Goal: Task Accomplishment & Management: Use online tool/utility

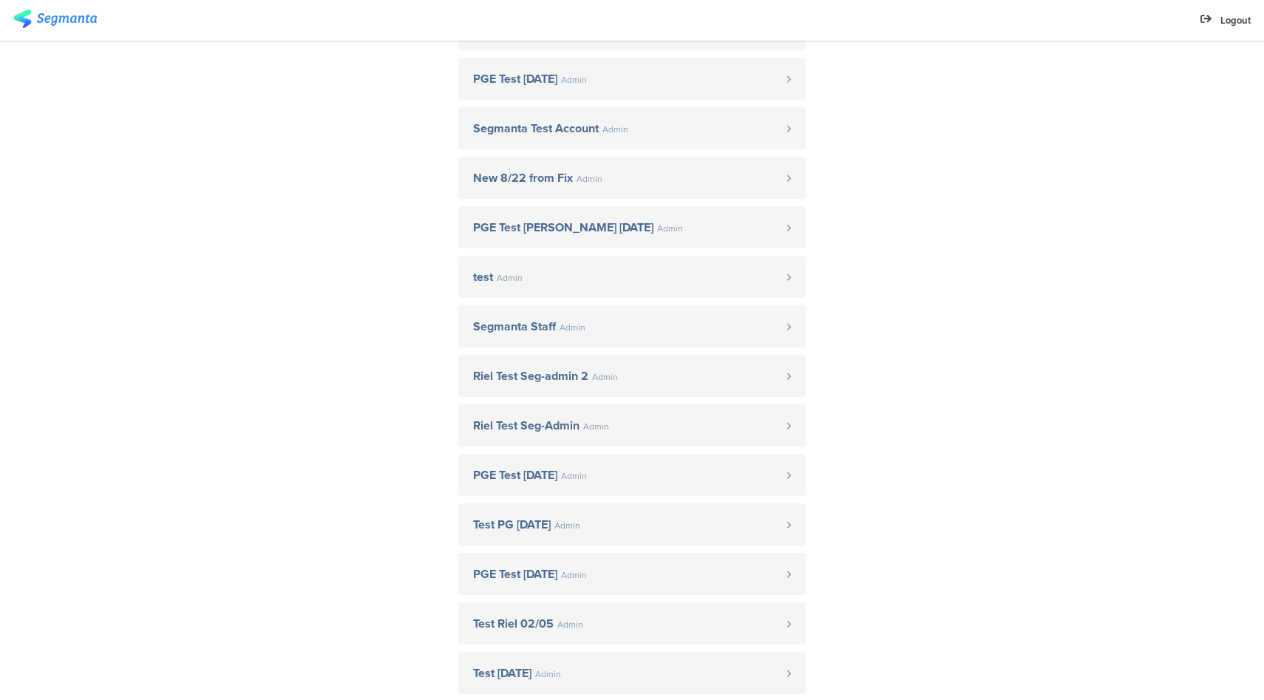
scroll to position [683, 0]
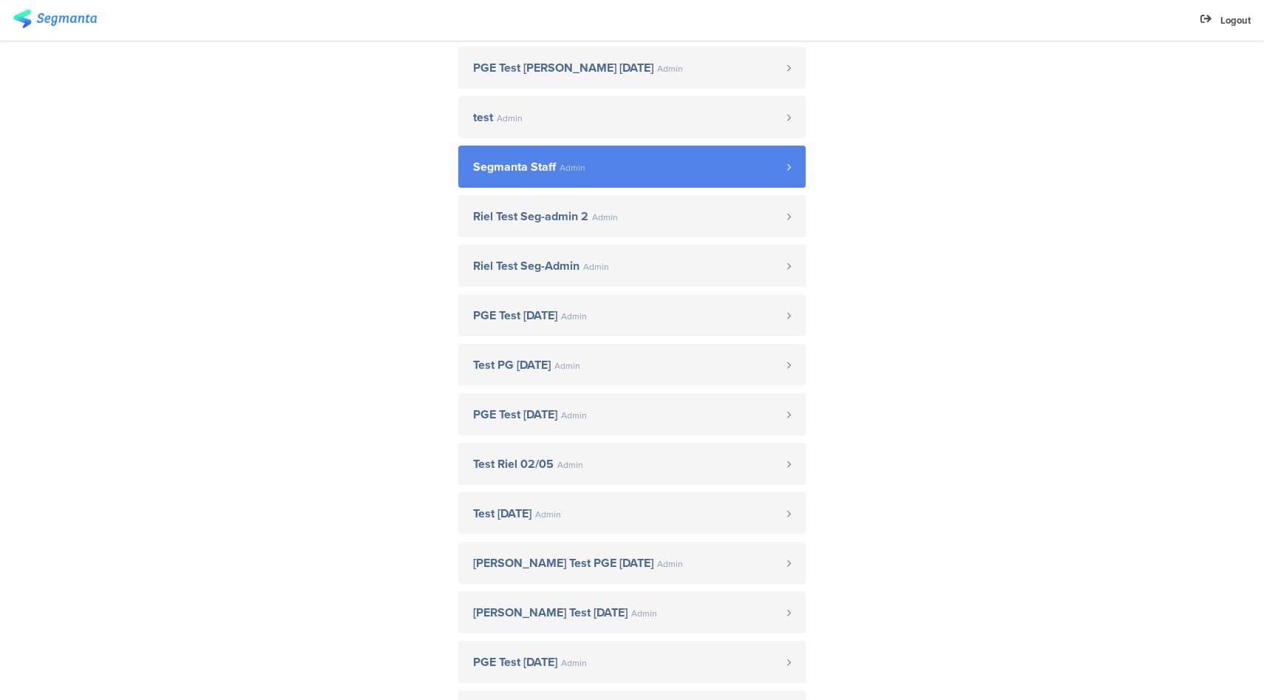
click at [524, 172] on span "Segmanta Staff" at bounding box center [514, 167] width 83 height 12
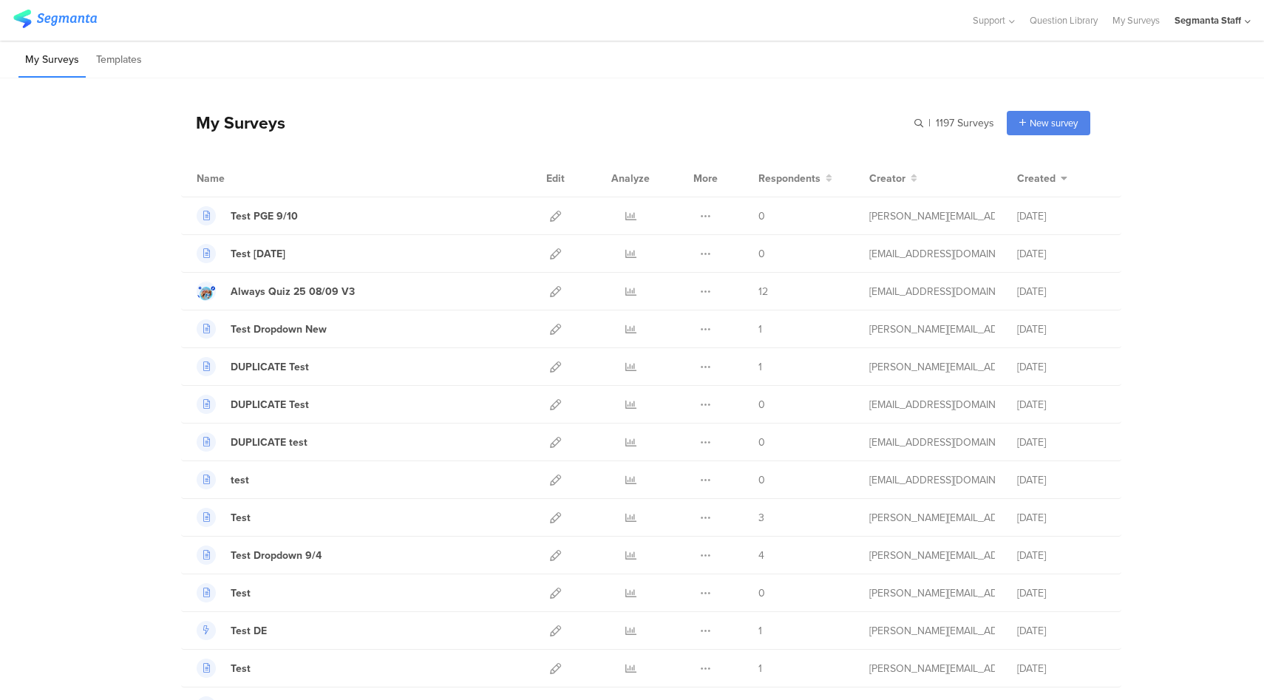
click at [1199, 16] on div "Segmanta Staff" at bounding box center [1208, 20] width 67 height 14
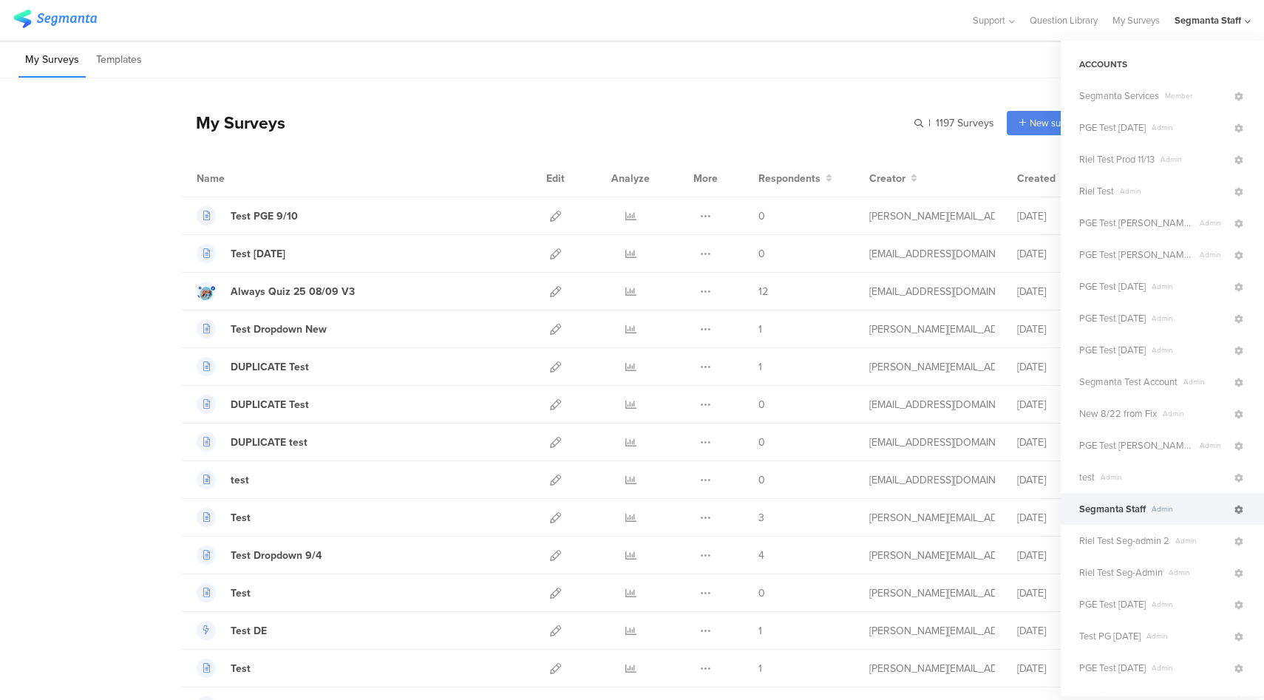
click at [1235, 510] on icon at bounding box center [1239, 510] width 9 height 9
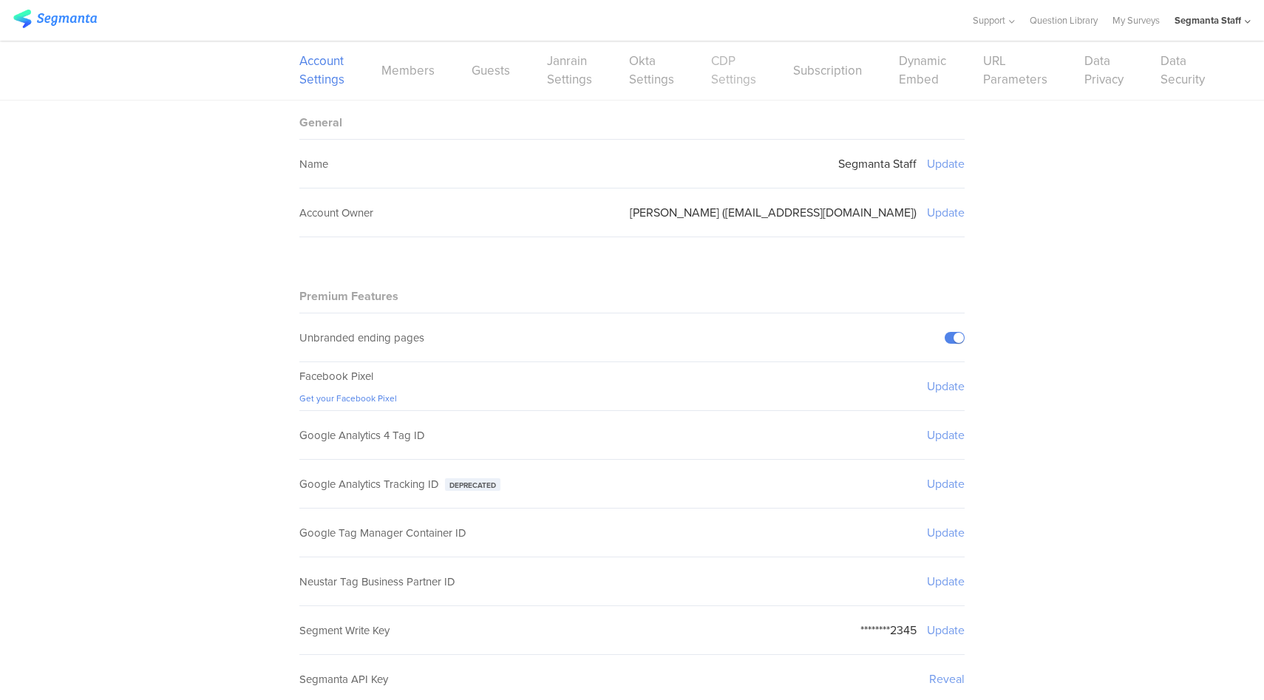
click at [715, 84] on link "CDP Settings" at bounding box center [733, 70] width 45 height 37
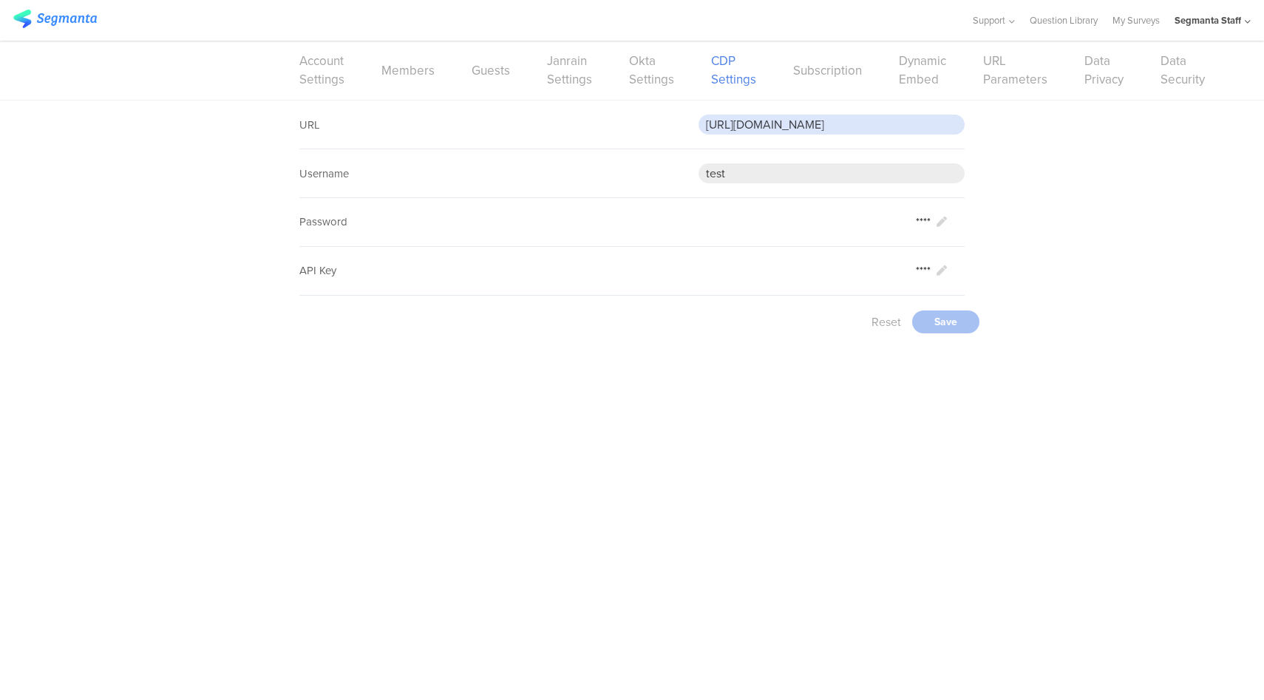
click at [855, 120] on input "https://eo7gy4ktvuxdwv8.m.pipedream.net" at bounding box center [832, 125] width 266 height 20
paste input "5wmzhoyu3nzo"
type input "https://eo5wmzhoyu3nzo.m.pipedream.net"
click at [954, 320] on div "Save" at bounding box center [945, 321] width 67 height 23
click at [1126, 25] on link "My Surveys" at bounding box center [1136, 20] width 47 height 41
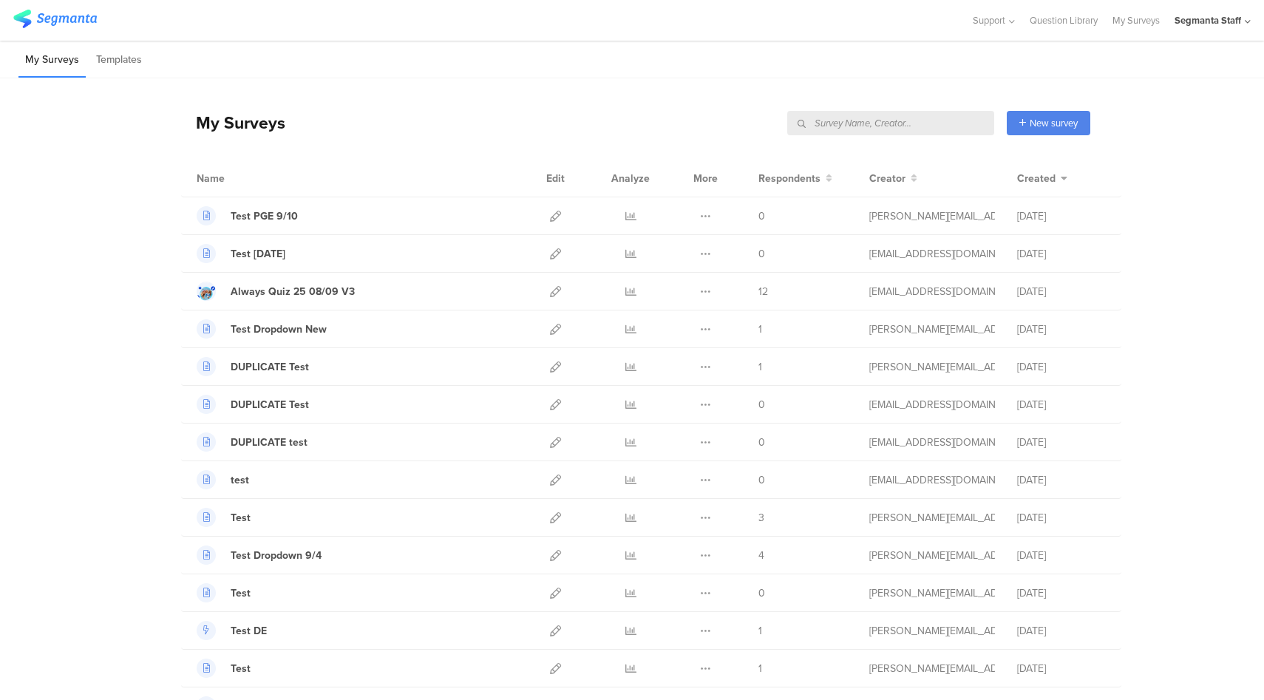
click at [944, 119] on input "text" at bounding box center [890, 123] width 207 height 24
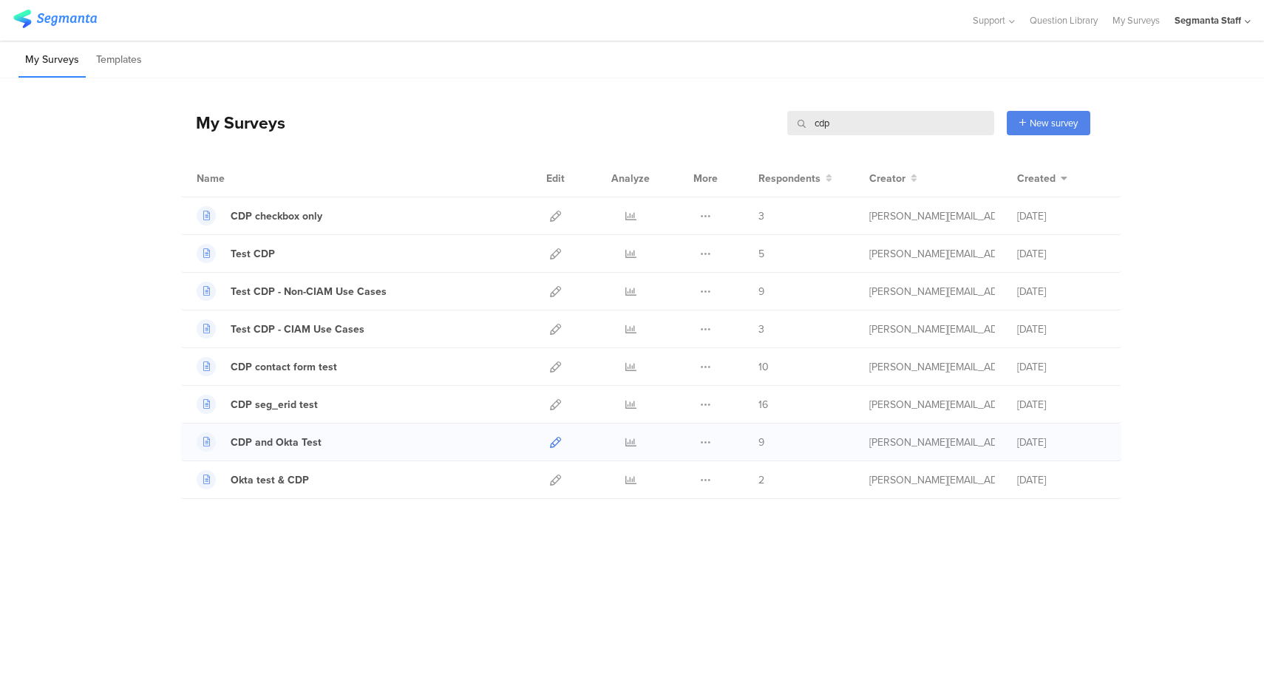
type input "cdp"
click at [556, 442] on icon at bounding box center [555, 442] width 11 height 11
click at [552, 404] on icon at bounding box center [555, 404] width 11 height 11
click at [552, 367] on icon at bounding box center [555, 367] width 11 height 11
click at [555, 250] on icon at bounding box center [555, 253] width 11 height 11
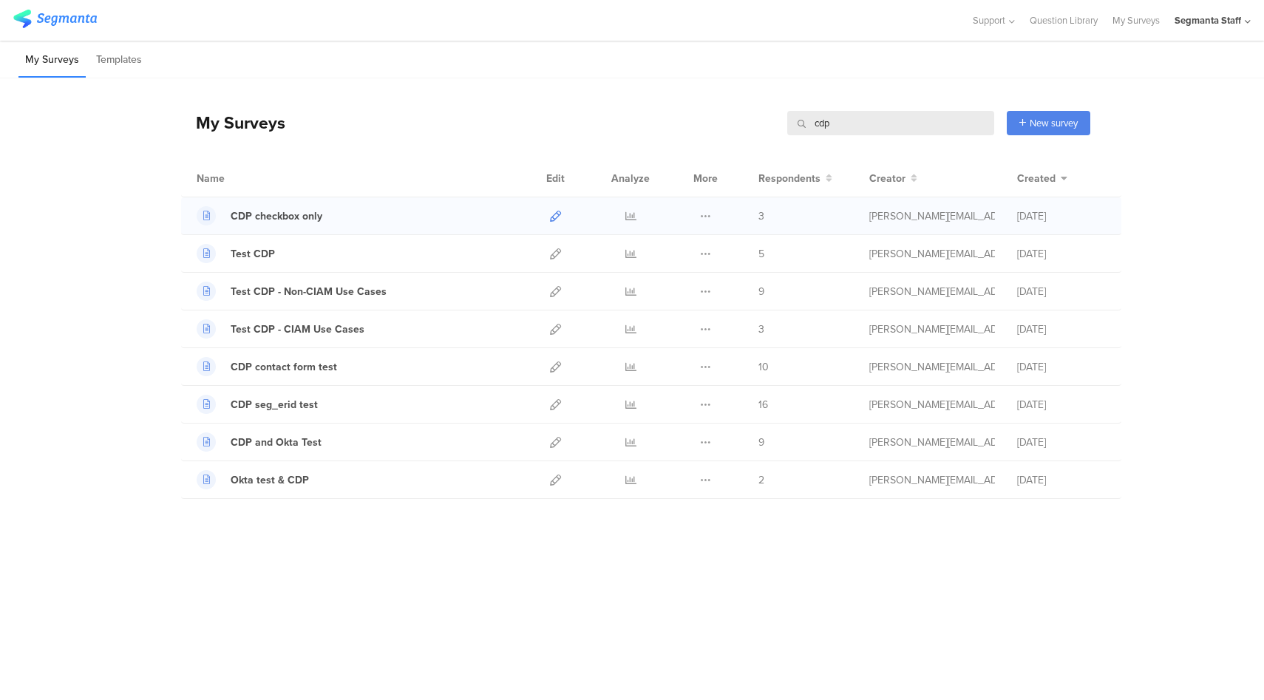
click at [556, 217] on icon at bounding box center [555, 216] width 11 height 11
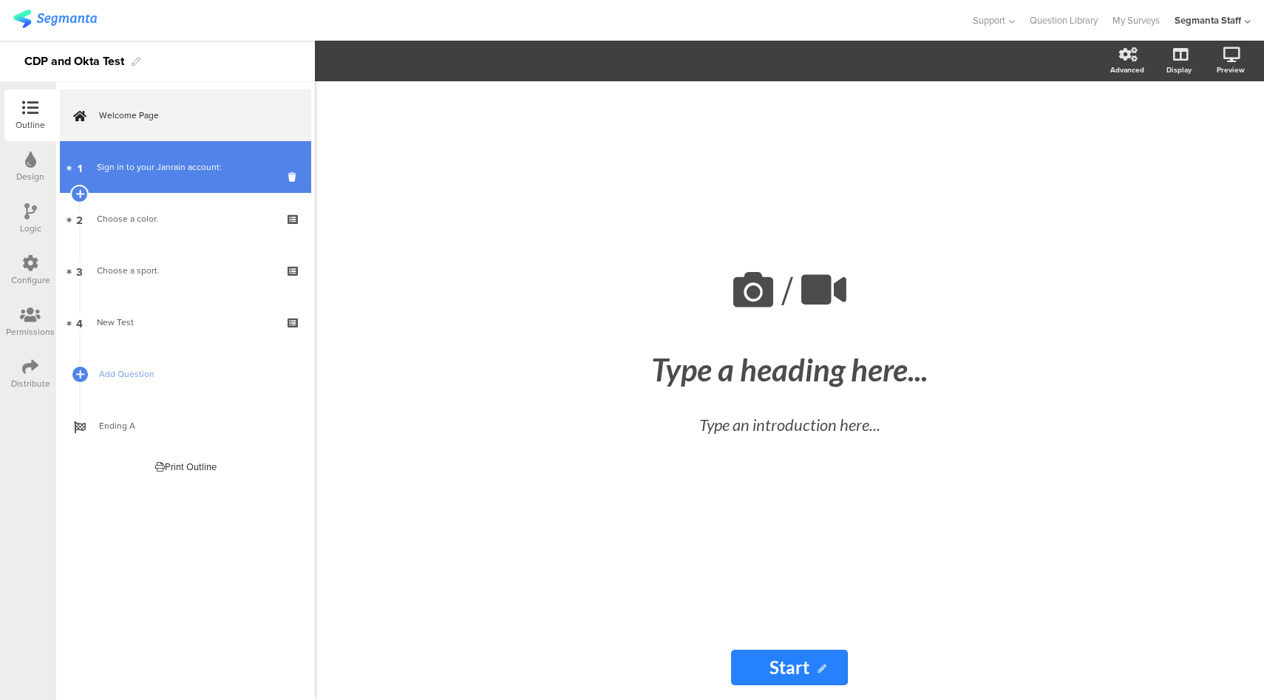
click at [217, 163] on div "Sign in to your Janrain account:" at bounding box center [185, 167] width 177 height 15
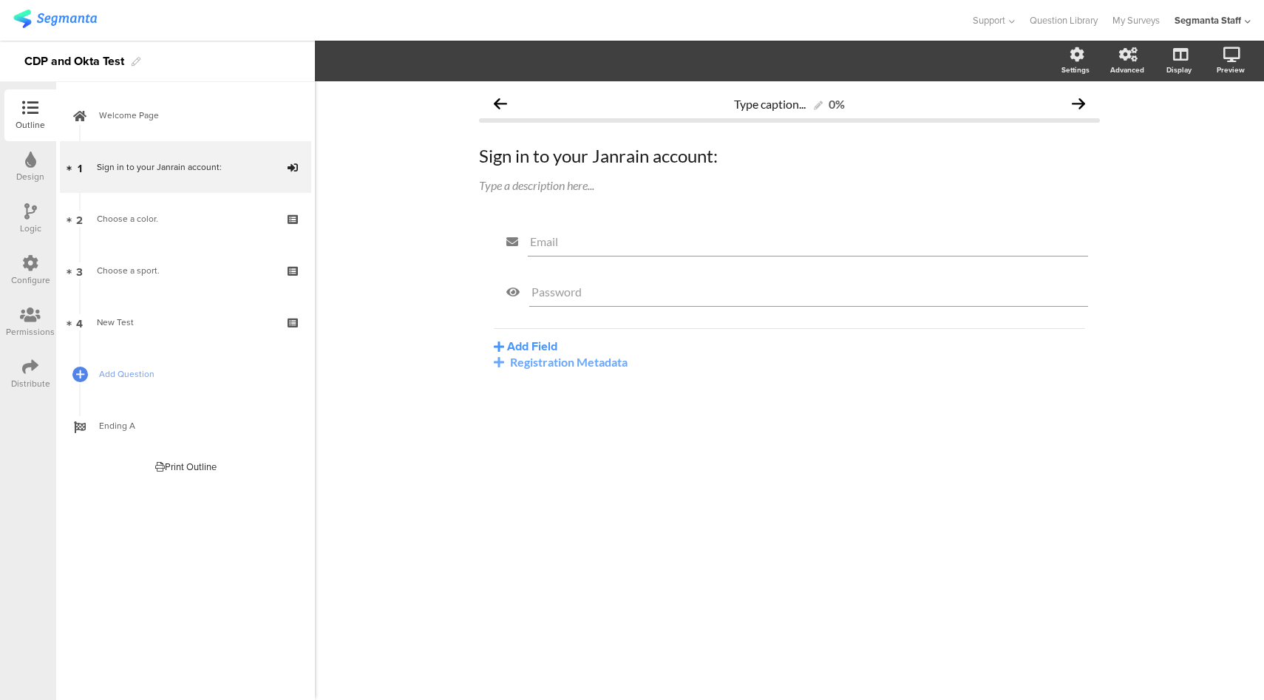
click at [27, 255] on icon at bounding box center [30, 263] width 16 height 16
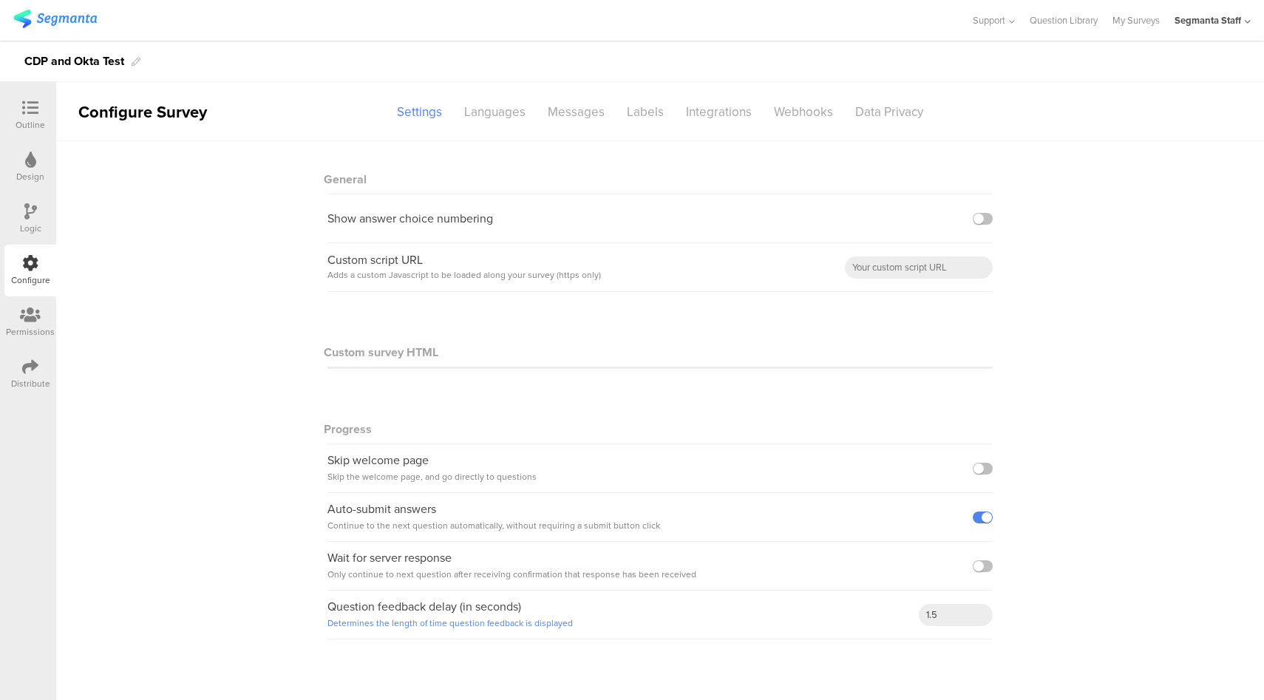
click at [30, 369] on icon at bounding box center [30, 367] width 16 height 16
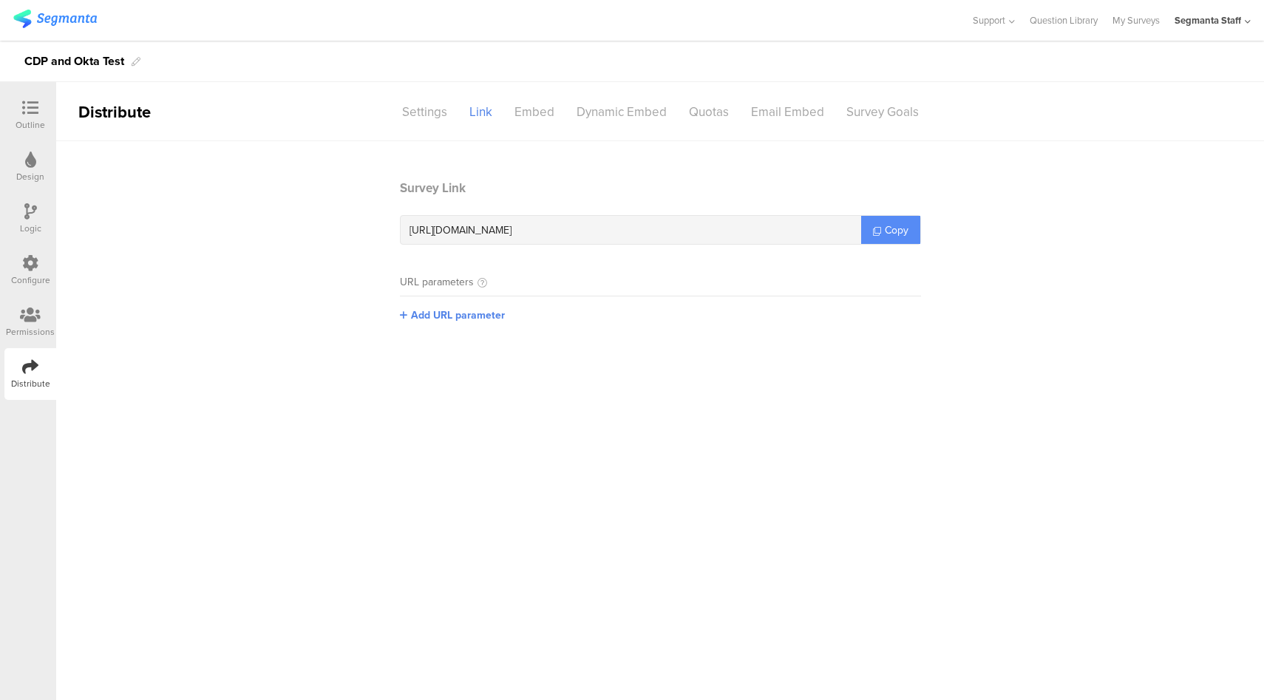
click at [893, 236] on span "Copy" at bounding box center [897, 231] width 24 height 16
click at [424, 119] on div "Settings" at bounding box center [424, 112] width 67 height 26
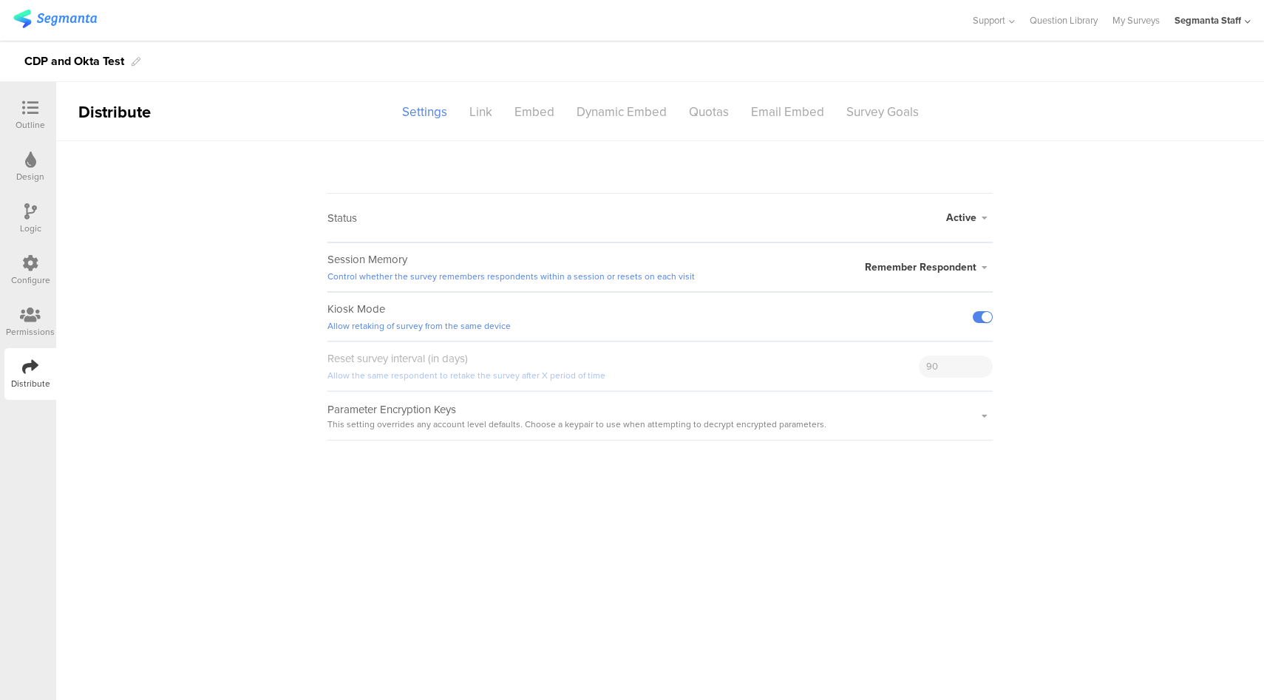
click at [24, 257] on icon at bounding box center [30, 263] width 16 height 16
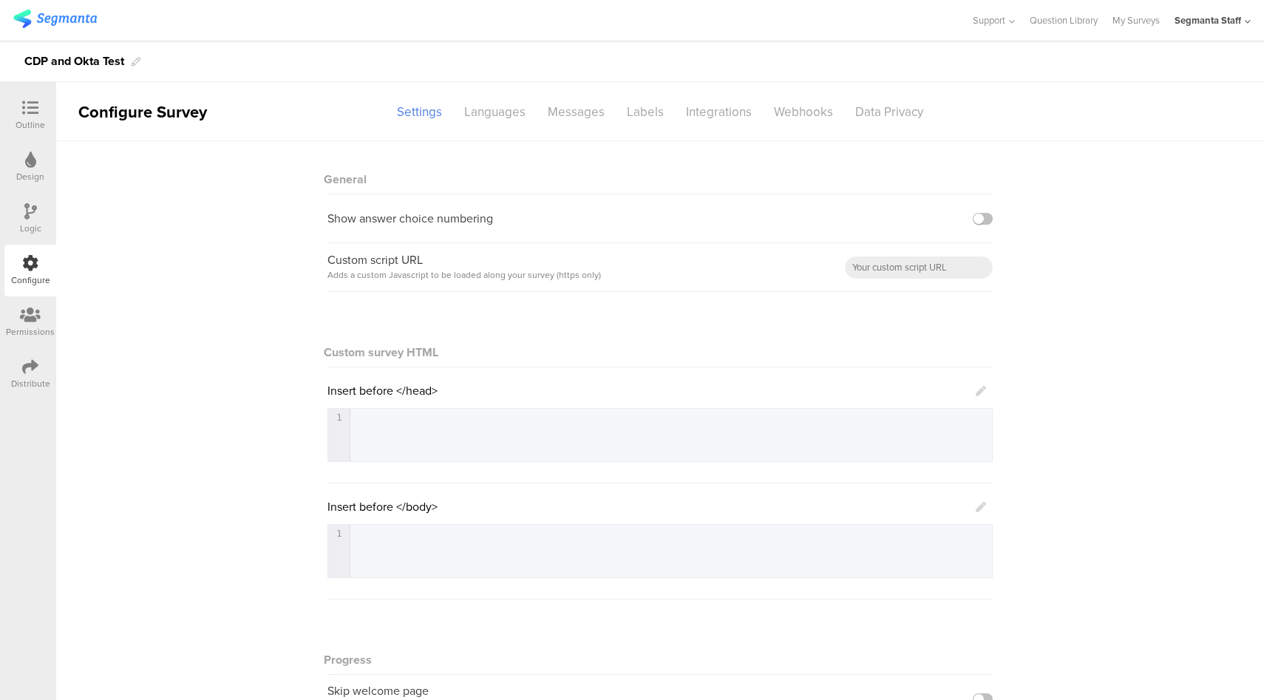
click at [726, 125] on sg-section-page-header "Configure Survey Settings Languages Messages Labels Integrations Webhooks Data …" at bounding box center [660, 111] width 1208 height 59
click at [727, 119] on div "Integrations" at bounding box center [719, 112] width 88 height 26
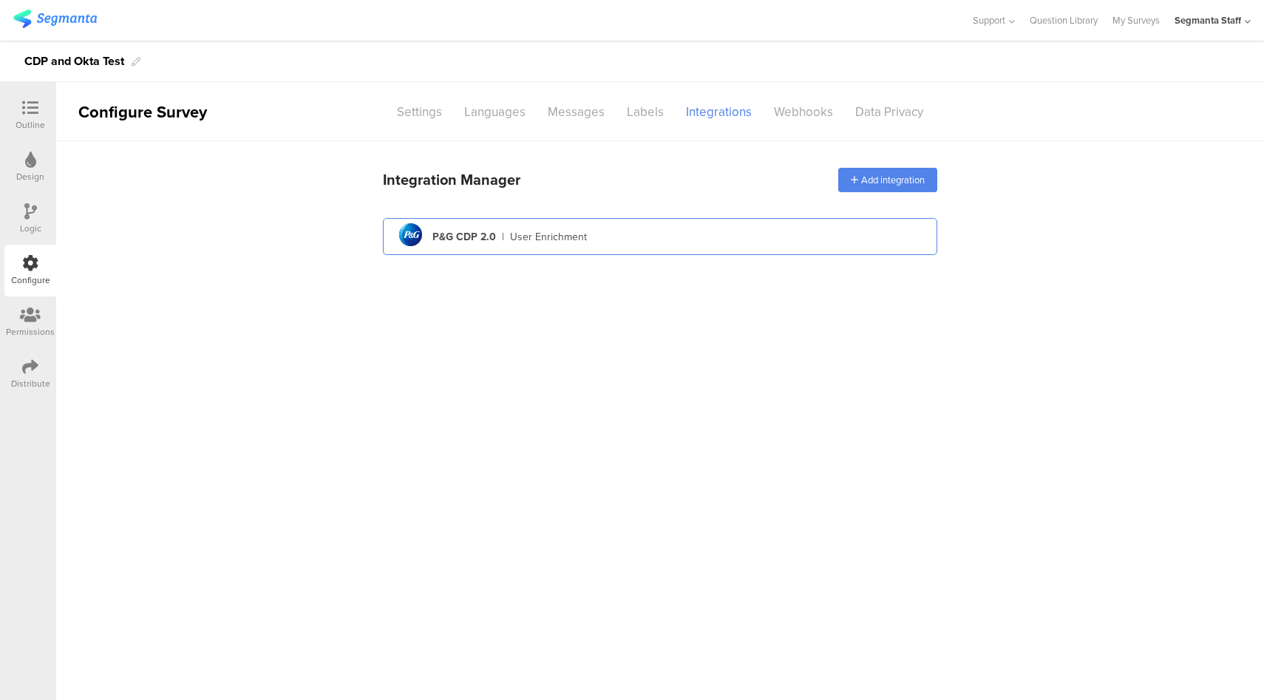
click at [523, 242] on div "User Enrichment" at bounding box center [548, 237] width 77 height 16
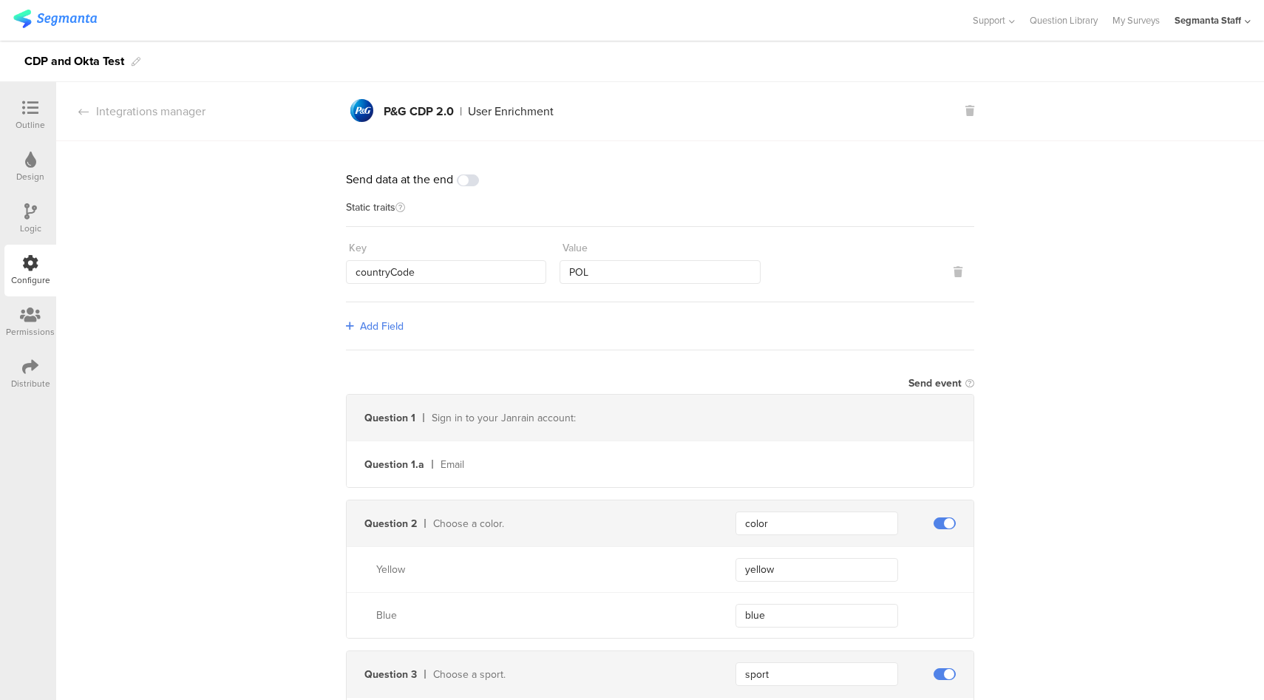
click at [47, 112] on div "Outline" at bounding box center [30, 115] width 52 height 52
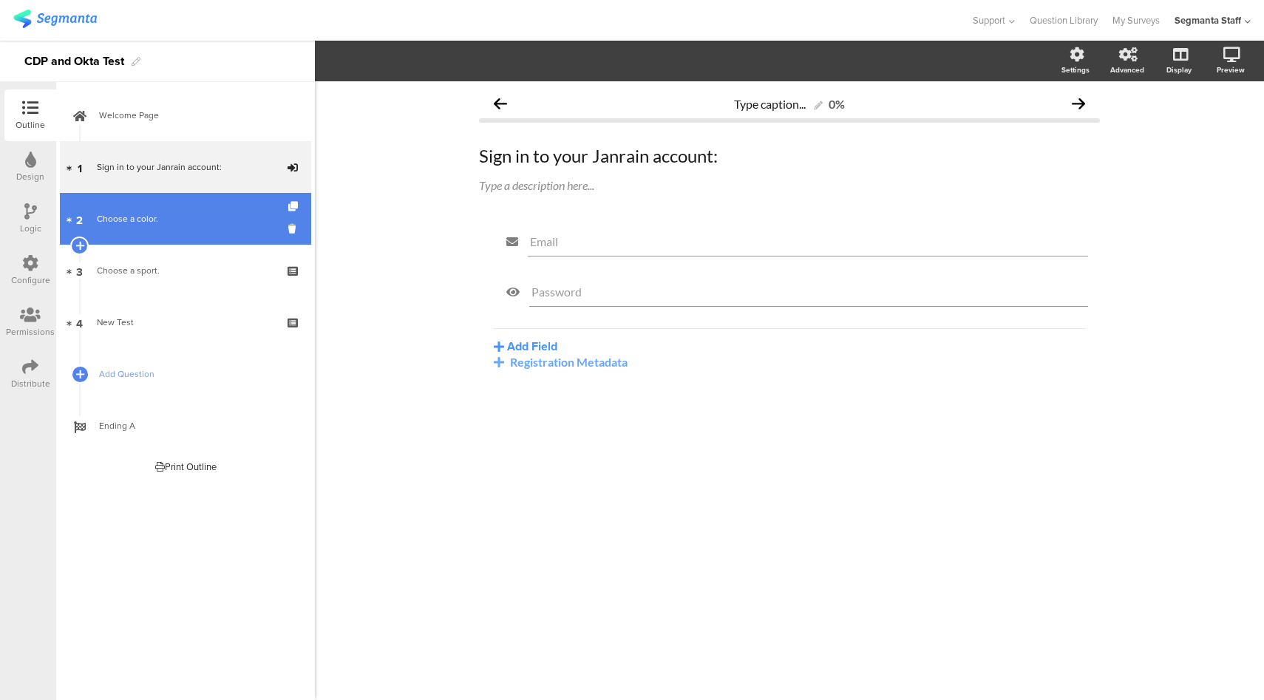
click at [131, 231] on link "2 Choose a color." at bounding box center [185, 219] width 251 height 52
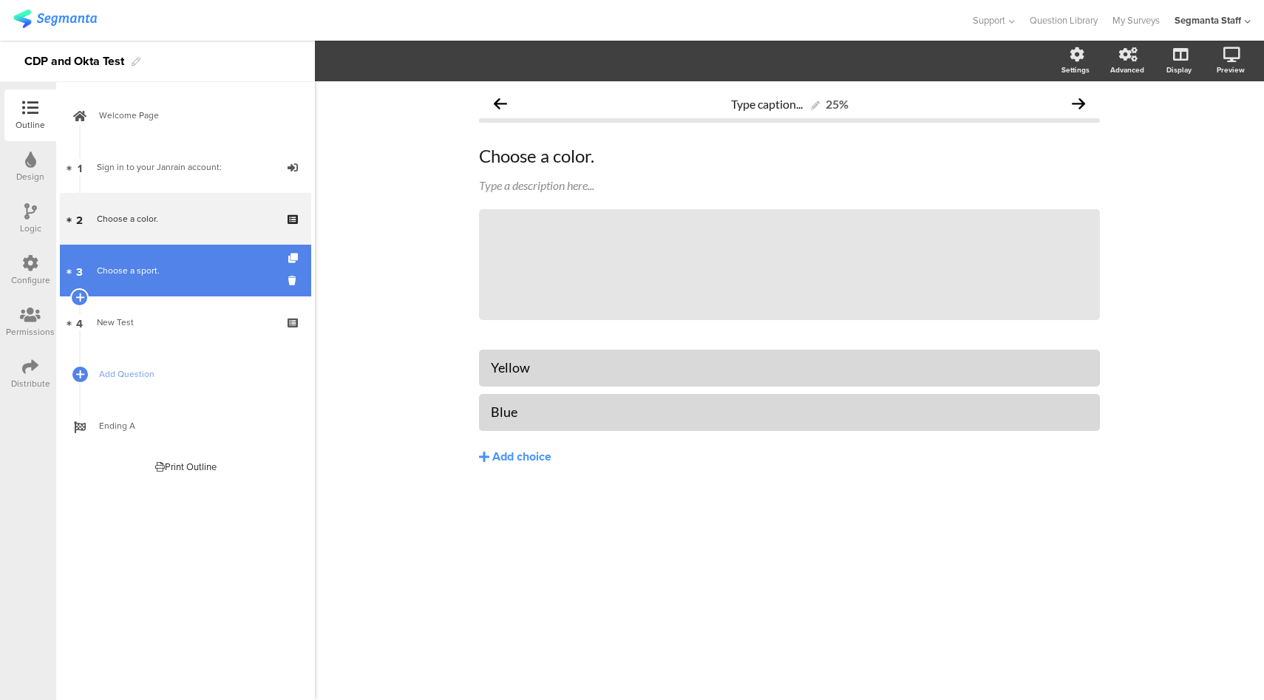
click at [231, 274] on div "Choose a sport." at bounding box center [185, 270] width 177 height 15
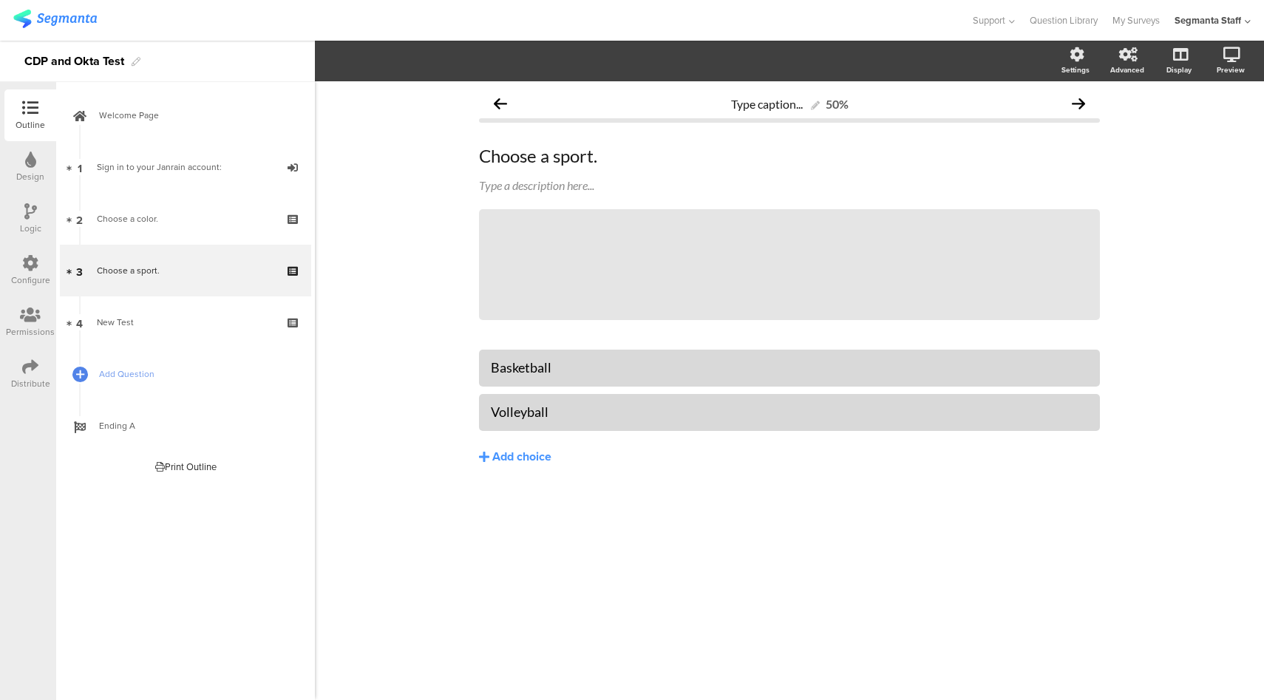
click at [27, 369] on icon at bounding box center [30, 367] width 16 height 16
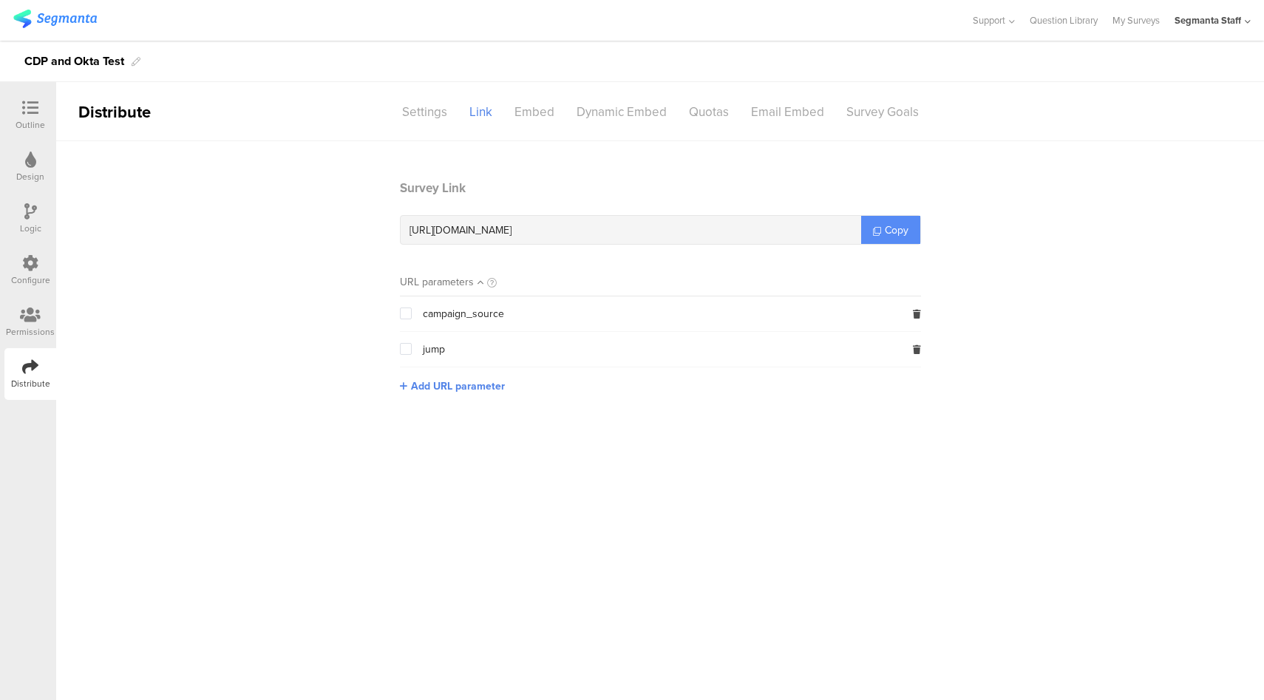
click at [868, 229] on link "Copy" at bounding box center [890, 230] width 59 height 28
click at [35, 109] on icon at bounding box center [30, 108] width 16 height 16
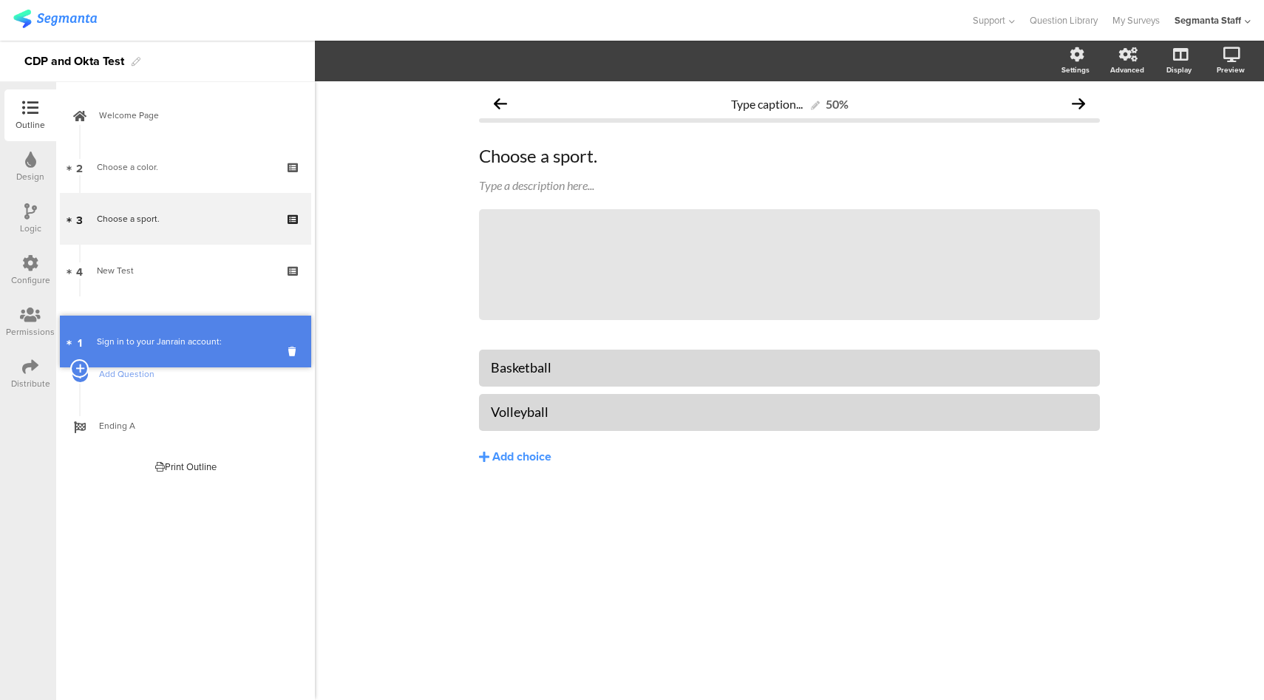
drag, startPoint x: 194, startPoint y: 170, endPoint x: 201, endPoint y: 332, distance: 162.1
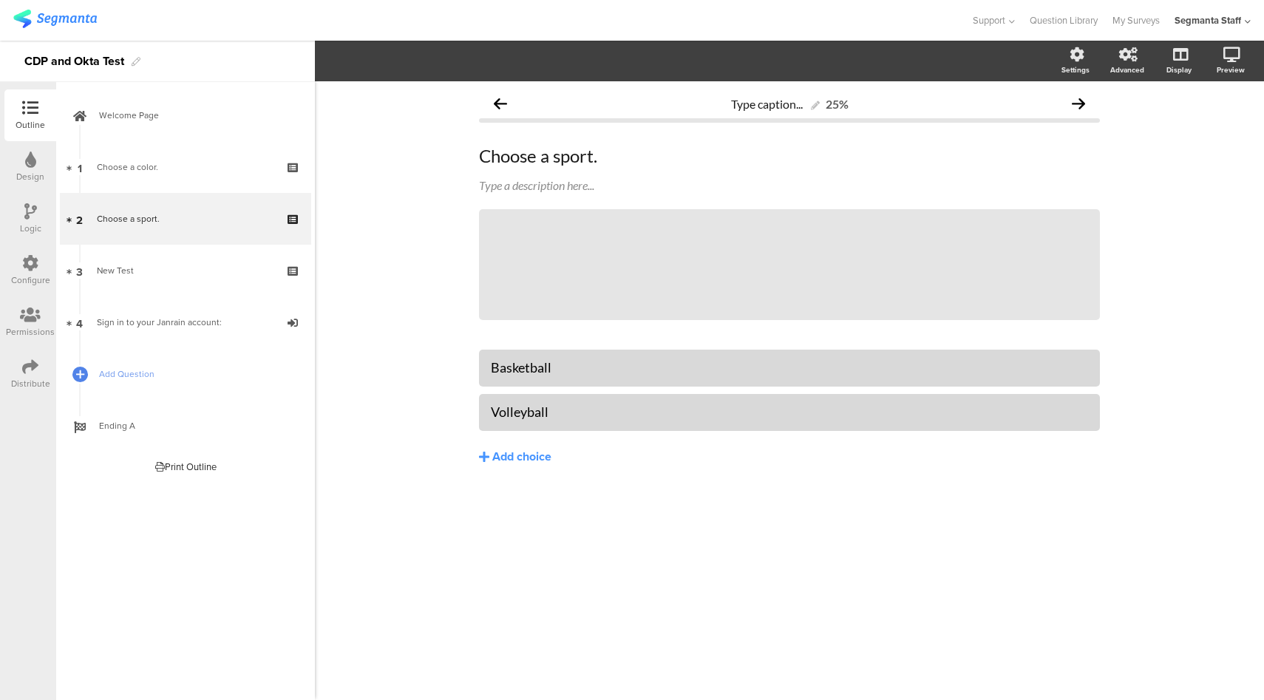
click at [28, 267] on icon at bounding box center [30, 263] width 16 height 16
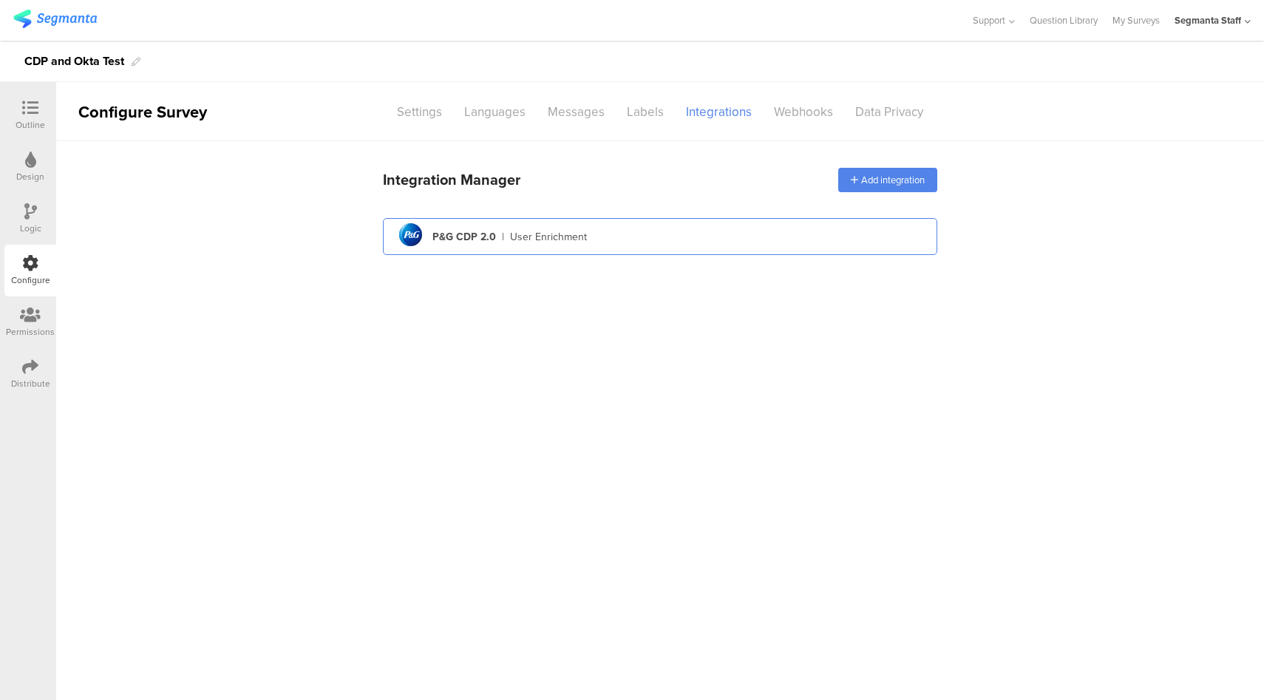
click at [695, 240] on div "pg logo P&G CDP 2.0 | User Enrichment" at bounding box center [660, 237] width 531 height 36
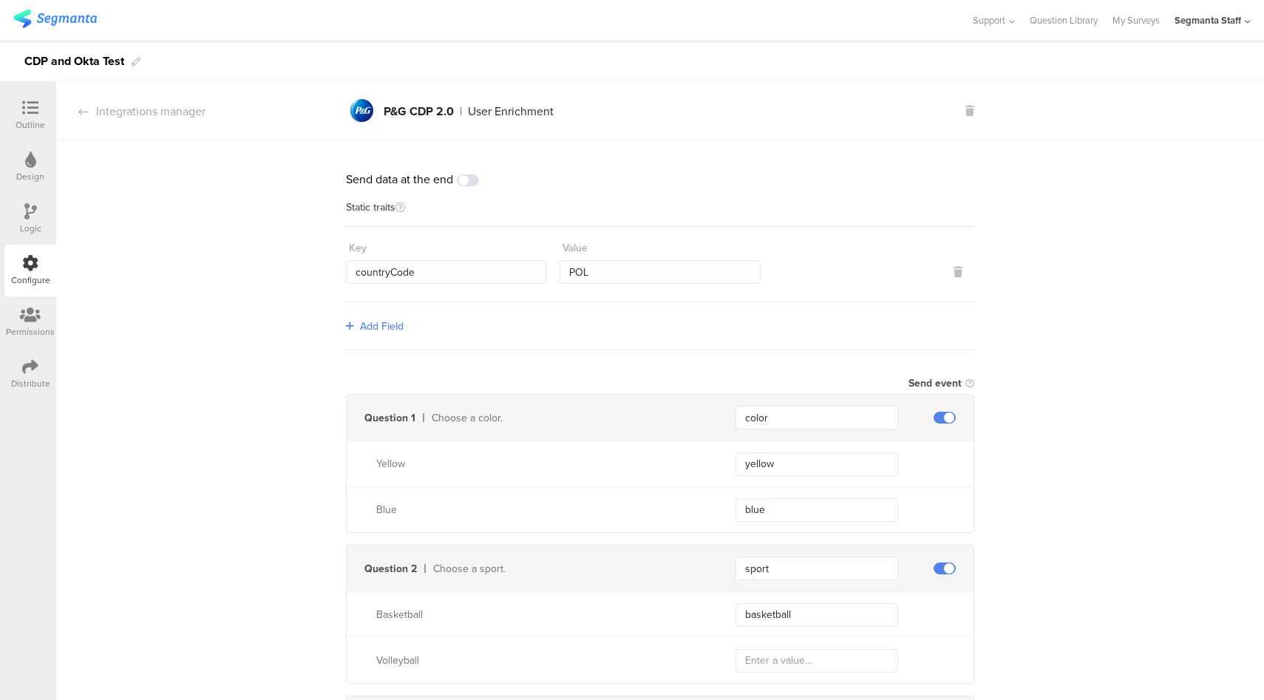
click at [466, 181] on span at bounding box center [468, 180] width 22 height 12
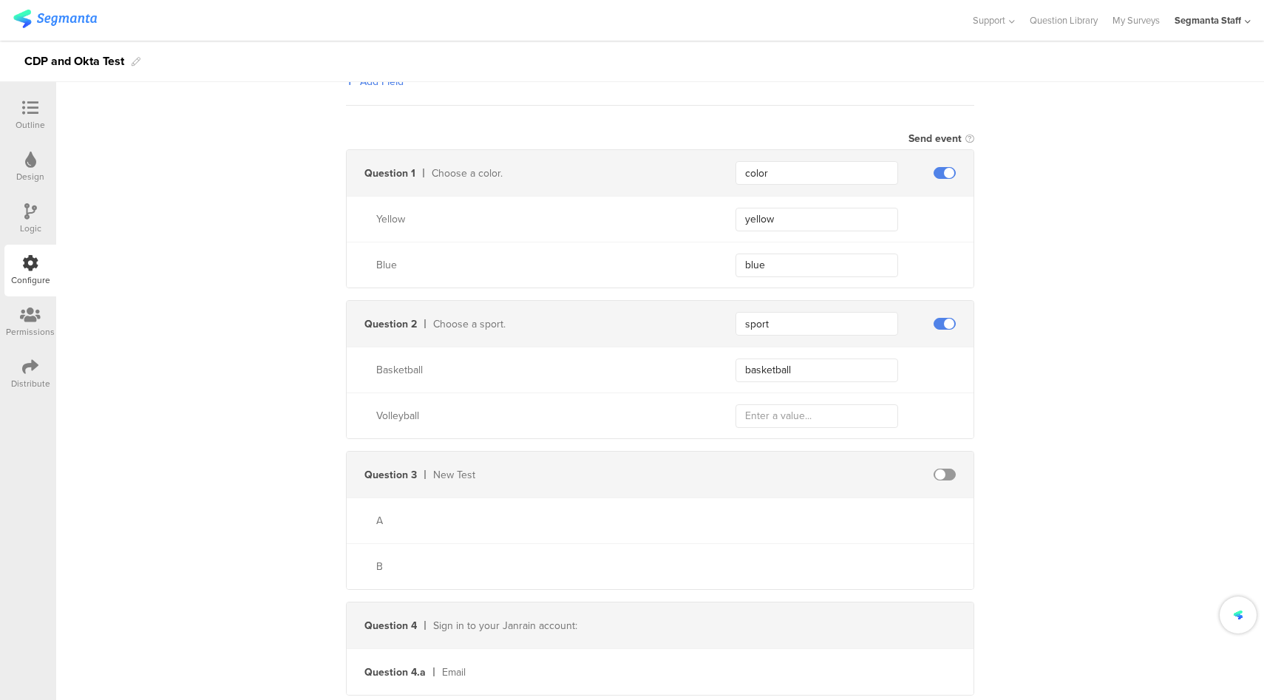
scroll to position [393, 0]
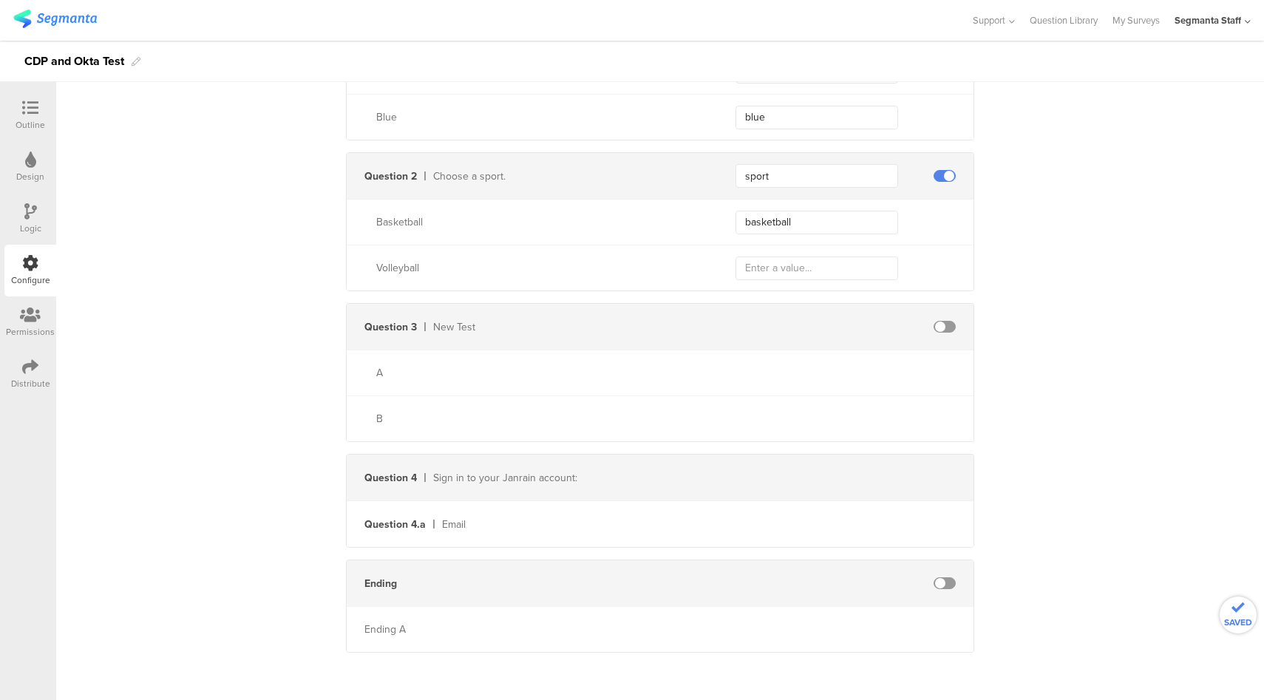
click at [946, 583] on span at bounding box center [945, 583] width 22 height 12
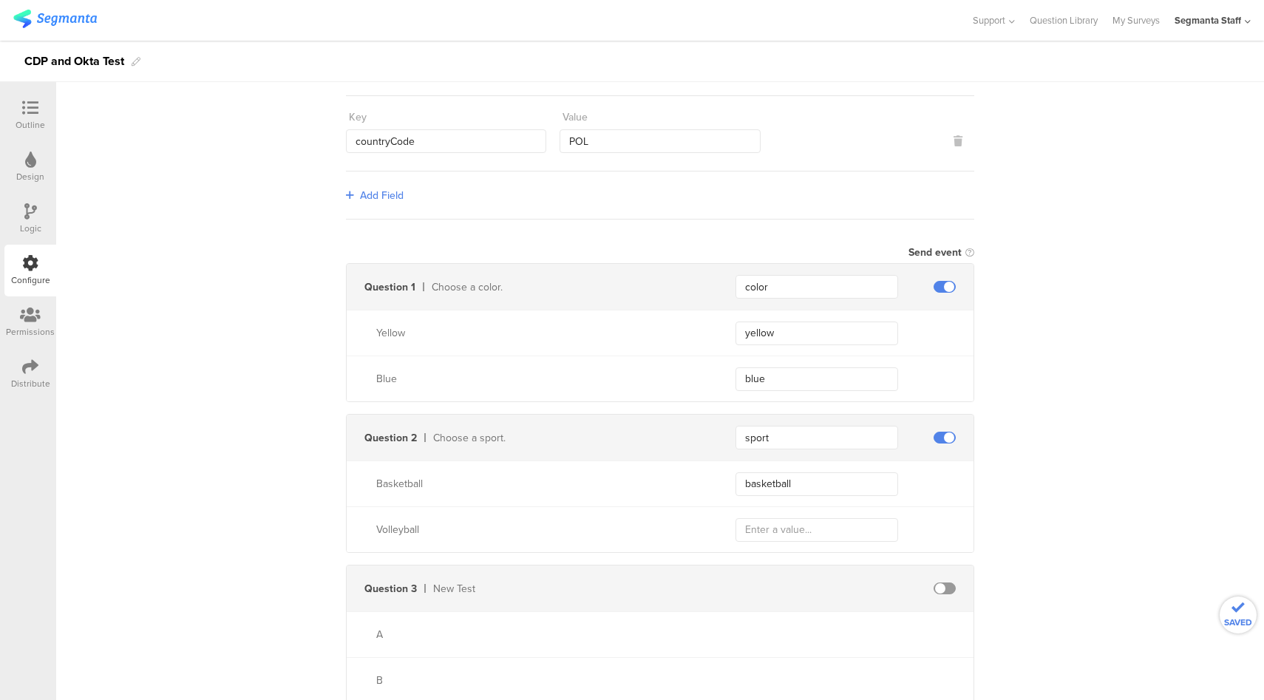
scroll to position [0, 0]
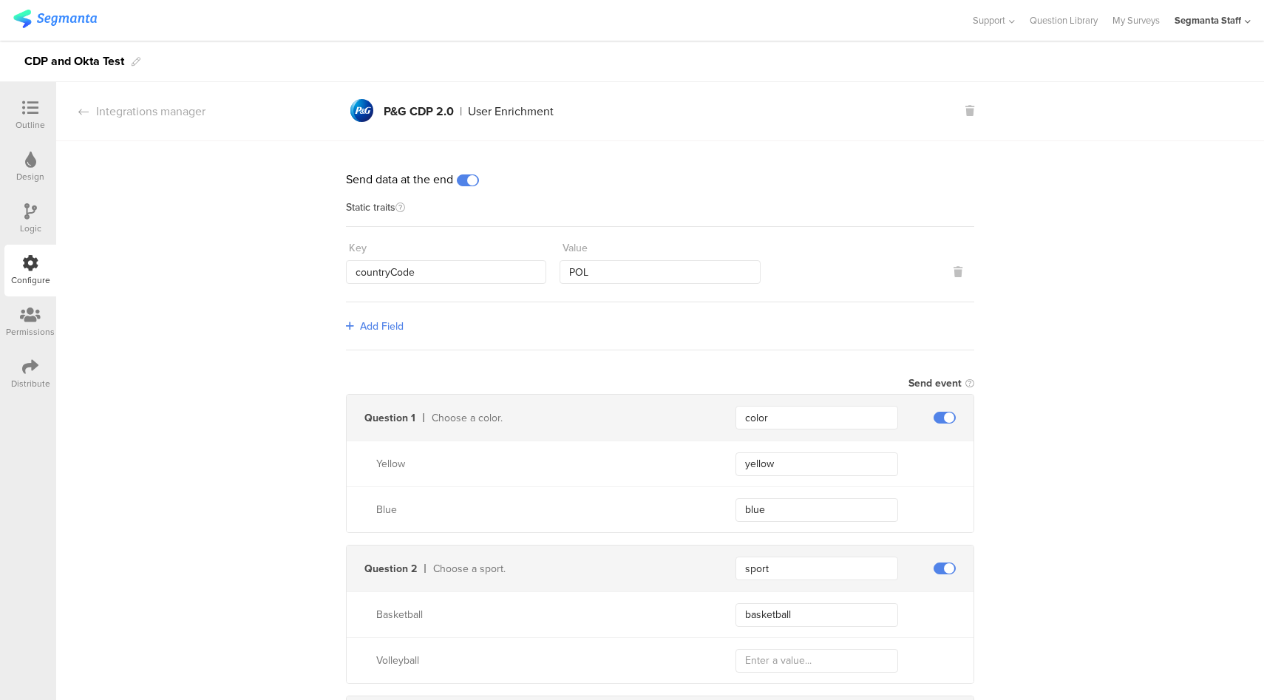
click at [26, 378] on div "Distribute" at bounding box center [30, 383] width 39 height 13
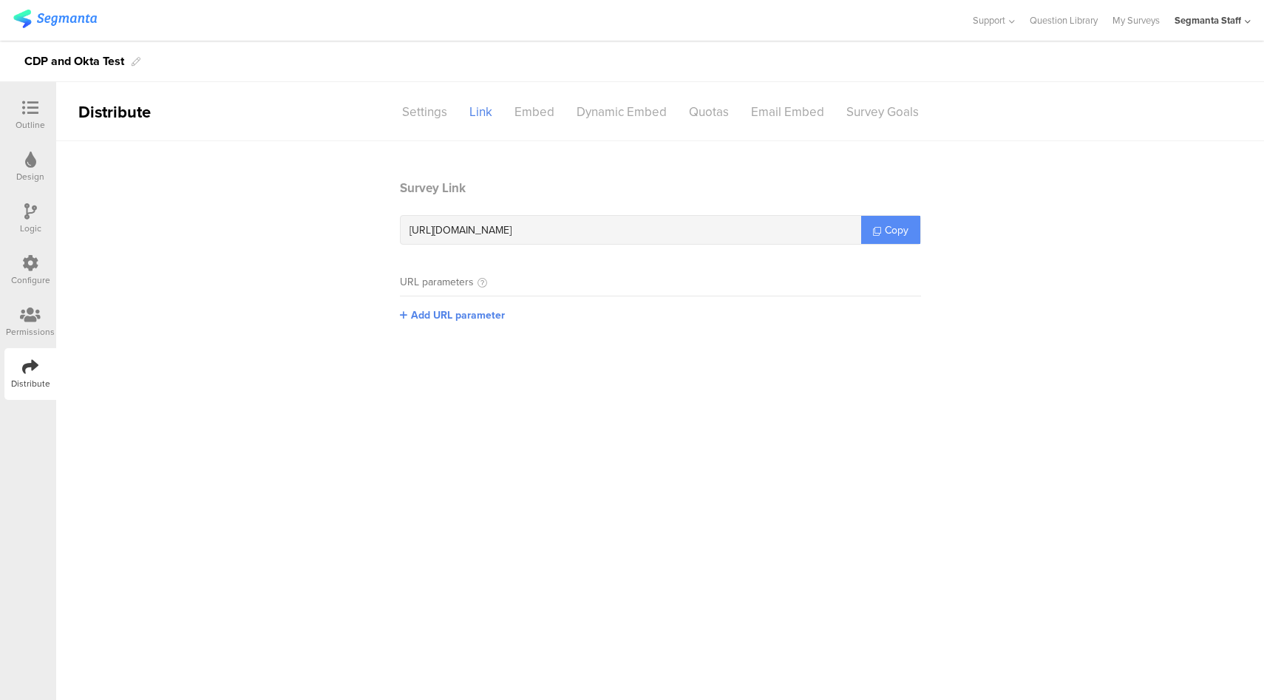
click at [900, 231] on span "Copy" at bounding box center [897, 231] width 24 height 16
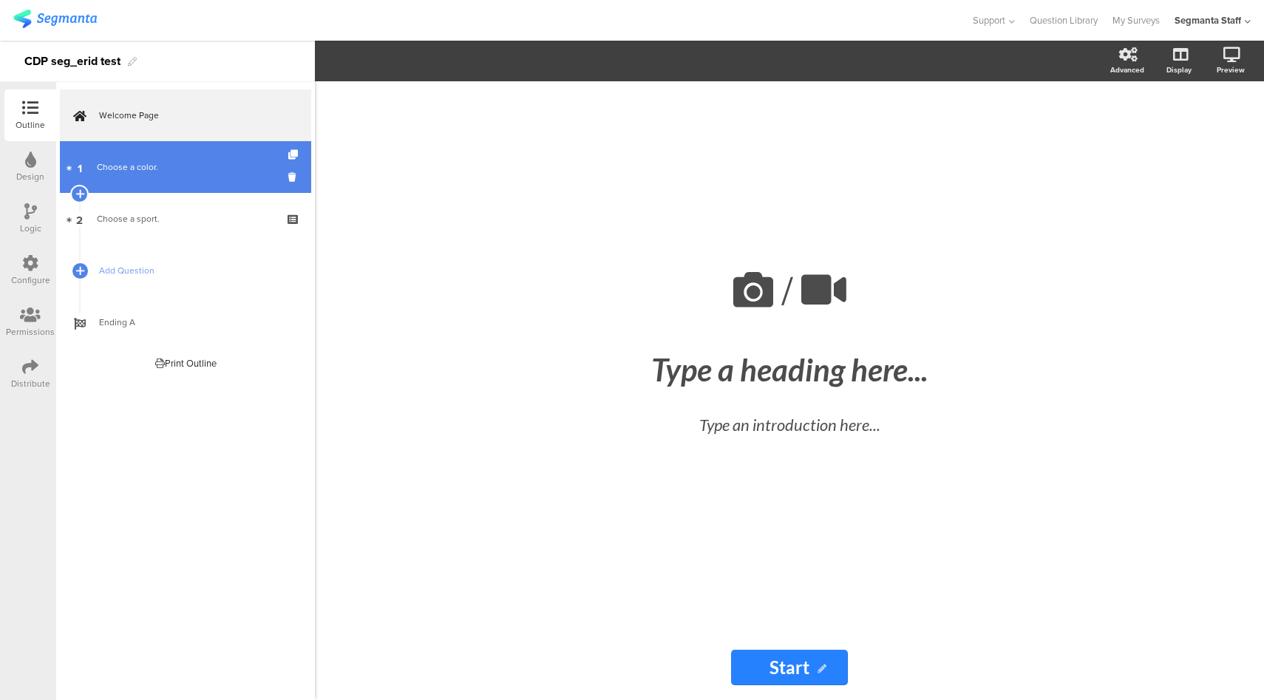
click at [184, 180] on link "1 Choose a color." at bounding box center [185, 167] width 251 height 52
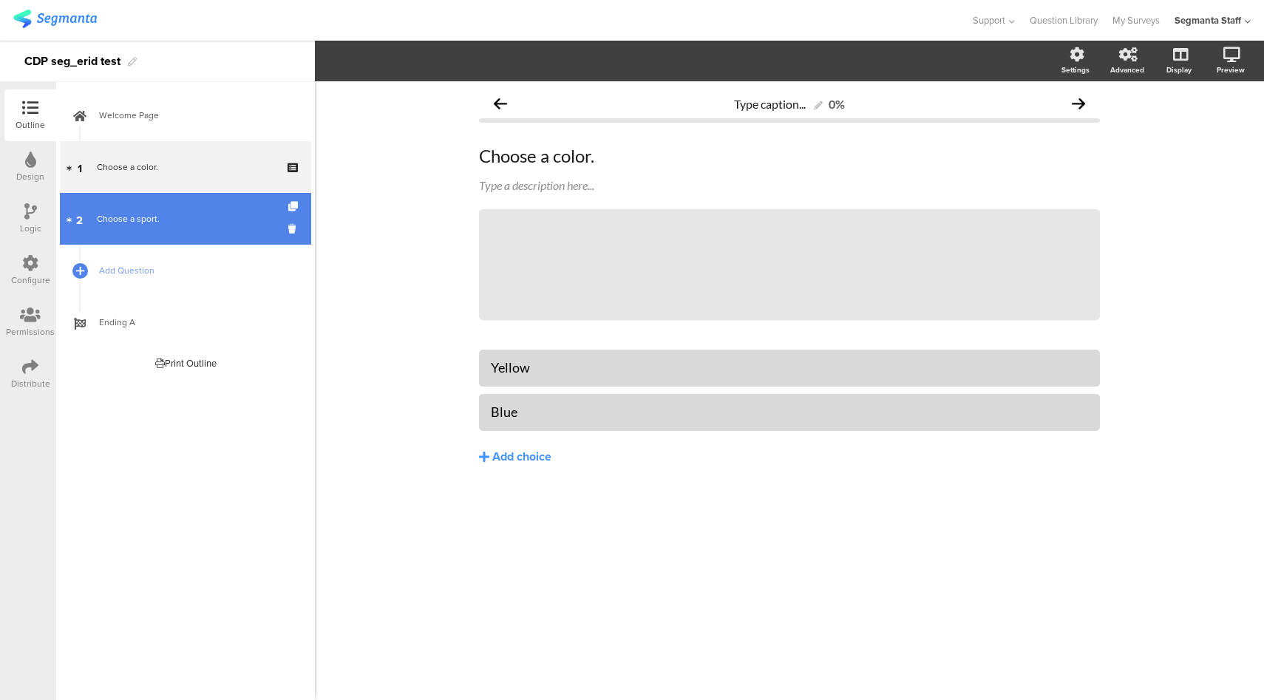
click at [187, 208] on link "2 Choose a sport." at bounding box center [185, 219] width 251 height 52
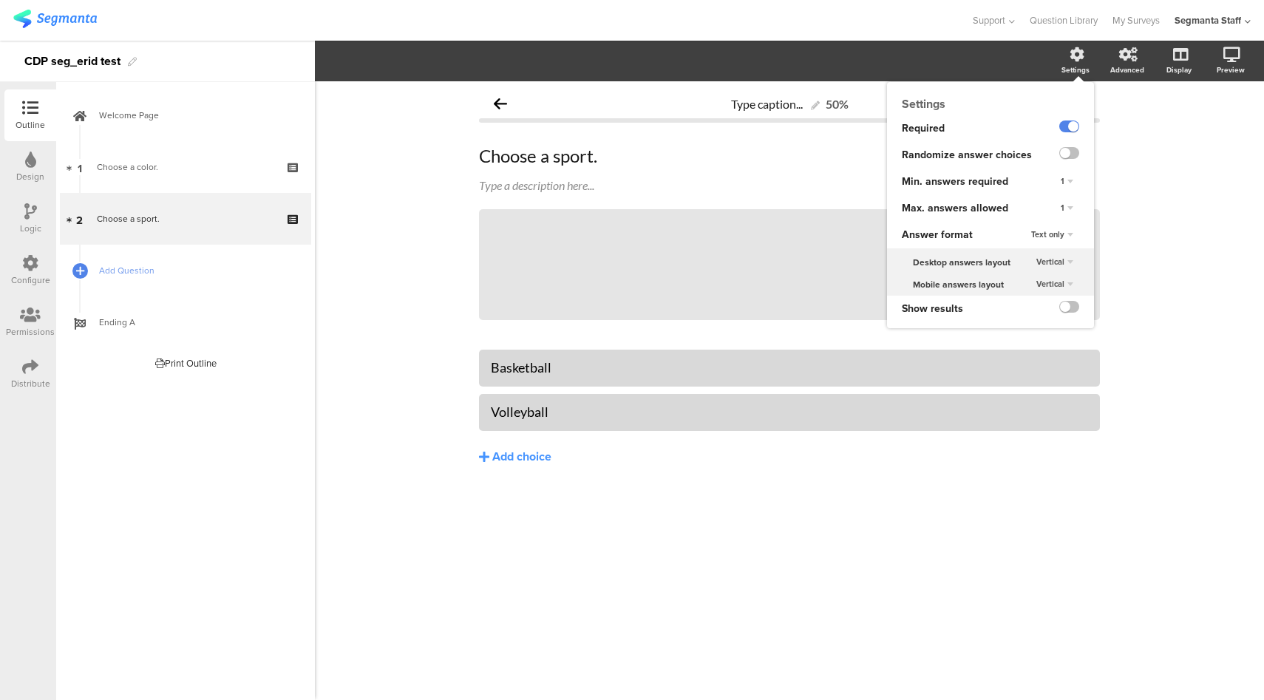
click at [1064, 212] on div "1" at bounding box center [1067, 209] width 24 height 18
click at [1053, 224] on div "Unlimited" at bounding box center [1045, 222] width 87 height 16
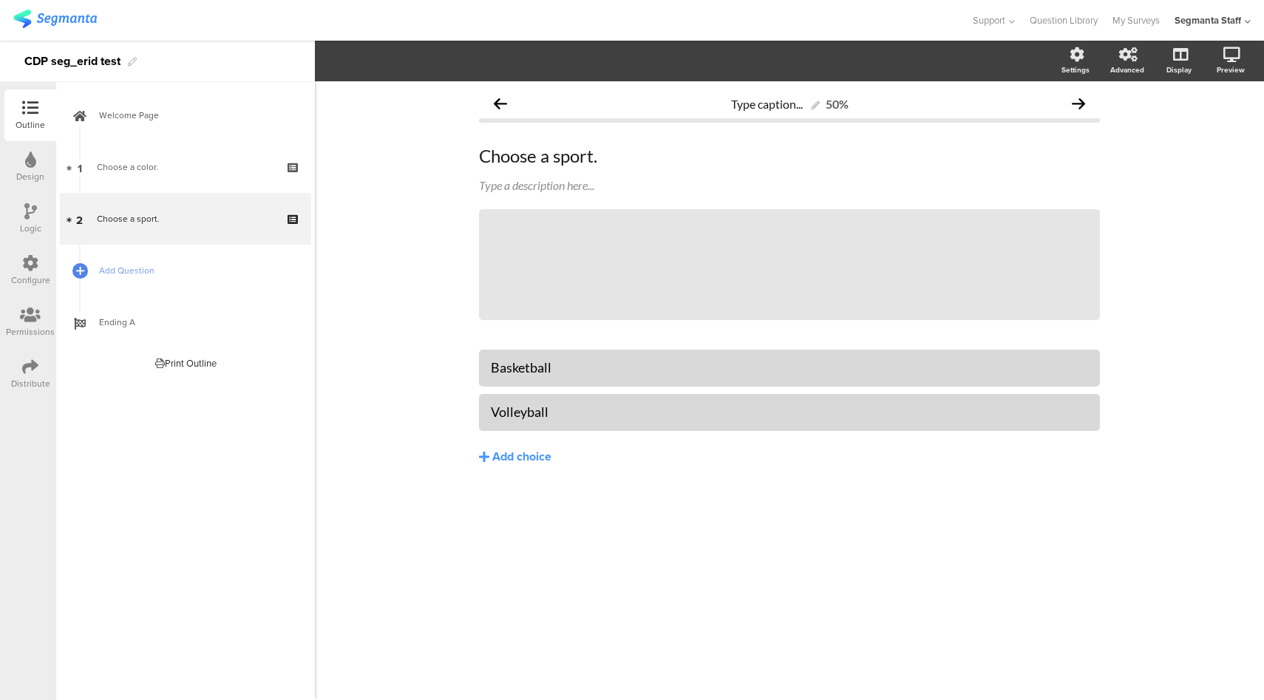
click at [39, 265] on div "Configure" at bounding box center [30, 271] width 52 height 52
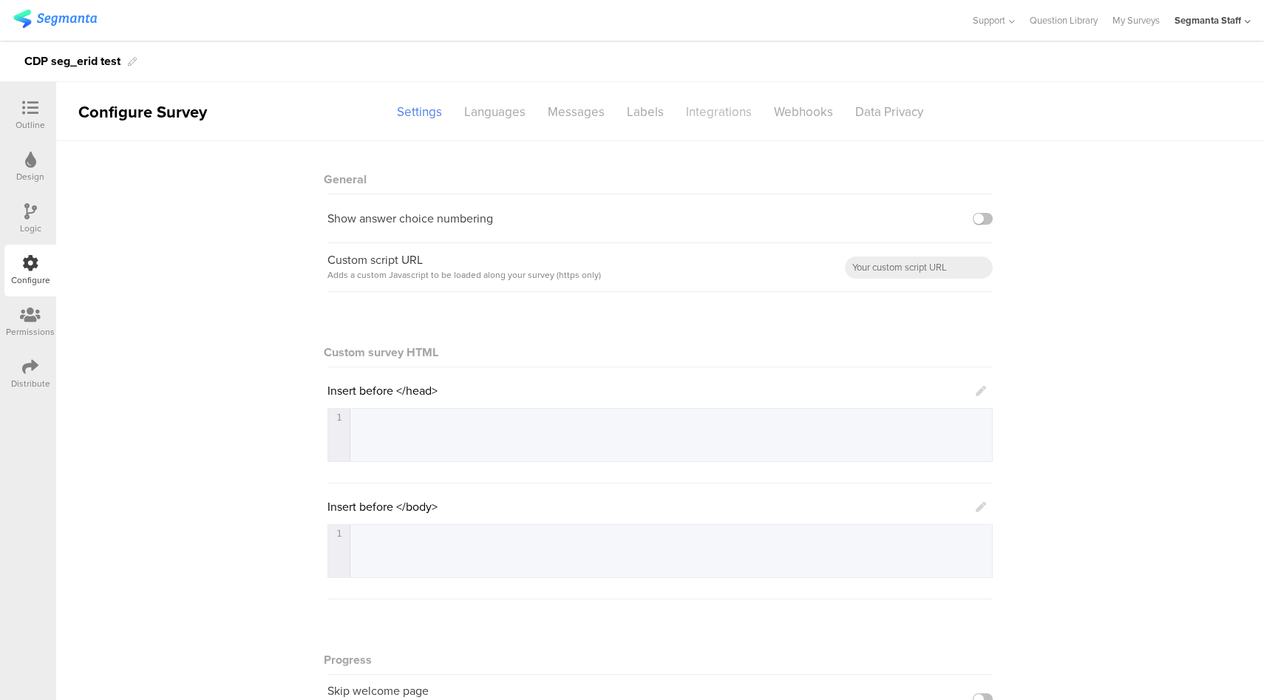
click at [678, 107] on div "Integrations" at bounding box center [719, 112] width 88 height 26
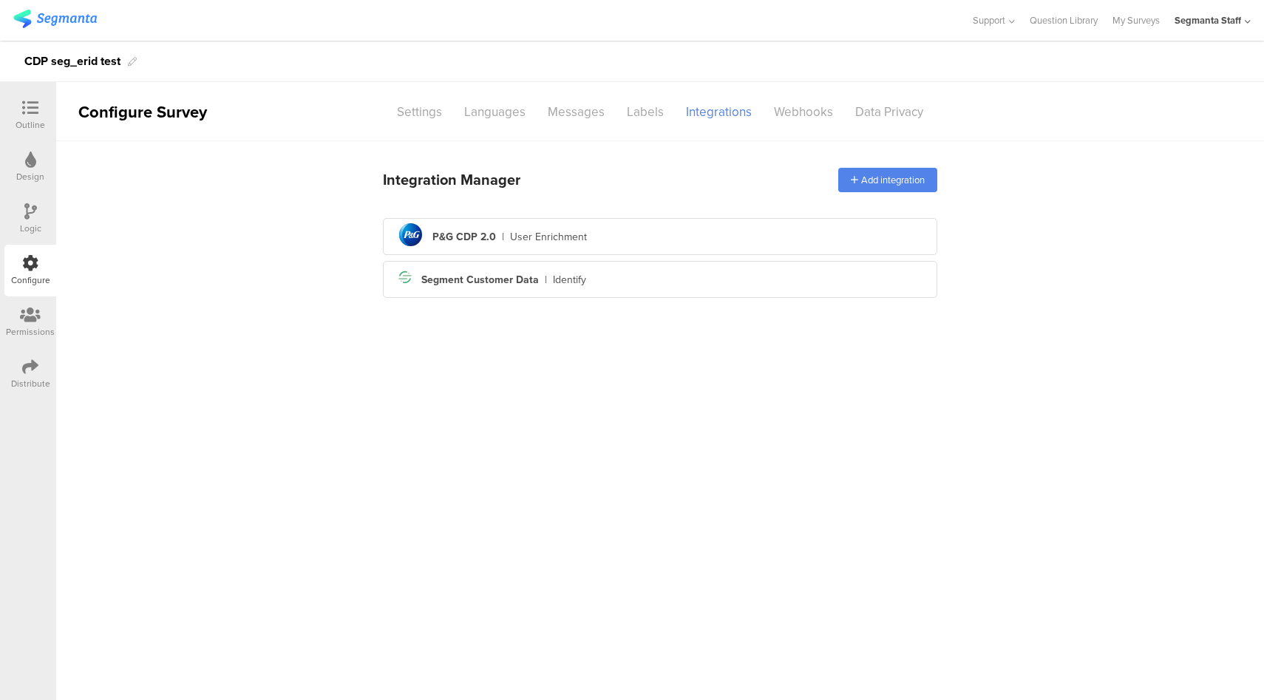
click at [747, 215] on div "Integration Manager Add integration pg logo P&G CDP 2.0 | User Enrichment Segme…" at bounding box center [660, 231] width 554 height 145
click at [745, 230] on div "pg logo P&G CDP 2.0 | User Enrichment" at bounding box center [660, 237] width 531 height 36
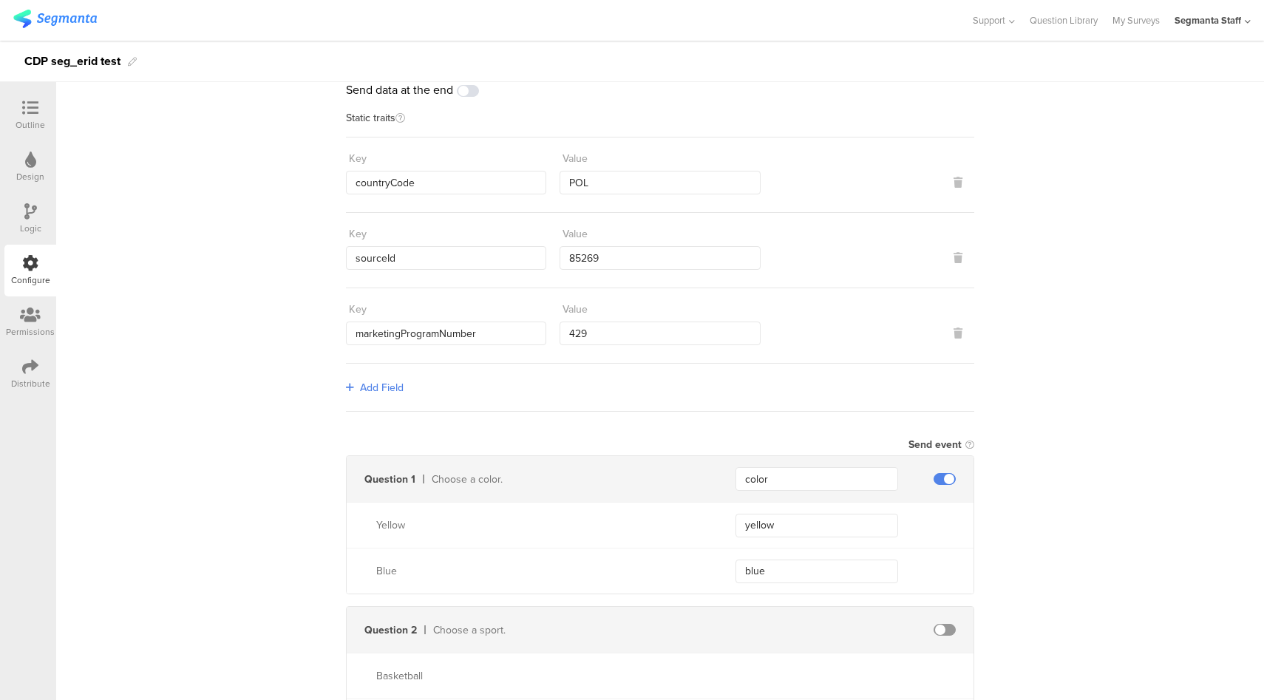
scroll to position [91, 0]
click at [395, 381] on span "Add Field" at bounding box center [382, 387] width 44 height 16
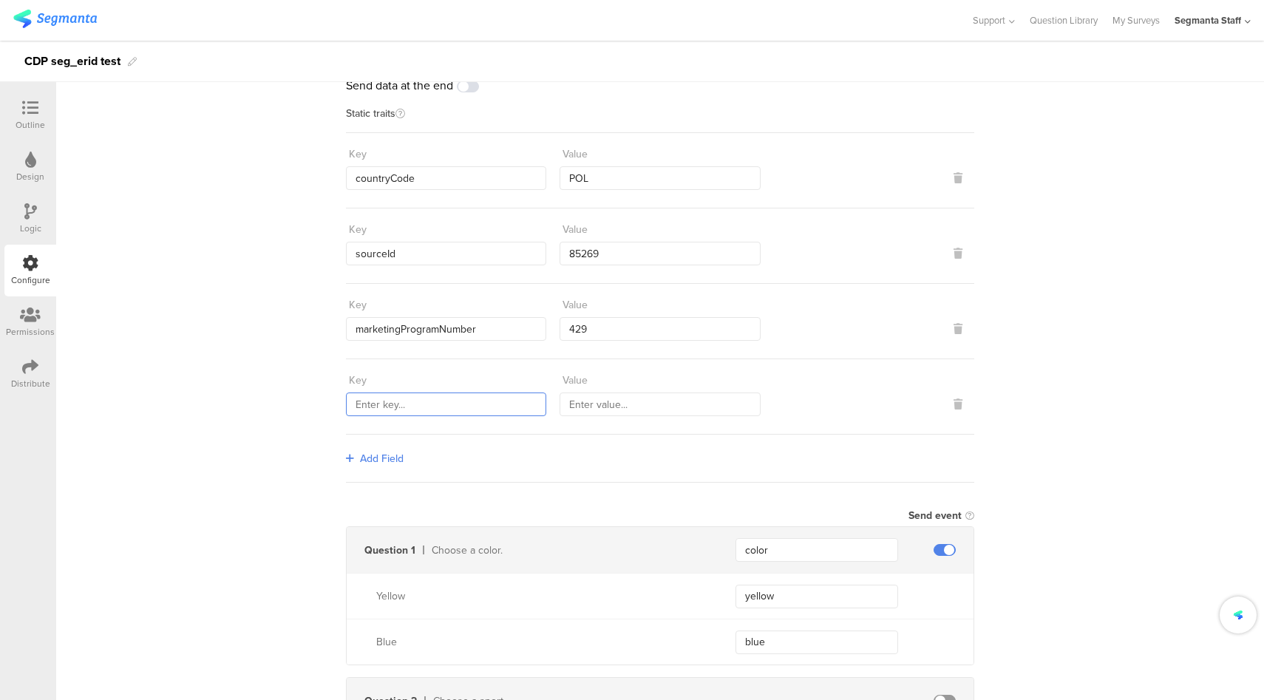
scroll to position [94, 0]
click at [399, 402] on input "text" at bounding box center [446, 405] width 200 height 24
type input "transmitterSourceId"
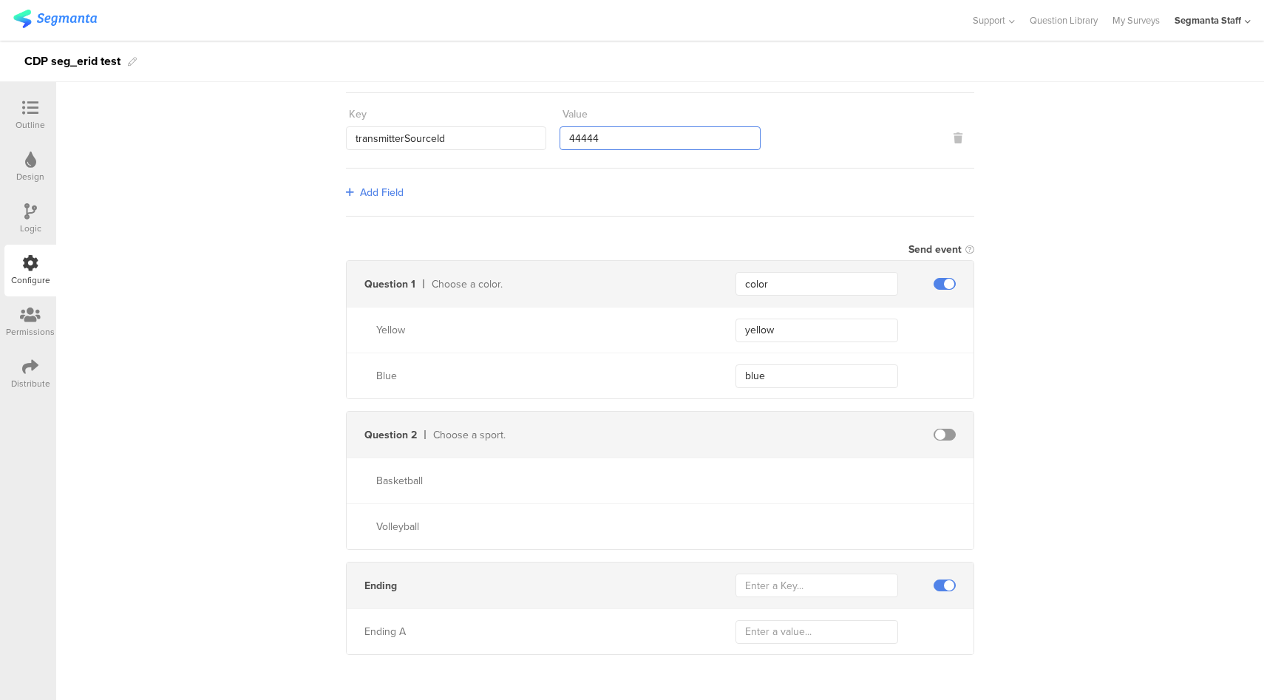
type input "44444"
click at [938, 430] on span at bounding box center [945, 435] width 22 height 12
click at [787, 474] on input "text" at bounding box center [817, 481] width 163 height 24
type input "basketball"
type input "volleyball"
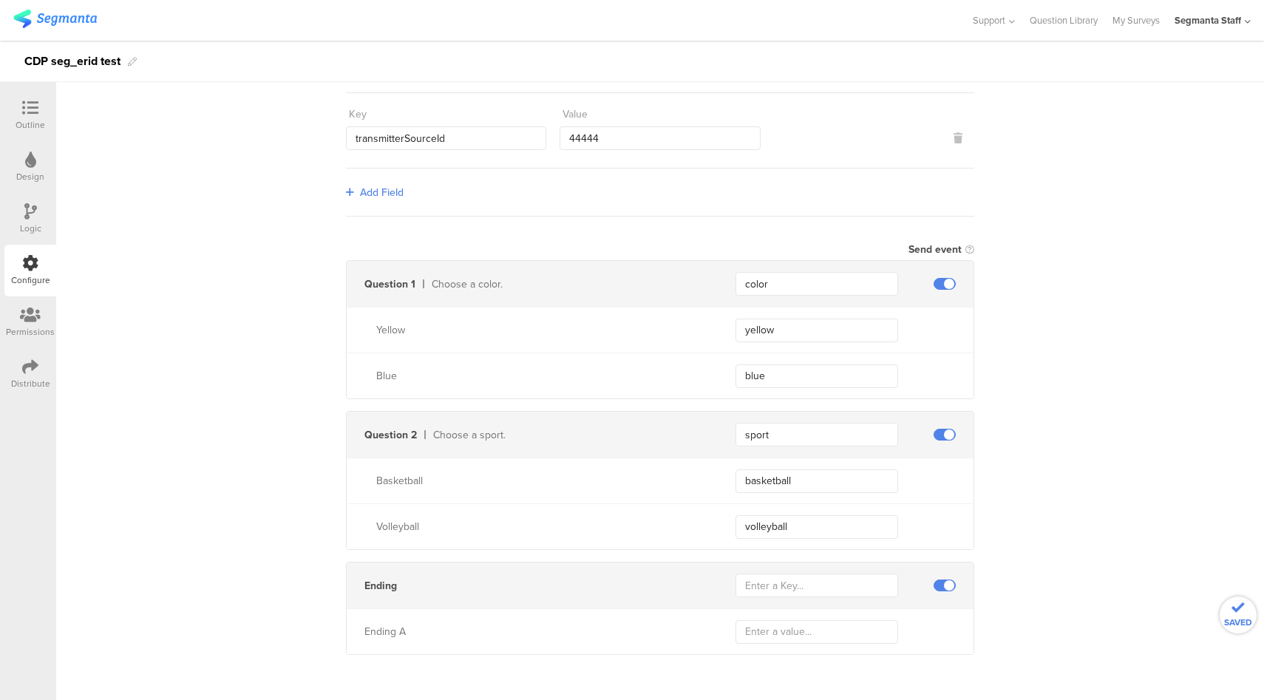
click at [108, 366] on div "Send data at the end Static traits Key countryCode Value POL Key sourceId Value…" at bounding box center [660, 224] width 1208 height 886
click at [938, 583] on span at bounding box center [945, 586] width 22 height 12
click at [33, 375] on div at bounding box center [30, 368] width 16 height 18
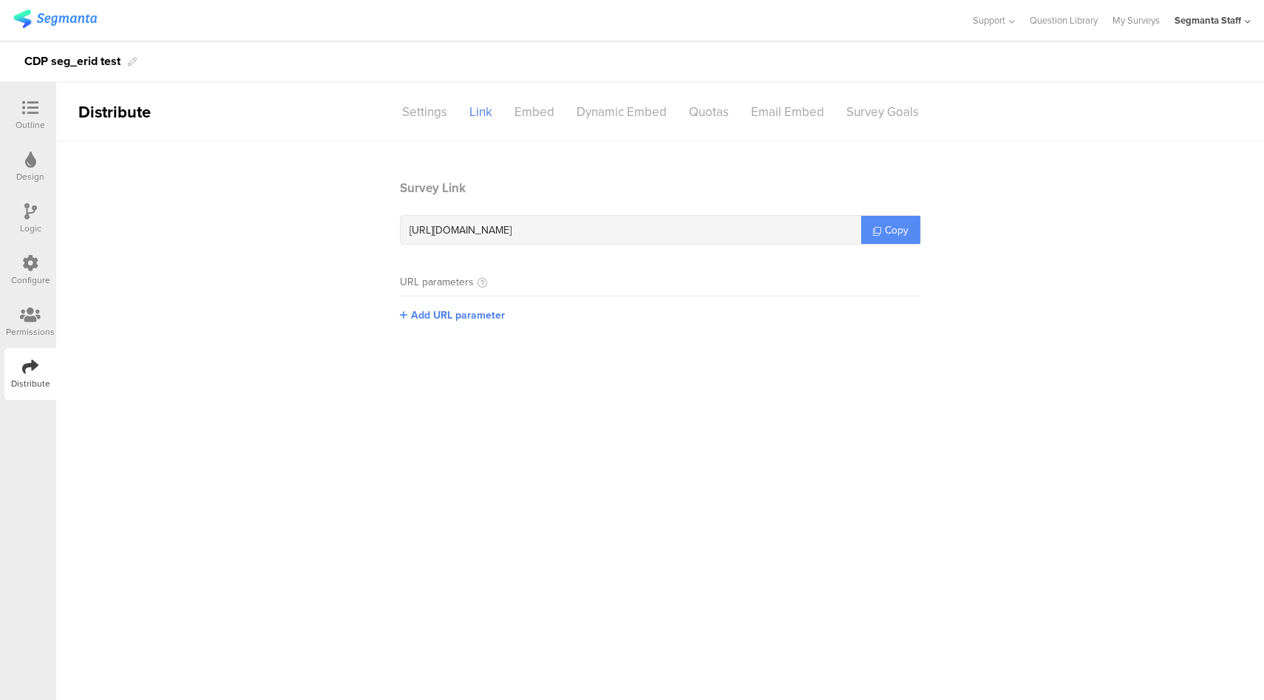
click at [880, 234] on icon at bounding box center [877, 231] width 8 height 8
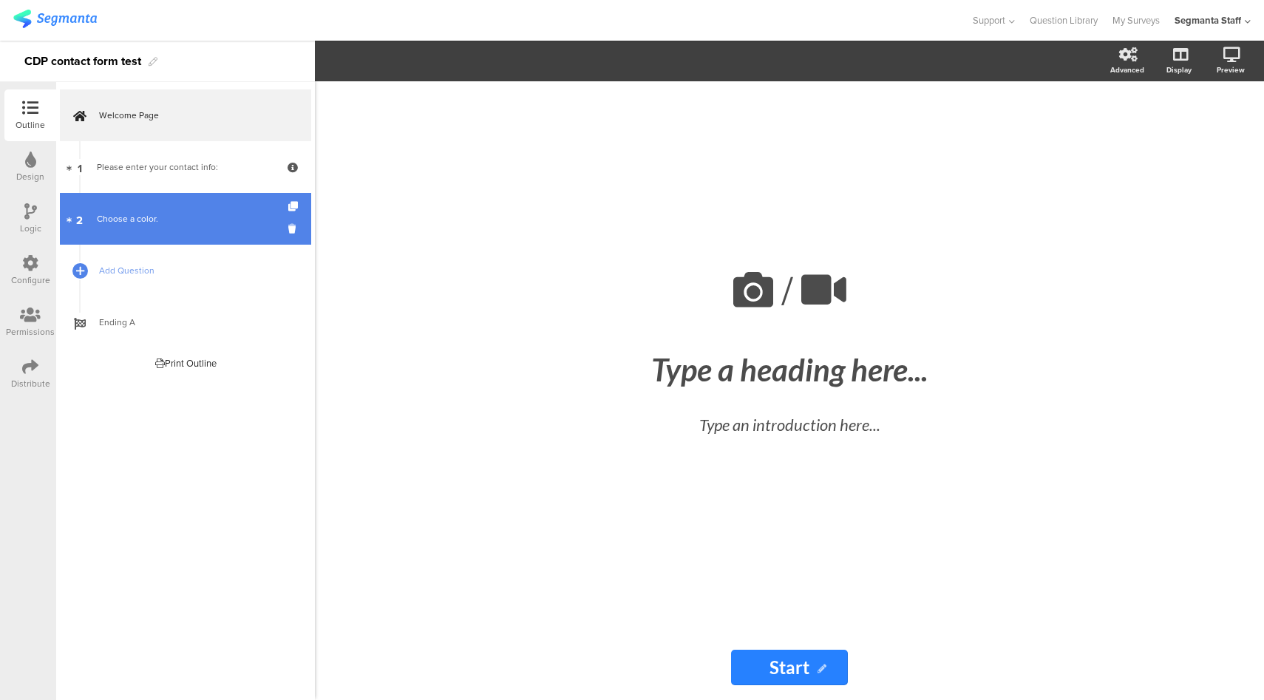
click at [190, 216] on div "Choose a color." at bounding box center [185, 218] width 177 height 15
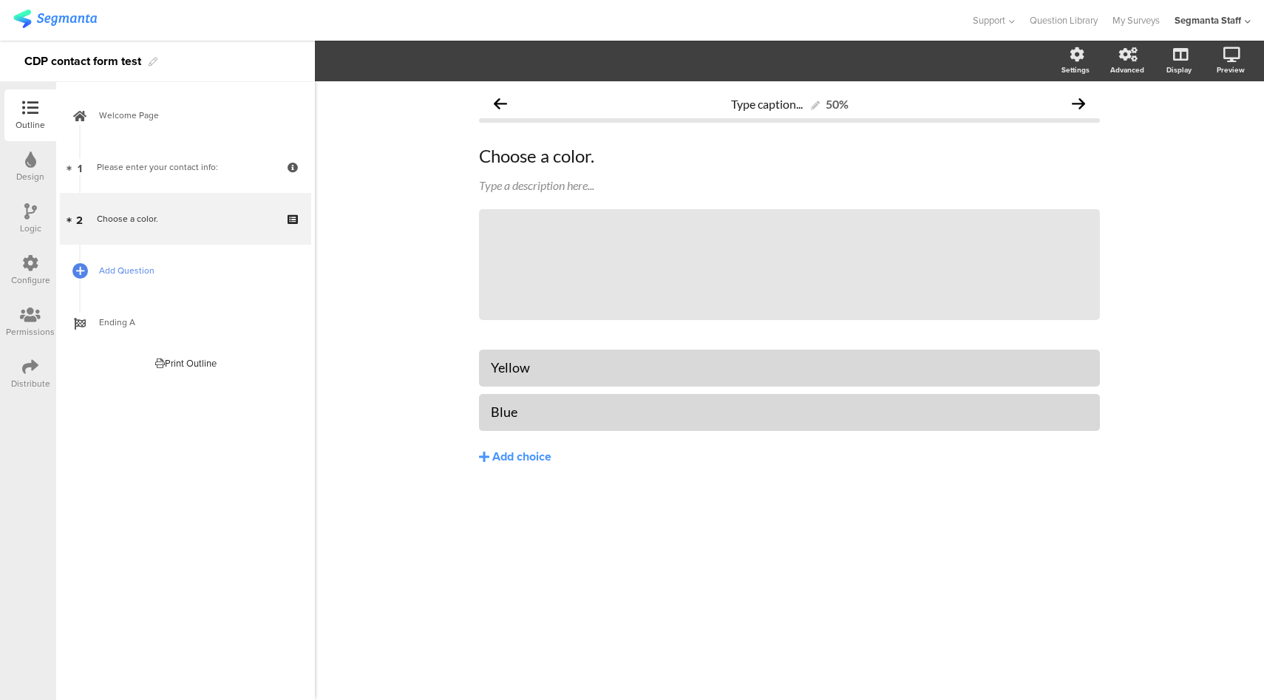
click at [135, 267] on span "Add Question" at bounding box center [193, 270] width 189 height 15
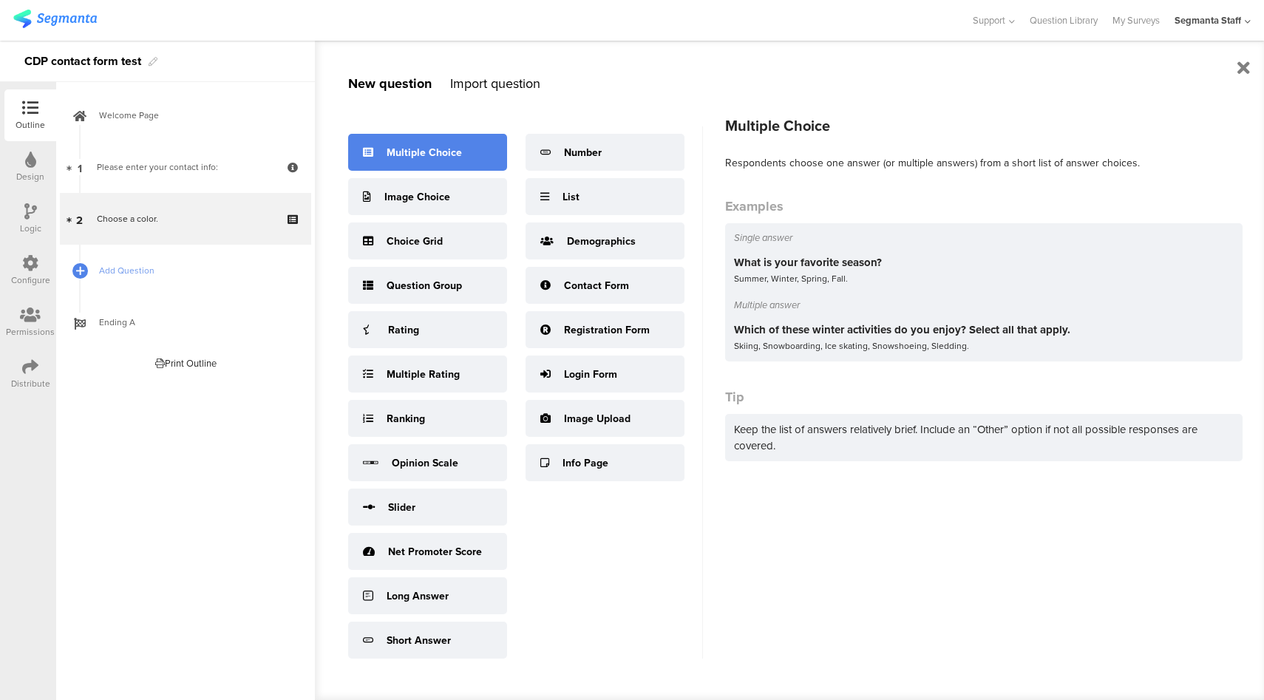
click at [458, 150] on div "Multiple Choice" at bounding box center [424, 153] width 75 height 16
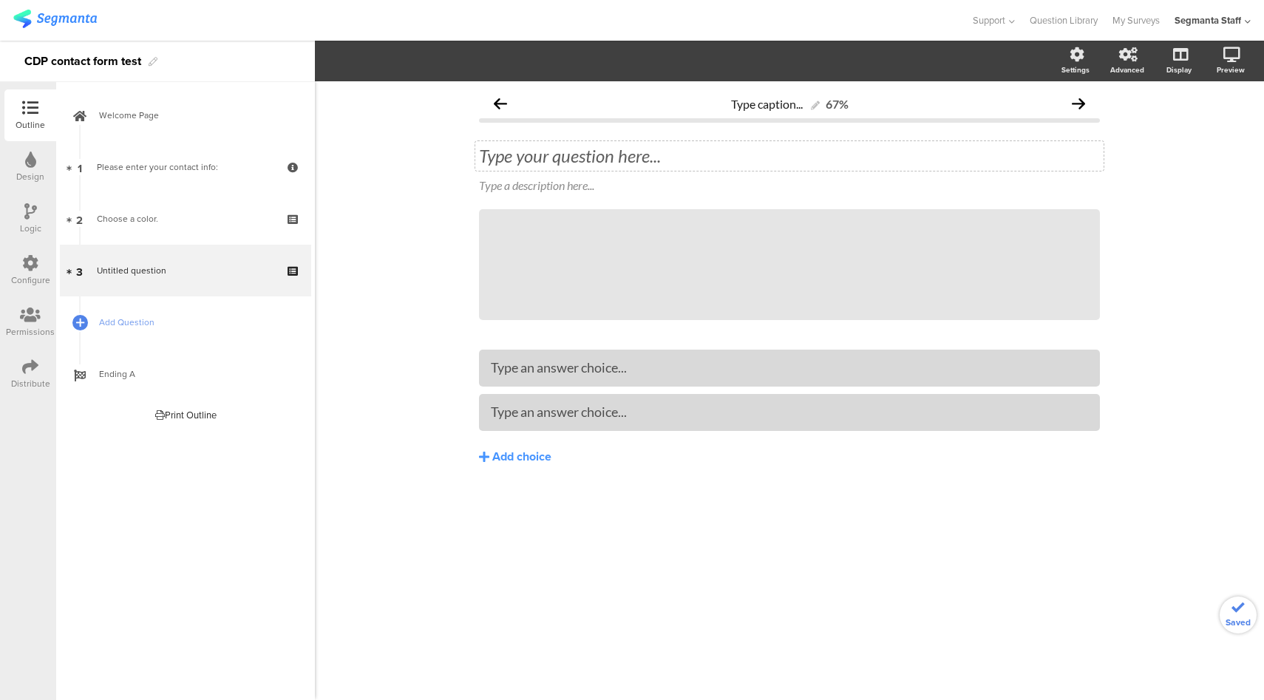
click at [627, 152] on div "Type your question here..." at bounding box center [789, 156] width 621 height 22
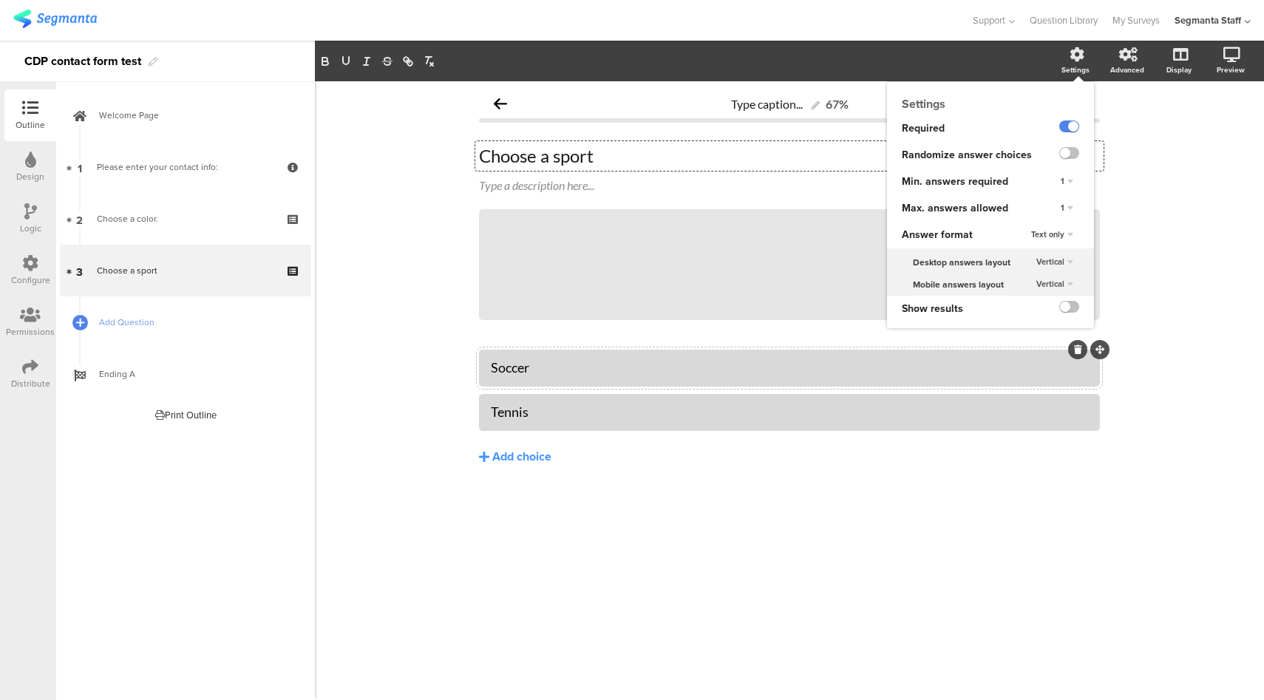
click at [1070, 211] on div "1" at bounding box center [1067, 209] width 24 height 18
click at [1054, 228] on div "Unlimited" at bounding box center [1045, 222] width 87 height 16
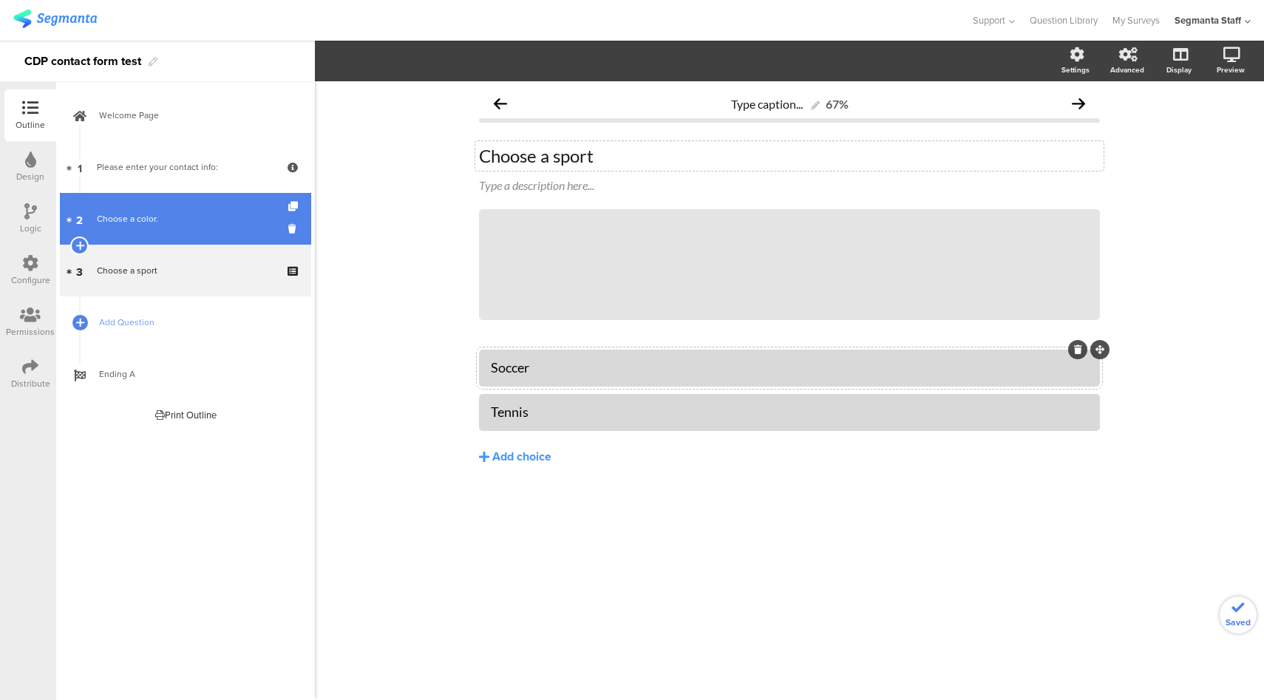
click at [206, 229] on link "2 Choose a color." at bounding box center [185, 219] width 251 height 52
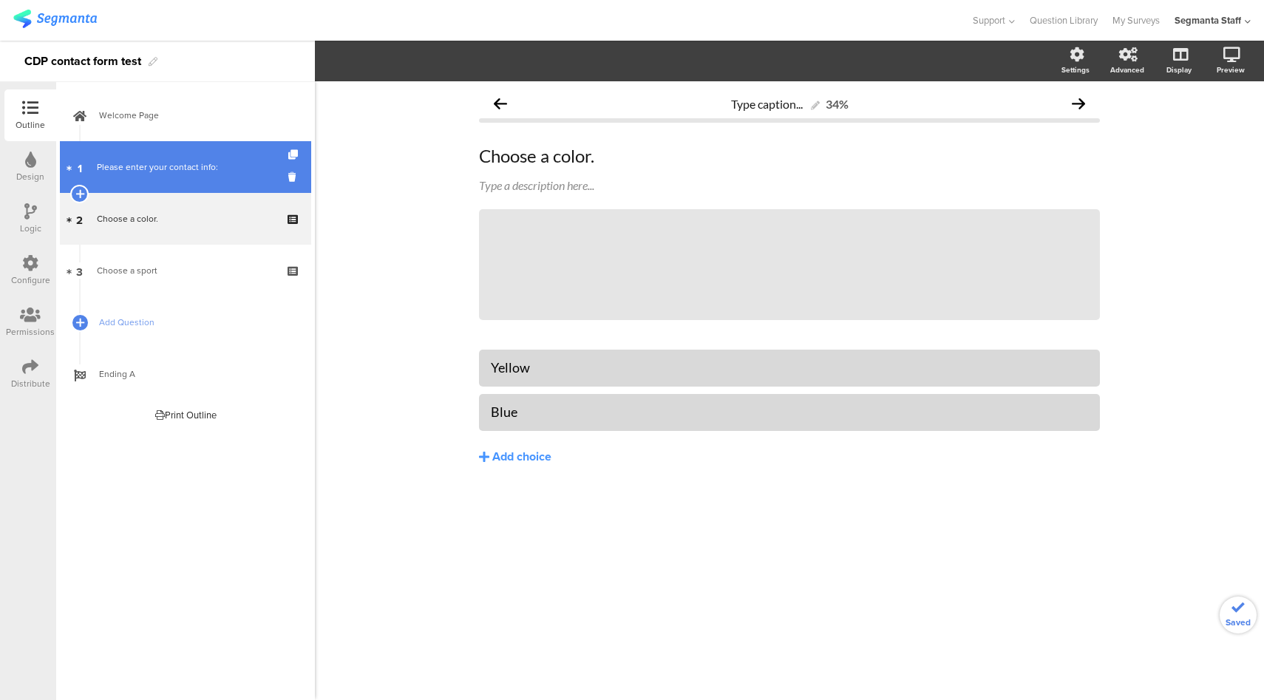
click at [181, 154] on link "1 Please enter your contact info:" at bounding box center [185, 167] width 251 height 52
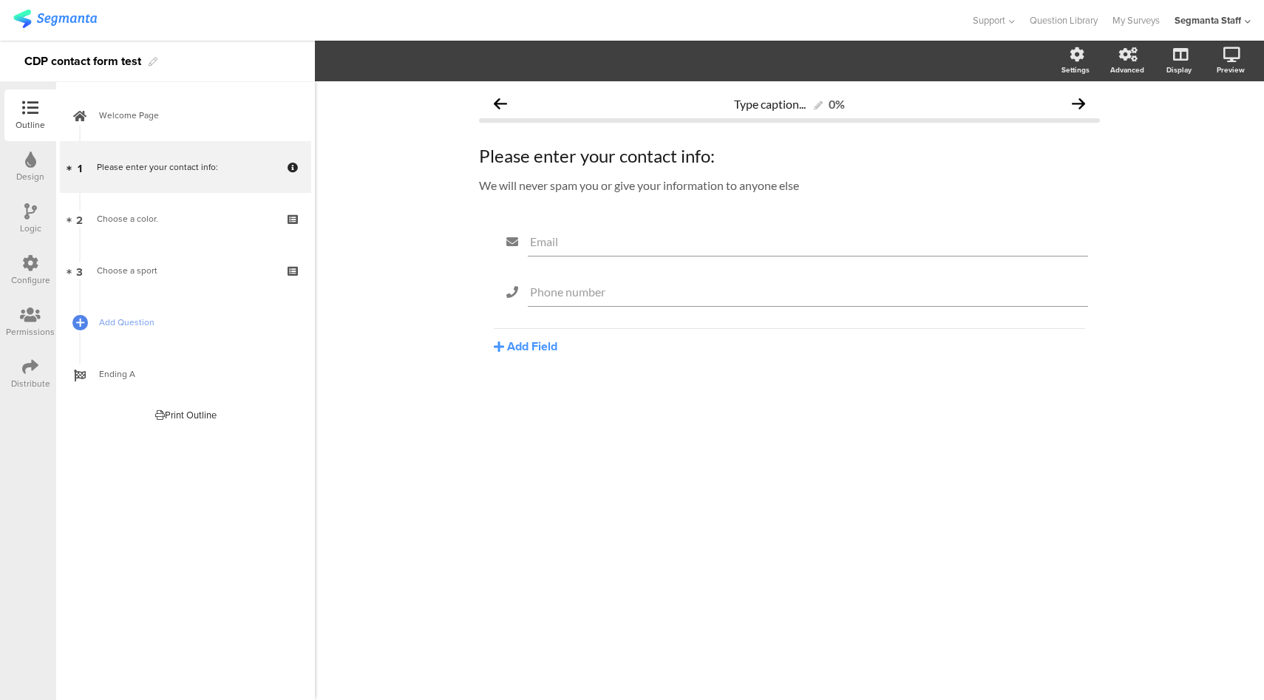
click at [36, 377] on div "Distribute" at bounding box center [30, 383] width 39 height 13
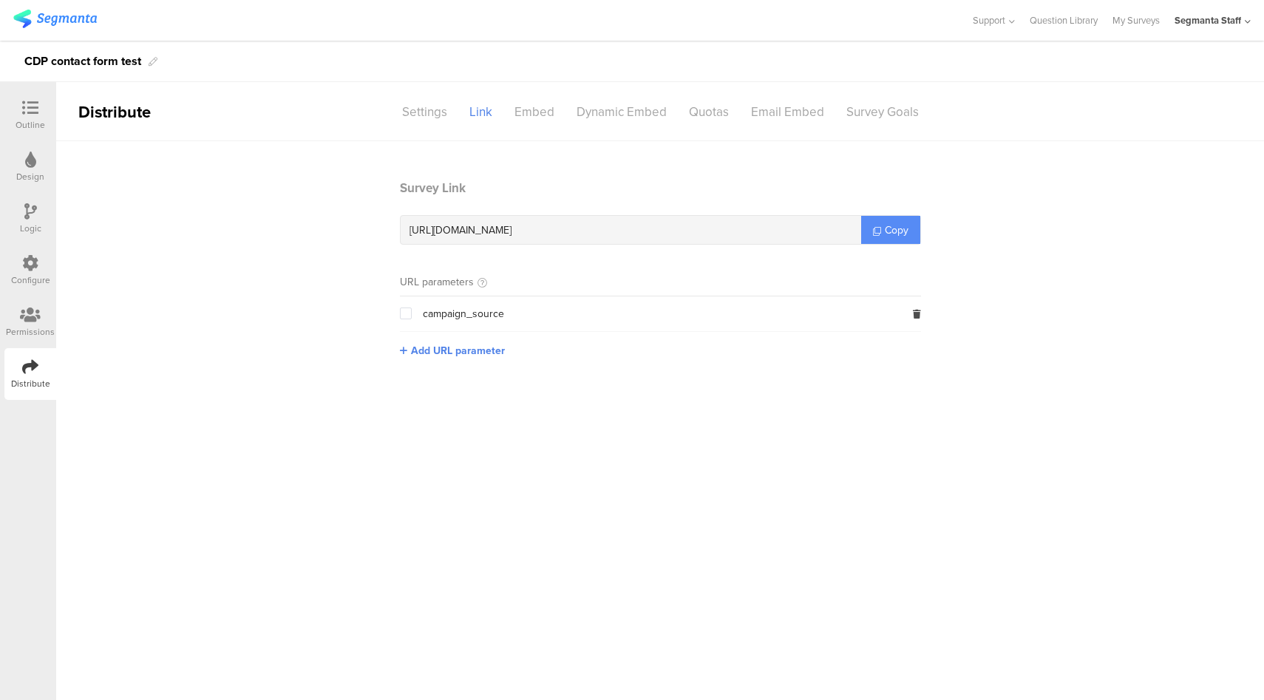
click at [903, 235] on span "Copy" at bounding box center [897, 231] width 24 height 16
click at [19, 266] on div "Configure" at bounding box center [30, 271] width 52 height 52
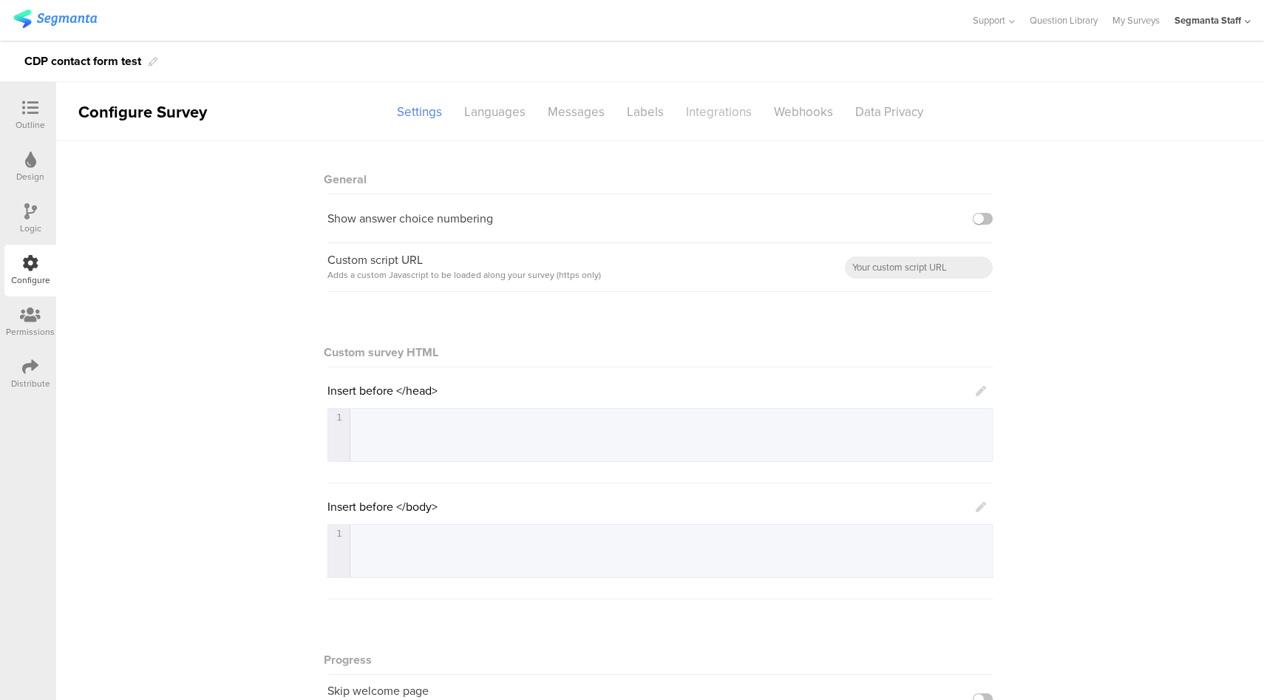
click at [711, 115] on div "Integrations" at bounding box center [719, 112] width 88 height 26
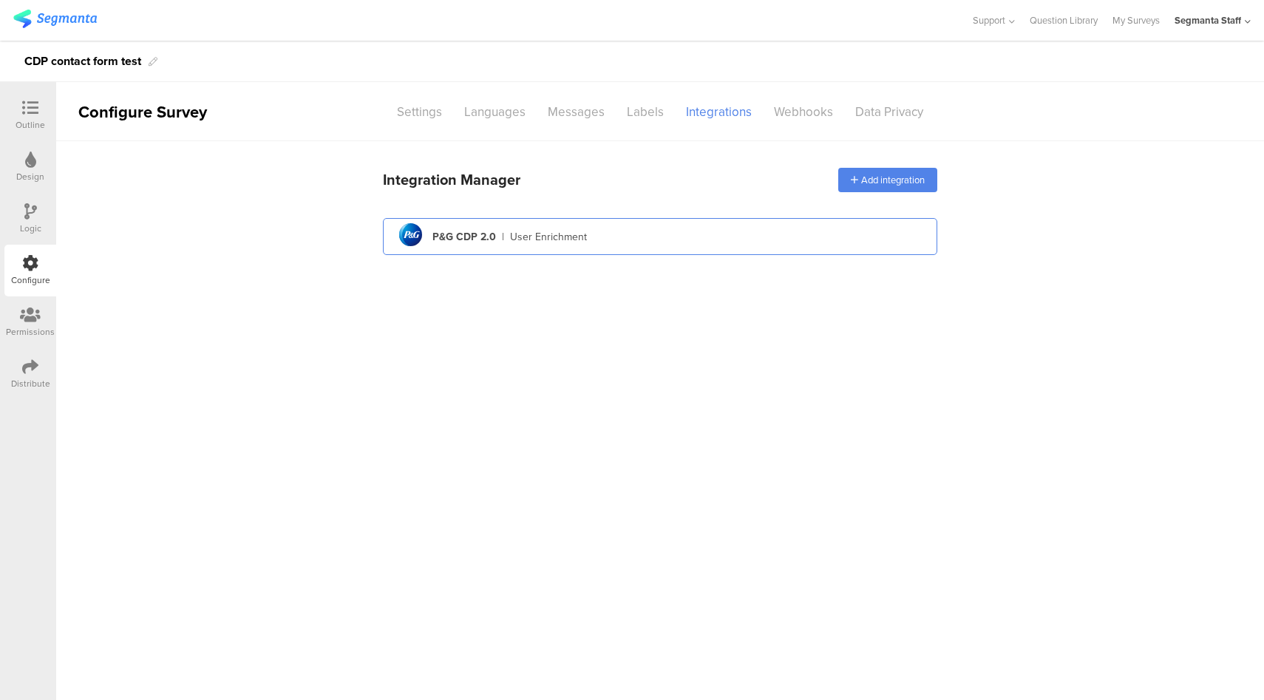
click at [636, 245] on div "pg logo P&G CDP 2.0 | User Enrichment" at bounding box center [660, 237] width 531 height 36
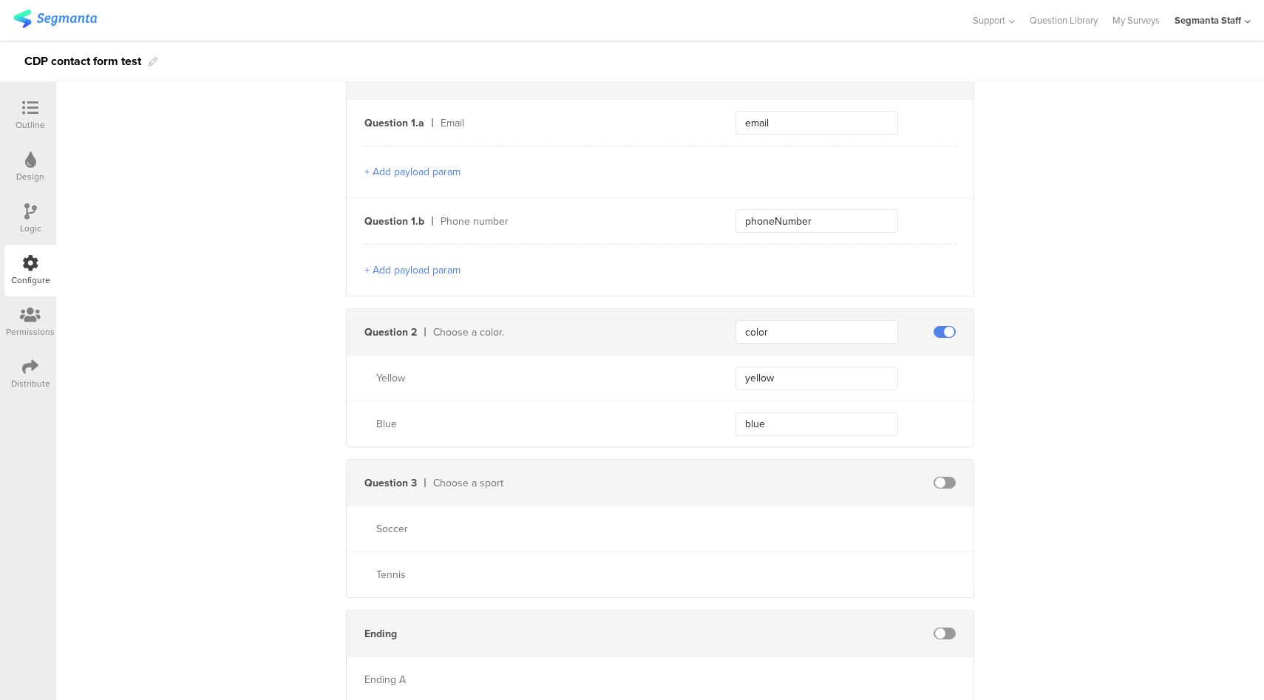
scroll to position [539, 0]
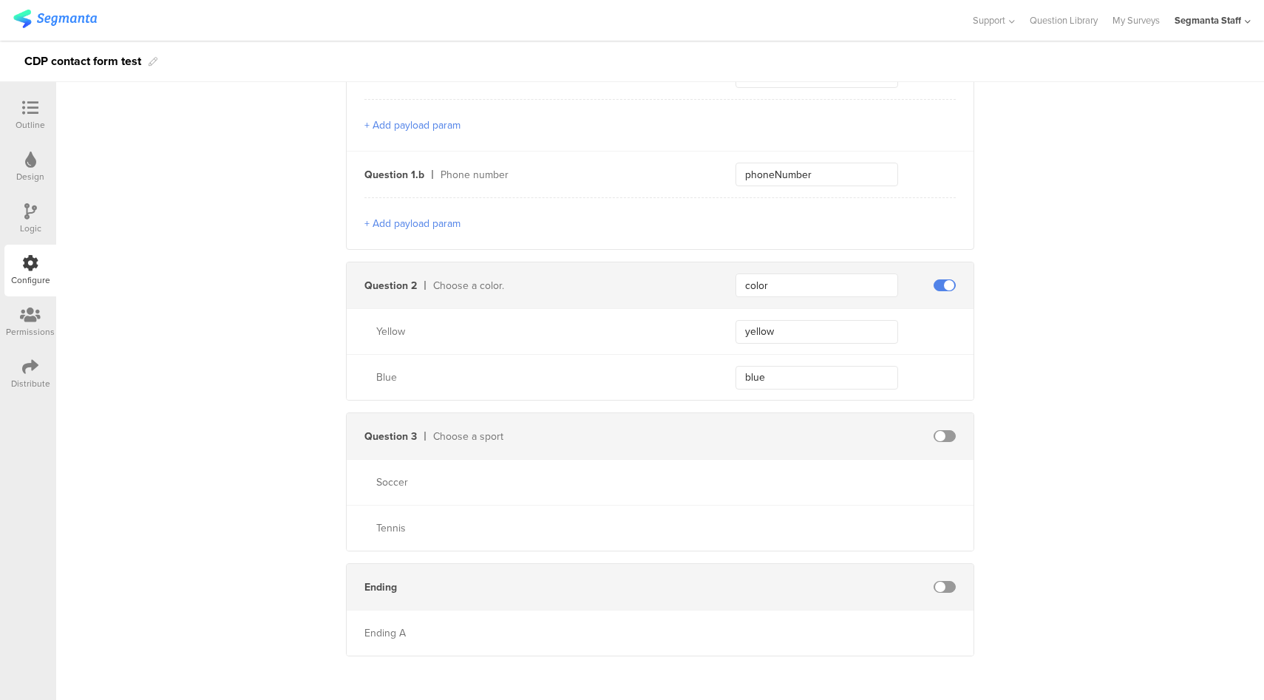
click at [943, 432] on span at bounding box center [945, 436] width 22 height 12
click at [788, 430] on input "text" at bounding box center [817, 436] width 163 height 24
type input "sport"
type input "s"
type input "t"
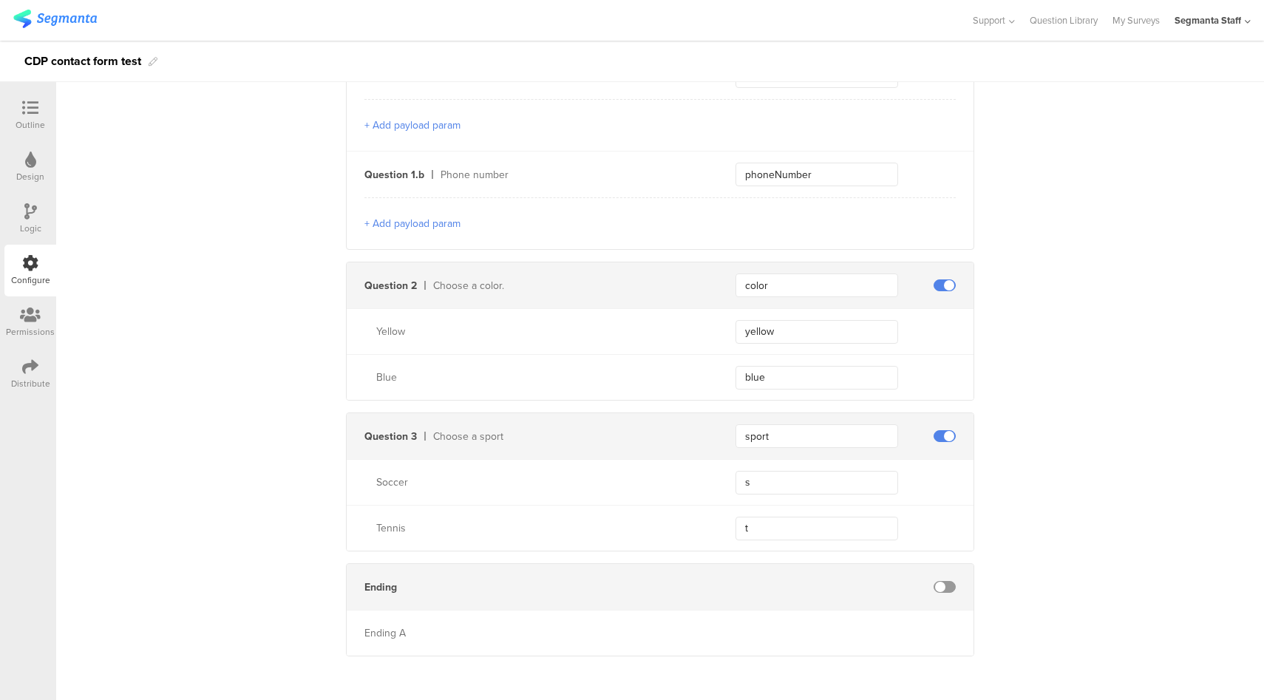
click at [1099, 427] on div "Send data at the end Static traits Key countryCode Value DEU Key sourceId Value…" at bounding box center [660, 135] width 1208 height 1066
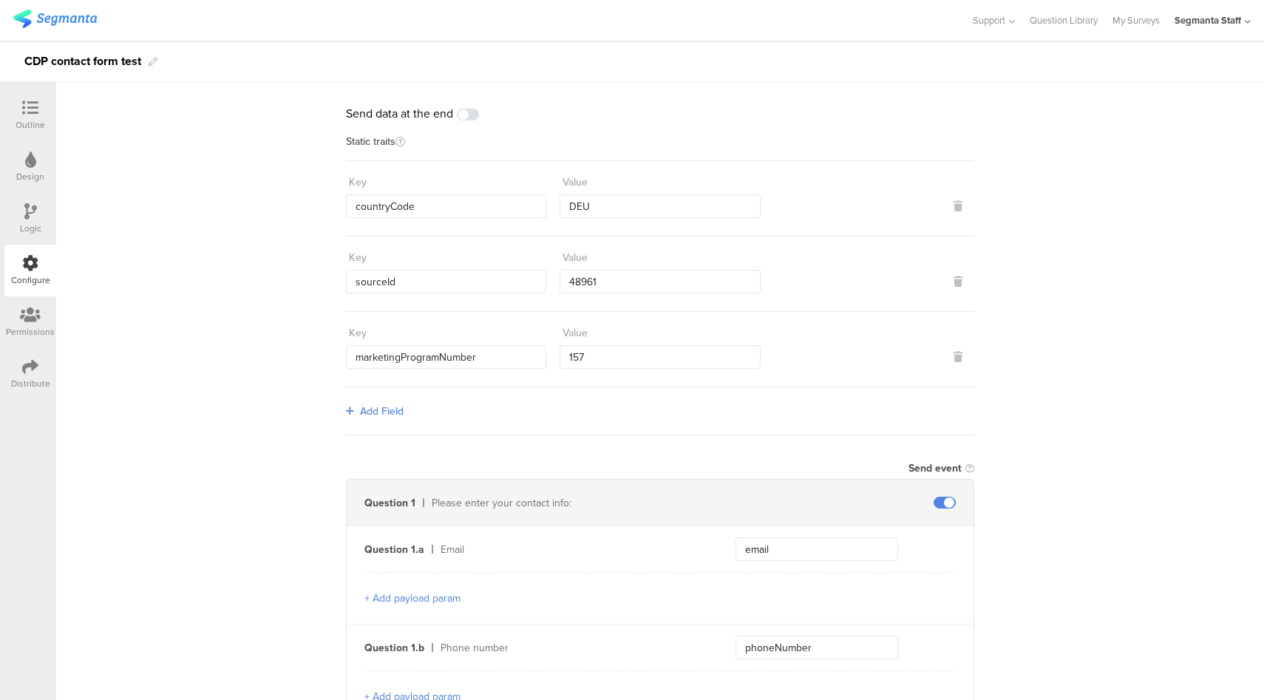
scroll to position [0, 0]
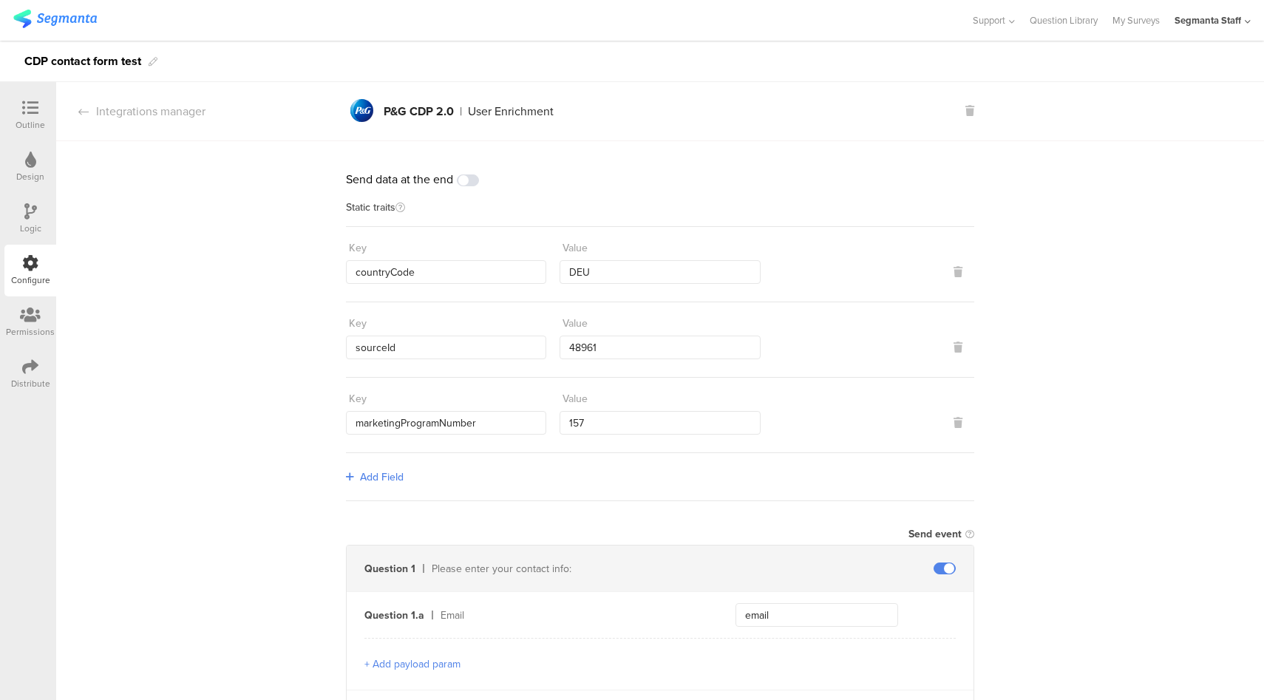
click at [467, 179] on span at bounding box center [468, 180] width 22 height 12
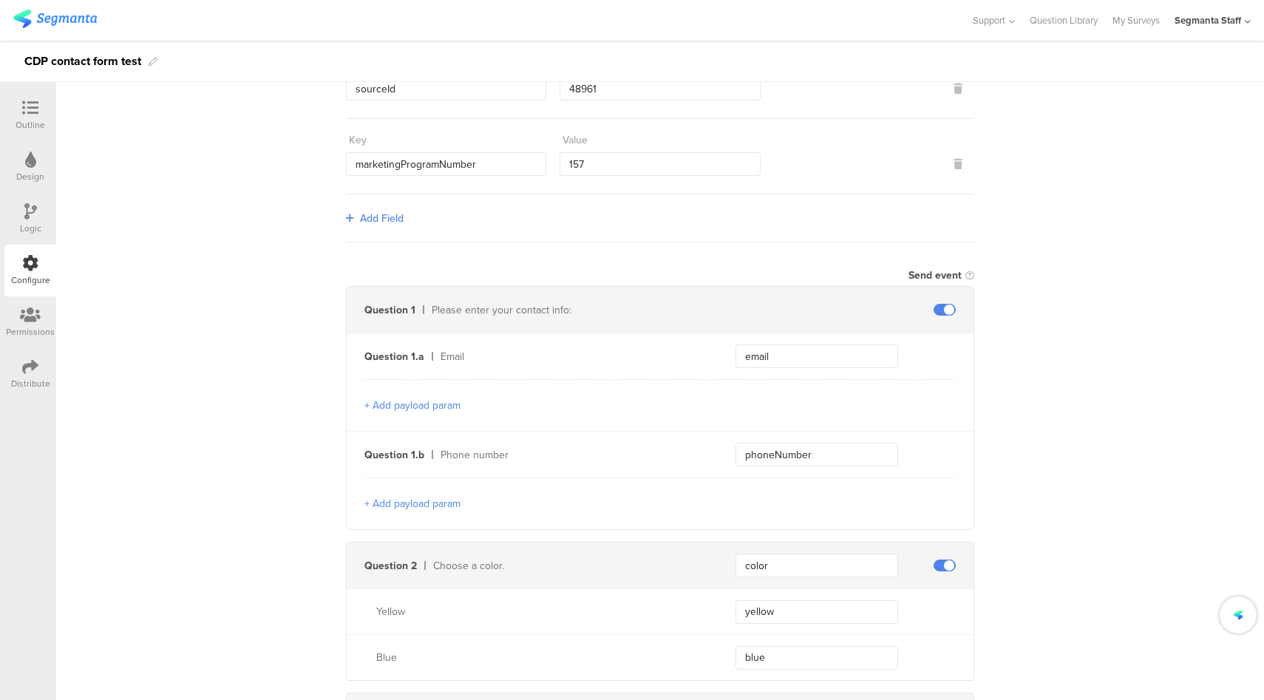
scroll to position [539, 0]
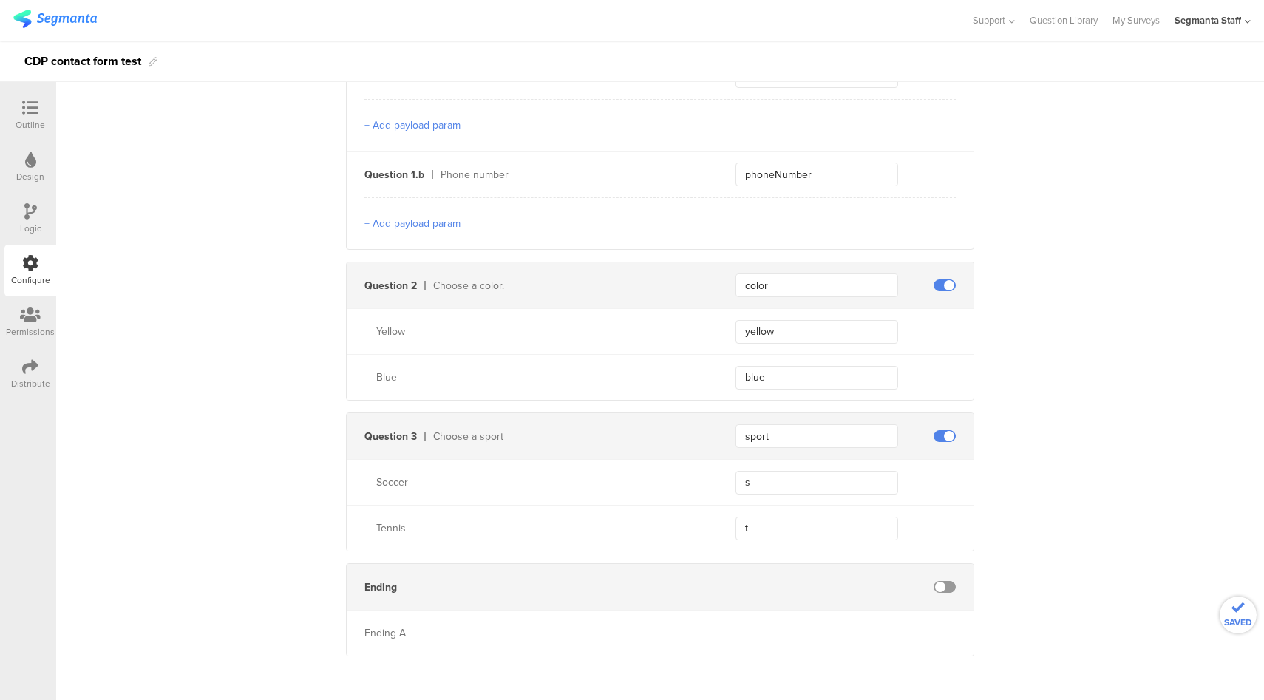
click at [941, 582] on span at bounding box center [945, 587] width 22 height 12
click at [32, 112] on icon at bounding box center [30, 108] width 16 height 16
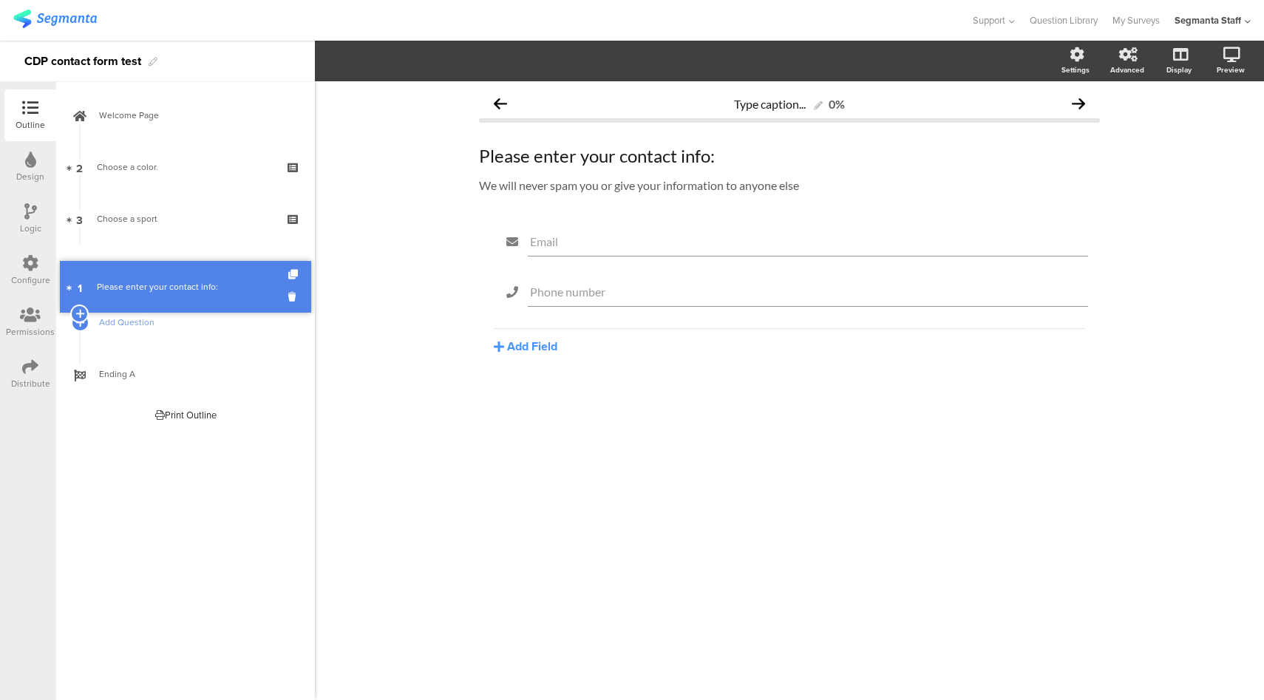
drag, startPoint x: 180, startPoint y: 166, endPoint x: 157, endPoint y: 286, distance: 122.1
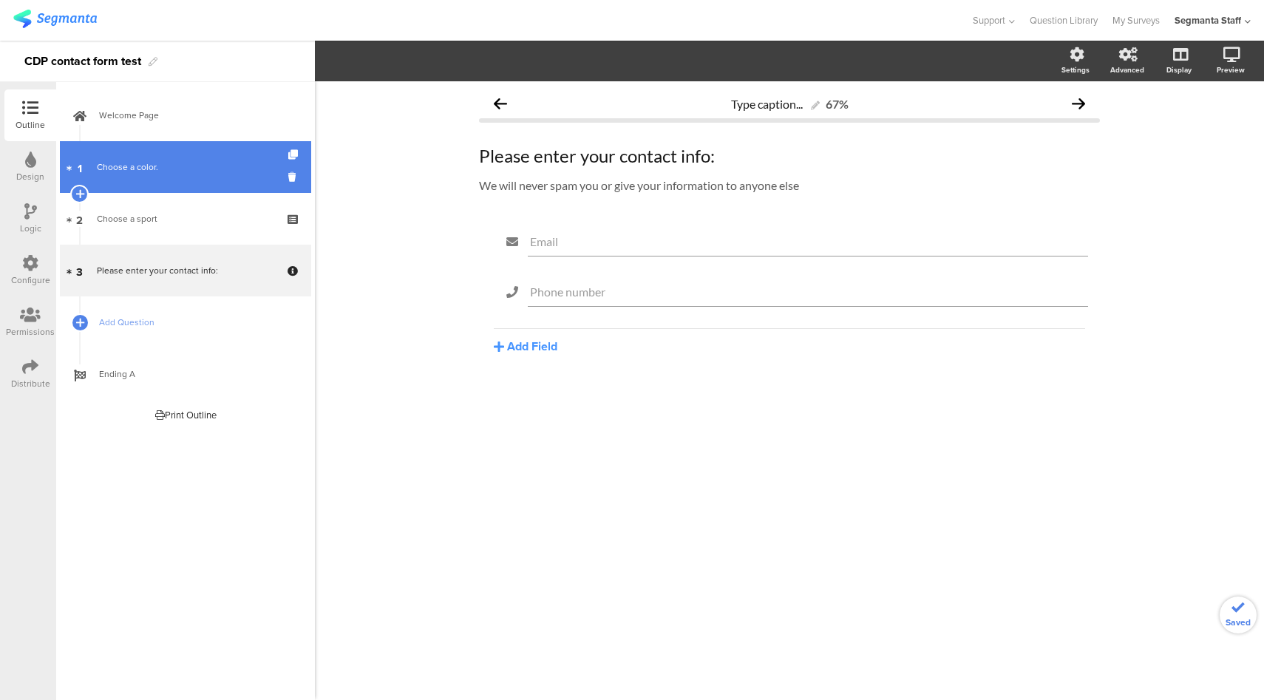
click at [204, 174] on link "1 Choose a color." at bounding box center [185, 167] width 251 height 52
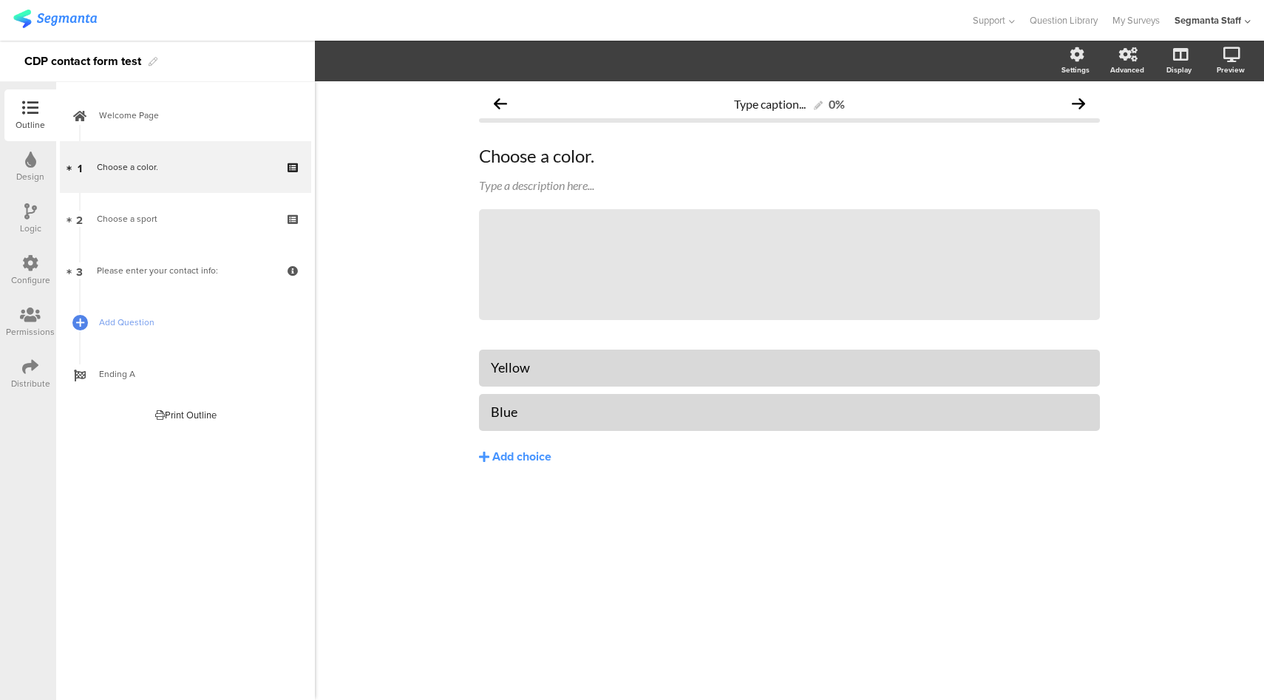
click at [32, 271] on icon at bounding box center [30, 263] width 16 height 16
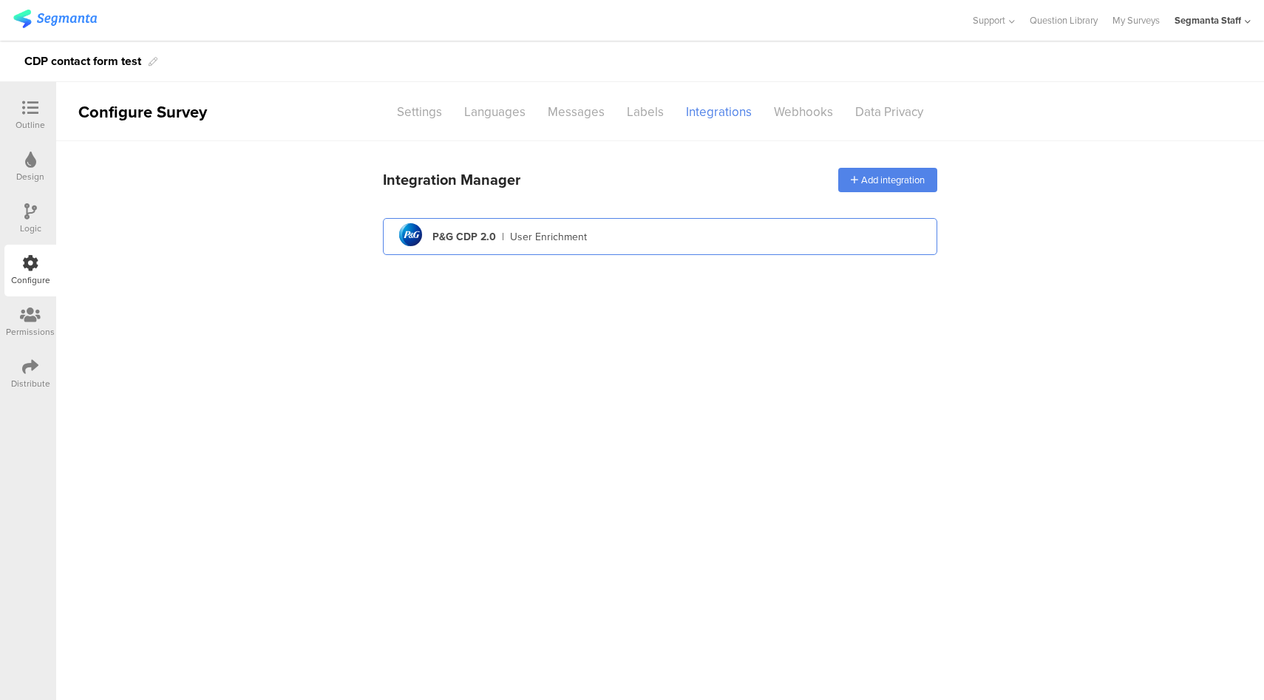
click at [739, 241] on div "pg logo P&G CDP 2.0 | User Enrichment" at bounding box center [660, 237] width 531 height 36
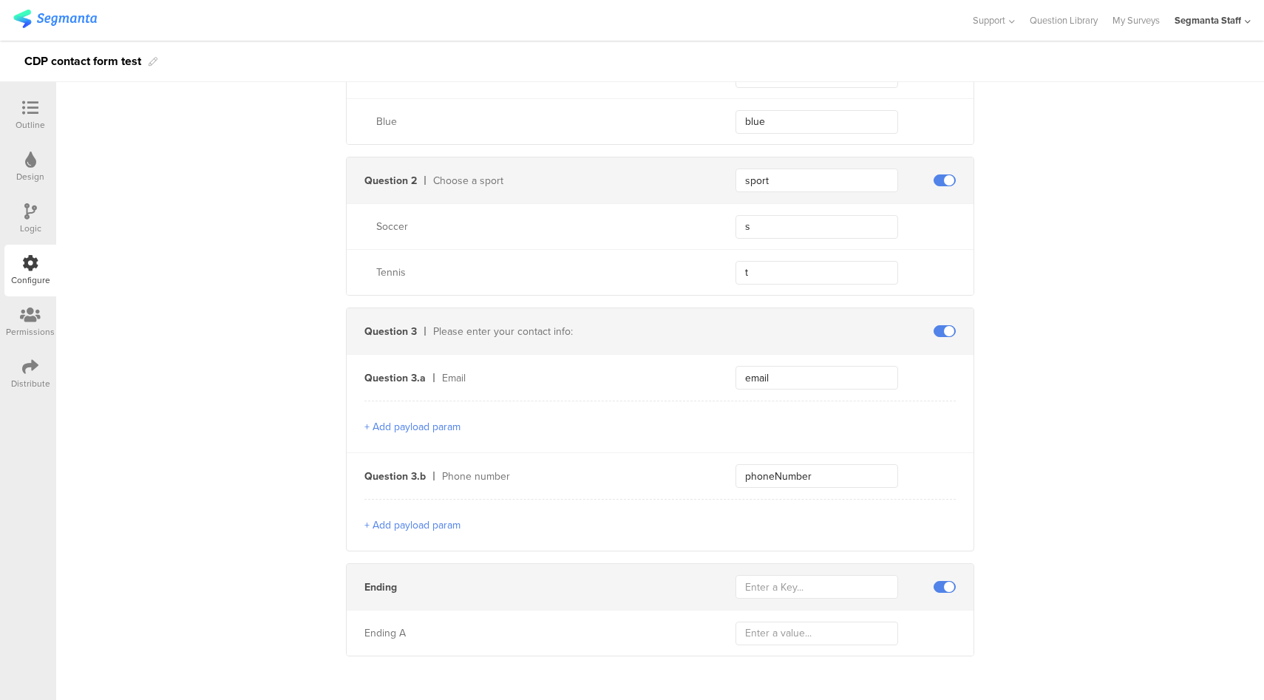
scroll to position [313, 0]
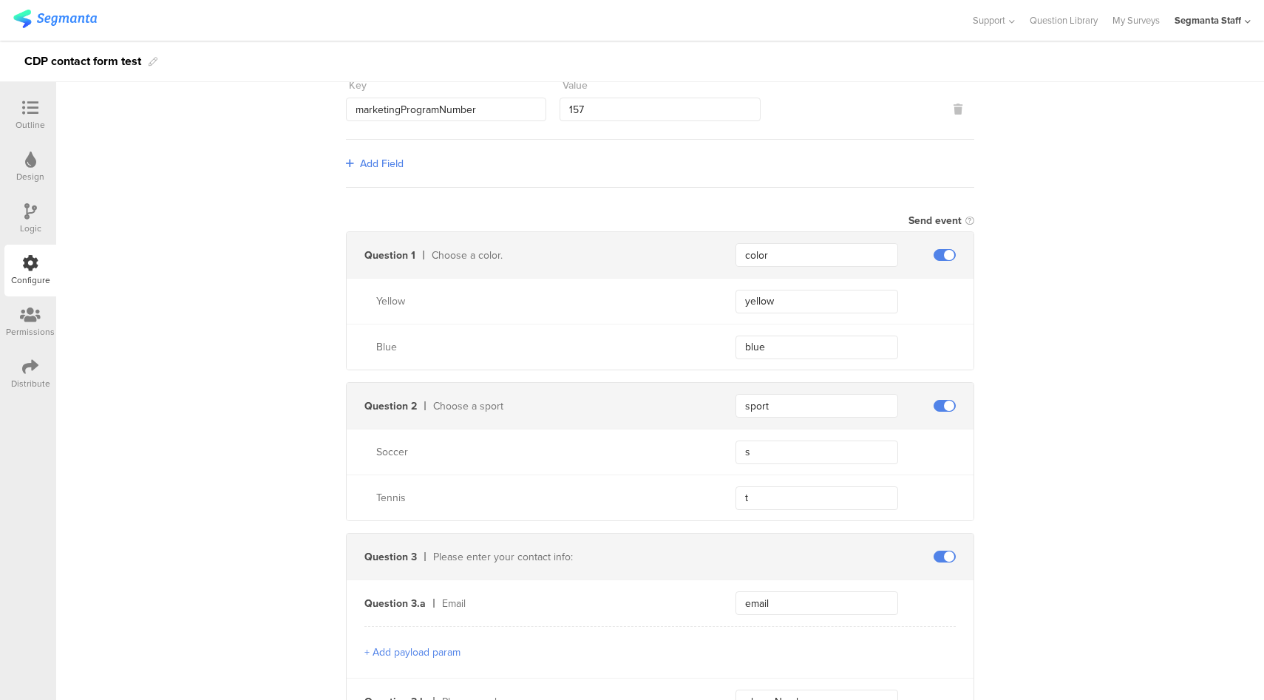
click at [935, 553] on span at bounding box center [945, 557] width 22 height 12
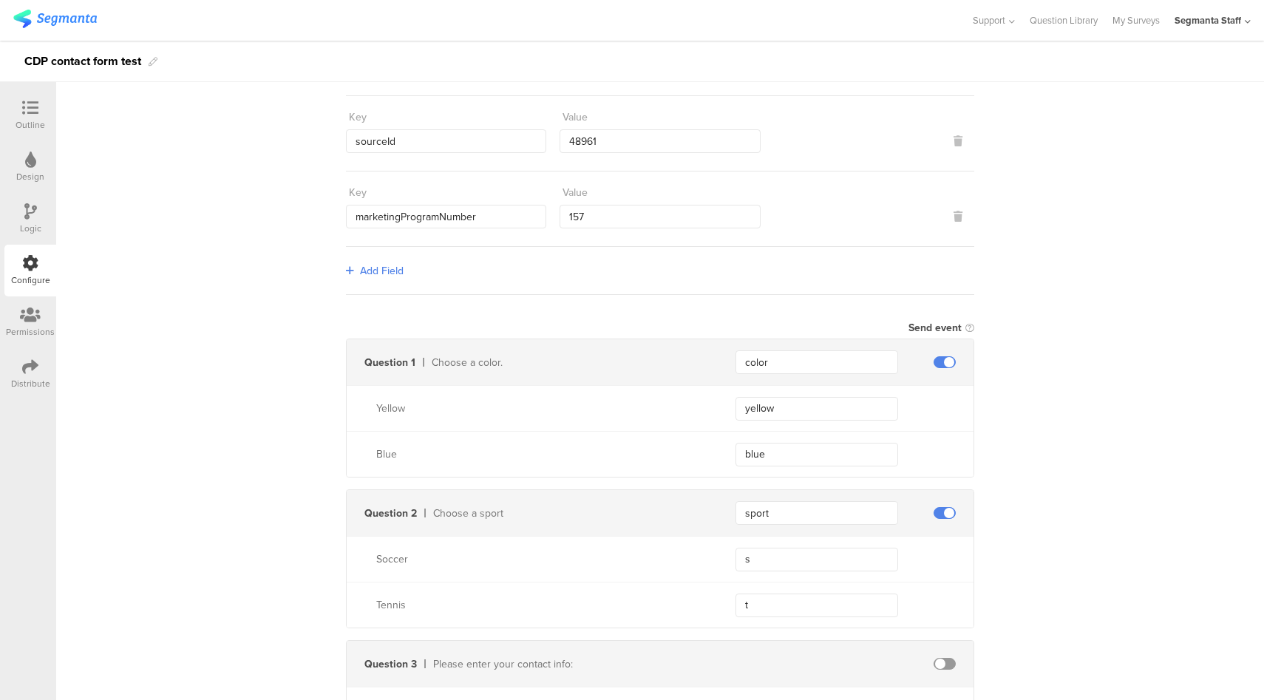
scroll to position [216, 0]
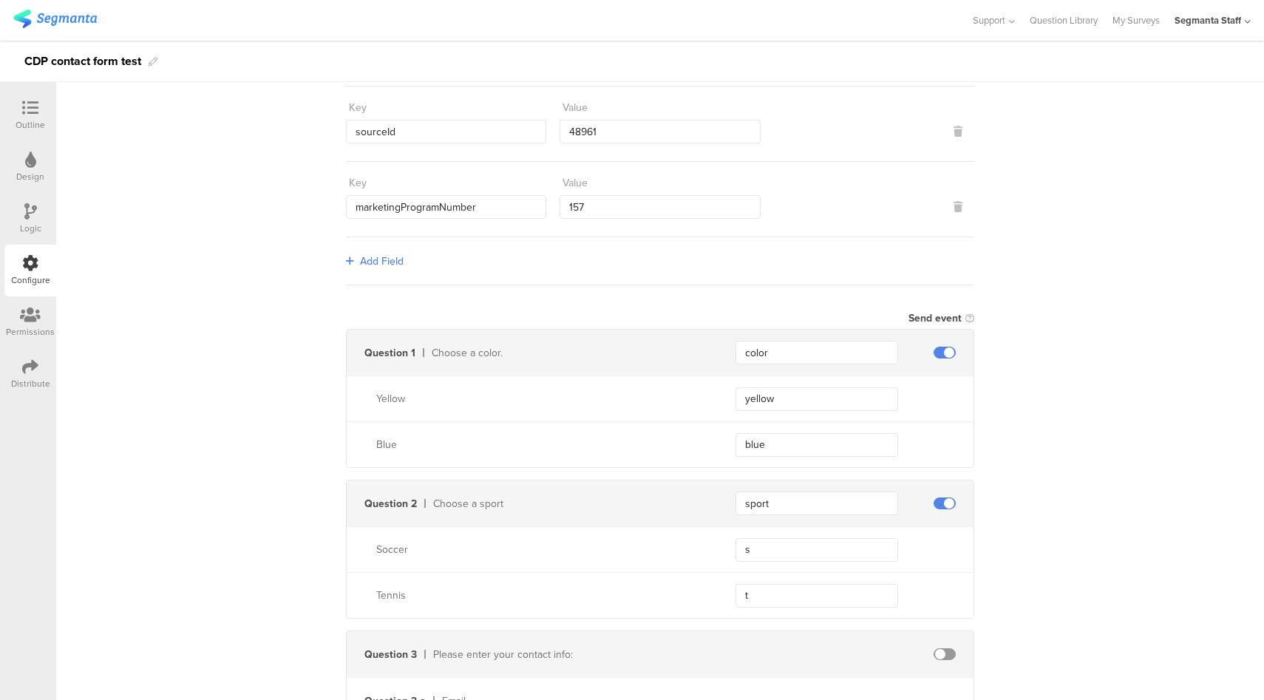
click at [941, 655] on span at bounding box center [945, 654] width 22 height 12
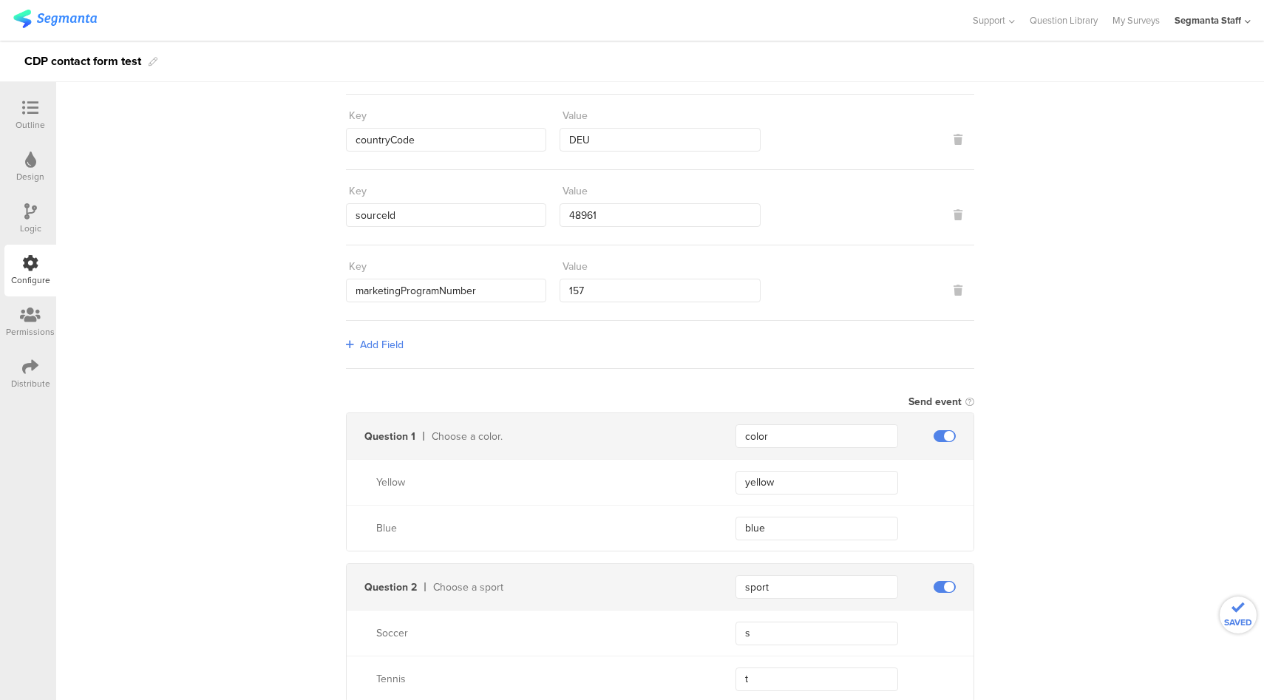
scroll to position [118, 0]
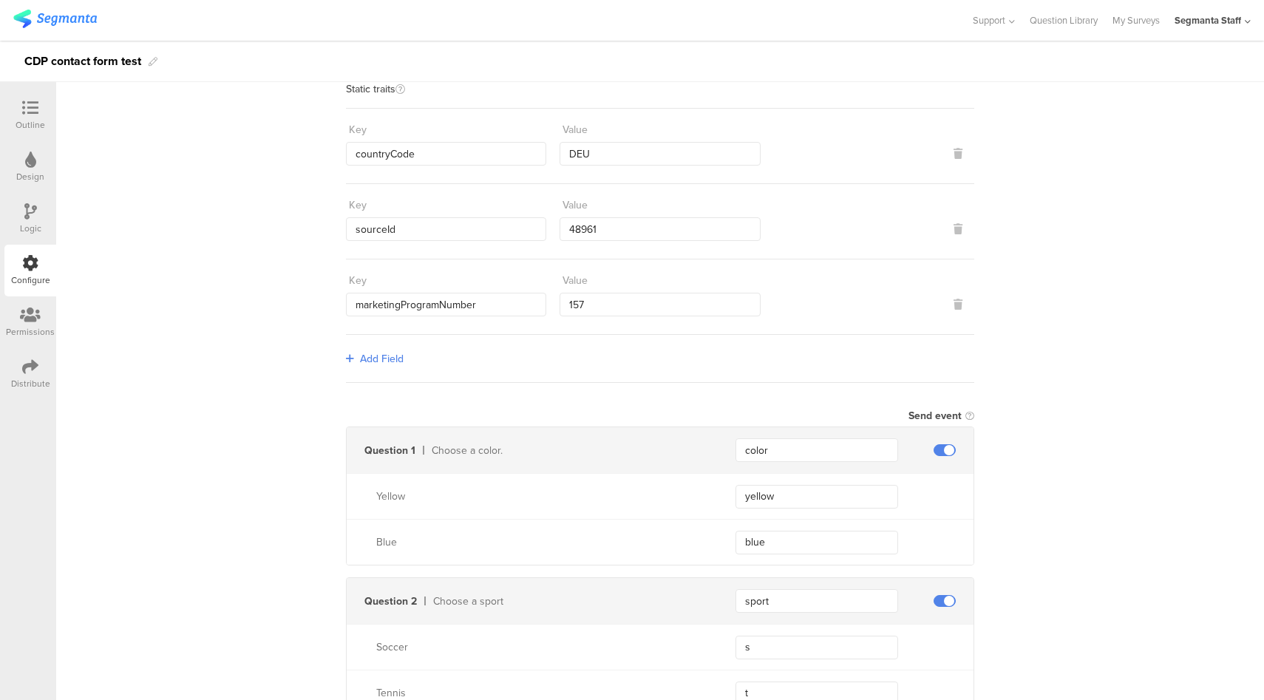
click at [937, 448] on span at bounding box center [945, 450] width 22 height 12
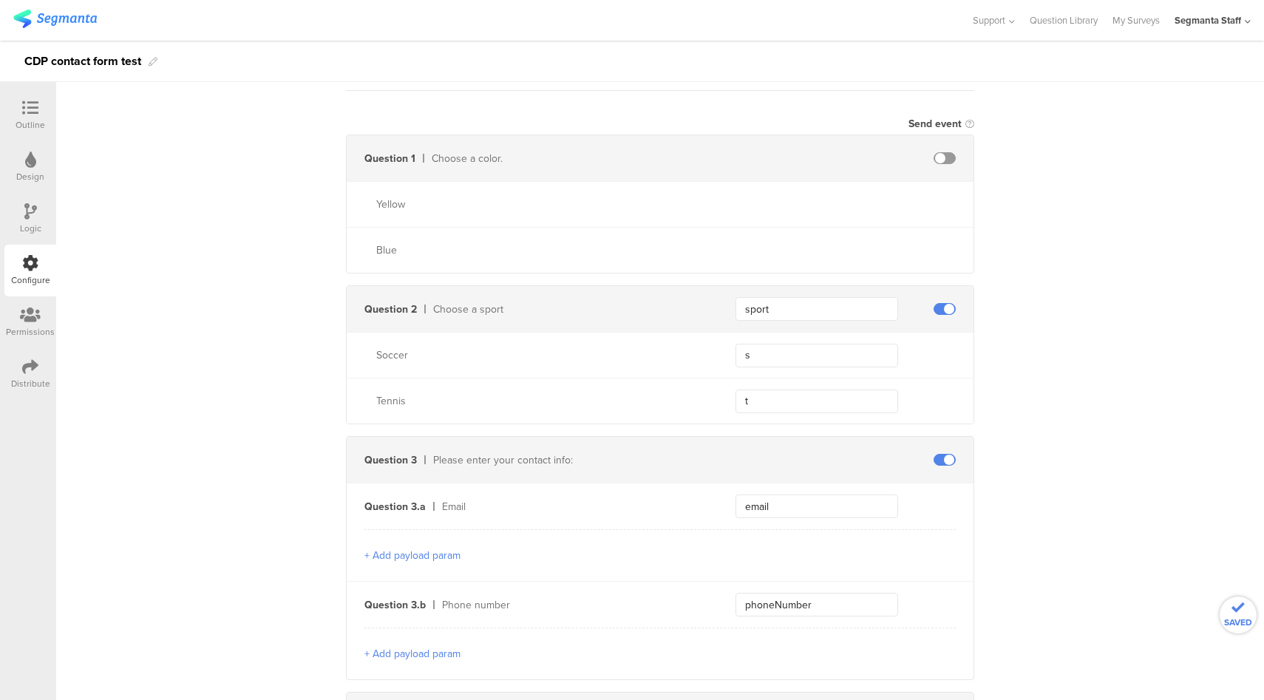
scroll to position [539, 0]
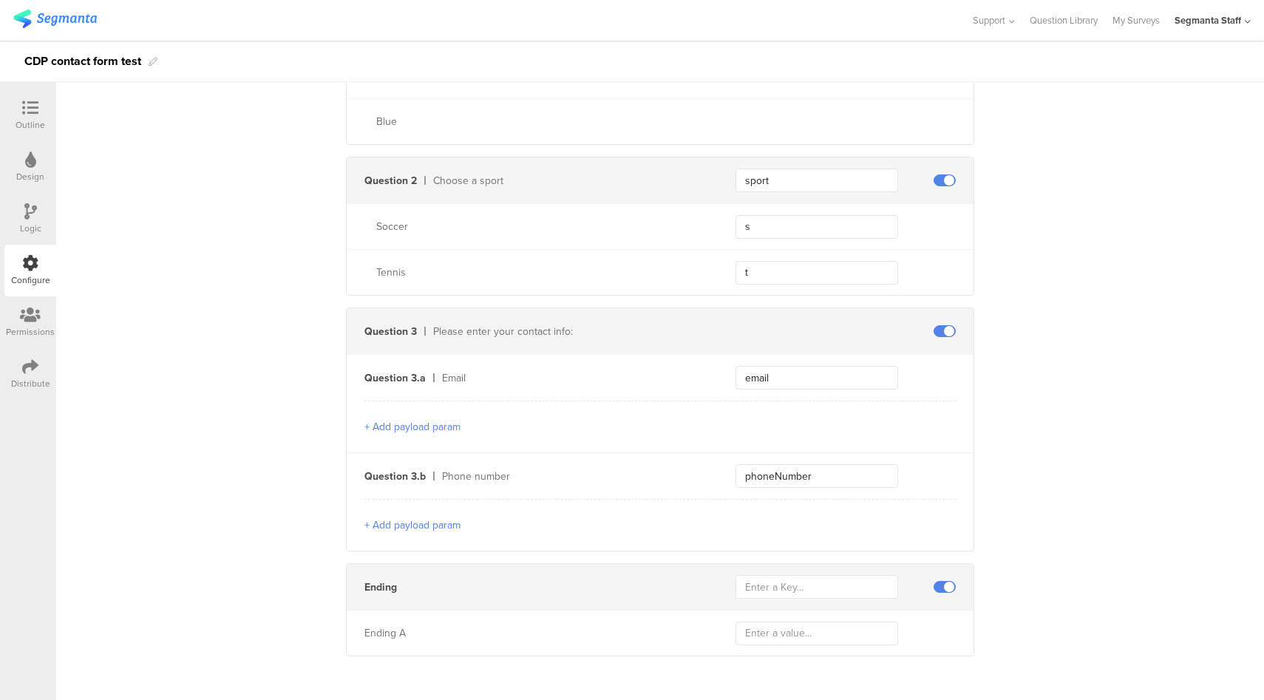
click at [38, 384] on div "Distribute" at bounding box center [30, 383] width 39 height 13
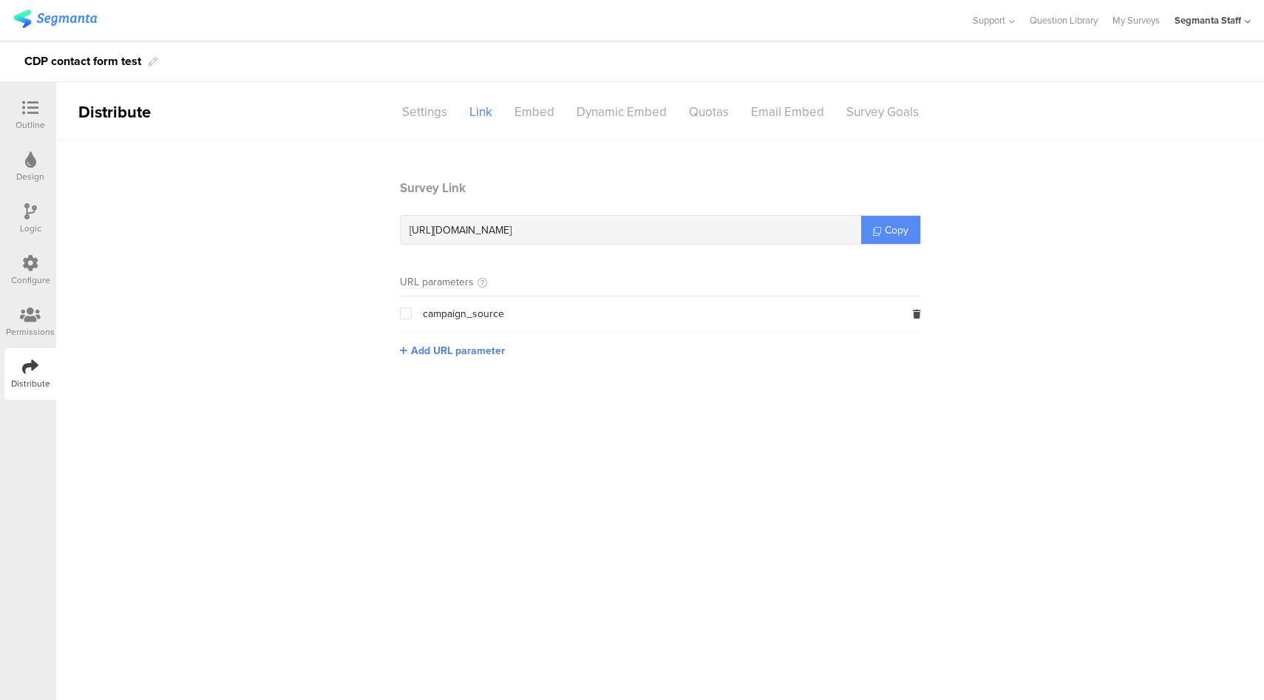
click at [897, 238] on link "Copy" at bounding box center [890, 230] width 59 height 28
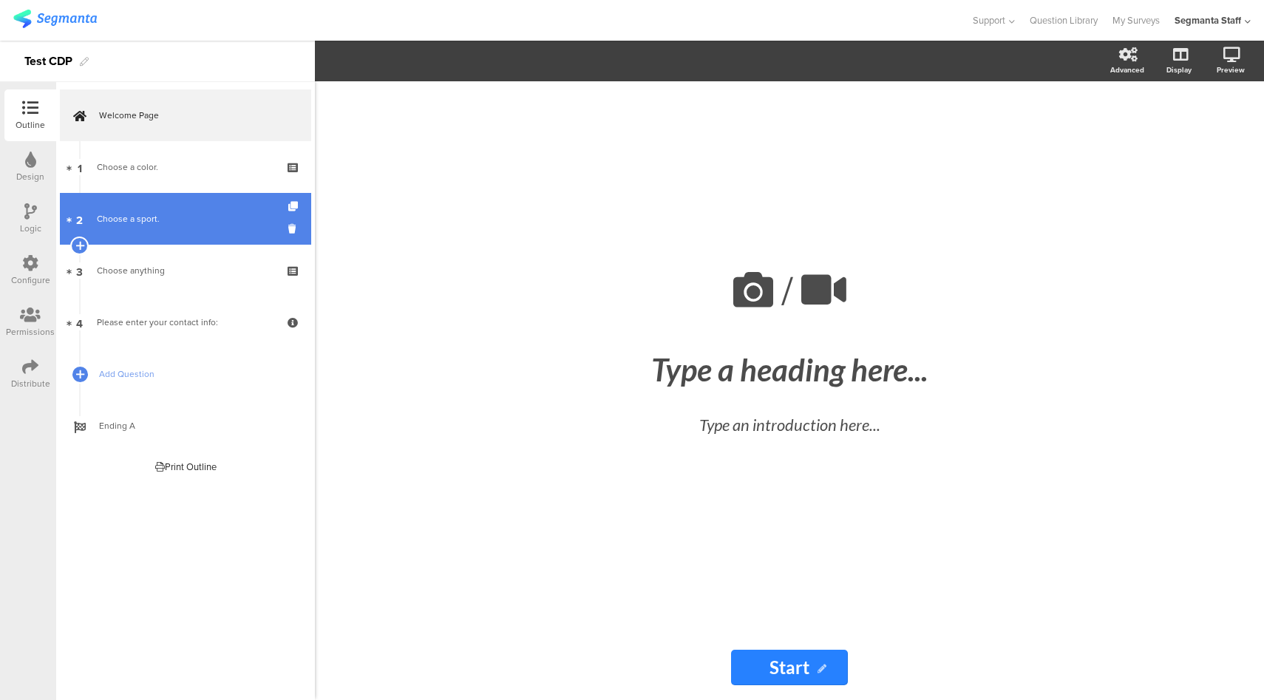
click at [131, 223] on div "Choose a sport." at bounding box center [185, 218] width 177 height 15
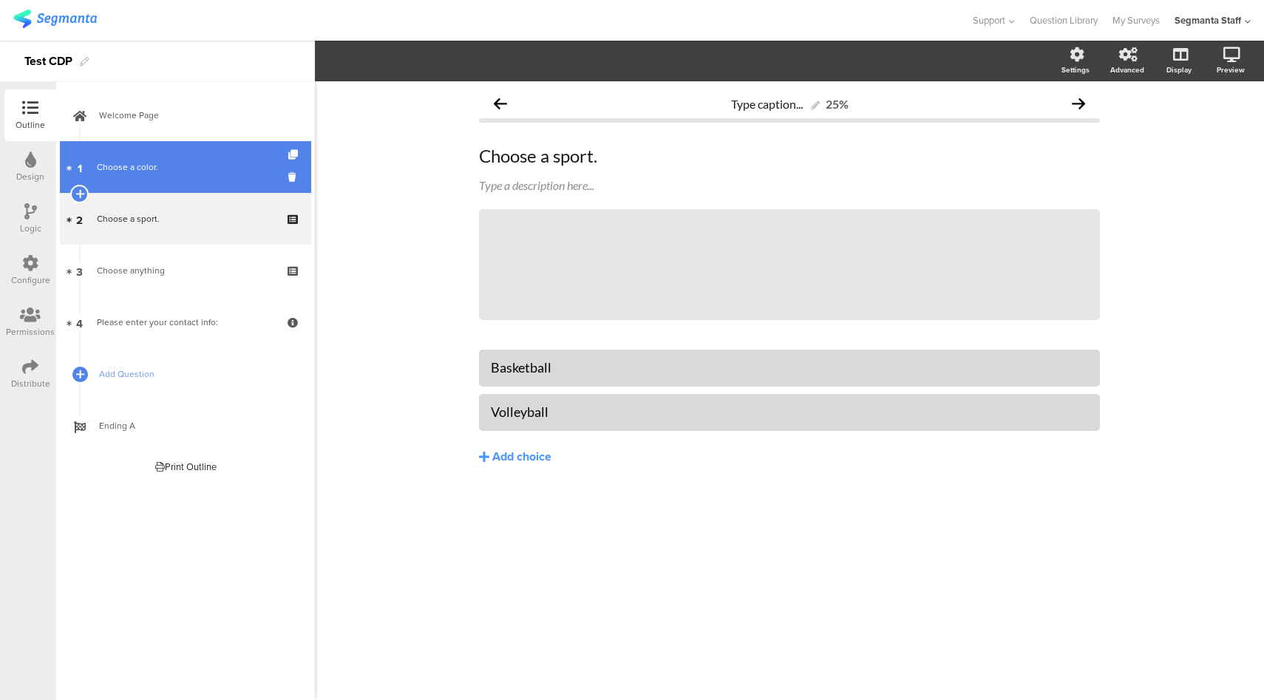
click at [209, 164] on div "Choose a color." at bounding box center [185, 167] width 177 height 15
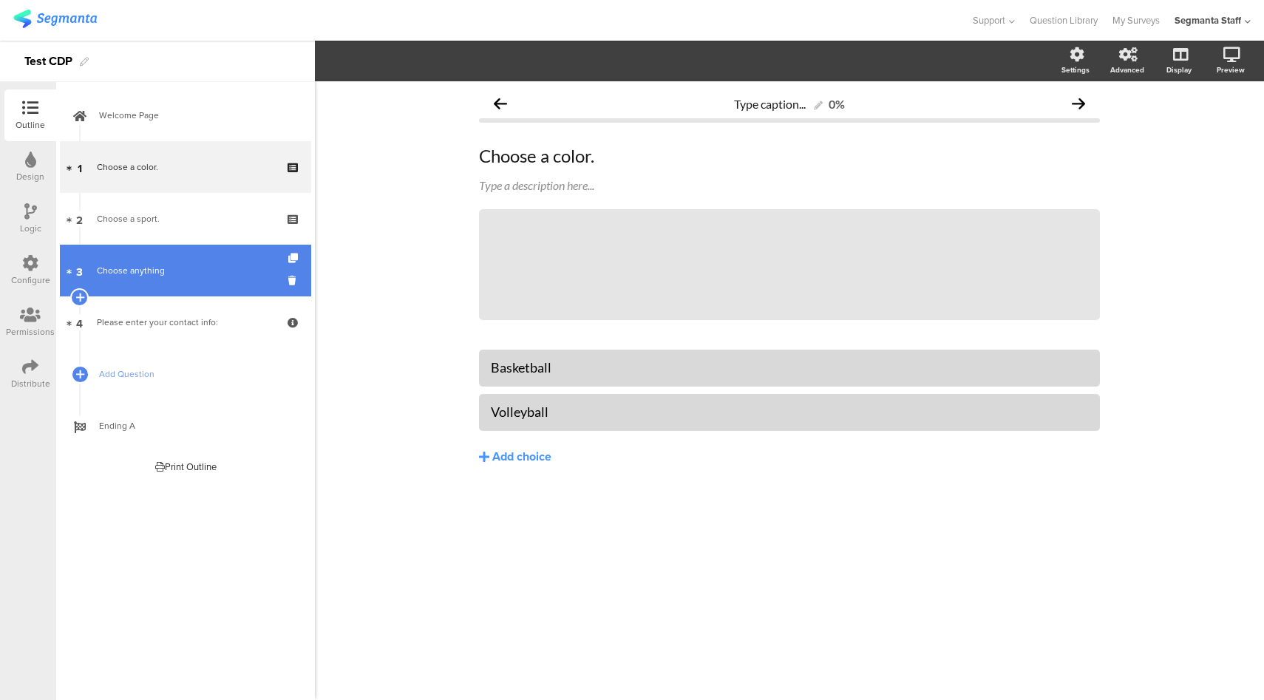
click at [201, 259] on link "3 Choose anything" at bounding box center [185, 271] width 251 height 52
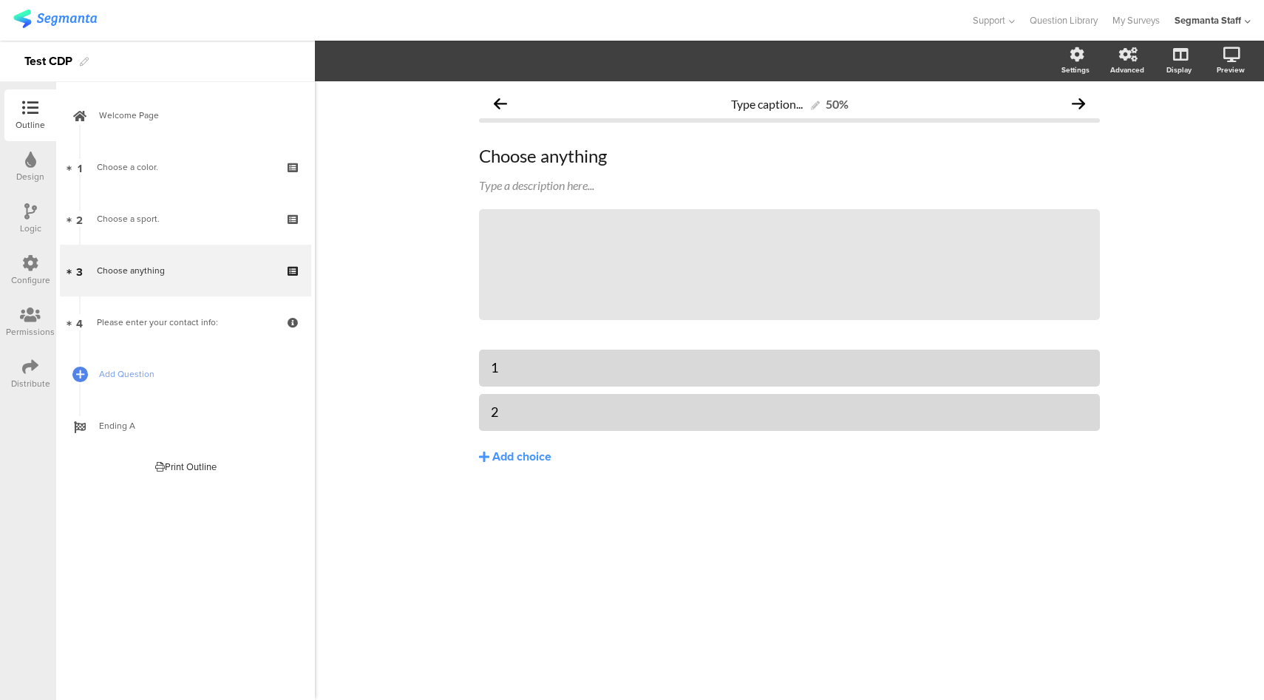
click at [32, 365] on icon at bounding box center [30, 367] width 16 height 16
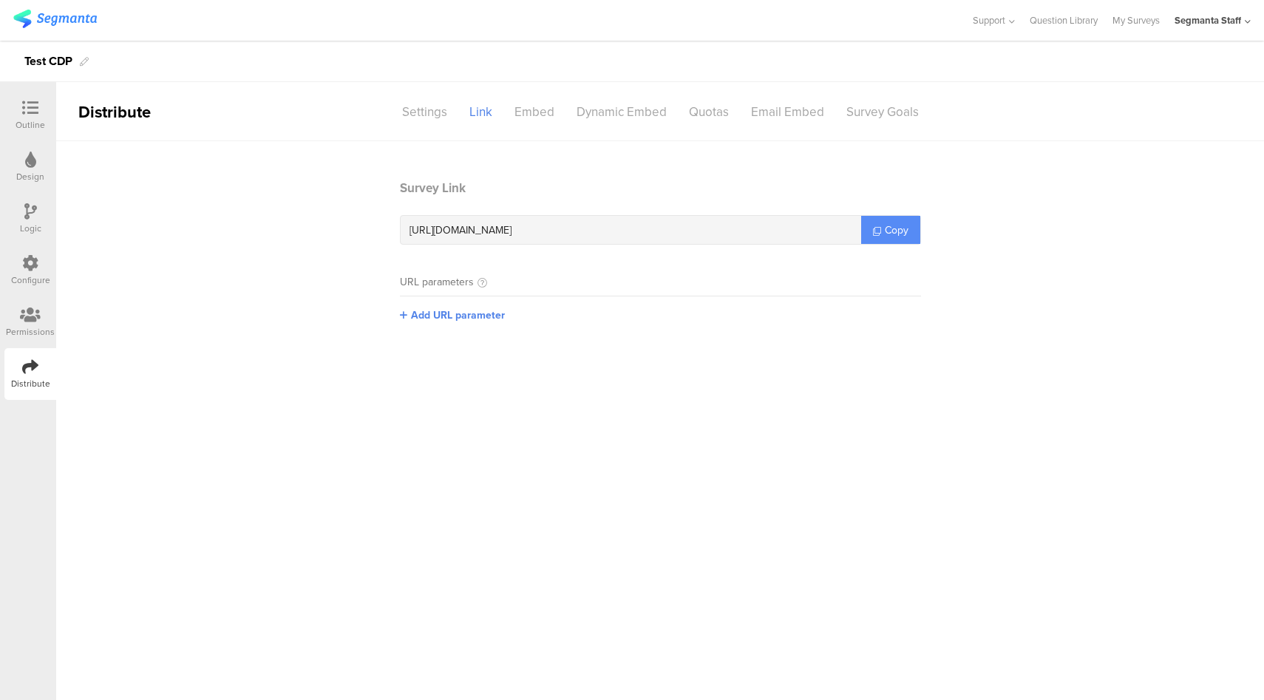
click at [900, 231] on span "Copy" at bounding box center [897, 231] width 24 height 16
drag, startPoint x: 30, startPoint y: 261, endPoint x: 54, endPoint y: 256, distance: 24.9
click at [30, 260] on icon at bounding box center [30, 263] width 16 height 16
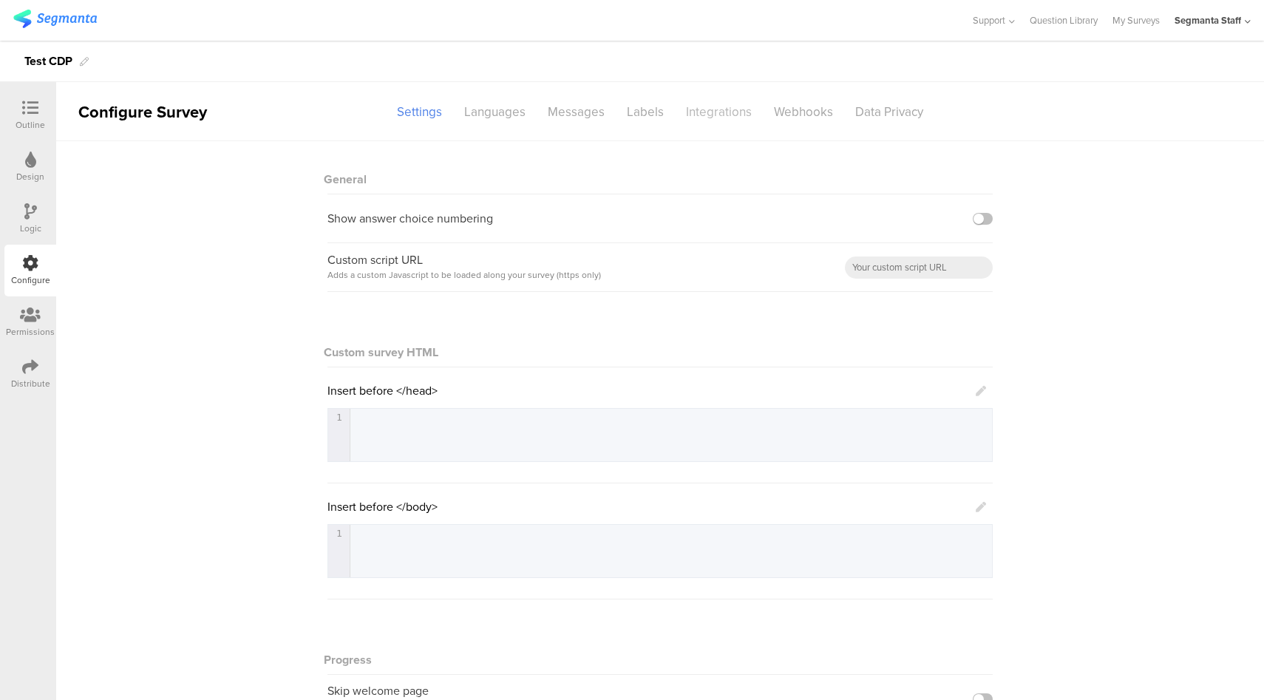
click at [727, 117] on div "Integrations" at bounding box center [719, 112] width 88 height 26
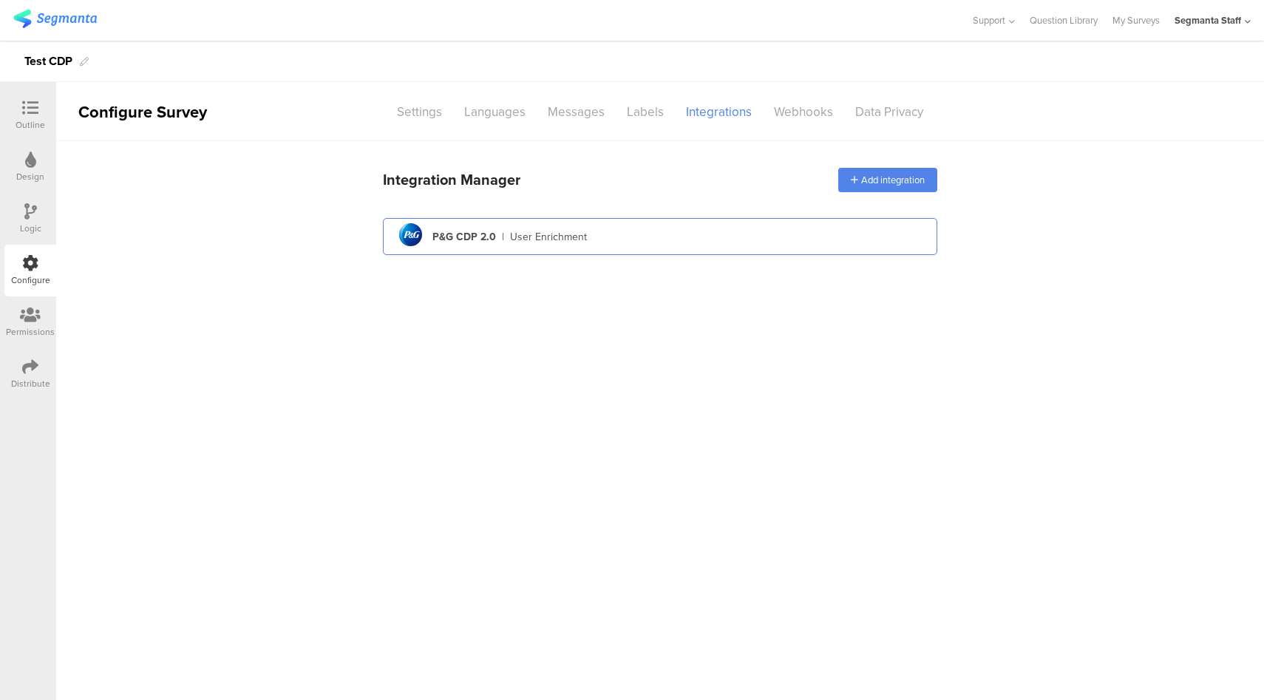
click at [627, 243] on div "pg logo P&G CDP 2.0 | User Enrichment" at bounding box center [660, 237] width 531 height 36
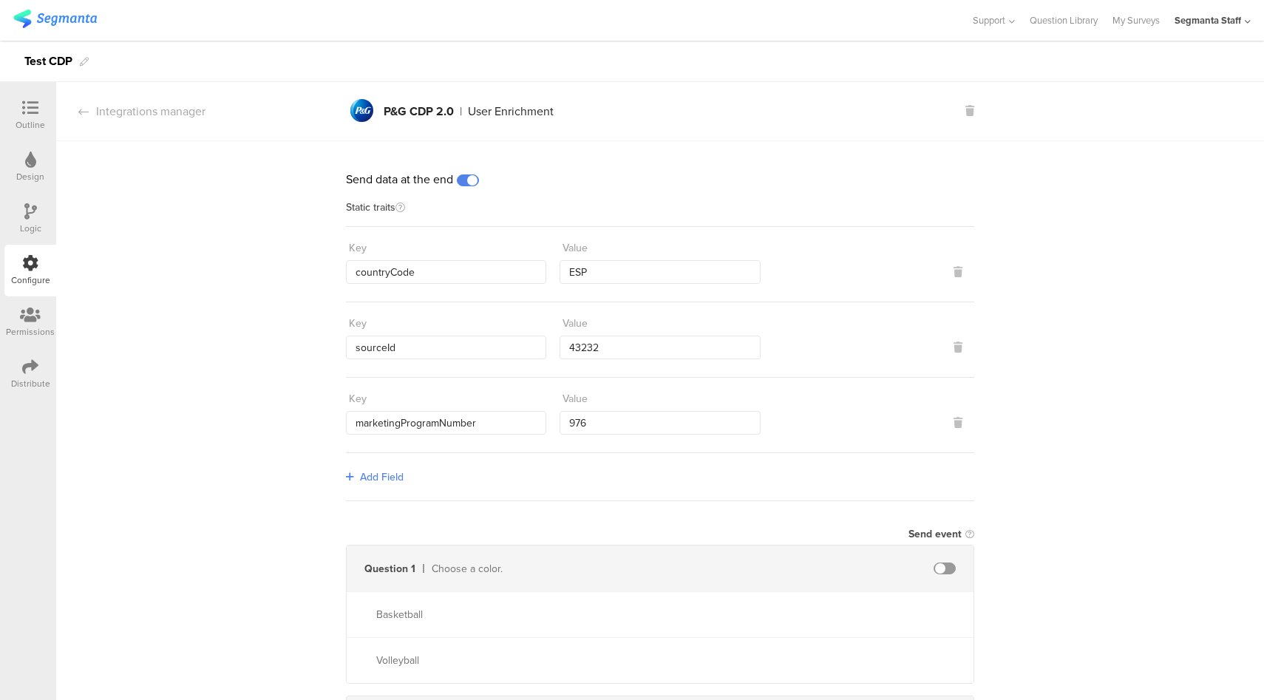
click at [37, 121] on div "Outline" at bounding box center [31, 124] width 30 height 13
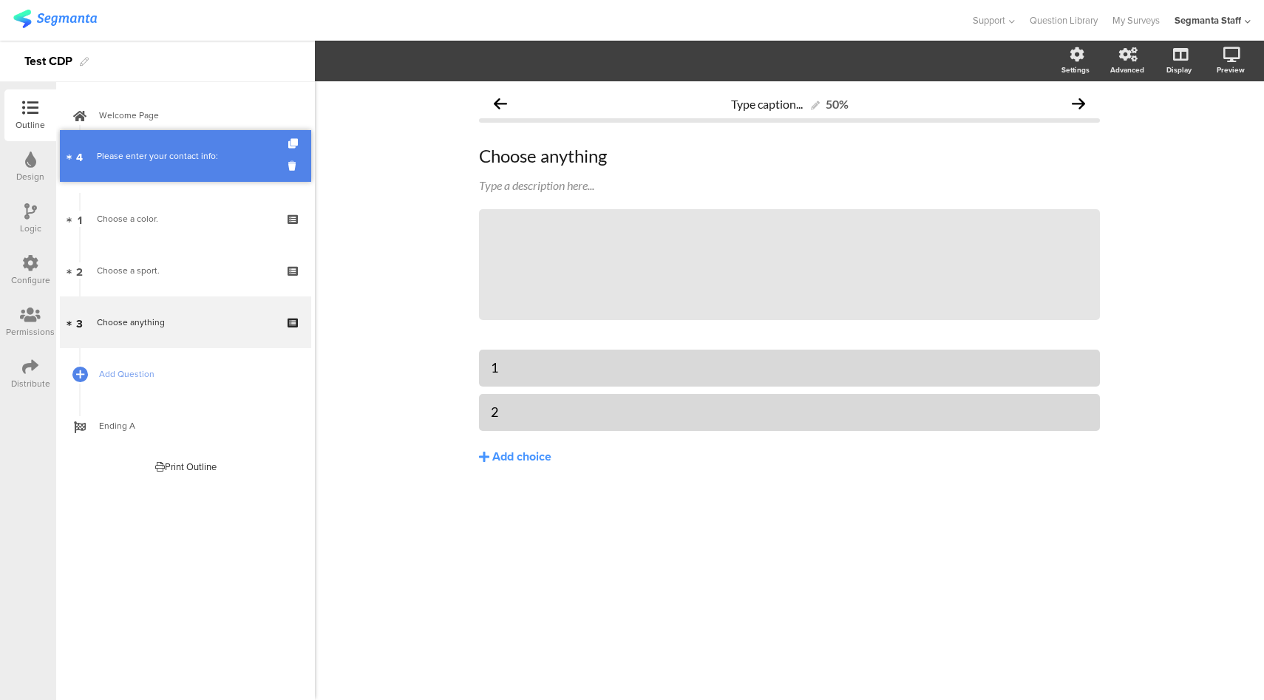
drag, startPoint x: 202, startPoint y: 314, endPoint x: 217, endPoint y: 168, distance: 147.1
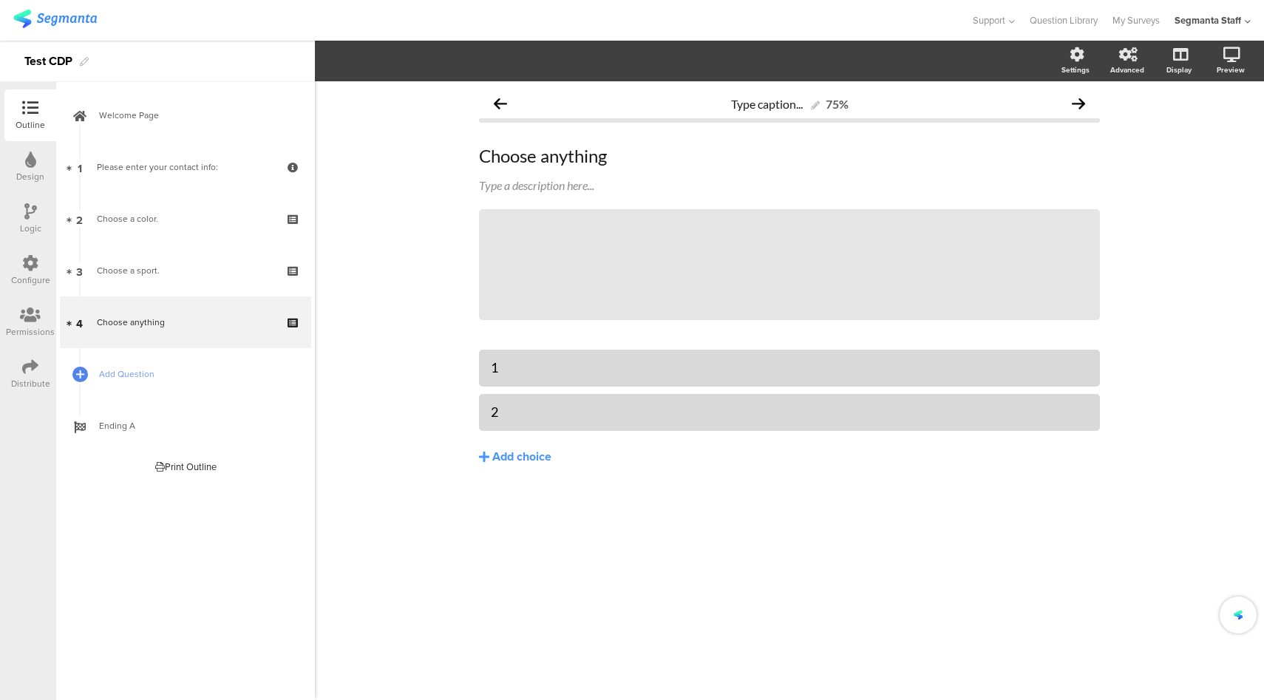
click at [22, 276] on div "Configure" at bounding box center [30, 280] width 39 height 13
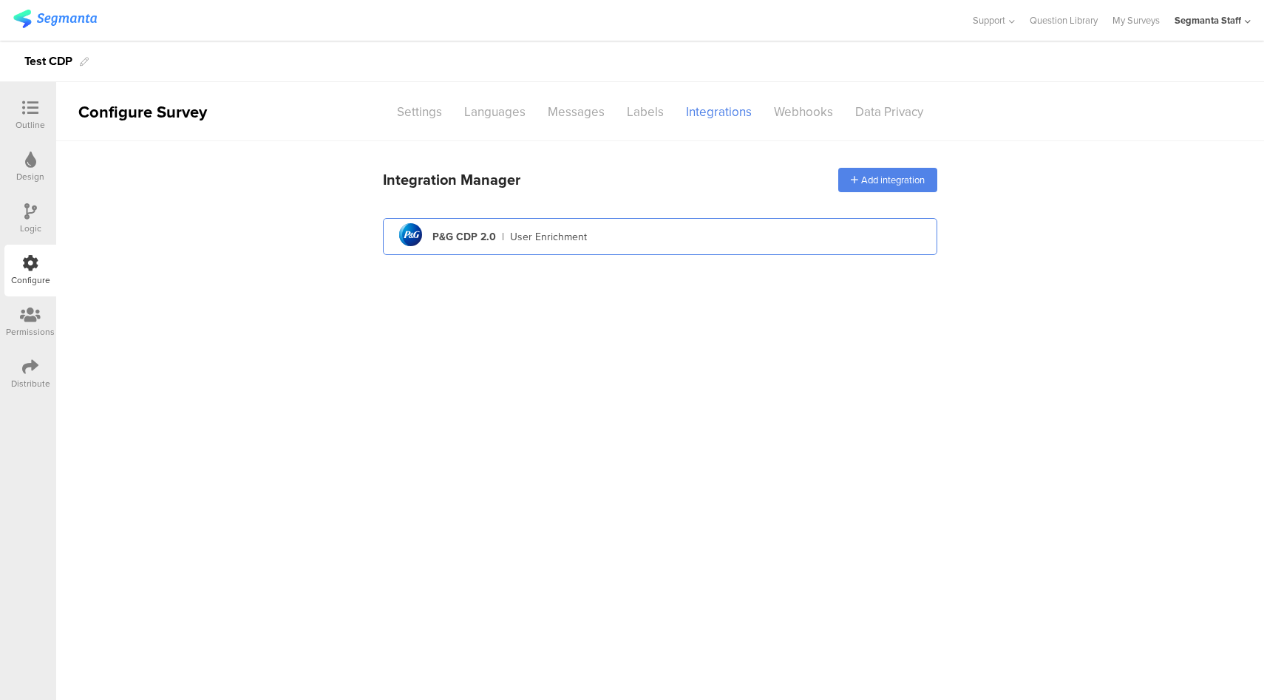
click at [627, 248] on div "pg logo P&G CDP 2.0 | User Enrichment" at bounding box center [660, 237] width 531 height 36
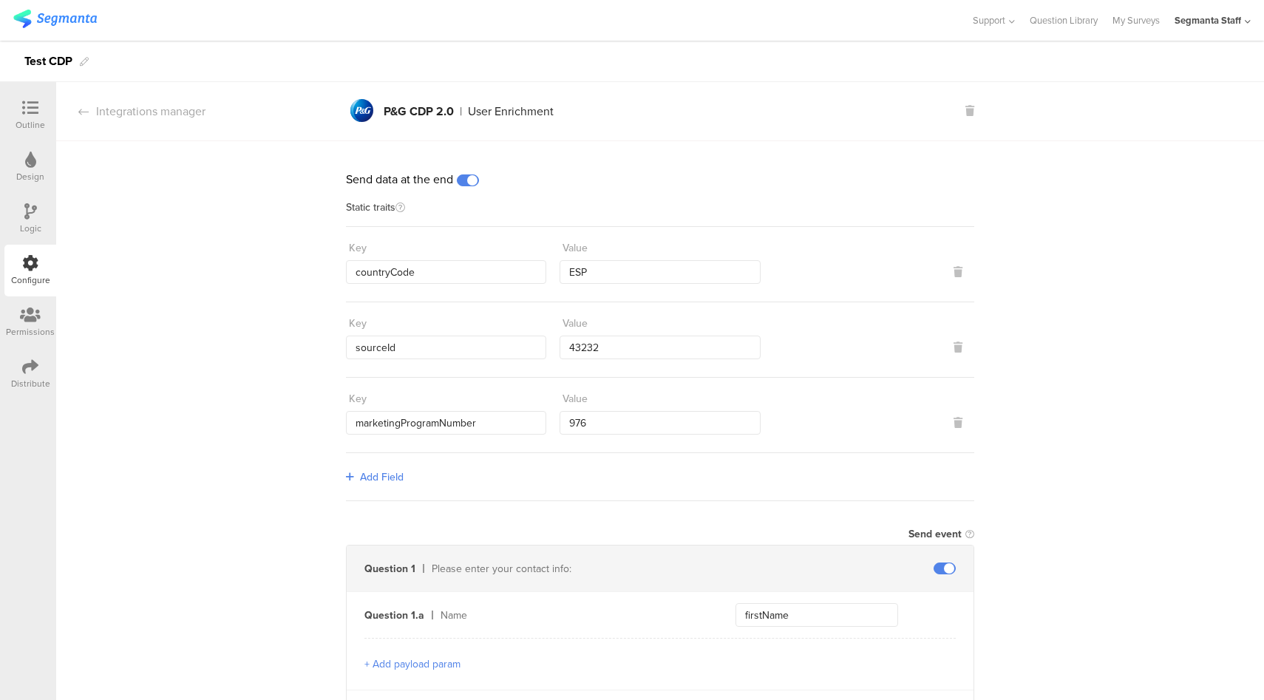
click at [466, 183] on span at bounding box center [468, 180] width 22 height 12
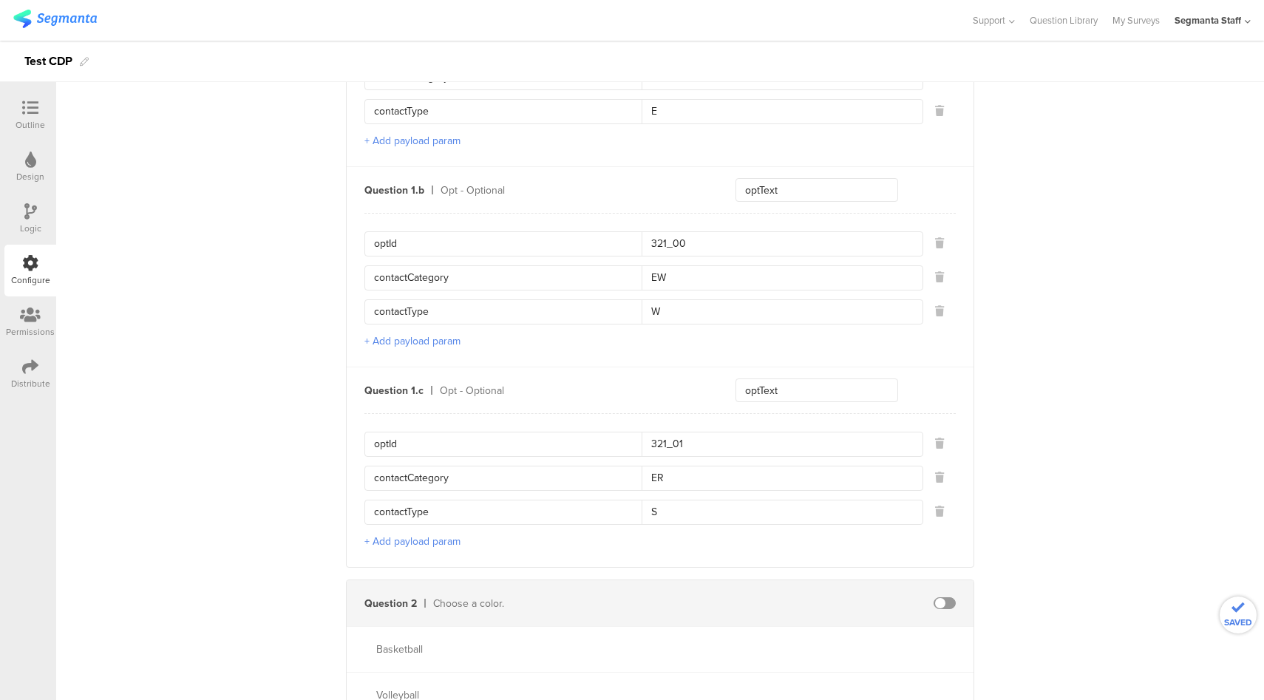
scroll to position [1356, 0]
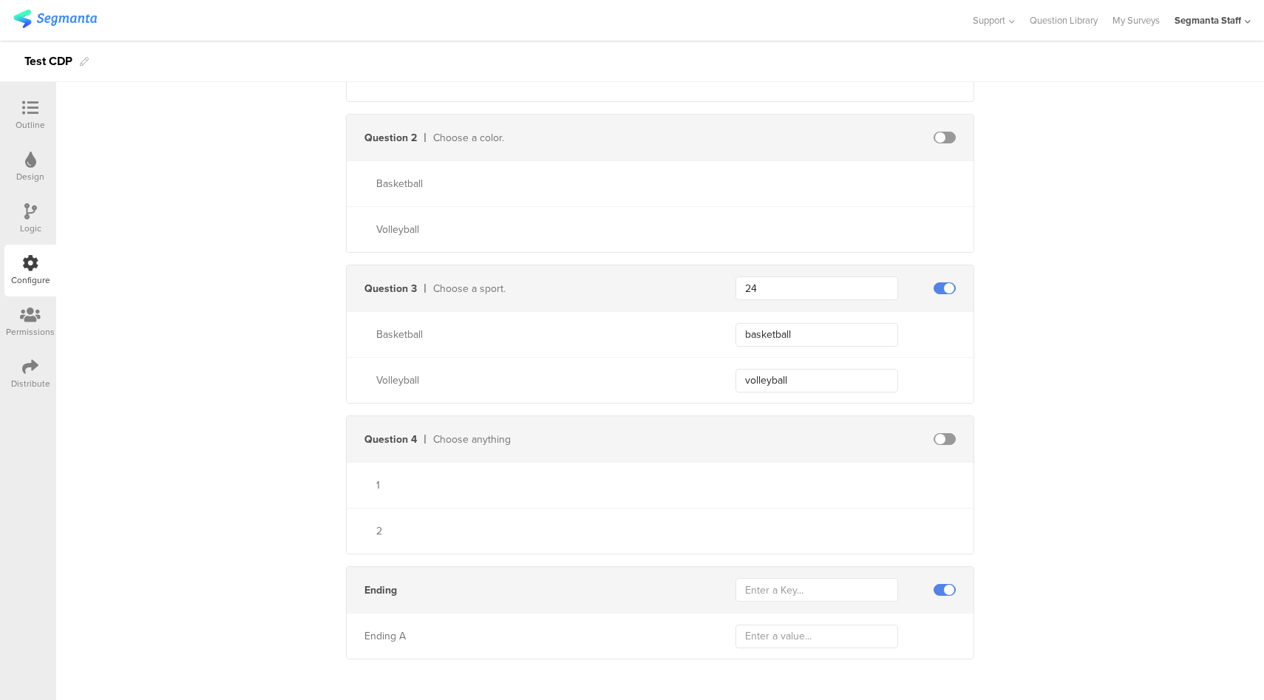
click at [940, 584] on span at bounding box center [945, 590] width 22 height 12
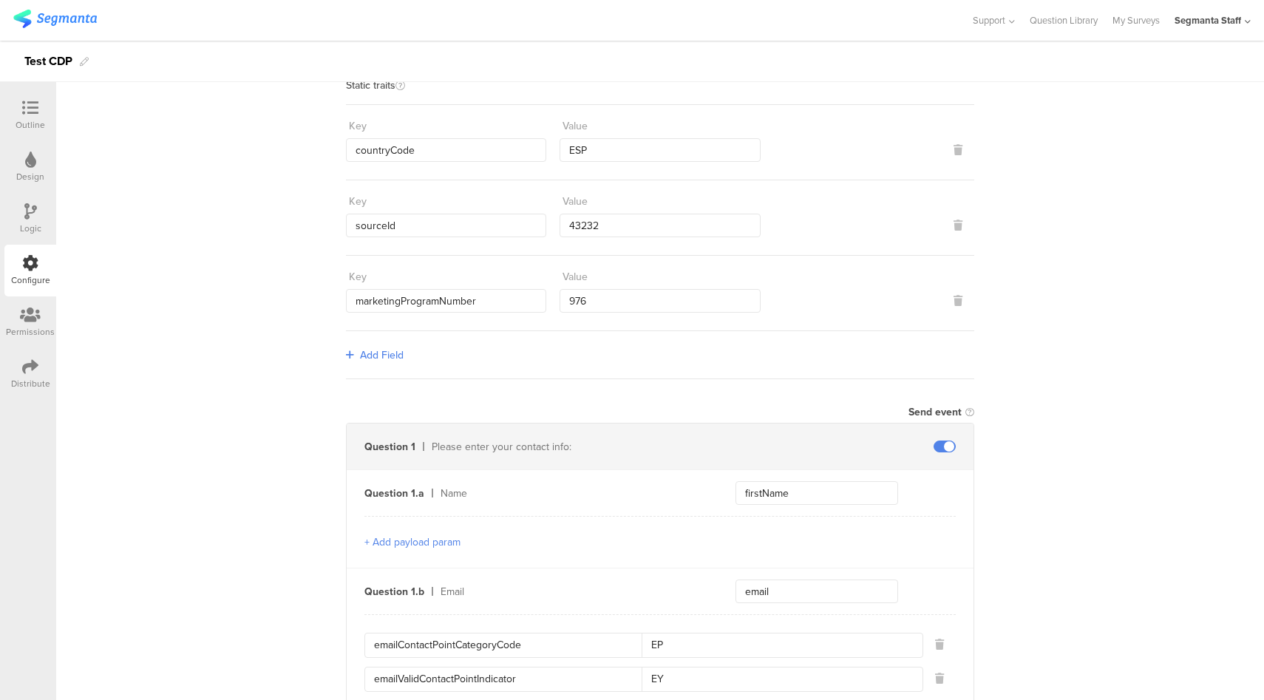
scroll to position [0, 0]
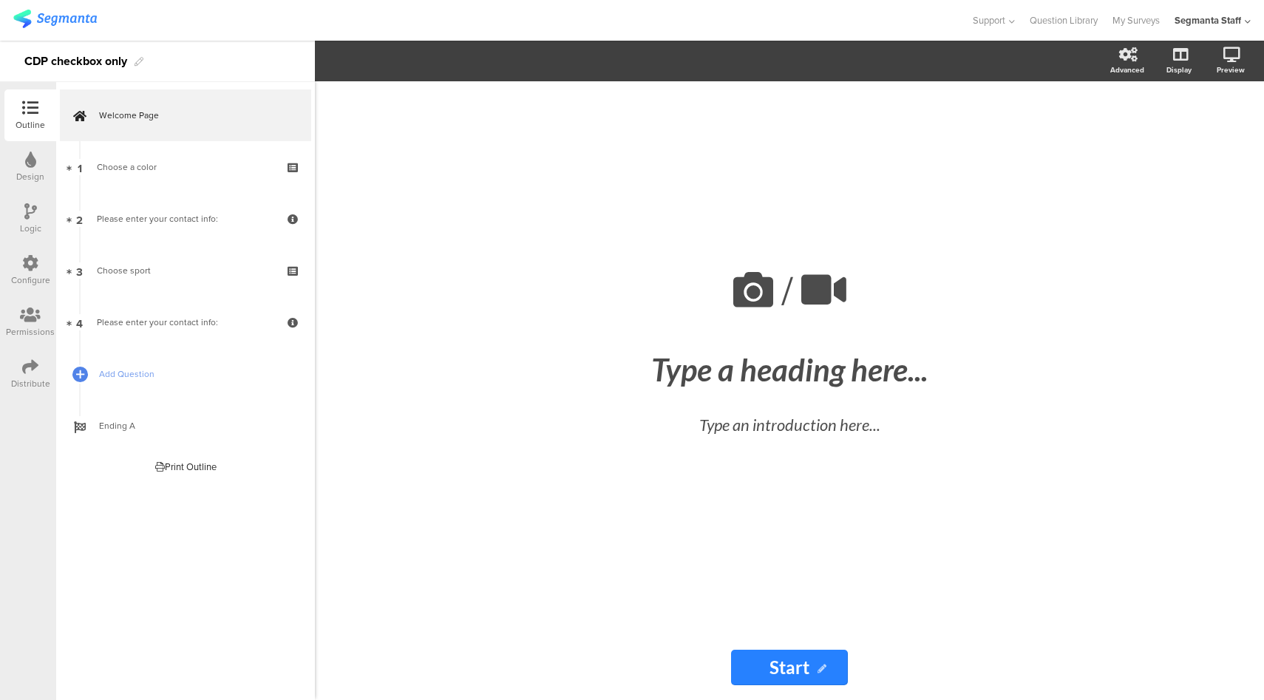
click at [34, 377] on div "Distribute" at bounding box center [30, 383] width 39 height 13
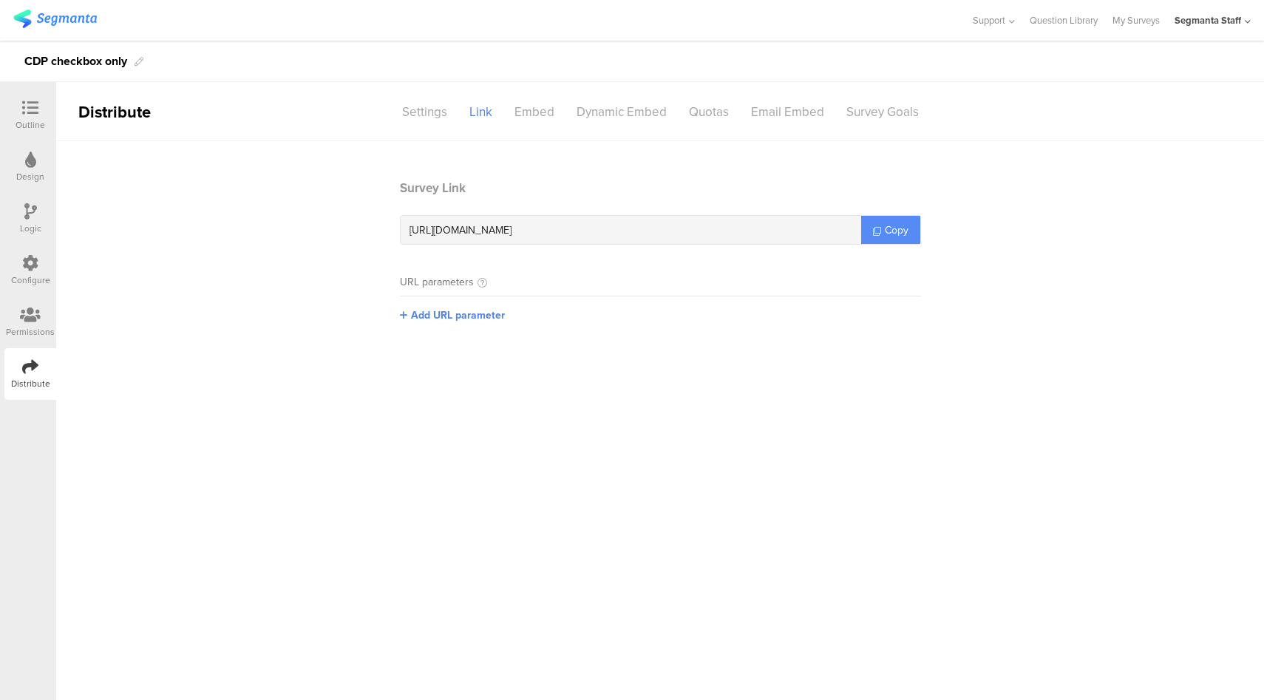
click at [894, 235] on span "Copy" at bounding box center [897, 231] width 24 height 16
drag, startPoint x: 20, startPoint y: 263, endPoint x: 105, endPoint y: 260, distance: 85.1
click at [20, 262] on div "Configure" at bounding box center [30, 271] width 52 height 52
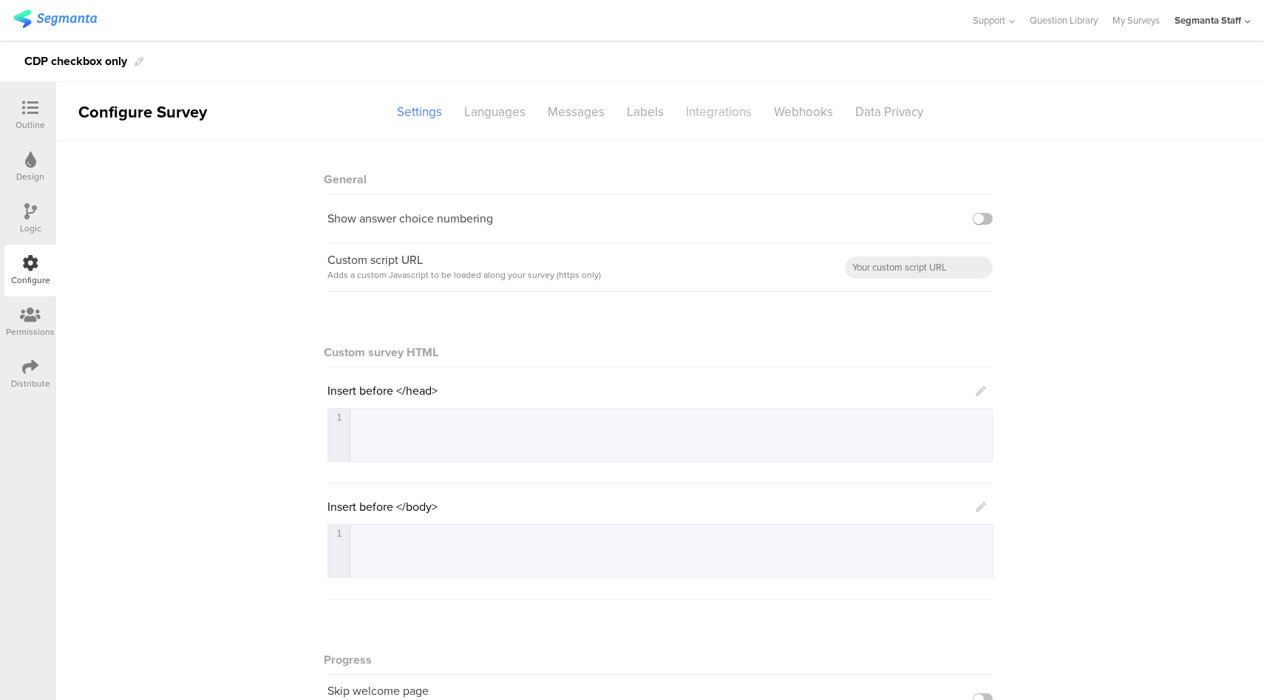
click at [718, 112] on div "Integrations" at bounding box center [719, 112] width 88 height 26
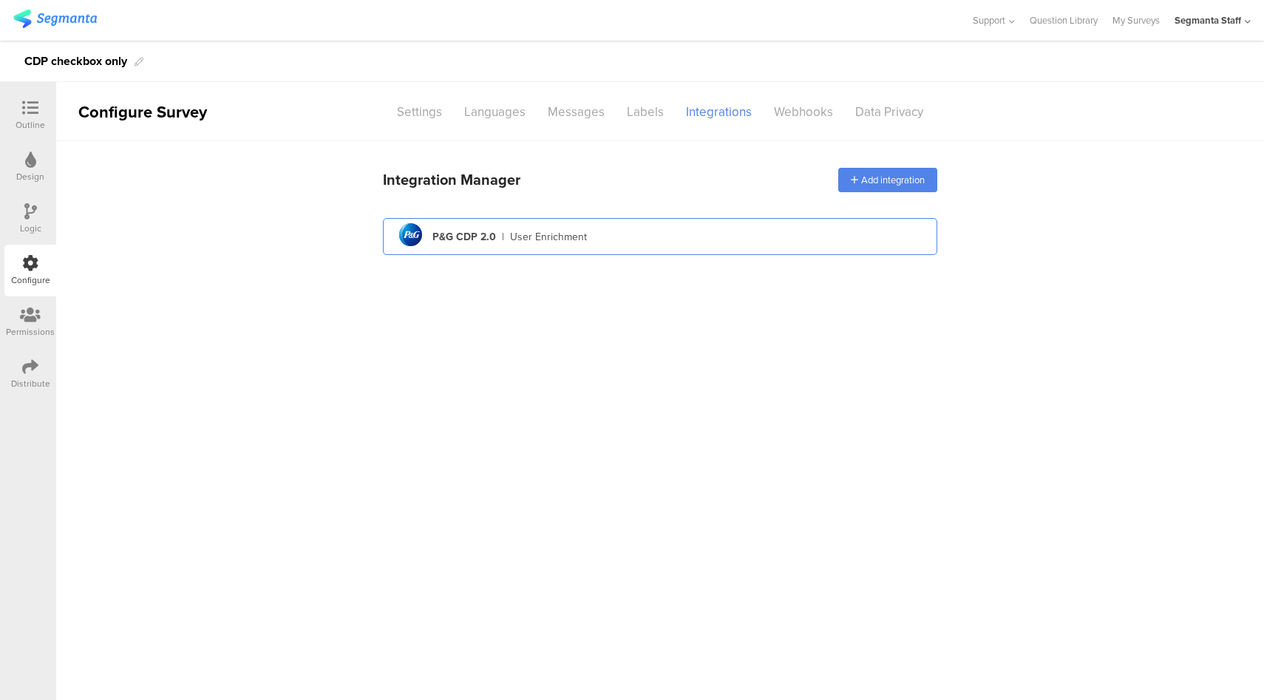
click at [484, 234] on div "P&G CDP 2.0" at bounding box center [464, 237] width 64 height 16
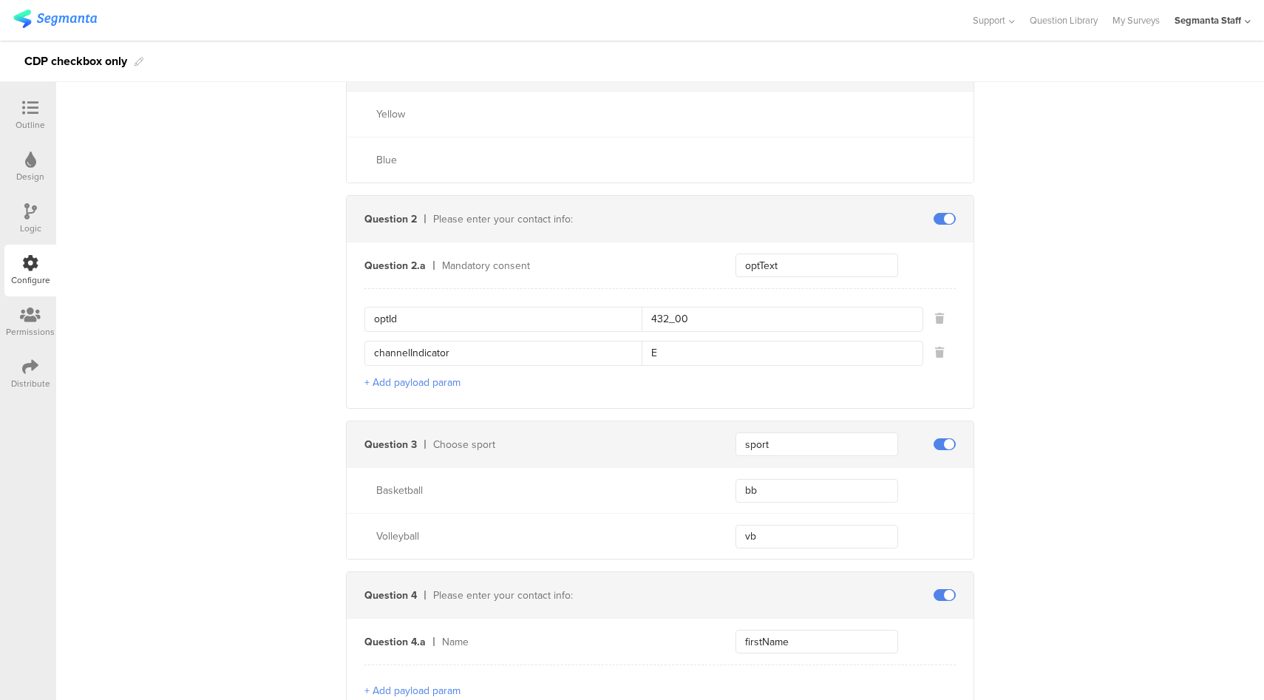
scroll to position [500, 0]
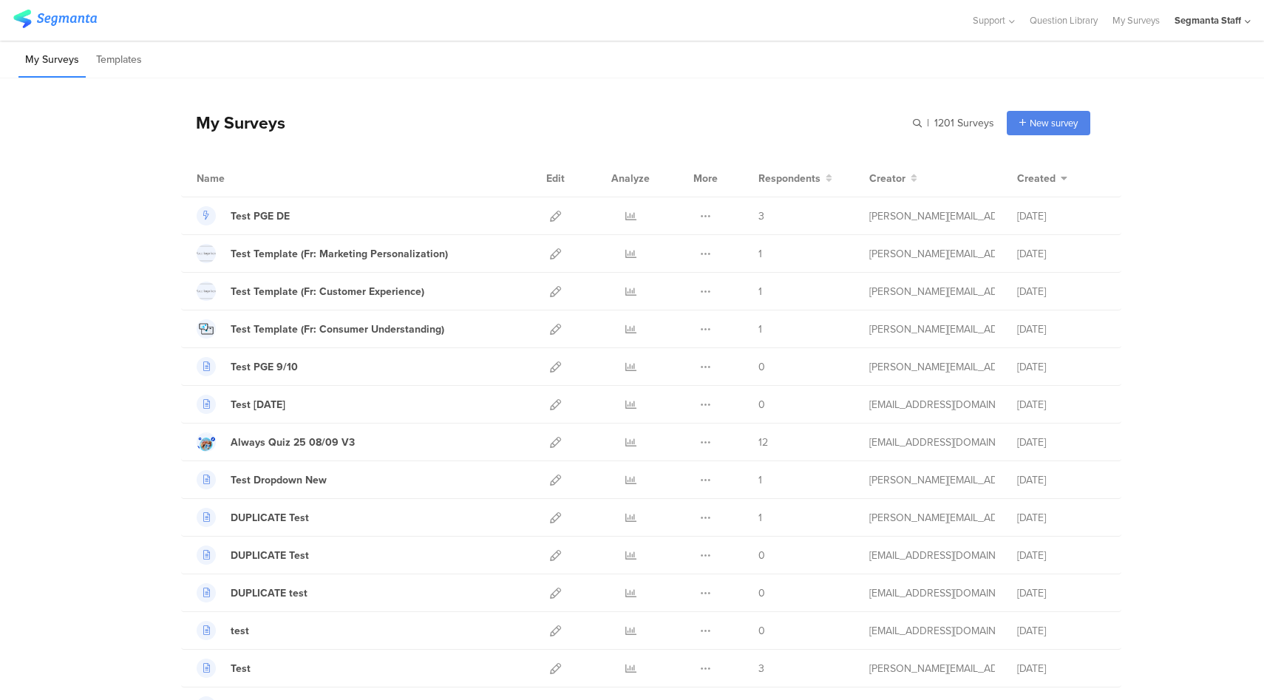
click at [1216, 22] on div "Segmanta Staff" at bounding box center [1208, 20] width 67 height 14
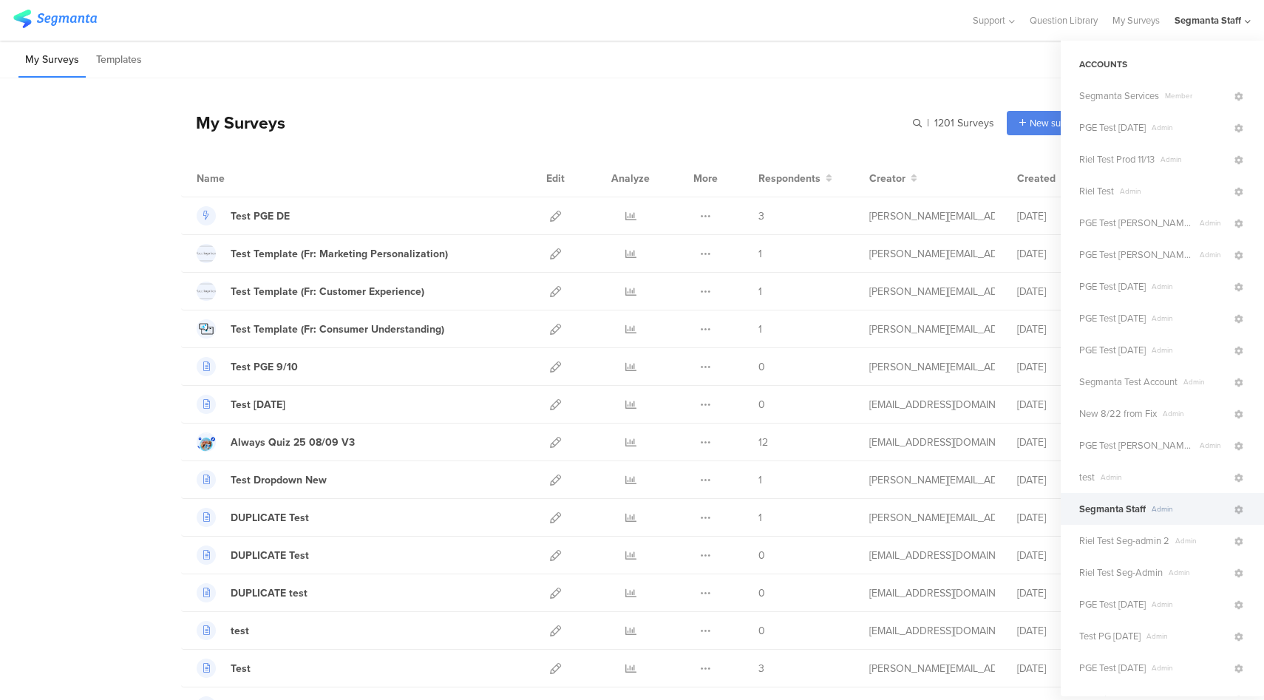
click at [427, 60] on div "My Surveys Templates" at bounding box center [632, 60] width 1264 height 38
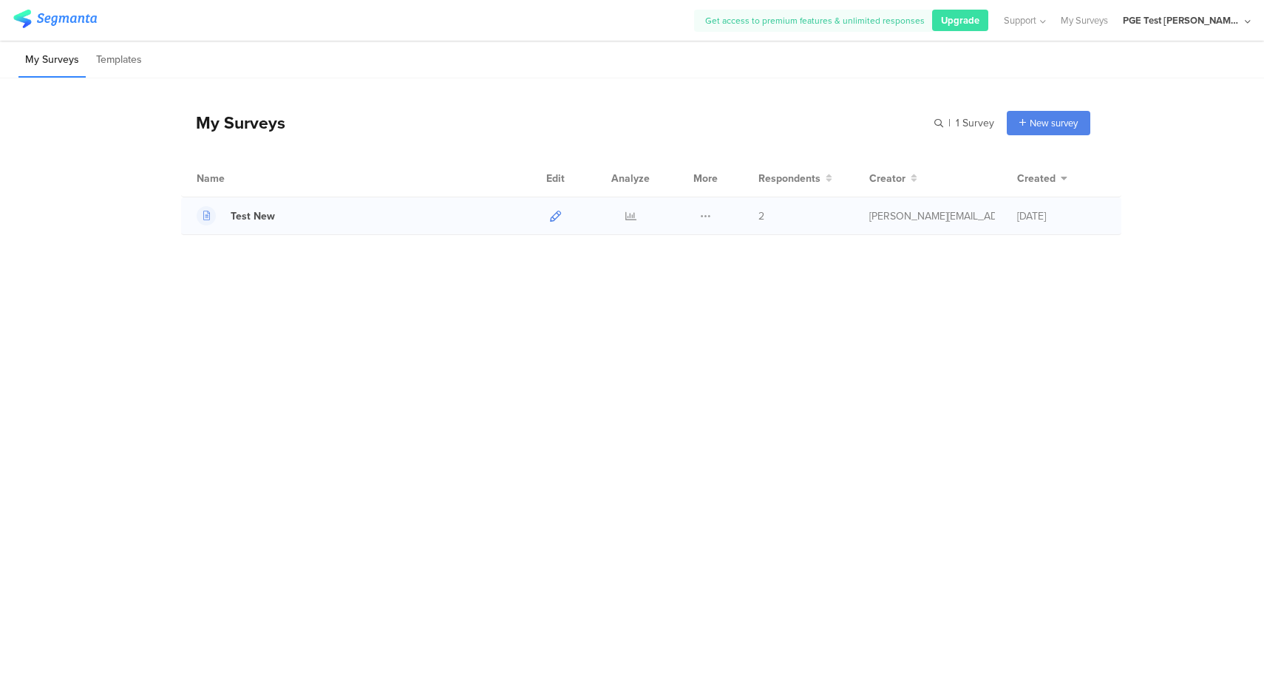
click at [550, 214] on icon at bounding box center [555, 216] width 11 height 11
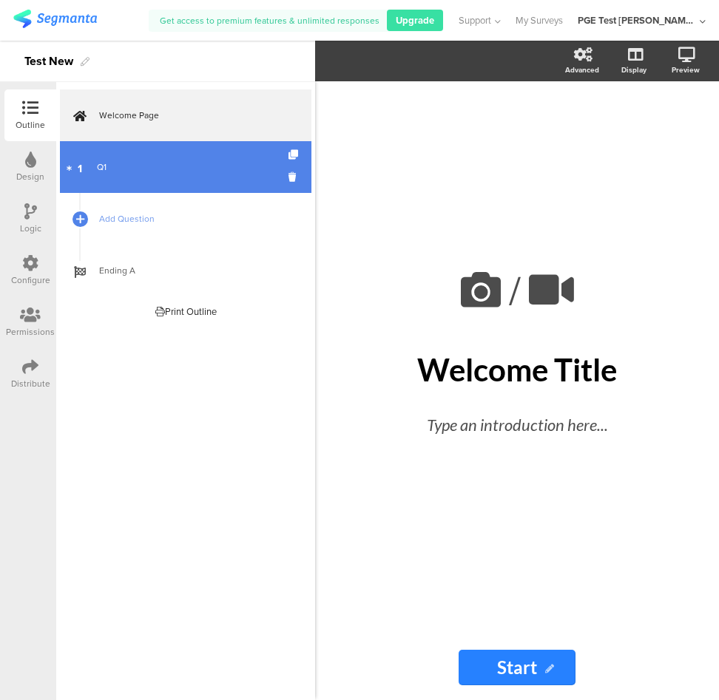
click at [205, 163] on div "Q1" at bounding box center [185, 167] width 177 height 15
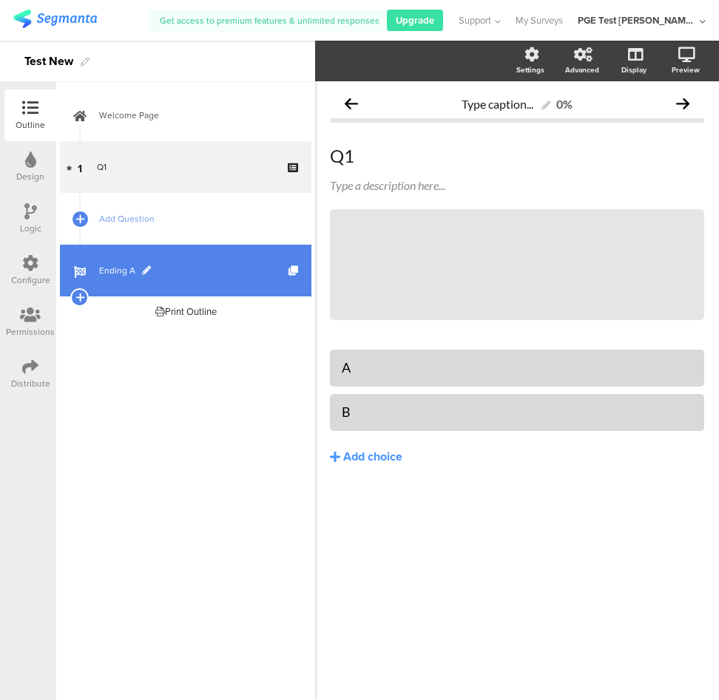
click at [216, 273] on span "Ending A" at bounding box center [193, 270] width 189 height 15
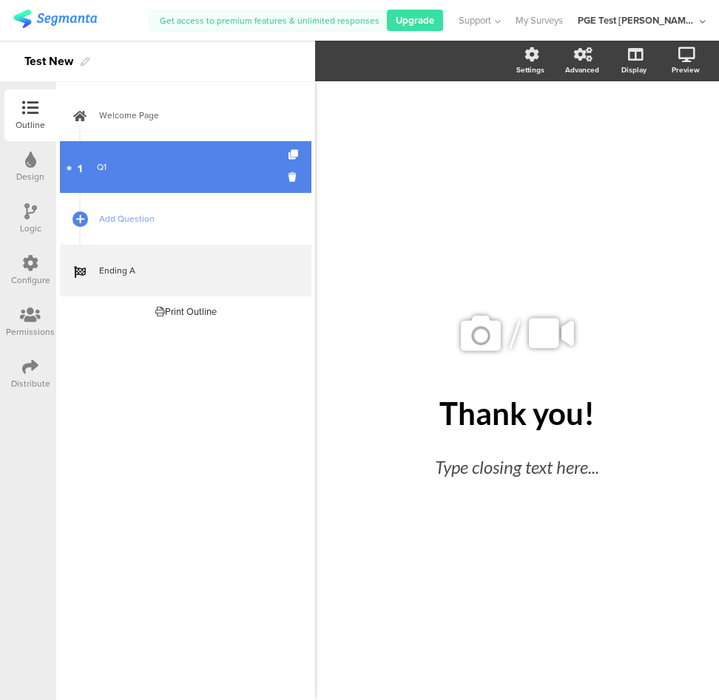
click at [140, 177] on link "1 Q1" at bounding box center [185, 167] width 251 height 52
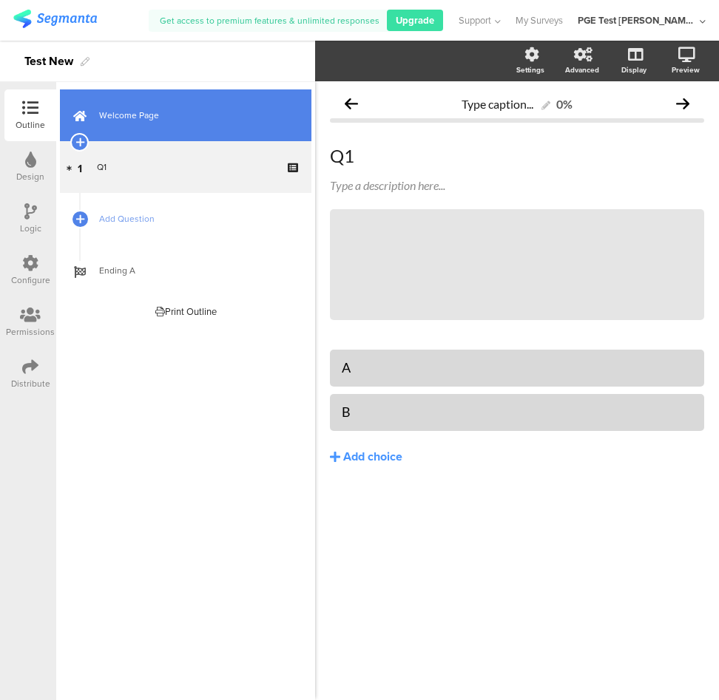
click at [203, 109] on span "Welcome Page" at bounding box center [193, 115] width 189 height 15
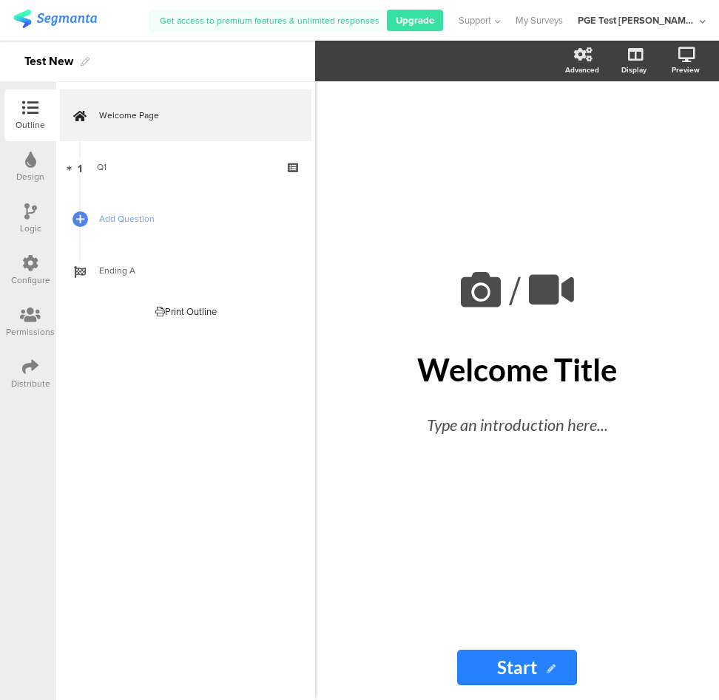
click at [19, 257] on div "Configure" at bounding box center [30, 271] width 52 height 52
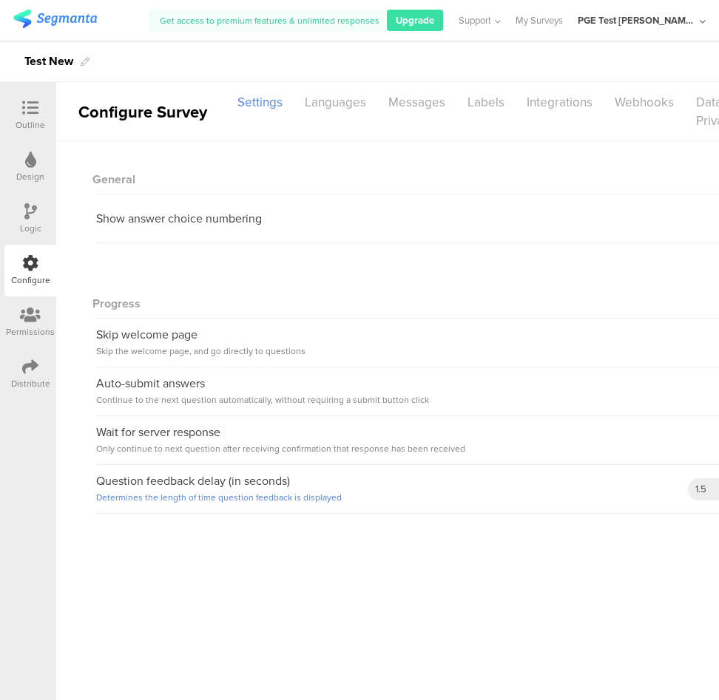
click at [30, 378] on div "Distribute" at bounding box center [30, 383] width 39 height 13
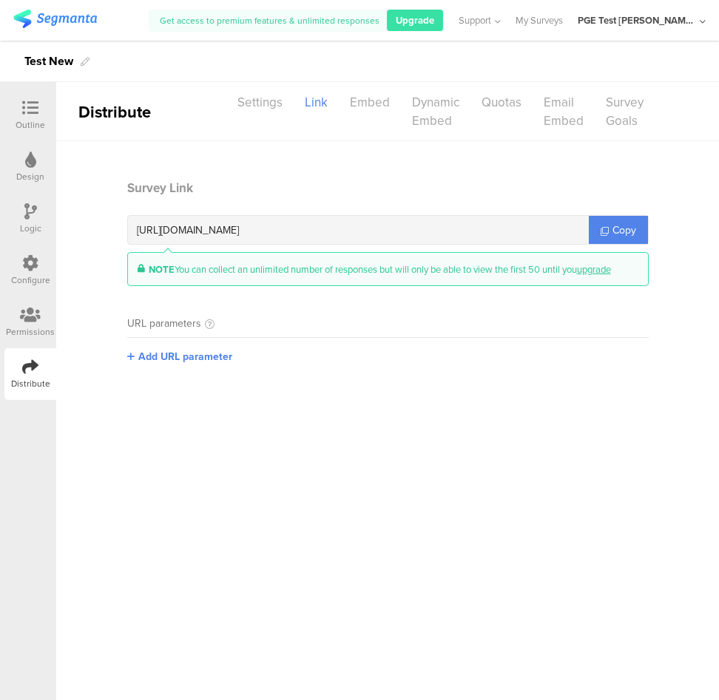
click at [32, 118] on div at bounding box center [31, 109] width 30 height 18
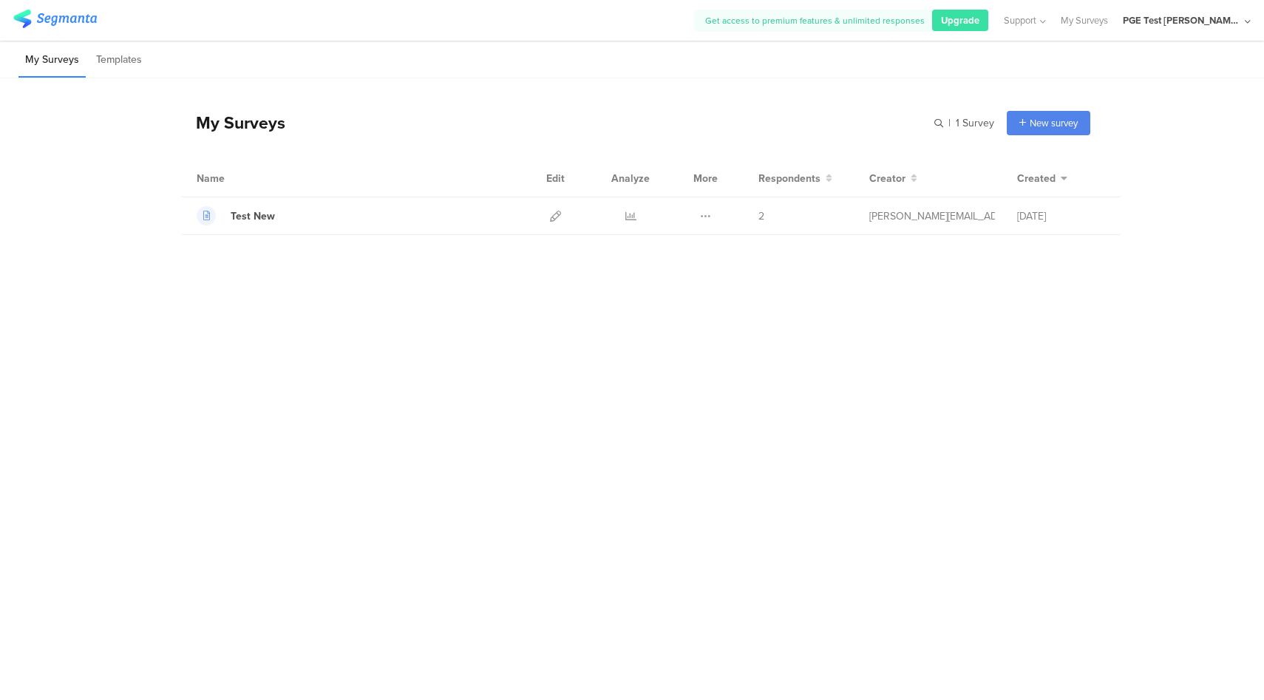
click at [679, 105] on div "My Surveys | 1 Survey New survey Start from scratch Choose from templates" at bounding box center [635, 122] width 909 height 59
click at [1200, 23] on div "PGE Test [PERSON_NAME] [DATE]" at bounding box center [1182, 20] width 118 height 14
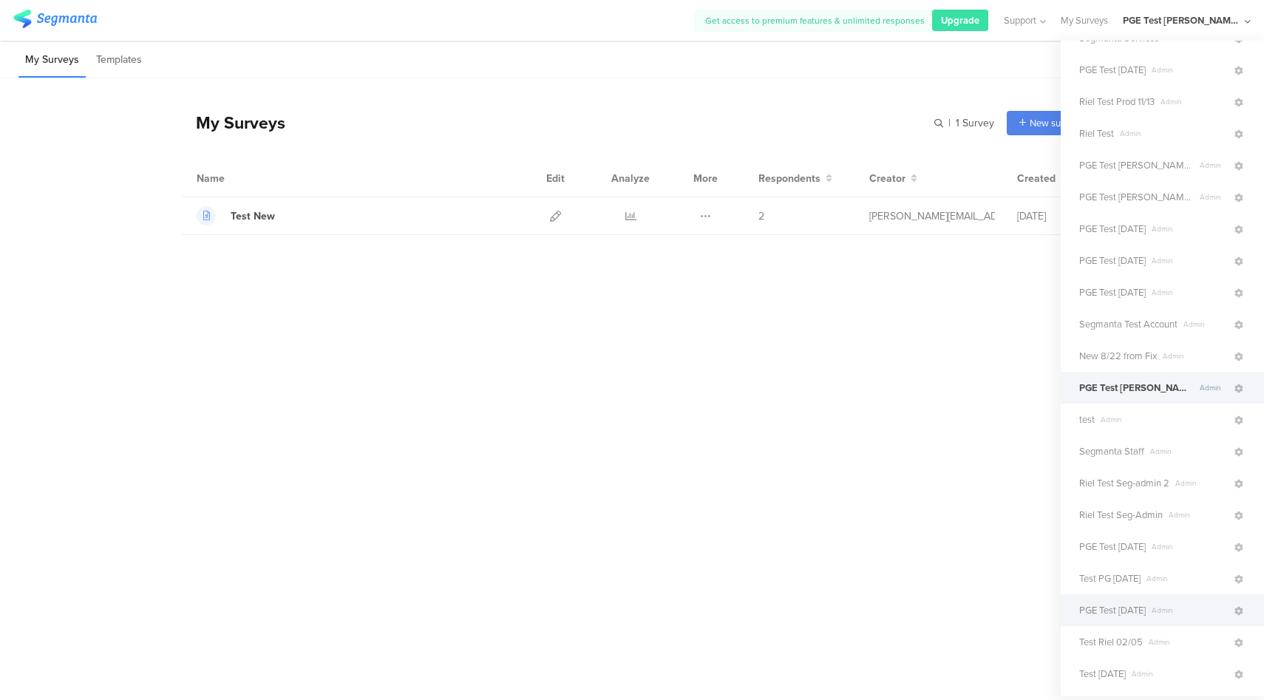
scroll to position [241, 0]
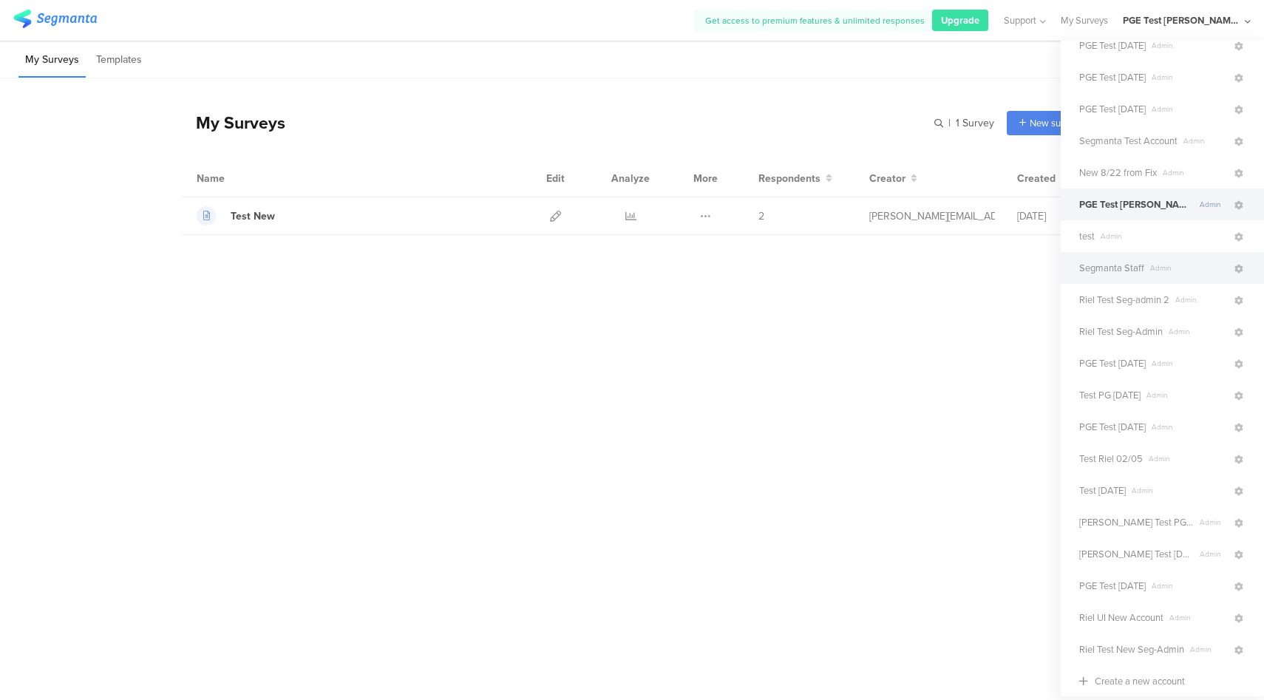
click at [1134, 269] on span "Segmanta Staff" at bounding box center [1111, 268] width 65 height 14
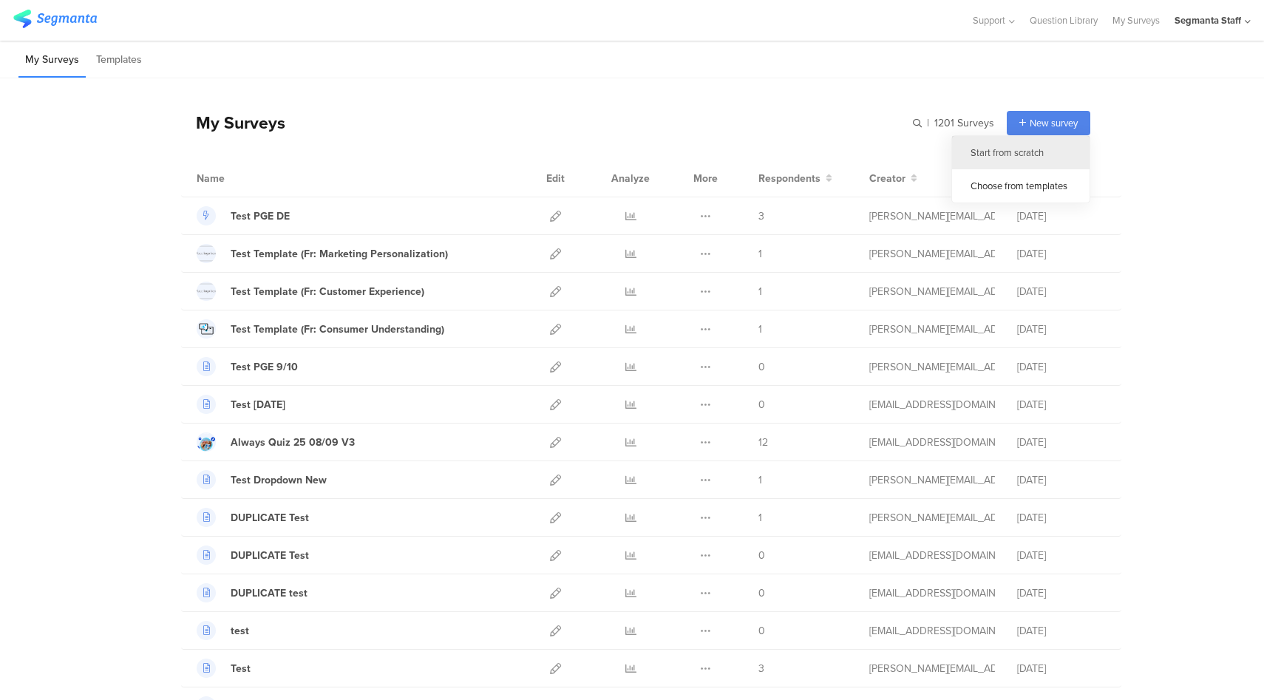
click at [1022, 140] on div "Start from scratch" at bounding box center [1021, 152] width 138 height 33
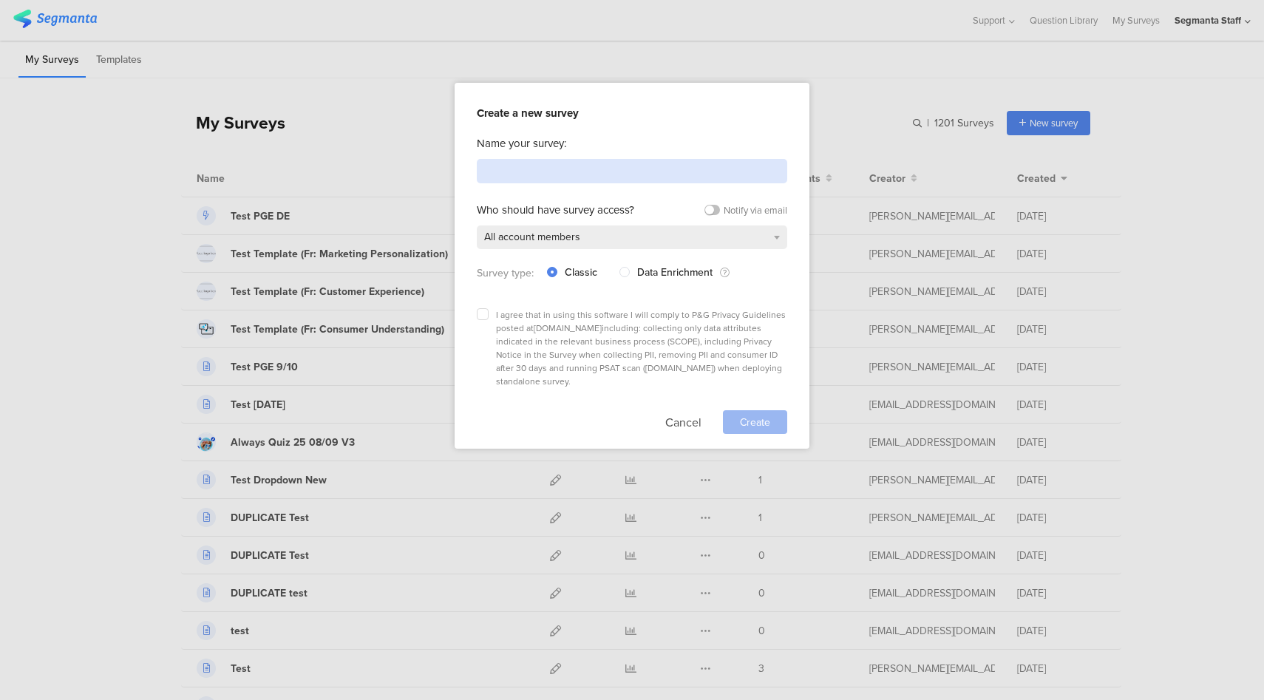
click at [583, 180] on input at bounding box center [632, 171] width 310 height 24
type input "PGE Test [DATE]"
click at [486, 313] on label at bounding box center [483, 314] width 12 height 12
click at [0, 0] on input "checkbox" at bounding box center [0, 0] width 0 height 0
click at [771, 410] on div "Create" at bounding box center [755, 422] width 64 height 24
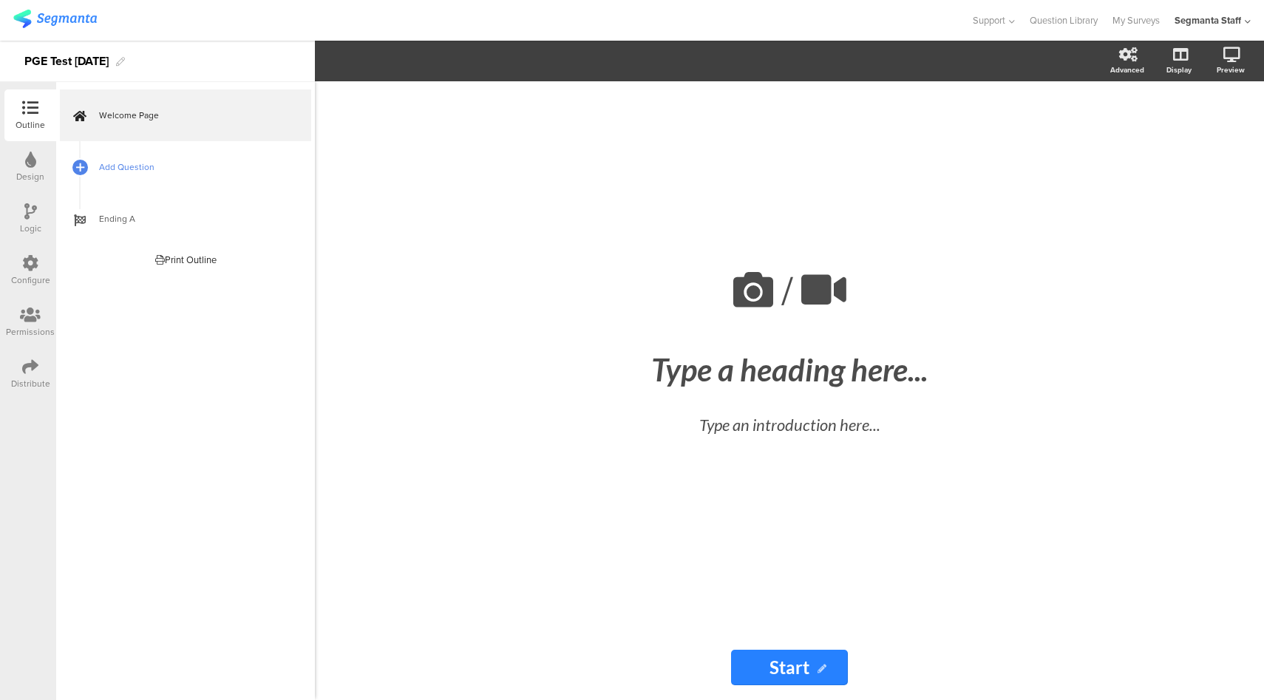
click at [175, 162] on span "Add Question" at bounding box center [193, 167] width 189 height 15
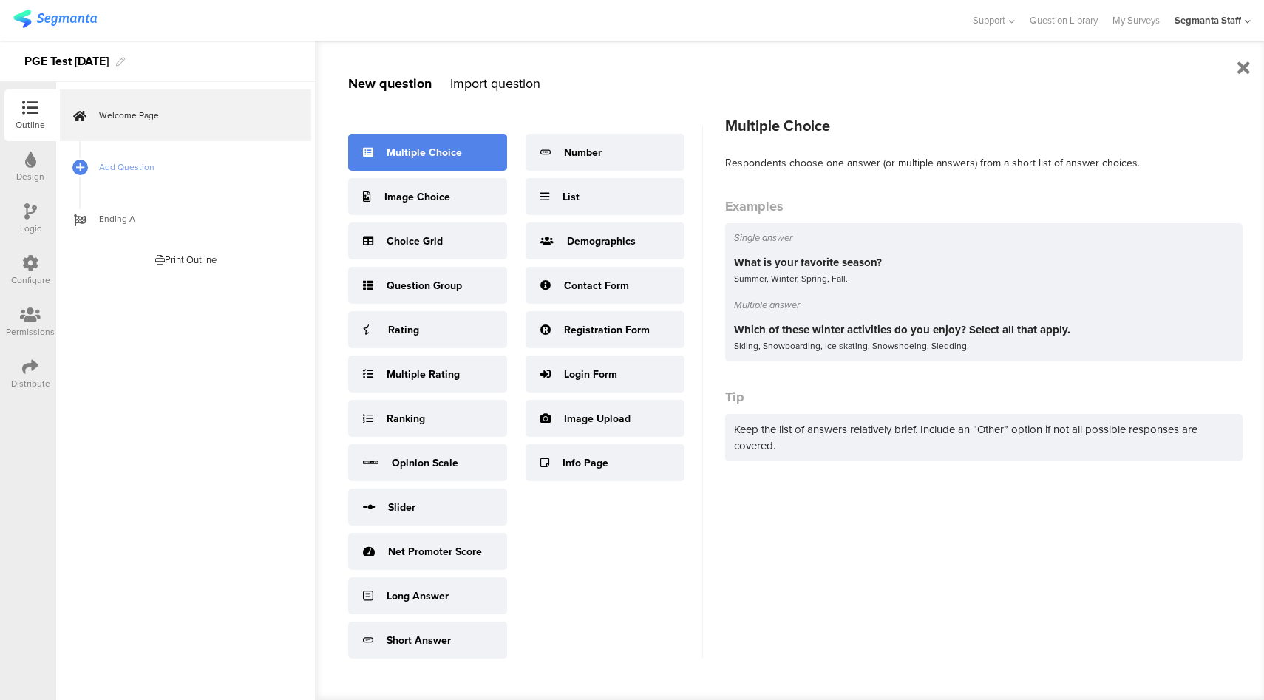
click at [428, 161] on div "Multiple Choice" at bounding box center [427, 152] width 159 height 37
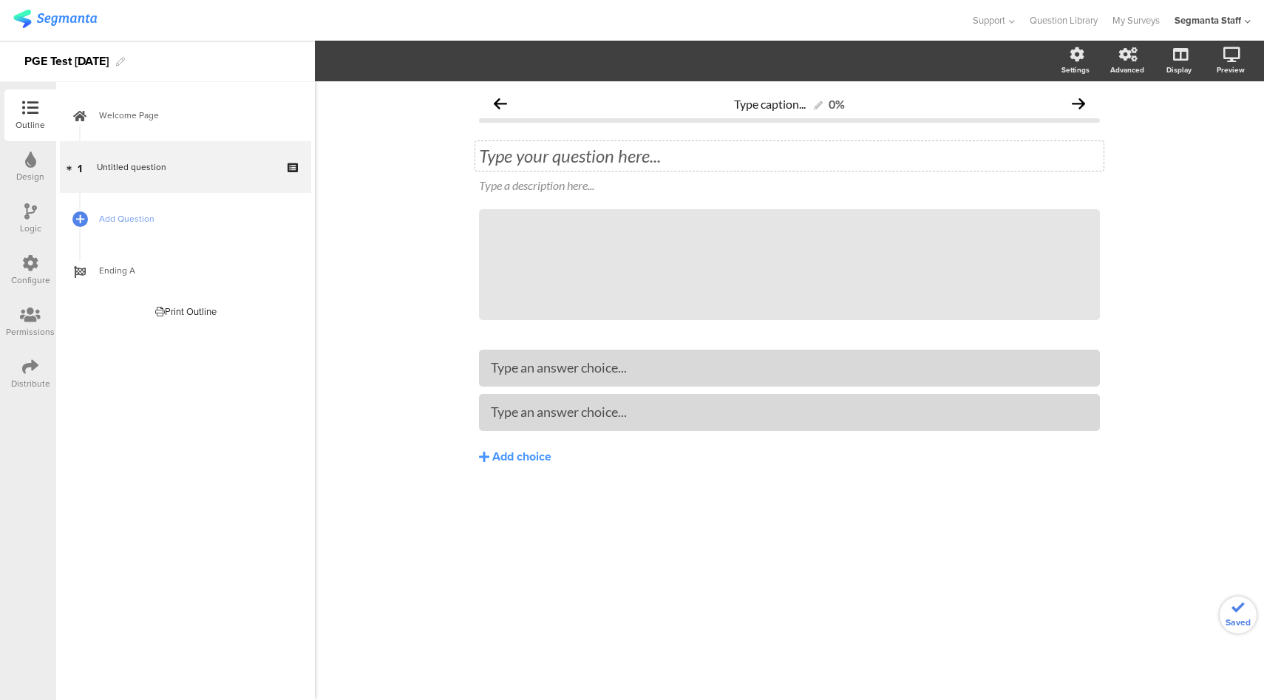
click at [580, 157] on div "Type your question here..." at bounding box center [789, 156] width 621 height 22
click at [595, 376] on div "Type an answer choice..." at bounding box center [789, 367] width 597 height 17
click at [547, 456] on div "Add choice" at bounding box center [521, 457] width 59 height 16
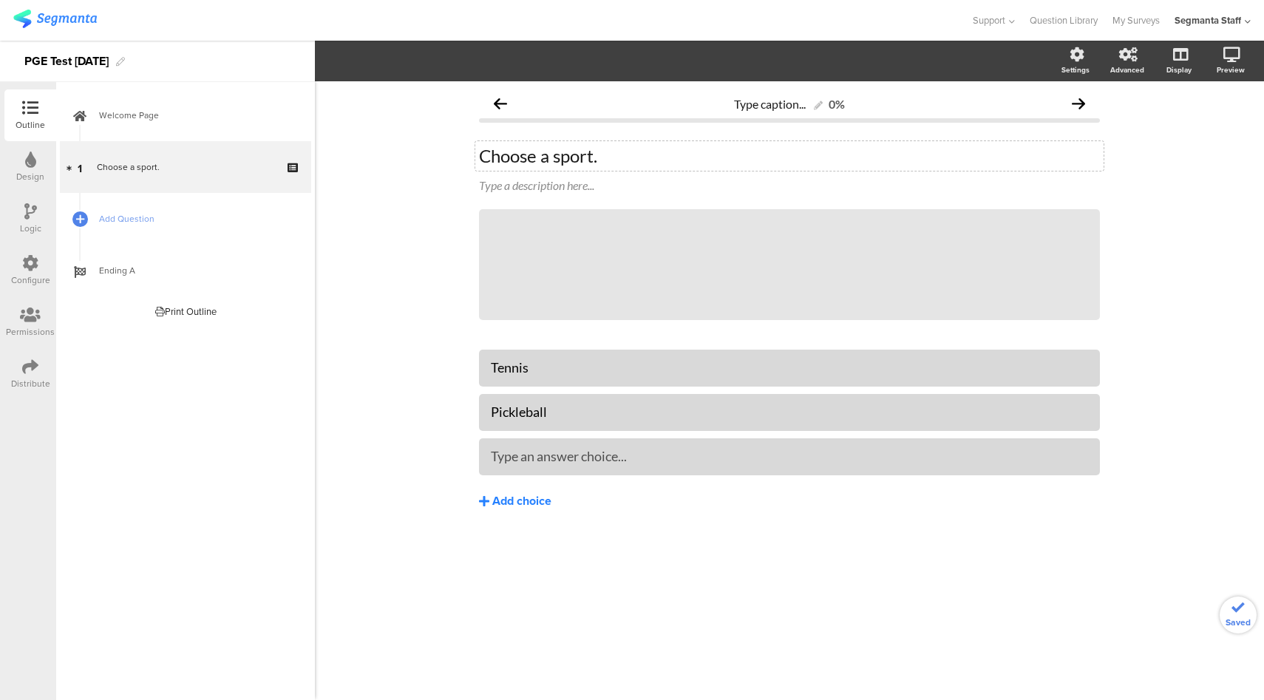
click at [531, 496] on div "Add choice" at bounding box center [521, 502] width 59 height 16
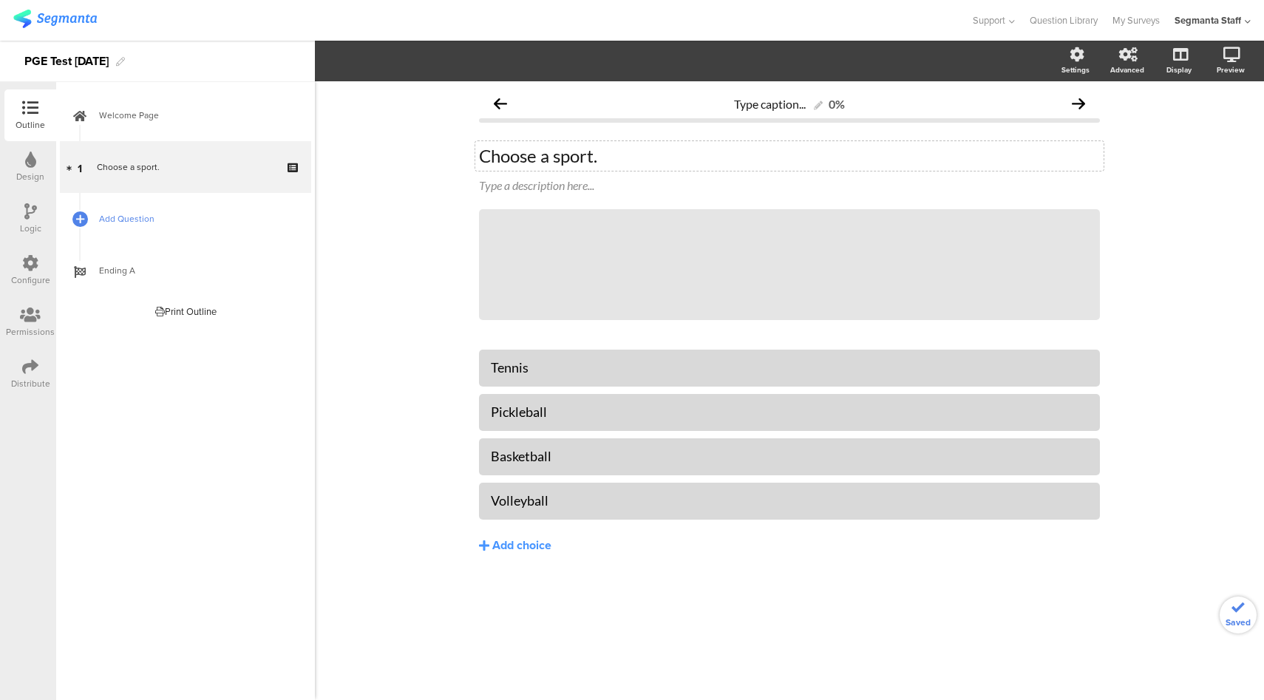
click at [148, 220] on span "Add Question" at bounding box center [193, 218] width 189 height 15
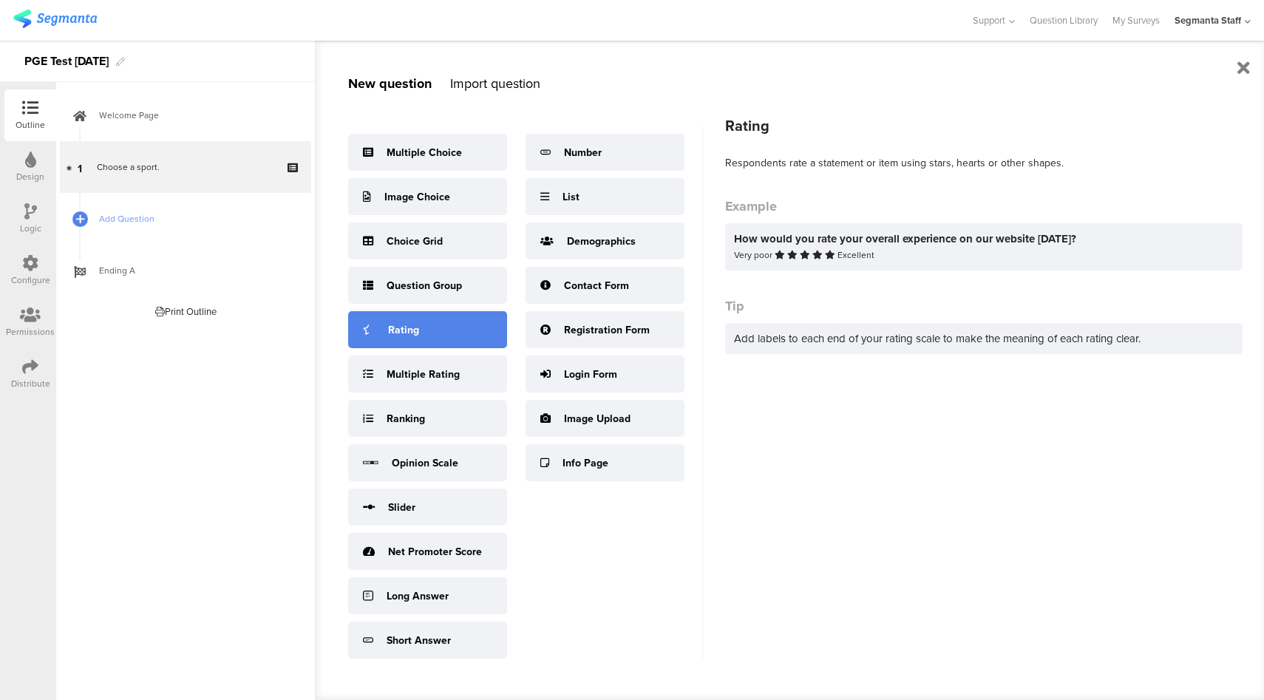
click at [413, 326] on div "Rating" at bounding box center [403, 330] width 31 height 16
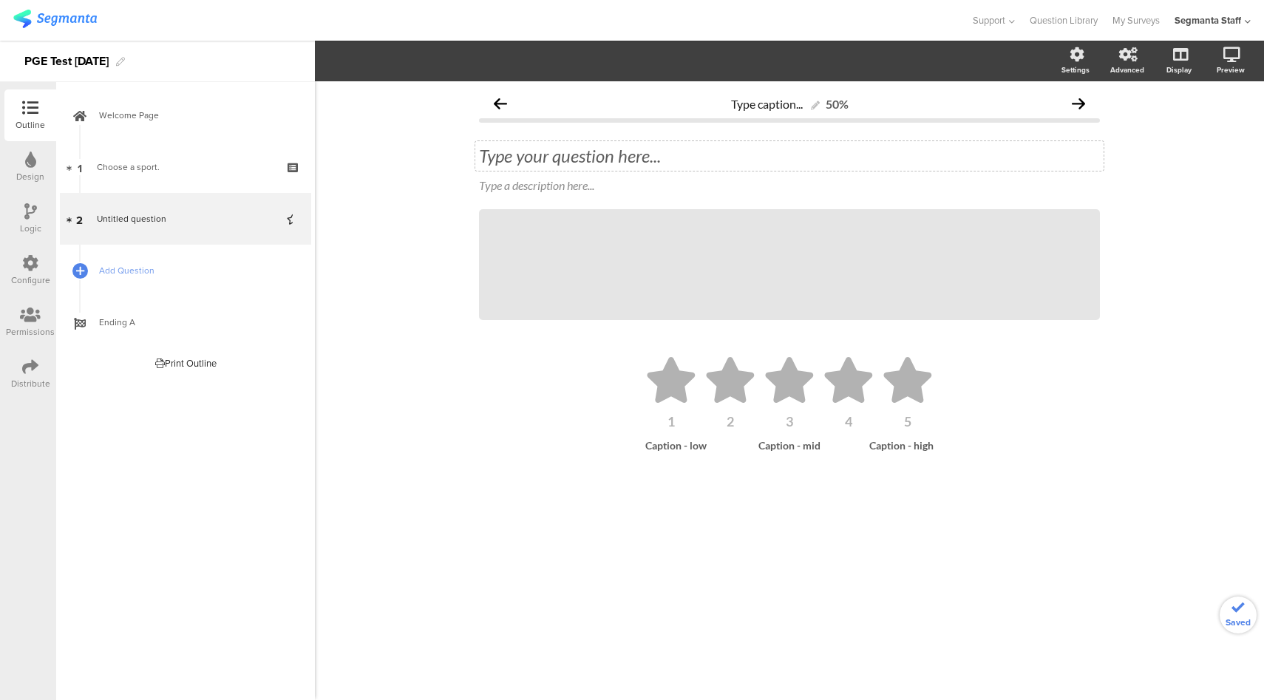
click at [567, 149] on div "Type your question here..." at bounding box center [789, 156] width 628 height 30
click at [146, 276] on span "Add Question" at bounding box center [193, 270] width 189 height 15
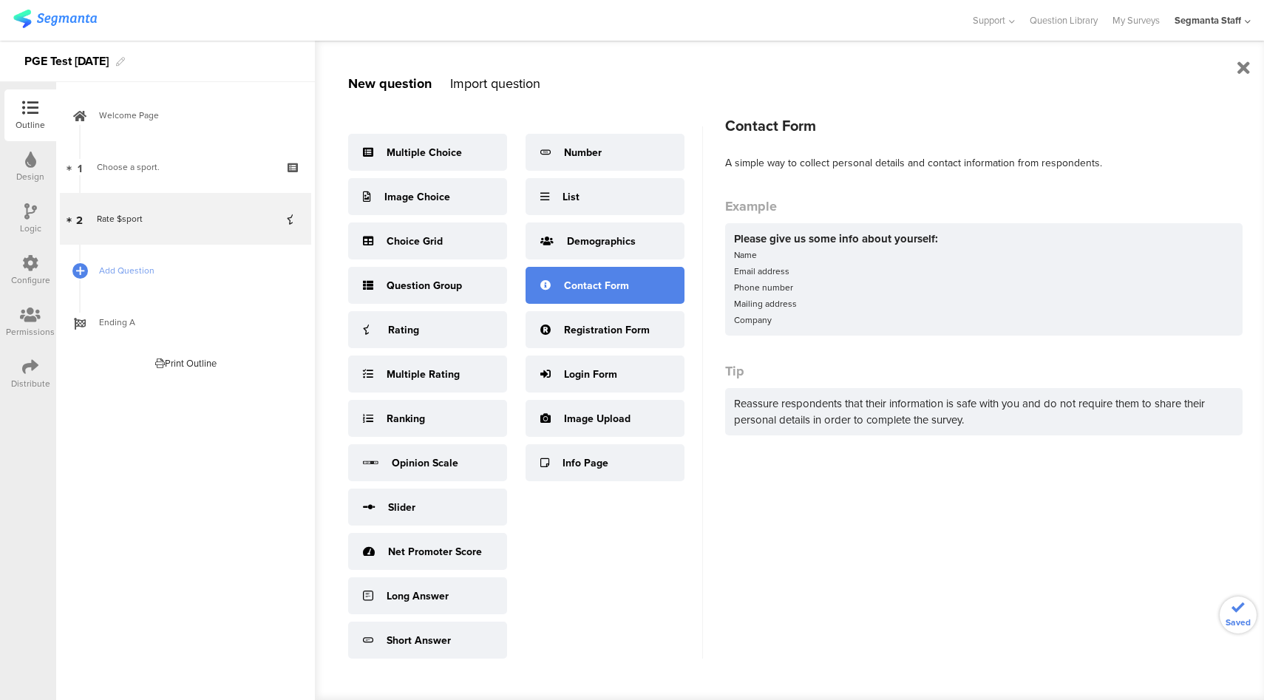
click at [621, 284] on div "Contact Form" at bounding box center [596, 286] width 65 height 16
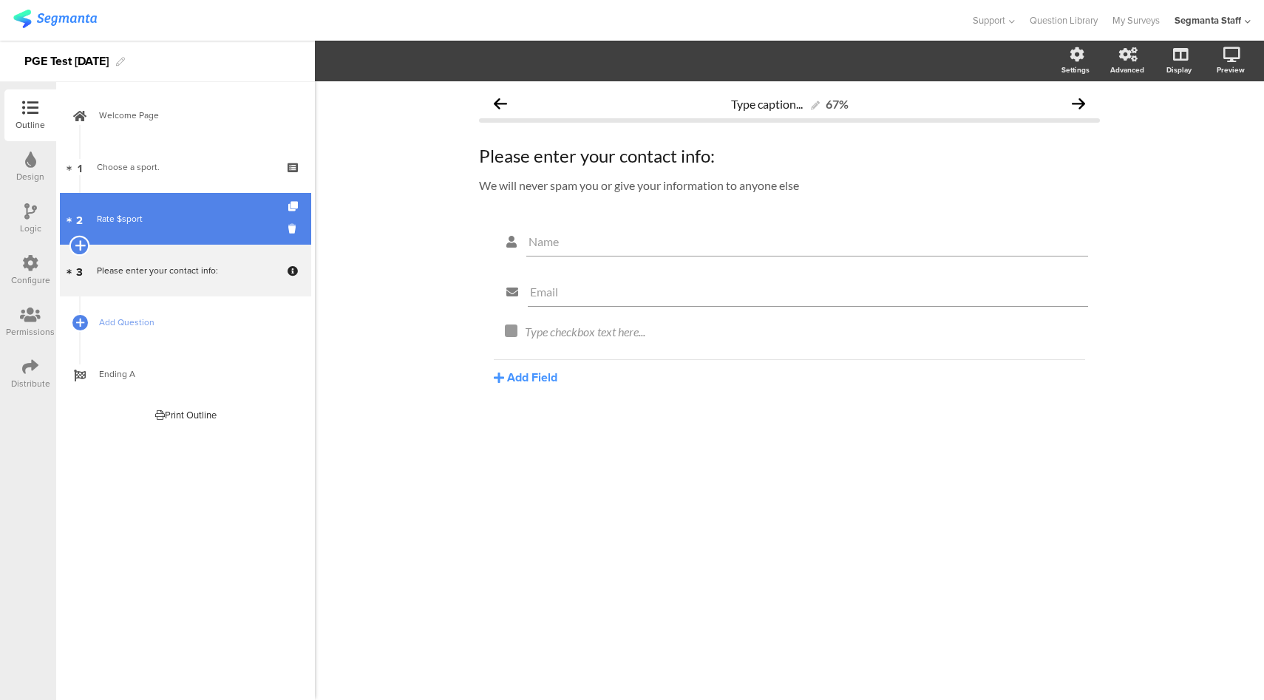
click at [79, 241] on icon at bounding box center [80, 245] width 10 height 13
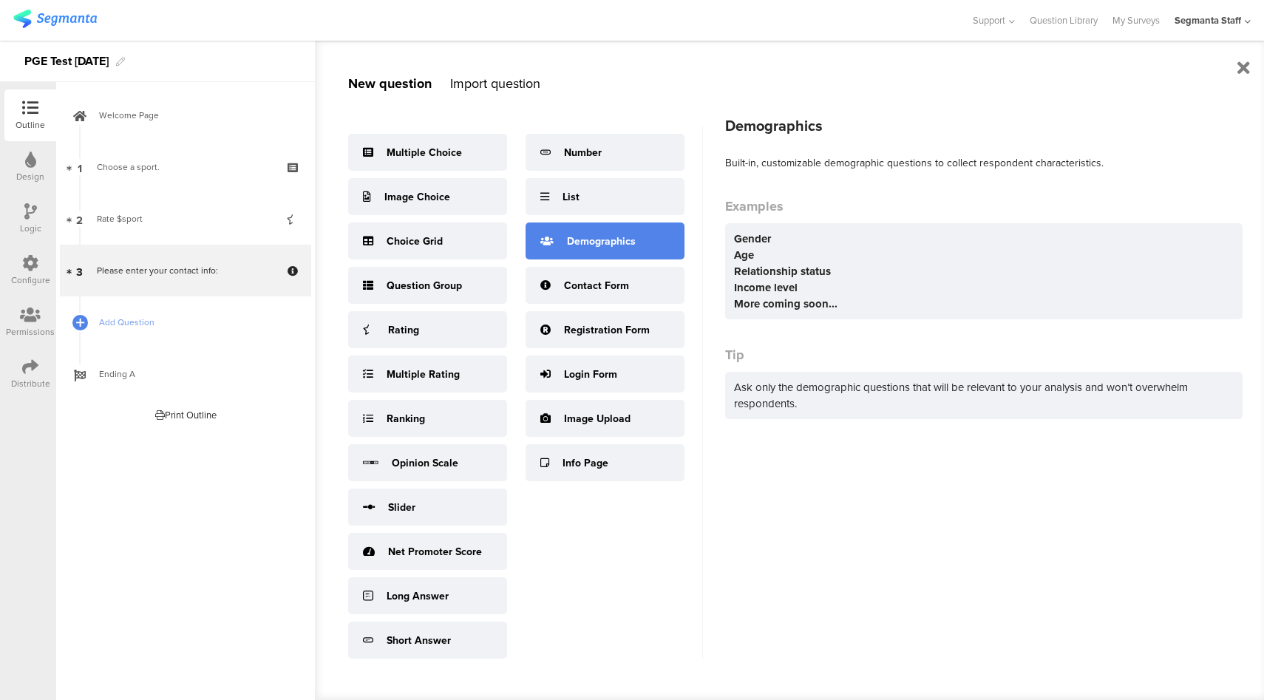
click at [642, 245] on div "Demographics" at bounding box center [605, 241] width 159 height 37
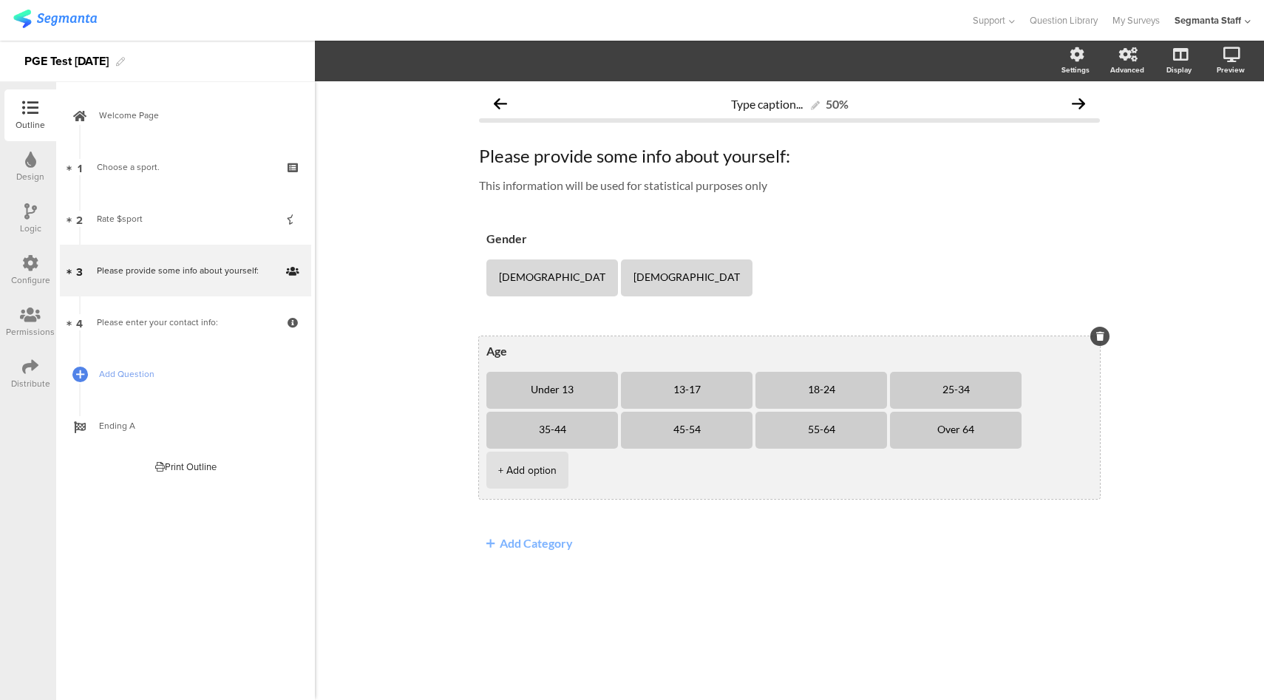
click at [744, 384] on li "13-17" at bounding box center [687, 390] width 132 height 37
click at [749, 373] on icon at bounding box center [753, 371] width 8 height 9
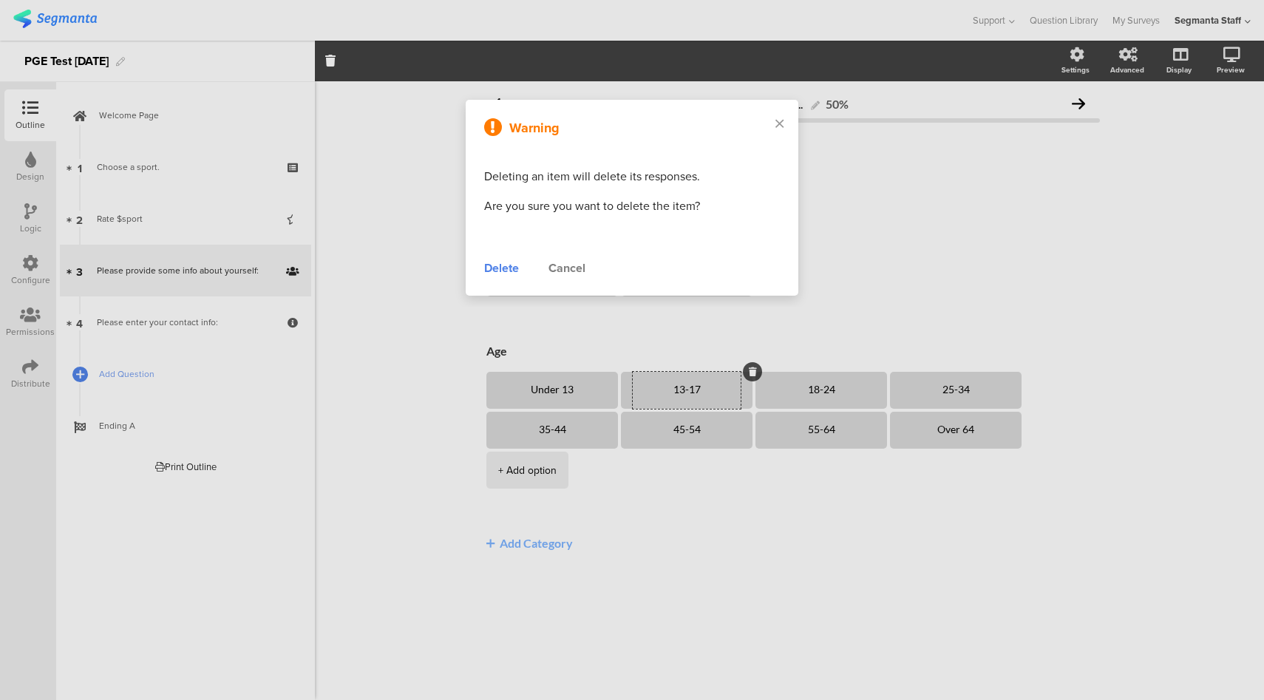
click at [494, 269] on div "Delete" at bounding box center [501, 268] width 35 height 18
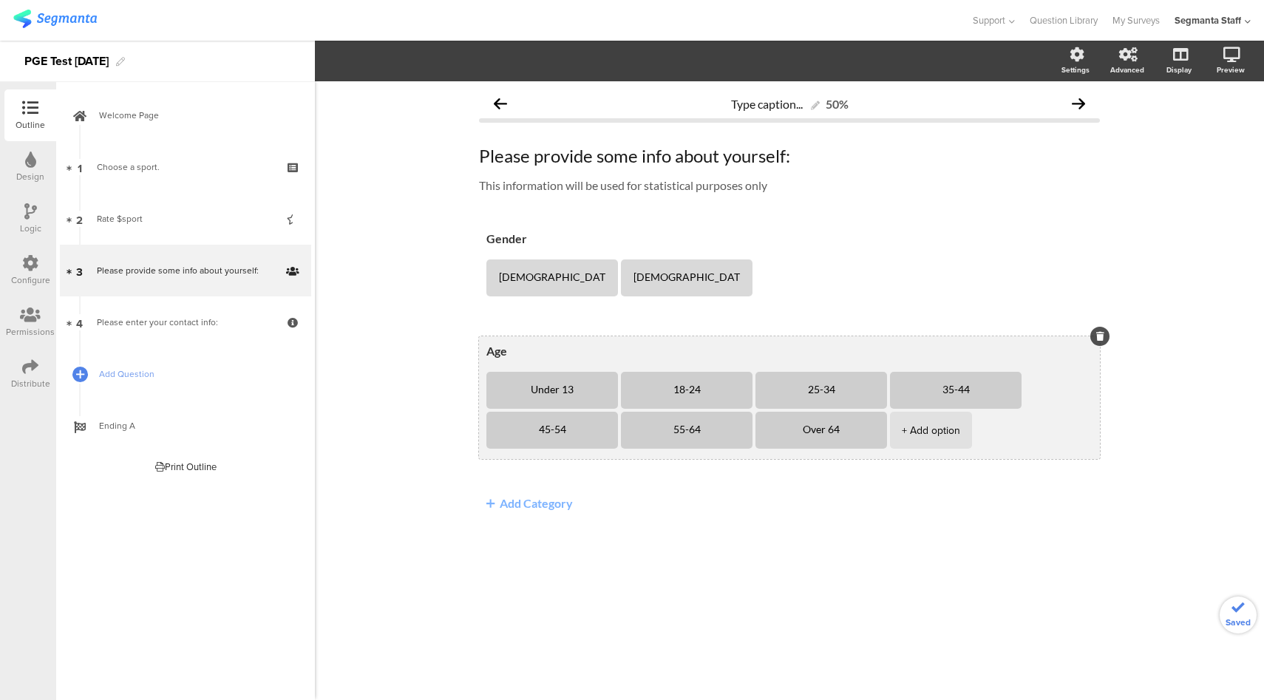
click at [736, 398] on li "18-24" at bounding box center [687, 390] width 132 height 37
click at [749, 374] on icon at bounding box center [753, 371] width 8 height 9
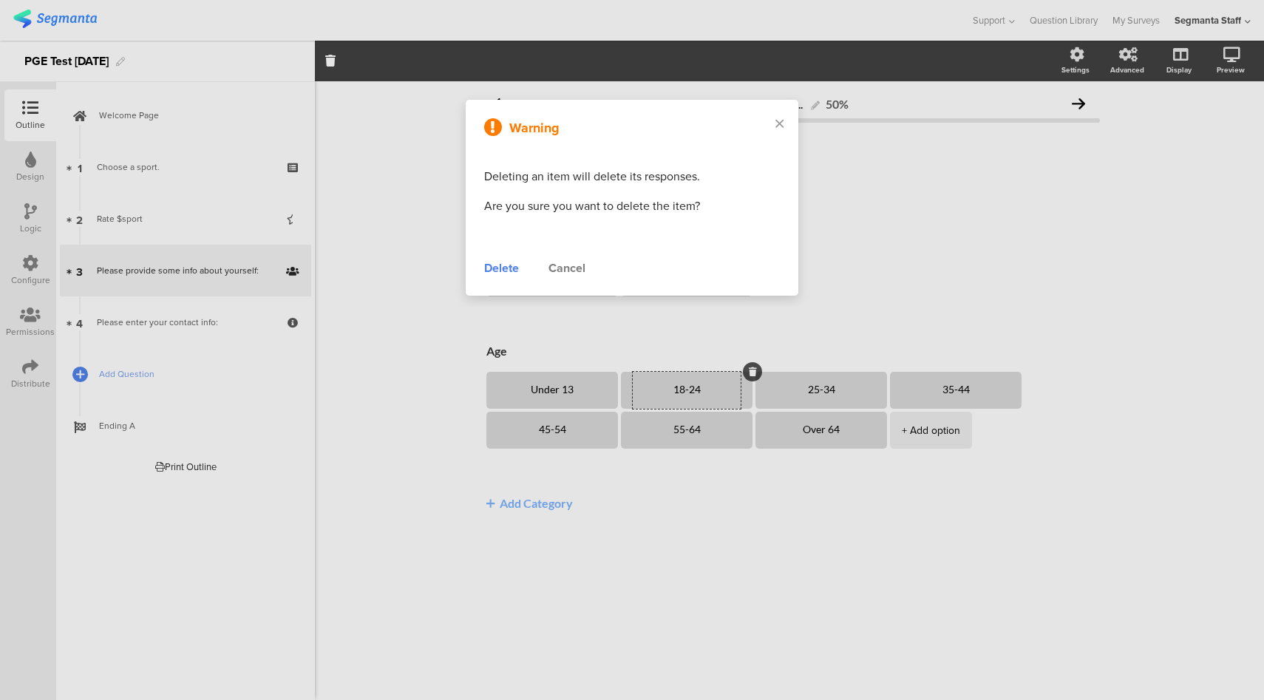
click at [508, 269] on div "Delete" at bounding box center [501, 268] width 35 height 18
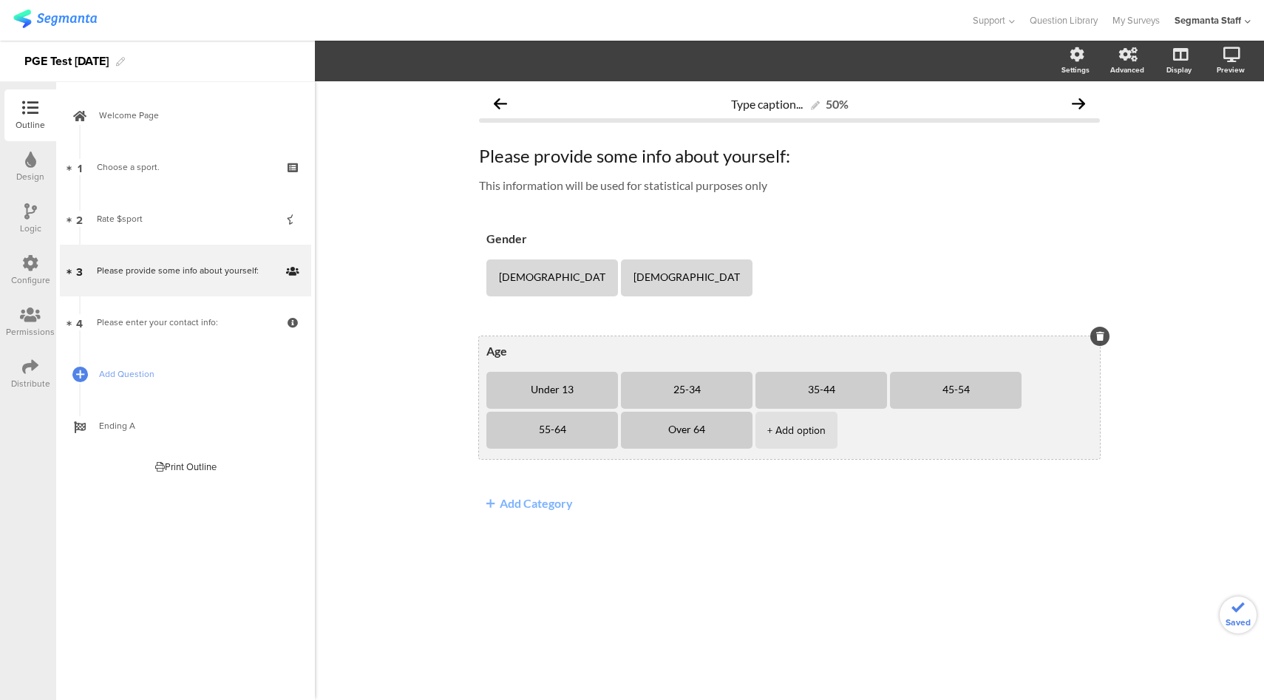
click at [735, 398] on li "25-34" at bounding box center [687, 390] width 132 height 37
click at [749, 375] on icon at bounding box center [753, 371] width 8 height 9
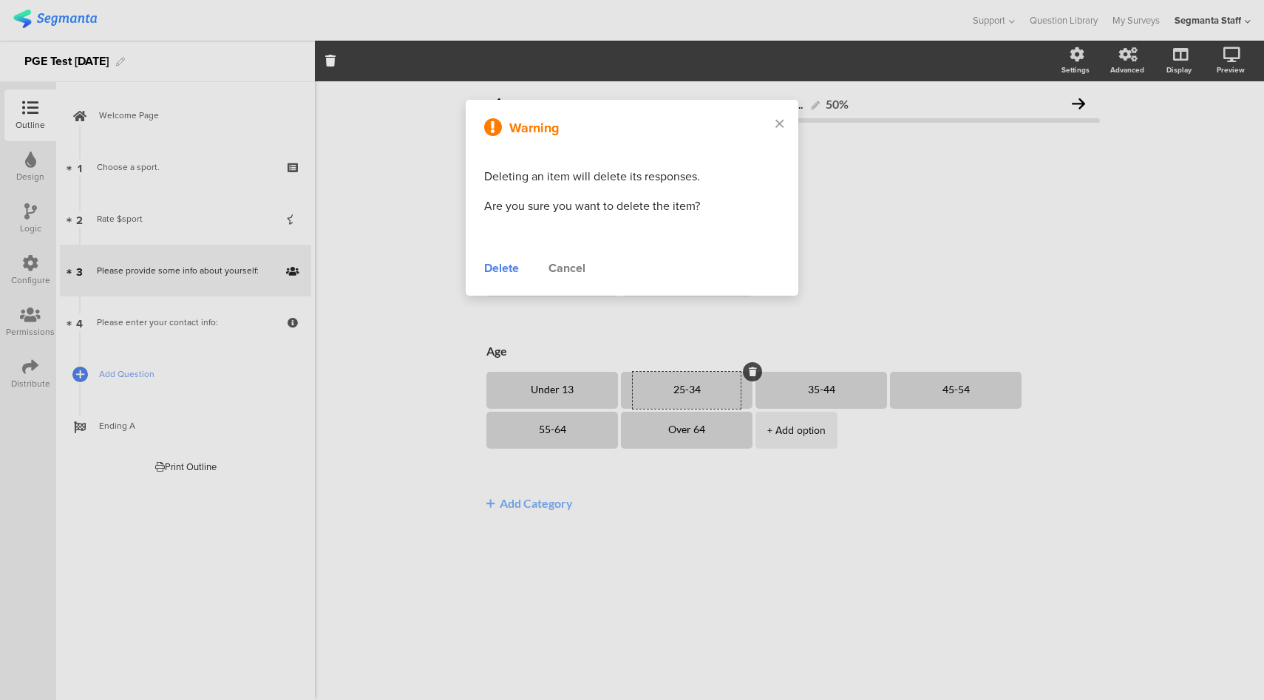
click at [498, 264] on div "Delete" at bounding box center [501, 268] width 35 height 18
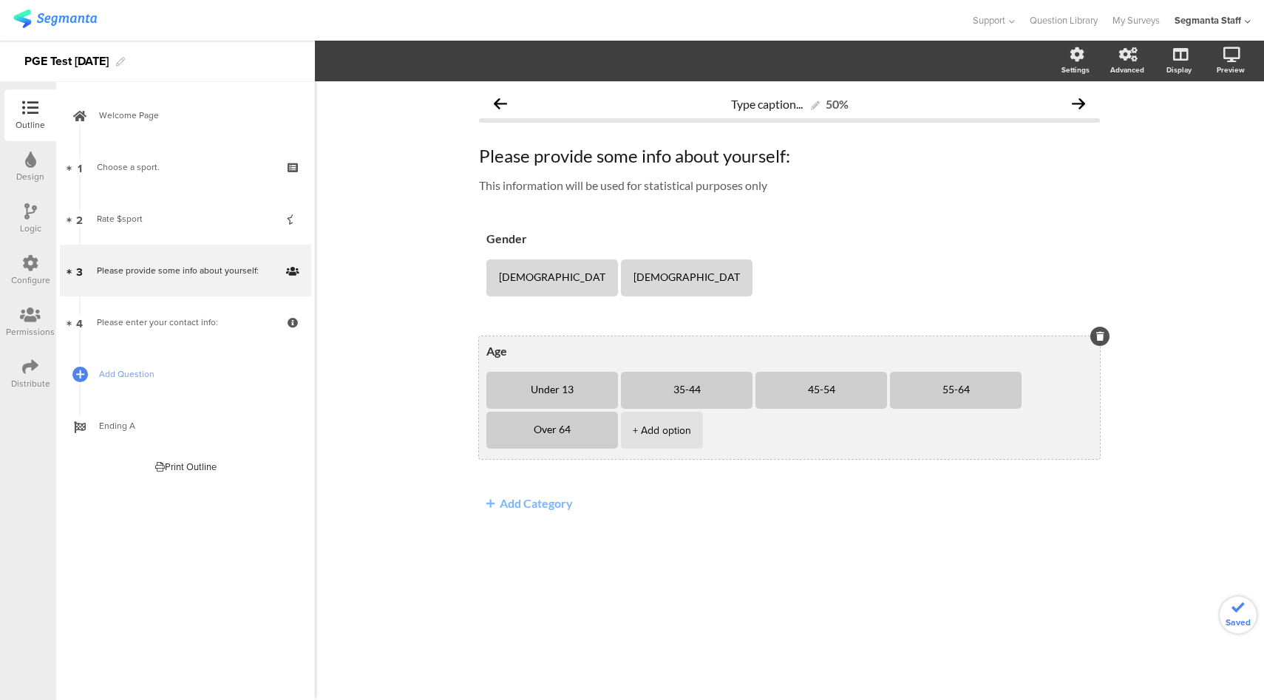
click at [742, 398] on li "35-44" at bounding box center [687, 390] width 132 height 37
click at [749, 376] on icon at bounding box center [753, 371] width 8 height 9
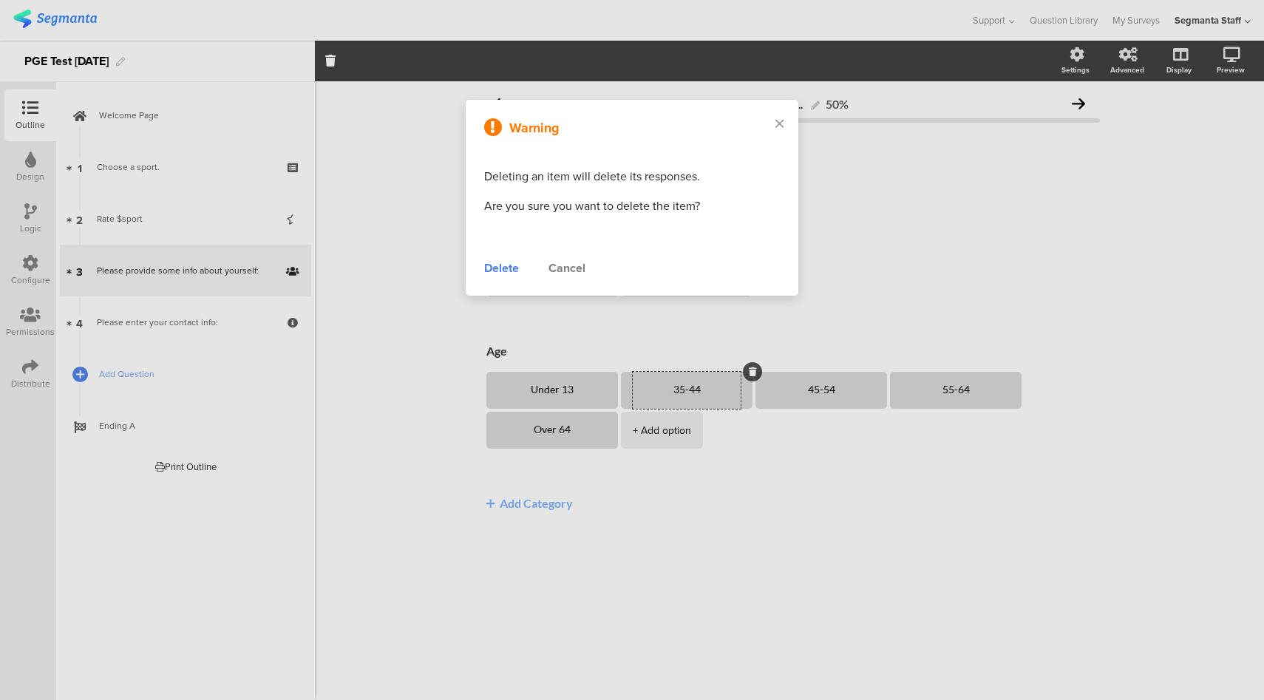
click at [493, 265] on div "Delete" at bounding box center [501, 268] width 35 height 18
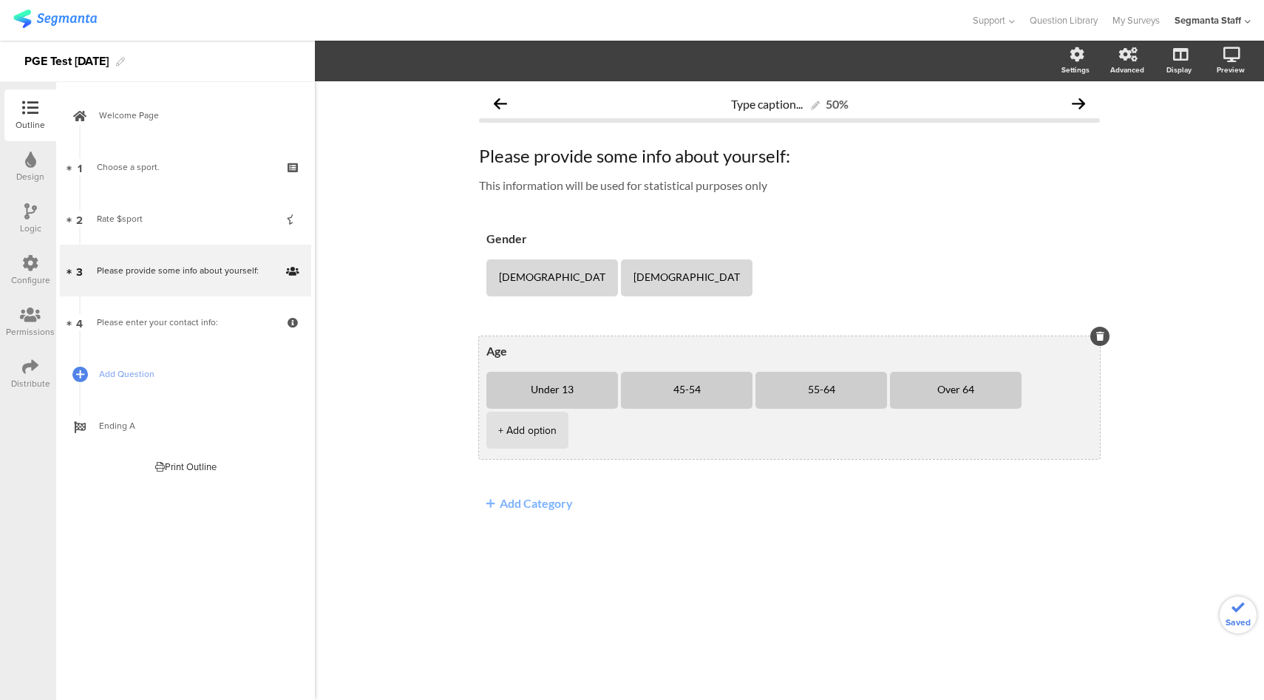
click at [737, 397] on li "45-54" at bounding box center [687, 390] width 132 height 37
click at [749, 370] on icon at bounding box center [753, 371] width 8 height 9
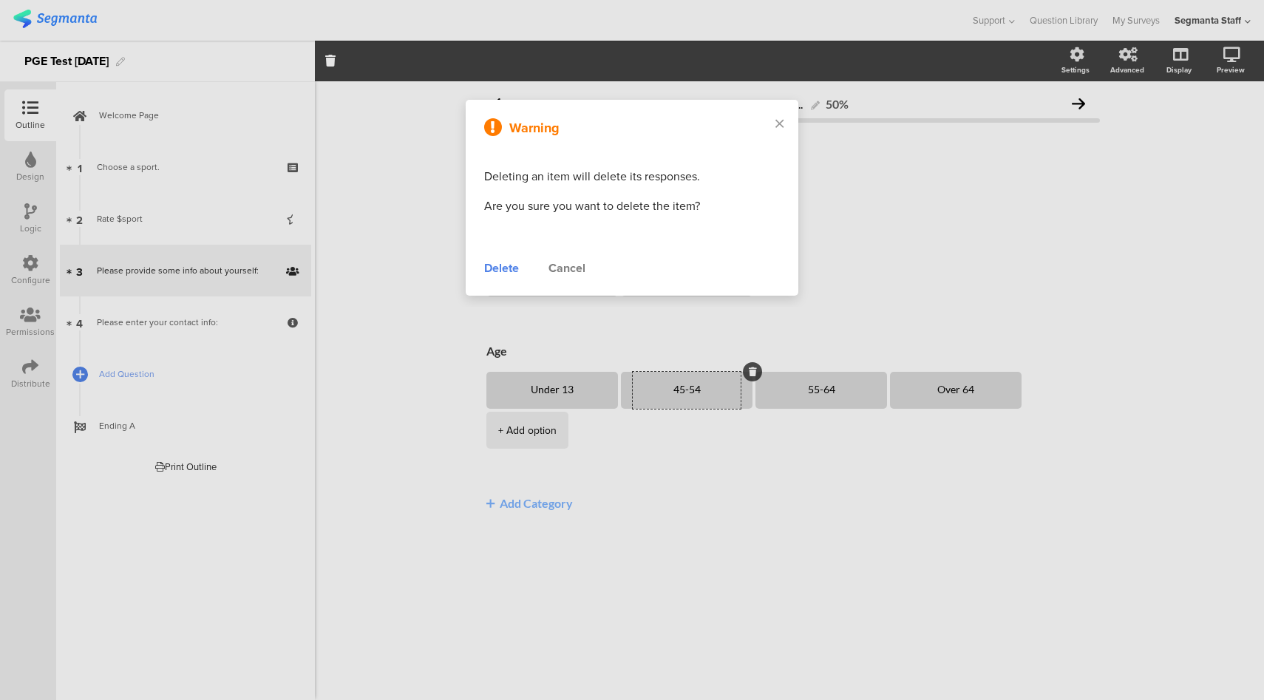
click at [515, 274] on div "Delete" at bounding box center [501, 268] width 35 height 18
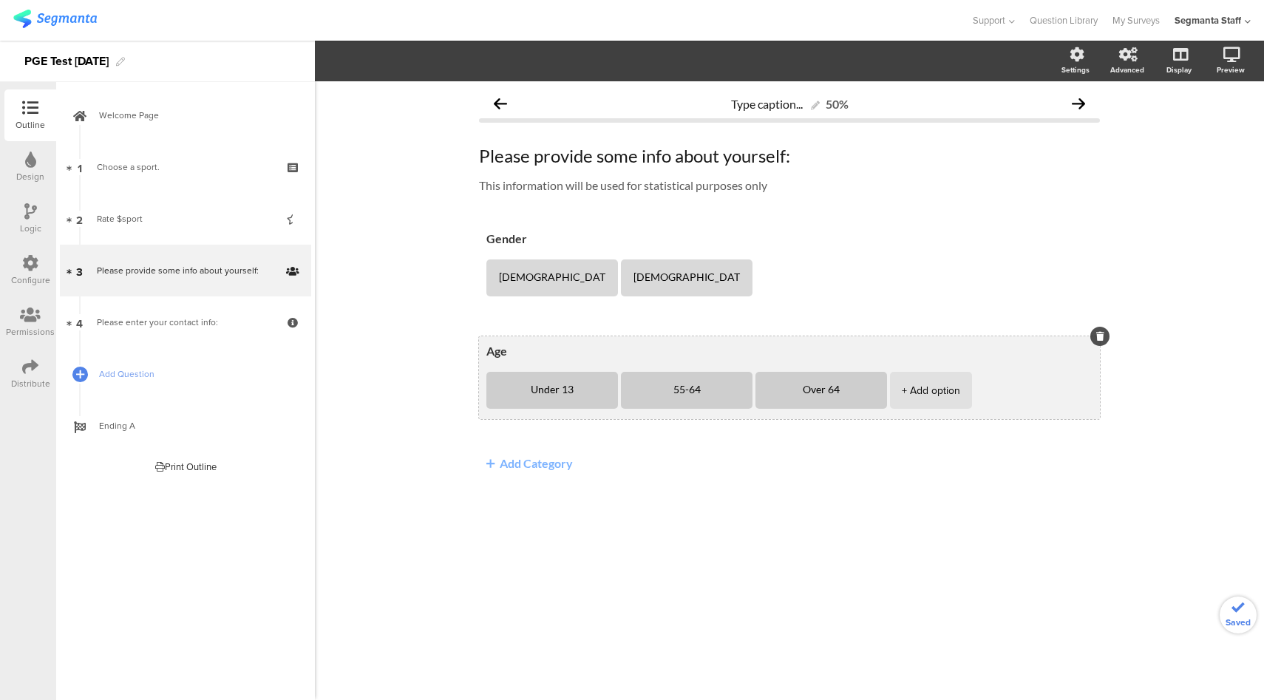
click at [739, 399] on li "55-64" at bounding box center [687, 390] width 132 height 37
click at [749, 370] on icon at bounding box center [753, 371] width 8 height 9
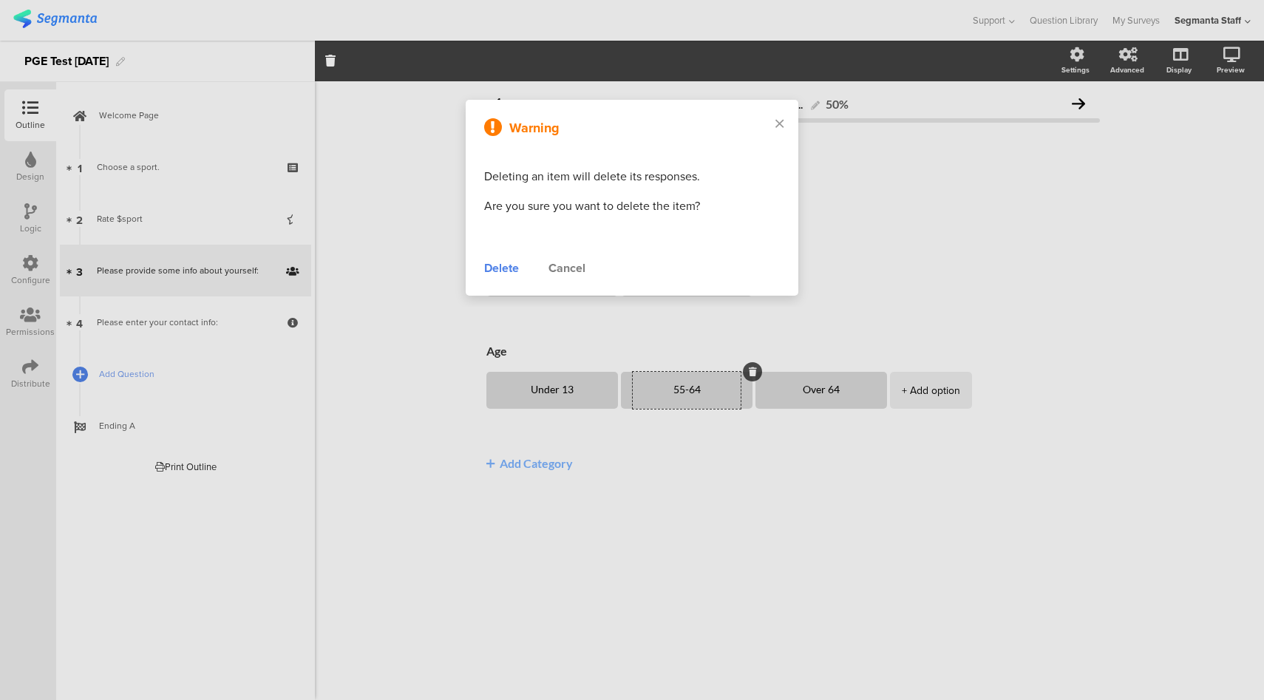
click at [510, 271] on div "Delete" at bounding box center [501, 268] width 35 height 18
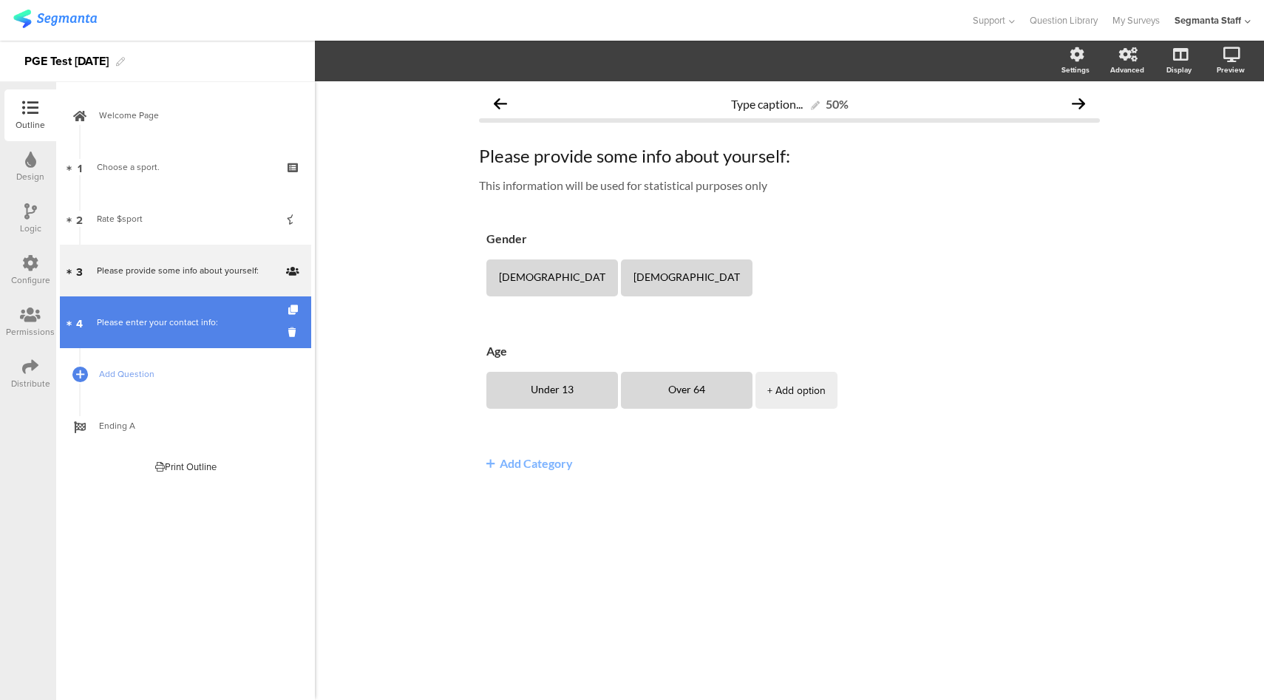
click at [208, 319] on div "Please enter your contact info:" at bounding box center [185, 322] width 177 height 15
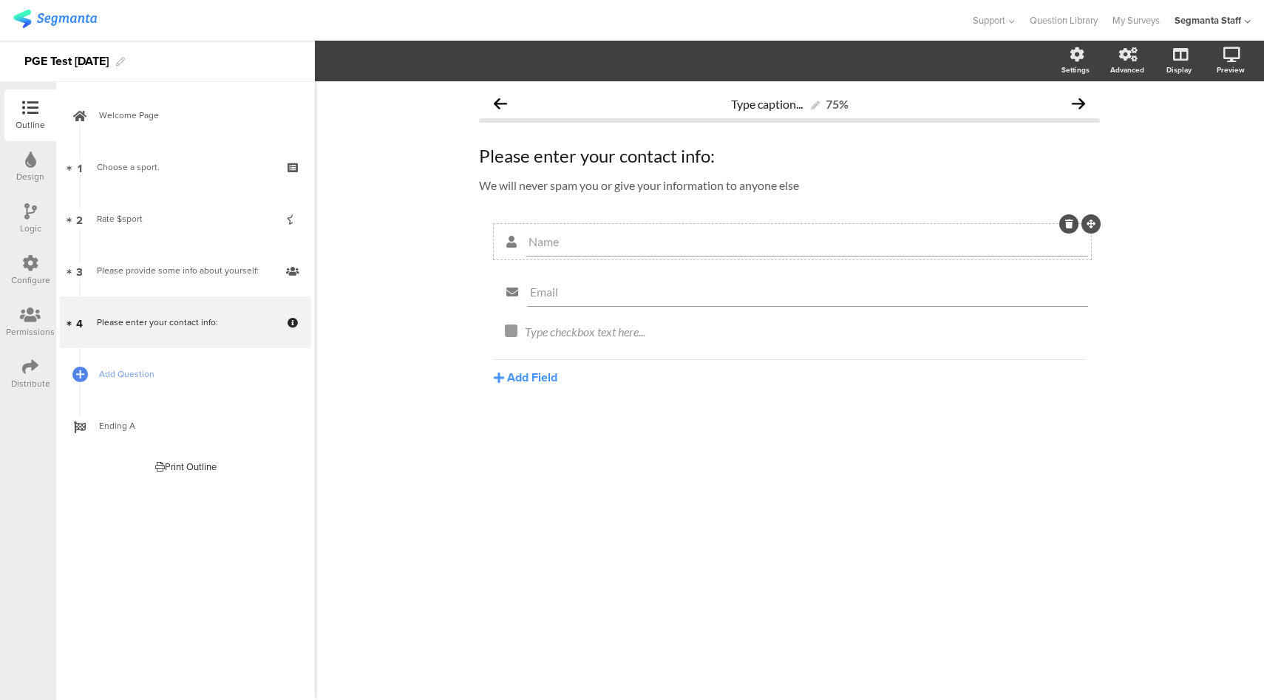
click at [1070, 231] on div at bounding box center [1068, 223] width 19 height 19
click at [1067, 222] on icon at bounding box center [1069, 224] width 8 height 9
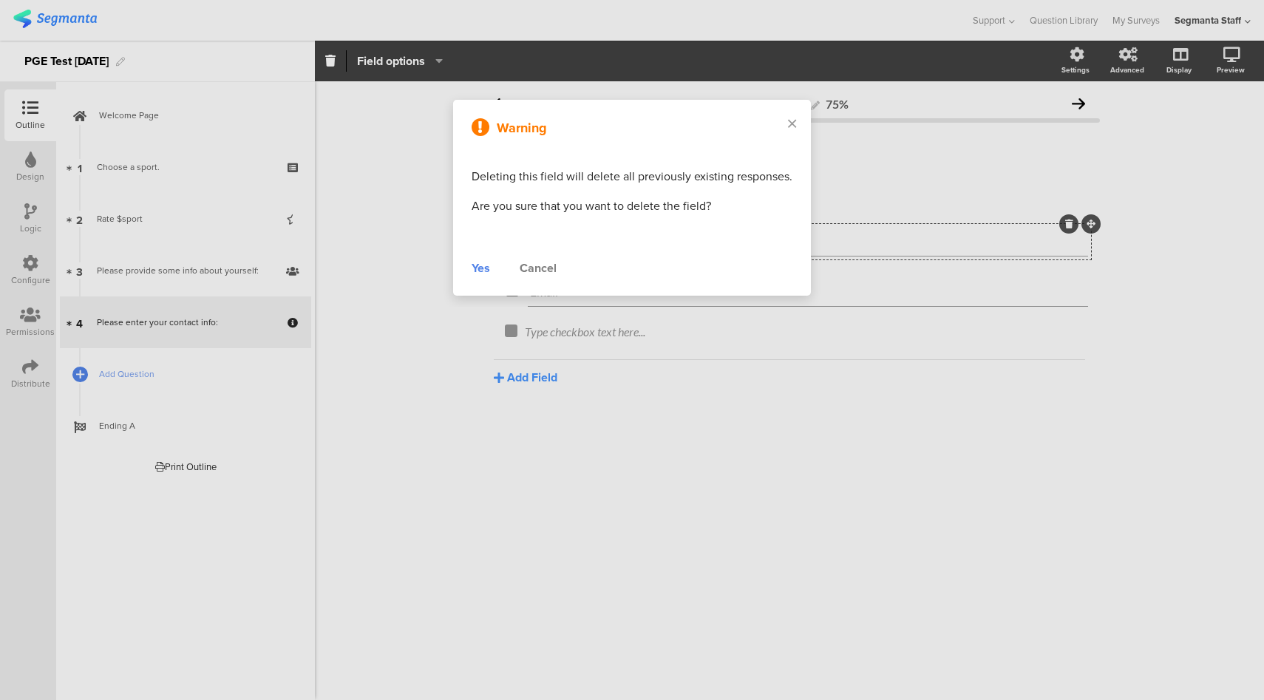
click at [481, 264] on div "Yes" at bounding box center [481, 268] width 18 height 18
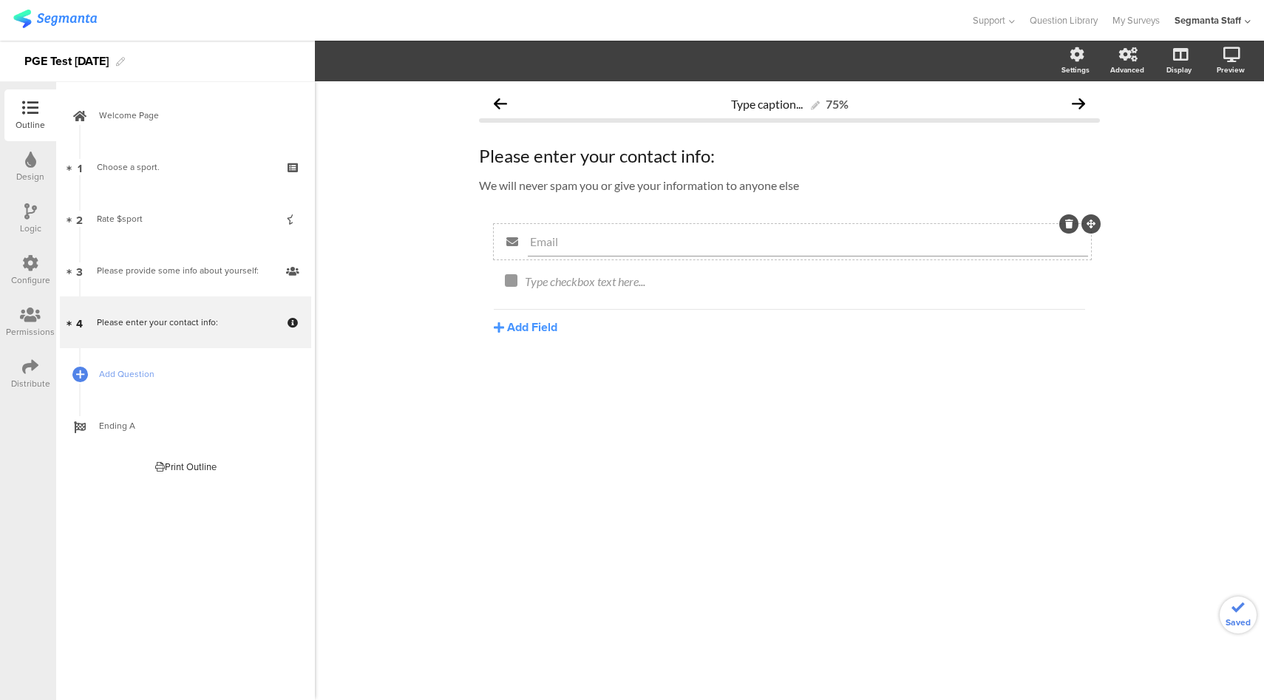
click at [1069, 223] on icon at bounding box center [1069, 224] width 8 height 9
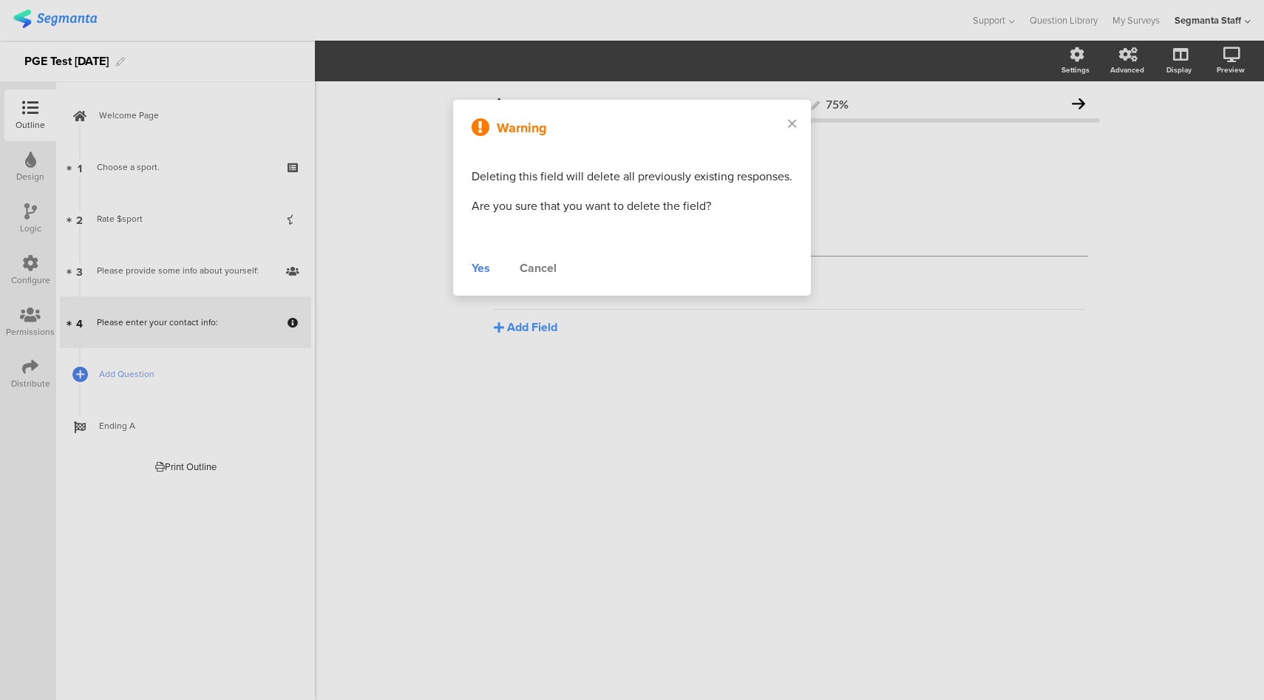
click at [477, 268] on div "Yes" at bounding box center [481, 268] width 18 height 18
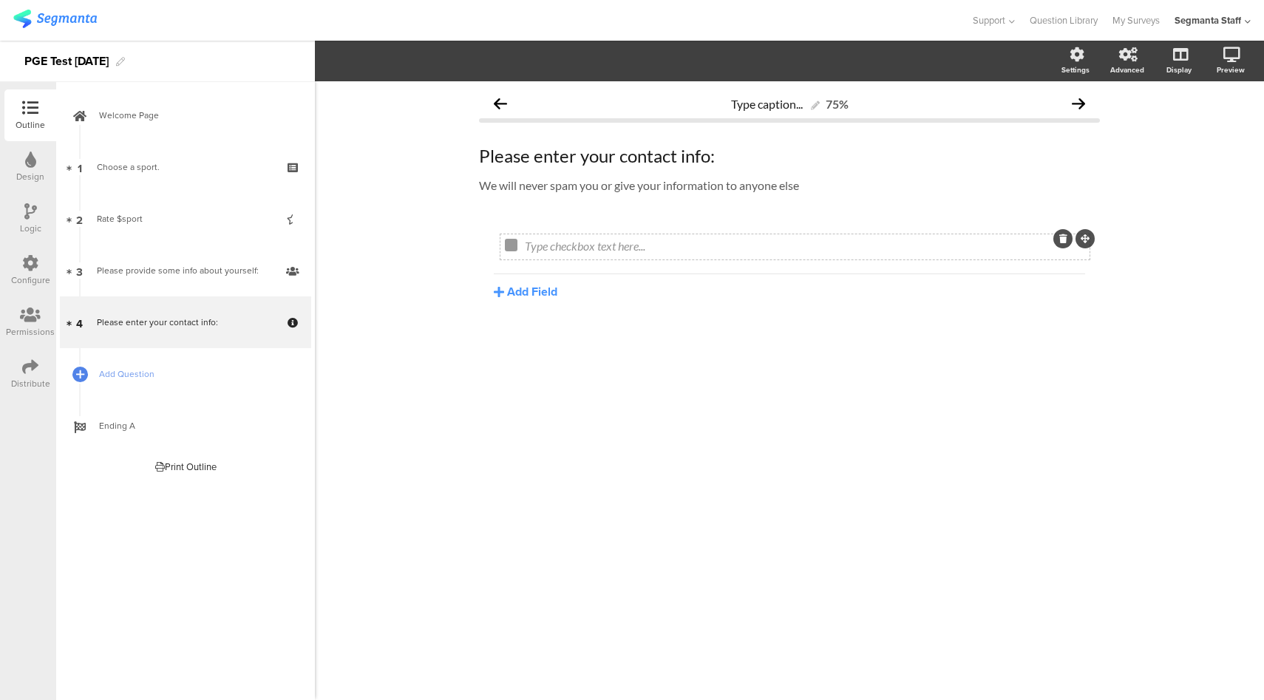
click at [1067, 238] on div at bounding box center [1062, 238] width 19 height 19
click at [1059, 241] on div at bounding box center [1062, 238] width 19 height 19
click at [1062, 240] on icon at bounding box center [1063, 238] width 8 height 9
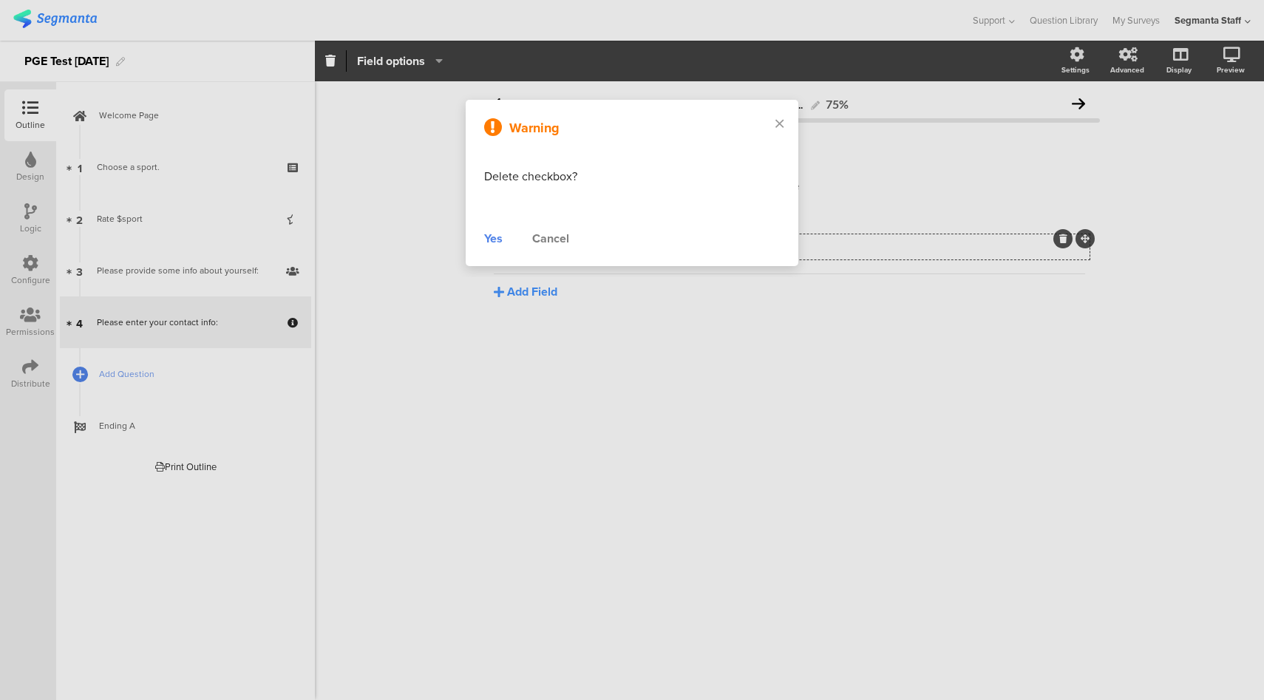
click at [496, 239] on div "Yes" at bounding box center [493, 239] width 18 height 18
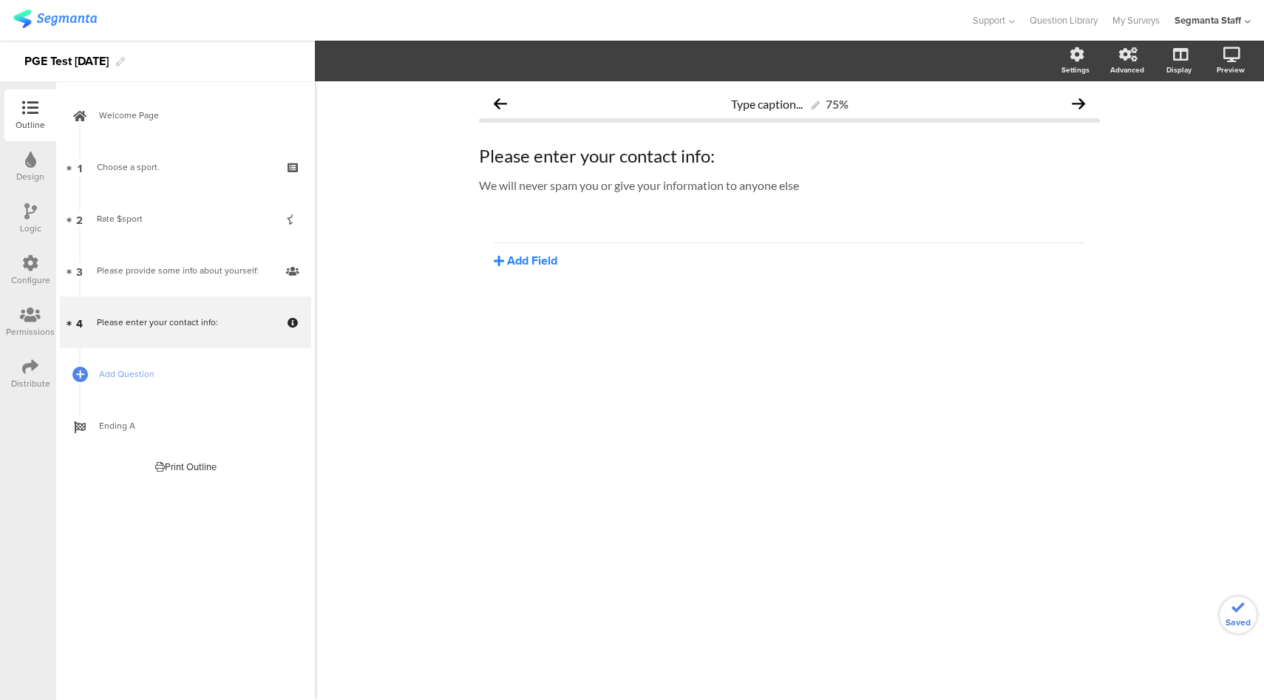
click at [522, 260] on button "Add Field" at bounding box center [526, 260] width 64 height 17
click at [575, 387] on button "Date" at bounding box center [569, 382] width 151 height 24
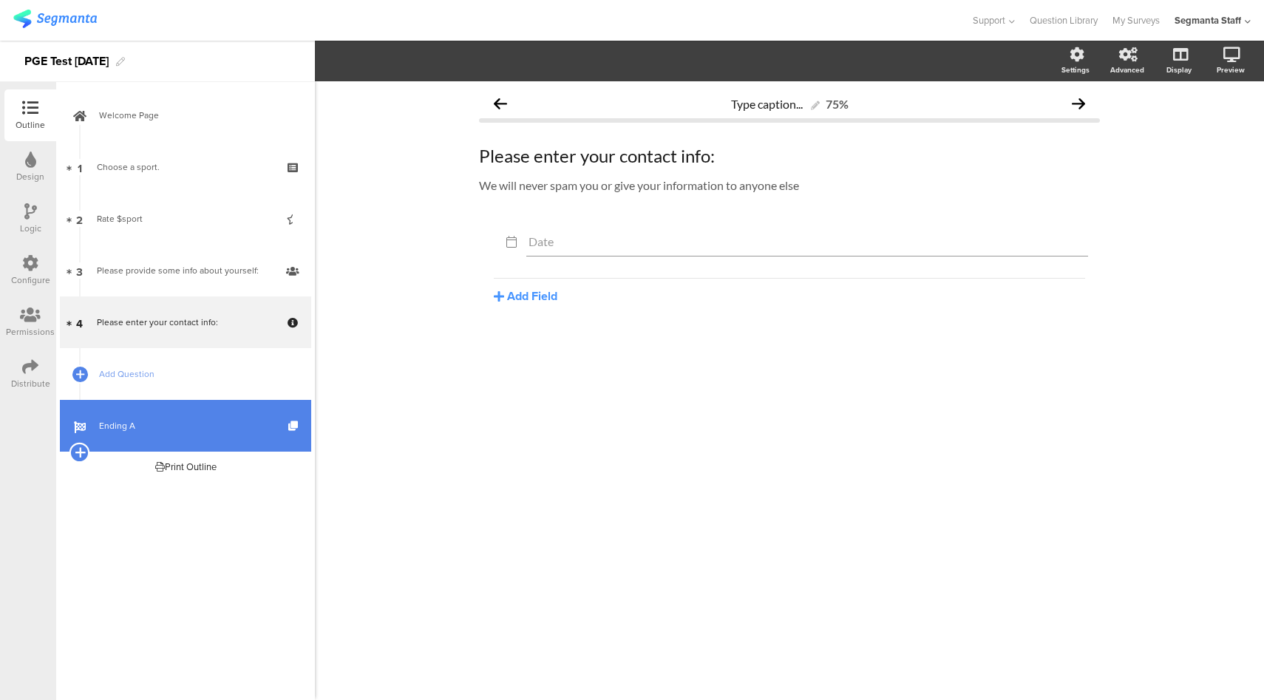
click at [81, 452] on icon at bounding box center [80, 452] width 10 height 13
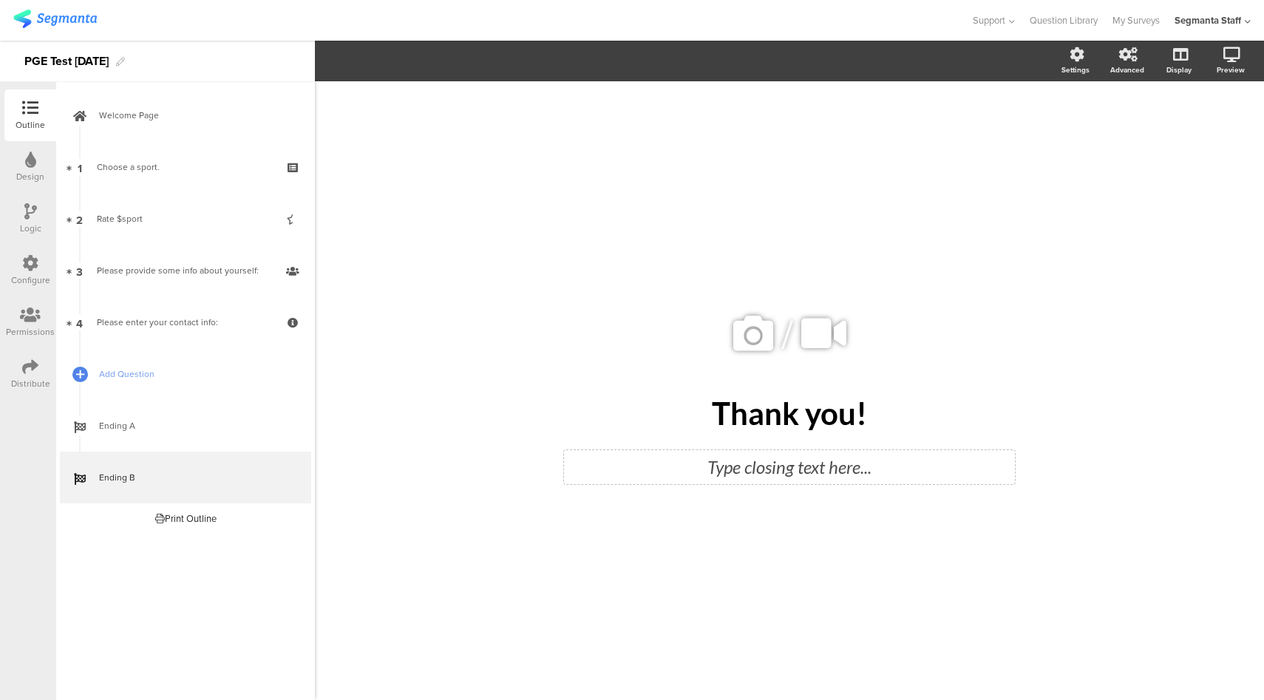
click at [761, 474] on div "Type closing text here..." at bounding box center [789, 467] width 451 height 34
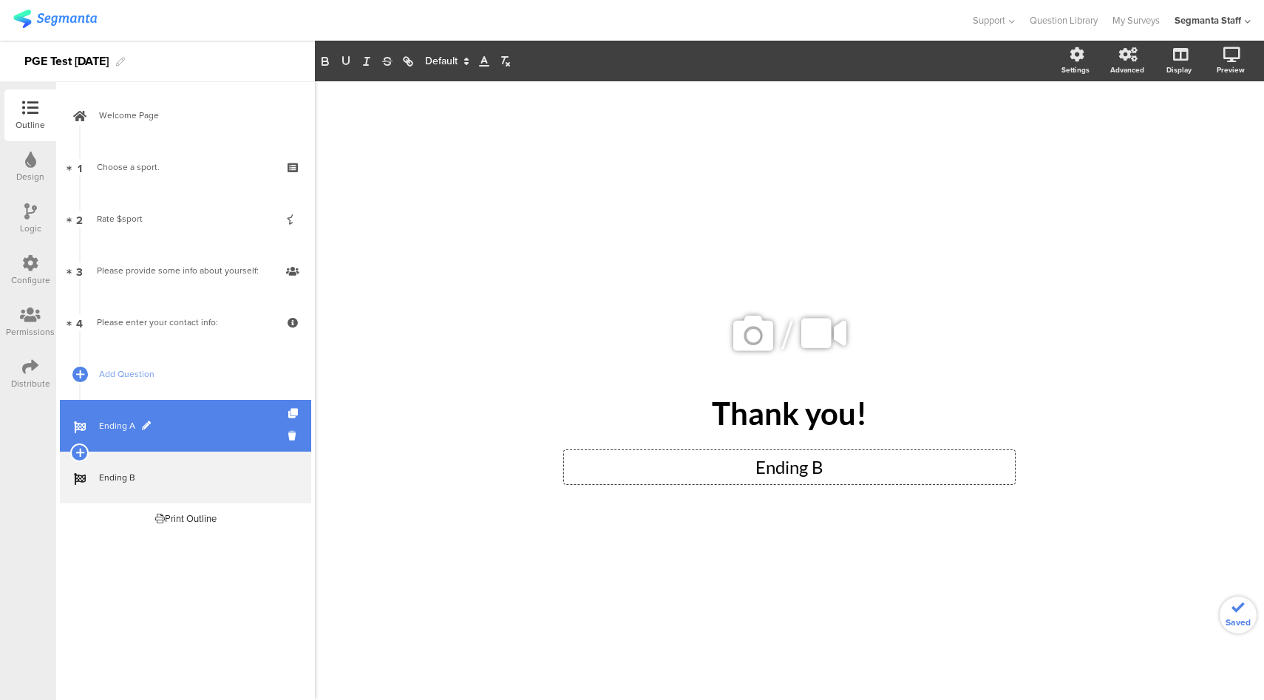
click at [234, 440] on link "Ending A" at bounding box center [185, 426] width 251 height 52
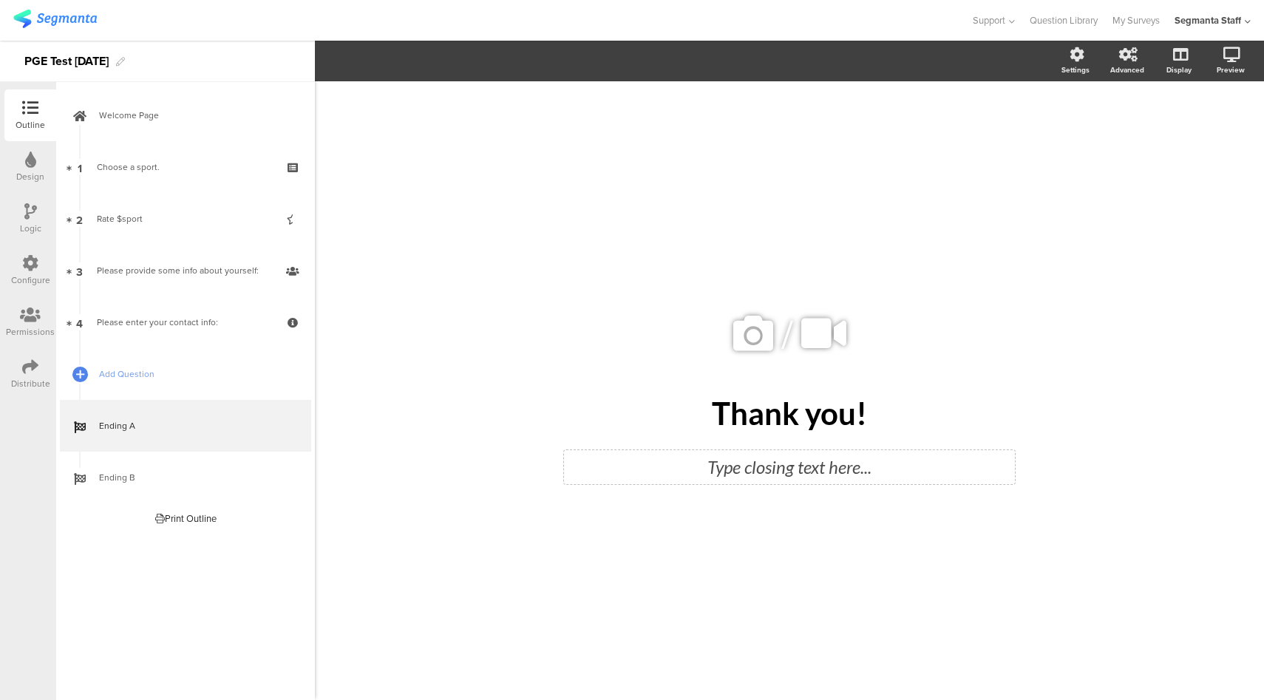
click at [816, 473] on div "Type closing text here..." at bounding box center [789, 467] width 451 height 34
click at [24, 280] on div "Configure" at bounding box center [30, 280] width 39 height 13
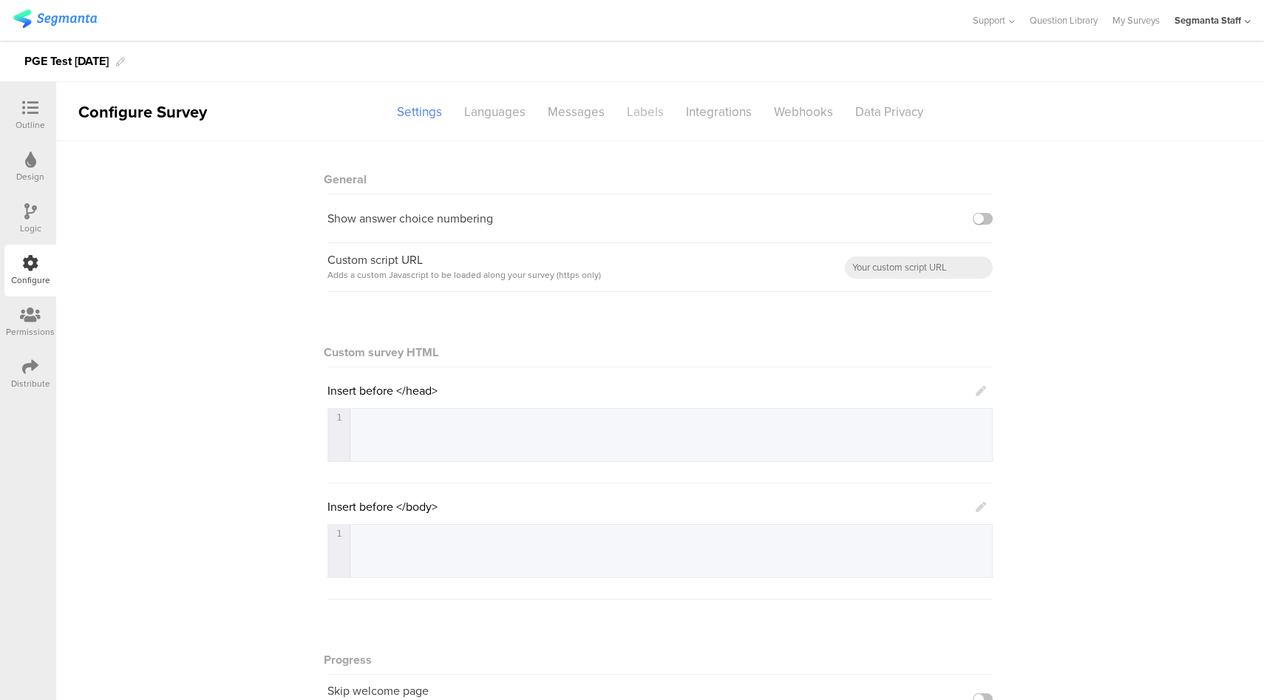
click at [628, 115] on div "Labels" at bounding box center [645, 112] width 59 height 26
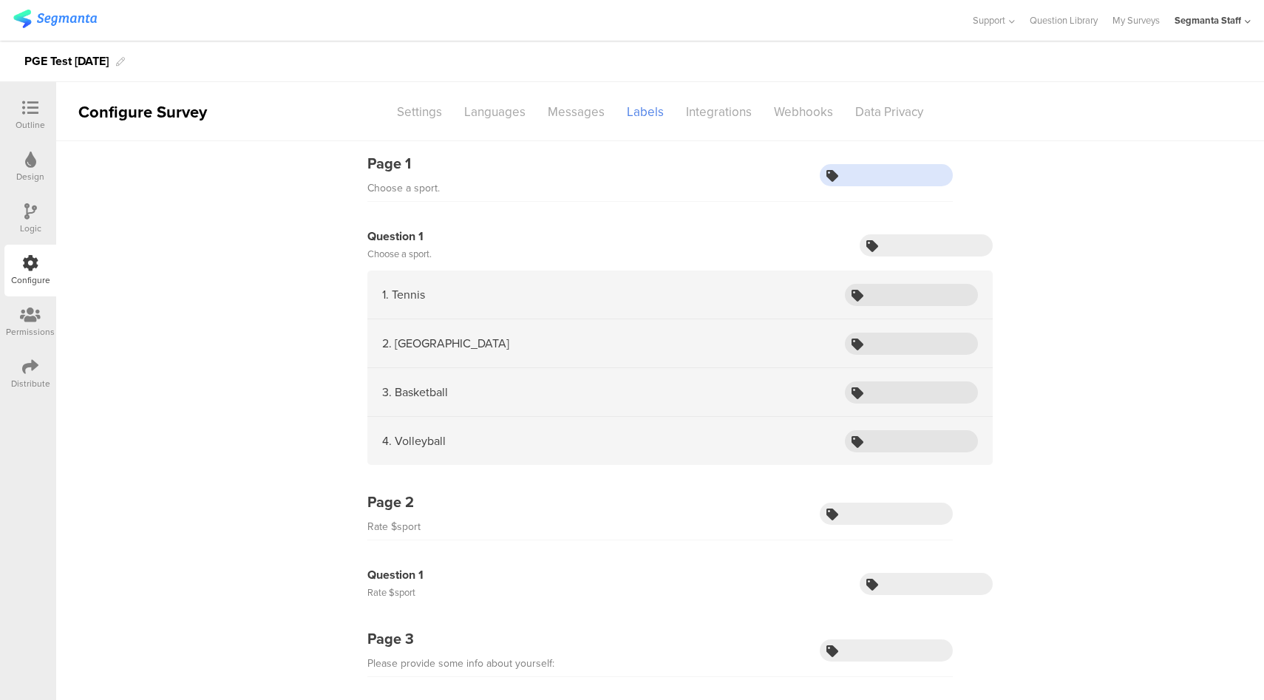
click at [888, 178] on input "text" at bounding box center [886, 175] width 133 height 22
type input "chooseSport"
type input "sport"
type input "tennis"
type input "pickleball"
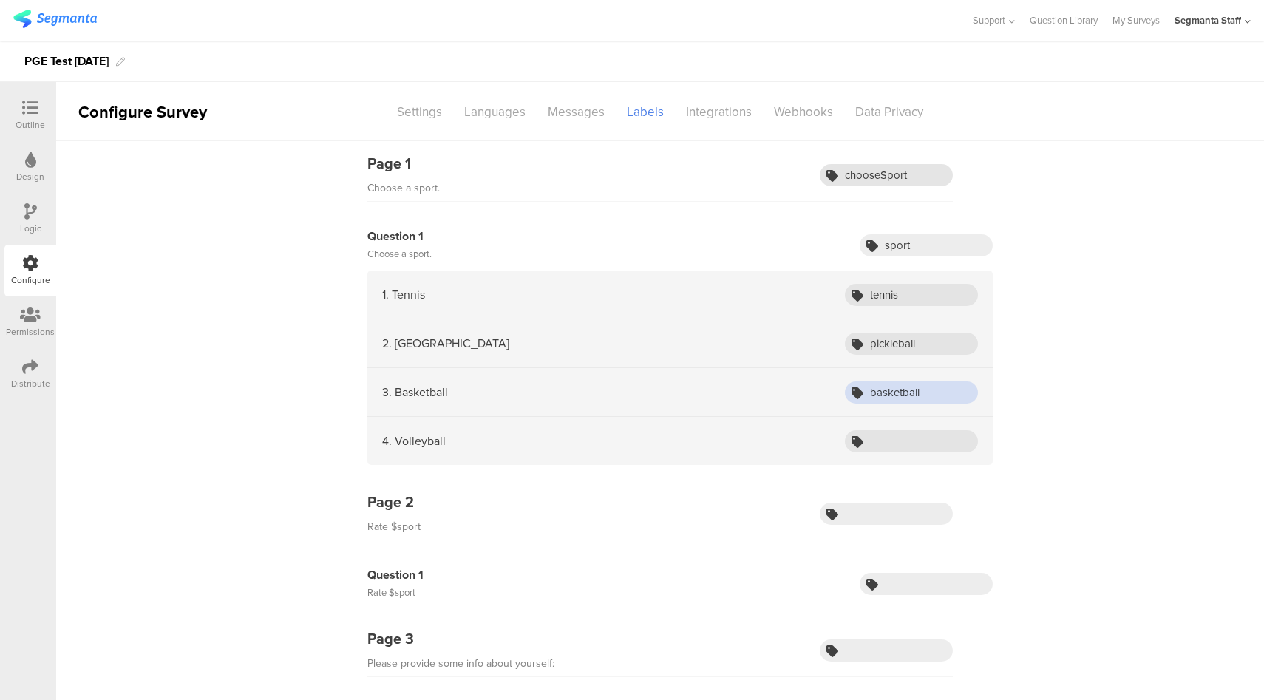
type input "basketball"
type input "volleyball"
type input "rateSport"
type input "rate"
type input "selfInfo"
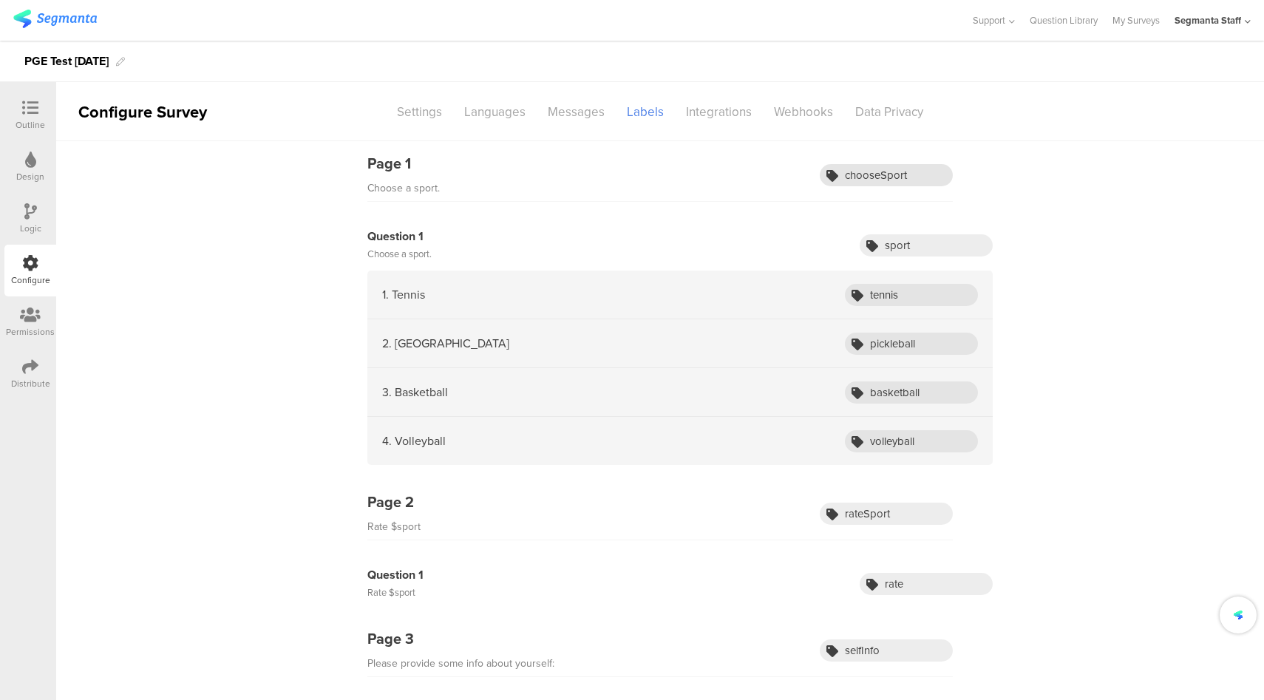
scroll to position [327, 0]
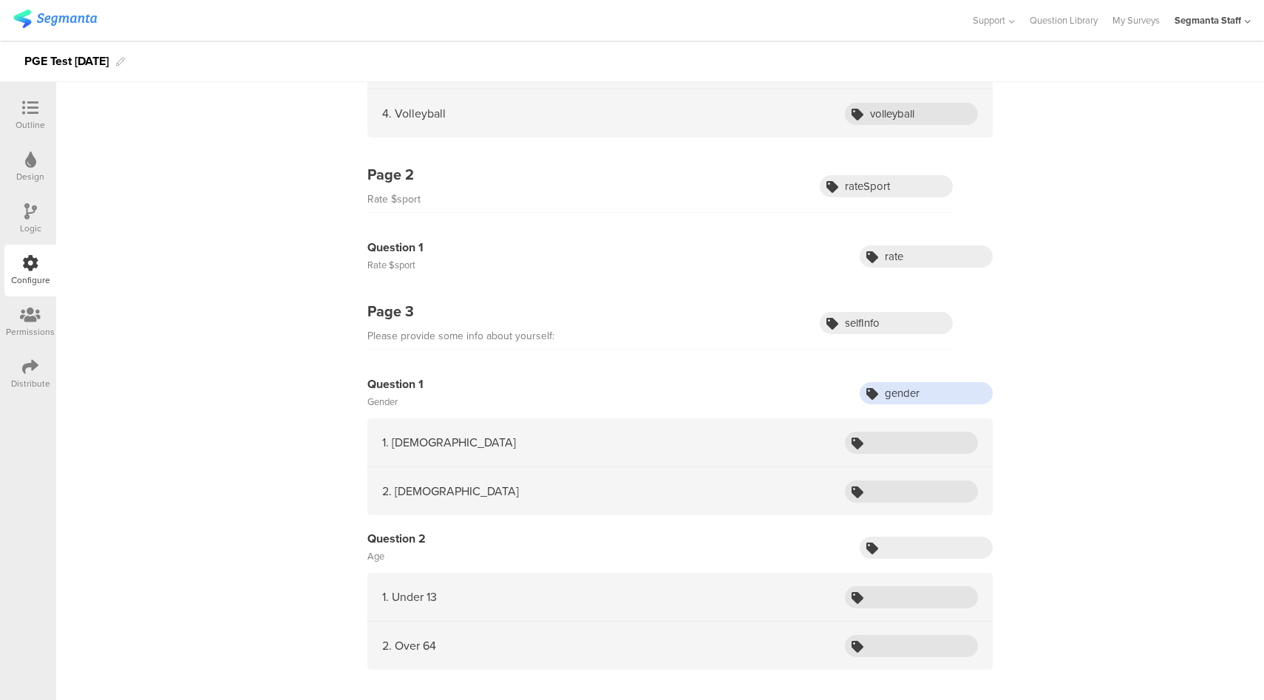
type input "gender"
type input "male"
type input "female"
type input "age"
type input "kid"
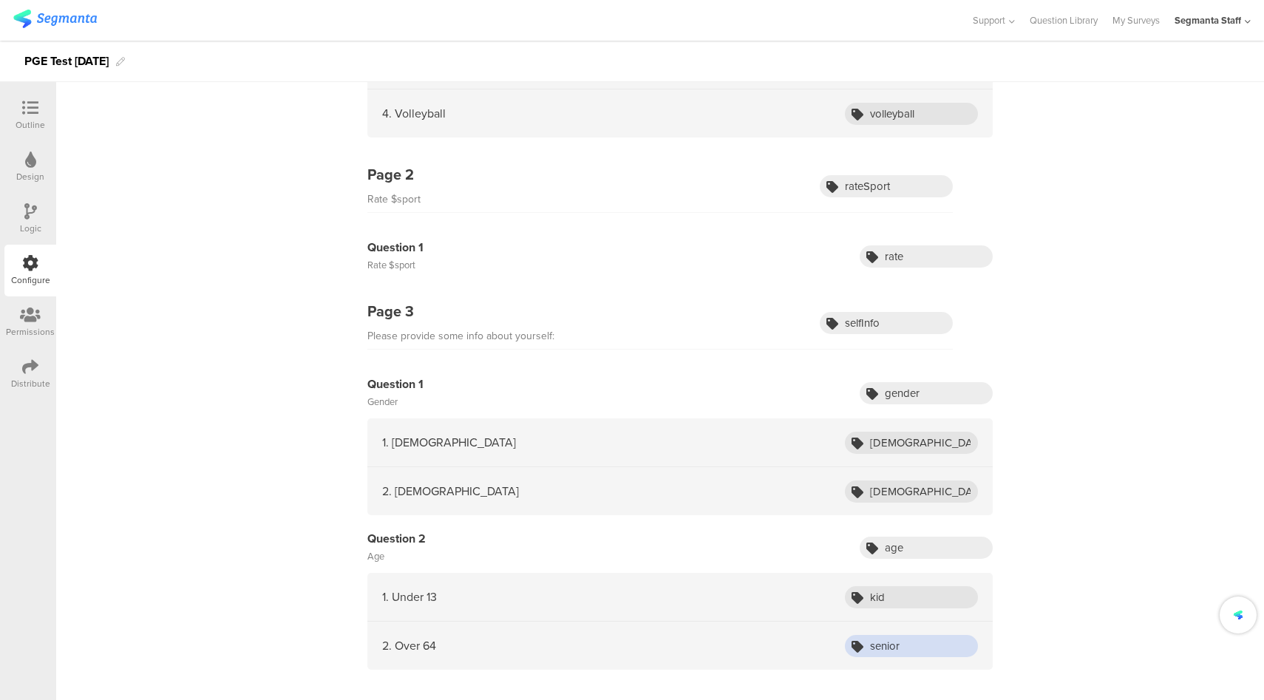
type input "senior"
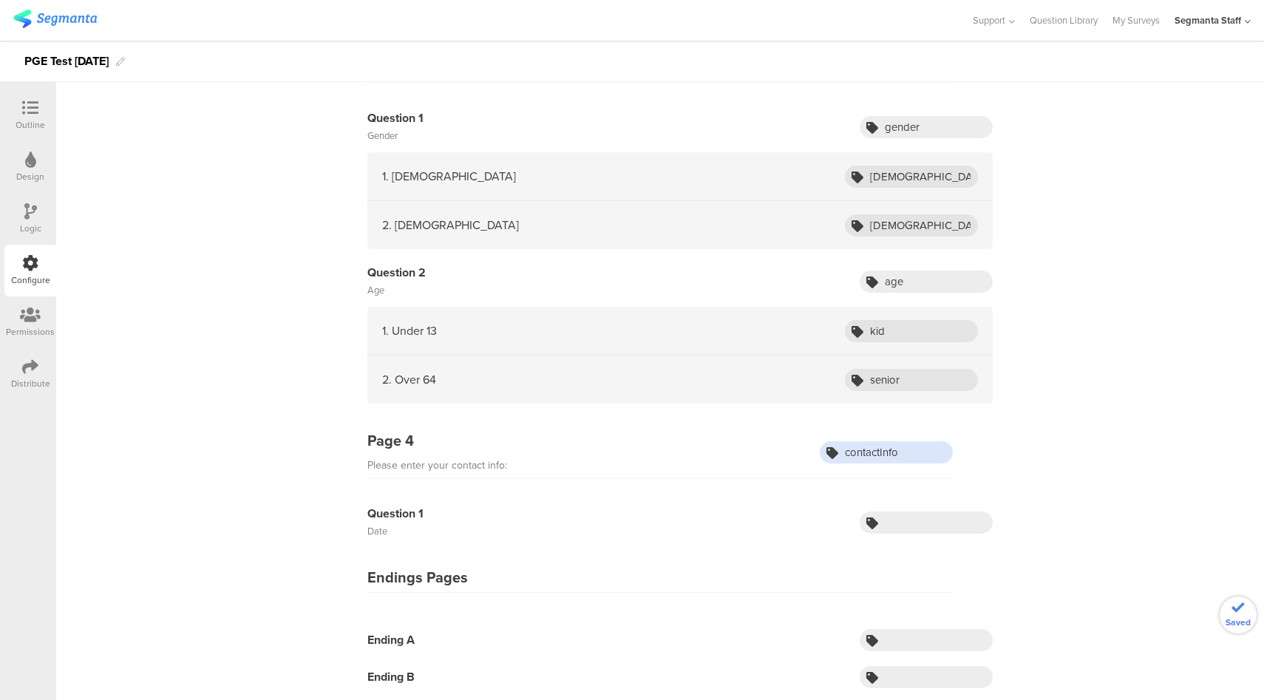
type input "contactInfo"
type input "date"
type input "endingA"
type input "endingB"
click at [1136, 318] on div "Page 1 Choose a sport. chooseSport Question 1 Choose a sport. sport 1. Tennis t…" at bounding box center [660, 125] width 1208 height 1155
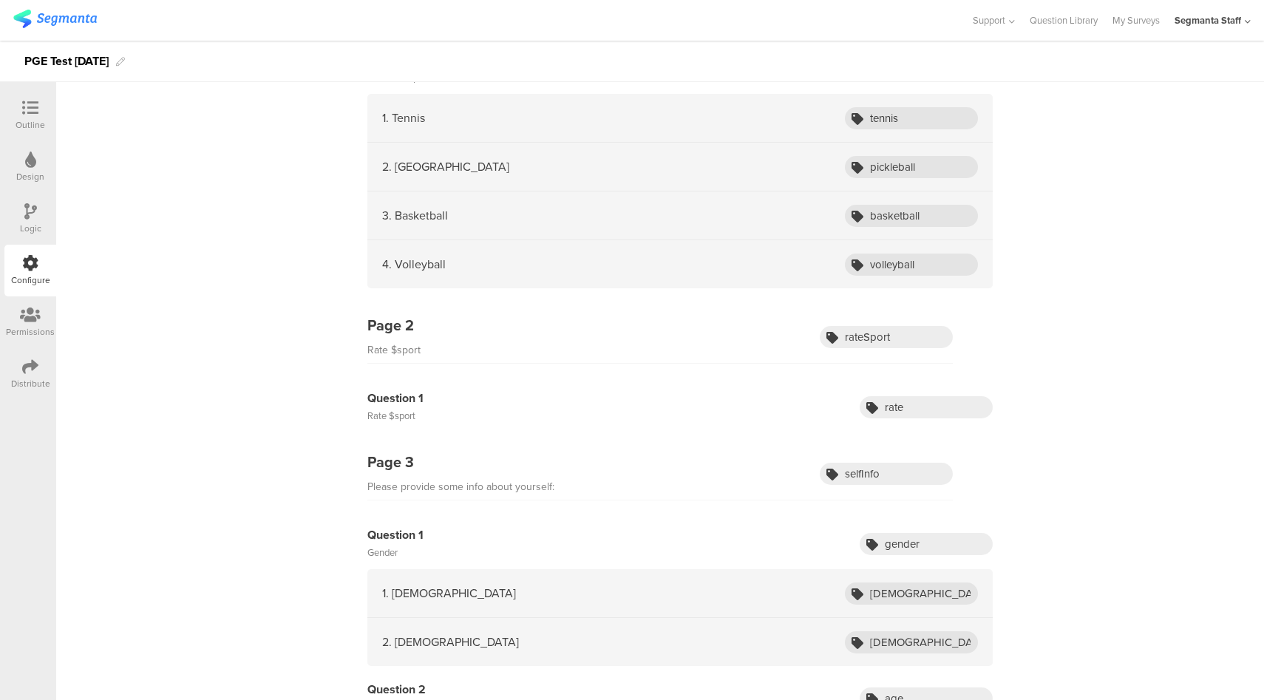
scroll to position [0, 0]
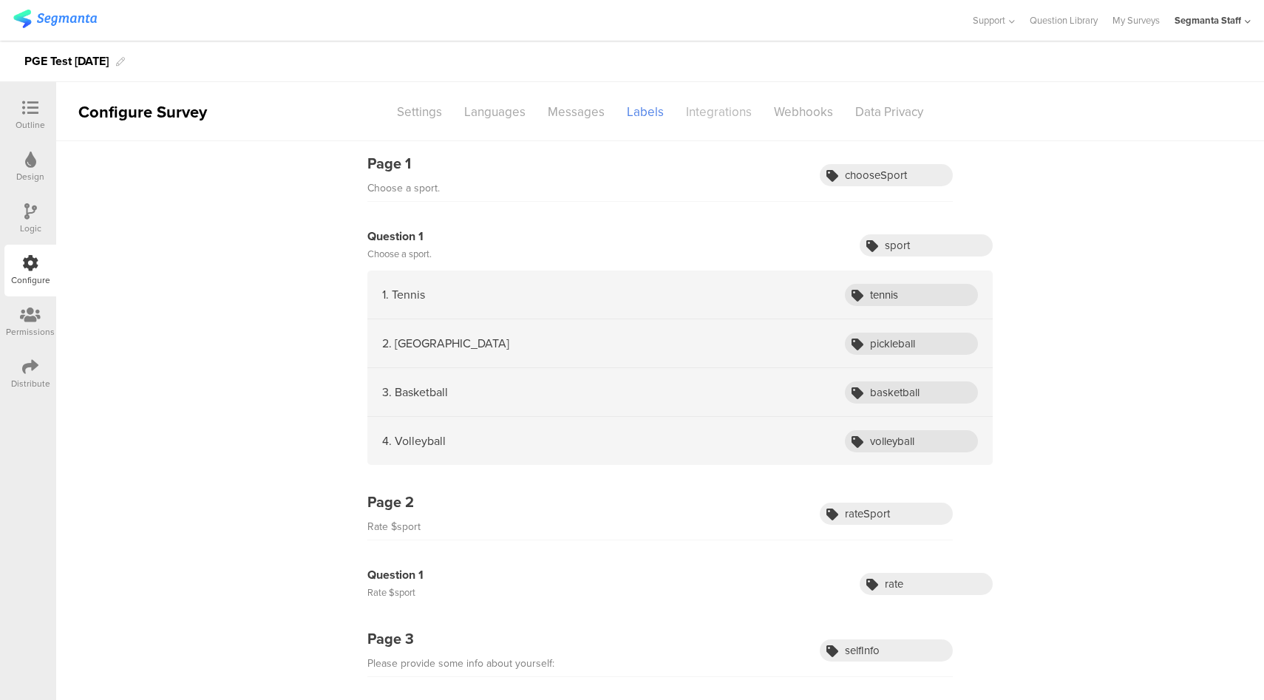
click at [697, 112] on div "Integrations" at bounding box center [719, 112] width 88 height 26
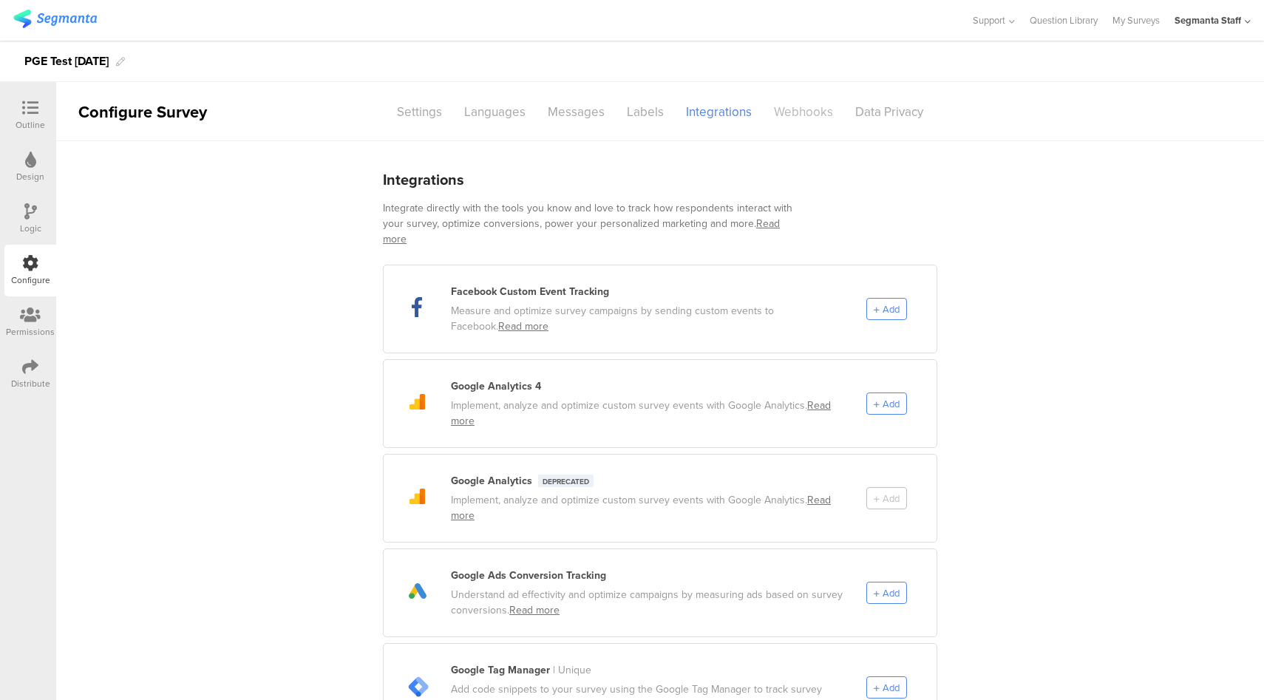
click at [783, 115] on div "Webhooks" at bounding box center [803, 112] width 81 height 26
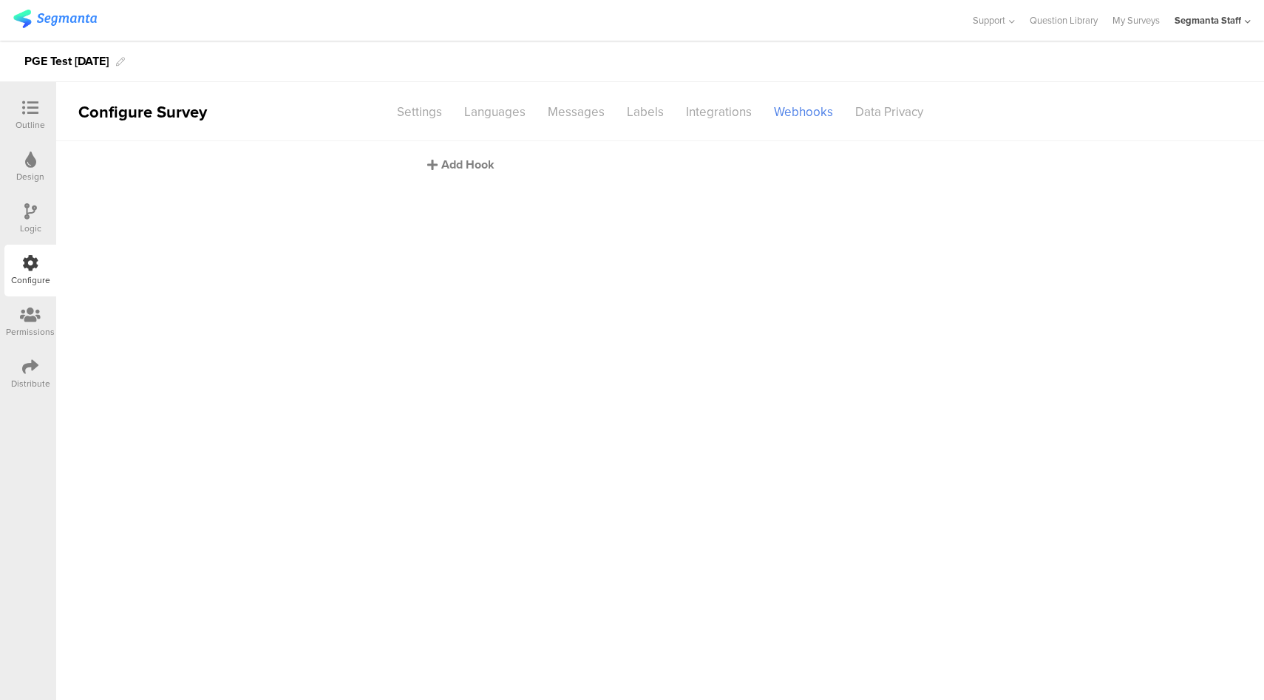
click at [478, 167] on div "Add Hook" at bounding box center [663, 164] width 473 height 17
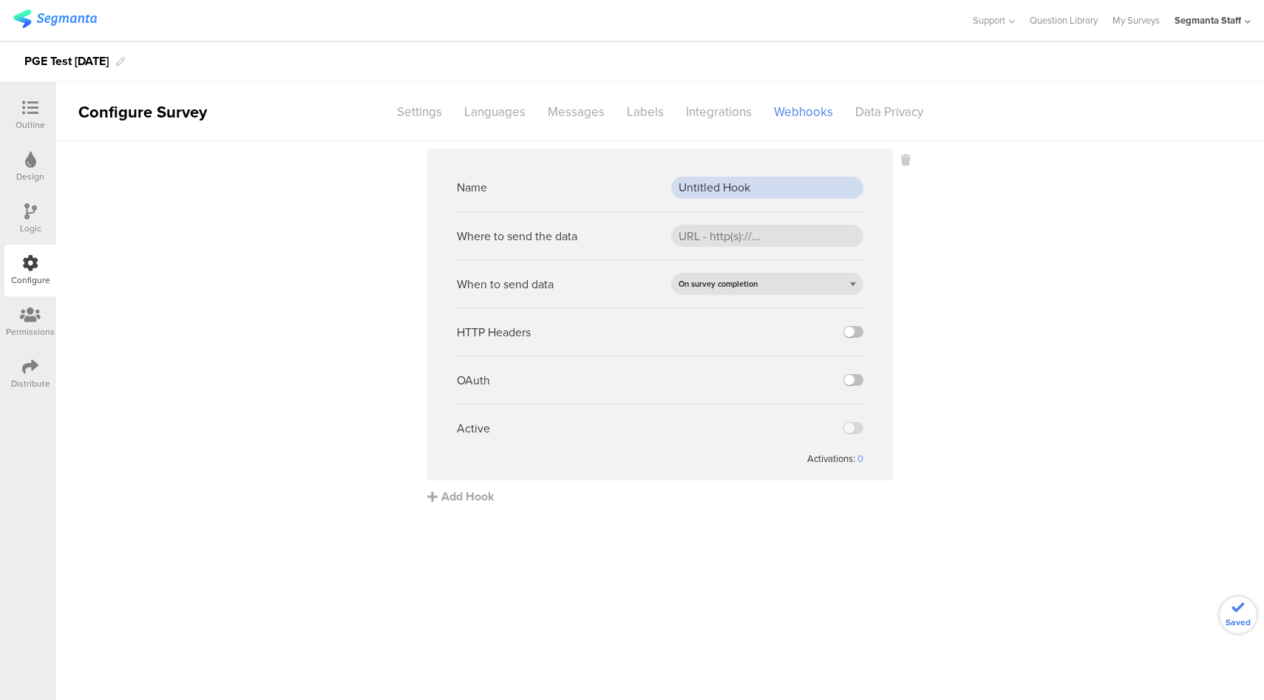
drag, startPoint x: 729, startPoint y: 190, endPoint x: 757, endPoint y: 193, distance: 28.2
click at [729, 190] on input "Untitled Hook" at bounding box center [767, 188] width 192 height 22
type input "Webhook Test"
click at [471, 503] on div "Add Hook" at bounding box center [663, 496] width 473 height 17
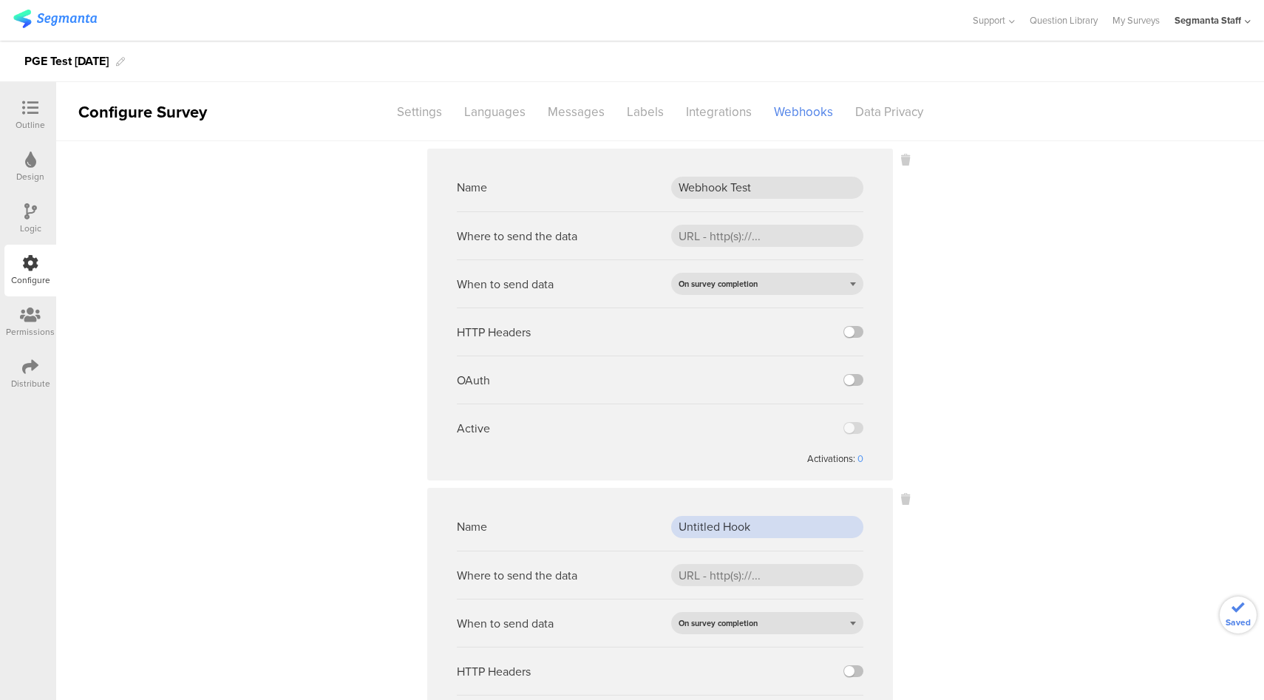
click at [762, 522] on input "Untitled Hook" at bounding box center [767, 527] width 192 height 22
type input "OAuthTest"
click at [705, 229] on input "url" at bounding box center [767, 236] width 192 height 22
paste input "https://eo5wmzhoyu3nzo.m.pipedream.net"
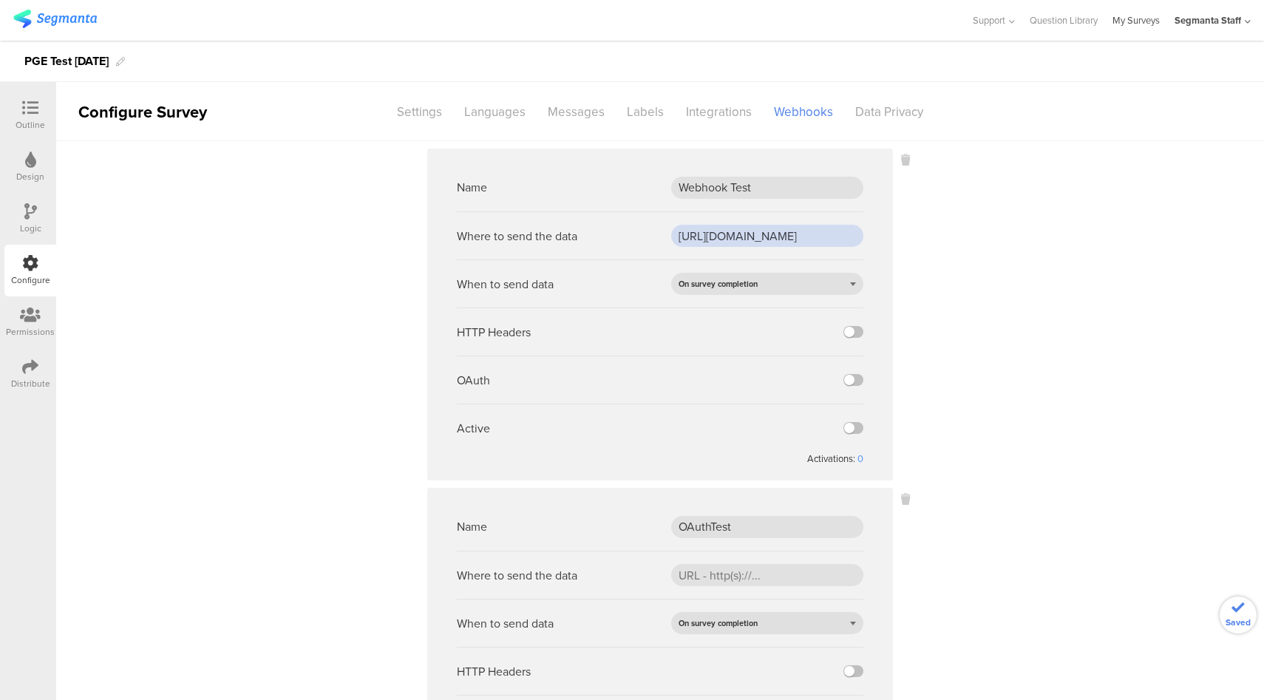
type input "https://eo5wmzhoyu3nzo.m.pipedream.net"
click at [699, 574] on input "url" at bounding box center [767, 575] width 192 height 22
paste input "https://apim-na.dev.mypepsico.com/cgf/eip/cdp-eip/v1/segmanta-intake"
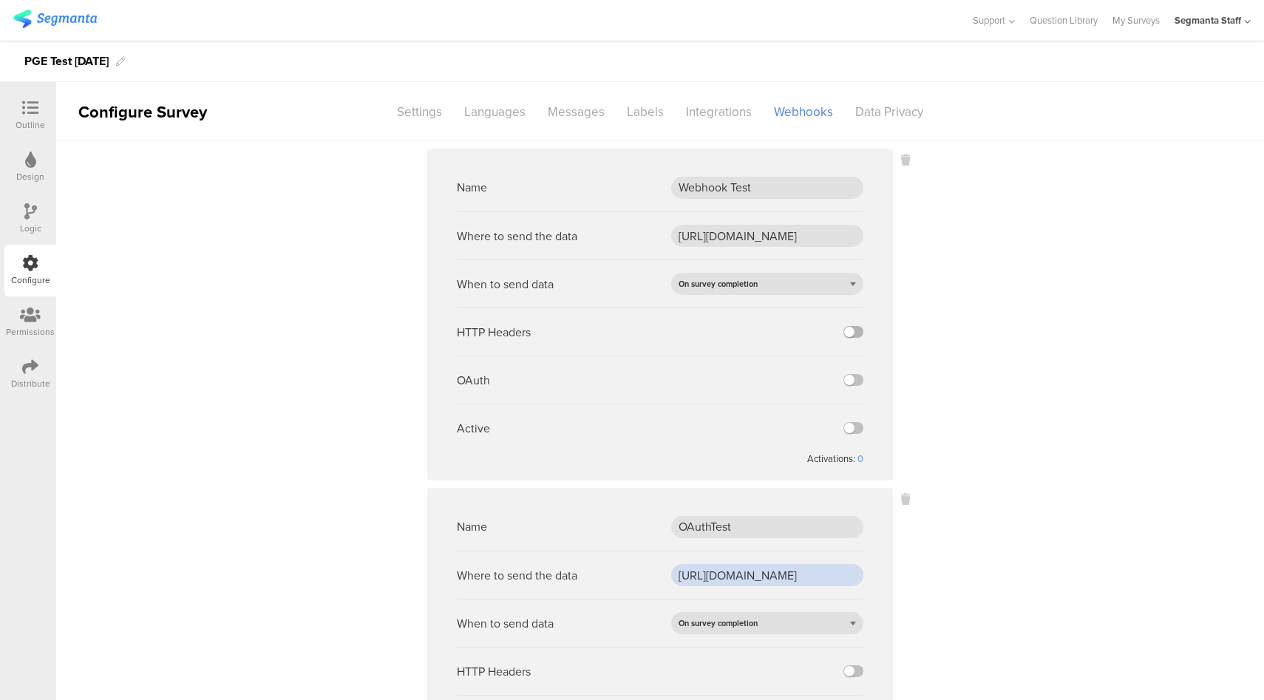
type input "https://apim-na.dev.mypepsico.com/cgf/eip/cdp-eip/v1/segmanta-intake"
click at [848, 334] on label at bounding box center [854, 332] width 20 height 12
click at [0, 0] on input "checkbox" at bounding box center [0, 0] width 0 height 0
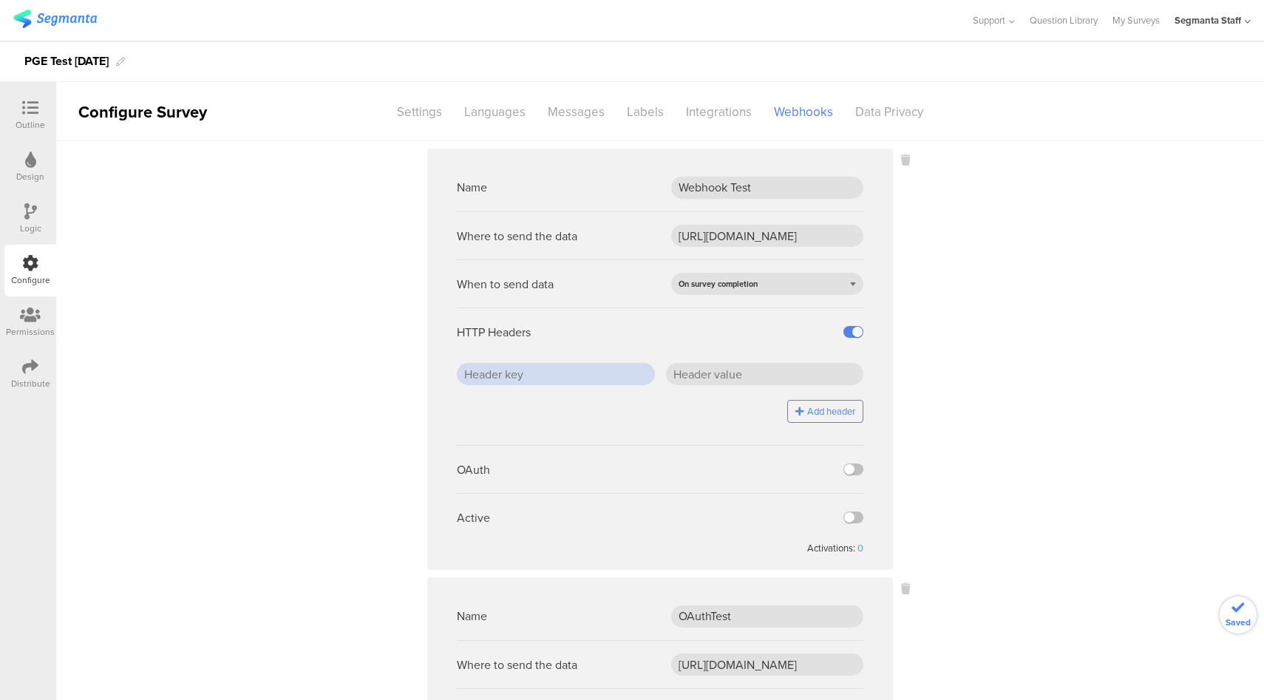
click at [568, 373] on input "text" at bounding box center [556, 374] width 198 height 22
type input "key1"
type input "value1"
click at [852, 519] on label at bounding box center [854, 518] width 20 height 12
click at [0, 0] on input "checkbox" at bounding box center [0, 0] width 0 height 0
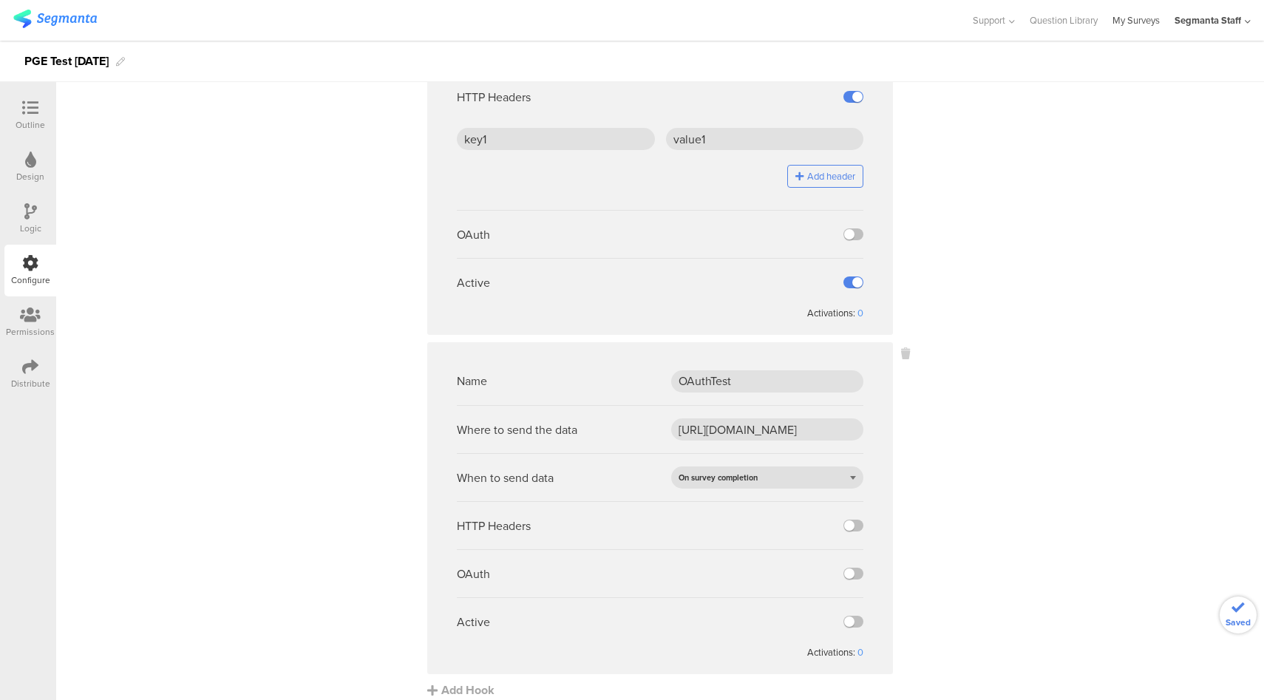
scroll to position [236, 0]
click at [829, 485] on div "On survey completion" at bounding box center [767, 477] width 192 height 22
click at [736, 530] on div "On question completion" at bounding box center [767, 522] width 192 height 22
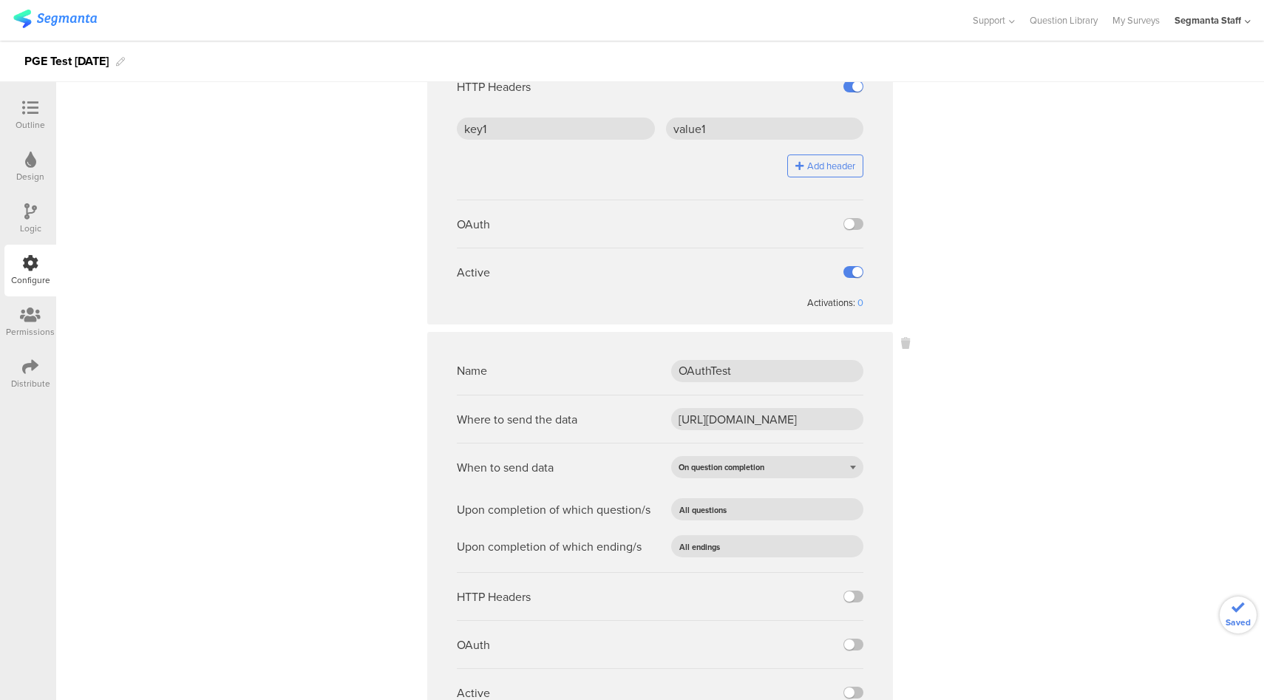
scroll to position [259, 0]
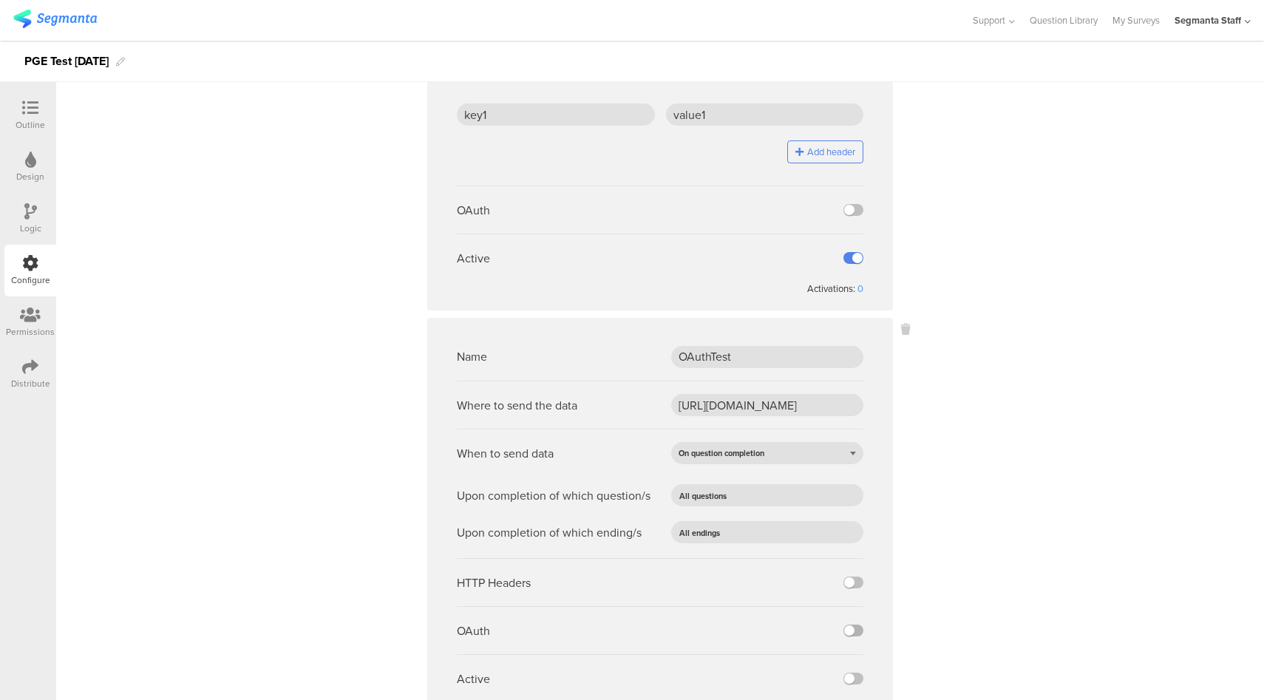
click at [852, 628] on label at bounding box center [854, 631] width 20 height 12
click at [0, 0] on input "checkbox" at bounding box center [0, 0] width 0 height 0
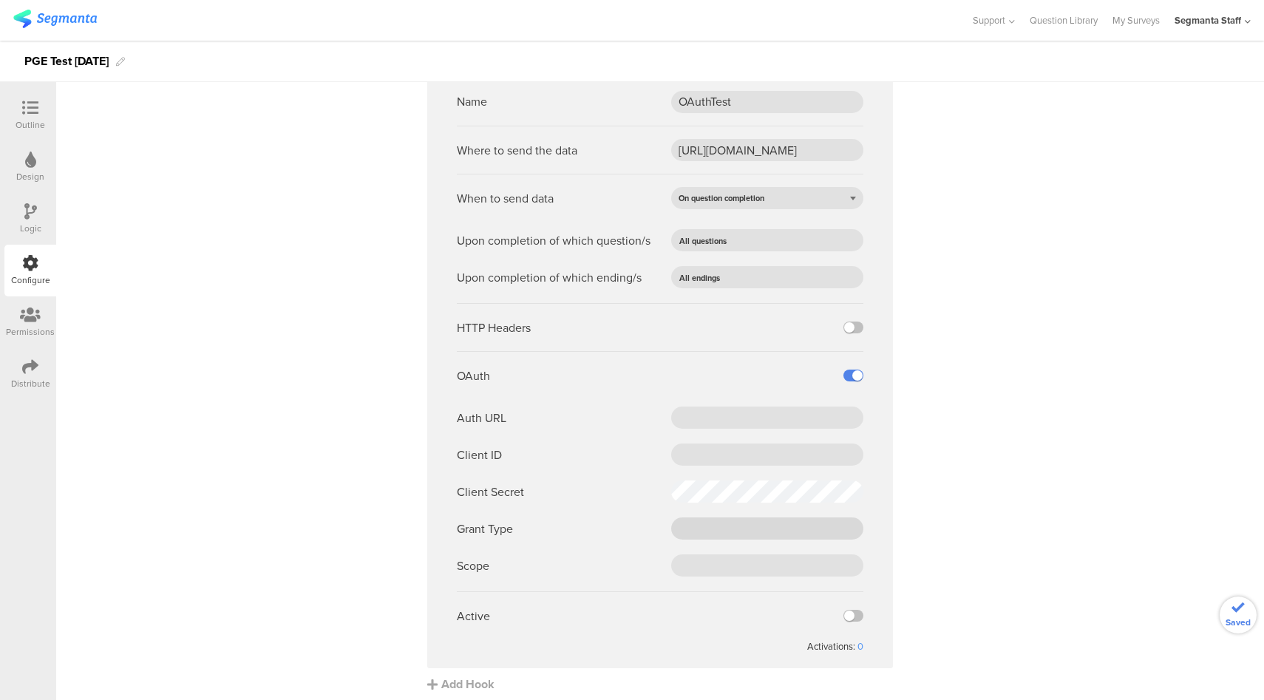
scroll to position [520, 0]
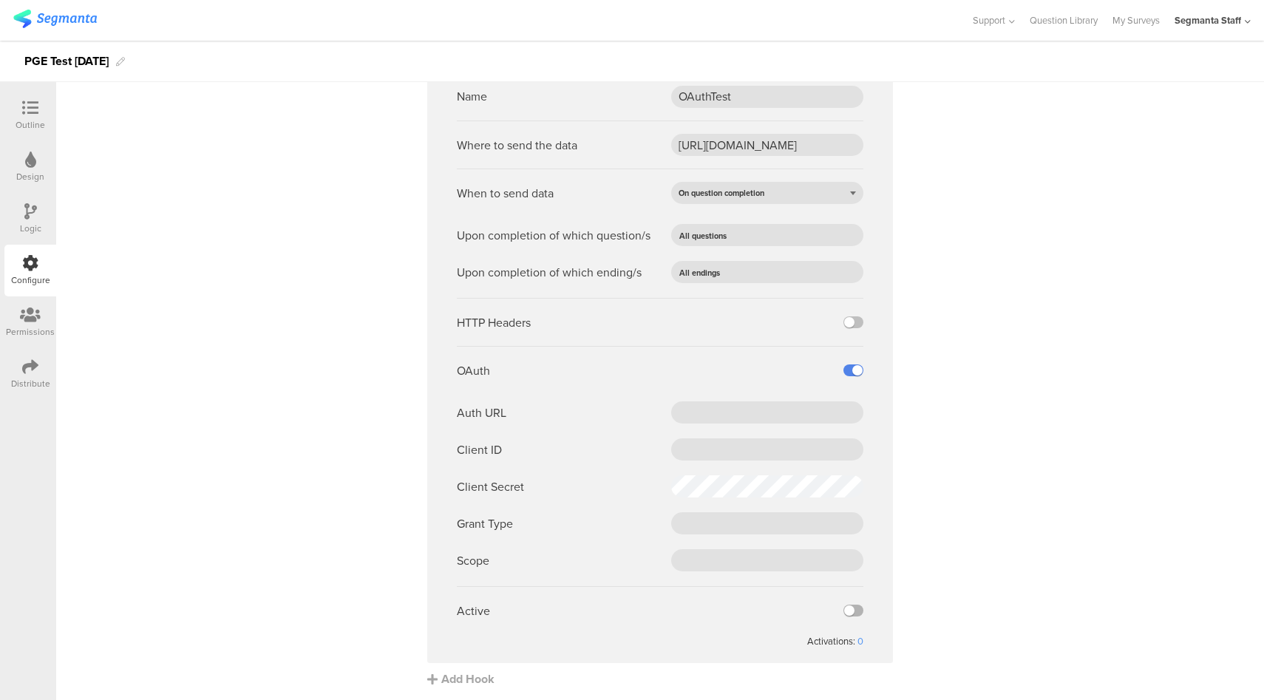
click at [852, 610] on label at bounding box center [854, 611] width 20 height 12
click at [0, 0] on input "checkbox" at bounding box center [0, 0] width 0 height 0
click at [718, 523] on input "text" at bounding box center [767, 523] width 192 height 22
paste input "client_credentials"
type input "client_credentials"
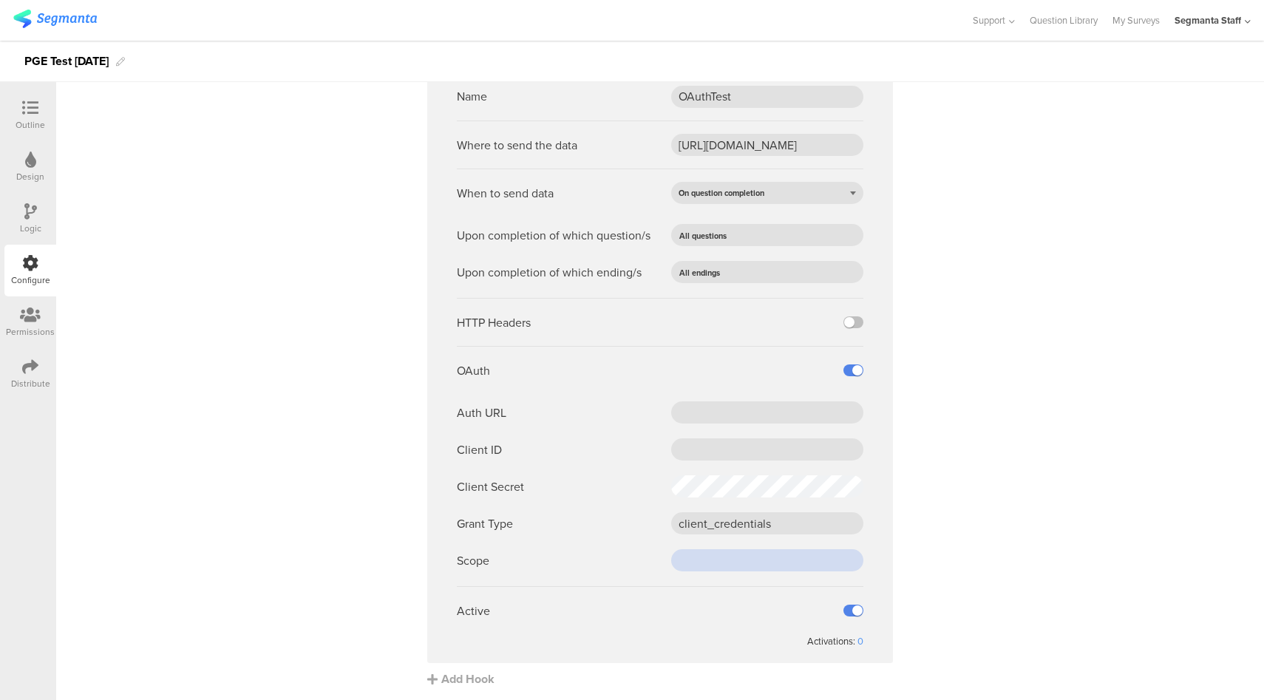
click at [731, 553] on input "text" at bounding box center [767, 560] width 192 height 22
paste input "cdp-segmanta"
type input "cdp-segmanta"
click at [712, 444] on input "text" at bounding box center [767, 449] width 192 height 22
paste input "0oa2e95c7da3J57Wq0h8"
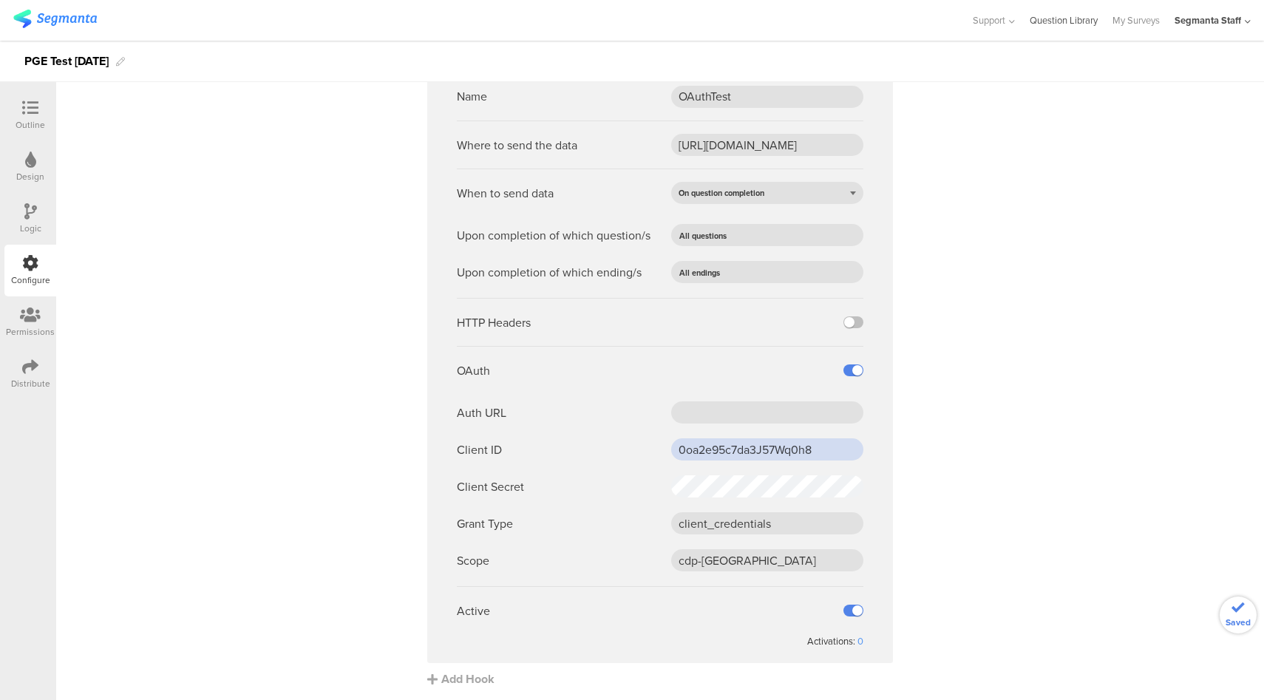
type input "0oa2e95c7da3J57Wq0h8"
click at [719, 404] on input "text" at bounding box center [767, 412] width 192 height 22
paste input "https://pepsico.oktapreview.com/oauth2/default/v1/token"
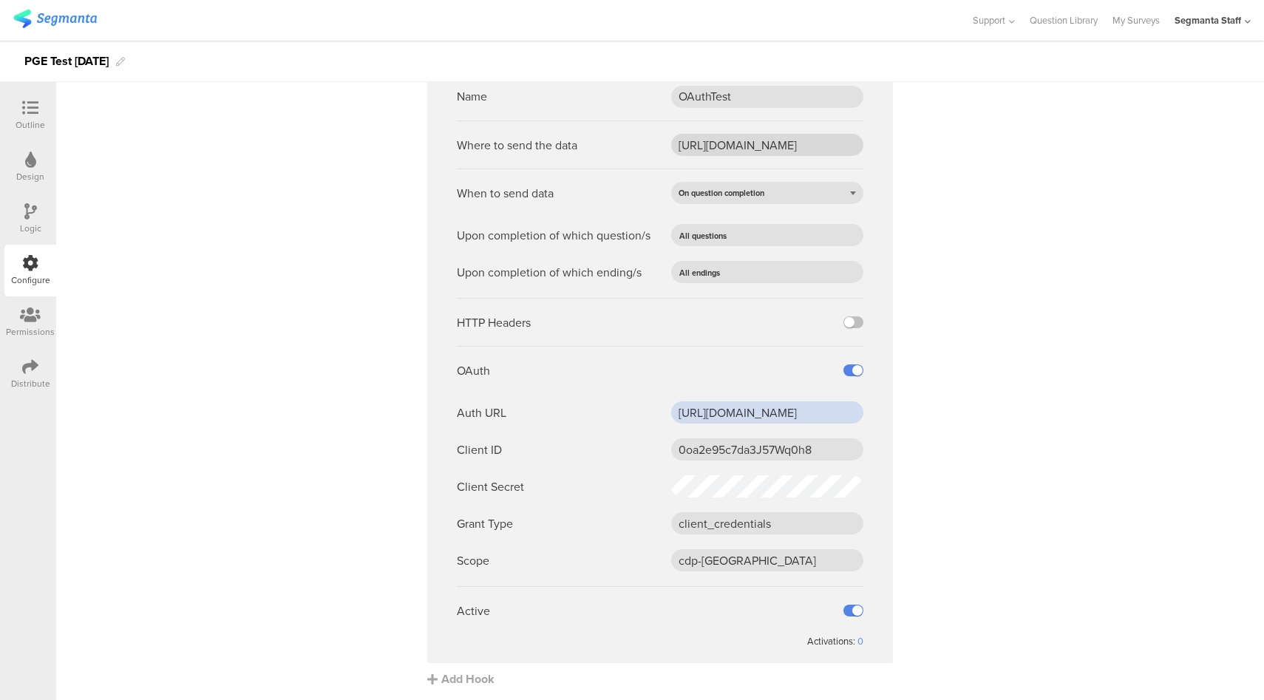
type input "https://pepsico.oktapreview.com/oauth2/default/v1/token"
click at [810, 137] on input "https://apim-na.dev.mypepsico.com/cgf/eip/cdp-eip/v1/segmanta-intake" at bounding box center [767, 145] width 192 height 22
click at [1054, 615] on sg-webhook-settings "Name Webhook Test Where to send the data https://eo5wmzhoyu3nzo.m.pipedream.net…" at bounding box center [660, 158] width 1208 height 1059
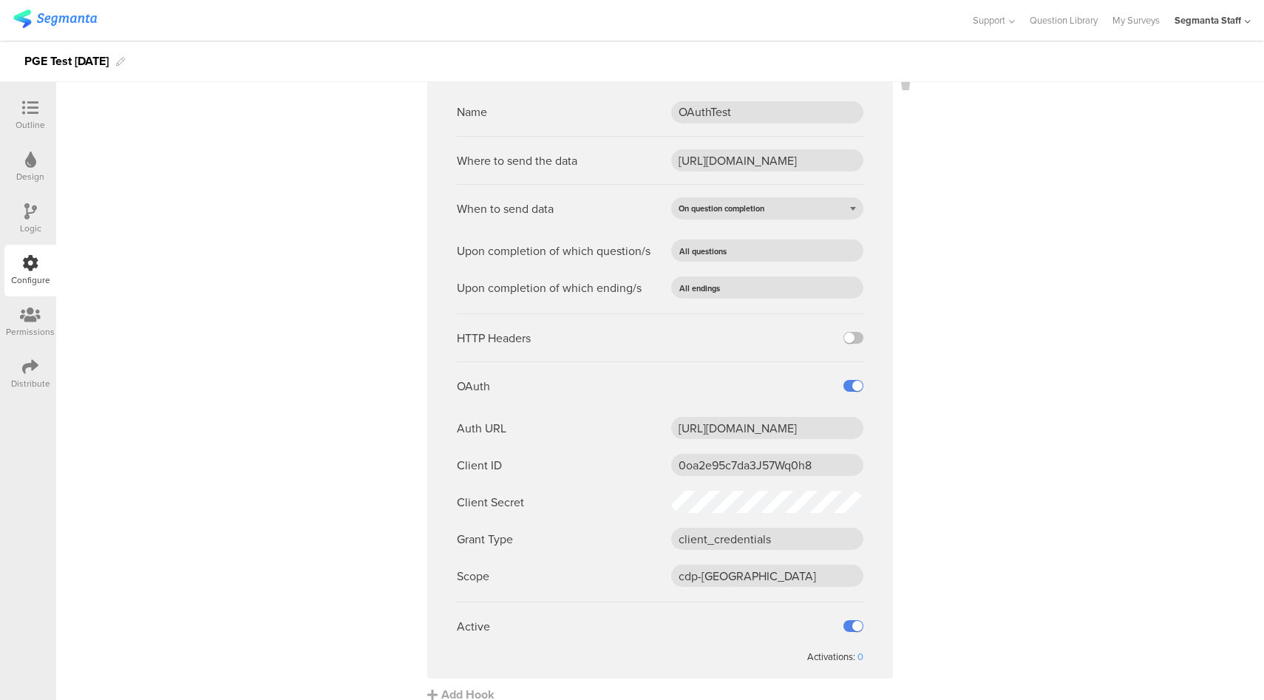
scroll to position [520, 0]
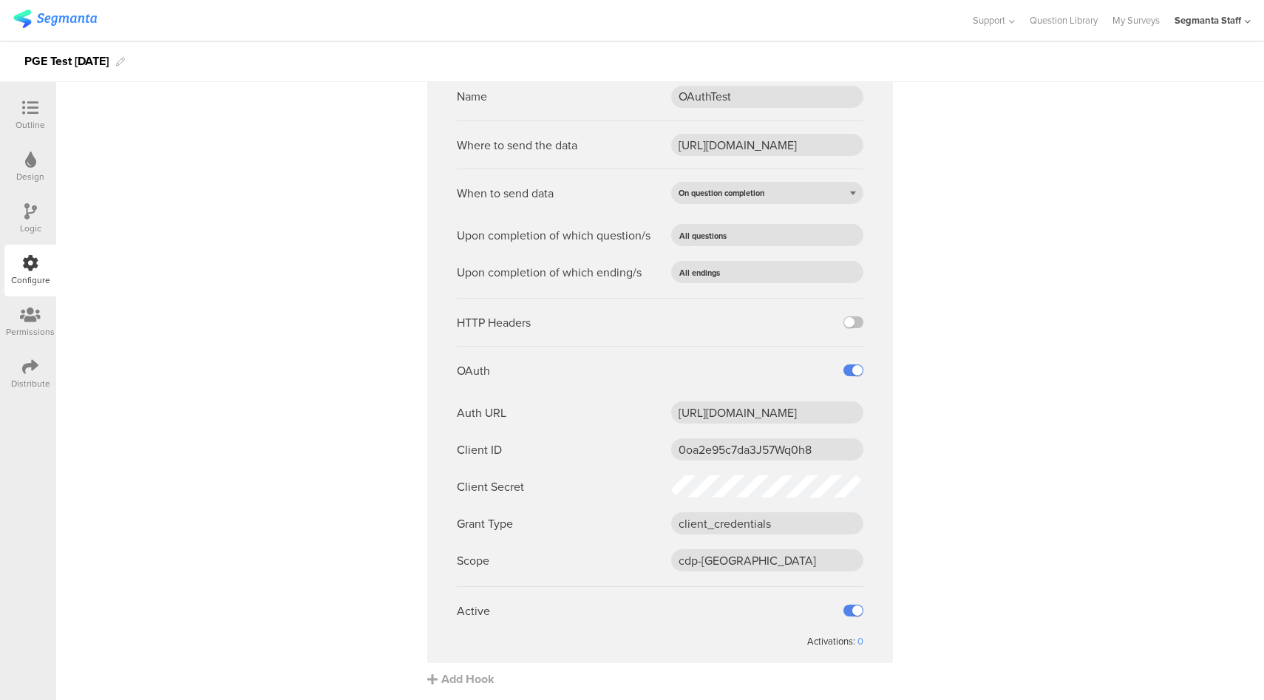
click at [29, 381] on div "Distribute" at bounding box center [30, 383] width 39 height 13
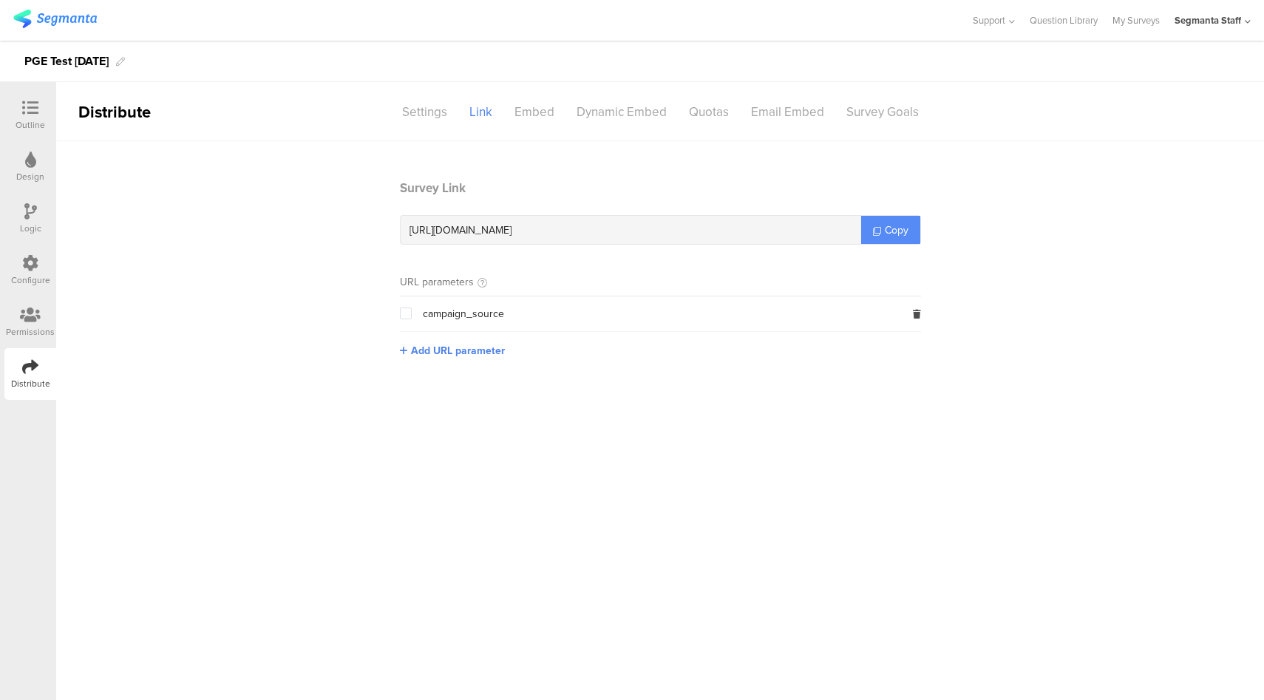
click at [912, 234] on link "Copy" at bounding box center [890, 230] width 59 height 28
drag, startPoint x: 897, startPoint y: 221, endPoint x: 924, endPoint y: 228, distance: 27.4
click at [897, 220] on link "Copy" at bounding box center [890, 230] width 59 height 28
click at [44, 271] on div "Configure" at bounding box center [30, 271] width 52 height 52
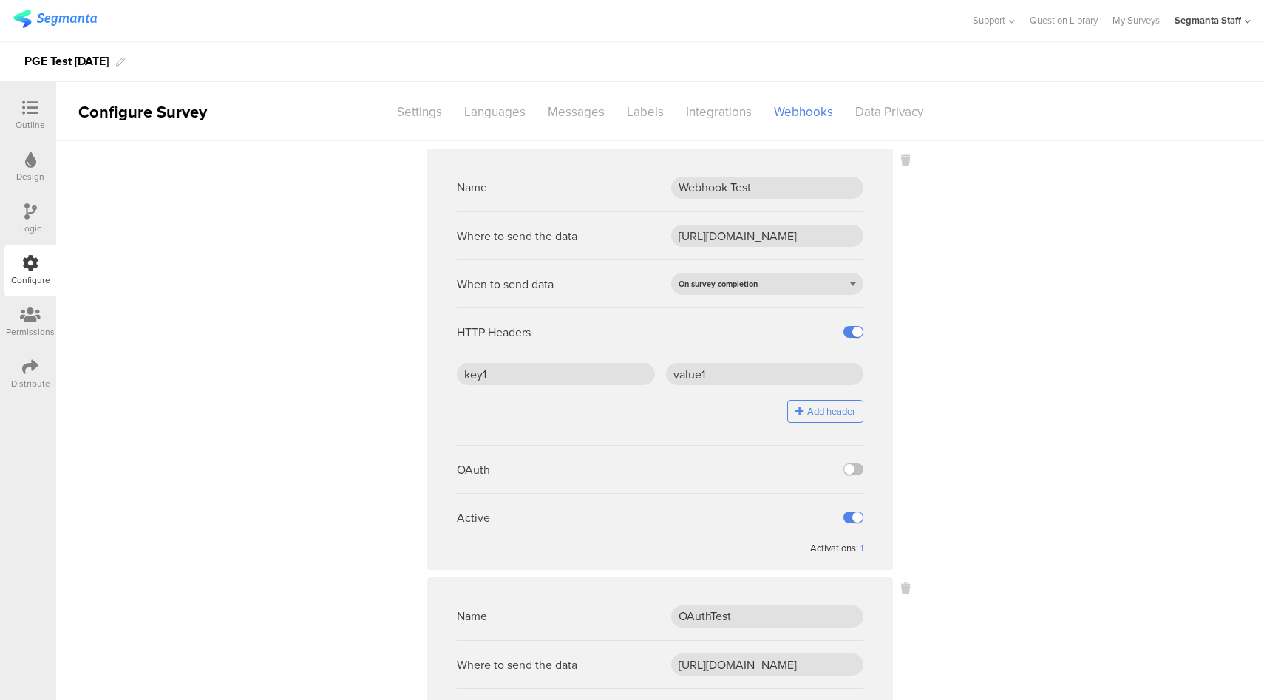
click at [861, 550] on div "1" at bounding box center [862, 548] width 3 height 14
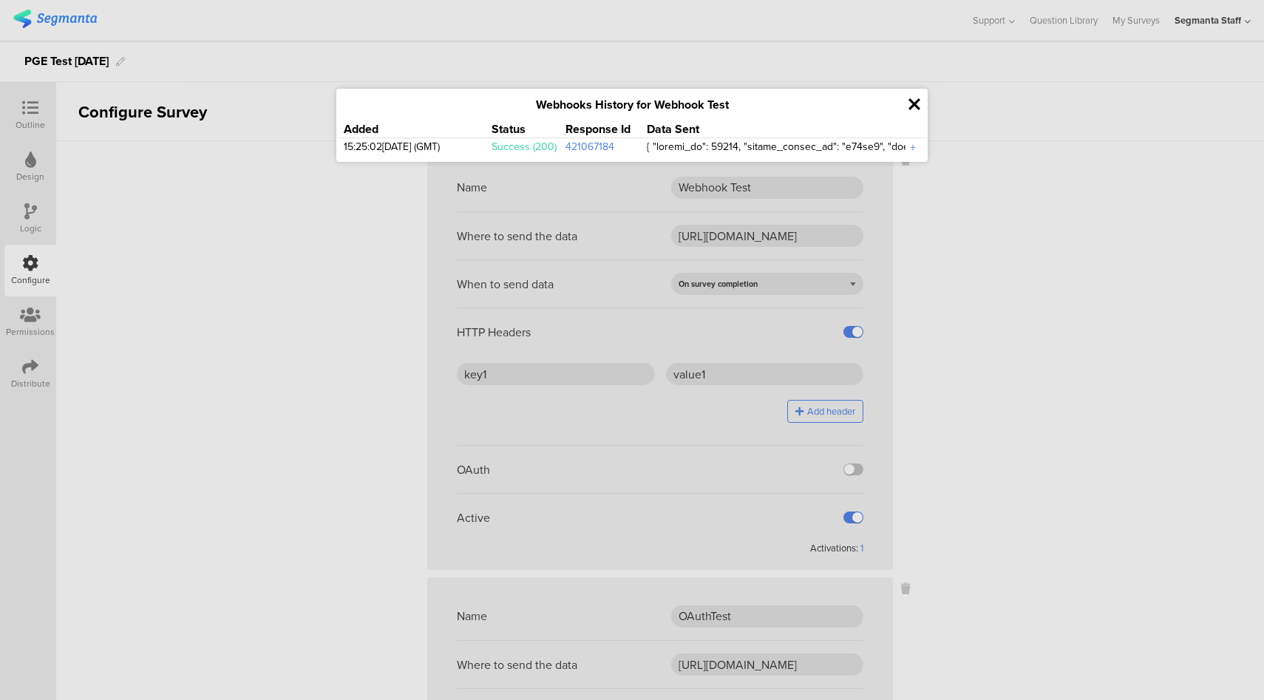
click at [913, 105] on icon at bounding box center [915, 104] width 12 height 17
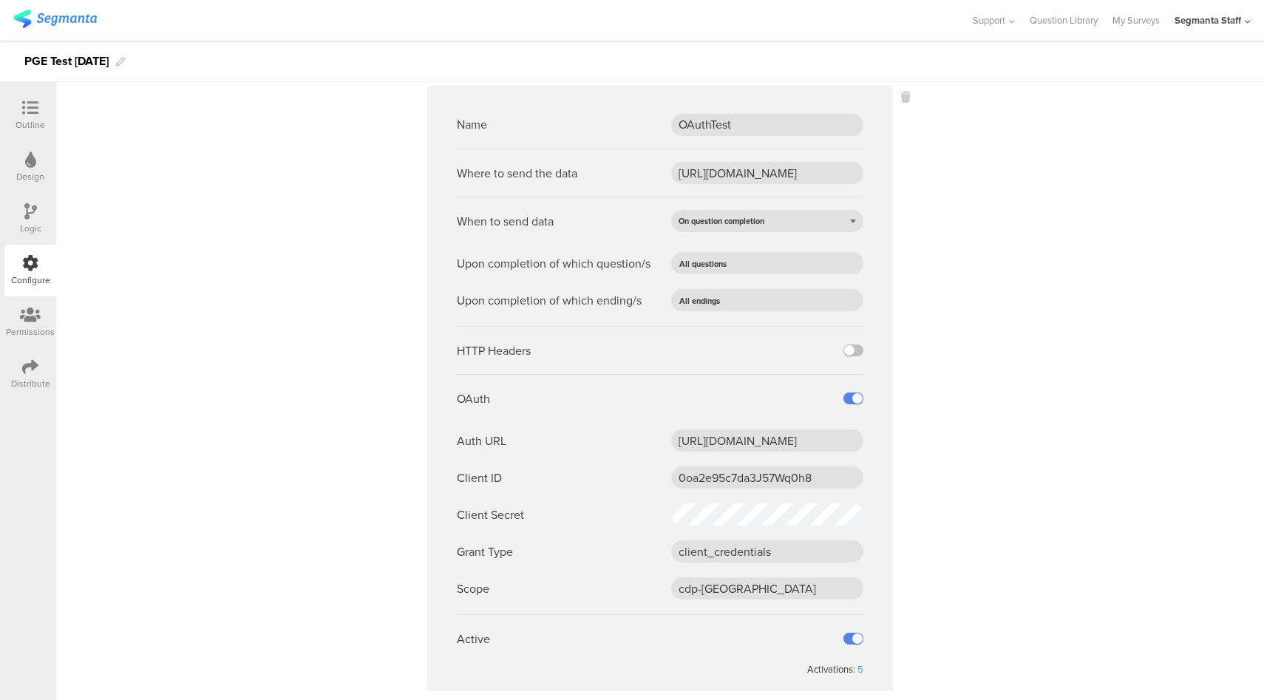
scroll to position [520, 0]
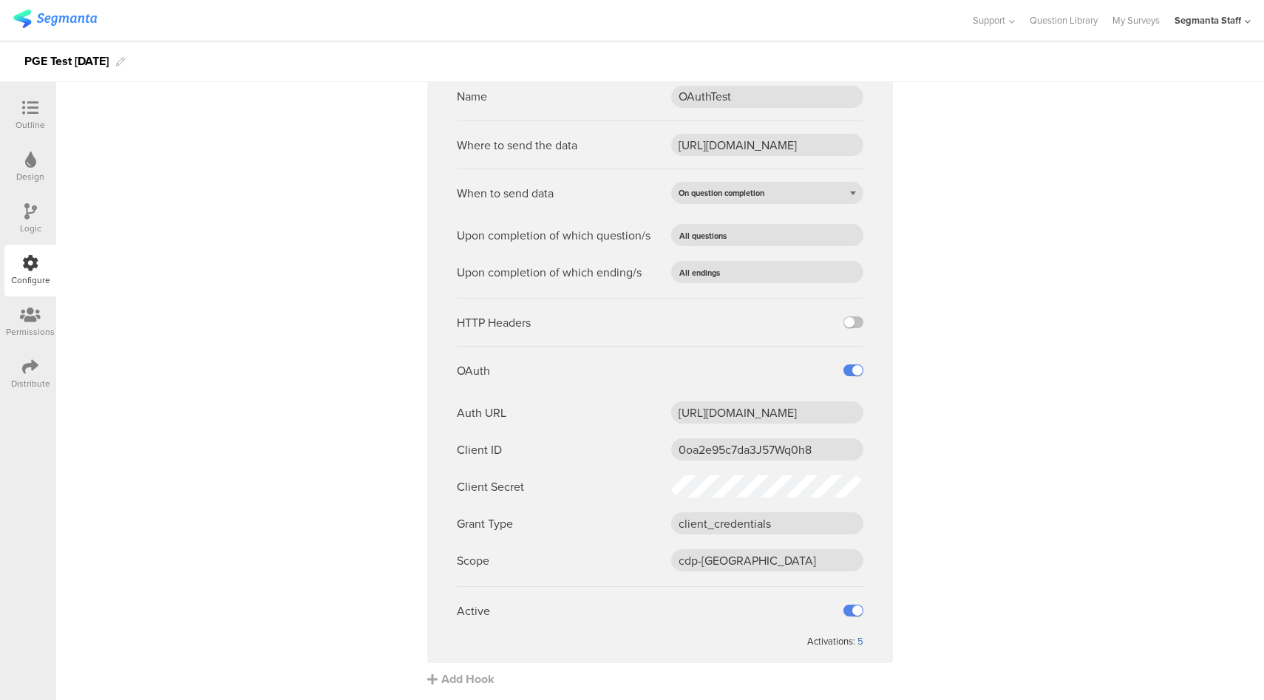
click at [858, 639] on div "5" at bounding box center [861, 641] width 6 height 14
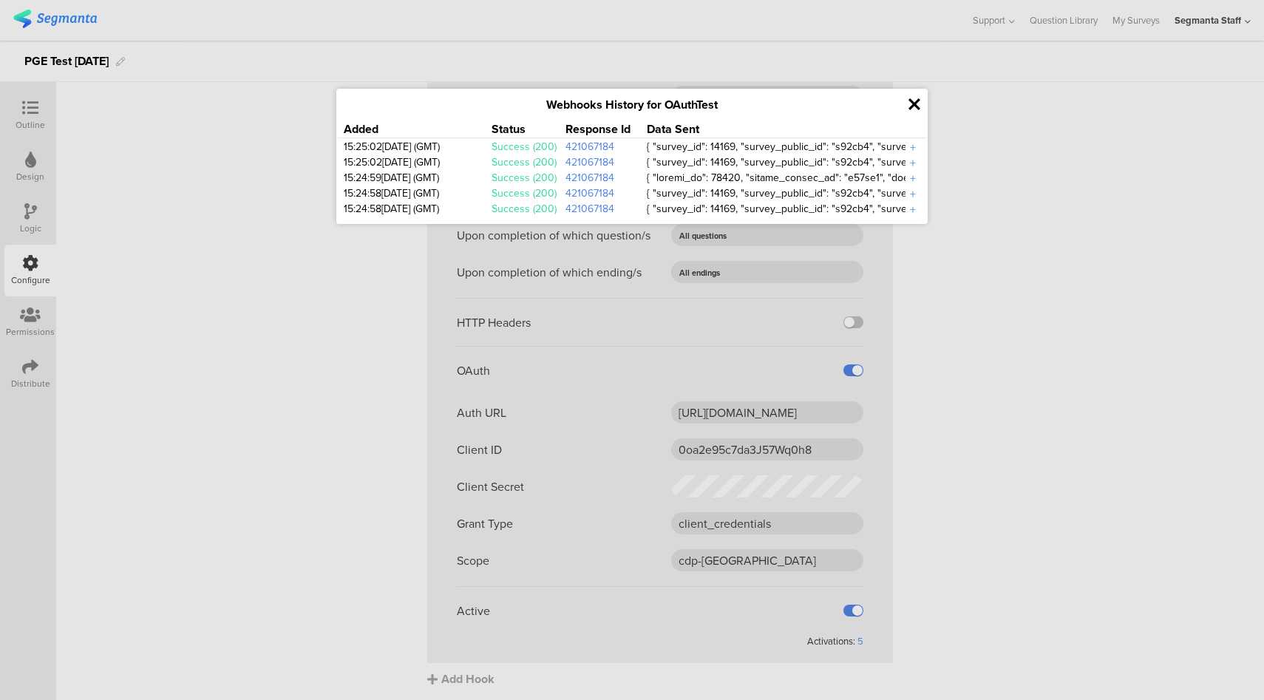
click at [916, 98] on icon at bounding box center [915, 104] width 12 height 17
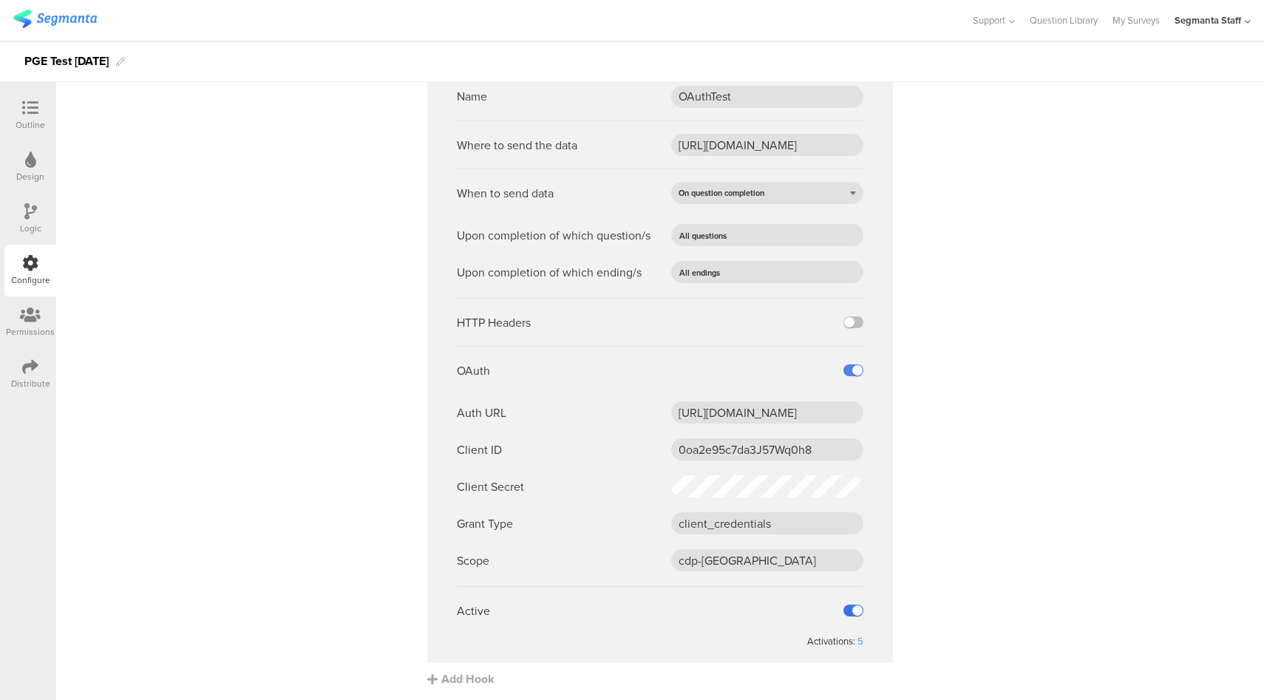
click at [847, 611] on label at bounding box center [854, 611] width 20 height 12
click at [0, 0] on input "checkbox" at bounding box center [0, 0] width 0 height 0
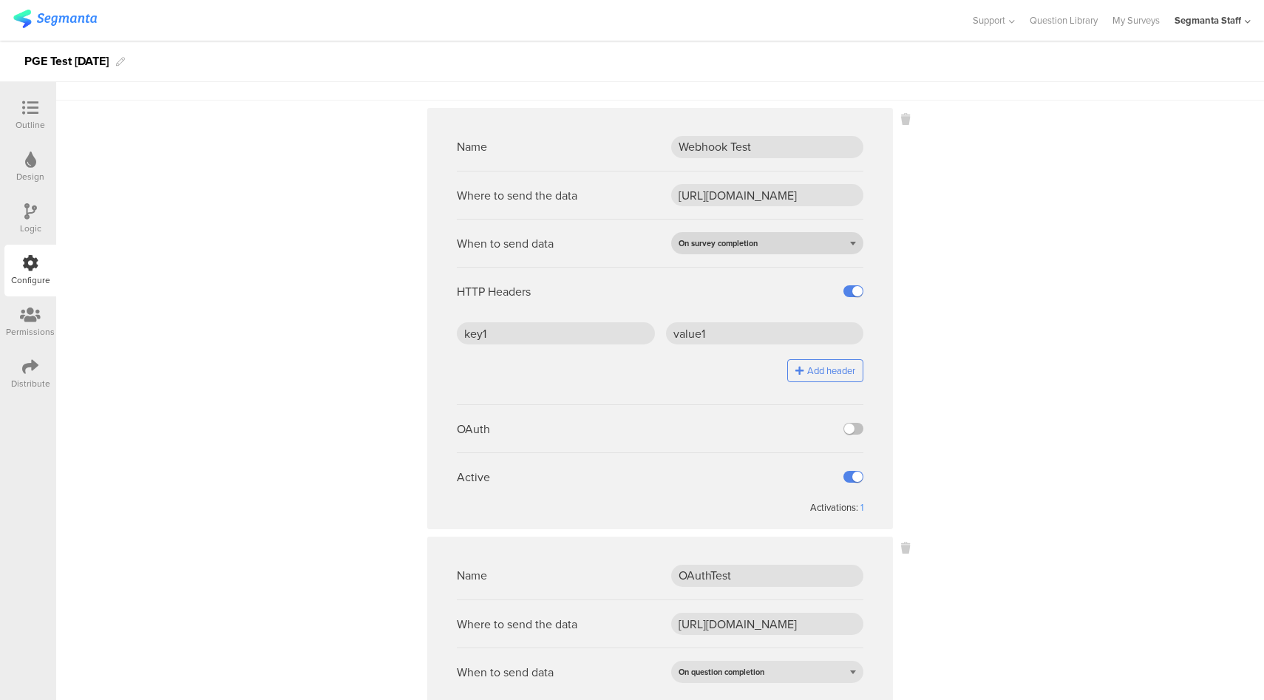
click at [749, 237] on span "On survey completion" at bounding box center [718, 243] width 79 height 12
click at [730, 290] on div "On question completion" at bounding box center [767, 288] width 192 height 22
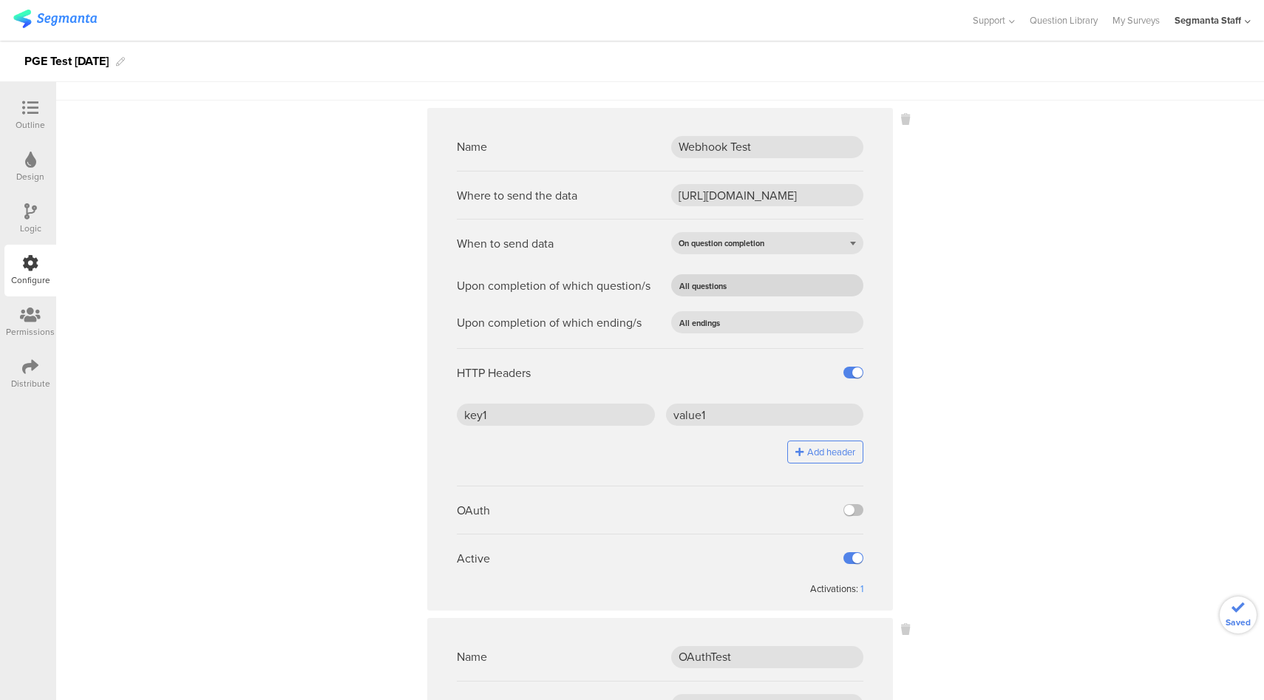
click at [731, 289] on input "text" at bounding box center [789, 285] width 116 height 21
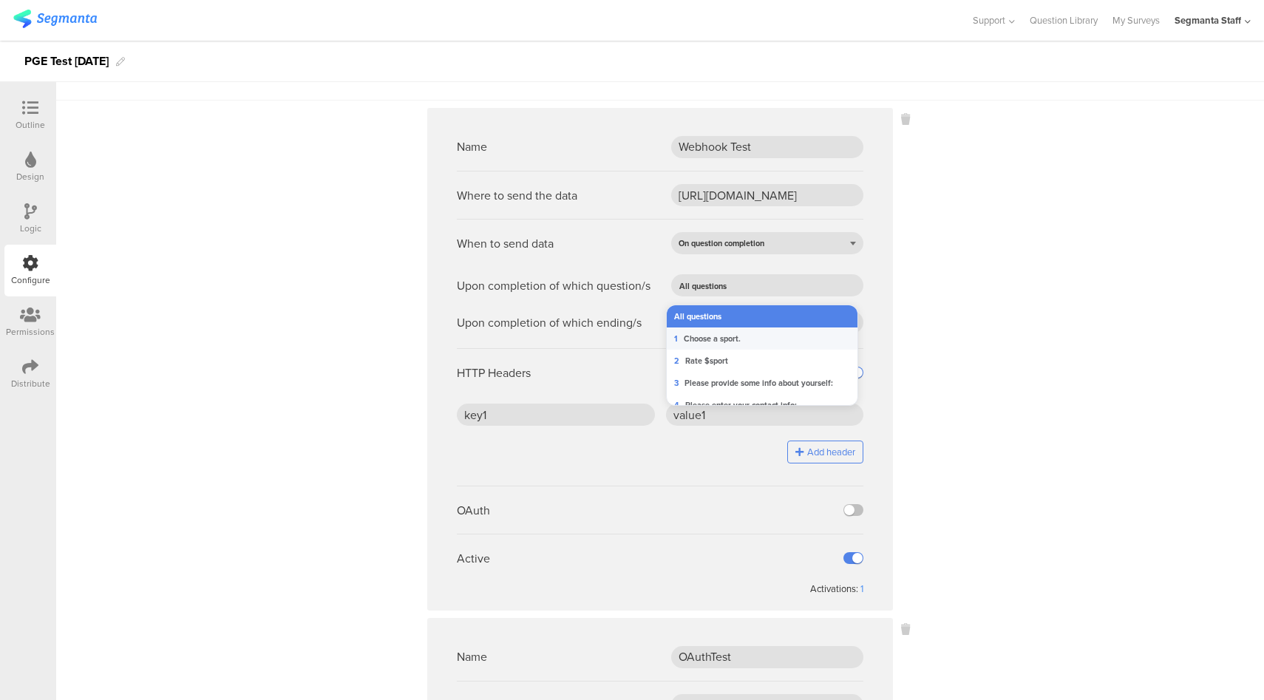
click at [724, 340] on span "Choose a sport." at bounding box center [712, 339] width 57 height 12
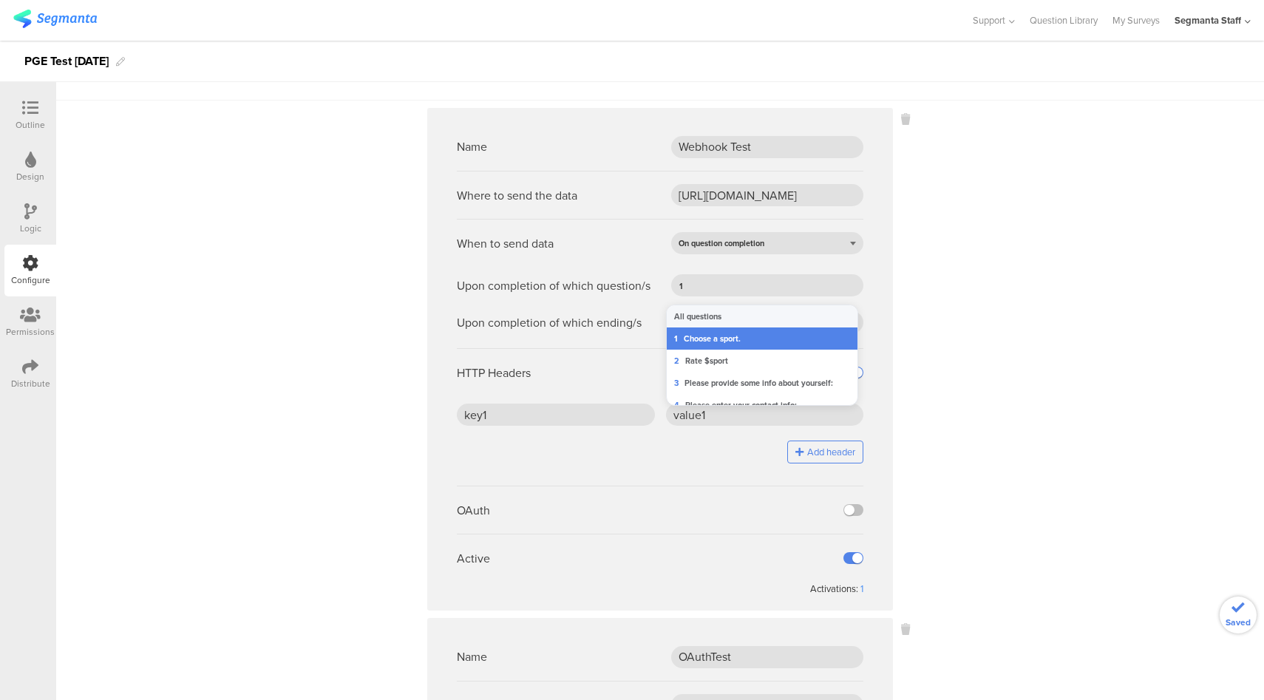
click at [973, 339] on sg-webhook-settings "Name Webhook Test Where to send the data https://eo5wmzhoyu3nzo.m.pipedream.net…" at bounding box center [660, 678] width 1208 height 1140
click at [744, 327] on input "text" at bounding box center [785, 322] width 123 height 21
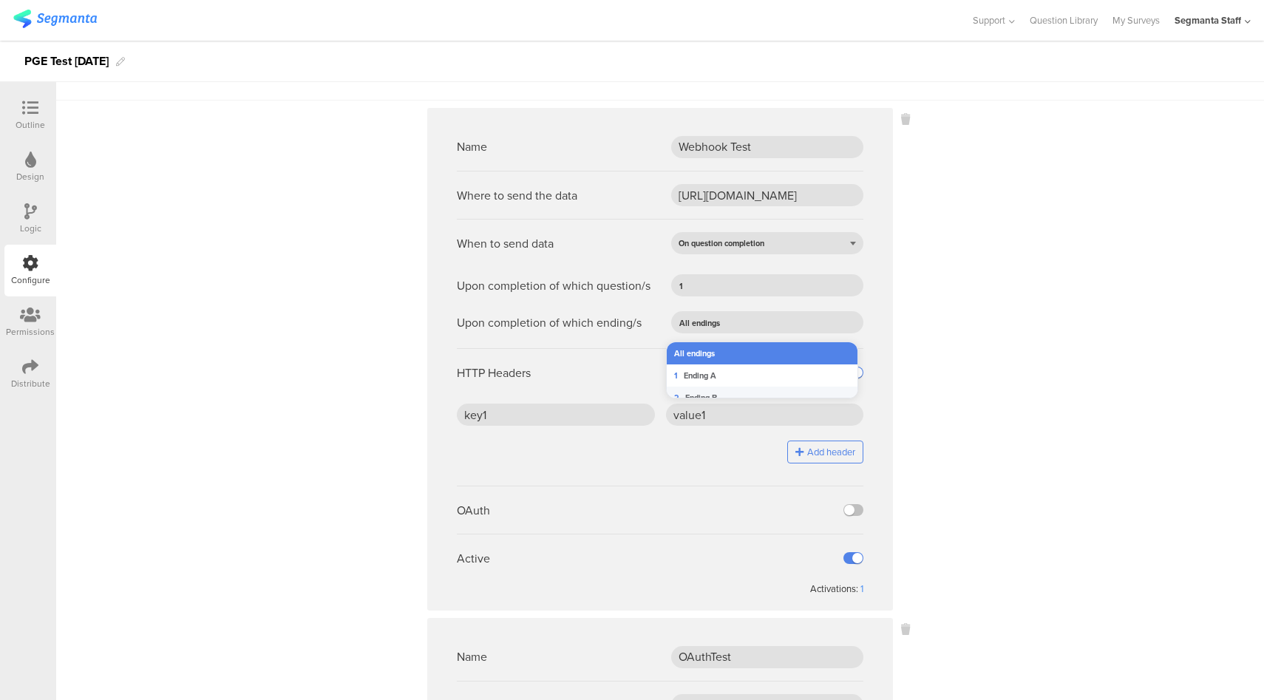
click at [710, 396] on div at bounding box center [762, 394] width 188 height 4
click at [714, 400] on span "Ending B" at bounding box center [701, 398] width 32 height 12
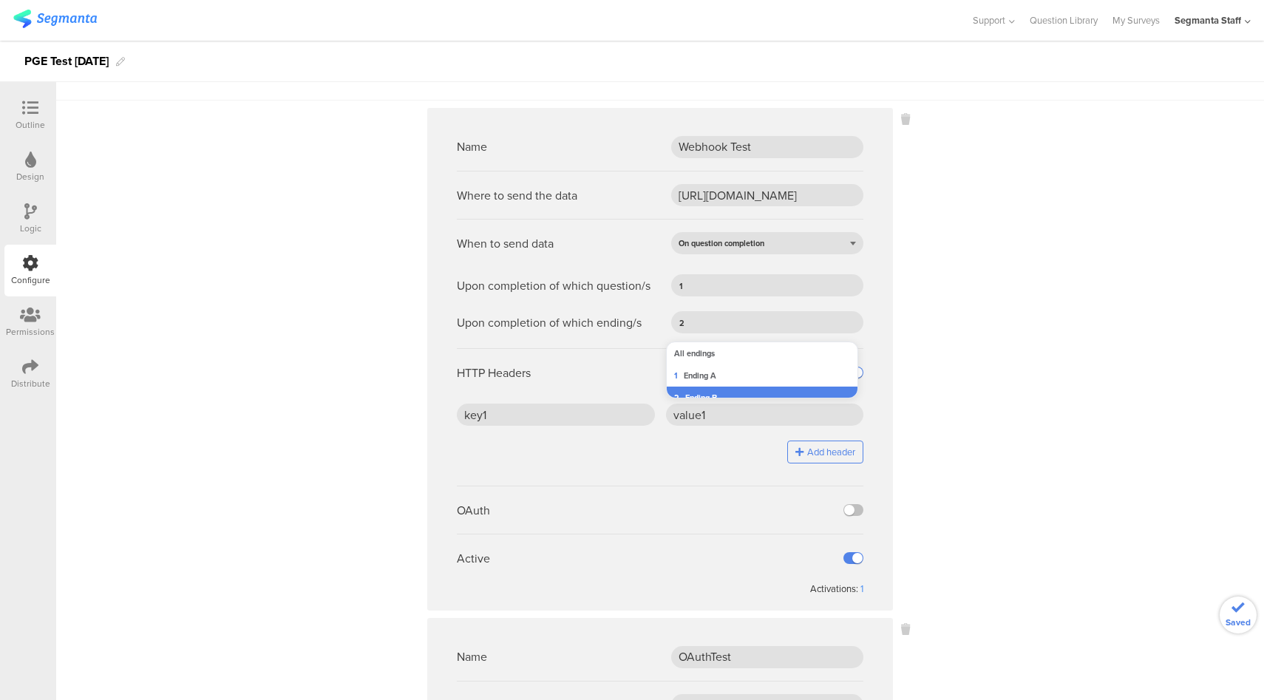
click at [1005, 494] on sg-webhook-settings "Name Webhook Test Where to send the data https://eo5wmzhoyu3nzo.m.pipedream.net…" at bounding box center [660, 678] width 1208 height 1140
drag, startPoint x: 1198, startPoint y: 523, endPoint x: 1104, endPoint y: 530, distance: 93.4
click at [1198, 523] on sg-webhook-settings "Name Webhook Test Where to send the data https://eo5wmzhoyu3nzo.m.pipedream.net…" at bounding box center [660, 678] width 1208 height 1140
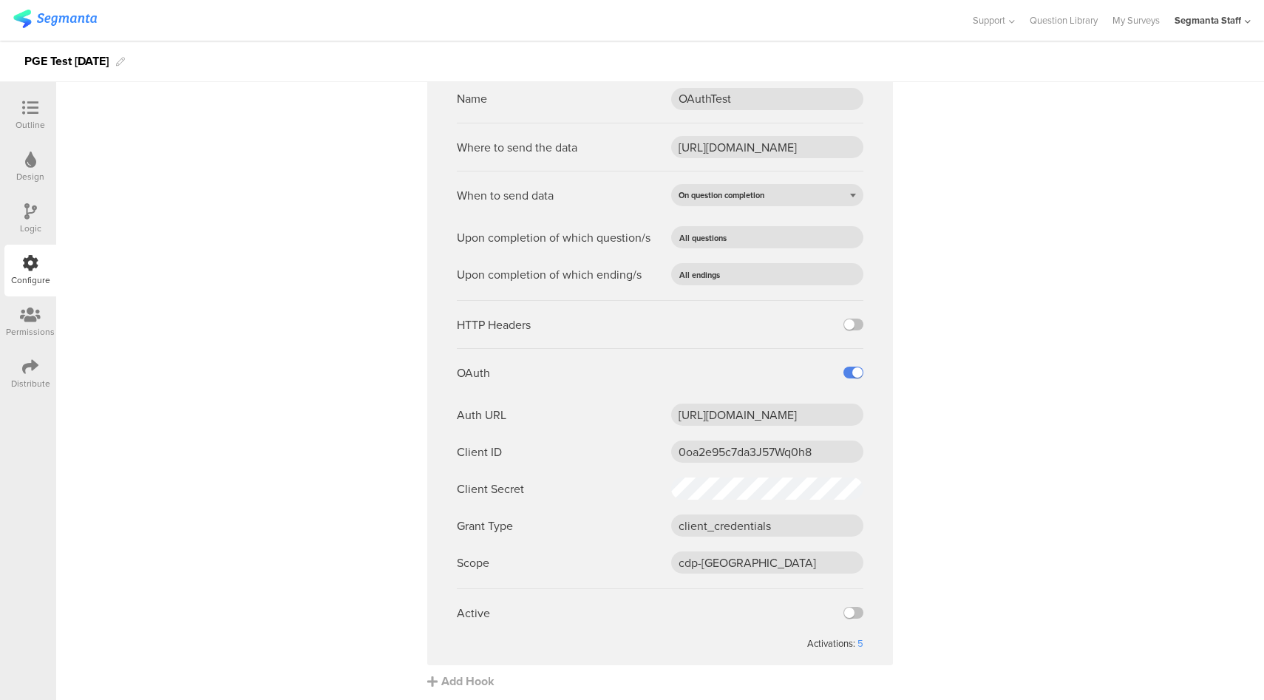
scroll to position [601, 0]
click at [42, 374] on div "Distribute" at bounding box center [30, 374] width 52 height 52
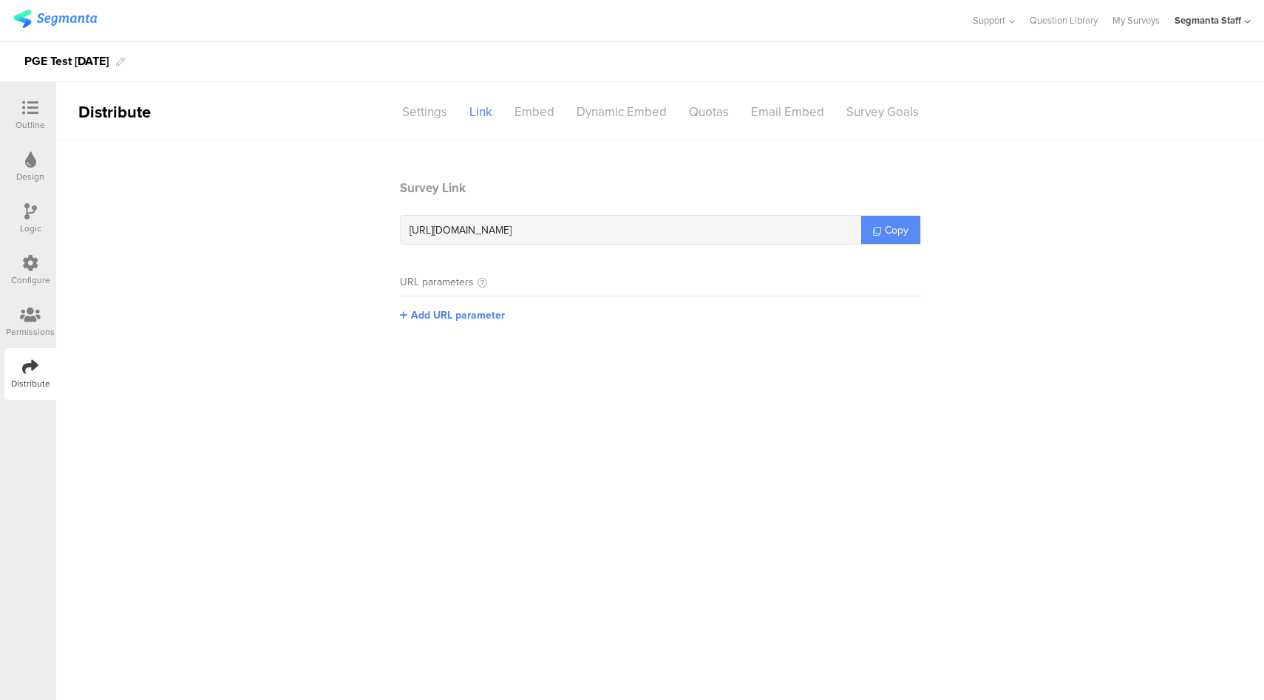
click at [912, 221] on link "Copy" at bounding box center [890, 230] width 59 height 28
click at [31, 275] on div "Configure" at bounding box center [30, 280] width 39 height 13
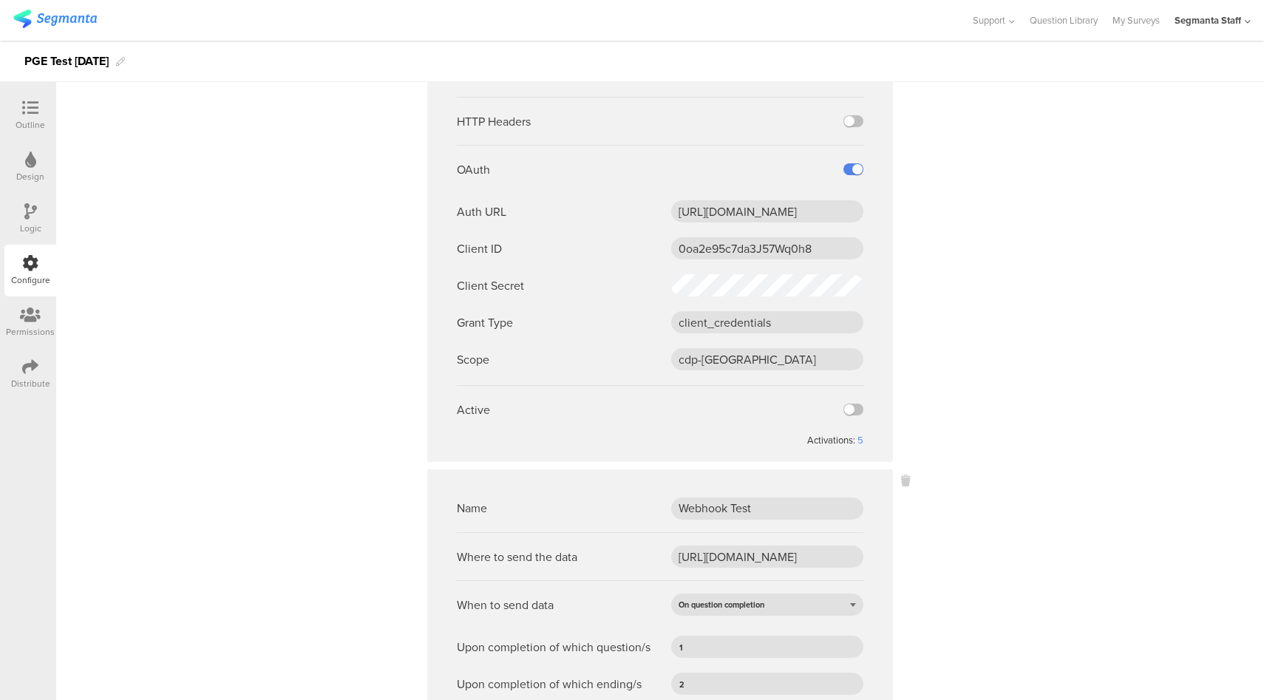
scroll to position [601, 0]
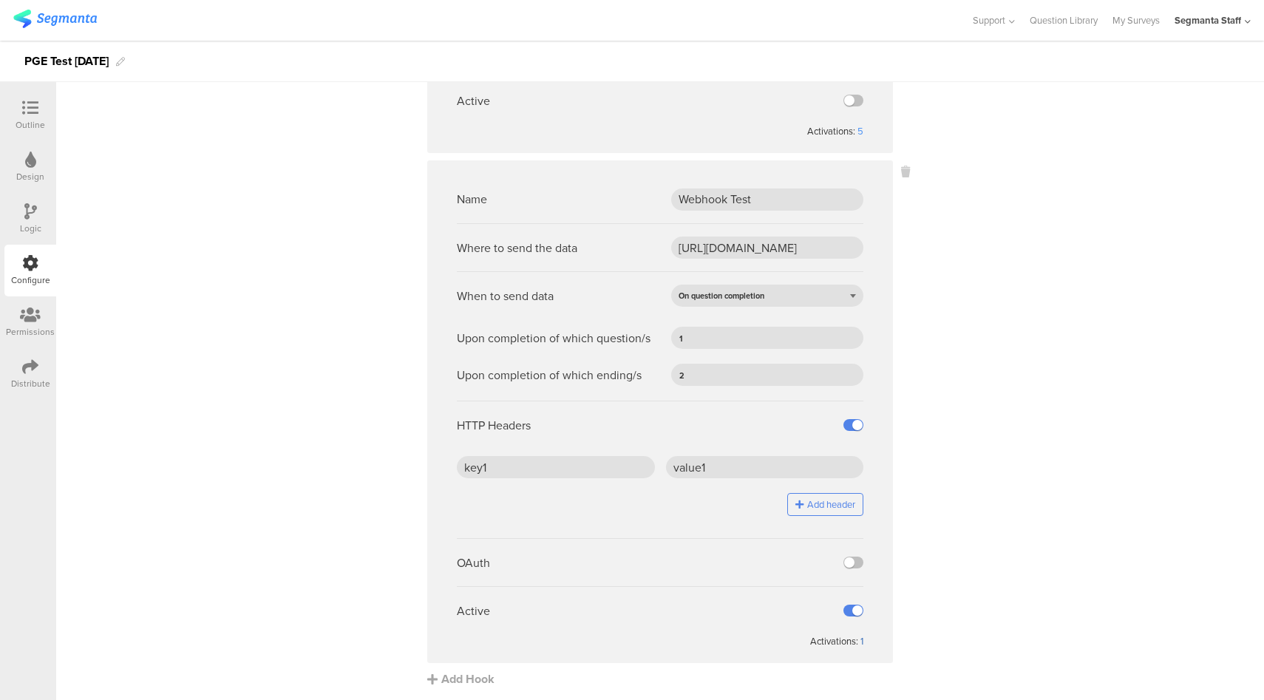
click at [861, 640] on div "1" at bounding box center [862, 641] width 3 height 14
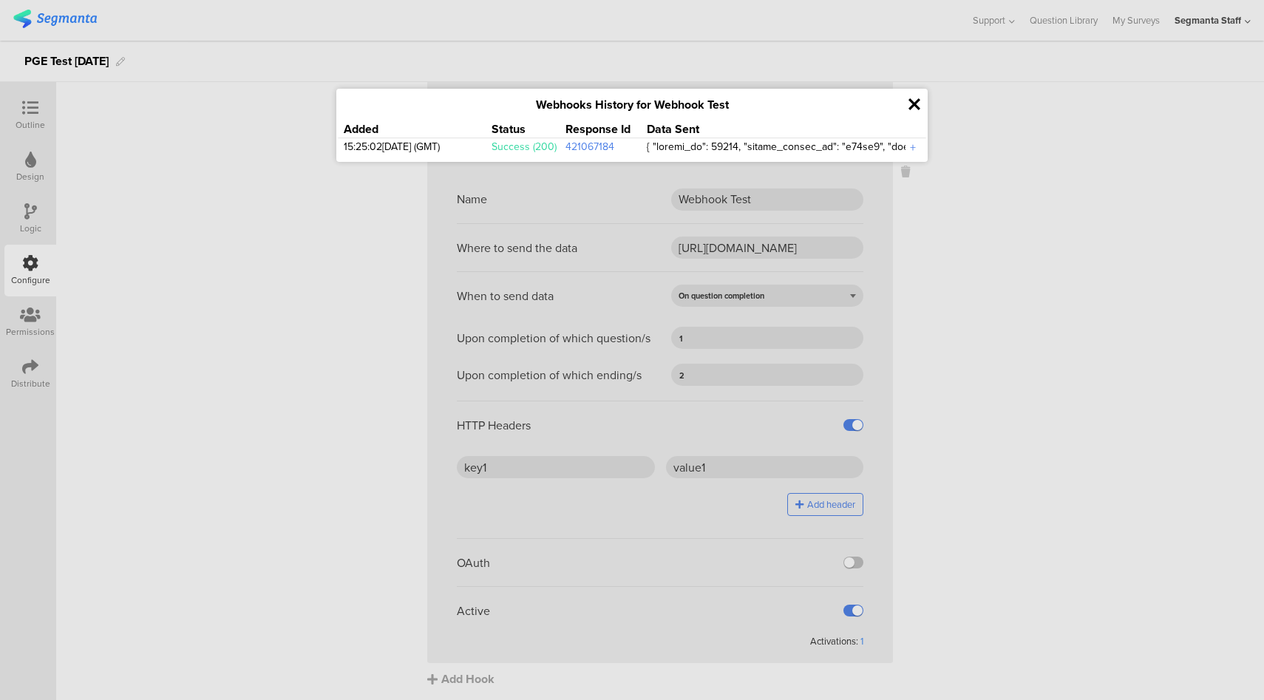
click at [917, 103] on icon at bounding box center [915, 104] width 12 height 17
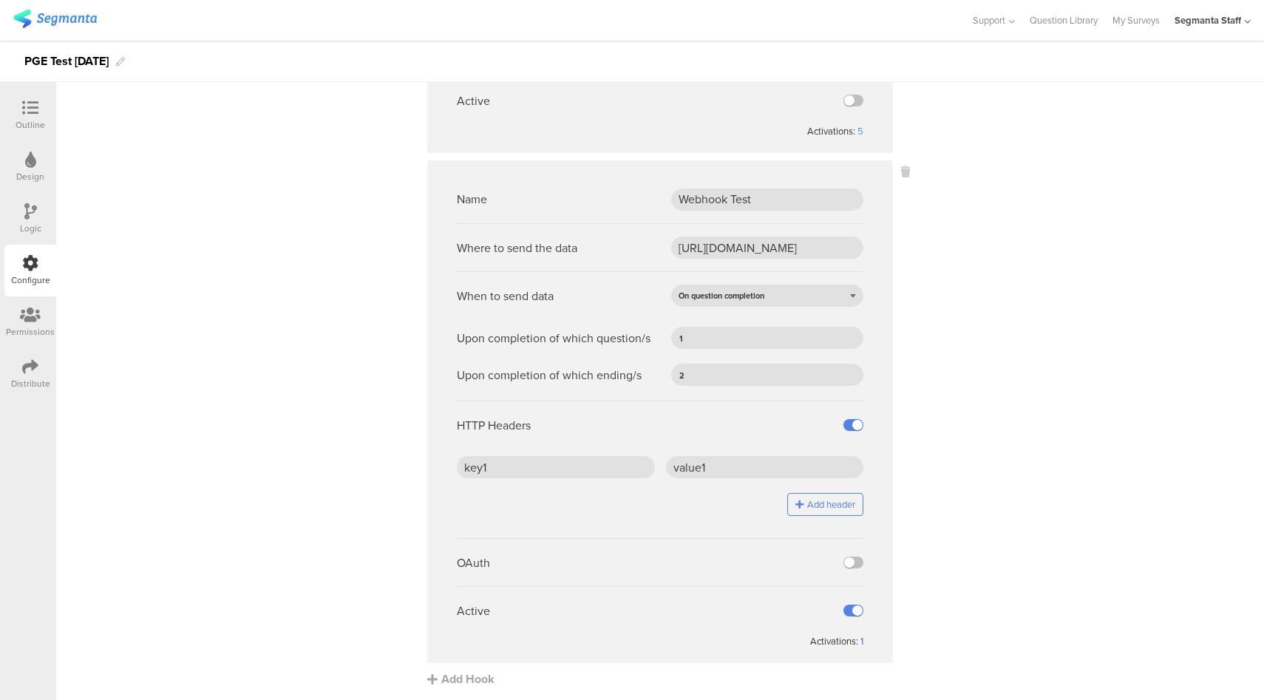
click at [861, 640] on div "1" at bounding box center [862, 641] width 3 height 14
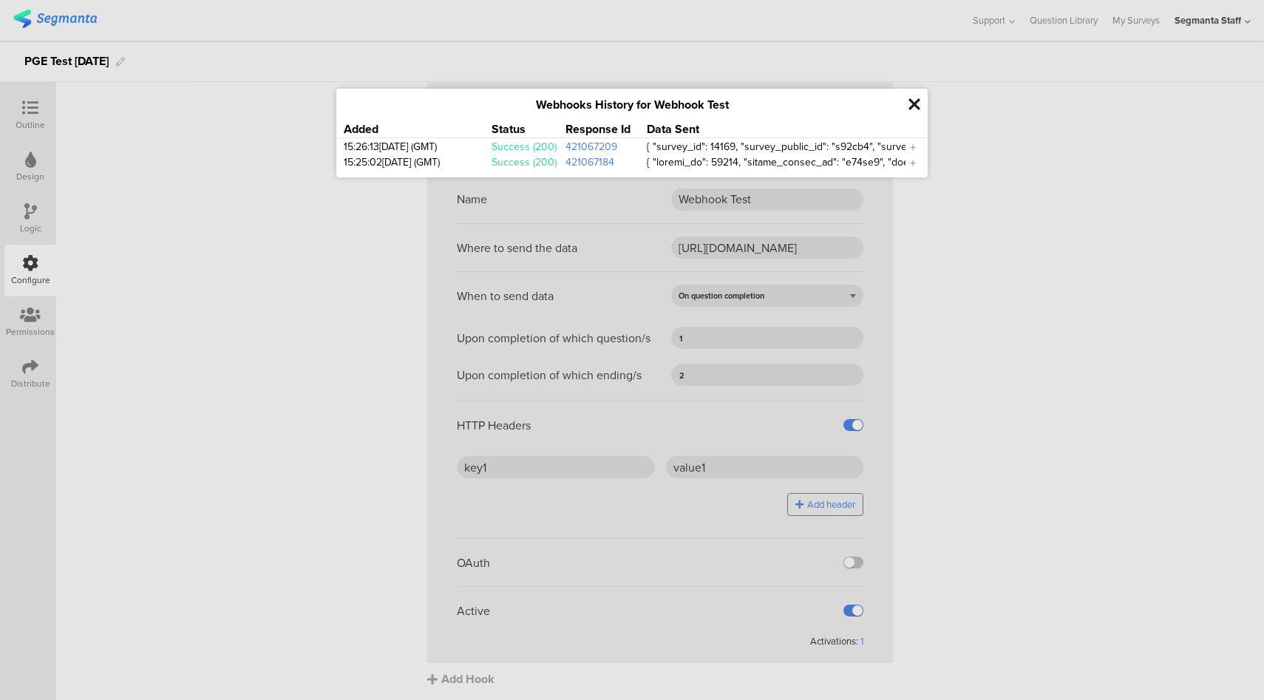
click at [920, 103] on div "Webhooks History for Webhook Test Added Status Response Id Data Sent 15:26:13, …" at bounding box center [631, 133] width 591 height 89
click at [916, 104] on icon at bounding box center [915, 104] width 12 height 17
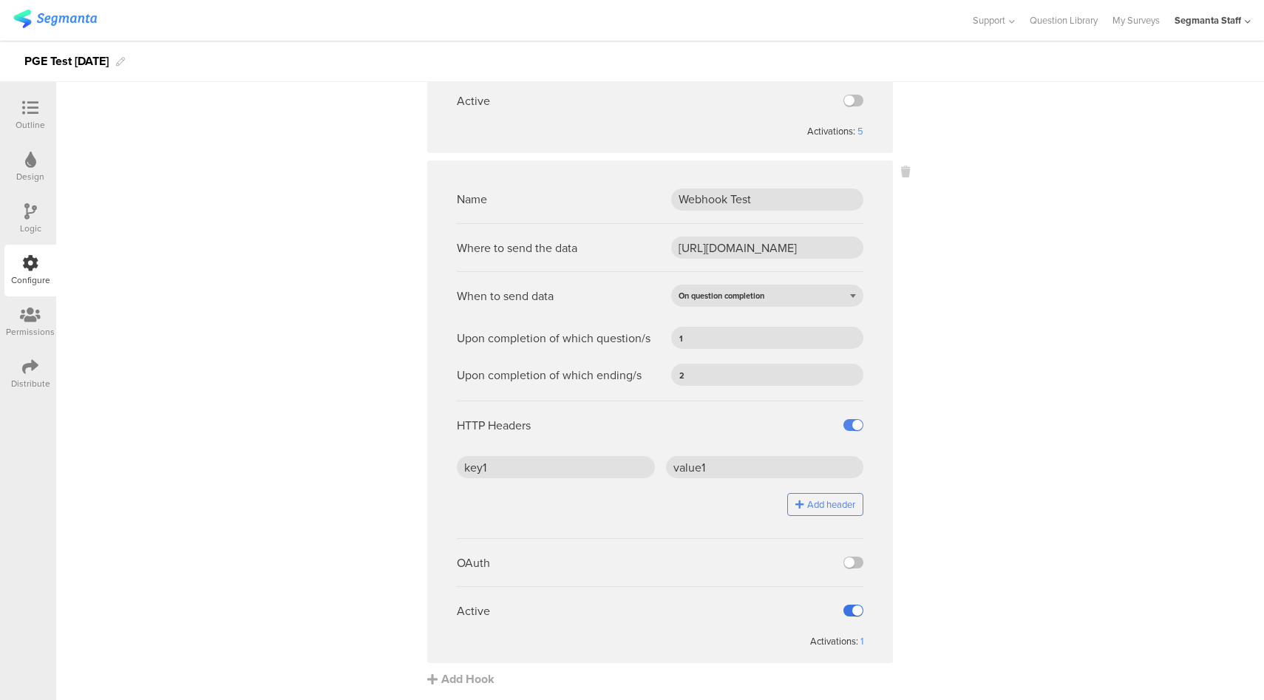
click at [847, 610] on label at bounding box center [854, 611] width 20 height 12
click at [0, 0] on input "checkbox" at bounding box center [0, 0] width 0 height 0
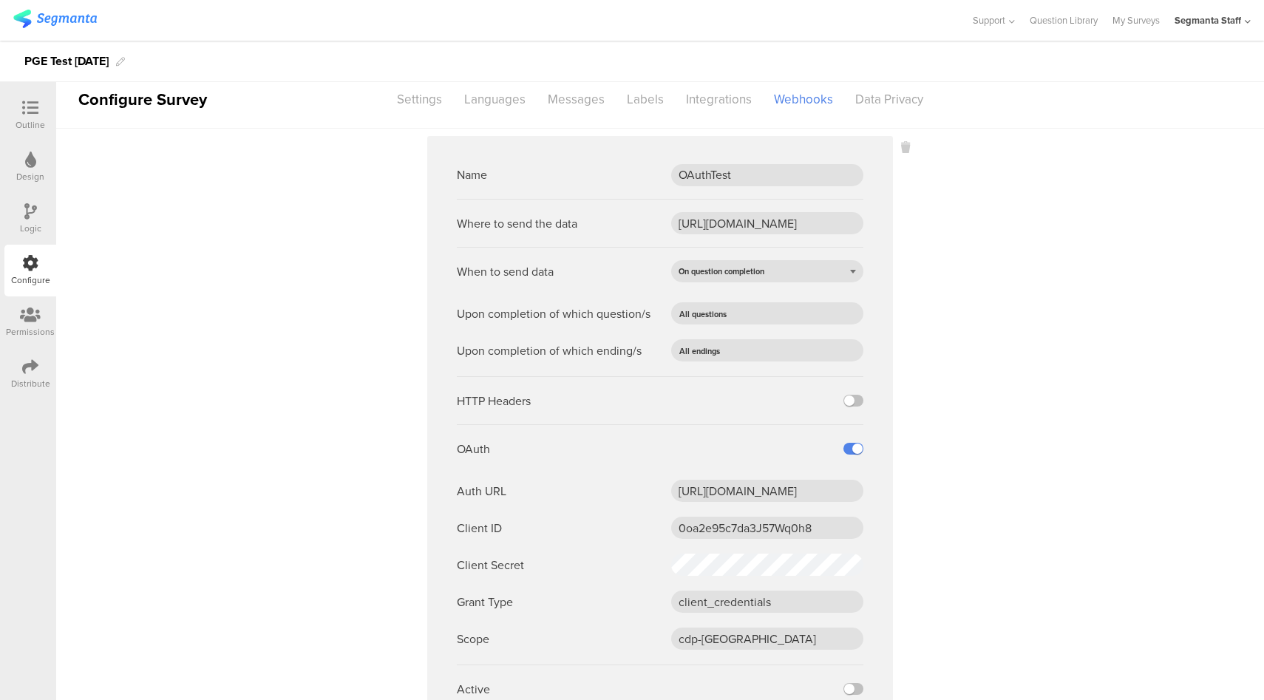
scroll to position [0, 0]
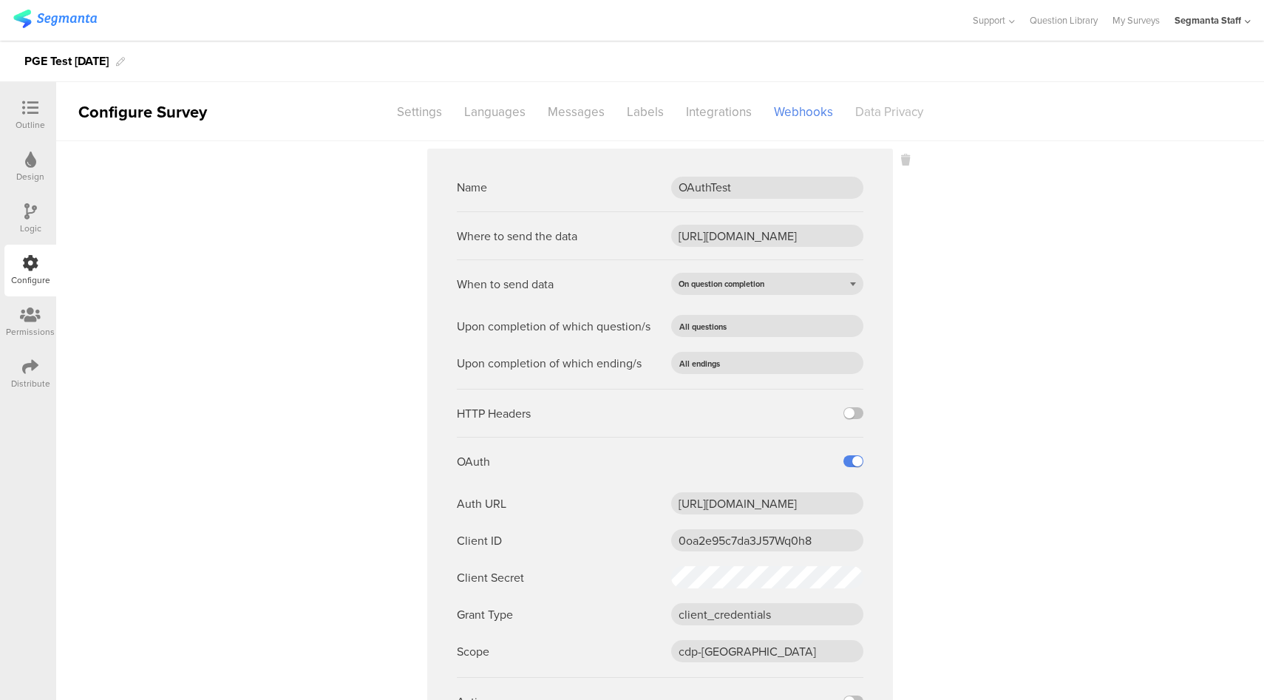
click at [875, 112] on div "Data Privacy" at bounding box center [889, 112] width 90 height 26
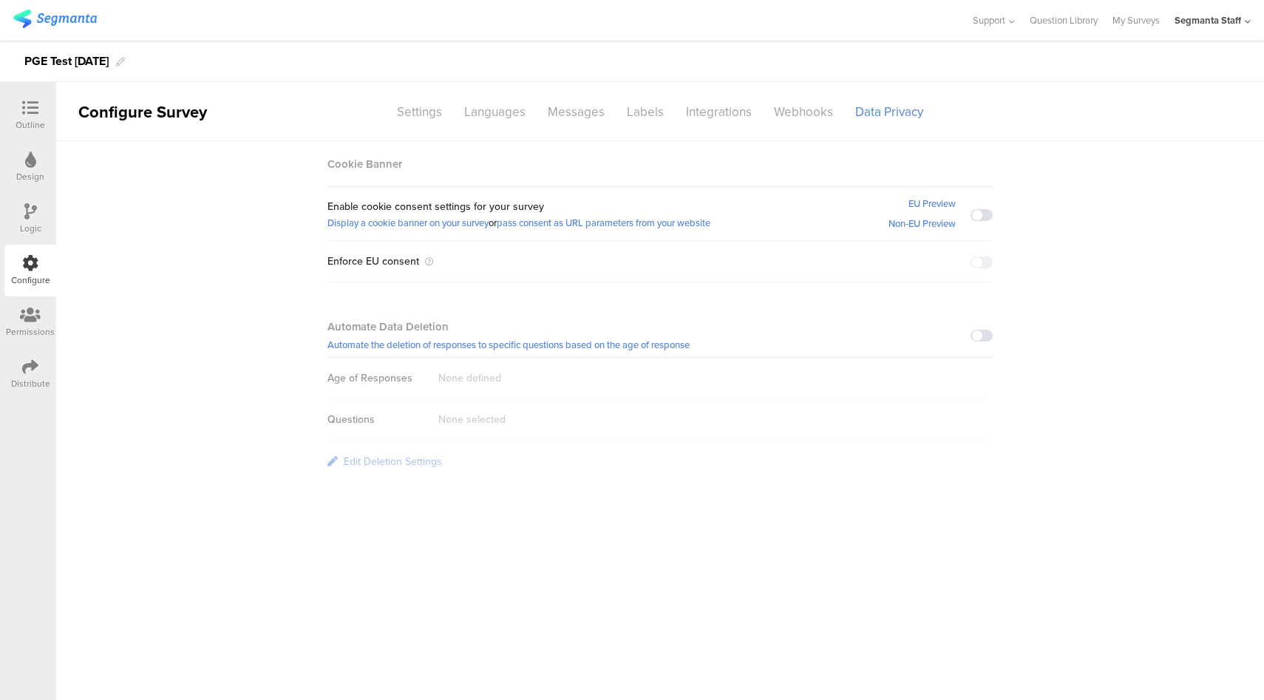
click at [983, 216] on span at bounding box center [982, 215] width 22 height 12
click at [30, 376] on div at bounding box center [30, 368] width 16 height 18
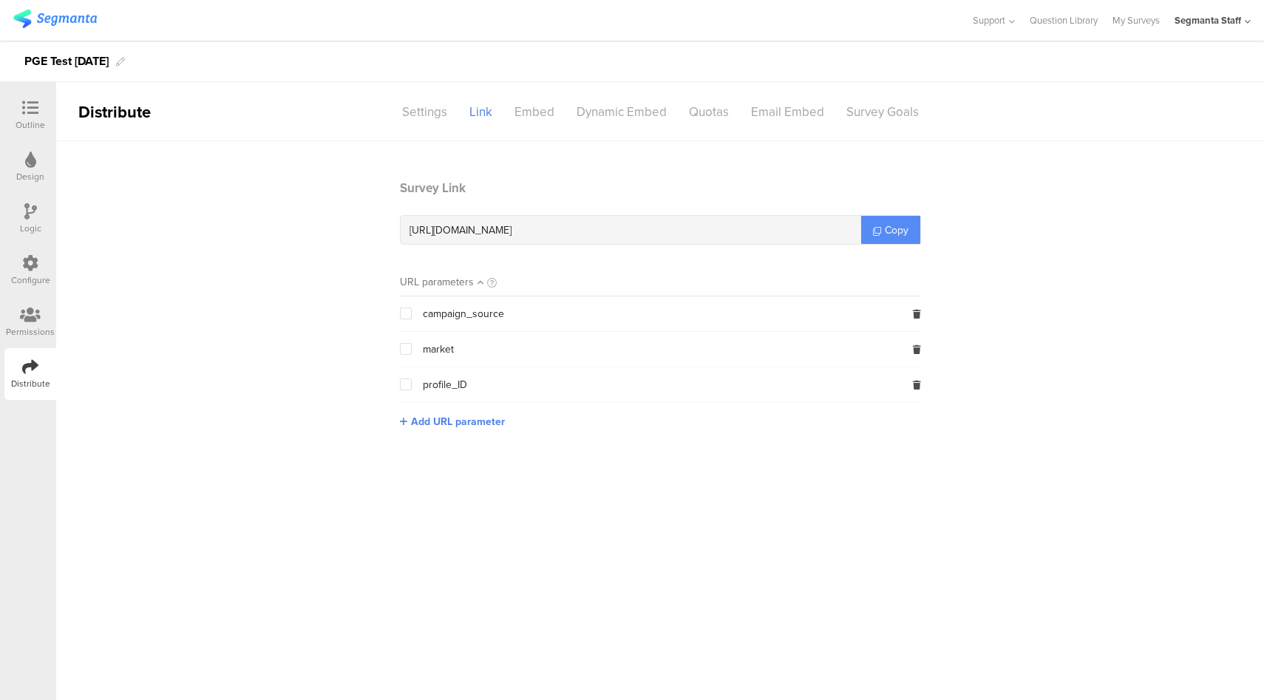
click at [883, 238] on link "Copy" at bounding box center [890, 230] width 59 height 28
click at [35, 268] on icon at bounding box center [30, 263] width 16 height 16
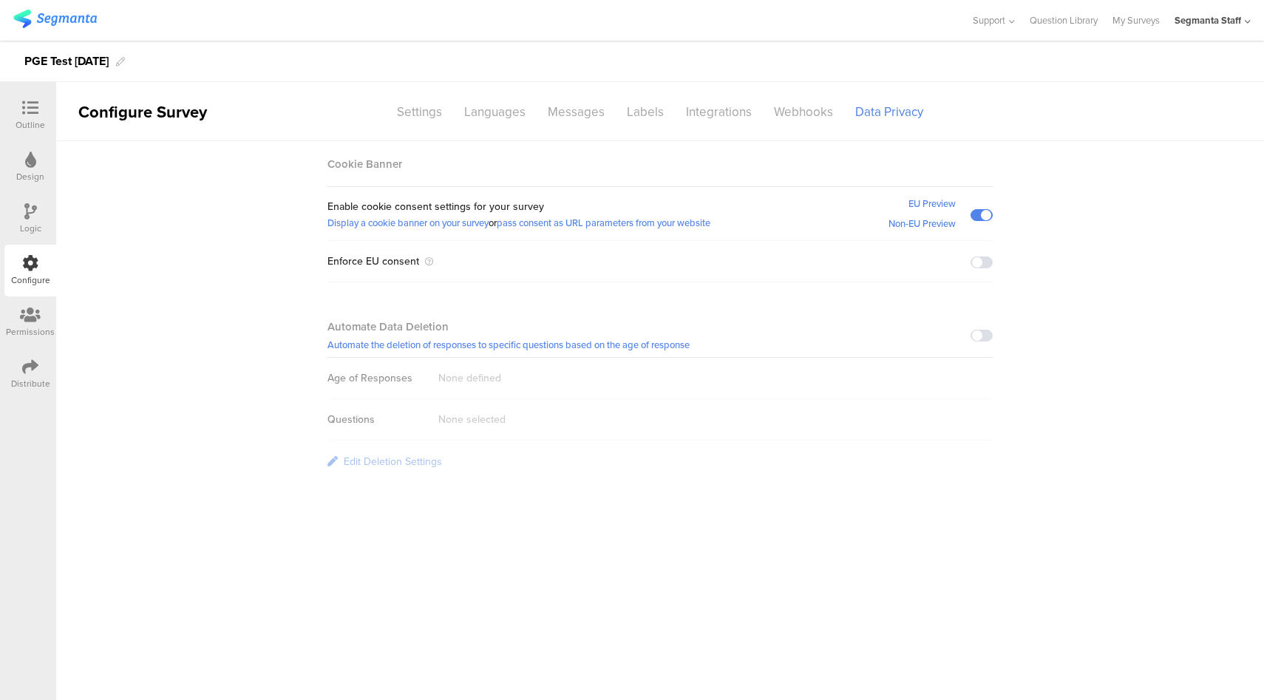
click at [985, 262] on span at bounding box center [982, 263] width 22 height 12
click at [982, 265] on span at bounding box center [982, 263] width 22 height 12
click at [985, 212] on span at bounding box center [982, 215] width 22 height 12
click at [985, 214] on span at bounding box center [982, 215] width 22 height 12
click at [982, 265] on span at bounding box center [982, 263] width 22 height 12
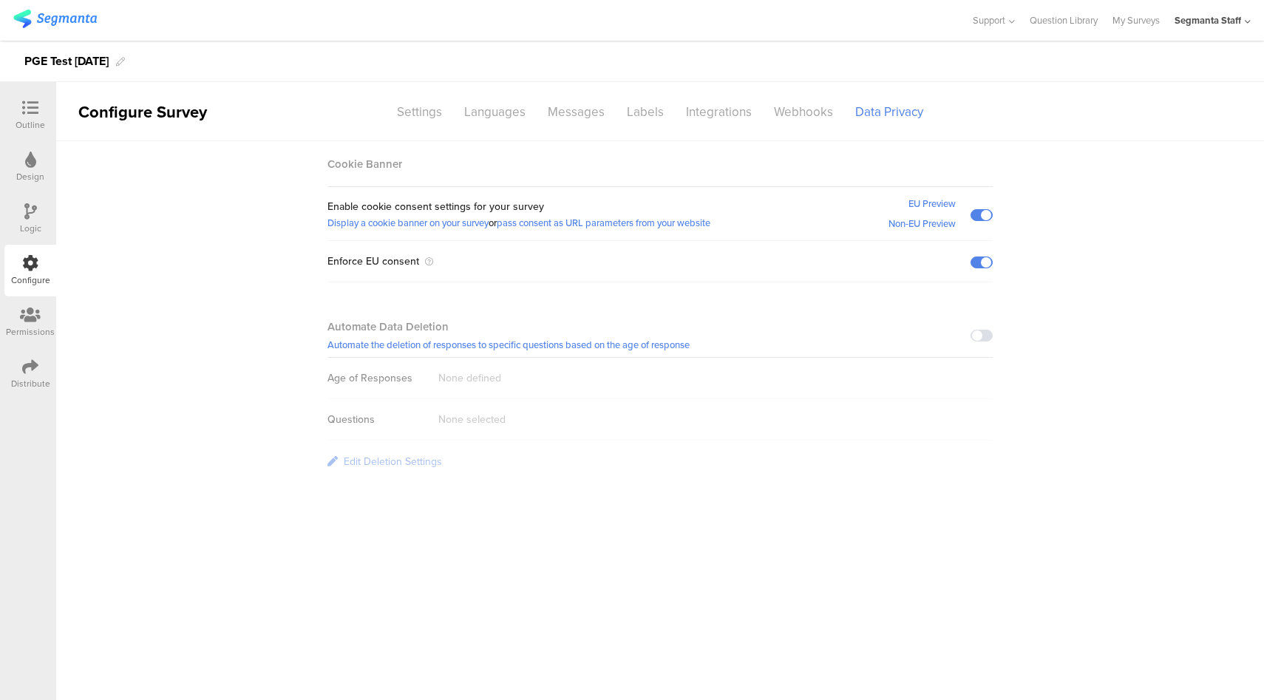
click at [984, 214] on span at bounding box center [982, 215] width 22 height 12
click at [984, 339] on span at bounding box center [982, 336] width 22 height 12
click at [393, 461] on div "Edit Deletion Settings" at bounding box center [393, 462] width 98 height 16
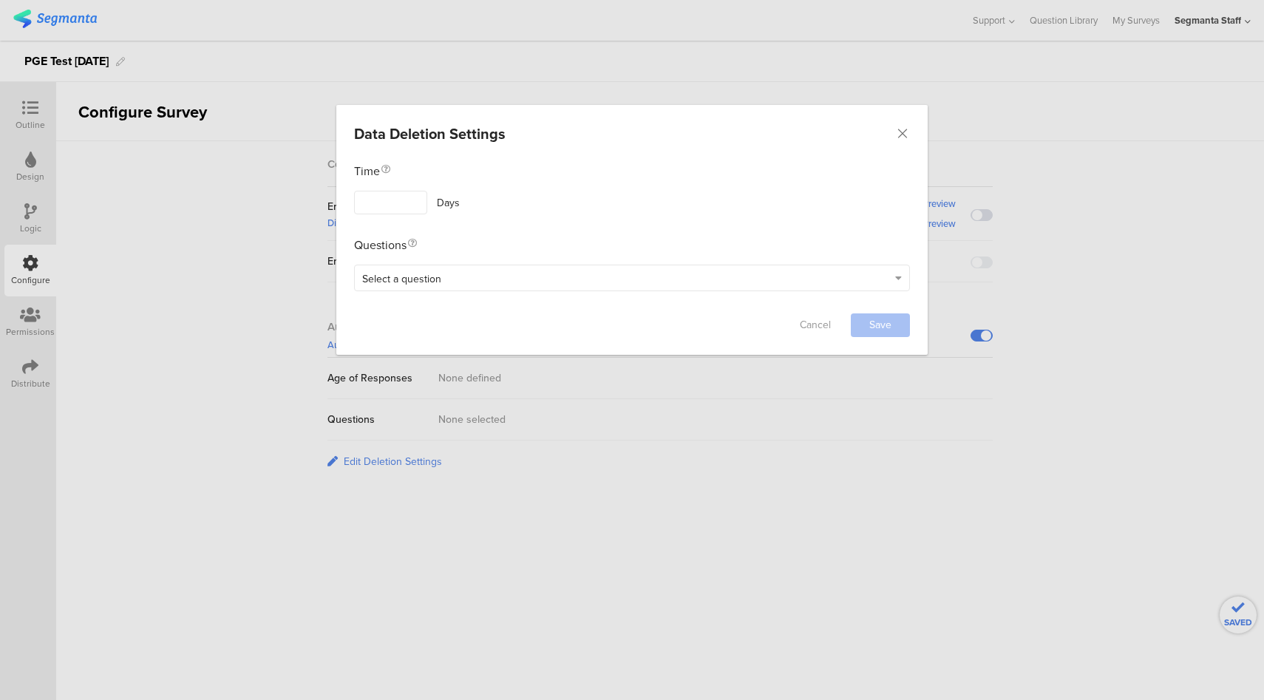
click at [415, 211] on input "dialog" at bounding box center [390, 203] width 73 height 24
type input "1"
click at [477, 271] on div "Select a question" at bounding box center [625, 278] width 526 height 17
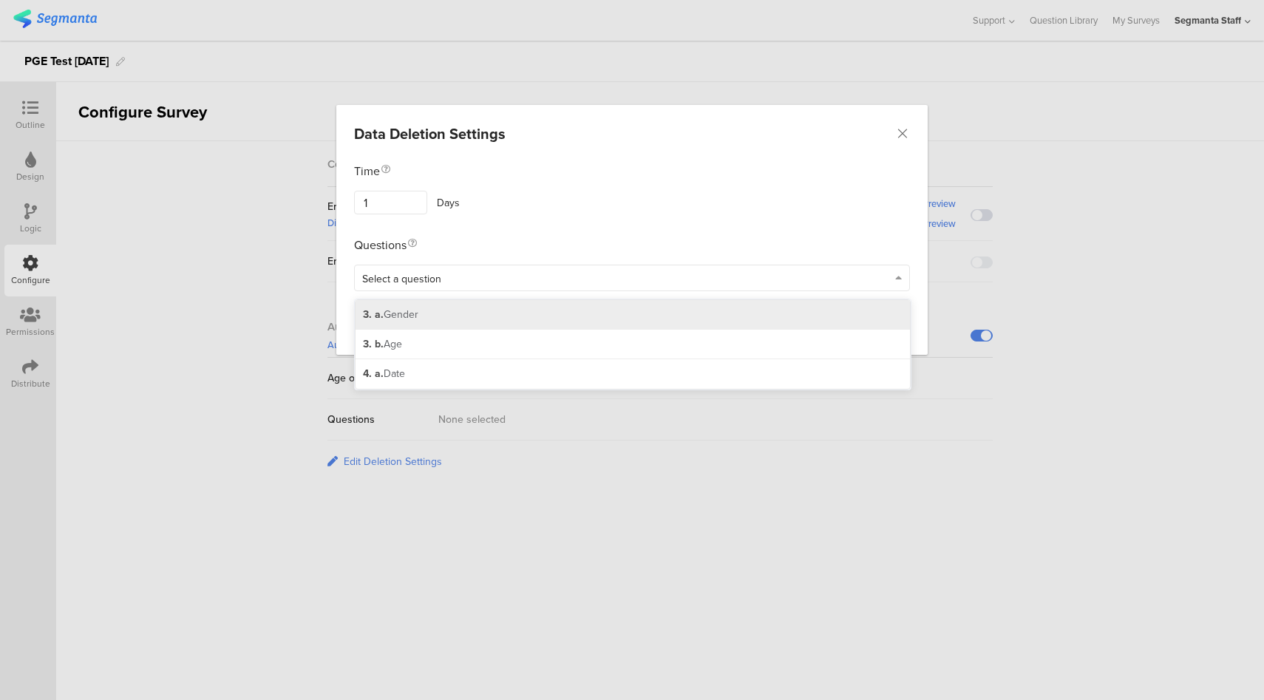
click at [483, 319] on div "3. a. Gender" at bounding box center [633, 315] width 554 height 30
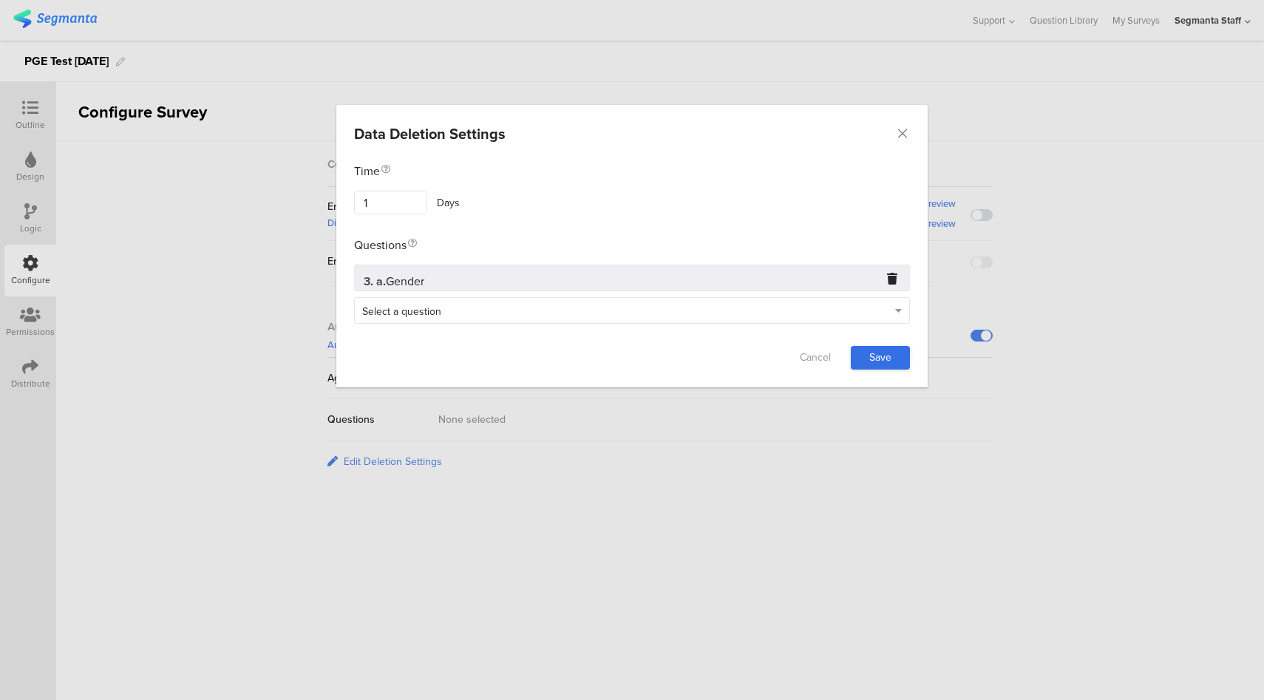
click at [875, 356] on link "Save" at bounding box center [880, 358] width 59 height 24
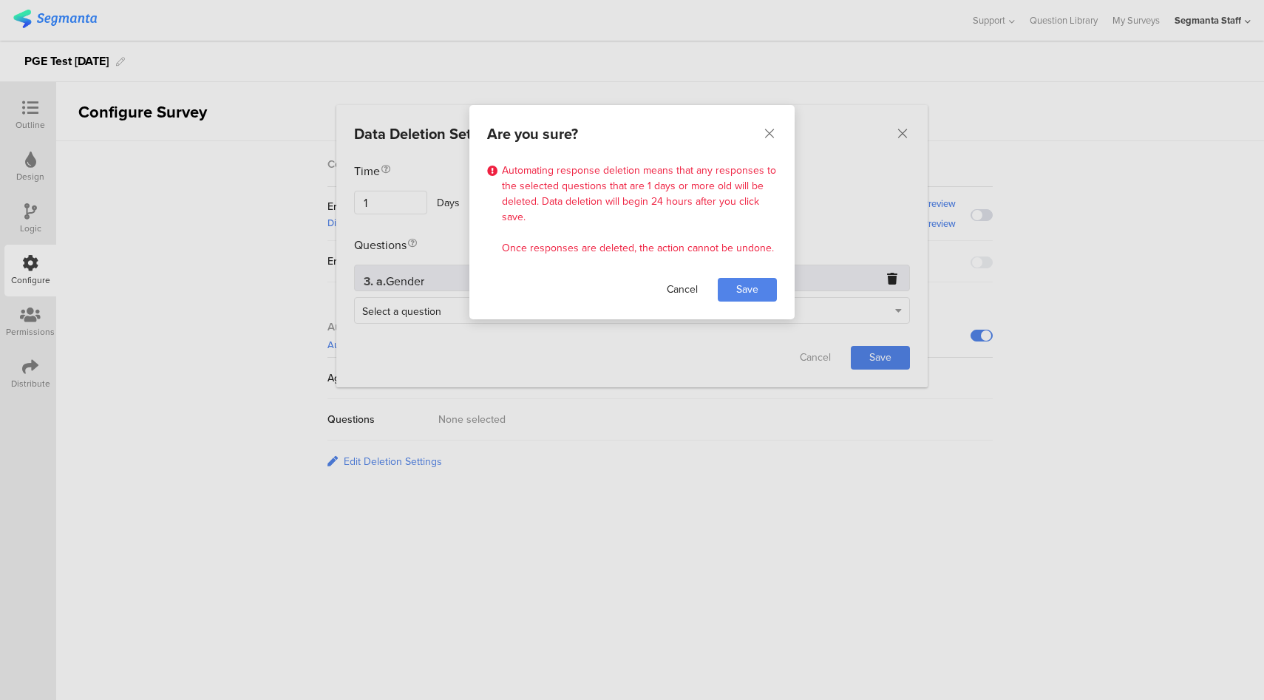
click at [679, 288] on link "Cancel" at bounding box center [682, 290] width 59 height 24
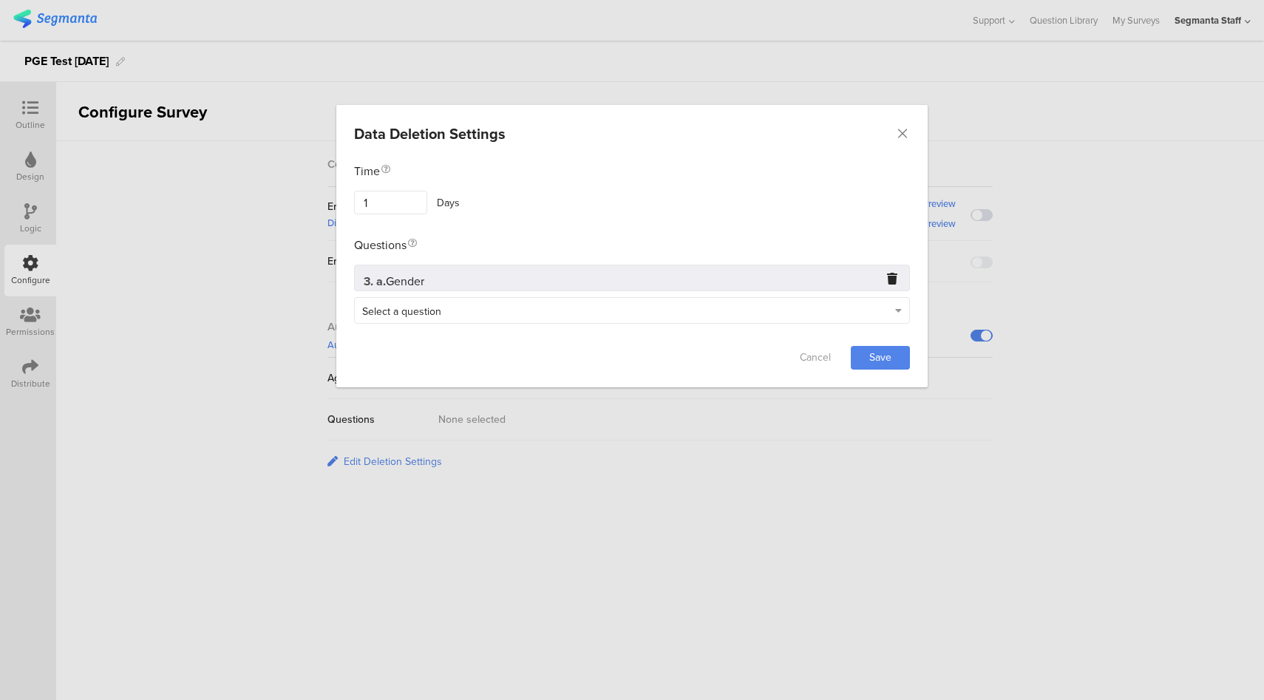
click at [529, 279] on div "3. a. Gender" at bounding box center [632, 278] width 556 height 27
click at [897, 275] on div "3. a. Gender" at bounding box center [632, 278] width 556 height 27
click at [879, 282] on div "3. a. Gender" at bounding box center [632, 278] width 556 height 27
click at [892, 276] on icon "dialog" at bounding box center [892, 278] width 10 height 10
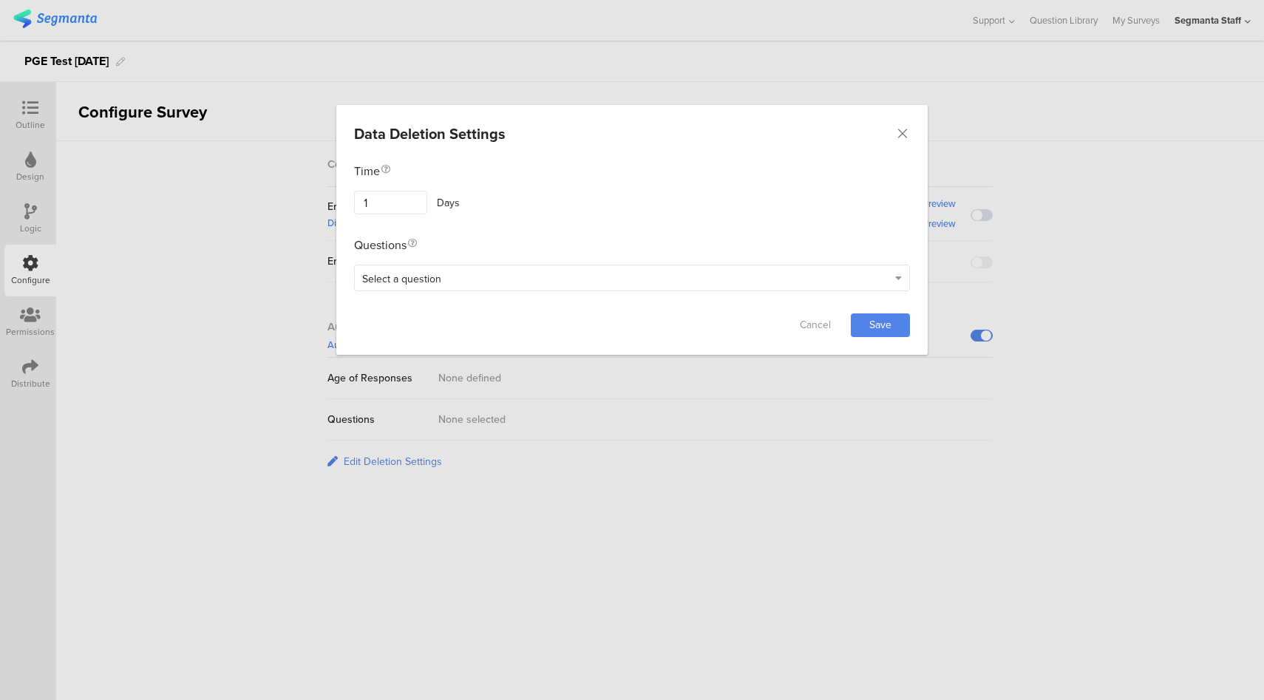
click at [763, 285] on div "Select a question" at bounding box center [632, 278] width 556 height 27
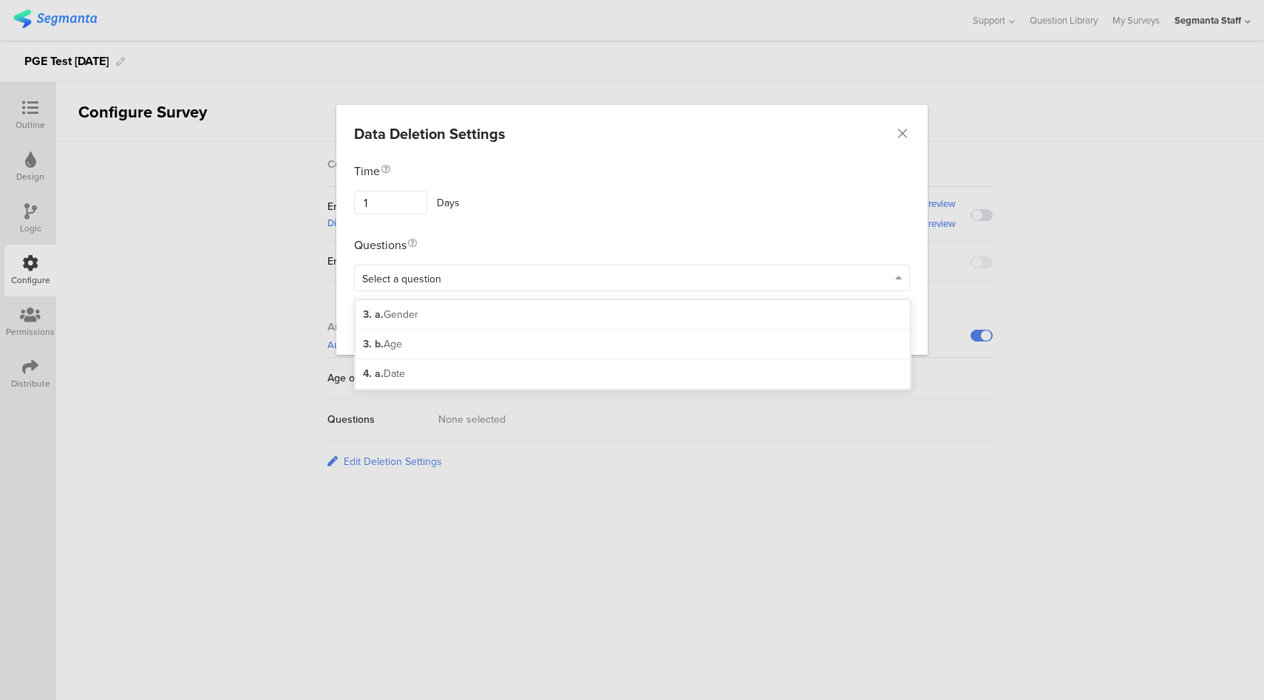
click at [477, 374] on div "4. a. Date" at bounding box center [633, 374] width 554 height 30
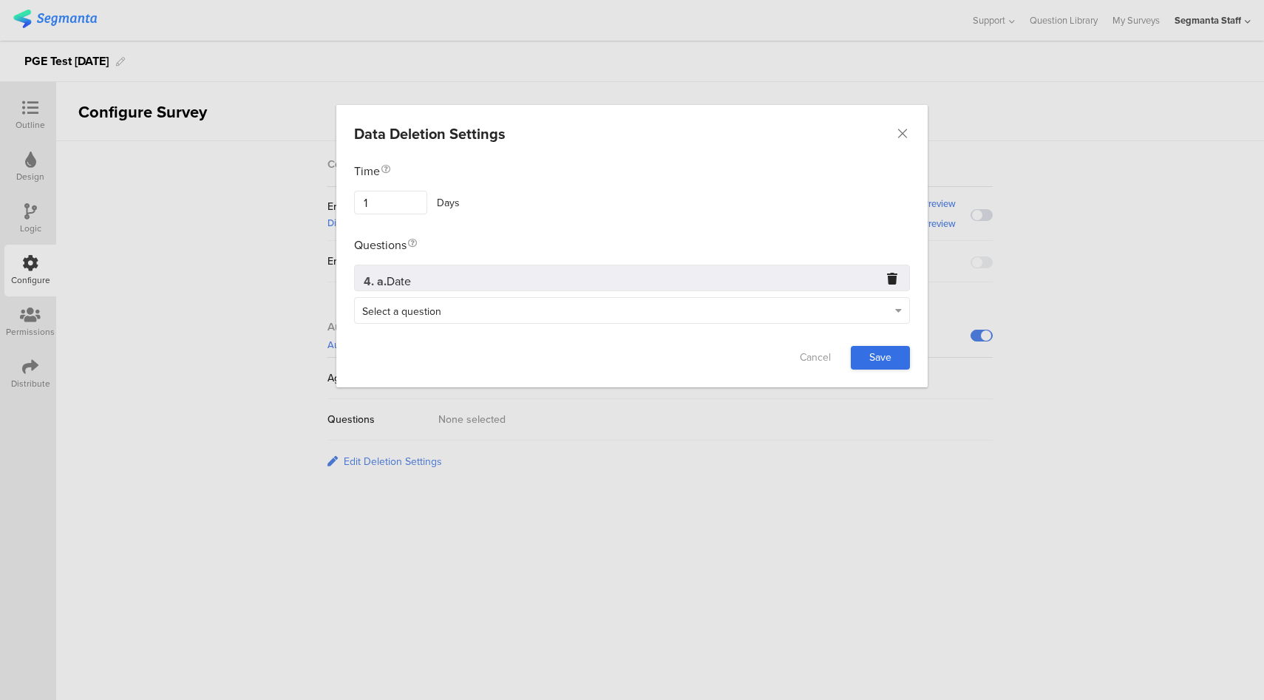
click at [880, 361] on link "Save" at bounding box center [880, 358] width 59 height 24
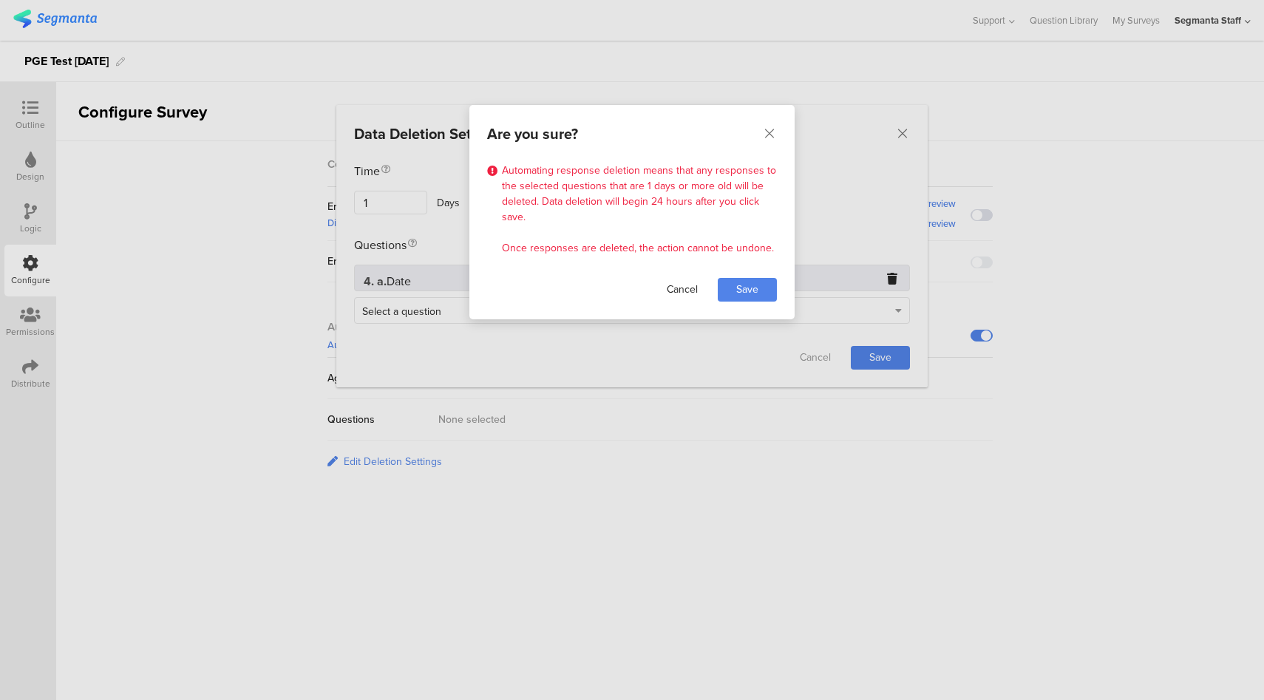
click at [689, 282] on link "Cancel" at bounding box center [682, 290] width 59 height 24
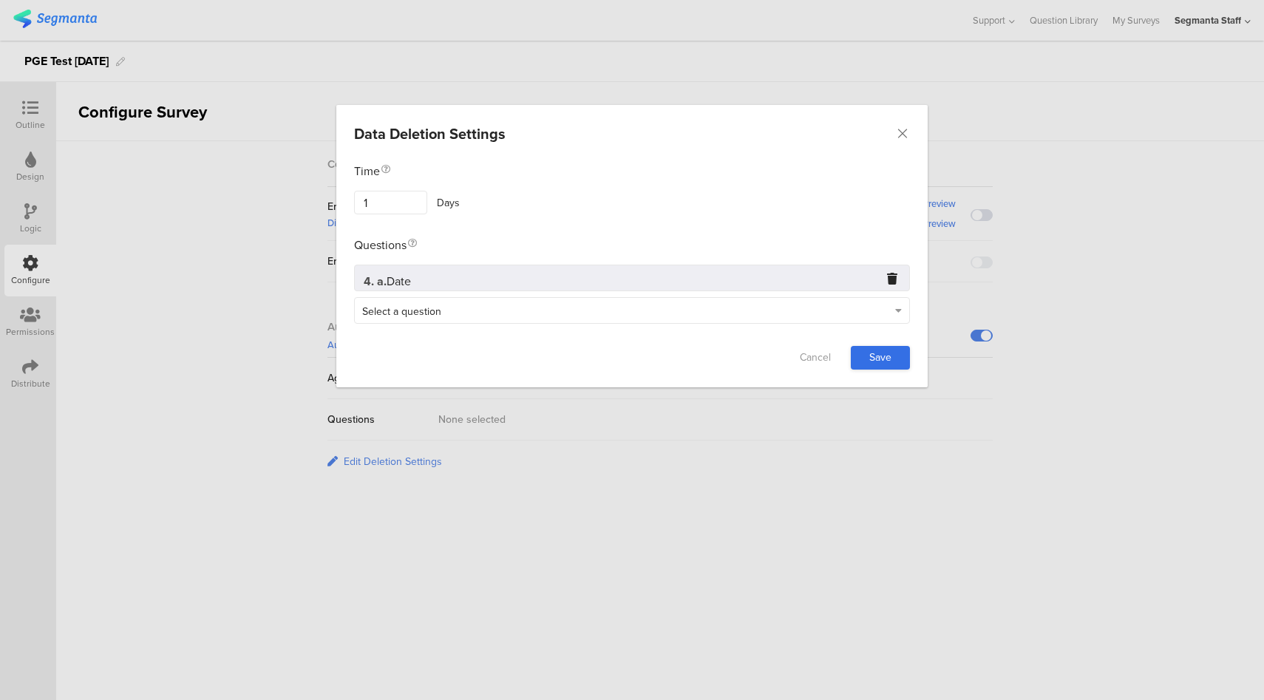
click at [883, 367] on link "Save" at bounding box center [880, 358] width 59 height 24
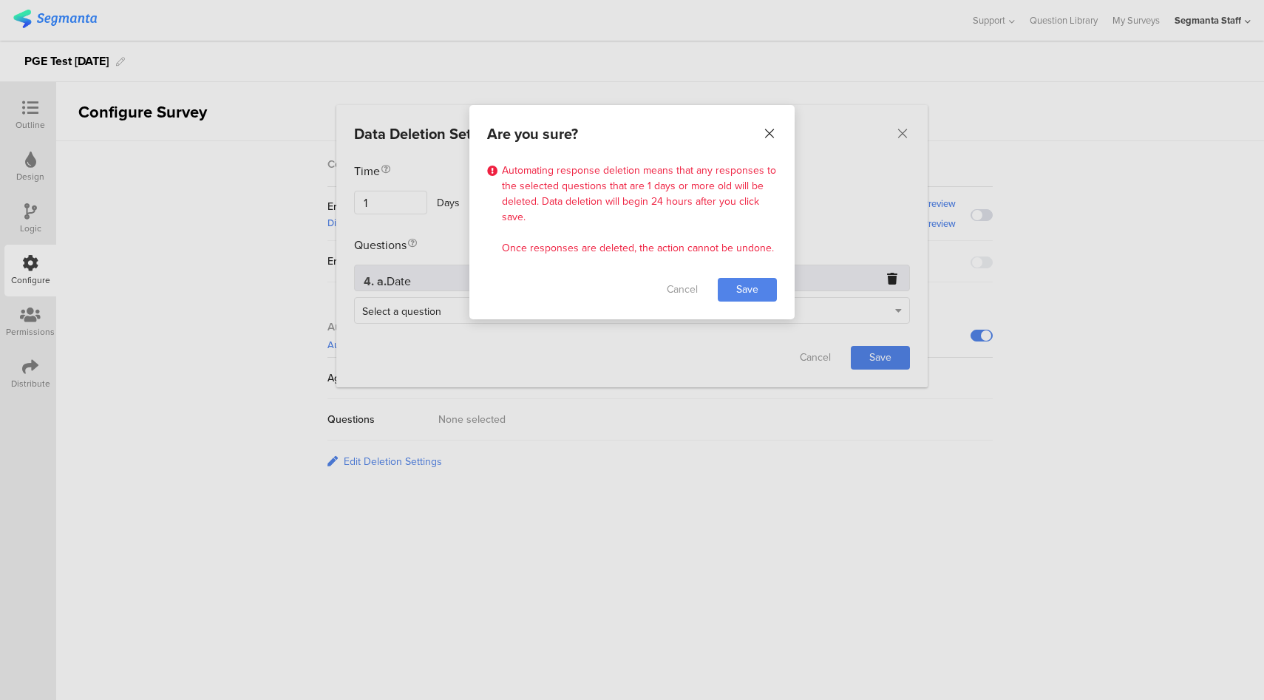
click at [769, 133] on icon "Close" at bounding box center [769, 133] width 15 height 15
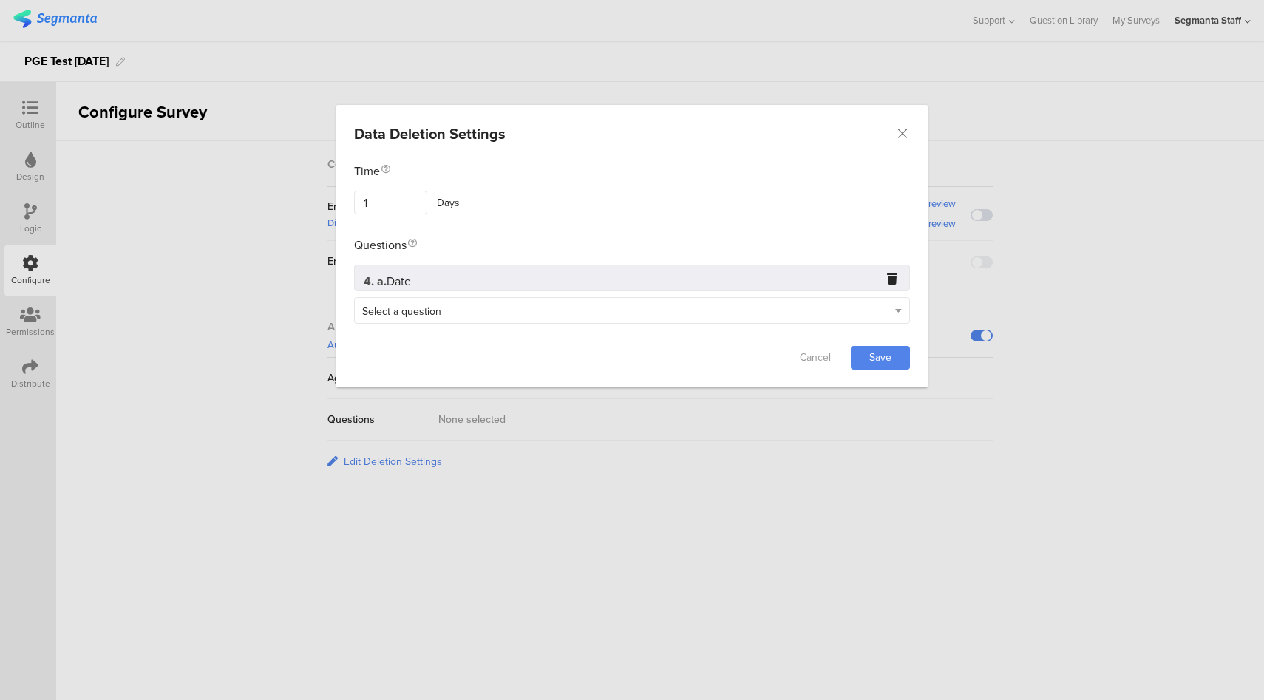
drag, startPoint x: 897, startPoint y: 362, endPoint x: 841, endPoint y: 316, distance: 71.9
click at [895, 360] on link "Save" at bounding box center [880, 358] width 59 height 24
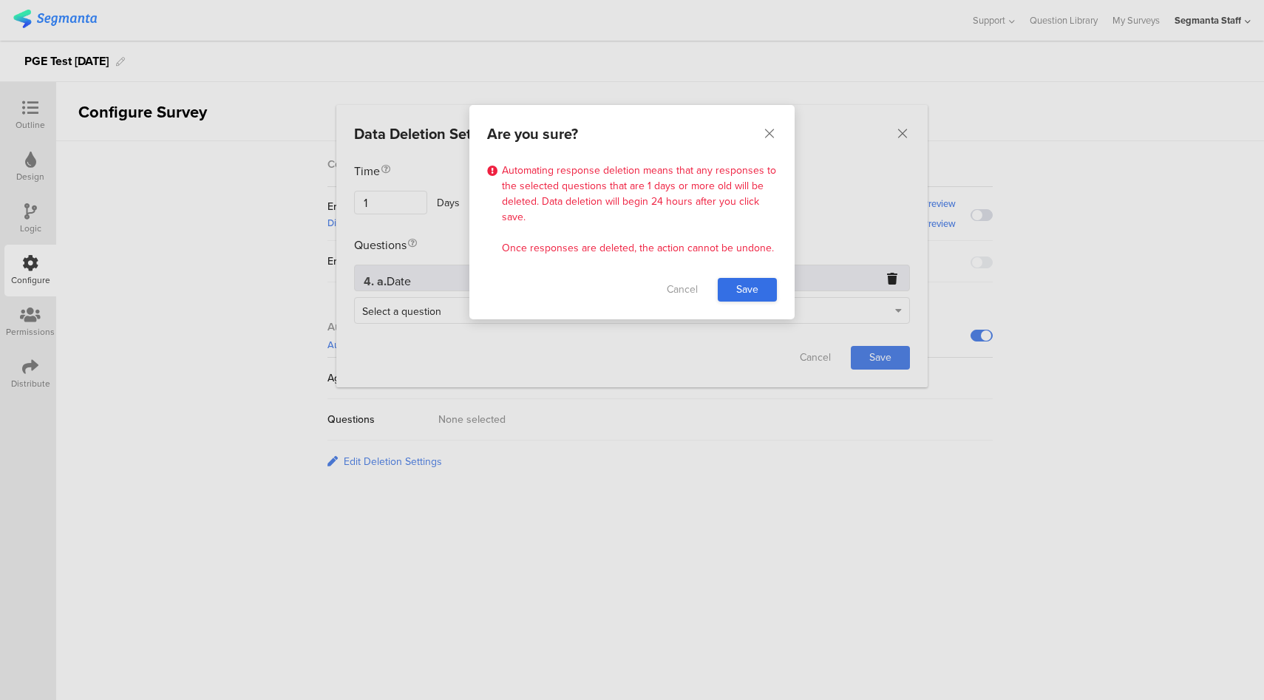
click at [756, 282] on link "Save" at bounding box center [747, 290] width 59 height 24
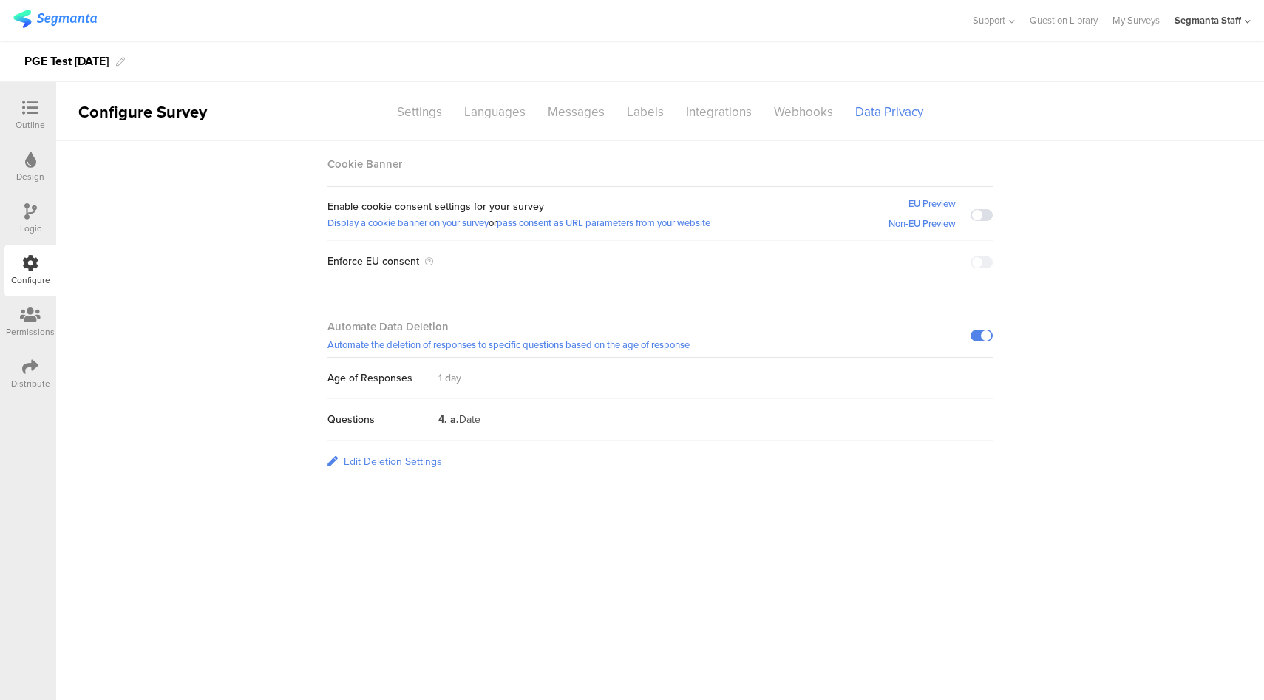
click at [378, 459] on div "Edit Deletion Settings" at bounding box center [393, 462] width 98 height 16
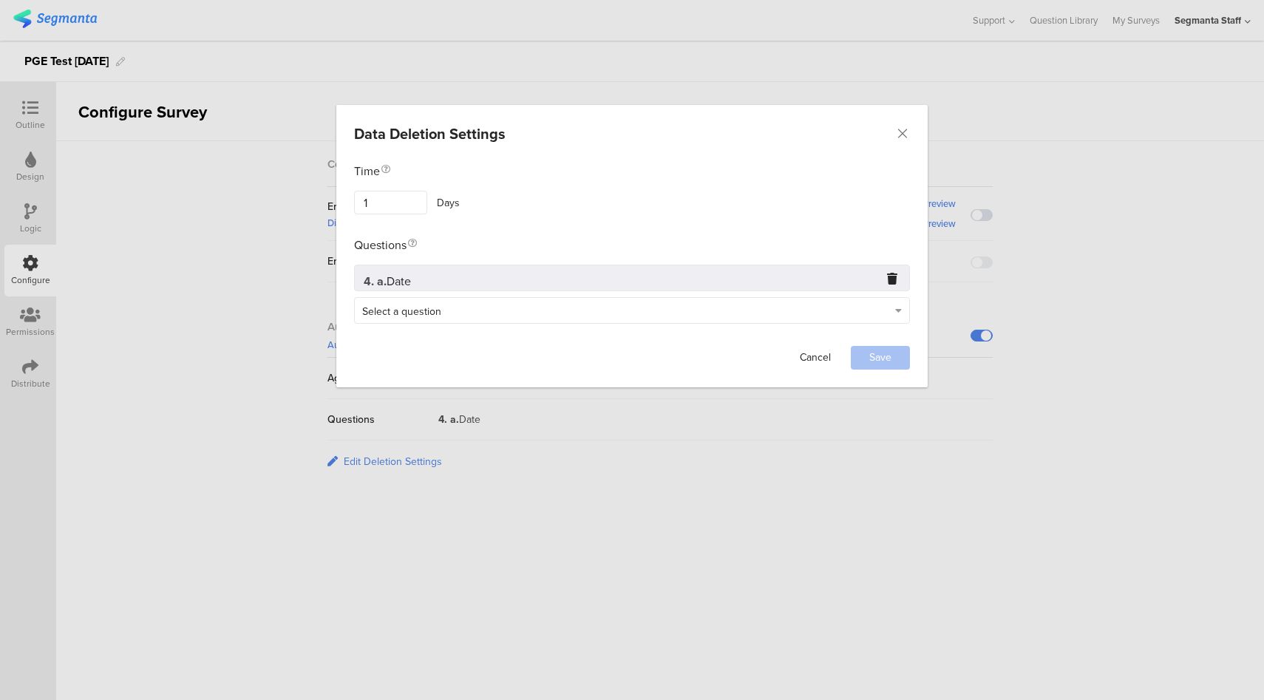
click at [812, 362] on link "Cancel" at bounding box center [815, 358] width 59 height 24
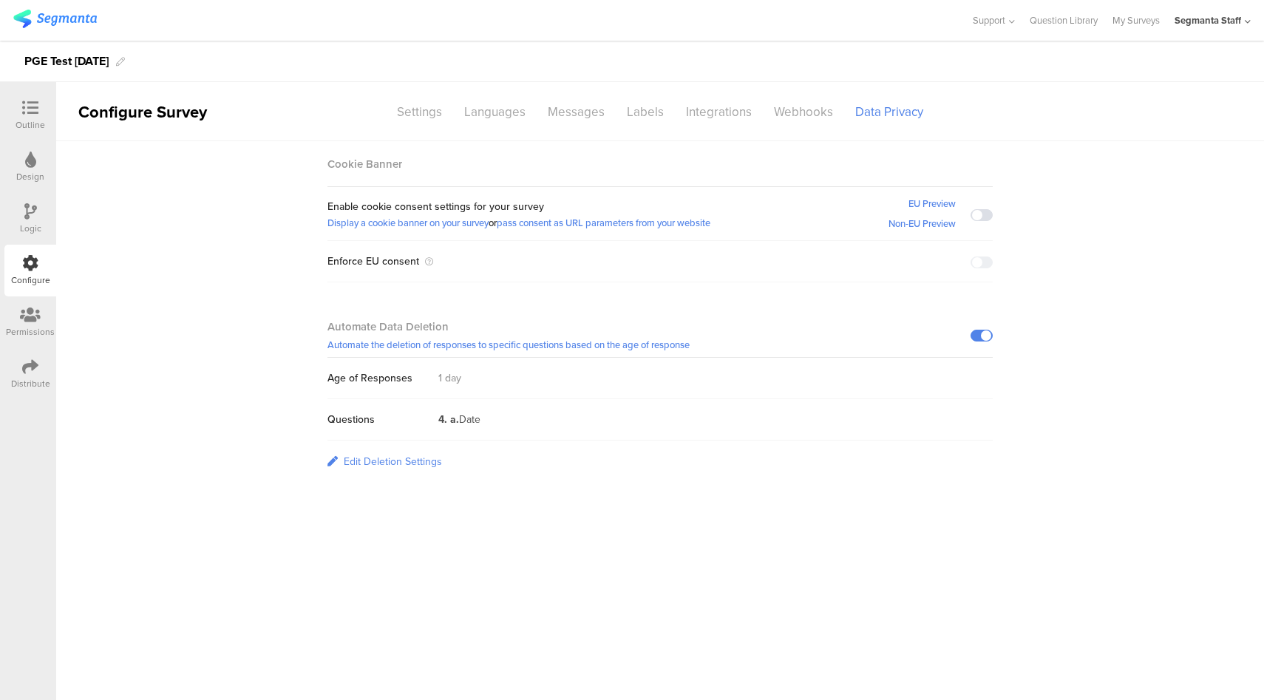
click at [389, 455] on div "Edit Deletion Settings" at bounding box center [393, 462] width 98 height 16
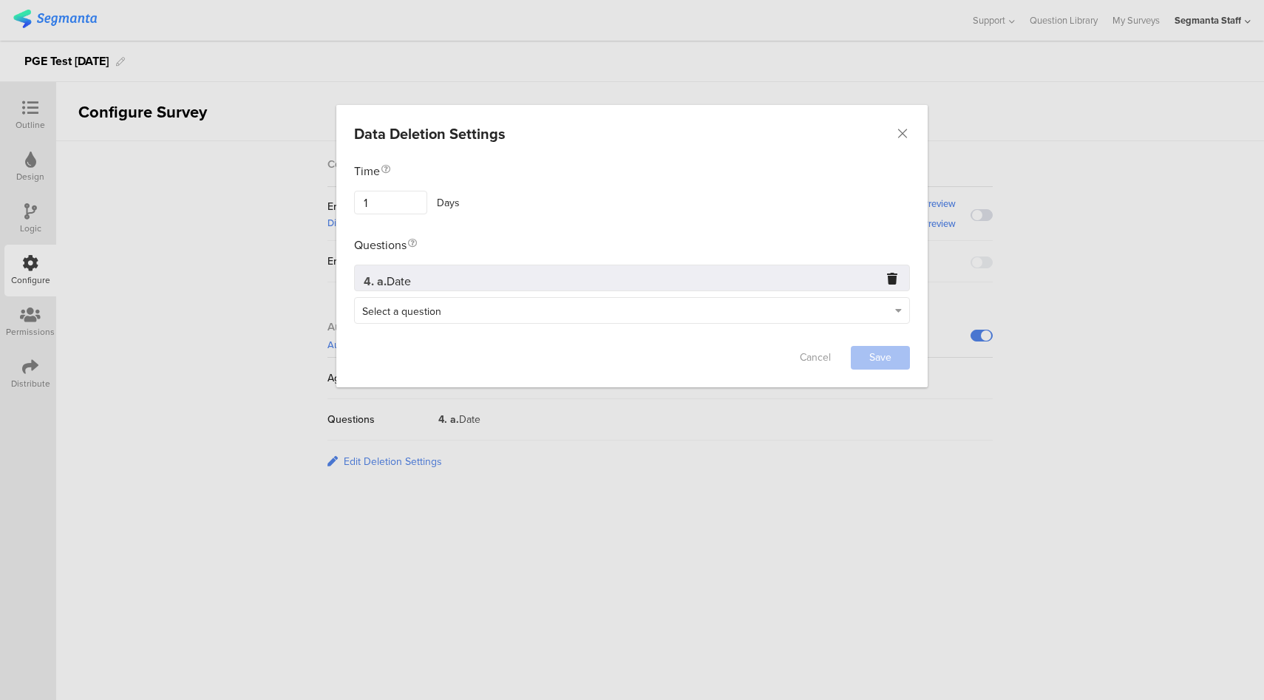
click at [796, 516] on div "Data Deletion Settings Failed saving changes. If the problem persists please co…" at bounding box center [632, 350] width 1264 height 700
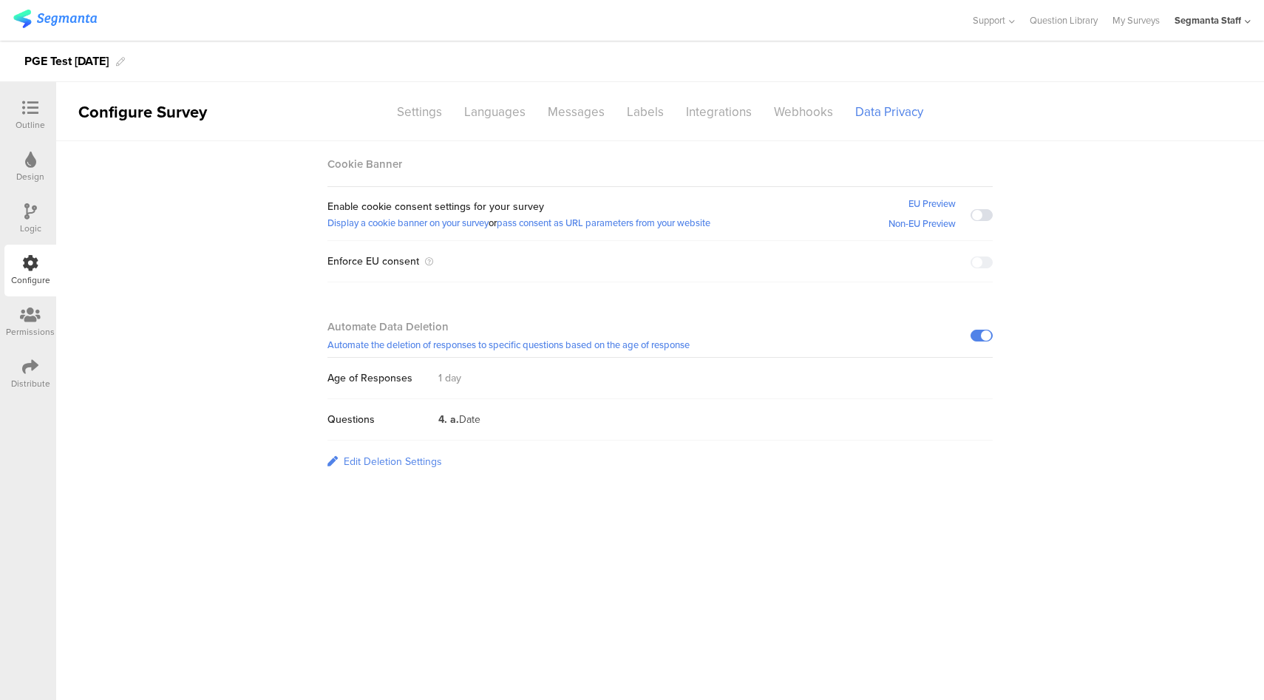
click at [426, 463] on div "Edit Deletion Settings" at bounding box center [393, 462] width 98 height 16
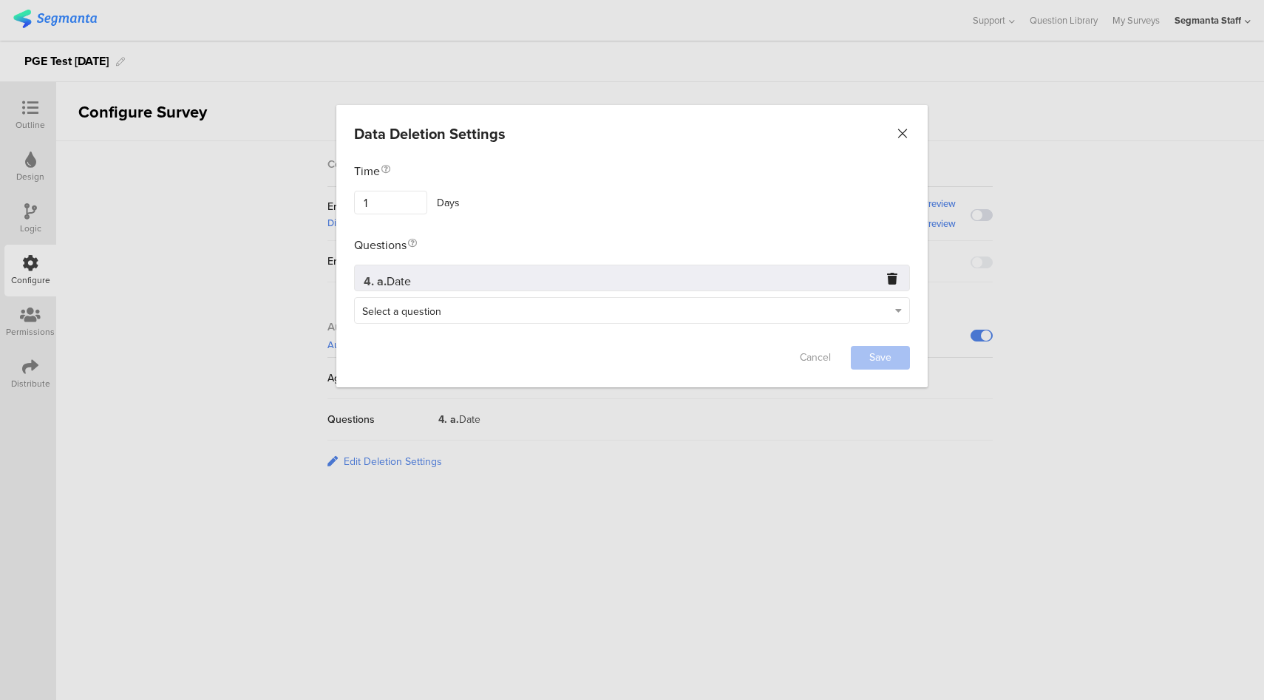
click at [903, 129] on icon "Close" at bounding box center [902, 133] width 15 height 15
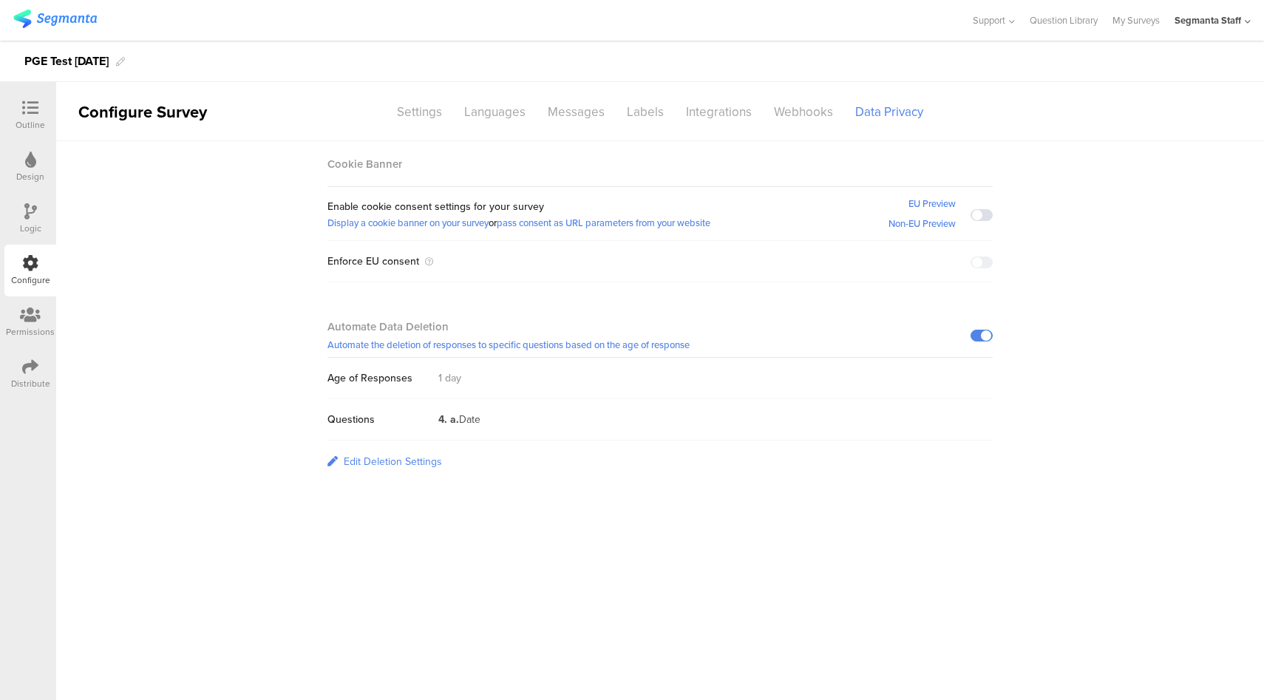
click at [411, 458] on div "Edit Deletion Settings" at bounding box center [393, 462] width 98 height 16
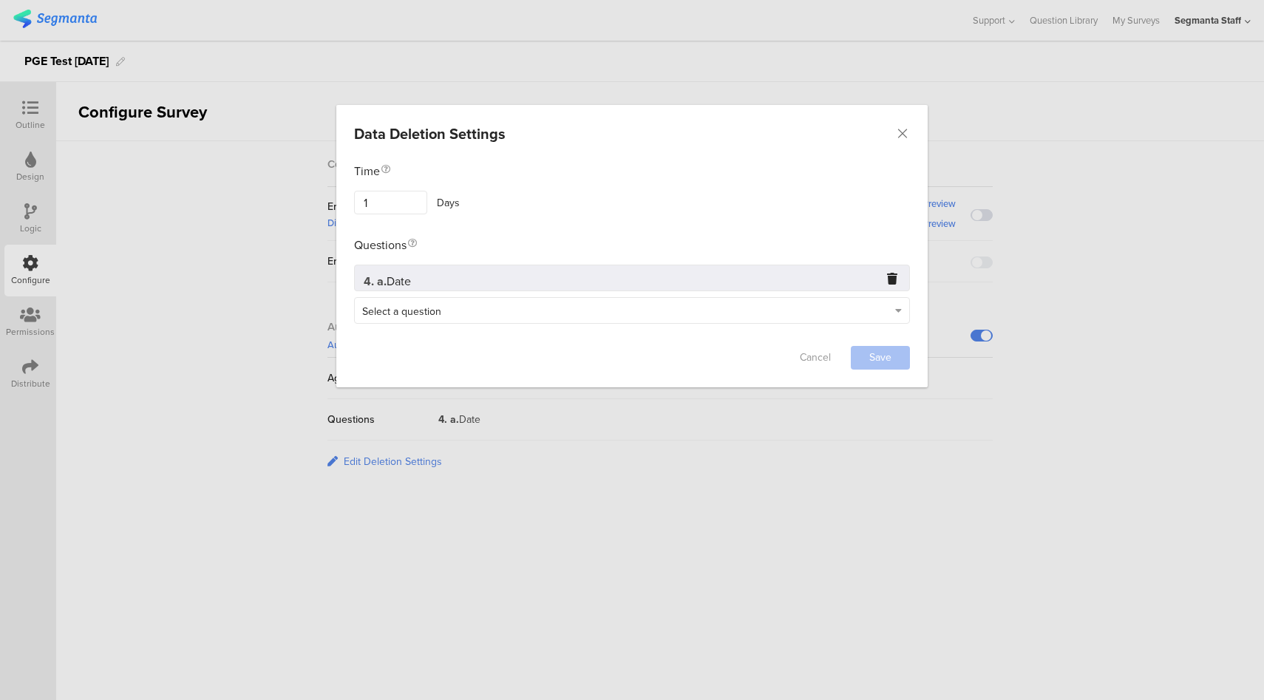
click at [620, 302] on div "Select a question" at bounding box center [625, 310] width 526 height 17
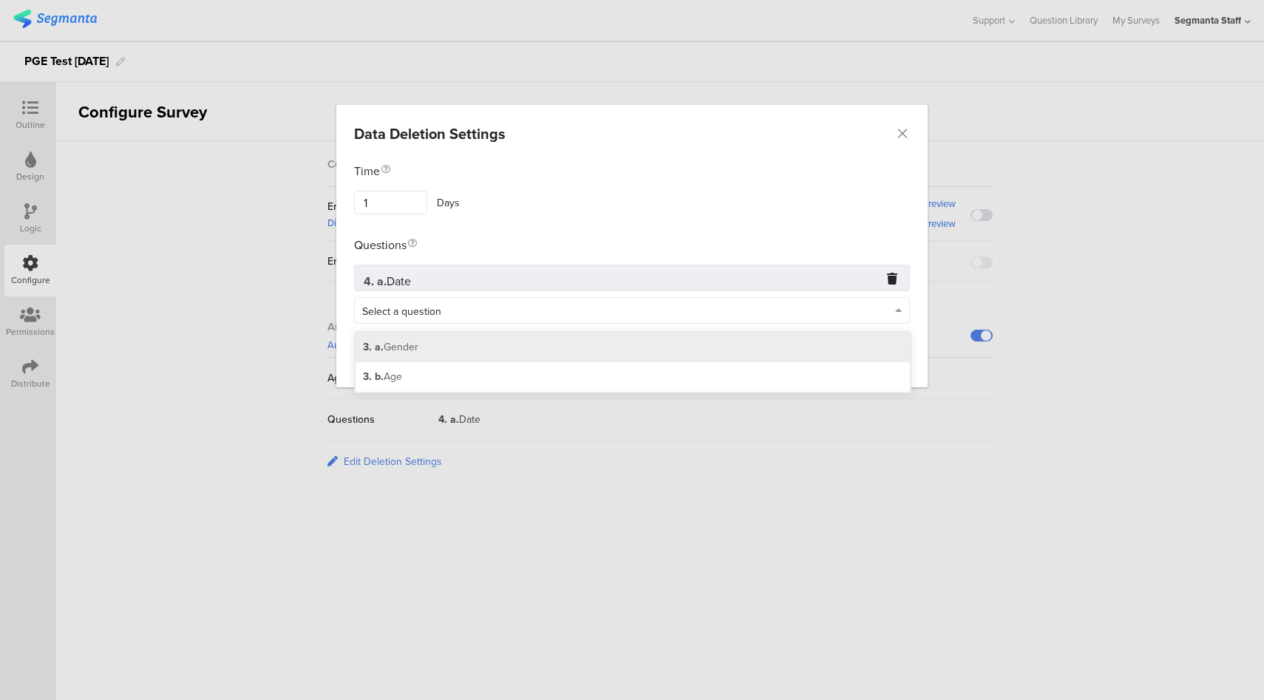
click at [588, 340] on div "3. a. Gender" at bounding box center [633, 348] width 554 height 30
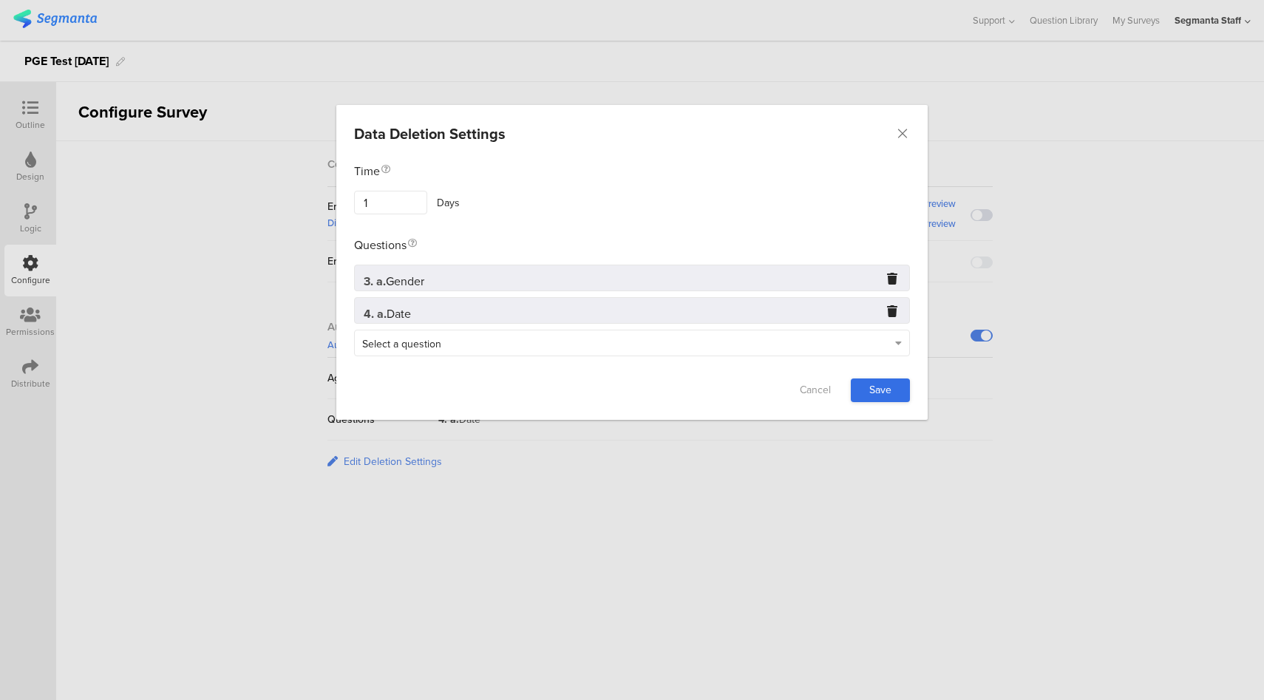
click at [879, 391] on link "Save" at bounding box center [880, 391] width 59 height 24
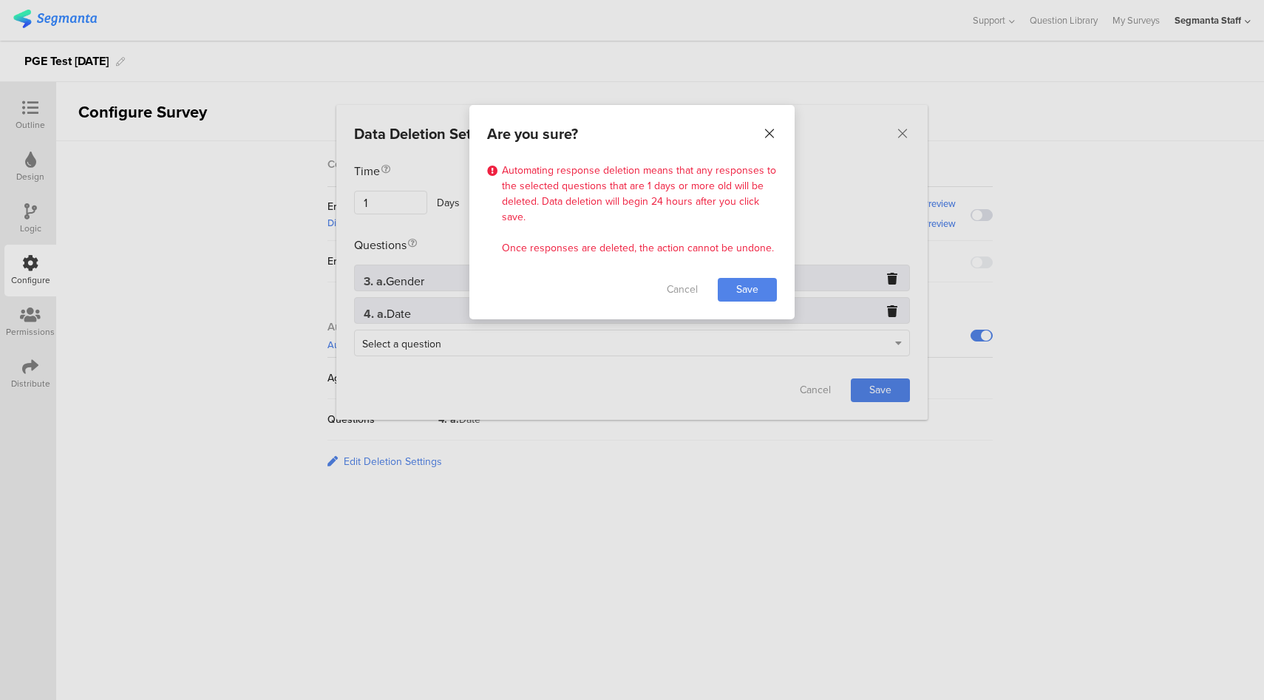
click at [764, 130] on icon "Close" at bounding box center [769, 133] width 15 height 15
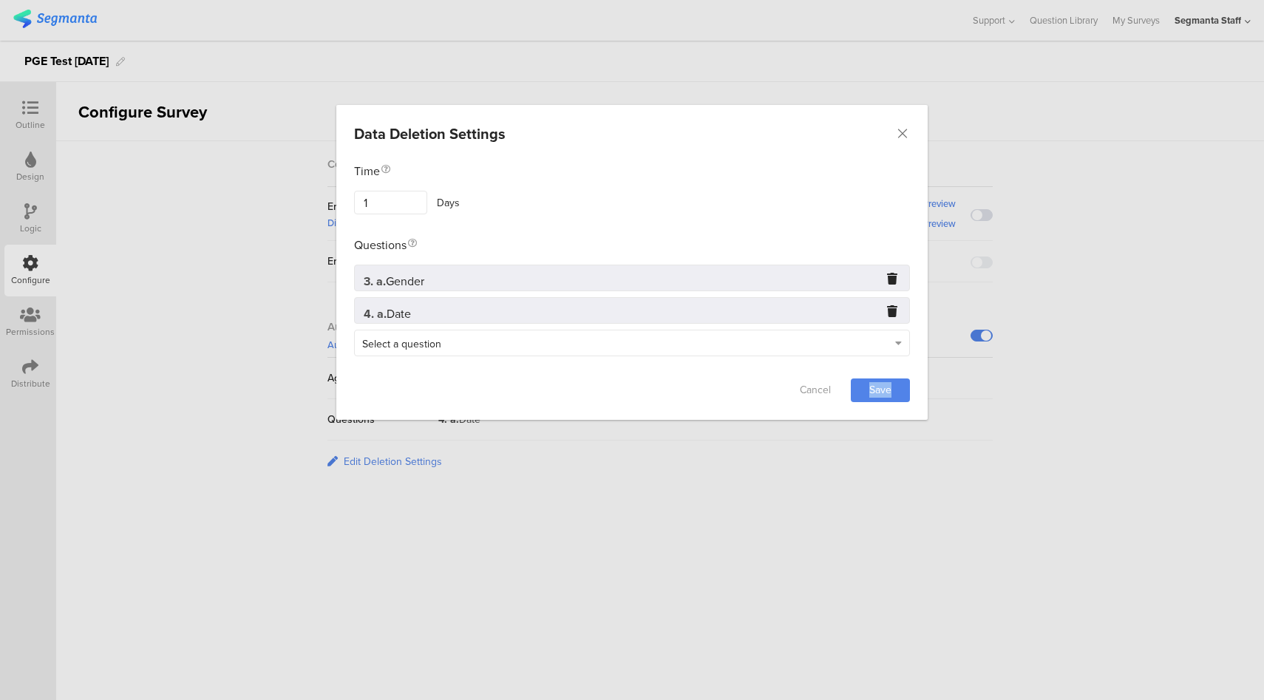
drag, startPoint x: 868, startPoint y: 395, endPoint x: 857, endPoint y: 379, distance: 19.7
click at [863, 390] on link "Save" at bounding box center [880, 391] width 59 height 24
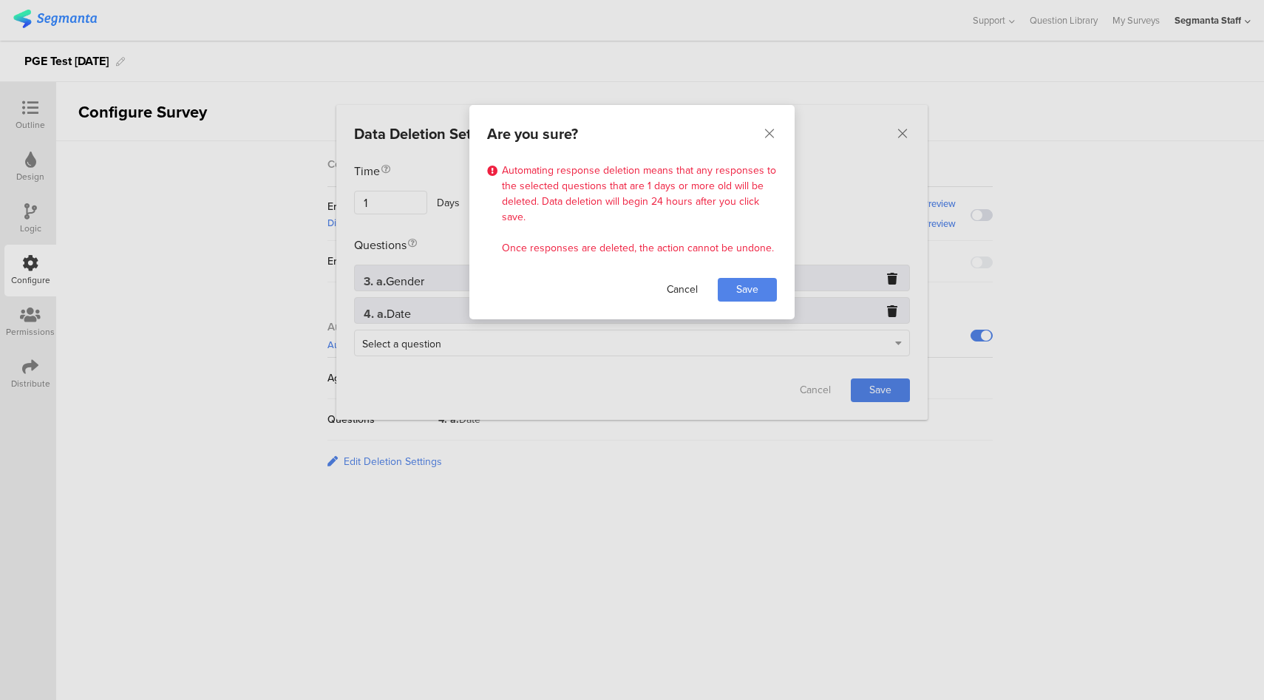
click at [694, 284] on link "Cancel" at bounding box center [682, 290] width 59 height 24
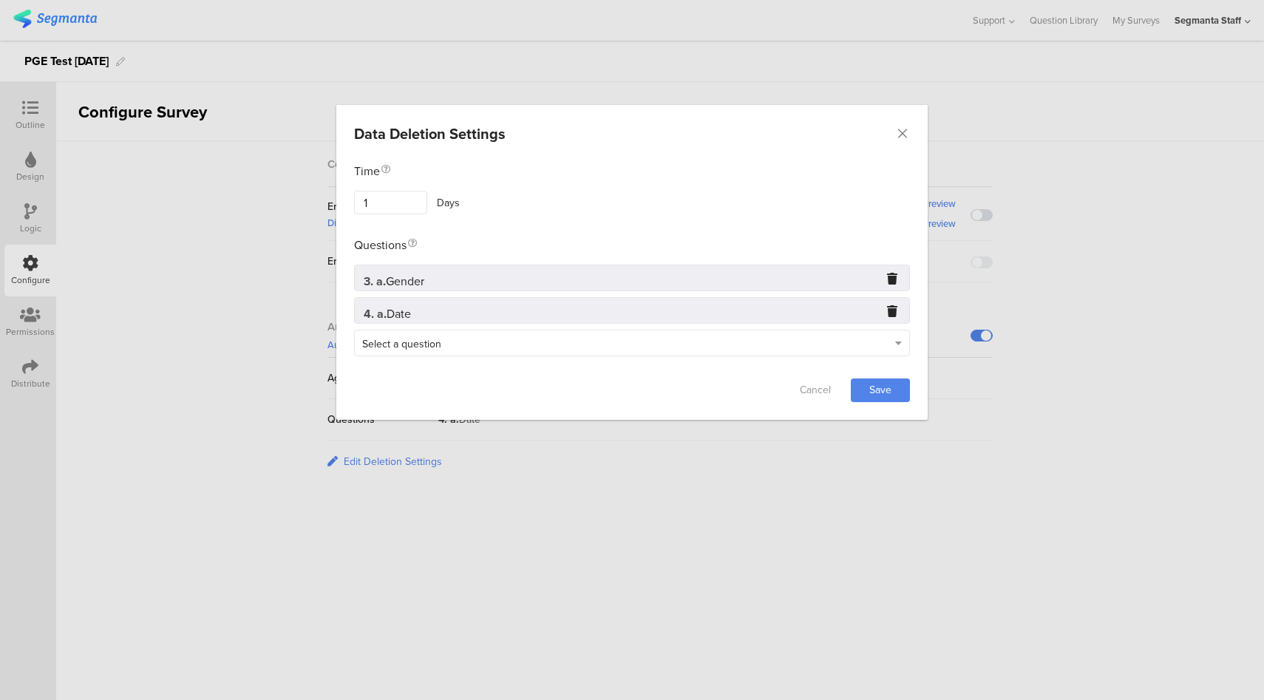
click at [897, 309] on icon "dialog" at bounding box center [892, 310] width 10 height 10
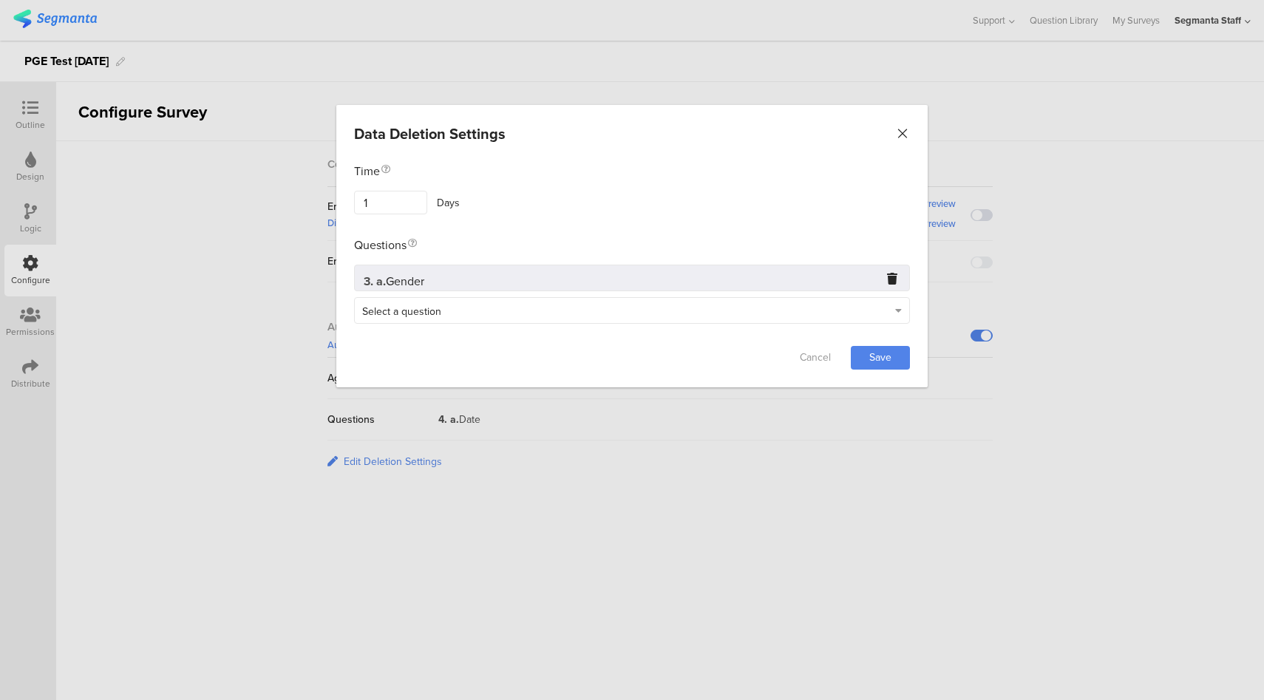
click at [902, 132] on icon "Close" at bounding box center [902, 133] width 15 height 15
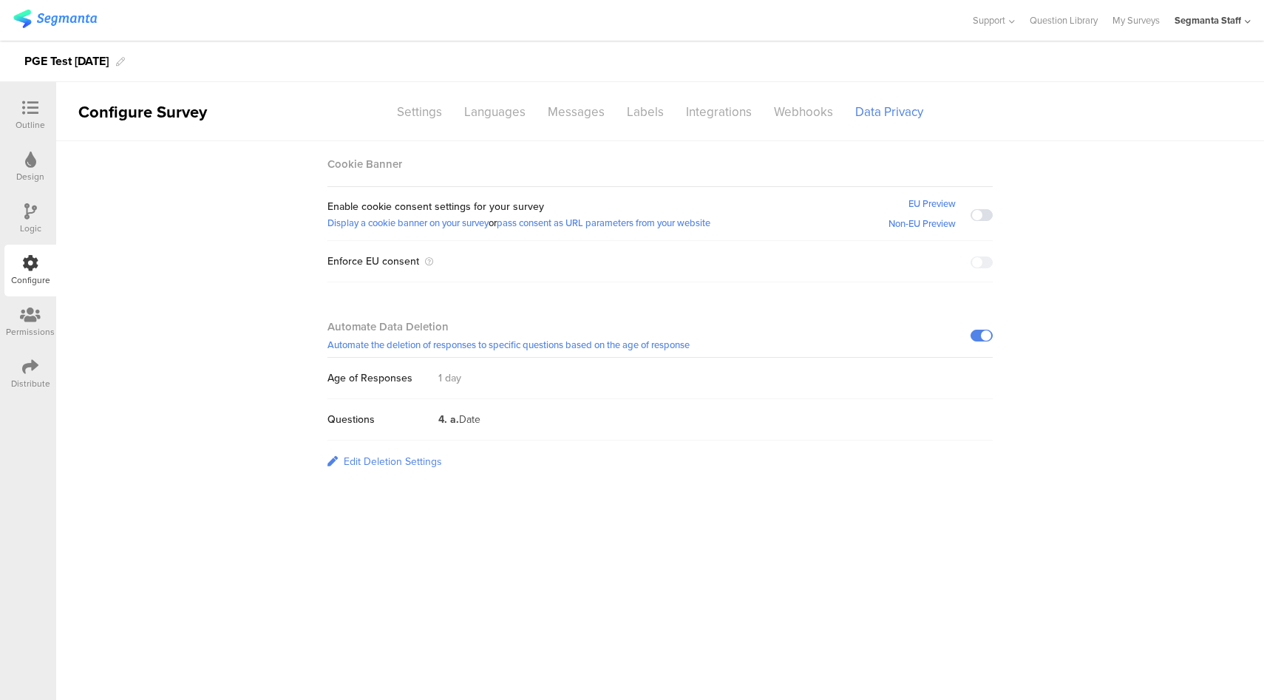
click at [984, 334] on span at bounding box center [982, 336] width 22 height 12
click at [984, 335] on span at bounding box center [982, 336] width 22 height 12
click at [437, 118] on div "Settings" at bounding box center [419, 112] width 67 height 26
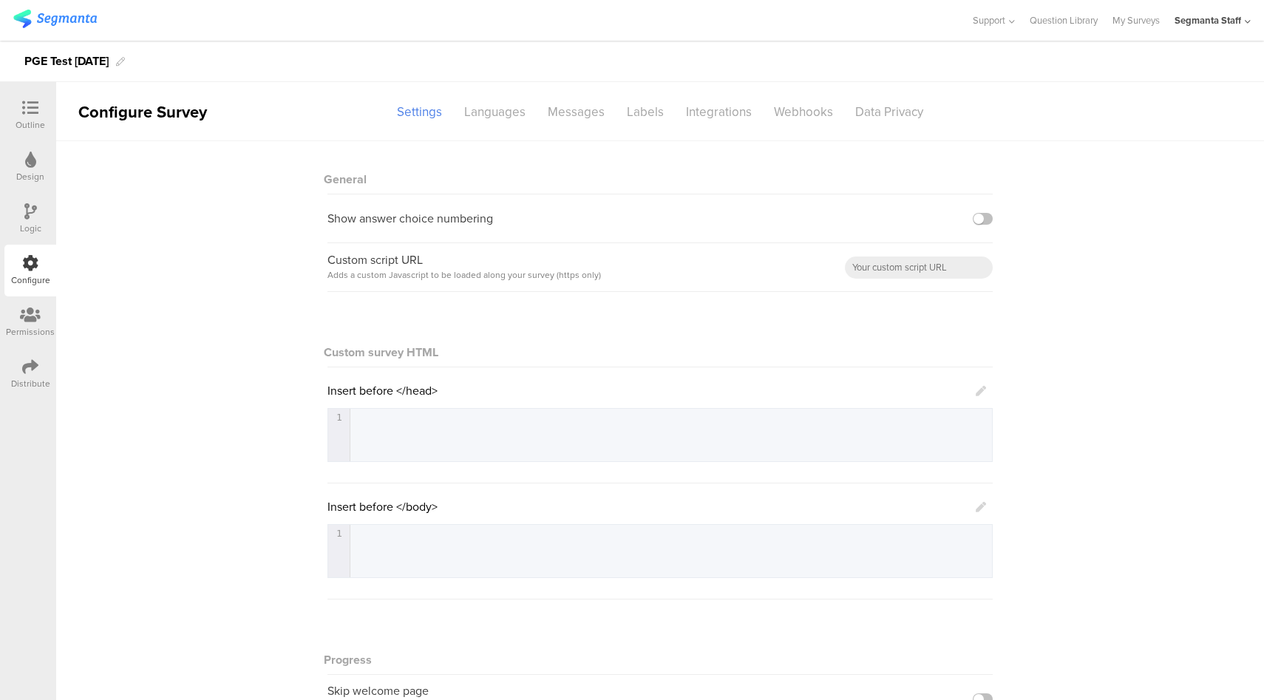
click at [1156, 240] on div "General Show answer choice numbering Custom script URL Adds a custom Javascript…" at bounding box center [660, 513] width 1208 height 744
click at [978, 217] on label at bounding box center [983, 219] width 20 height 12
click at [0, 0] on input "checkbox" at bounding box center [0, 0] width 0 height 0
click at [33, 372] on icon at bounding box center [30, 367] width 16 height 16
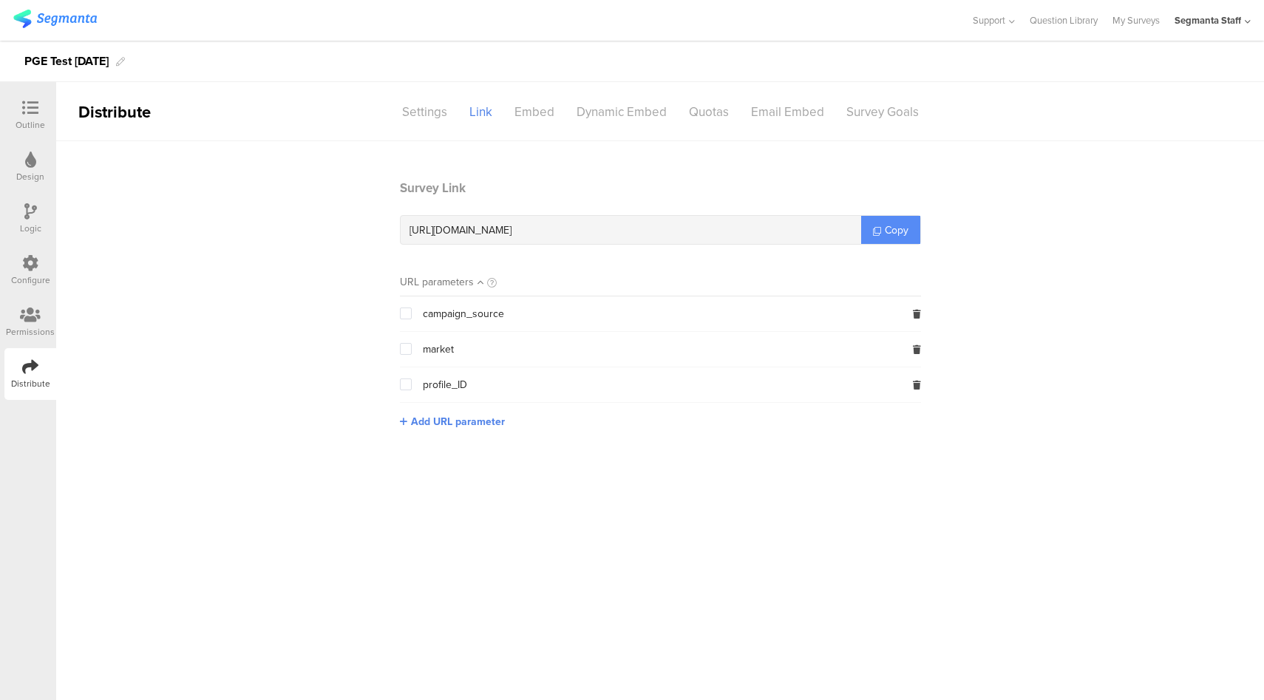
click at [877, 229] on icon at bounding box center [877, 231] width 8 height 8
click at [30, 264] on icon at bounding box center [30, 263] width 16 height 16
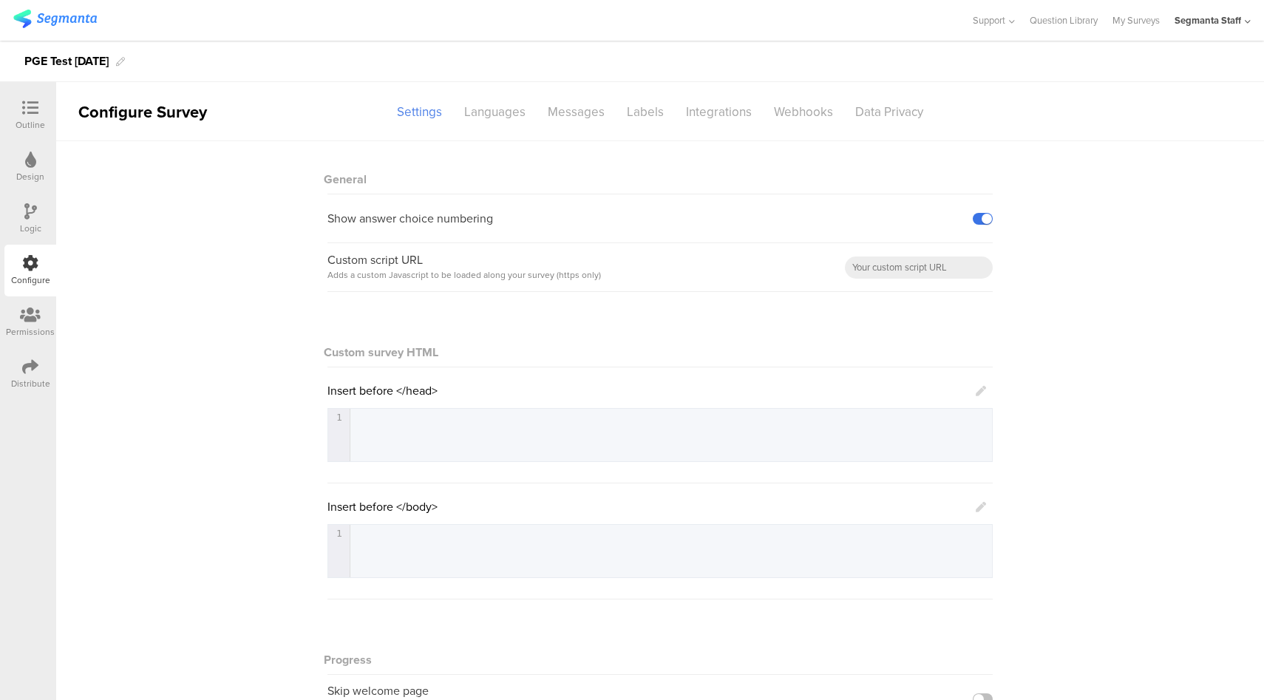
click at [977, 223] on label at bounding box center [983, 219] width 20 height 12
click at [0, 0] on input "checkbox" at bounding box center [0, 0] width 0 height 0
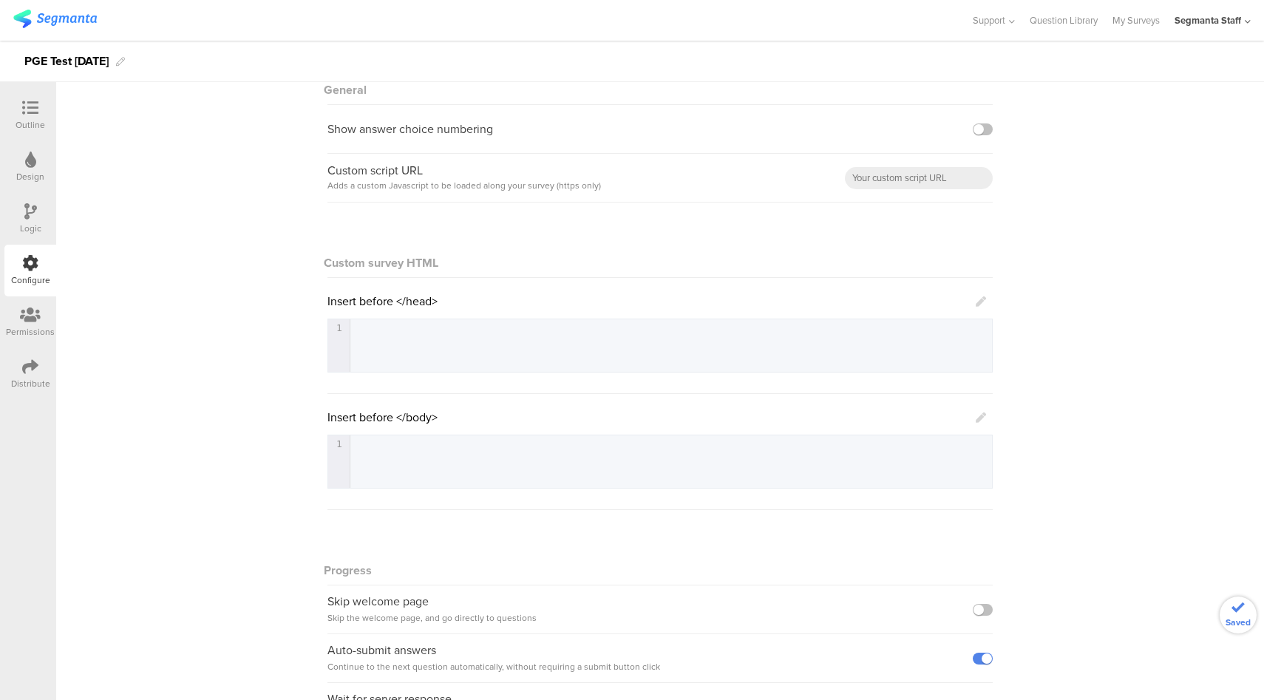
scroll to position [185, 0]
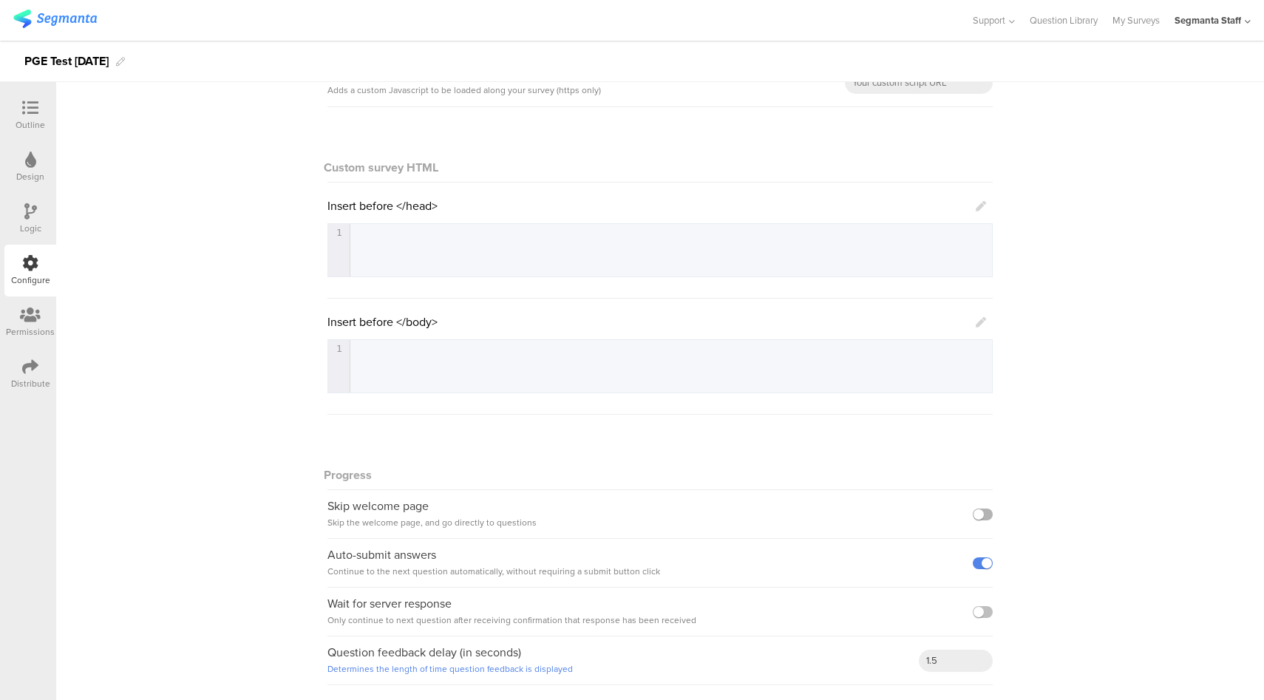
click at [984, 517] on label at bounding box center [983, 515] width 20 height 12
click at [0, 0] on input "checkbox" at bounding box center [0, 0] width 0 height 0
click at [978, 563] on label at bounding box center [983, 563] width 20 height 12
click at [0, 0] on input "checkbox" at bounding box center [0, 0] width 0 height 0
click at [980, 610] on label at bounding box center [983, 612] width 20 height 12
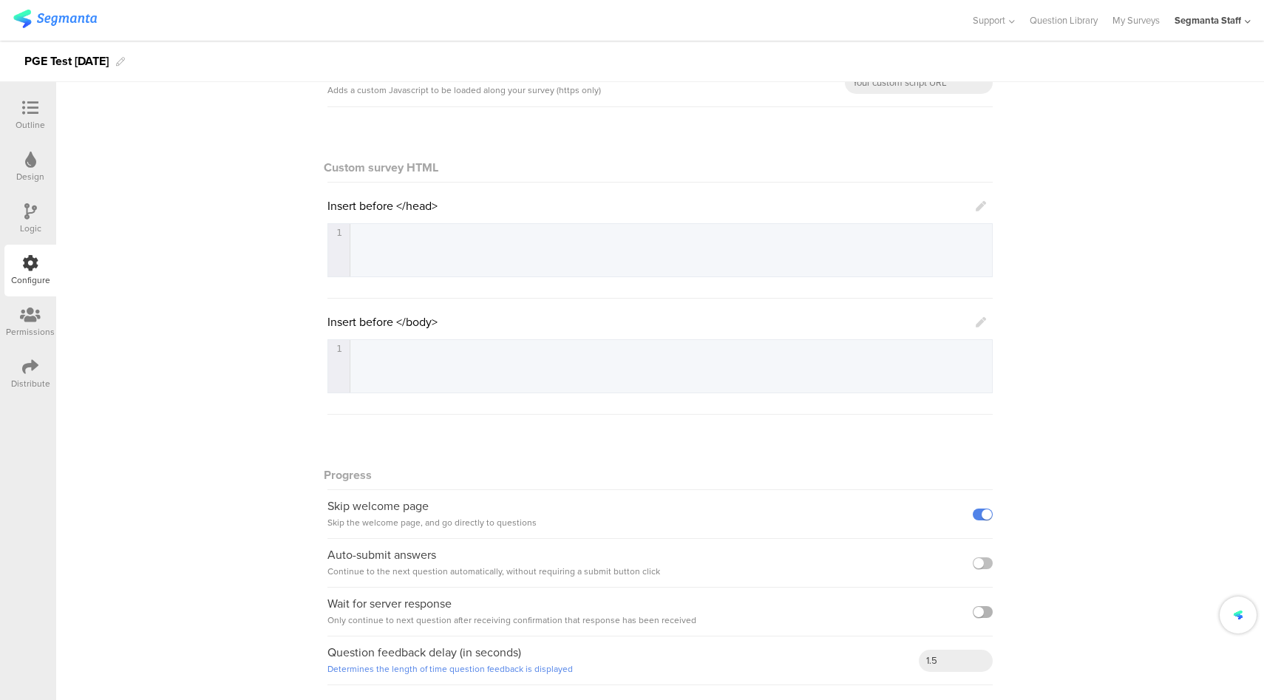
click at [0, 0] on input "checkbox" at bounding box center [0, 0] width 0 height 0
drag, startPoint x: 945, startPoint y: 661, endPoint x: 883, endPoint y: 654, distance: 62.5
click at [883, 654] on div "Question feedback delay (in seconds) Determines the length of time question fee…" at bounding box center [659, 661] width 665 height 49
type input "3"
click at [25, 109] on icon at bounding box center [30, 108] width 16 height 16
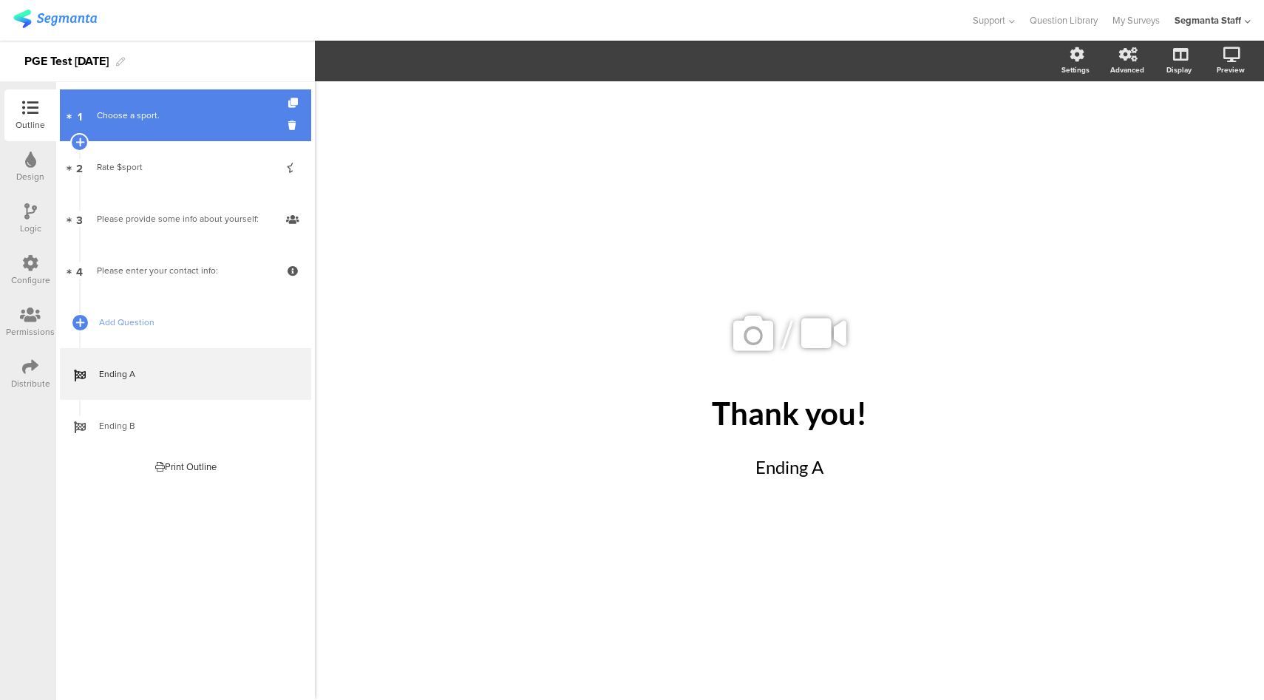
click at [186, 111] on div "Choose a sport." at bounding box center [185, 115] width 177 height 15
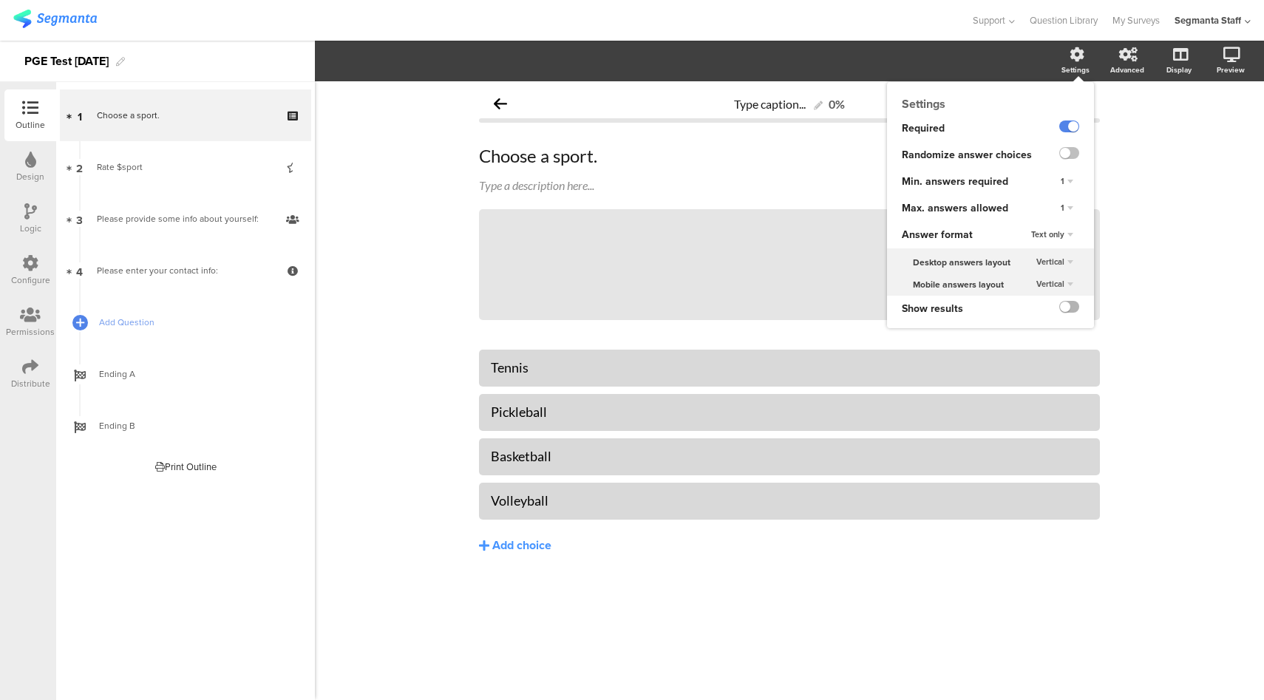
click at [1070, 307] on label at bounding box center [1069, 307] width 20 height 12
click at [0, 0] on input "checkbox" at bounding box center [0, 0] width 0 height 0
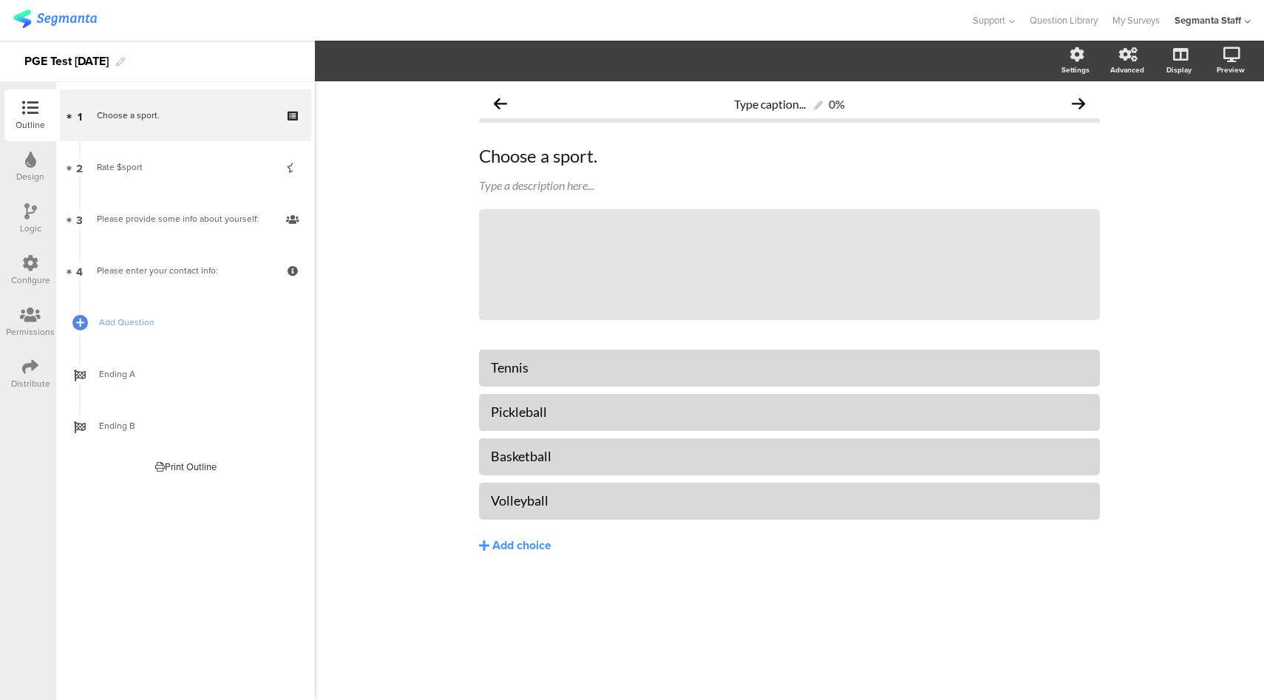
click at [24, 268] on icon at bounding box center [30, 263] width 16 height 16
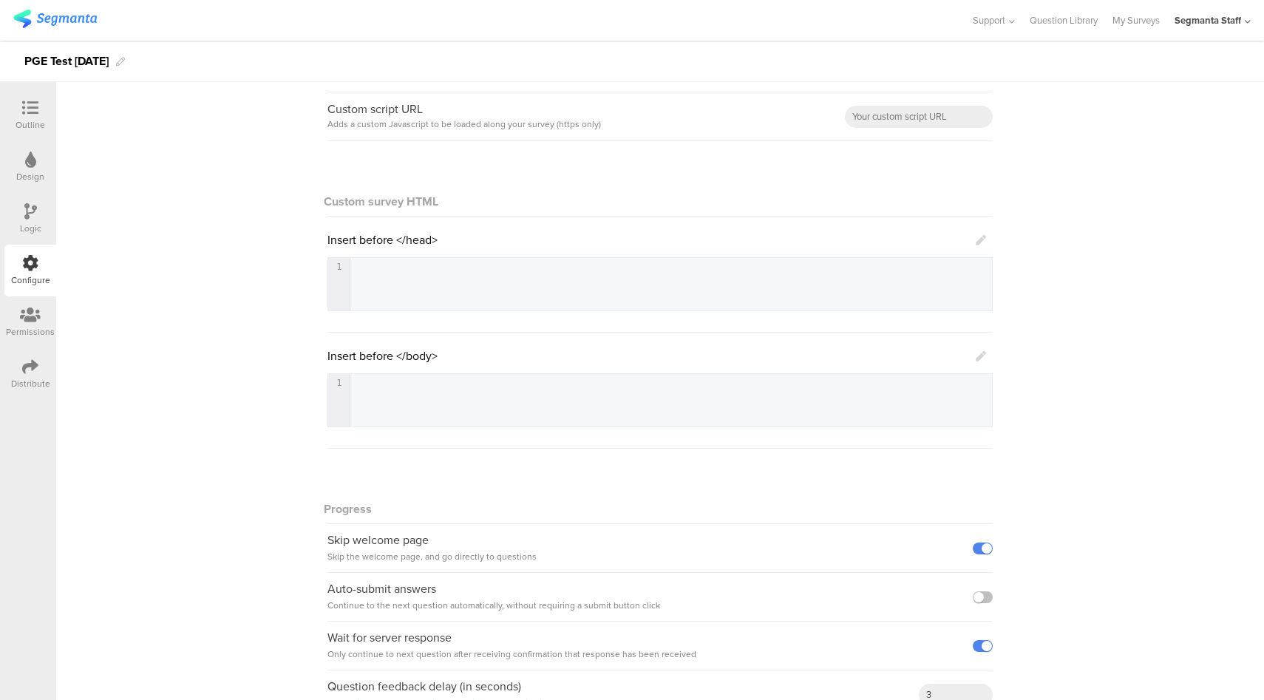
scroll to position [185, 0]
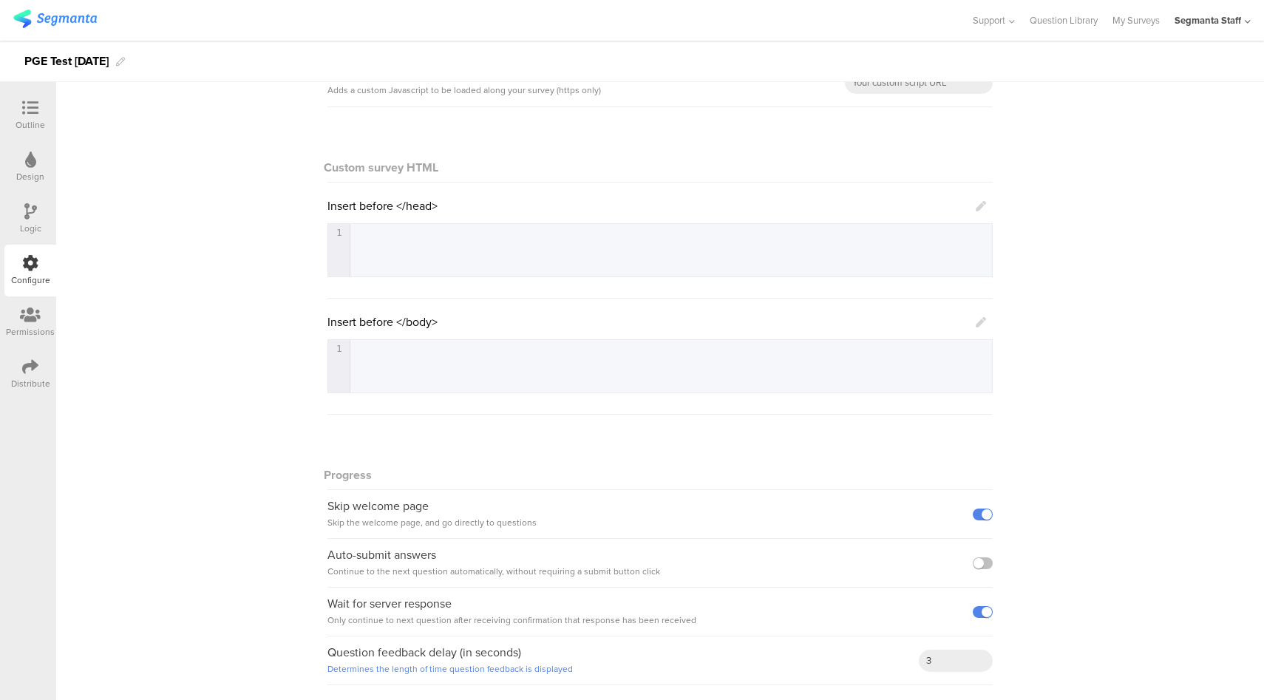
click at [38, 373] on icon at bounding box center [30, 367] width 16 height 16
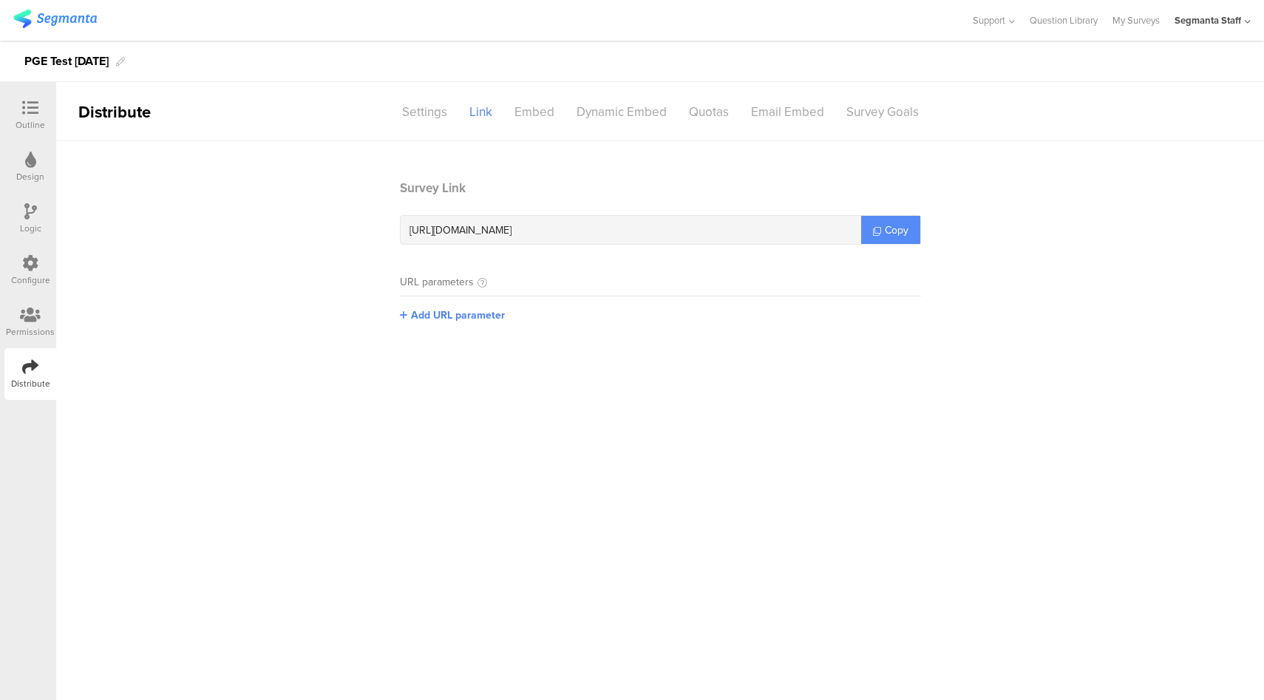
click at [896, 217] on link "Copy" at bounding box center [890, 230] width 59 height 28
click at [34, 270] on icon at bounding box center [30, 263] width 16 height 16
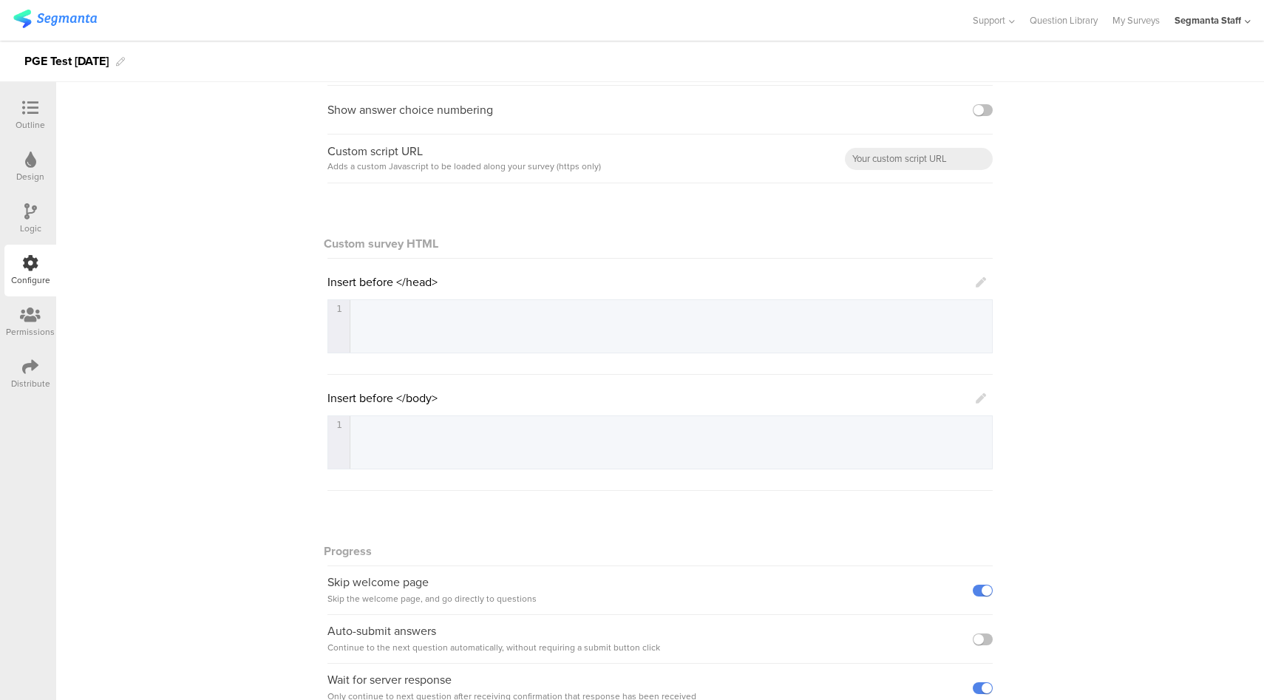
scroll to position [185, 0]
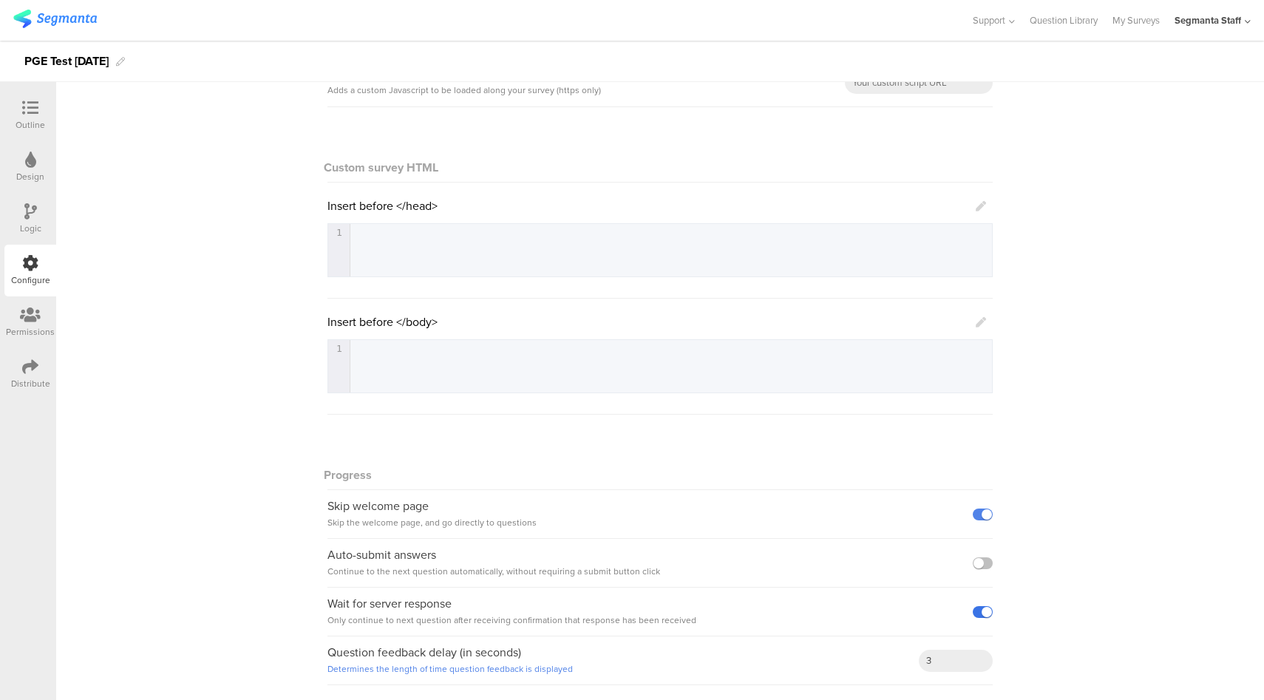
click at [980, 613] on label at bounding box center [983, 612] width 20 height 12
click at [0, 0] on input "checkbox" at bounding box center [0, 0] width 0 height 0
click at [978, 563] on label at bounding box center [983, 563] width 20 height 12
click at [0, 0] on input "checkbox" at bounding box center [0, 0] width 0 height 0
click at [974, 517] on label at bounding box center [983, 515] width 20 height 12
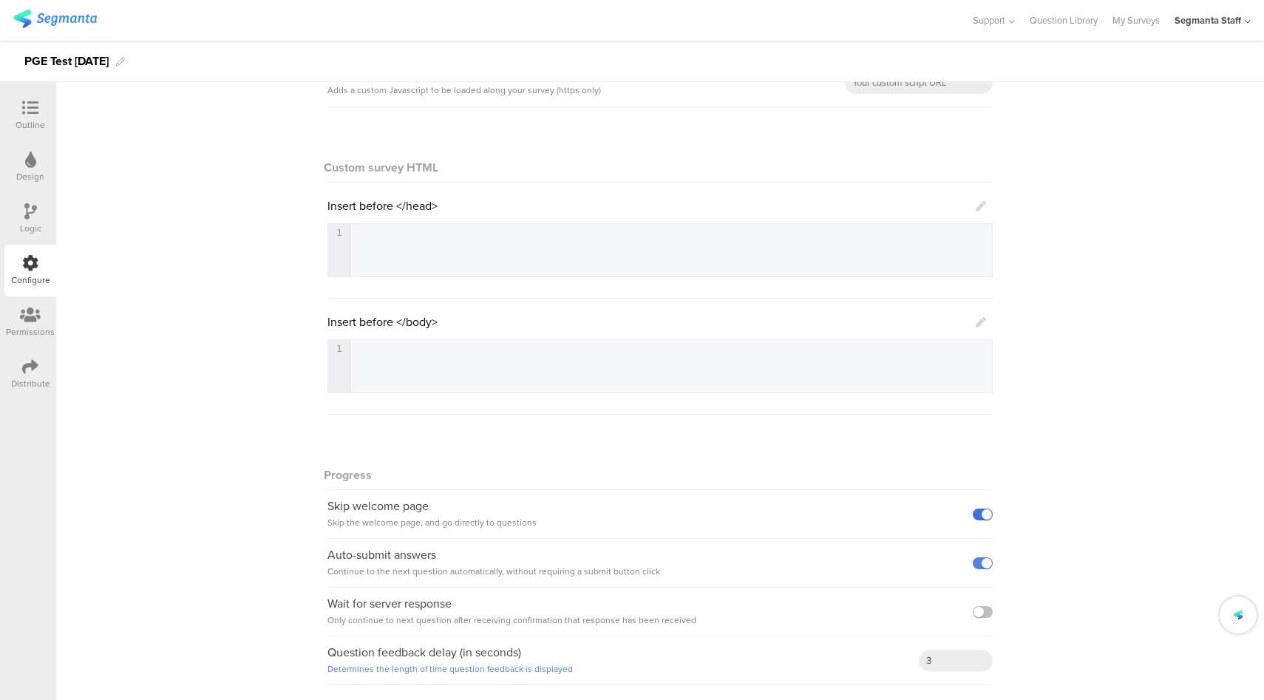
click at [0, 0] on input "checkbox" at bounding box center [0, 0] width 0 height 0
click at [30, 111] on icon at bounding box center [30, 108] width 16 height 16
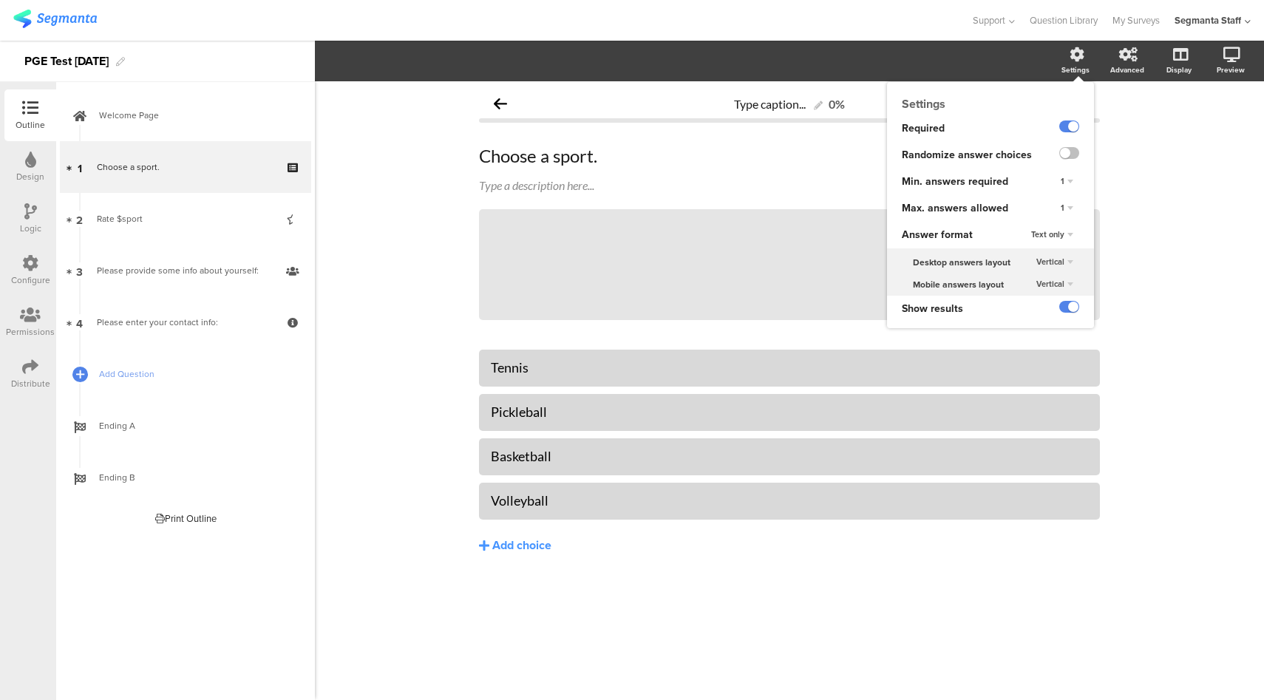
drag, startPoint x: 1070, startPoint y: 304, endPoint x: 1020, endPoint y: 310, distance: 50.7
click at [1070, 304] on label at bounding box center [1069, 307] width 20 height 12
click at [0, 0] on input "checkbox" at bounding box center [0, 0] width 0 height 0
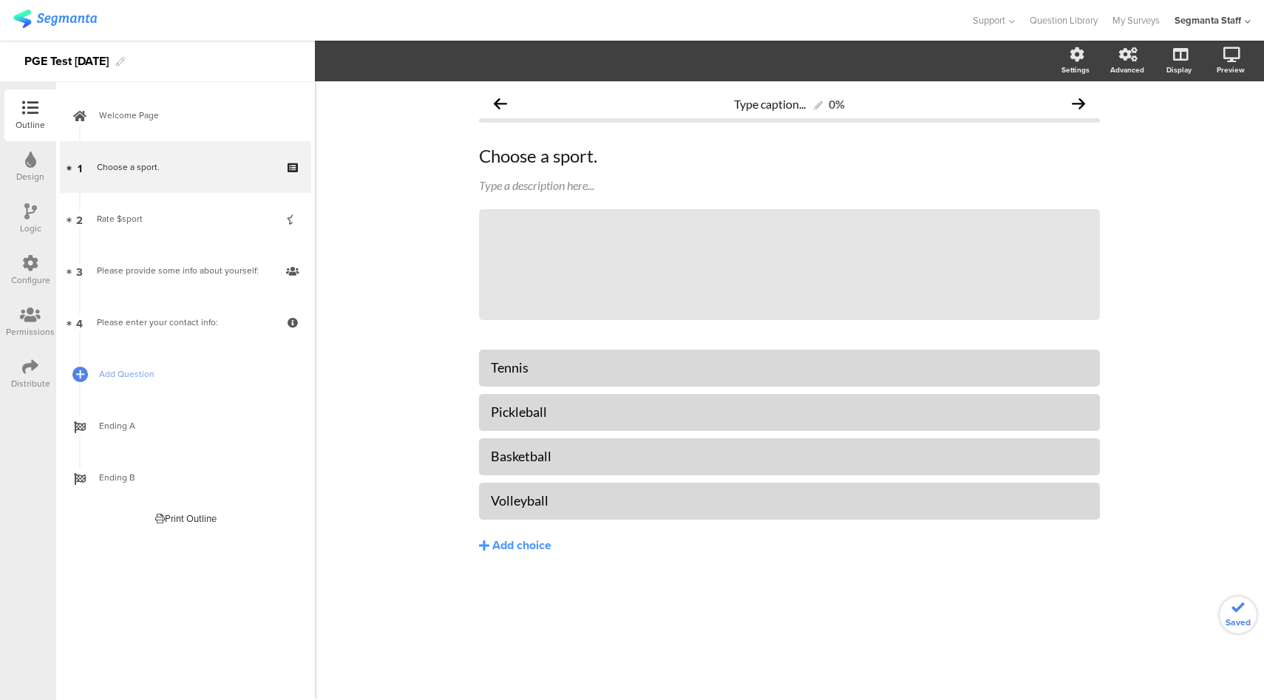
click at [29, 263] on icon at bounding box center [30, 263] width 16 height 16
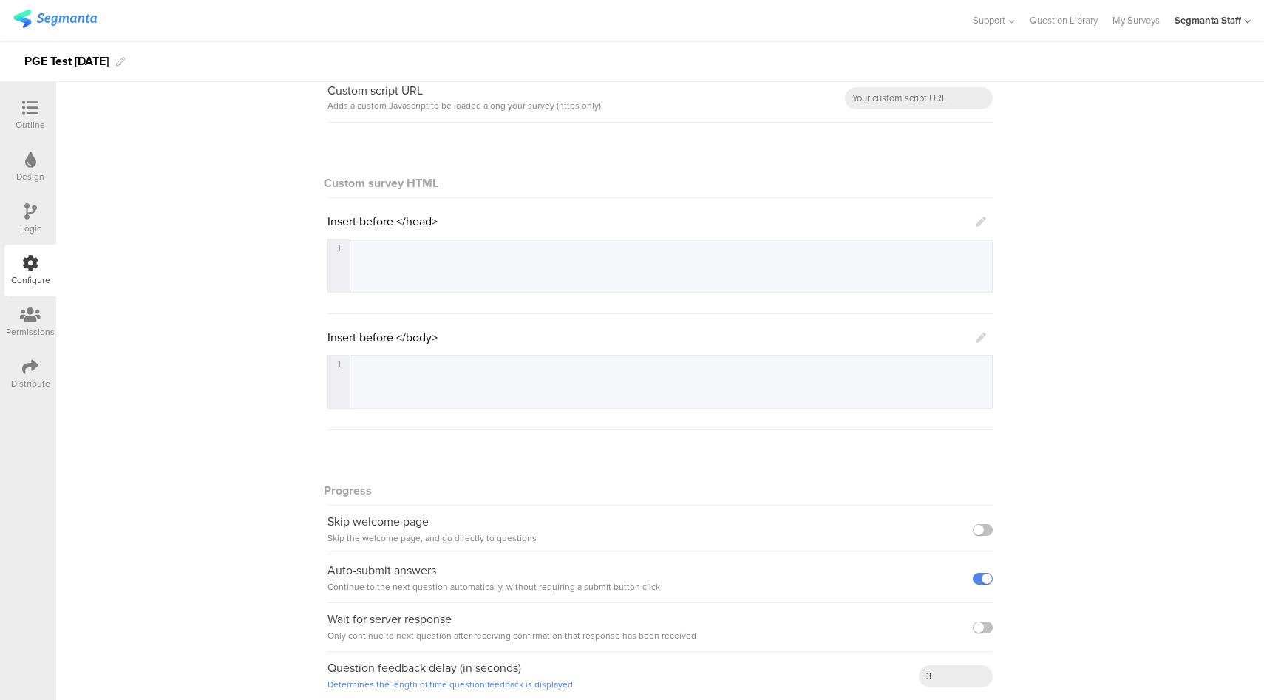
scroll to position [152, 0]
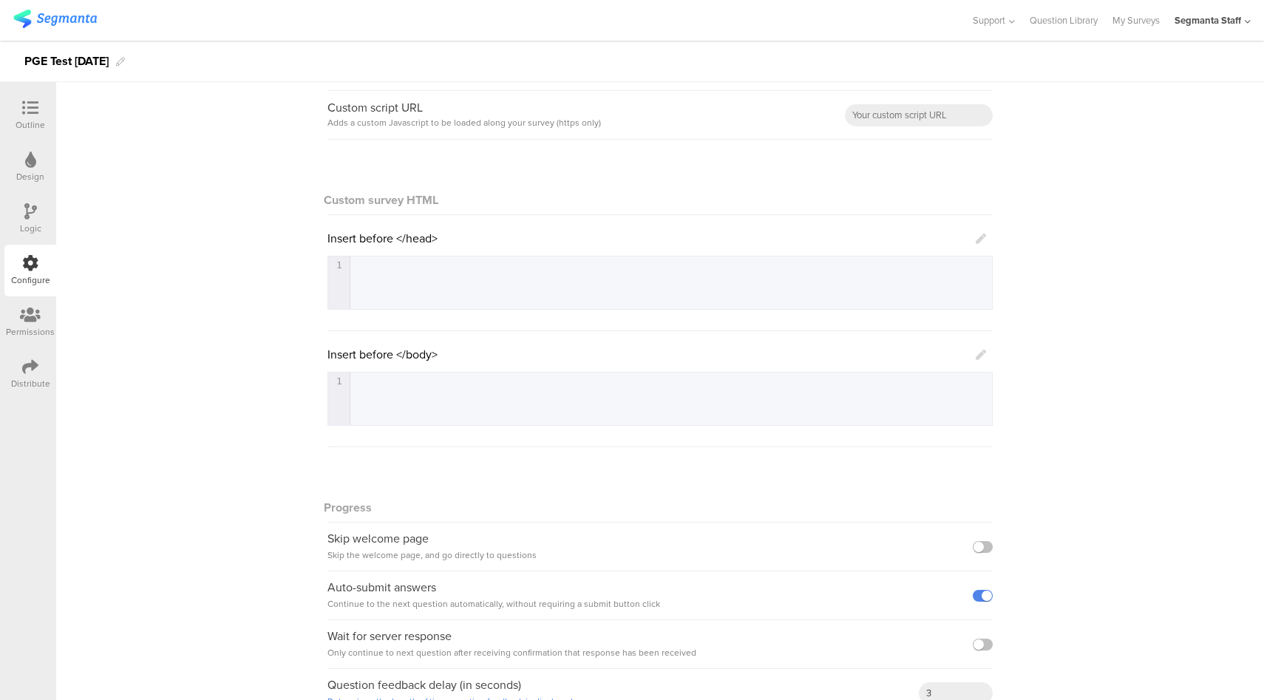
click at [980, 239] on icon at bounding box center [981, 239] width 10 height 10
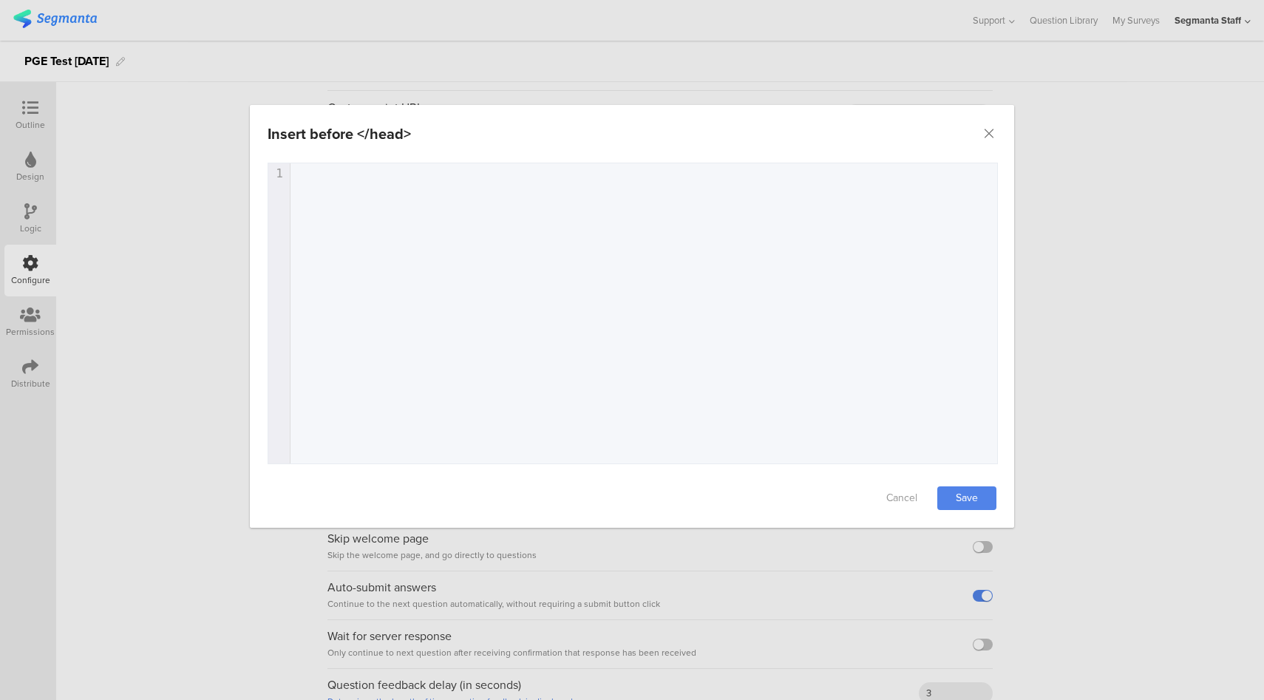
click at [515, 242] on div "1 1 ​" at bounding box center [651, 331] width 766 height 337
type textarea "<script></script>"
type textarea "<p?"
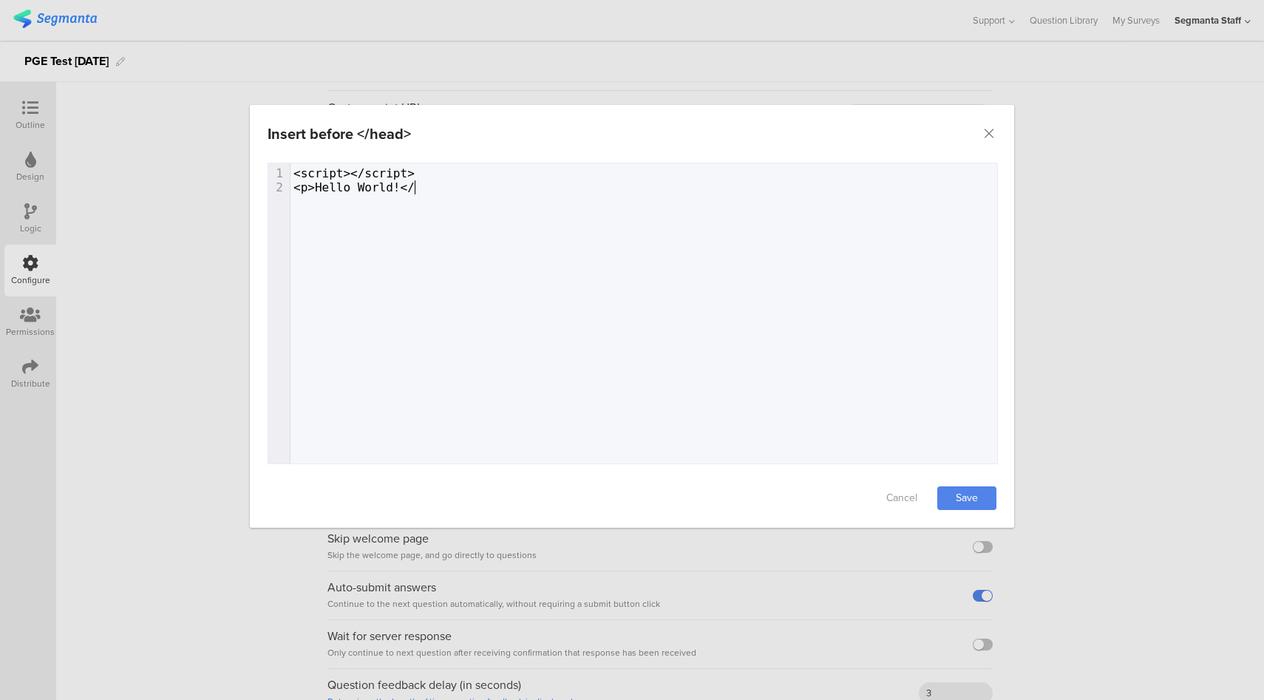
type textarea ">Hello World!</o"
type textarea "p?"
type textarea ">"
type textarea "<script></script>"
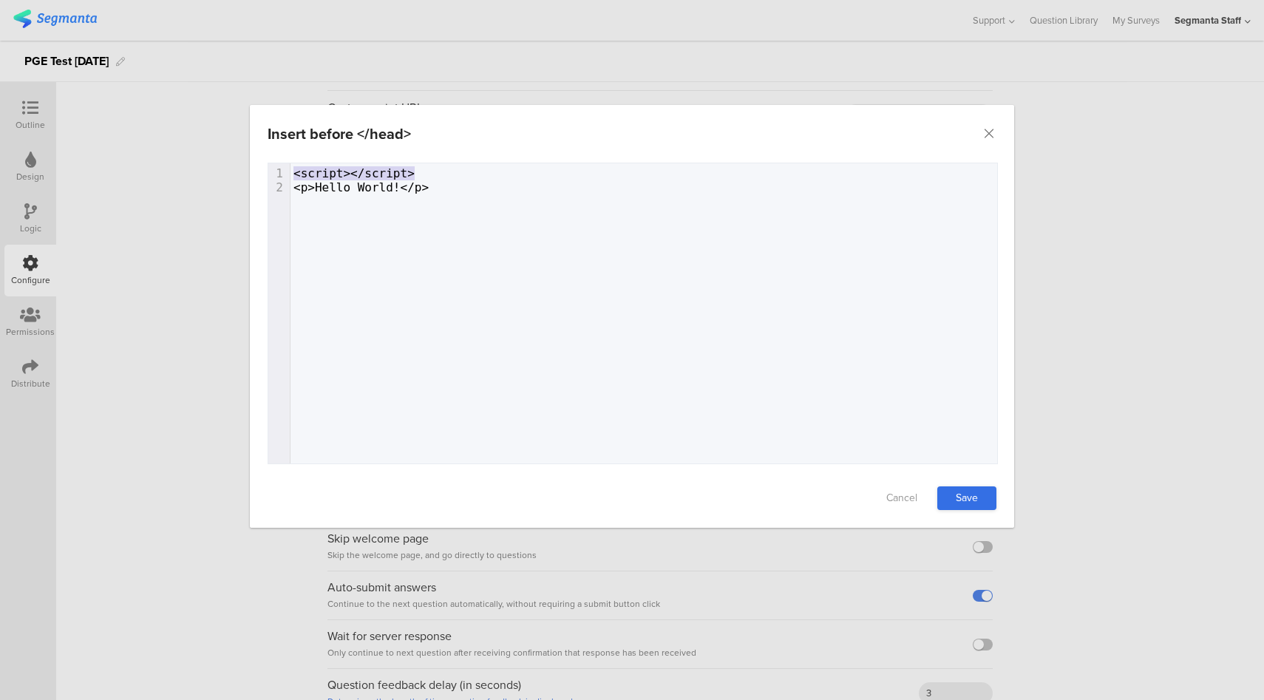
click at [963, 500] on link "Save" at bounding box center [966, 498] width 59 height 24
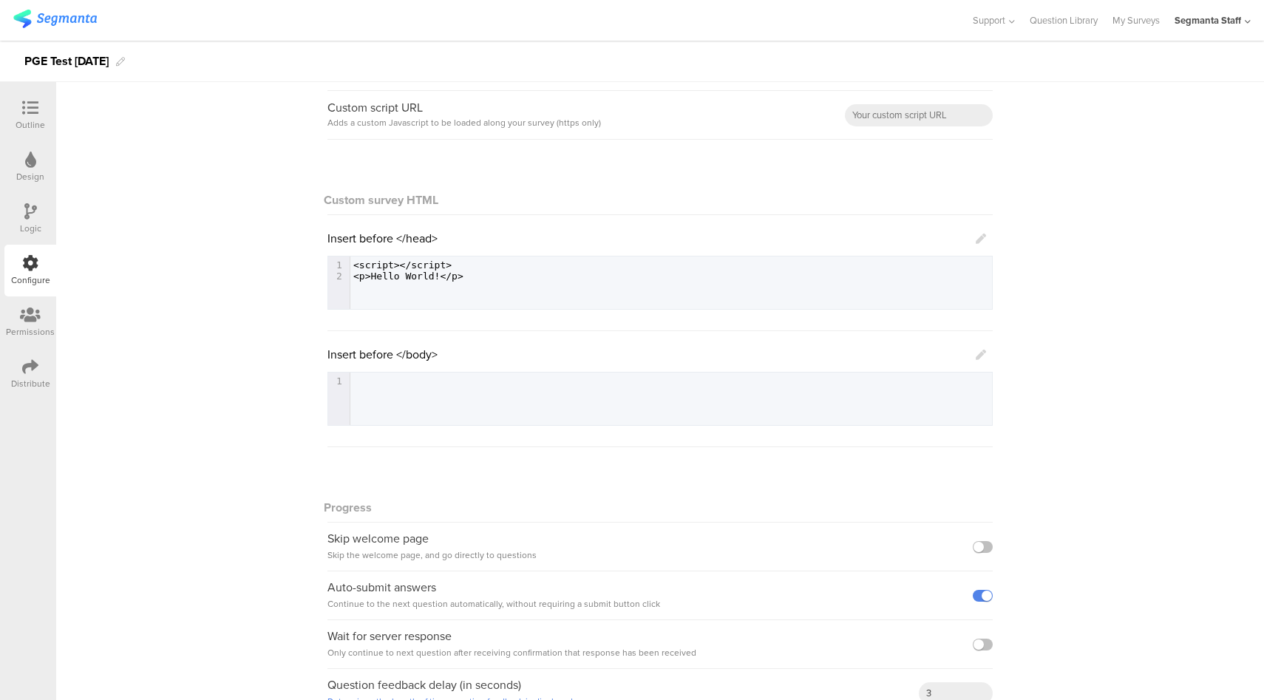
drag, startPoint x: 976, startPoint y: 241, endPoint x: 1002, endPoint y: 172, distance: 74.4
click at [976, 241] on icon at bounding box center [981, 239] width 10 height 10
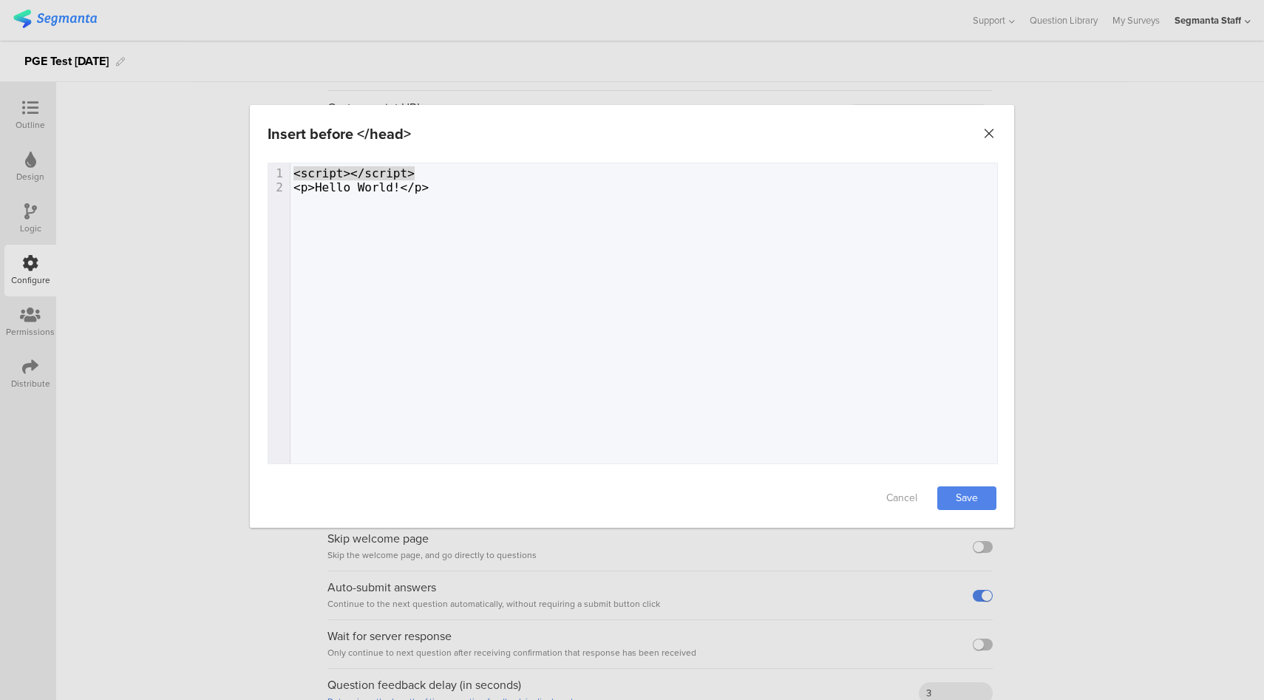
click at [990, 132] on icon "Close" at bounding box center [989, 133] width 15 height 15
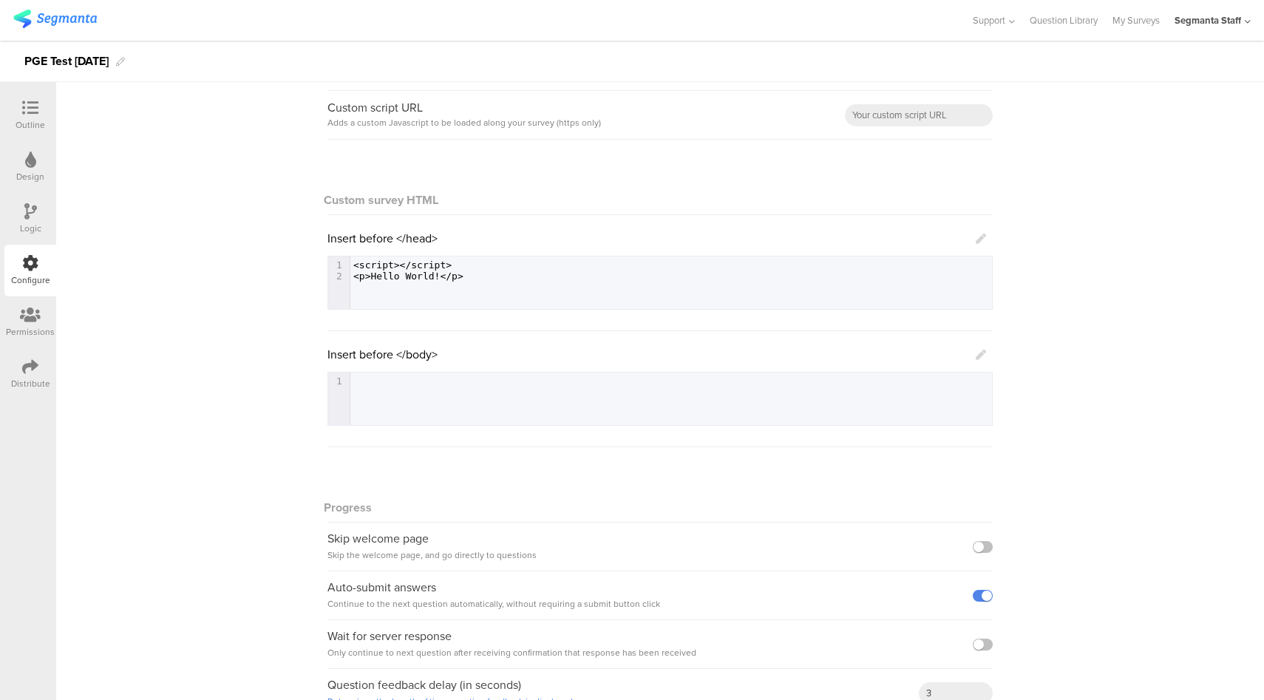
click at [977, 237] on icon at bounding box center [981, 239] width 10 height 10
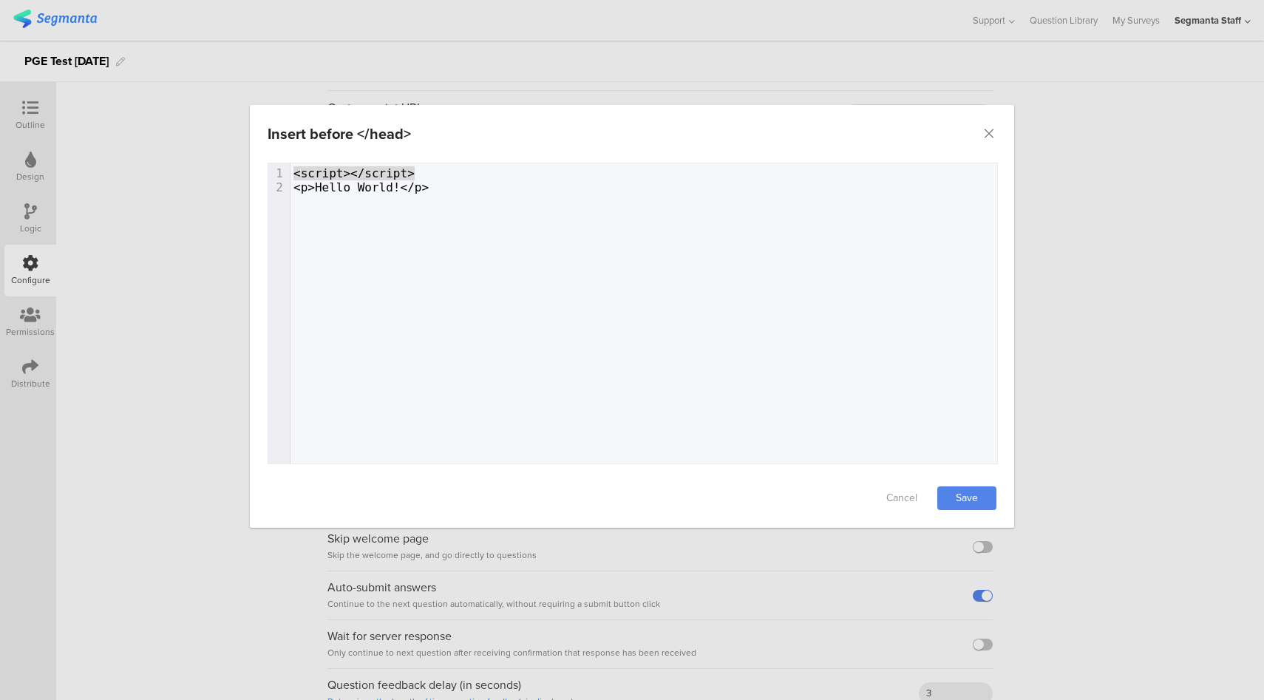
click at [1101, 236] on div "Insert before </head> Failed saving changes. If the problem persists please con…" at bounding box center [632, 350] width 1264 height 700
click at [904, 495] on link "Cancel" at bounding box center [901, 498] width 59 height 24
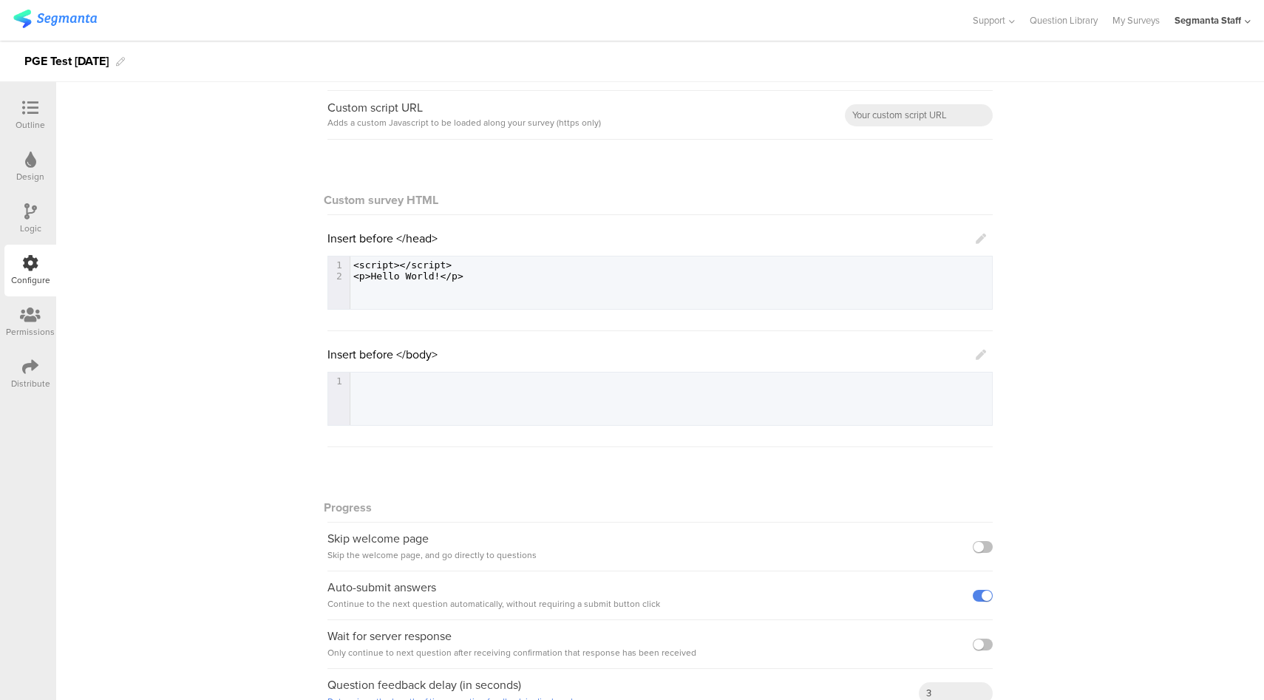
click at [977, 353] on icon at bounding box center [981, 355] width 10 height 10
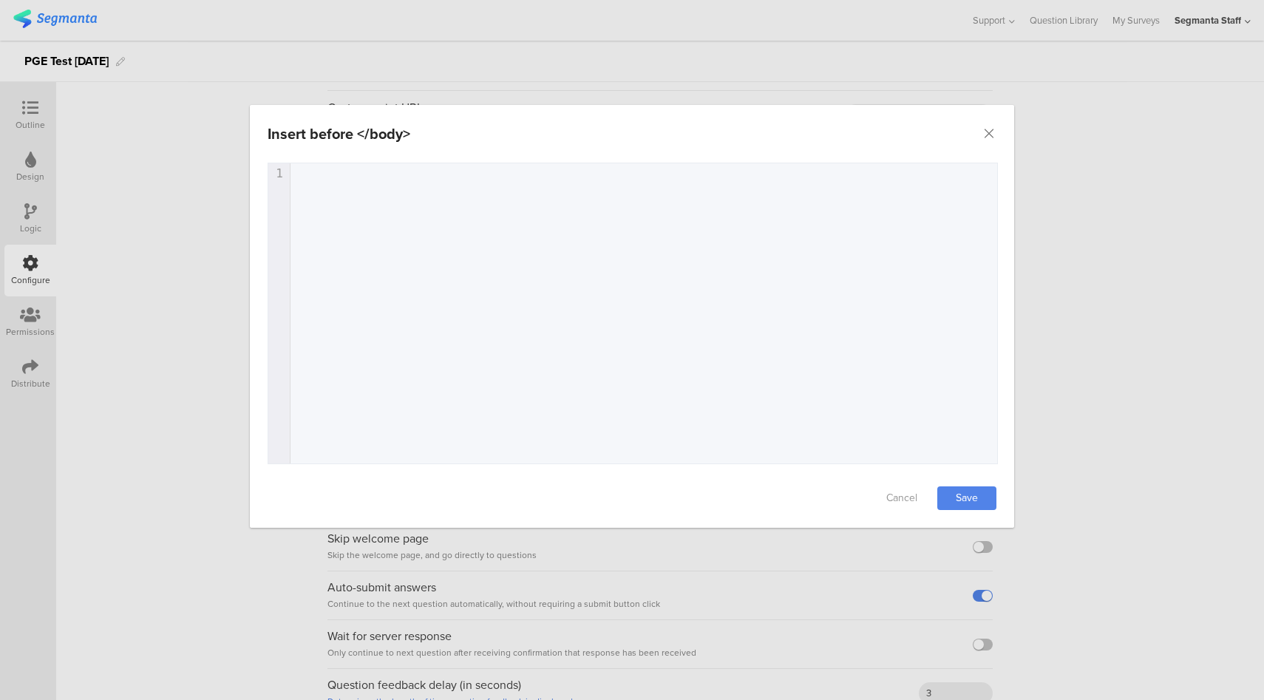
click at [1066, 365] on div "Insert before </body> Failed saving changes. If the problem persists please con…" at bounding box center [632, 350] width 1264 height 700
drag, startPoint x: 899, startPoint y: 506, endPoint x: 904, endPoint y: 489, distance: 17.1
click at [899, 505] on link "Cancel" at bounding box center [901, 498] width 59 height 24
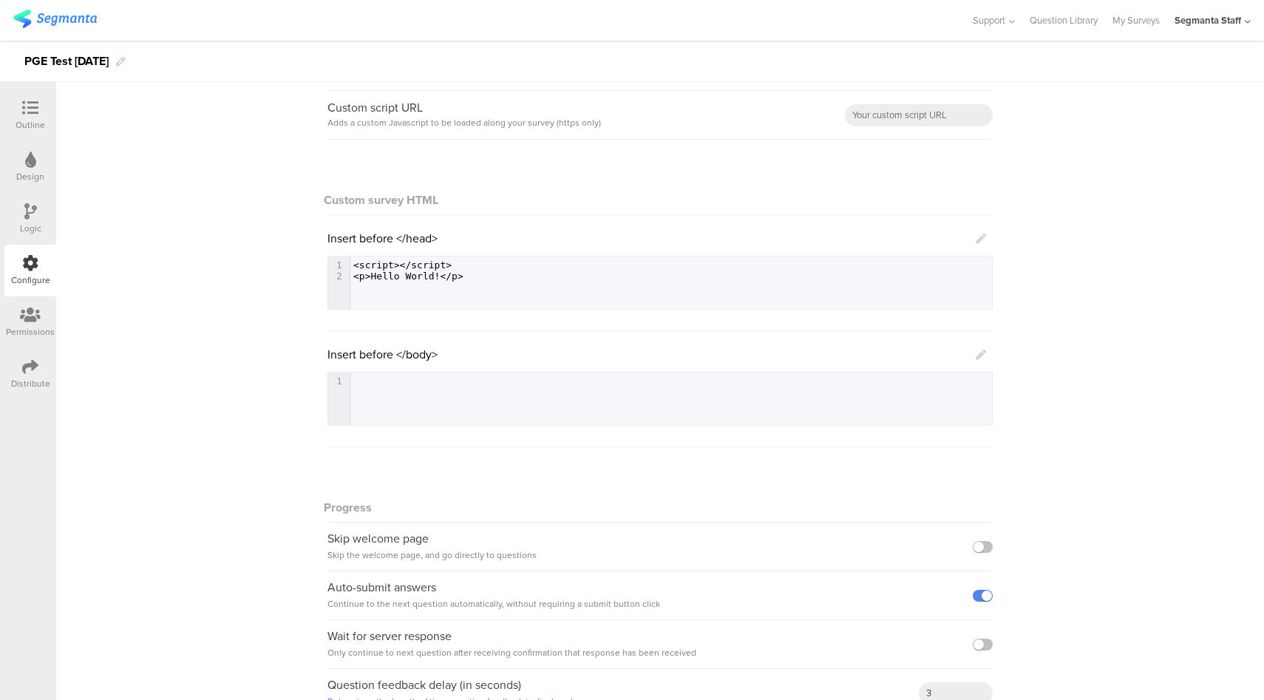
drag, startPoint x: 974, startPoint y: 358, endPoint x: 985, endPoint y: 214, distance: 144.6
click at [976, 357] on icon at bounding box center [981, 355] width 10 height 10
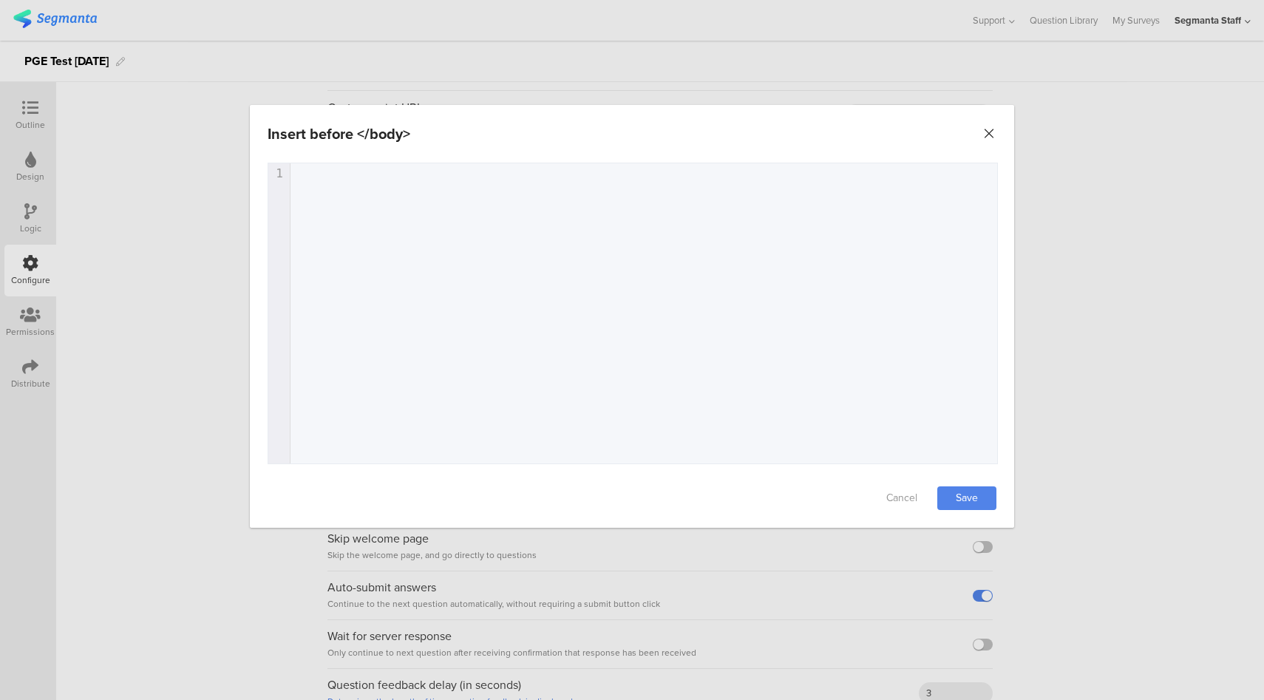
click at [988, 137] on icon "Close" at bounding box center [989, 133] width 15 height 15
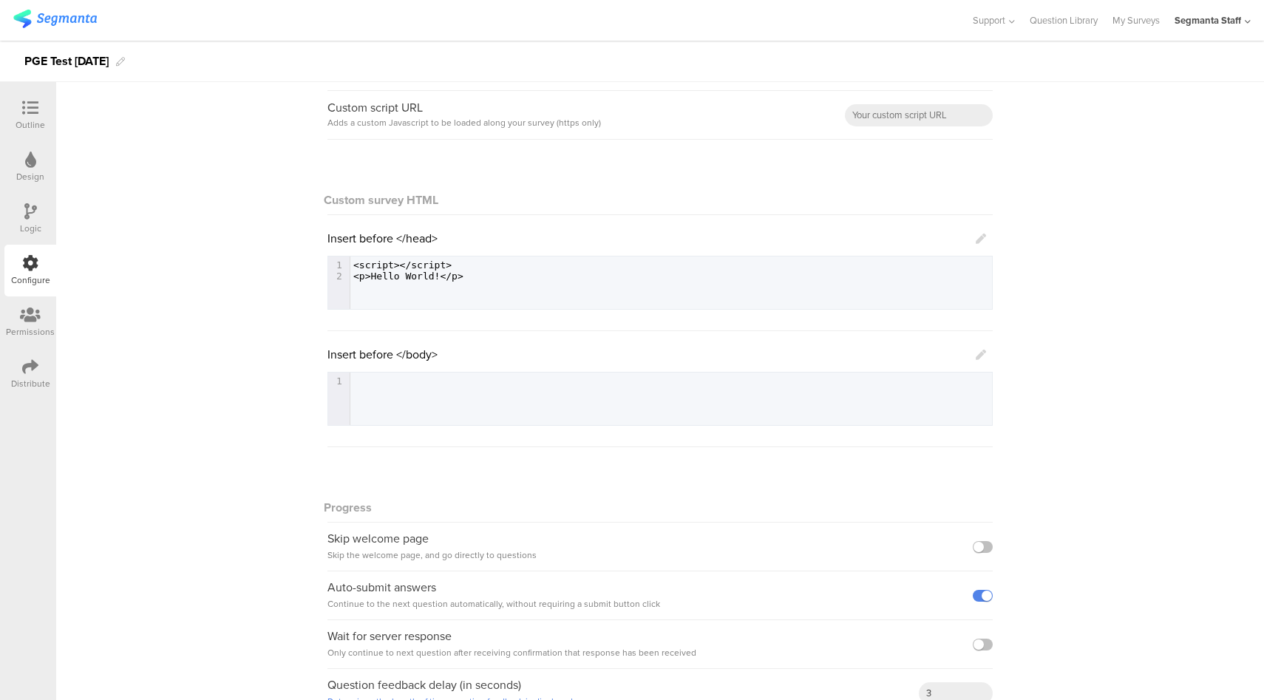
click at [1134, 320] on div "General Show answer choice numbering Custom script URL Adds a custom Javascript…" at bounding box center [660, 361] width 1208 height 744
click at [976, 355] on icon at bounding box center [981, 355] width 10 height 10
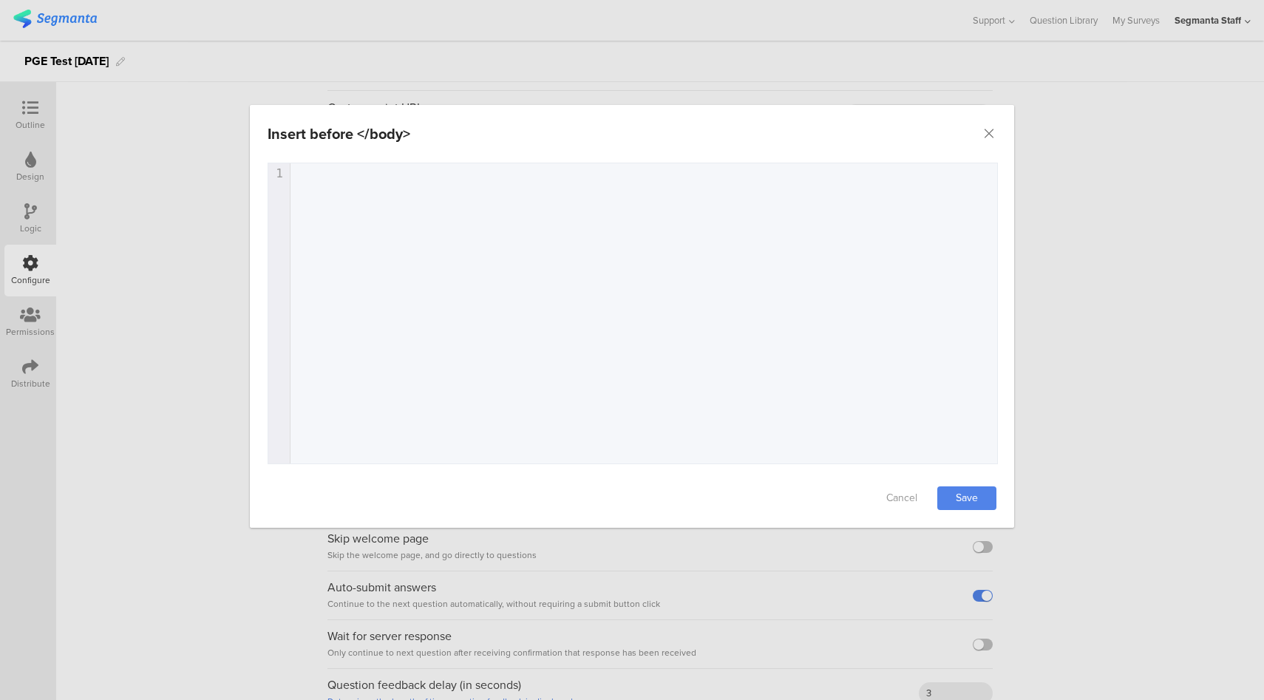
click at [545, 302] on div "1 1 ​" at bounding box center [651, 331] width 766 height 337
click at [550, 276] on div "xxxxxxxxxx 1 <script></script>" at bounding box center [651, 331] width 766 height 337
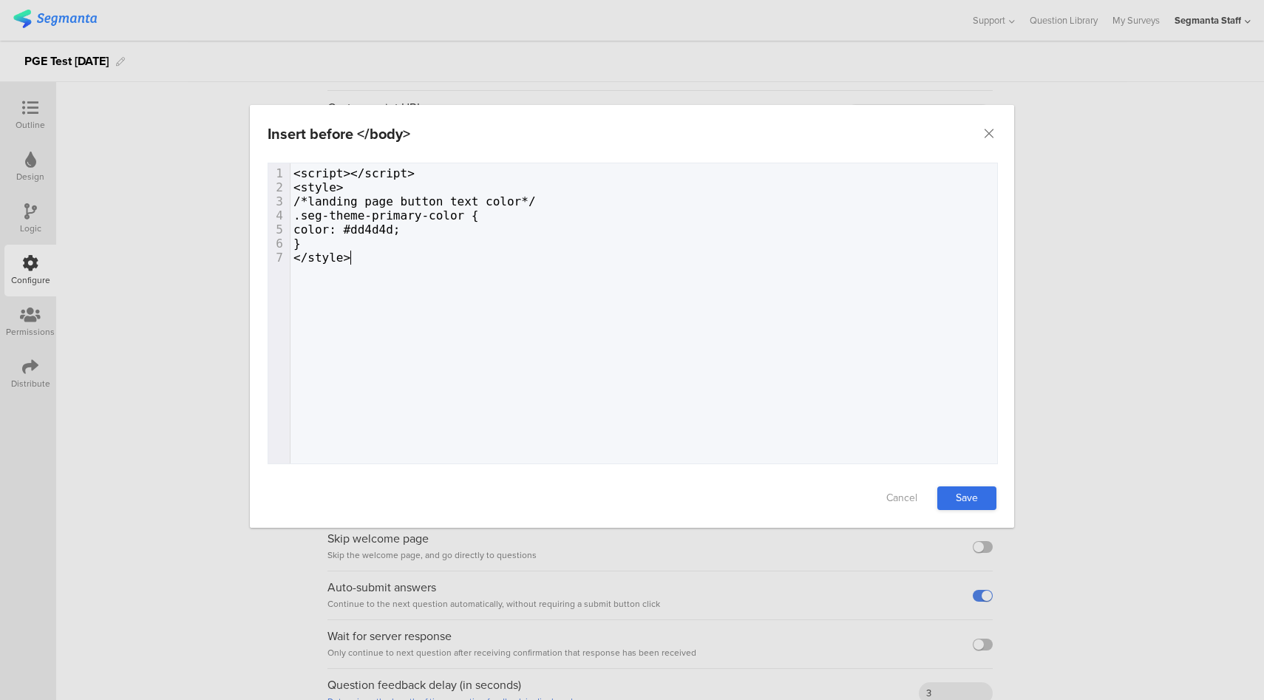
click at [970, 495] on link "Save" at bounding box center [966, 498] width 59 height 24
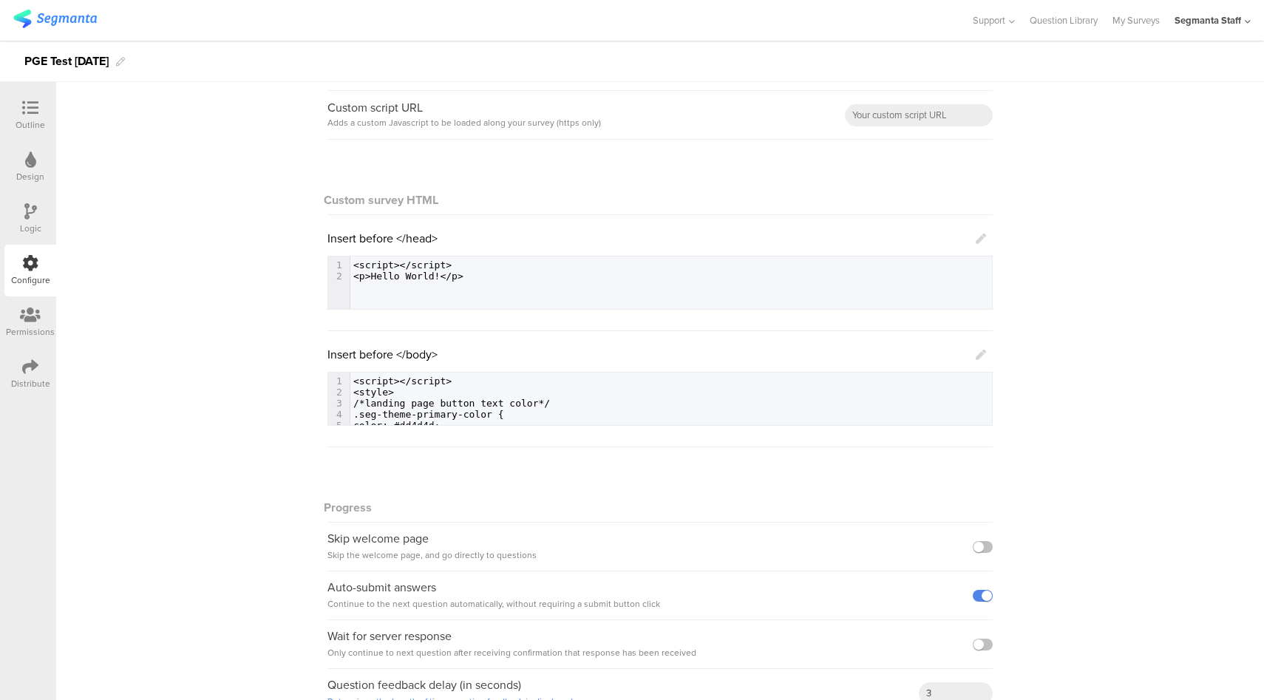
click at [44, 362] on div "Distribute" at bounding box center [30, 374] width 52 height 52
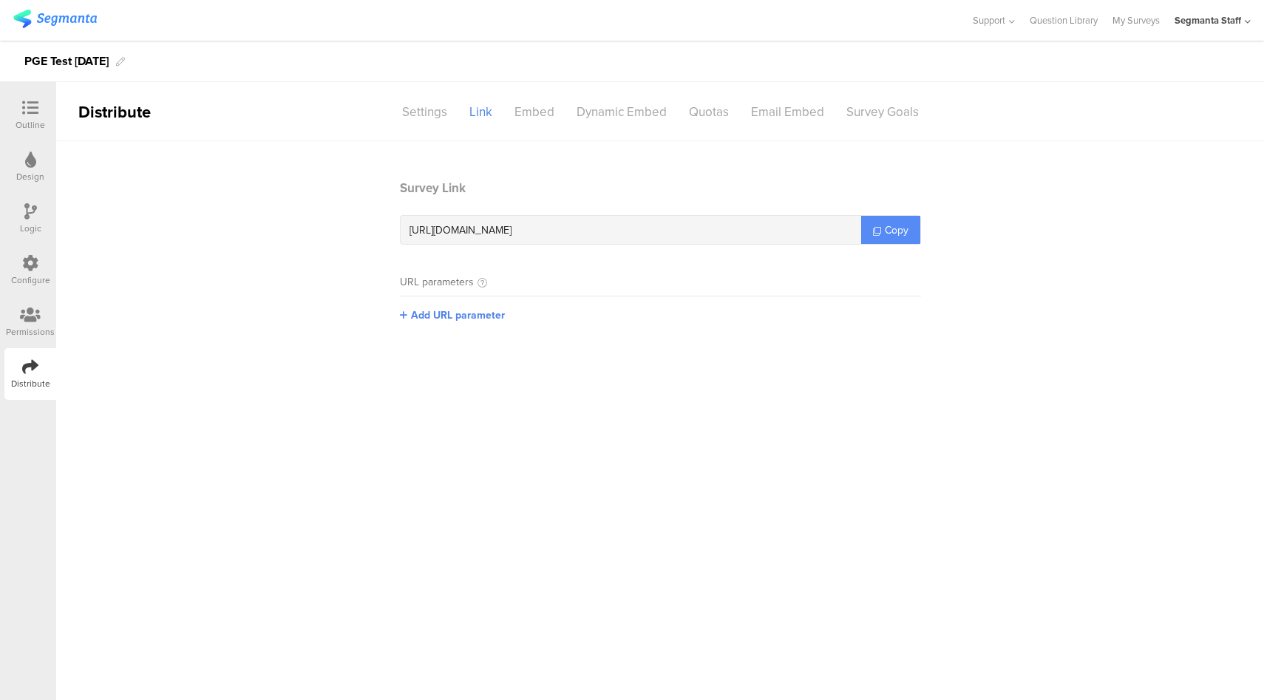
drag, startPoint x: 941, startPoint y: 225, endPoint x: 892, endPoint y: 239, distance: 51.5
click at [941, 225] on section "Survey Link https://pgsurveys.segmanta.com/s92cb4 Copy URL parameters Add URL p…" at bounding box center [660, 262] width 1208 height 166
click at [892, 239] on link "Copy" at bounding box center [890, 230] width 59 height 28
click at [30, 271] on div at bounding box center [30, 264] width 16 height 18
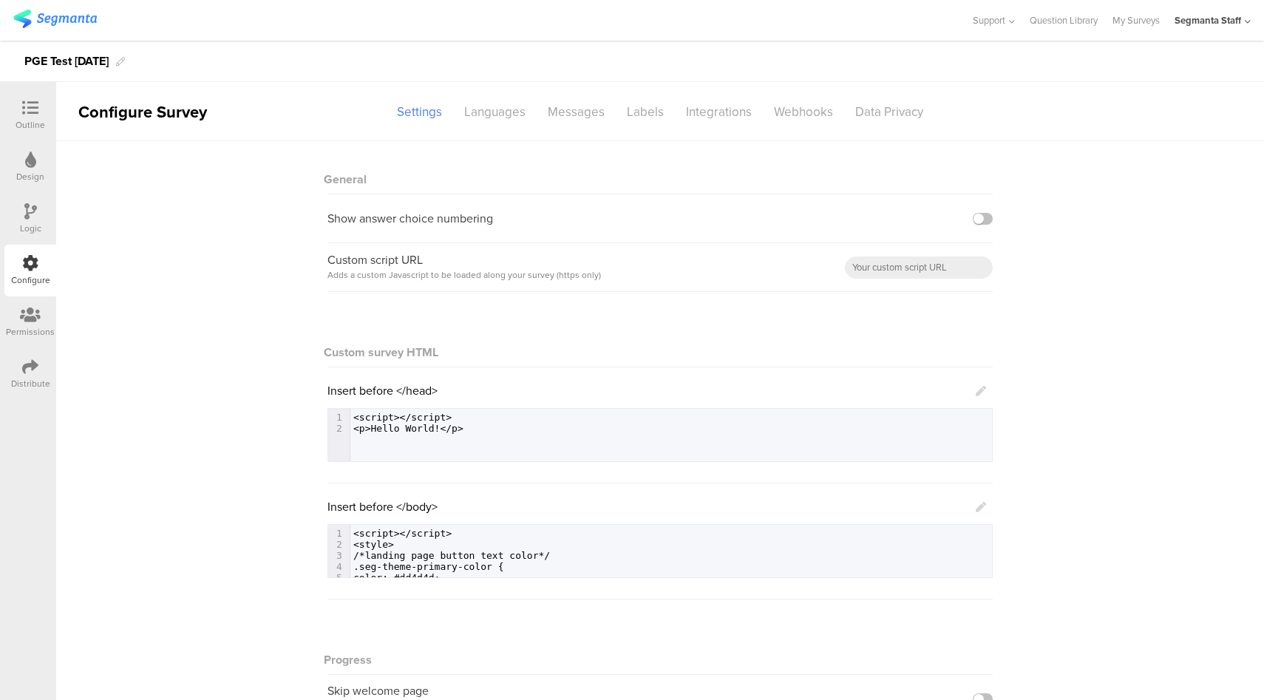
click at [977, 390] on icon at bounding box center [981, 391] width 10 height 10
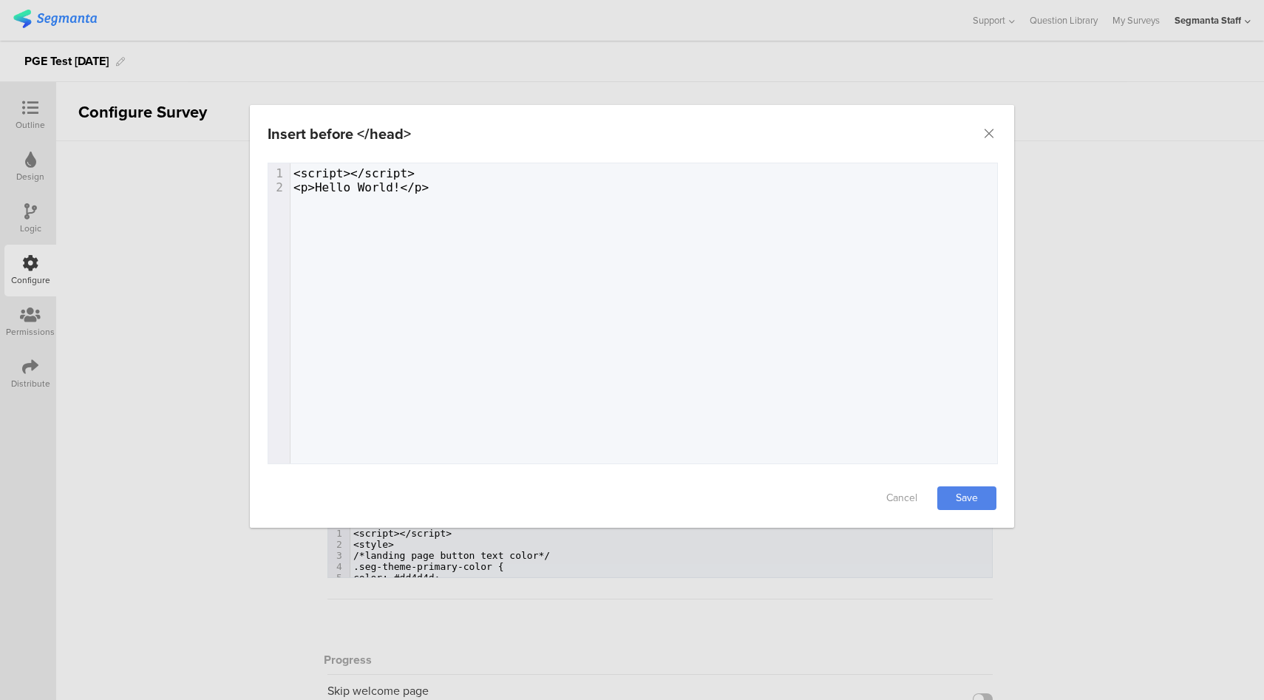
type textarea "<p>Hello World!</p>"
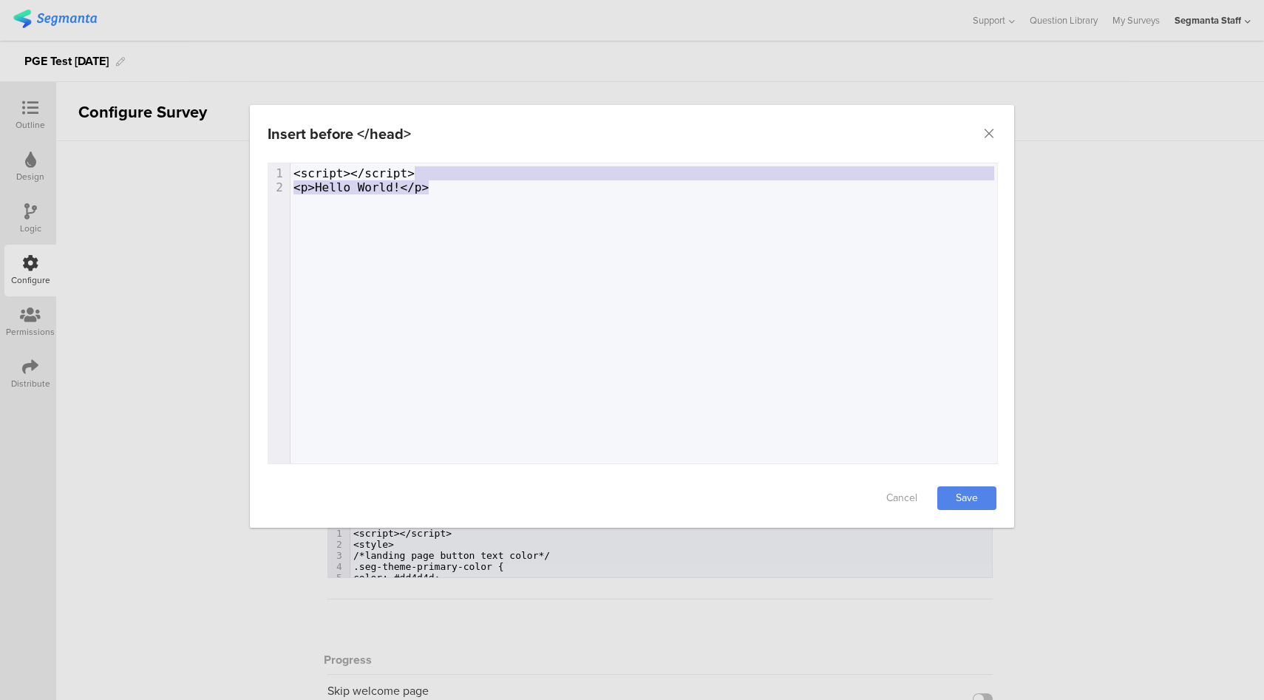
drag, startPoint x: 445, startPoint y: 191, endPoint x: 450, endPoint y: 174, distance: 18.5
click at [450, 174] on div "1 <script></script> 2 <p>Hello World!</p>" at bounding box center [650, 180] width 718 height 28
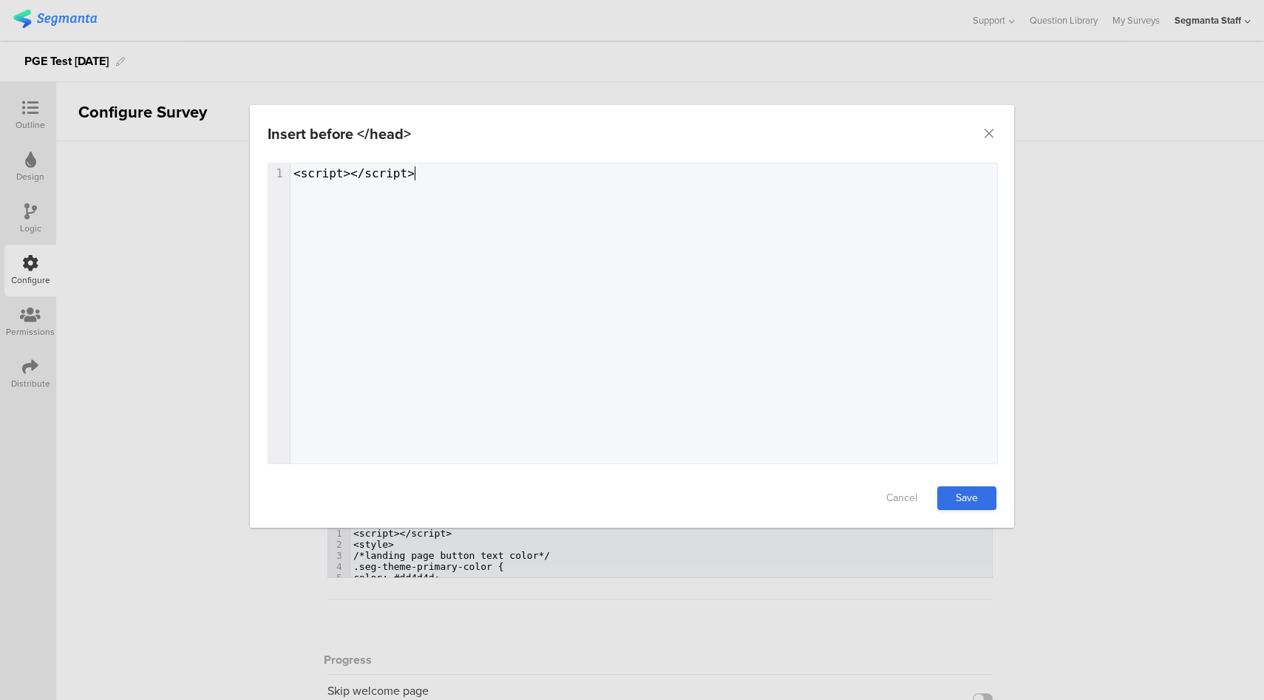
click at [965, 501] on link "Save" at bounding box center [966, 498] width 59 height 24
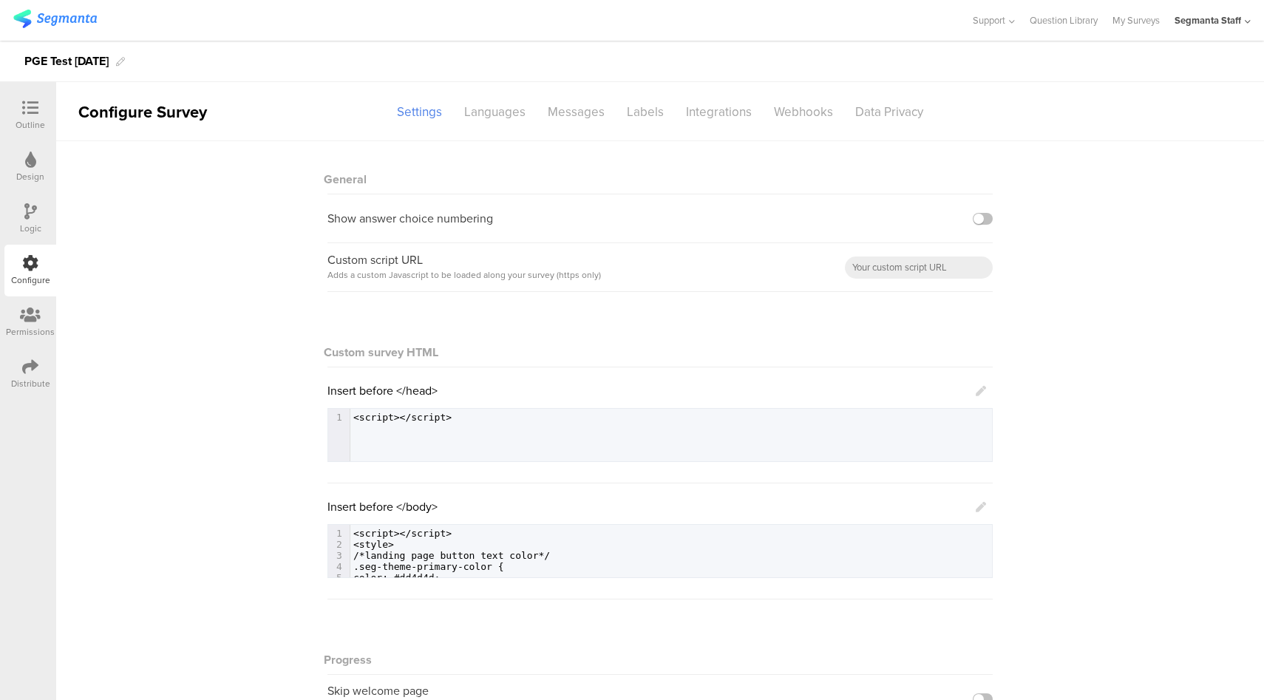
click at [978, 501] on link at bounding box center [981, 506] width 10 height 17
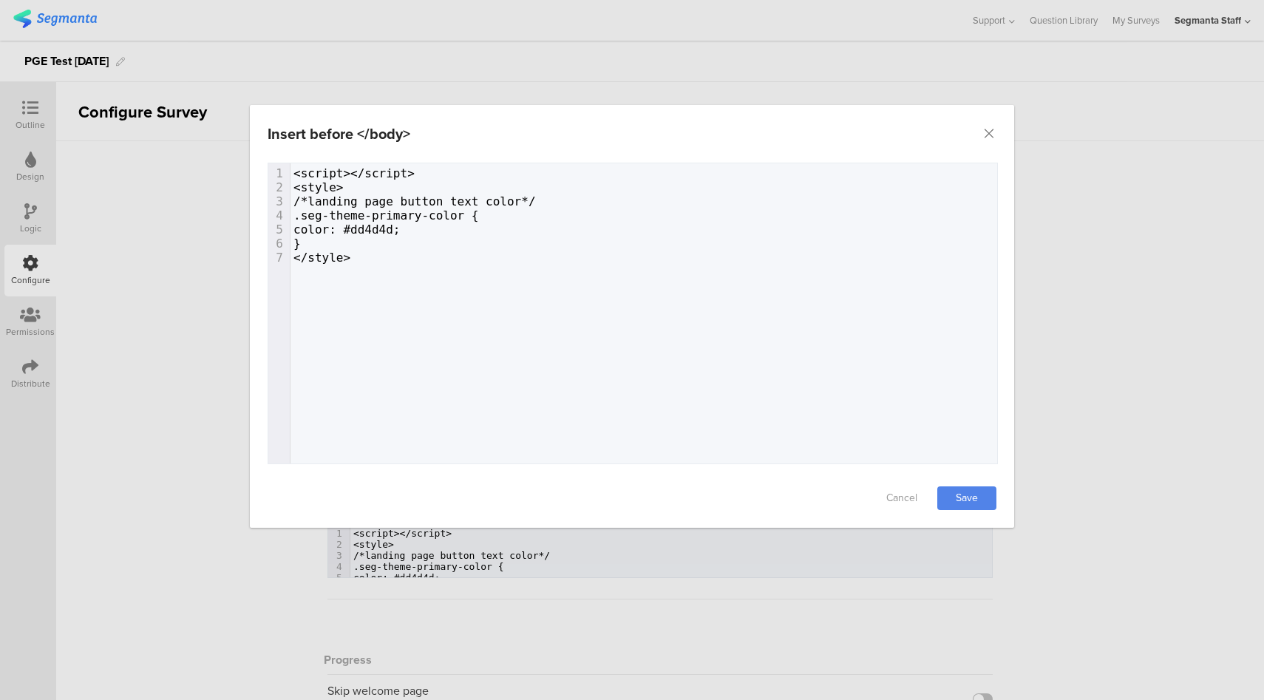
click at [975, 507] on link "Save" at bounding box center [966, 498] width 59 height 24
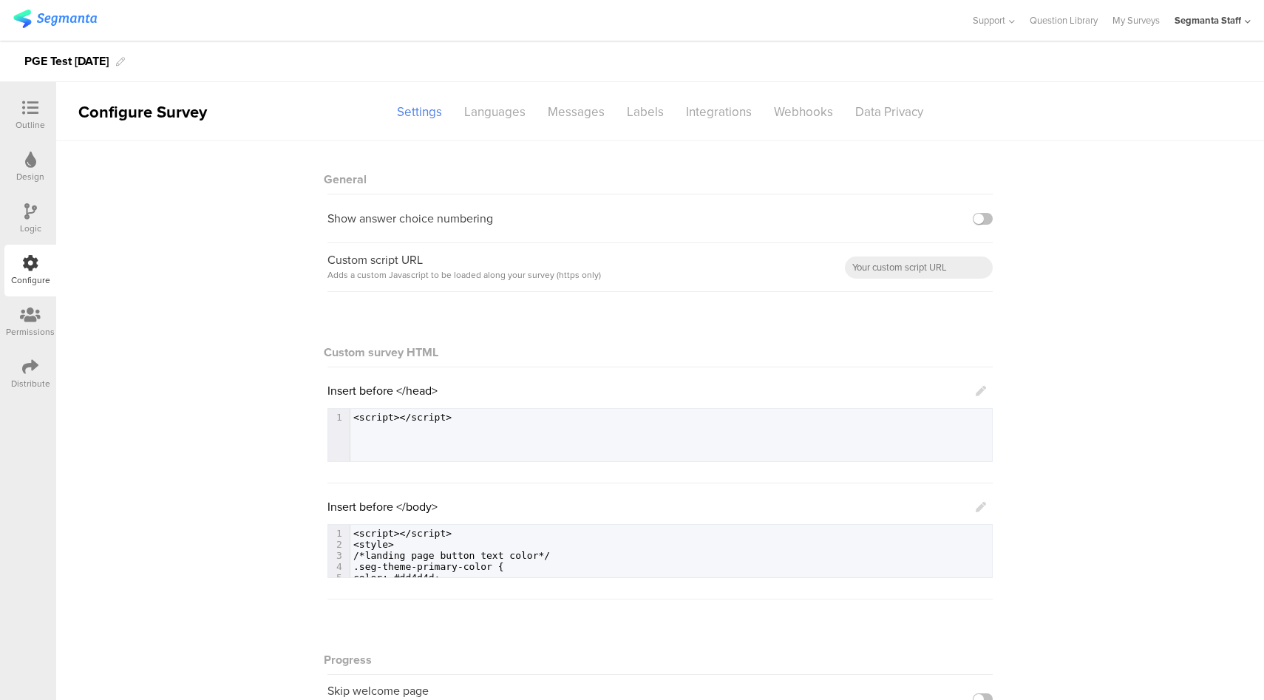
drag, startPoint x: 974, startPoint y: 506, endPoint x: 946, endPoint y: 496, distance: 29.7
click at [976, 506] on icon at bounding box center [981, 507] width 10 height 10
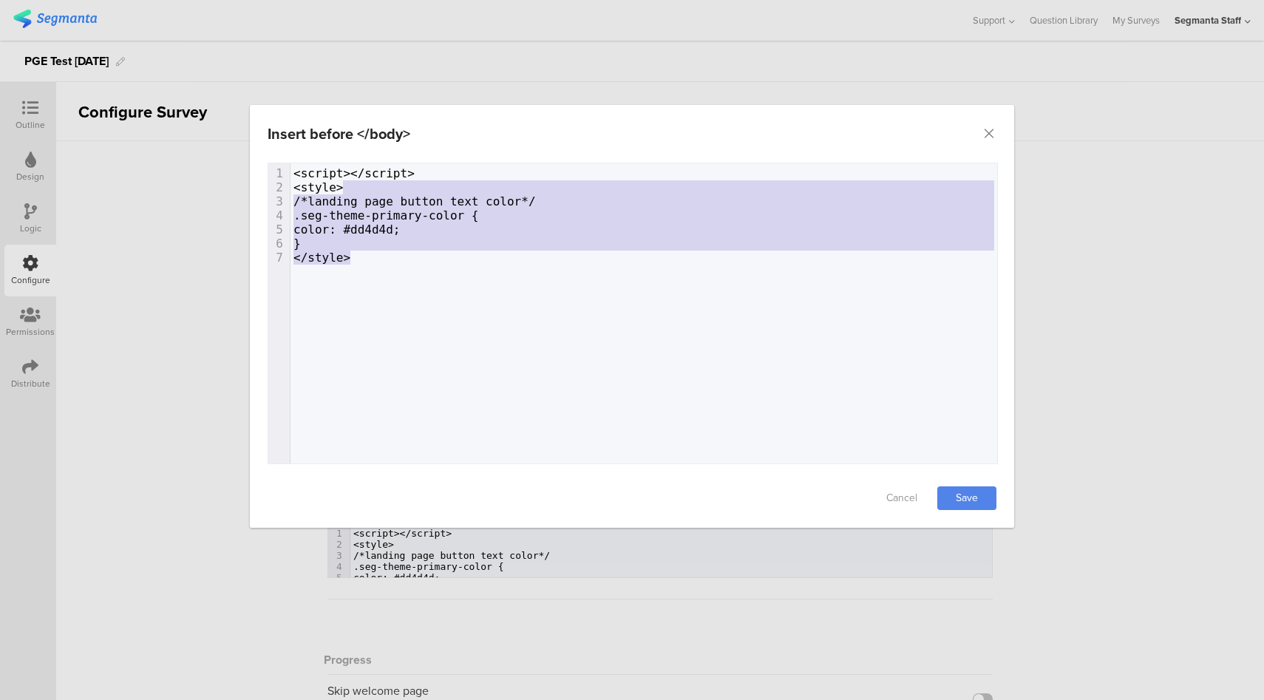
type textarea "<style> /*landing page button text color*/ .seg-theme-primary-color { color: #d…"
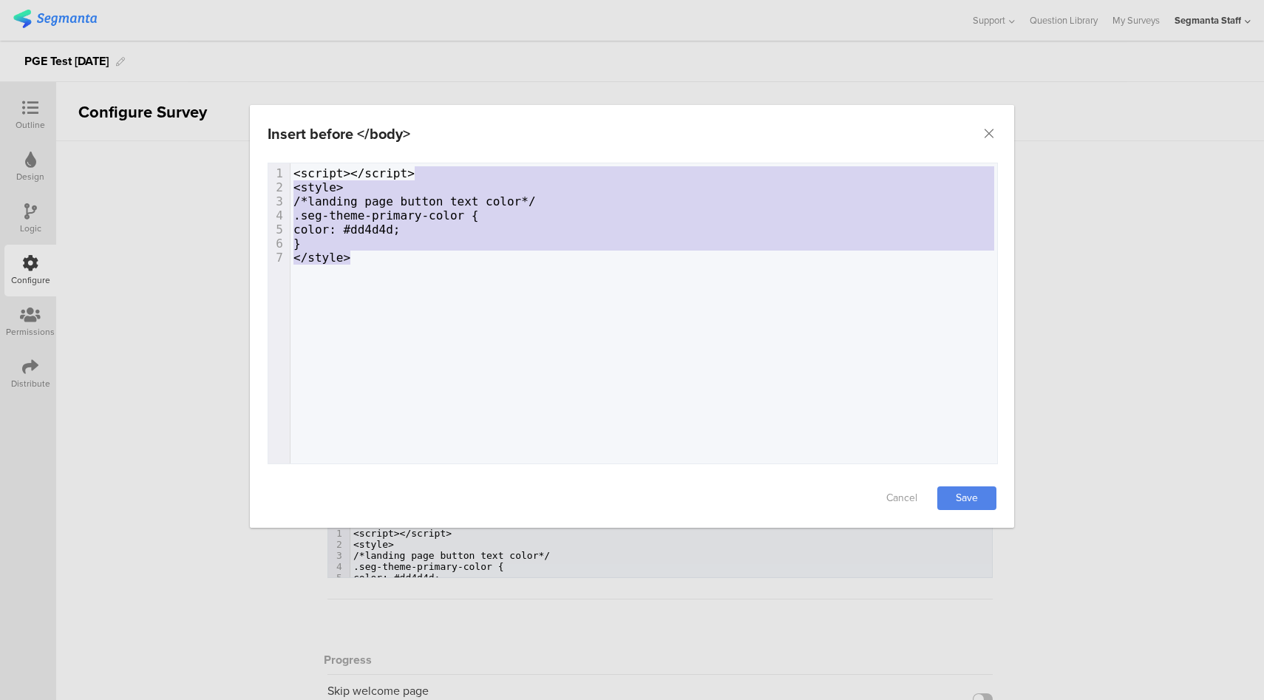
drag, startPoint x: 384, startPoint y: 218, endPoint x: 430, endPoint y: 176, distance: 62.8
click at [430, 176] on div "1 <script></script> 2 <style> 3 /*landing page button text color*/ 4 .seg-theme…" at bounding box center [650, 215] width 718 height 98
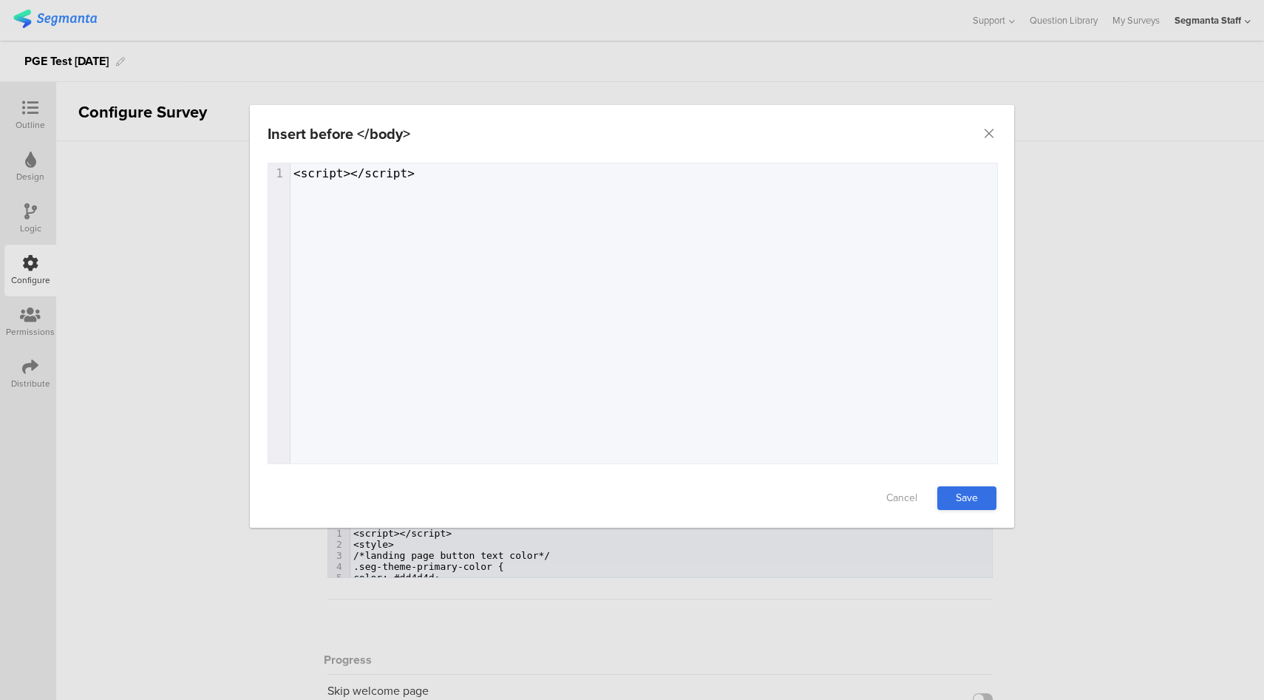
click at [970, 503] on link "Save" at bounding box center [966, 498] width 59 height 24
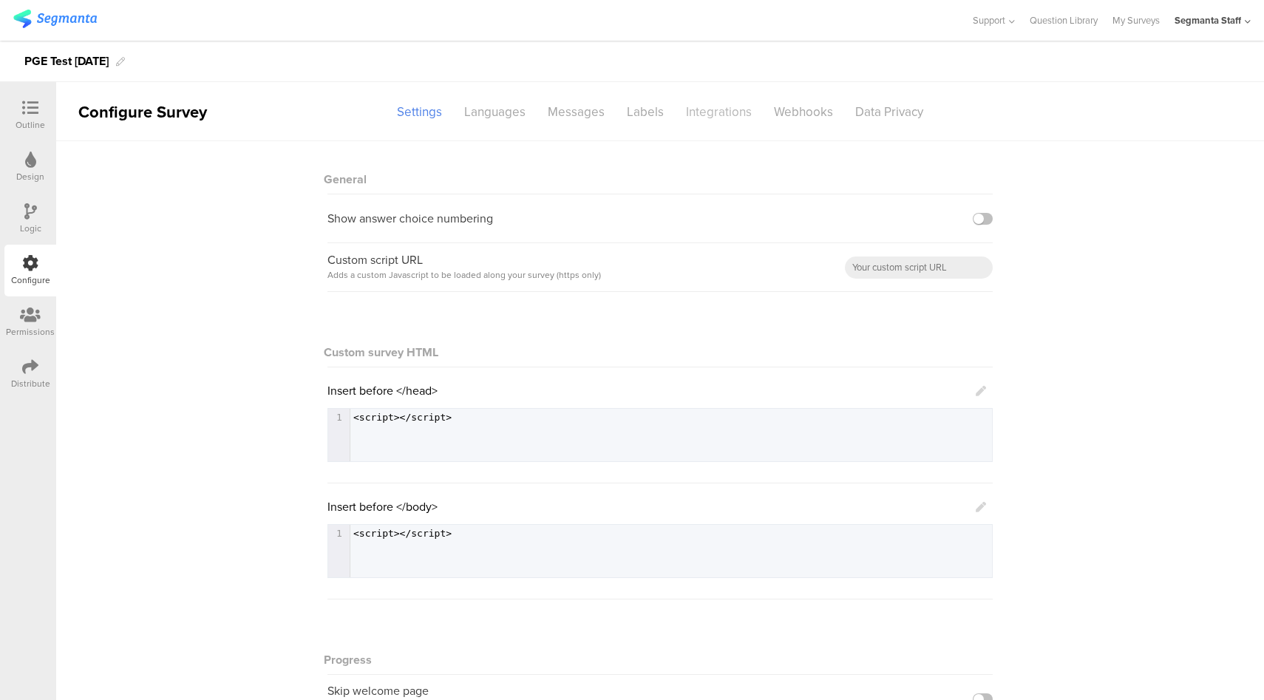
click at [729, 120] on div "Integrations" at bounding box center [719, 112] width 88 height 26
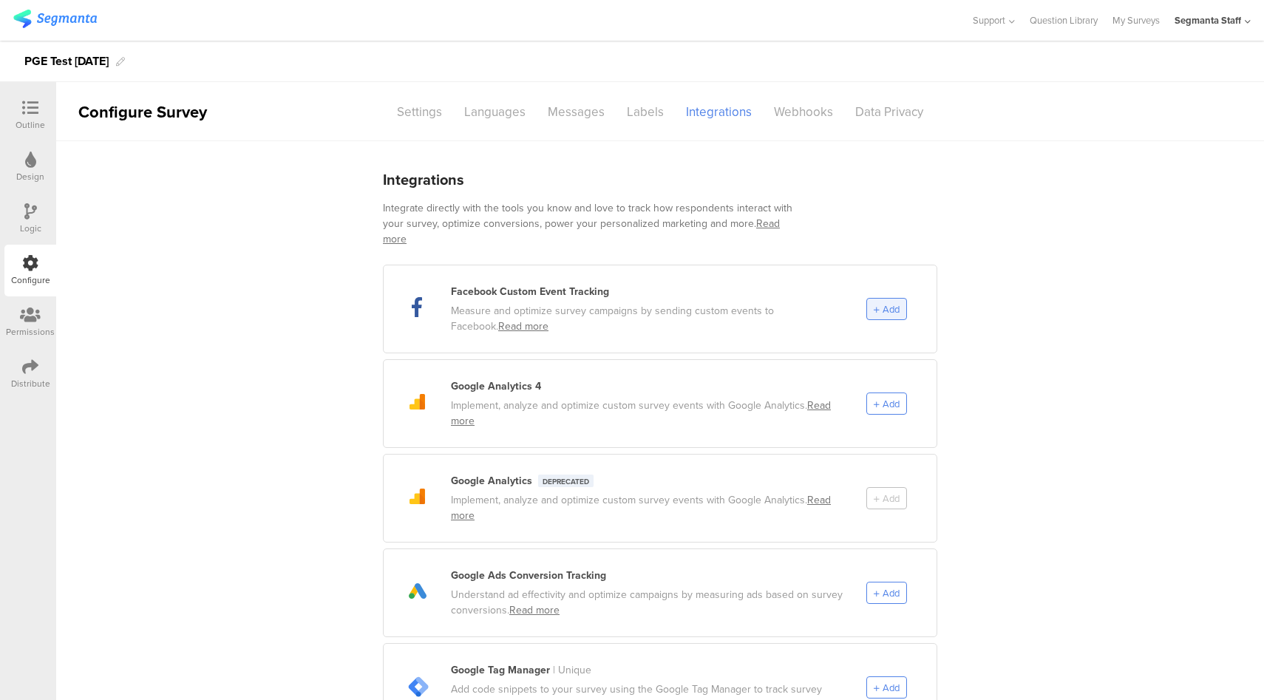
click at [889, 302] on span "Add" at bounding box center [891, 309] width 17 height 14
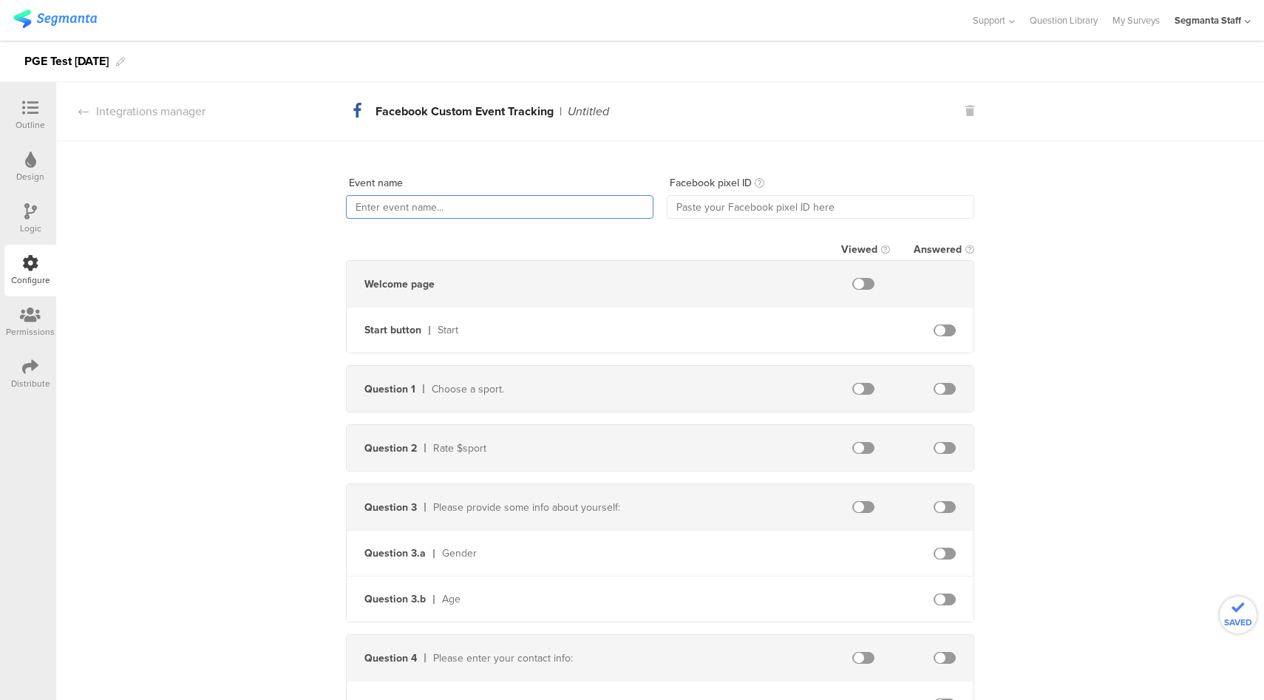
click at [467, 199] on input "text" at bounding box center [500, 207] width 308 height 24
type input "FB-PGE-CET"
click at [939, 387] on span at bounding box center [945, 389] width 22 height 12
click at [944, 448] on span at bounding box center [945, 448] width 22 height 12
click at [771, 206] on input "text" at bounding box center [821, 207] width 308 height 24
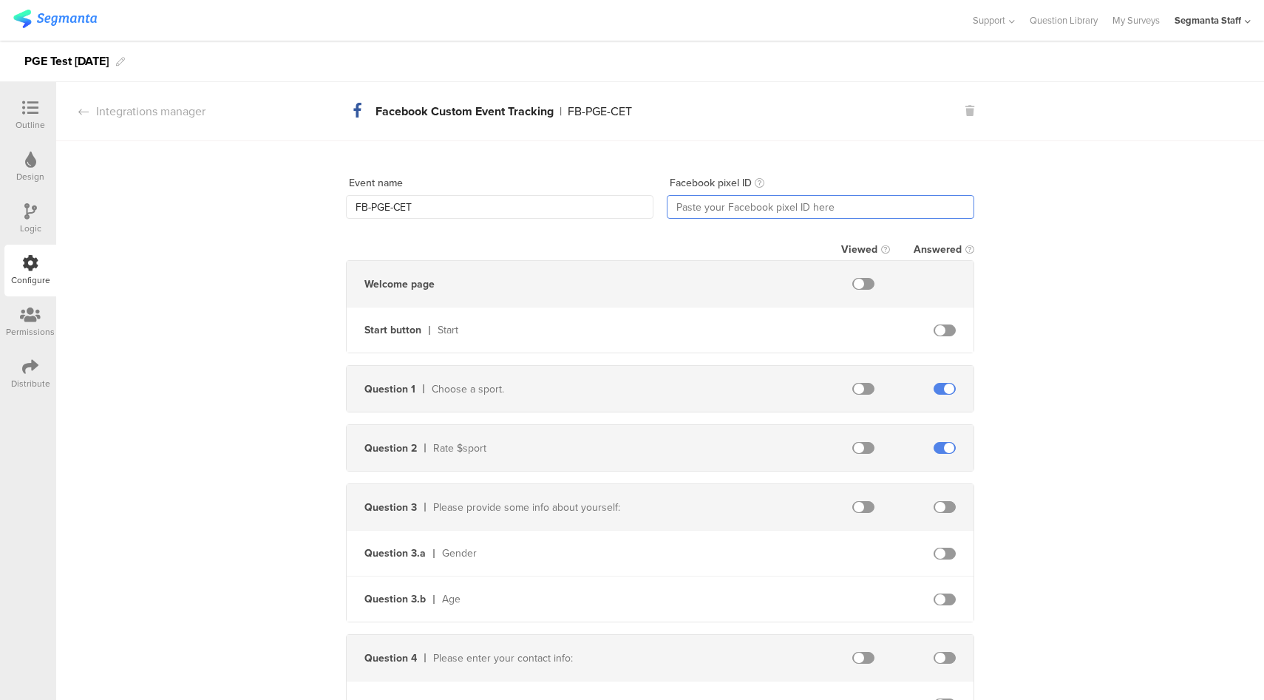
paste input "812568573777198"
type input "812568573777198"
click at [178, 107] on div "Integrations manager" at bounding box center [130, 111] width 149 height 17
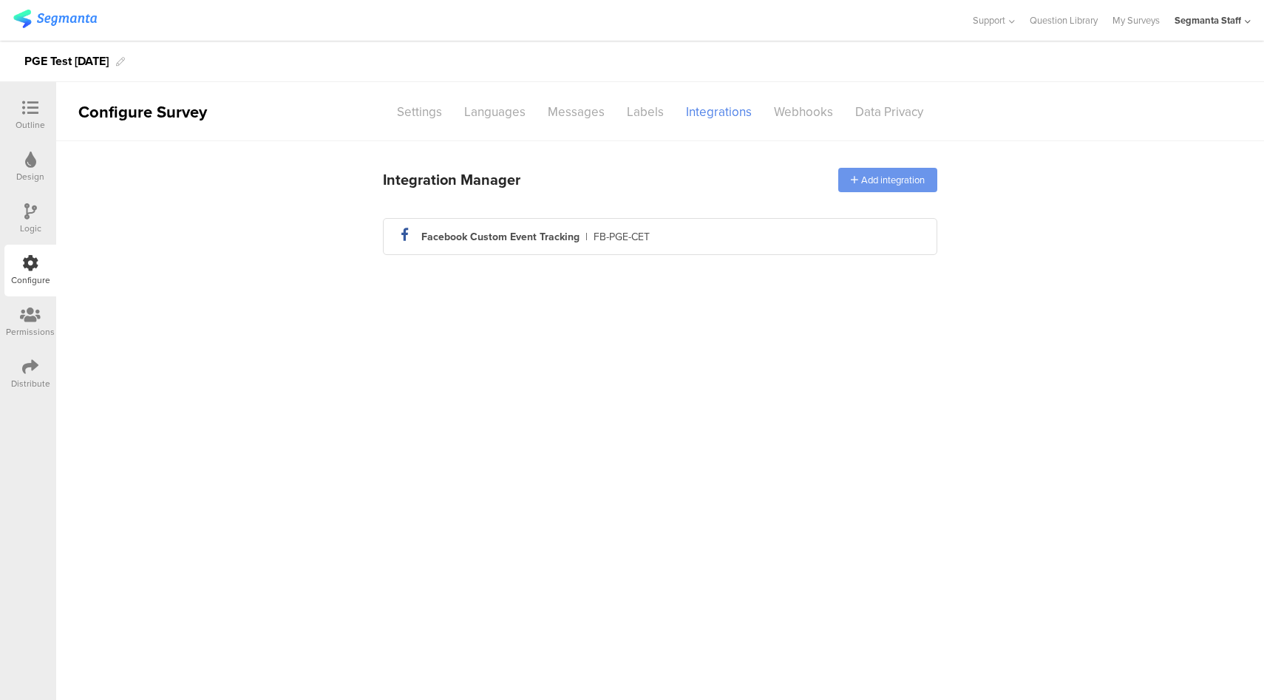
click at [887, 175] on div "Add integration" at bounding box center [887, 180] width 99 height 24
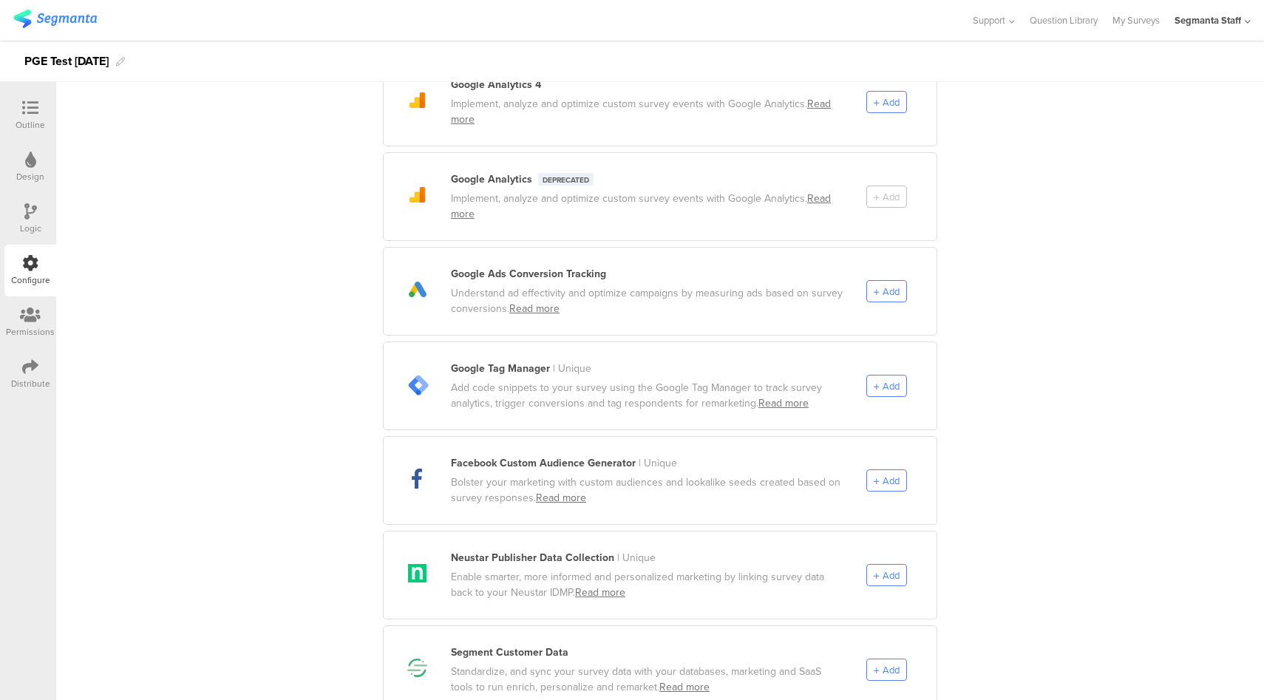
scroll to position [302, 0]
click at [892, 473] on span "Add" at bounding box center [891, 480] width 17 height 14
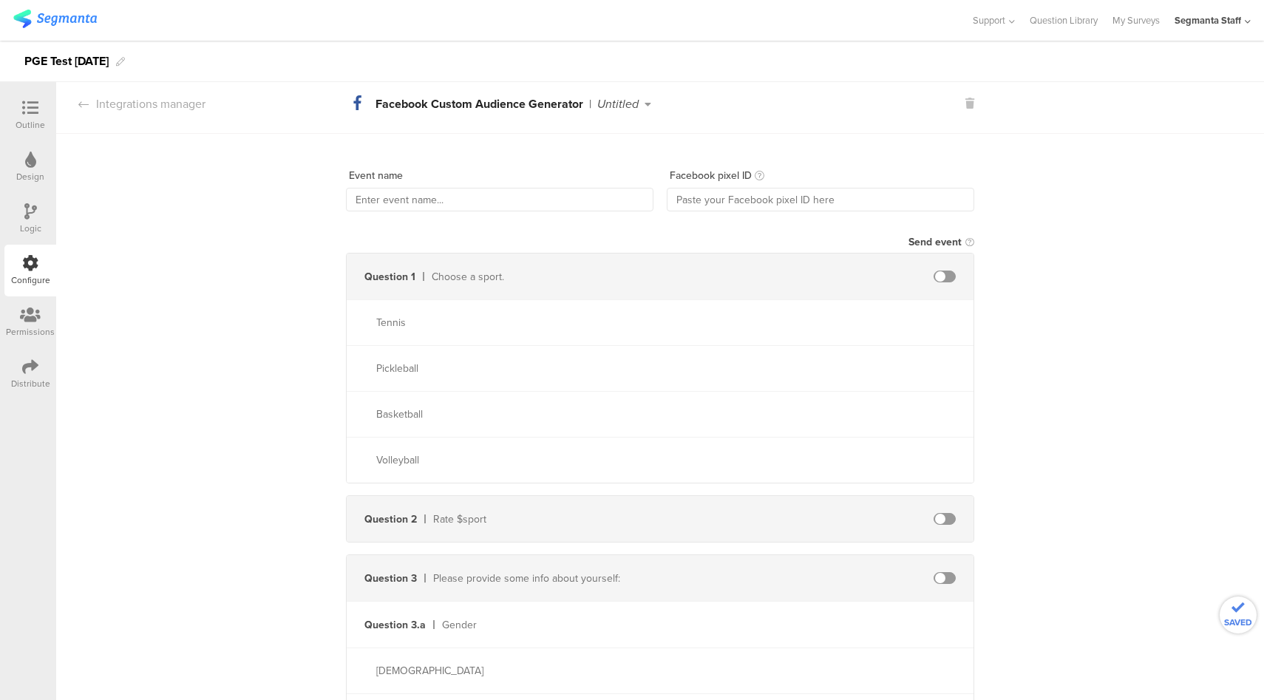
scroll to position [0, 0]
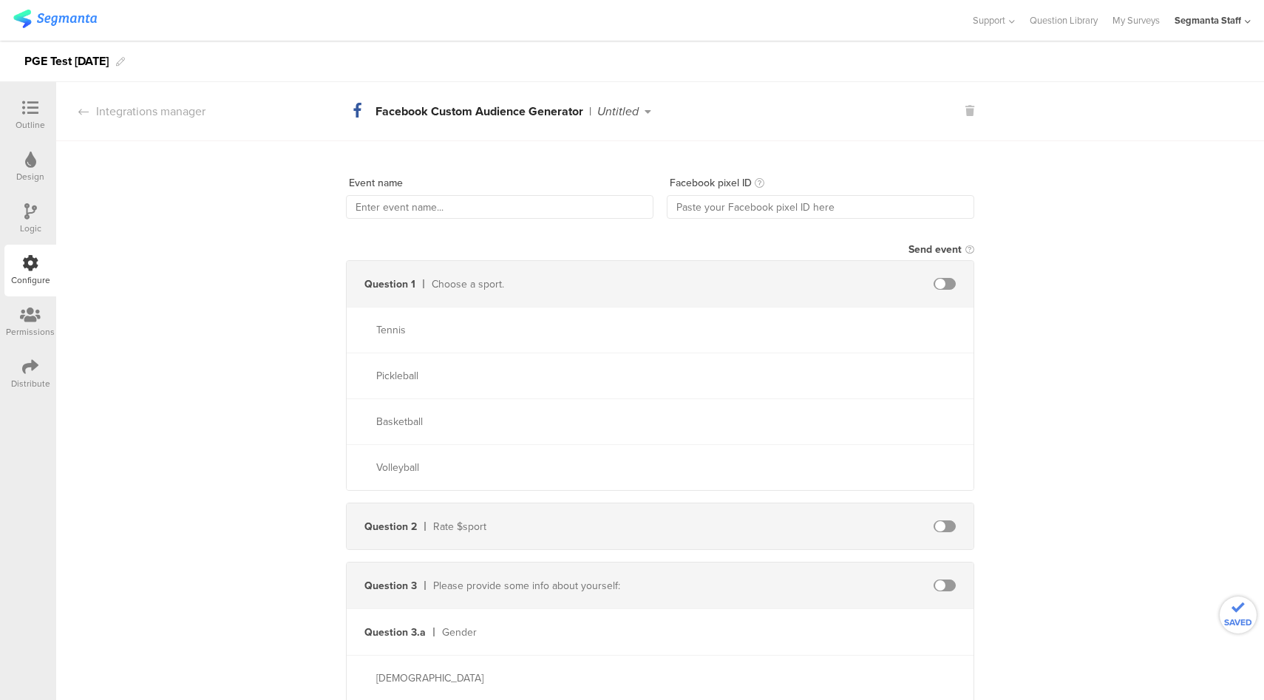
click at [454, 192] on div "Event name" at bounding box center [500, 183] width 308 height 24
click at [866, 214] on input "text" at bounding box center [821, 207] width 308 height 24
paste input "812568573777198"
type input "812568573777198"
click at [573, 204] on input "text" at bounding box center [500, 207] width 308 height 24
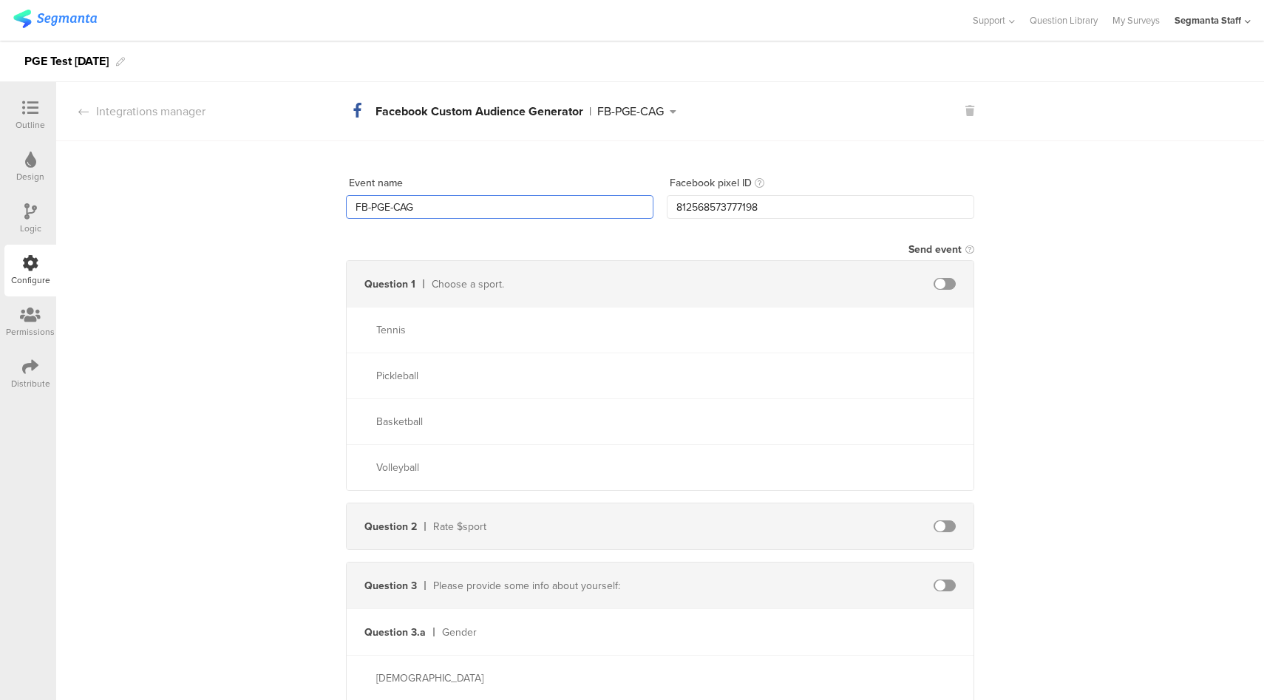
type input "FB-PGE-CAG"
click at [942, 285] on span at bounding box center [945, 284] width 22 height 12
click at [809, 292] on input "text" at bounding box center [817, 284] width 163 height 24
type input "sport"
type input "tennis"
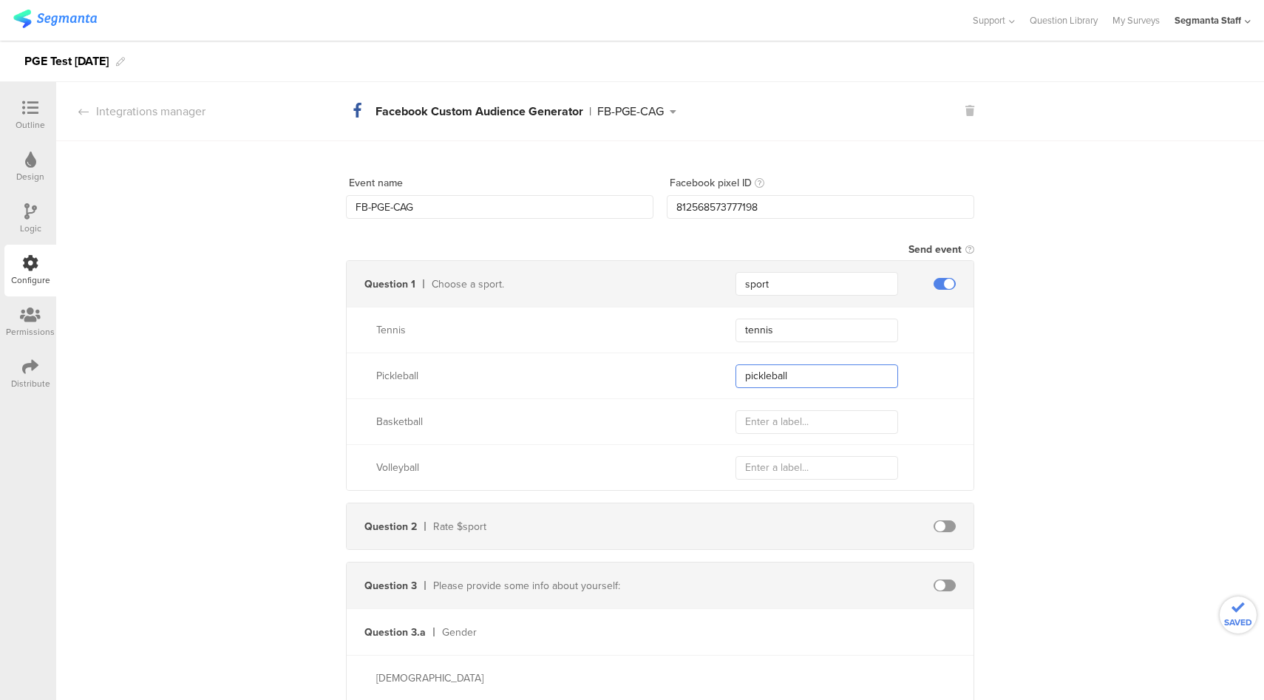
type input "pickleball"
type input "basketball"
type input "volleyball"
click at [940, 526] on span at bounding box center [945, 526] width 22 height 12
click at [818, 523] on input "text" at bounding box center [817, 527] width 163 height 24
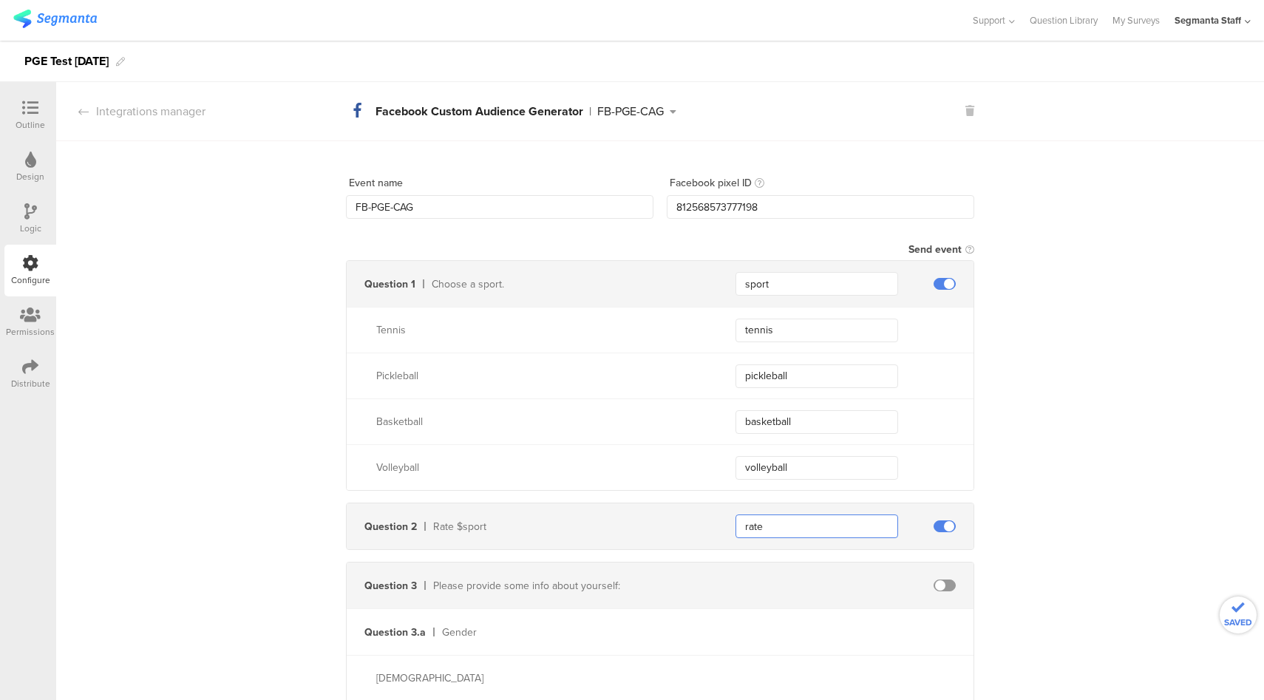
type input "rate"
click at [1134, 481] on div "Event name FB-PGE-CAG Facebook pixel ID 812568573777198 Send event Question 1 C…" at bounding box center [660, 631] width 1208 height 980
click at [35, 371] on icon at bounding box center [30, 367] width 16 height 16
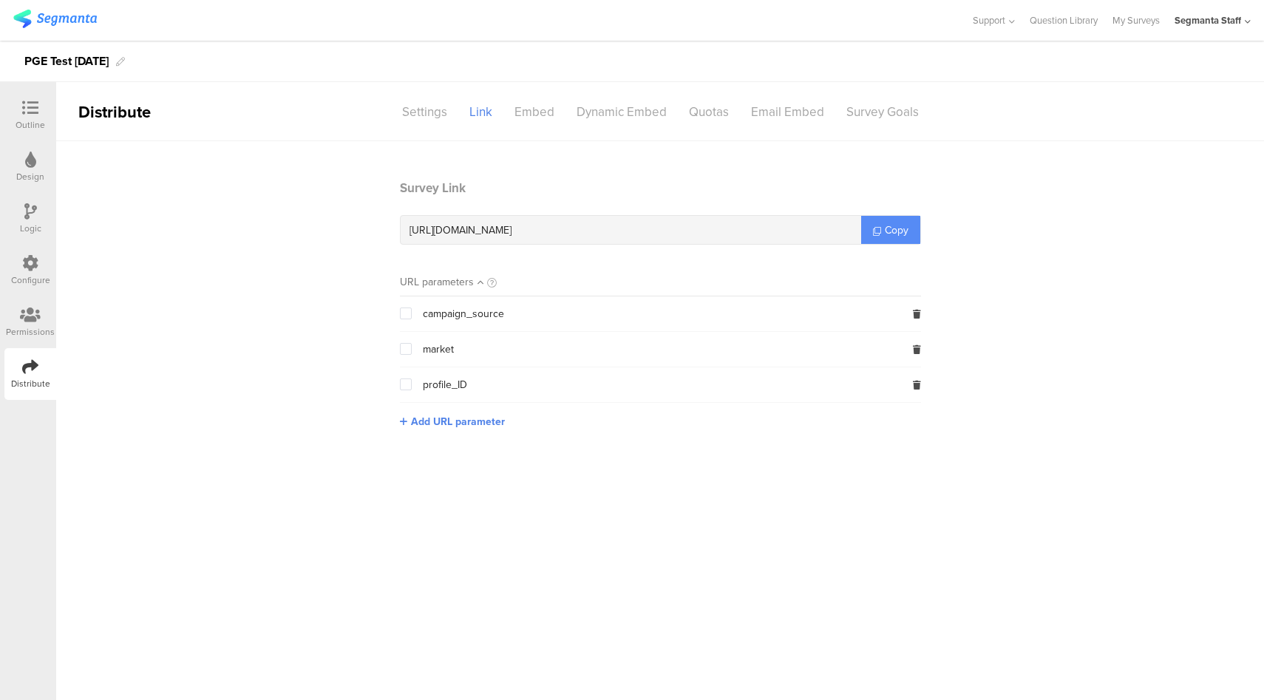
click at [901, 231] on span "Copy" at bounding box center [897, 231] width 24 height 16
click at [28, 272] on div at bounding box center [30, 264] width 16 height 18
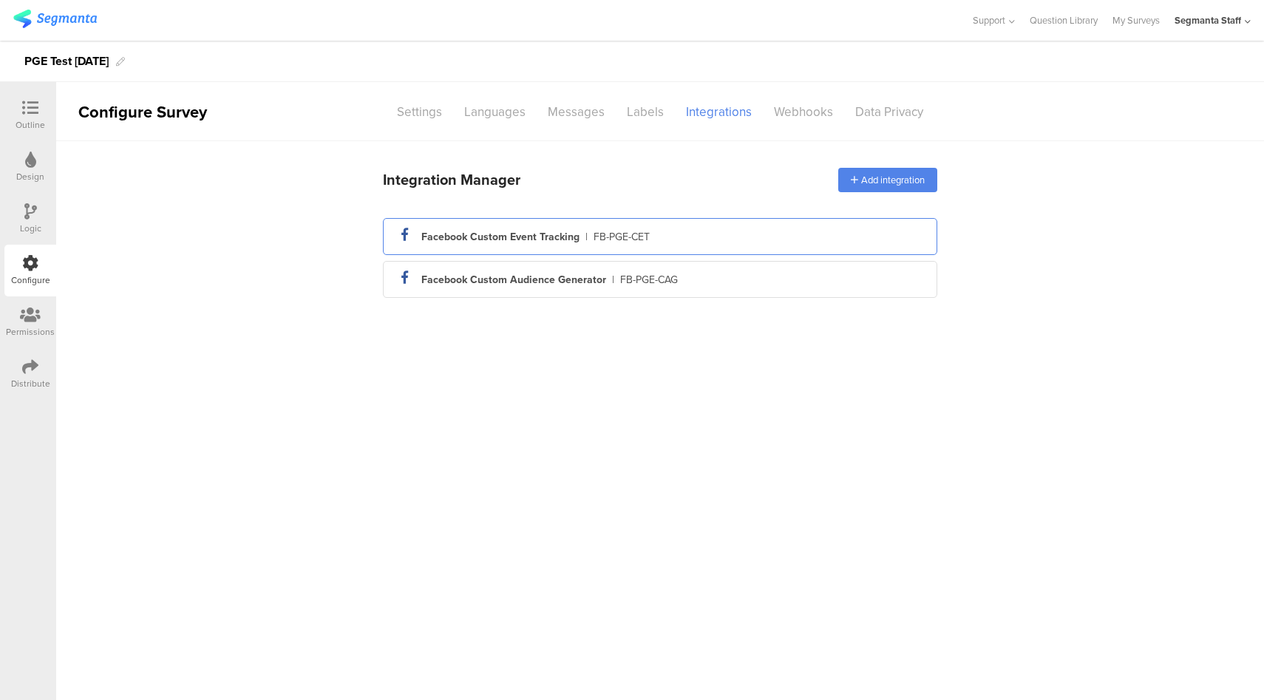
click at [750, 235] on div "facebook_icon Created with Sketch. Facebook Custom Event Tracking | FB-PGE-CET" at bounding box center [660, 236] width 531 height 25
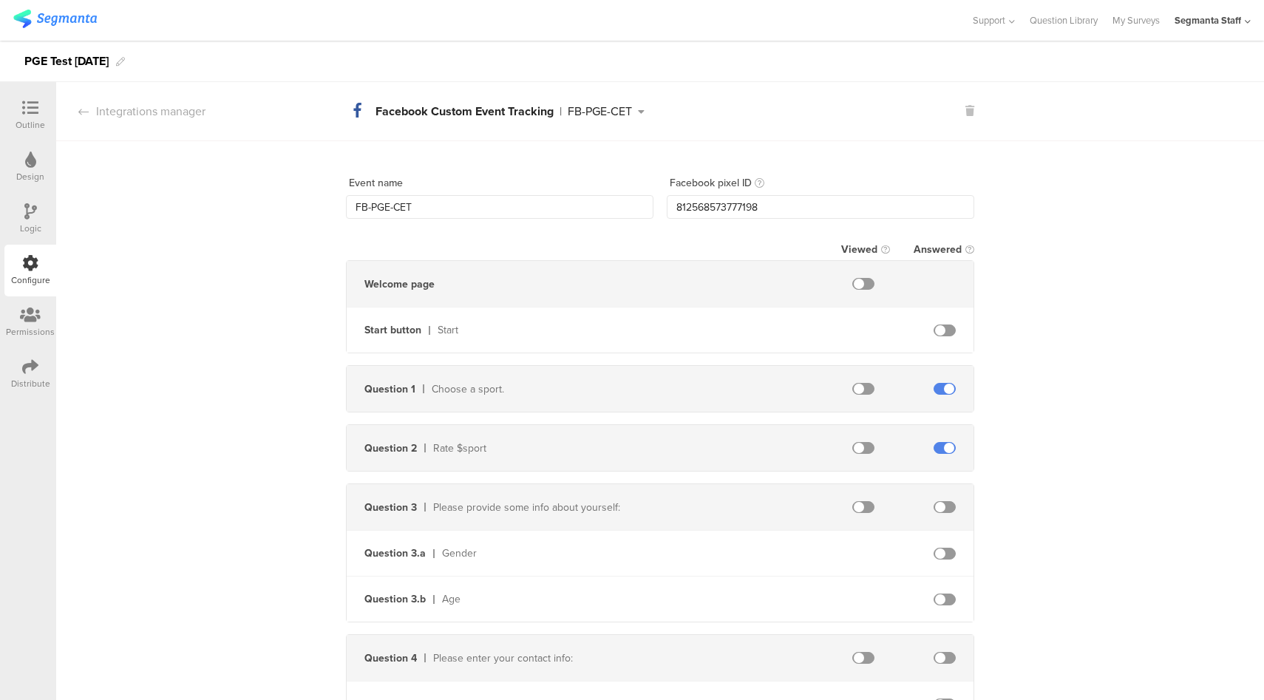
click at [965, 109] on icon at bounding box center [969, 111] width 9 height 10
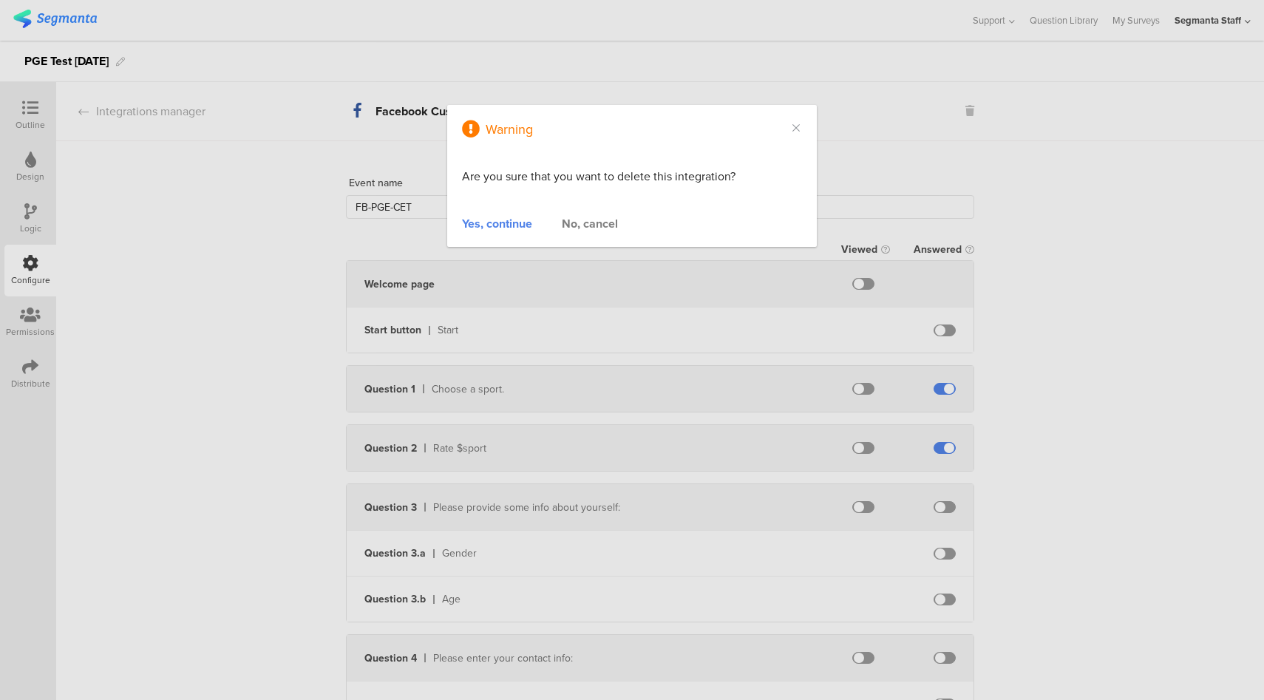
click at [495, 231] on div "Yes, continue" at bounding box center [497, 223] width 70 height 17
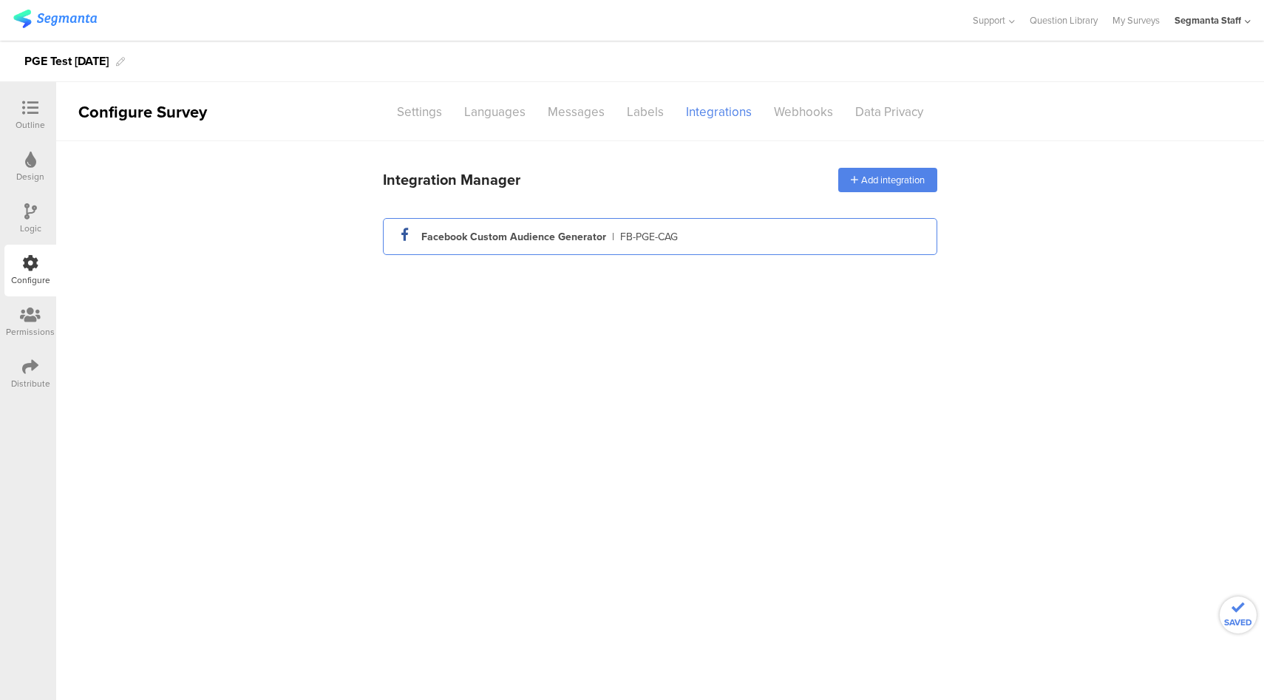
click at [718, 245] on div "facebook_icon Created with Sketch. Facebook Custom Audience Generator | FB-PGE-…" at bounding box center [660, 236] width 531 height 25
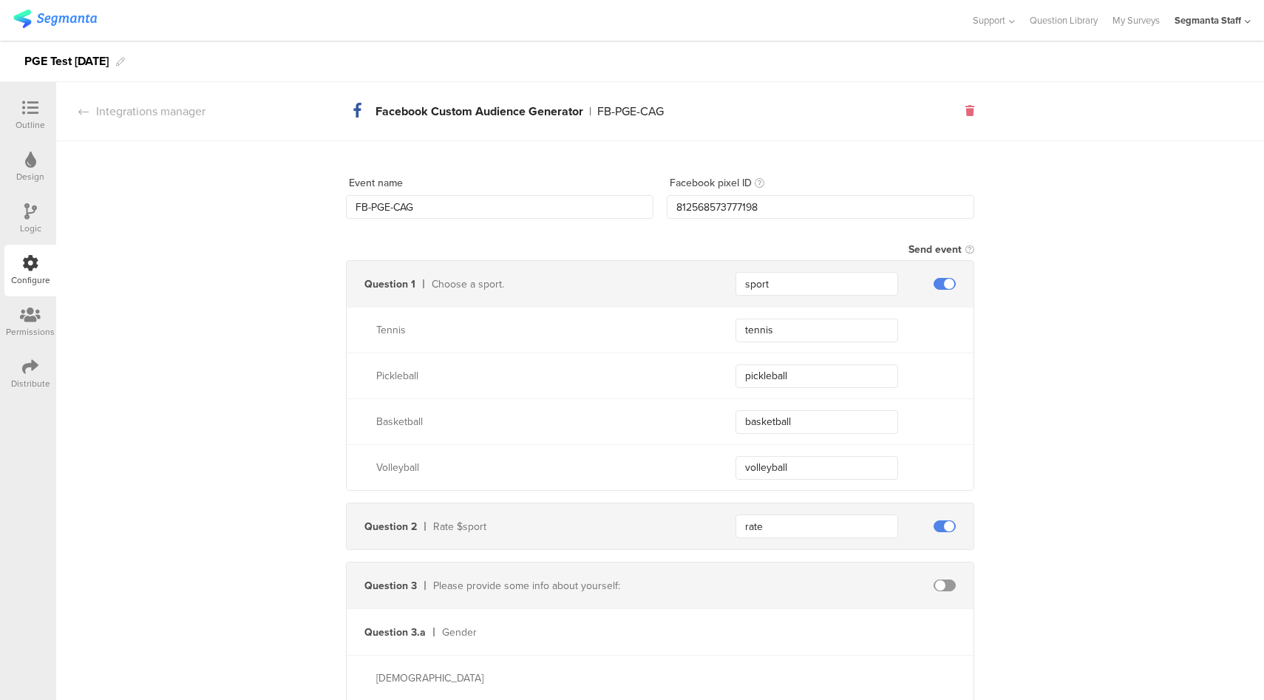
click at [968, 113] on icon at bounding box center [969, 111] width 9 height 10
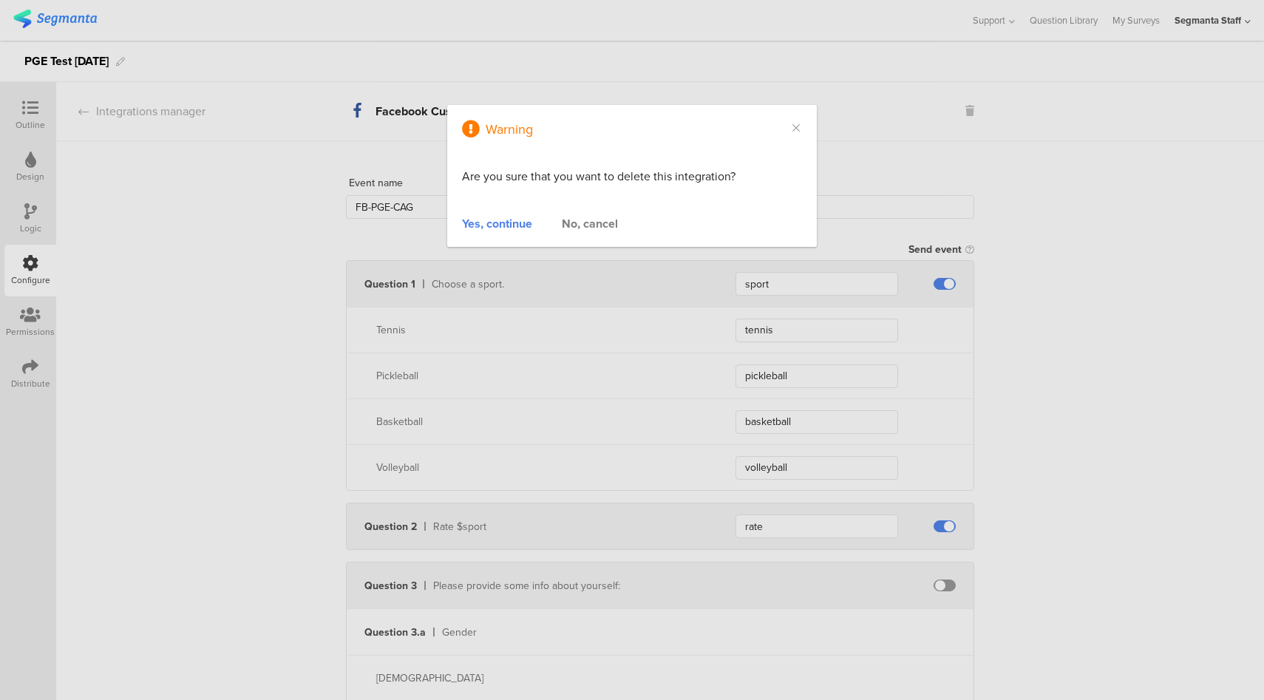
click at [1025, 214] on div "Warning Are you sure that you want to delete this integration? Yes, continue No…" at bounding box center [632, 350] width 1264 height 700
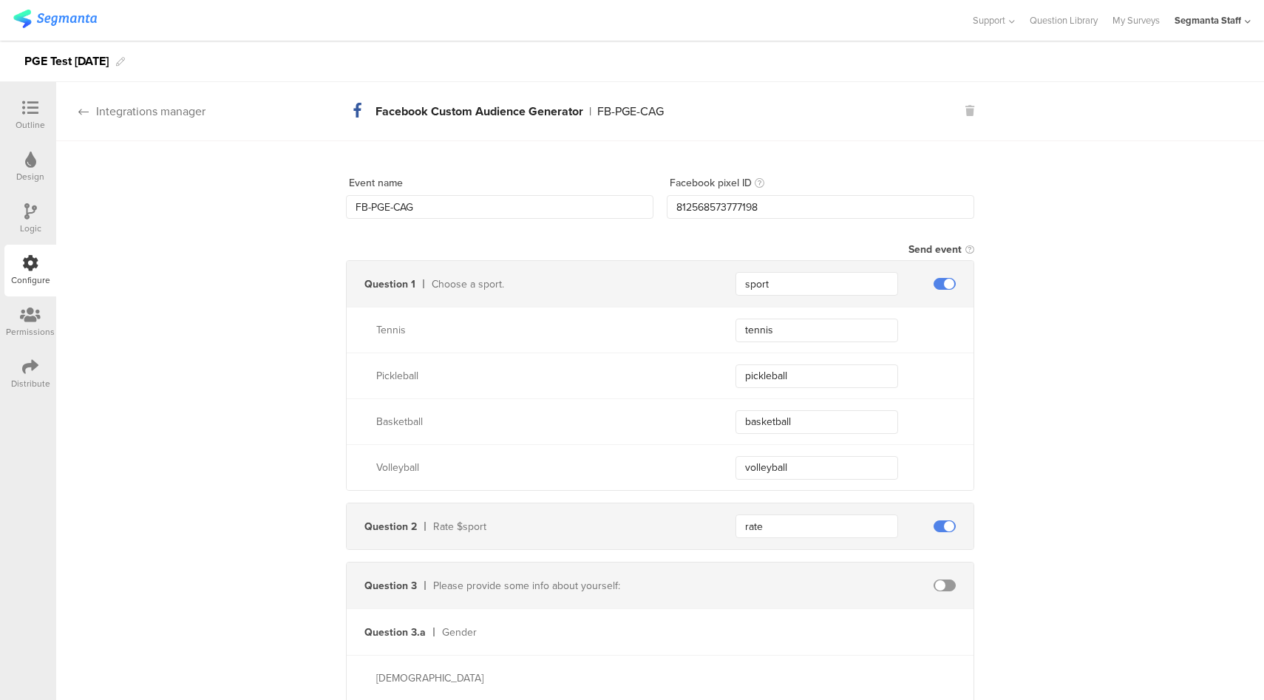
click at [109, 111] on div "Integrations manager" at bounding box center [130, 111] width 149 height 17
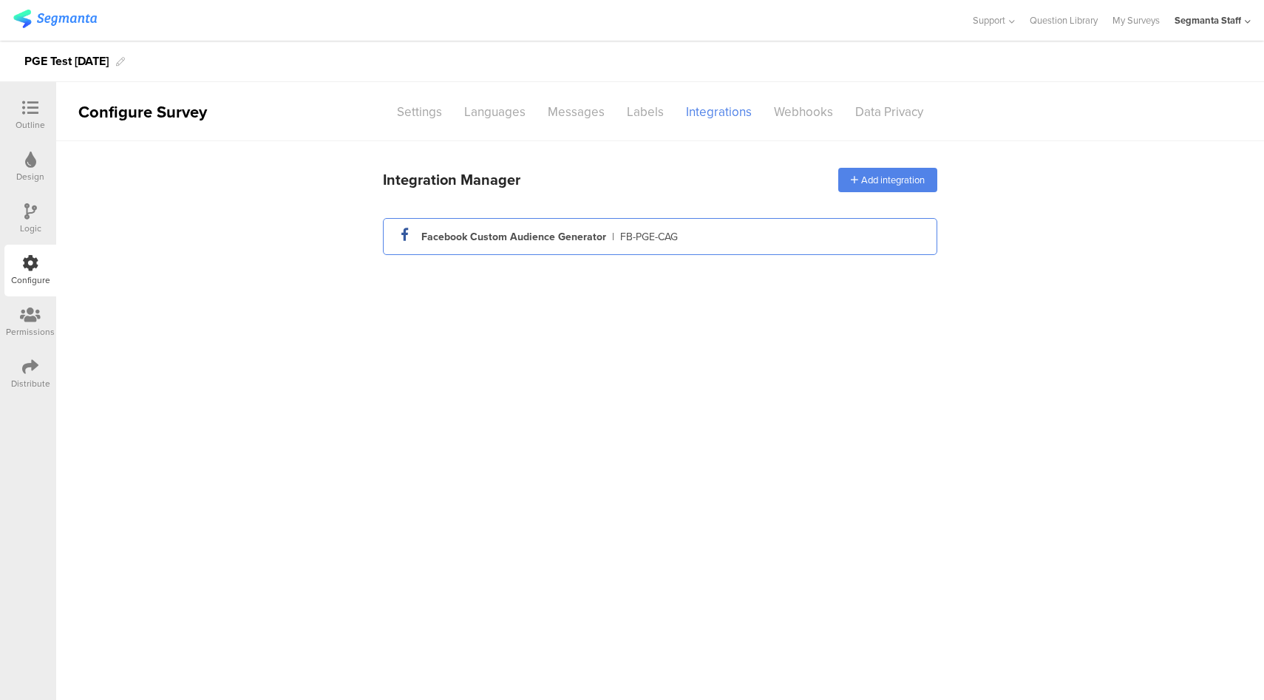
click at [533, 234] on div "Facebook Custom Audience Generator" at bounding box center [513, 237] width 185 height 16
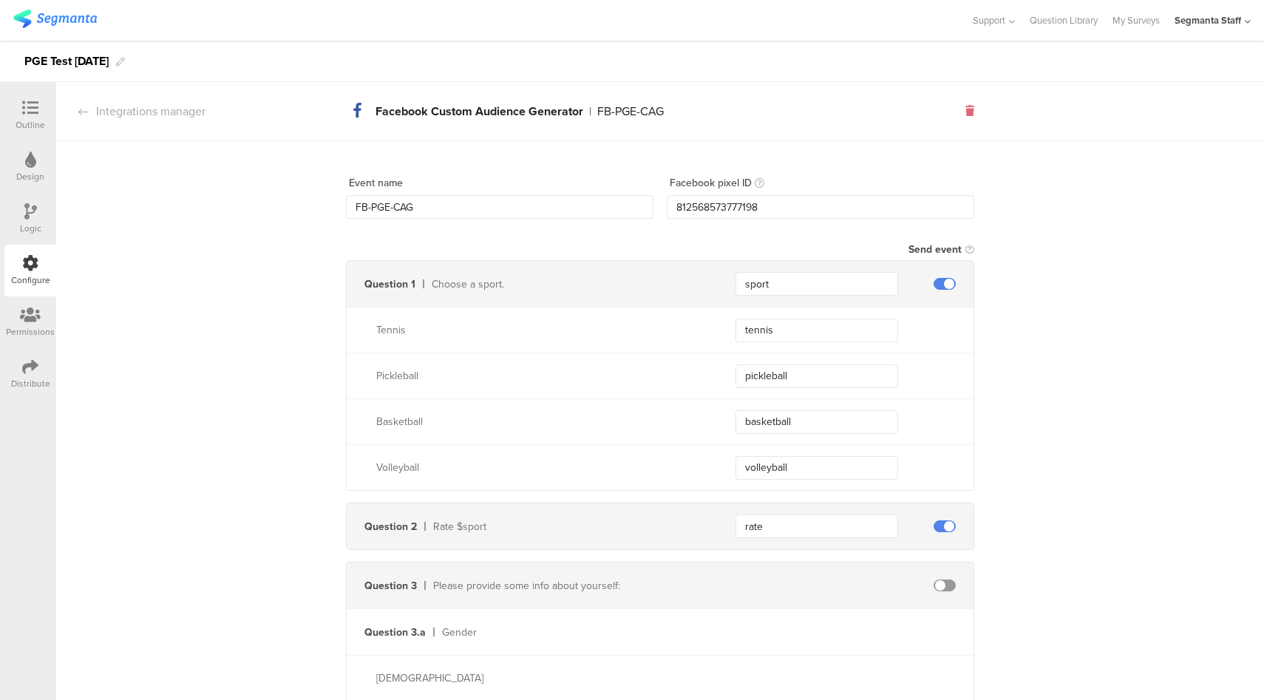
click at [965, 112] on icon at bounding box center [969, 111] width 9 height 10
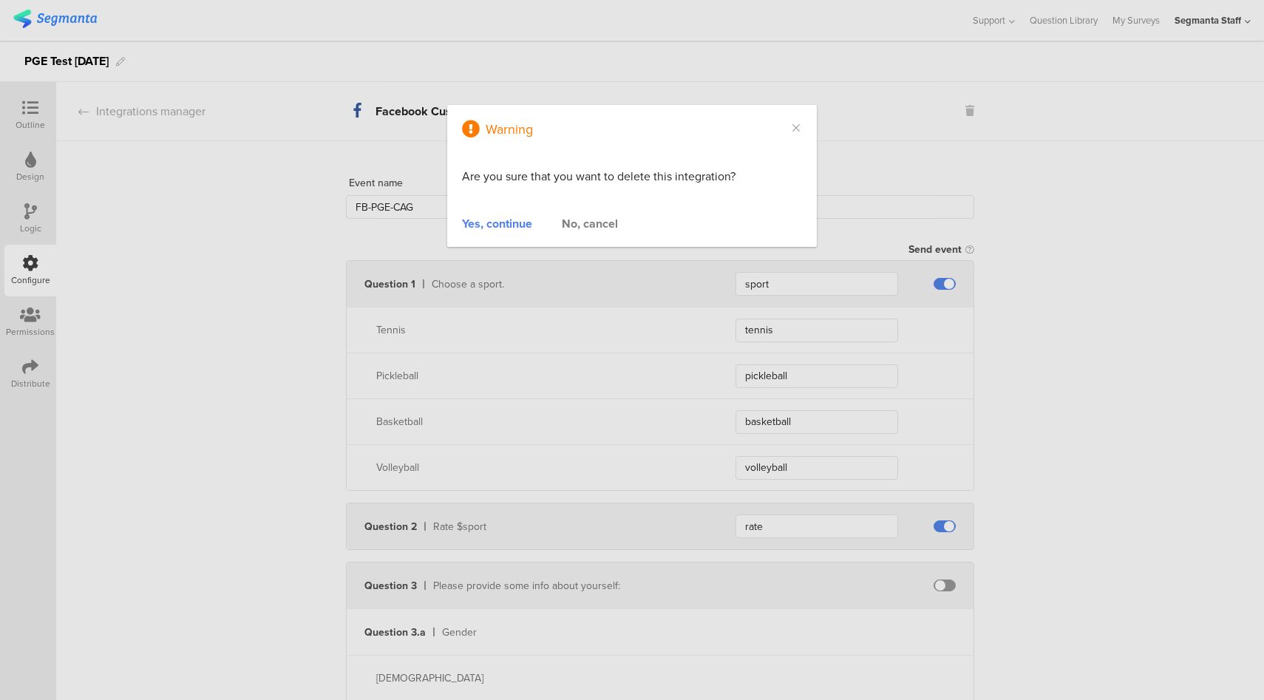
click at [506, 224] on div "Yes, continue" at bounding box center [497, 223] width 70 height 17
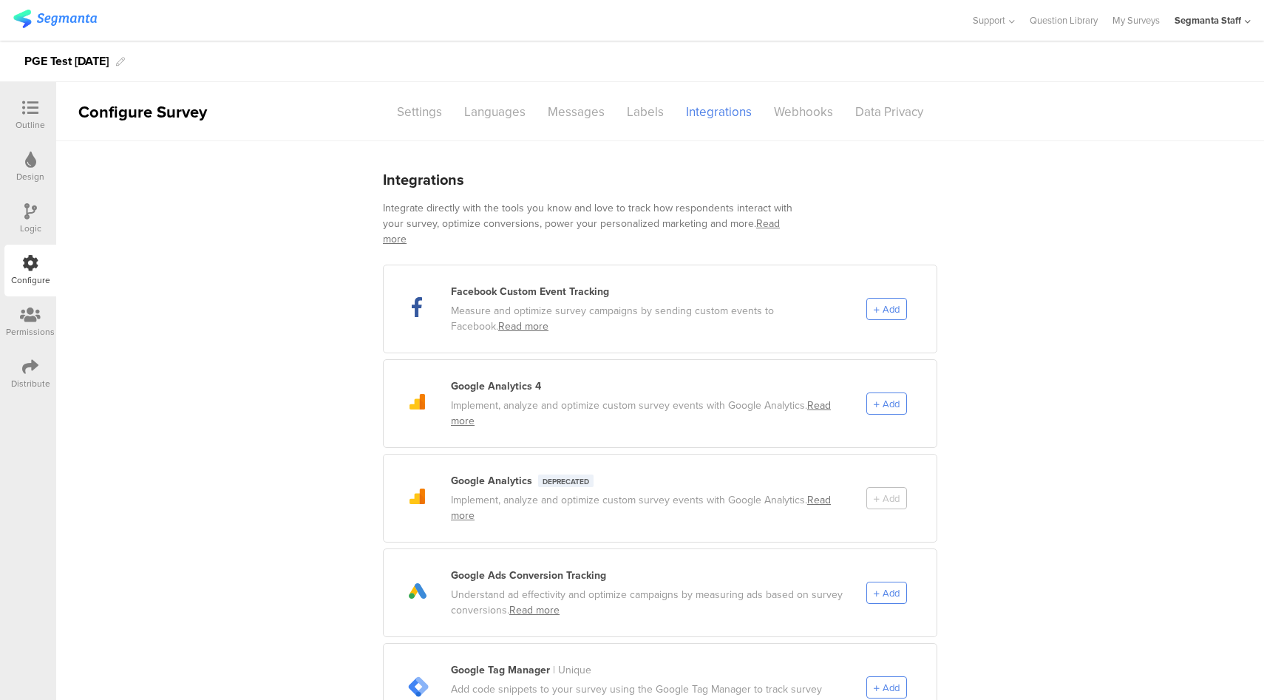
click at [874, 488] on div "Add" at bounding box center [901, 498] width 70 height 22
click at [883, 397] on span "Add" at bounding box center [891, 404] width 17 height 14
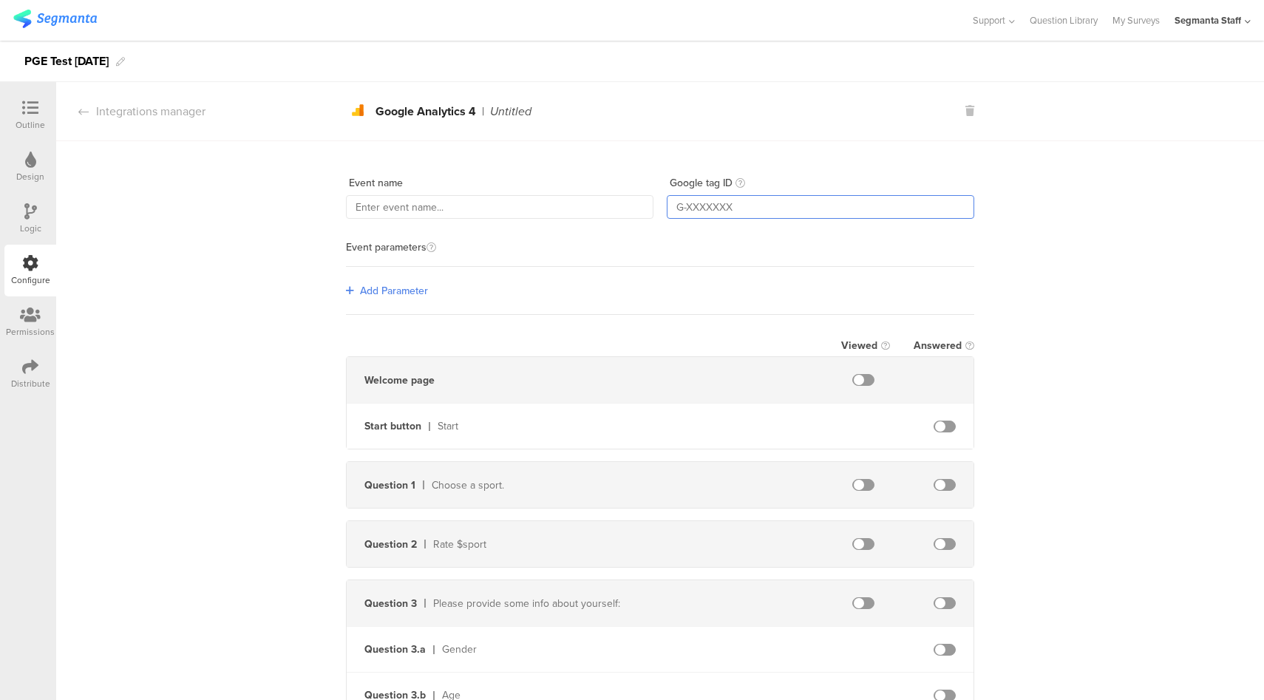
click at [770, 214] on input "text" at bounding box center [821, 207] width 308 height 24
paste input "G-5C0L296TTN"
type input "G-5C0L296TTN"
click at [516, 213] on input "text" at bounding box center [500, 207] width 308 height 24
type input "GA4-Start-PGE"
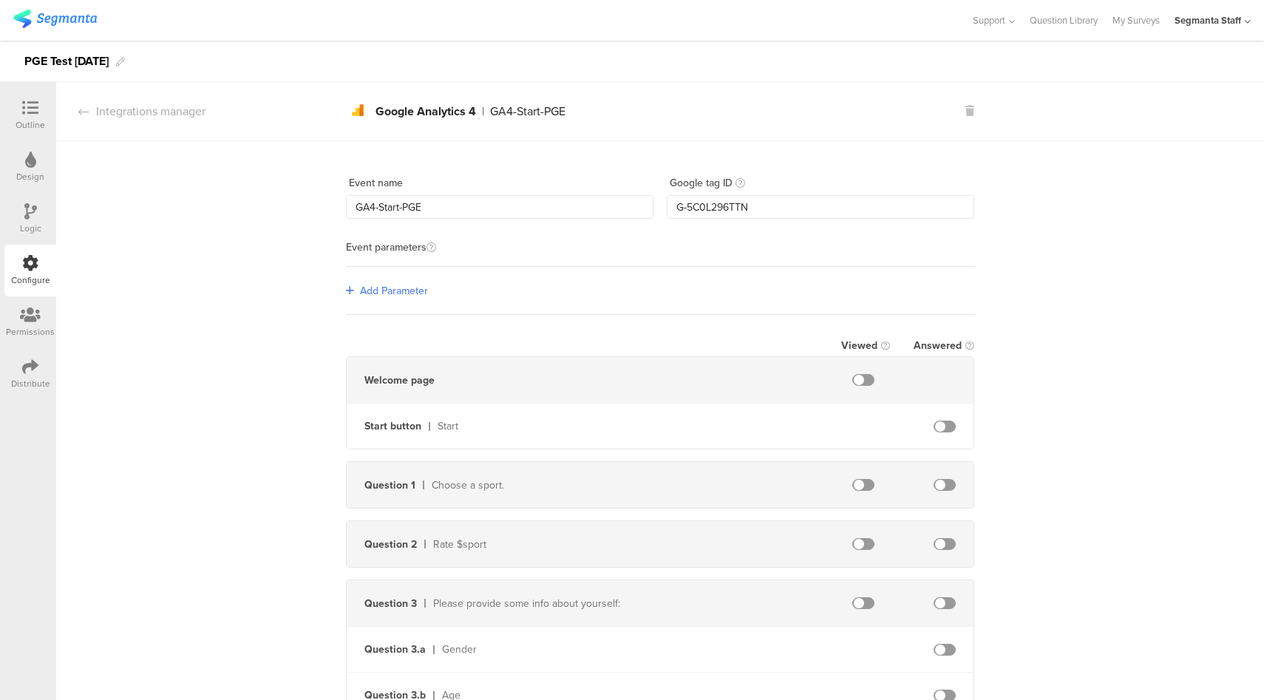
click at [373, 291] on span "Add Parameter" at bounding box center [394, 291] width 68 height 16
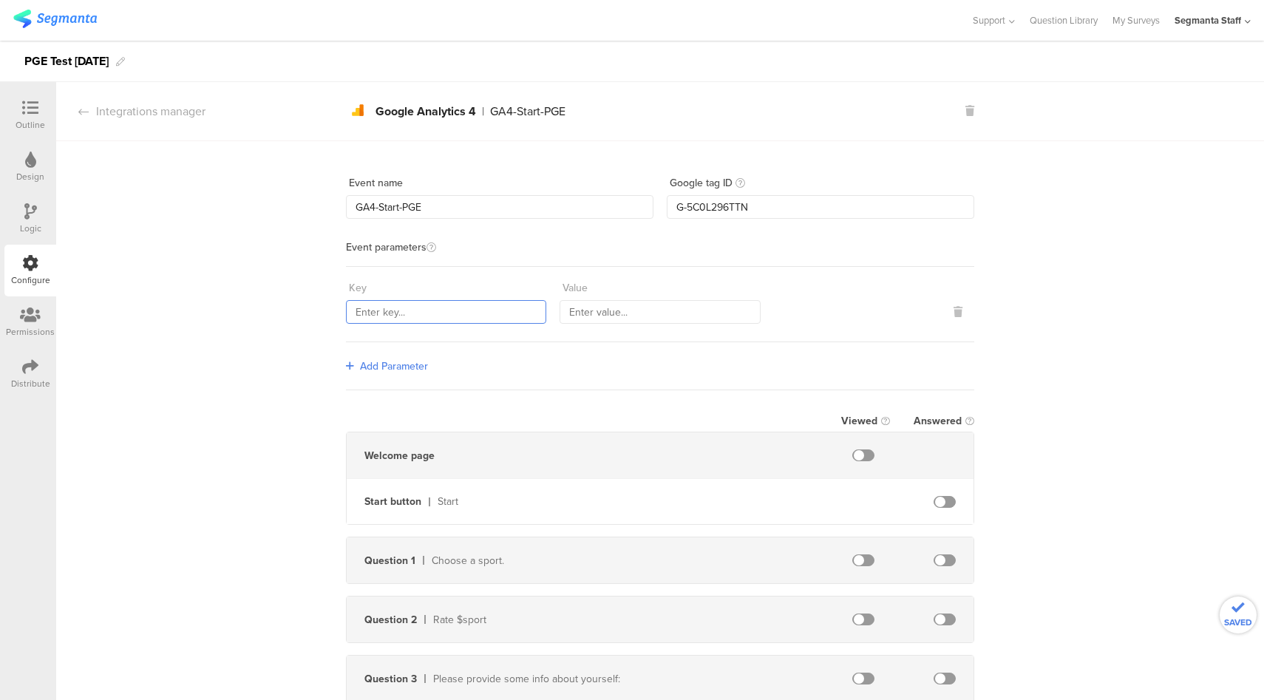
click at [398, 314] on input "text" at bounding box center [446, 312] width 200 height 24
type input "Start"
type input "Clicked"
click at [940, 501] on span at bounding box center [945, 502] width 22 height 12
click at [1063, 486] on div "Event name GA4-Start-PGE Google tag ID G-5C0L296TTN Event parameters Key Start …" at bounding box center [660, 585] width 1208 height 888
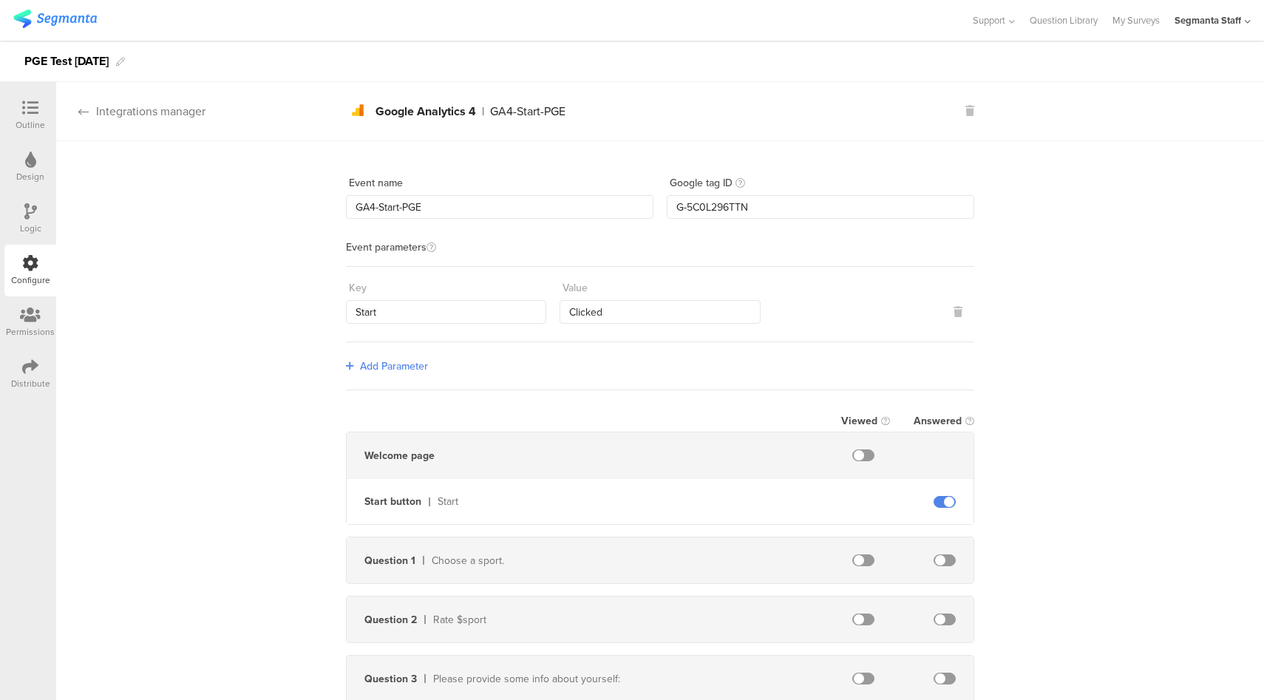
click at [190, 115] on div "Integrations manager" at bounding box center [130, 111] width 149 height 17
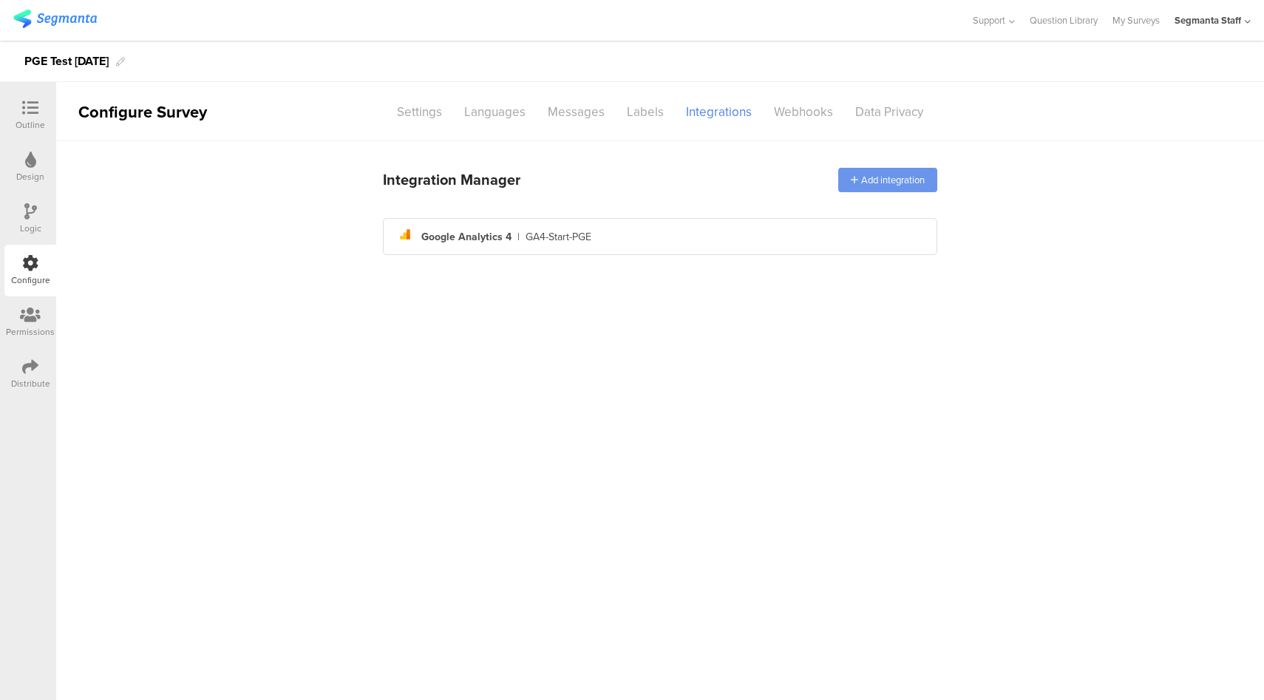
click at [922, 186] on div "Add integration" at bounding box center [887, 180] width 99 height 24
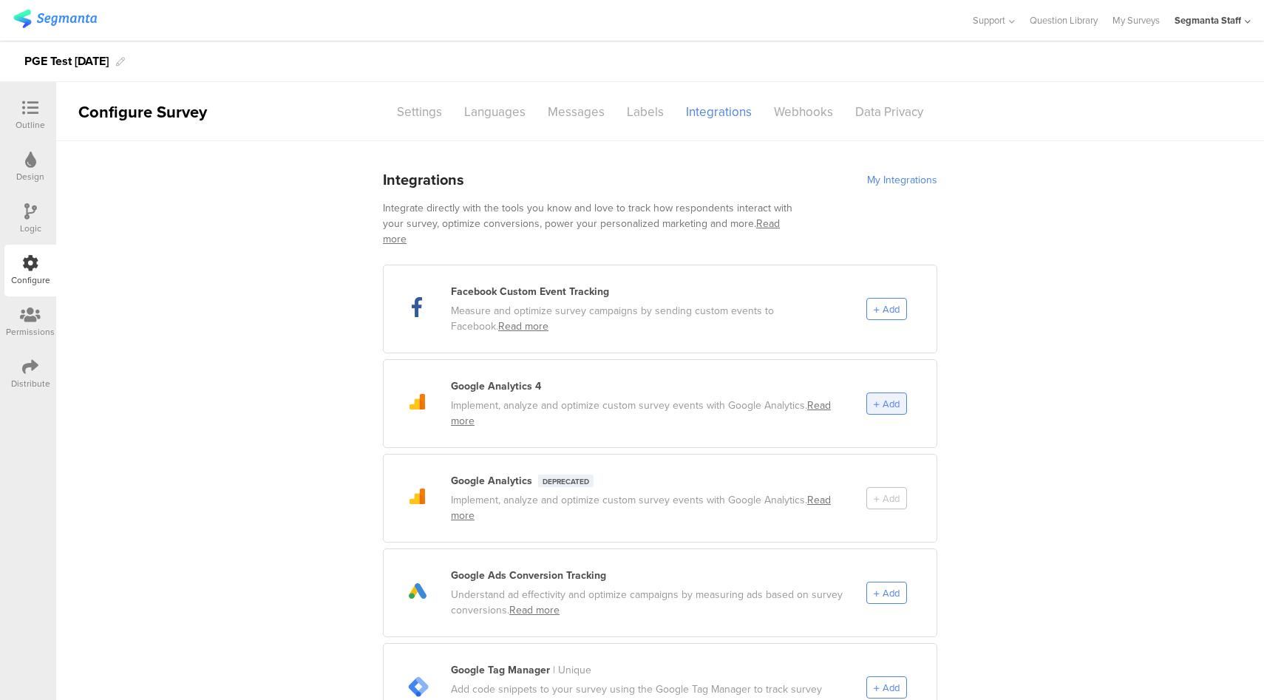
click at [866, 393] on div "Add" at bounding box center [886, 404] width 41 height 22
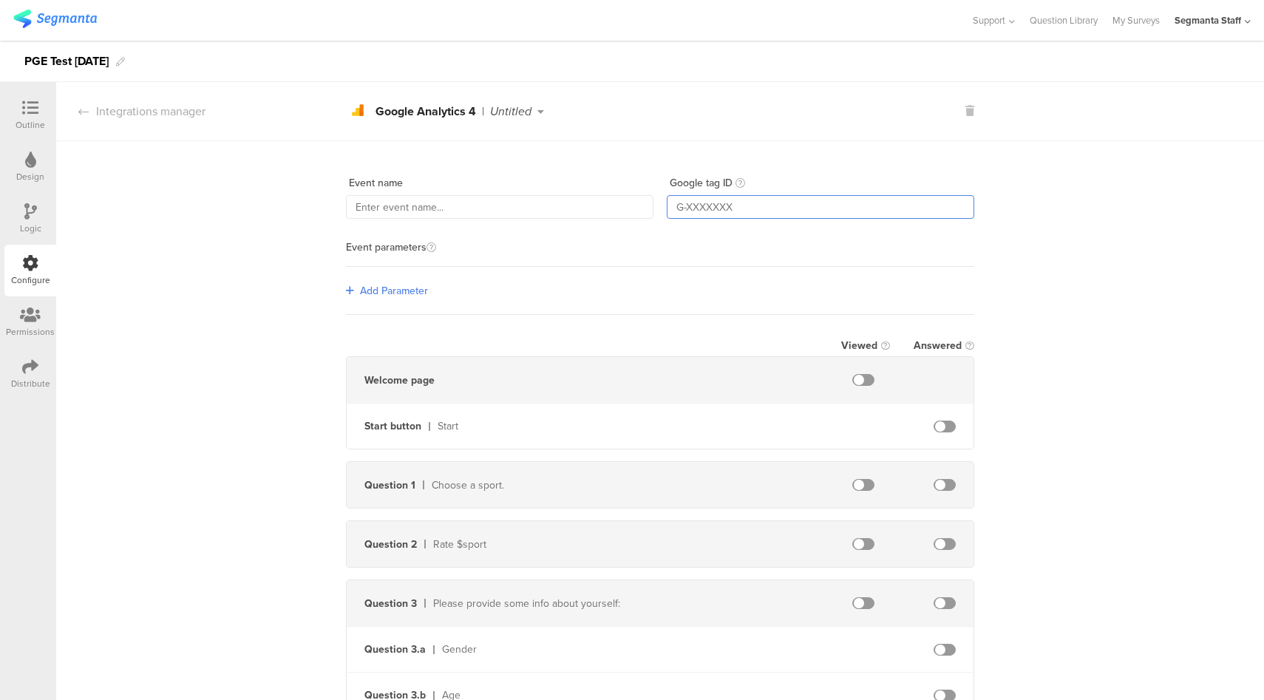
click at [730, 206] on input "text" at bounding box center [821, 207] width 308 height 24
paste input "G-5C0L296TTN"
type input "G-5C0L296TTN"
click at [526, 206] on input "text" at bounding box center [500, 207] width 308 height 24
type input "GA4-Q1-PGE"
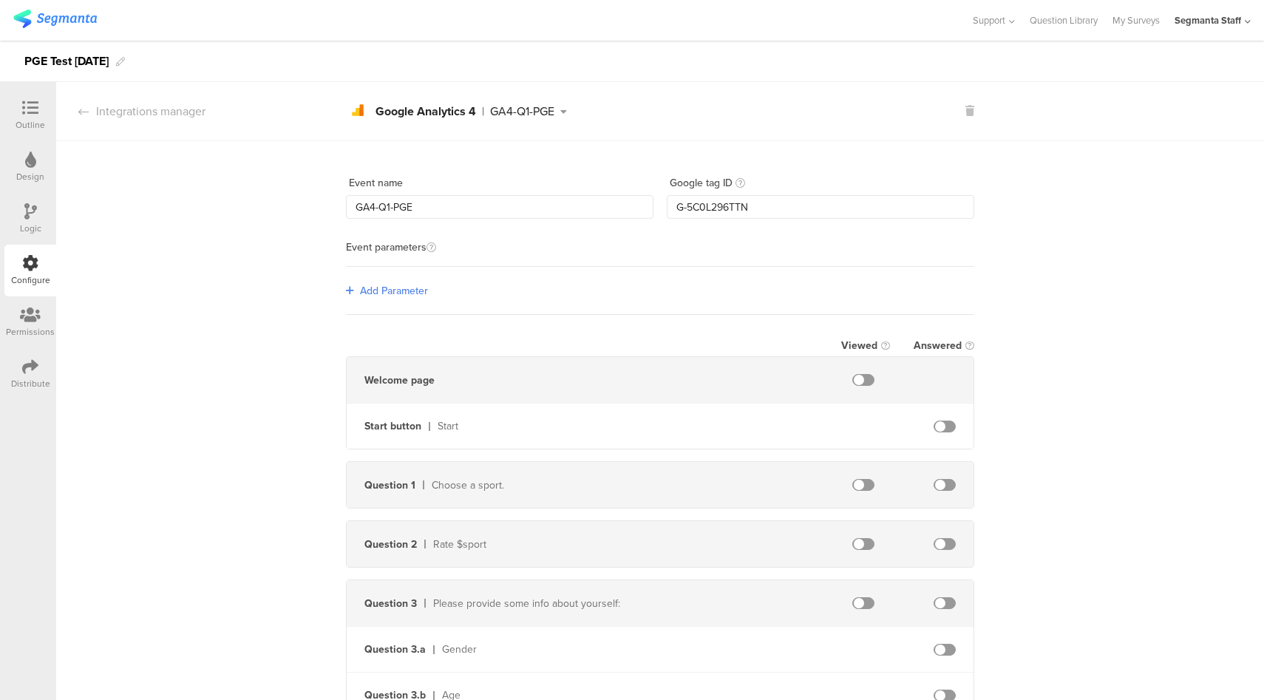
click at [396, 295] on span "Add Parameter" at bounding box center [394, 291] width 68 height 16
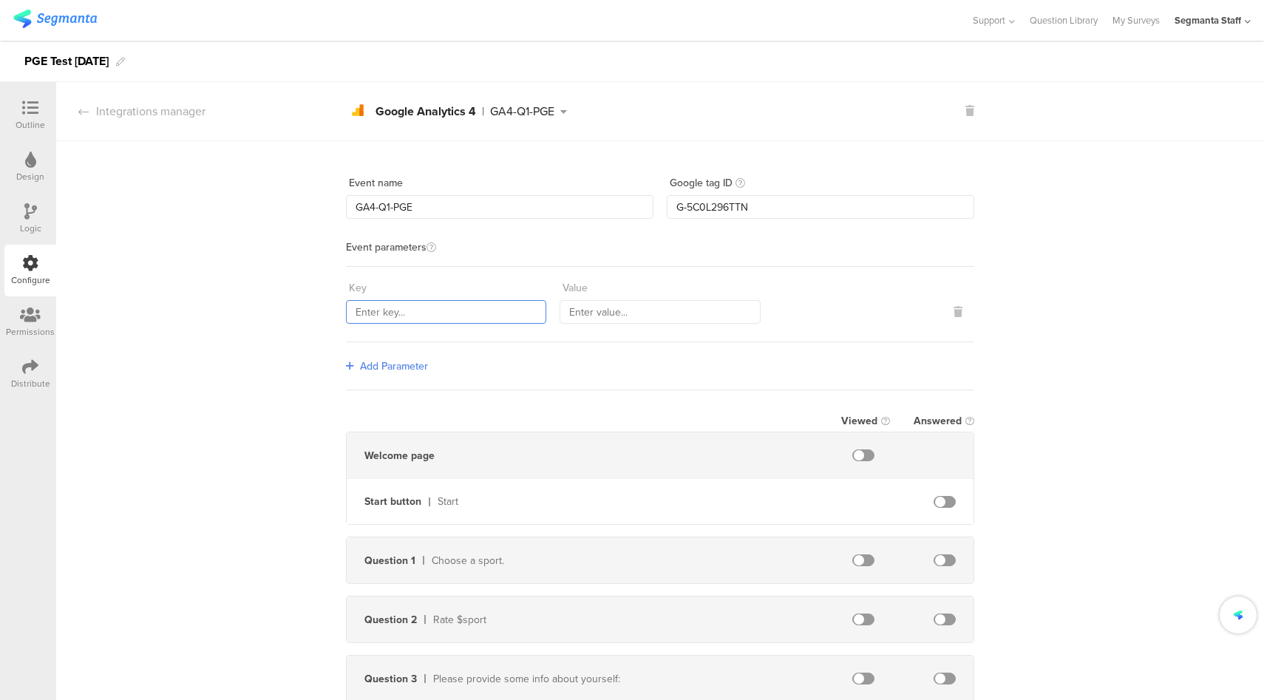
click at [412, 320] on input "text" at bounding box center [446, 312] width 200 height 24
type input "Q1"
click at [620, 311] on input "text" at bounding box center [660, 312] width 200 height 24
type input "Answered"
click at [940, 557] on span at bounding box center [945, 560] width 22 height 12
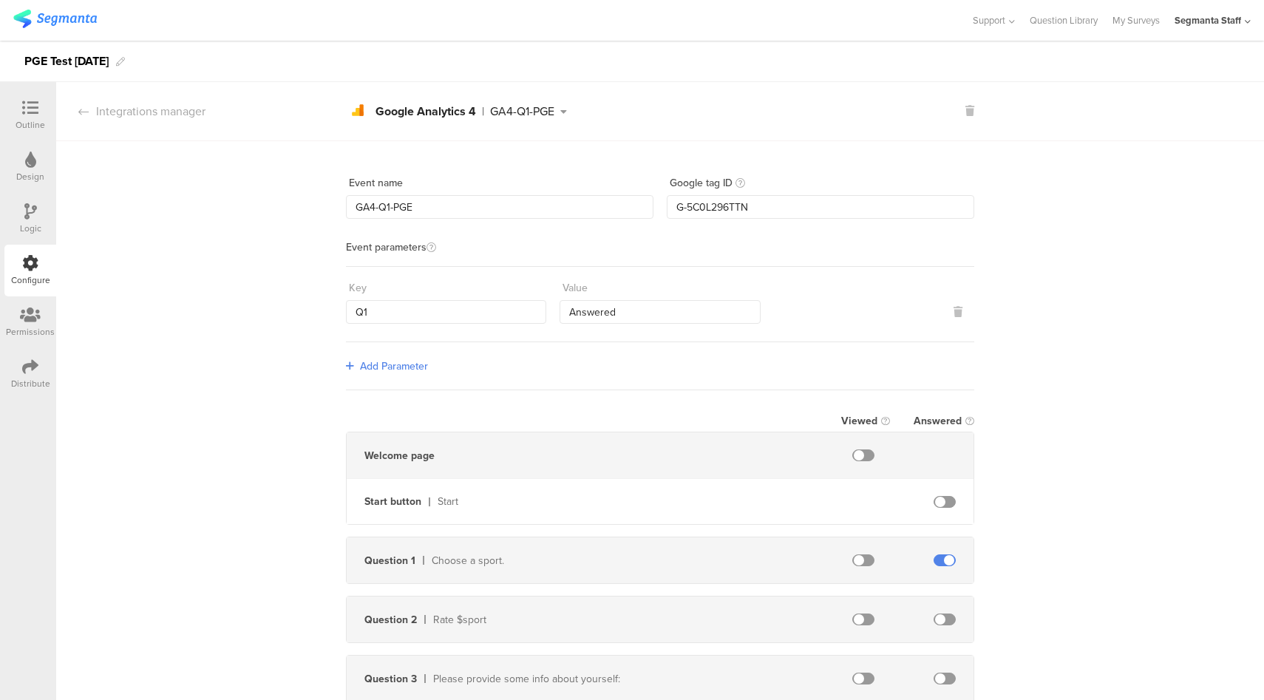
click at [160, 109] on div "Integrations manager" at bounding box center [130, 111] width 149 height 17
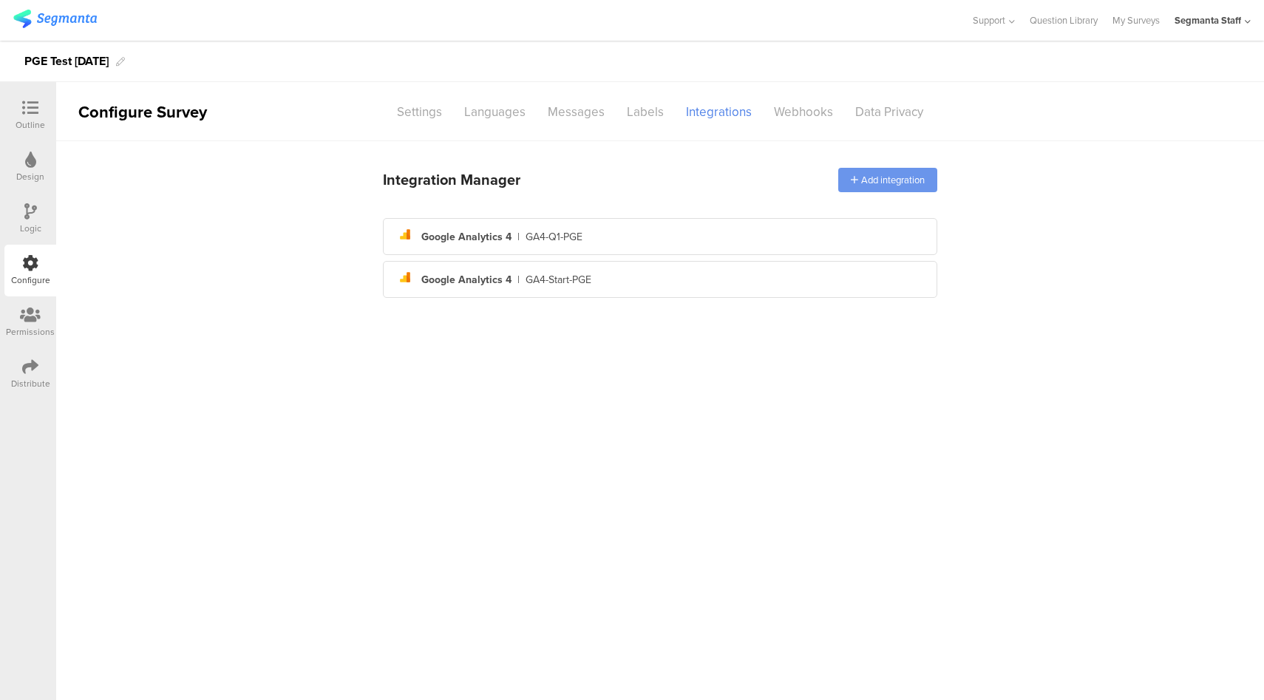
click at [875, 189] on div "Add integration" at bounding box center [887, 180] width 99 height 24
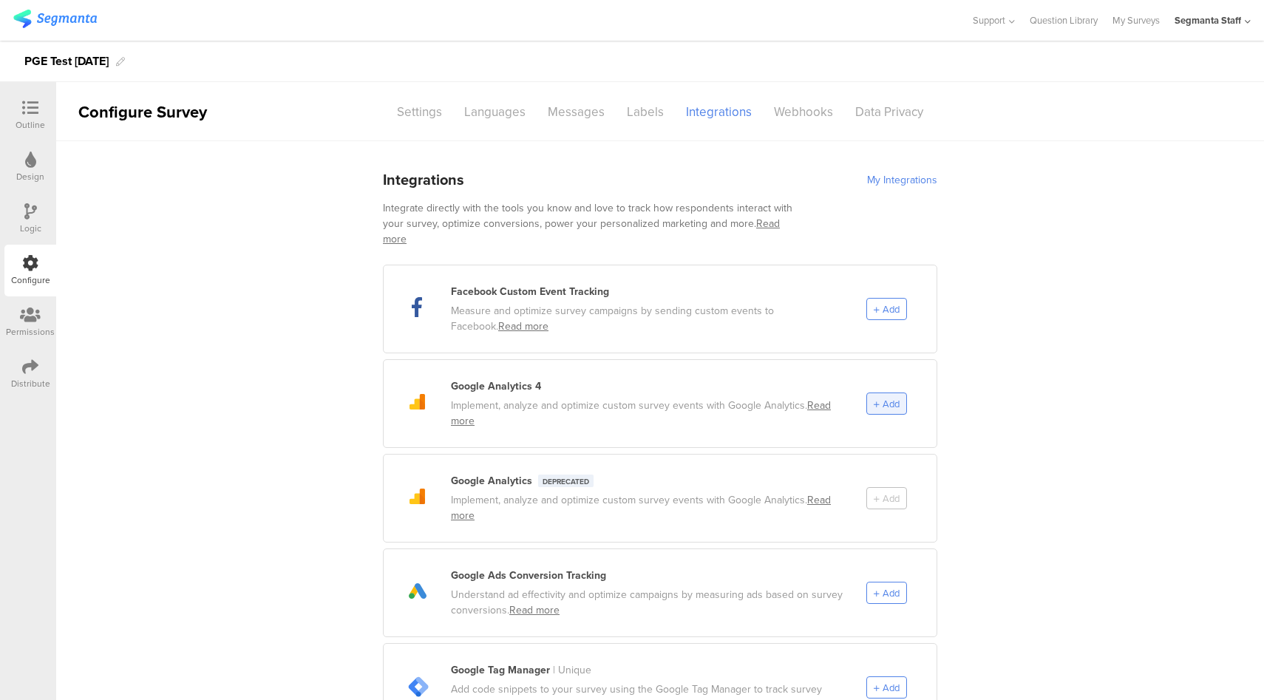
click at [874, 397] on span "Add" at bounding box center [887, 404] width 26 height 14
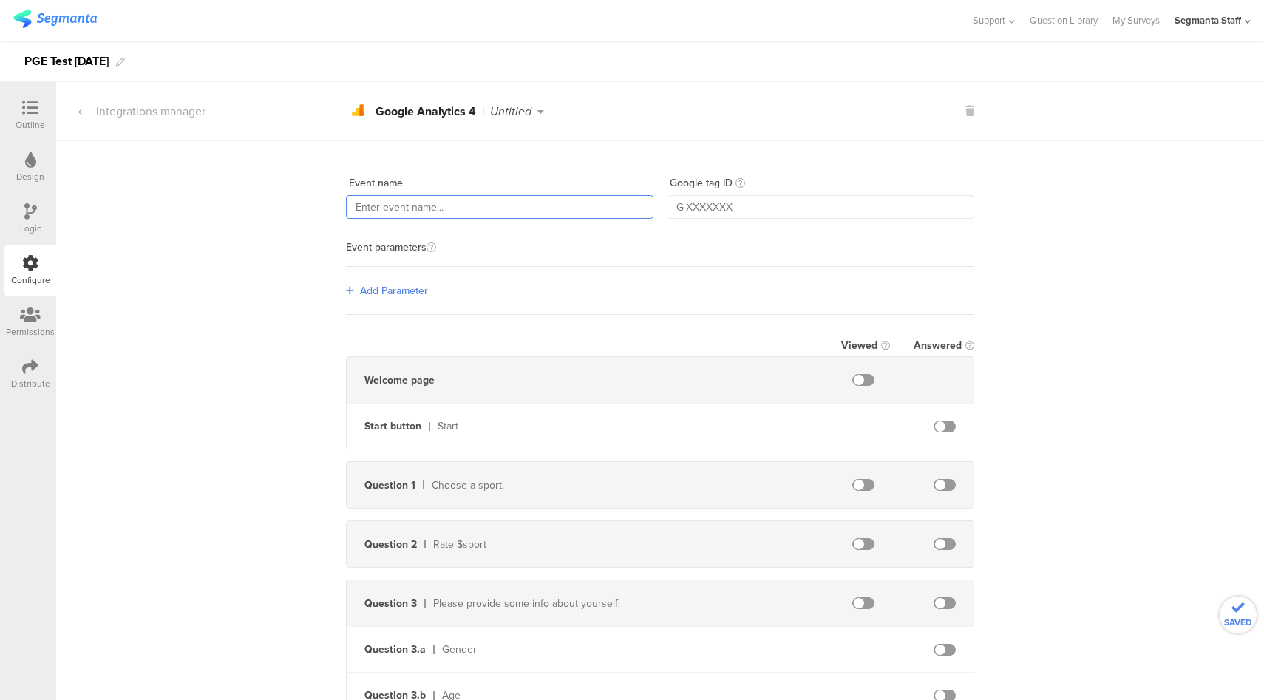
click at [414, 214] on input "text" at bounding box center [500, 207] width 308 height 24
type input "GA4-Ending-PGE"
paste input "G-5C0L296TTN"
type input "G-5C0L296TTN"
click at [370, 292] on span "Add Parameter" at bounding box center [394, 291] width 68 height 16
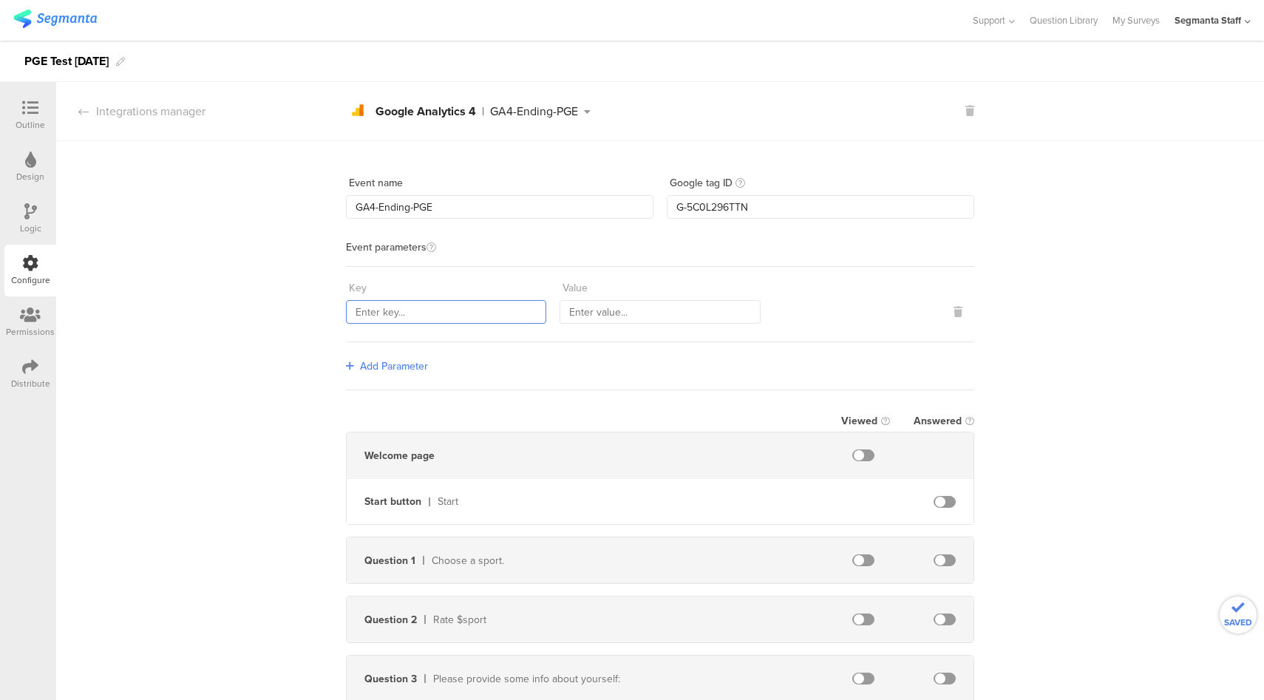
click at [424, 311] on input "text" at bounding box center [446, 312] width 200 height 24
type input "Ending"
type input "Viewed"
click at [229, 421] on div "Event name GA4-Ending-PGE Google tag ID G-5C0L296TTN Event parameters Key Endin…" at bounding box center [660, 585] width 1208 height 888
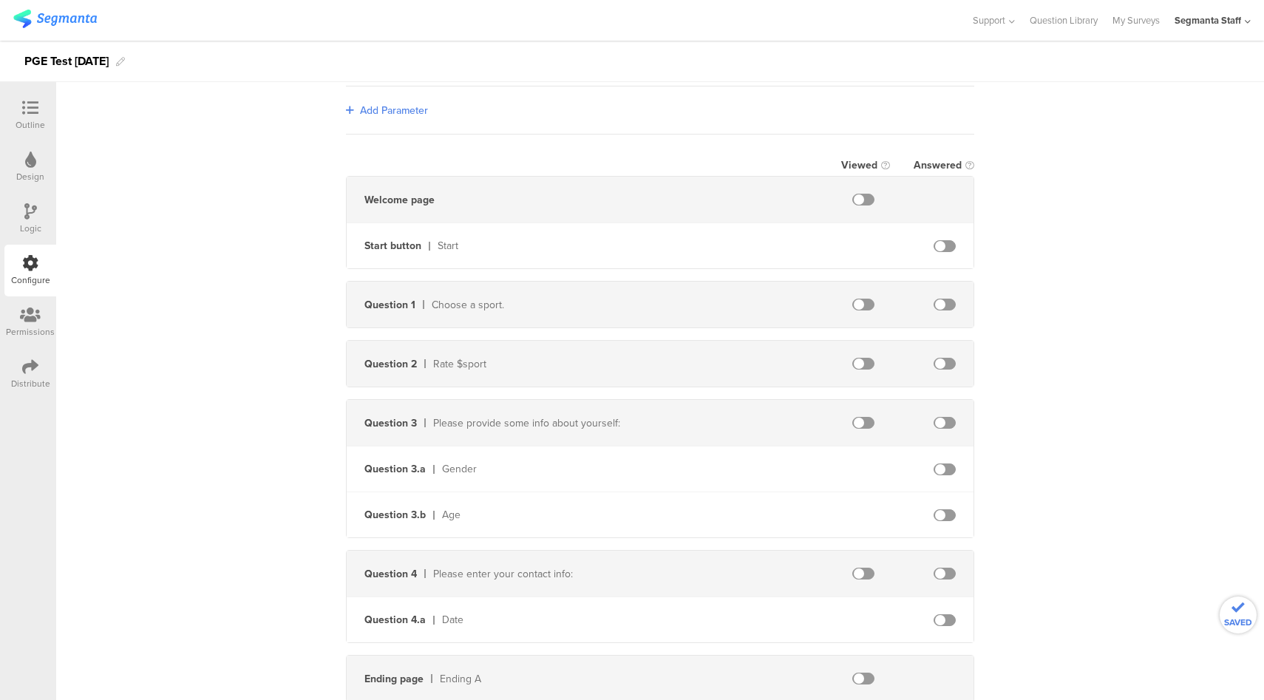
scroll to position [364, 0]
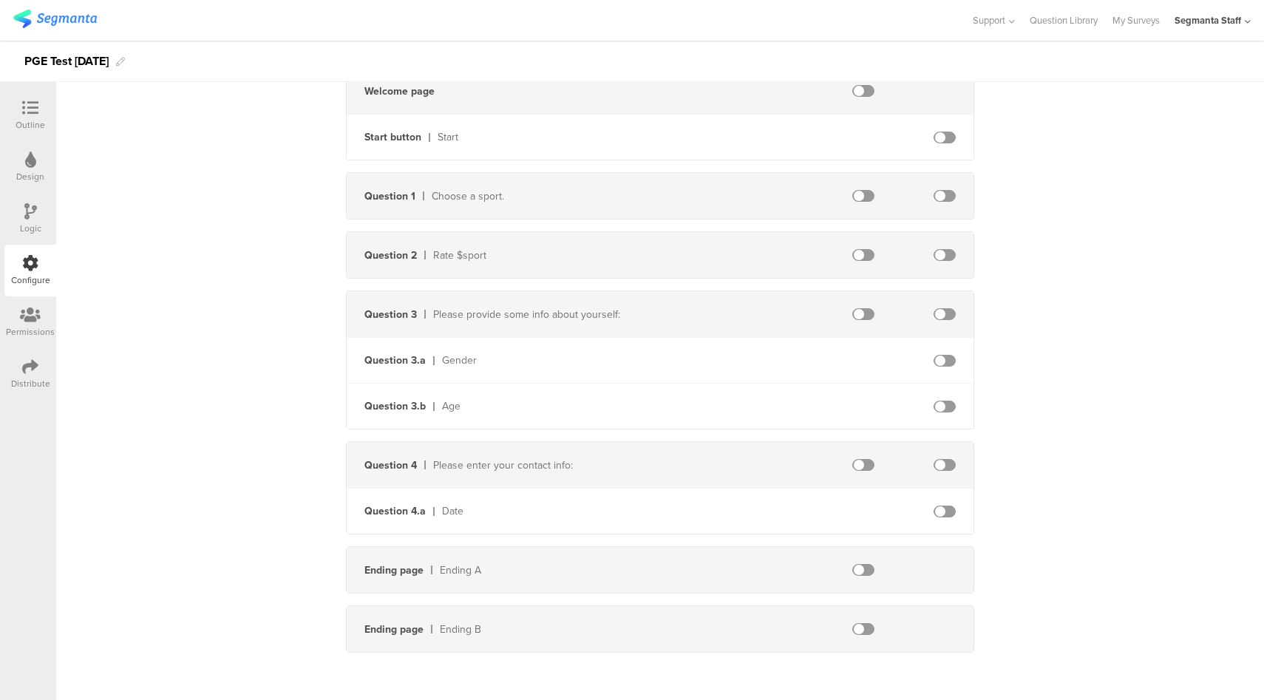
click at [857, 571] on span at bounding box center [863, 570] width 22 height 12
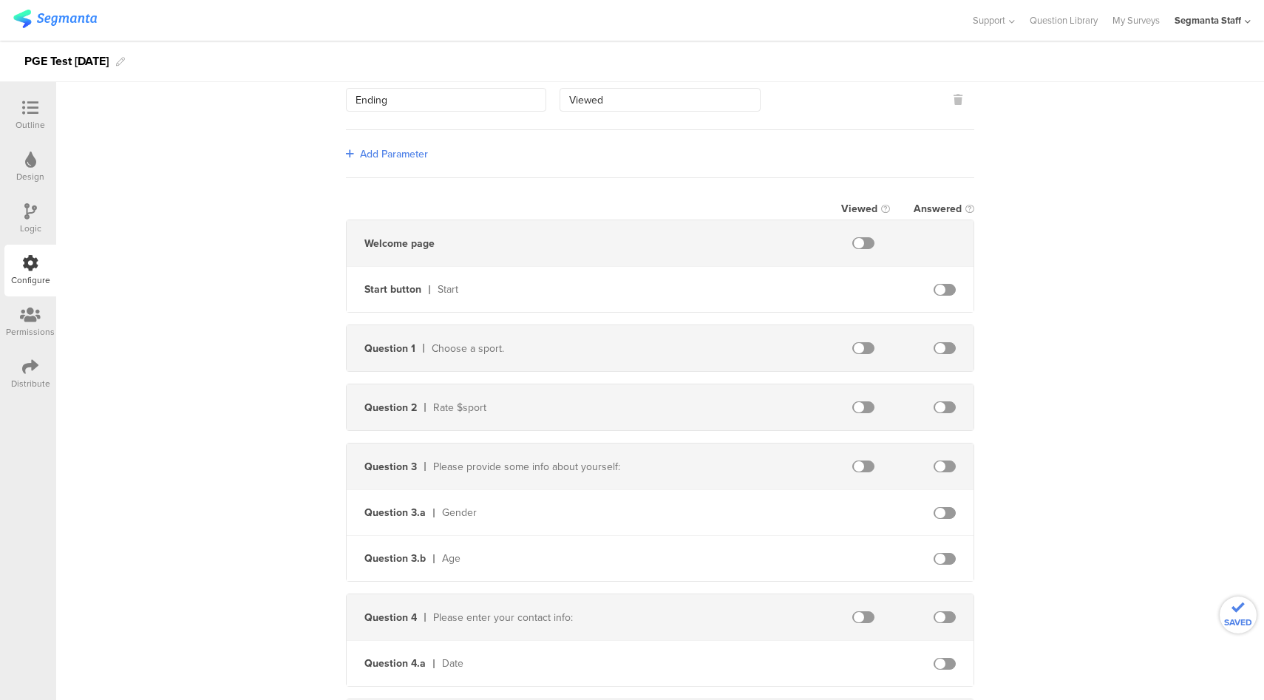
scroll to position [0, 0]
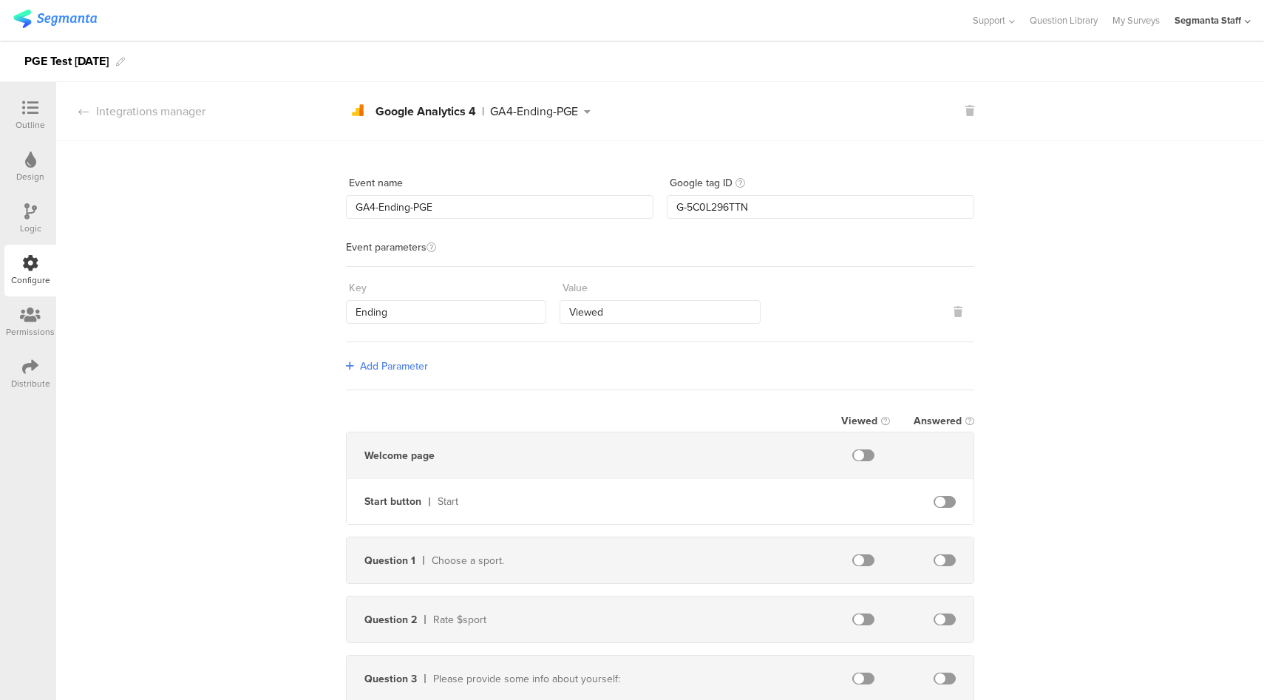
click at [175, 105] on div "Integrations manager" at bounding box center [130, 111] width 149 height 17
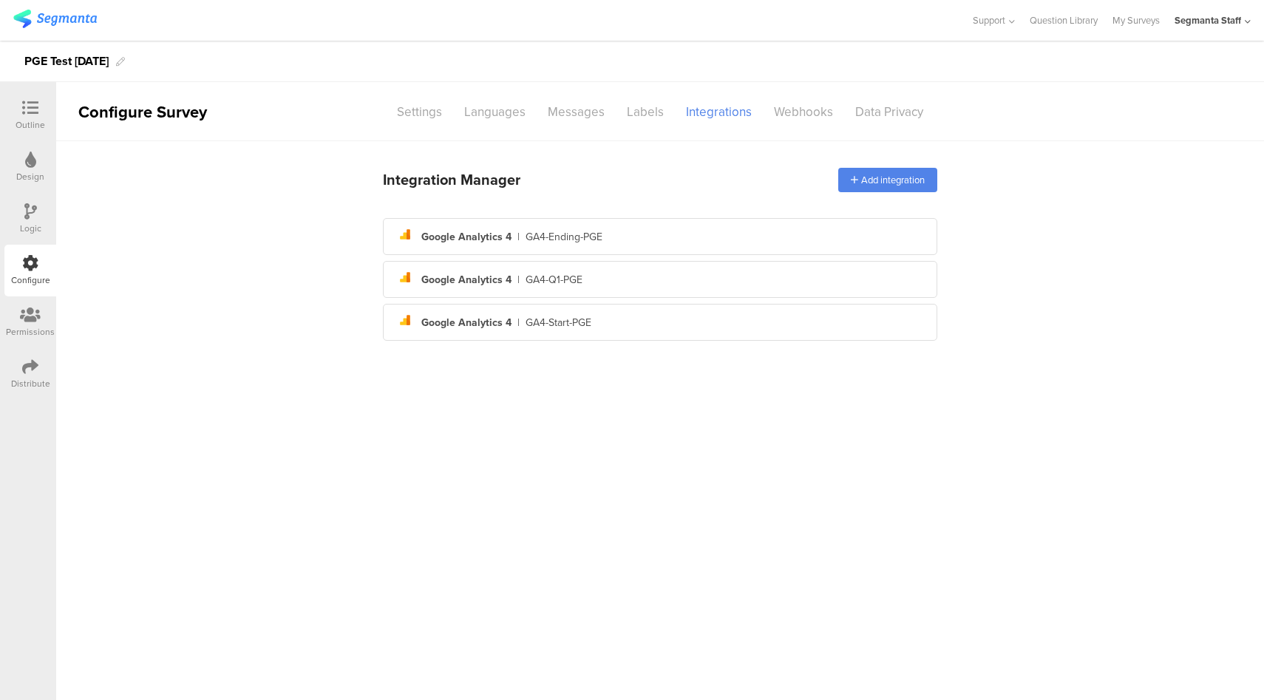
click at [25, 362] on icon at bounding box center [30, 367] width 16 height 16
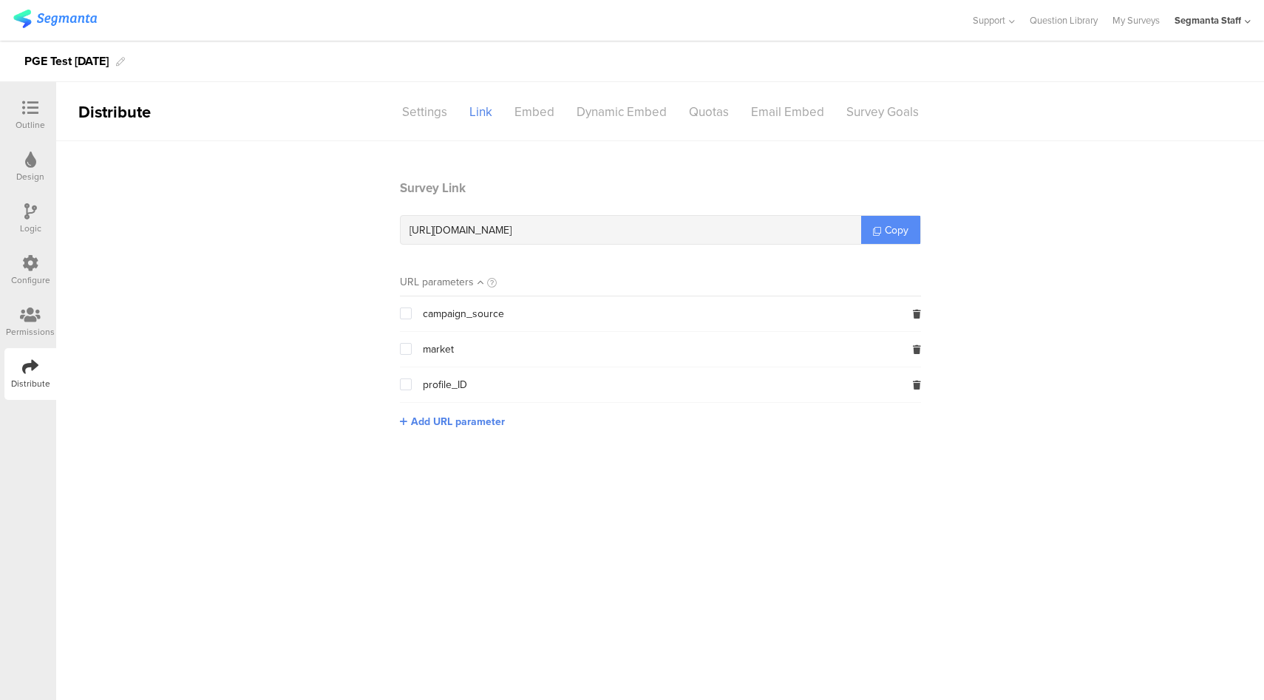
click at [903, 217] on link "Copy" at bounding box center [890, 230] width 59 height 28
click at [37, 273] on div at bounding box center [30, 264] width 16 height 18
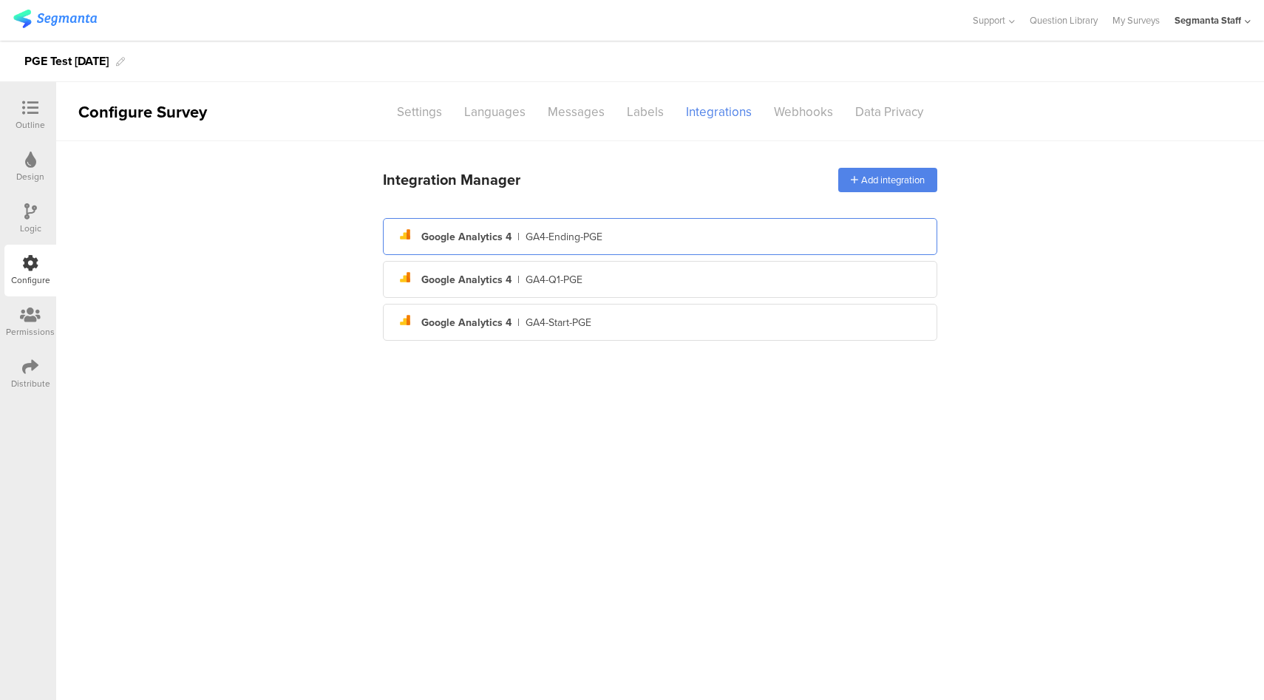
click at [702, 235] on div "analytics Created with Sketch. Google Analytics 4 | GA4-Ending-PGE" at bounding box center [660, 236] width 531 height 25
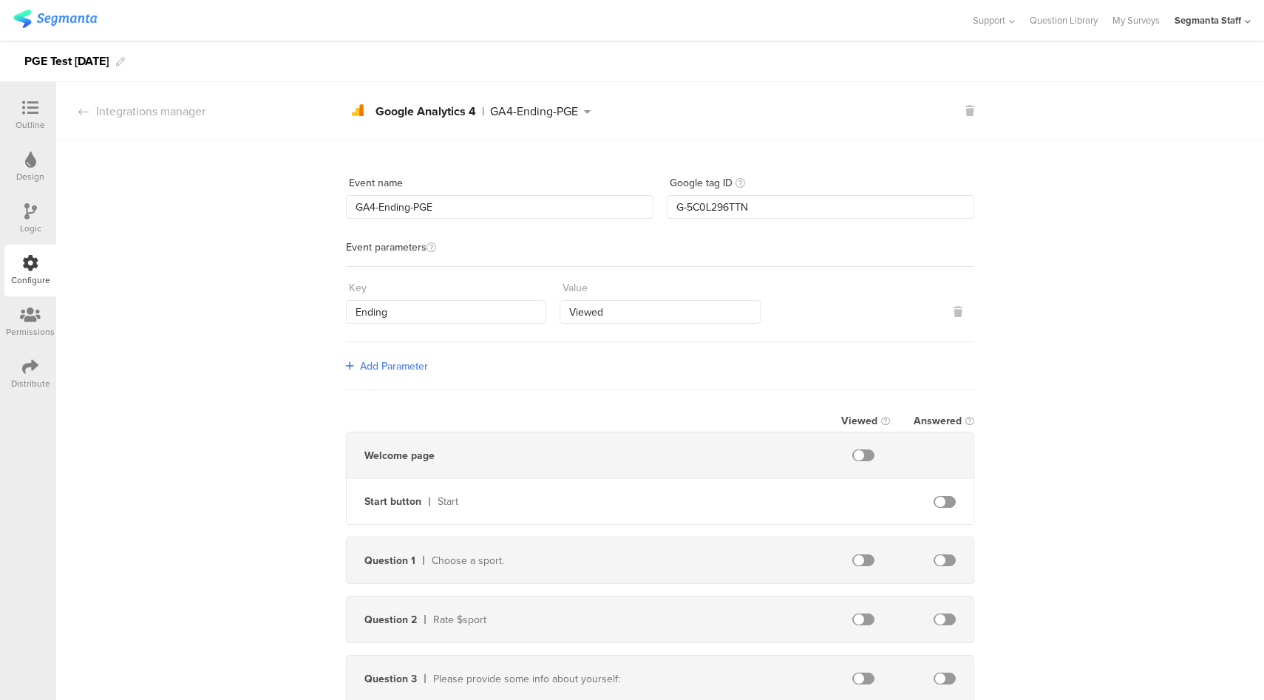
click at [557, 115] on div "GA4-Ending-PGE" at bounding box center [534, 112] width 88 height 12
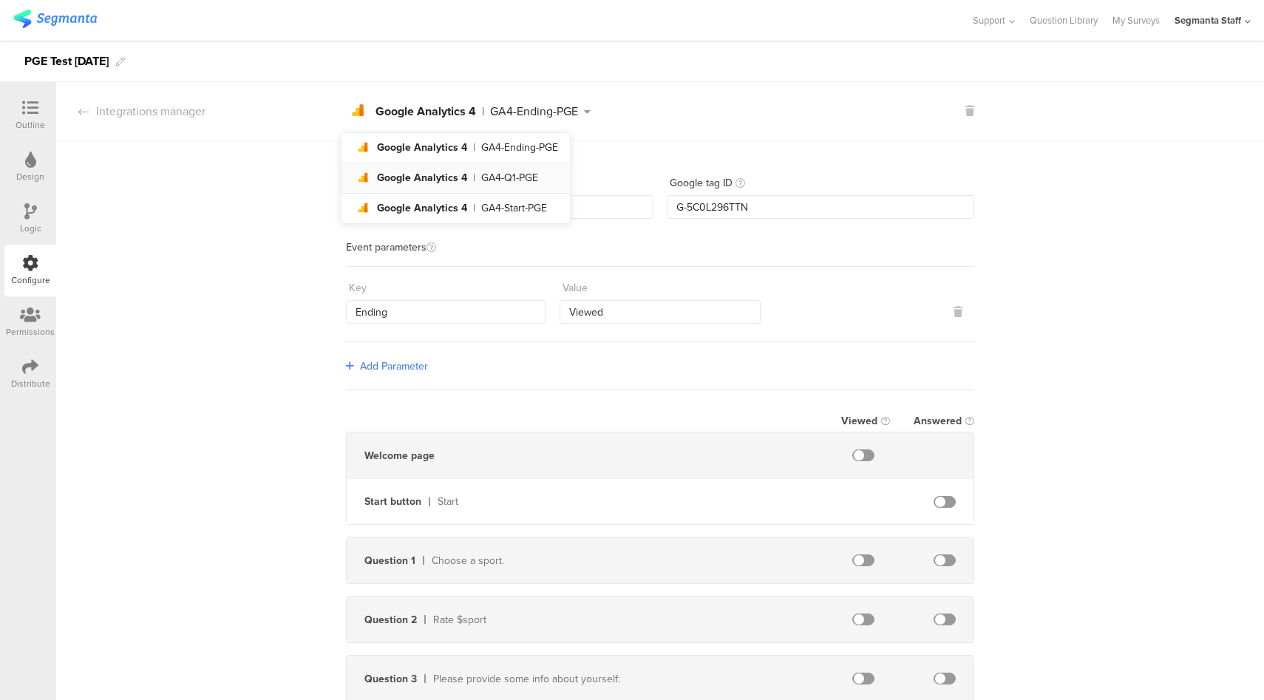
click at [546, 180] on li "analytics Created with Sketch. Google Analytics 4 | GA4-Q1-PGE" at bounding box center [456, 178] width 228 height 30
type input "GA4-Q1-PGE"
type input "Q1"
type input "Answered"
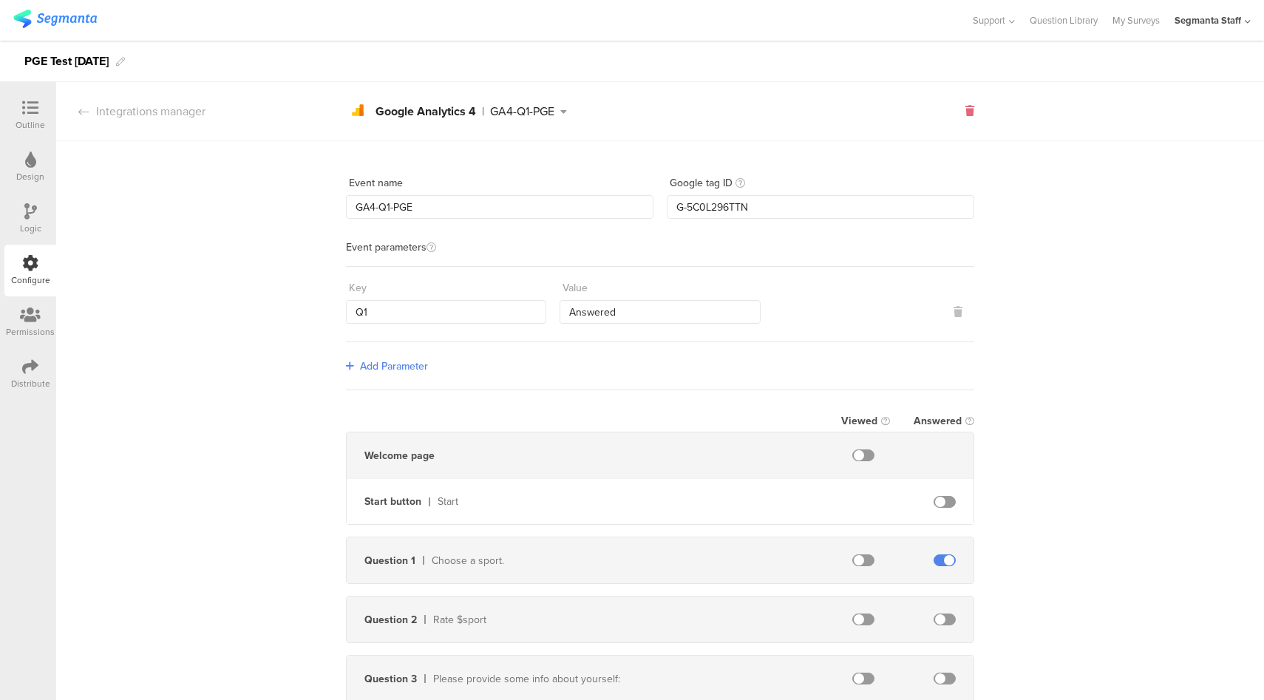
click at [966, 111] on icon at bounding box center [969, 111] width 9 height 10
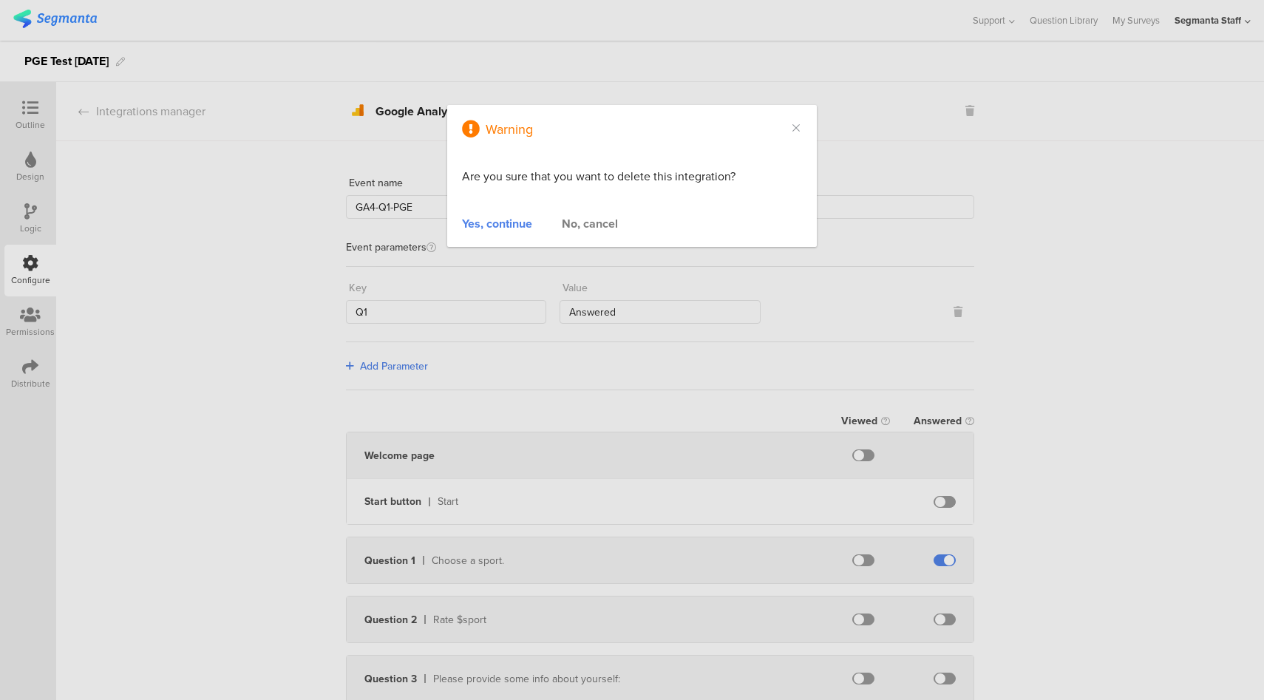
click at [496, 227] on div "Yes, continue" at bounding box center [497, 223] width 70 height 17
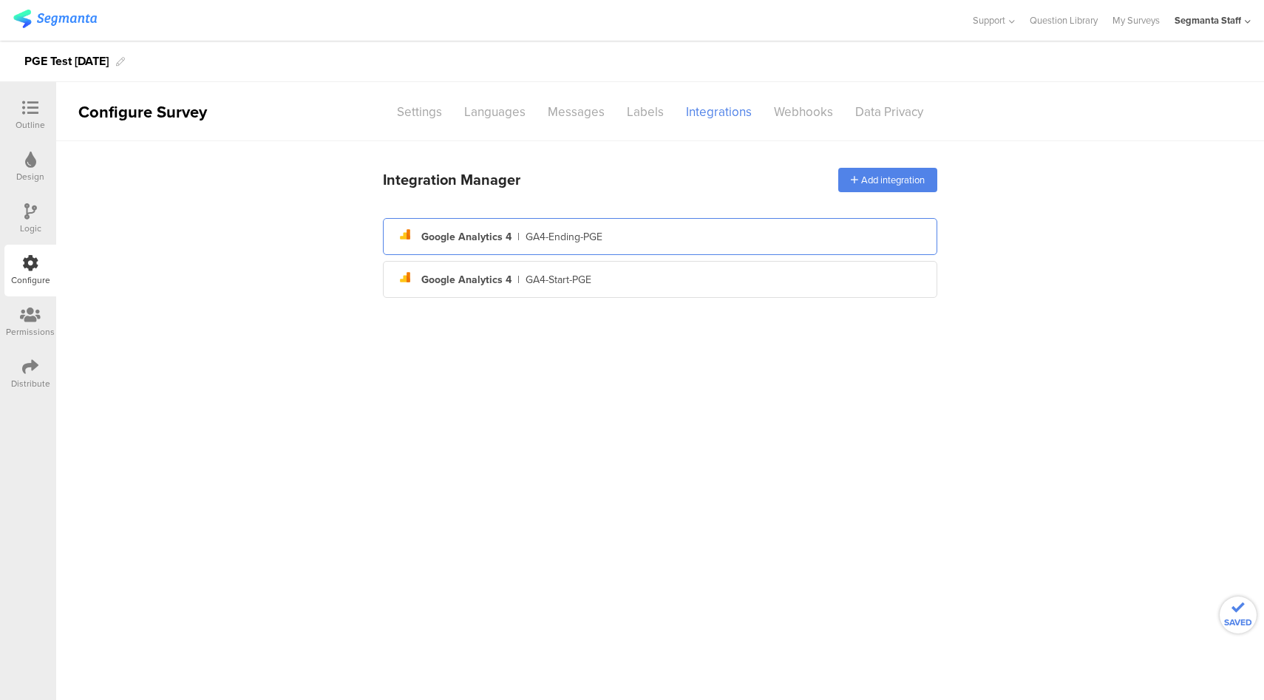
click at [608, 229] on div "analytics Created with Sketch. Google Analytics 4 | GA4-Ending-PGE" at bounding box center [660, 236] width 531 height 25
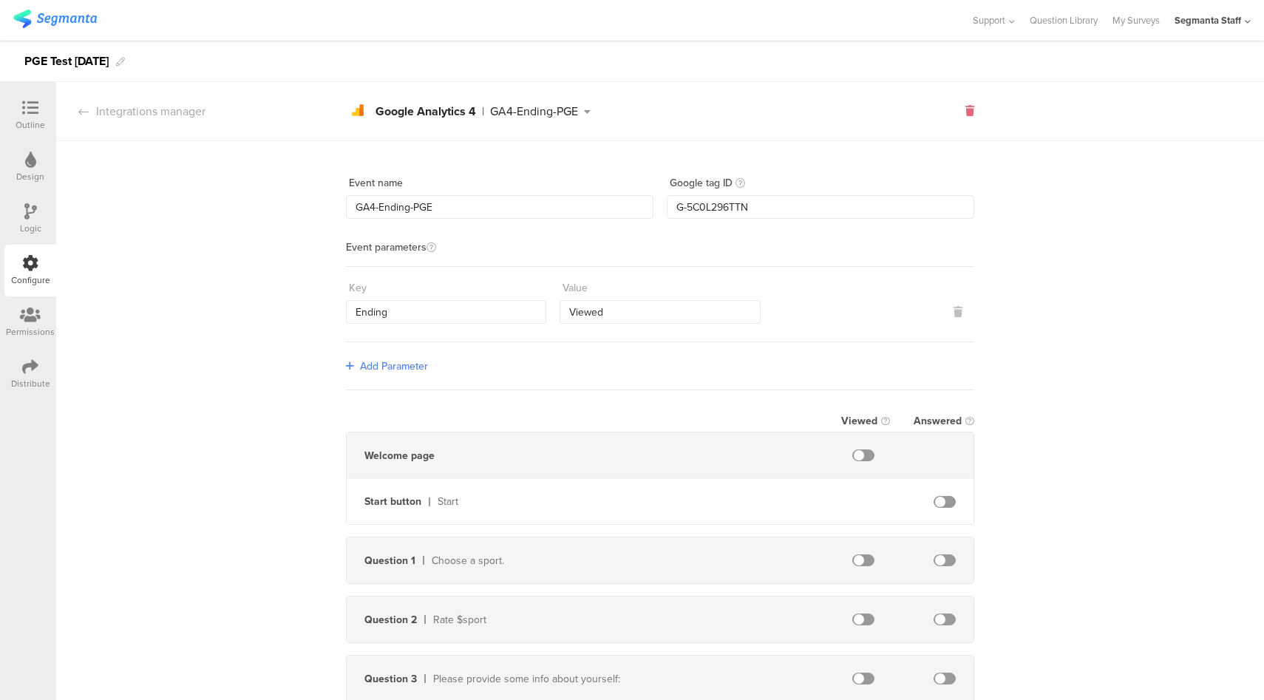
click at [965, 112] on icon at bounding box center [969, 111] width 9 height 10
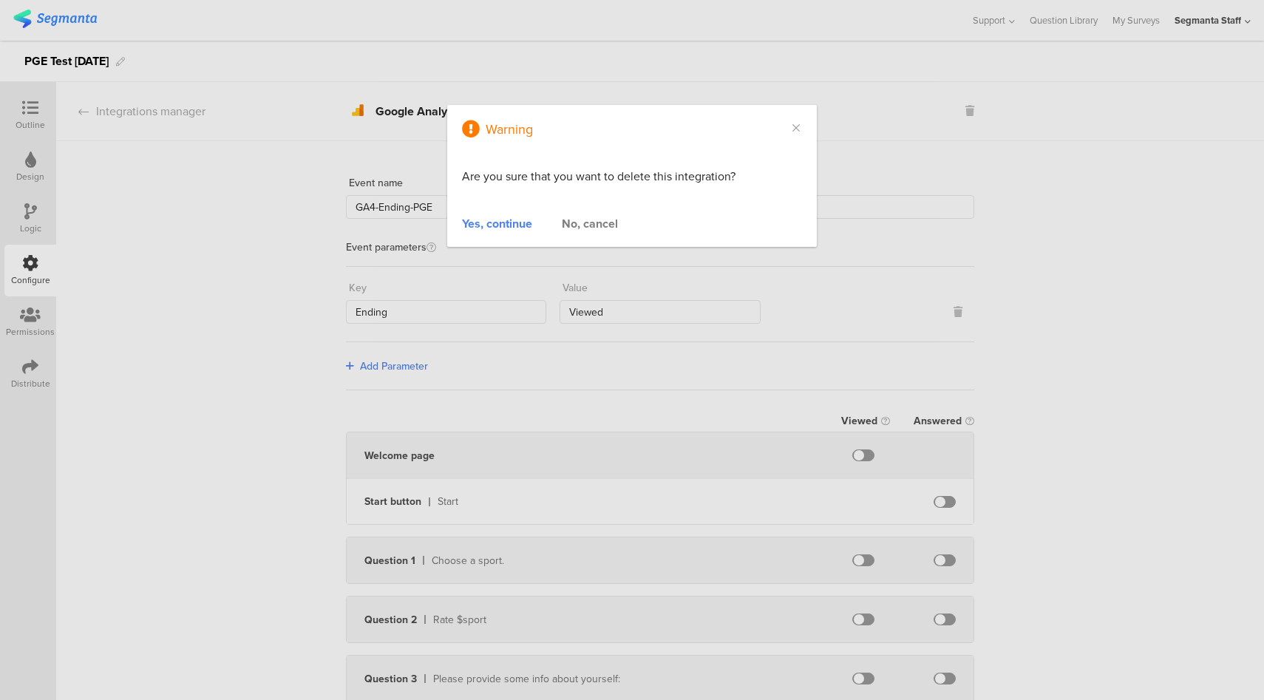
click at [597, 224] on div "No, cancel" at bounding box center [590, 223] width 56 height 17
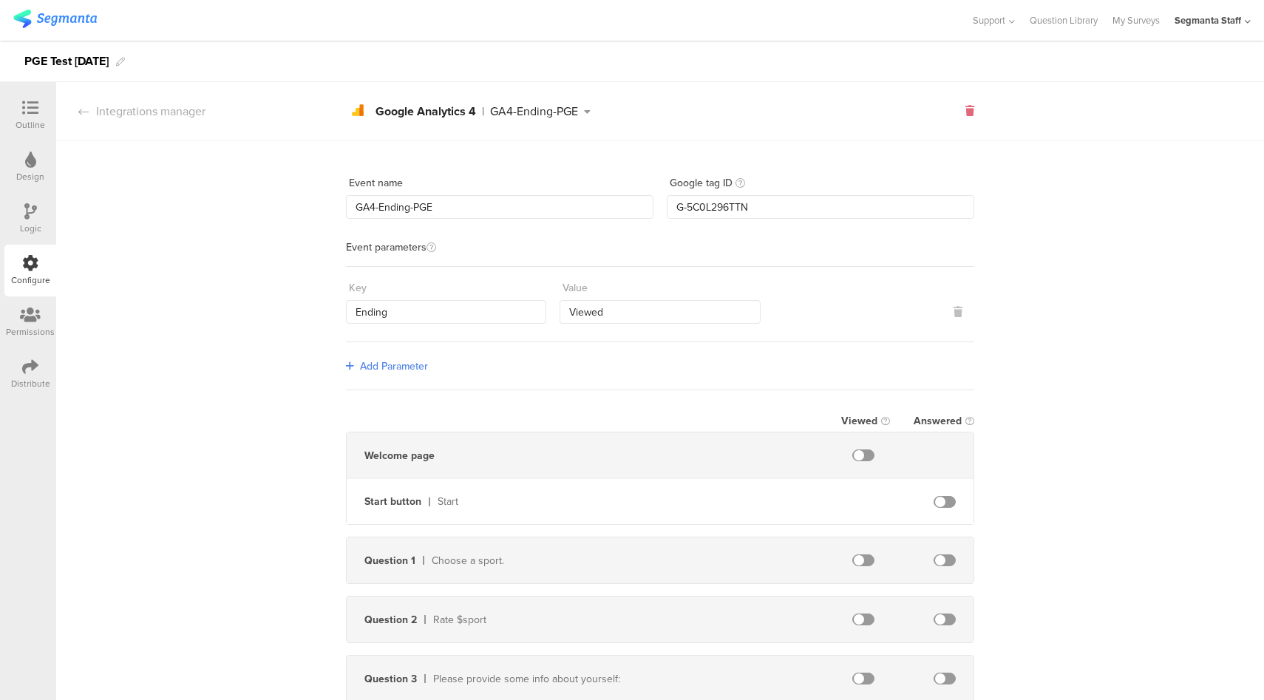
click at [965, 115] on icon at bounding box center [969, 111] width 9 height 10
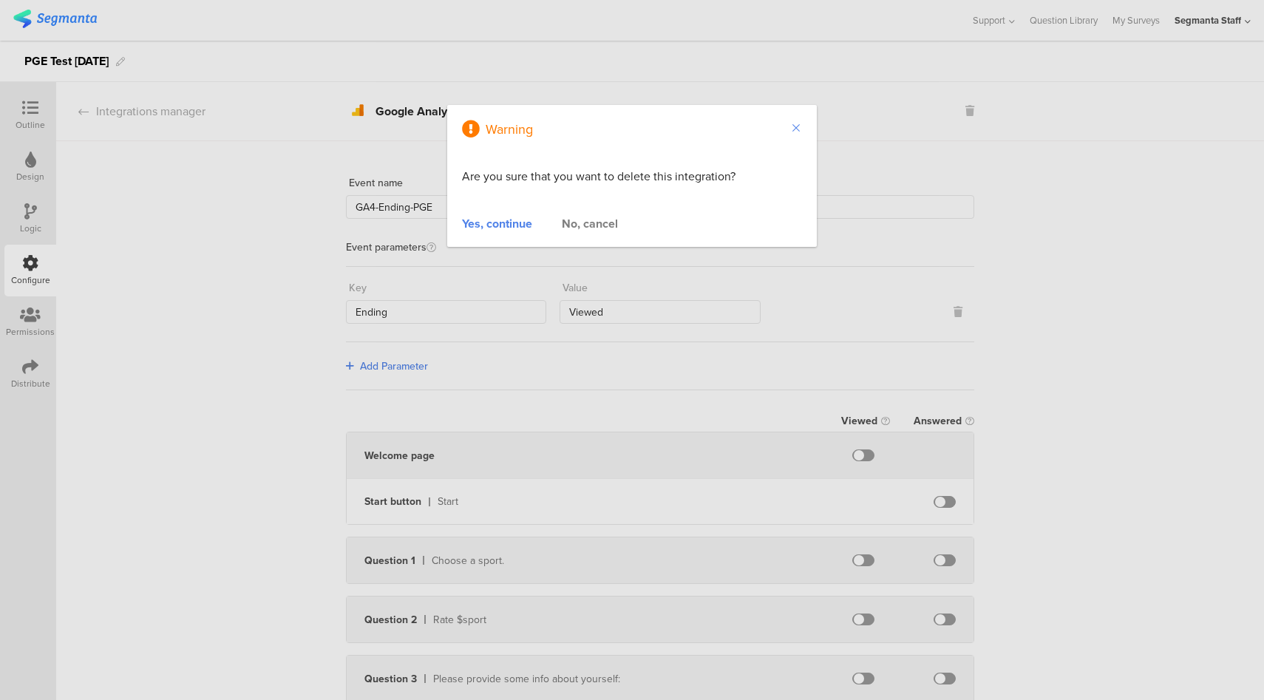
click at [795, 131] on icon "Close" at bounding box center [796, 128] width 12 height 12
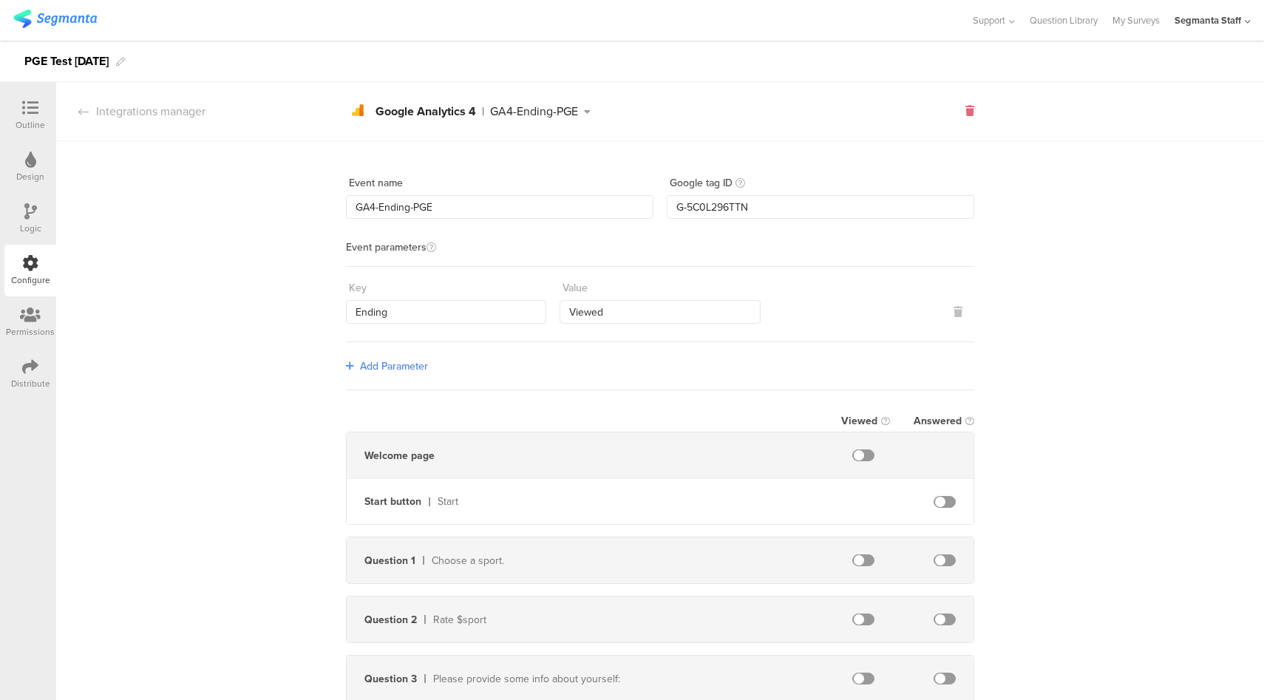
click at [965, 113] on icon at bounding box center [969, 111] width 9 height 10
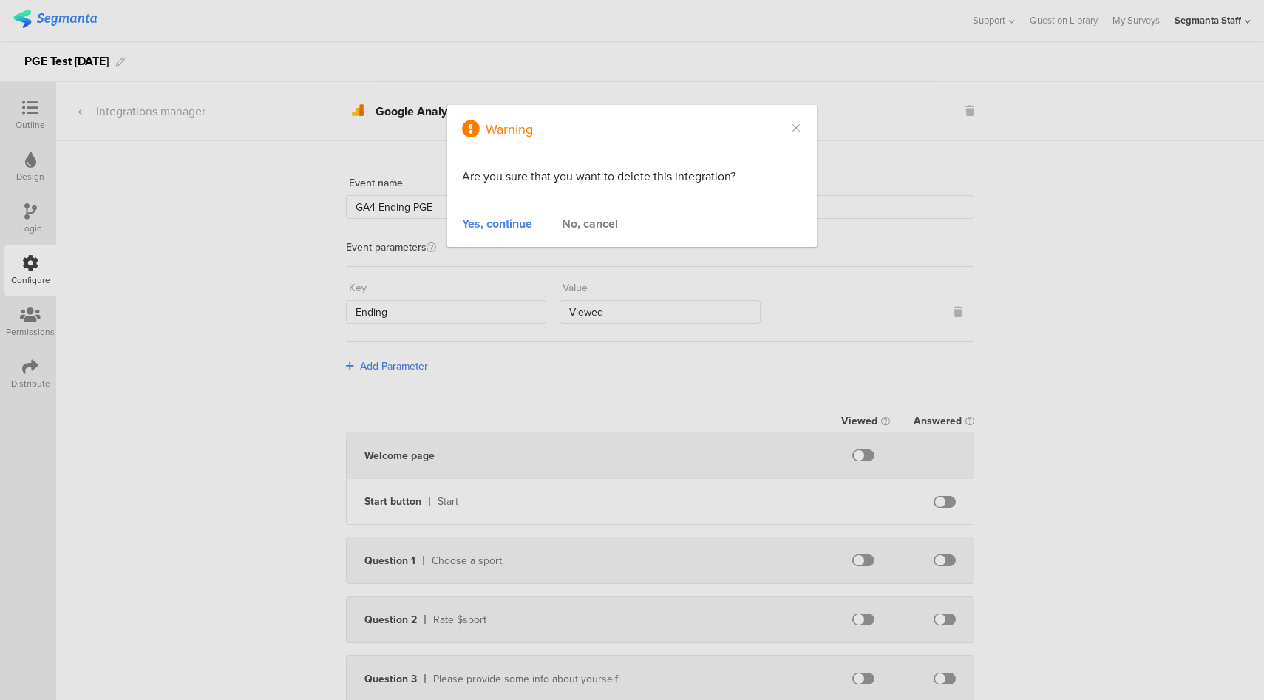
click at [478, 223] on div "Yes, continue" at bounding box center [497, 223] width 70 height 17
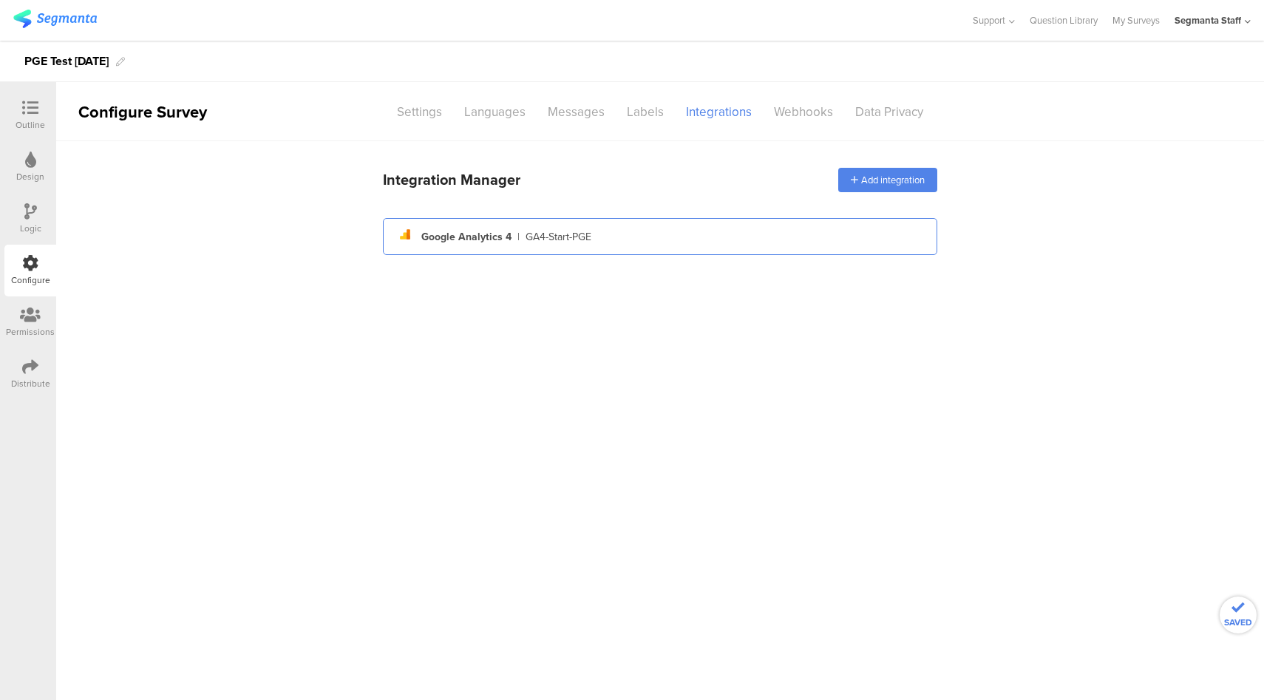
click at [656, 232] on div "analytics Created with Sketch. Google Analytics 4 | GA4-Start-PGE" at bounding box center [660, 236] width 531 height 25
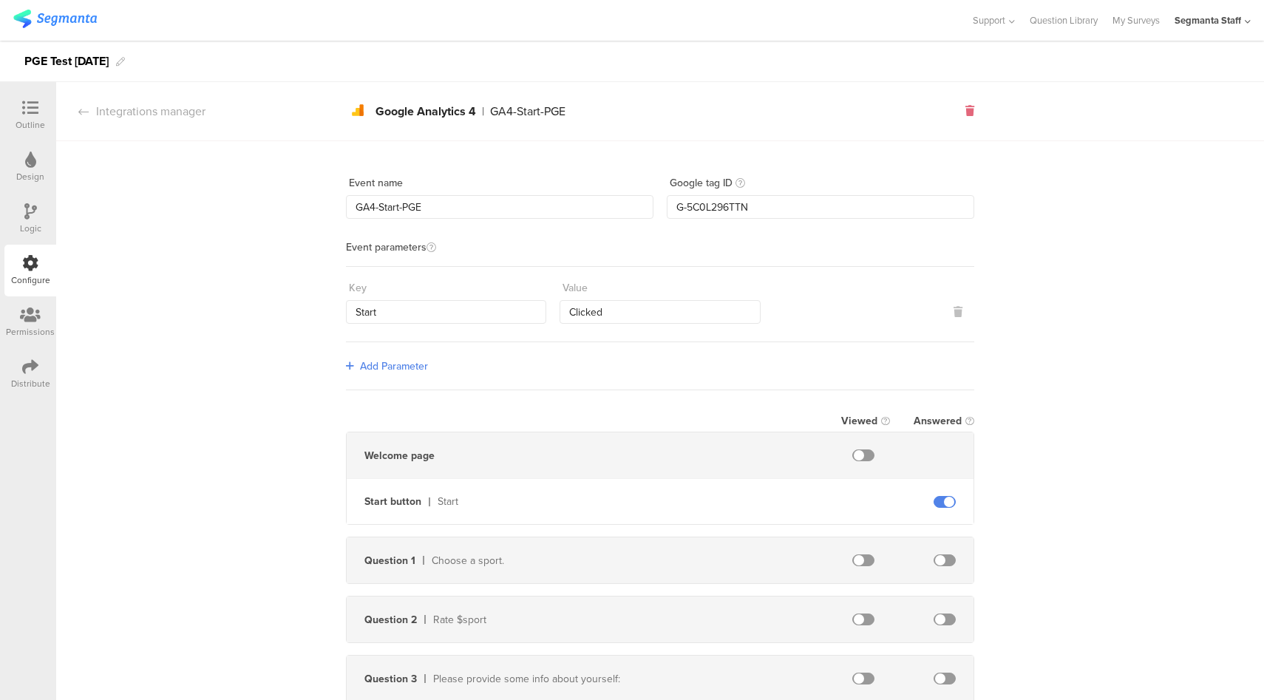
click at [965, 115] on icon at bounding box center [969, 111] width 9 height 10
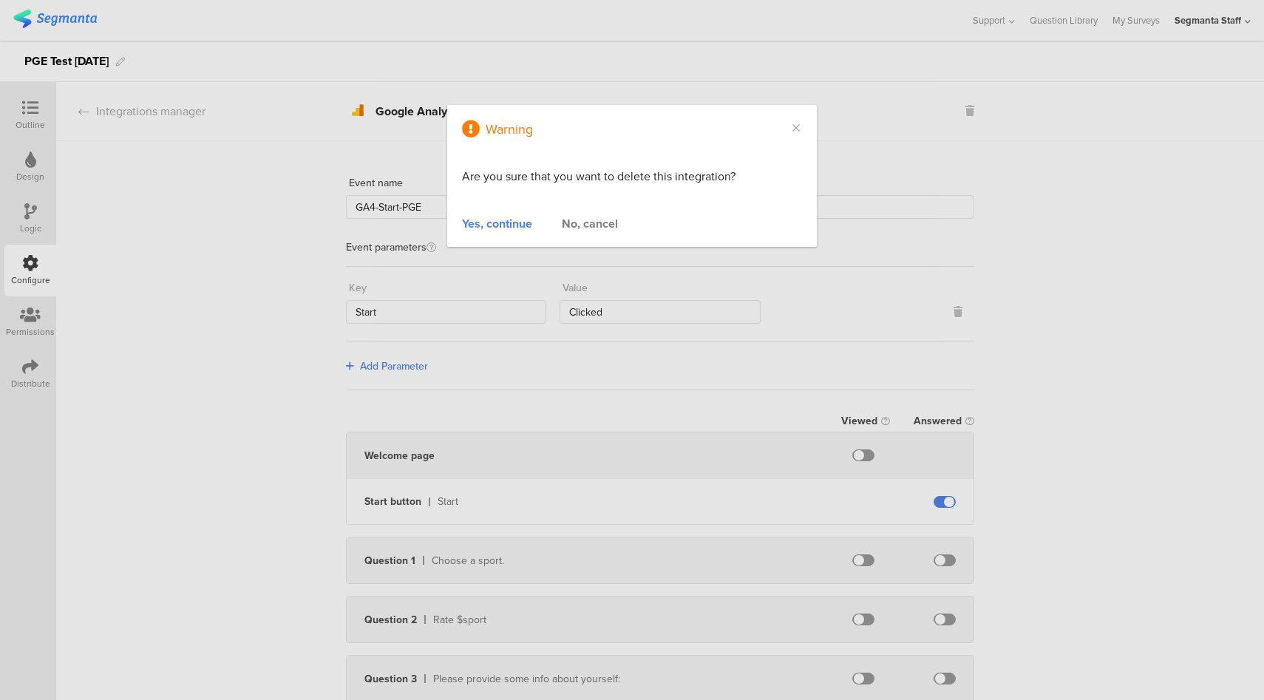
click at [509, 225] on div "Yes, continue" at bounding box center [497, 223] width 70 height 17
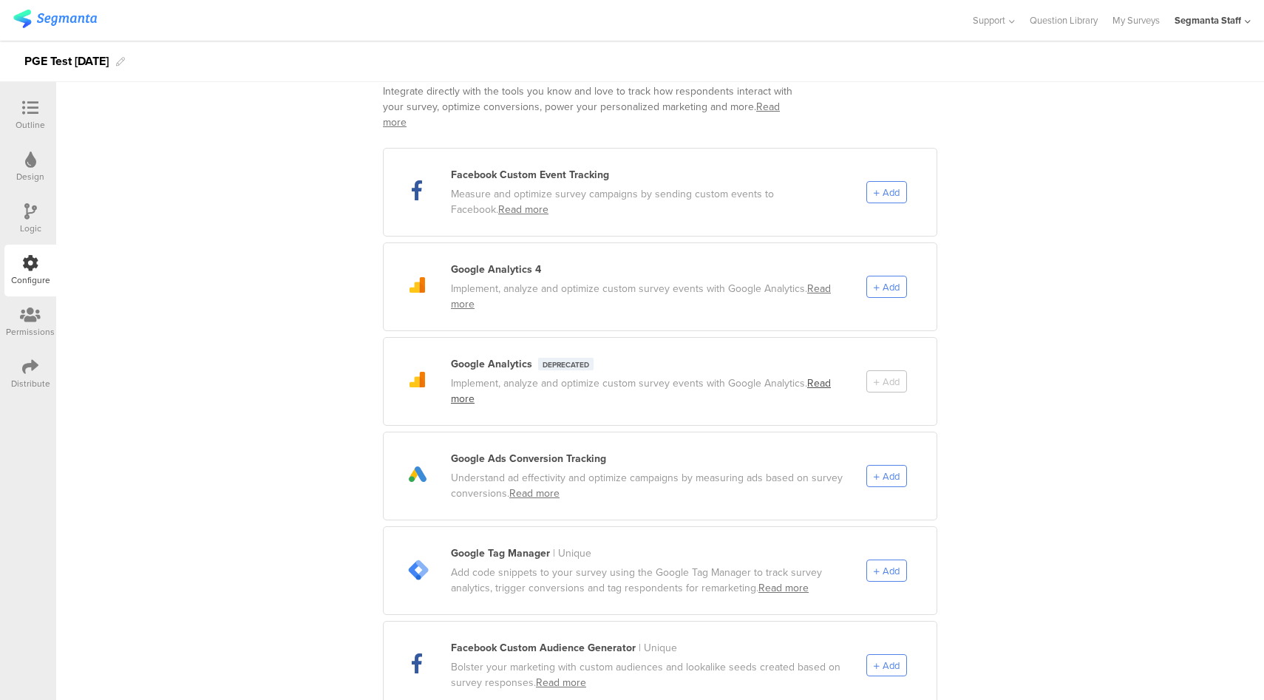
scroll to position [224, 0]
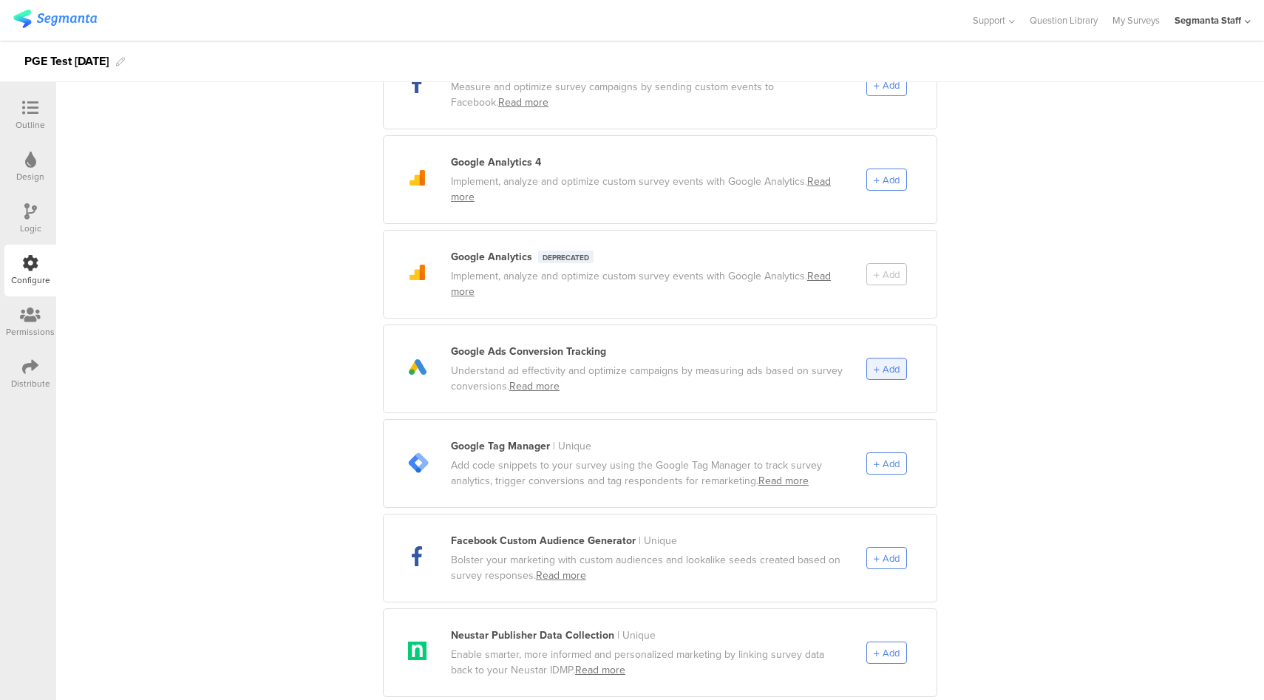
click at [875, 362] on span "Add" at bounding box center [887, 369] width 26 height 14
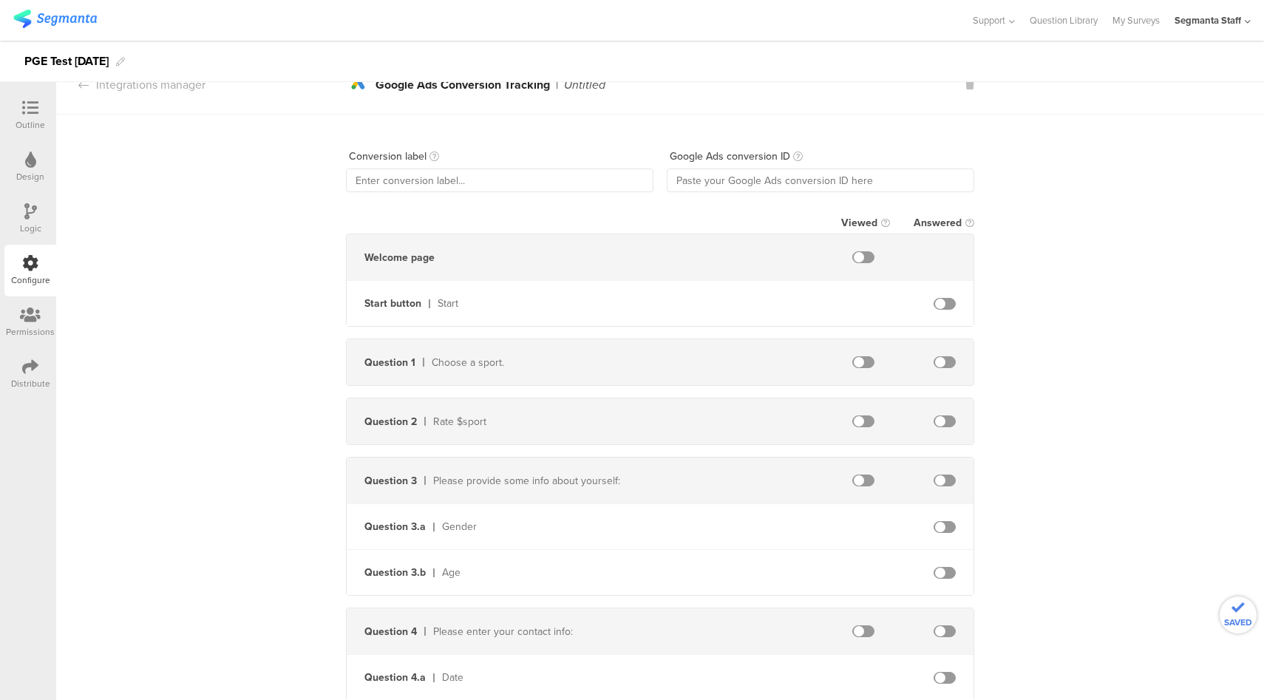
scroll to position [0, 0]
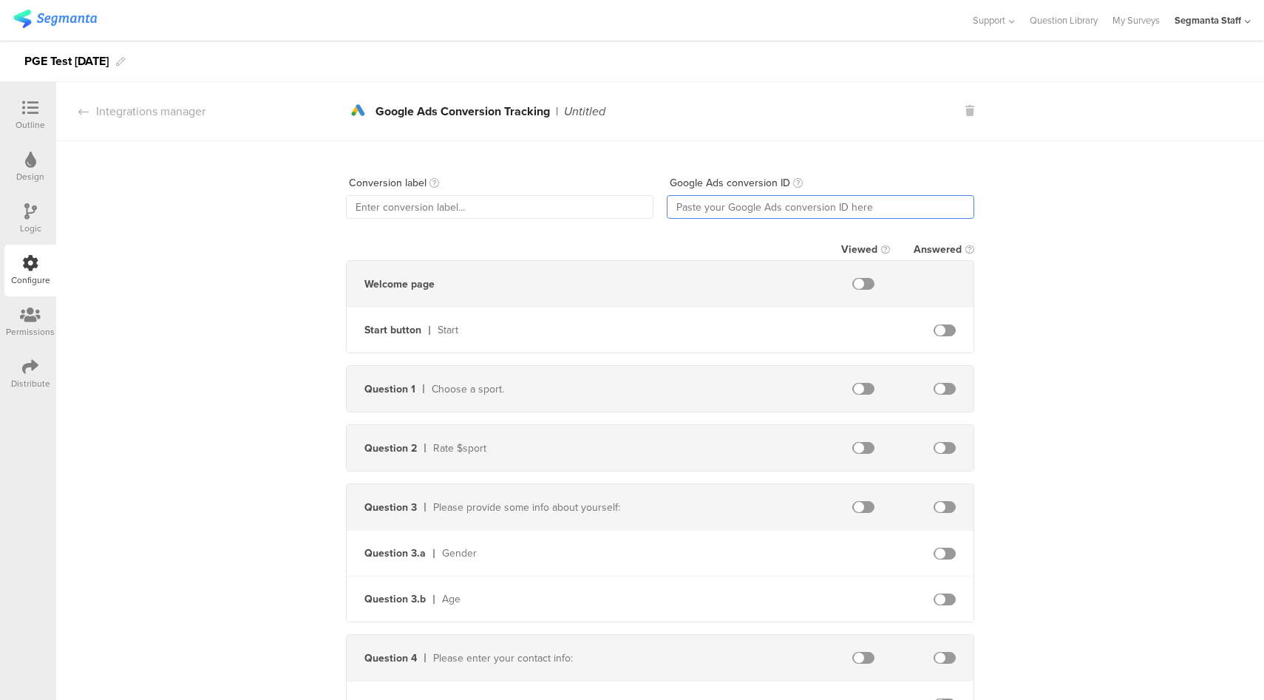
click at [718, 201] on input "text" at bounding box center [821, 207] width 308 height 24
paste input "11190846639"
type input "11190846639"
click at [503, 212] on input "text" at bounding box center [500, 207] width 308 height 24
type input "PGE-ADS"
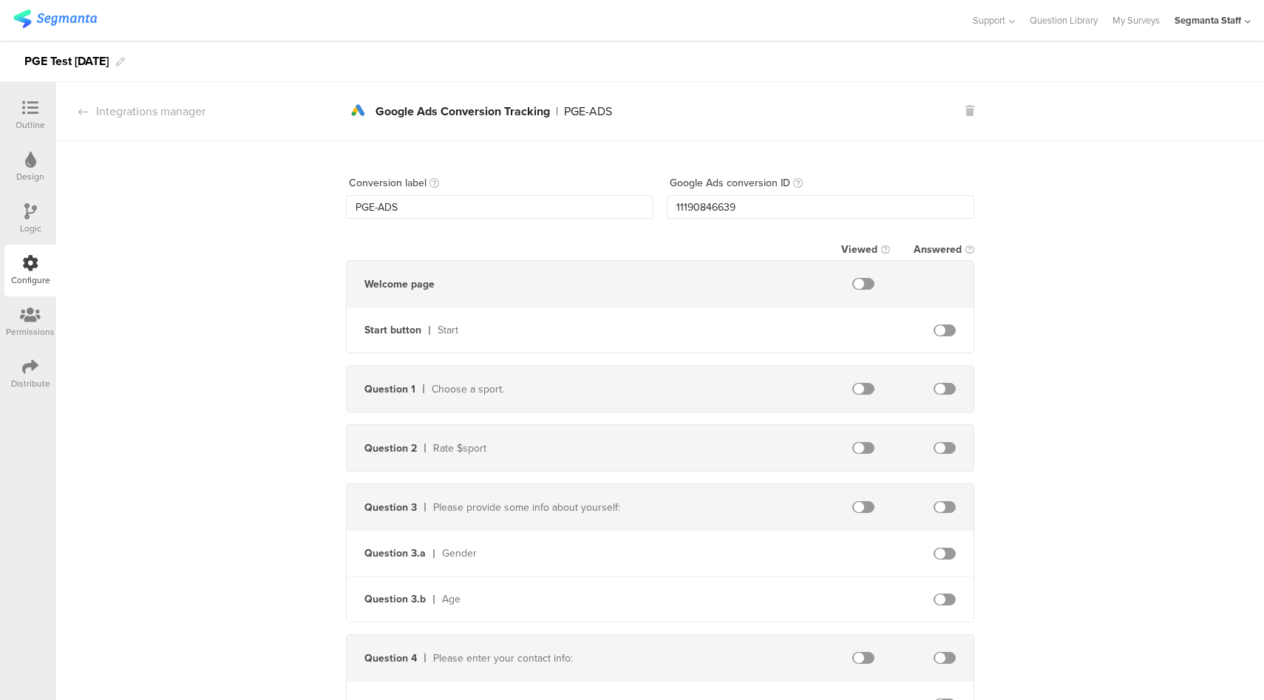
click at [935, 384] on span at bounding box center [945, 389] width 22 height 12
click at [150, 109] on div "Integrations manager" at bounding box center [130, 111] width 149 height 17
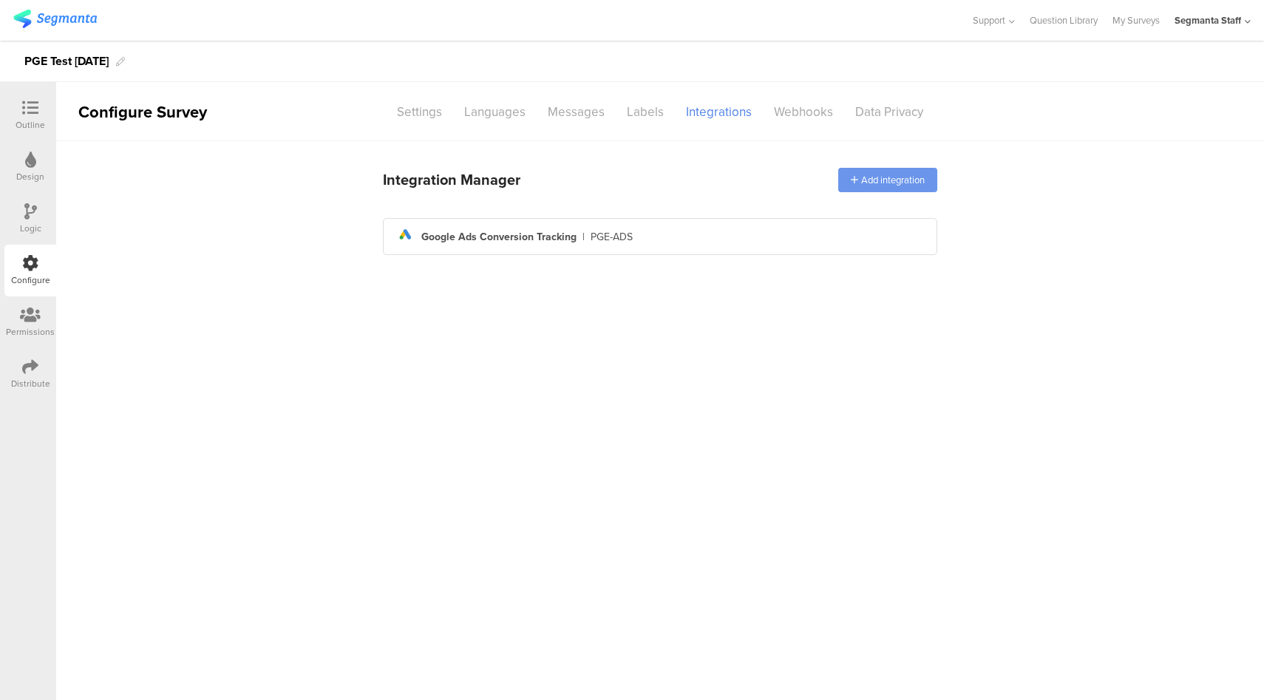
click at [883, 182] on div "Add integration" at bounding box center [887, 180] width 99 height 24
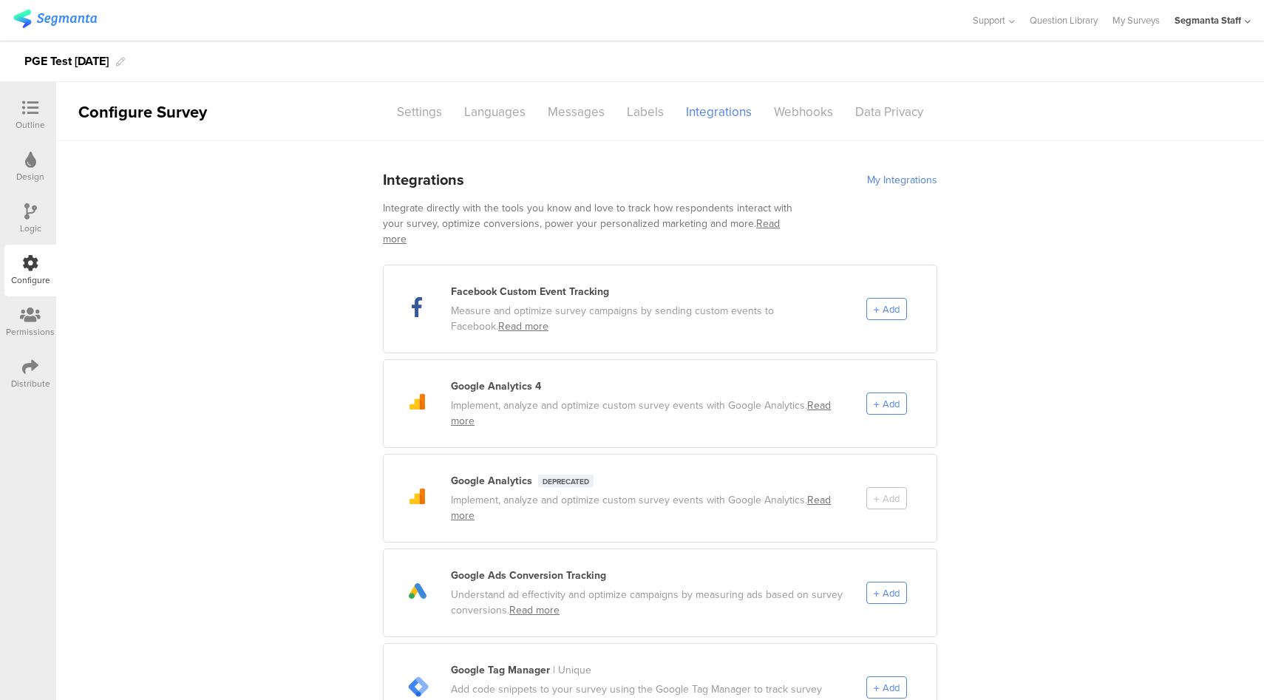
click at [889, 183] on div "My Integrations" at bounding box center [902, 180] width 70 height 16
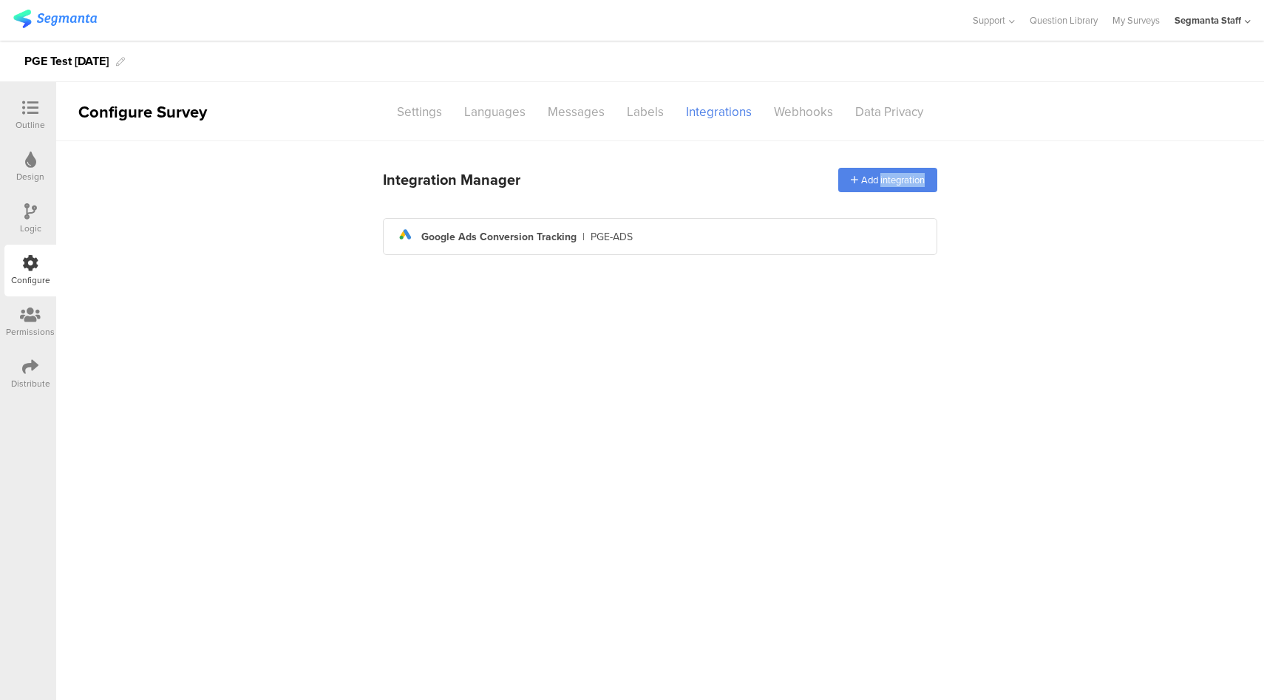
click at [889, 183] on div "Add integration" at bounding box center [887, 180] width 99 height 24
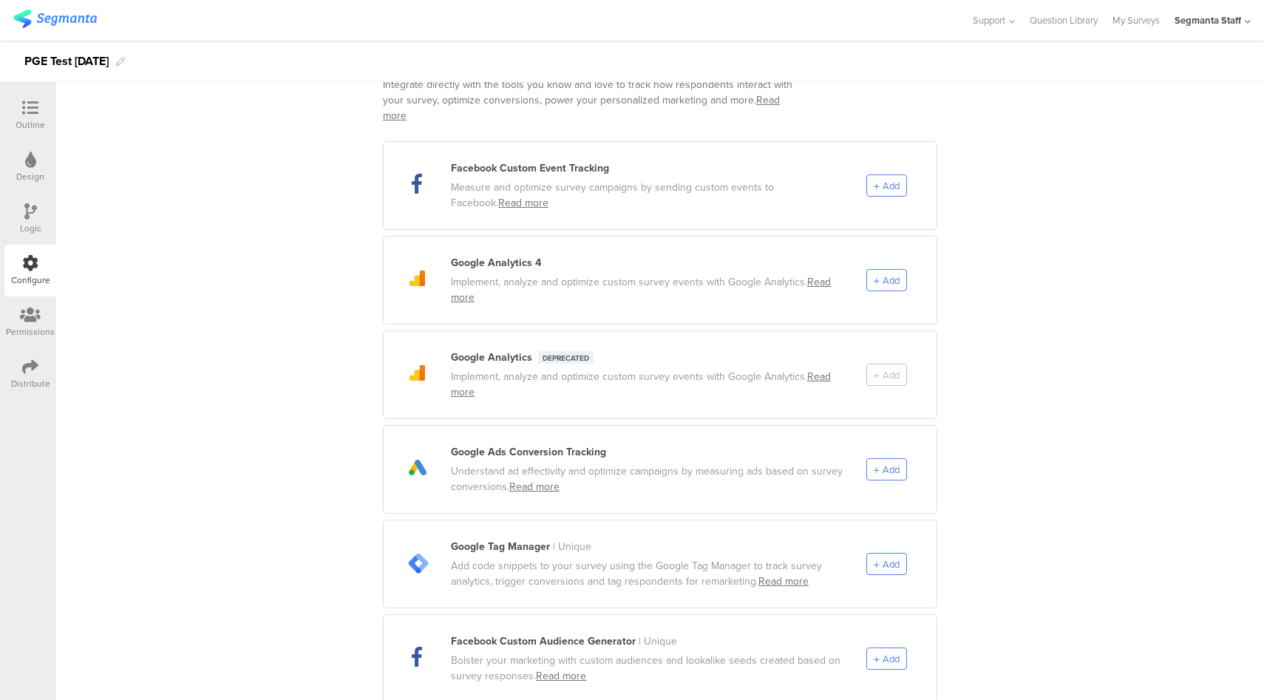
scroll to position [491, 0]
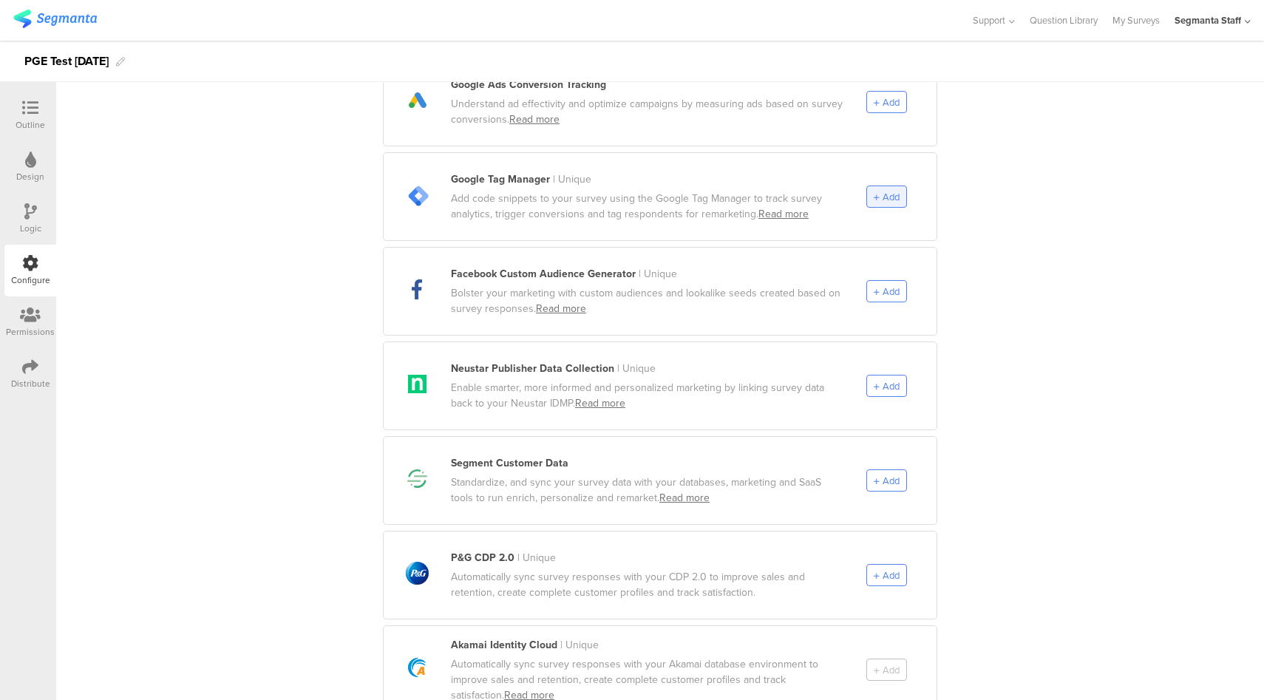
click at [875, 190] on span "Add" at bounding box center [887, 197] width 26 height 14
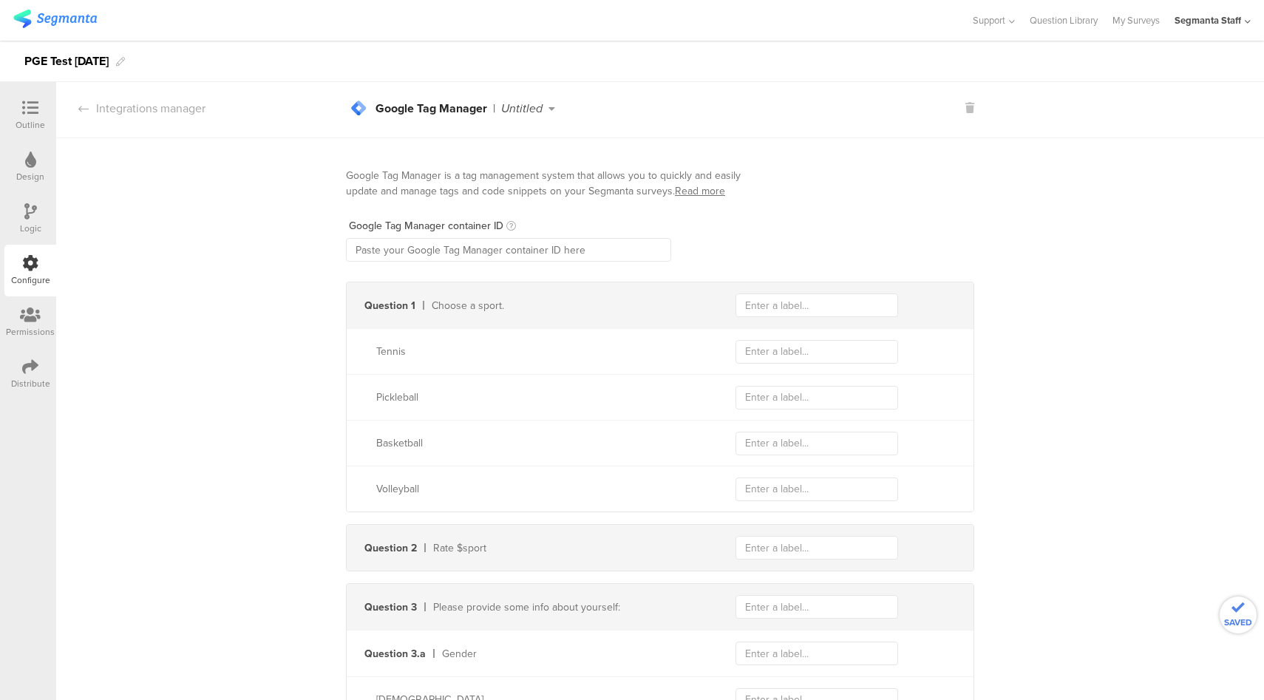
scroll to position [0, 0]
click at [443, 258] on input "text" at bounding box center [508, 253] width 325 height 24
paste input "GTM-WQWPMFG"
type input "GTM-WQWPMFG"
click at [818, 305] on input "text" at bounding box center [817, 308] width 163 height 24
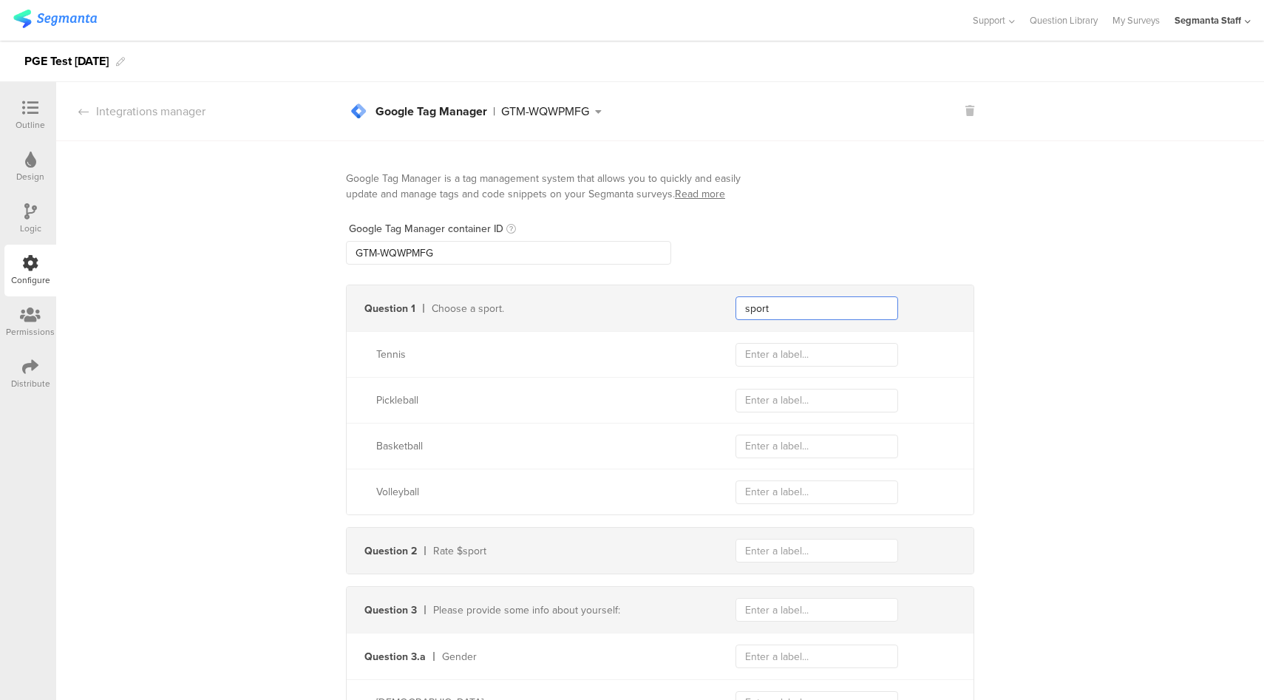
type input "sport"
type input "tennis"
type input "pickleball"
type input "basketball"
type input "volleyball"
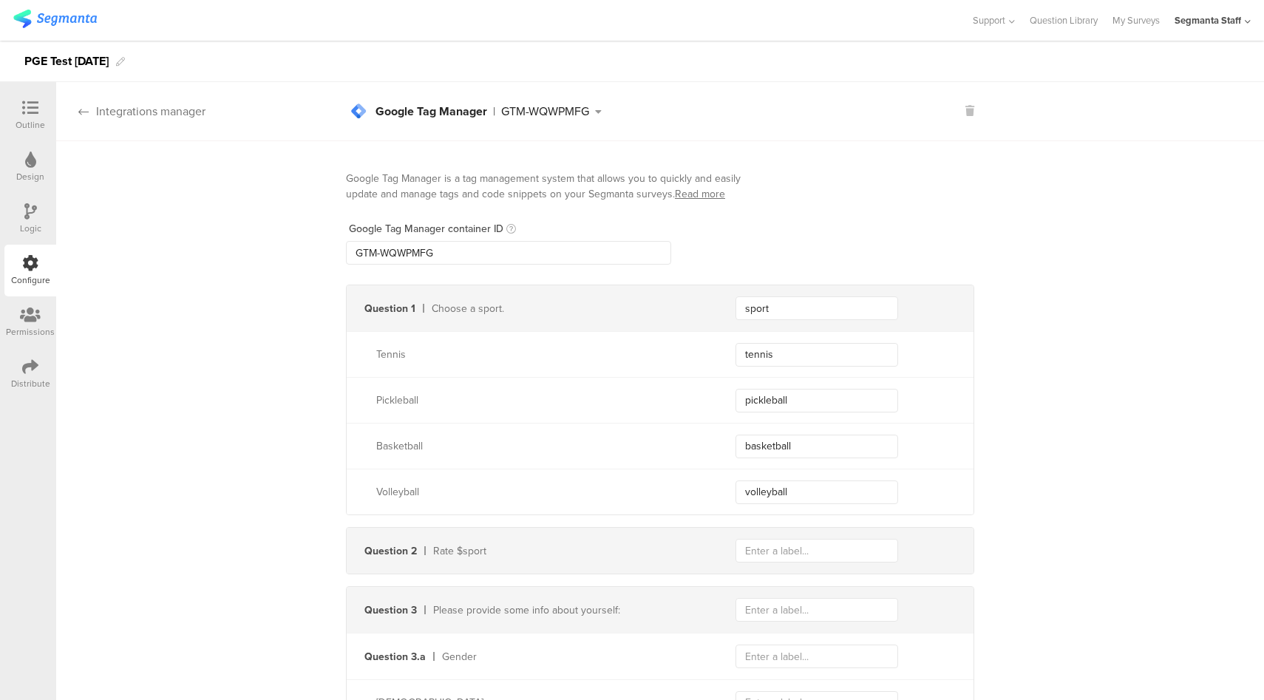
click at [169, 115] on div "Integrations manager" at bounding box center [130, 111] width 149 height 17
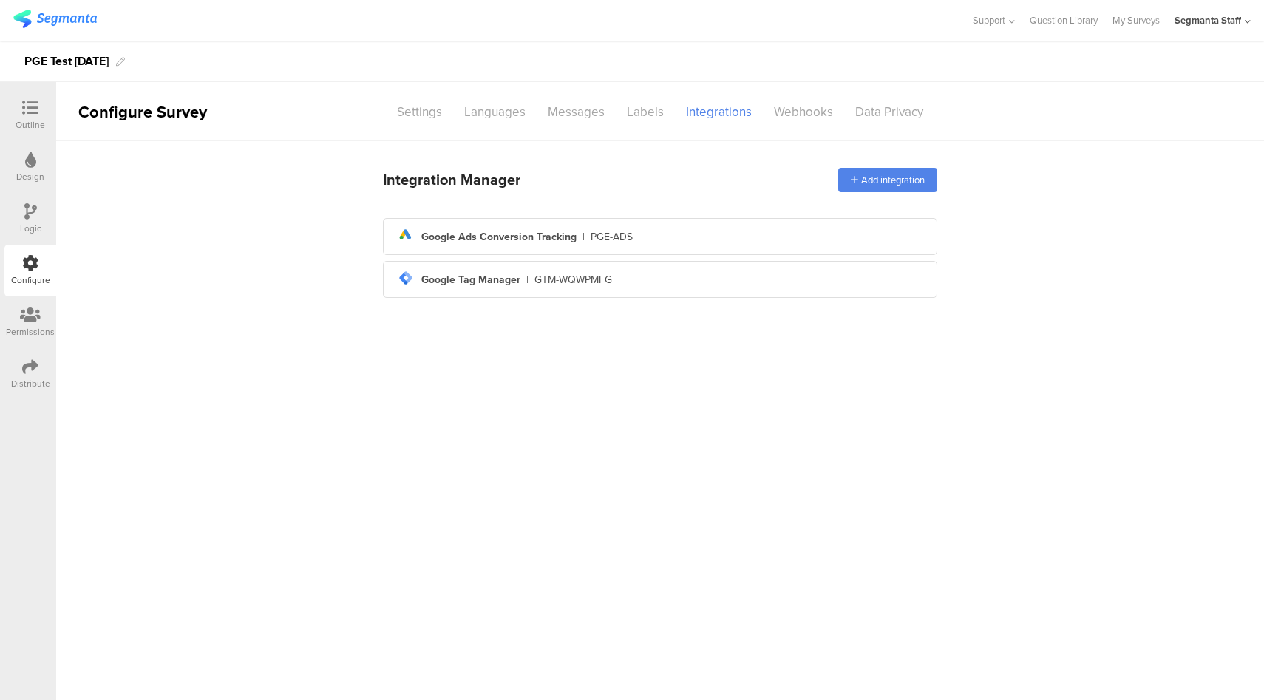
click at [13, 372] on div "Distribute" at bounding box center [30, 374] width 52 height 52
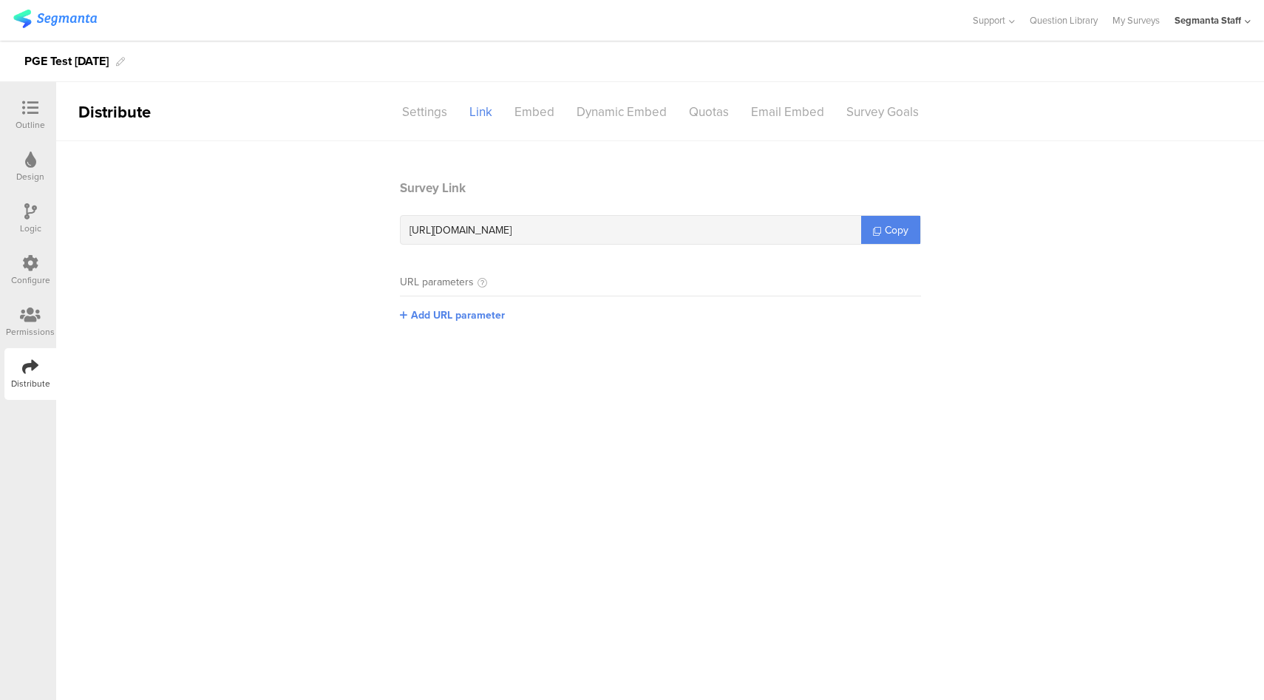
click at [888, 215] on div "https://pgsurveys.segmanta.com/s92cb4 Copy" at bounding box center [660, 230] width 521 height 30
drag, startPoint x: 906, startPoint y: 227, endPoint x: 1055, endPoint y: 72, distance: 214.4
click at [906, 226] on span "Copy" at bounding box center [897, 231] width 24 height 16
click at [24, 256] on icon at bounding box center [30, 263] width 16 height 16
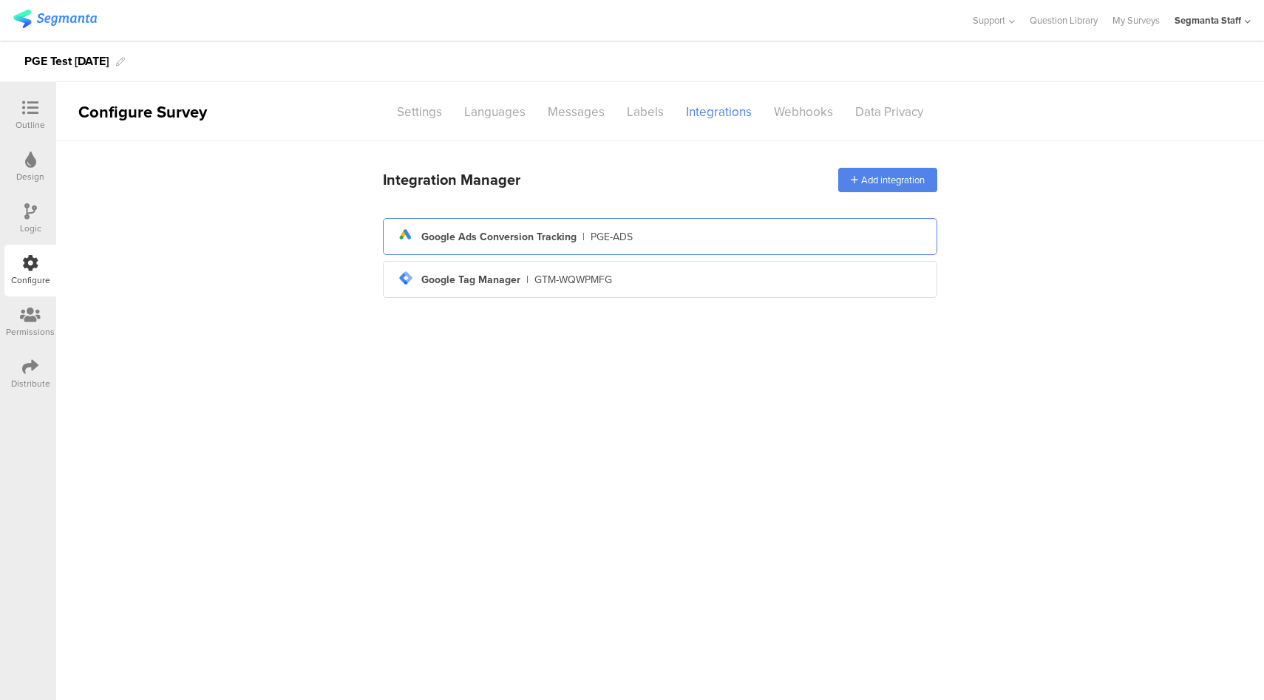
click at [783, 242] on div "ads Created with Sketch. Google Ads Conversion Tracking | PGE-ADS" at bounding box center [660, 236] width 531 height 25
click at [878, 241] on div "ads Created with Sketch. Google Ads Conversion Tracking | PGE-ADS" at bounding box center [660, 236] width 531 height 25
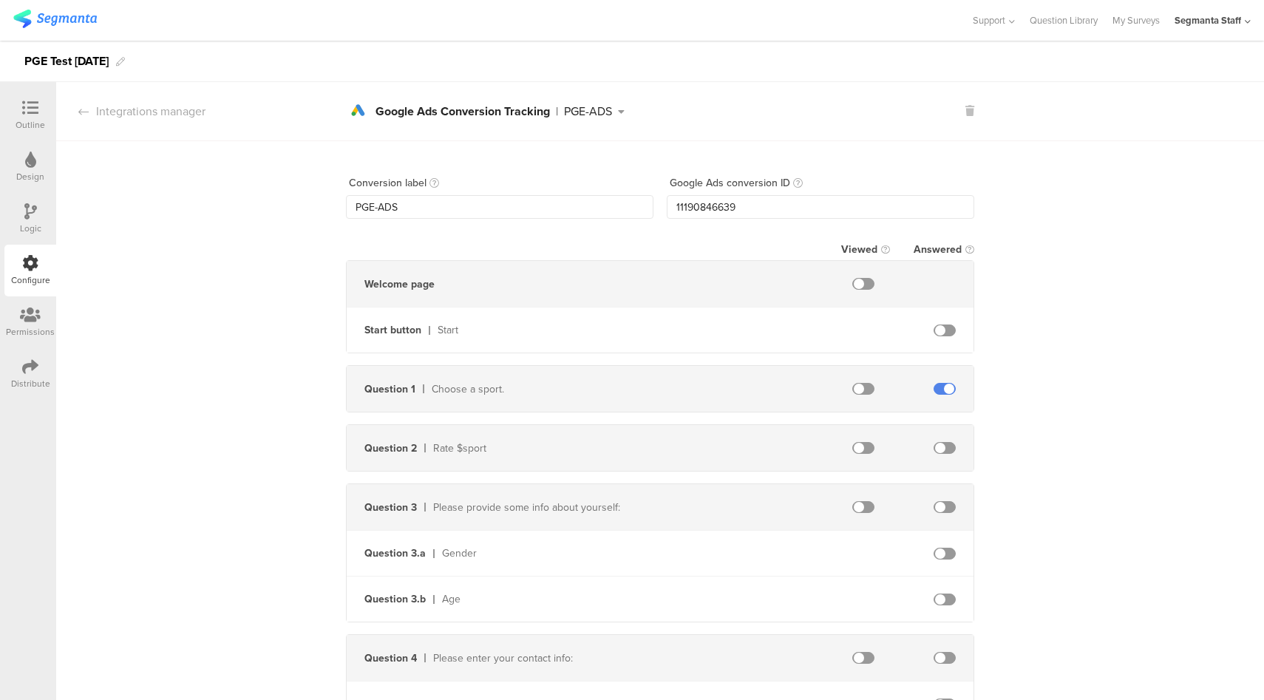
click at [965, 108] on icon at bounding box center [969, 111] width 9 height 10
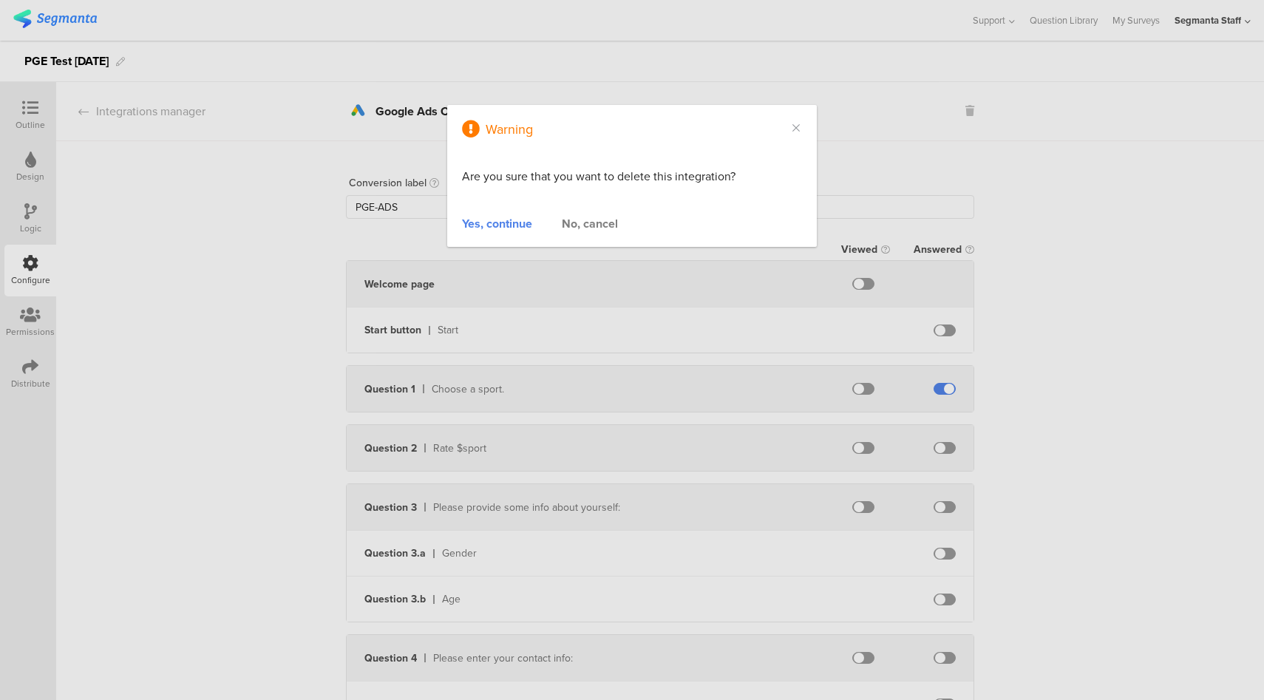
click at [496, 227] on div "Yes, continue" at bounding box center [497, 223] width 70 height 17
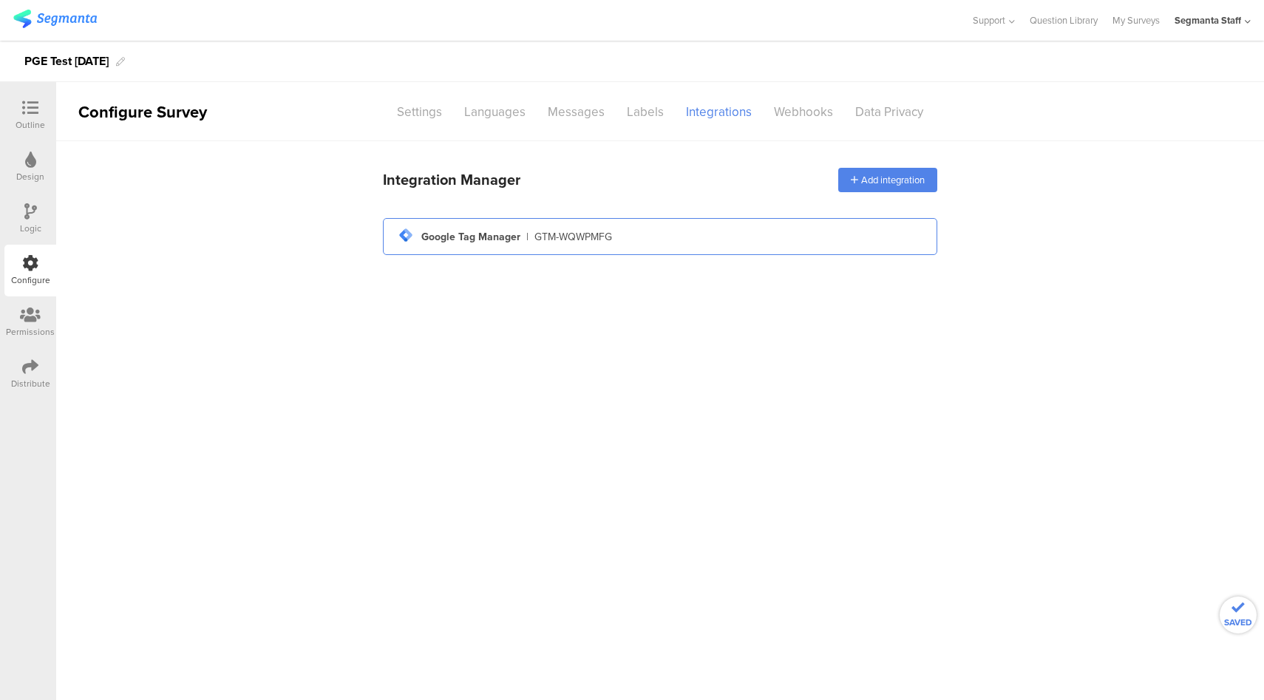
click at [613, 241] on div "tag-manager Created with Sketch. Google Tag Manager | GTM-WQWPMFG" at bounding box center [660, 236] width 531 height 25
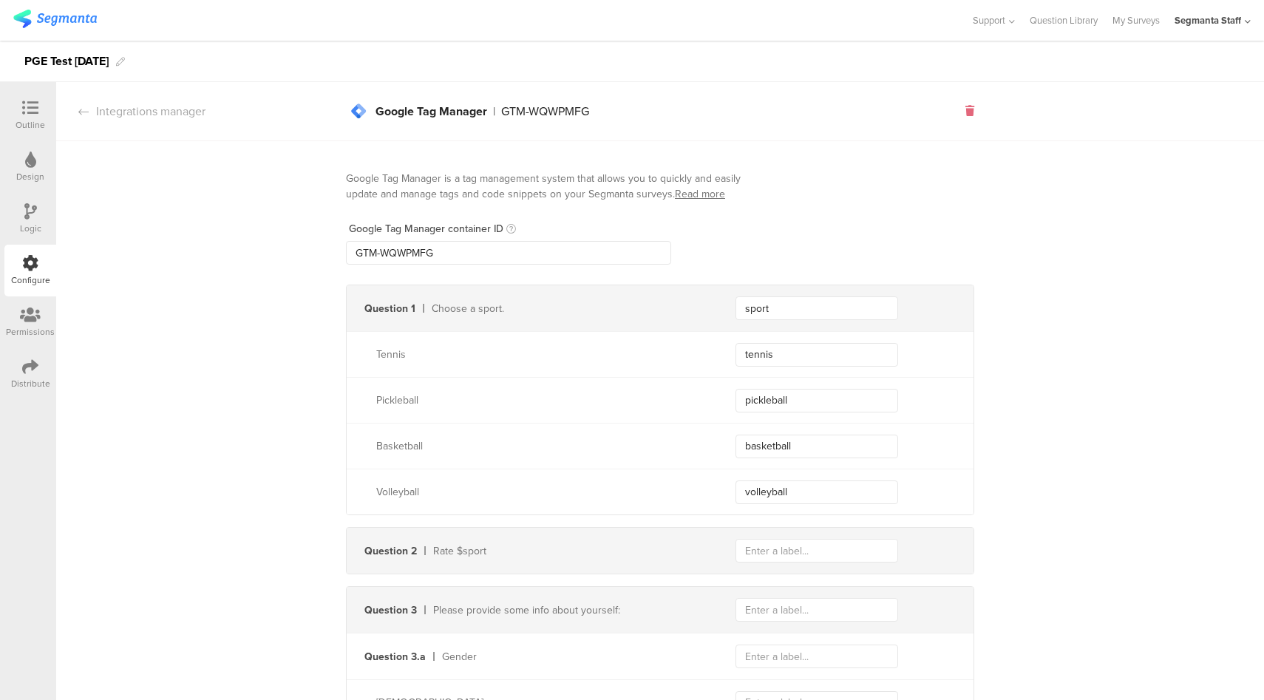
click at [965, 114] on icon at bounding box center [969, 111] width 9 height 10
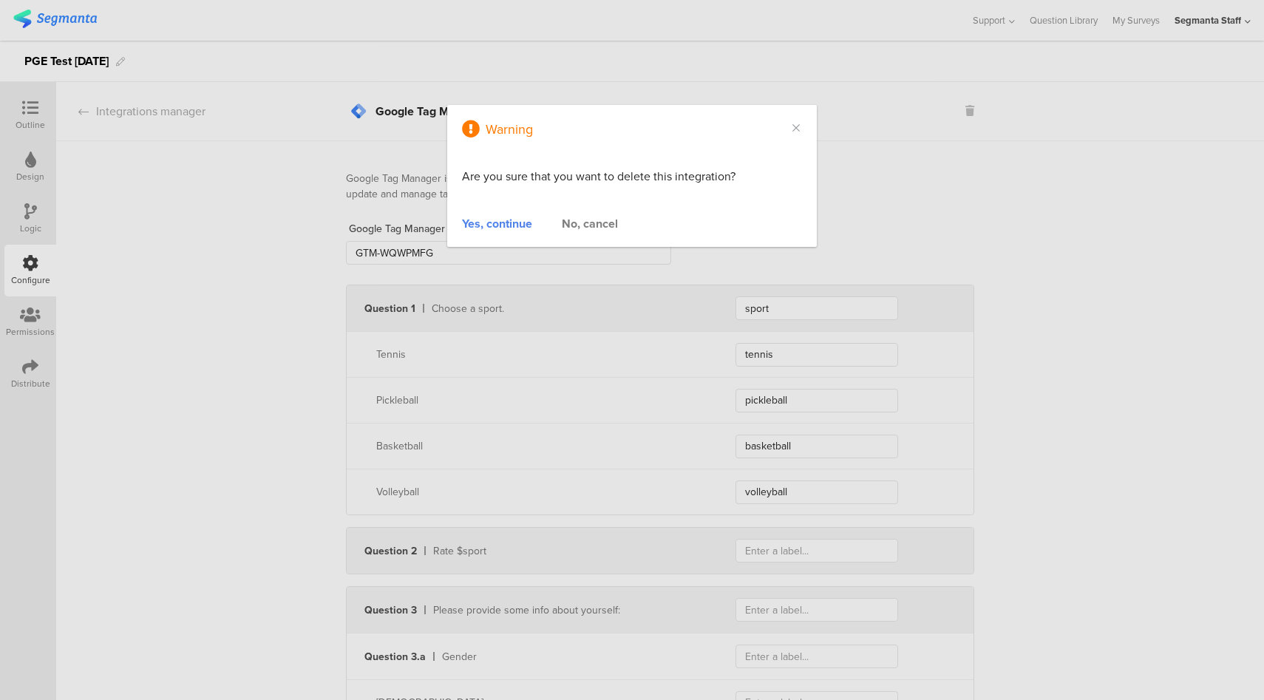
click at [469, 224] on div "Yes, continue" at bounding box center [497, 223] width 70 height 17
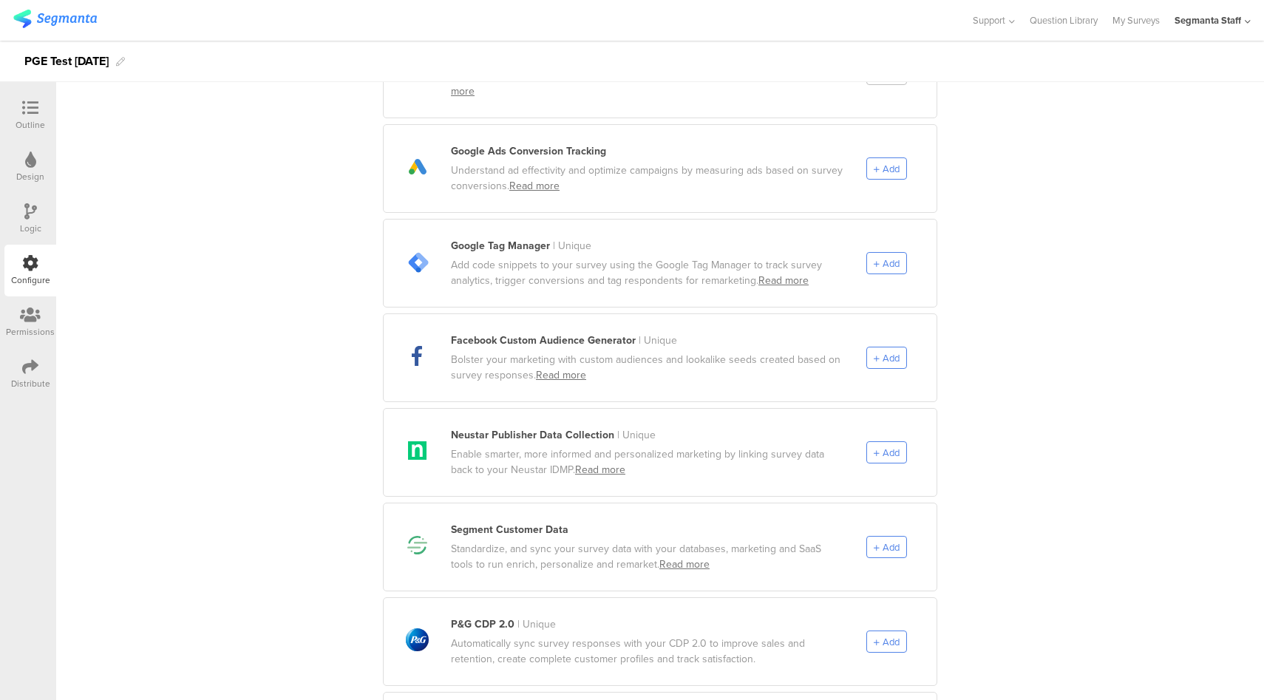
scroll to position [424, 0]
click at [896, 442] on div "Add" at bounding box center [886, 453] width 41 height 22
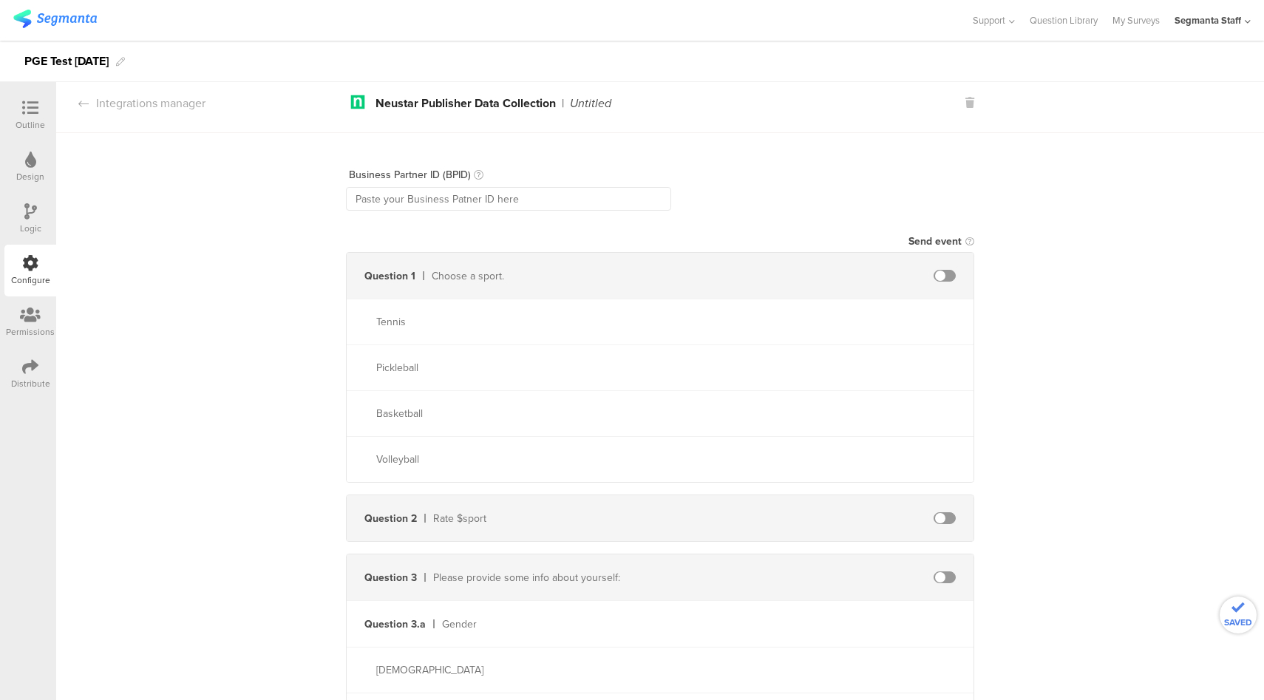
scroll to position [0, 0]
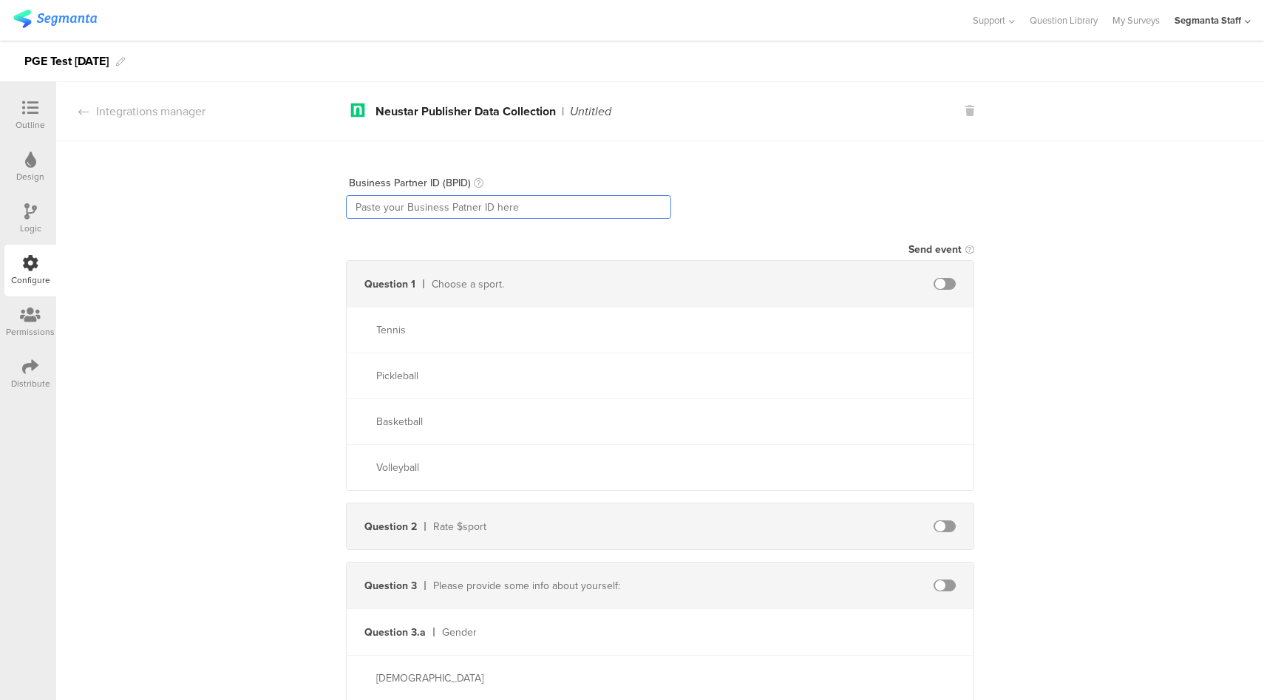
click at [460, 203] on input "text" at bounding box center [508, 207] width 325 height 24
type input "bpid1263612token"
click at [940, 273] on div "Question 1 Choose a sport." at bounding box center [660, 284] width 627 height 46
click at [944, 285] on span at bounding box center [945, 284] width 22 height 12
click at [835, 286] on input "text" at bounding box center [817, 284] width 163 height 24
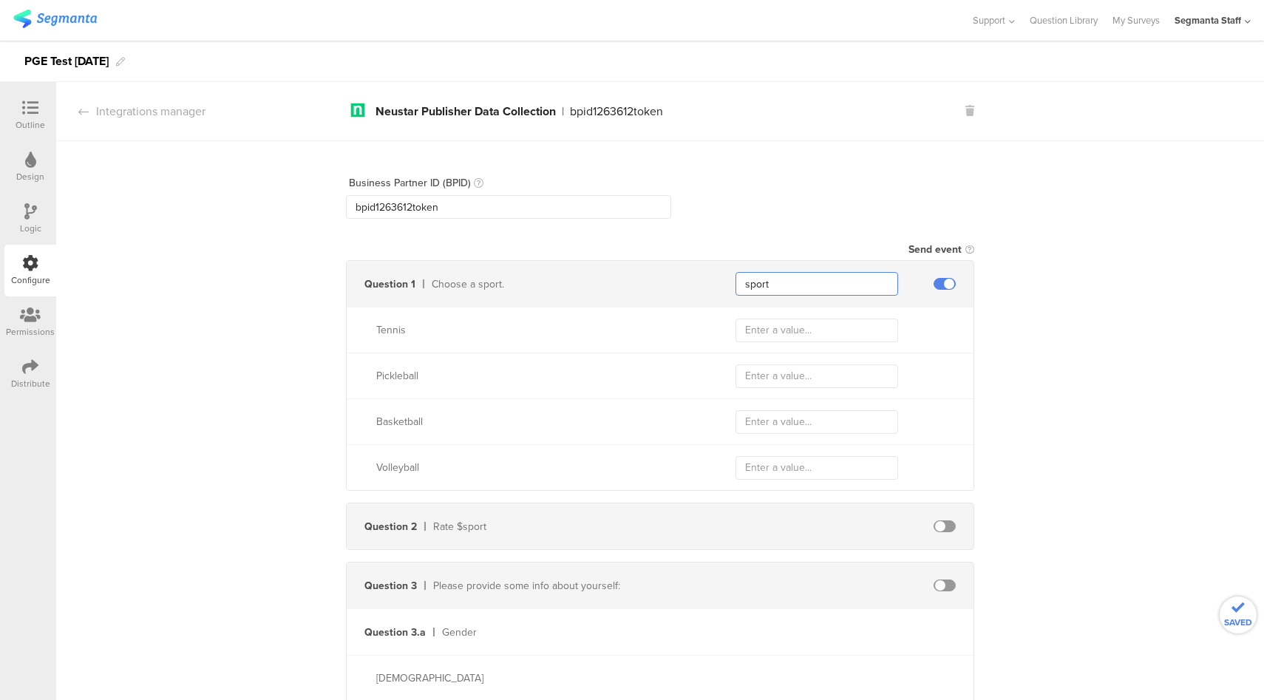
type input "sport"
type input "t"
type input "p"
type input "b"
type input "v"
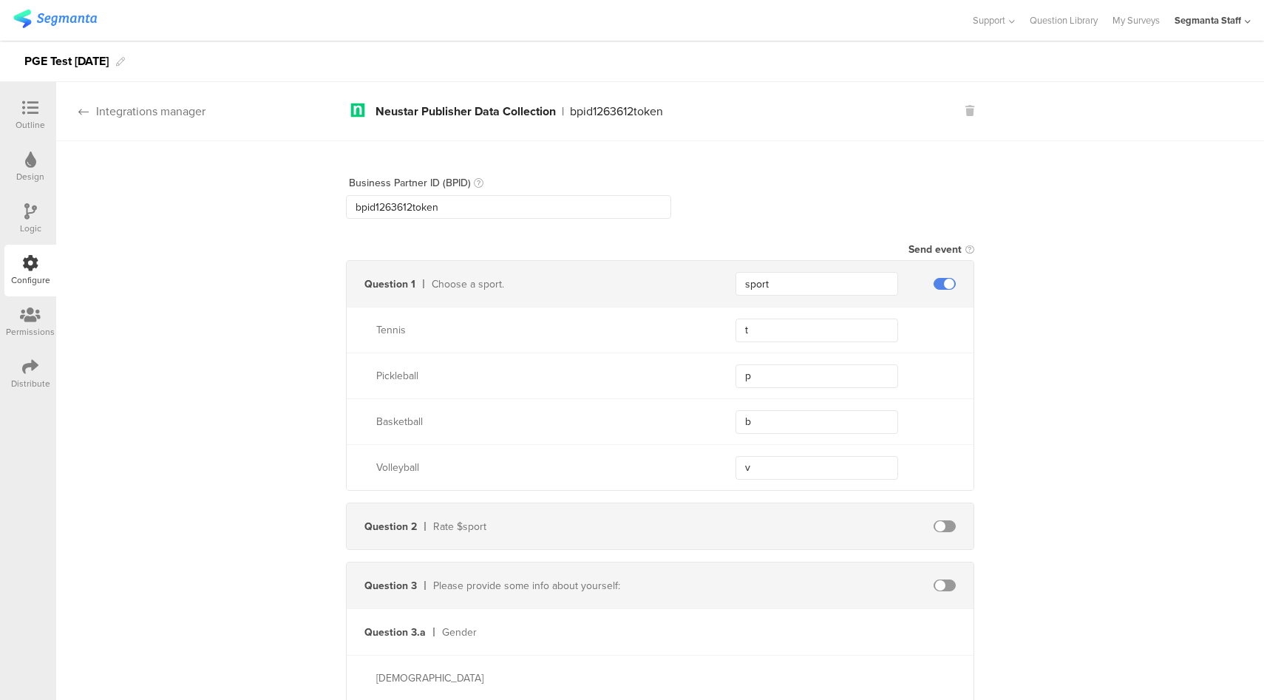
click at [157, 109] on div "Integrations manager" at bounding box center [130, 111] width 149 height 17
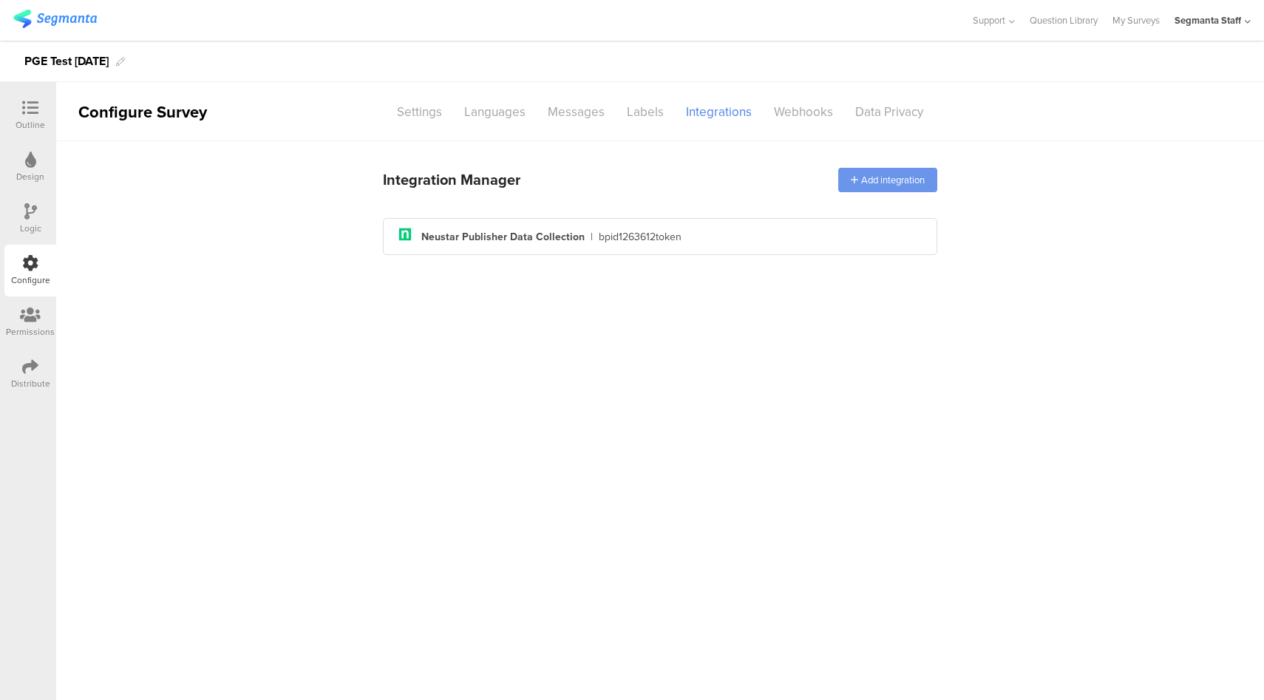
click at [929, 185] on div "Add integration" at bounding box center [887, 180] width 99 height 24
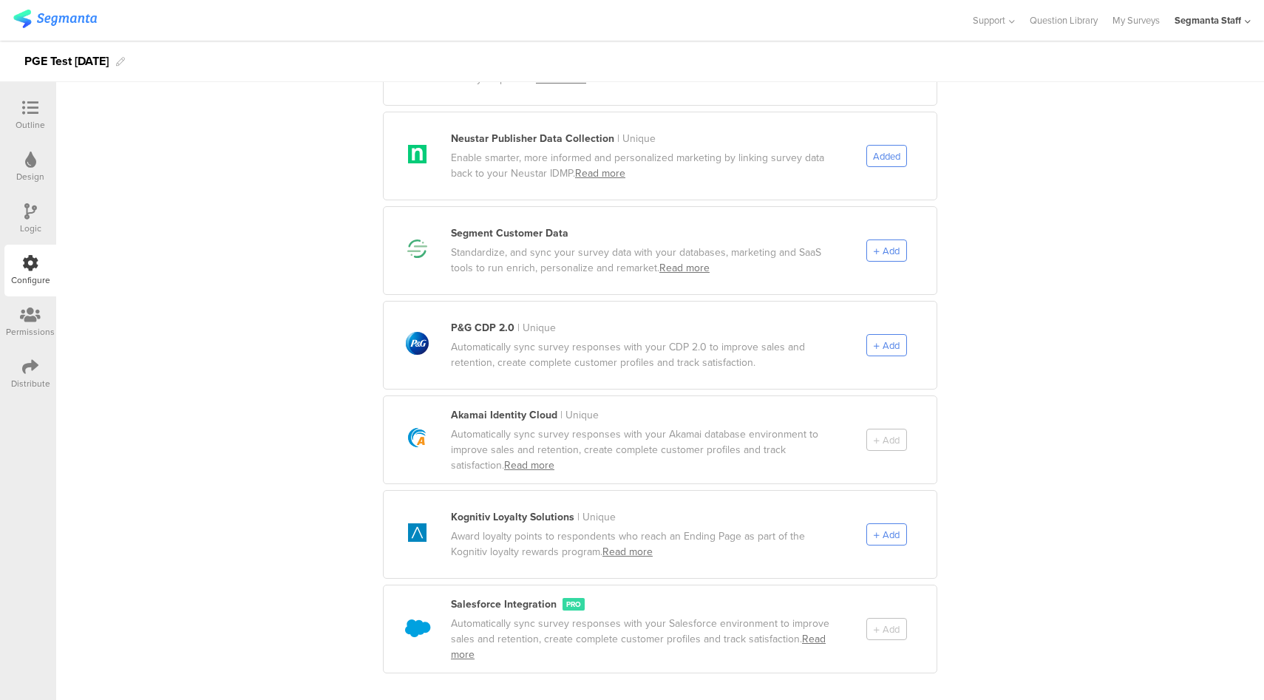
scroll to position [722, 0]
click at [874, 526] on div "Add" at bounding box center [886, 534] width 41 height 22
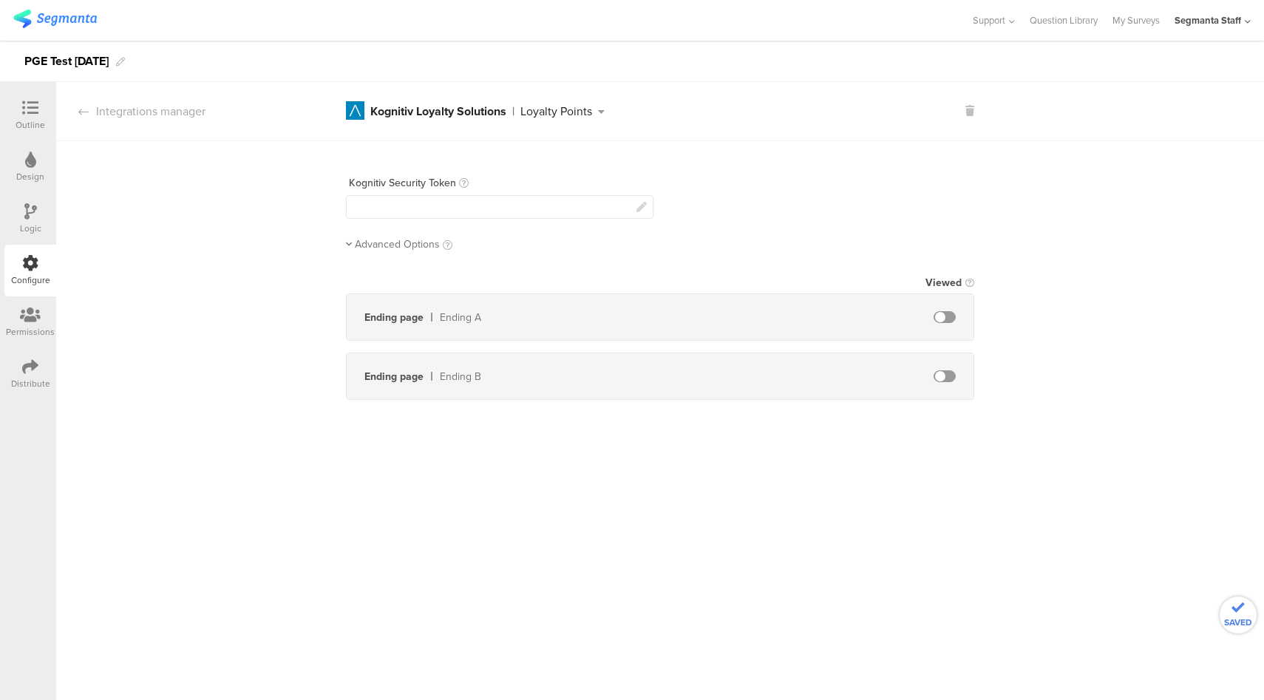
scroll to position [0, 0]
click at [474, 207] on div at bounding box center [500, 207] width 308 height 24
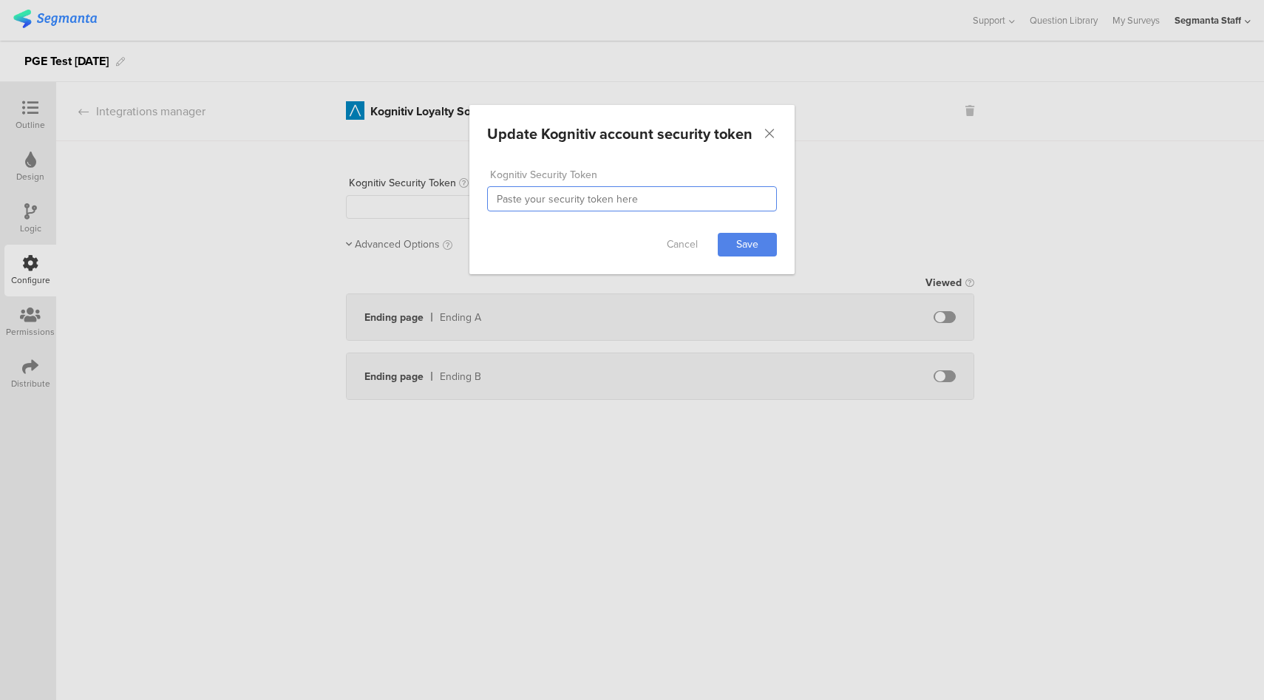
click at [645, 198] on input "dialog" at bounding box center [632, 198] width 290 height 25
paste input "https://pge.segmanta.com/dashboard/survey/14169/edit/page/193692/configure/?mod…"
type input "https://pge.segmanta.com/dashboard/survey/14169/edit/page/193692/configure/?mod…"
click at [685, 248] on link "Cancel" at bounding box center [682, 245] width 59 height 24
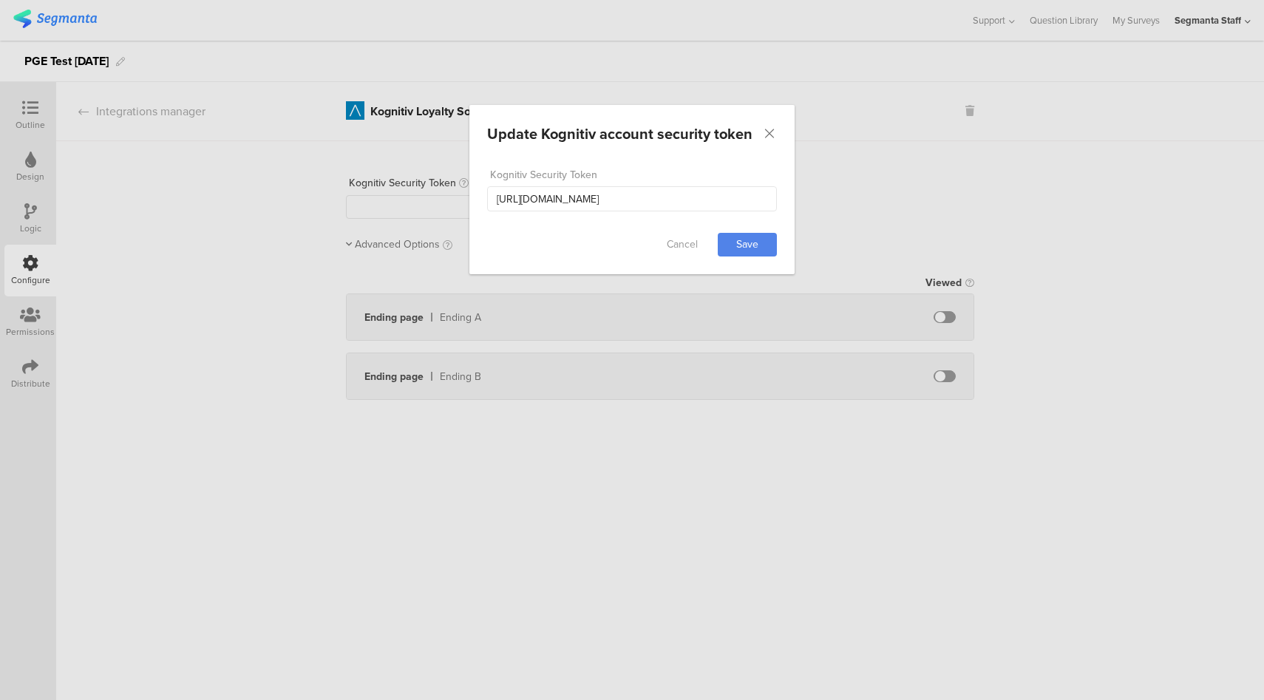
scroll to position [0, 0]
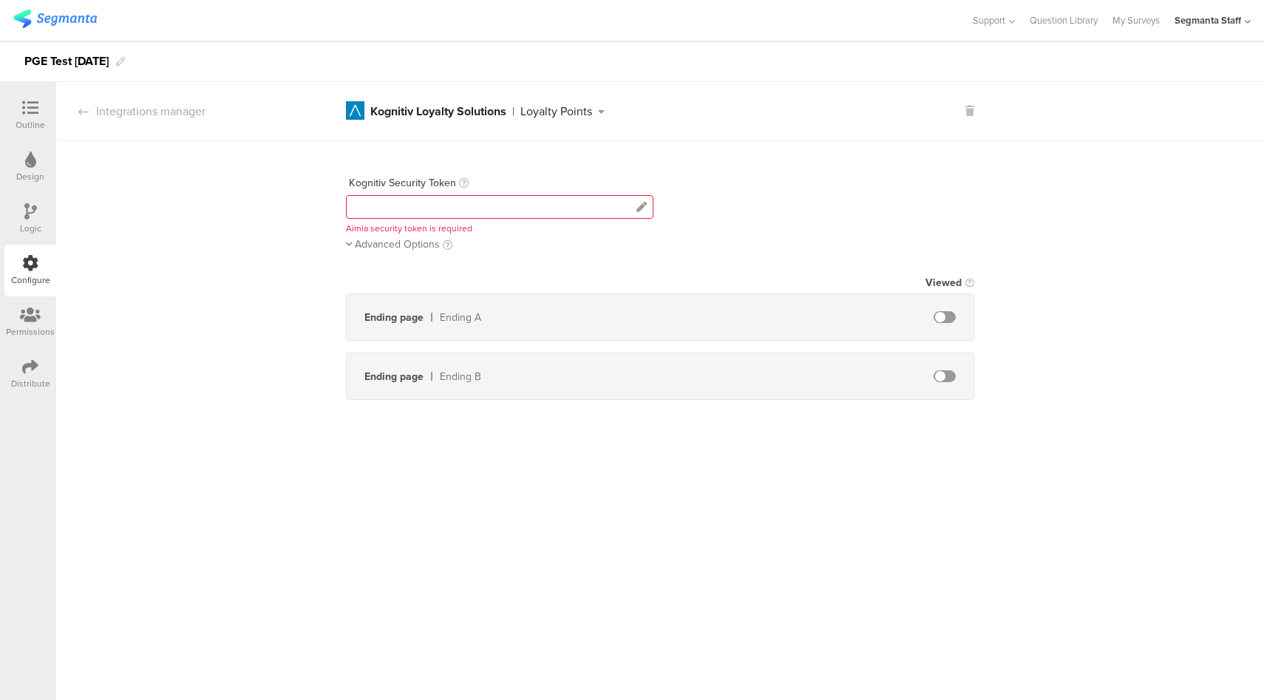
click at [479, 215] on div at bounding box center [500, 207] width 308 height 24
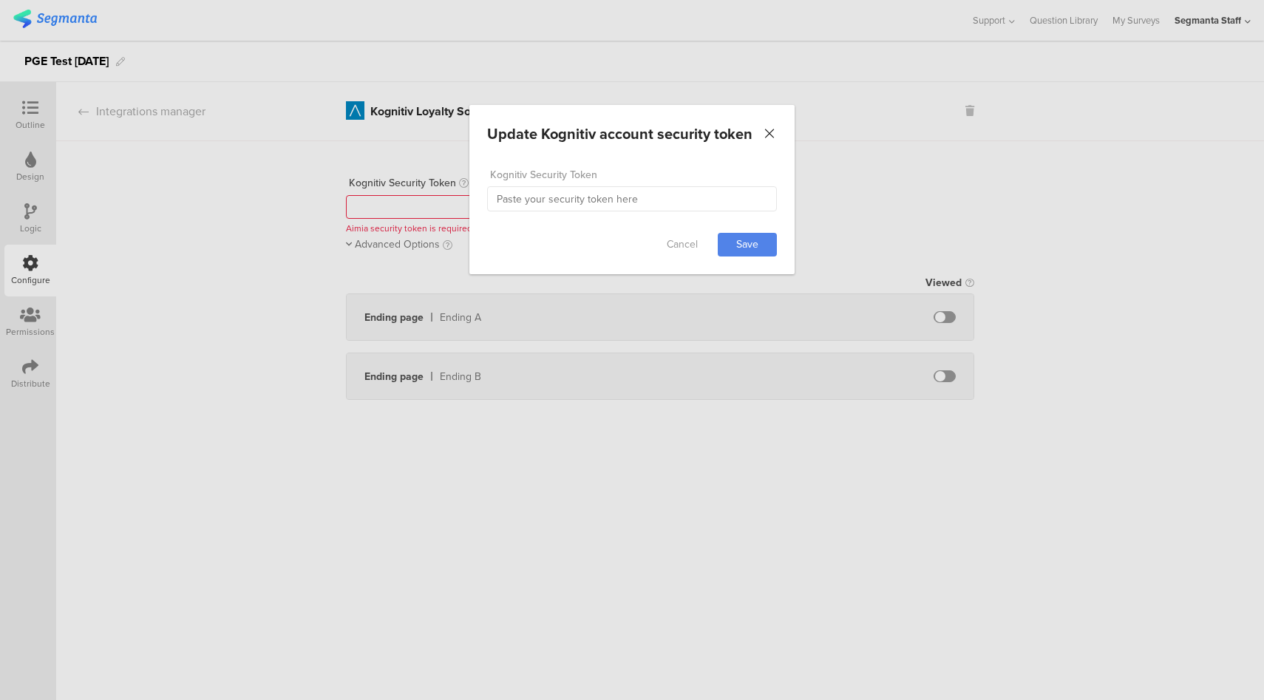
click at [767, 138] on icon "Close" at bounding box center [769, 133] width 15 height 15
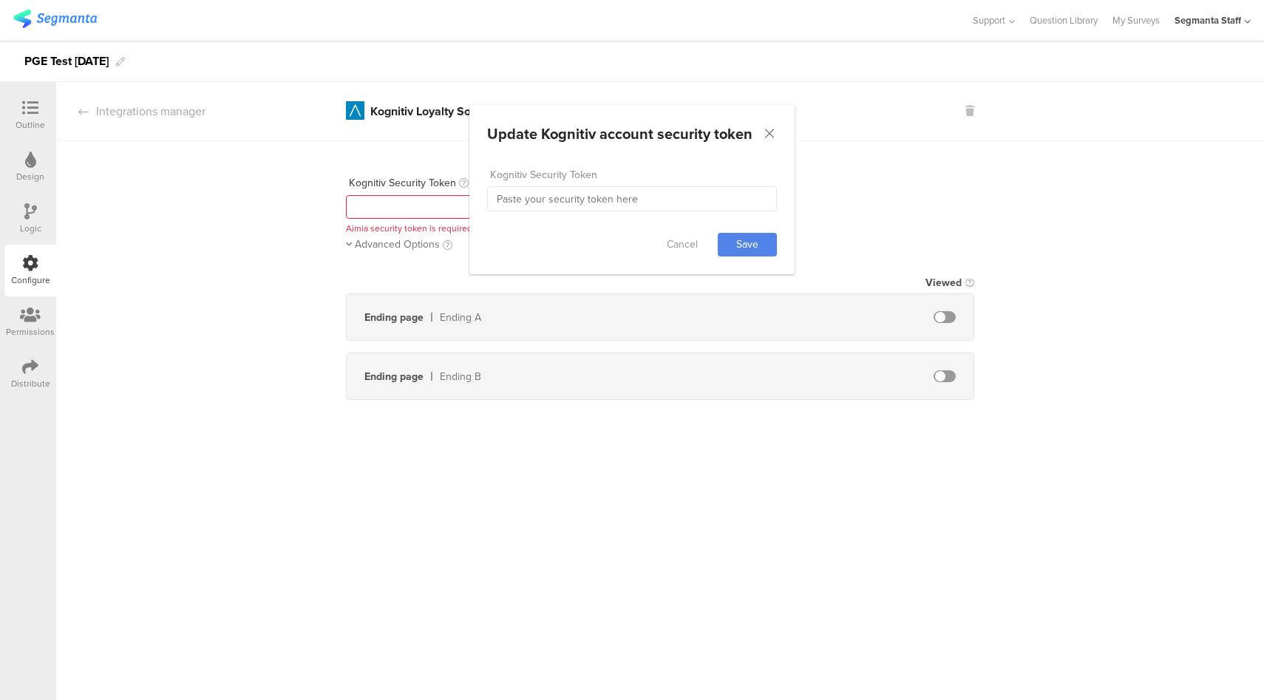
click at [528, 214] on div at bounding box center [500, 207] width 308 height 24
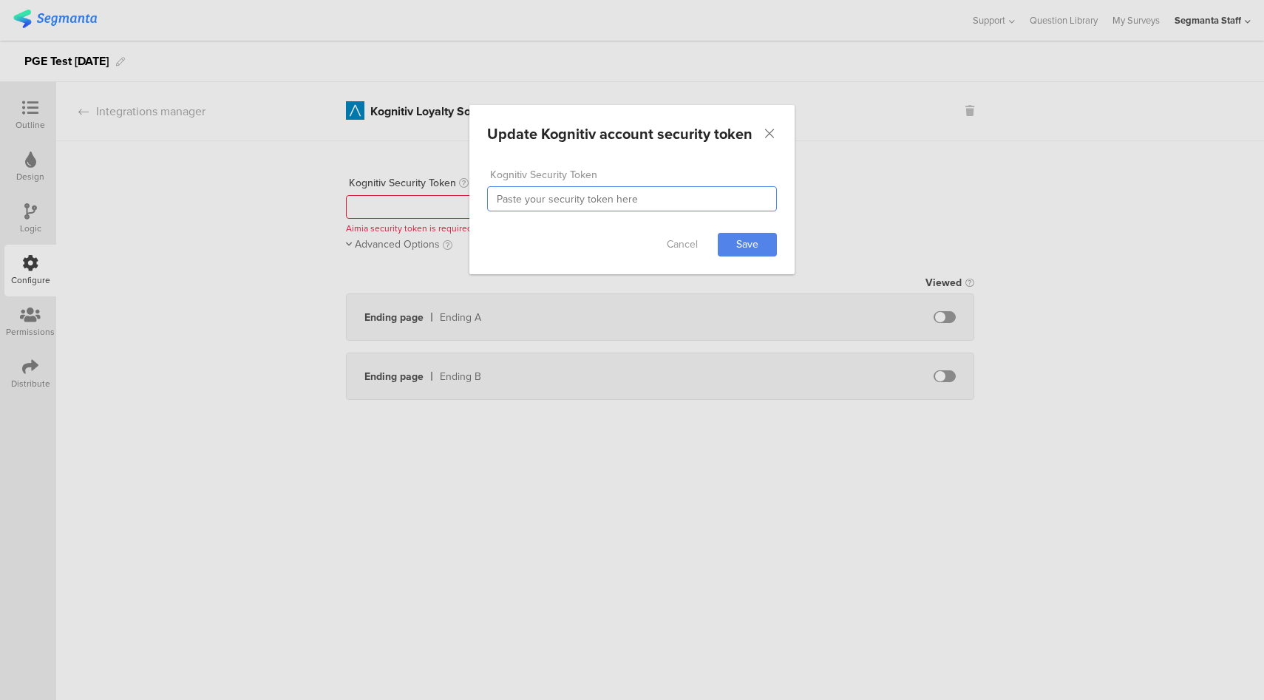
click at [694, 208] on input "dialog" at bounding box center [632, 198] width 290 height 25
paste input "https://pge.segmanta.com/dashboard/survey/14169/edit/page/193692/configure/?mod…"
type input "1276e7126gdcweb"
click at [759, 240] on link "Save" at bounding box center [747, 245] width 59 height 24
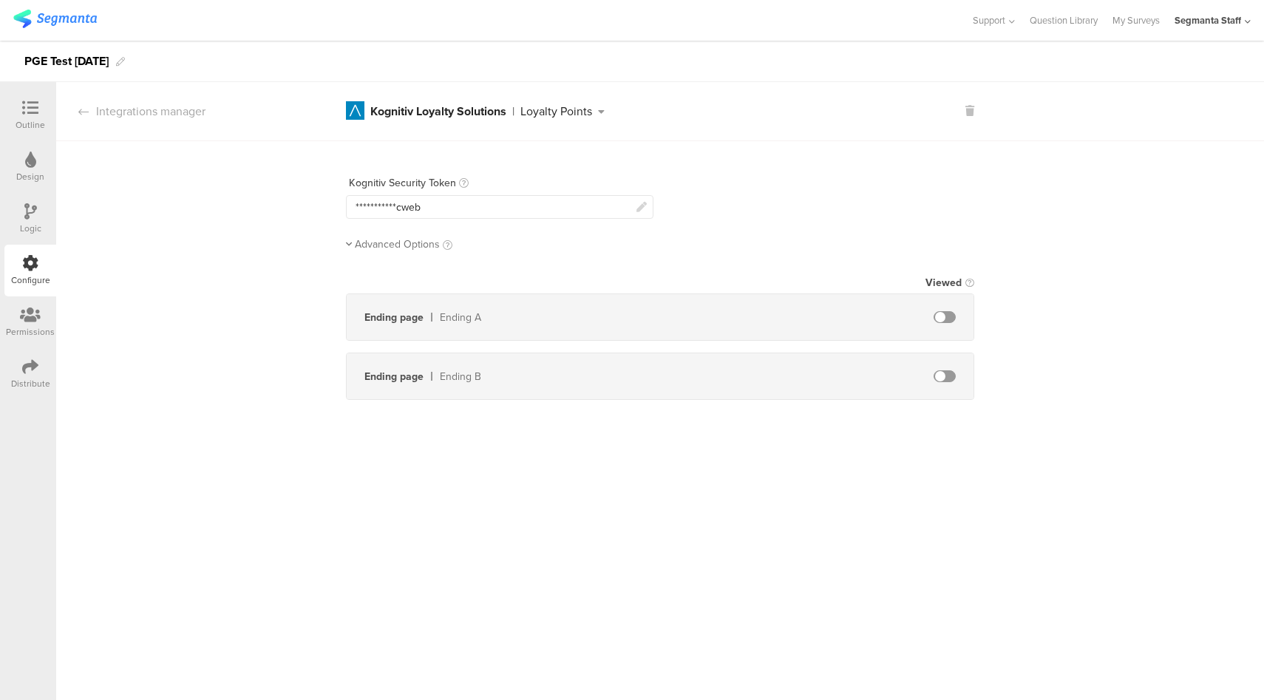
click at [390, 245] on span "Advanced Options" at bounding box center [397, 245] width 85 height 16
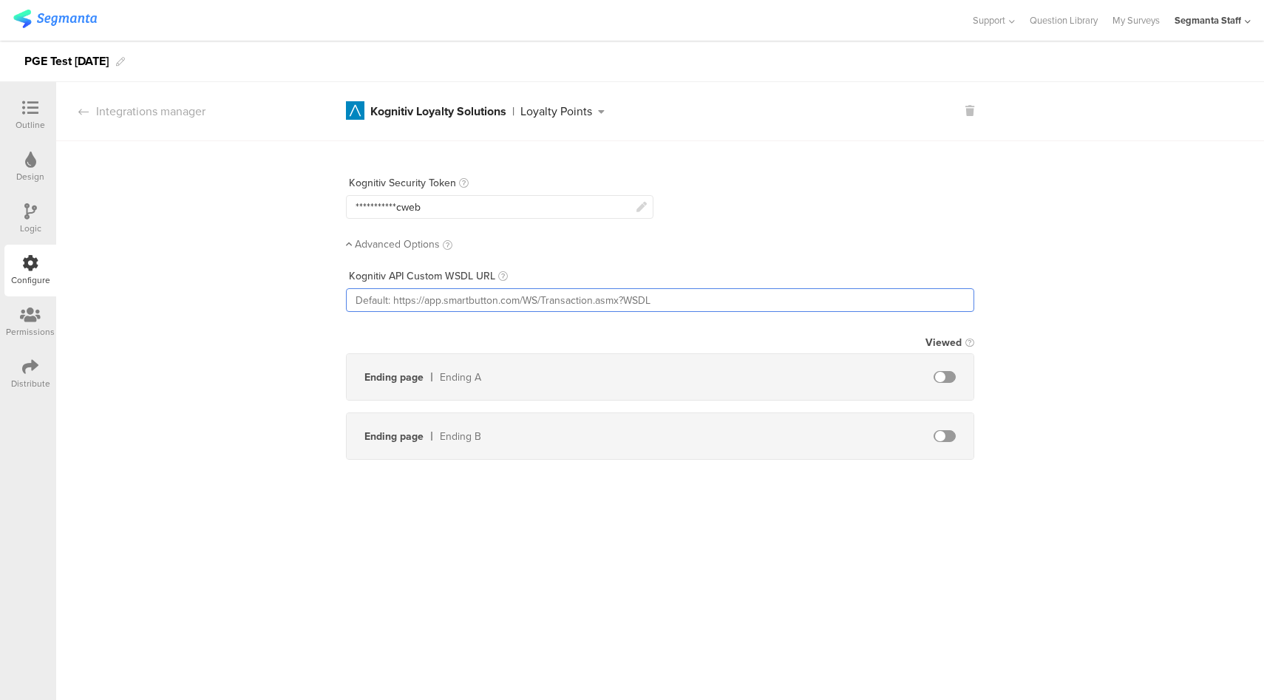
click at [416, 308] on input "text" at bounding box center [660, 300] width 628 height 24
paste input "https://pge.segmanta.com/dashboard/survey/14169/edit/page/193692/configure/?mod…"
type input "https://pge.segmanta.com/dashboard/survey/14169/edit/page/193692/configure/?mod…"
click at [946, 375] on span at bounding box center [945, 377] width 22 height 12
click at [946, 436] on span at bounding box center [945, 436] width 22 height 12
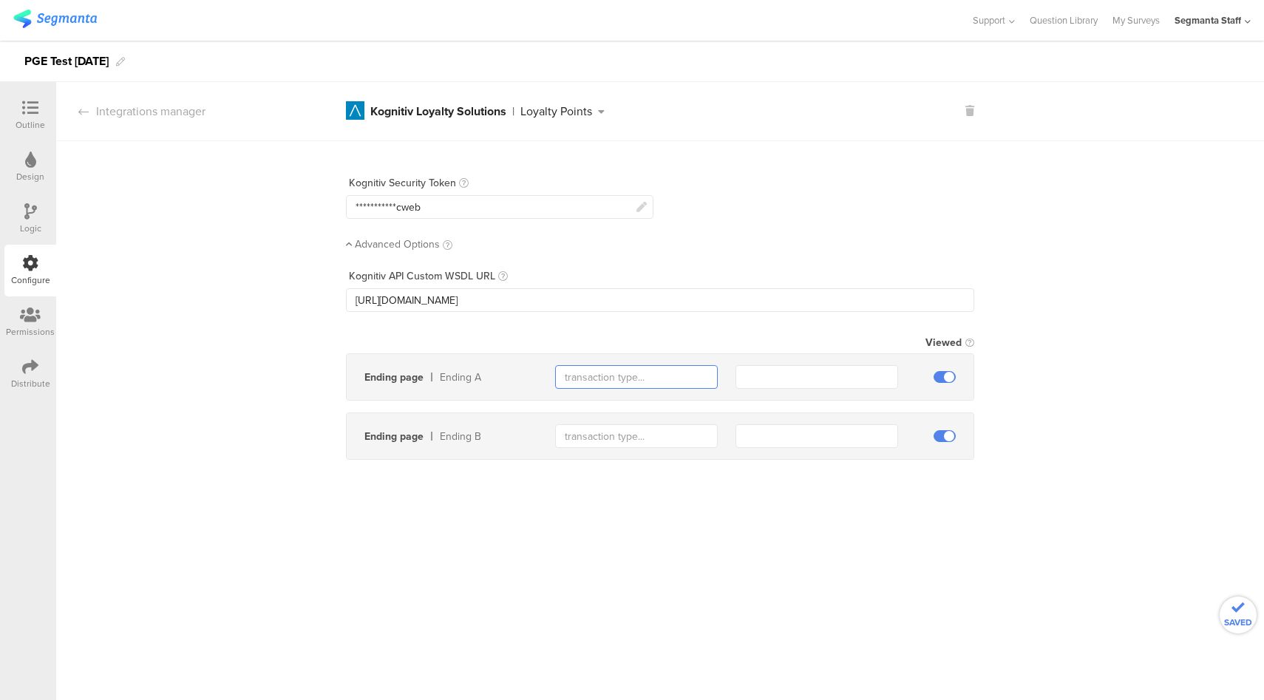
click at [627, 378] on input "text" at bounding box center [636, 377] width 163 height 24
type input "endingA"
type input "0"
type input "endingA"
type input "90"
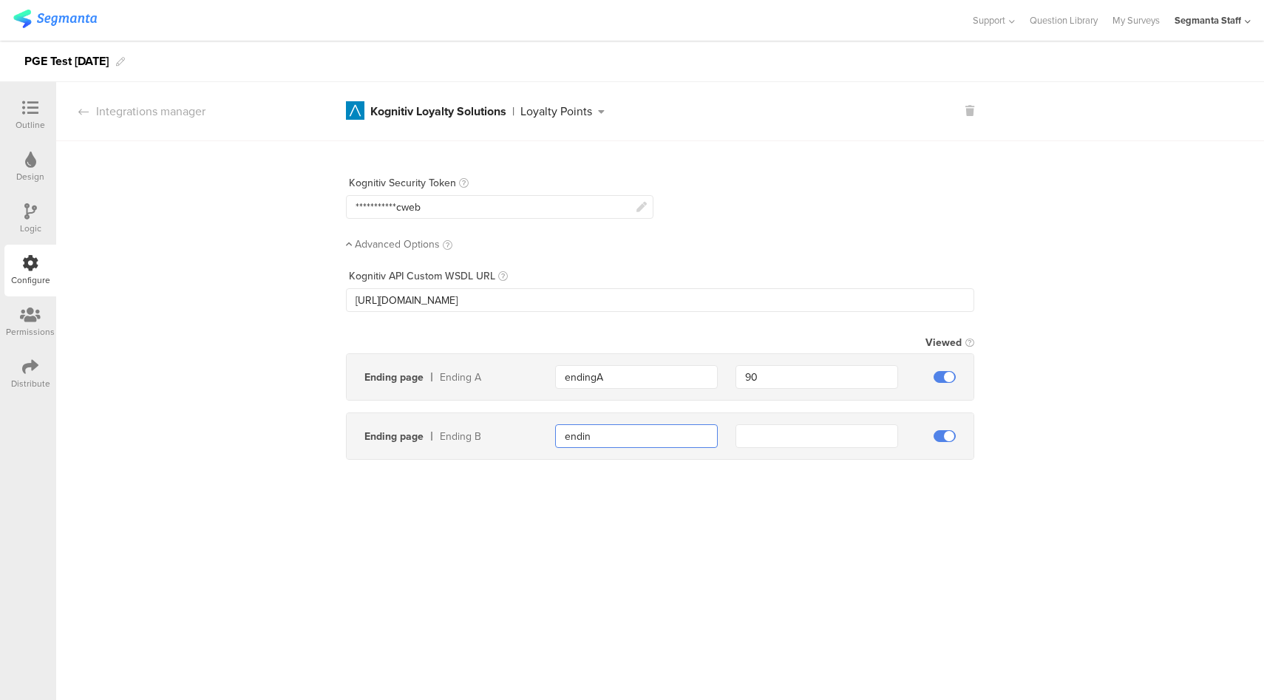
type input "ending"
type input "0"
type input "endingB"
type input "80"
click at [583, 110] on div "Loyalty Points" at bounding box center [556, 112] width 72 height 12
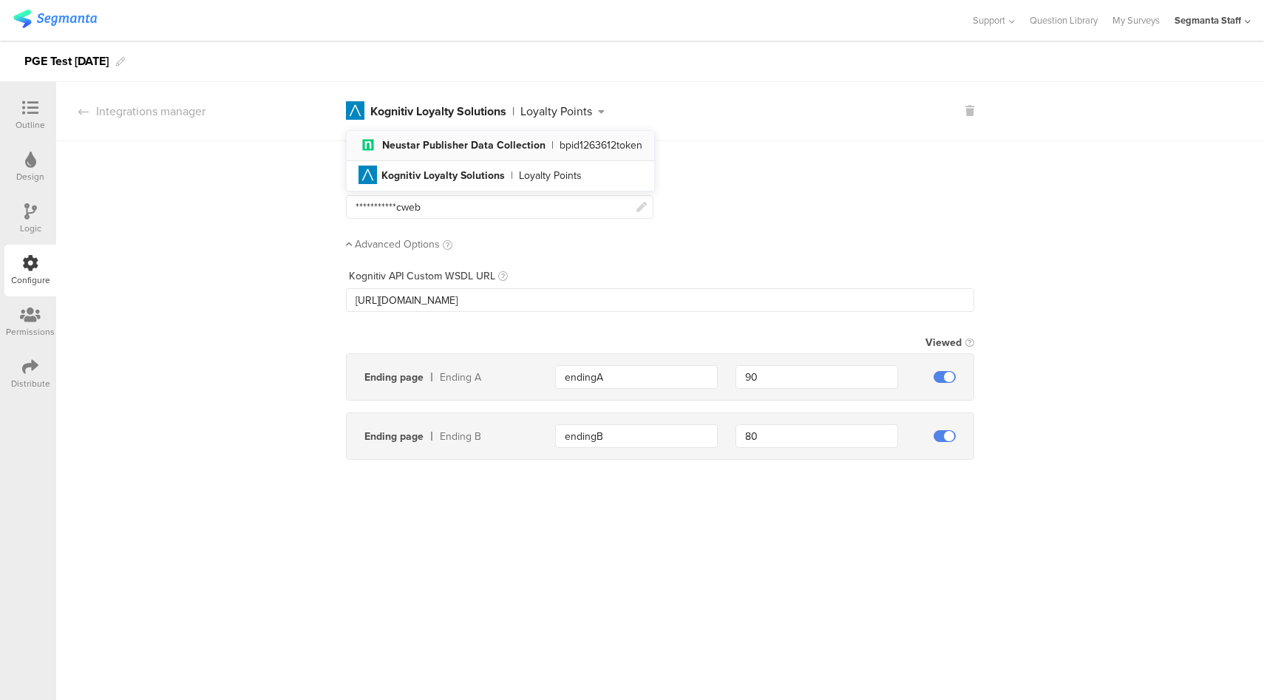
click at [579, 155] on li "neustar_tag_icon Created with Sketch. Neustar Publisher Data Collection | bpid1…" at bounding box center [501, 146] width 308 height 30
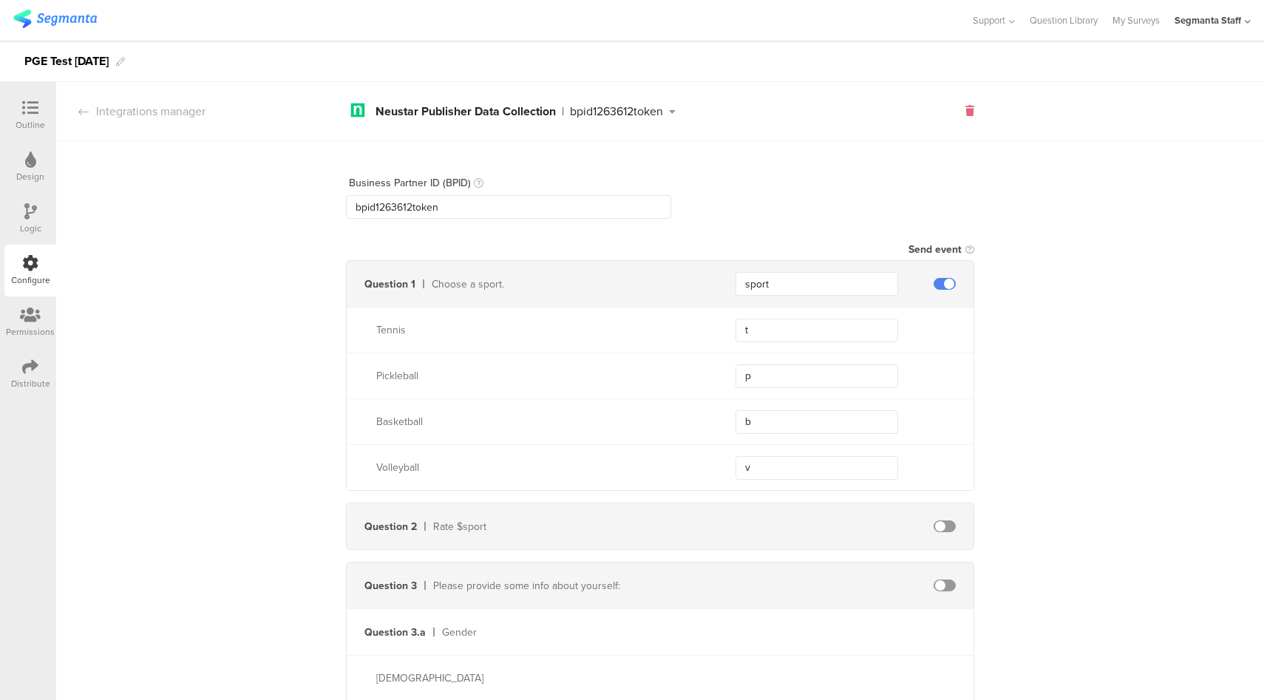
click at [967, 112] on icon at bounding box center [969, 111] width 9 height 10
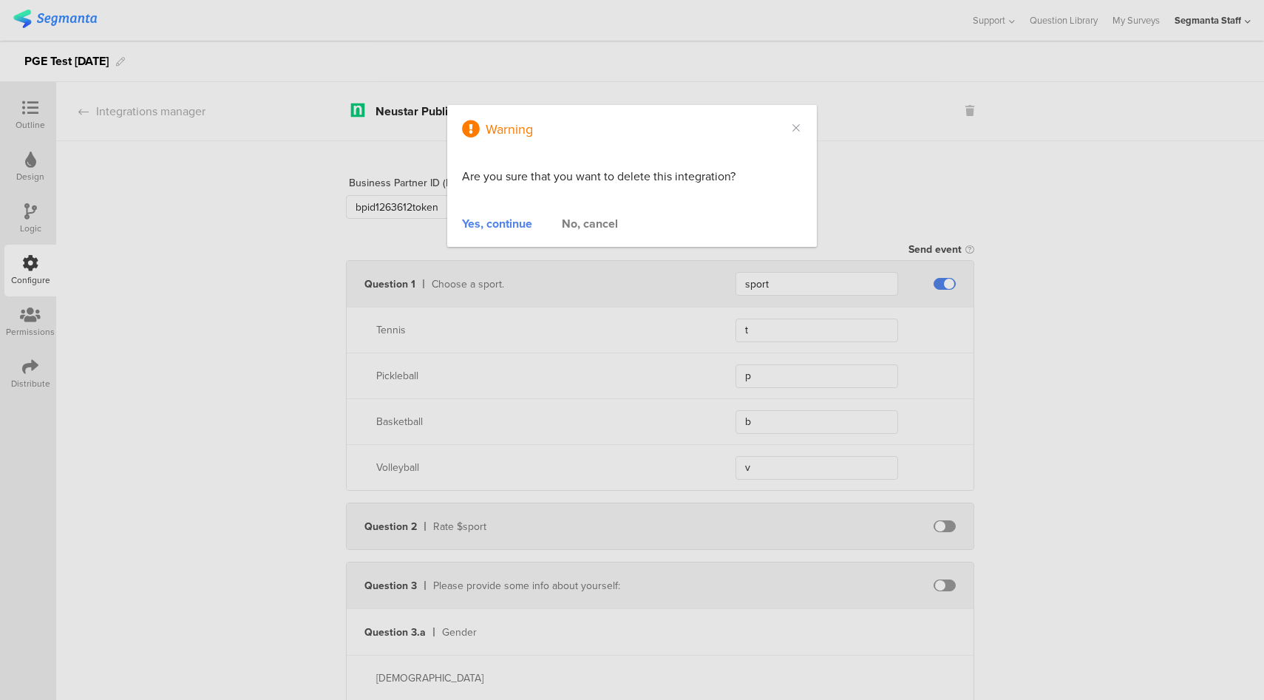
click at [525, 222] on div "Yes, continue" at bounding box center [497, 223] width 70 height 17
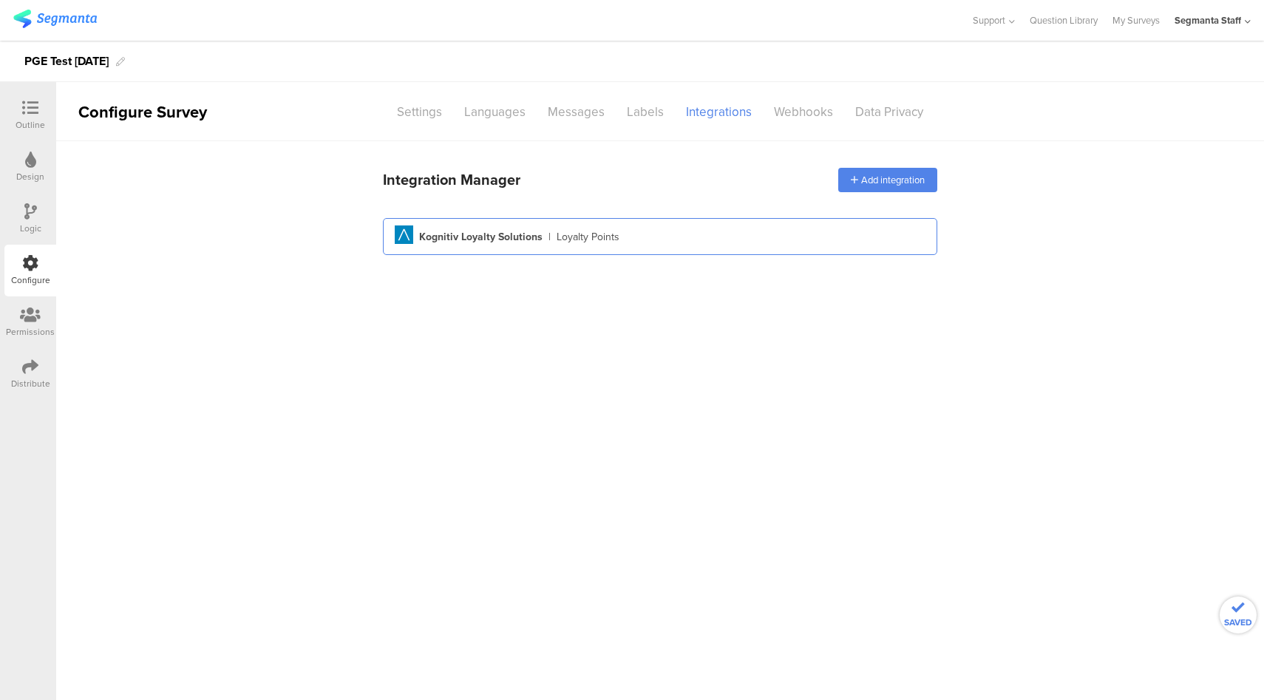
click at [583, 248] on div "Aimia Created with Sketch. Kognitiv Loyalty Solutions | Loyalty Points" at bounding box center [660, 236] width 554 height 37
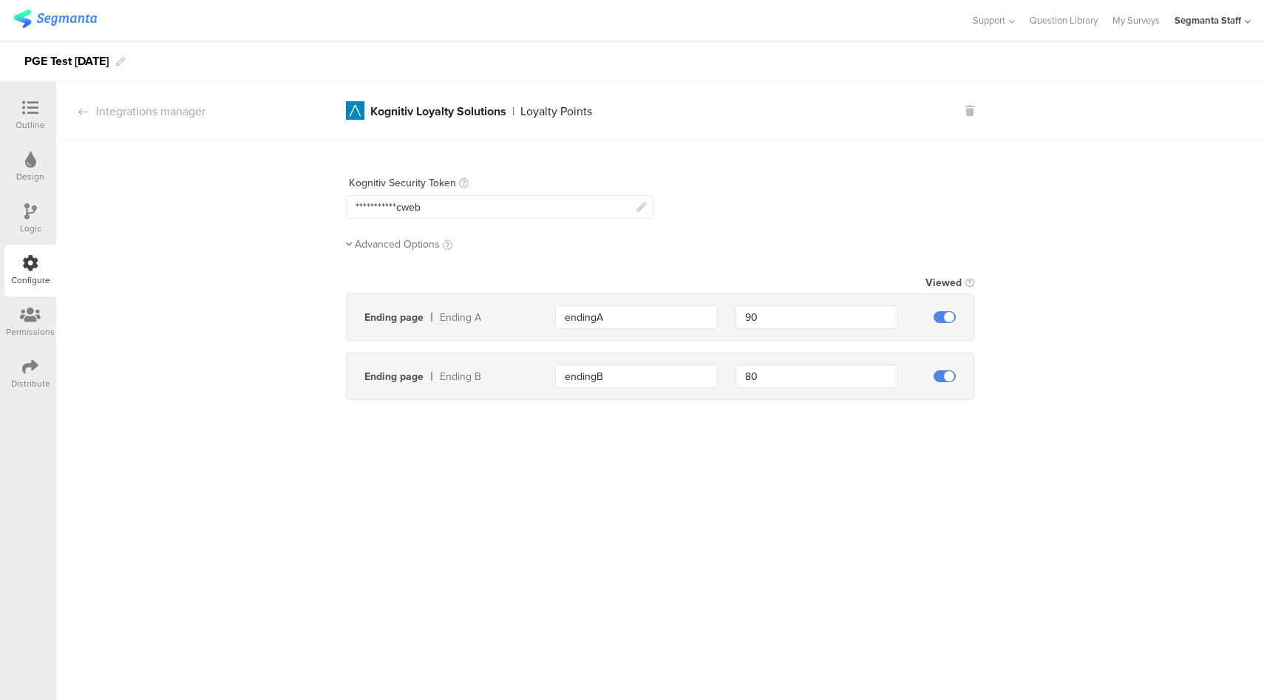
click at [388, 240] on span "Advanced Options" at bounding box center [397, 245] width 85 height 16
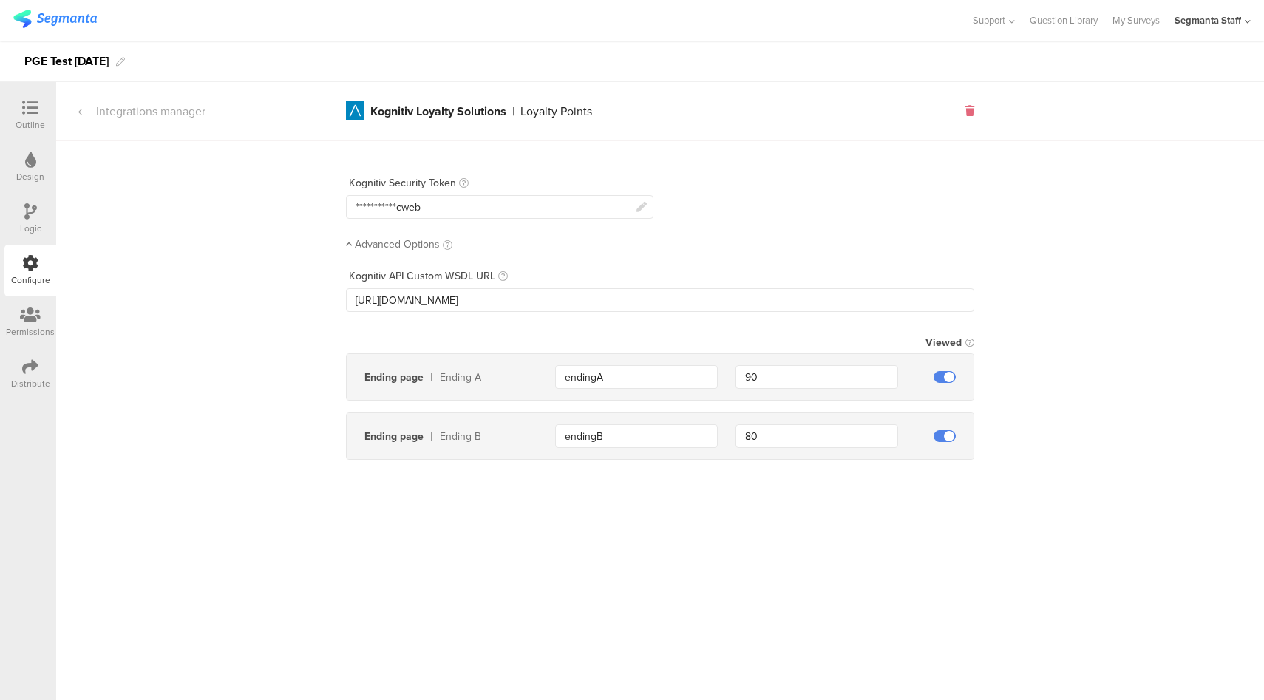
click at [971, 112] on icon at bounding box center [969, 111] width 9 height 10
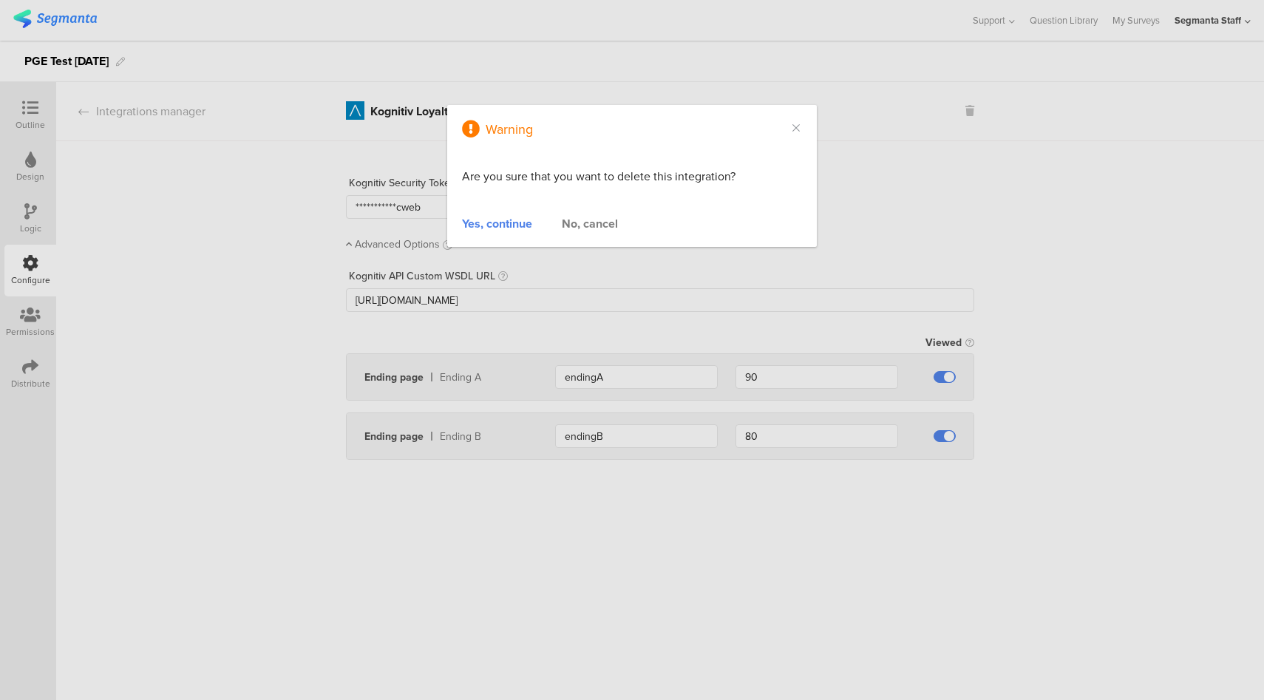
click at [495, 228] on div "Yes, continue" at bounding box center [497, 223] width 70 height 17
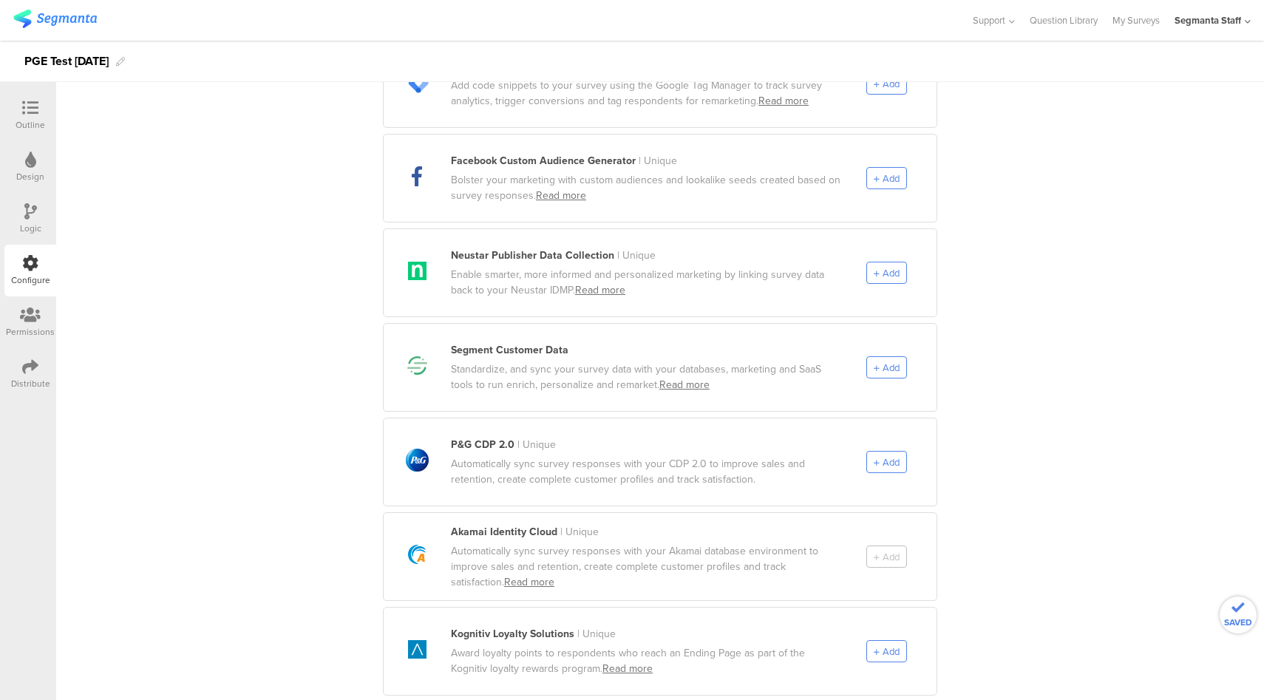
scroll to position [722, 0]
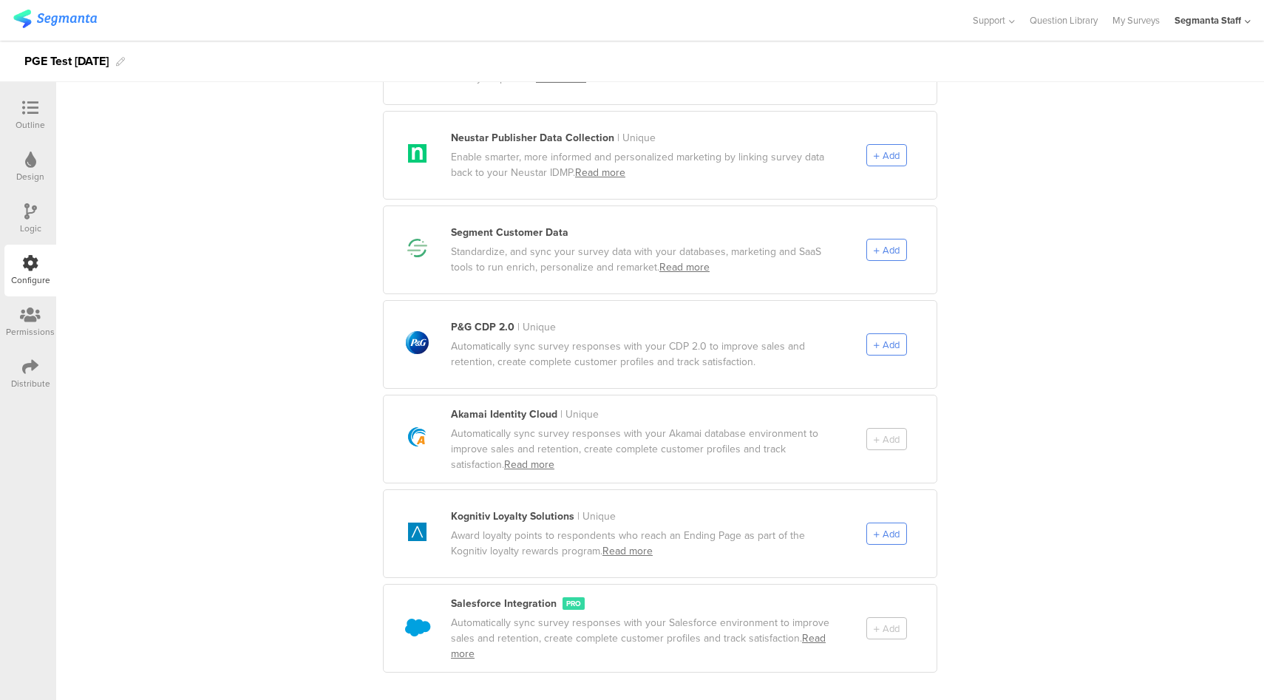
click at [892, 617] on div "Add" at bounding box center [901, 628] width 70 height 22
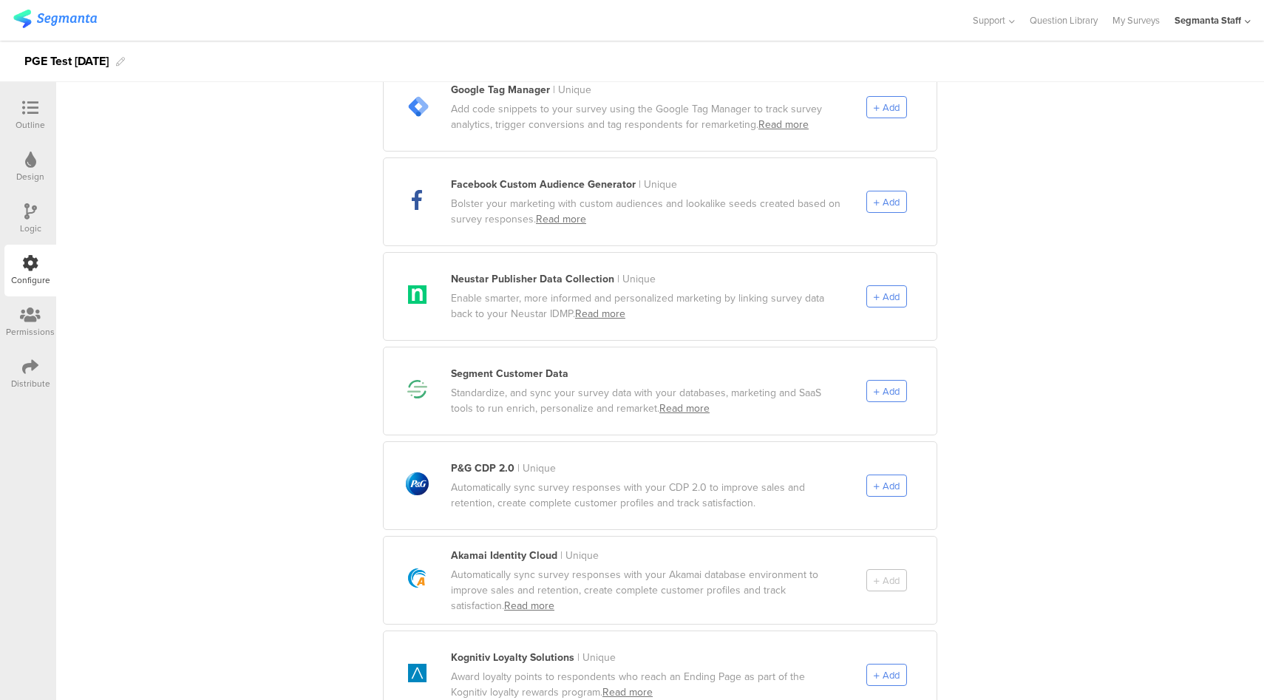
scroll to position [471, 0]
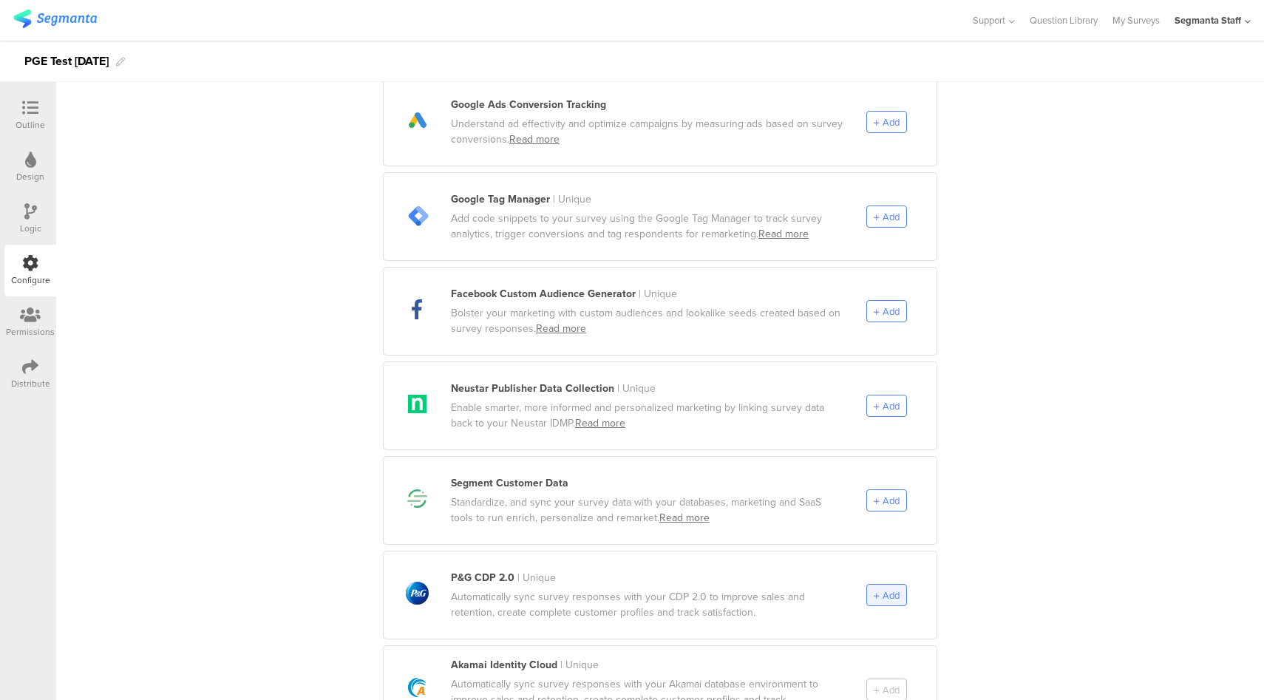
click at [875, 588] on span "Add" at bounding box center [887, 595] width 26 height 14
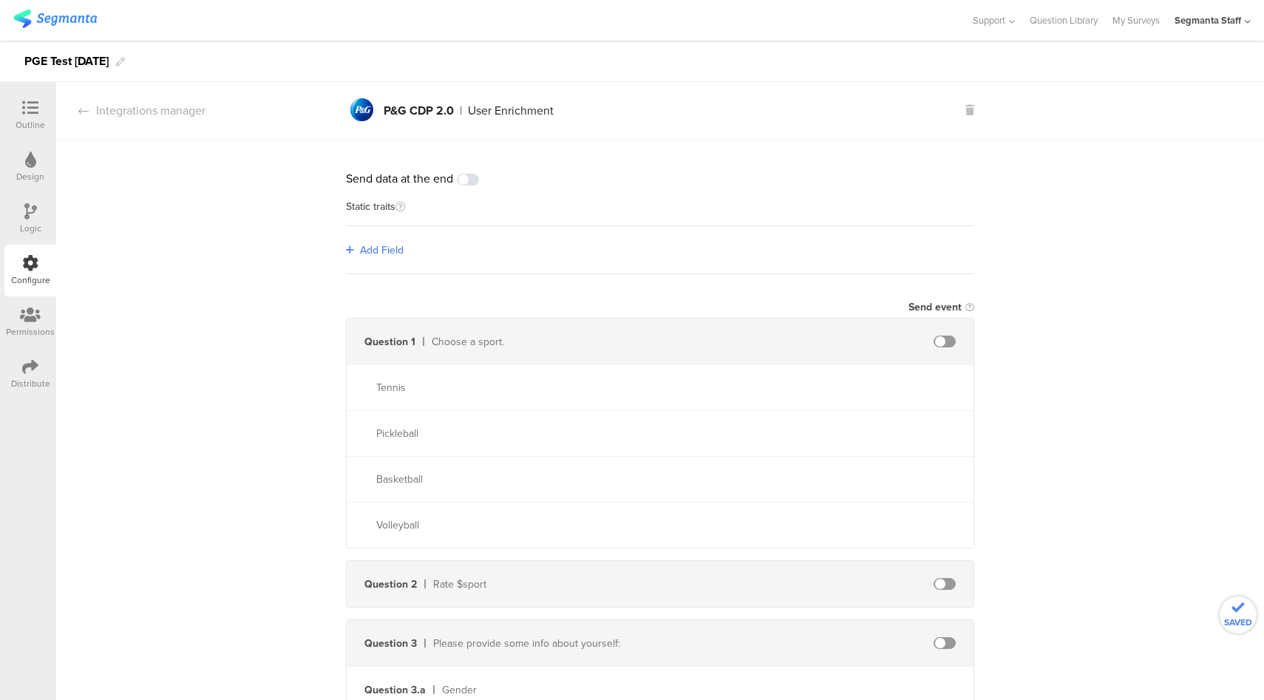
scroll to position [0, 0]
click at [965, 114] on icon at bounding box center [969, 111] width 9 height 10
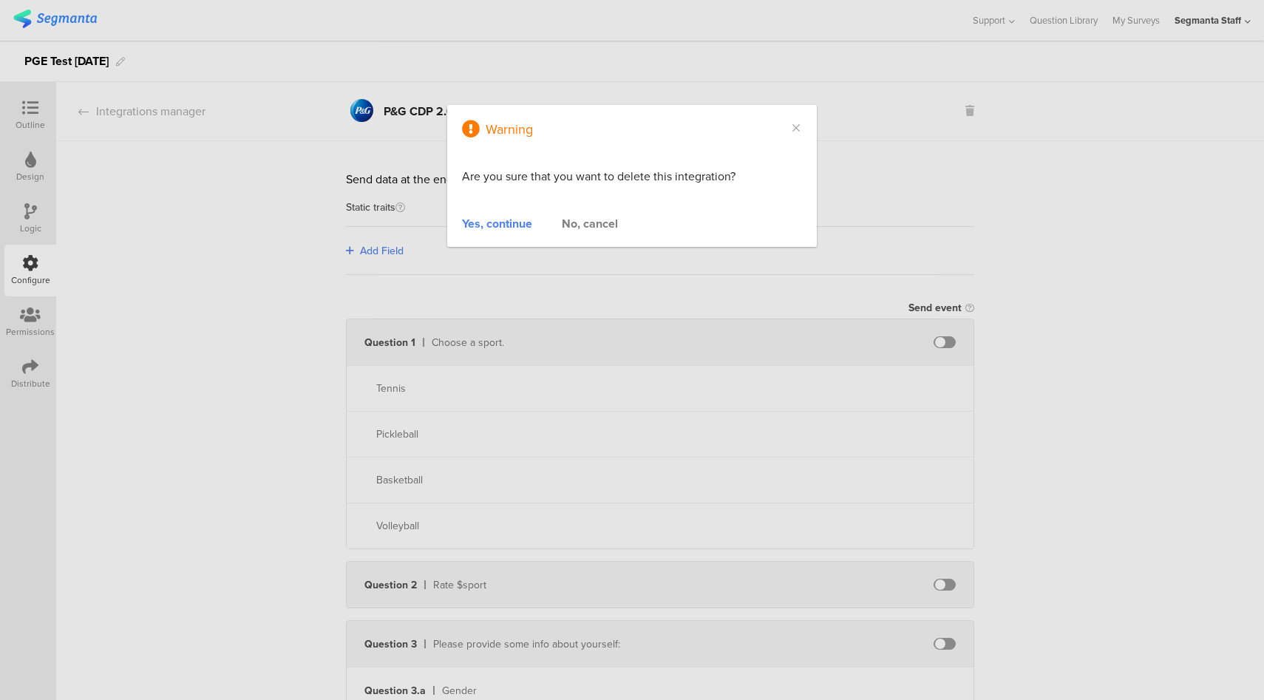
click at [507, 229] on div "Yes, continue" at bounding box center [497, 223] width 70 height 17
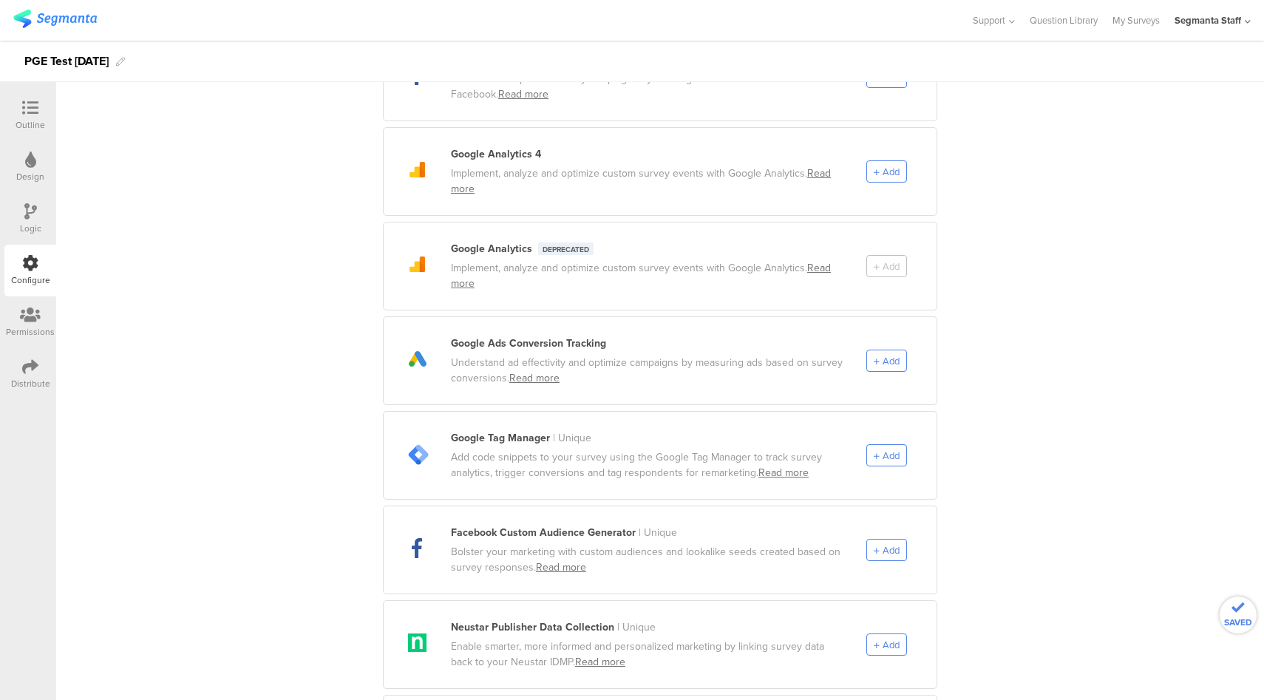
scroll to position [497, 0]
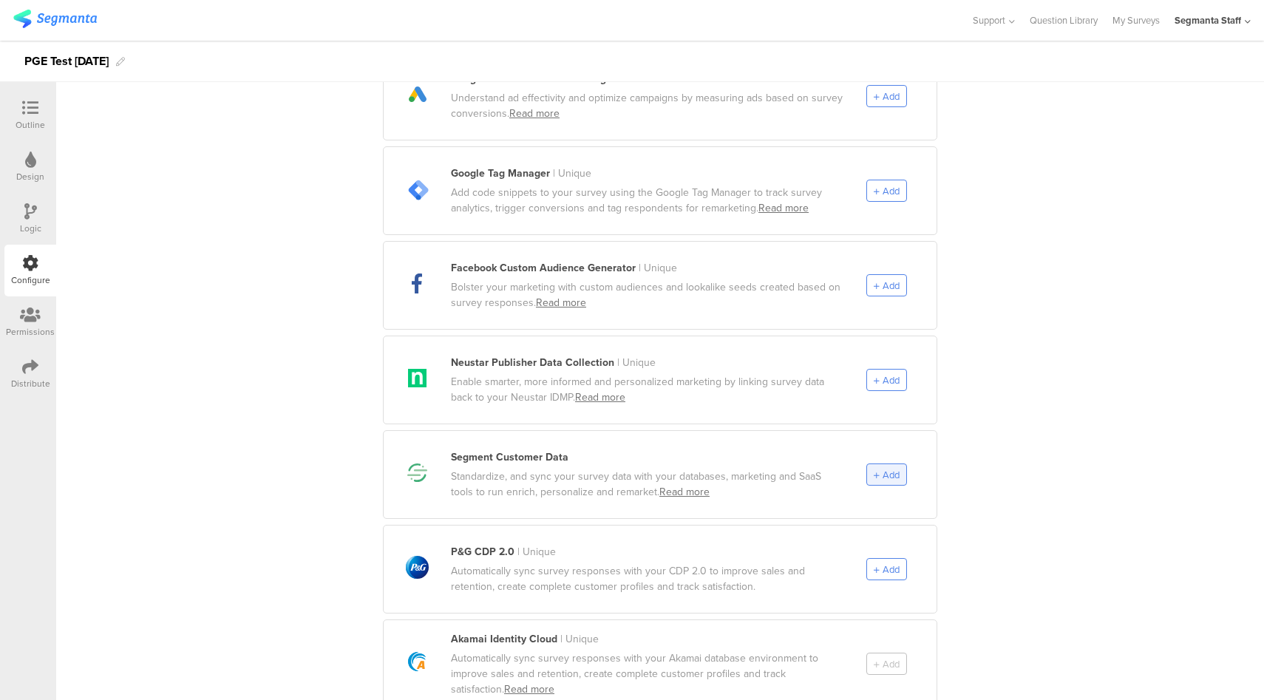
click at [874, 468] on span "Add" at bounding box center [887, 475] width 26 height 14
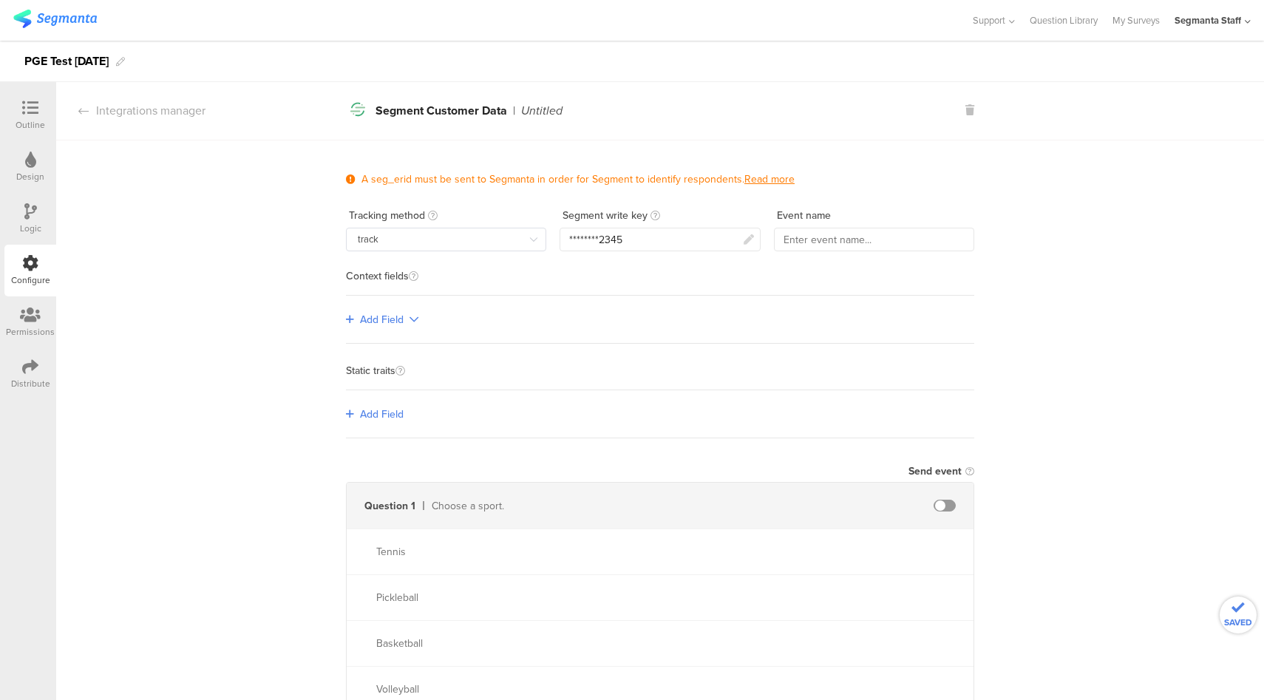
scroll to position [0, 0]
click at [731, 240] on div "********2345" at bounding box center [660, 240] width 200 height 24
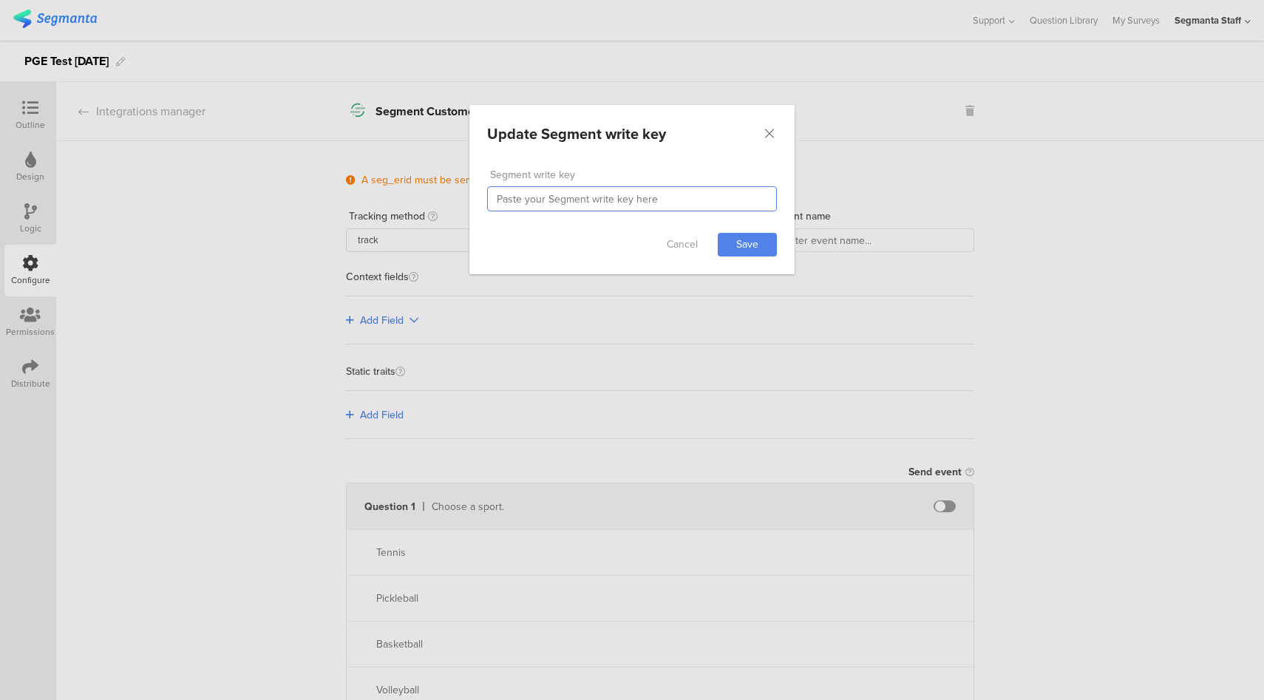
click at [597, 203] on input "dialog" at bounding box center [632, 198] width 290 height 25
paste input "O2OmOPI27quYcKDsTrq2PcCYIazUhmpA"
type input "O2OmOPI27quYcKDsTrq2PcCYIazUhmpA"
click at [686, 243] on link "Cancel" at bounding box center [682, 245] width 59 height 24
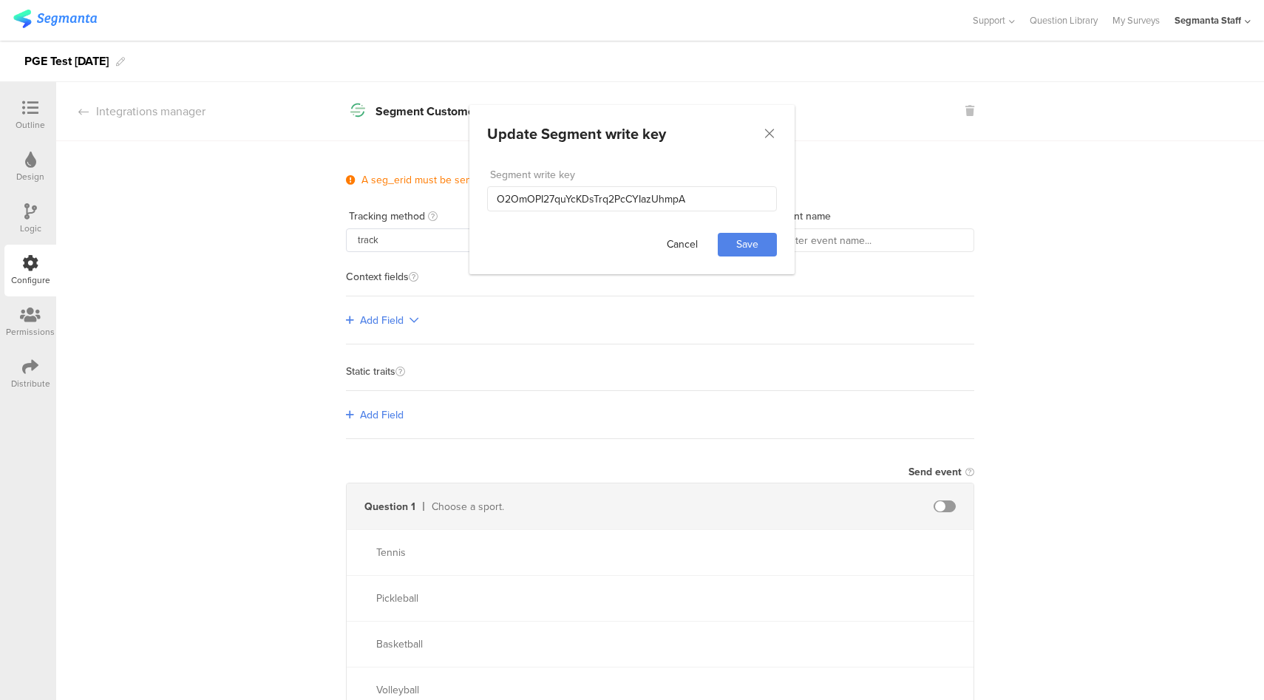
click at [685, 233] on div "********2345" at bounding box center [660, 240] width 200 height 24
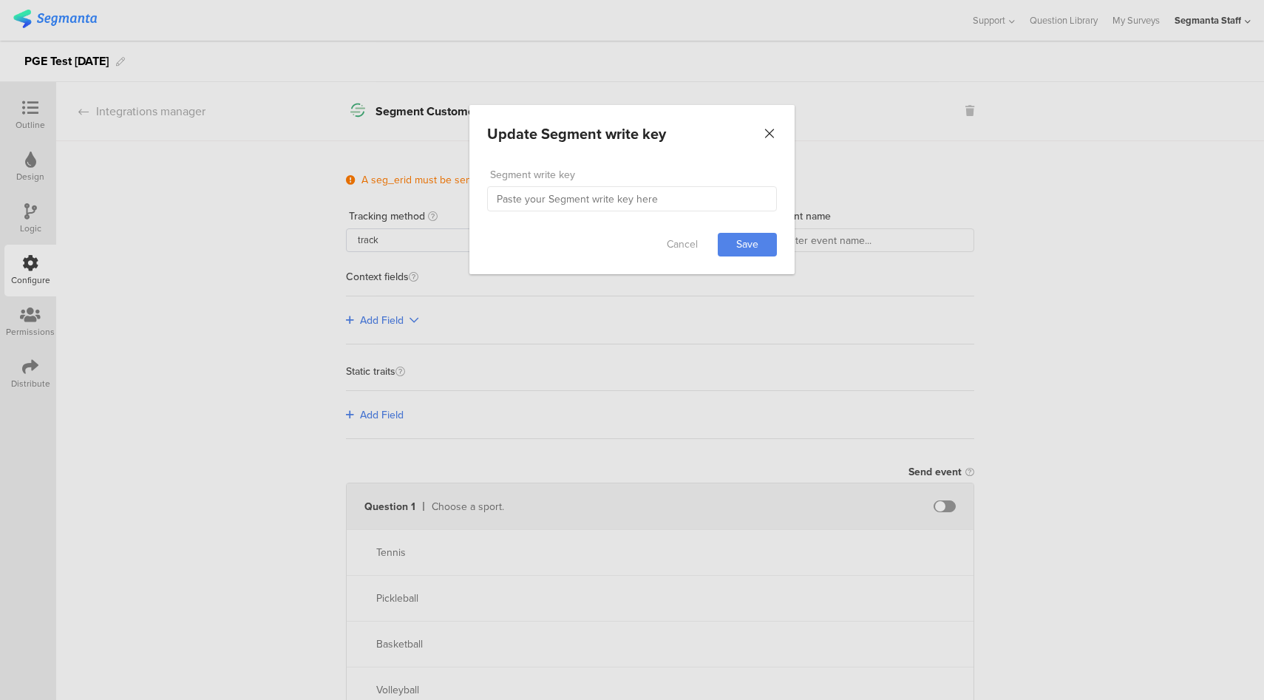
click at [767, 135] on icon "Close" at bounding box center [769, 133] width 15 height 15
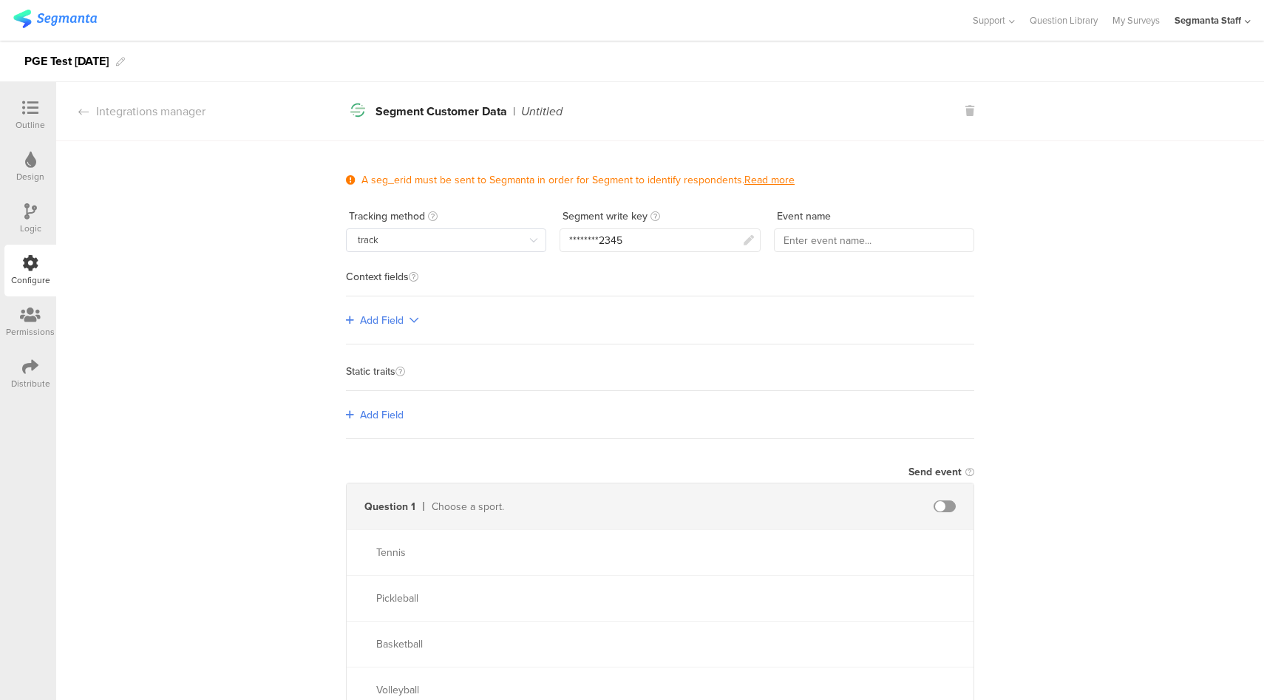
click at [647, 232] on div "********2345" at bounding box center [660, 240] width 200 height 24
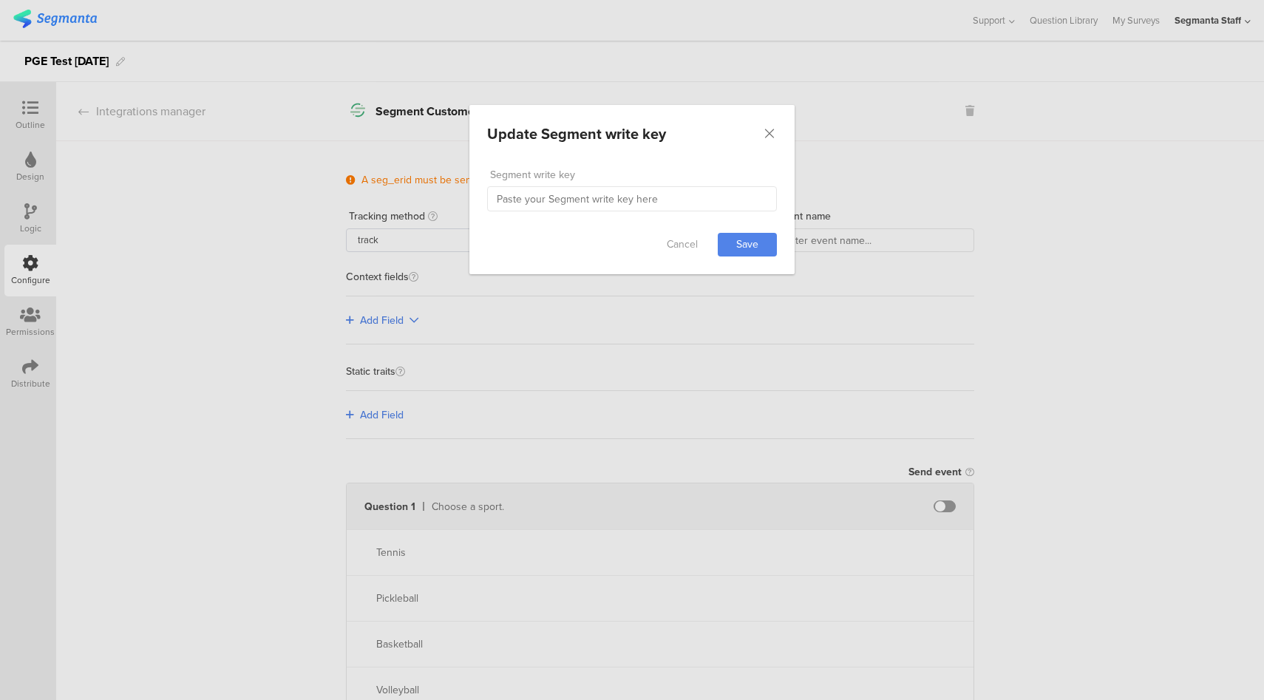
click at [1003, 198] on div "Update Segment write key Failed saving changes. If the problem persists please …" at bounding box center [632, 350] width 1264 height 700
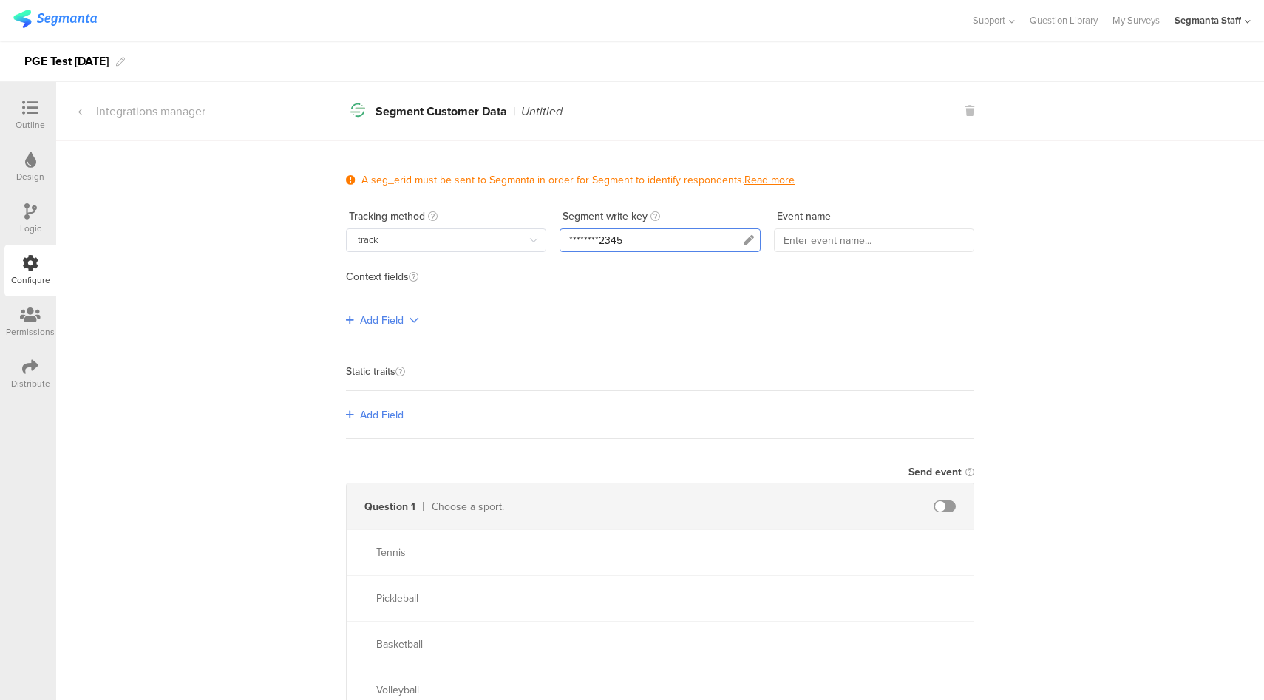
click at [668, 242] on div "********2345" at bounding box center [660, 240] width 200 height 24
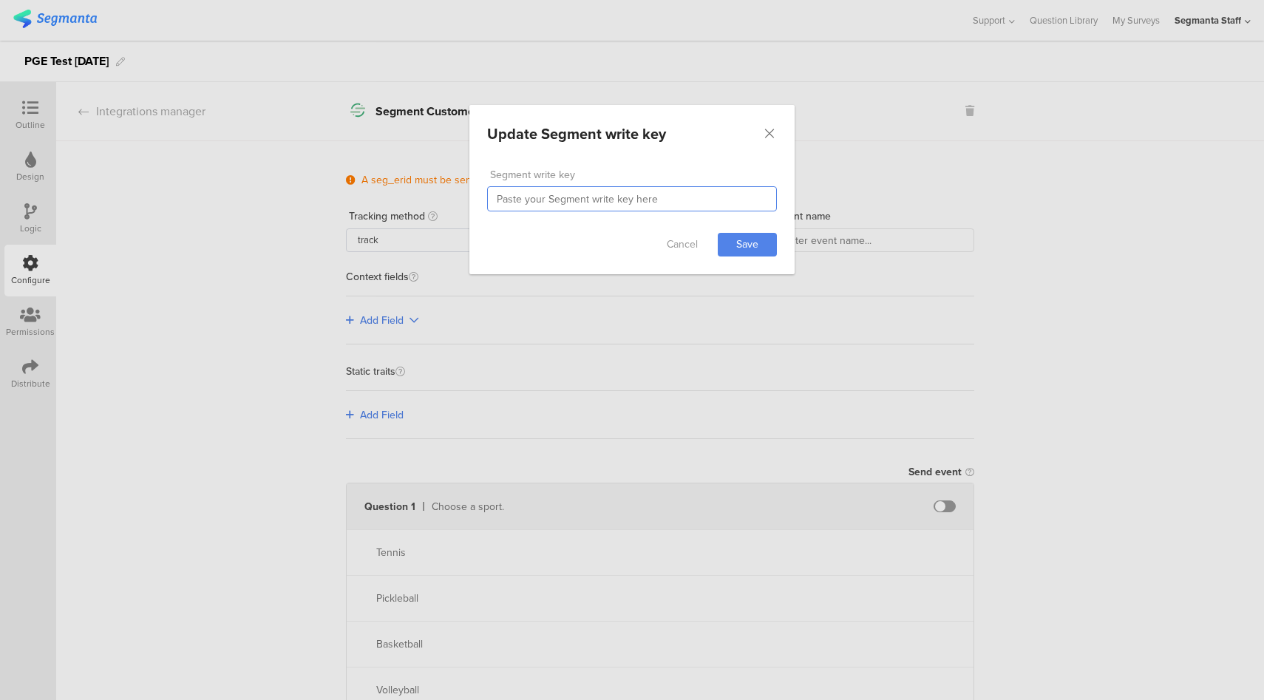
click at [677, 192] on input "dialog" at bounding box center [632, 198] width 290 height 25
paste input "O2OmOPI27quYcKDsTrq2PcCYIazUhmpA"
type input "O2OmOPI27quYcKDsTrq2PcCYIazUhmpA"
click at [730, 242] on link "Save" at bounding box center [747, 245] width 59 height 24
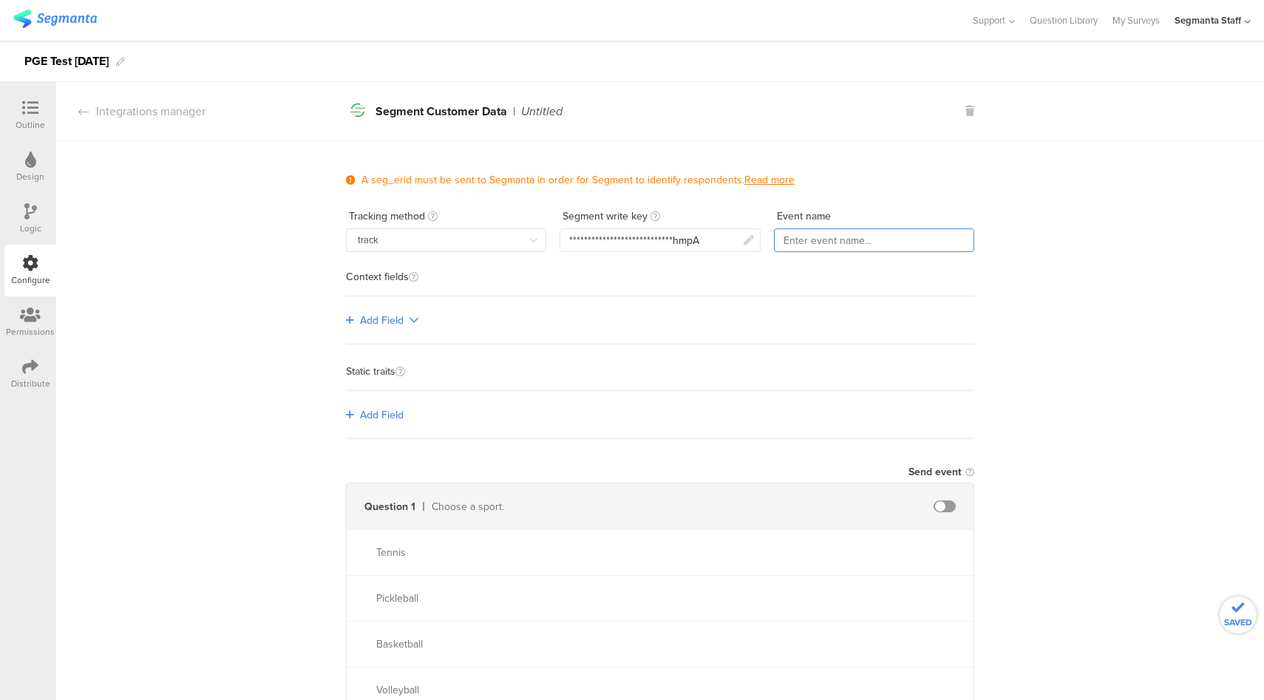
click at [856, 237] on input "text" at bounding box center [874, 240] width 200 height 24
type input "PGETest"
click at [395, 327] on div "Add Field" at bounding box center [660, 320] width 628 height 48
click at [410, 322] on icon at bounding box center [414, 320] width 9 height 10
click at [428, 350] on link "Single-level" at bounding box center [397, 350] width 111 height 30
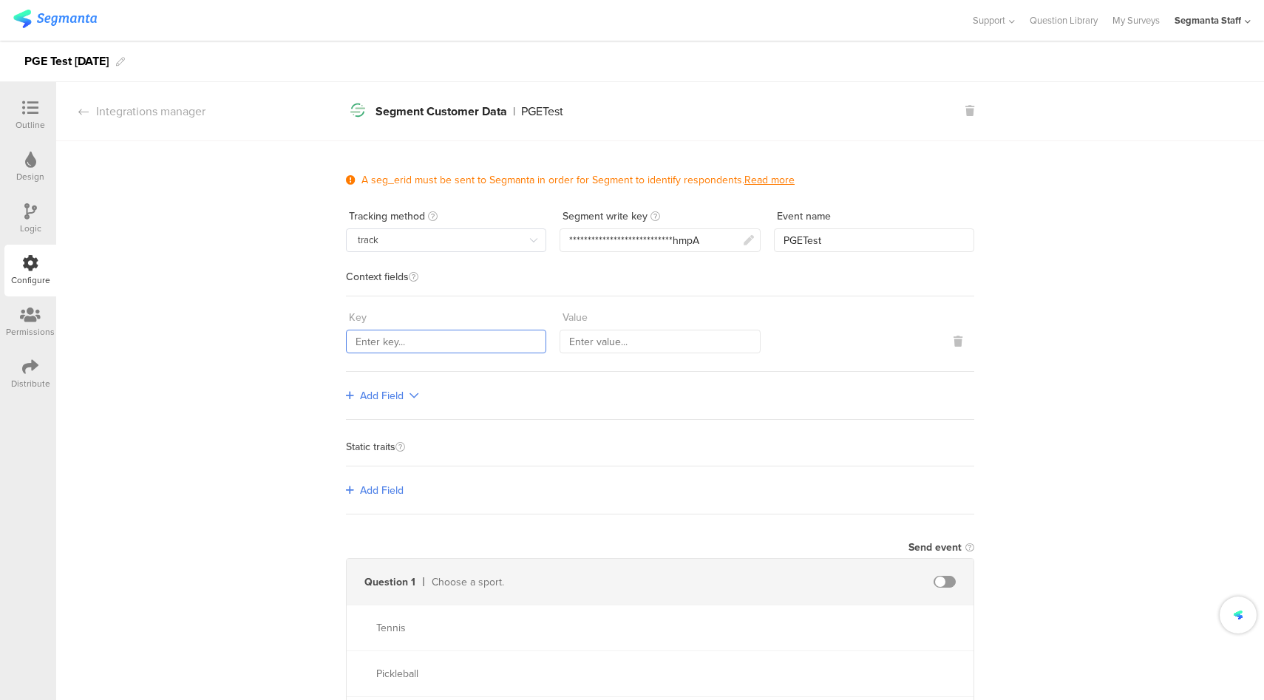
click at [447, 336] on input "text" at bounding box center [446, 342] width 200 height 24
type input "sKey"
type input "sValue"
click at [375, 390] on span "Add Field" at bounding box center [382, 396] width 44 height 16
click at [390, 452] on link "Multi-level" at bounding box center [397, 455] width 111 height 30
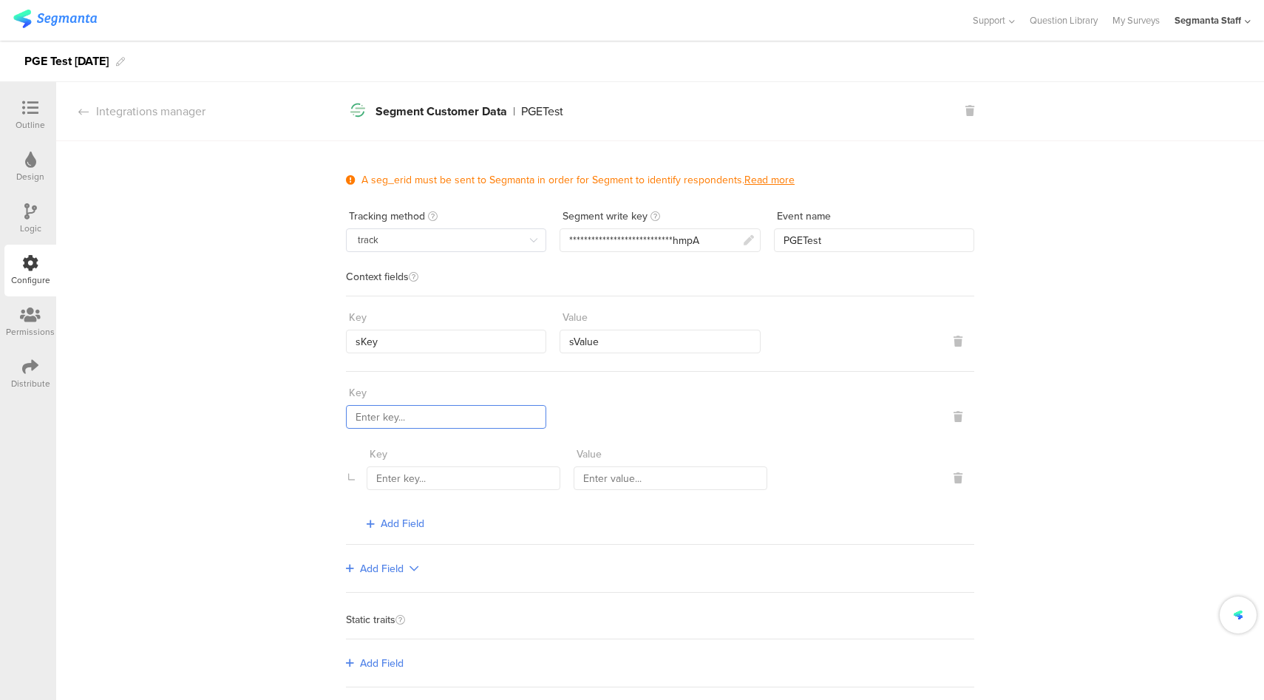
click at [438, 410] on input "text" at bounding box center [446, 417] width 200 height 24
type input "multiple"
type input "mKey1"
click at [591, 475] on input "mvalue1" at bounding box center [671, 478] width 194 height 24
type input "mValue1"
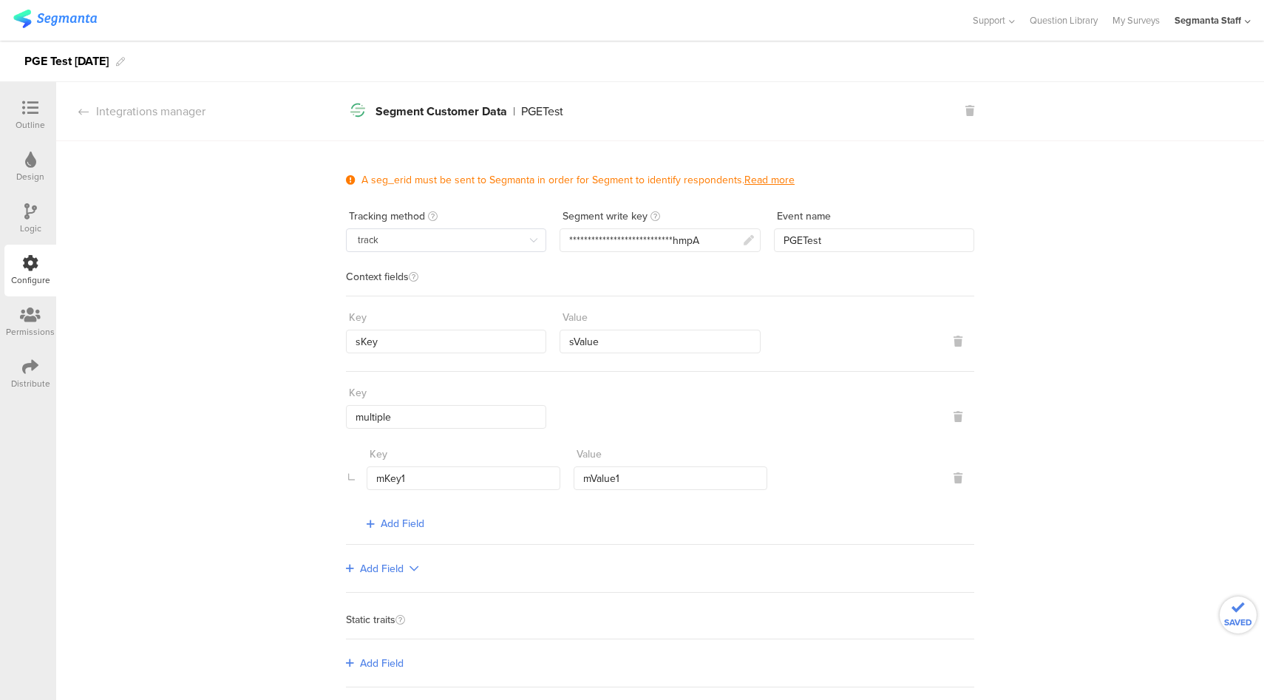
click at [393, 523] on span "Add Field" at bounding box center [403, 524] width 44 height 16
click at [407, 543] on input "text" at bounding box center [464, 540] width 194 height 24
type input "mKey2"
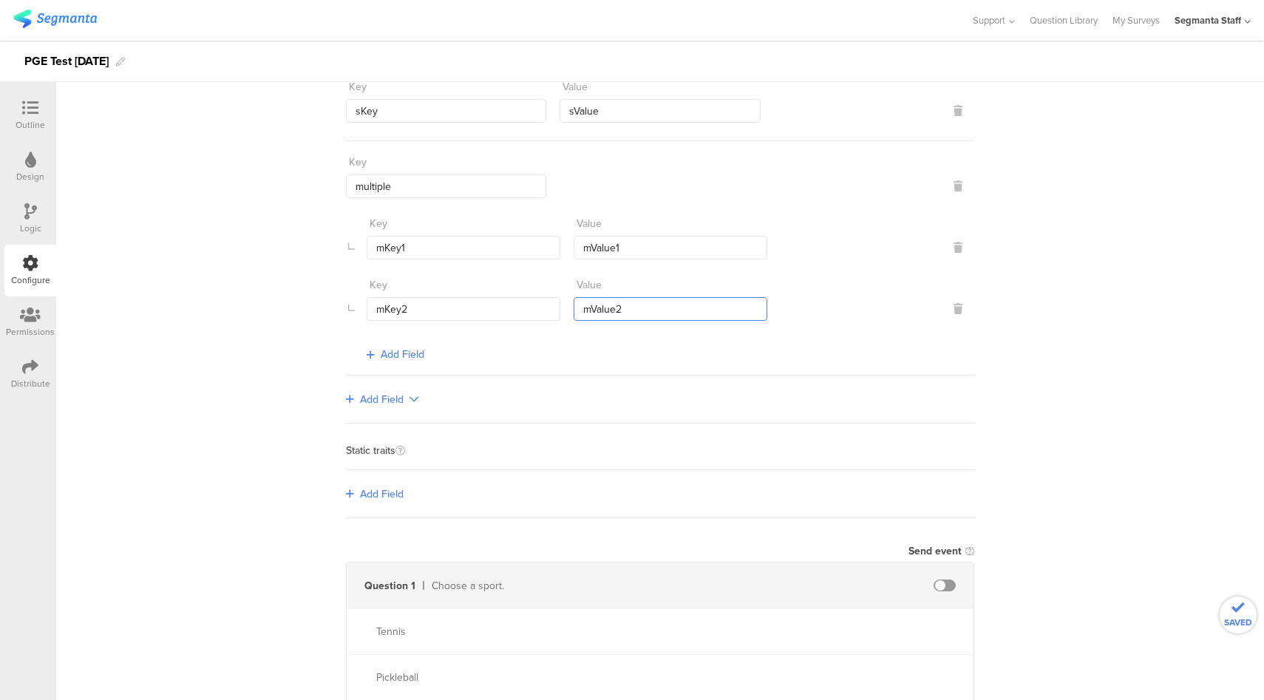
scroll to position [240, 0]
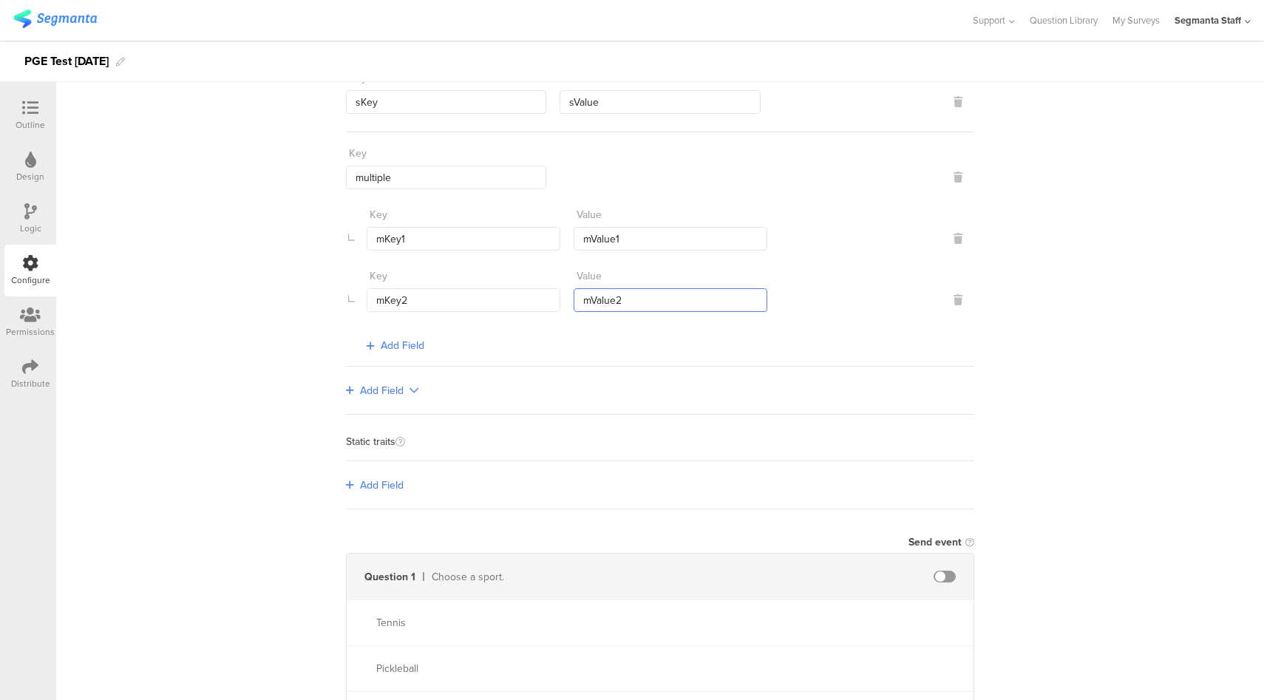
type input "mValue2"
click at [381, 481] on span "Add Field" at bounding box center [382, 486] width 44 height 16
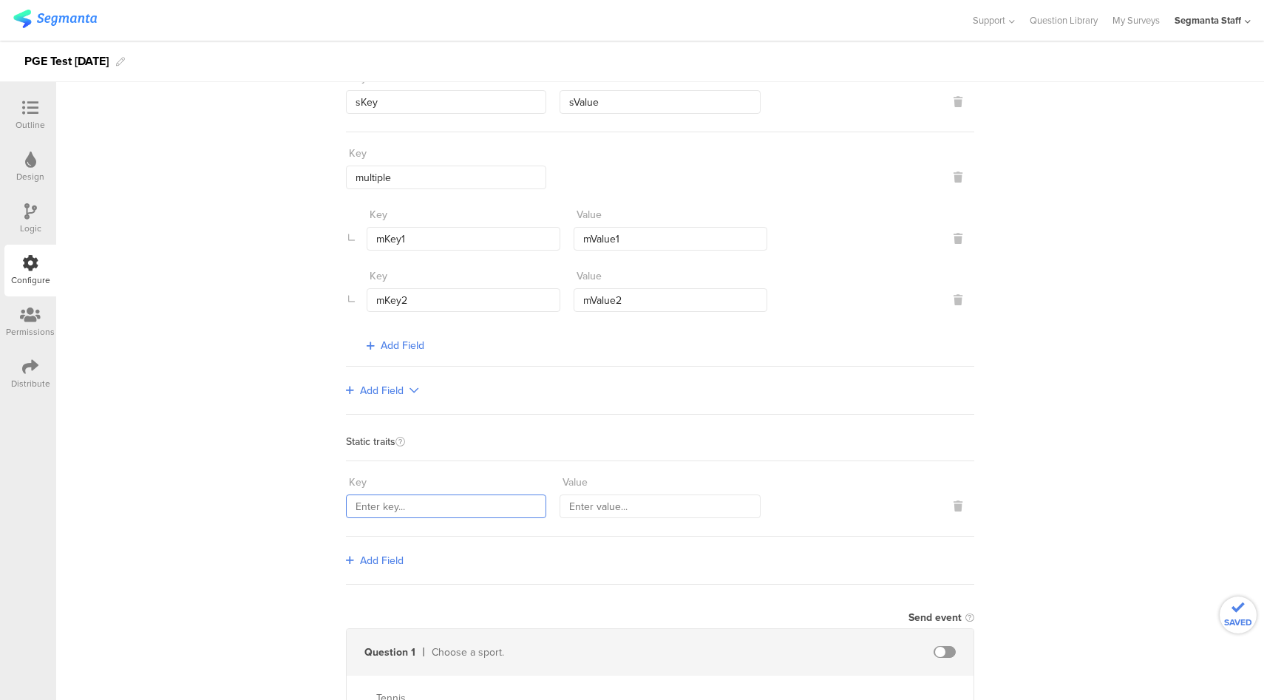
click at [421, 498] on input "text" at bounding box center [446, 507] width 200 height 24
type input "staticKey"
type input "staticValue"
click at [1087, 565] on div "**********" at bounding box center [660, 712] width 1208 height 1620
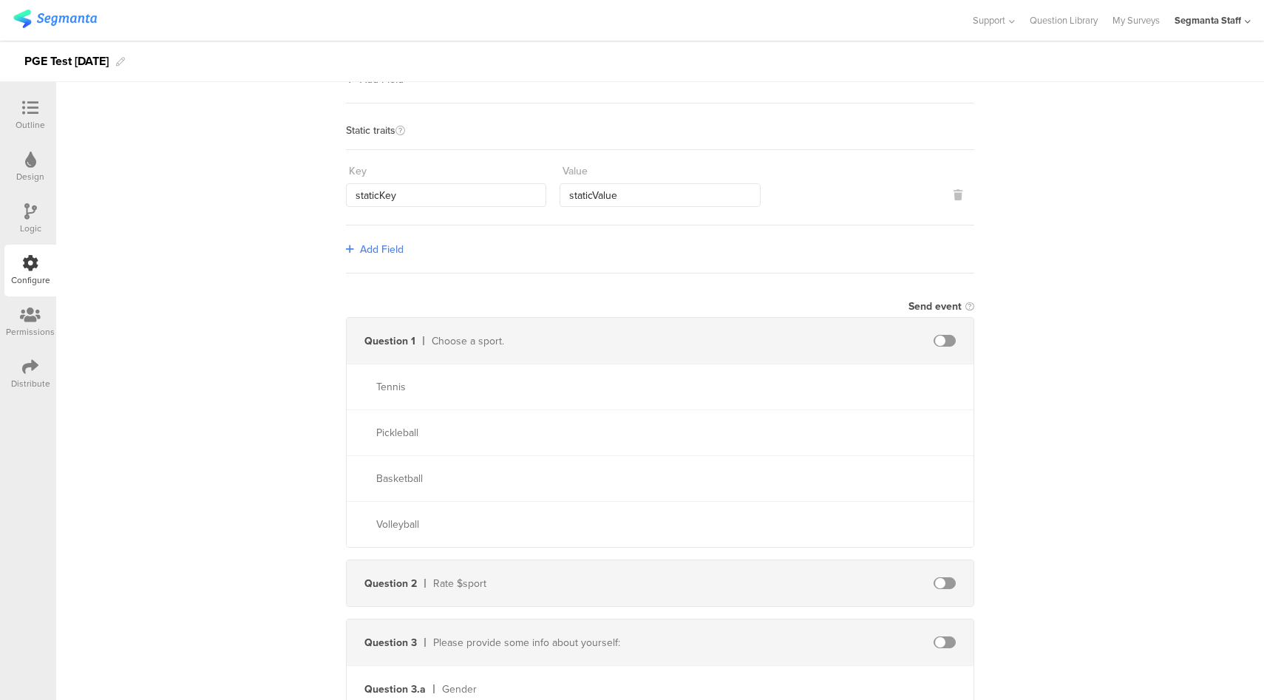
scroll to position [640, 0]
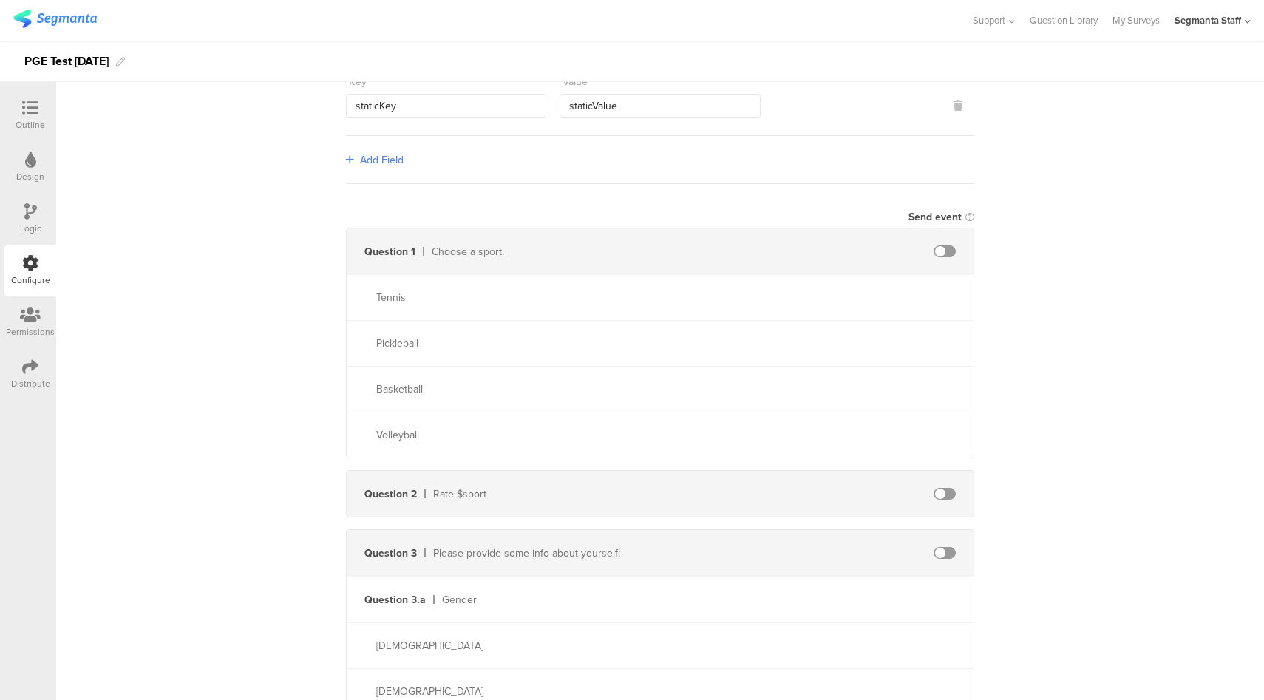
click at [942, 245] on span at bounding box center [945, 251] width 22 height 12
click at [835, 254] on input "text" at bounding box center [817, 252] width 163 height 24
type input "sport"
type input "tennis"
type input "pickleball"
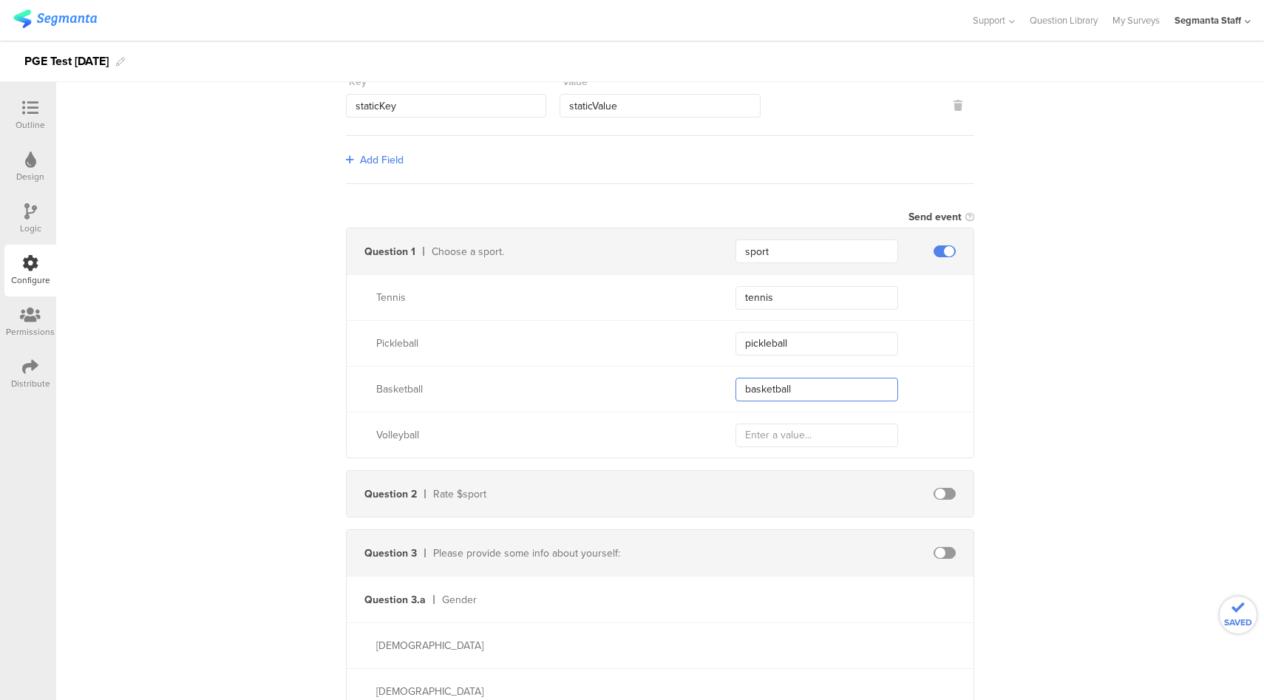
type input "basketball"
type input "volleyball"
click at [937, 491] on span at bounding box center [945, 494] width 22 height 12
click at [804, 492] on input "text" at bounding box center [817, 494] width 163 height 24
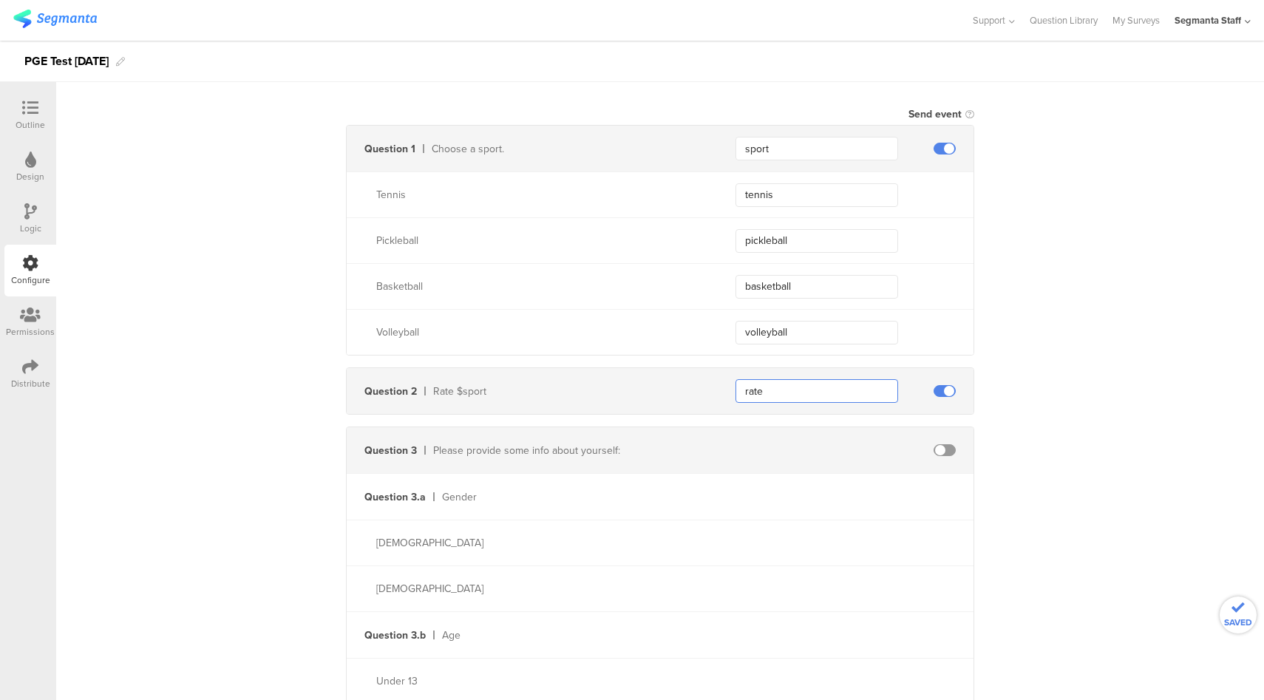
scroll to position [747, 0]
type input "rate"
click at [940, 442] on span at bounding box center [945, 447] width 22 height 12
click at [805, 499] on input "text" at bounding box center [817, 493] width 163 height 24
type input "gender"
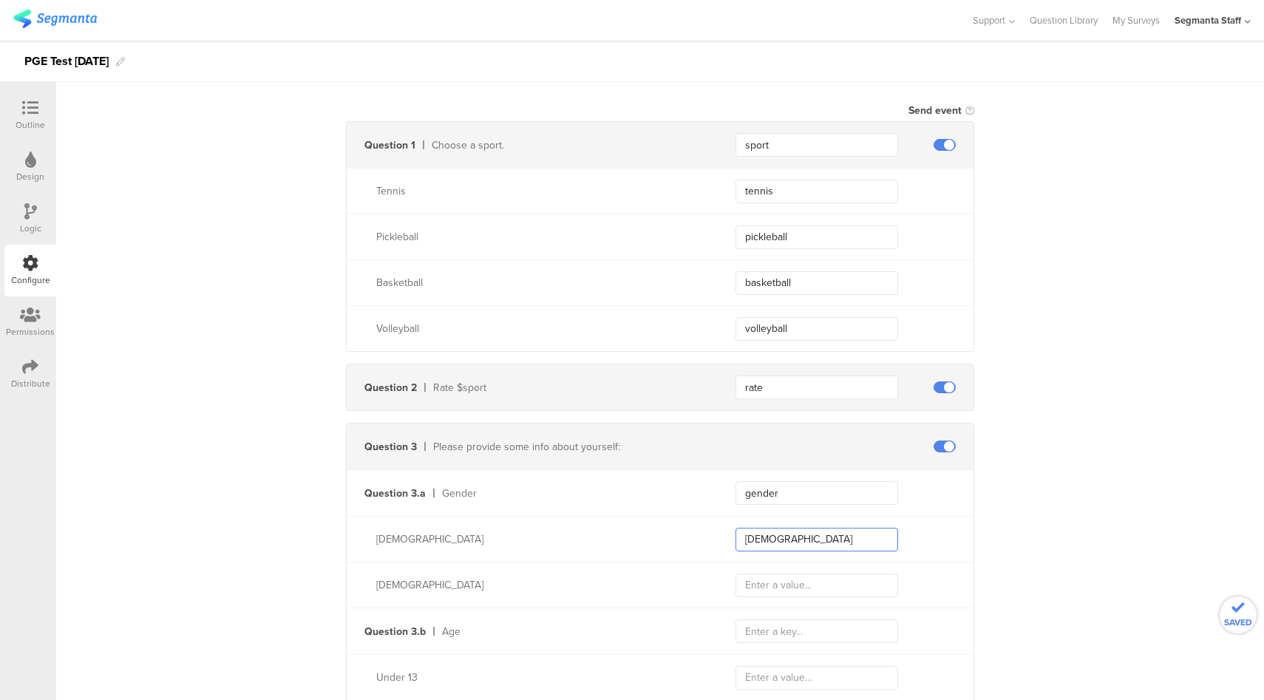
type input "male"
type input "female"
type input "age"
type input "kid"
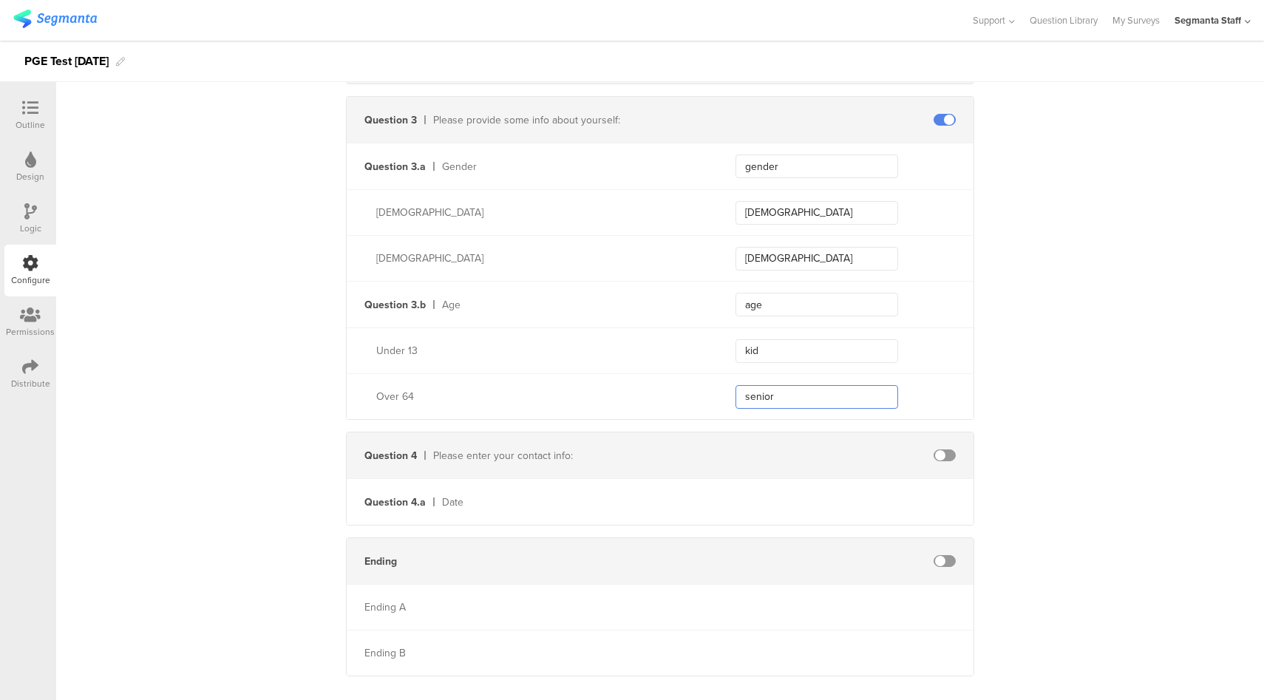
type input "senior"
click at [944, 449] on span at bounding box center [945, 455] width 22 height 12
click at [785, 503] on input "text" at bounding box center [817, 502] width 163 height 24
type input "date"
click at [943, 555] on span at bounding box center [945, 561] width 22 height 12
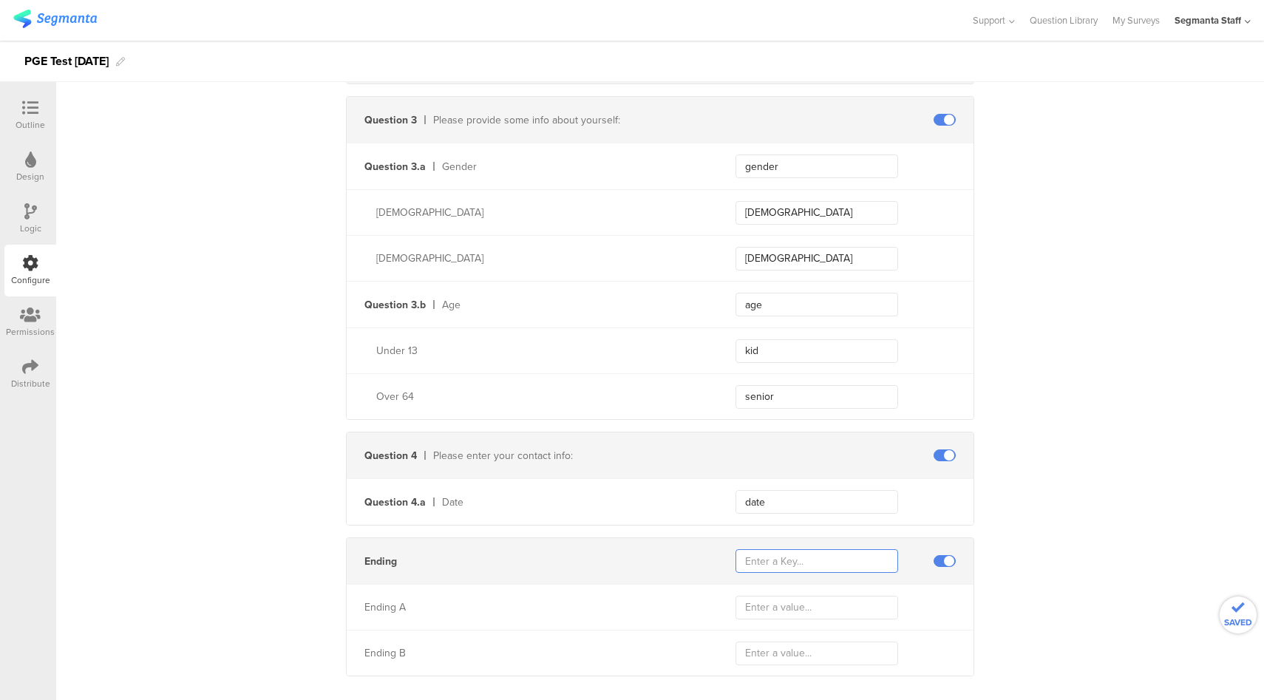
click at [823, 554] on input "text" at bounding box center [817, 561] width 163 height 24
type input "ending"
type input "a"
type input "b"
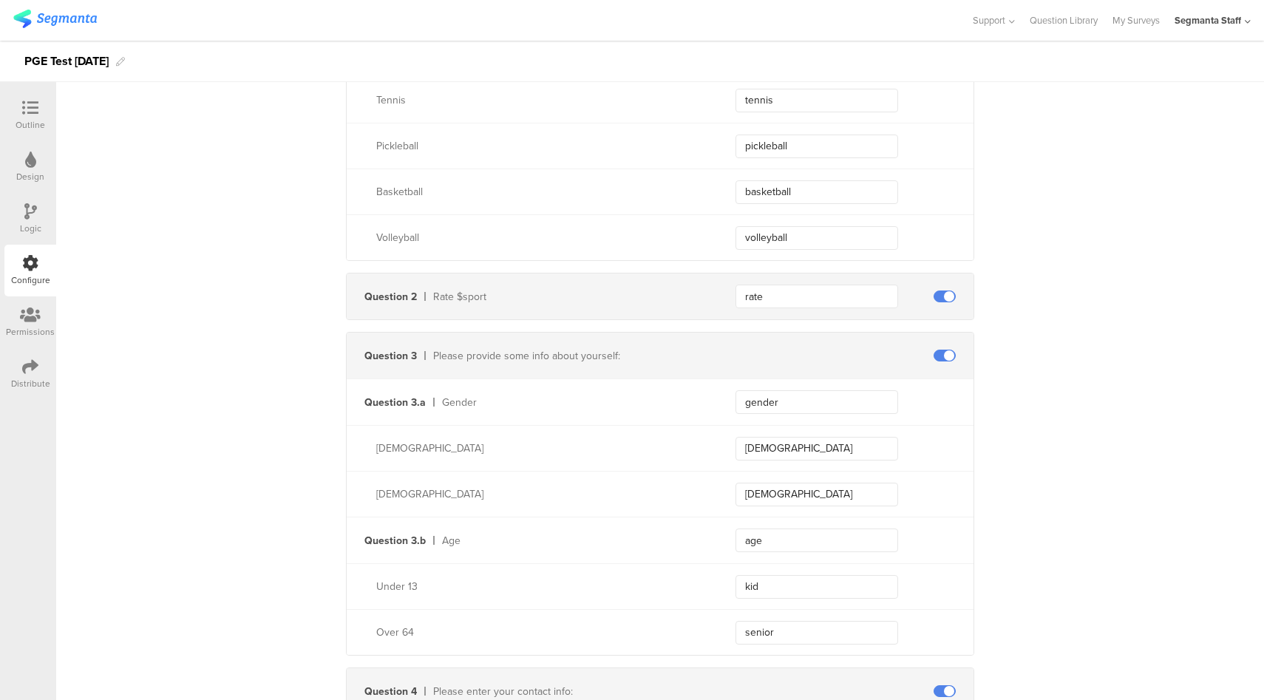
scroll to position [1093, 0]
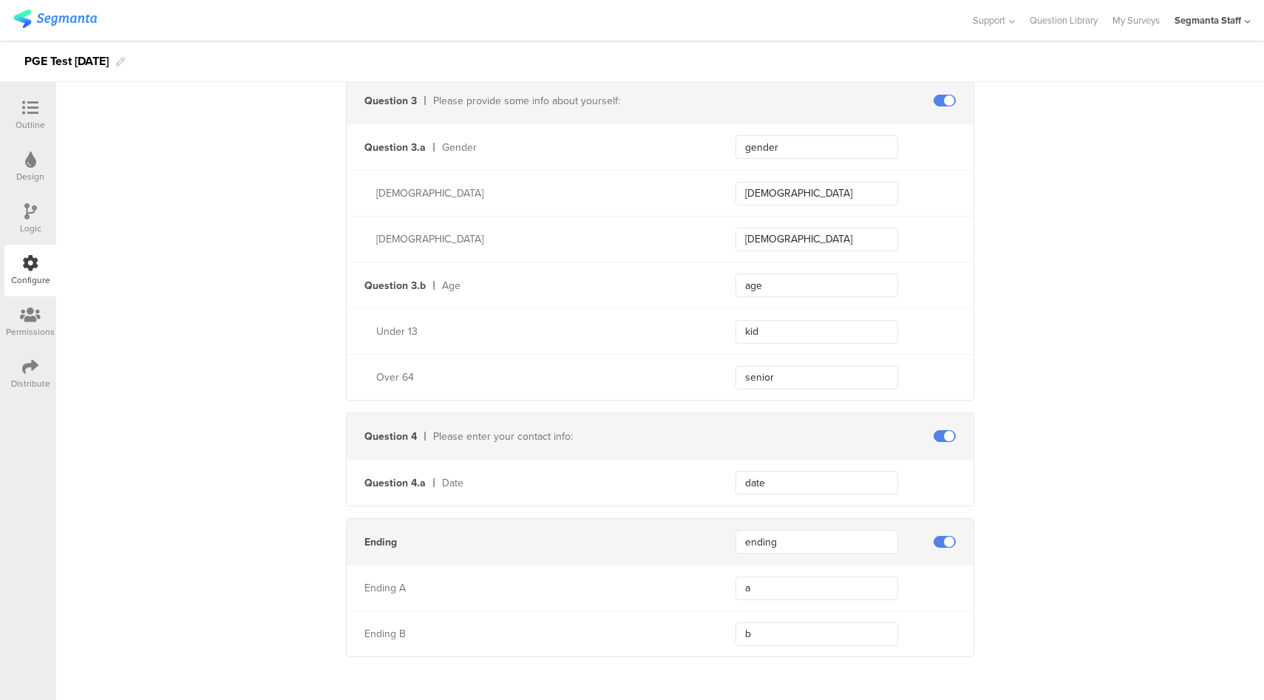
click at [30, 372] on icon at bounding box center [30, 367] width 16 height 16
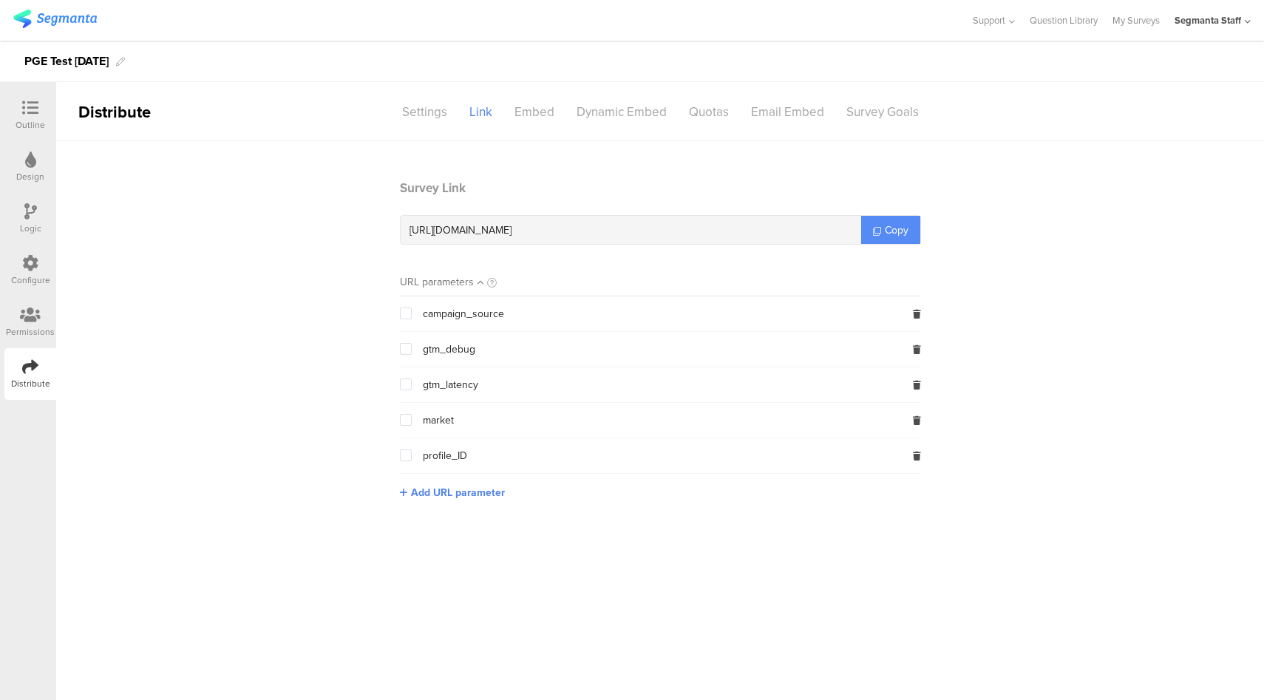
click at [886, 229] on span "Copy" at bounding box center [897, 231] width 24 height 16
click at [38, 275] on div "Configure" at bounding box center [30, 280] width 39 height 13
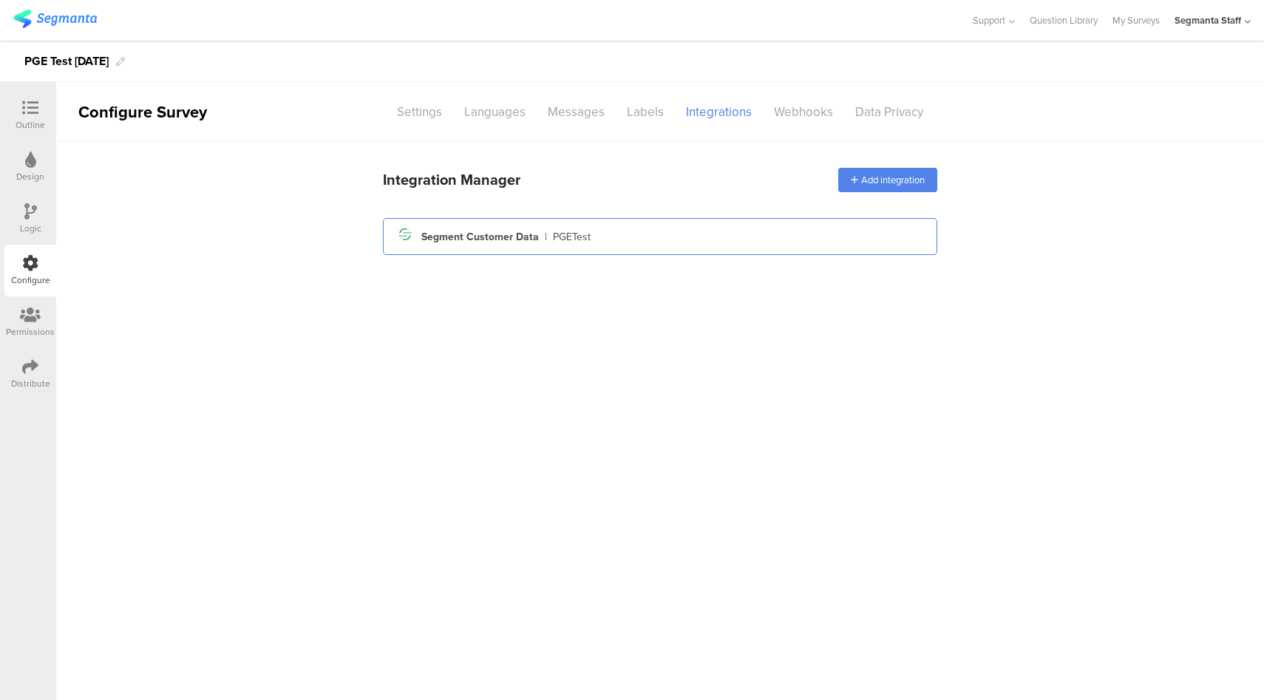
click at [804, 225] on div "Segment icon Created with Sketch. Segment Customer Data | PGETest" at bounding box center [660, 236] width 531 height 25
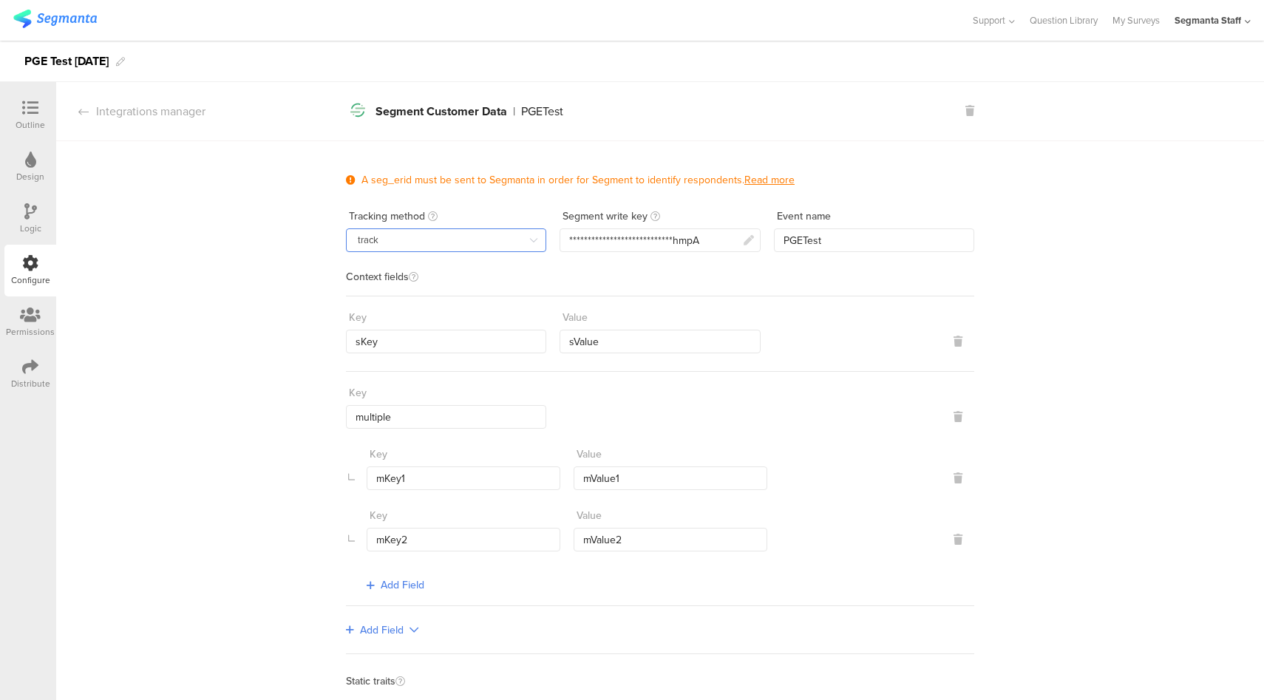
click at [468, 235] on input "track" at bounding box center [446, 240] width 200 height 24
click at [418, 302] on li "identify" at bounding box center [447, 301] width 210 height 25
type input "identify"
click at [33, 379] on div "Distribute" at bounding box center [30, 383] width 39 height 13
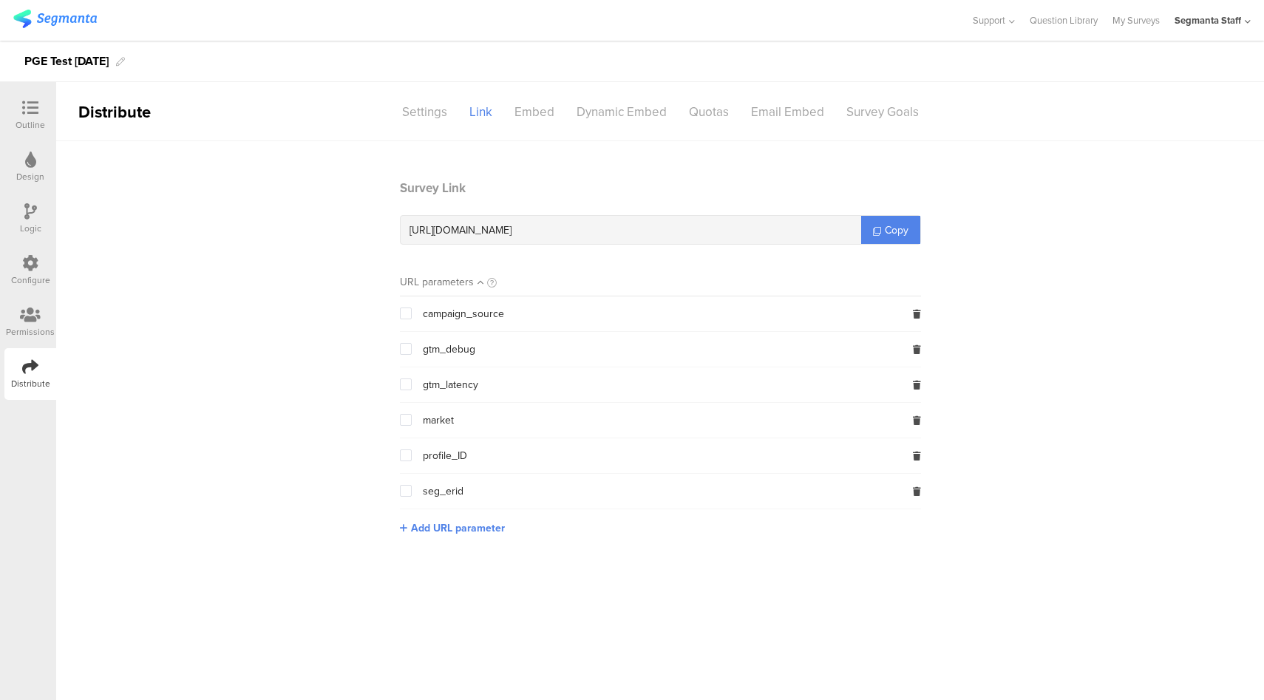
click at [37, 272] on div at bounding box center [30, 264] width 16 height 18
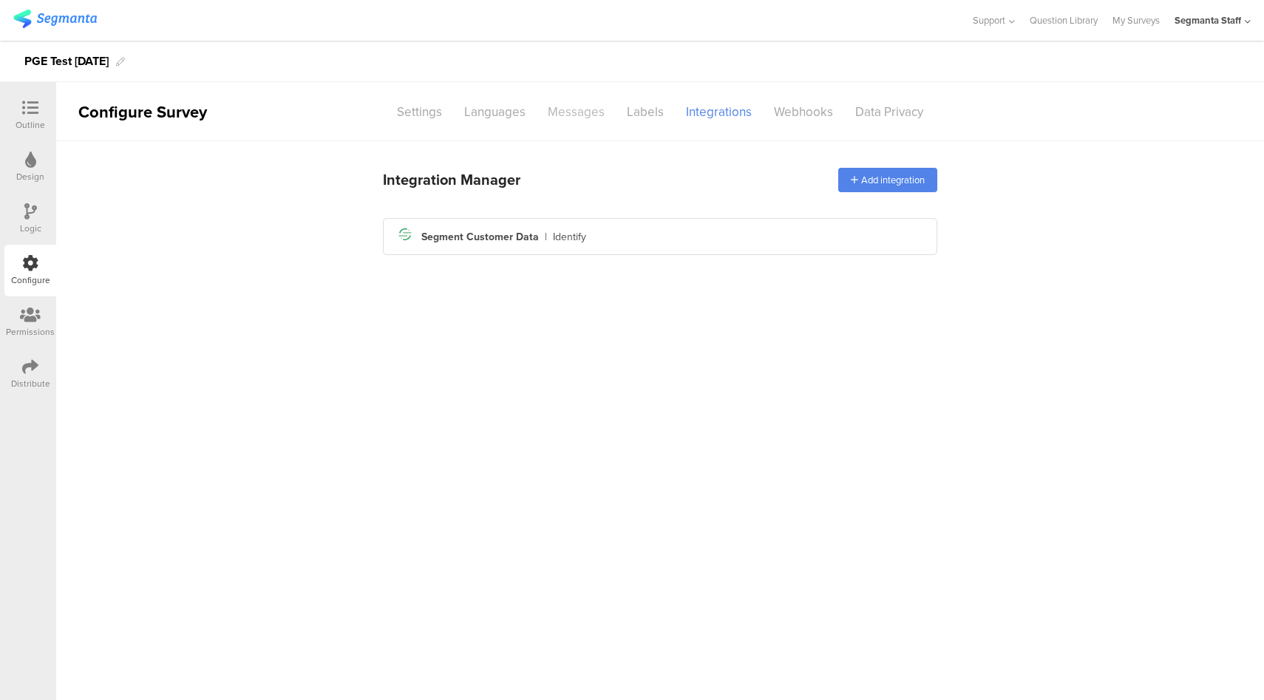
click at [566, 118] on div "Messages" at bounding box center [576, 112] width 79 height 26
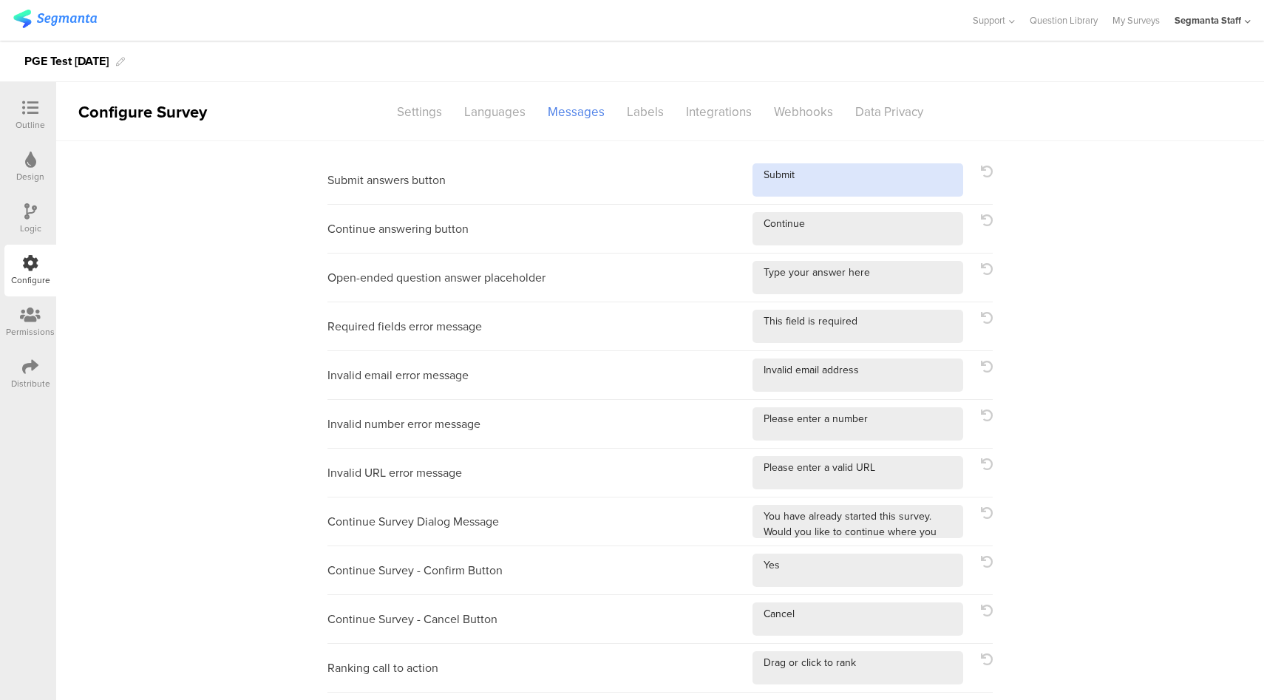
click at [849, 181] on textarea at bounding box center [858, 179] width 211 height 33
type textarea "Submit!"
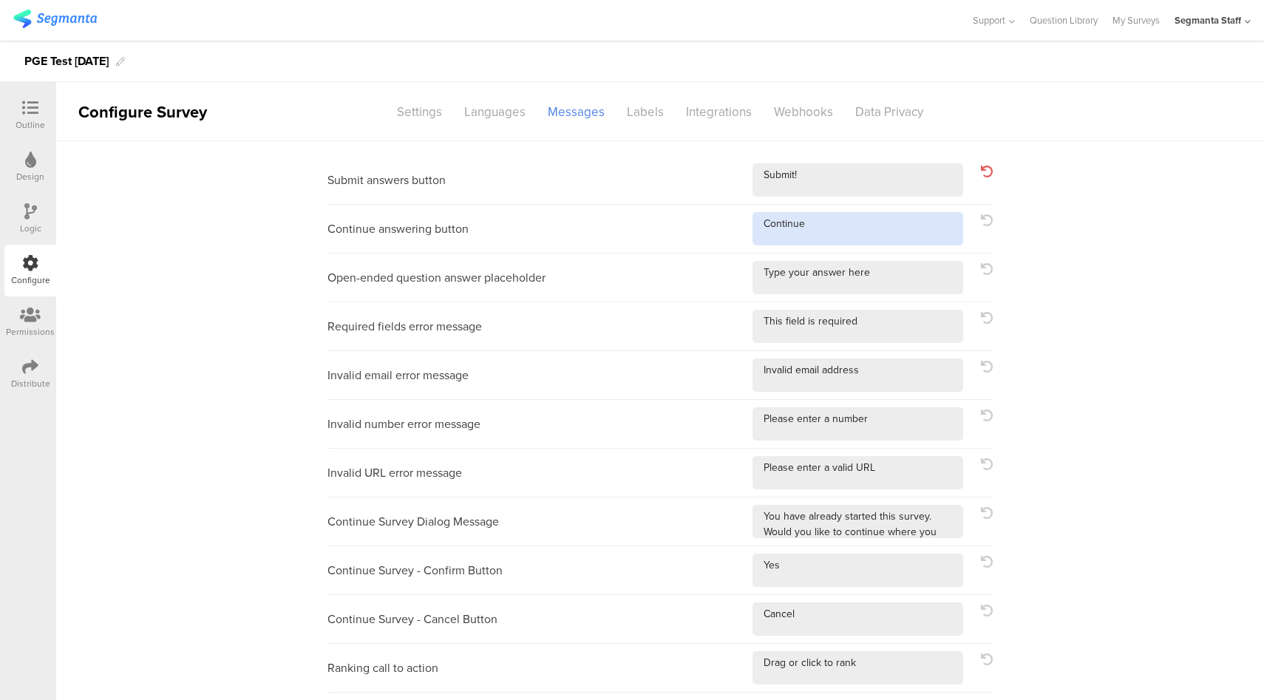
click at [875, 228] on textarea at bounding box center [858, 228] width 211 height 33
click at [983, 221] on icon at bounding box center [987, 220] width 12 height 12
type textarea "Continue"
click at [984, 174] on icon at bounding box center [987, 172] width 12 height 12
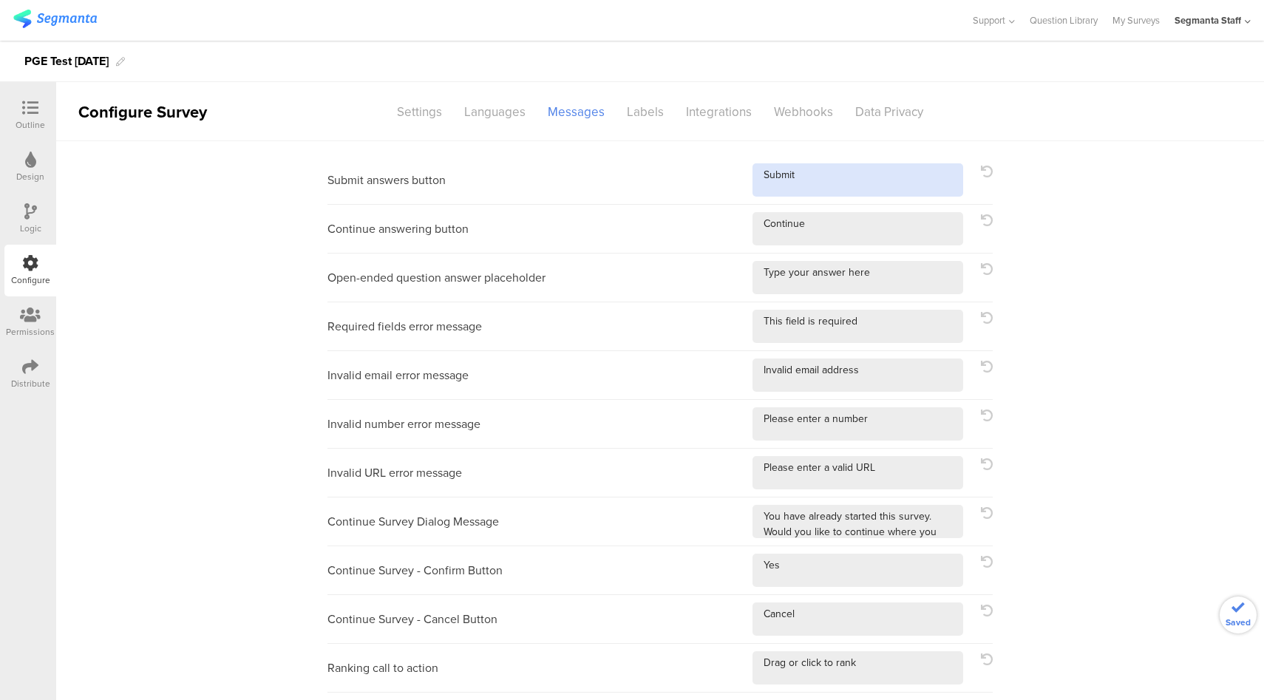
click at [782, 176] on textarea at bounding box center [858, 179] width 211 height 33
click at [846, 186] on textarea at bounding box center [858, 179] width 211 height 33
type textarea "Submit!"
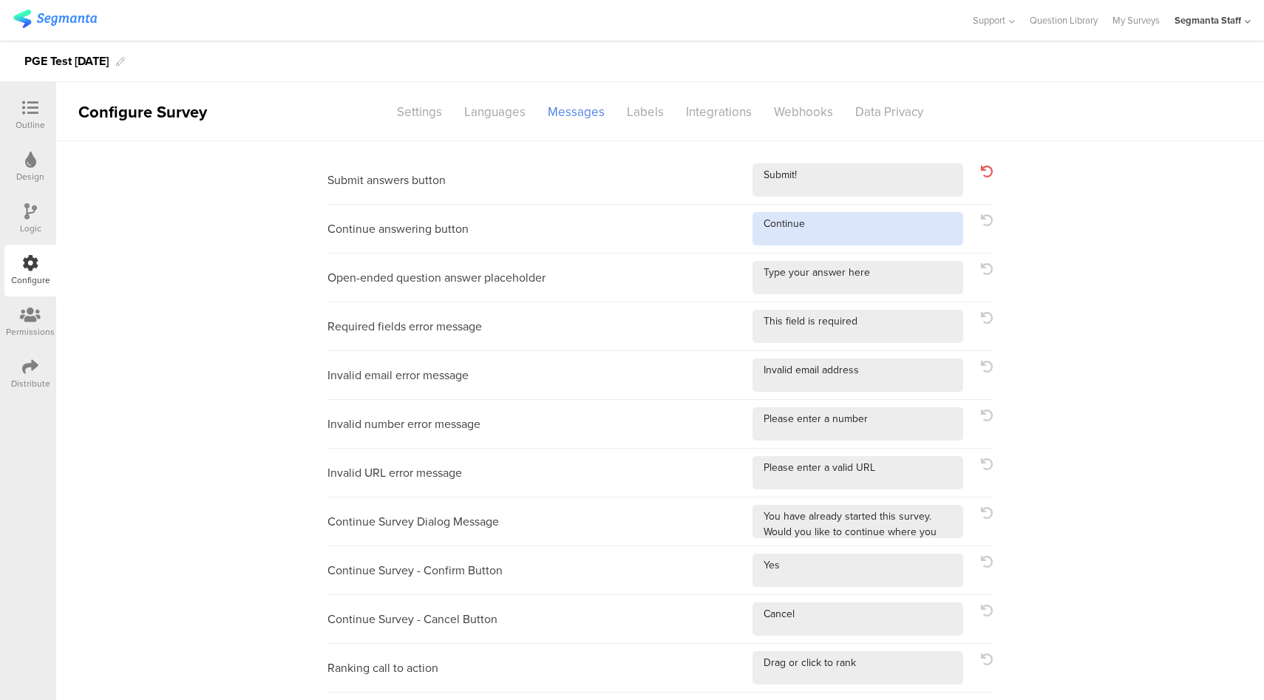
click at [864, 226] on textarea at bounding box center [858, 228] width 211 height 33
type textarea "Continue!"
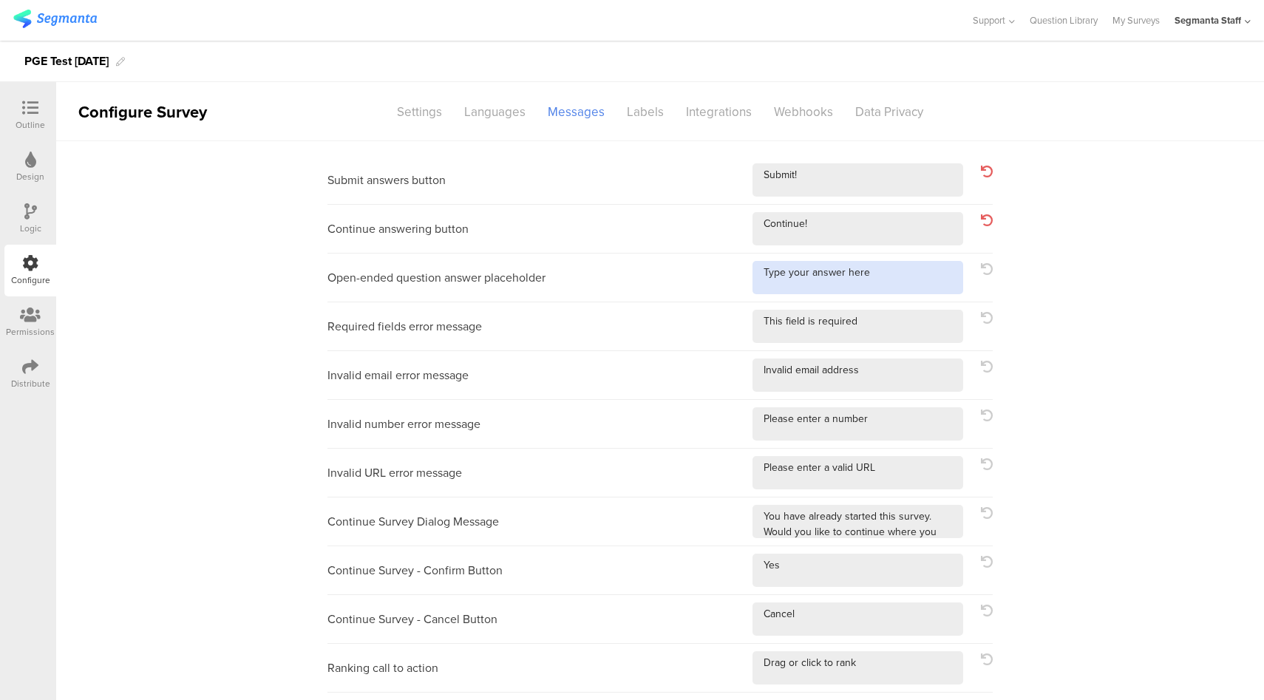
click at [907, 283] on textarea at bounding box center [858, 277] width 211 height 33
click at [981, 272] on icon at bounding box center [987, 269] width 12 height 12
click at [902, 282] on textarea at bounding box center [858, 277] width 211 height 33
type textarea "Type your answer here!"
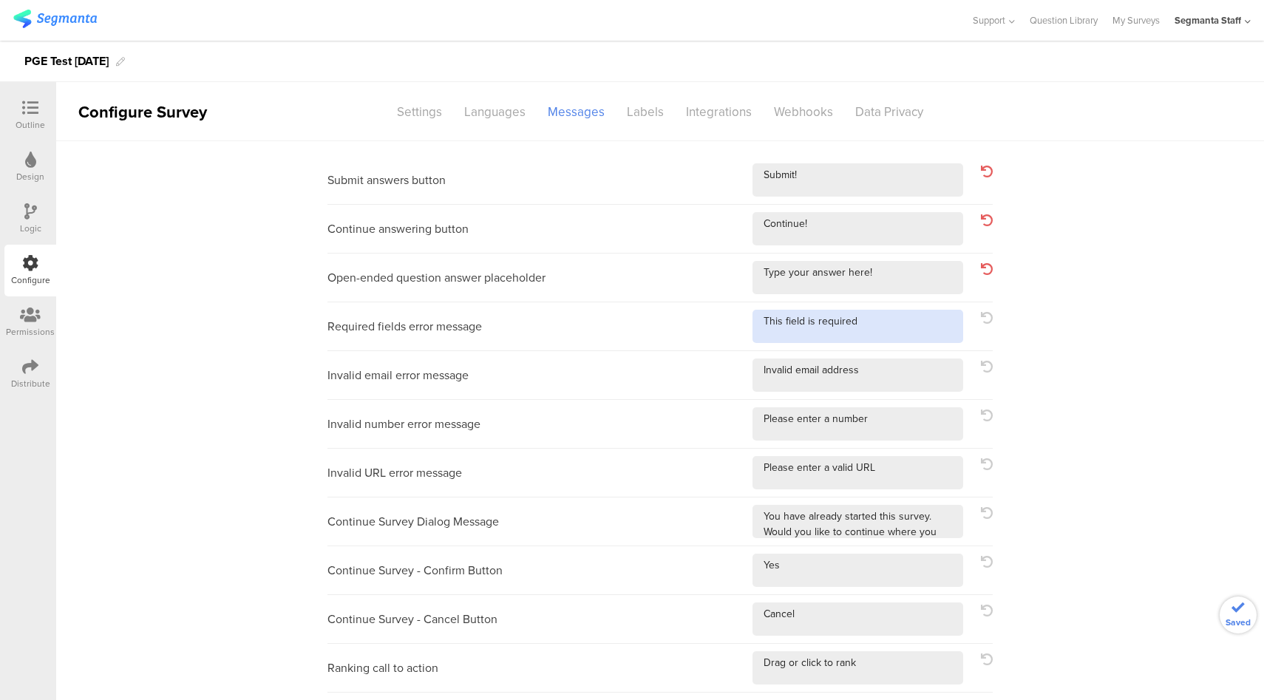
click at [903, 330] on textarea at bounding box center [858, 326] width 211 height 33
type textarea "This field is required!"
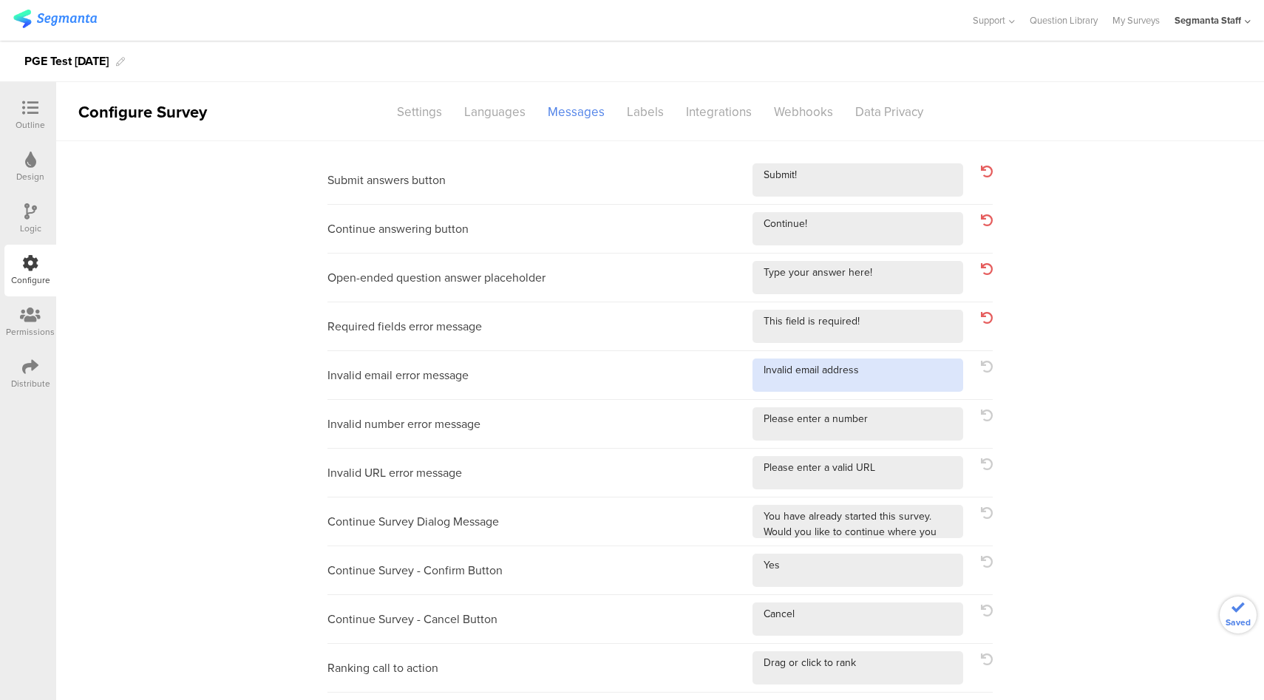
click at [893, 374] on textarea at bounding box center [858, 375] width 211 height 33
type textarea "Invalid email address!"
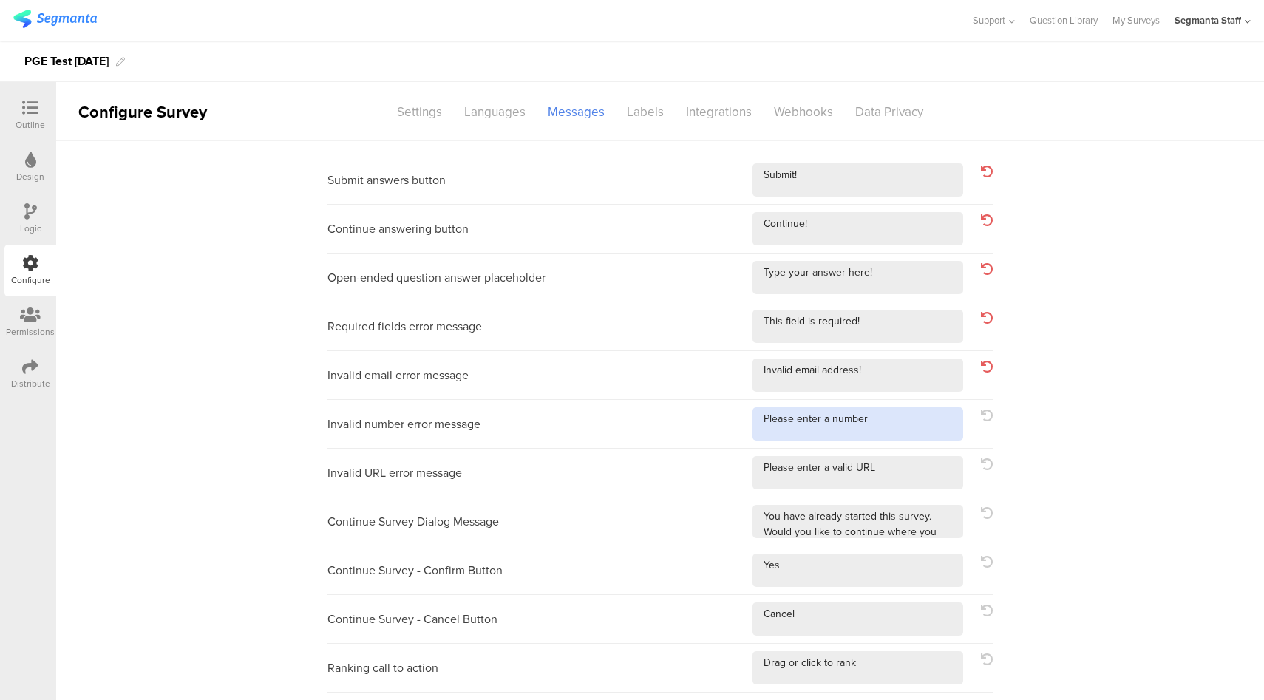
click at [900, 425] on textarea at bounding box center [858, 423] width 211 height 33
type textarea "Please enter a number!"
click at [912, 482] on textarea at bounding box center [858, 472] width 211 height 33
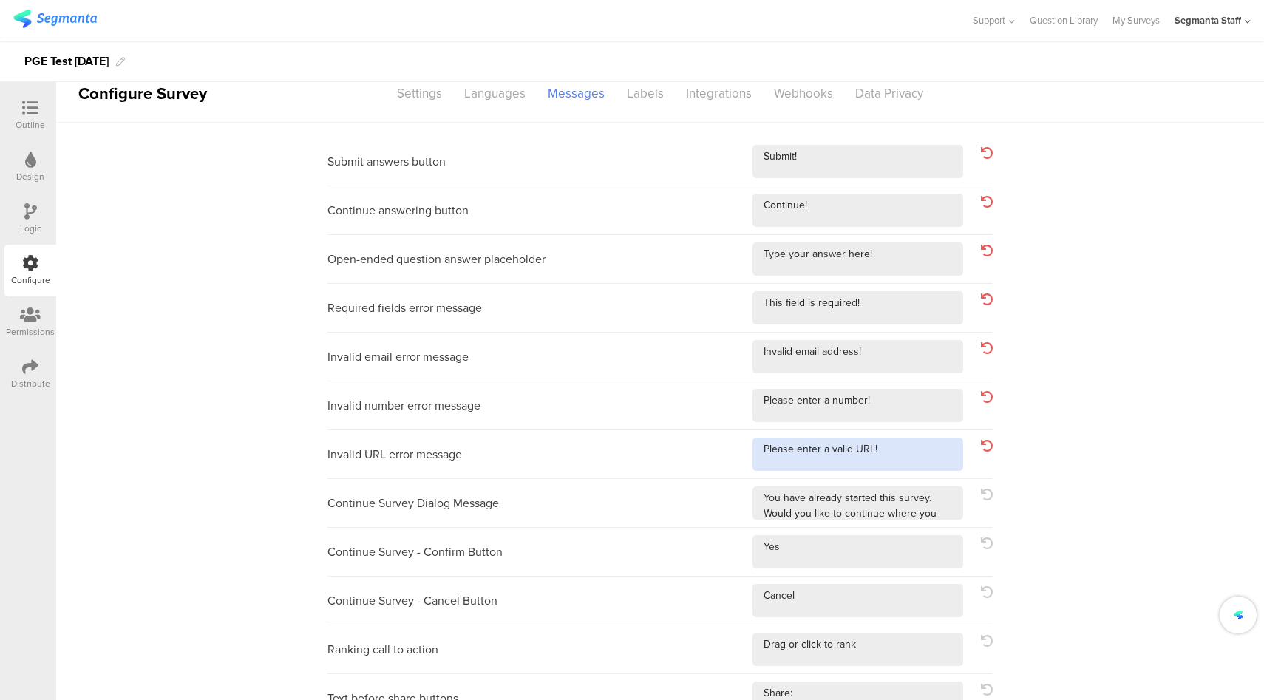
scroll to position [19, 0]
type textarea "Please enter a valid URL!"
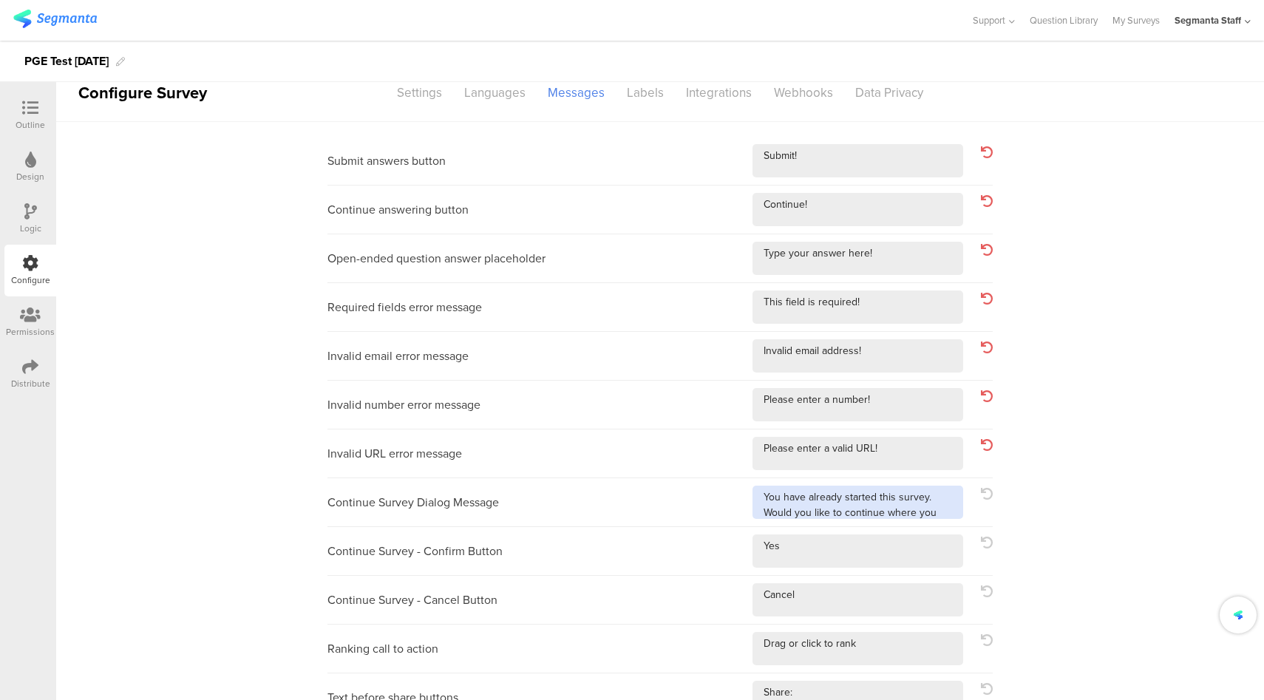
click at [909, 505] on textarea at bounding box center [858, 502] width 211 height 33
type textarea "You have already started this survey. Would you like to continue where you left…"
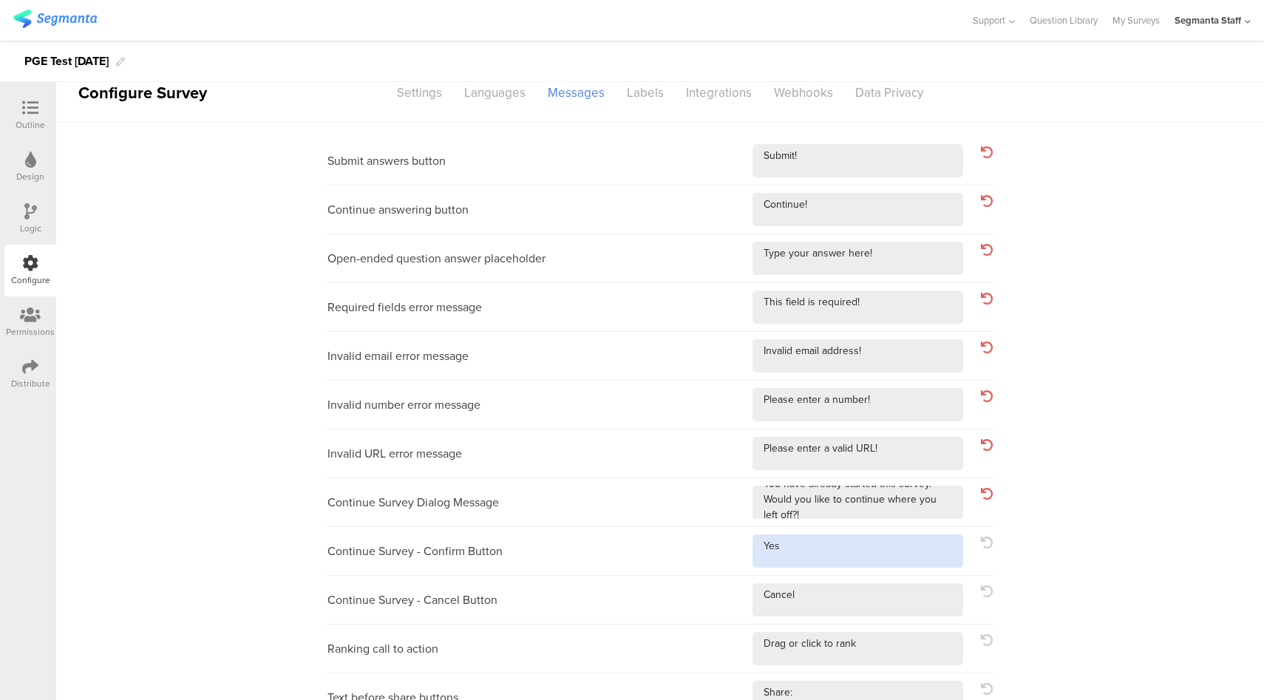
click at [845, 554] on textarea at bounding box center [858, 550] width 211 height 33
type textarea "Yes!"
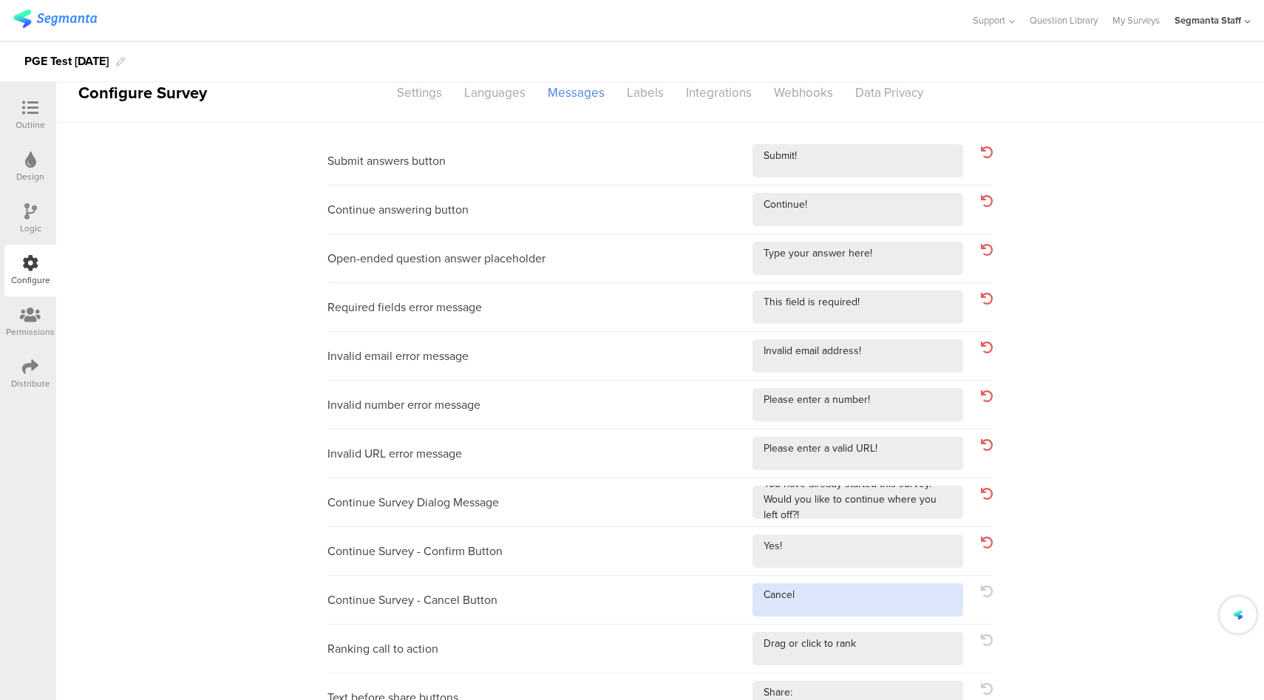
click at [851, 614] on textarea at bounding box center [858, 599] width 211 height 33
type textarea "Cancel!"
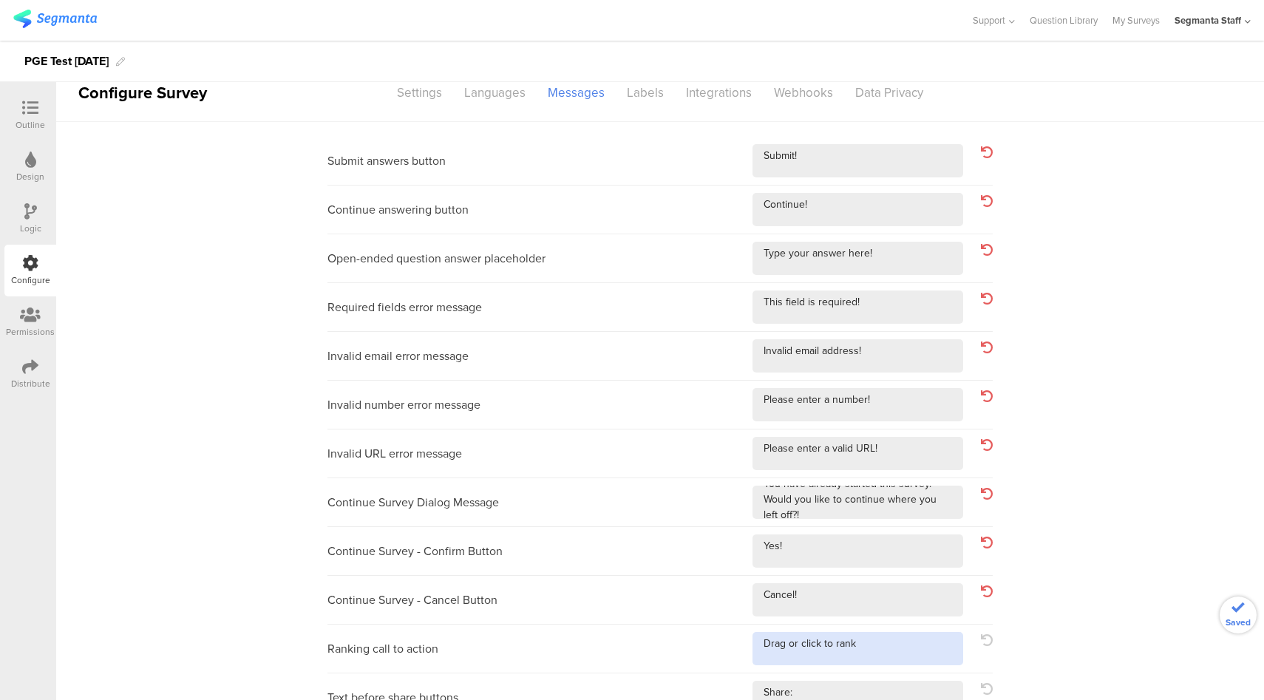
click at [893, 639] on textarea at bounding box center [858, 648] width 211 height 33
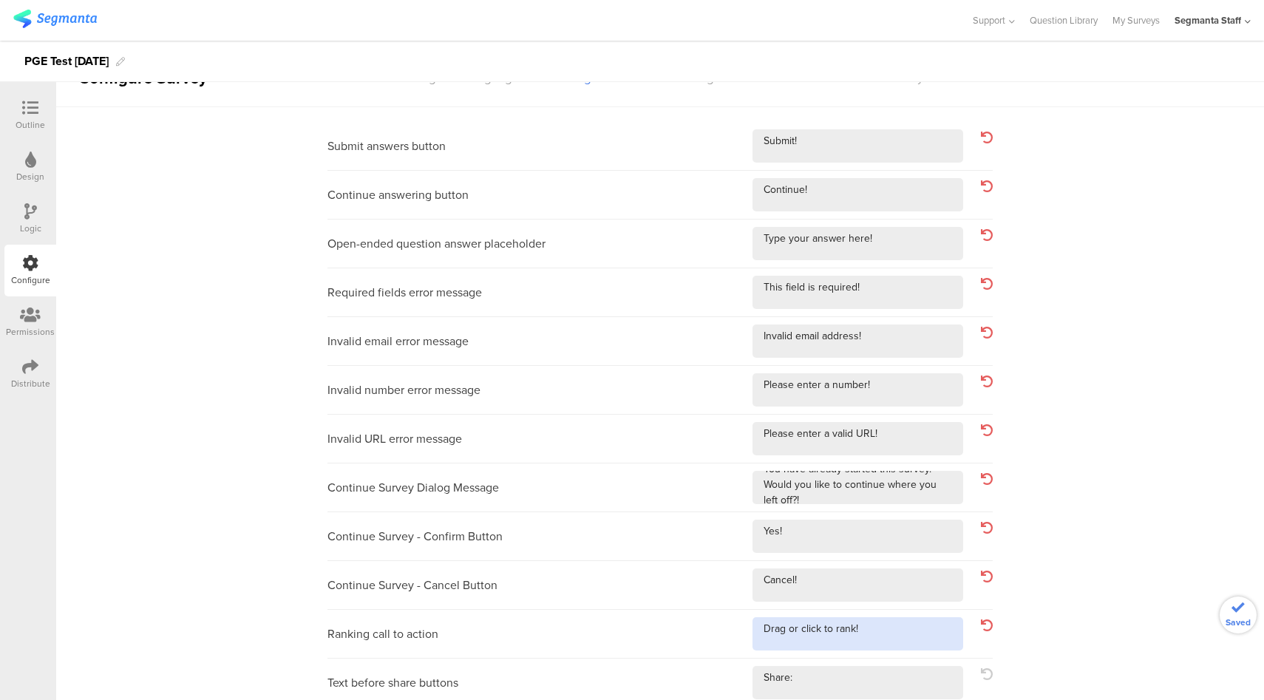
scroll to position [35, 0]
type textarea "Drag or click to rank!"
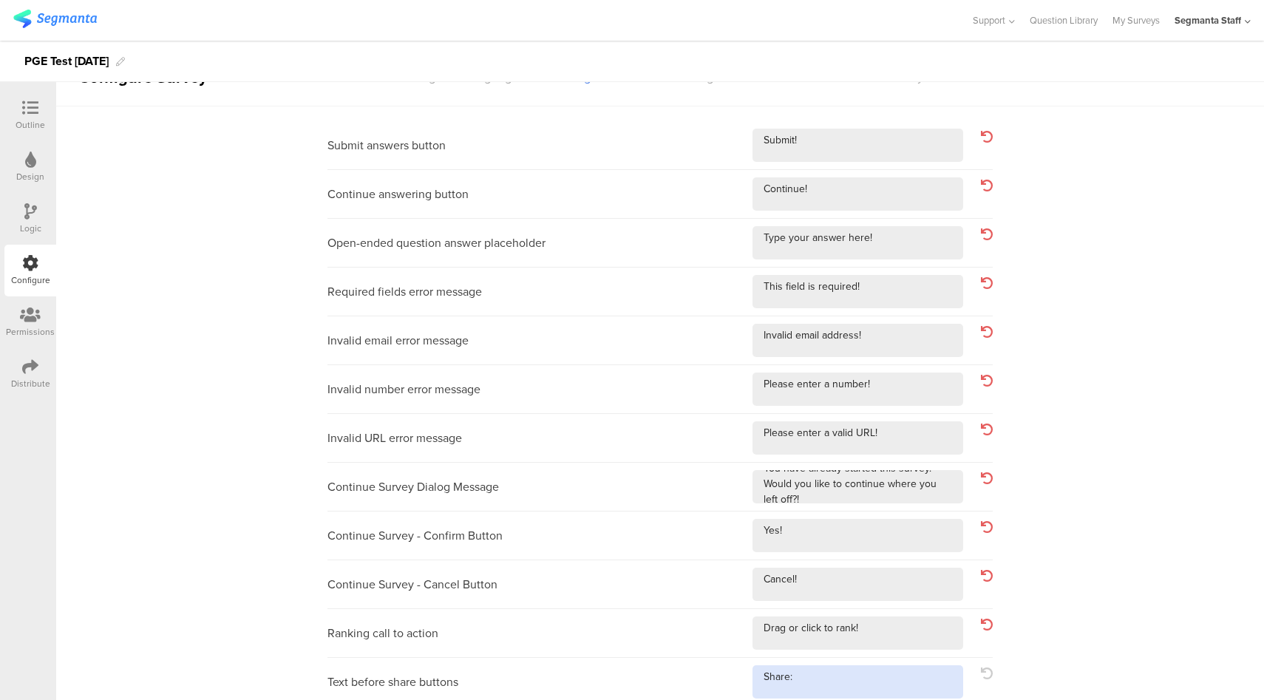
click at [827, 681] on textarea at bounding box center [858, 681] width 211 height 33
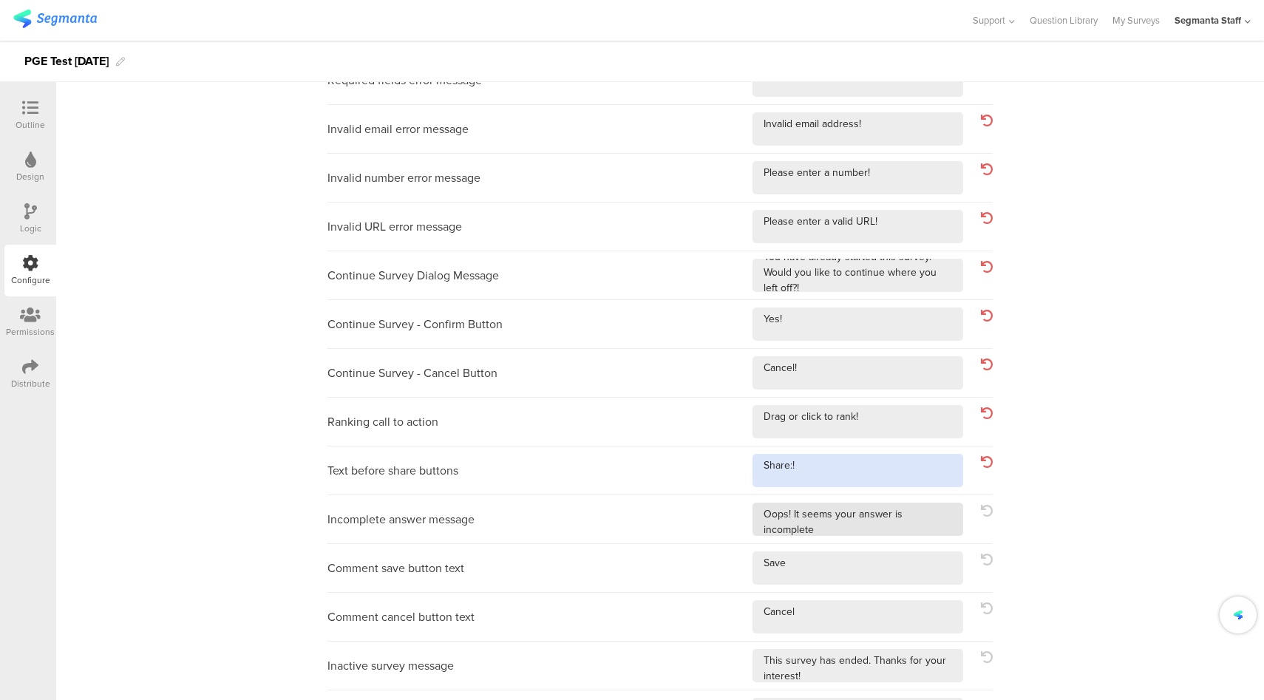
type textarea "Share:!"
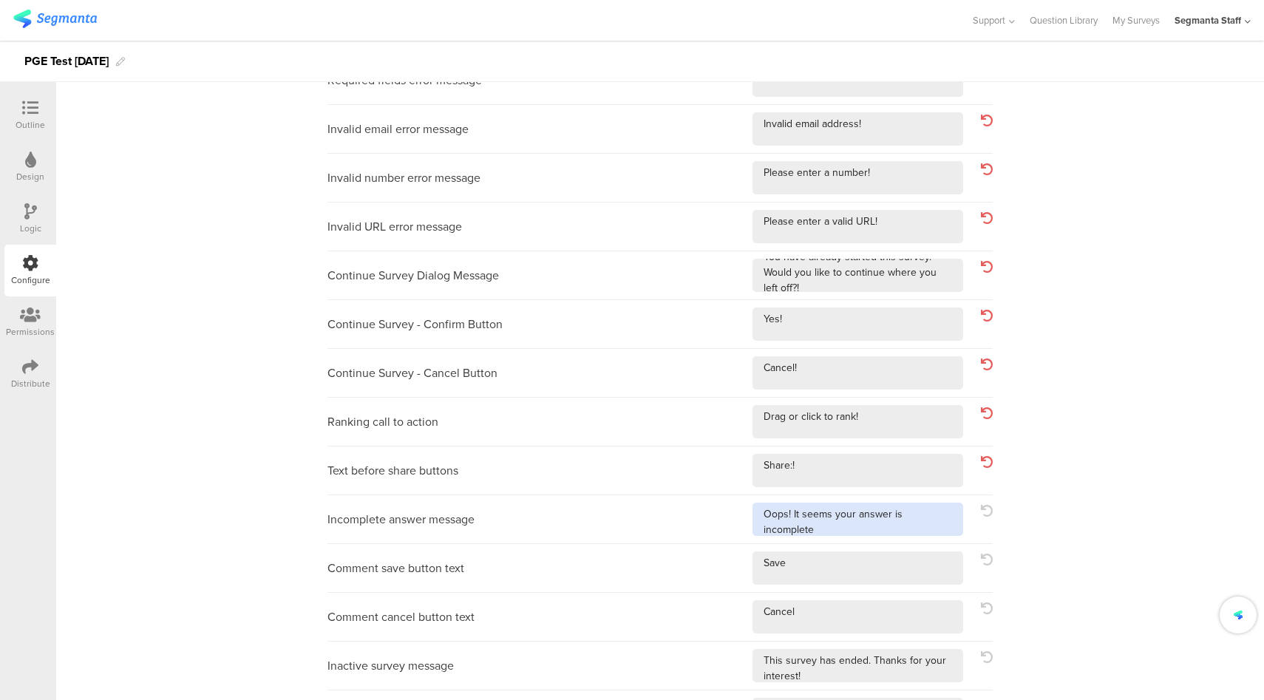
click at [868, 526] on textarea at bounding box center [858, 519] width 211 height 33
type textarea "Oops! It seems your answer is incomplete!"
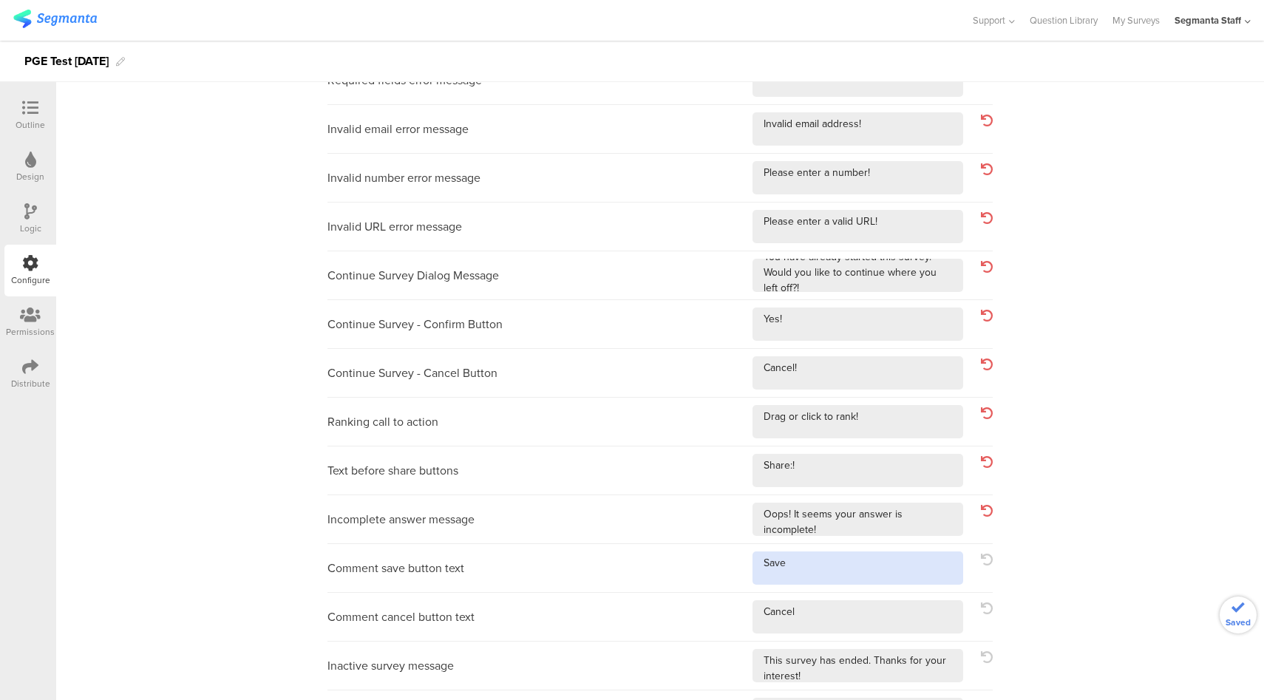
click at [852, 581] on textarea at bounding box center [858, 567] width 211 height 33
type textarea "Save!"
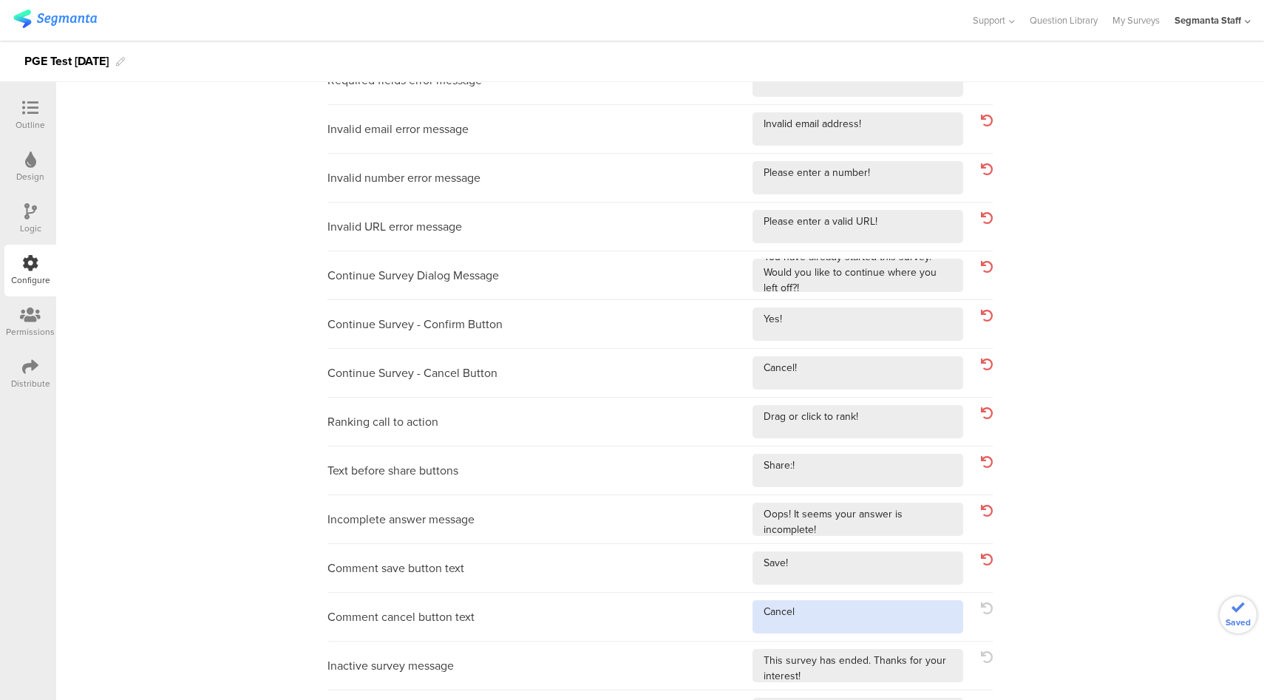
click at [858, 613] on textarea at bounding box center [858, 616] width 211 height 33
type textarea "Cancel!"
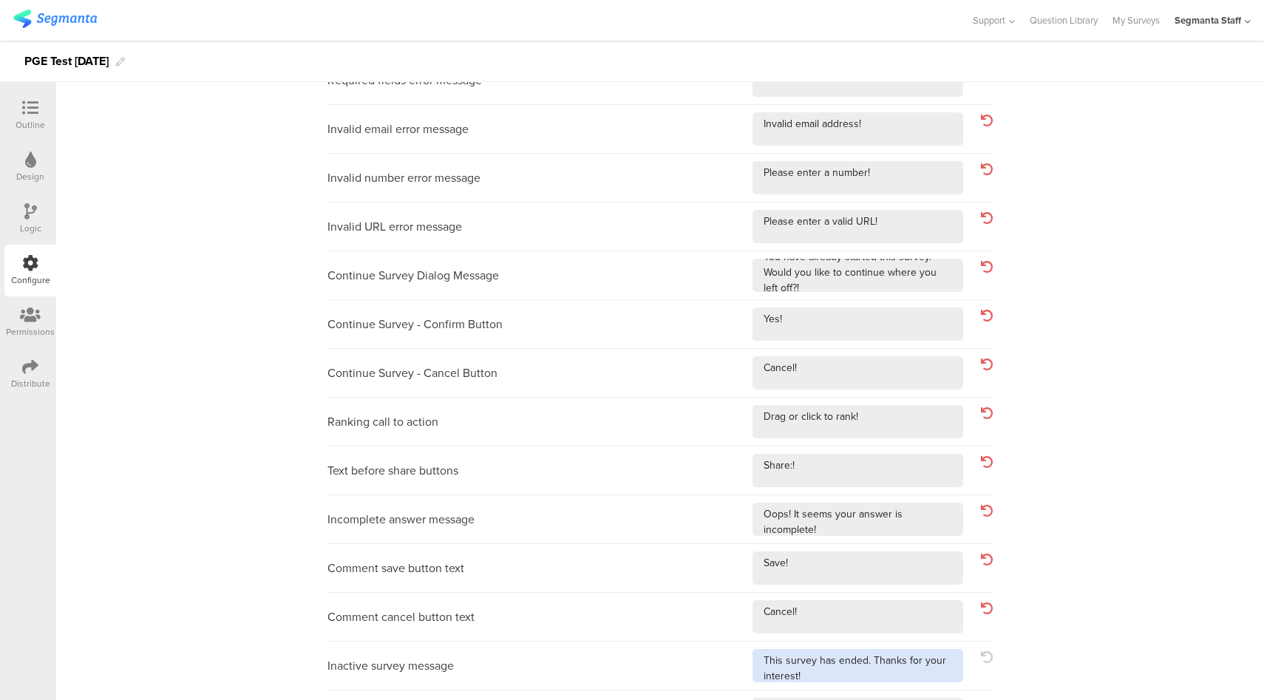
click at [863, 676] on textarea at bounding box center [858, 665] width 211 height 33
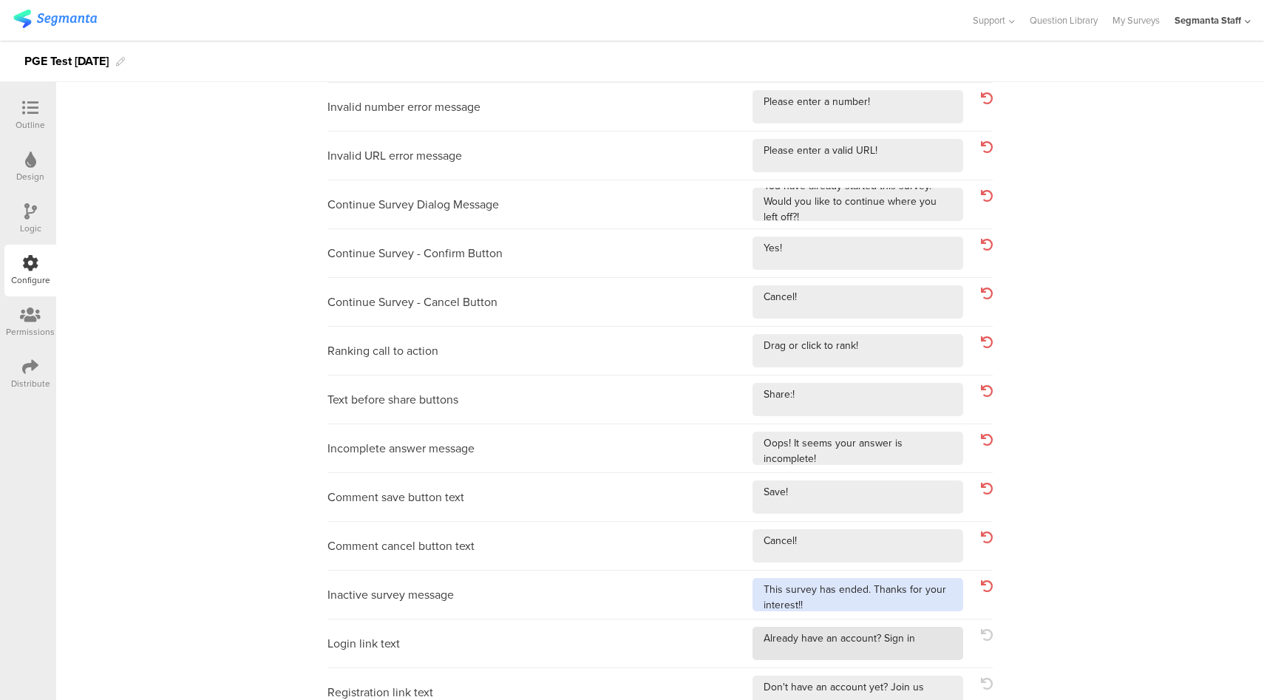
scroll to position [432, 0]
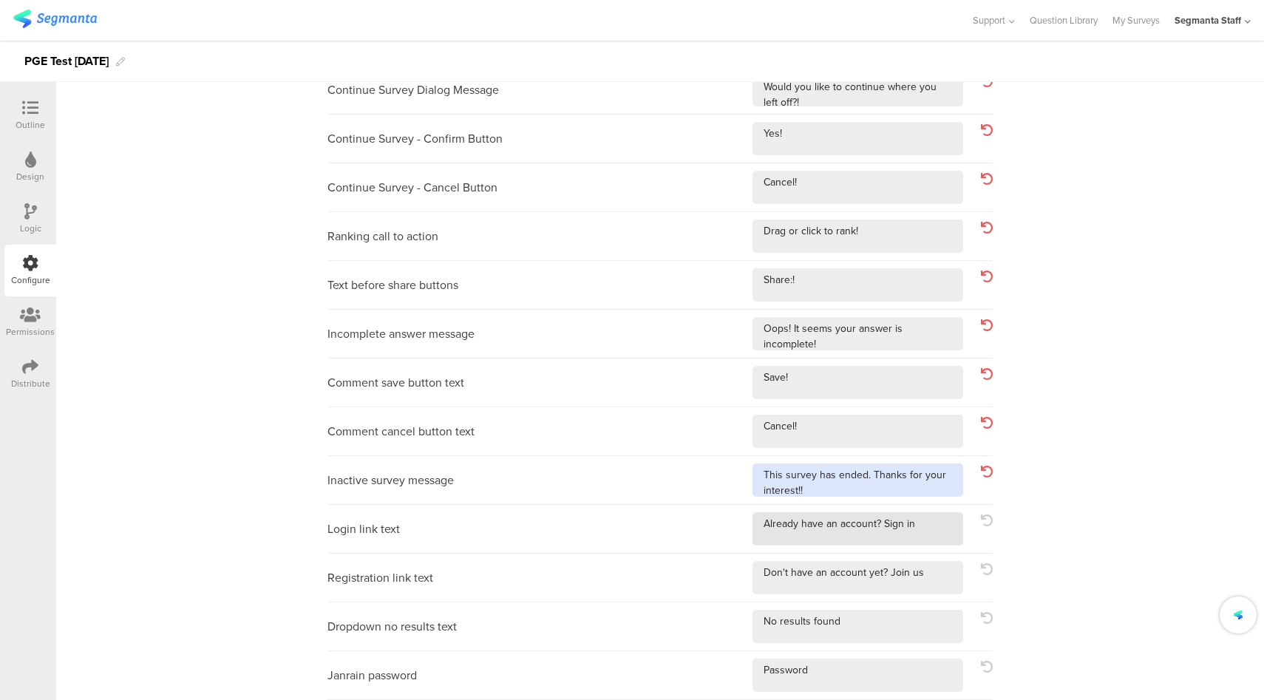
type textarea "This survey has ended. Thanks for your interest!!"
click at [929, 530] on textarea at bounding box center [858, 528] width 211 height 33
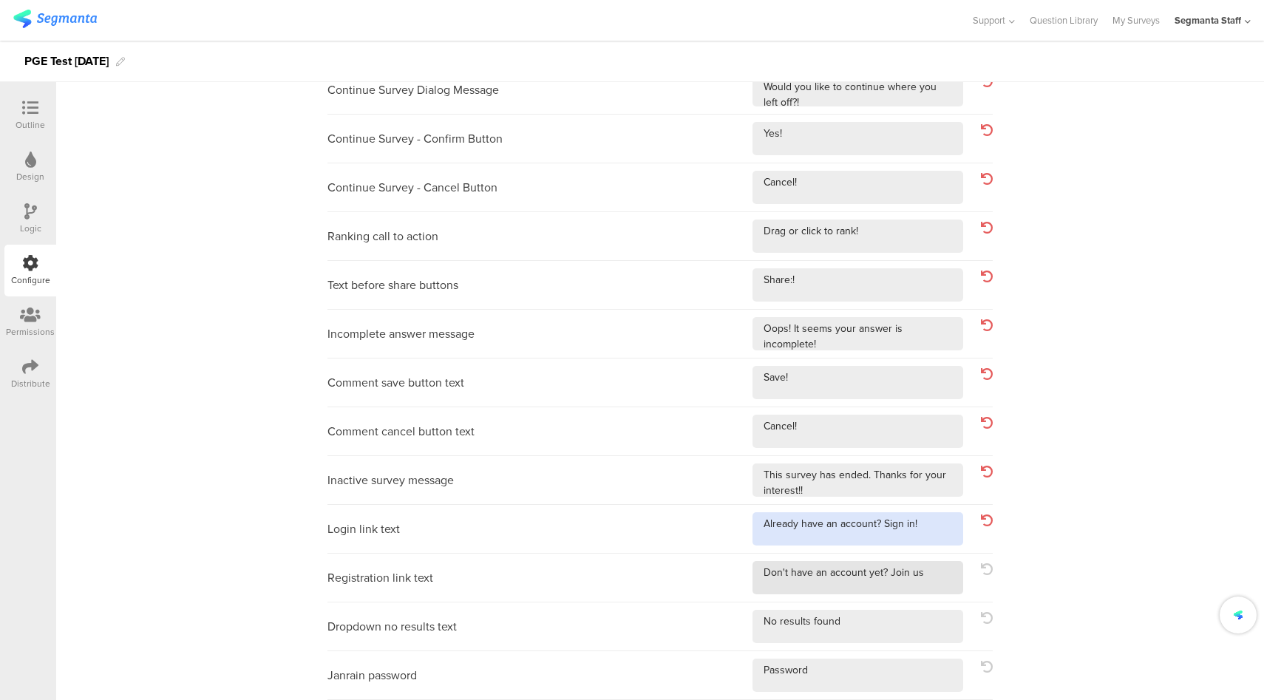
type textarea "Already have an account? Sign in!"
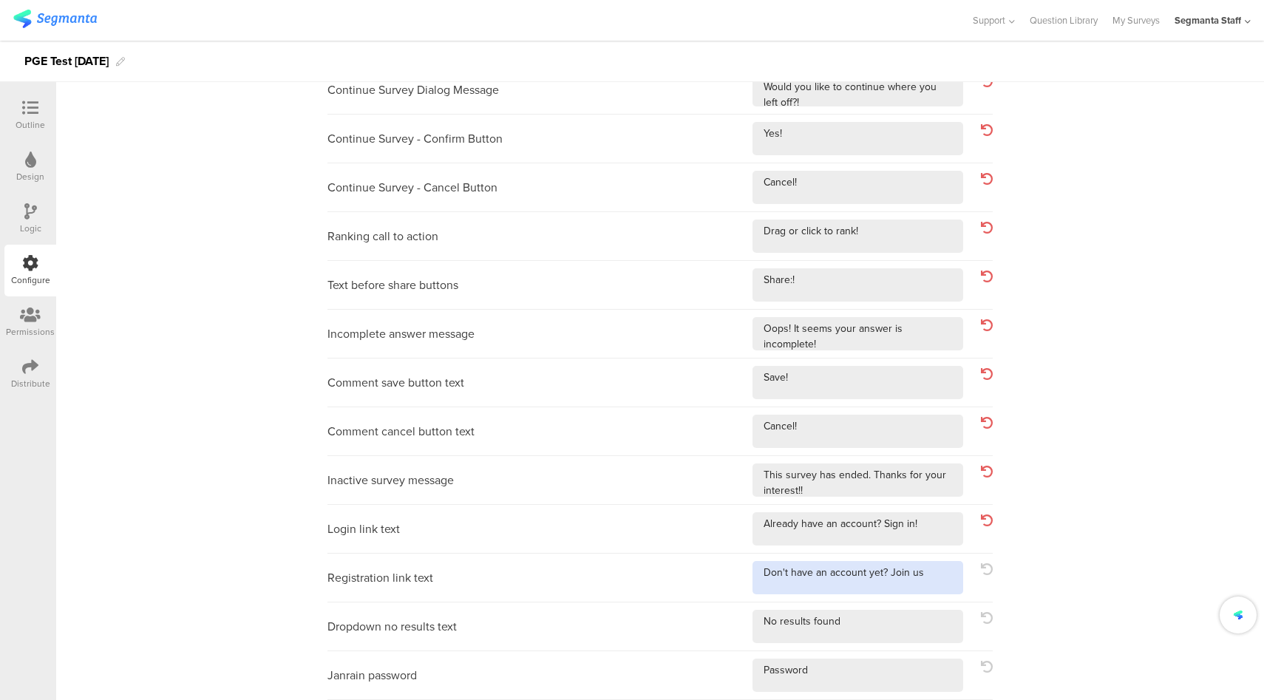
click at [930, 576] on textarea at bounding box center [858, 577] width 211 height 33
type textarea "Don't have an account yet? Join us!"
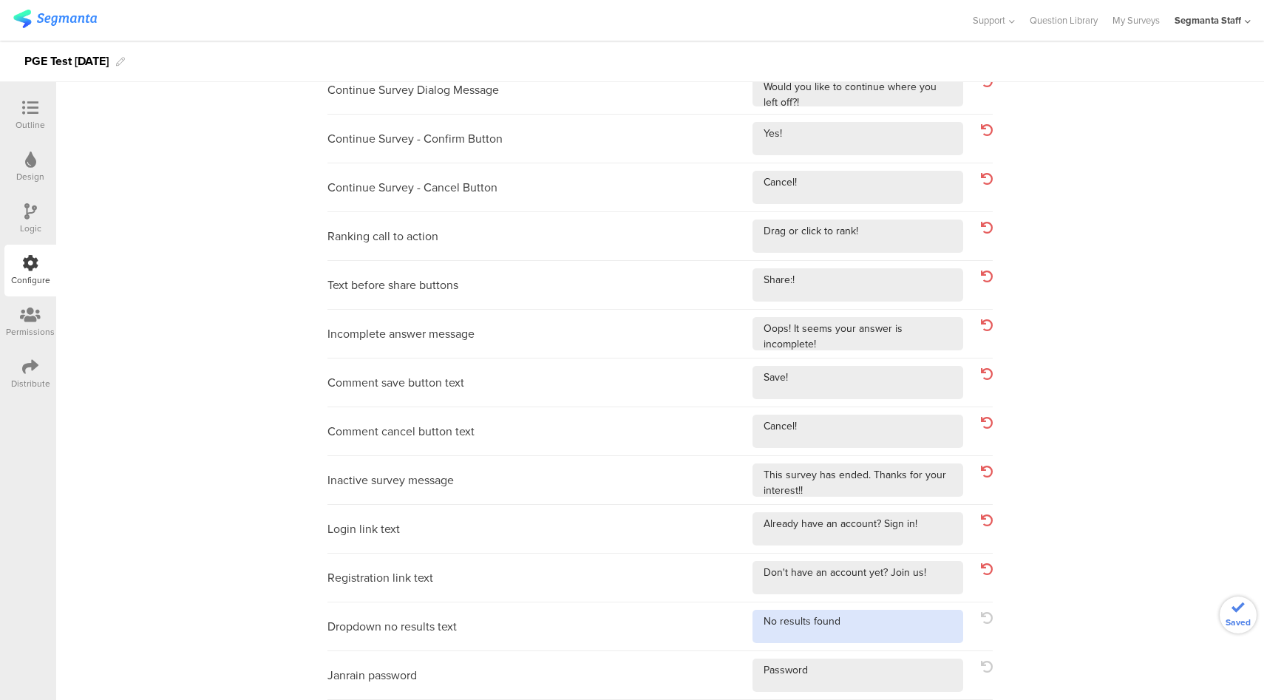
click at [899, 622] on textarea at bounding box center [858, 626] width 211 height 33
type textarea "No results found!"
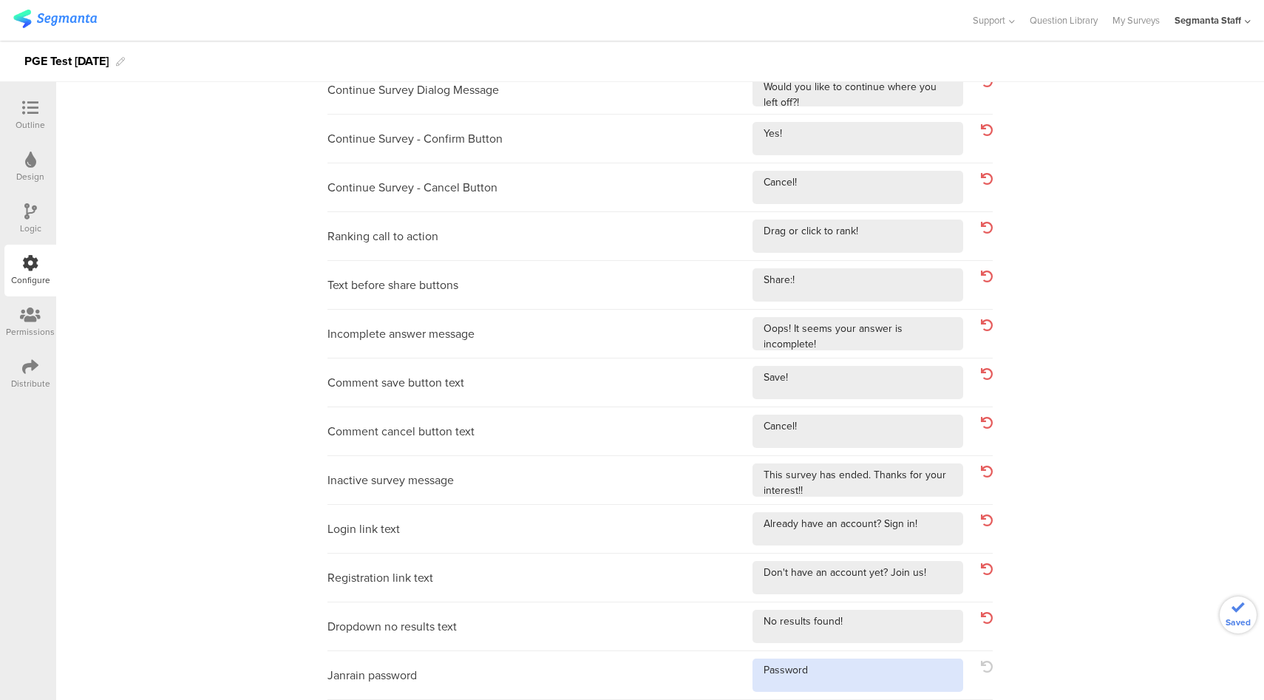
click at [855, 673] on textarea at bounding box center [858, 675] width 211 height 33
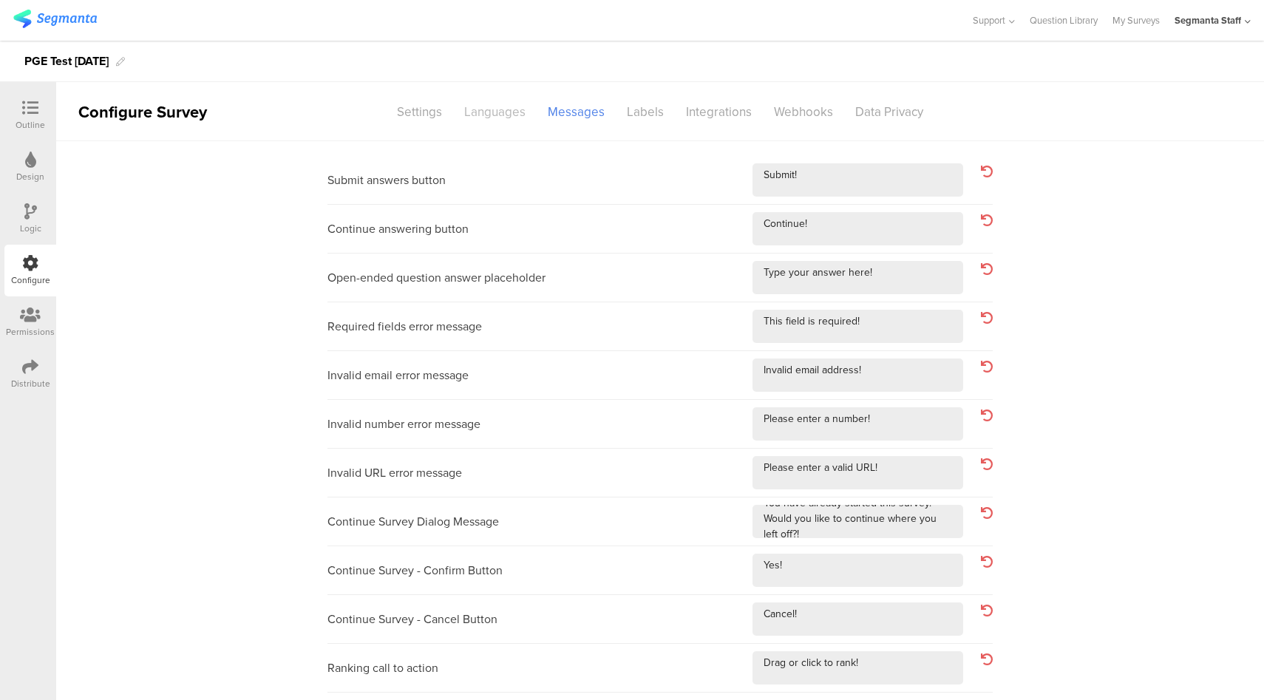
type textarea "Password!"
click at [472, 116] on div "Languages" at bounding box center [495, 112] width 84 height 26
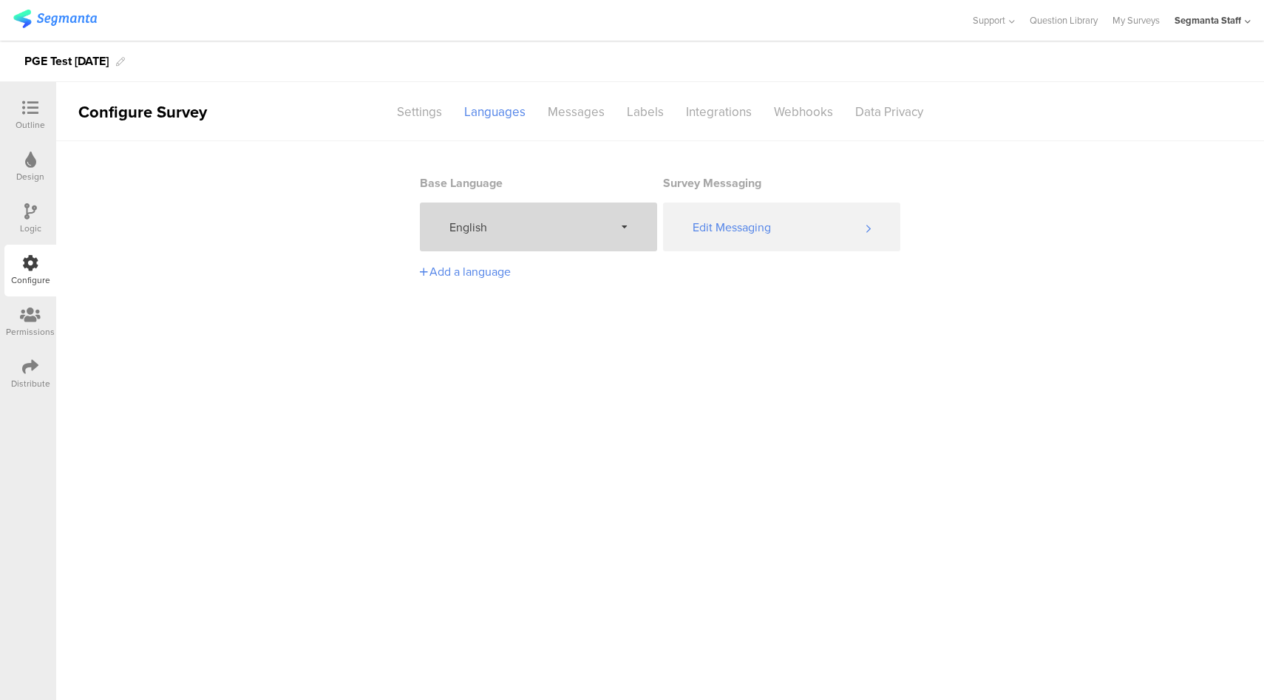
click at [562, 242] on div "English" at bounding box center [538, 227] width 237 height 49
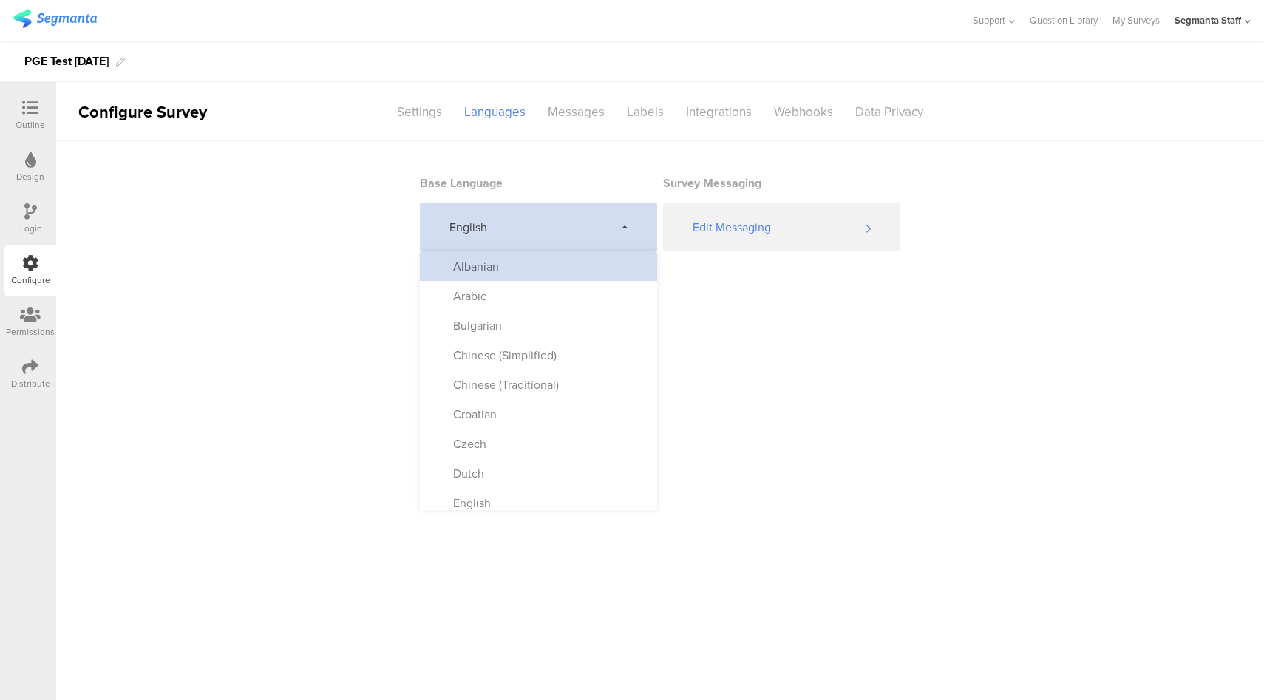
click at [552, 275] on div "Albanian" at bounding box center [538, 266] width 237 height 30
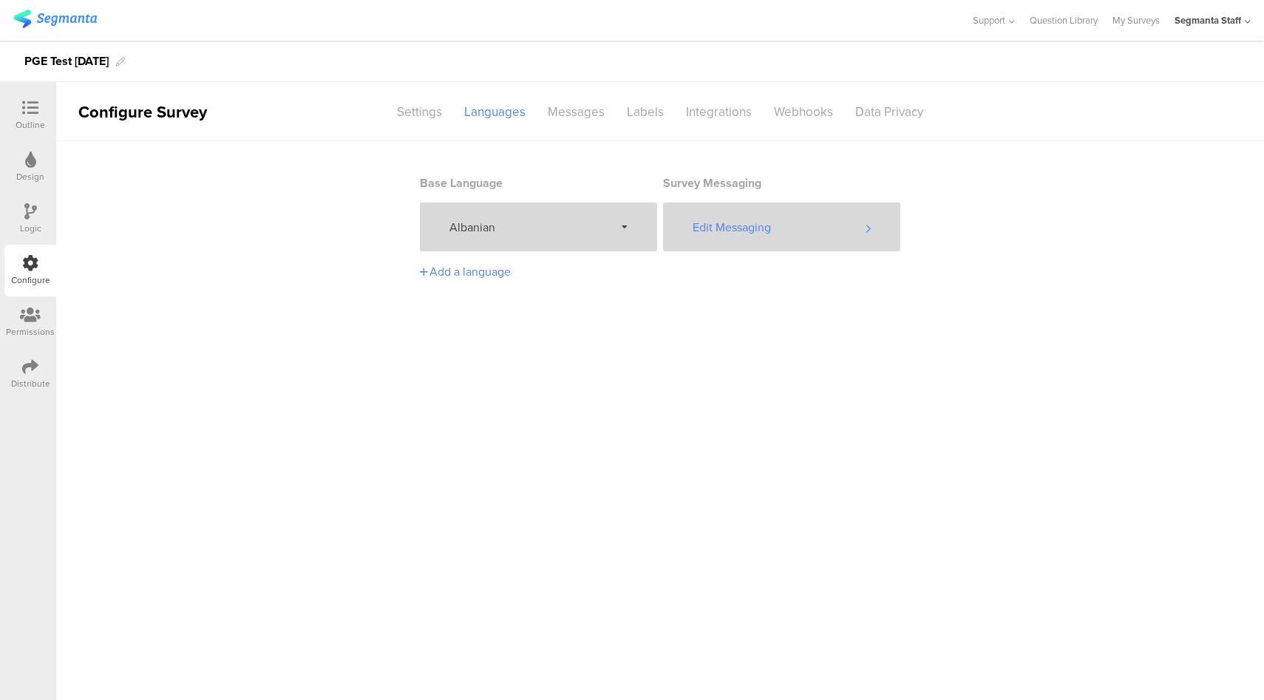
click at [817, 229] on div "Edit Messaging" at bounding box center [781, 227] width 237 height 49
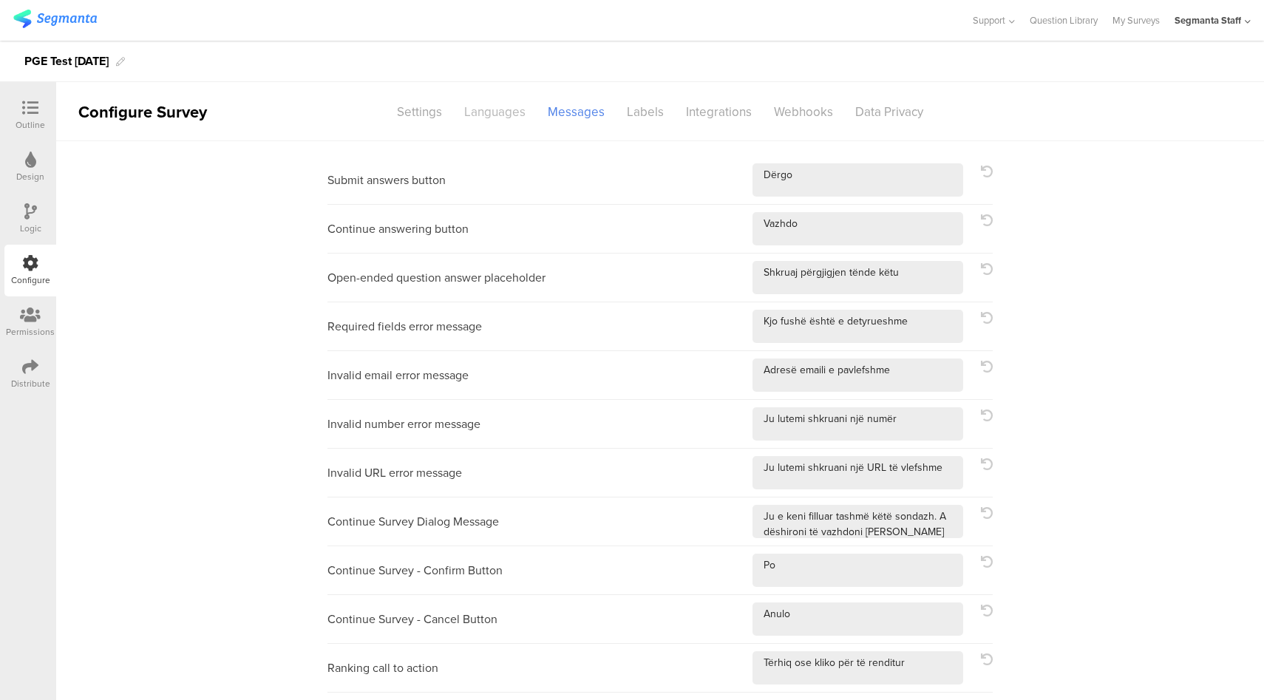
click at [500, 119] on div "Languages" at bounding box center [495, 112] width 84 height 26
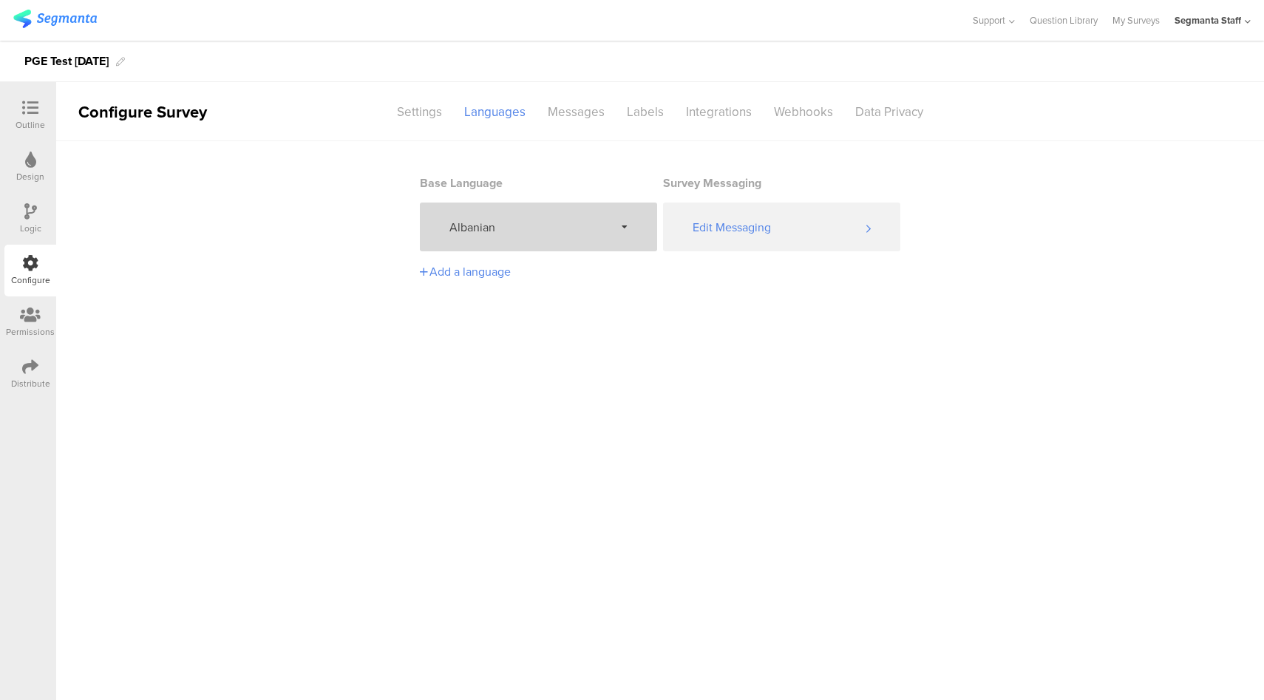
click at [573, 223] on span "Albanian" at bounding box center [531, 227] width 165 height 17
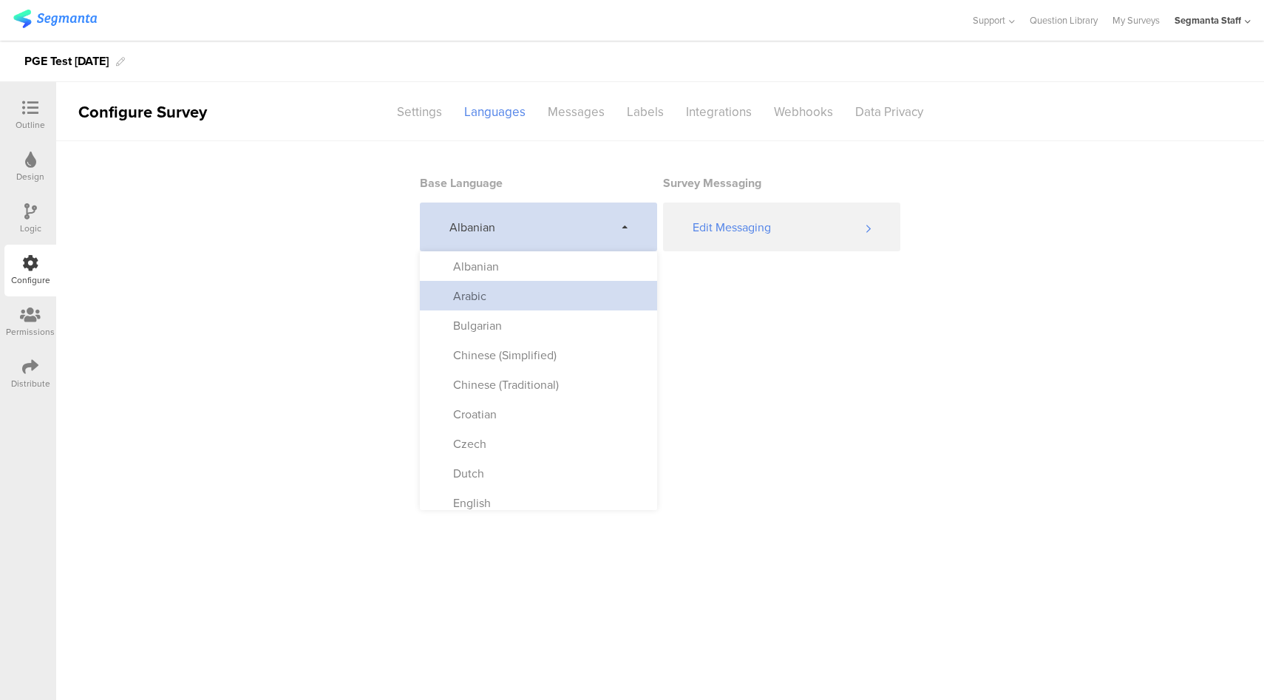
click at [561, 284] on div "Arabic" at bounding box center [538, 296] width 237 height 30
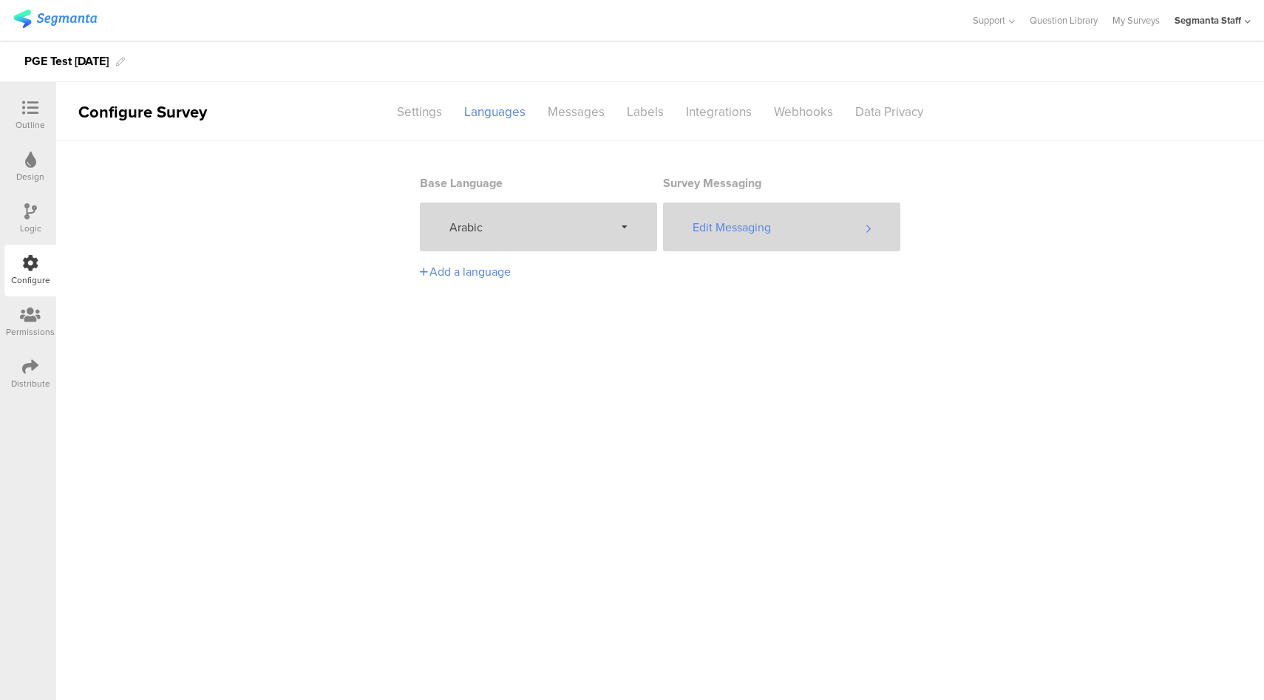
click at [803, 230] on div "Edit Messaging" at bounding box center [781, 227] width 237 height 49
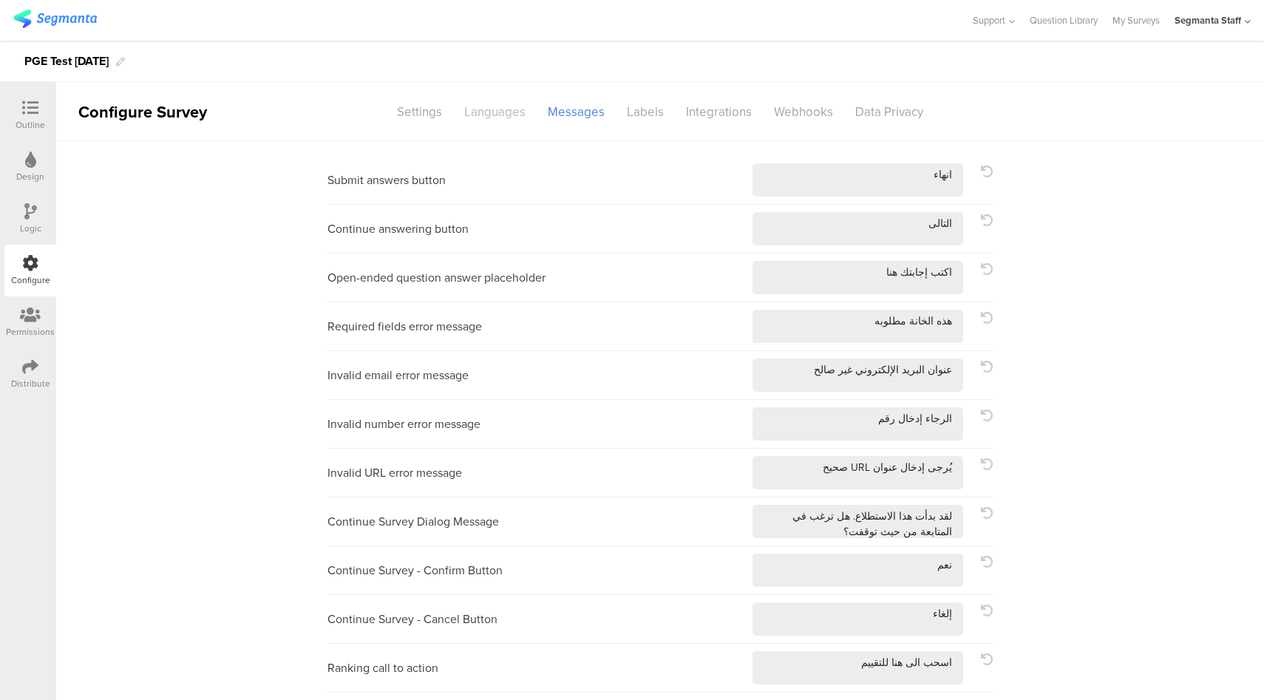
click at [479, 109] on div "Languages" at bounding box center [495, 112] width 84 height 26
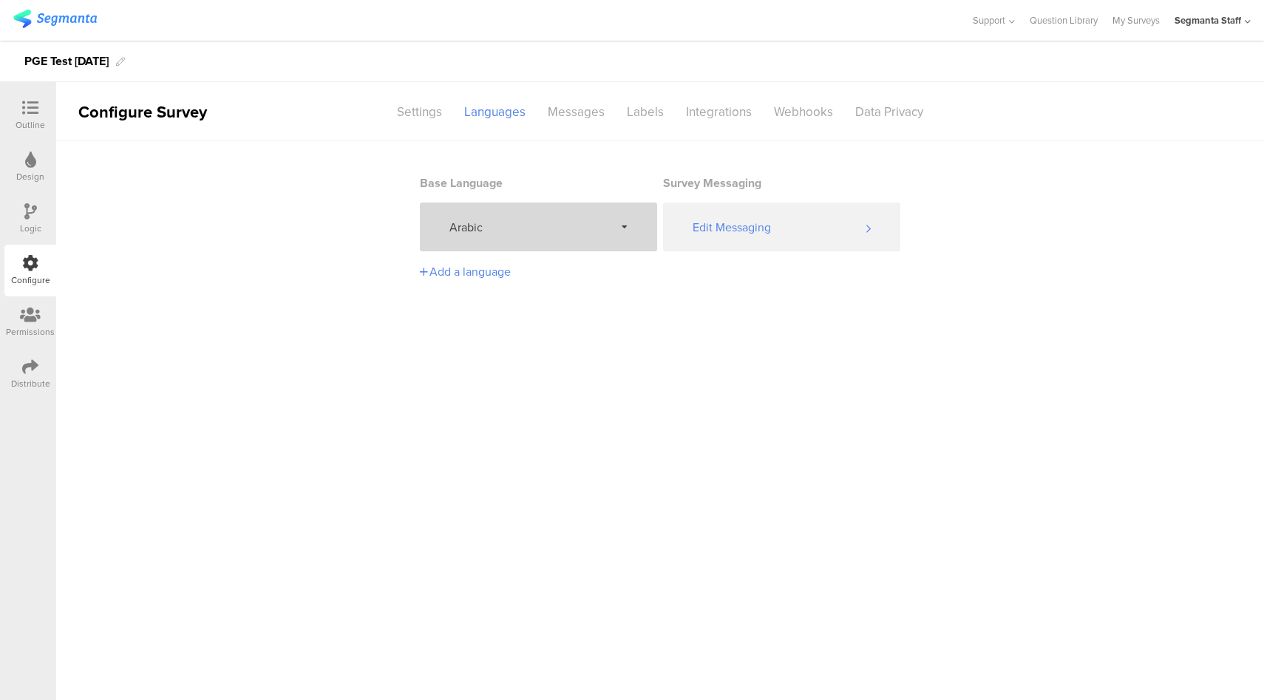
click at [523, 226] on span "Arabic" at bounding box center [531, 227] width 165 height 17
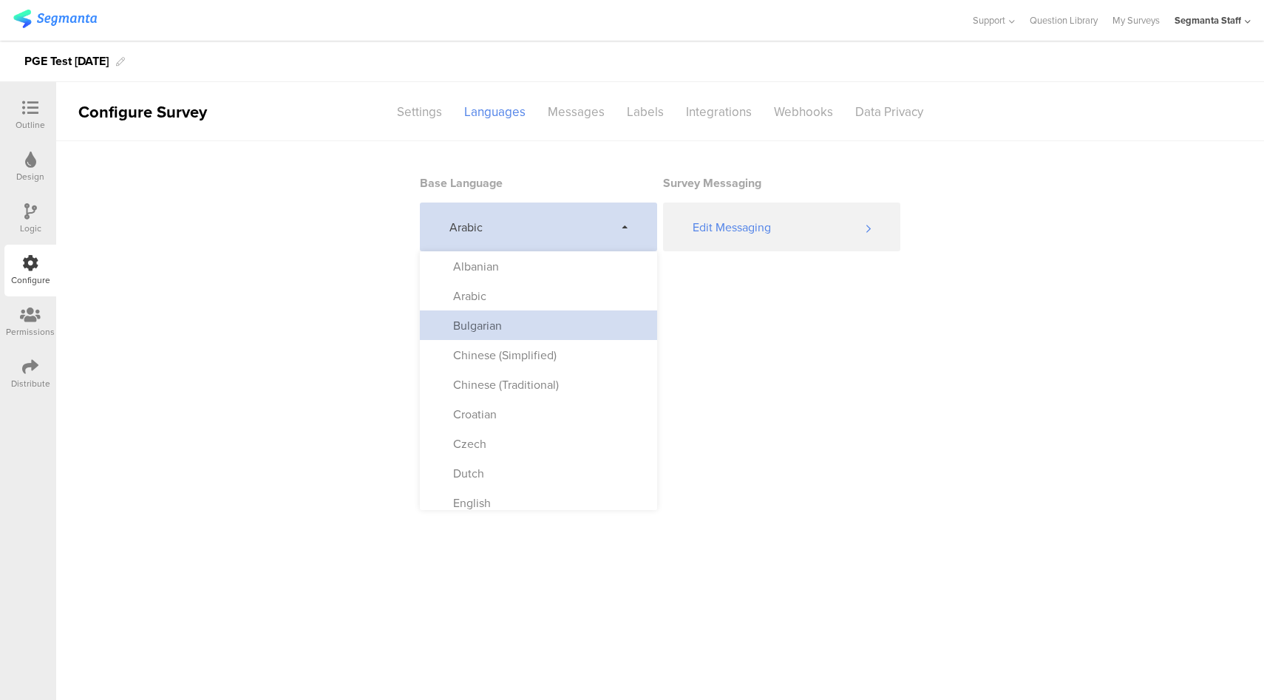
click at [513, 326] on div "Bulgarian" at bounding box center [538, 325] width 237 height 30
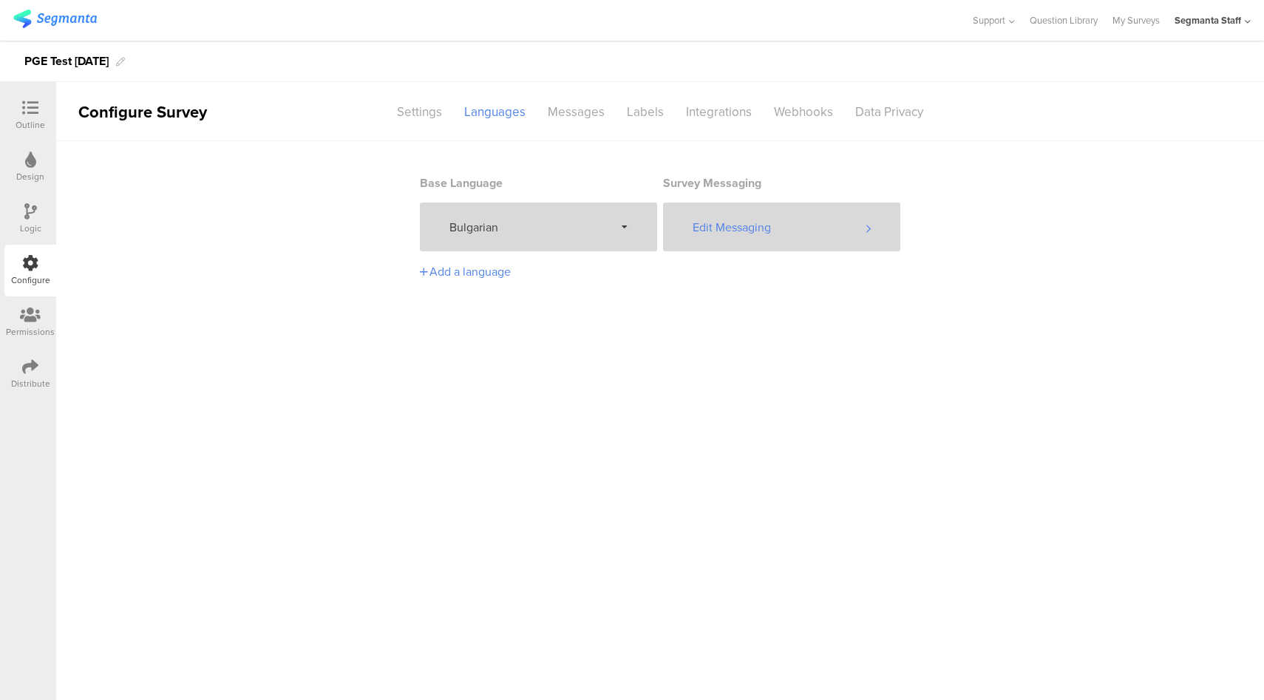
click at [794, 227] on div "Edit Messaging" at bounding box center [781, 227] width 237 height 49
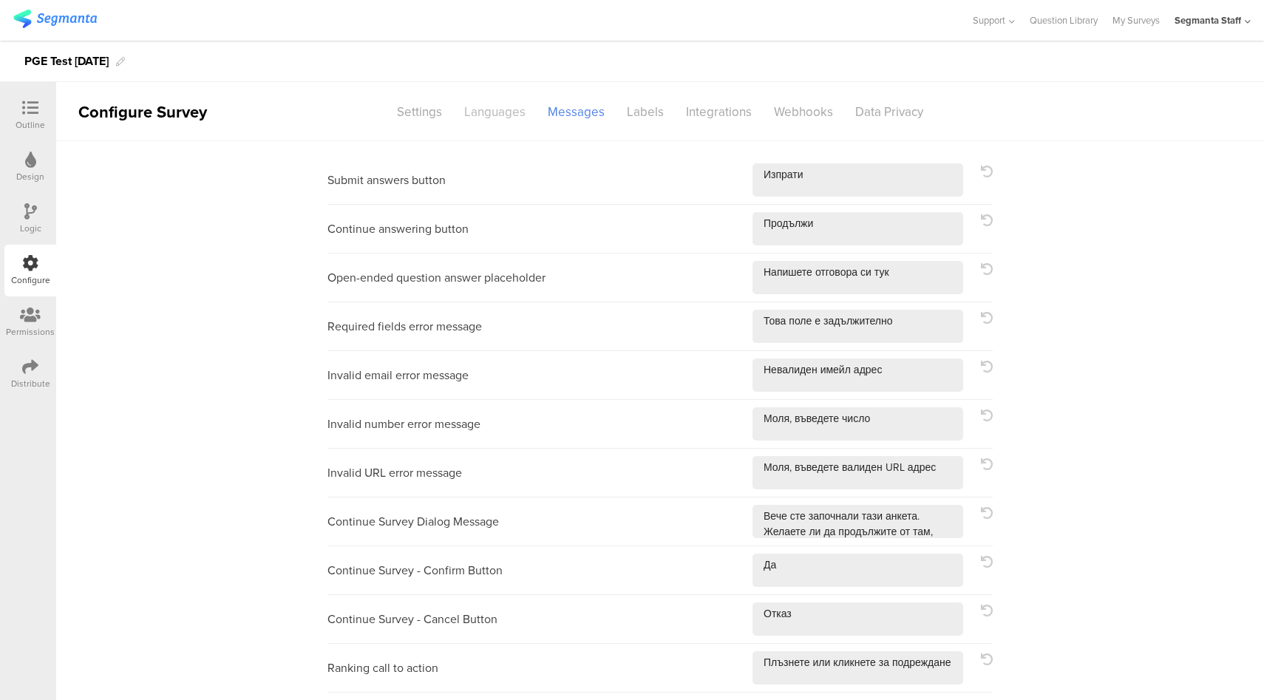
click at [512, 117] on div "Languages" at bounding box center [495, 112] width 84 height 26
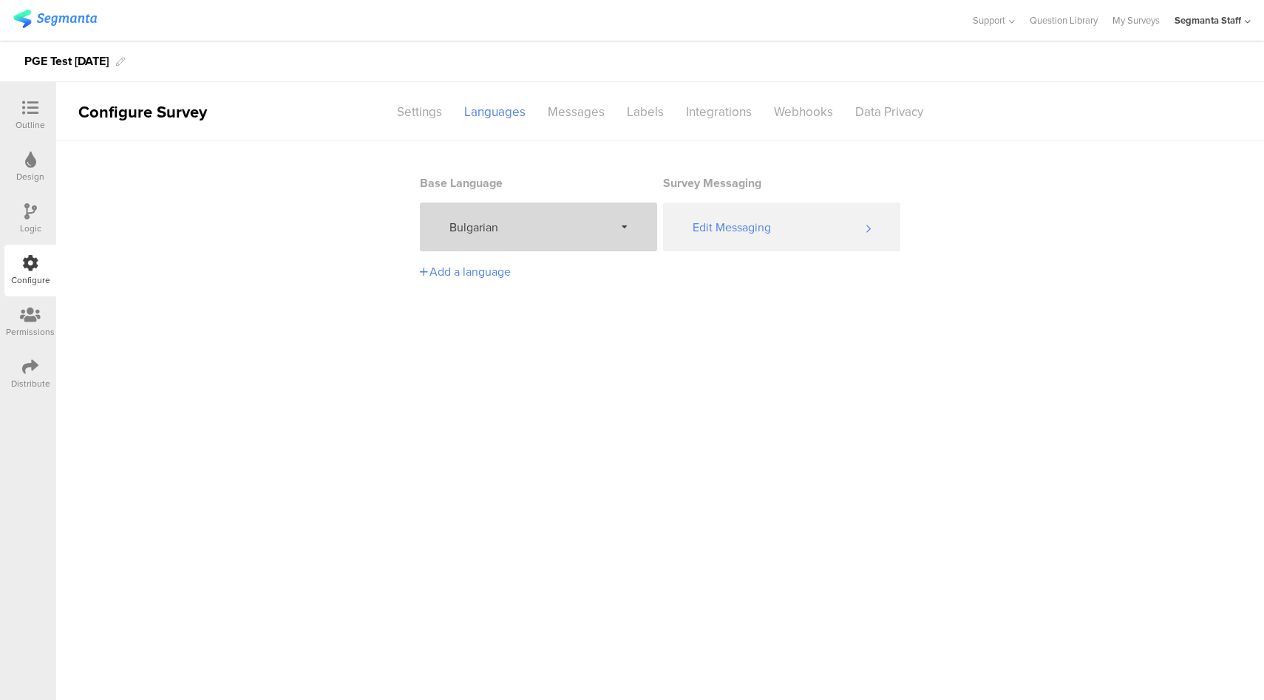
click at [549, 240] on div "Bulgarian" at bounding box center [538, 227] width 237 height 49
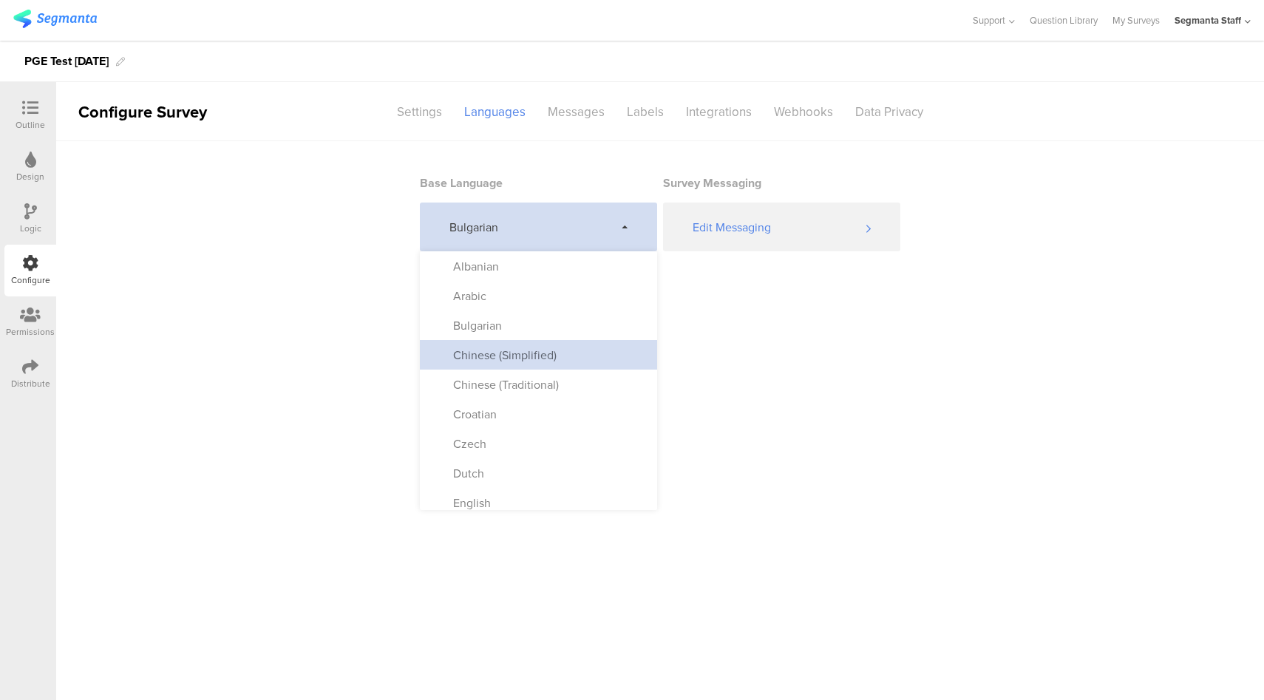
click at [512, 357] on div "Chinese (Simplified)" at bounding box center [497, 355] width 118 height 17
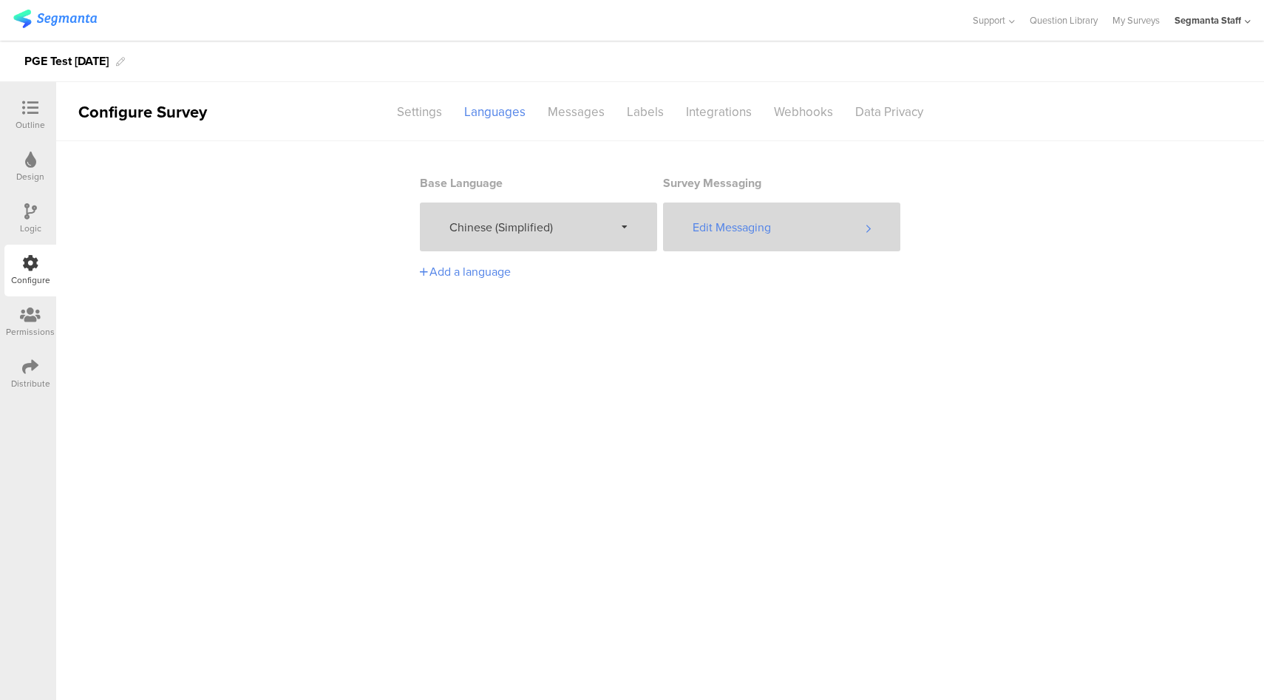
click at [757, 232] on div "Edit Messaging" at bounding box center [781, 227] width 237 height 49
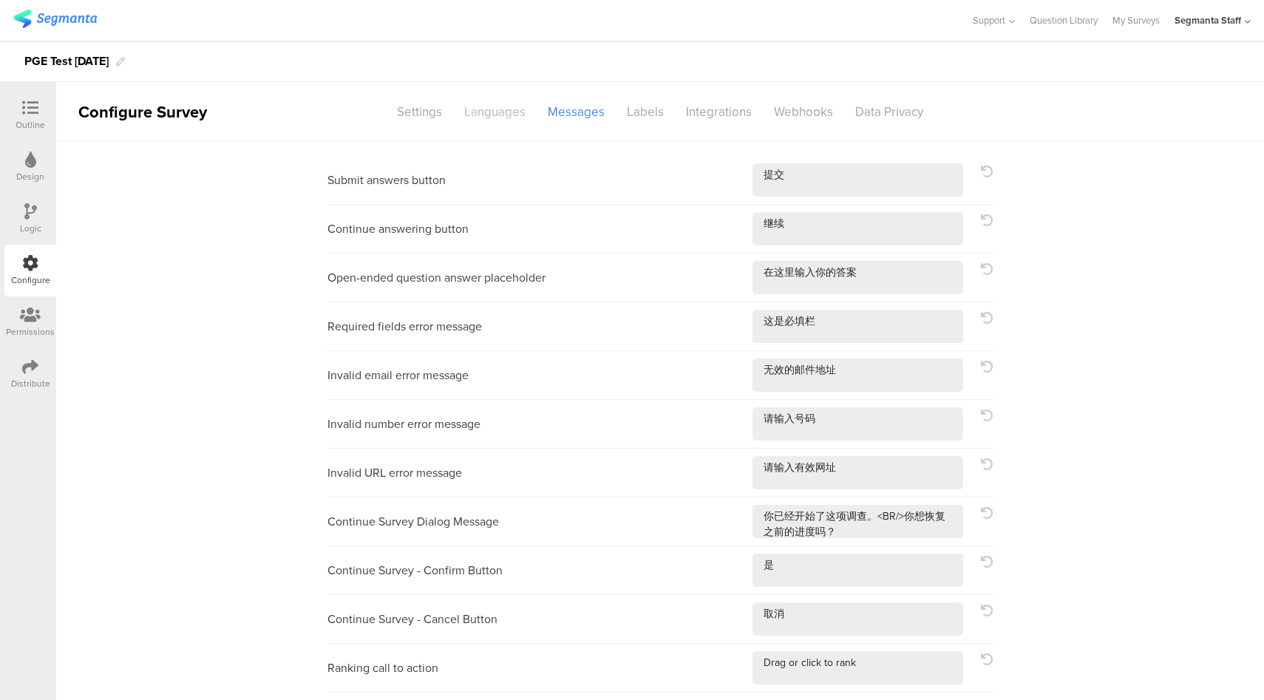
click at [504, 115] on div "Languages" at bounding box center [495, 112] width 84 height 26
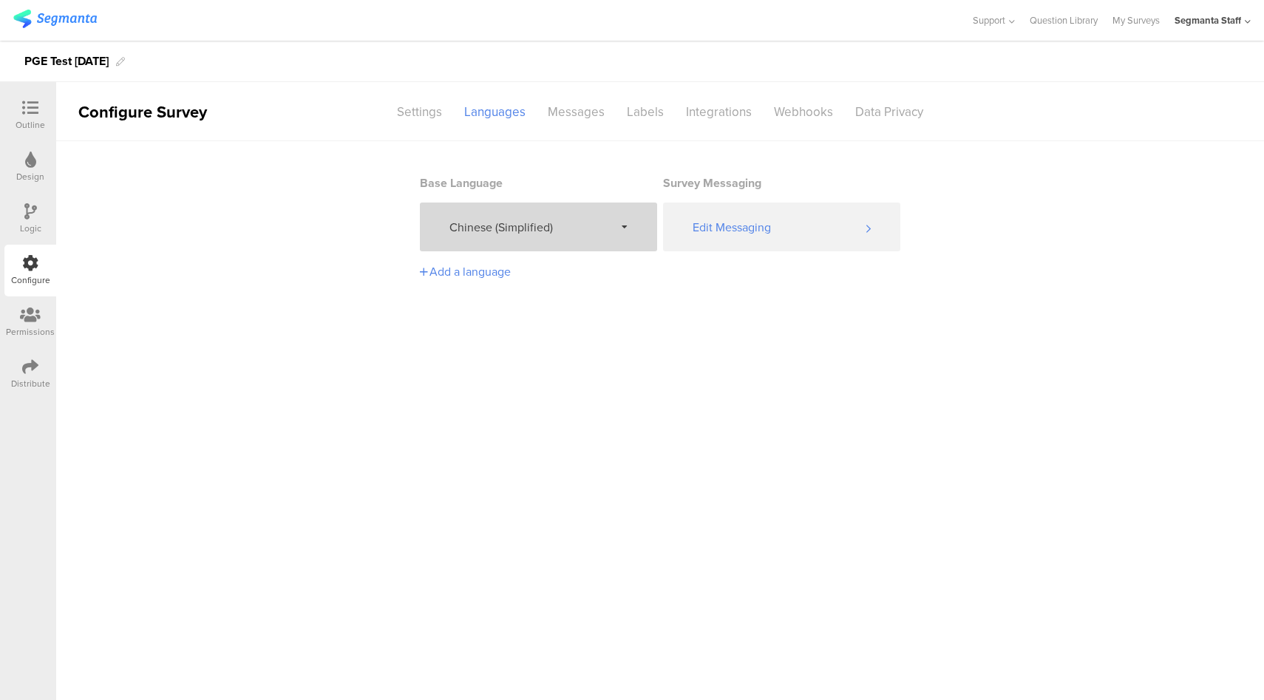
click at [540, 227] on span "Chinese (Simplified)" at bounding box center [531, 227] width 165 height 17
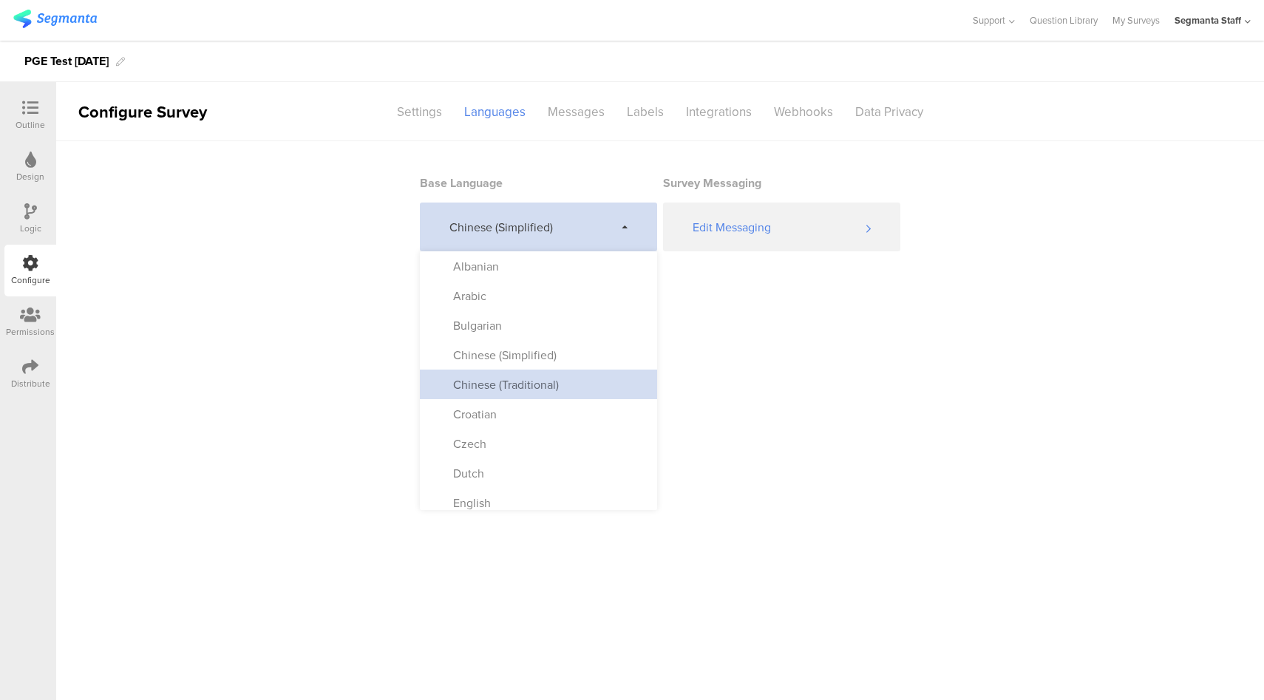
click at [515, 394] on div "Chinese (Traditional)" at bounding box center [538, 385] width 237 height 30
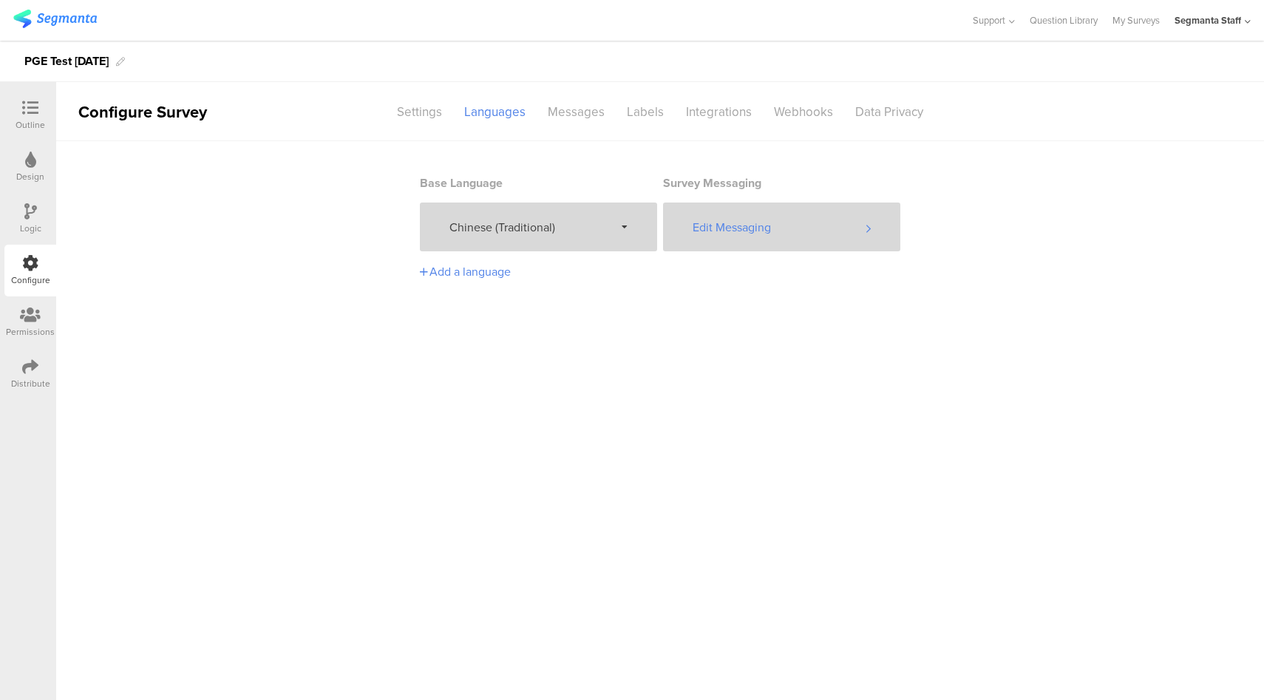
click at [770, 229] on div "Edit Messaging" at bounding box center [781, 227] width 237 height 49
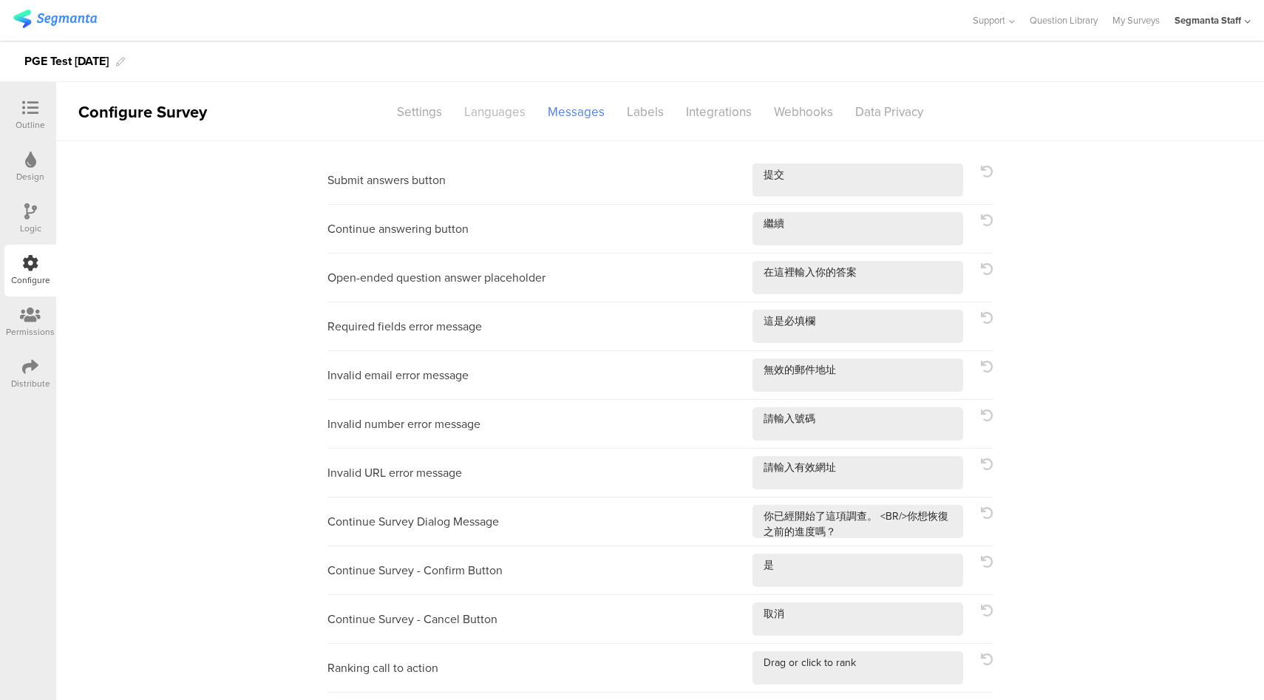
click at [481, 115] on div "Languages" at bounding box center [495, 112] width 84 height 26
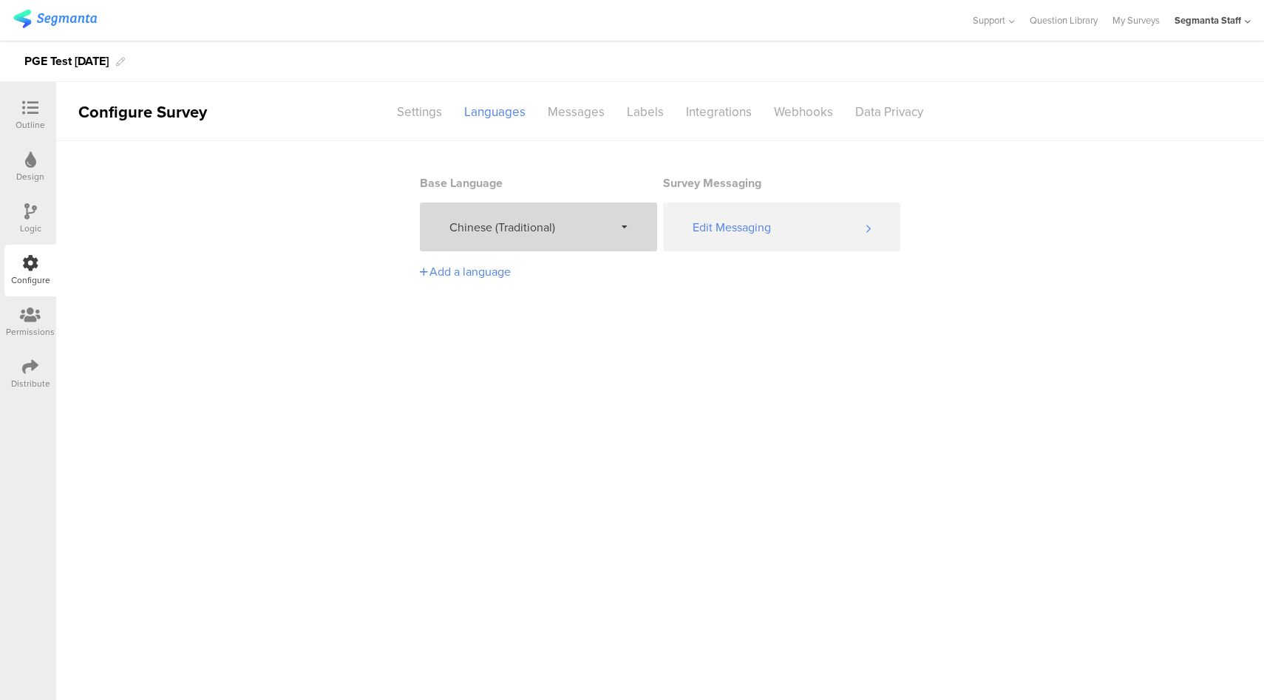
click at [547, 240] on div "Chinese (Traditional)" at bounding box center [538, 227] width 237 height 49
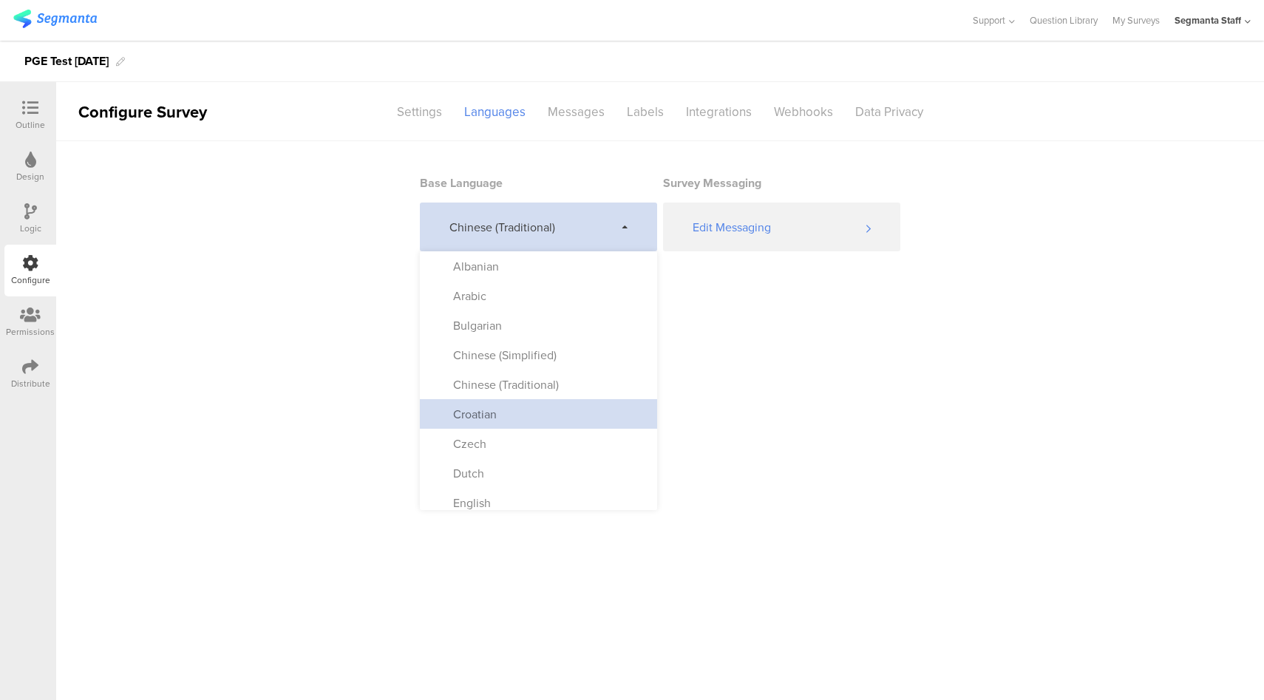
click at [515, 421] on div "Croatian" at bounding box center [538, 414] width 237 height 30
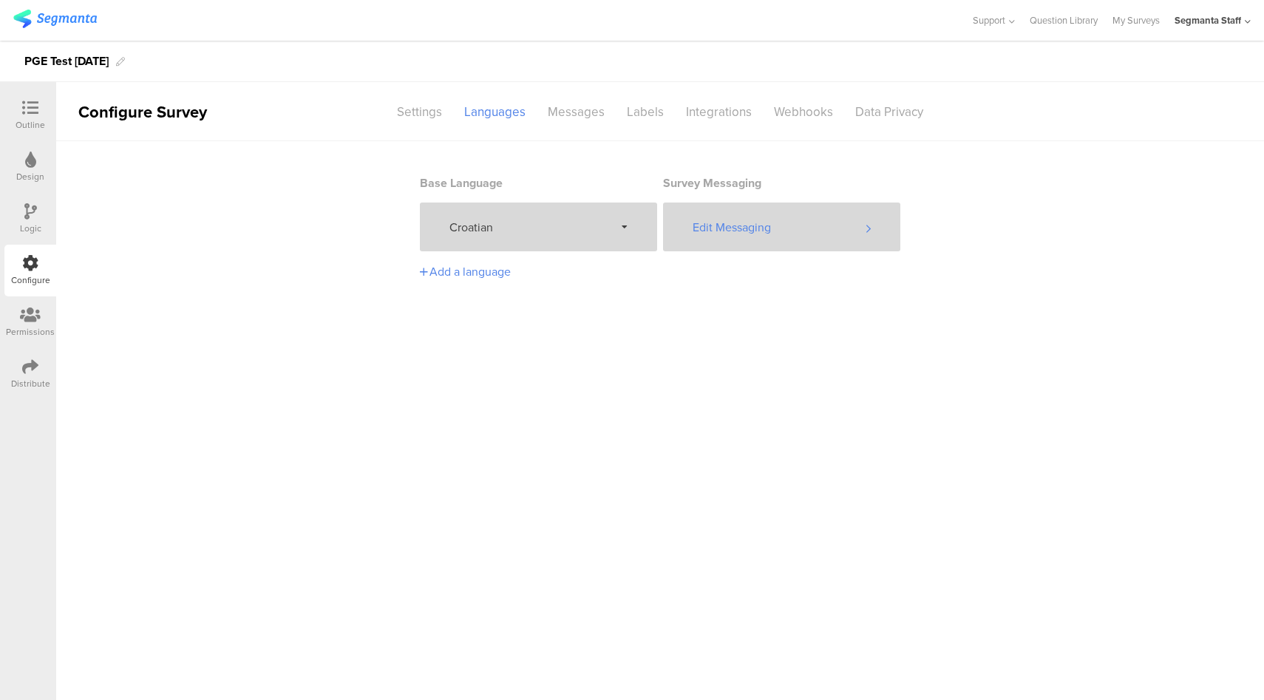
click at [753, 242] on div "Edit Messaging" at bounding box center [781, 227] width 237 height 49
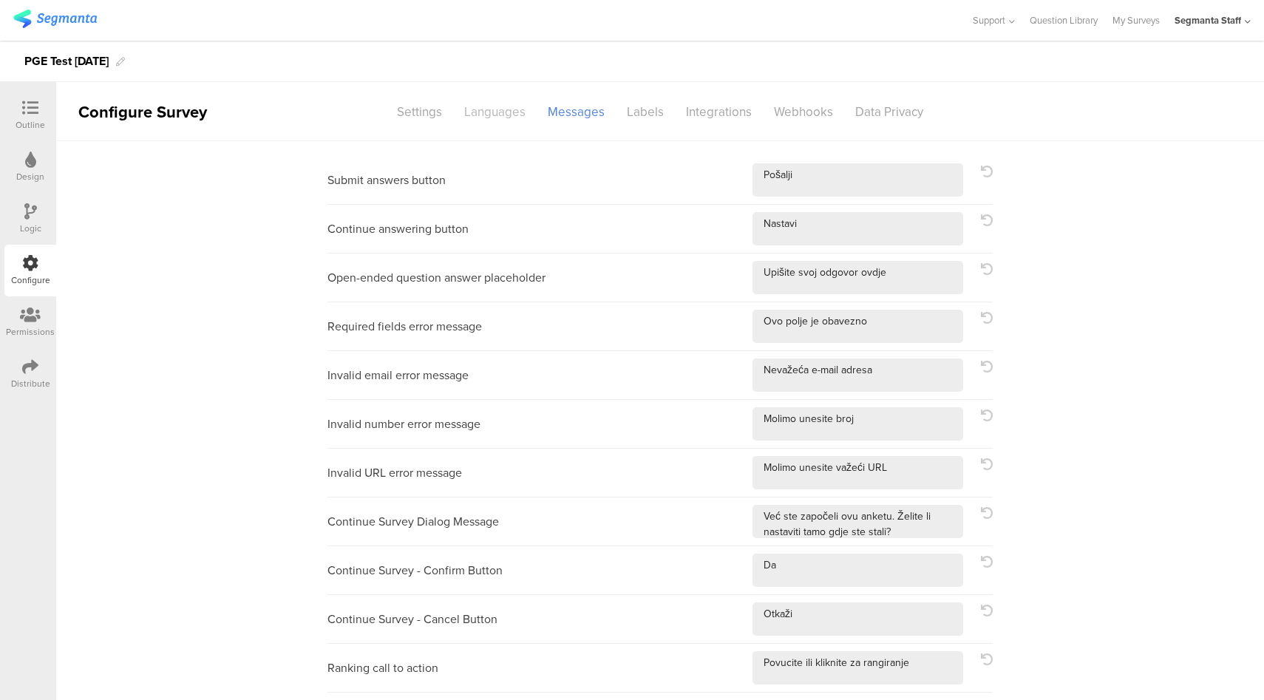
click at [492, 118] on div "Languages" at bounding box center [495, 112] width 84 height 26
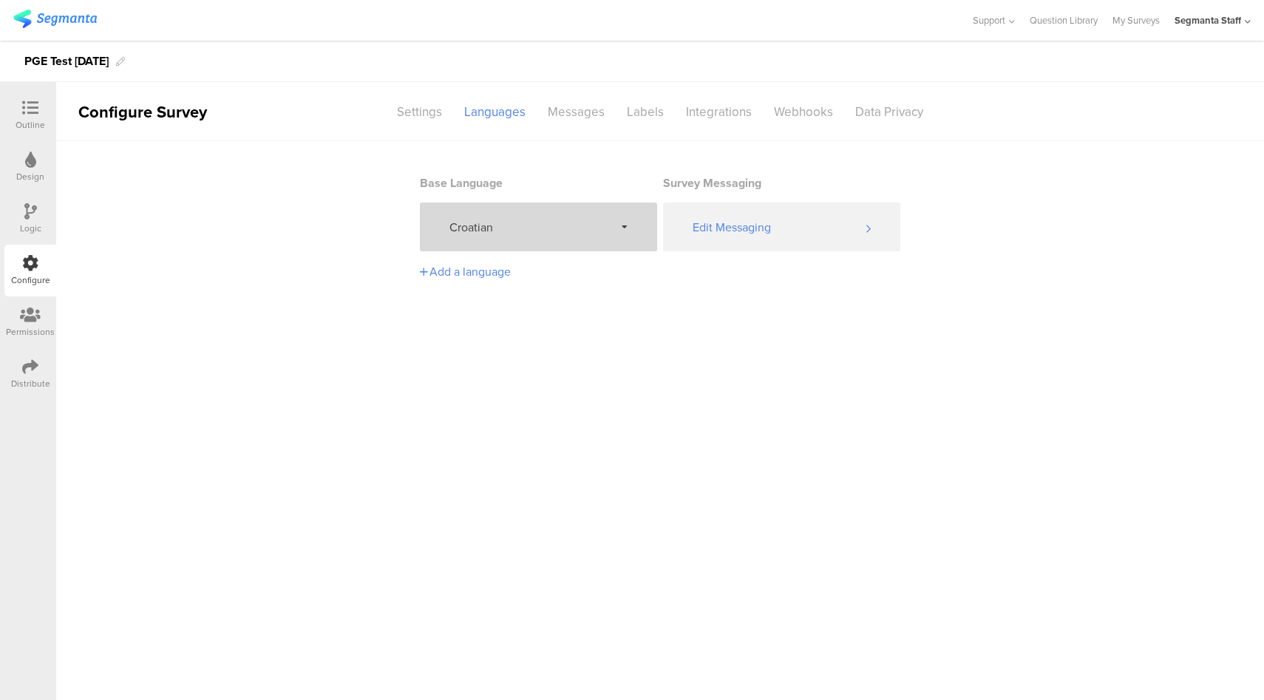
click at [563, 229] on span "Croatian" at bounding box center [531, 227] width 165 height 17
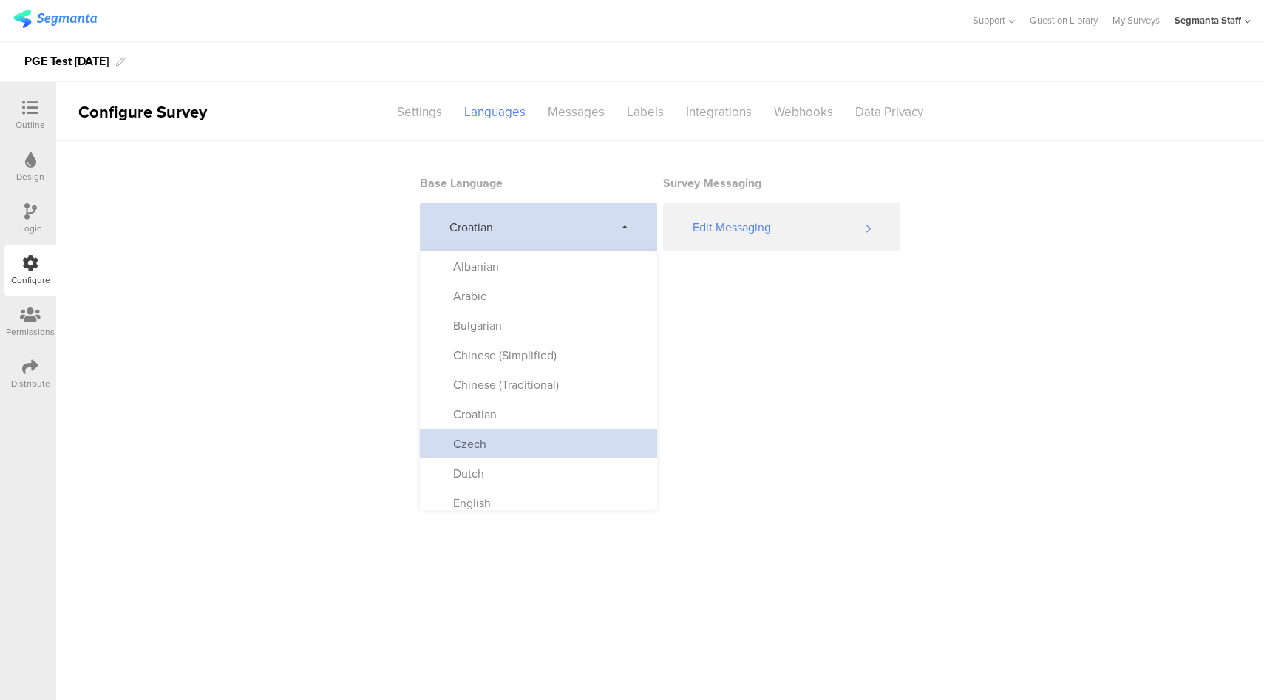
click at [520, 449] on div "Czech" at bounding box center [538, 444] width 237 height 30
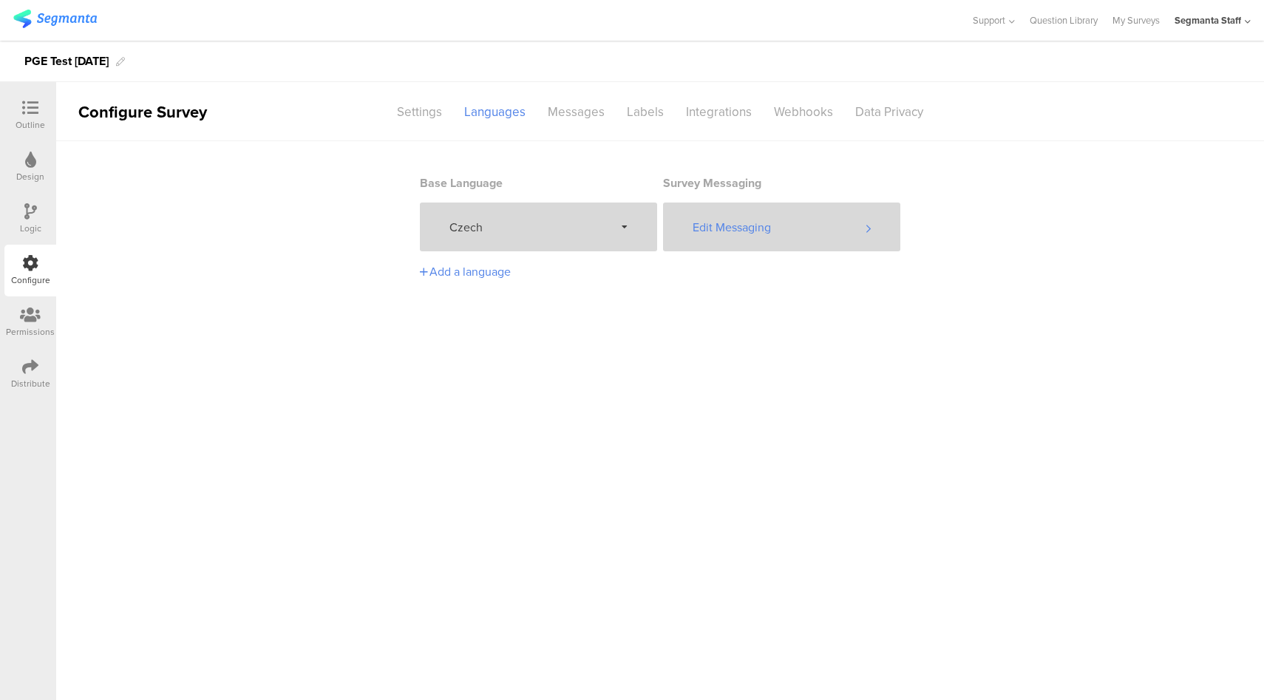
click at [770, 232] on div "Edit Messaging" at bounding box center [781, 227] width 237 height 49
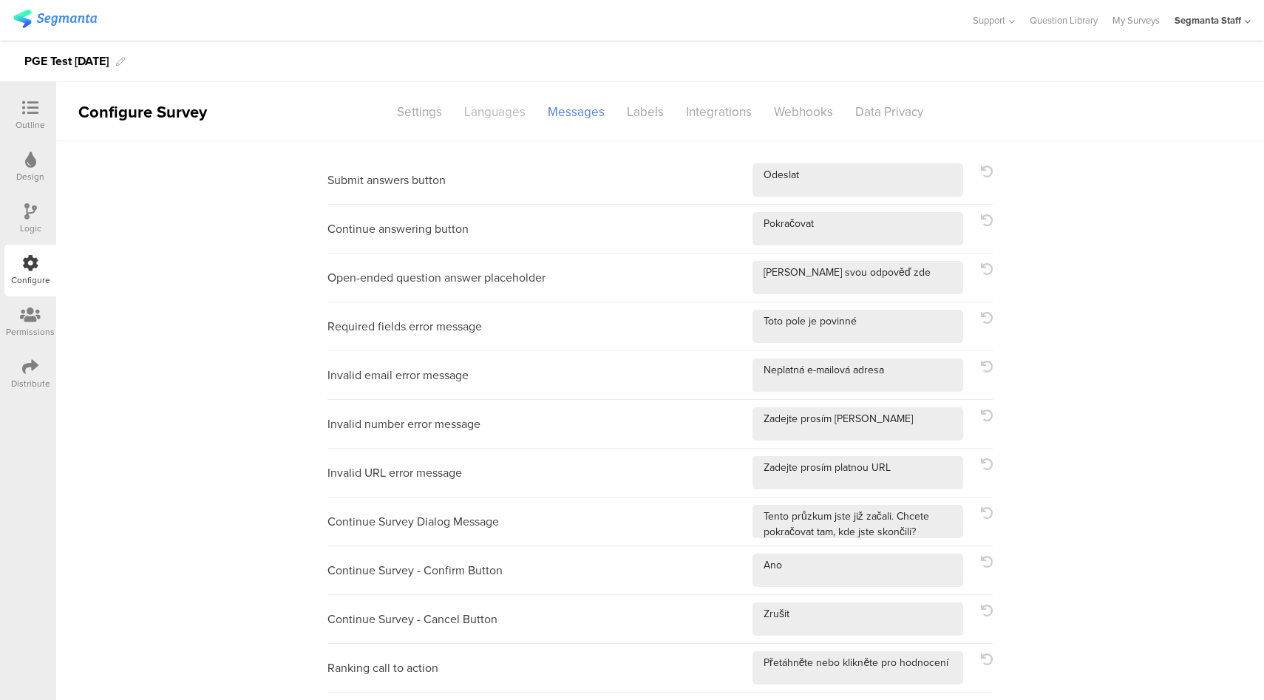
click at [490, 105] on div "Languages" at bounding box center [495, 112] width 84 height 26
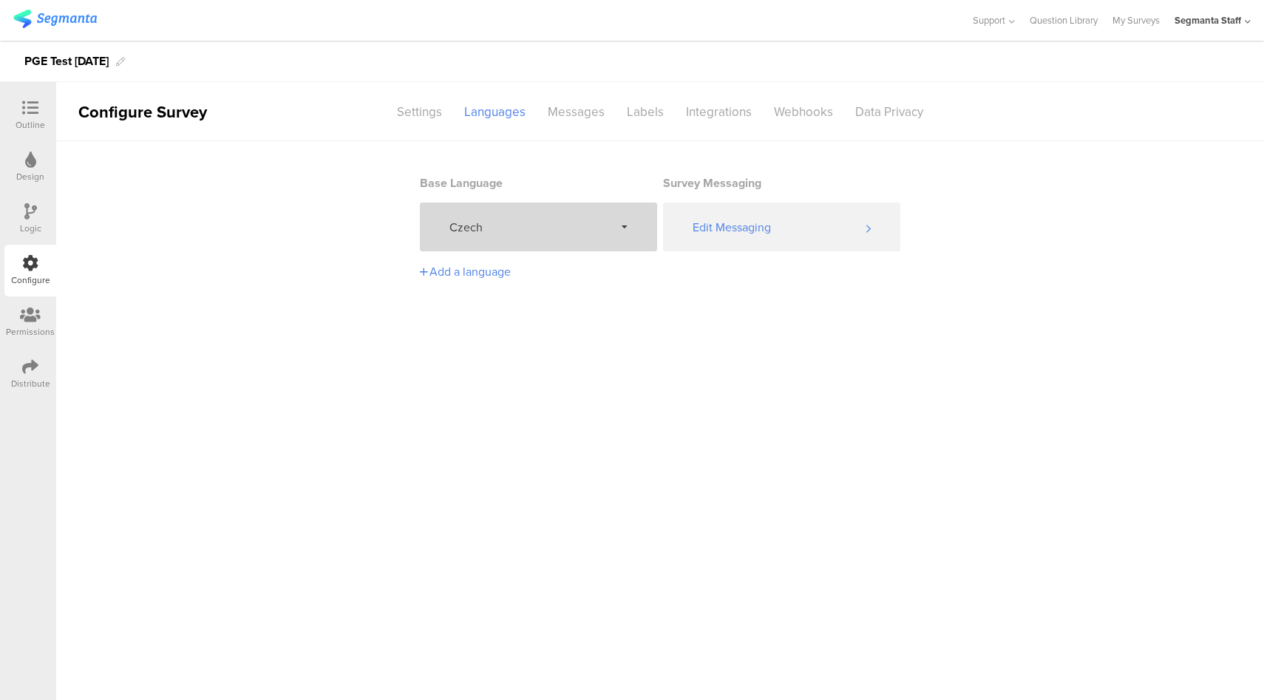
drag, startPoint x: 556, startPoint y: 223, endPoint x: 557, endPoint y: 236, distance: 12.6
click at [556, 224] on span "Czech" at bounding box center [531, 227] width 165 height 17
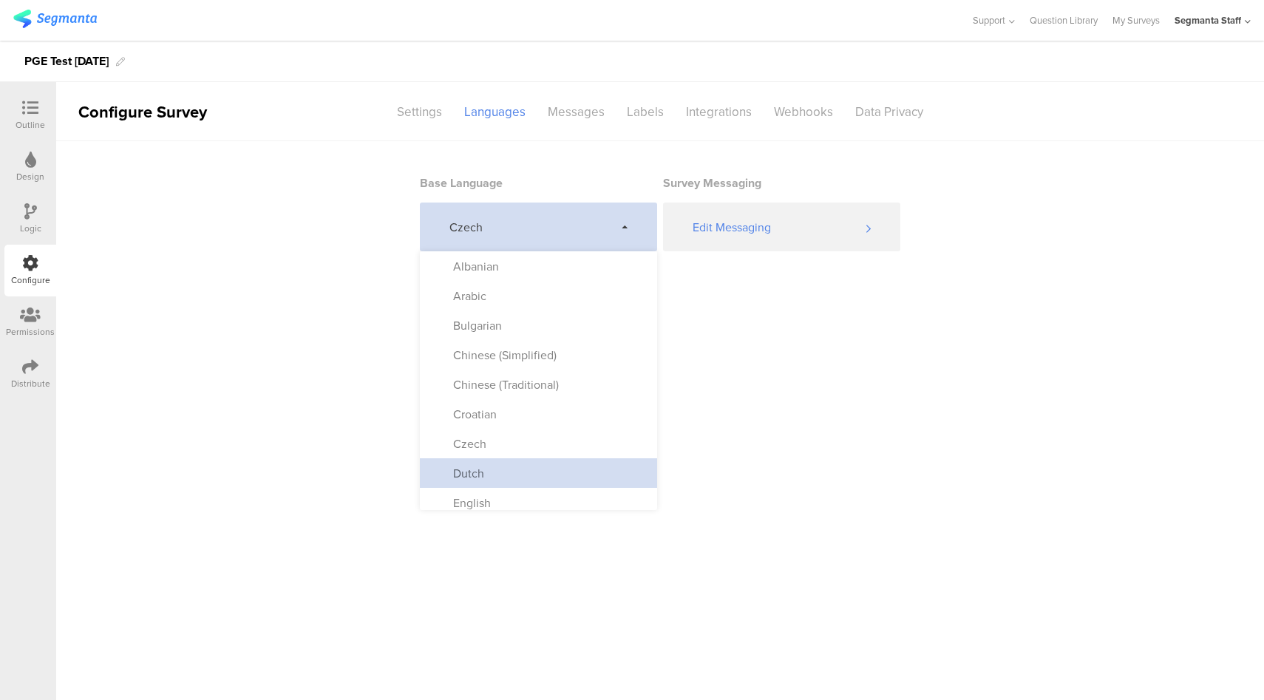
click at [520, 469] on div "Dutch" at bounding box center [538, 473] width 237 height 30
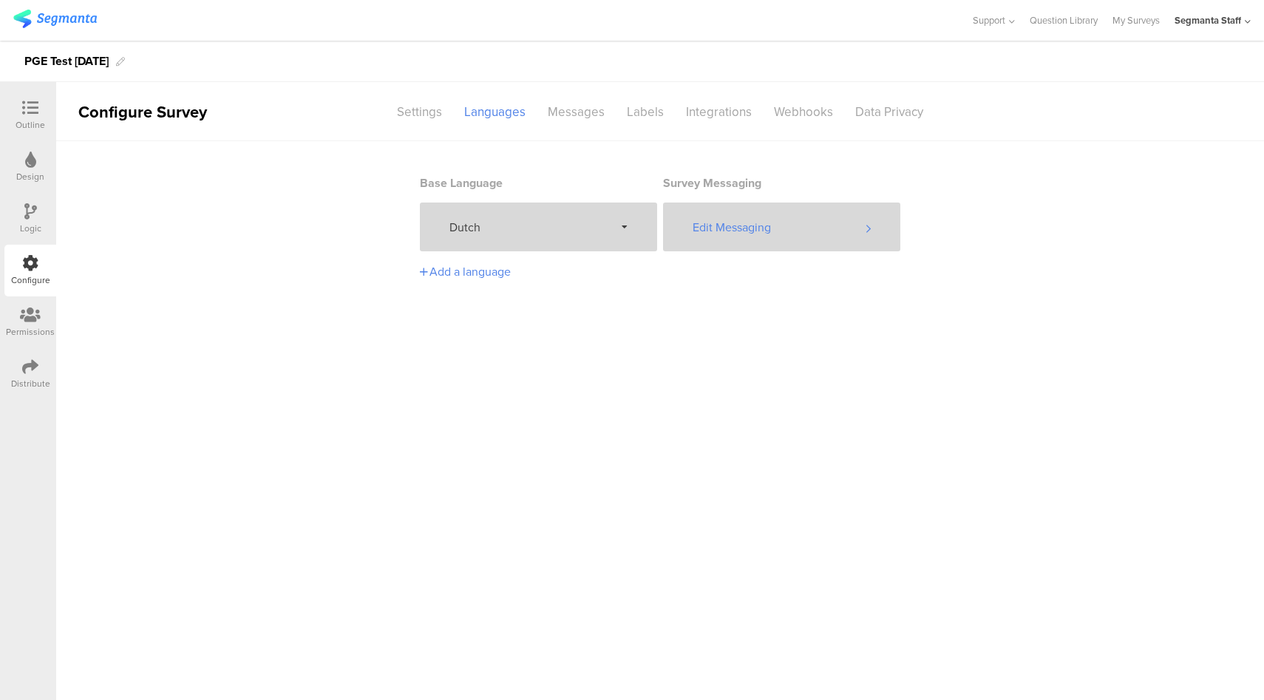
click at [741, 237] on div "Edit Messaging" at bounding box center [781, 227] width 237 height 49
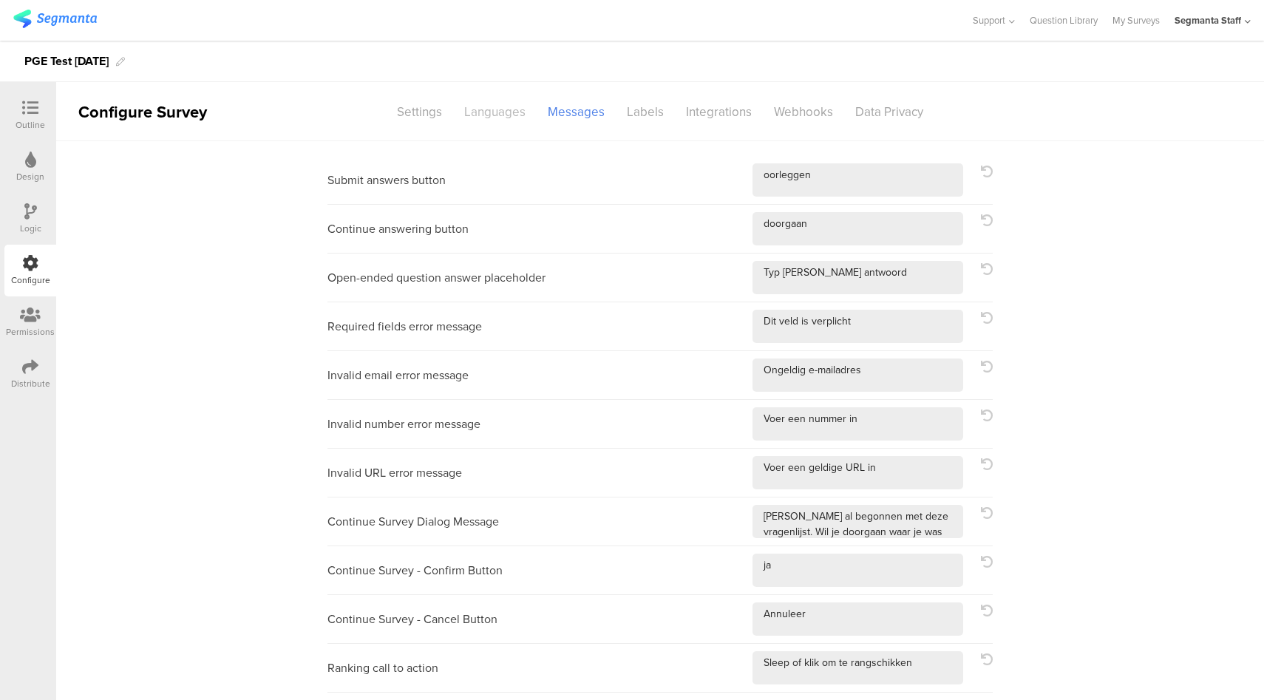
click at [492, 118] on div "Languages" at bounding box center [495, 112] width 84 height 26
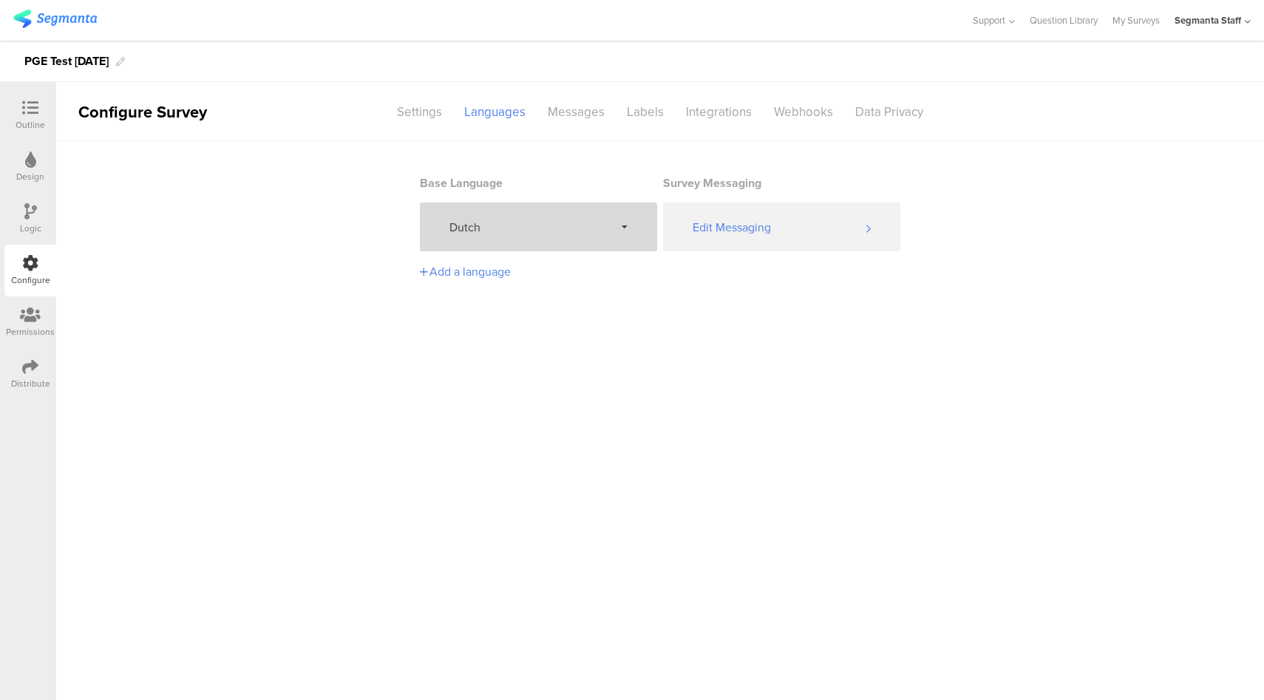
click at [534, 242] on div "Dutch" at bounding box center [538, 227] width 237 height 49
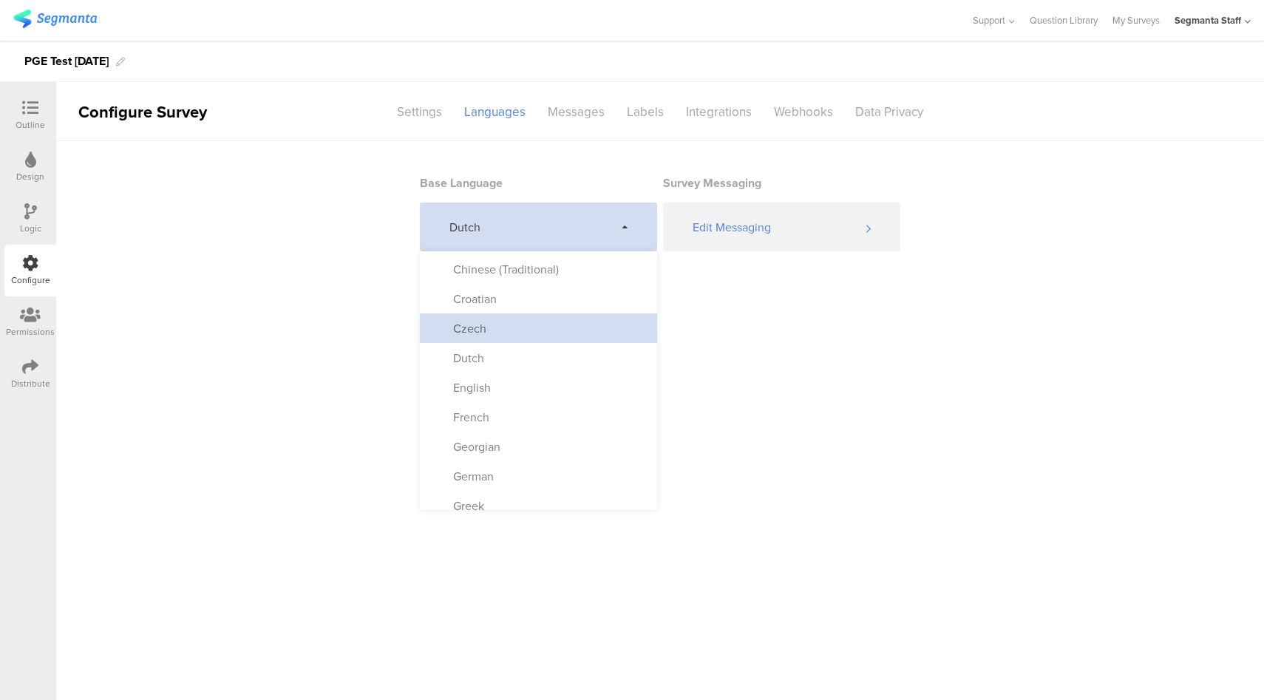
scroll to position [129, 0]
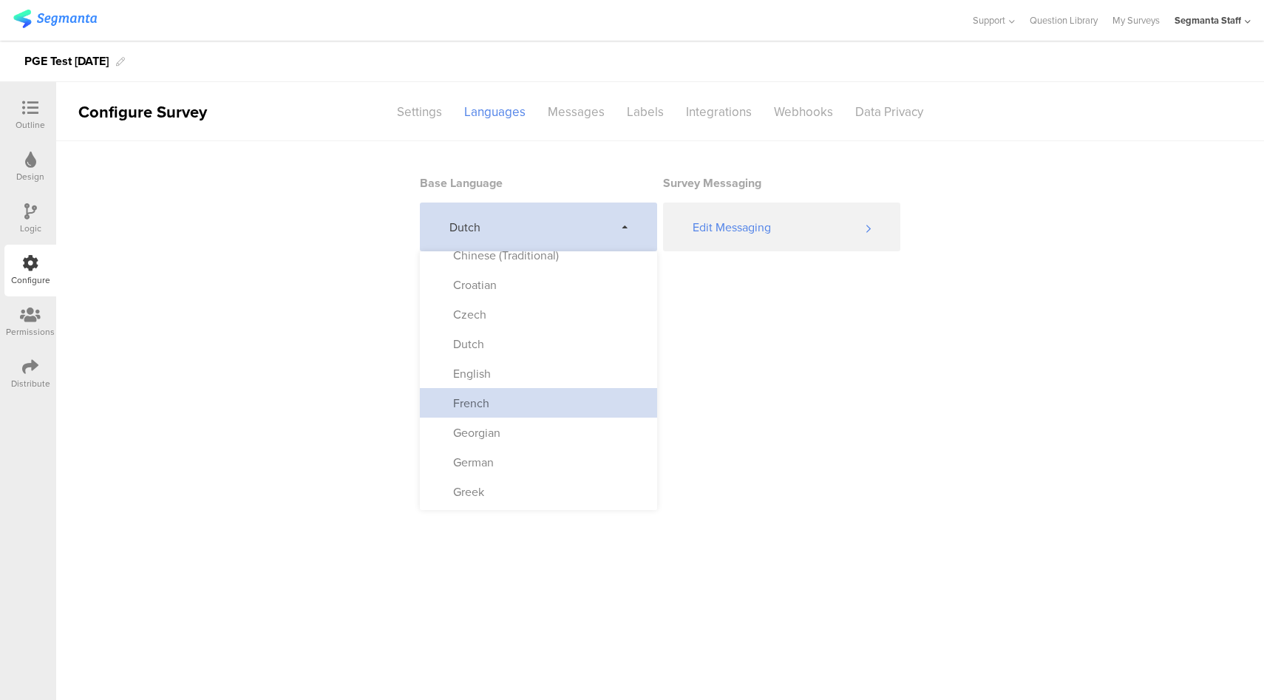
click at [532, 409] on div "French" at bounding box center [538, 403] width 237 height 30
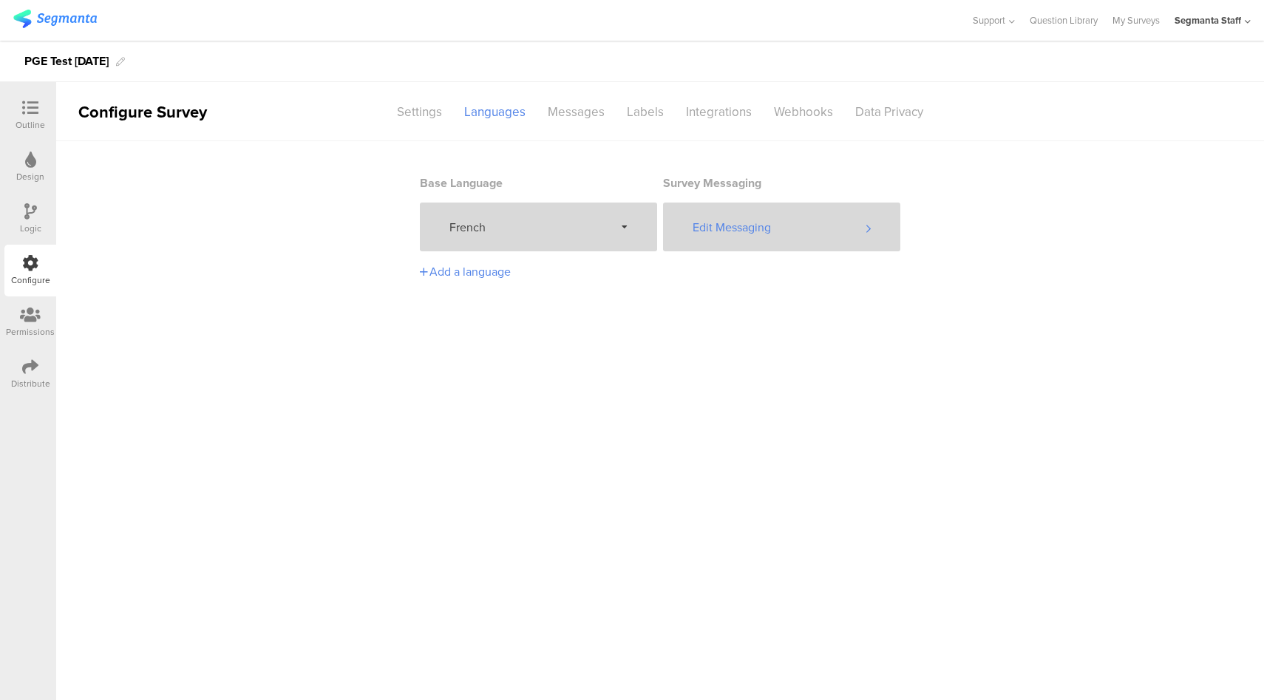
click at [792, 231] on div "Edit Messaging" at bounding box center [781, 227] width 237 height 49
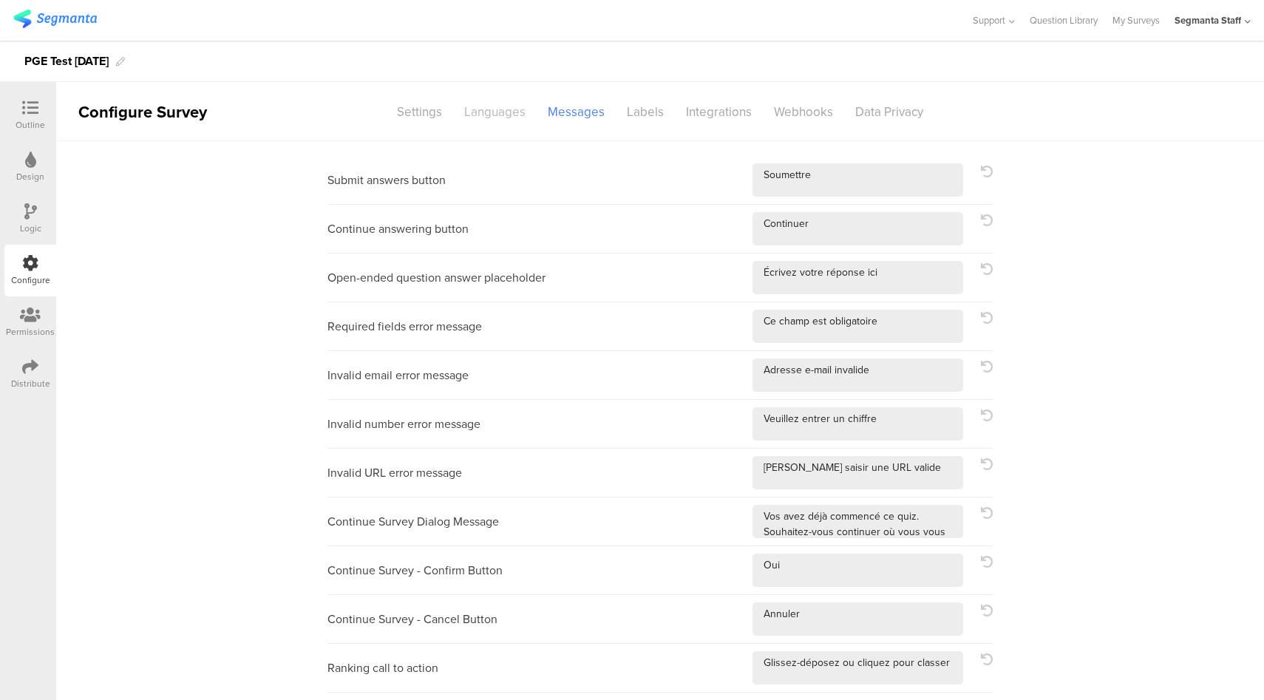
click at [486, 116] on div "Languages" at bounding box center [495, 112] width 84 height 26
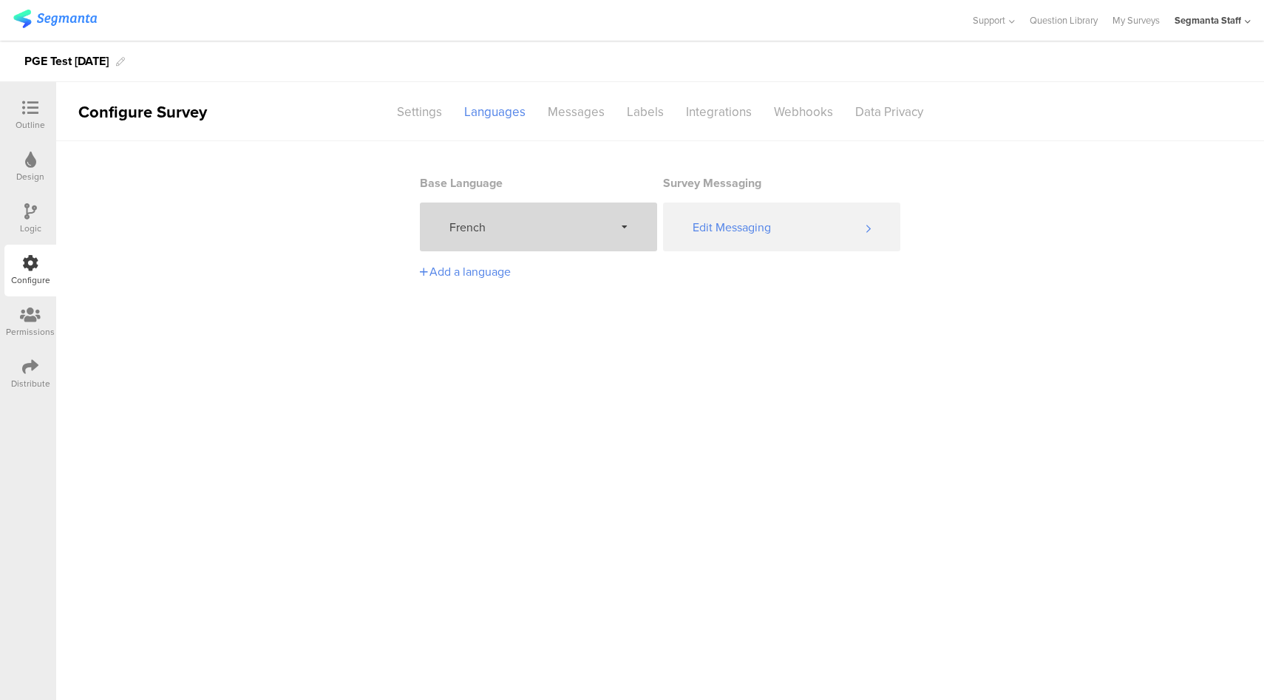
drag, startPoint x: 538, startPoint y: 237, endPoint x: 540, endPoint y: 248, distance: 11.2
click at [538, 237] on div "French" at bounding box center [538, 227] width 237 height 49
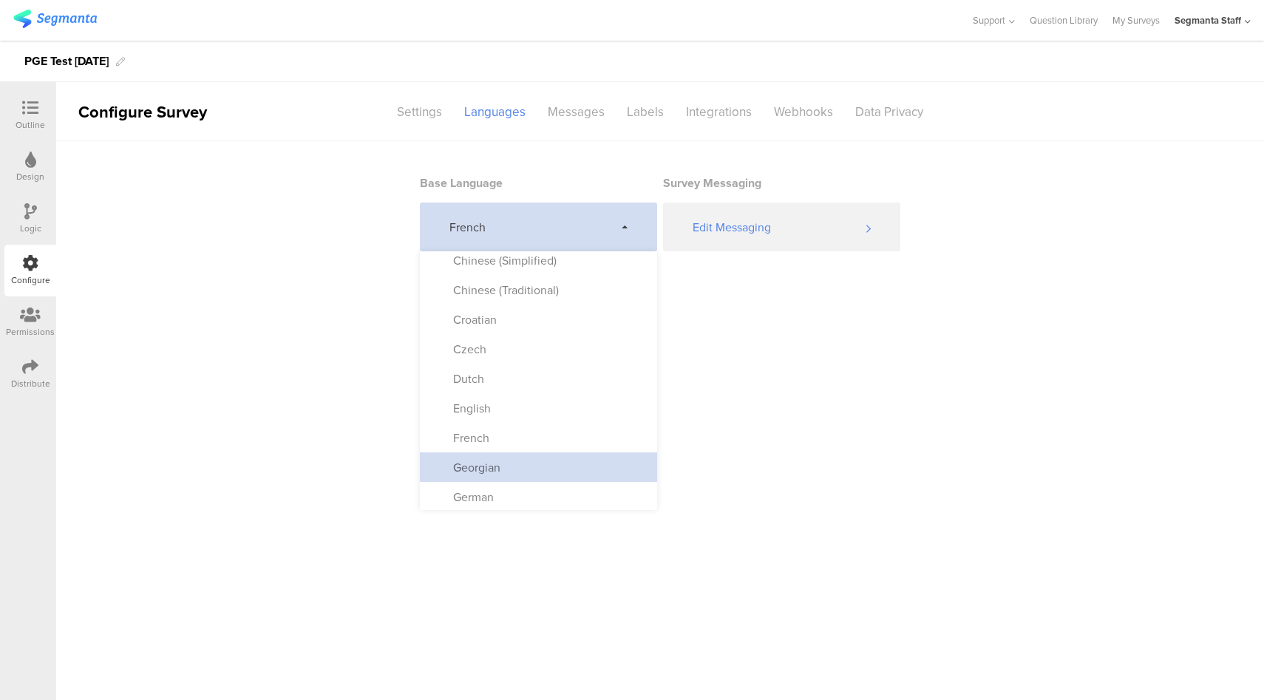
scroll to position [95, 0]
click at [518, 465] on div "Georgian" at bounding box center [538, 467] width 237 height 30
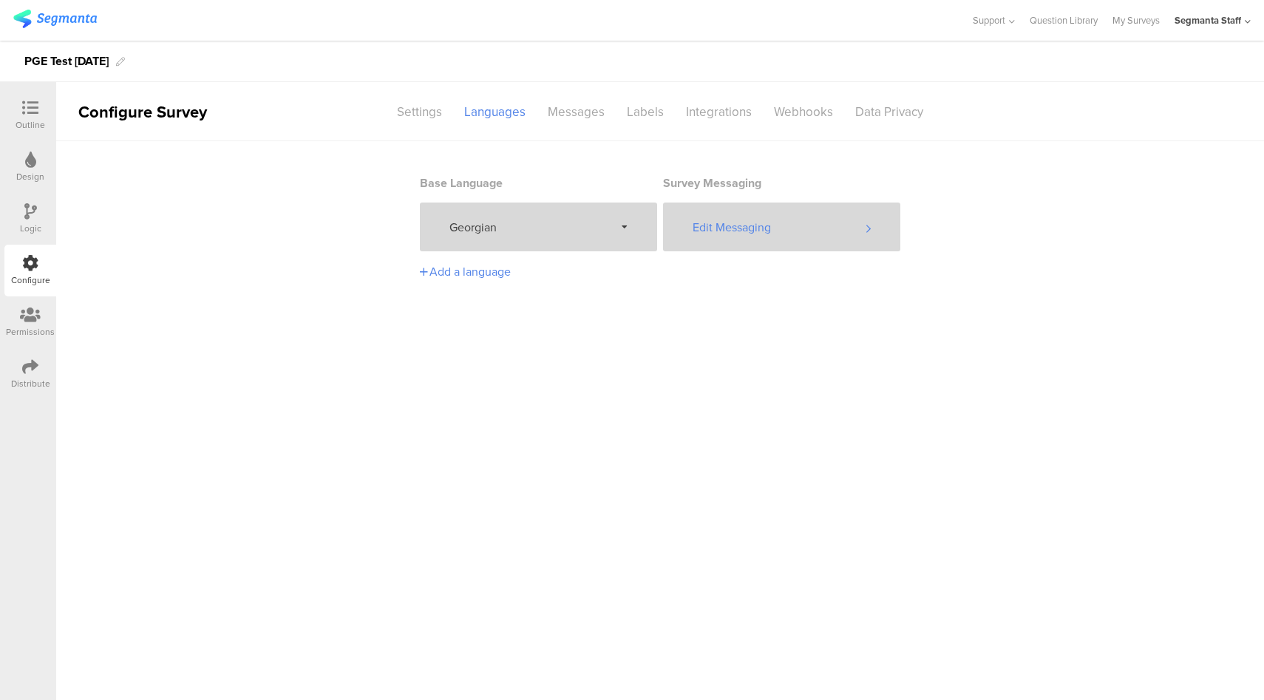
click at [764, 228] on div "Edit Messaging" at bounding box center [781, 227] width 237 height 49
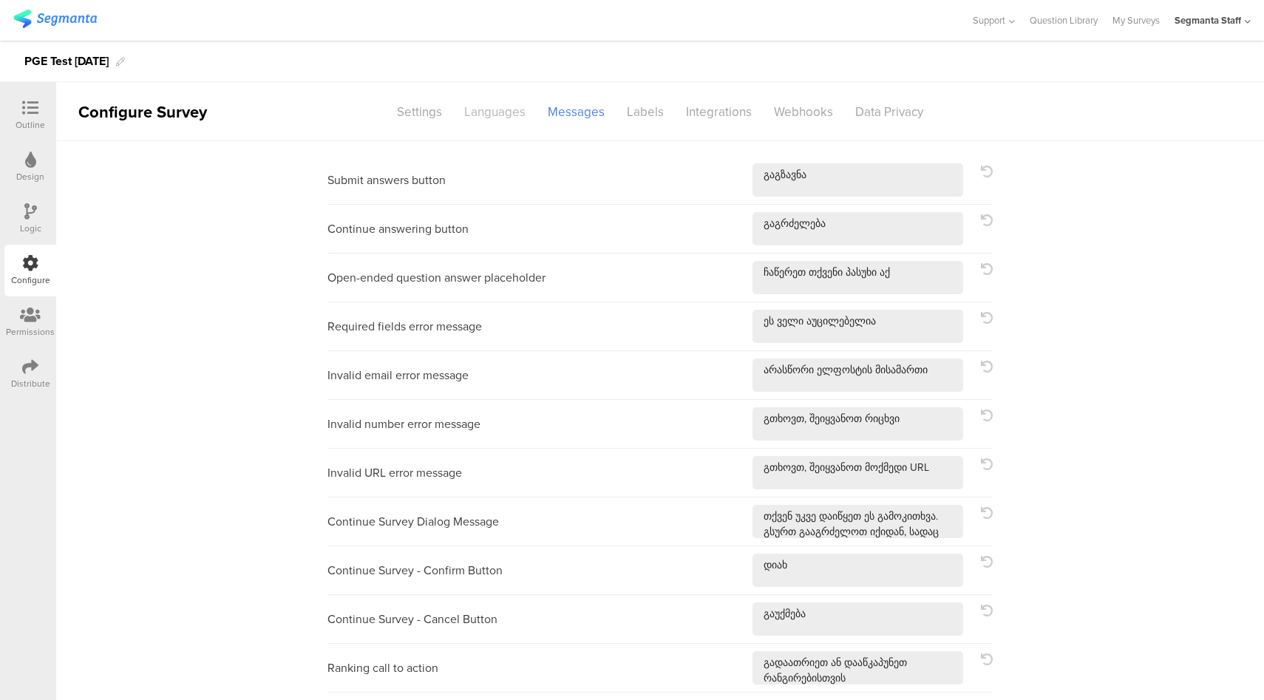
click at [475, 108] on div "Languages" at bounding box center [495, 112] width 84 height 26
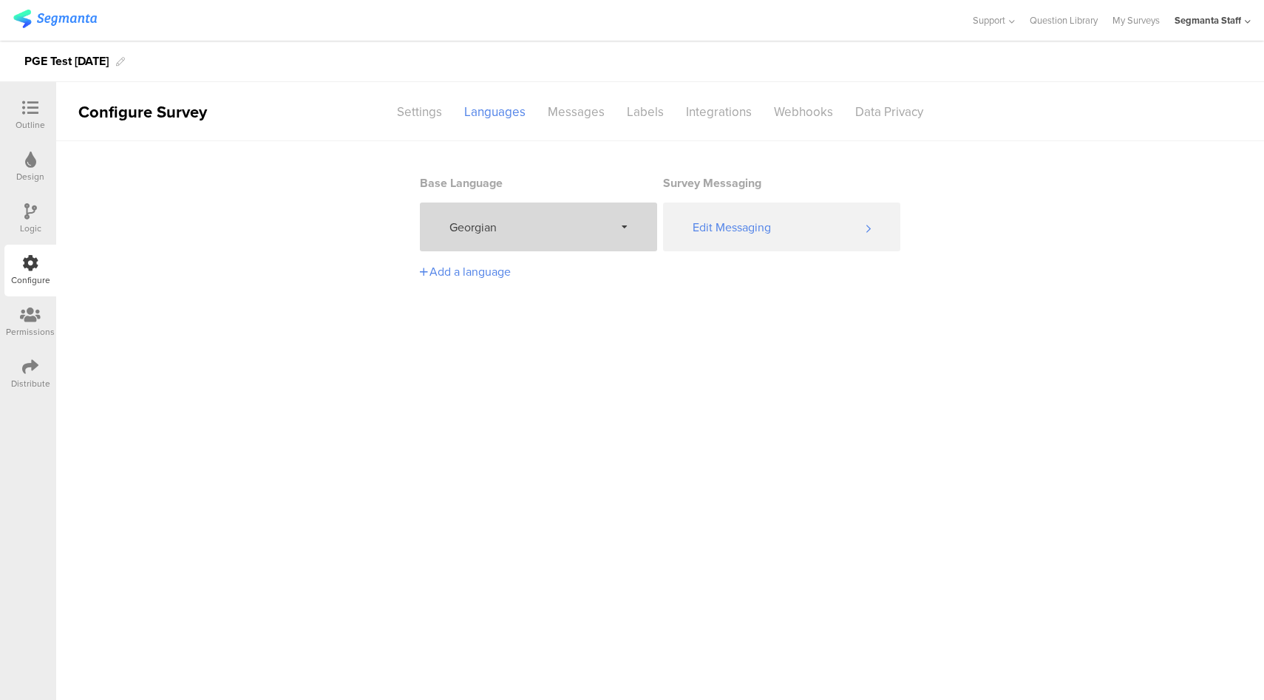
click at [542, 221] on span "Georgian" at bounding box center [531, 227] width 165 height 17
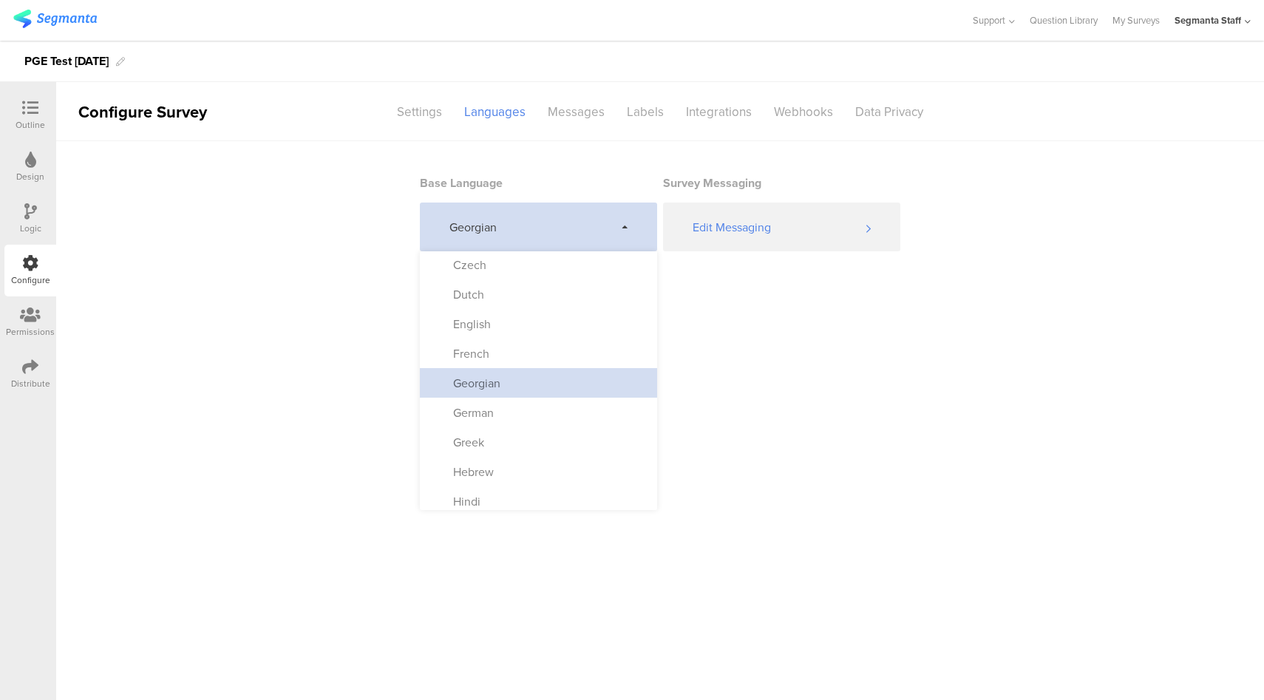
scroll to position [180, 0]
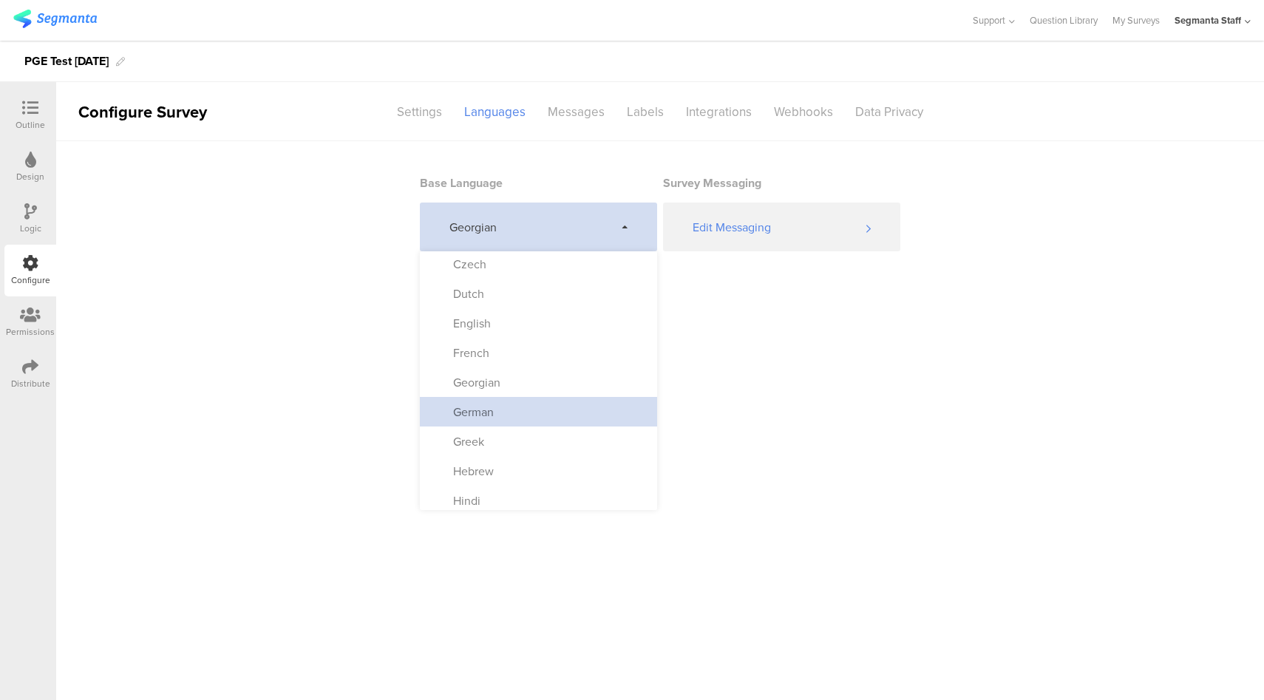
click at [537, 423] on div "German" at bounding box center [538, 412] width 237 height 30
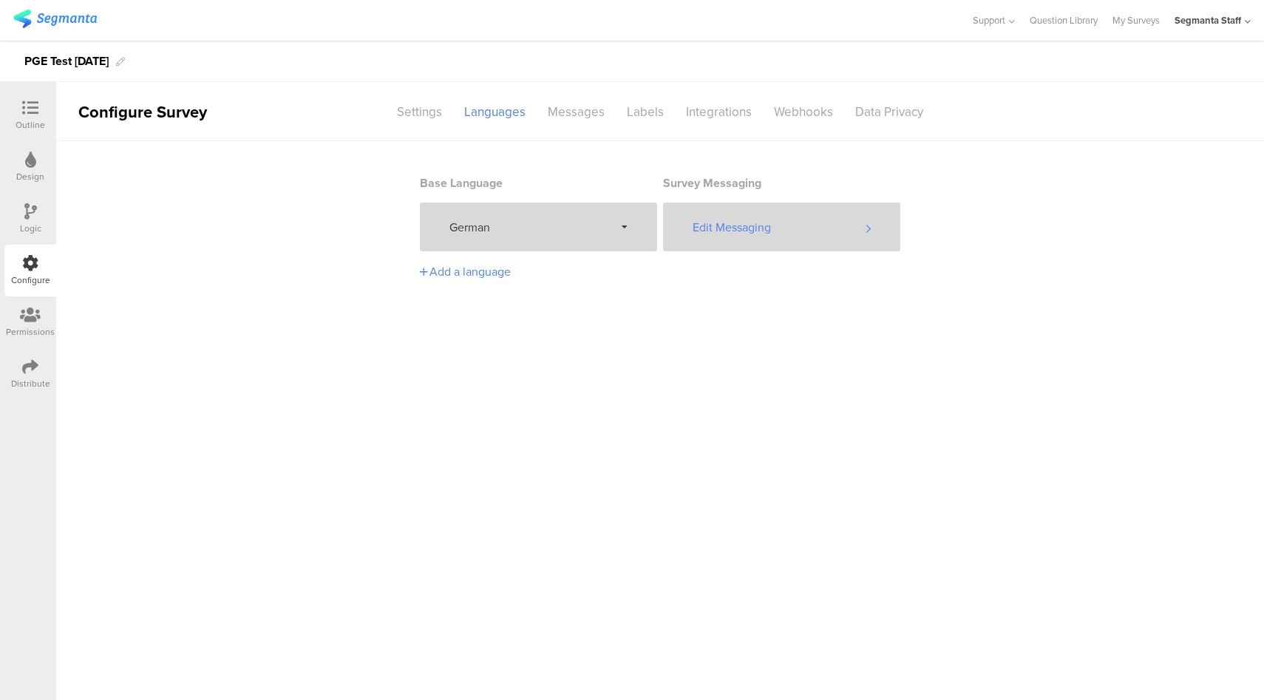
click at [783, 224] on div "Edit Messaging" at bounding box center [781, 227] width 237 height 49
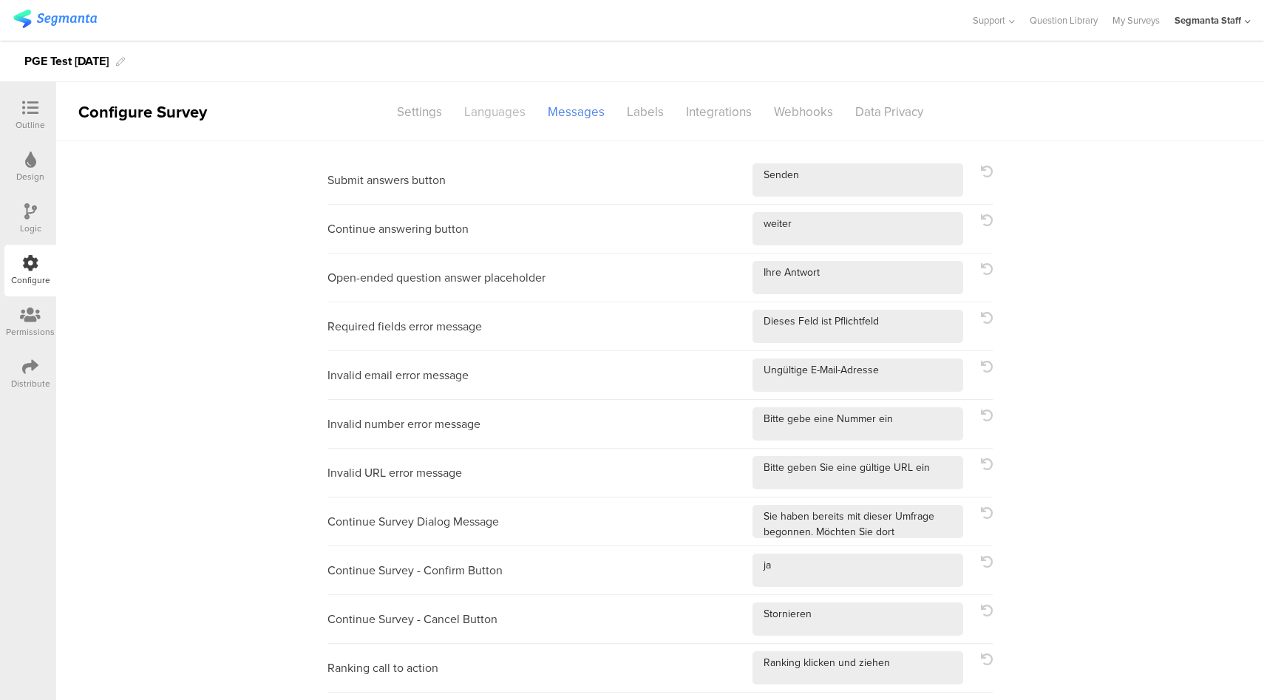
click at [489, 121] on div "Languages" at bounding box center [495, 112] width 84 height 26
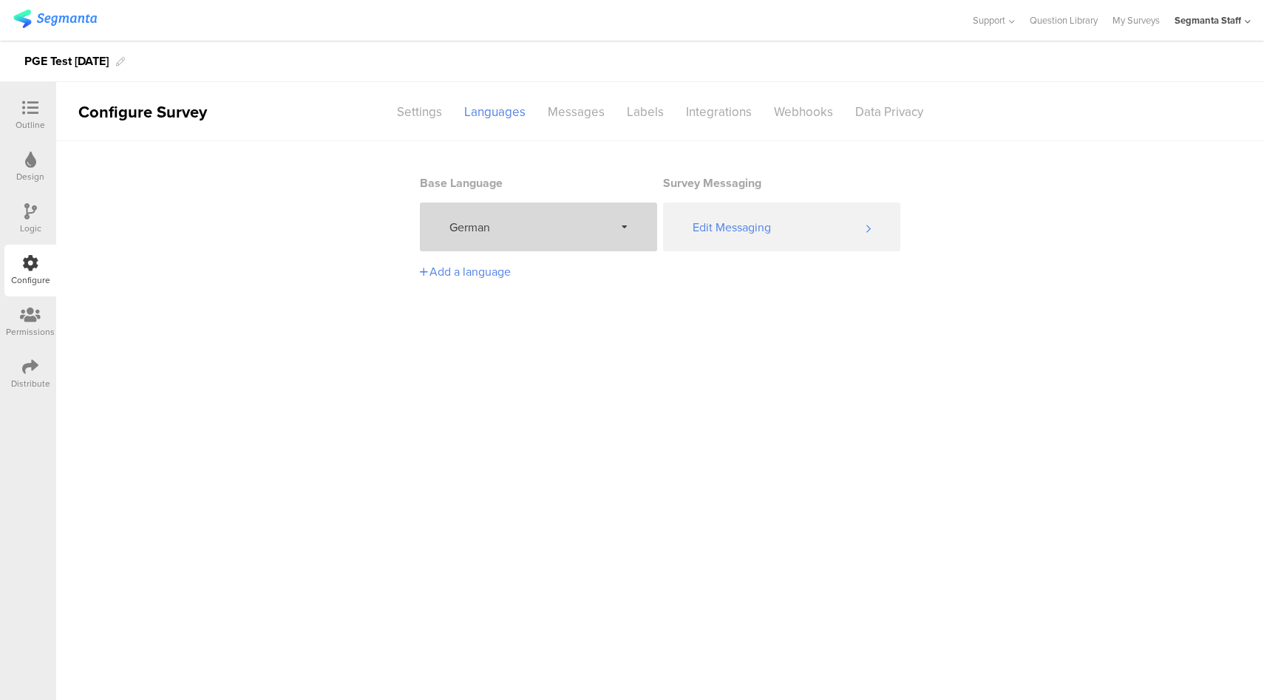
click at [570, 223] on span "German" at bounding box center [531, 227] width 165 height 17
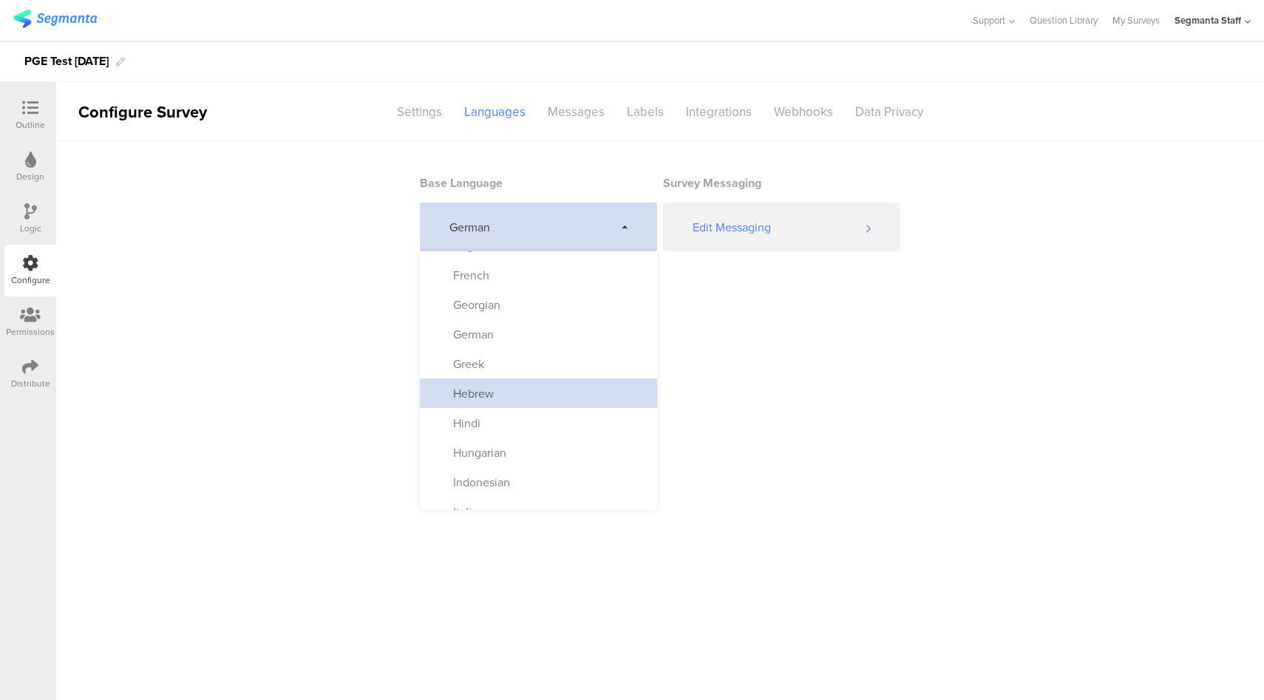
scroll to position [260, 0]
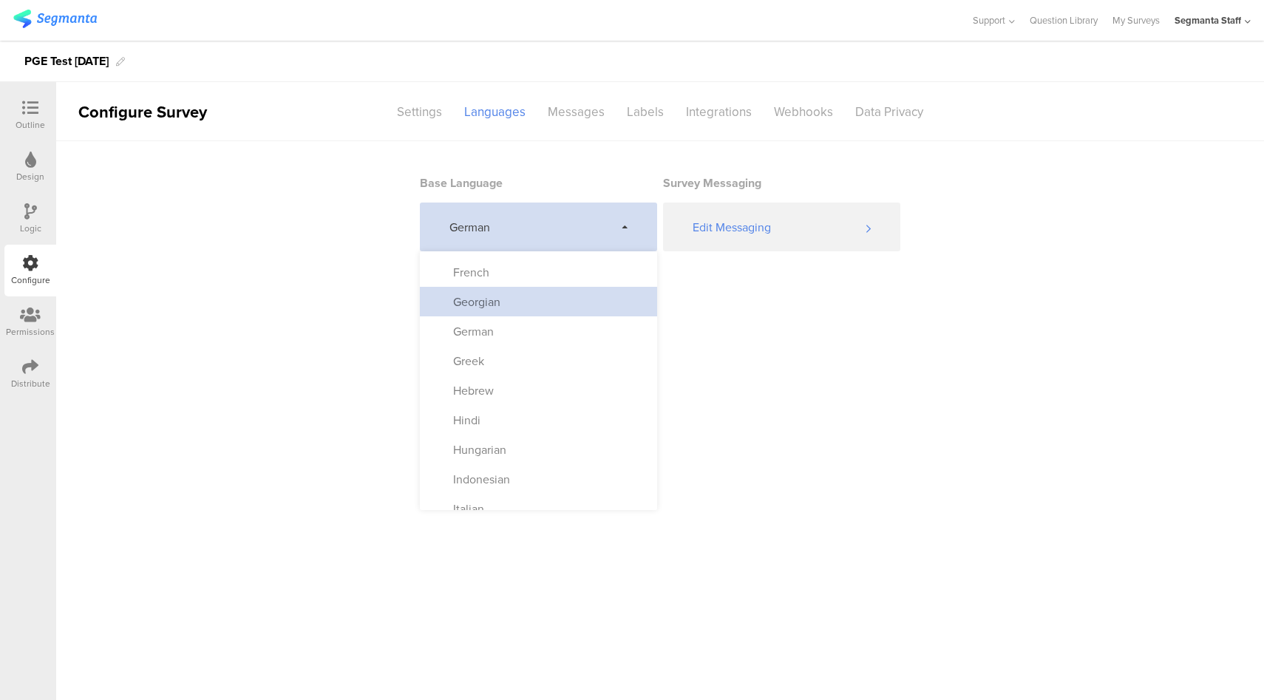
click at [551, 292] on div "Georgian" at bounding box center [538, 302] width 237 height 30
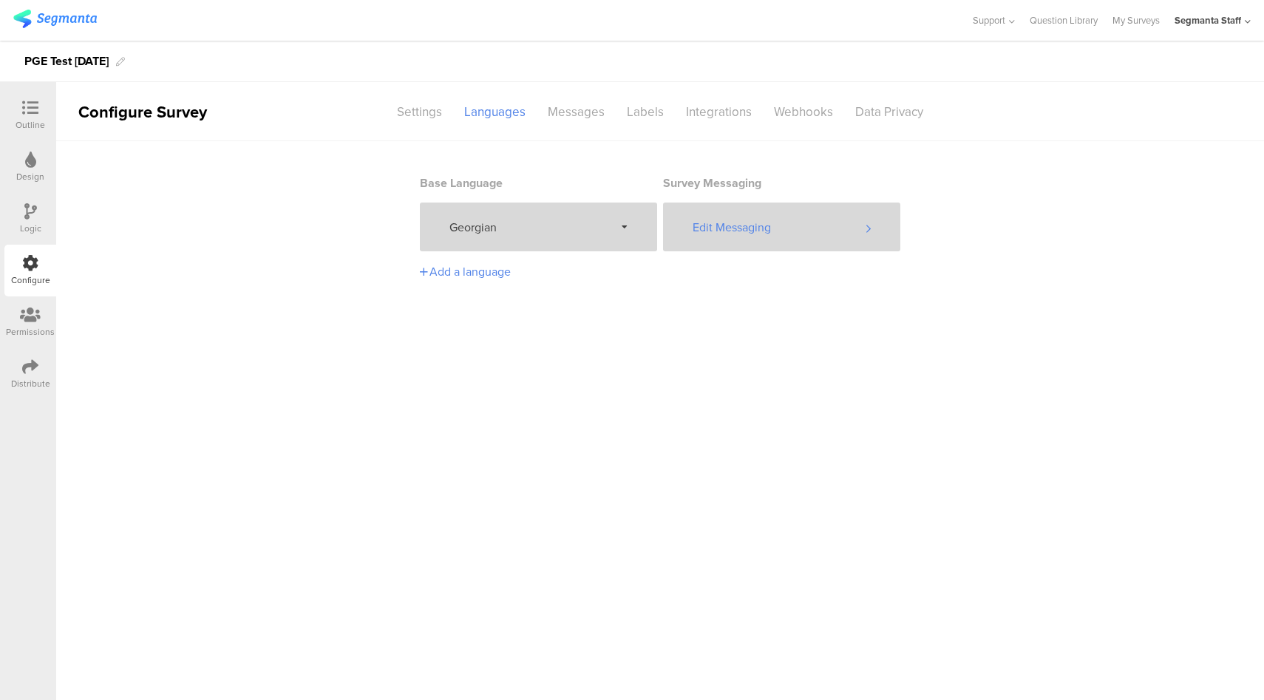
click at [741, 233] on div "Edit Messaging" at bounding box center [781, 227] width 237 height 49
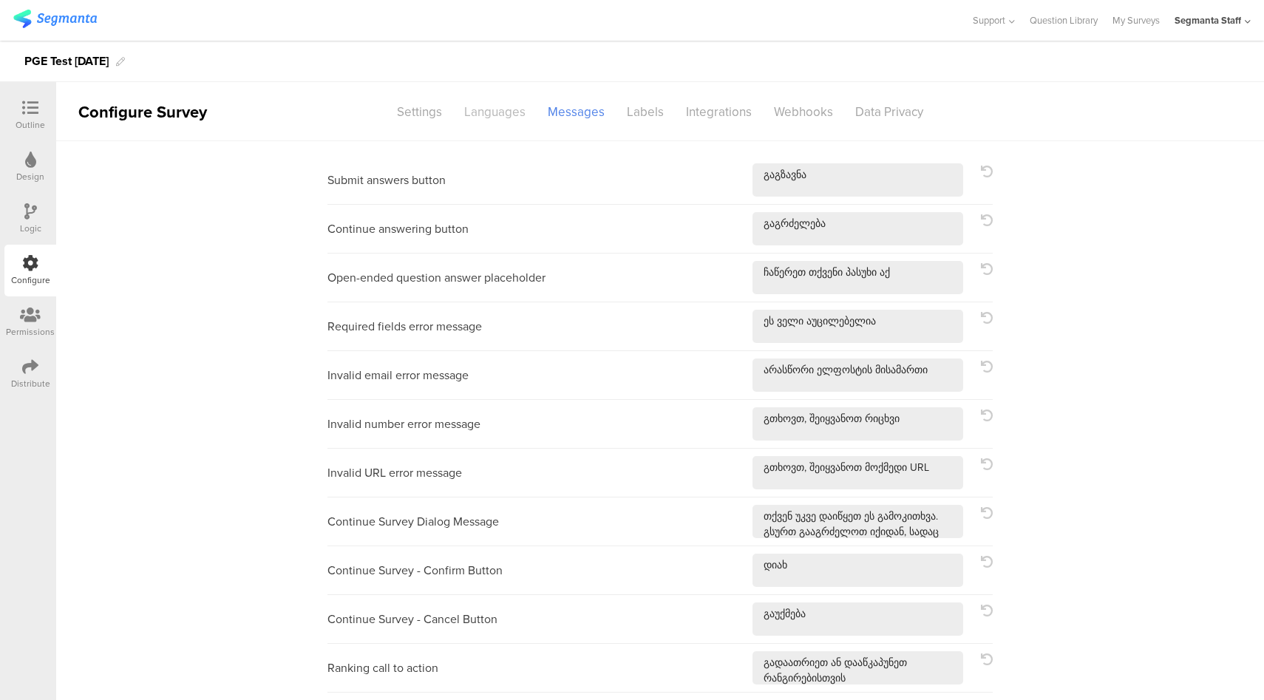
click at [502, 107] on div "Languages" at bounding box center [495, 112] width 84 height 26
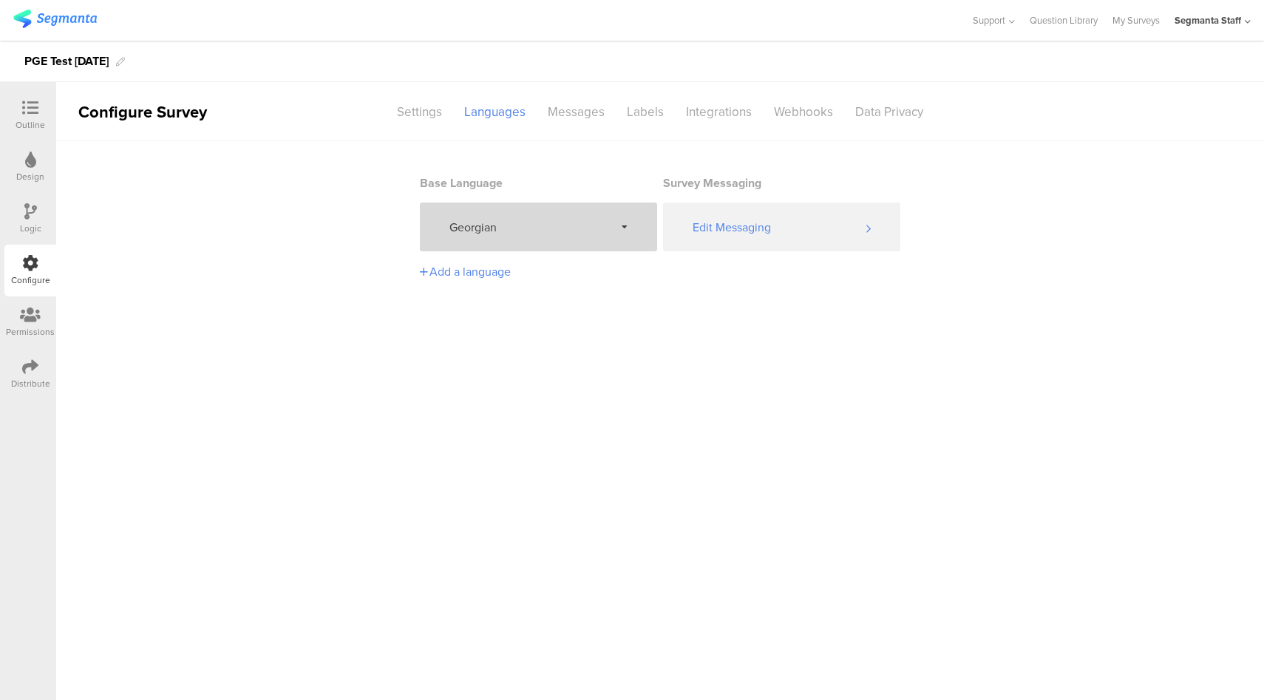
click at [517, 237] on div "Georgian" at bounding box center [538, 227] width 237 height 49
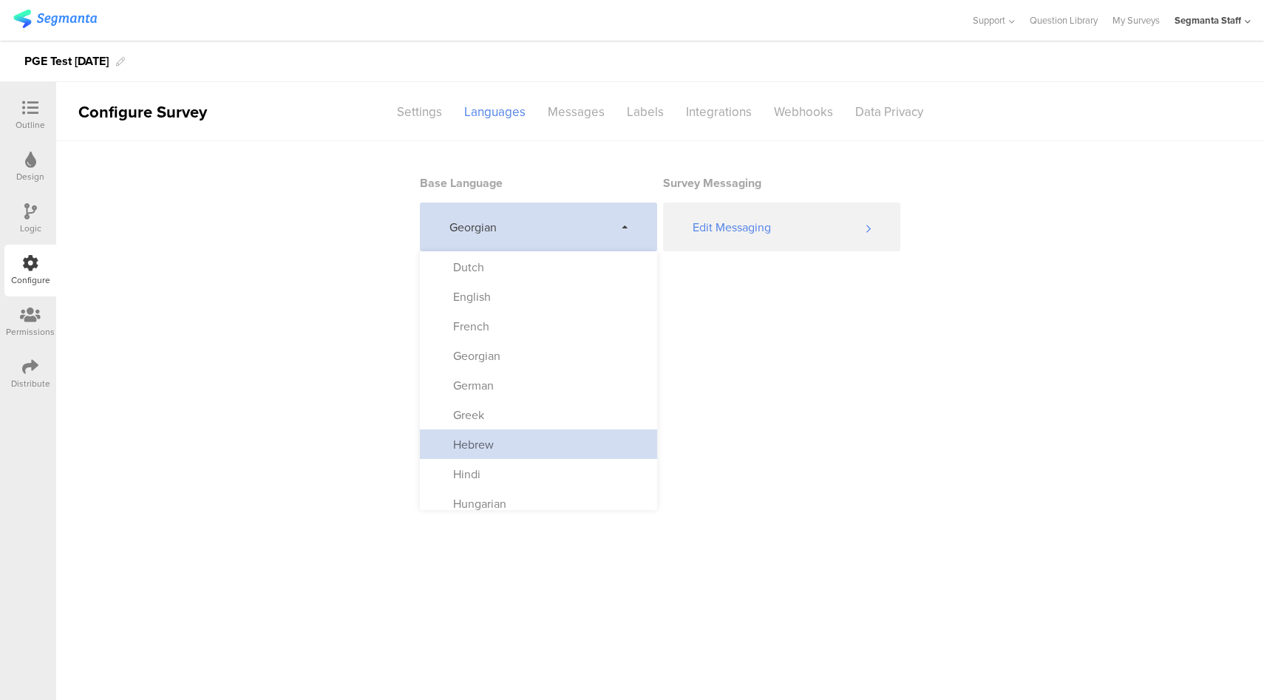
scroll to position [206, 0]
click at [526, 418] on div "Greek" at bounding box center [538, 415] width 237 height 30
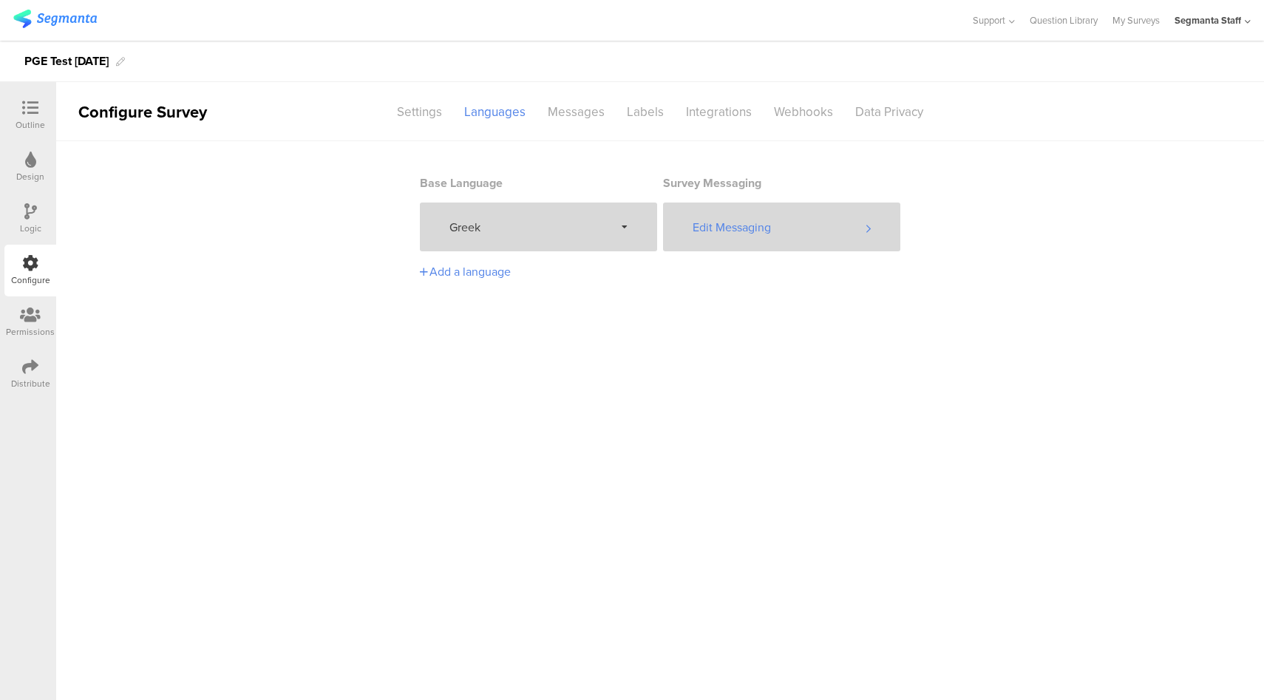
click at [795, 241] on div "Edit Messaging" at bounding box center [781, 227] width 237 height 49
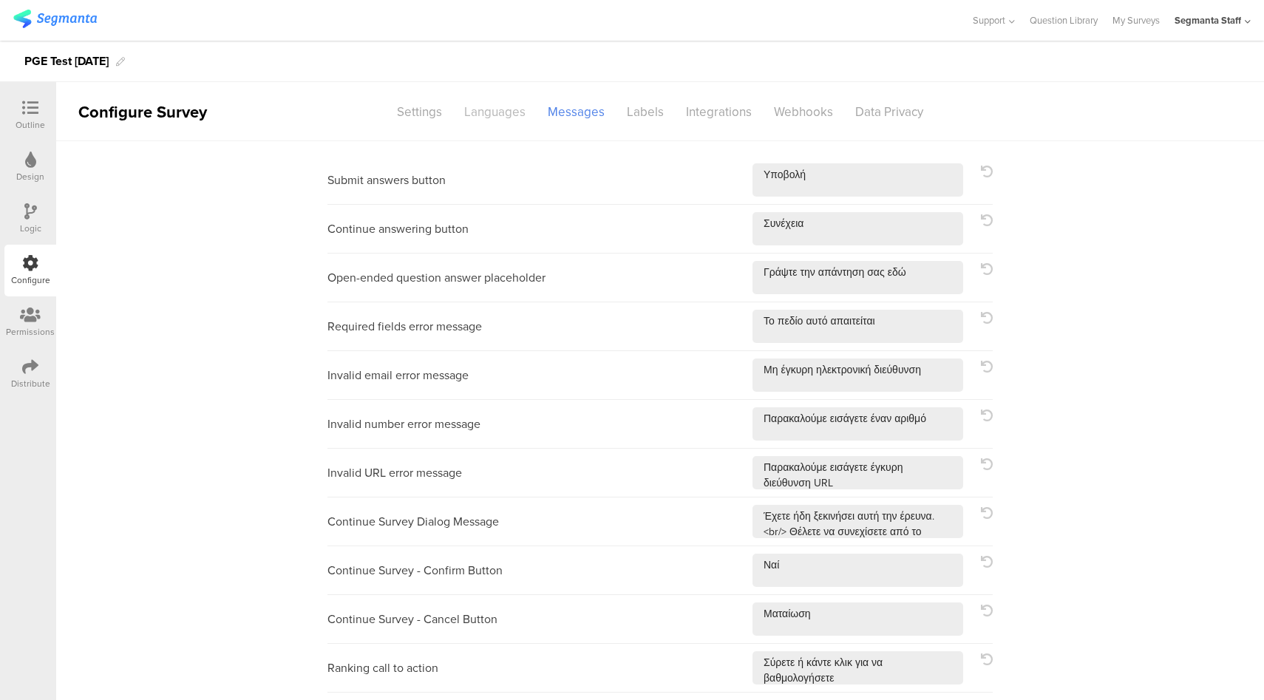
click at [495, 117] on div "Languages" at bounding box center [495, 112] width 84 height 26
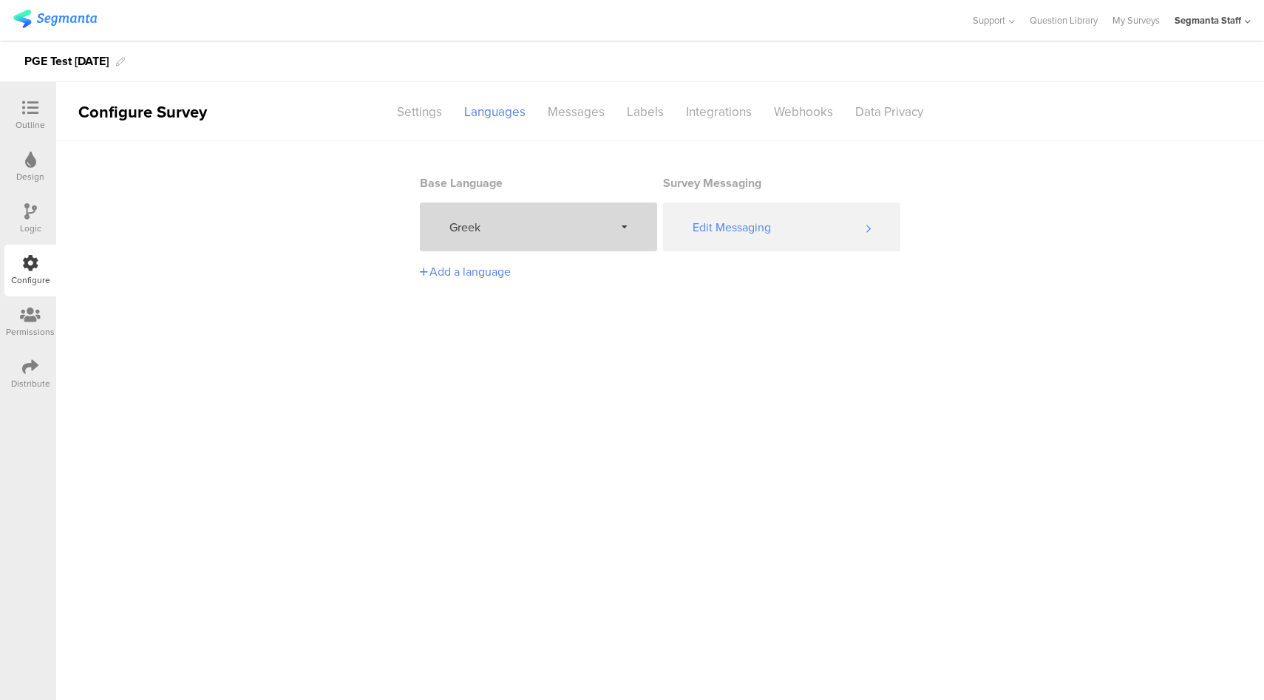
click at [529, 251] on div "Greek" at bounding box center [538, 227] width 237 height 49
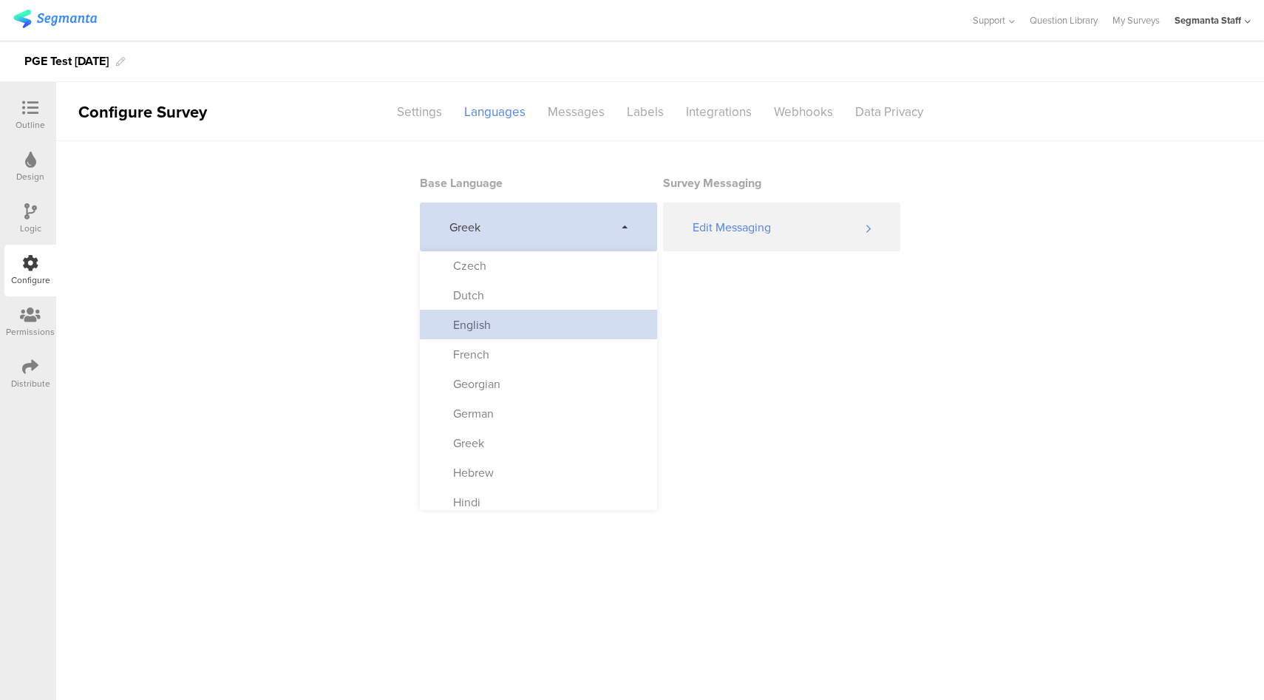
scroll to position [225, 0]
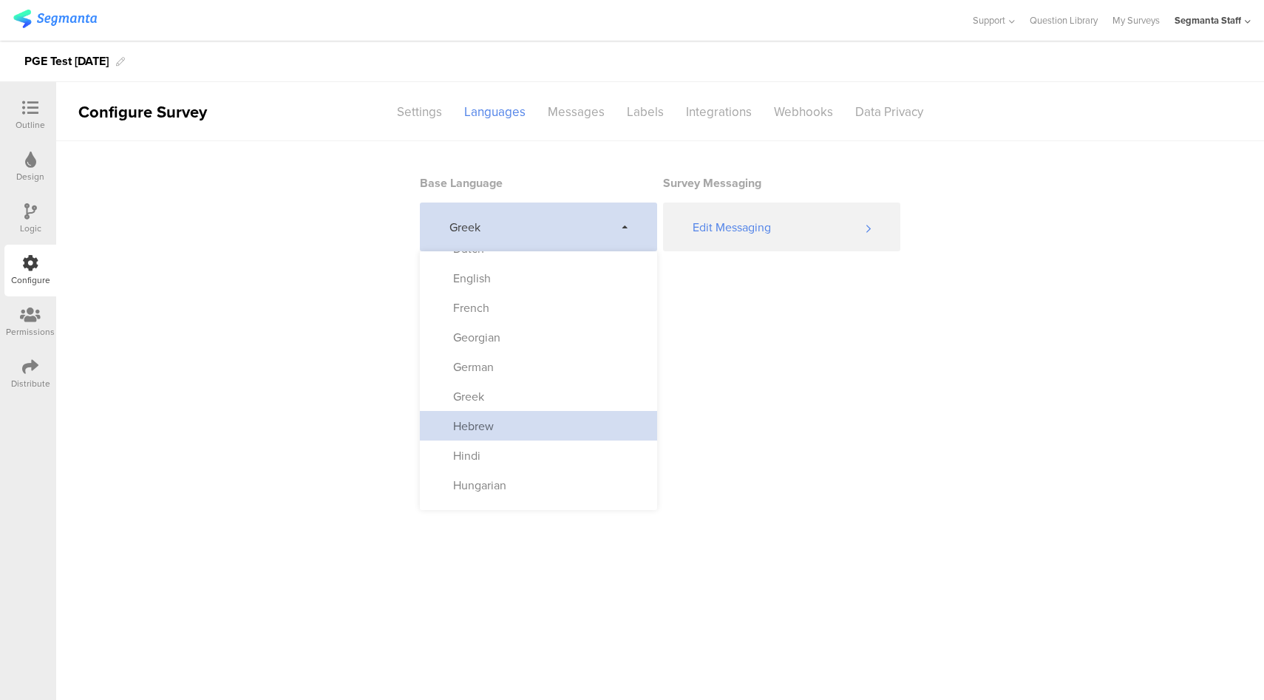
click at [543, 427] on div "Hebrew" at bounding box center [538, 426] width 237 height 30
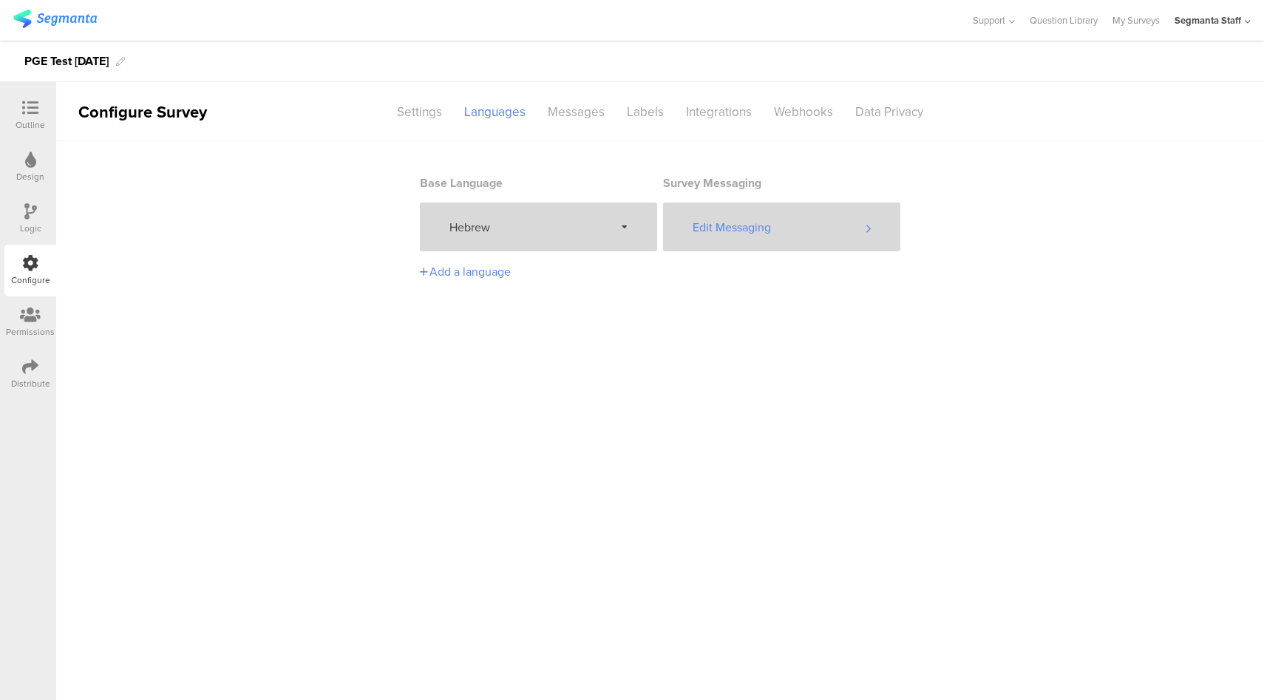
click at [755, 223] on div "Edit Messaging" at bounding box center [781, 227] width 237 height 49
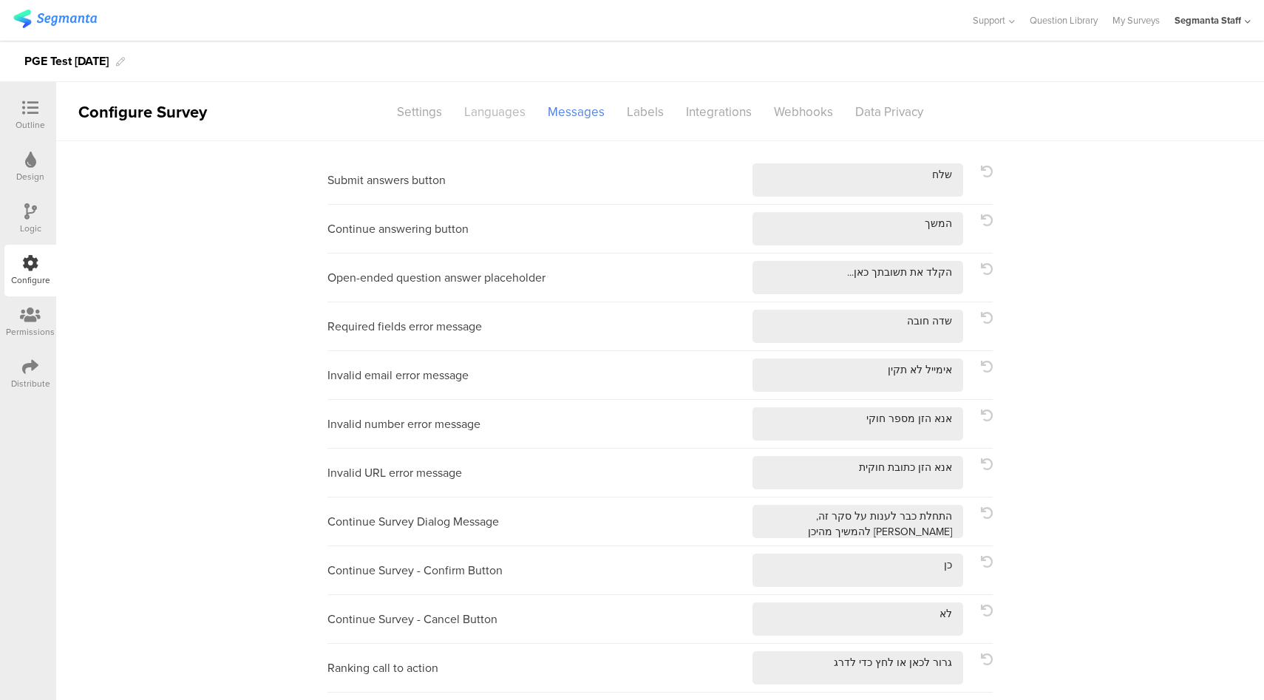
click at [503, 113] on div "Languages" at bounding box center [495, 112] width 84 height 26
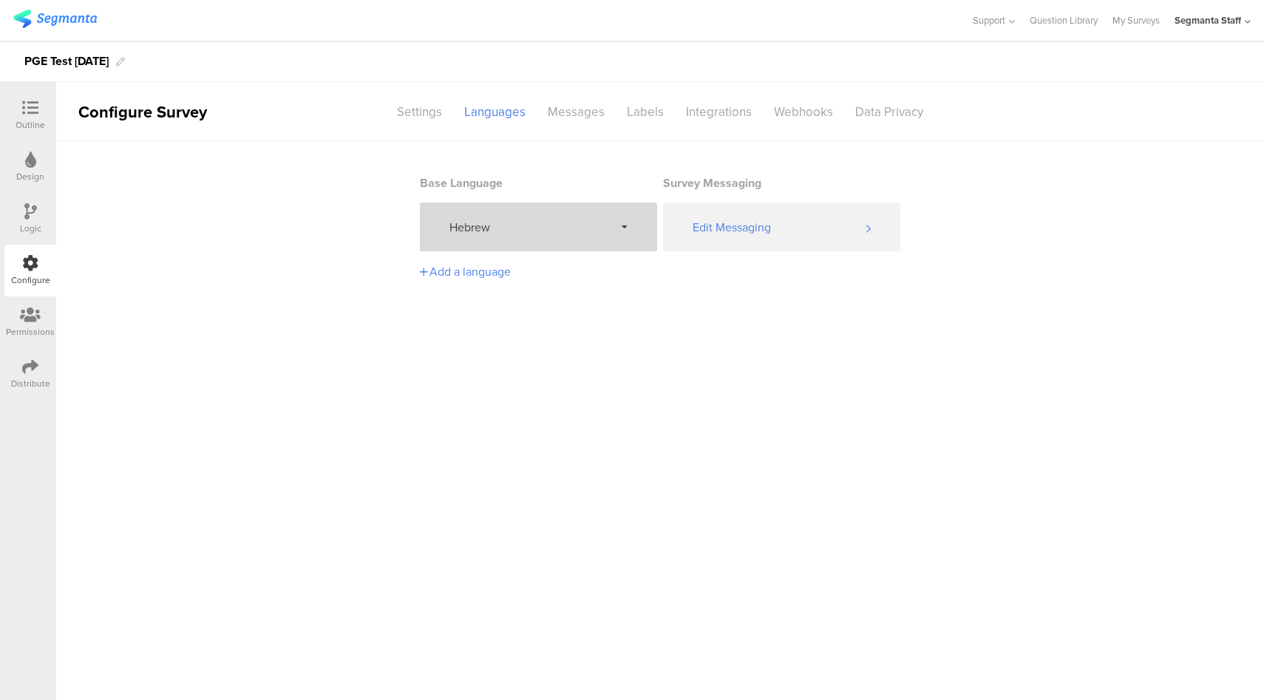
click at [505, 230] on span "Hebrew" at bounding box center [531, 227] width 165 height 17
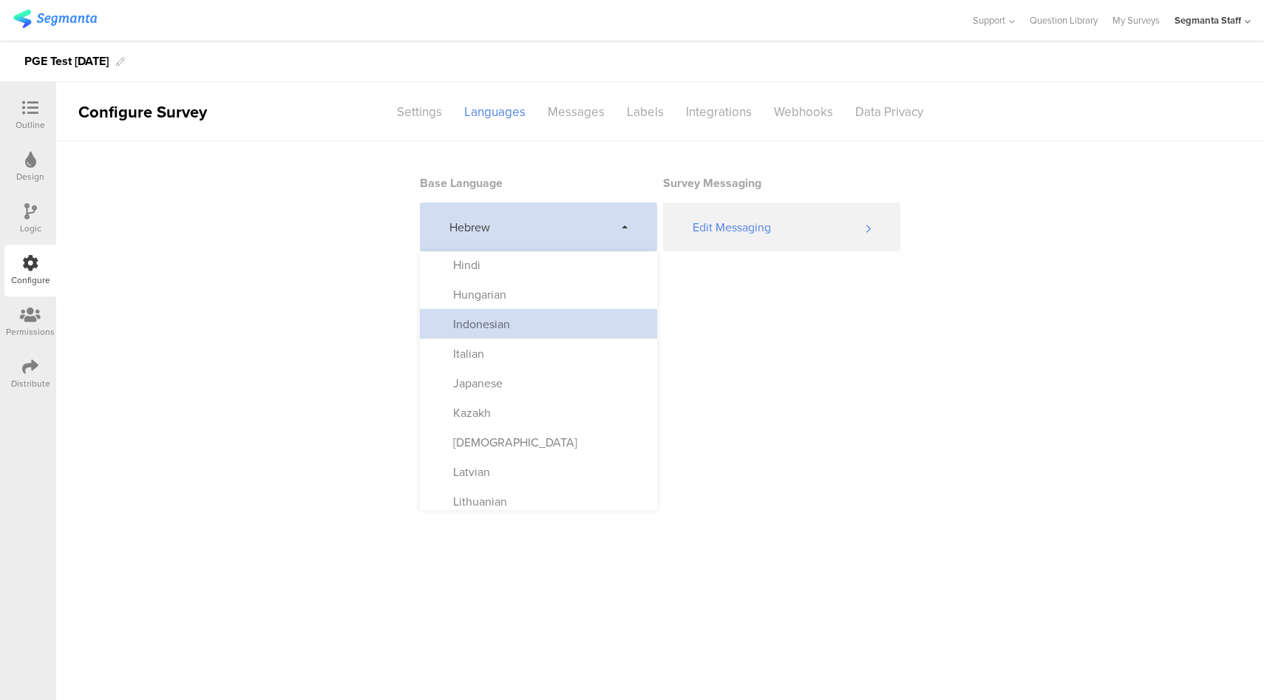
scroll to position [346, 0]
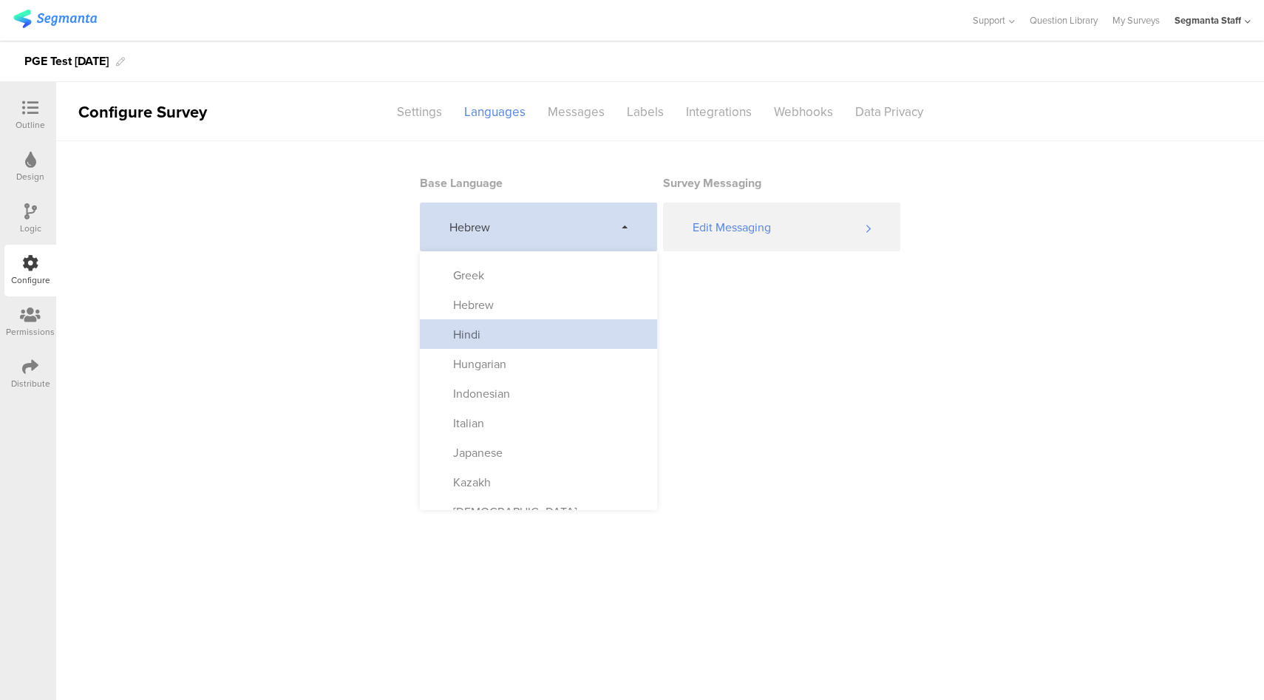
click at [531, 331] on div "Hindi" at bounding box center [538, 334] width 237 height 30
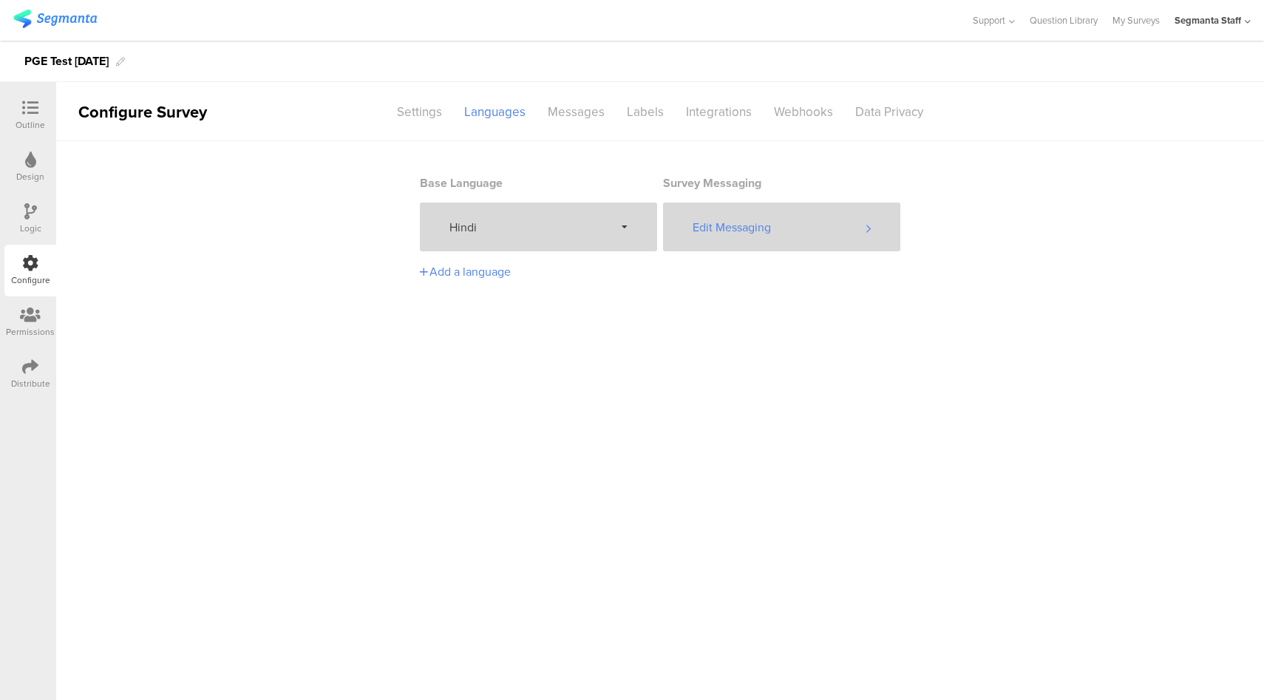
click at [780, 237] on div "Edit Messaging" at bounding box center [781, 227] width 237 height 49
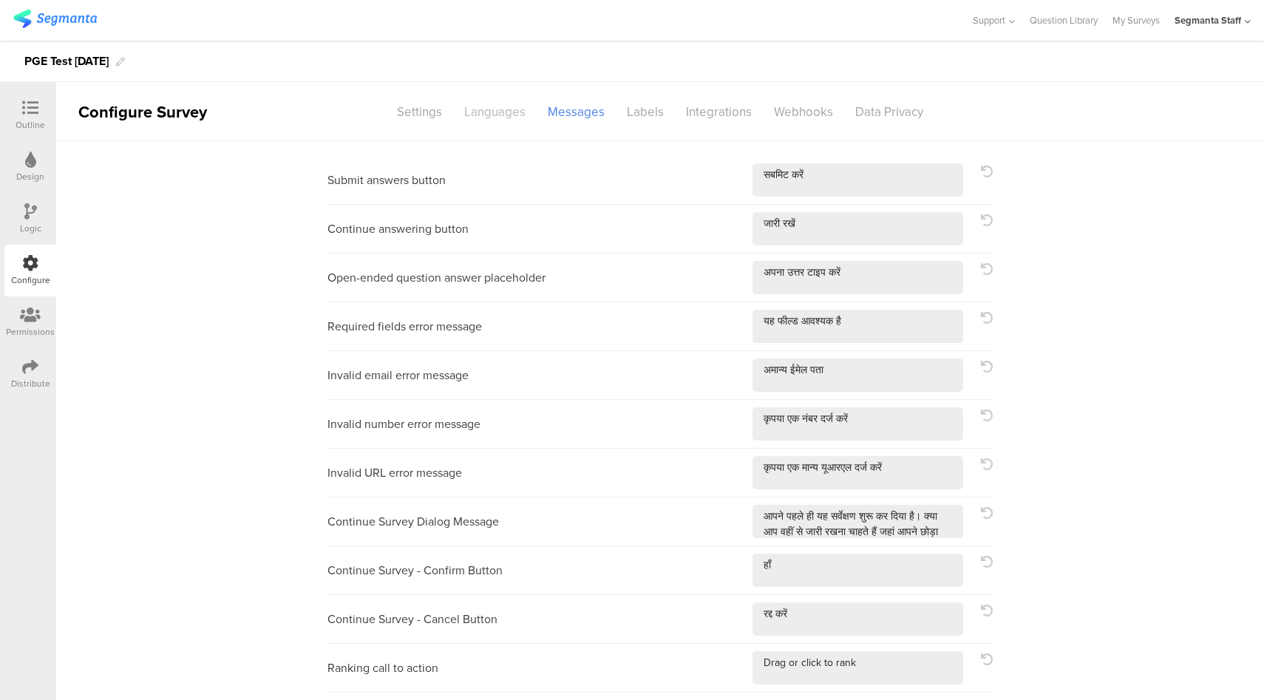
click at [506, 117] on div "Languages" at bounding box center [495, 112] width 84 height 26
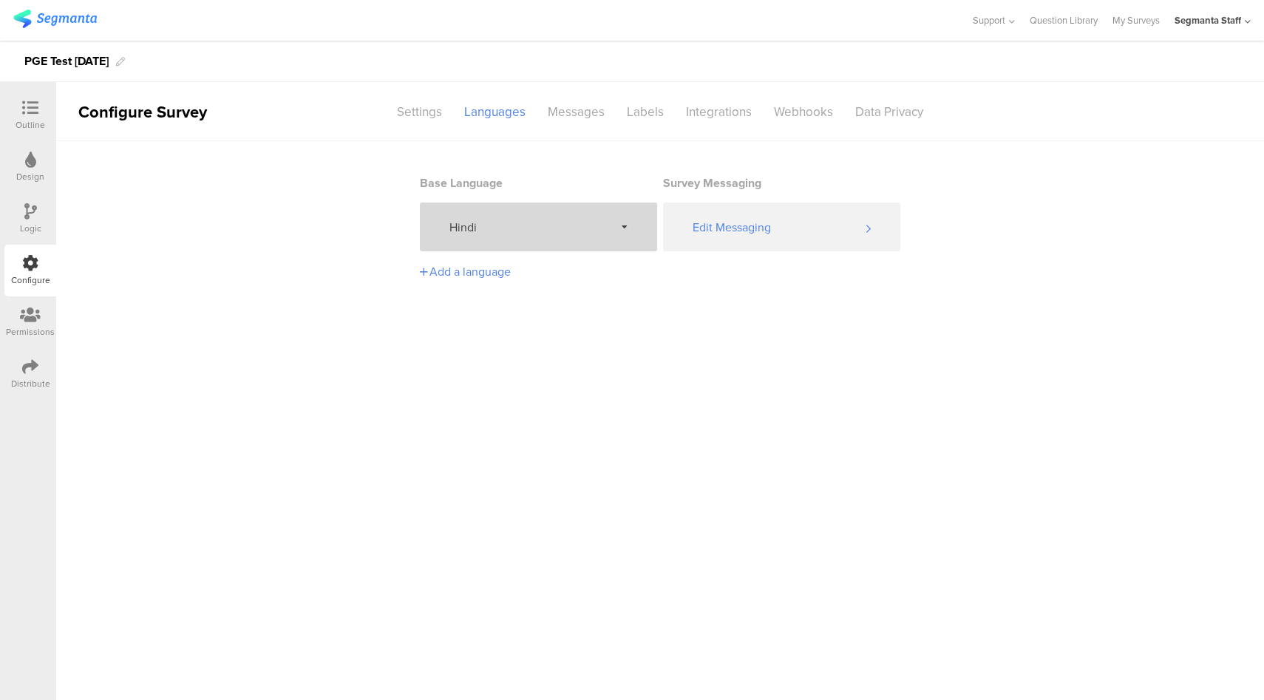
click at [523, 239] on div "Hindi" at bounding box center [538, 227] width 237 height 49
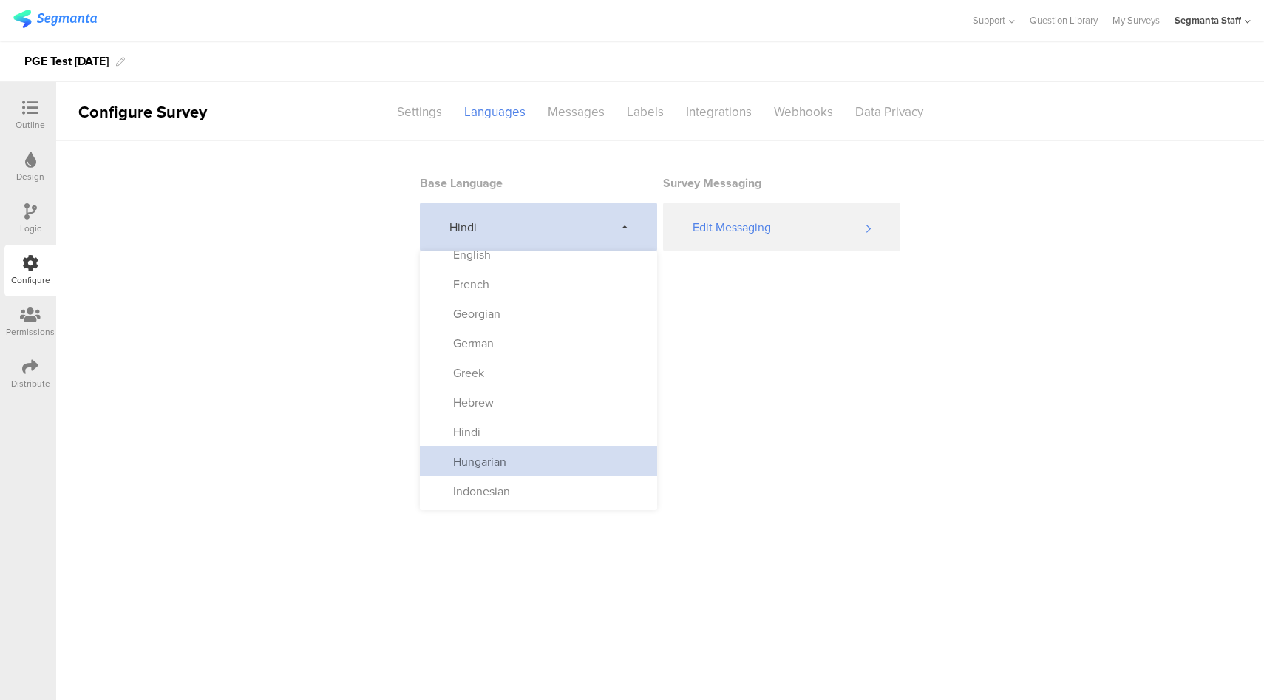
scroll to position [249, 0]
click at [530, 455] on div "Hungarian" at bounding box center [538, 461] width 237 height 30
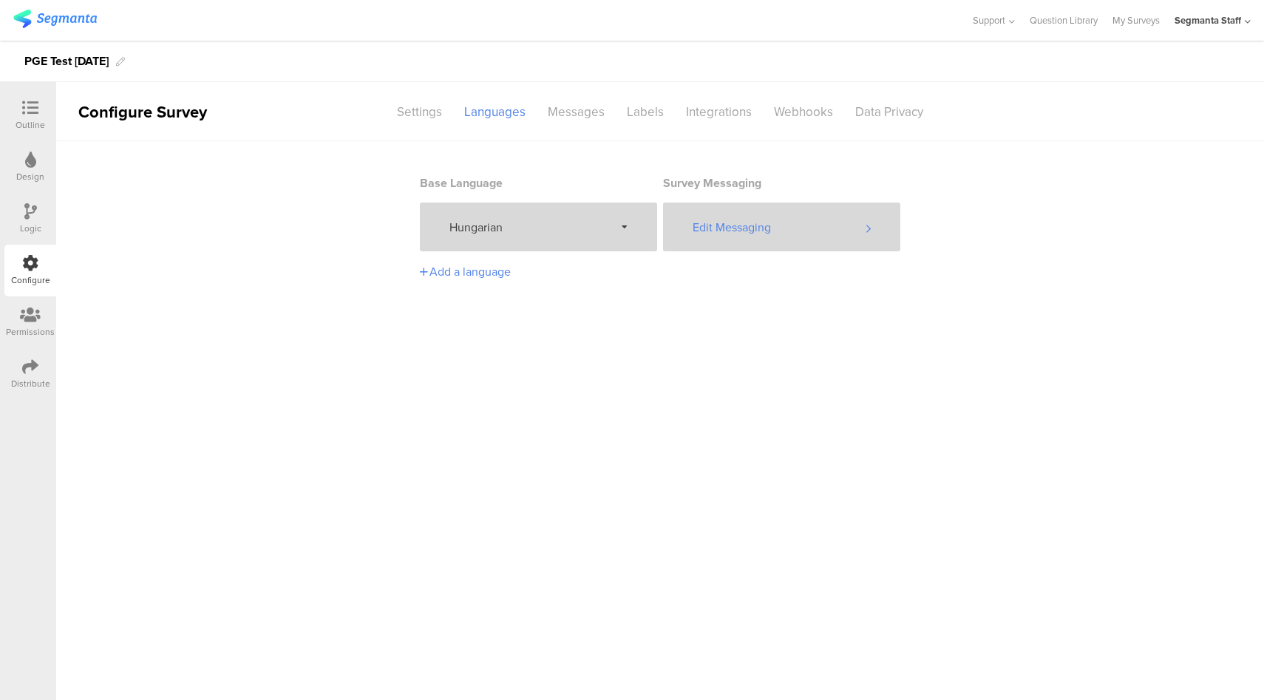
click at [784, 230] on div "Edit Messaging" at bounding box center [781, 227] width 237 height 49
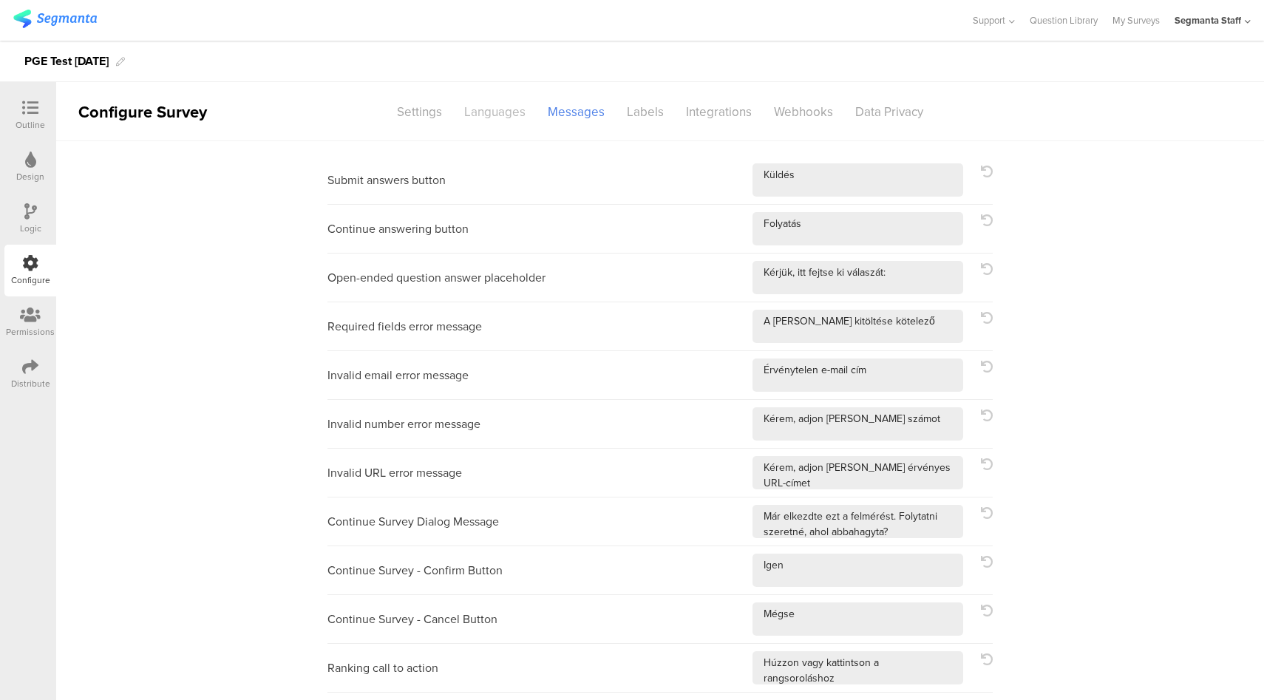
click at [478, 117] on div "Languages" at bounding box center [495, 112] width 84 height 26
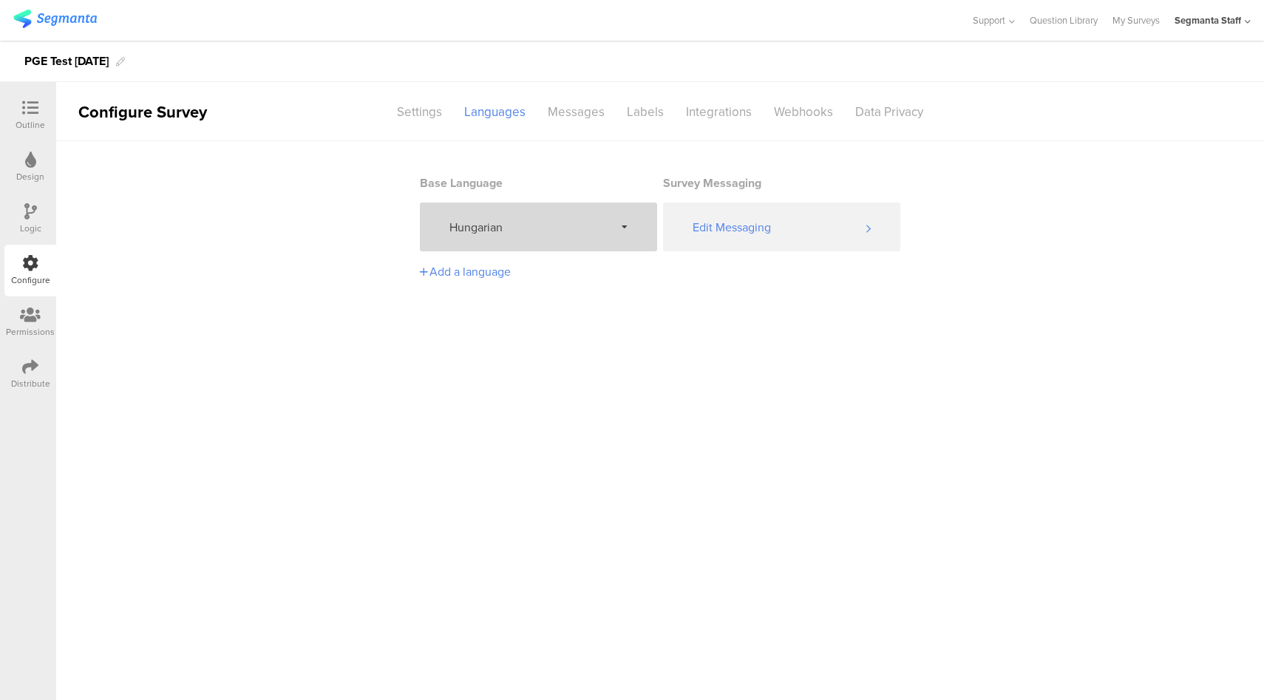
click at [540, 224] on span "Hungarian" at bounding box center [531, 227] width 165 height 17
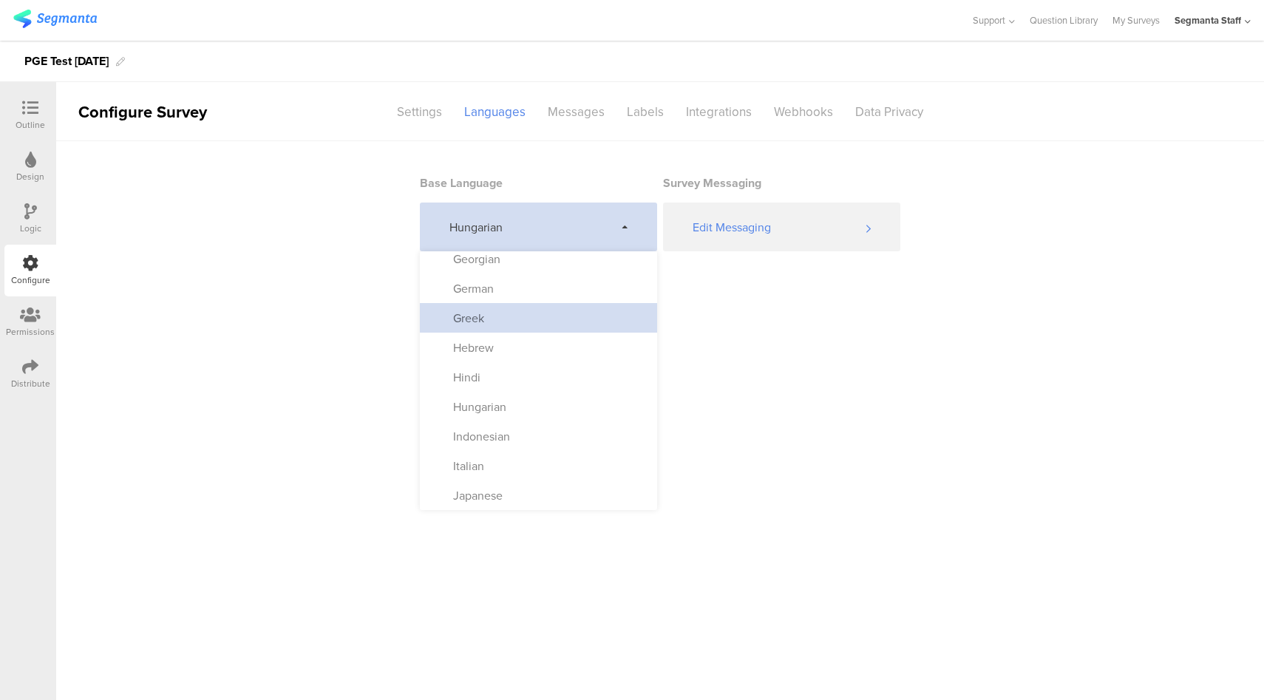
scroll to position [336, 0]
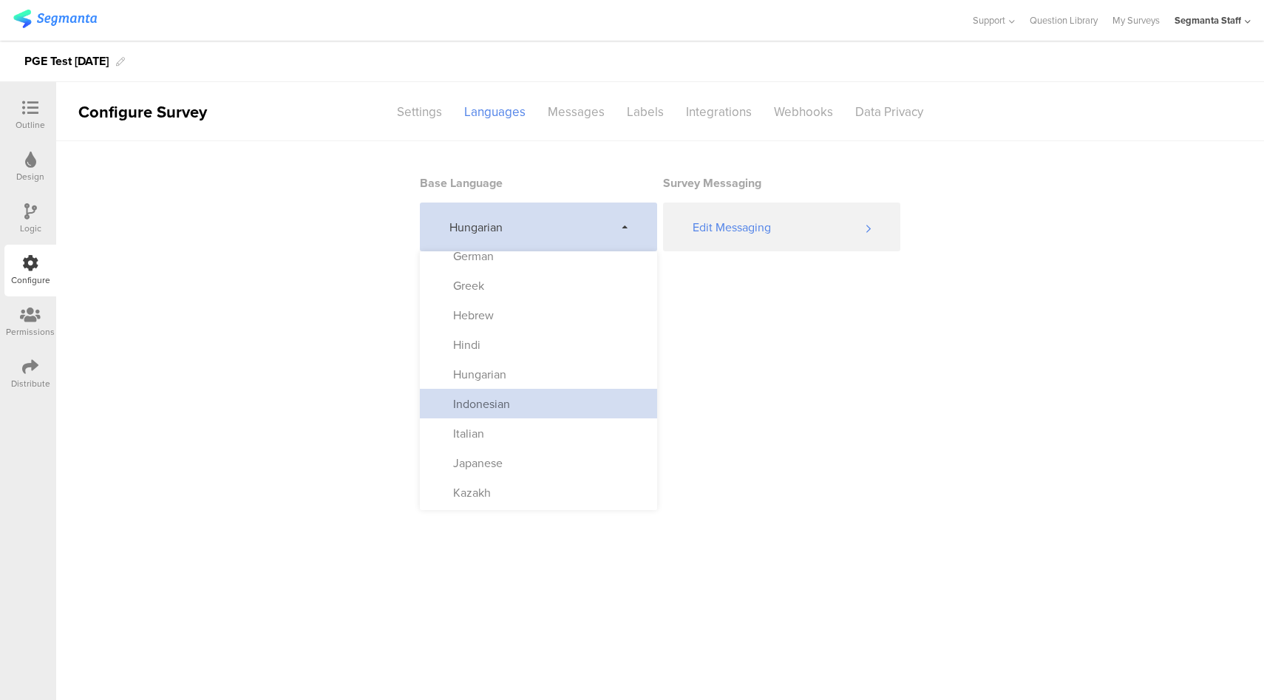
click at [535, 410] on div "Indonesian" at bounding box center [538, 404] width 237 height 30
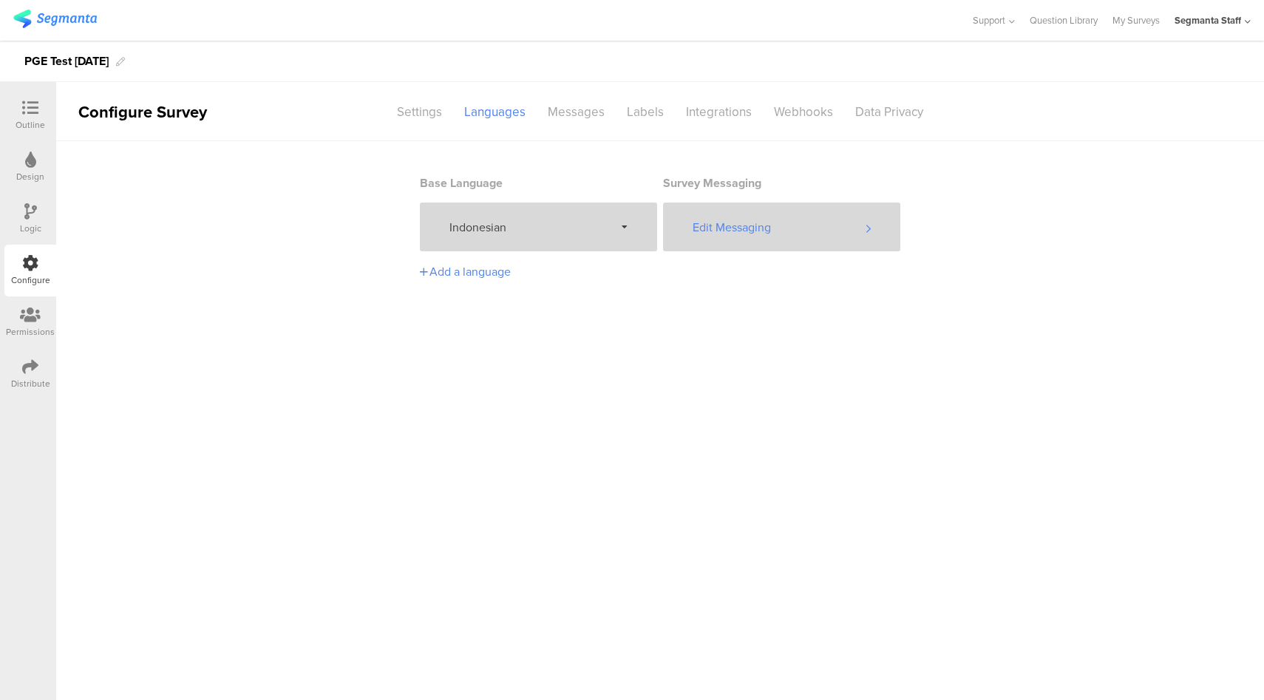
click at [781, 226] on div "Edit Messaging" at bounding box center [781, 227] width 237 height 49
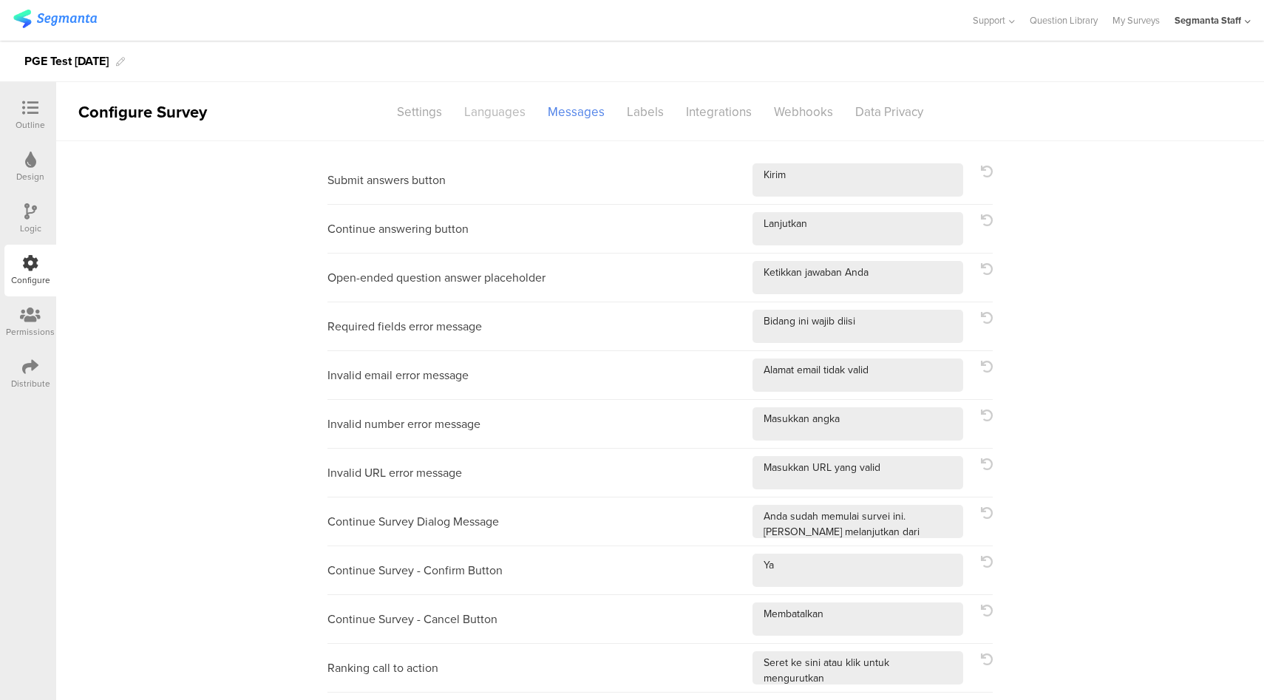
click at [491, 114] on div "Languages" at bounding box center [495, 112] width 84 height 26
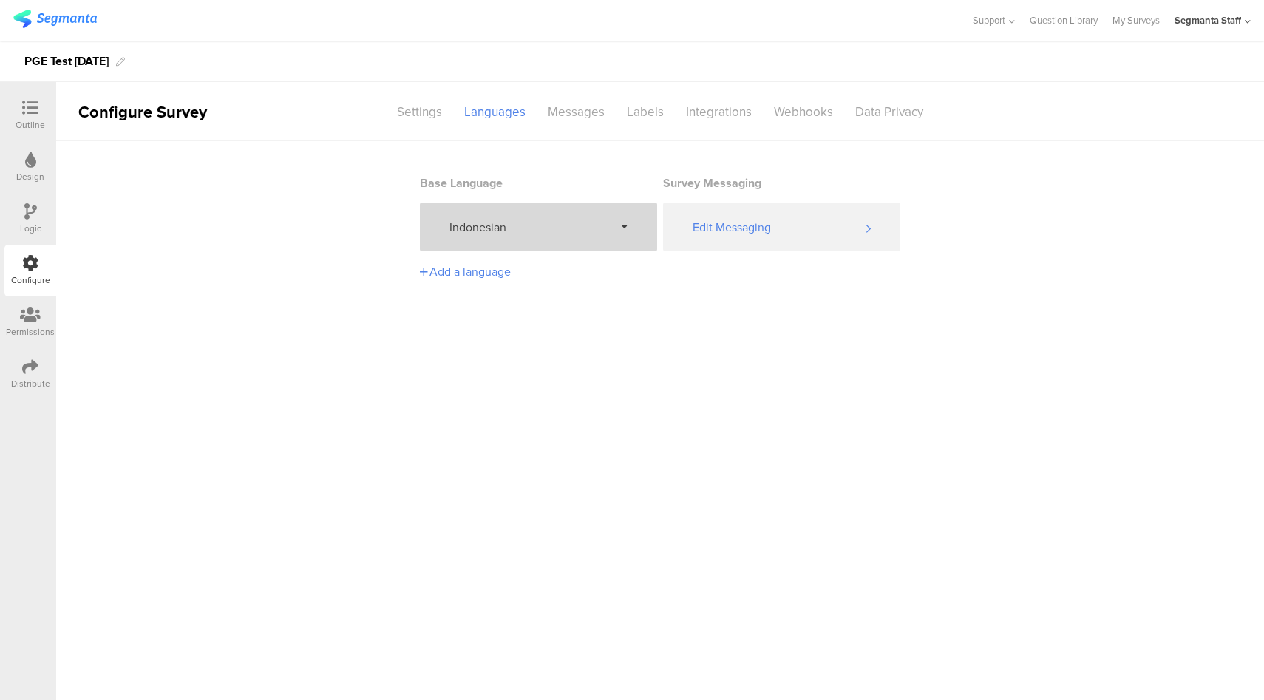
click at [547, 221] on span "Indonesian" at bounding box center [531, 227] width 165 height 17
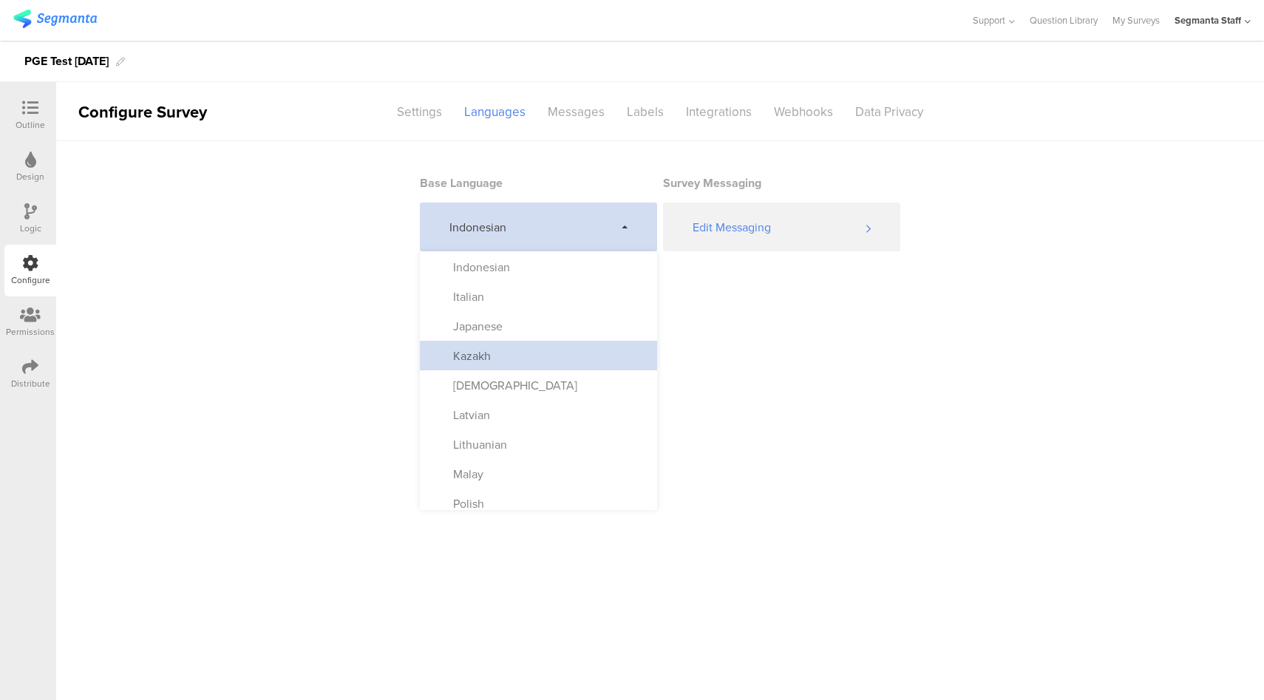
scroll to position [472, 0]
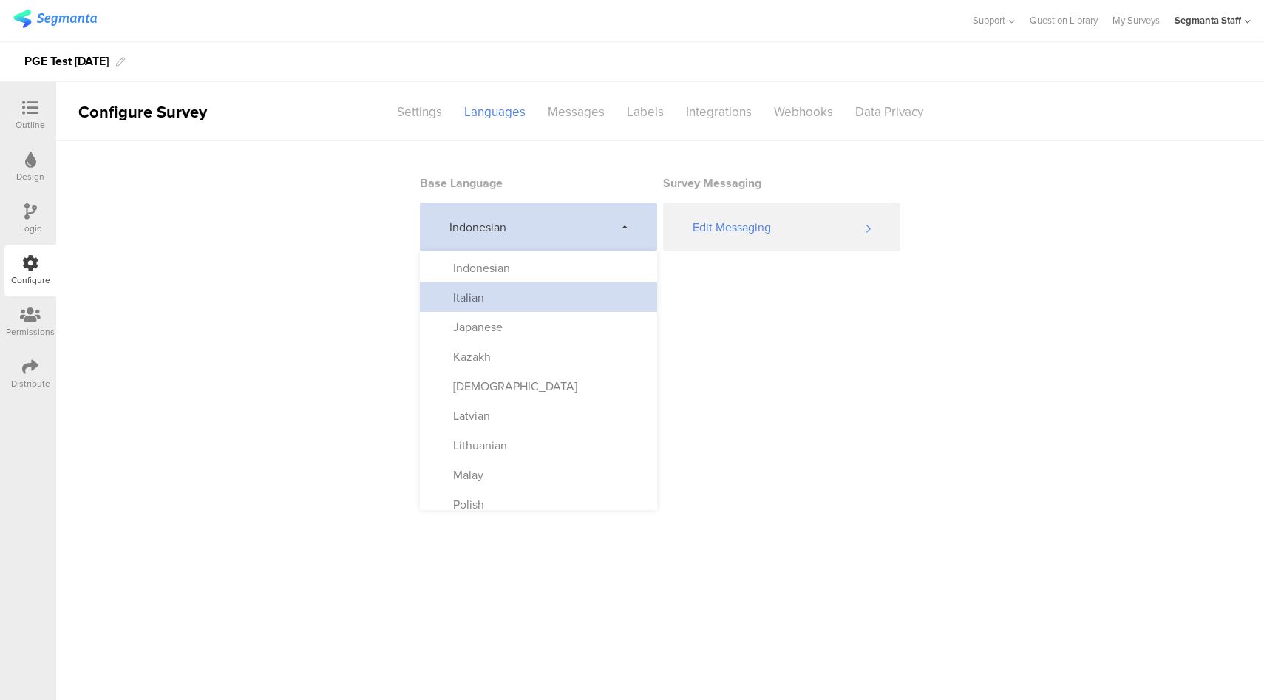
click at [546, 300] on div "Italian" at bounding box center [538, 297] width 237 height 30
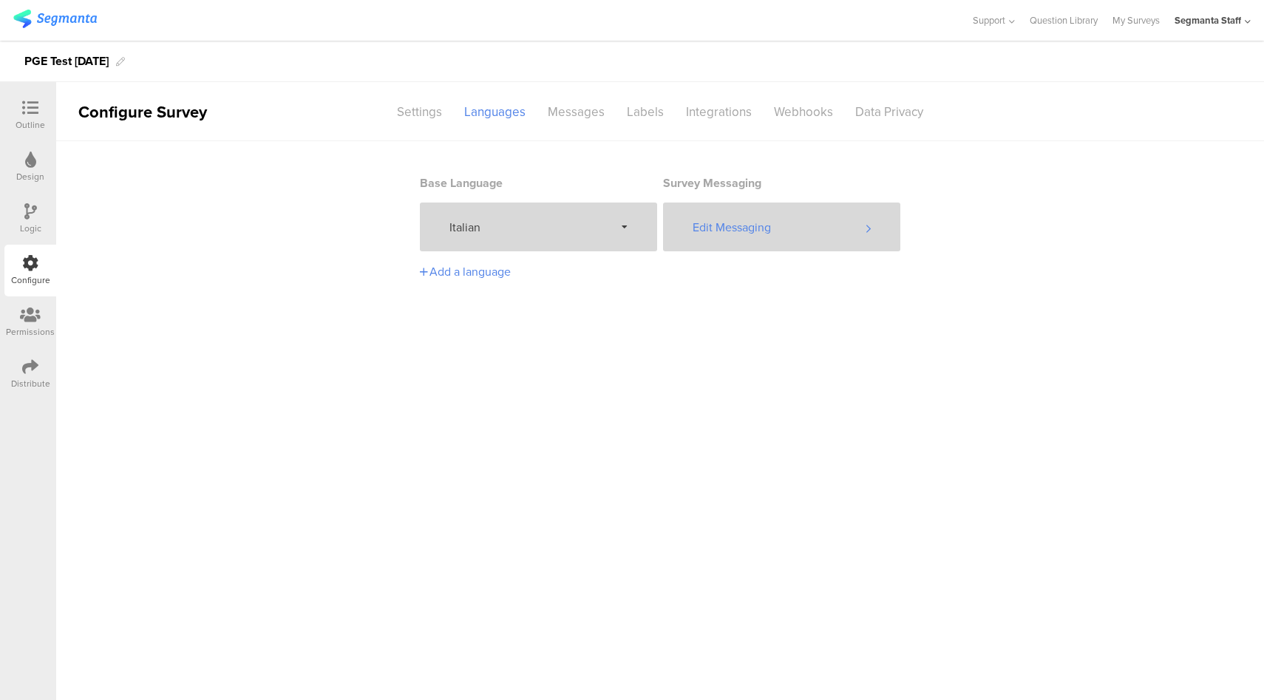
click at [778, 226] on div "Edit Messaging" at bounding box center [781, 227] width 237 height 49
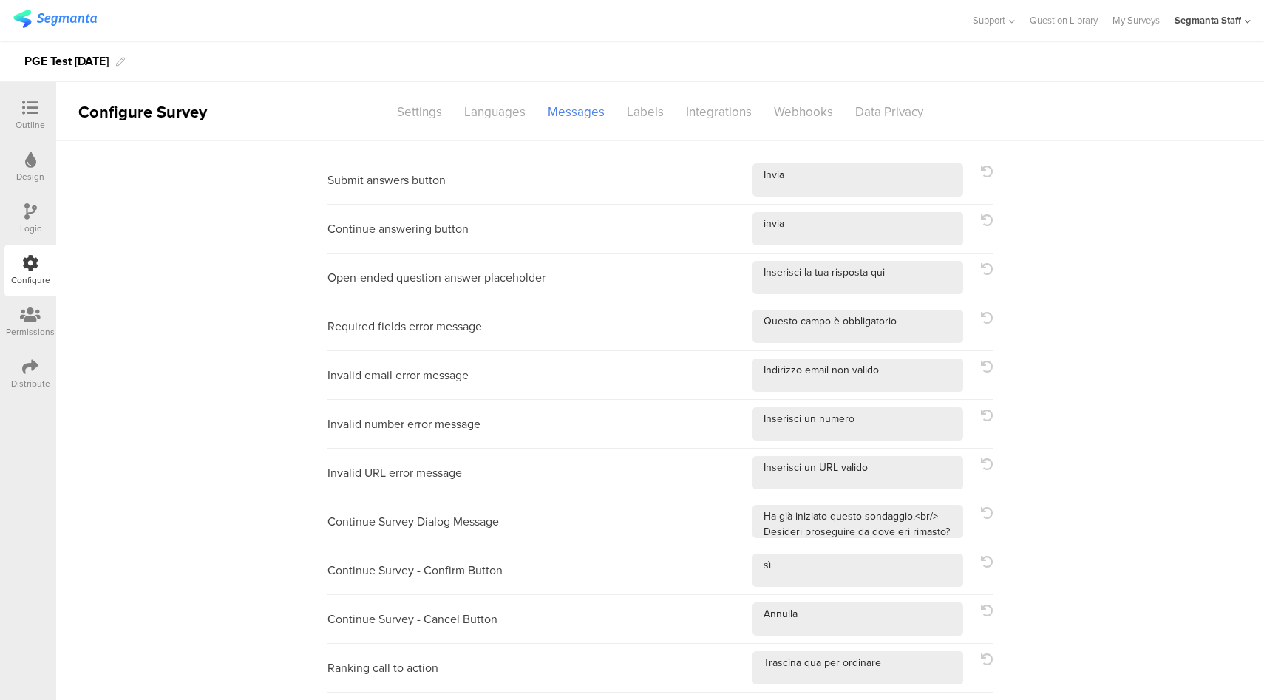
click at [493, 125] on sg-section-page-header "Configure Survey Settings Languages Messages Labels Integrations Webhooks Data …" at bounding box center [660, 111] width 1208 height 59
click at [490, 116] on div "Languages" at bounding box center [495, 112] width 84 height 26
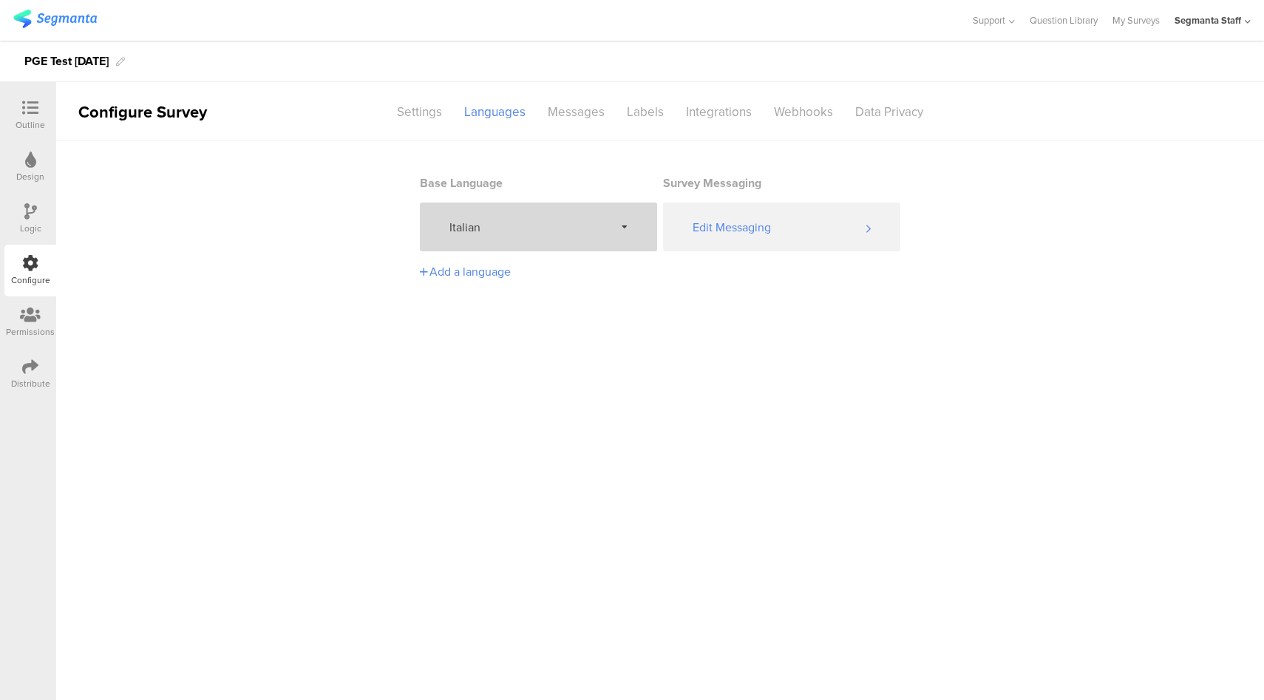
click at [552, 229] on span "Italian" at bounding box center [531, 227] width 165 height 17
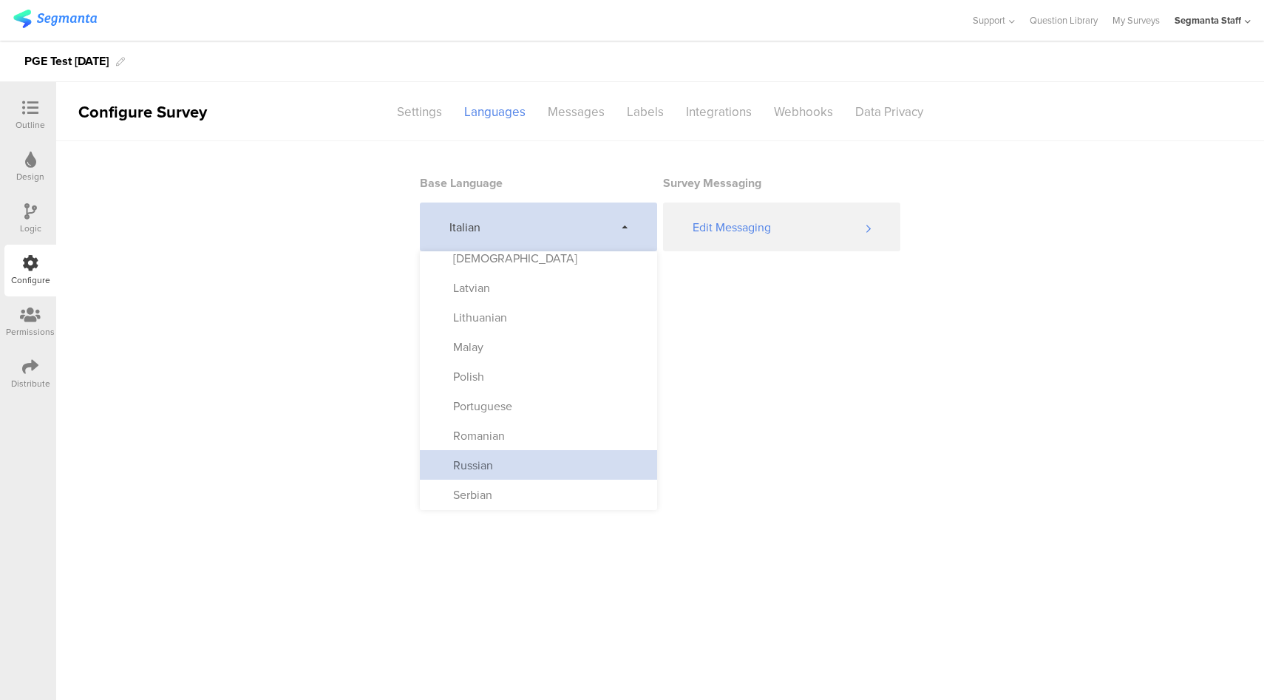
scroll to position [484, 0]
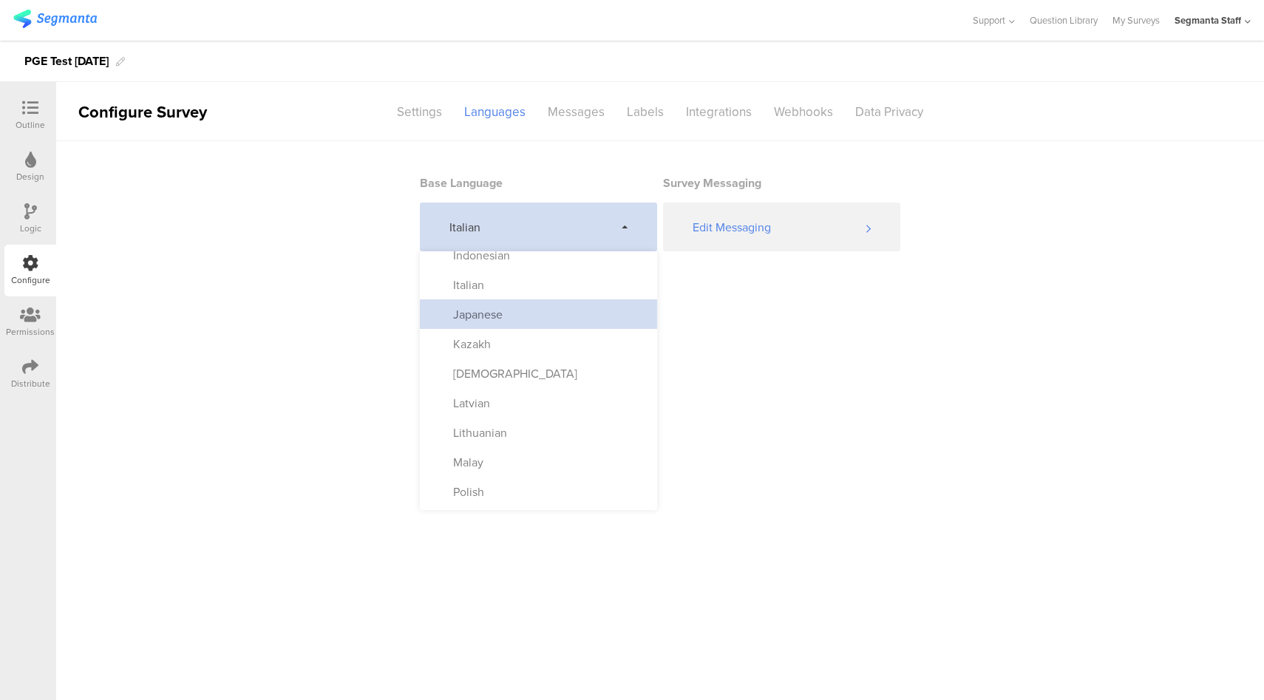
click at [516, 312] on div "Japanese" at bounding box center [538, 314] width 237 height 30
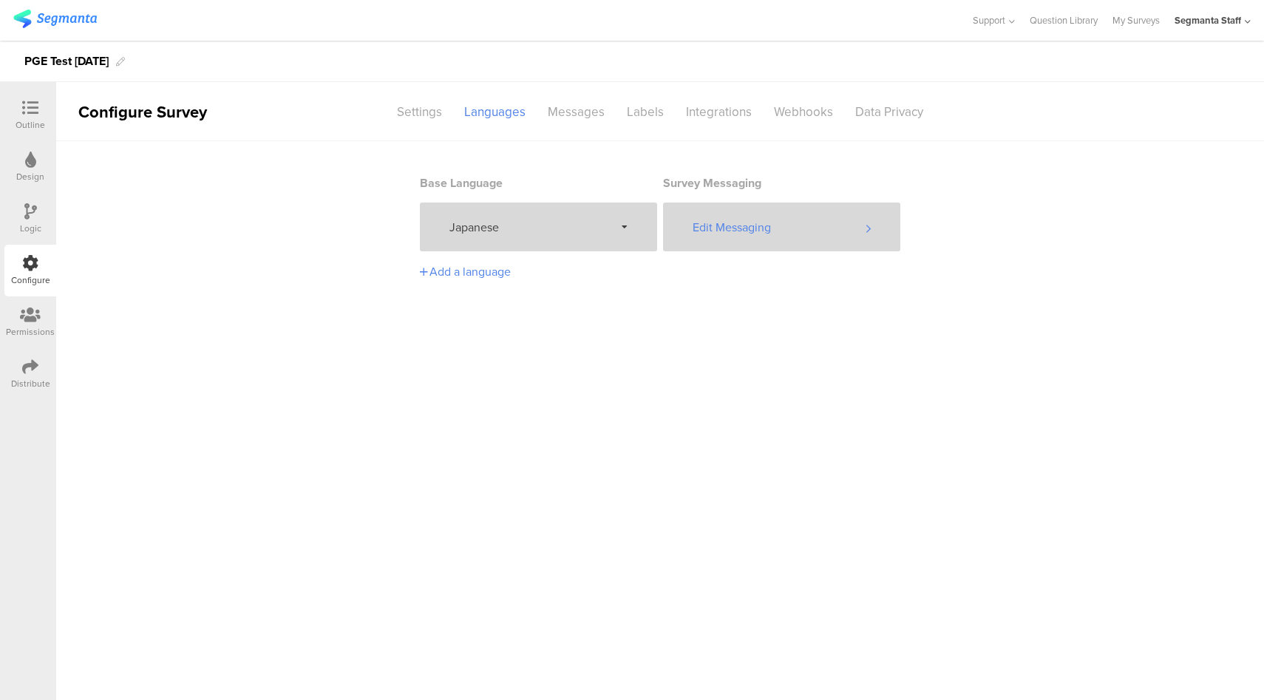
click at [750, 231] on div "Edit Messaging" at bounding box center [781, 227] width 237 height 49
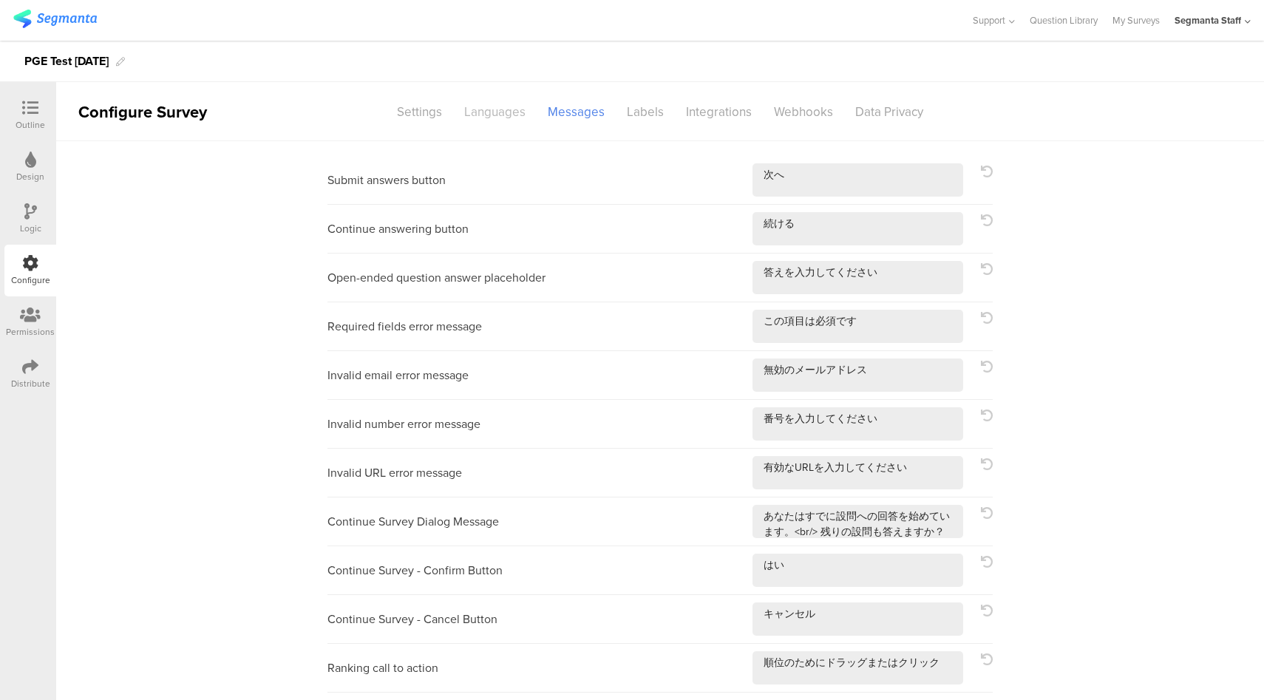
click at [490, 119] on div "Languages" at bounding box center [495, 112] width 84 height 26
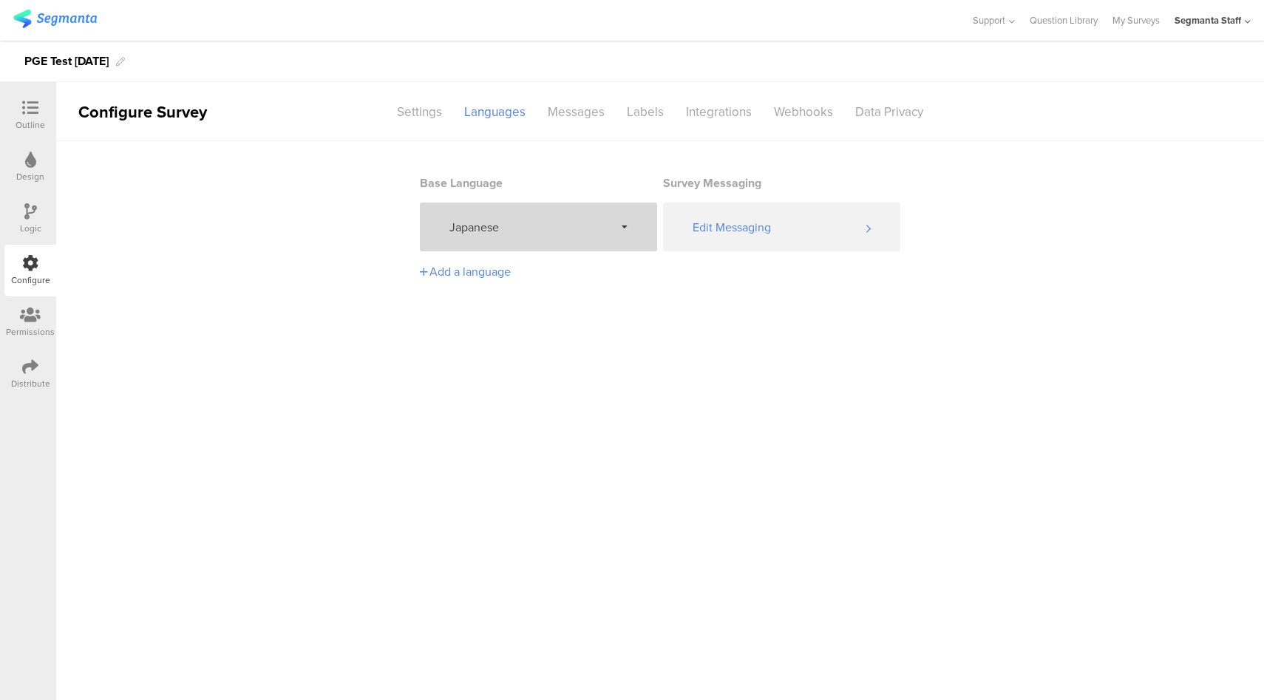
click at [505, 220] on span "Japanese" at bounding box center [531, 227] width 165 height 17
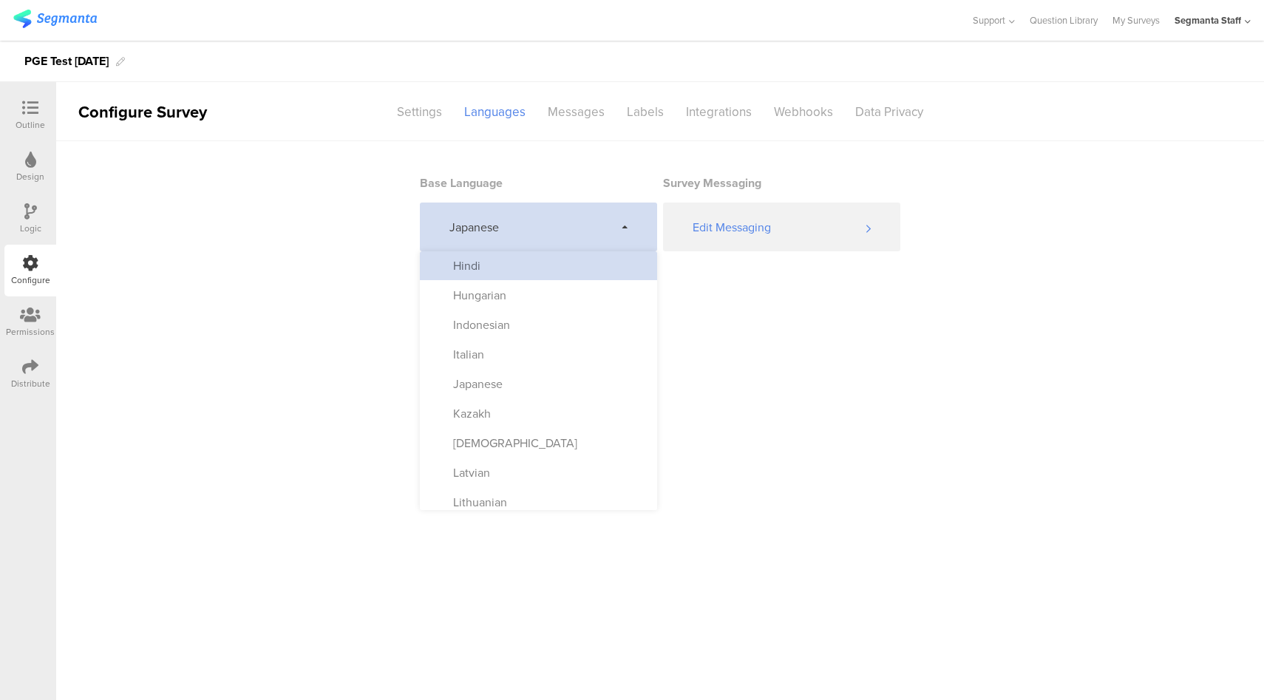
scroll to position [518, 0]
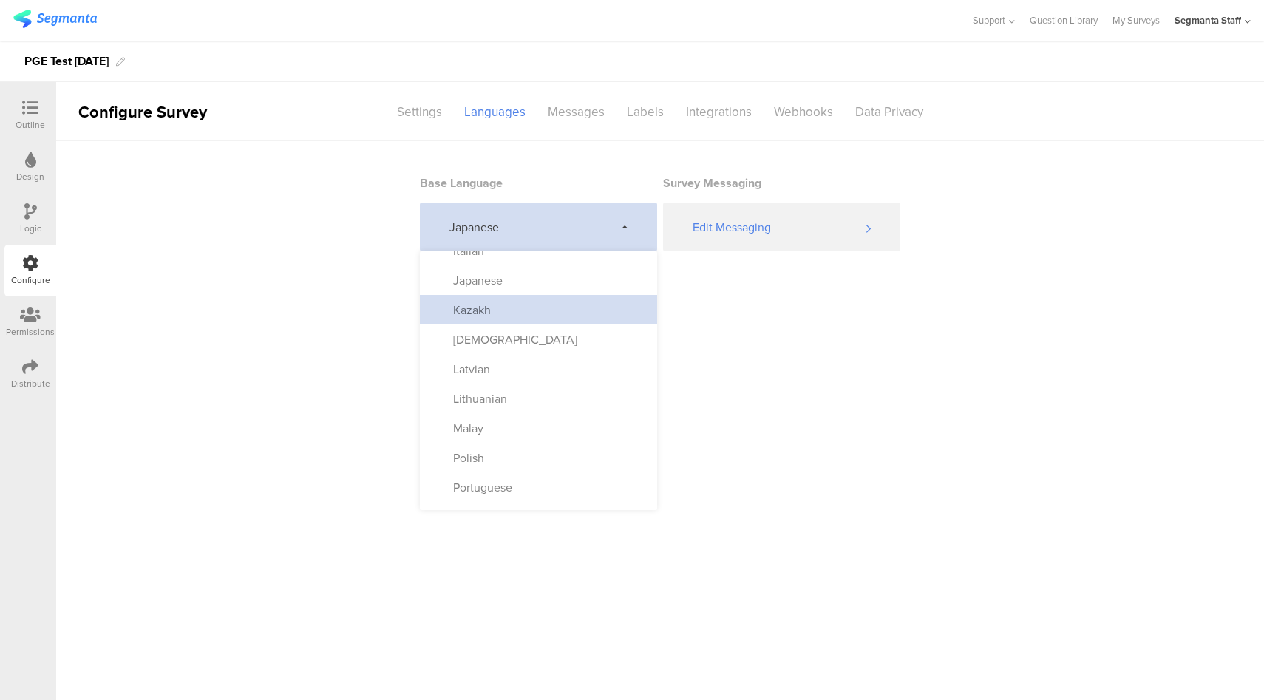
click at [524, 318] on div "Kazakh" at bounding box center [538, 310] width 237 height 30
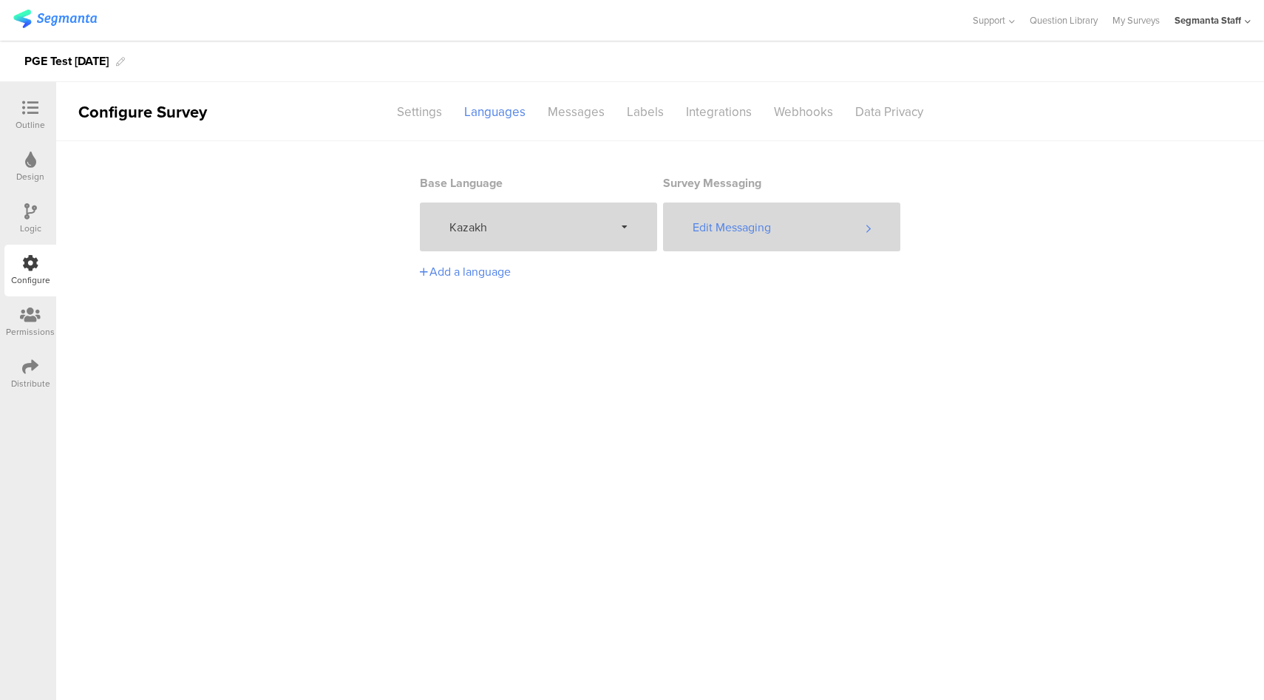
click at [781, 225] on div "Edit Messaging" at bounding box center [781, 227] width 237 height 49
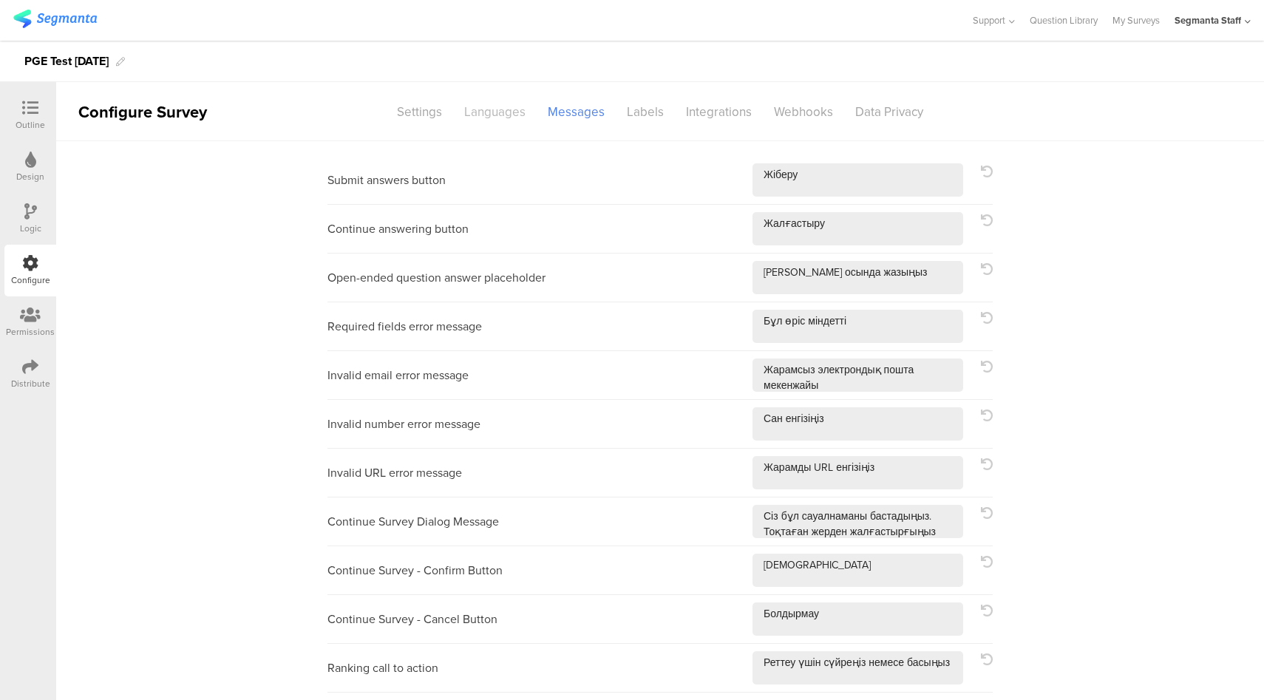
click at [508, 115] on div "Languages" at bounding box center [495, 112] width 84 height 26
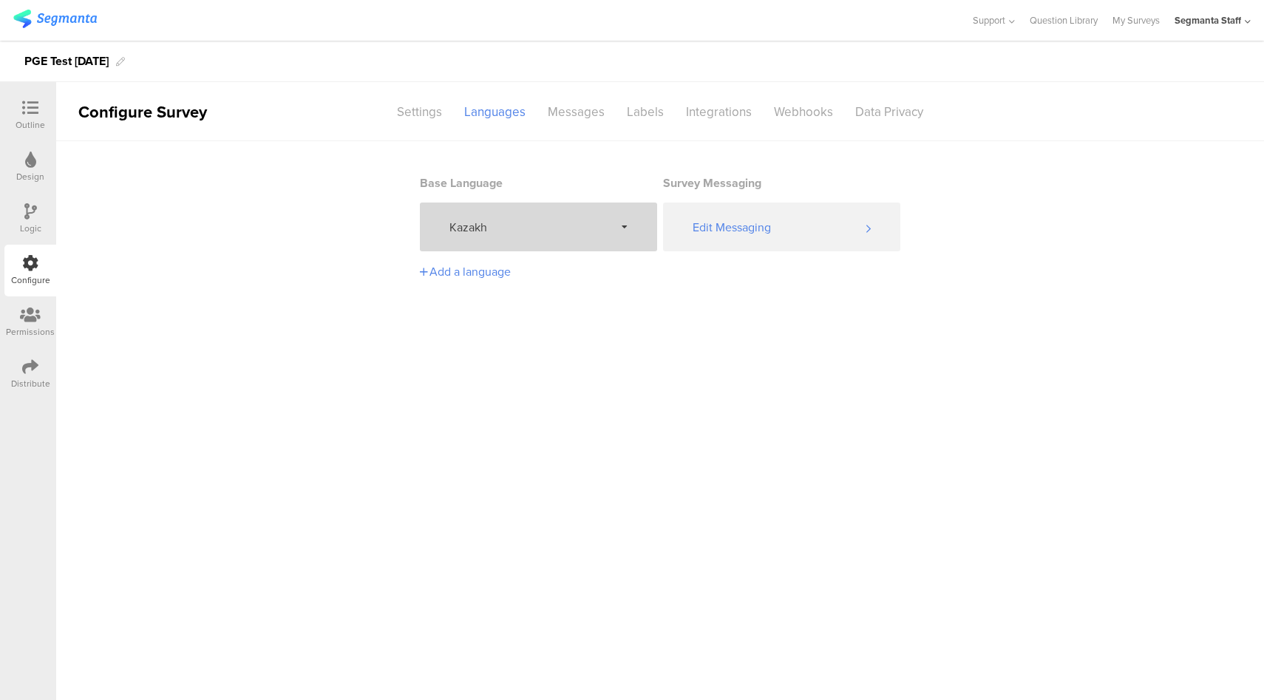
click at [544, 228] on span "Kazakh" at bounding box center [531, 227] width 165 height 17
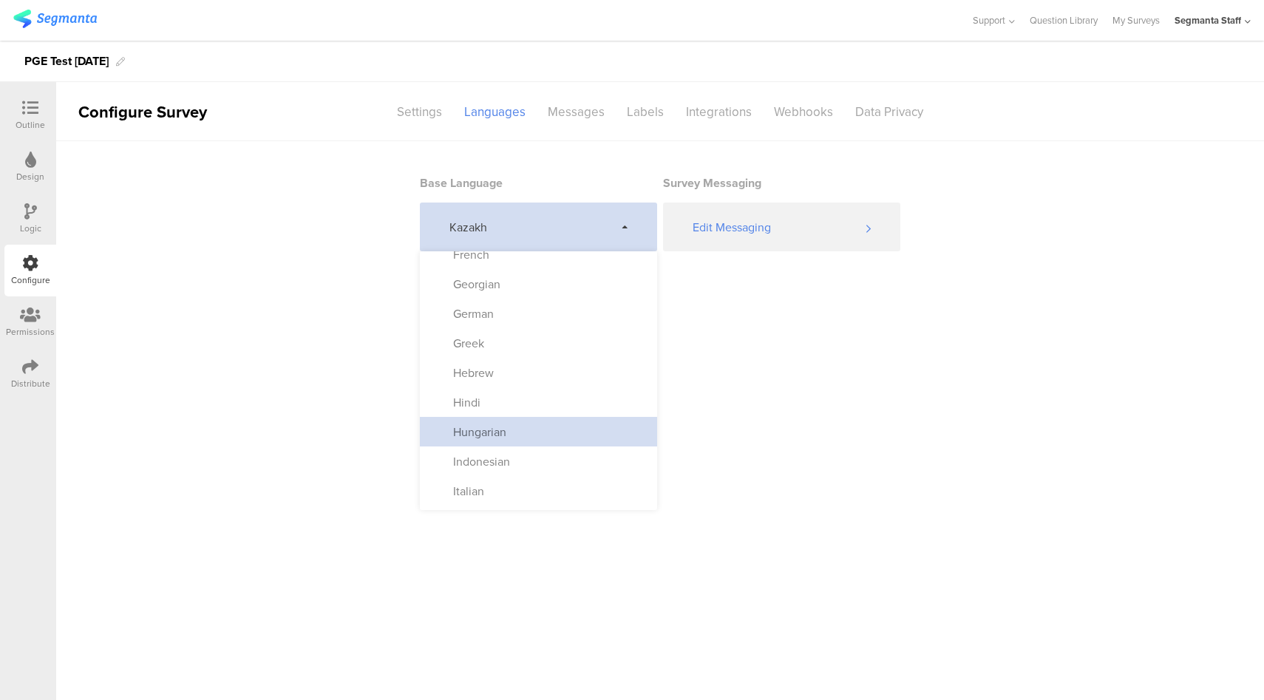
scroll to position [545, 0]
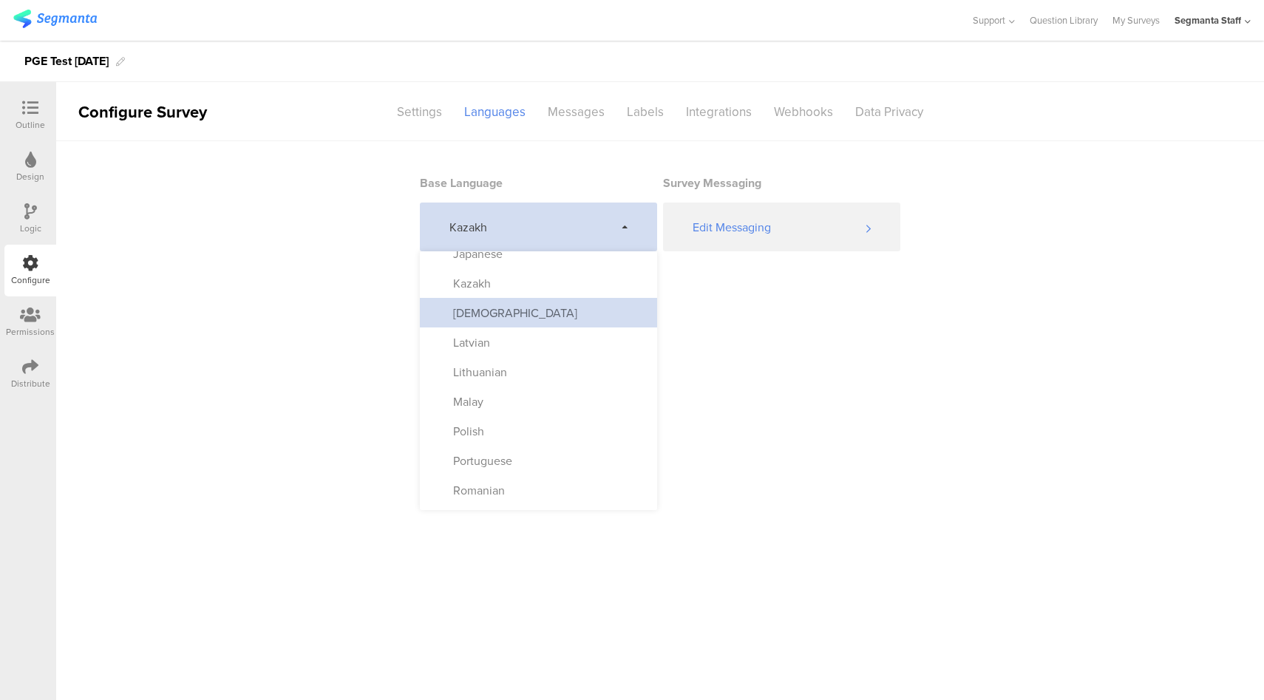
click at [537, 317] on div "Korean" at bounding box center [538, 313] width 237 height 30
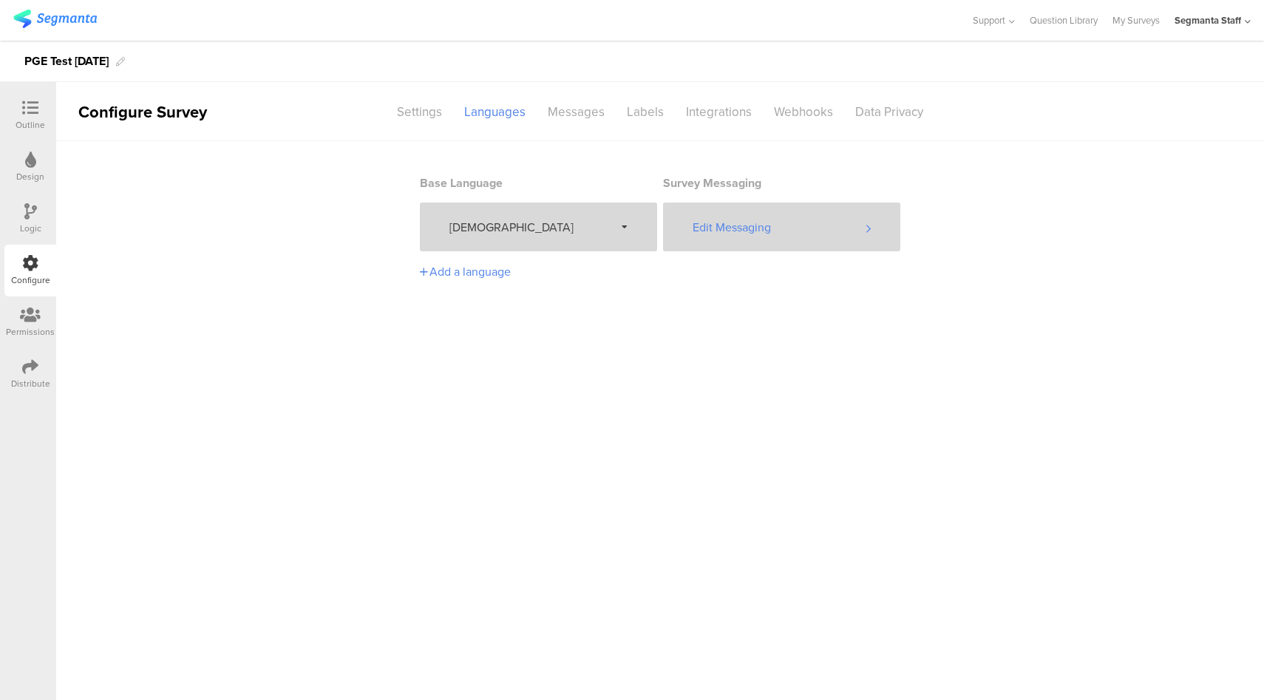
click at [797, 239] on div "Edit Messaging" at bounding box center [781, 227] width 237 height 49
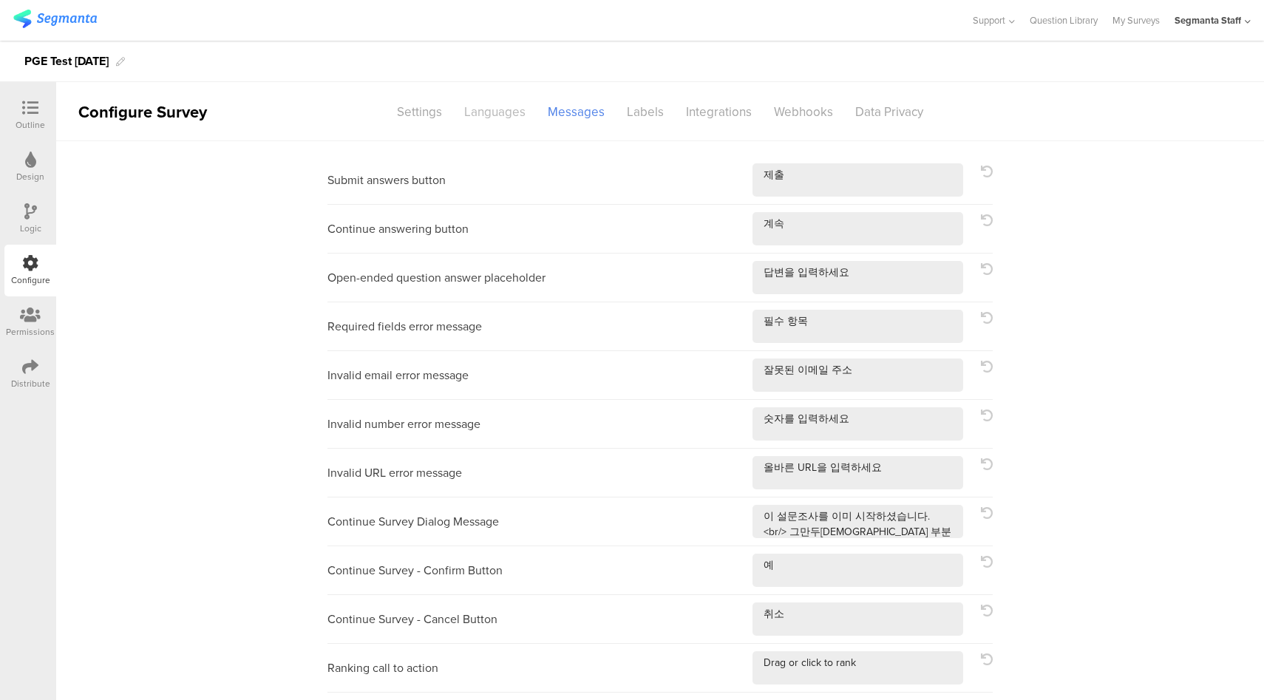
click at [491, 108] on div "Languages" at bounding box center [495, 112] width 84 height 26
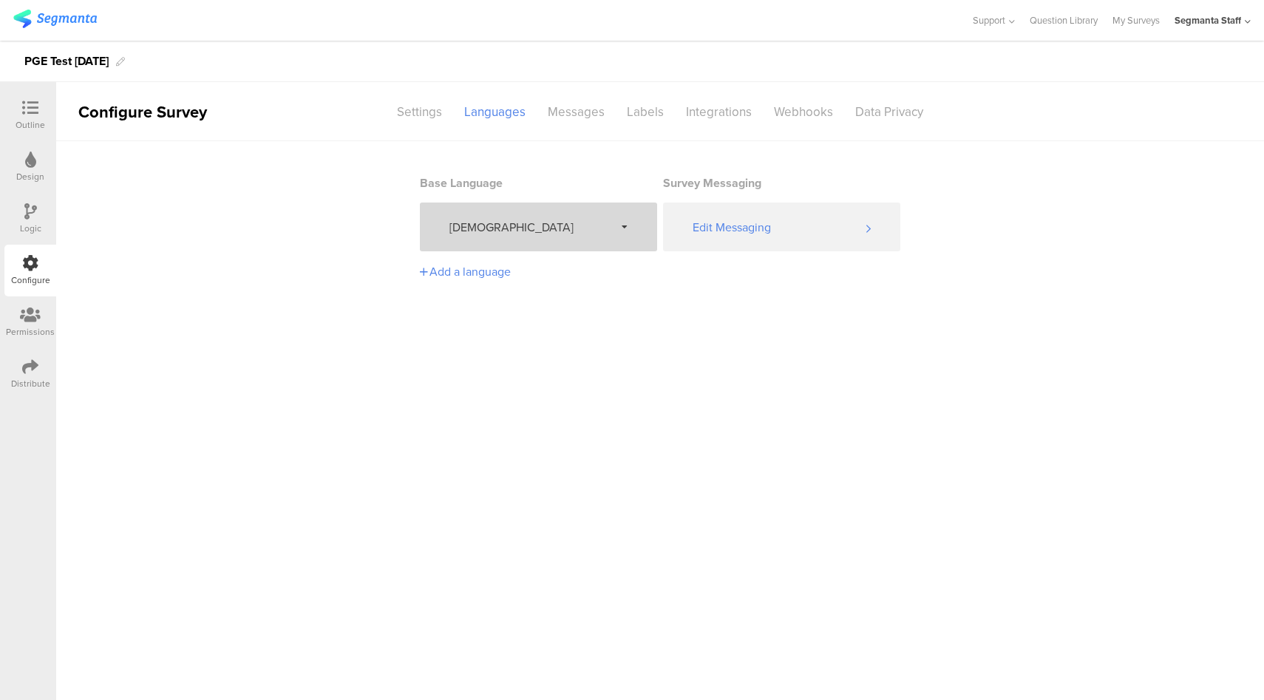
click at [539, 234] on span "Korean" at bounding box center [531, 227] width 165 height 17
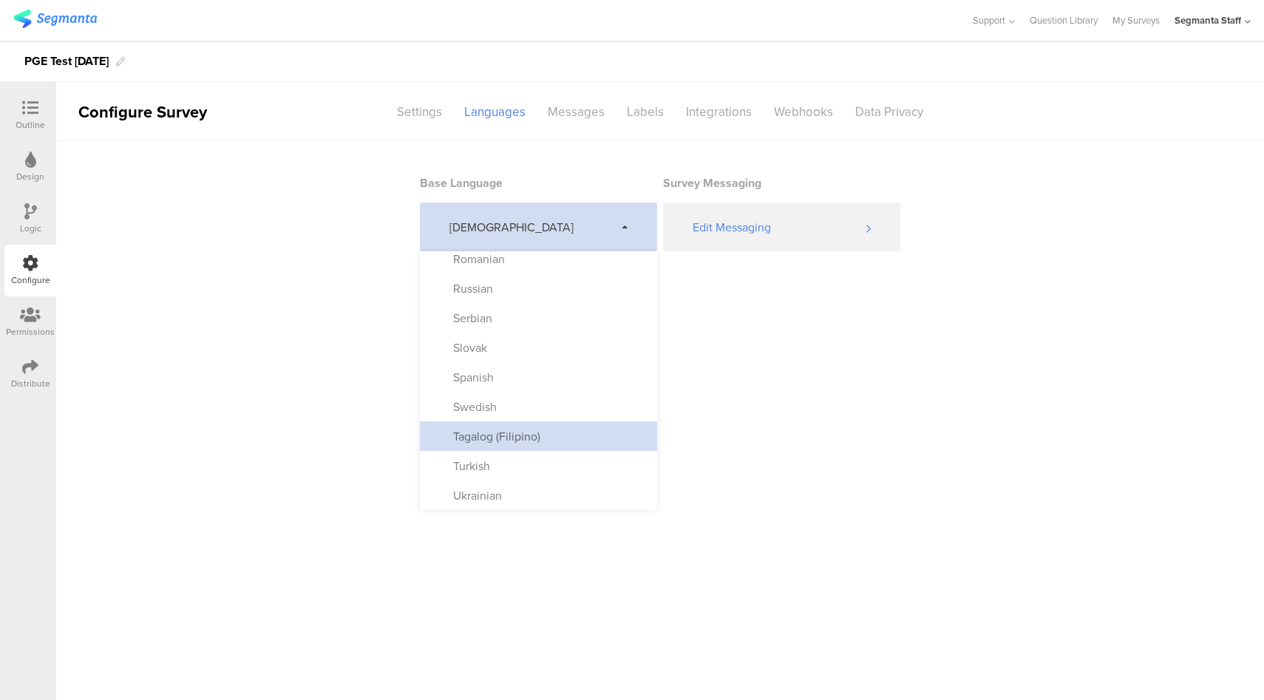
scroll to position [586, 0]
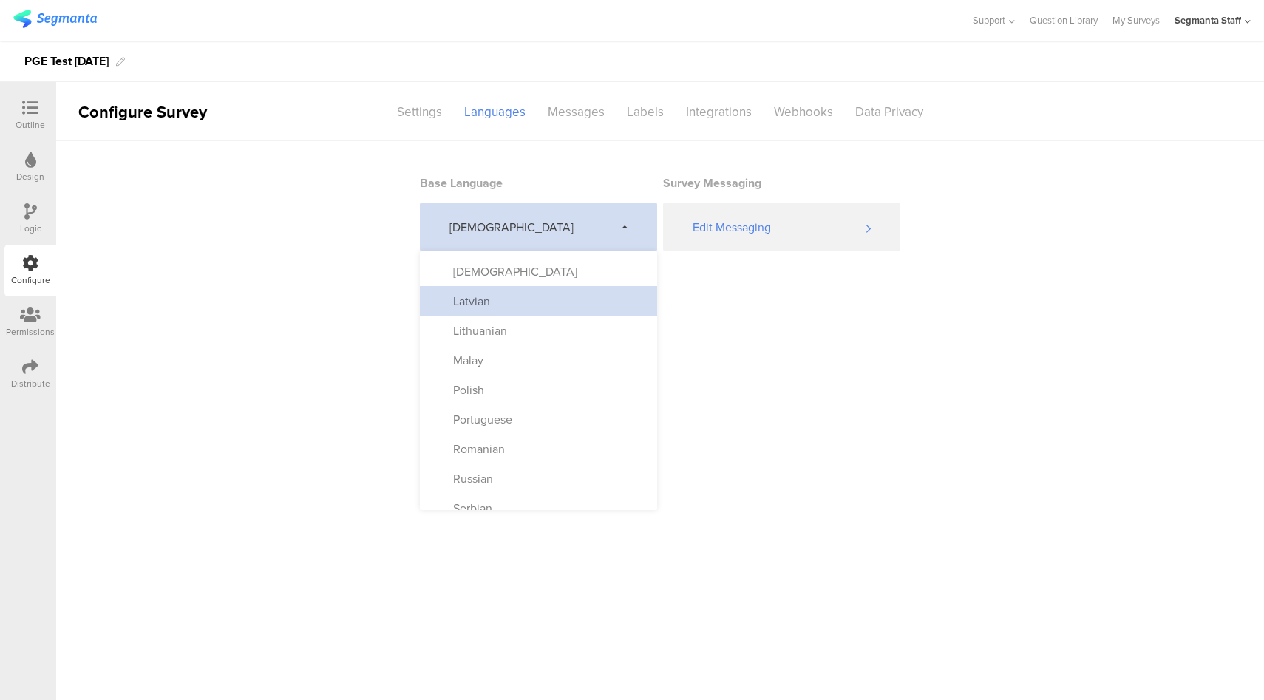
click at [522, 301] on div "Latvian" at bounding box center [538, 301] width 237 height 30
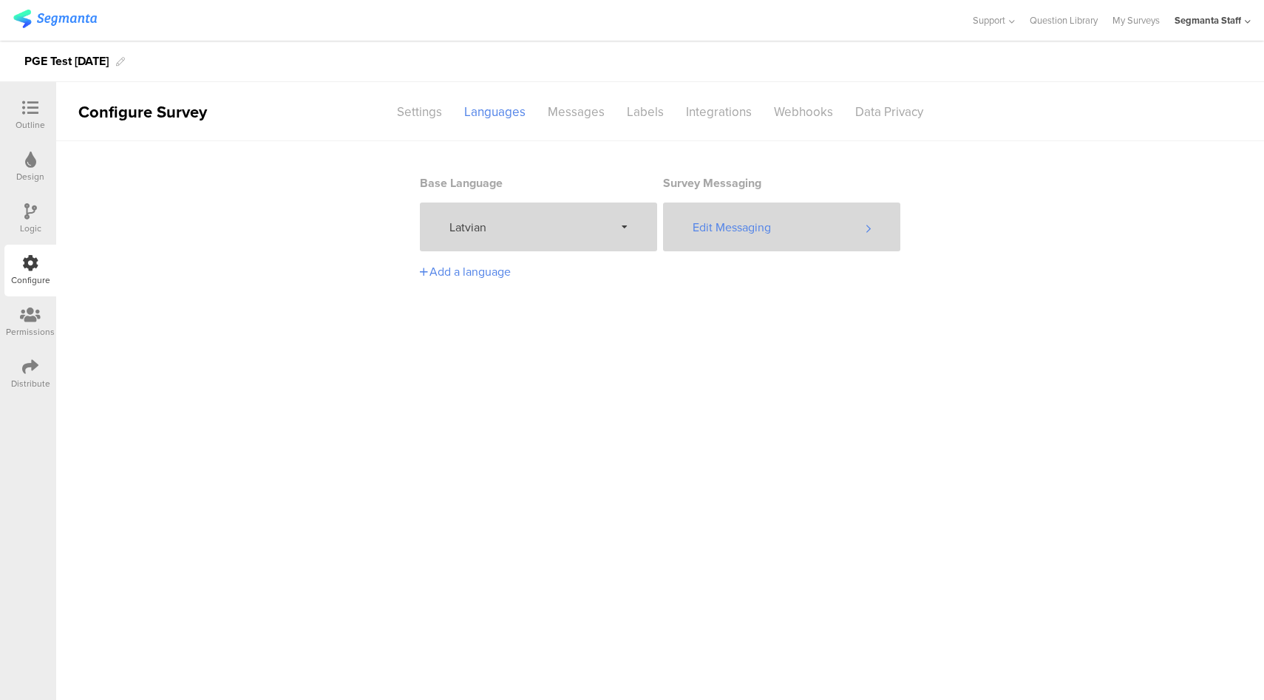
click at [799, 214] on div "Edit Messaging" at bounding box center [781, 227] width 237 height 49
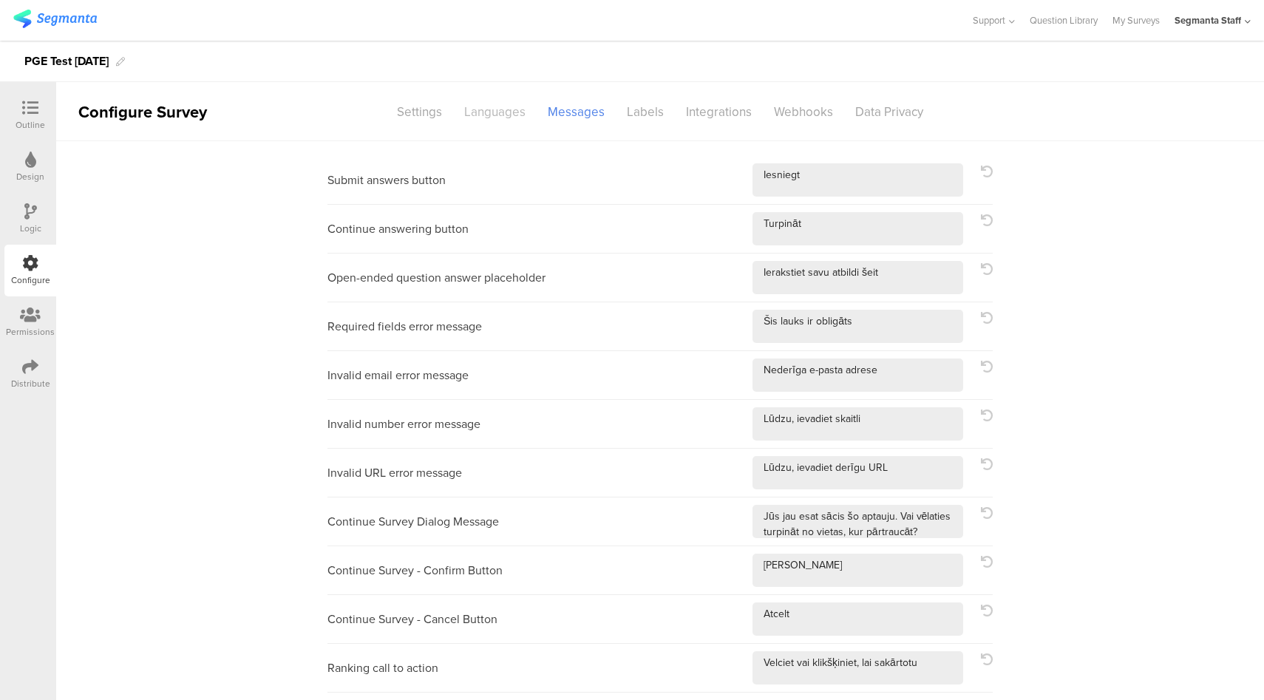
click at [479, 112] on div "Languages" at bounding box center [495, 112] width 84 height 26
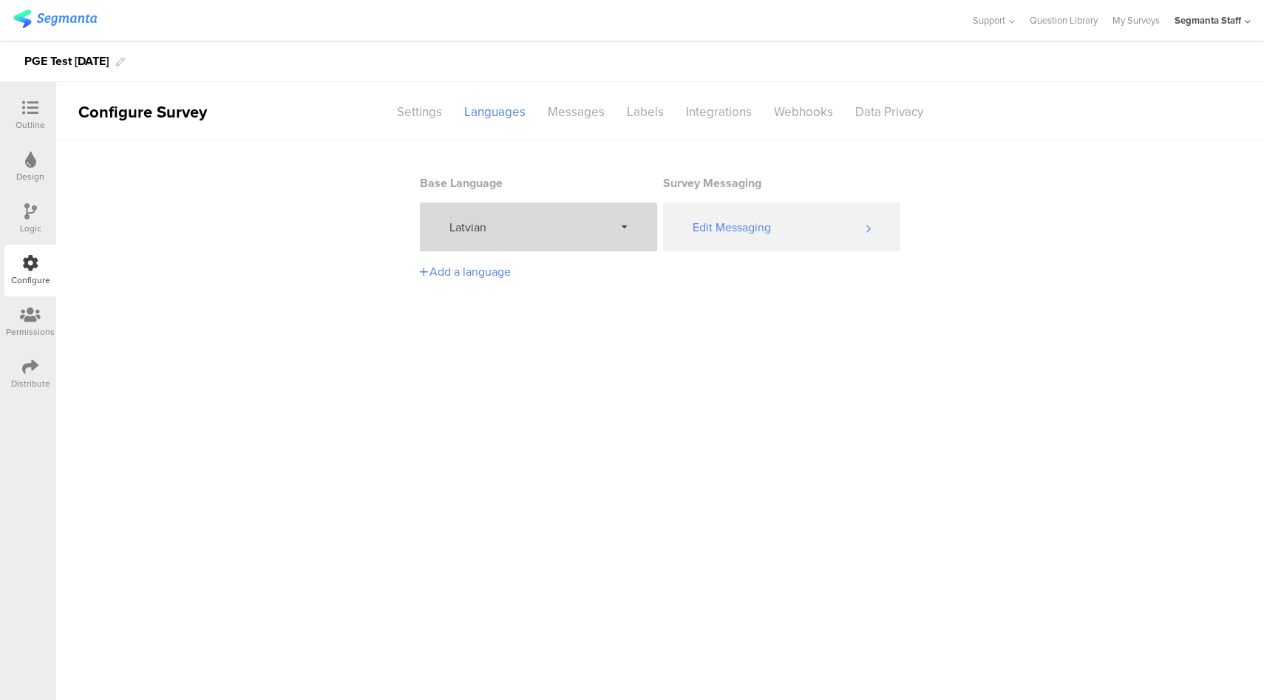
click at [508, 223] on span "Latvian" at bounding box center [531, 227] width 165 height 17
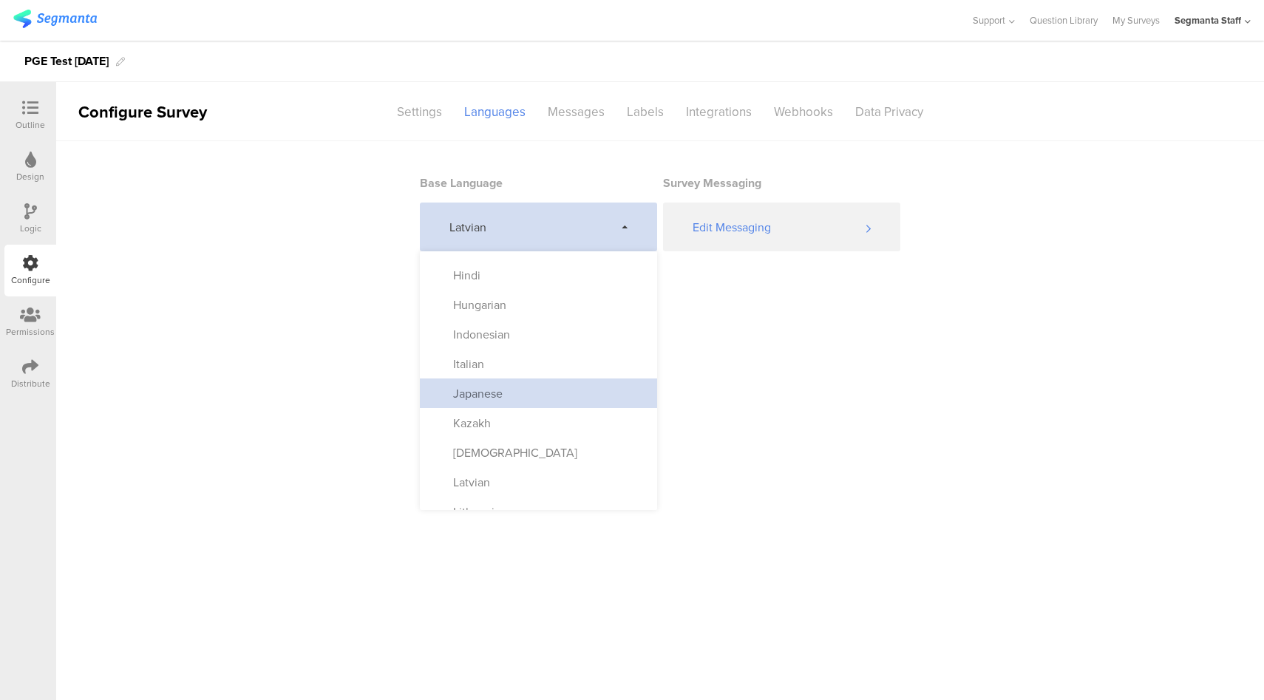
scroll to position [483, 0]
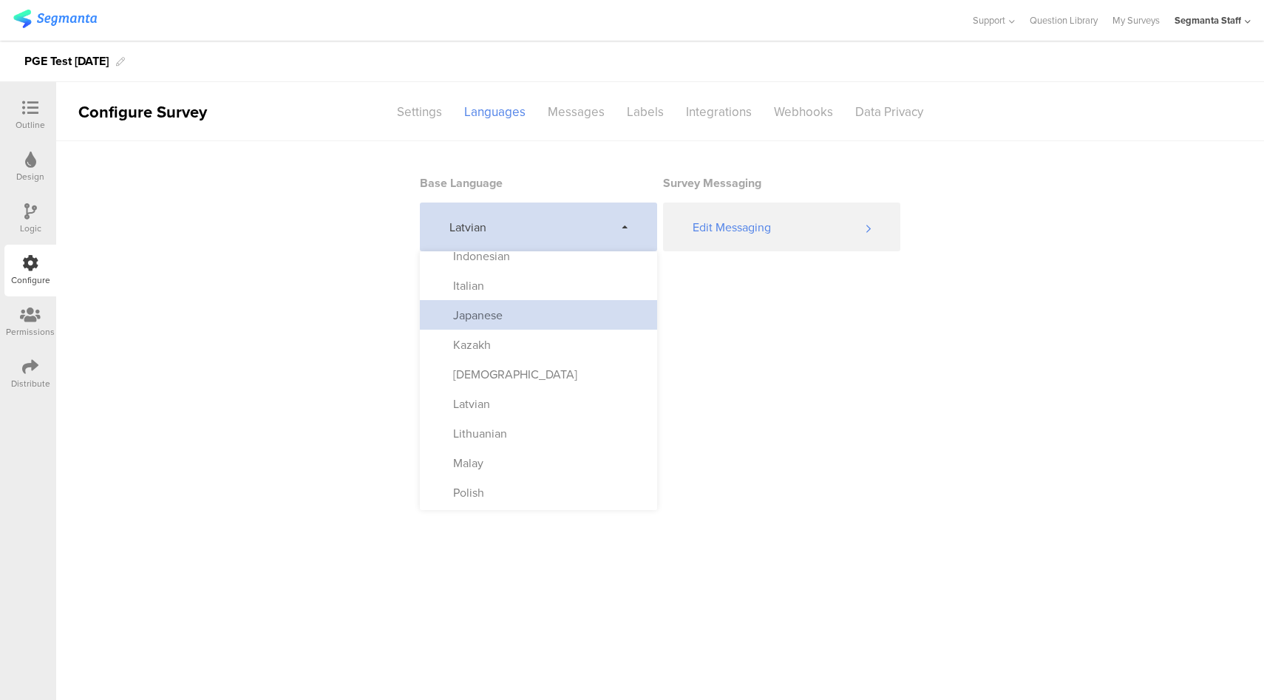
click at [529, 436] on div "Lithuanian" at bounding box center [538, 433] width 237 height 30
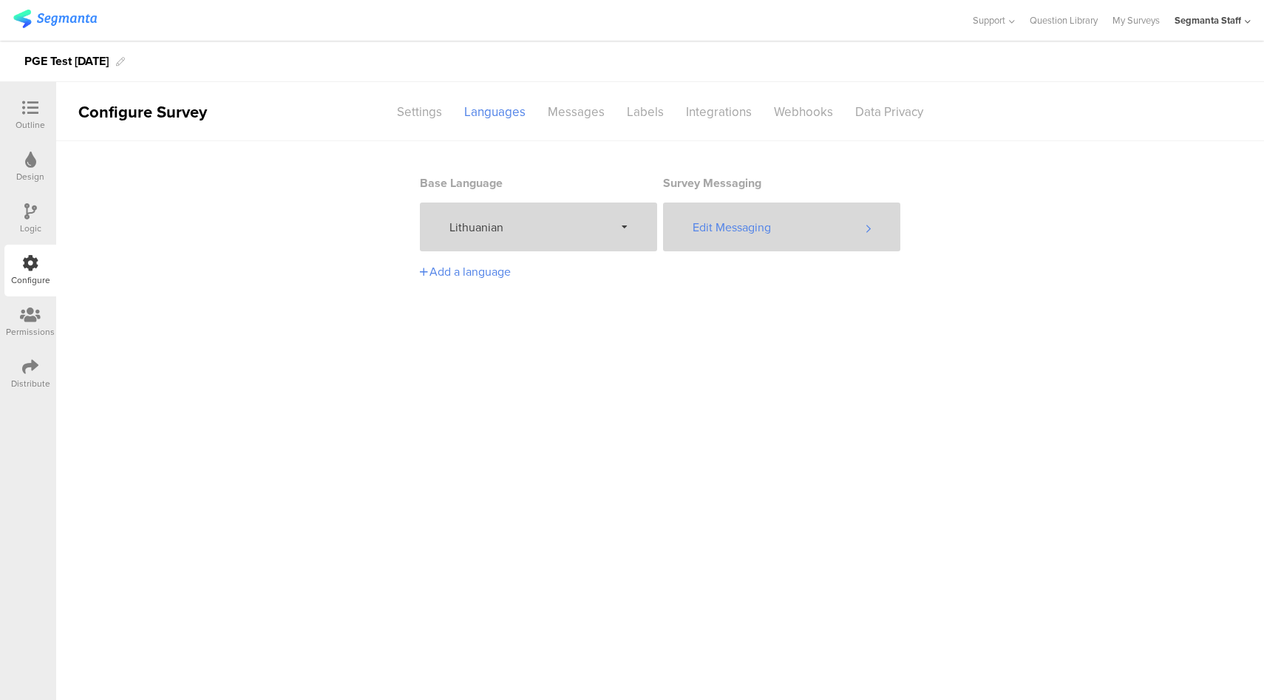
click at [765, 214] on div "Edit Messaging" at bounding box center [781, 227] width 237 height 49
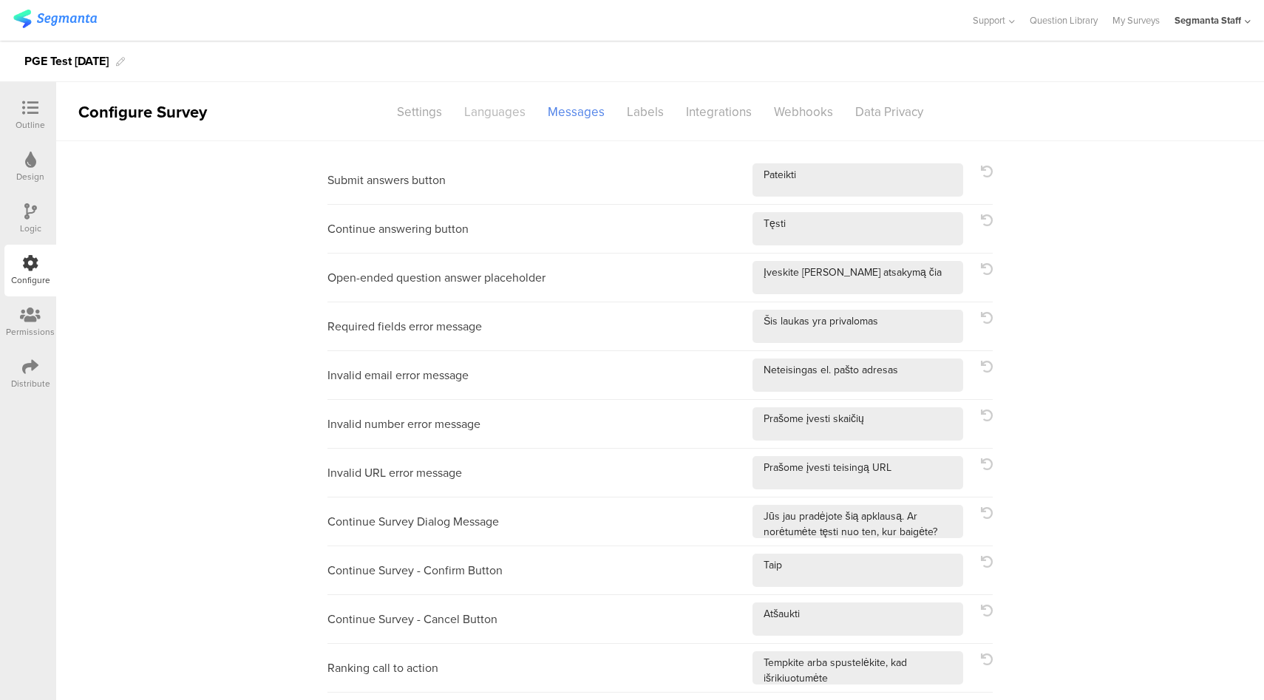
click at [482, 115] on div "Languages" at bounding box center [495, 112] width 84 height 26
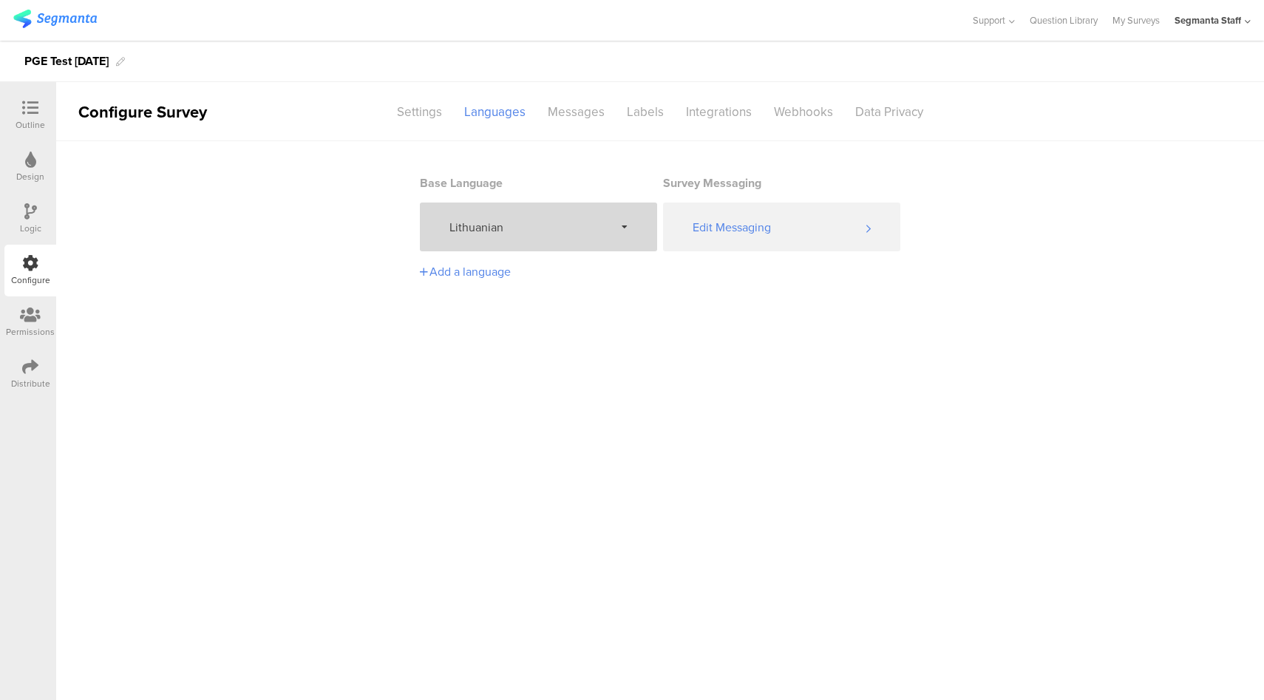
click at [531, 235] on span "Lithuanian" at bounding box center [531, 227] width 165 height 17
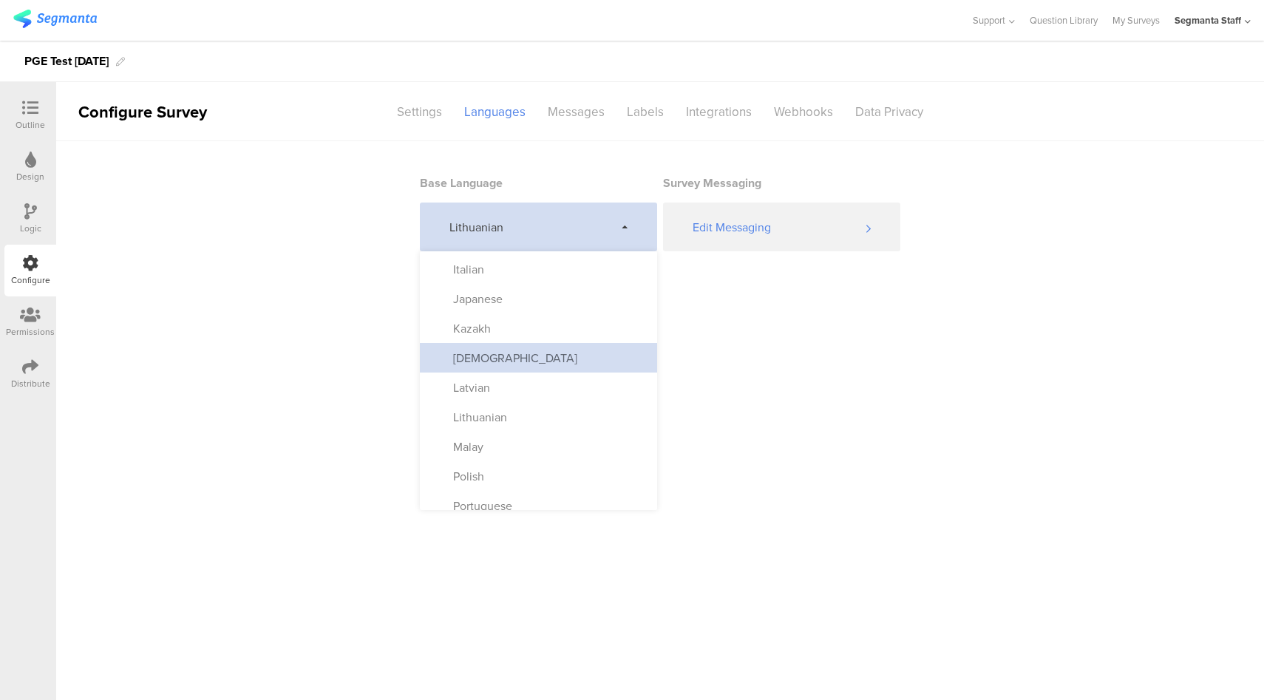
scroll to position [482, 0]
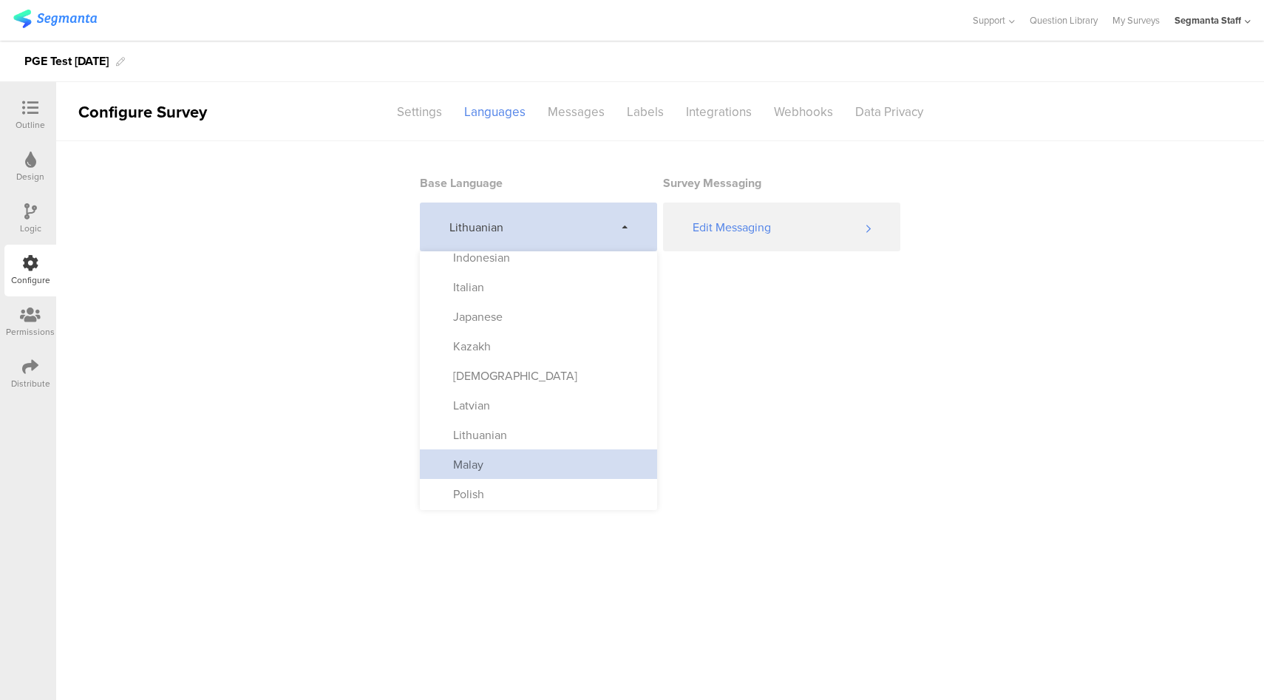
click at [526, 477] on div "Malay" at bounding box center [538, 464] width 237 height 30
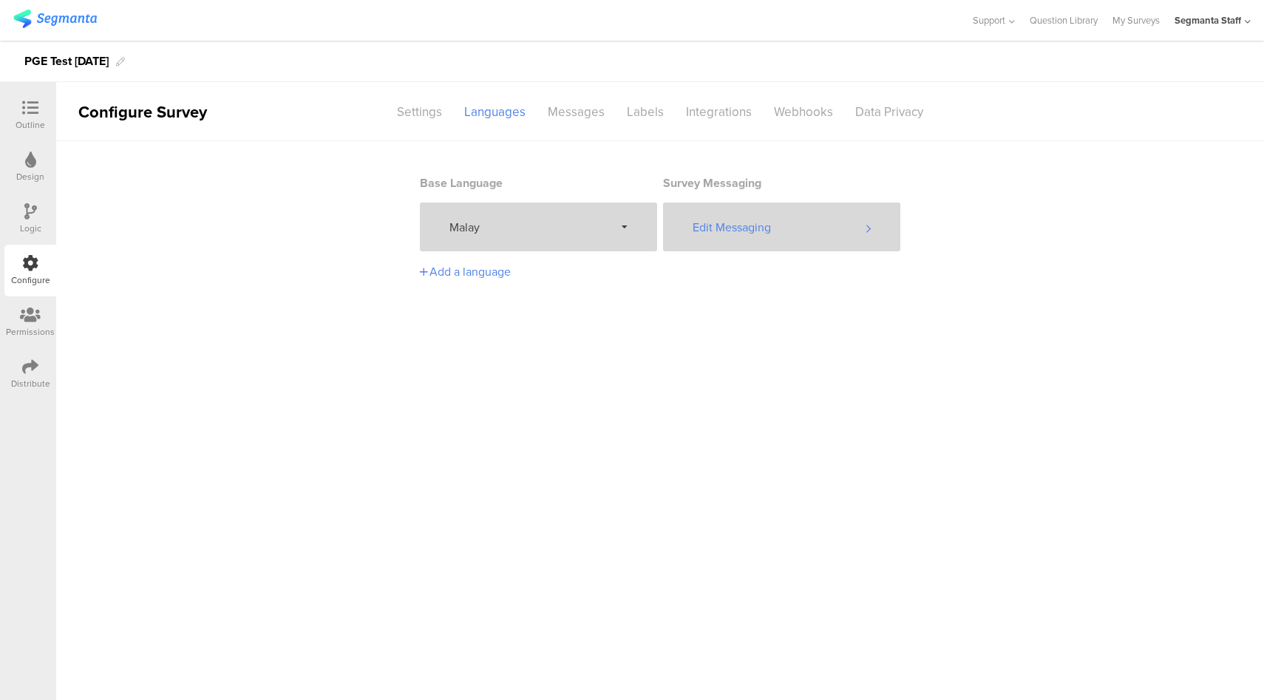
click at [757, 216] on div "Edit Messaging" at bounding box center [781, 227] width 237 height 49
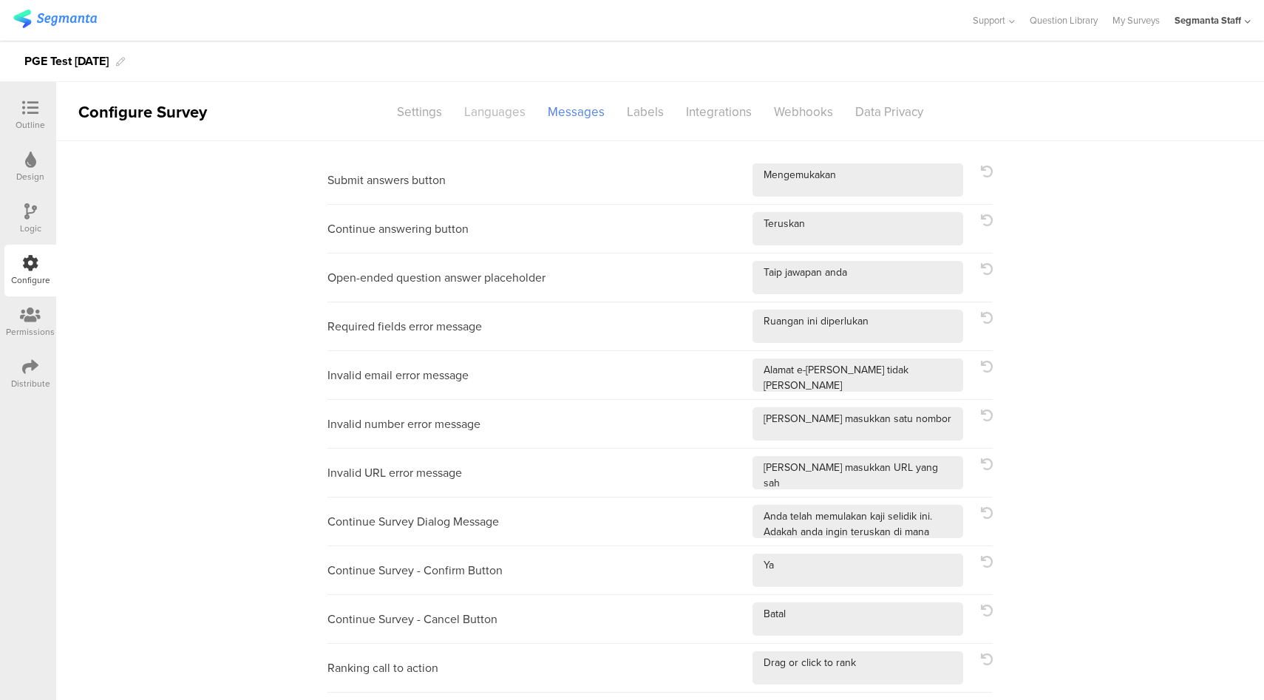
click at [478, 117] on div "Languages" at bounding box center [495, 112] width 84 height 26
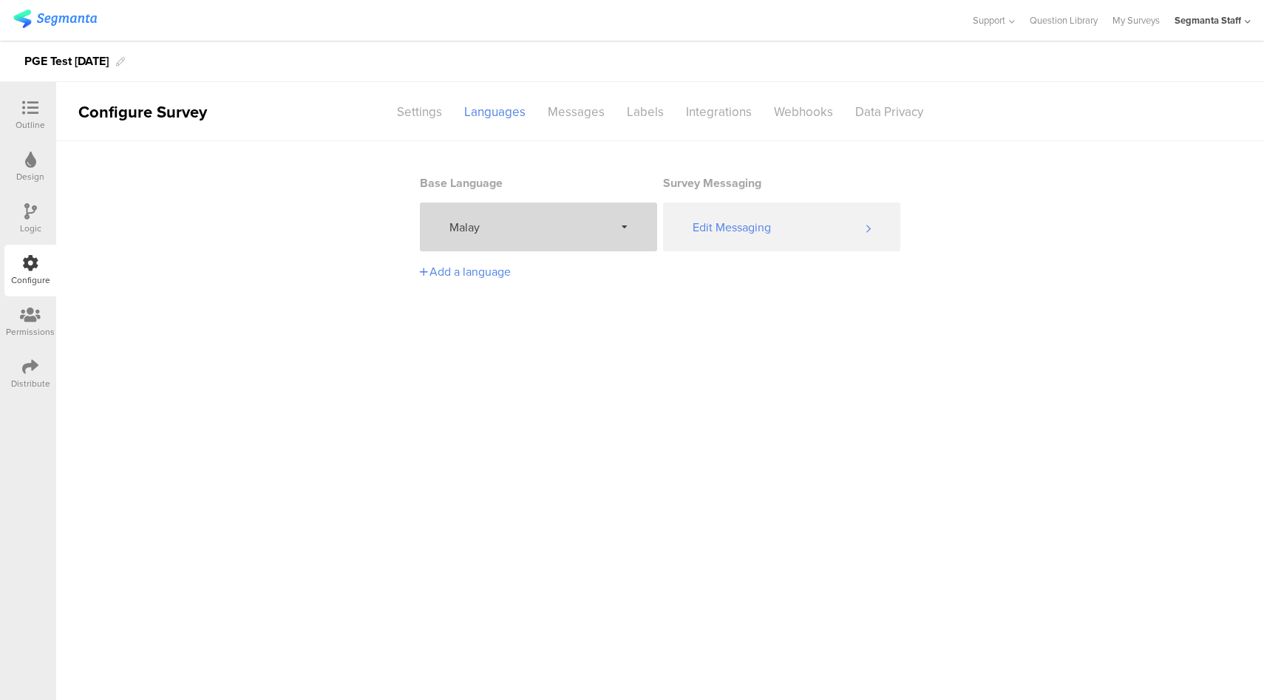
click at [509, 242] on div "Malay" at bounding box center [538, 227] width 237 height 49
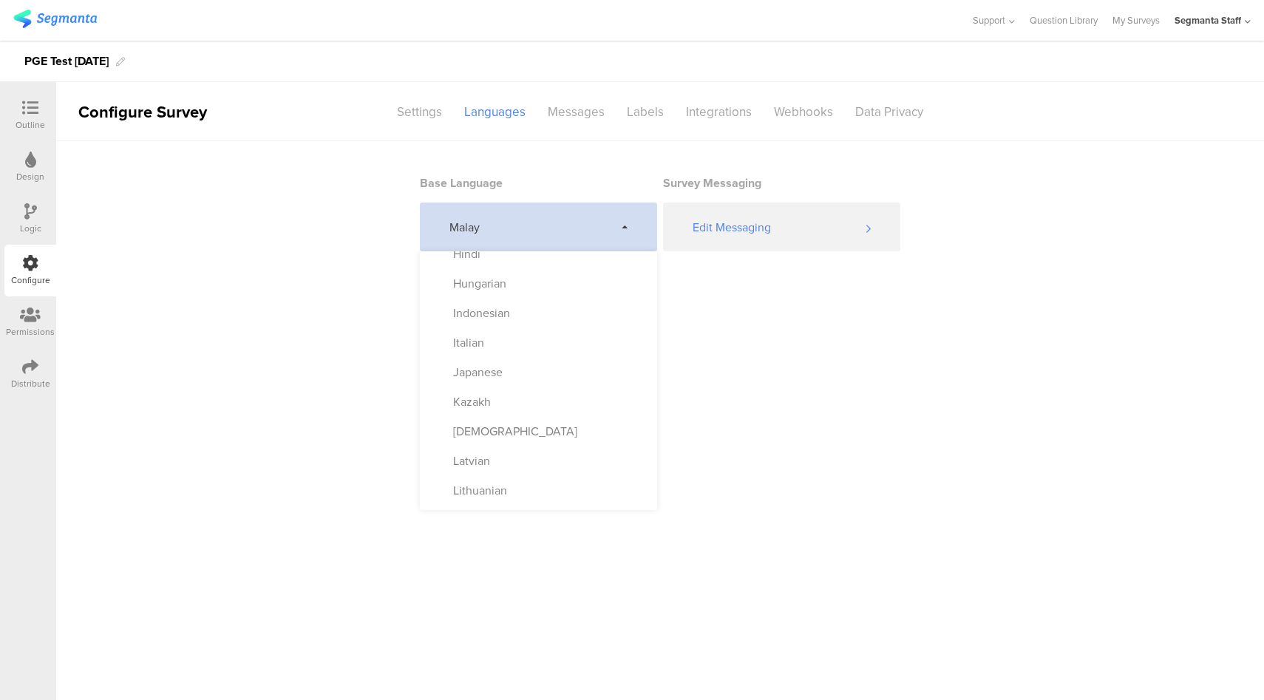
scroll to position [489, 0]
click at [525, 478] on div "Polish" at bounding box center [538, 487] width 237 height 30
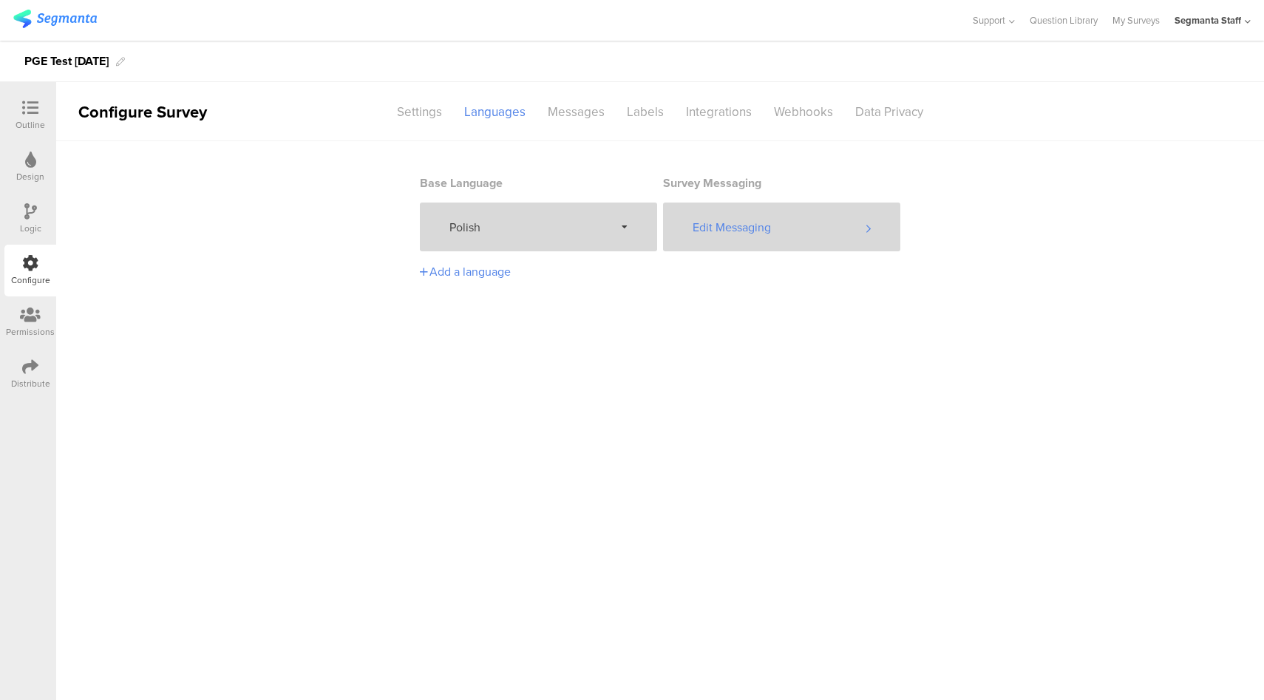
click at [753, 235] on div "Edit Messaging" at bounding box center [781, 227] width 237 height 49
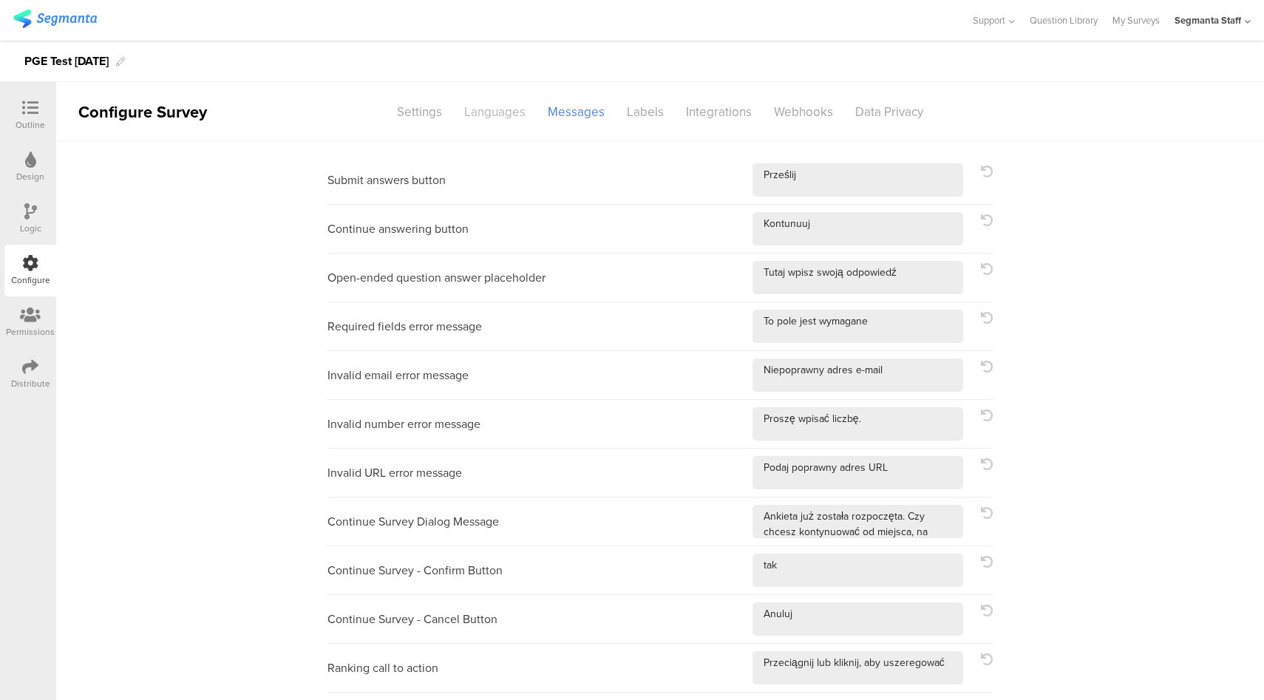
click at [471, 118] on div "Languages" at bounding box center [495, 112] width 84 height 26
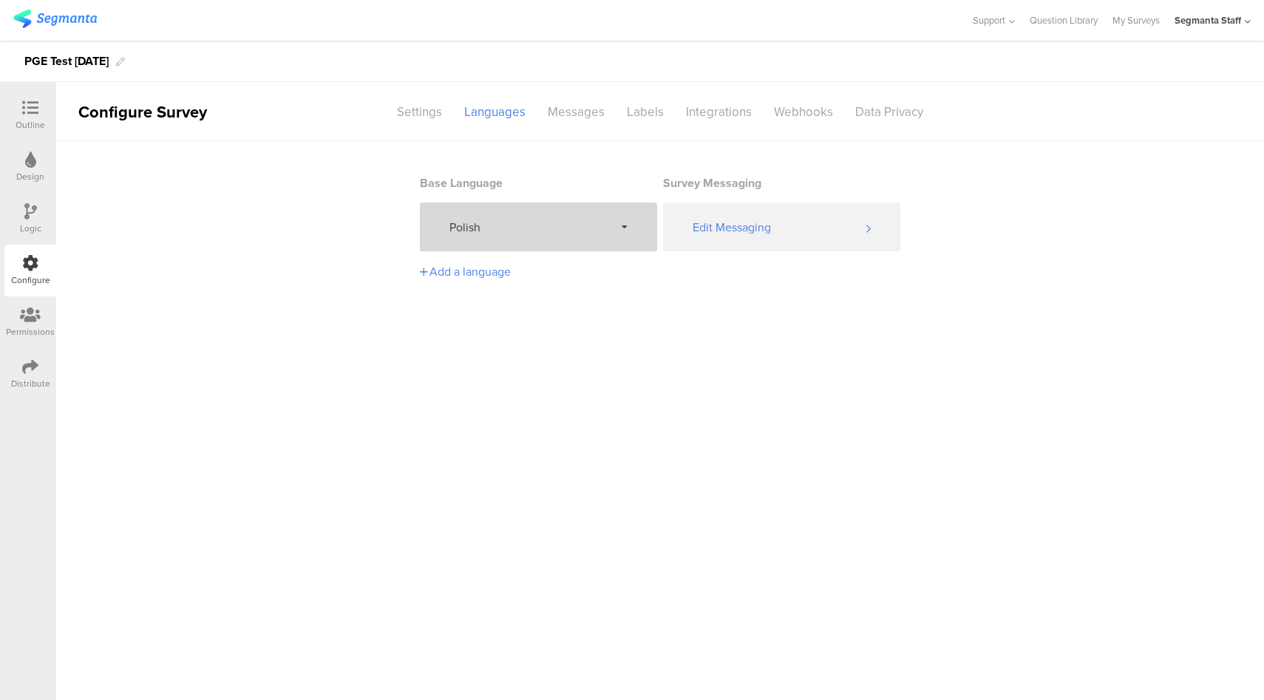
click at [529, 244] on div "Polish" at bounding box center [538, 227] width 237 height 49
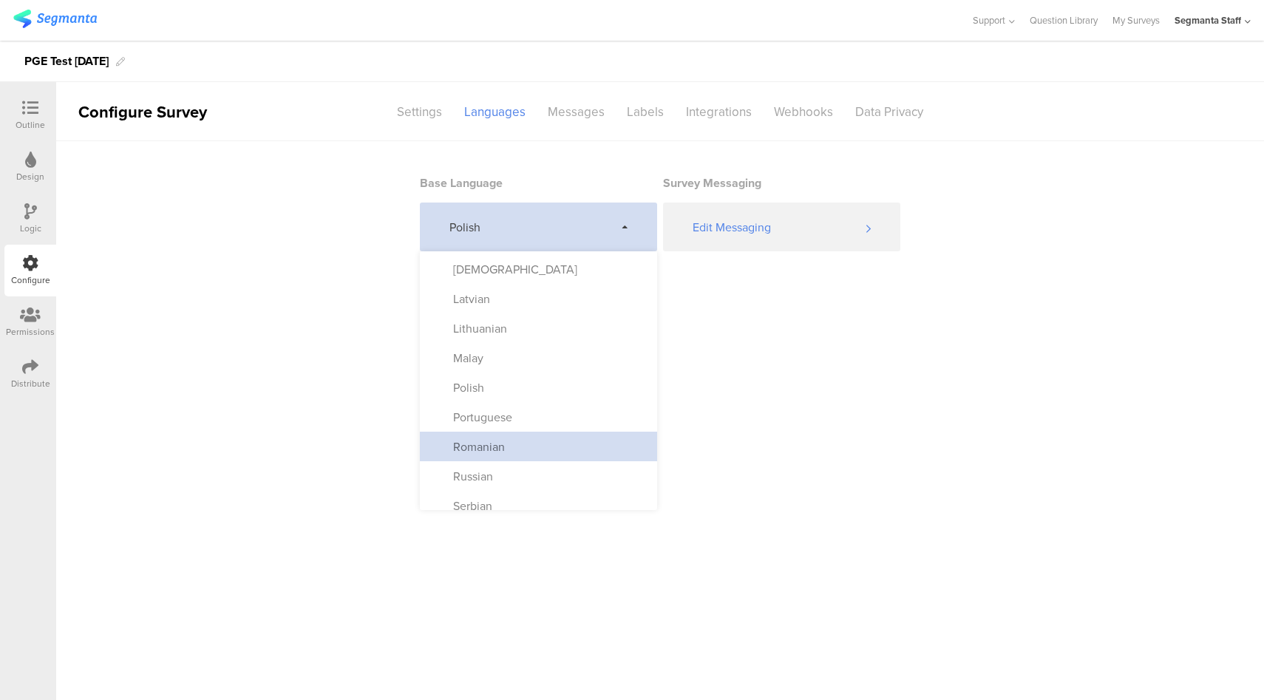
scroll to position [588, 0]
click at [534, 432] on div "Romanian" at bounding box center [538, 447] width 237 height 30
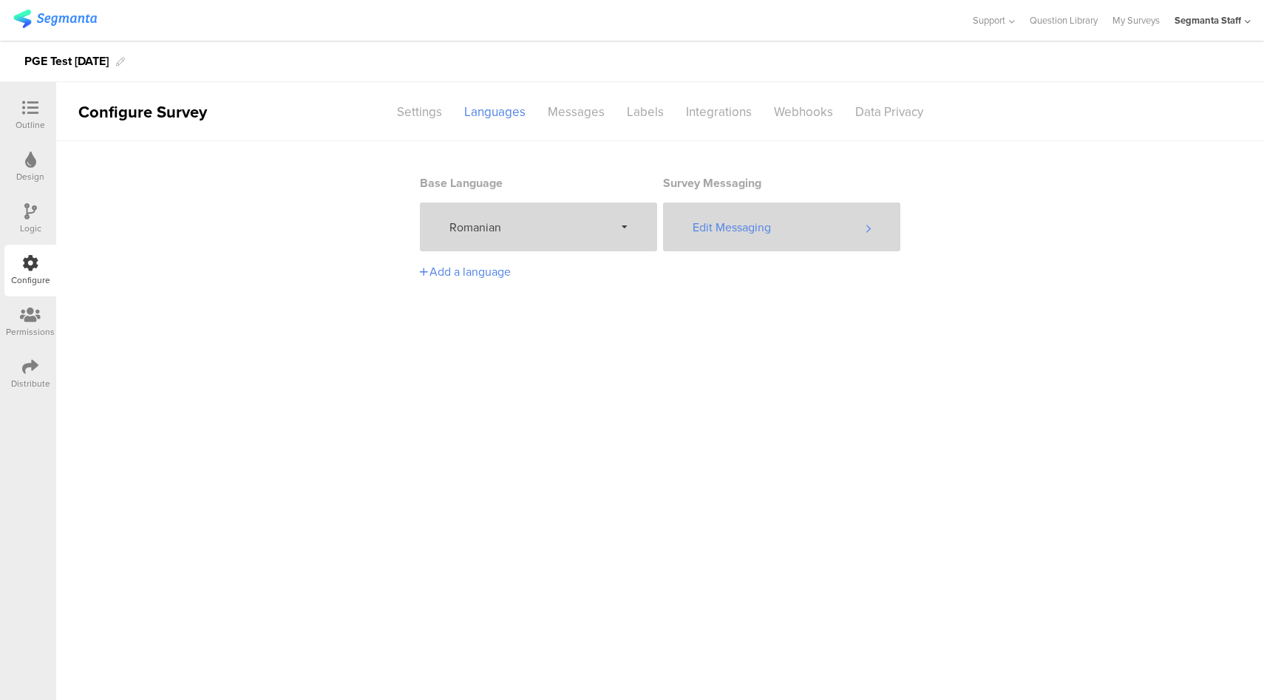
click at [739, 223] on div "Edit Messaging" at bounding box center [781, 227] width 237 height 49
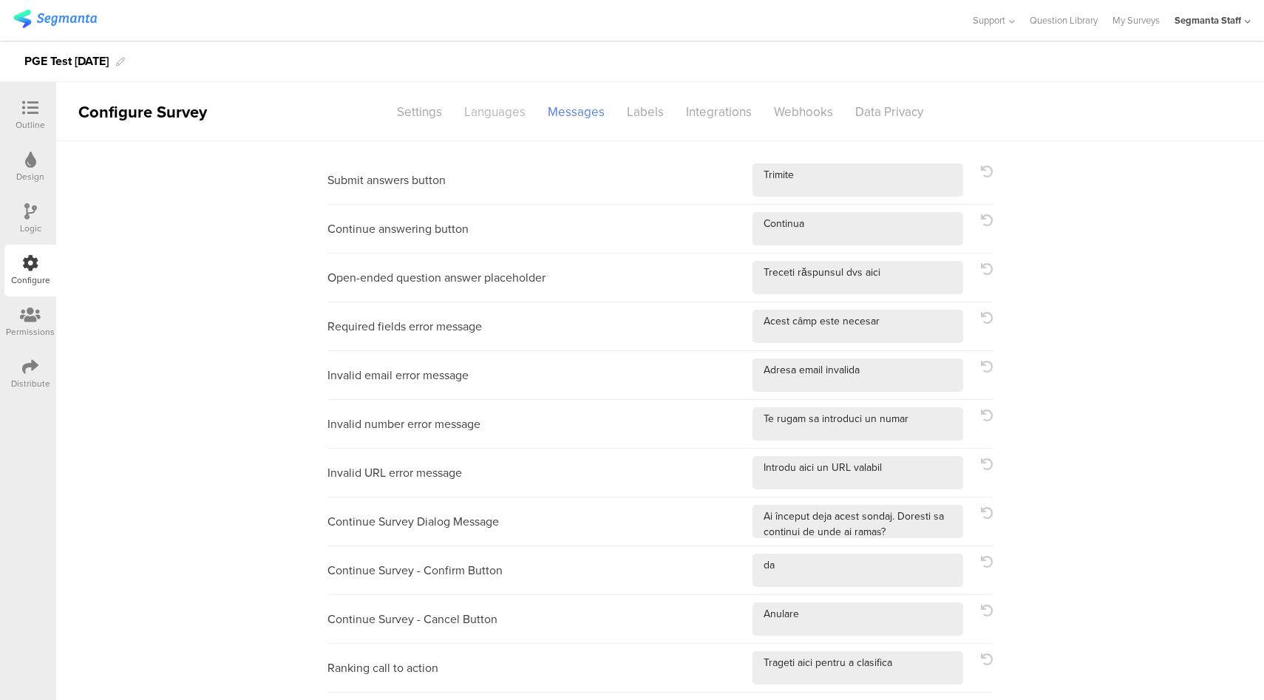
click at [486, 111] on div "Languages" at bounding box center [495, 112] width 84 height 26
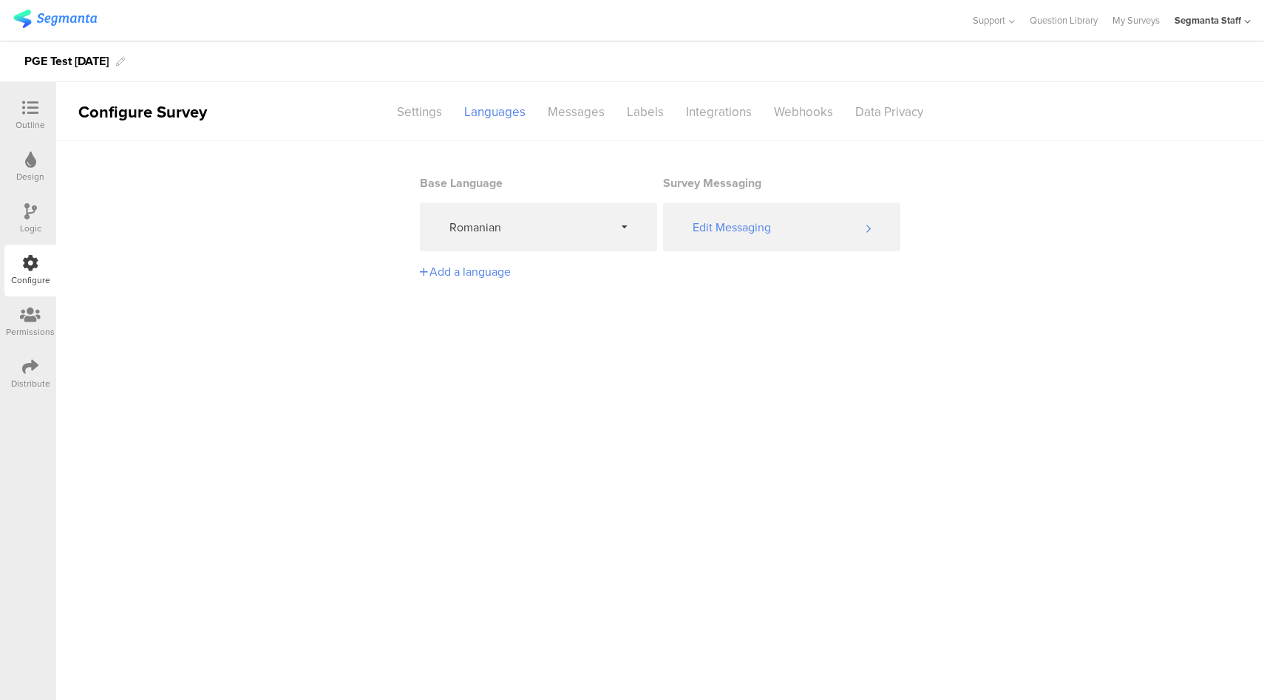
click at [514, 258] on section "Base Language Romanian Survey Messaging Edit Messaging Add a language" at bounding box center [660, 214] width 481 height 147
click at [531, 236] on div "Romanian" at bounding box center [538, 227] width 237 height 49
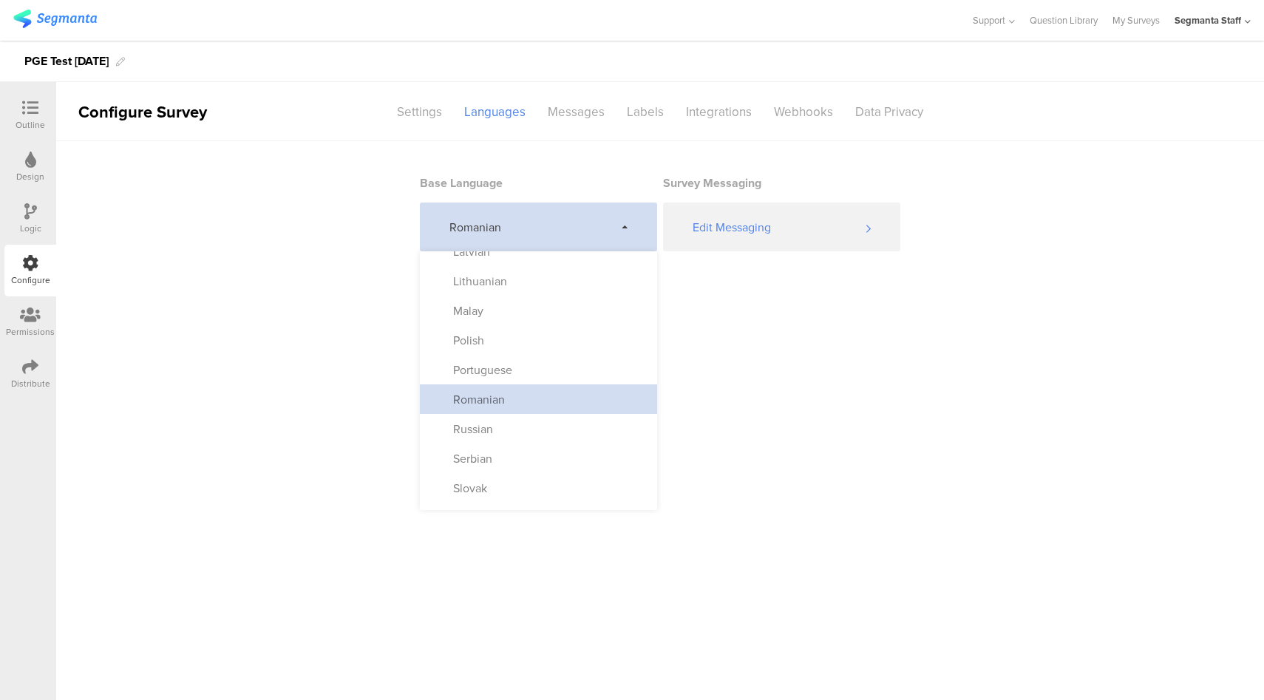
scroll to position [631, 0]
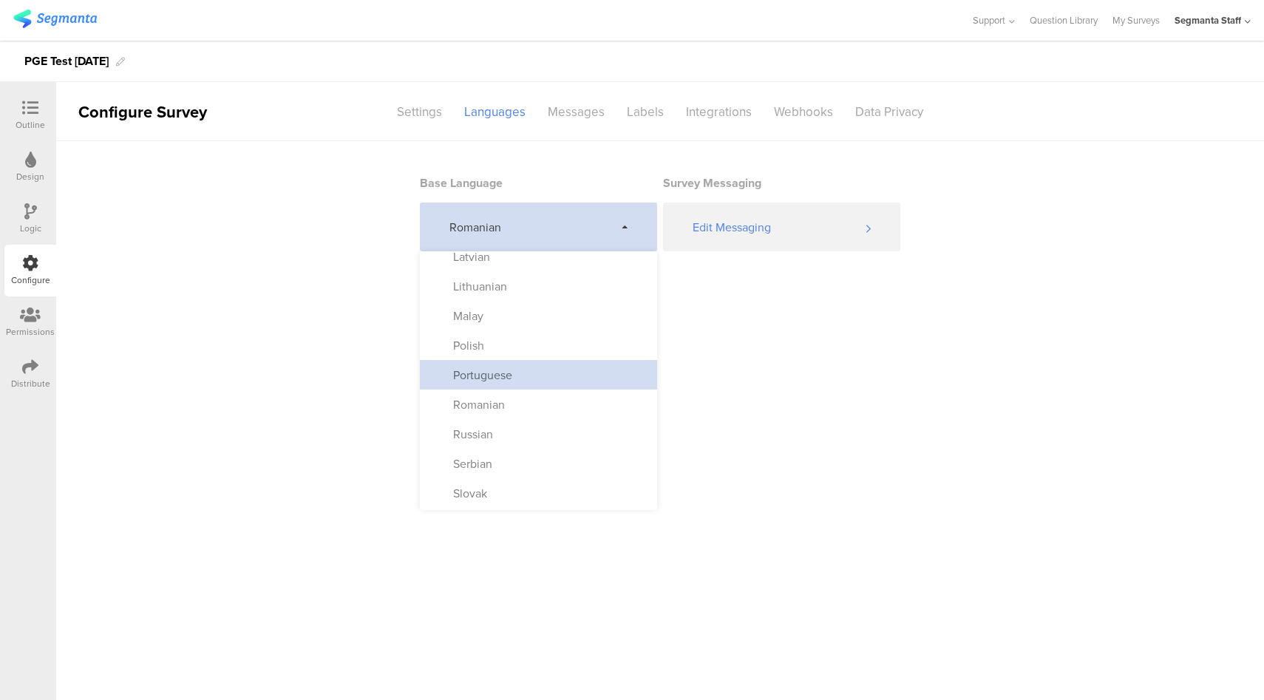
click at [530, 381] on div "Portuguese" at bounding box center [538, 375] width 237 height 30
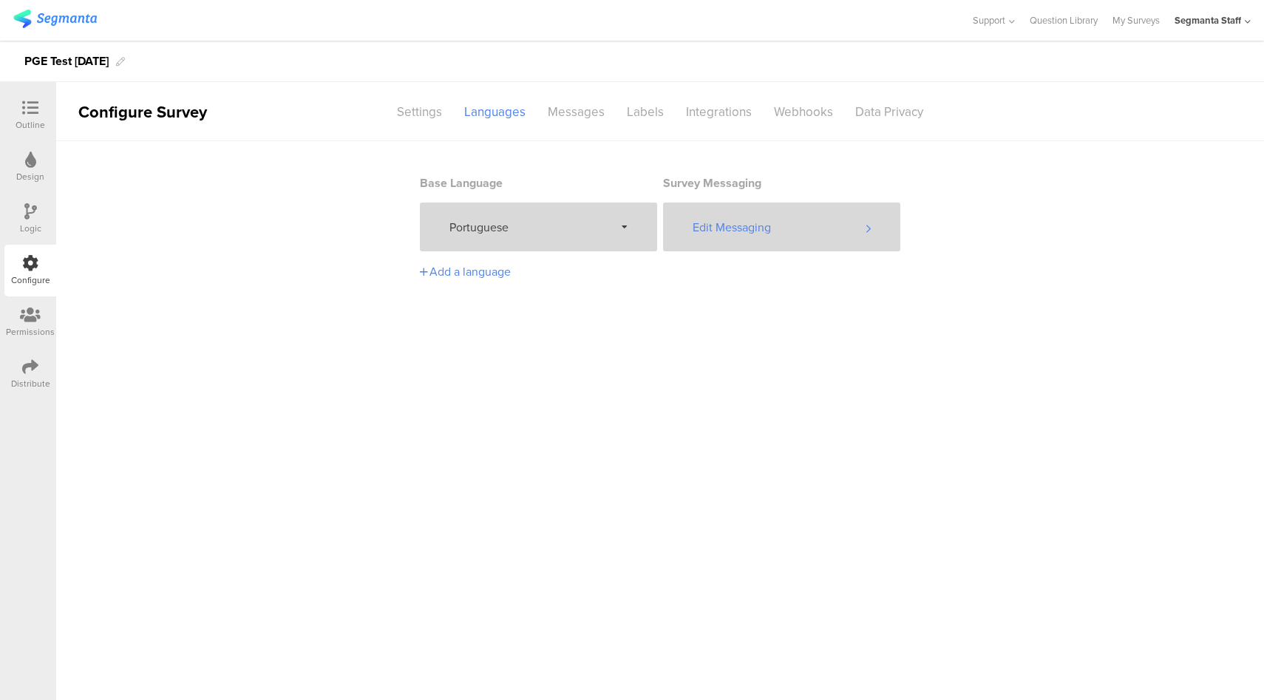
click at [761, 248] on div "Edit Messaging" at bounding box center [781, 227] width 237 height 49
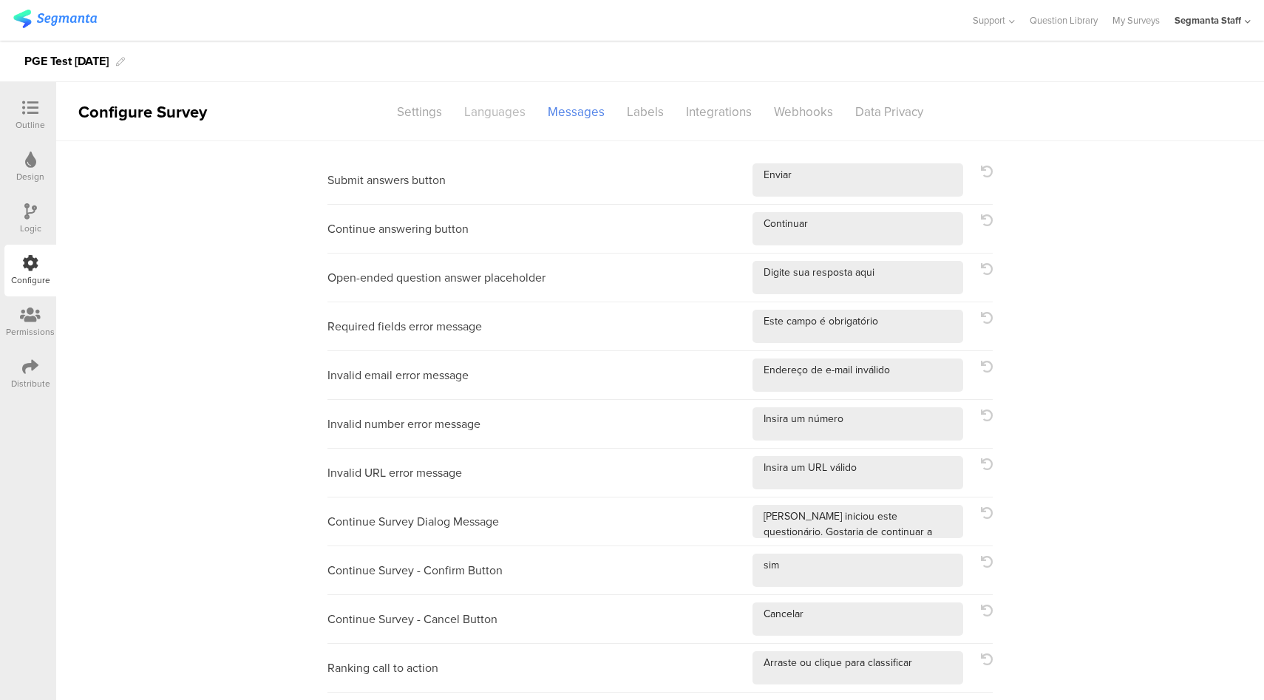
click at [503, 118] on div "Languages" at bounding box center [495, 112] width 84 height 26
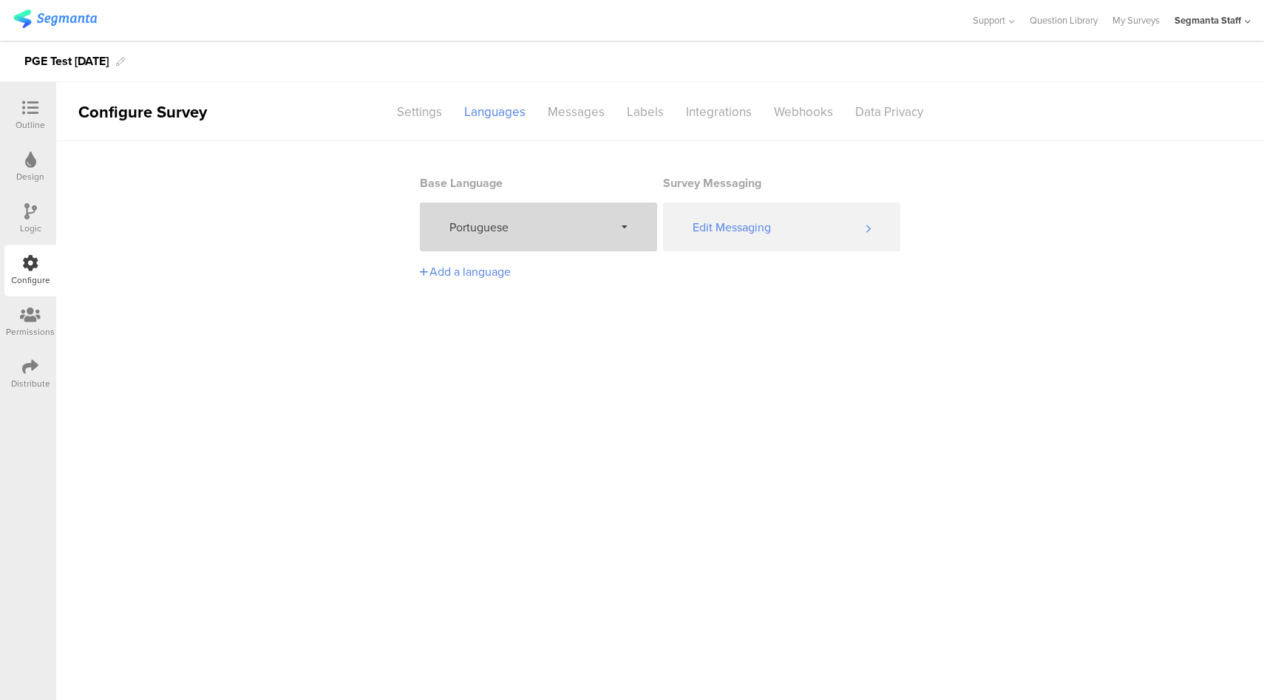
click at [529, 238] on div "Portuguese" at bounding box center [538, 227] width 237 height 49
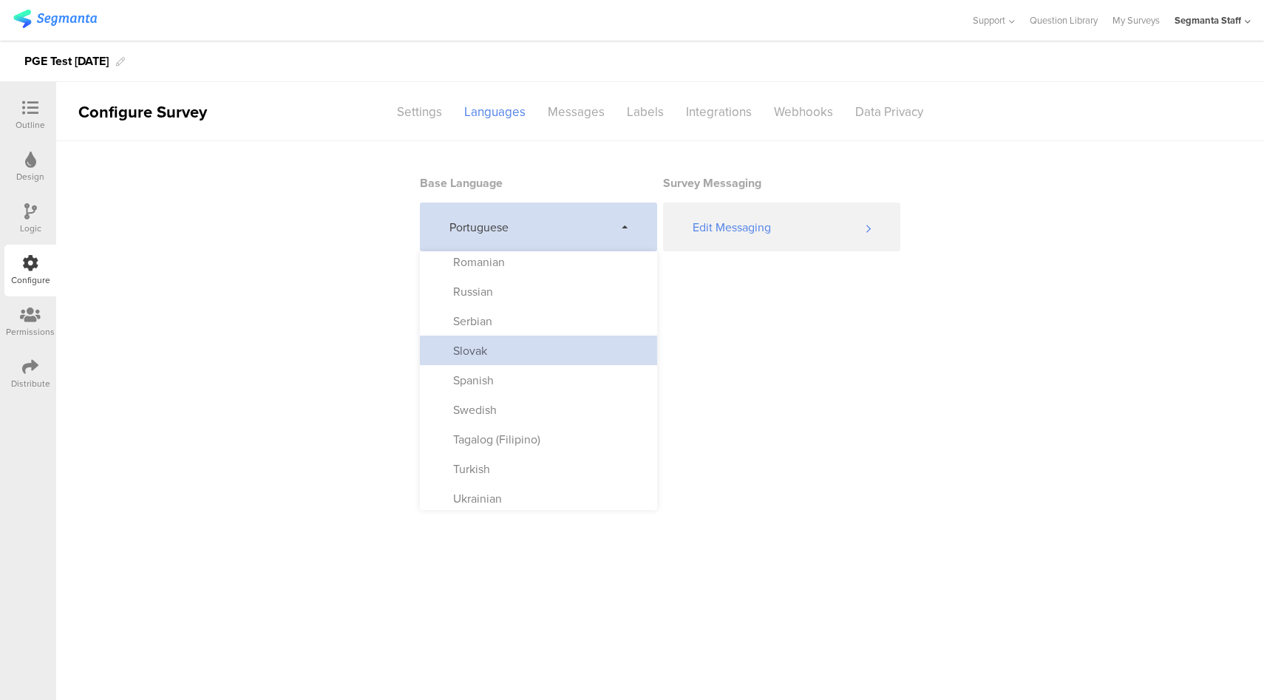
scroll to position [773, 0]
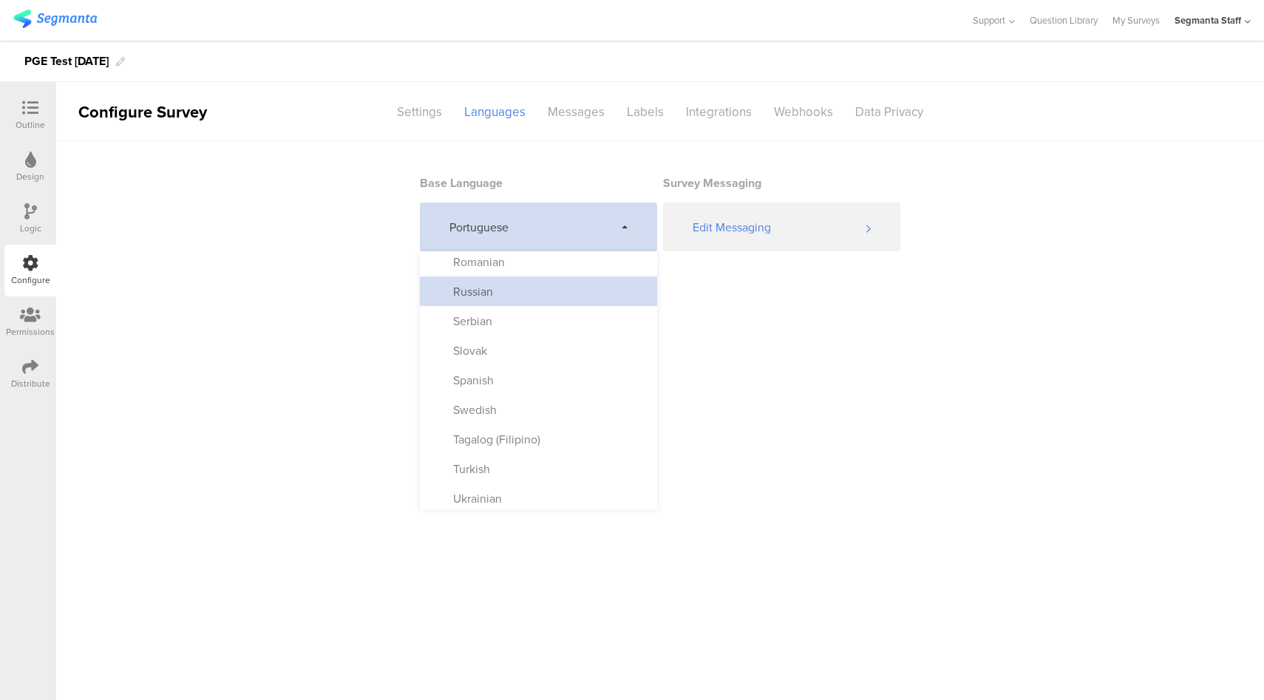
click at [521, 295] on div "Russian" at bounding box center [538, 291] width 237 height 30
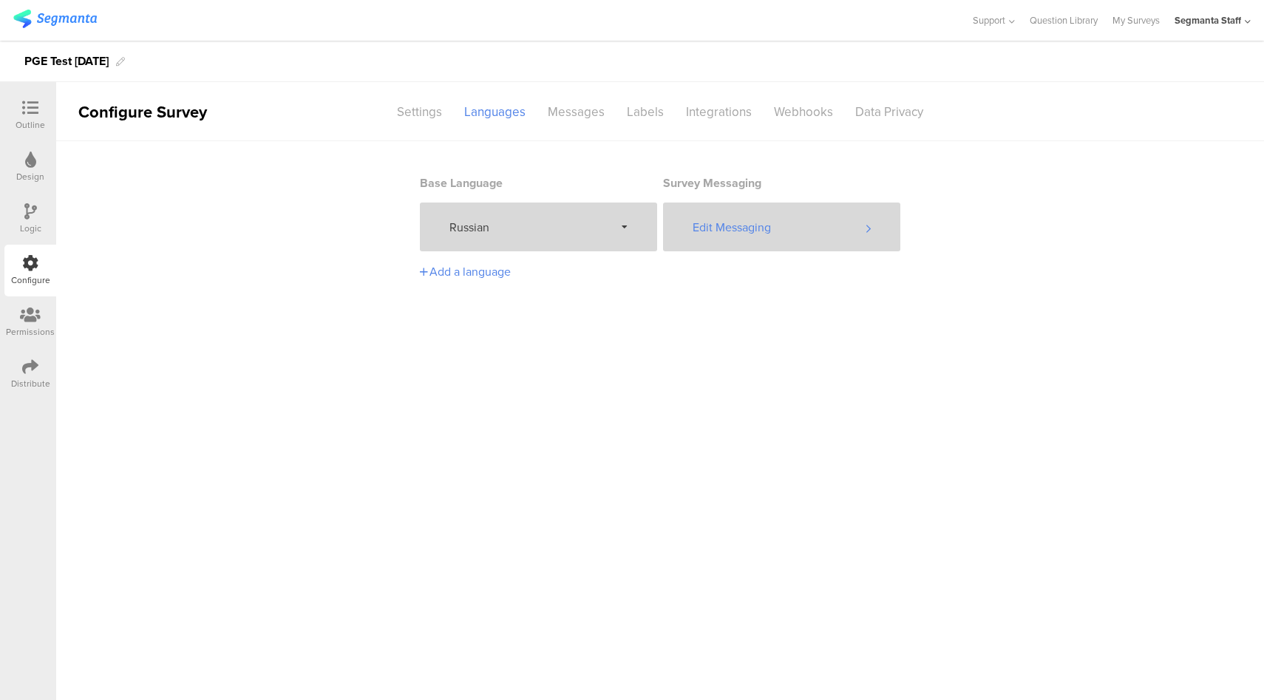
click at [781, 230] on div "Edit Messaging" at bounding box center [781, 227] width 237 height 49
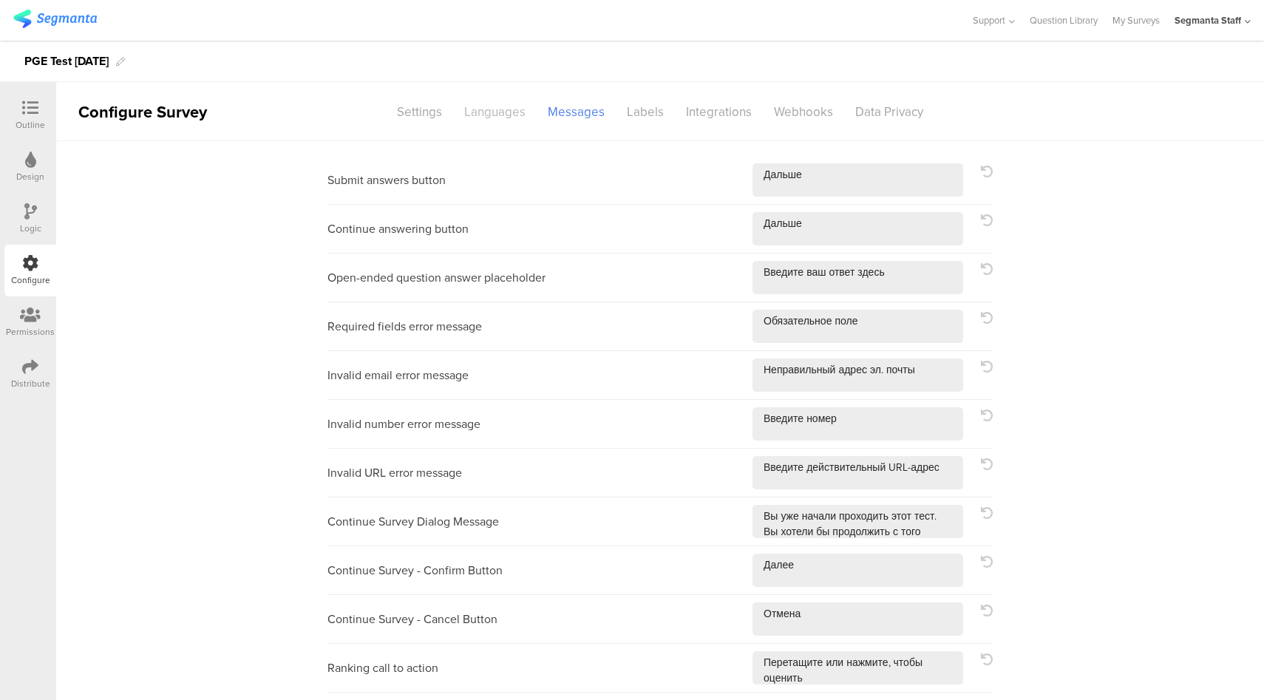
click at [492, 115] on div "Languages" at bounding box center [495, 112] width 84 height 26
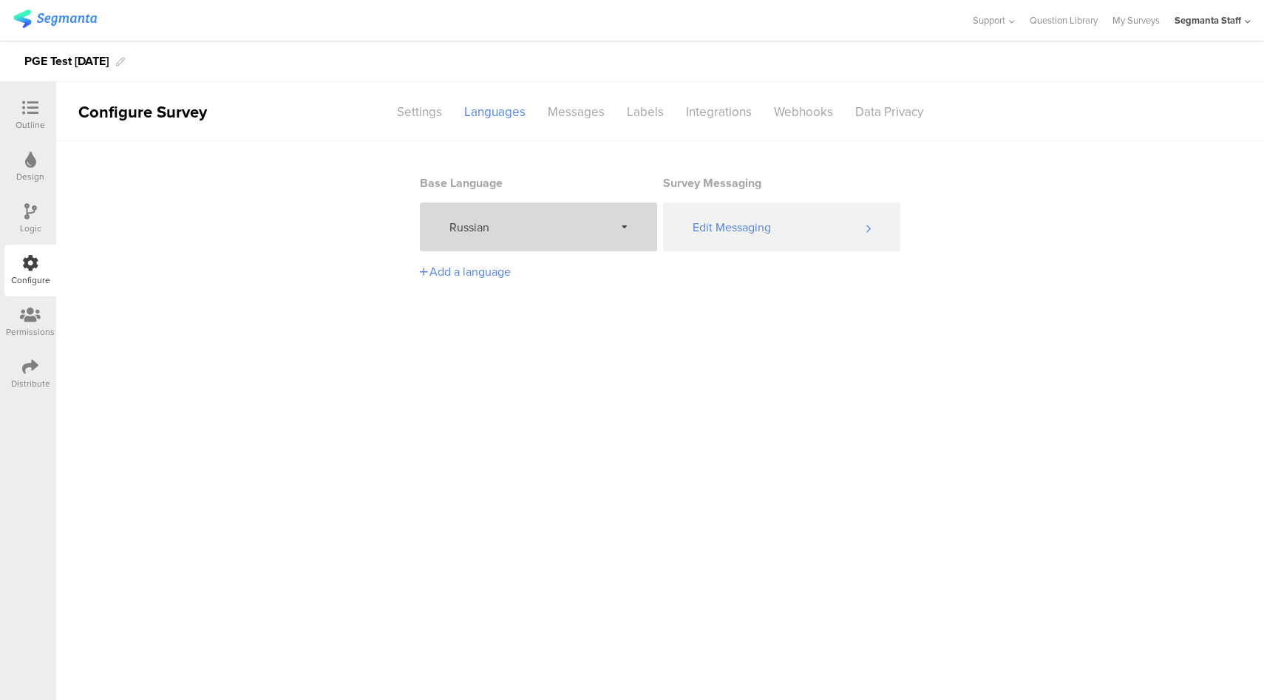
click at [535, 229] on span "Russian" at bounding box center [531, 227] width 165 height 17
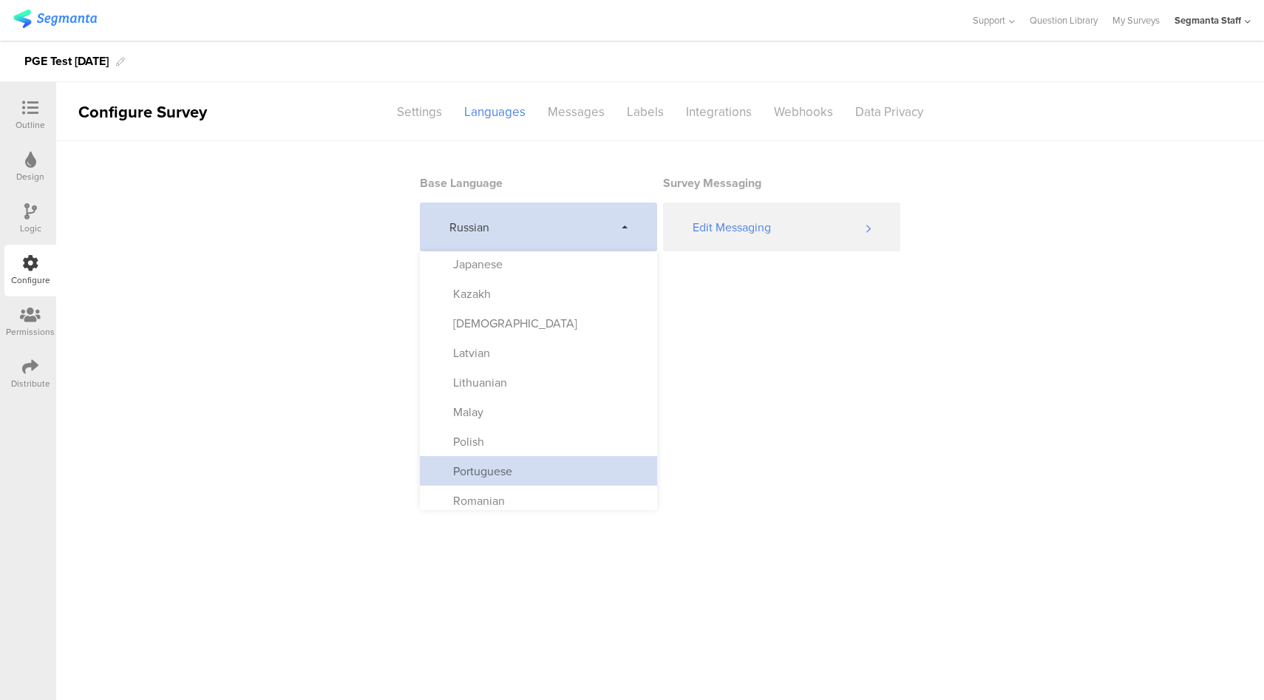
scroll to position [776, 0]
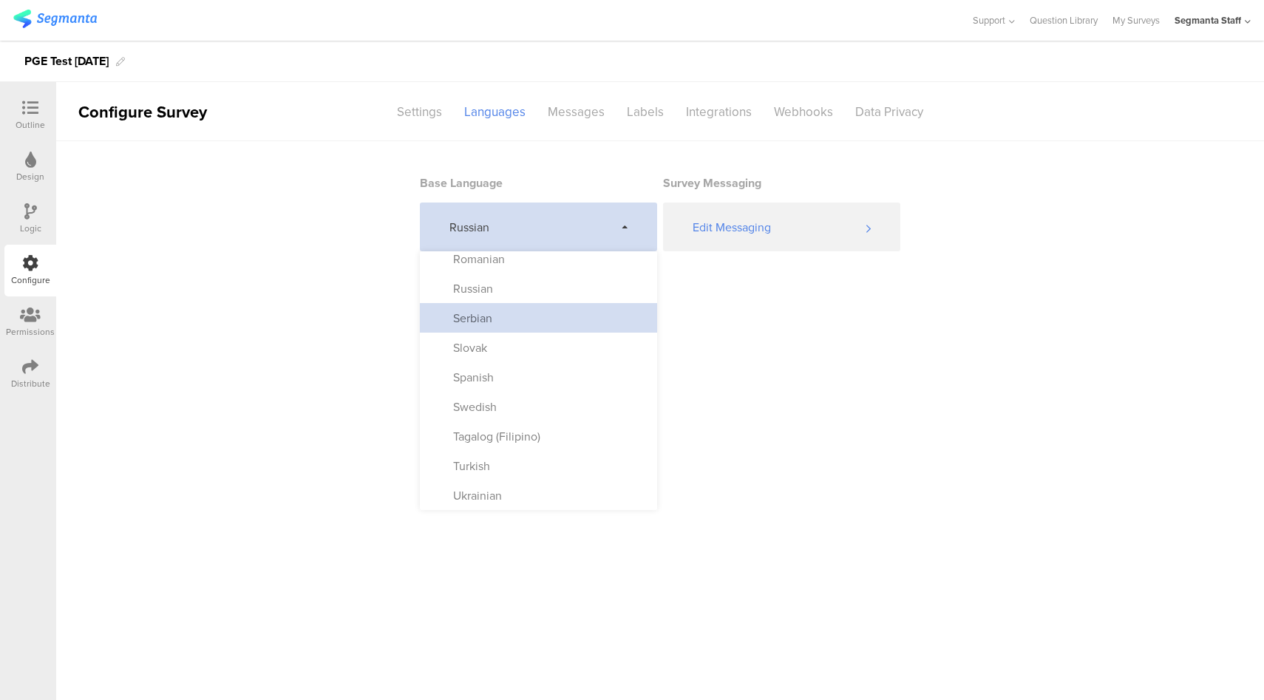
click at [503, 320] on div "Serbian" at bounding box center [538, 318] width 237 height 30
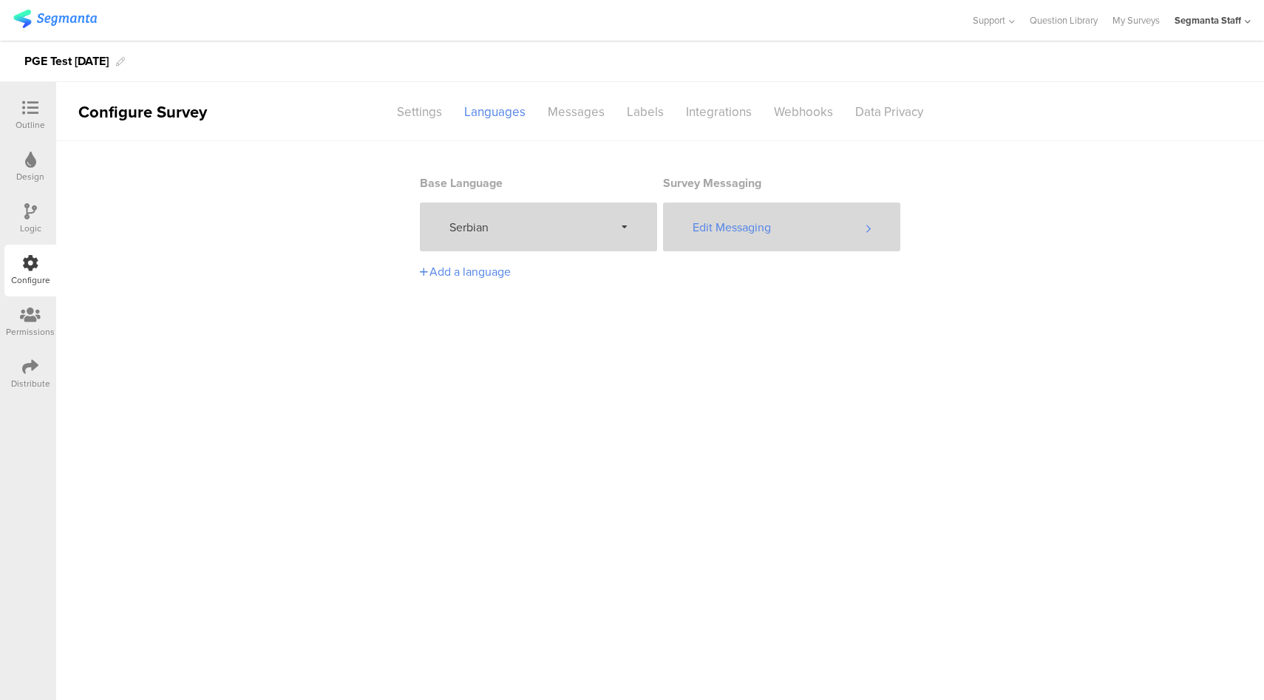
click at [748, 231] on div "Edit Messaging" at bounding box center [781, 227] width 237 height 49
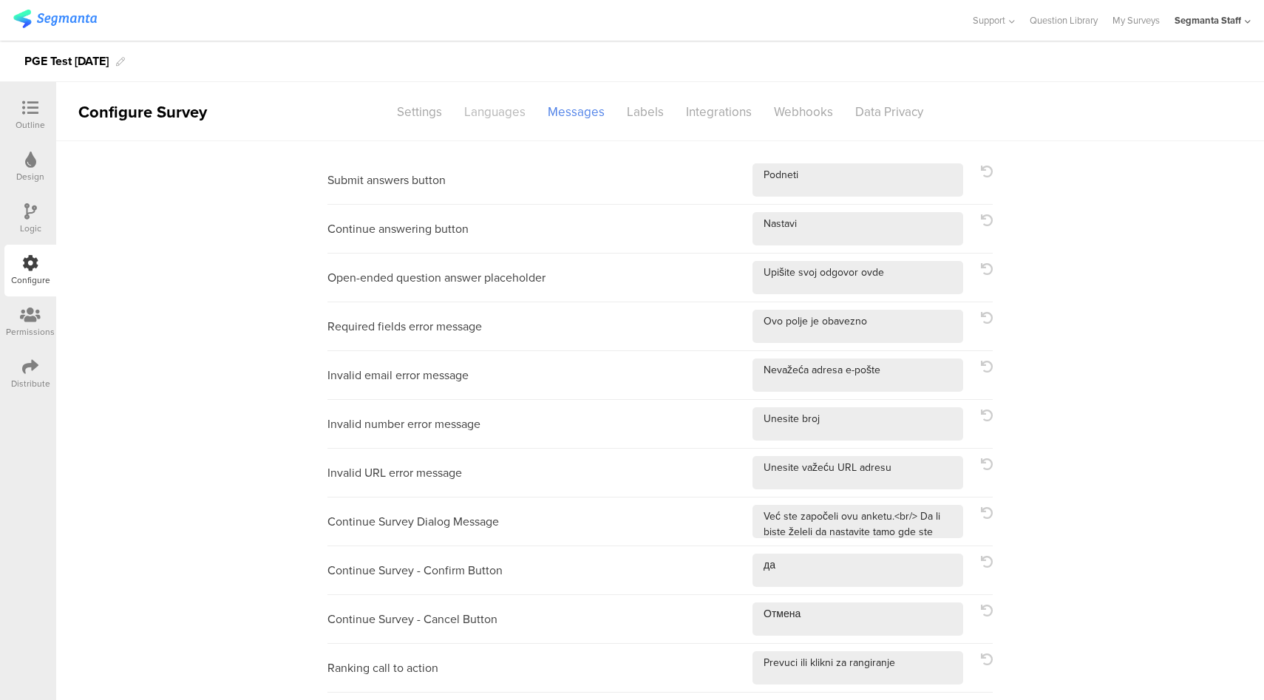
click at [487, 112] on div "Languages" at bounding box center [495, 112] width 84 height 26
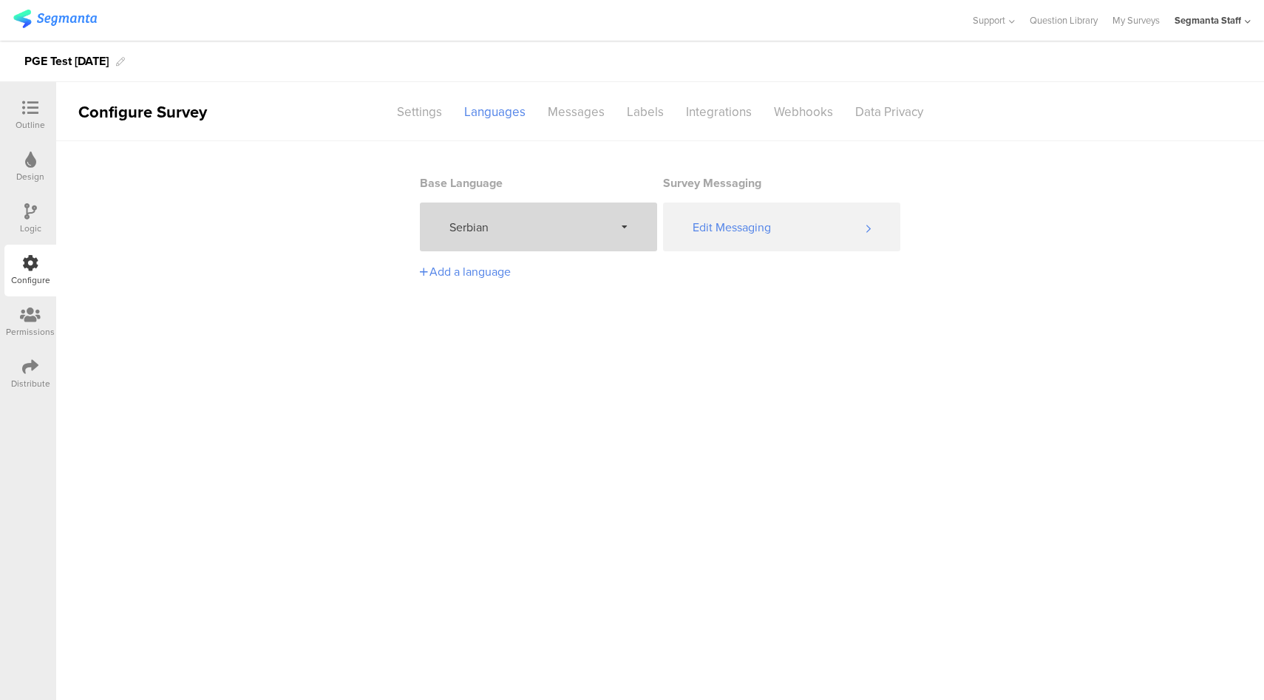
click at [523, 238] on div "Serbian" at bounding box center [538, 227] width 237 height 49
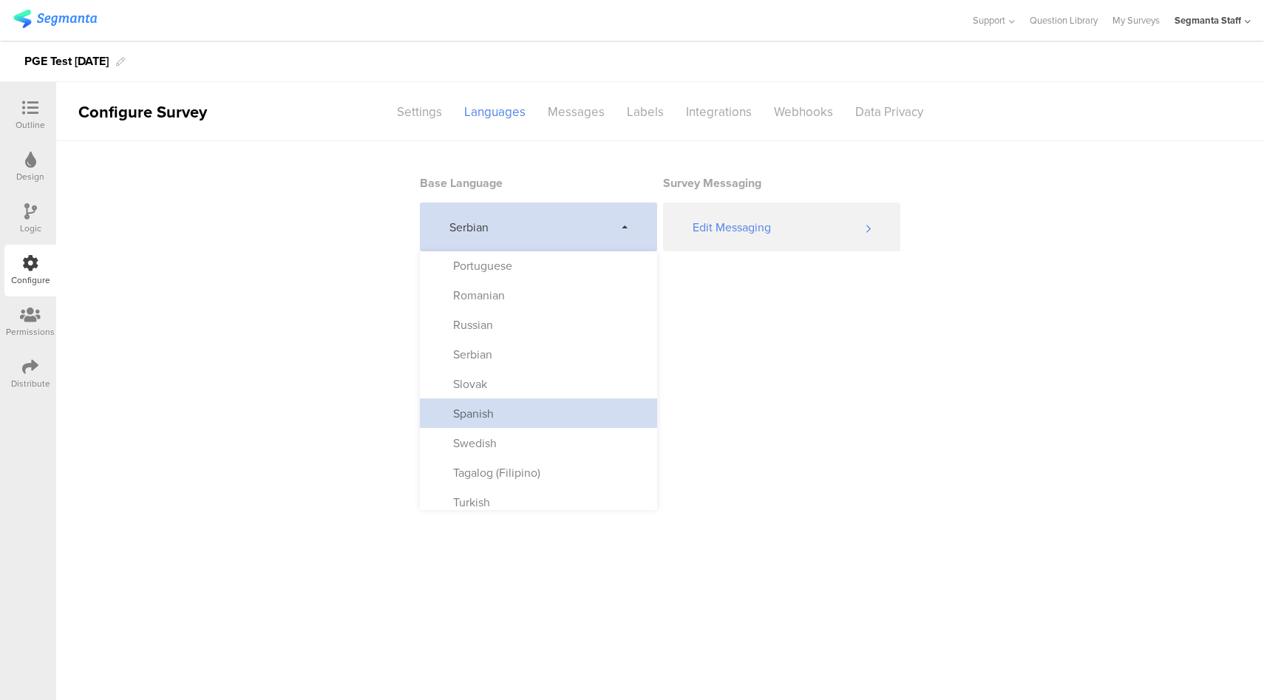
scroll to position [776, 0]
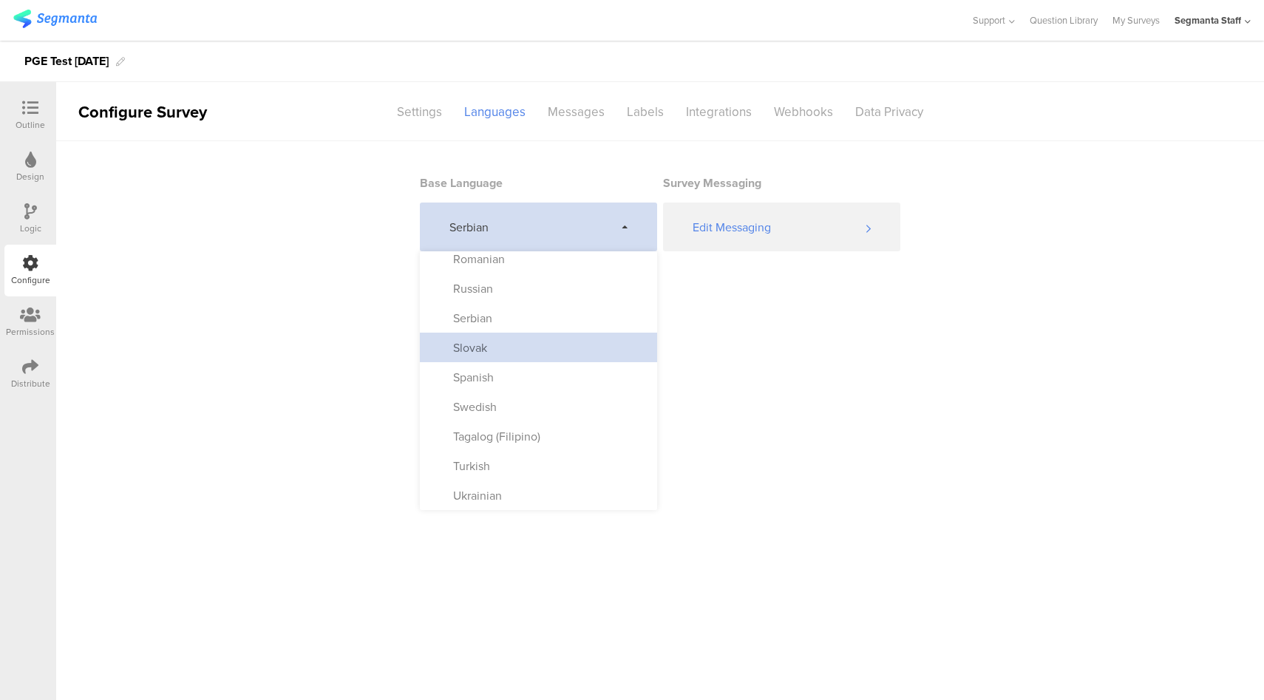
click at [490, 353] on div "Slovak" at bounding box center [538, 348] width 237 height 30
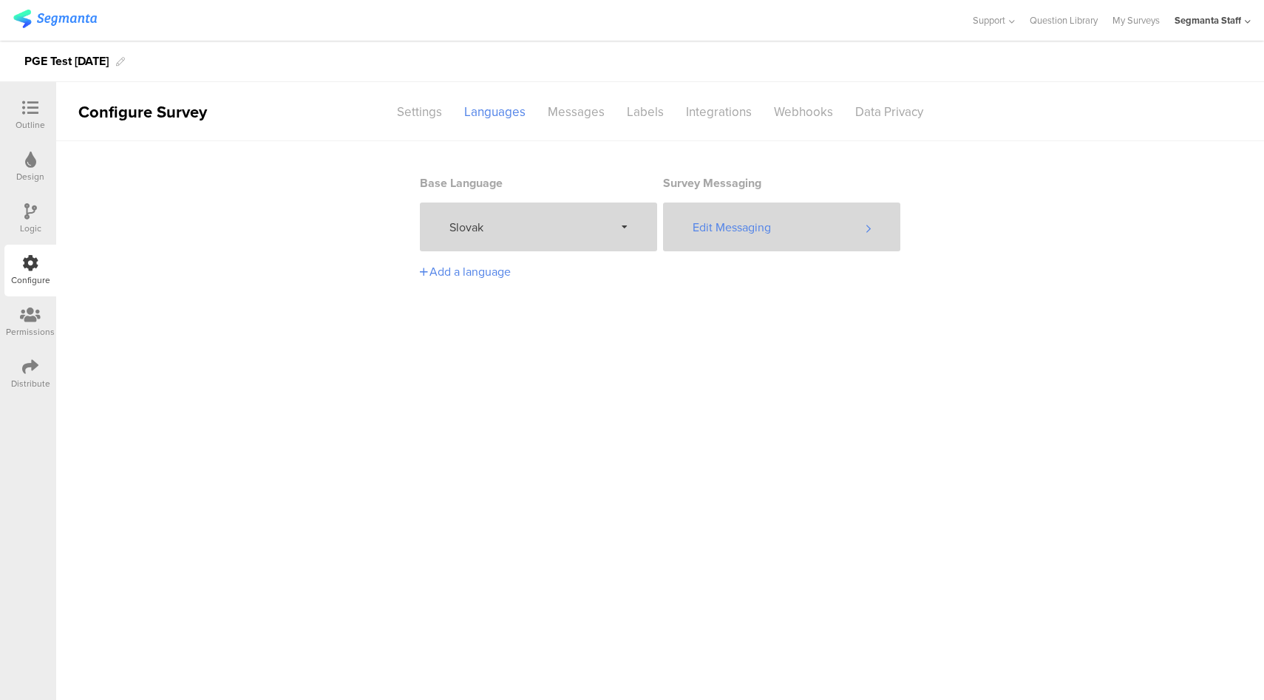
click at [770, 234] on div "Edit Messaging" at bounding box center [781, 227] width 237 height 49
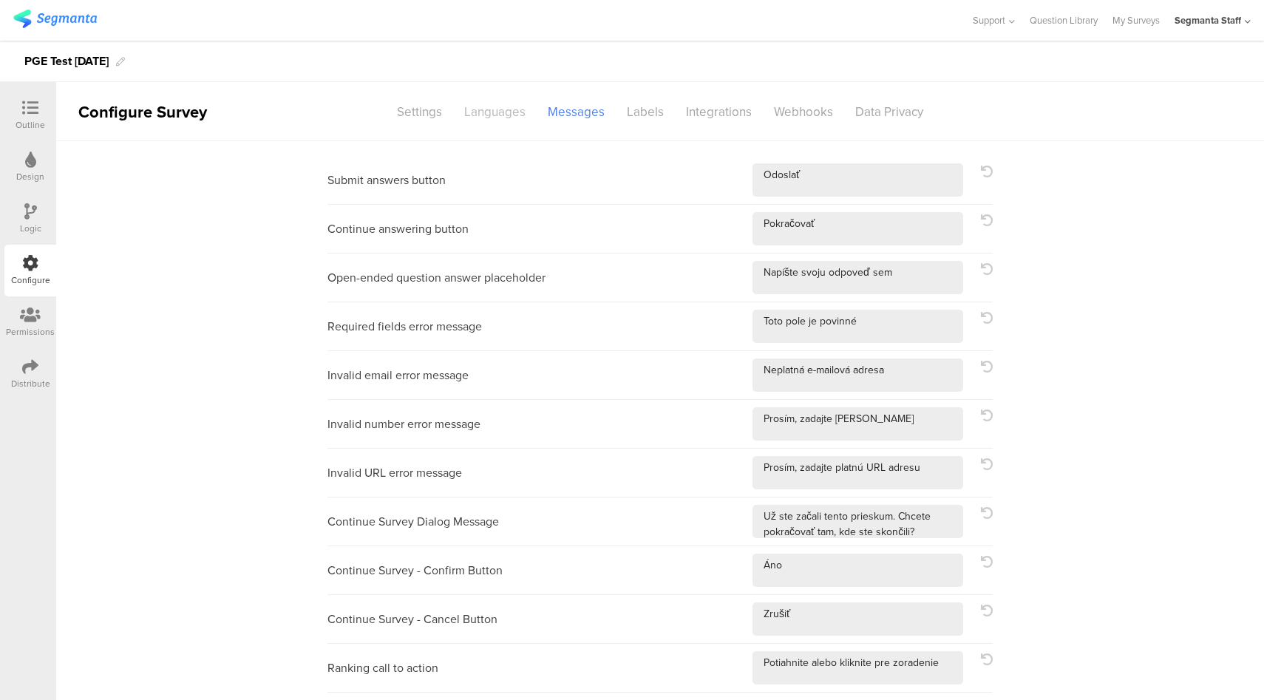
click at [506, 114] on div "Languages" at bounding box center [495, 112] width 84 height 26
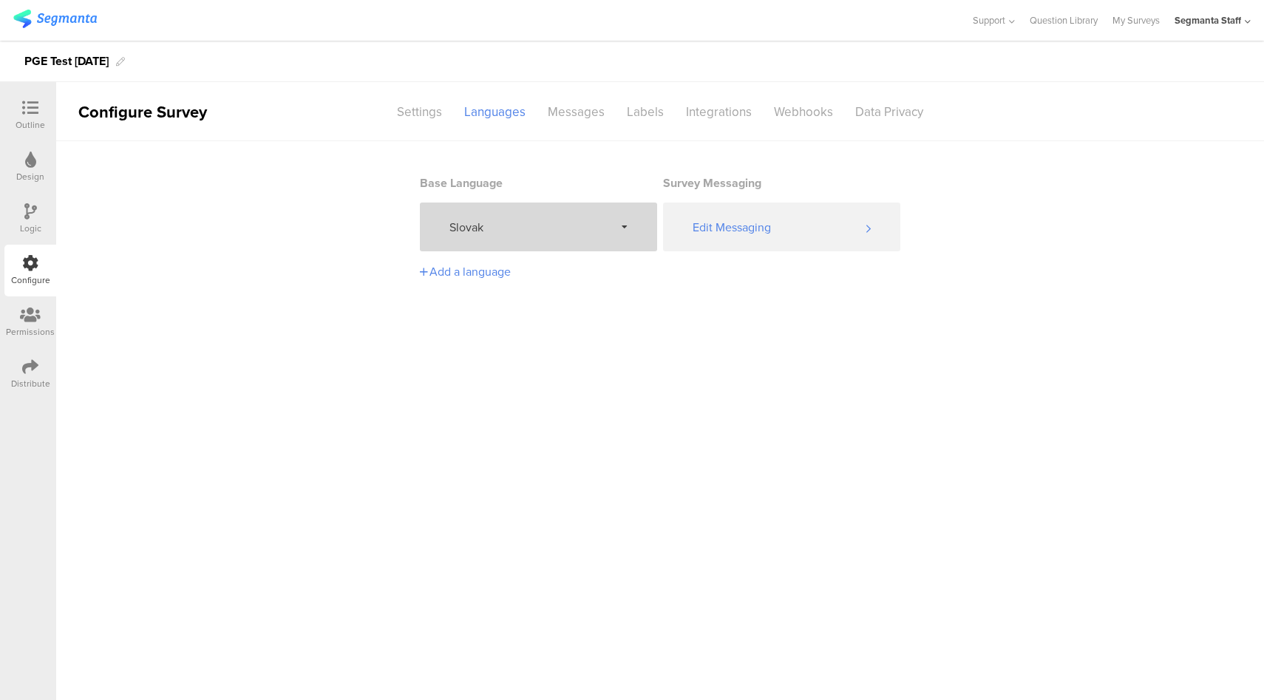
click at [549, 243] on div "Slovak" at bounding box center [538, 227] width 237 height 49
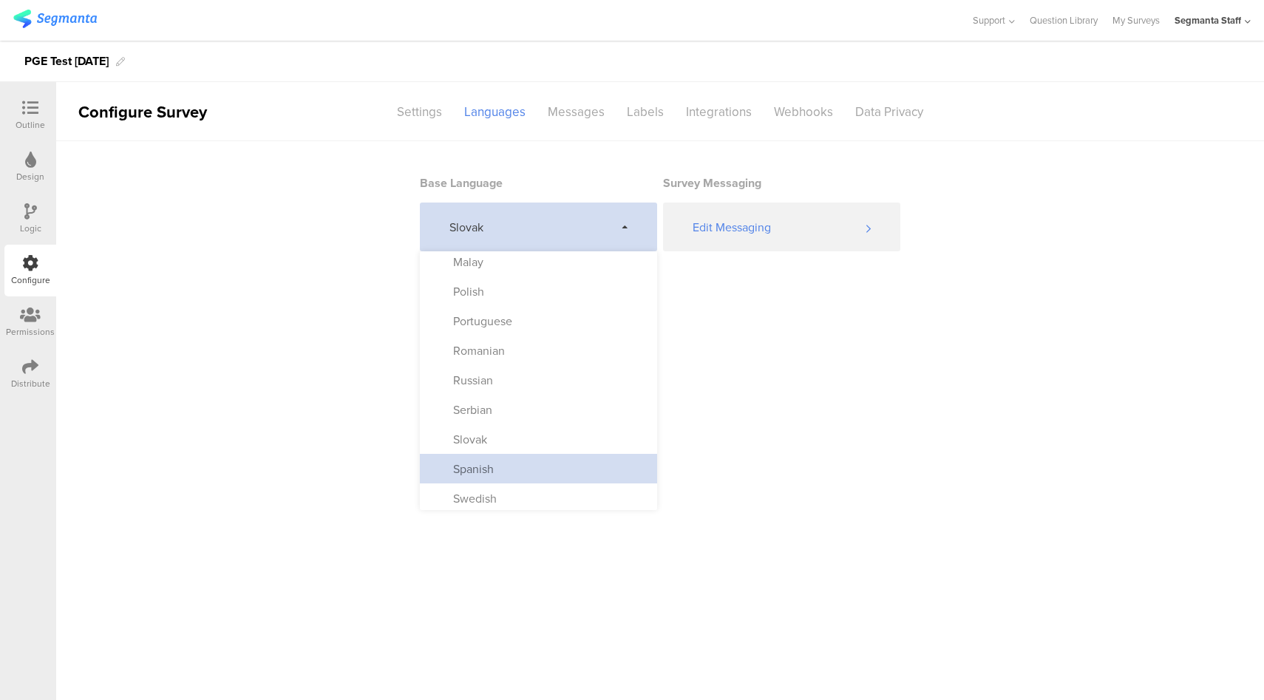
scroll to position [776, 0]
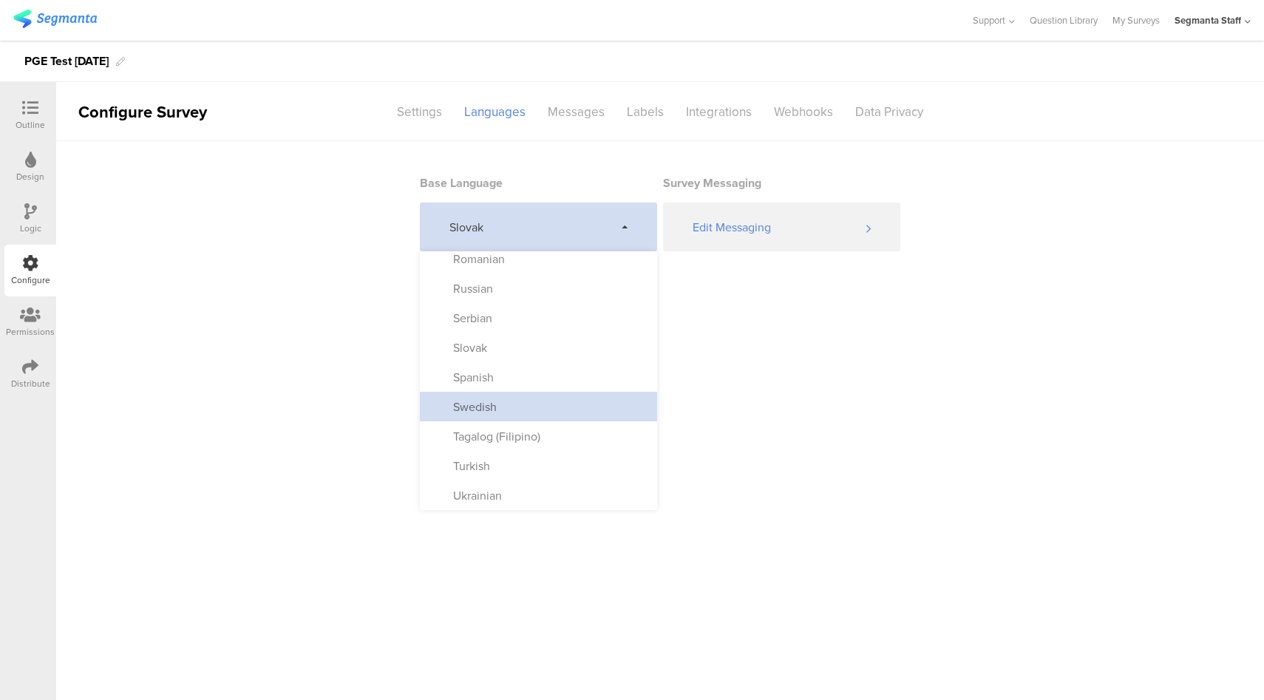
click at [520, 406] on div "Swedish" at bounding box center [538, 407] width 237 height 30
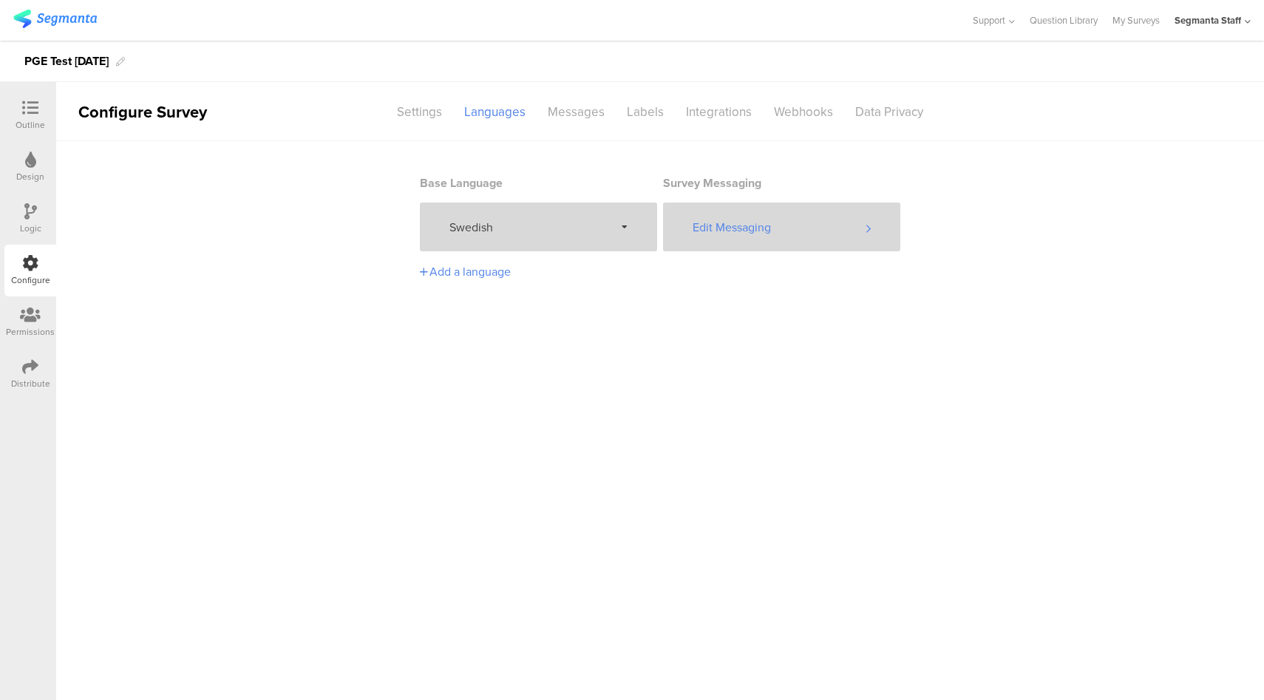
click at [752, 237] on div "Edit Messaging" at bounding box center [781, 227] width 237 height 49
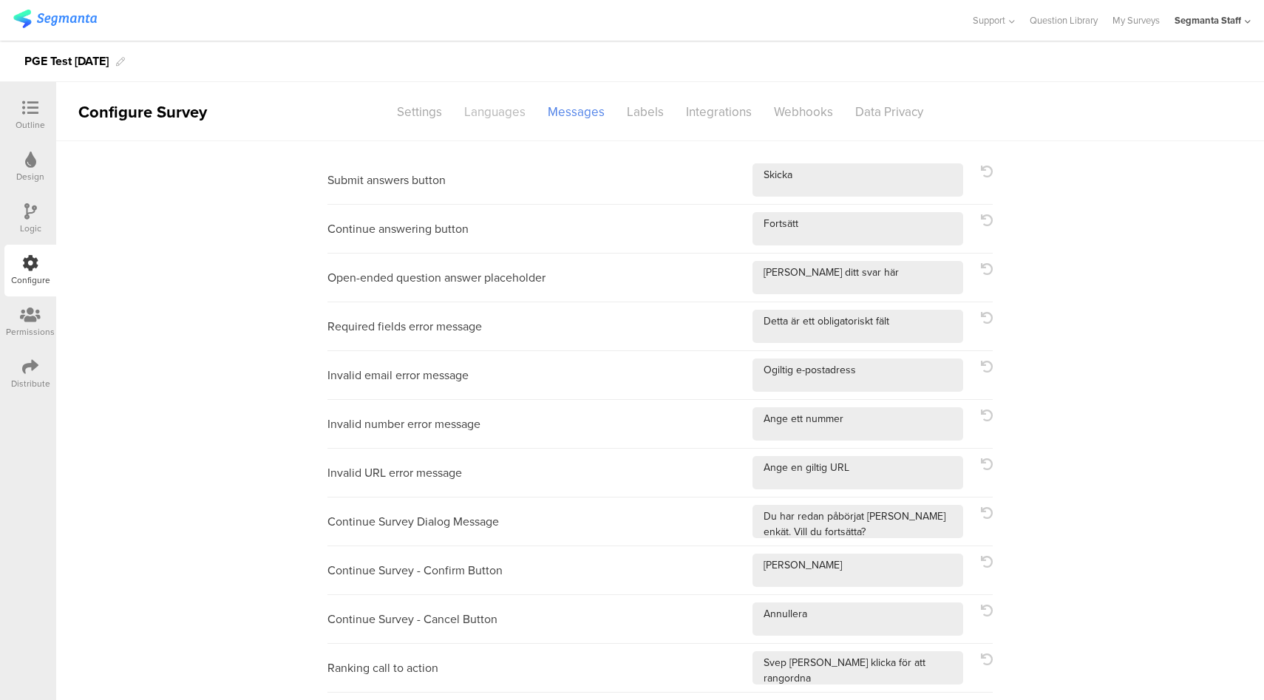
click at [491, 109] on div "Languages" at bounding box center [495, 112] width 84 height 26
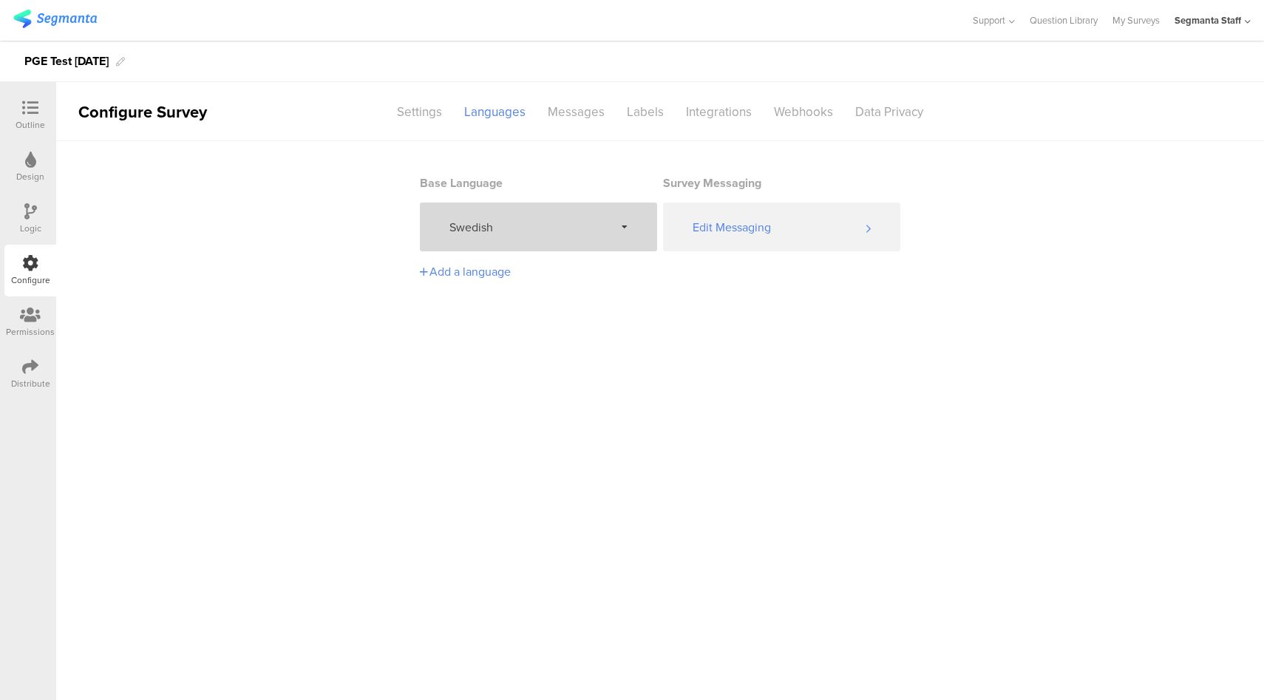
click at [541, 205] on div "Swedish" at bounding box center [538, 227] width 237 height 49
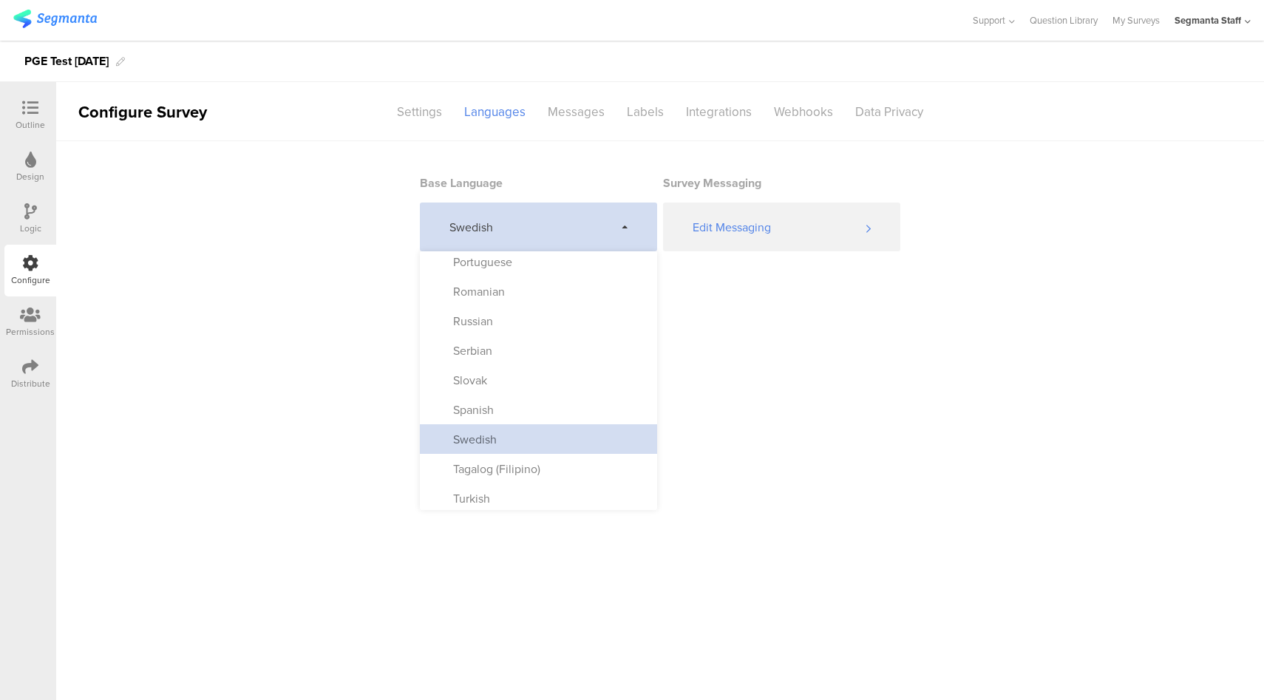
scroll to position [776, 0]
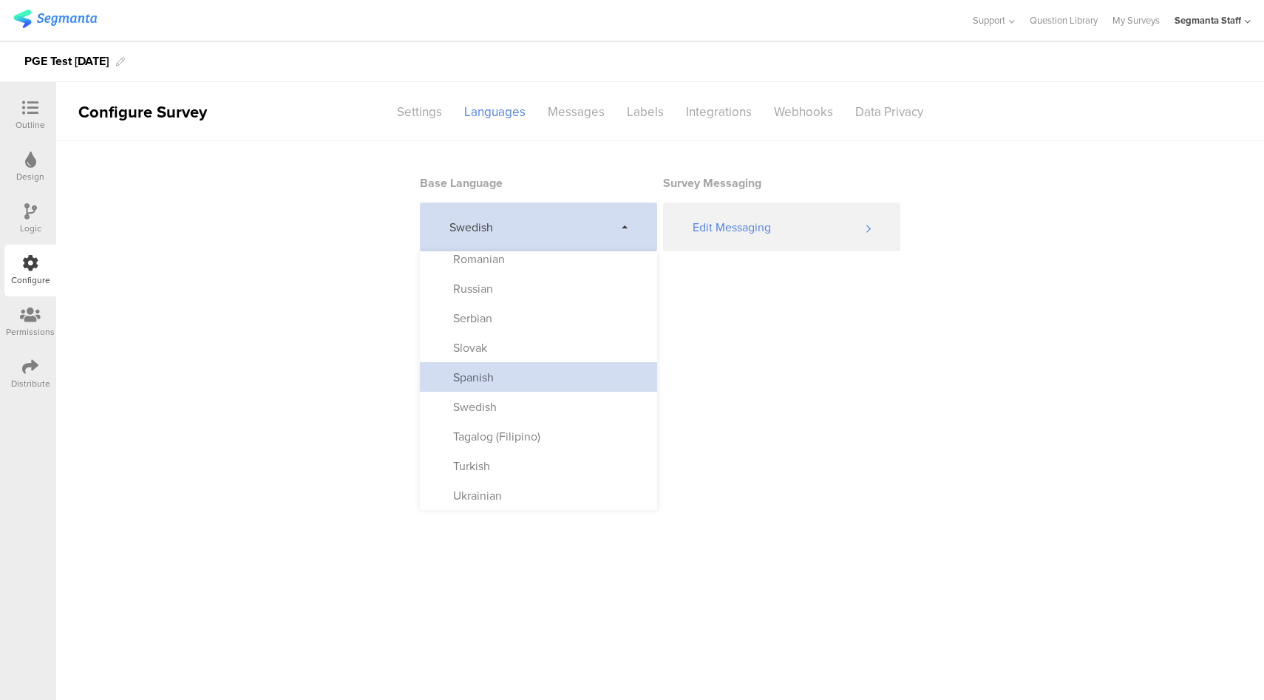
click at [535, 384] on div "Spanish" at bounding box center [538, 377] width 237 height 30
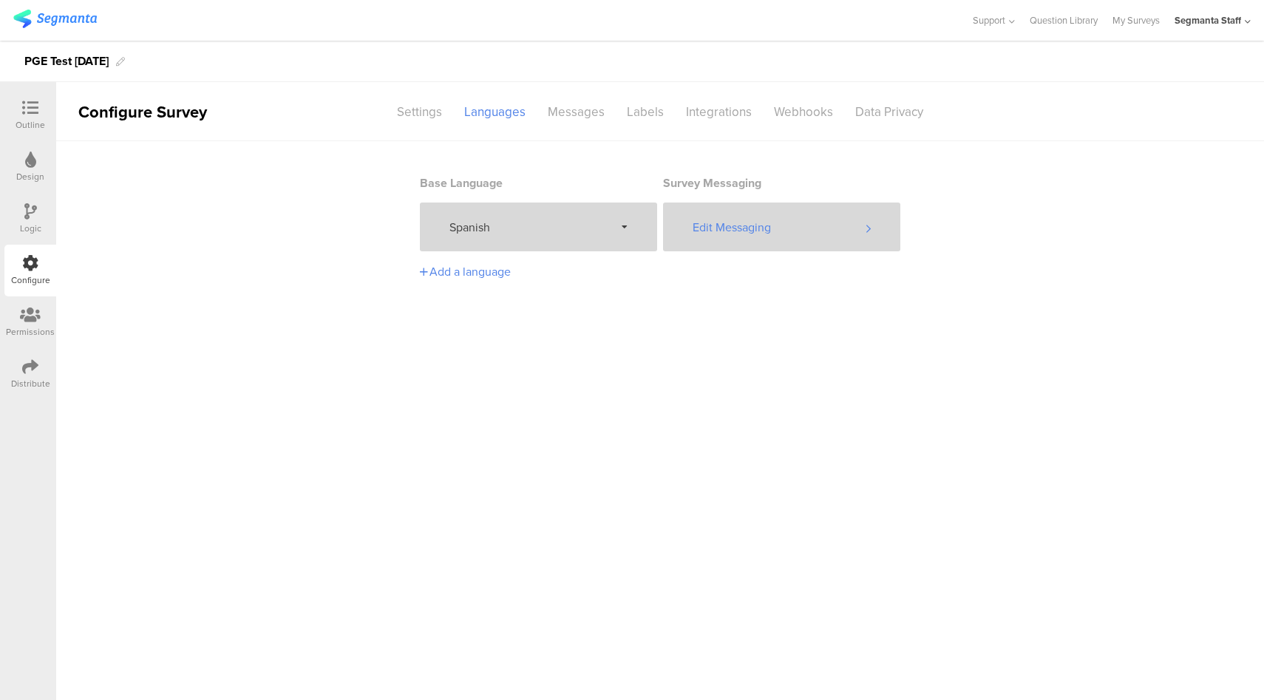
click at [756, 243] on div "Edit Messaging" at bounding box center [781, 227] width 237 height 49
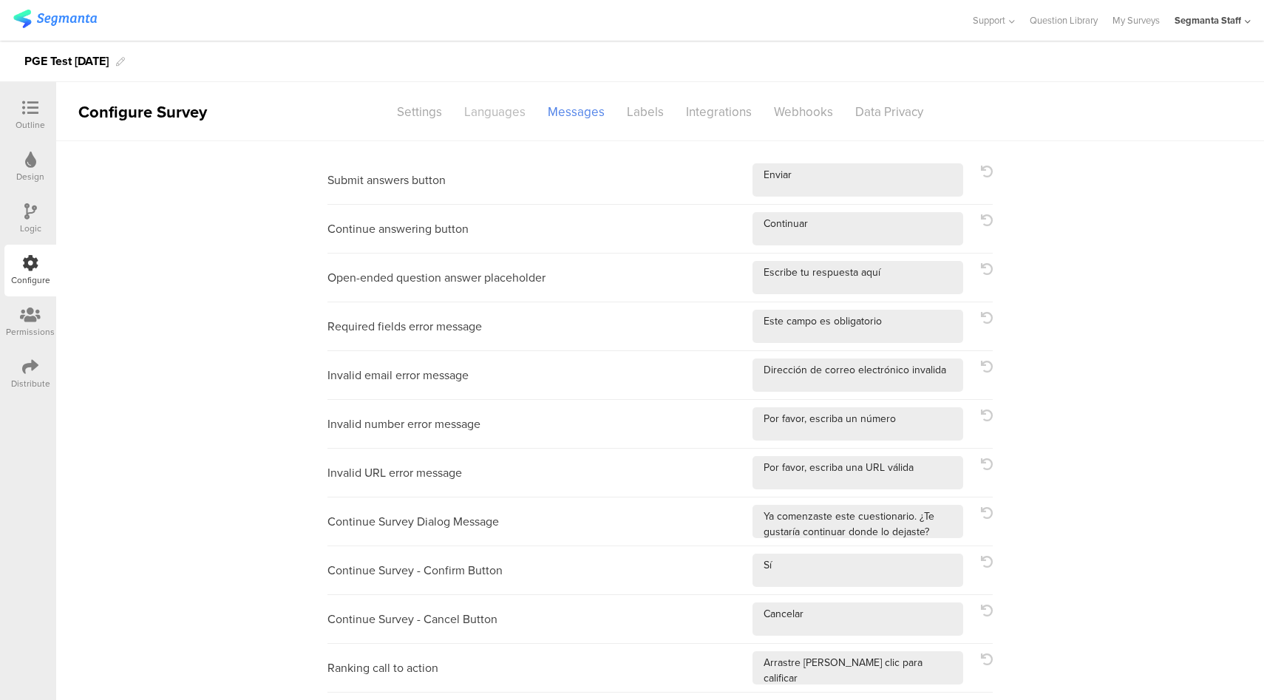
click at [509, 120] on div "Languages" at bounding box center [495, 112] width 84 height 26
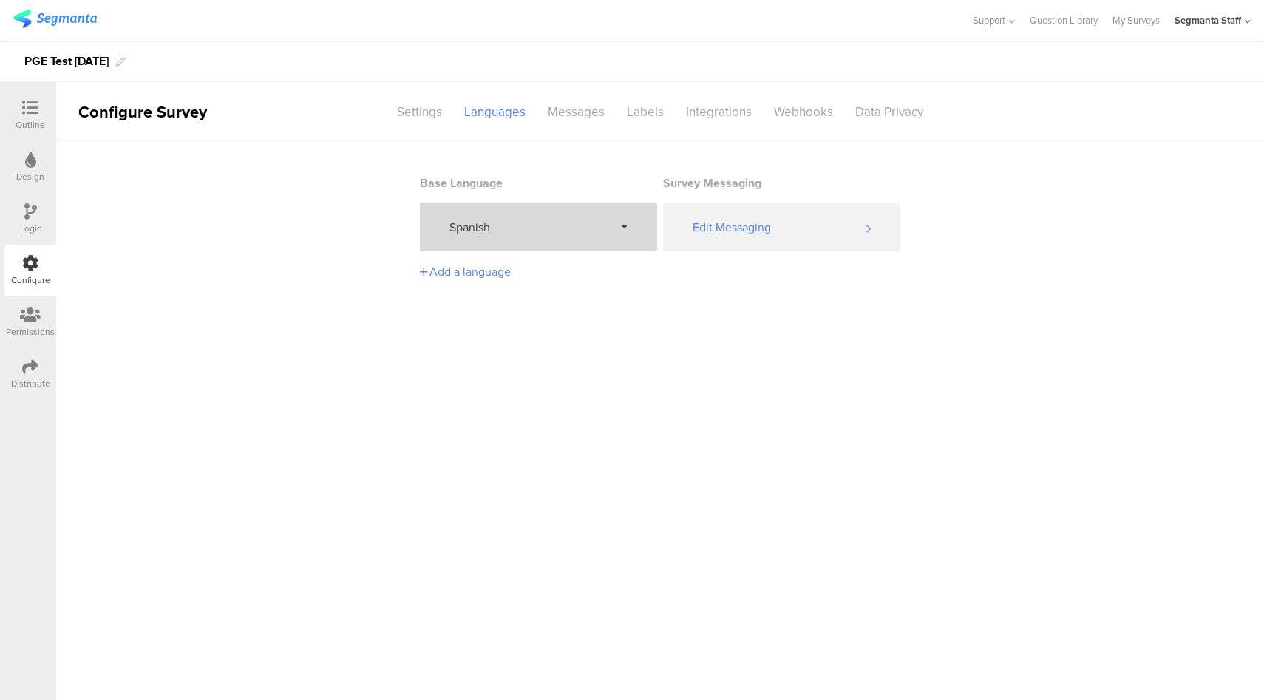
click at [583, 211] on div "Spanish" at bounding box center [538, 227] width 237 height 49
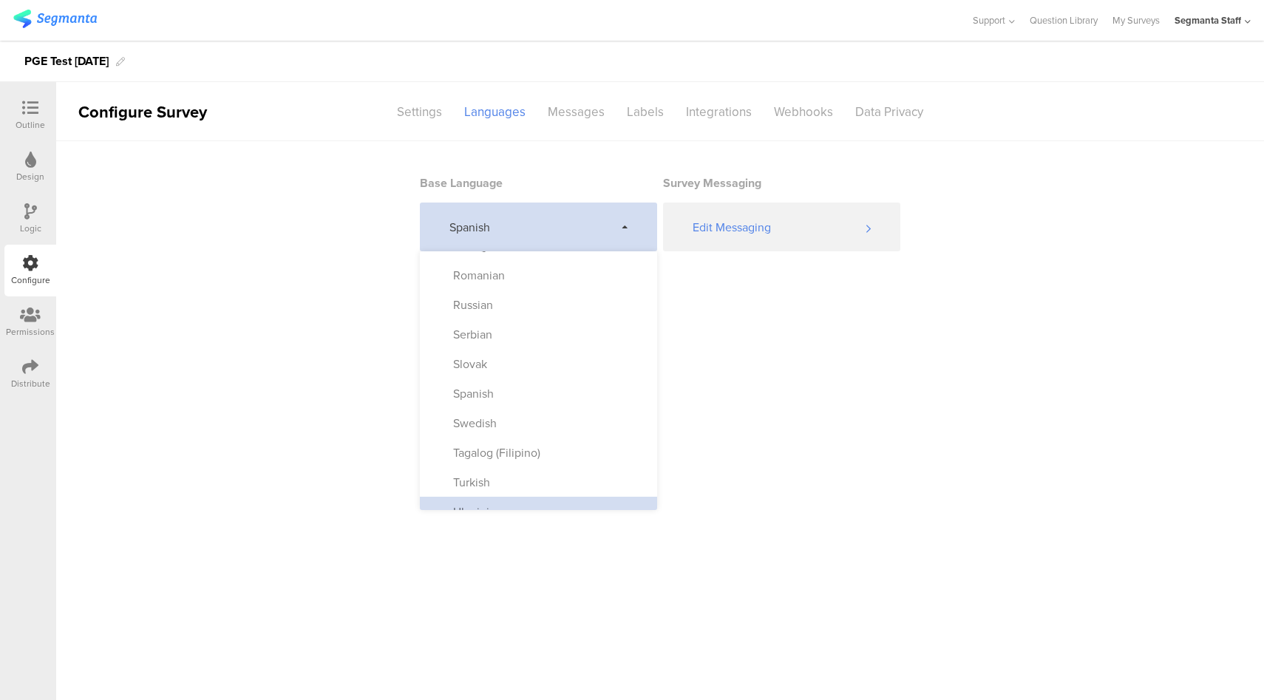
scroll to position [776, 0]
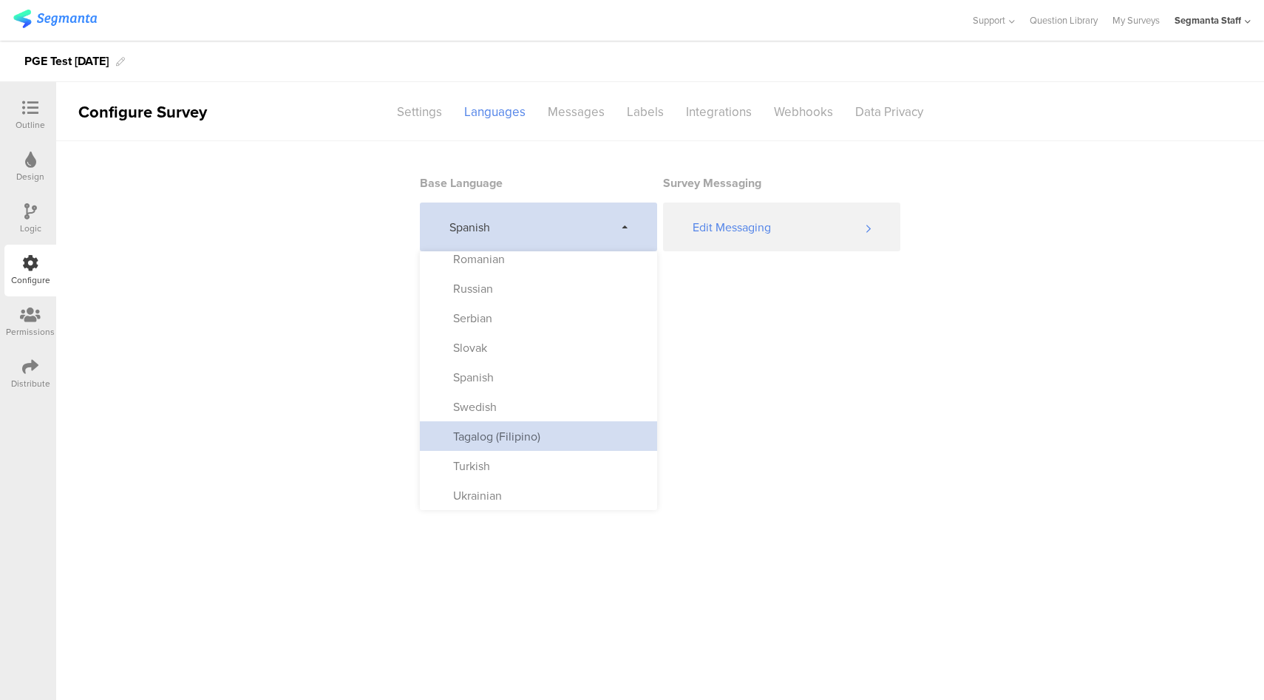
click at [534, 441] on div "Tagalog (Filipino)" at bounding box center [489, 436] width 102 height 17
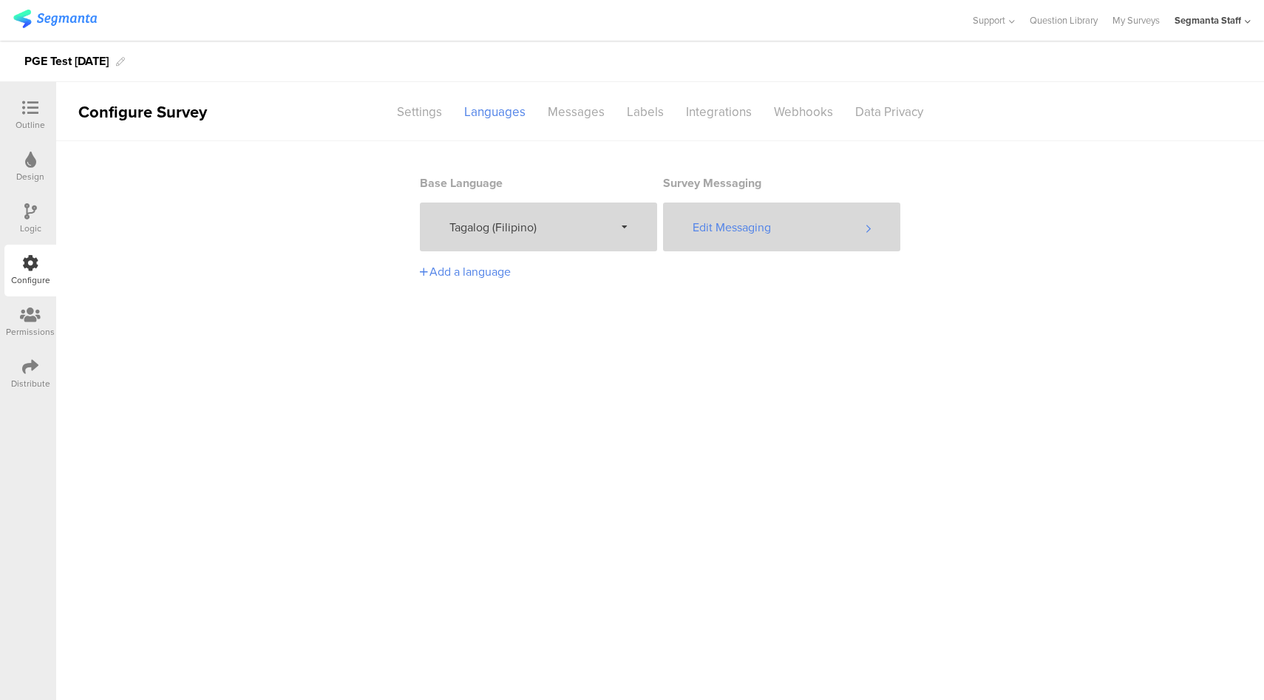
click at [832, 235] on div "Edit Messaging" at bounding box center [781, 227] width 237 height 49
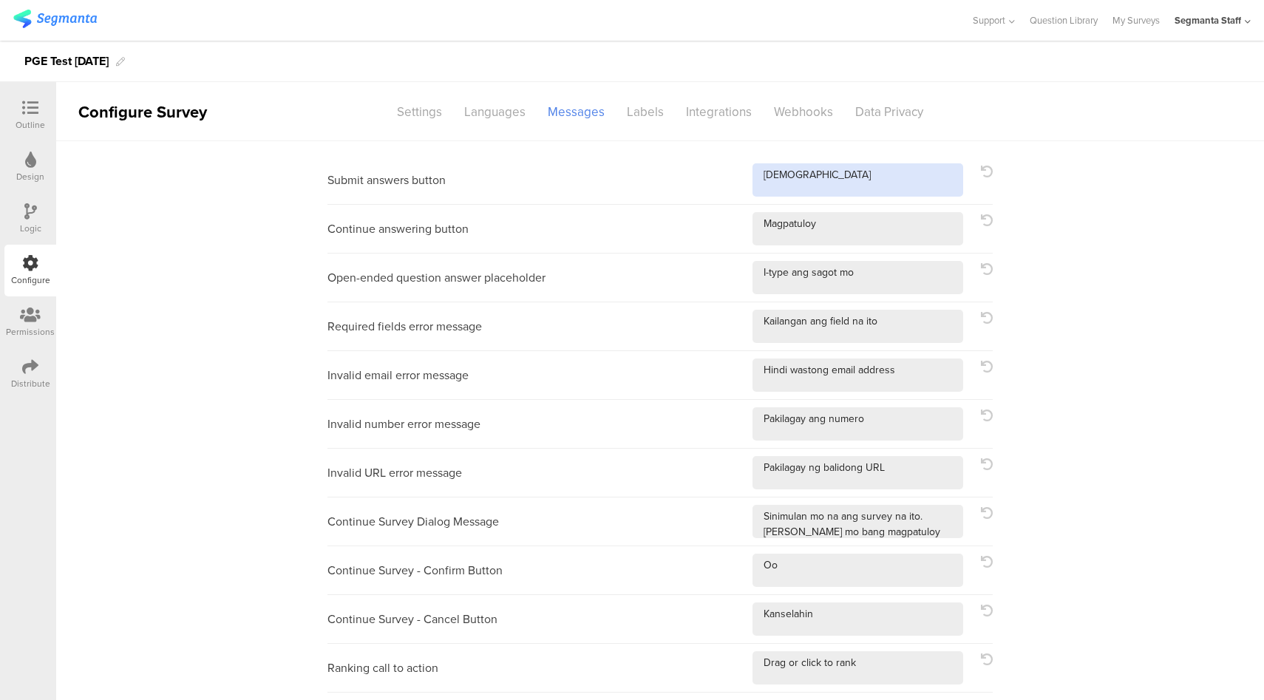
click at [912, 189] on textarea at bounding box center [858, 179] width 211 height 33
type textarea "Isumite!"
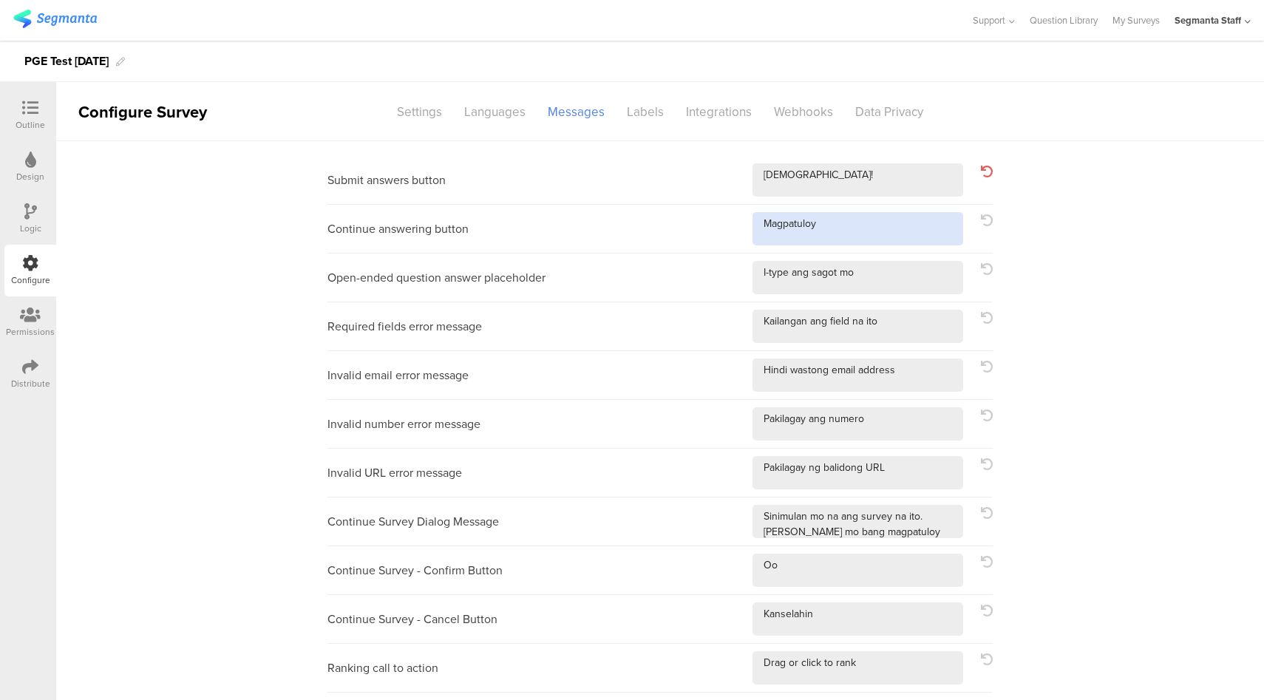
click at [931, 239] on textarea at bounding box center [858, 228] width 211 height 33
type textarea "Magpatuloy!"
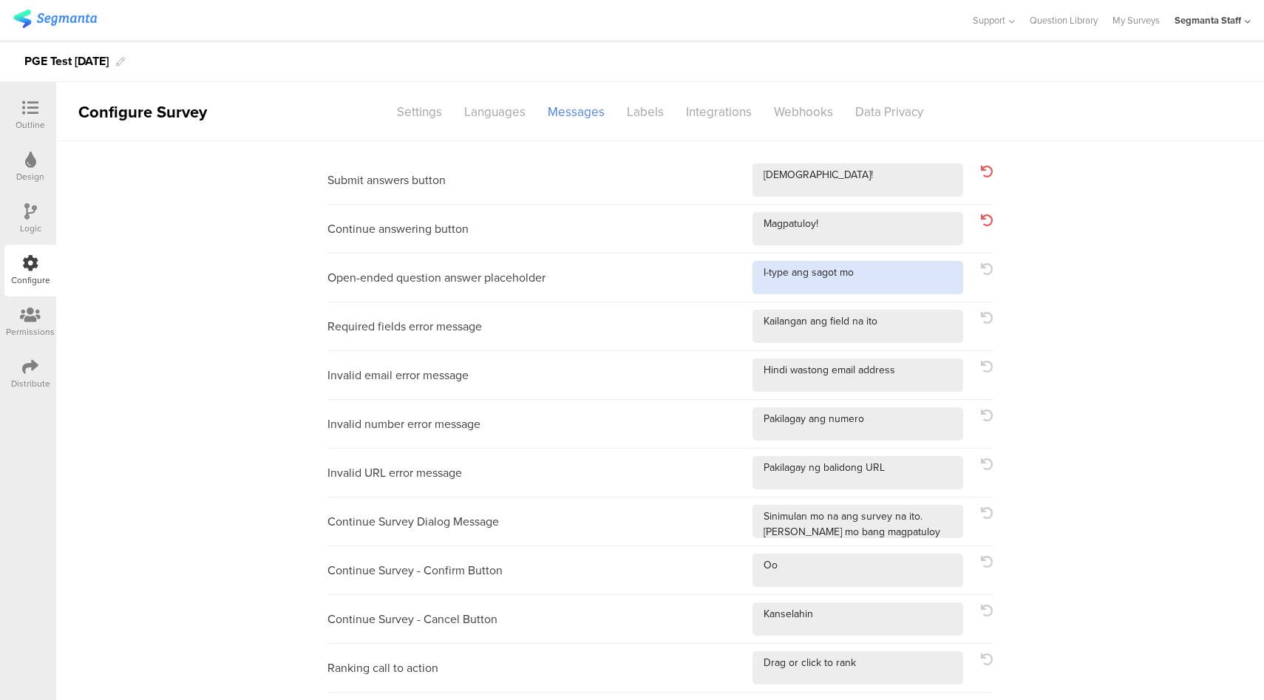
click at [933, 277] on textarea at bounding box center [858, 277] width 211 height 33
type textarea "I-type ang sagot mo!"
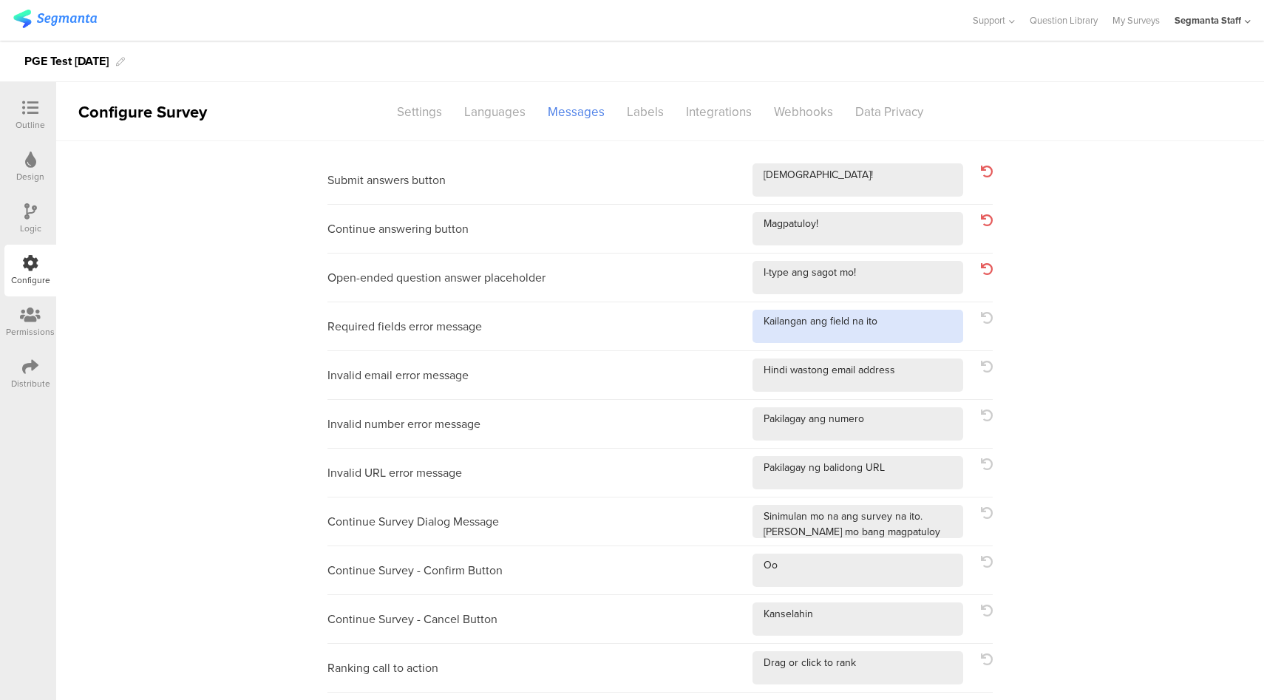
click at [925, 311] on textarea at bounding box center [858, 326] width 211 height 33
click at [915, 331] on textarea at bounding box center [858, 326] width 211 height 33
type textarea "Kailangan ang field na ito!"
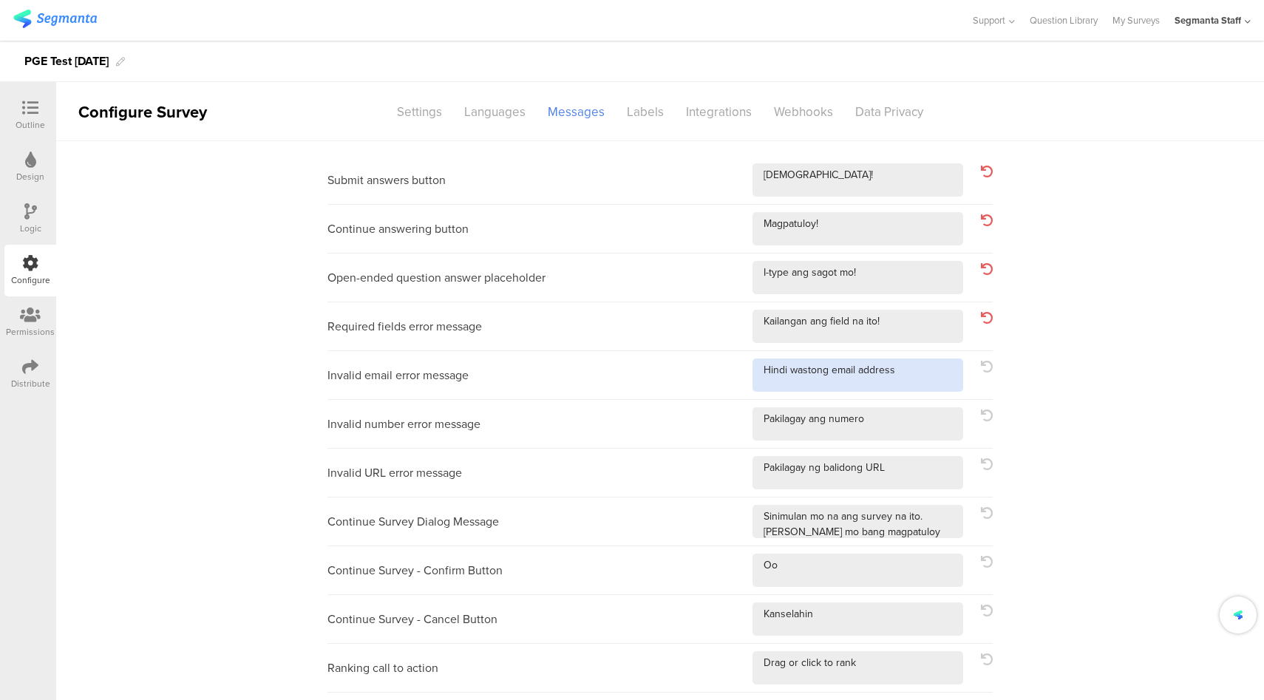
click at [910, 379] on textarea at bounding box center [858, 375] width 211 height 33
type textarea "Hindi wastong email address!"
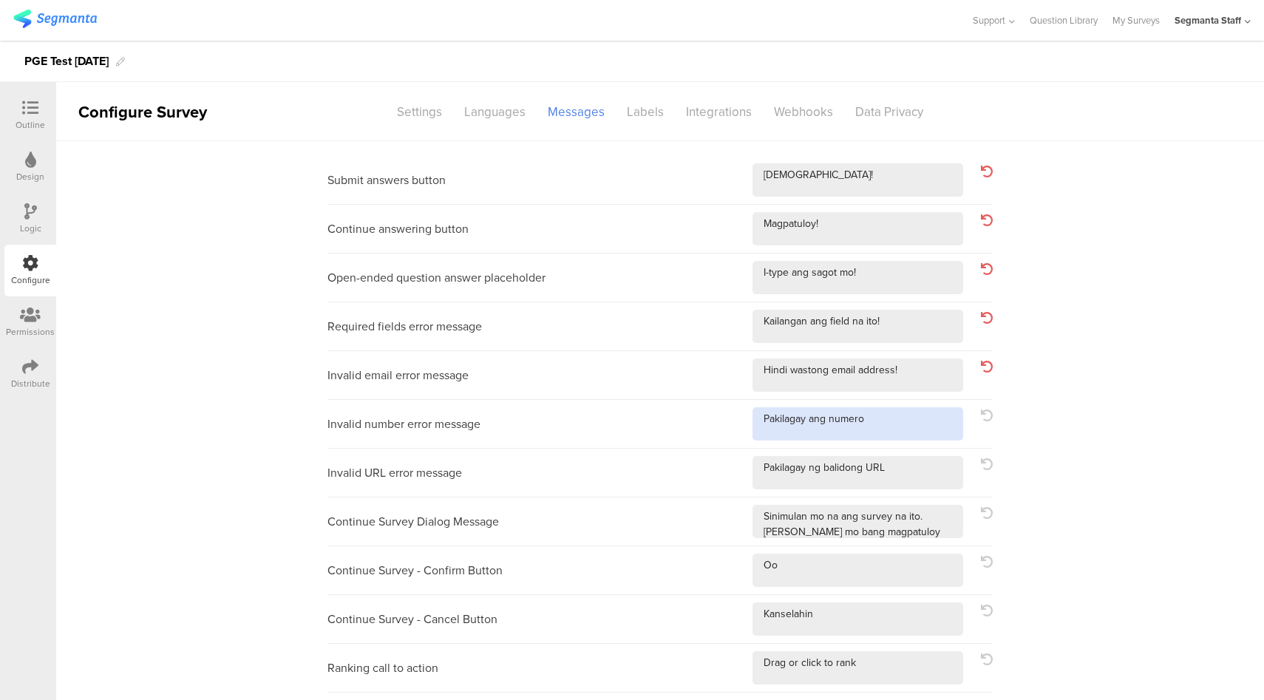
click at [897, 413] on textarea at bounding box center [858, 423] width 211 height 33
type textarea "Pakilagay ang numero!"
click at [900, 464] on textarea at bounding box center [858, 472] width 211 height 33
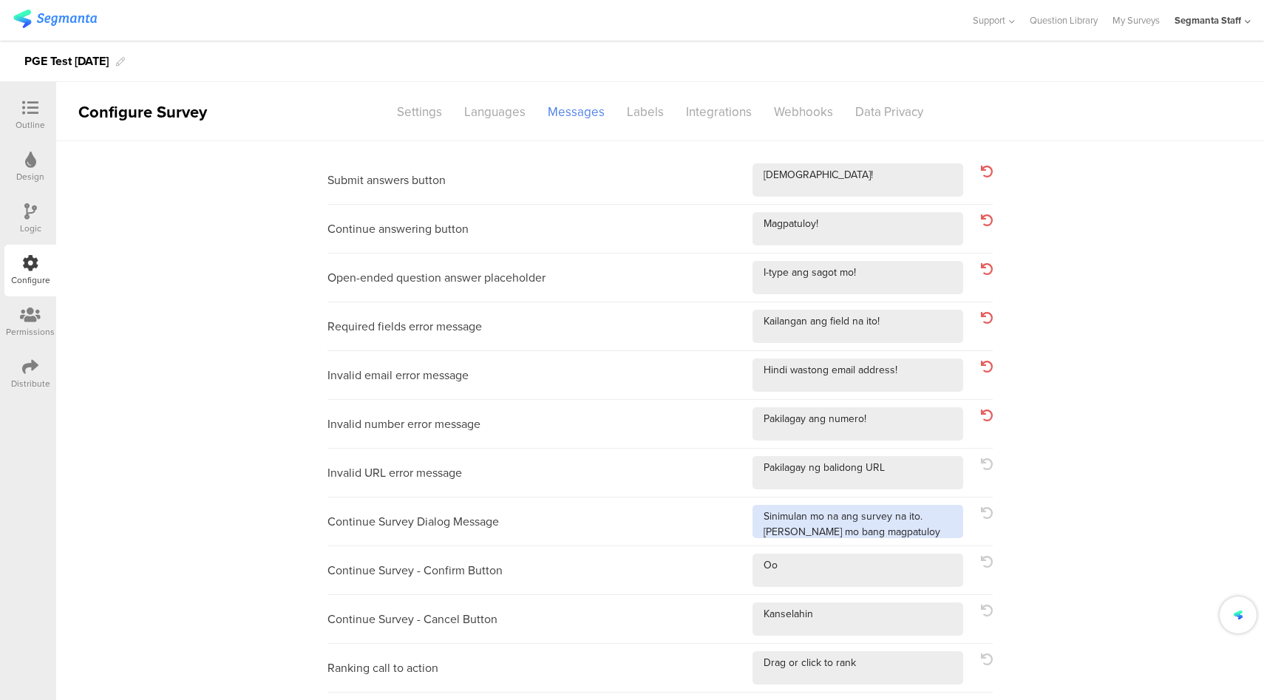
click at [925, 518] on textarea at bounding box center [858, 521] width 211 height 33
type textarea "Sinimulan mo na ang survey na ito. Gusto mo bang magpatuloy kung saan ka umalis…"
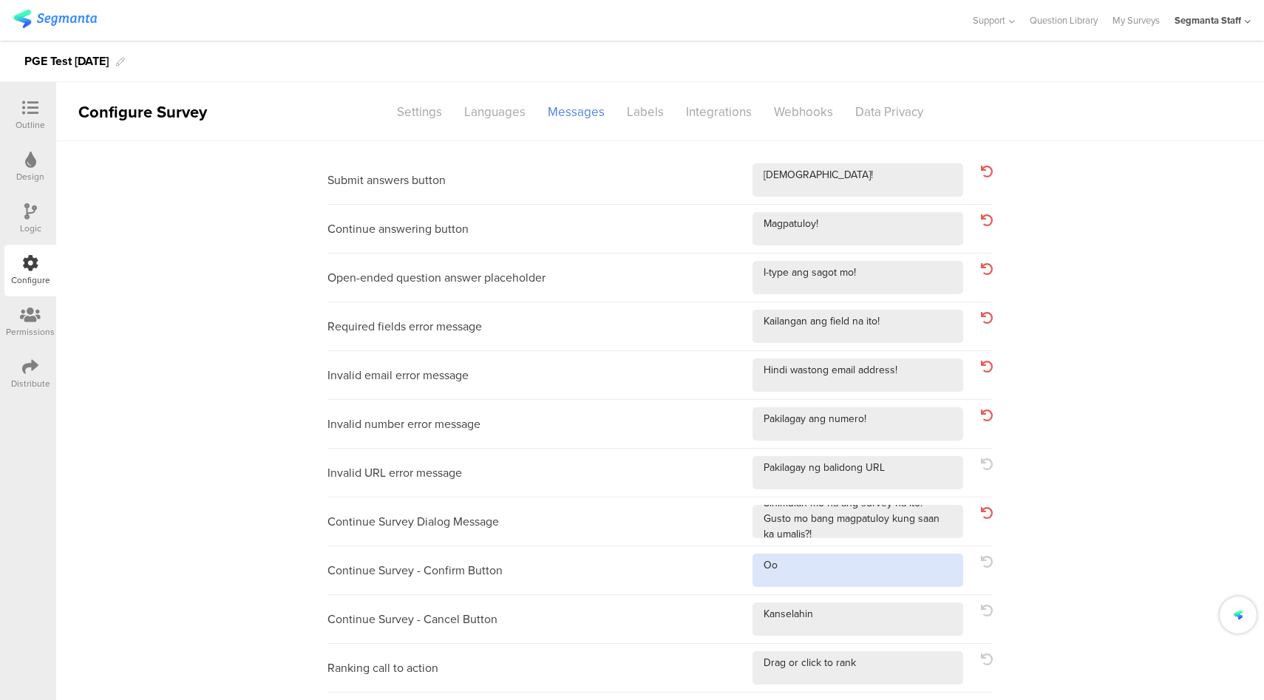
click at [919, 579] on textarea at bounding box center [858, 570] width 211 height 33
type textarea "Oo!"
click at [900, 631] on textarea at bounding box center [858, 619] width 211 height 33
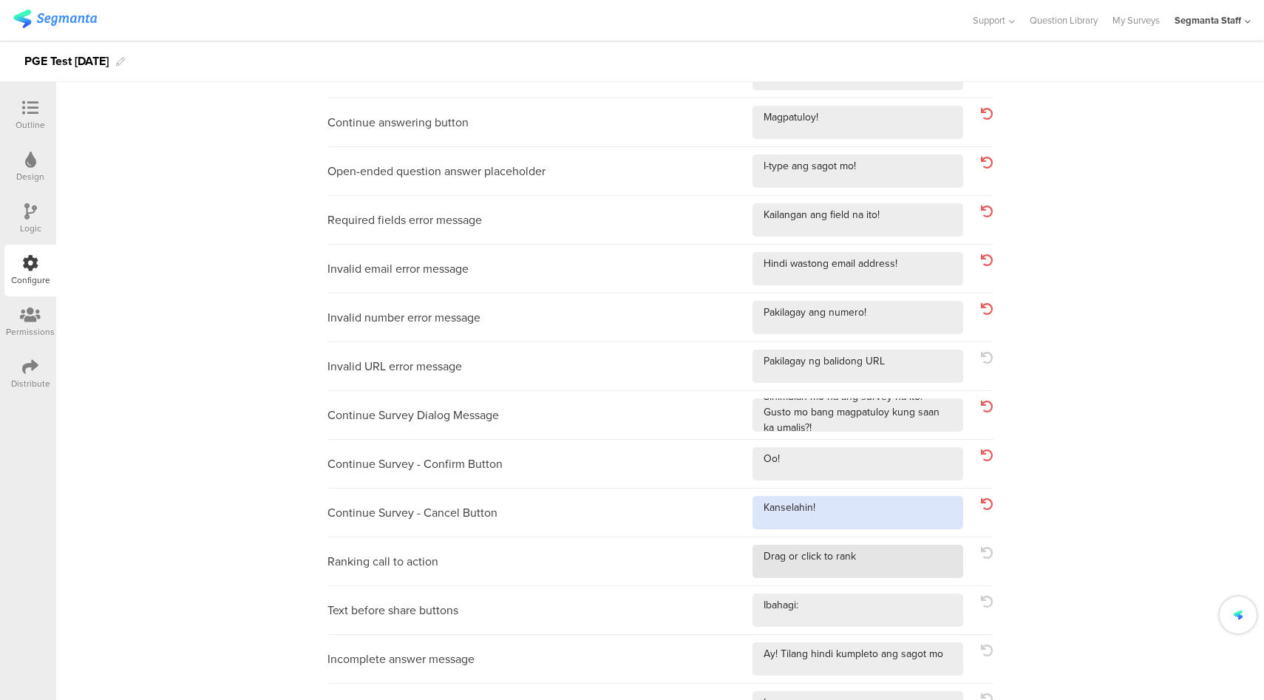
type textarea "Kanselahin!"
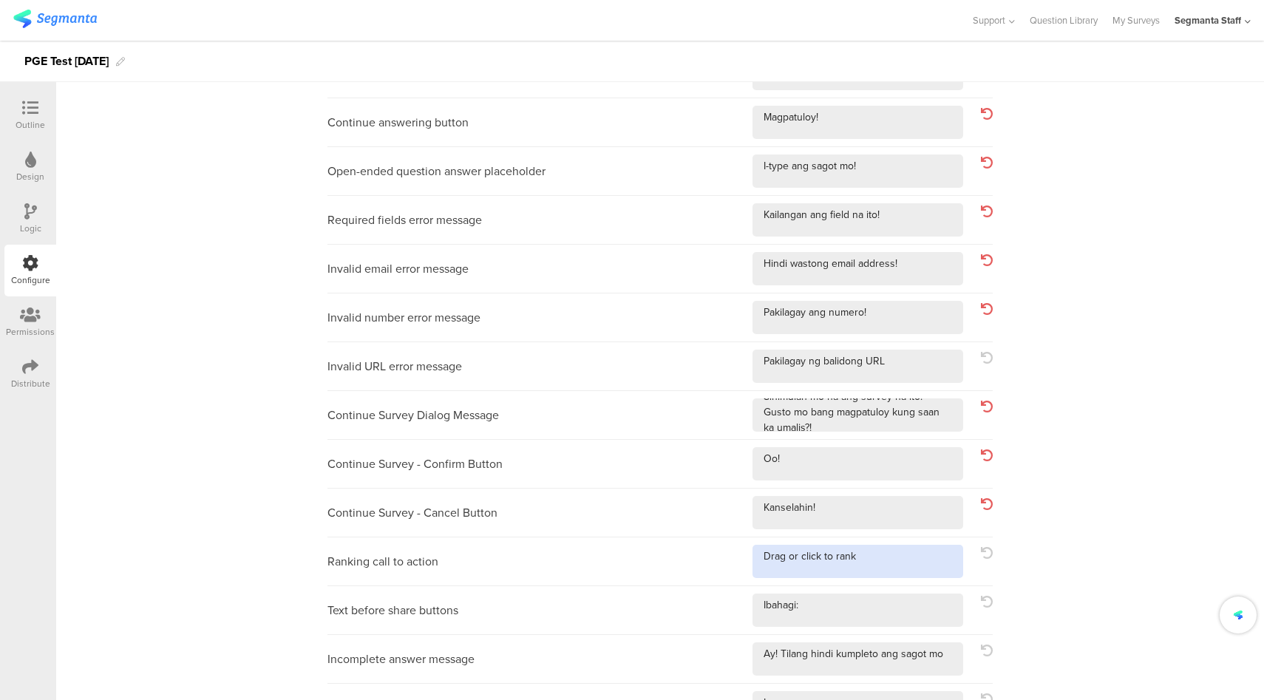
click at [890, 556] on textarea at bounding box center [858, 561] width 211 height 33
type textarea "Drag or click to rank!"
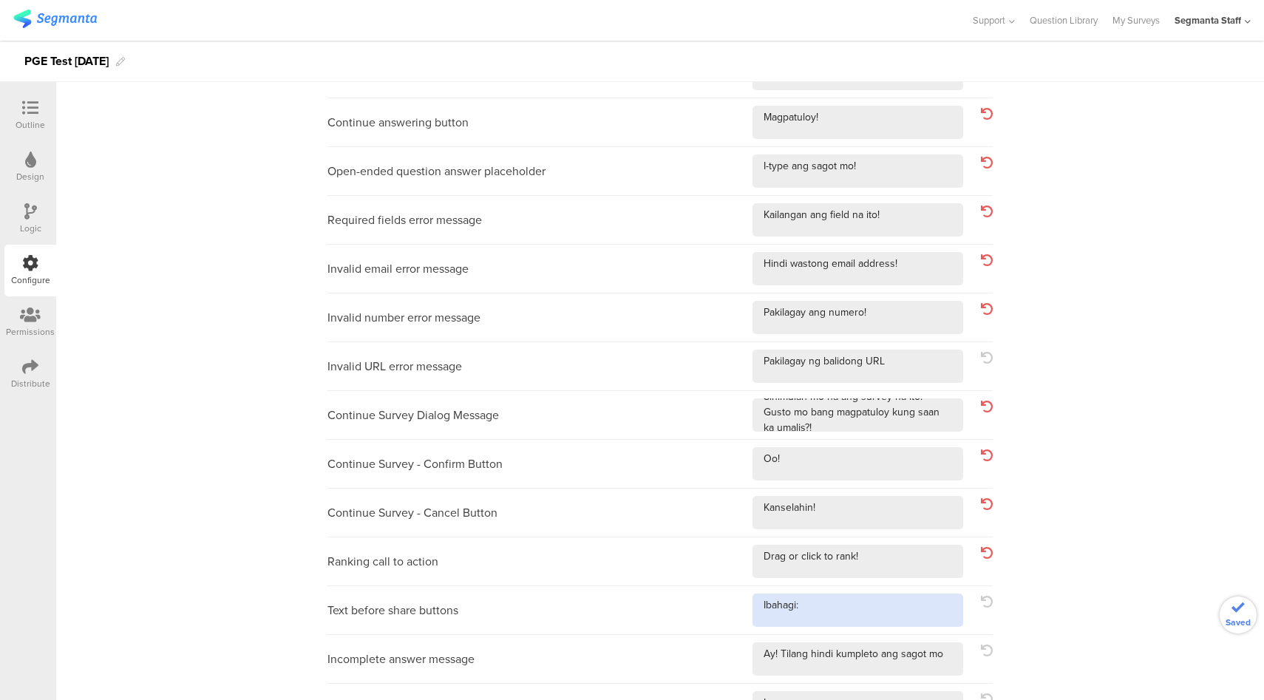
click at [878, 605] on textarea at bounding box center [858, 610] width 211 height 33
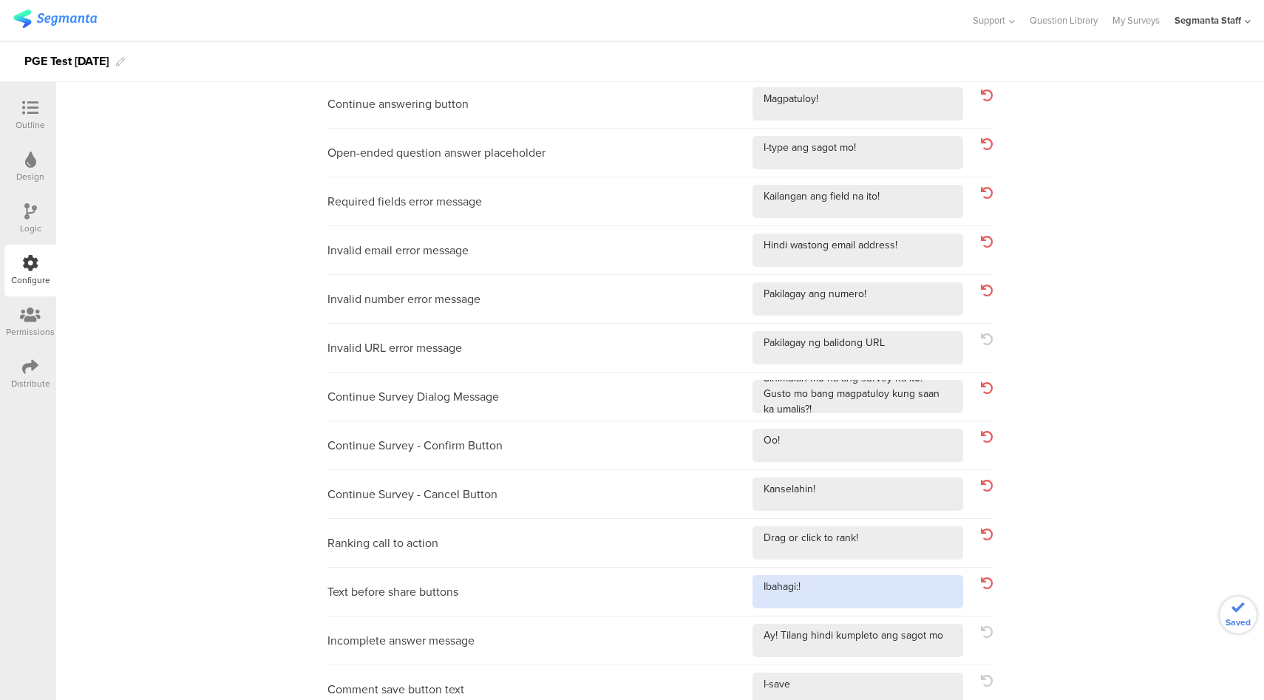
scroll to position [126, 0]
type textarea "Ibahagi:!"
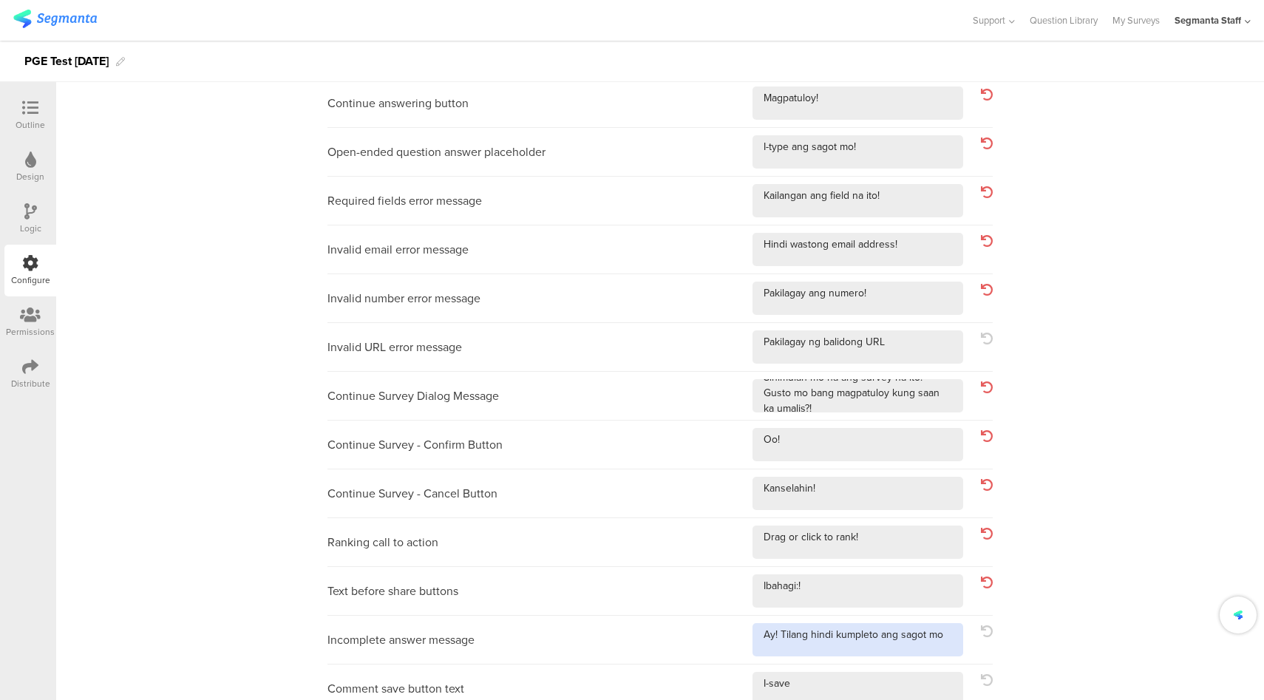
click at [944, 639] on textarea at bounding box center [858, 639] width 211 height 33
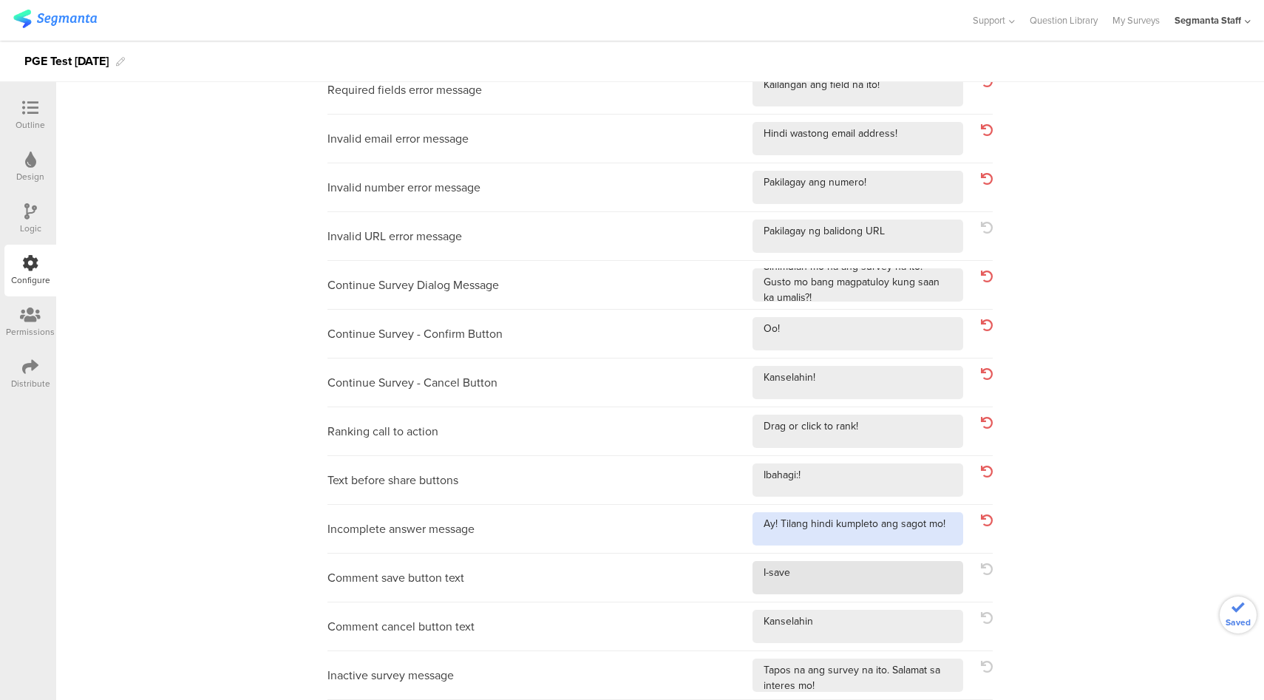
type textarea "Ay! Tilang hindi kumpleto ang sagot mo!"
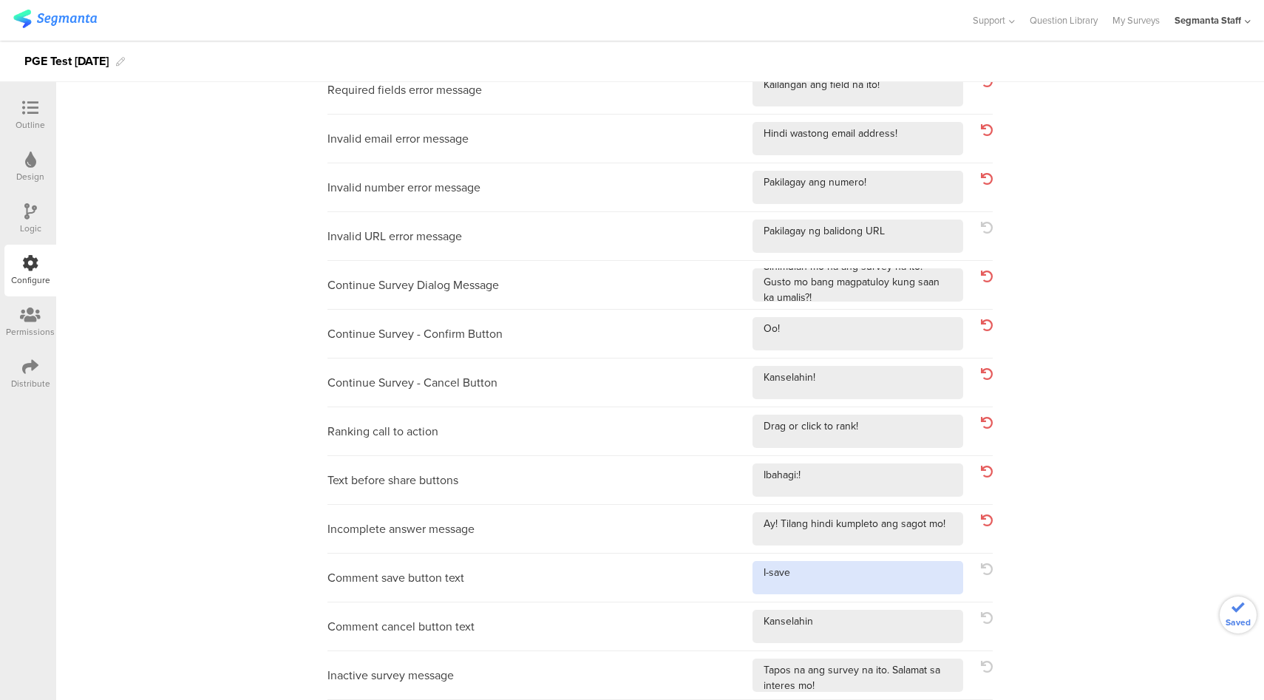
click at [866, 583] on textarea at bounding box center [858, 577] width 211 height 33
type textarea "I-save!"
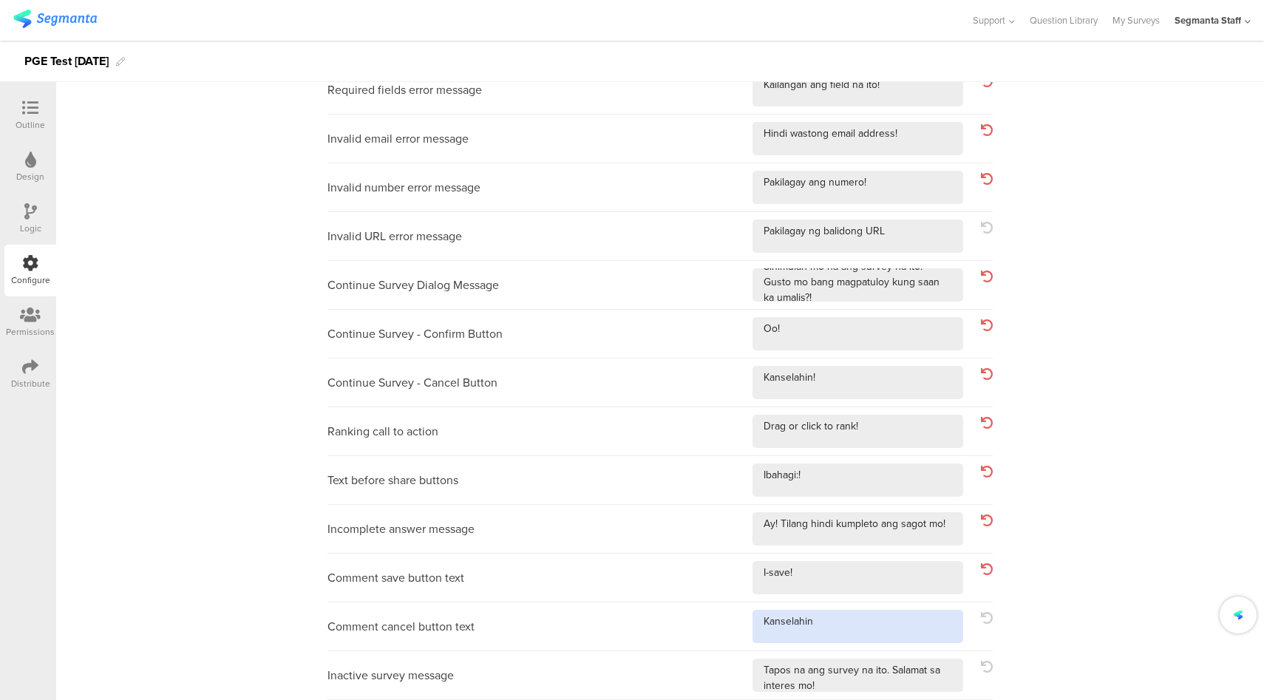
click at [867, 631] on textarea at bounding box center [858, 626] width 211 height 33
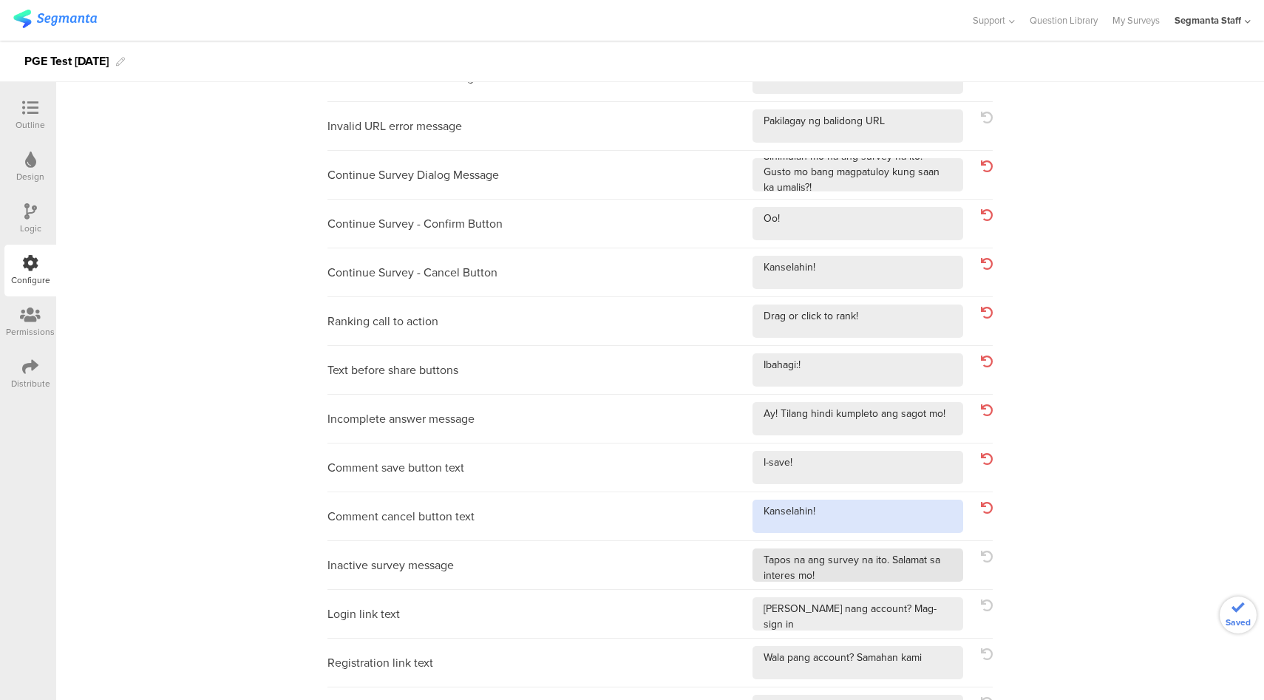
type textarea "Kanselahin!"
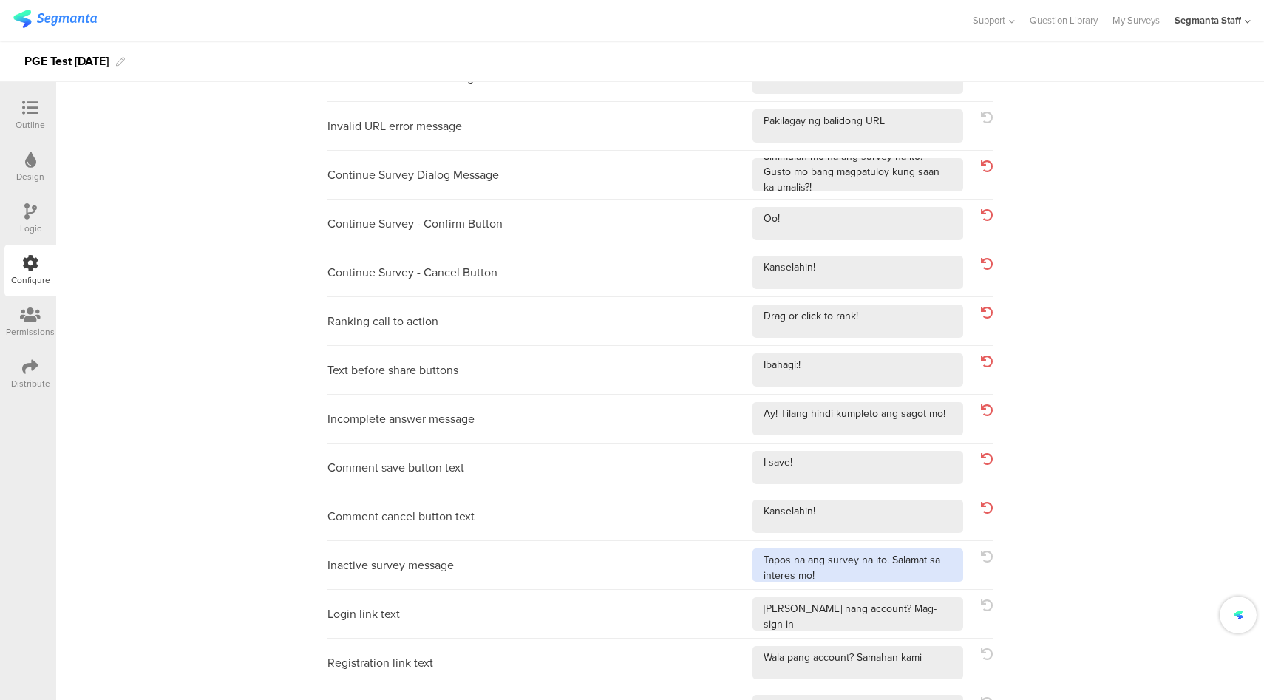
click at [901, 577] on textarea at bounding box center [858, 565] width 211 height 33
type textarea "Tapos na ang survey na ito. Salamat sa interes mo!!"
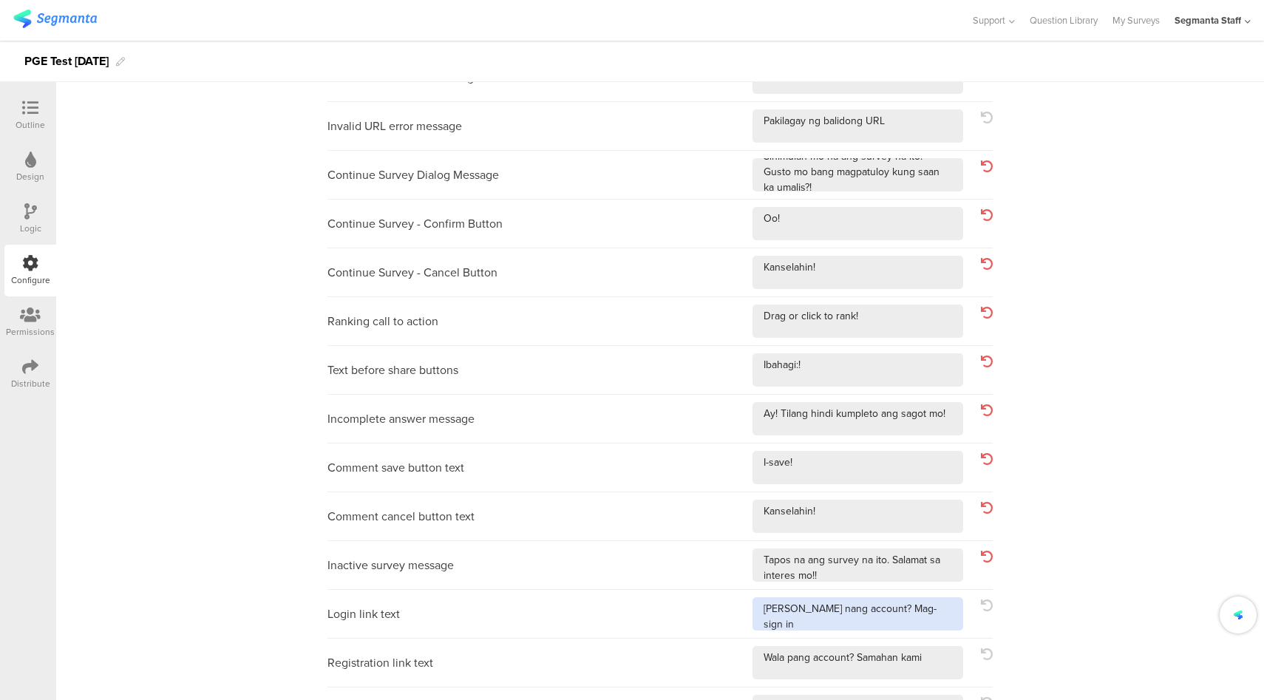
click at [943, 616] on textarea at bounding box center [858, 613] width 211 height 33
type textarea "Mayroon nang account? Mag-sign in!"
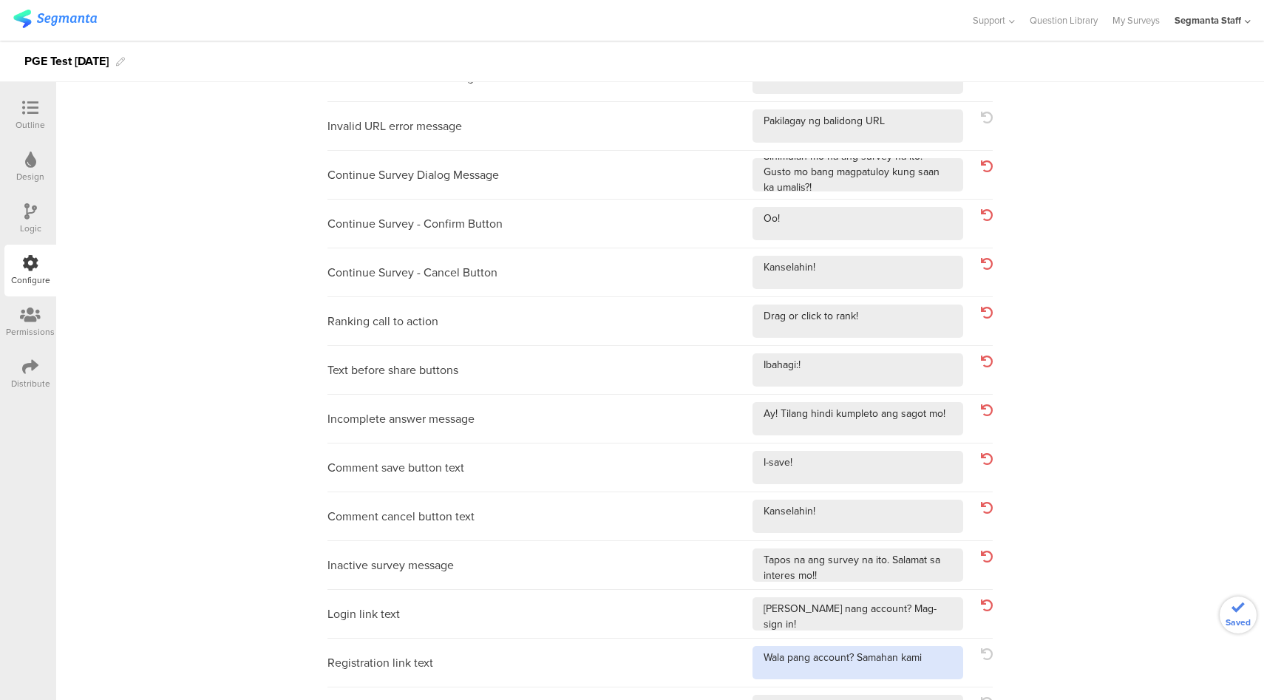
click at [948, 672] on textarea at bounding box center [858, 662] width 211 height 33
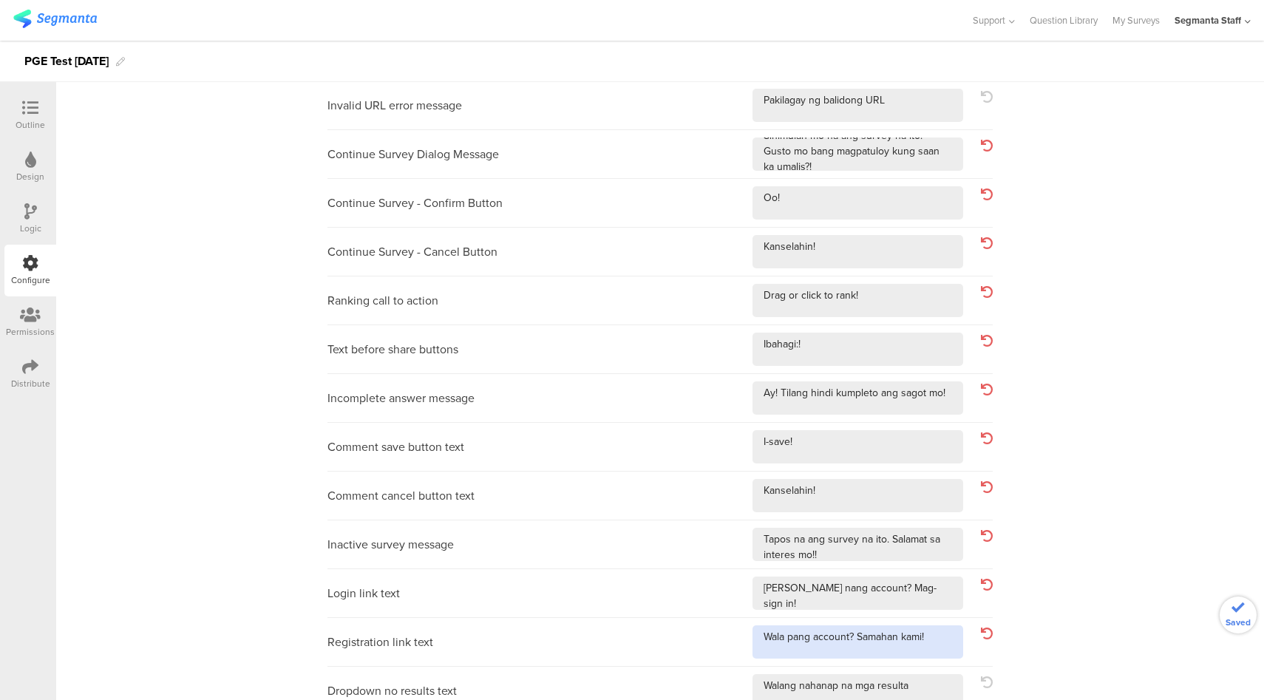
scroll to position [432, 0]
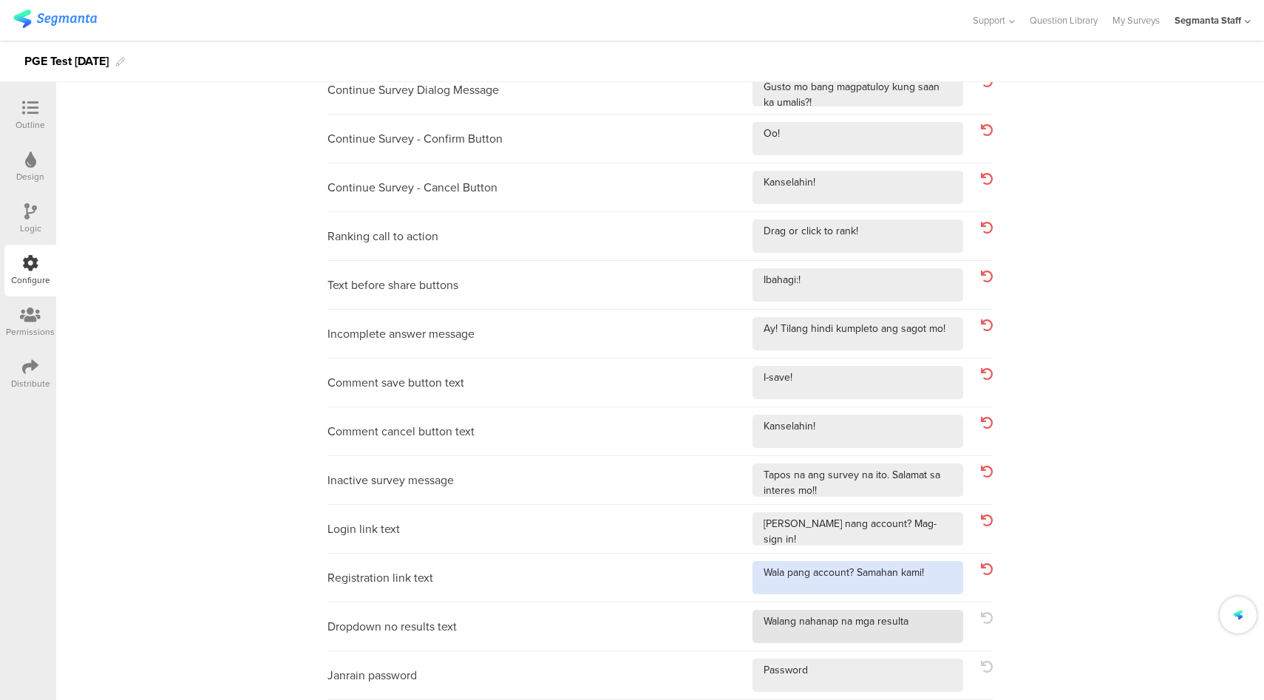
type textarea "Wala pang account? Samahan kami!"
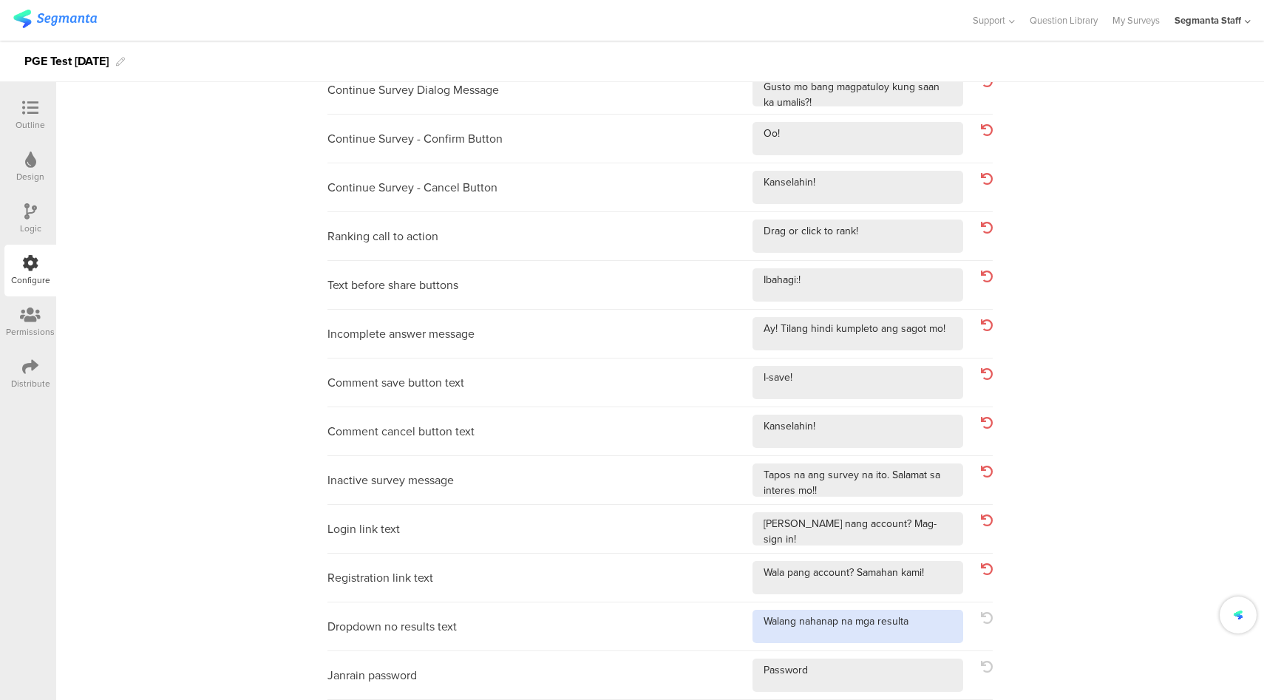
click at [926, 617] on textarea at bounding box center [858, 626] width 211 height 33
type textarea "Walang nahanap na mga resulta!"
click at [865, 693] on div "Janrain password" at bounding box center [659, 675] width 665 height 49
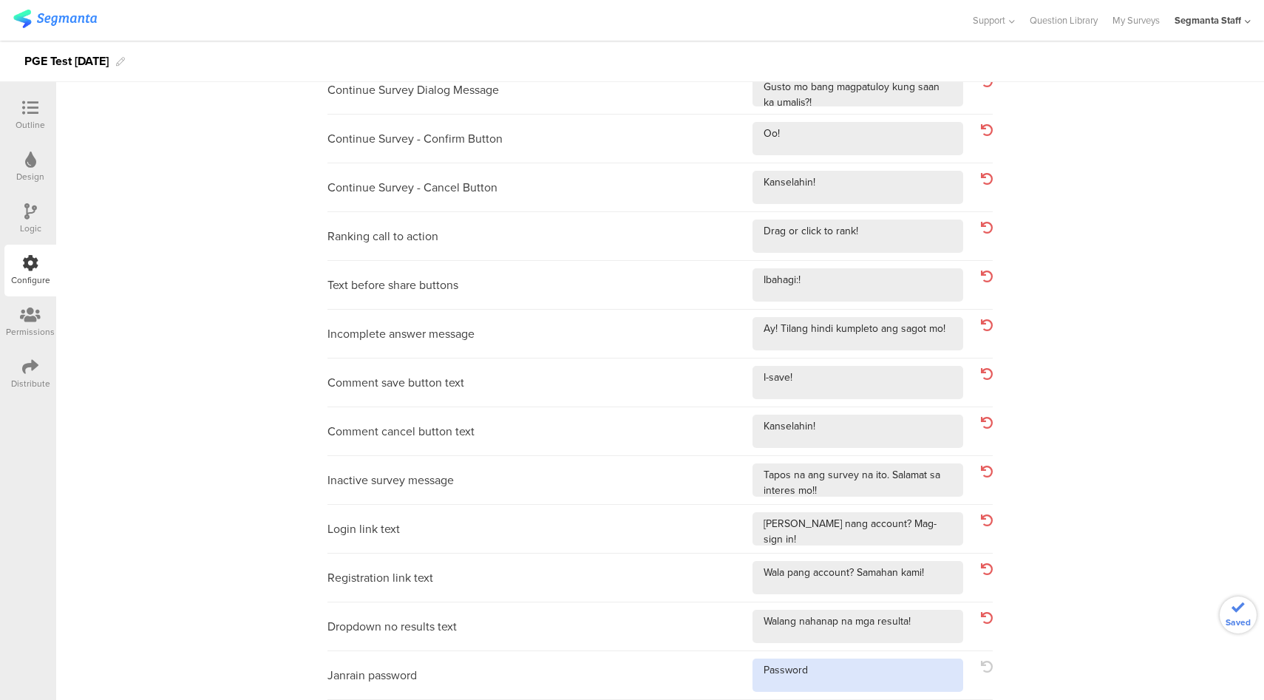
click at [868, 680] on textarea at bounding box center [858, 675] width 211 height 33
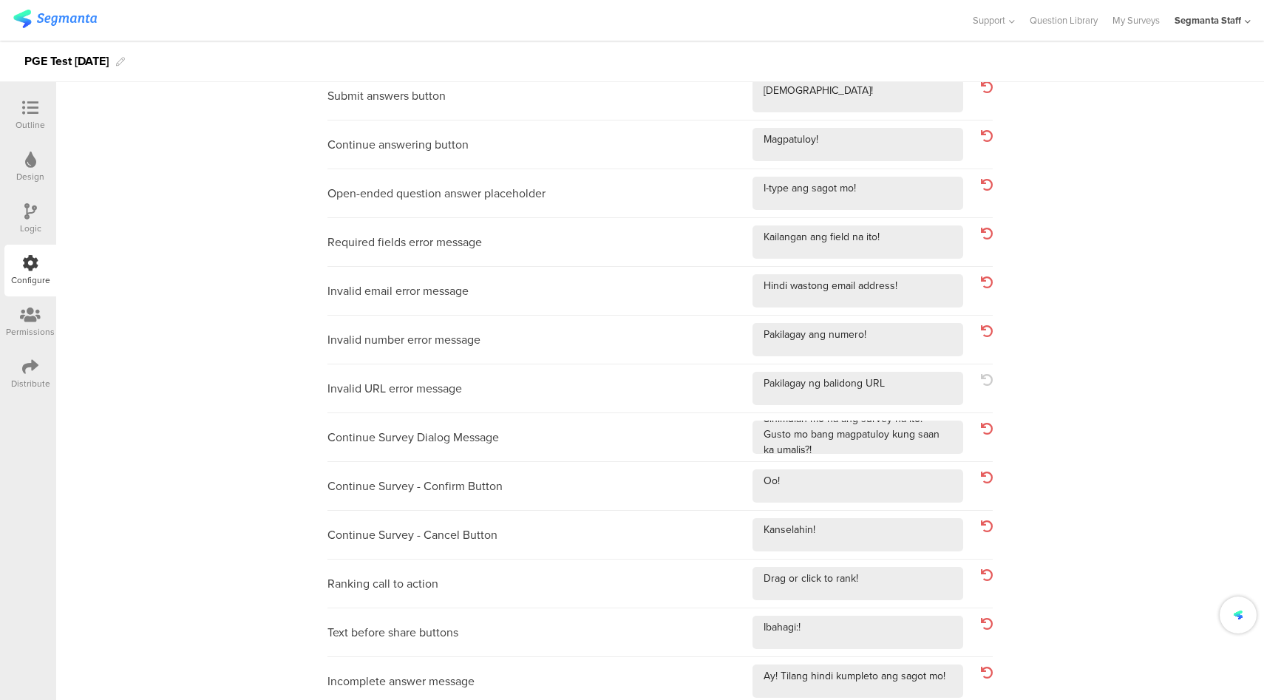
scroll to position [0, 0]
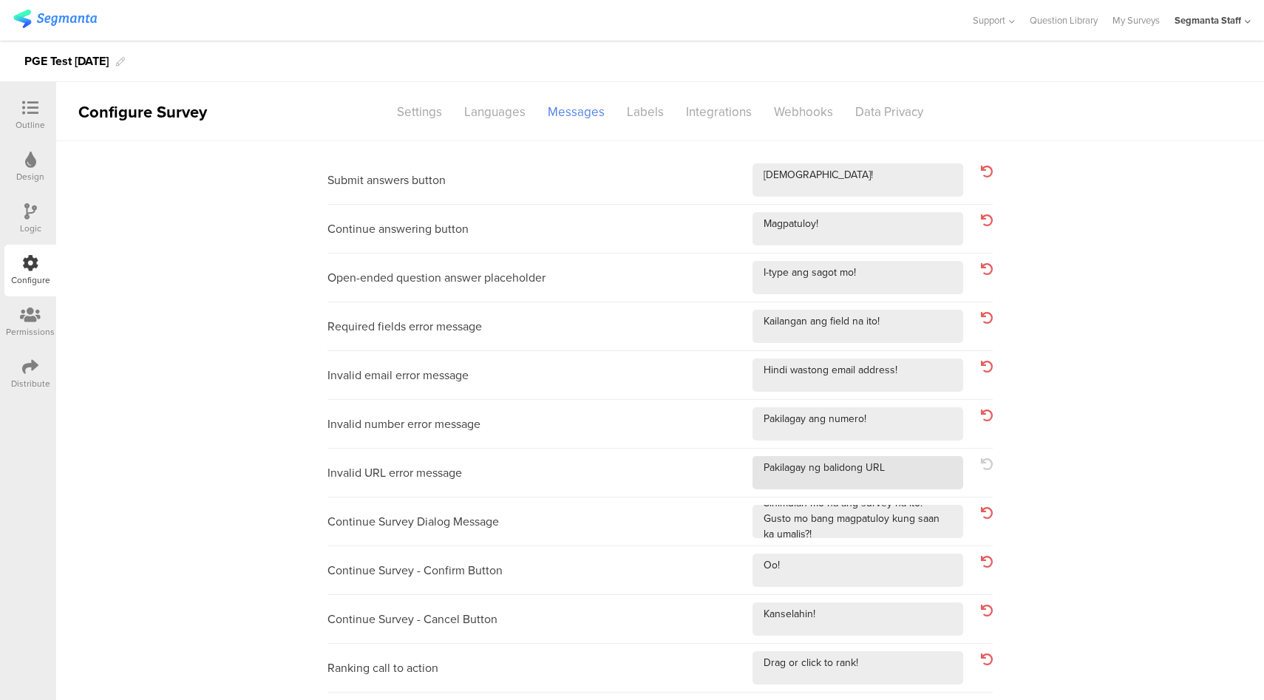
type textarea "Password!"
click at [903, 475] on textarea at bounding box center [858, 472] width 211 height 33
type textarea "Pakilagay ng balidong URL!"
click at [498, 106] on div "Languages" at bounding box center [495, 112] width 84 height 26
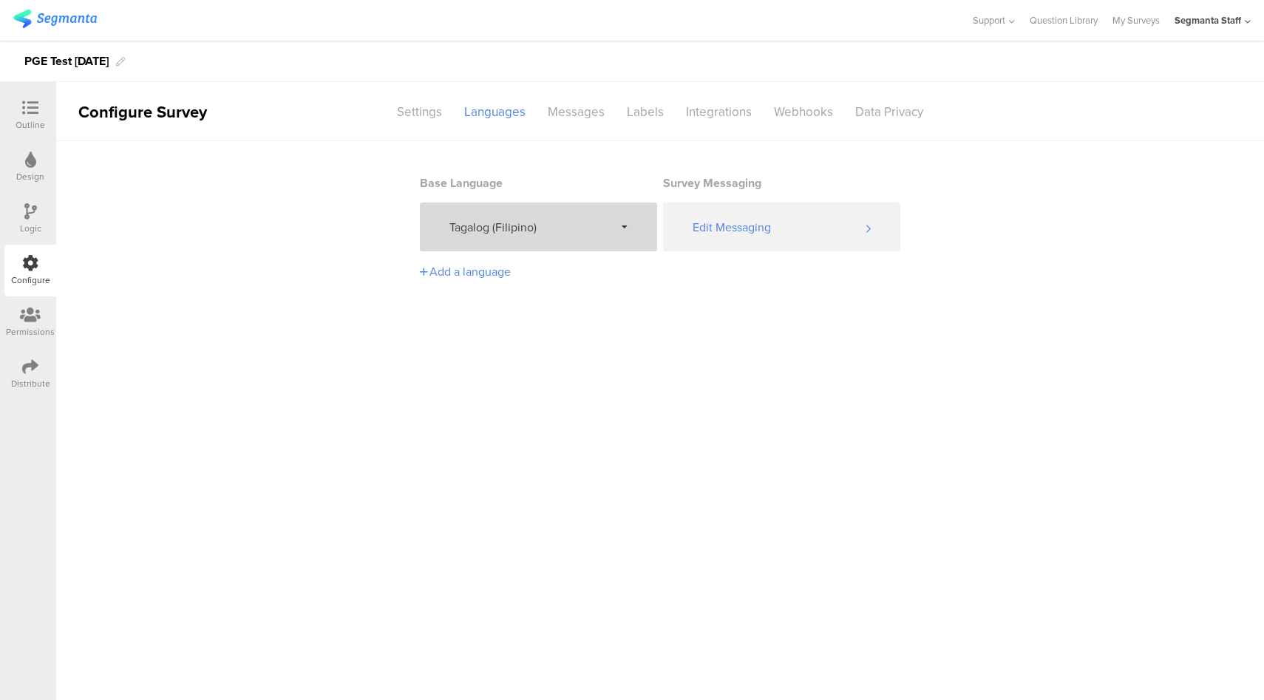
click at [550, 225] on span "Tagalog (Filipino)" at bounding box center [531, 227] width 165 height 17
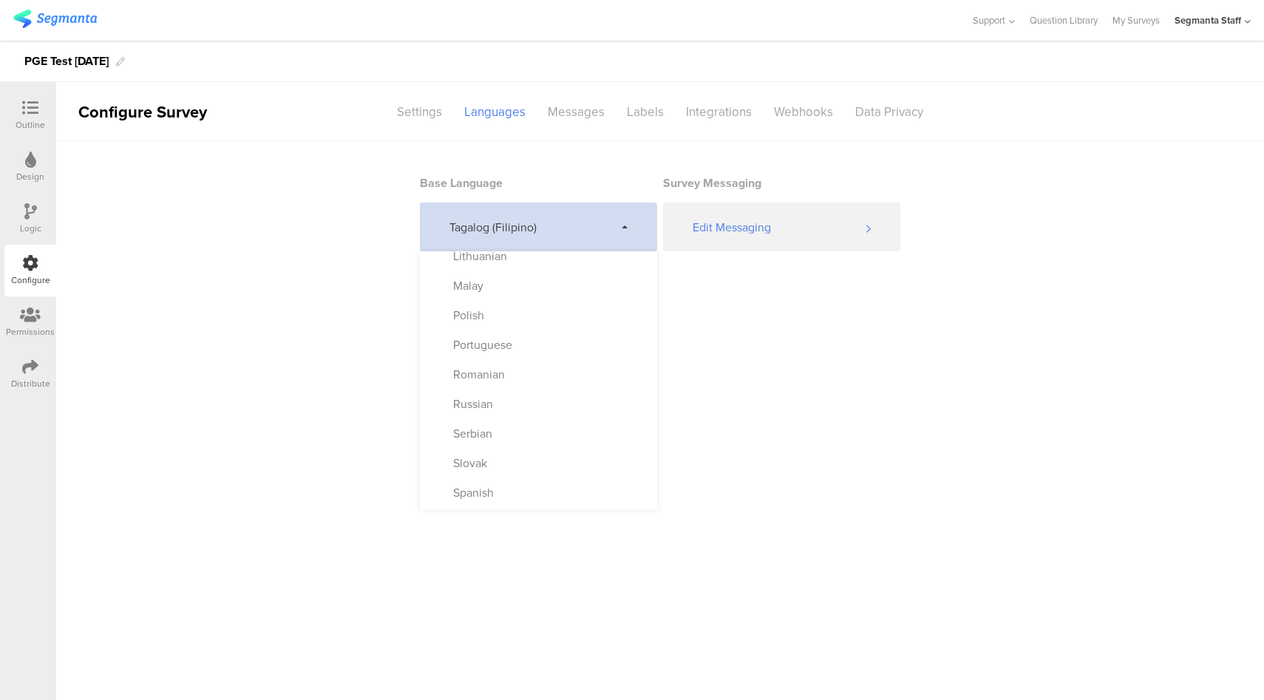
scroll to position [776, 0]
click at [538, 458] on div "Turkish" at bounding box center [538, 466] width 237 height 30
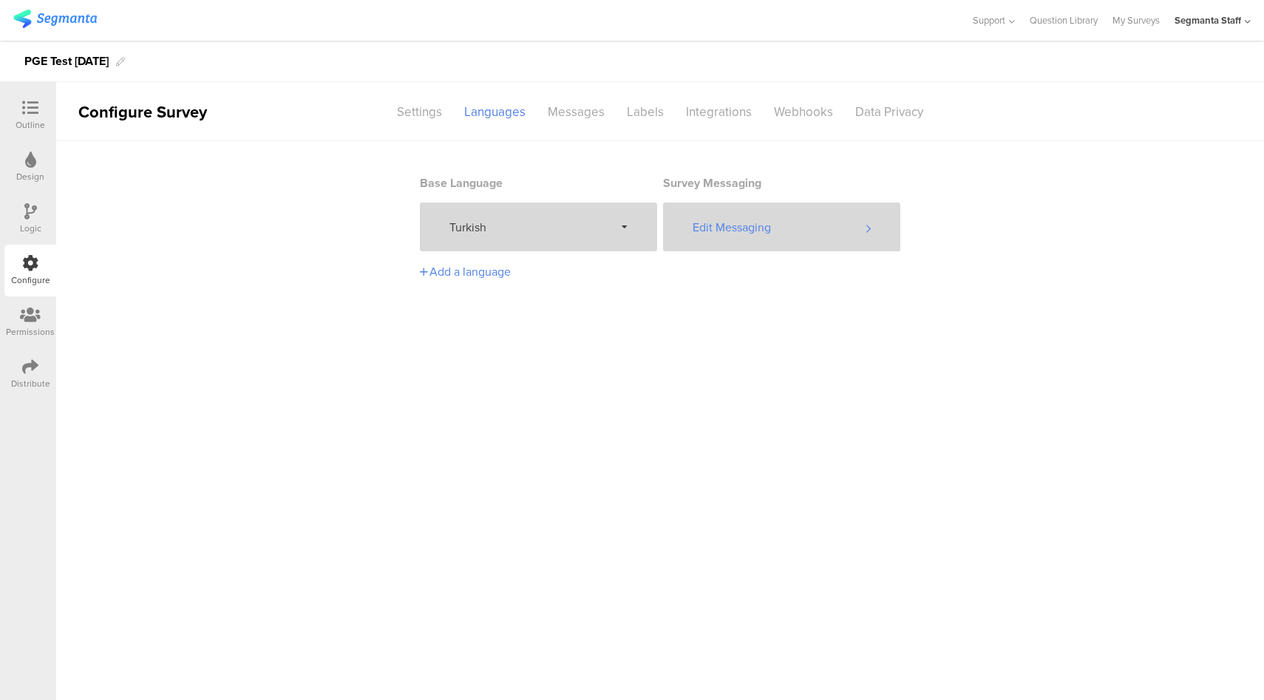
click at [769, 217] on div "Edit Messaging" at bounding box center [781, 227] width 237 height 49
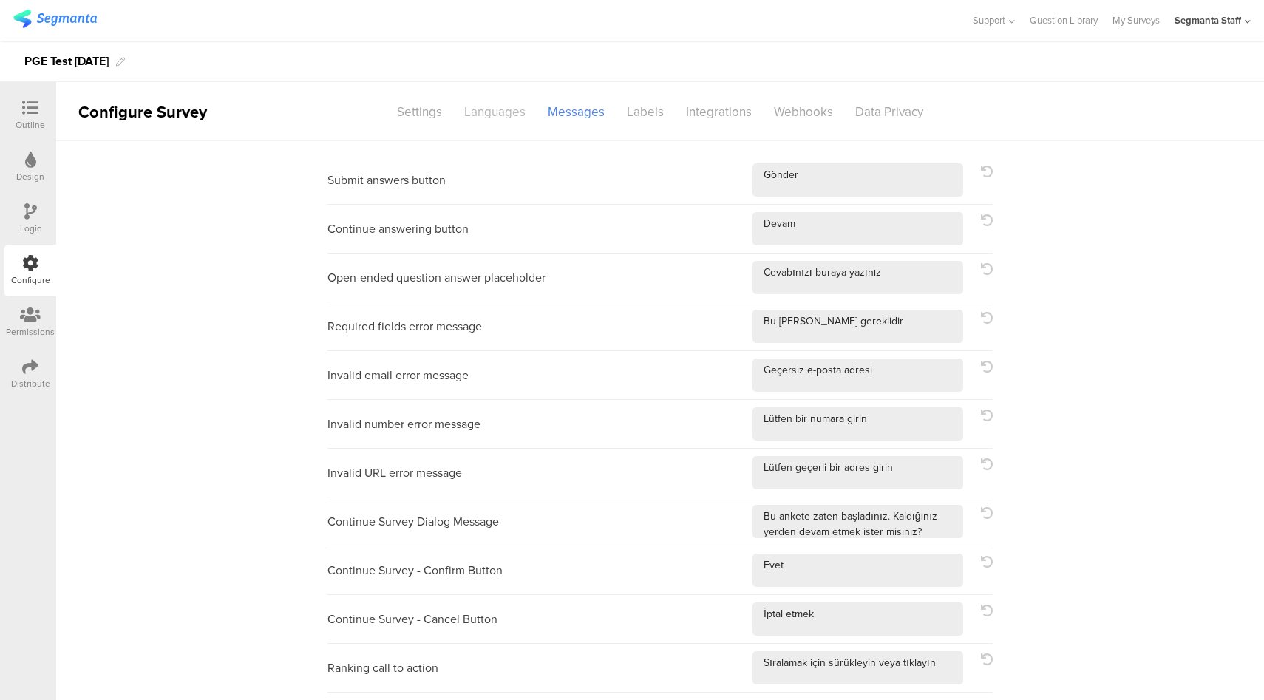
click at [502, 118] on div "Languages" at bounding box center [495, 112] width 84 height 26
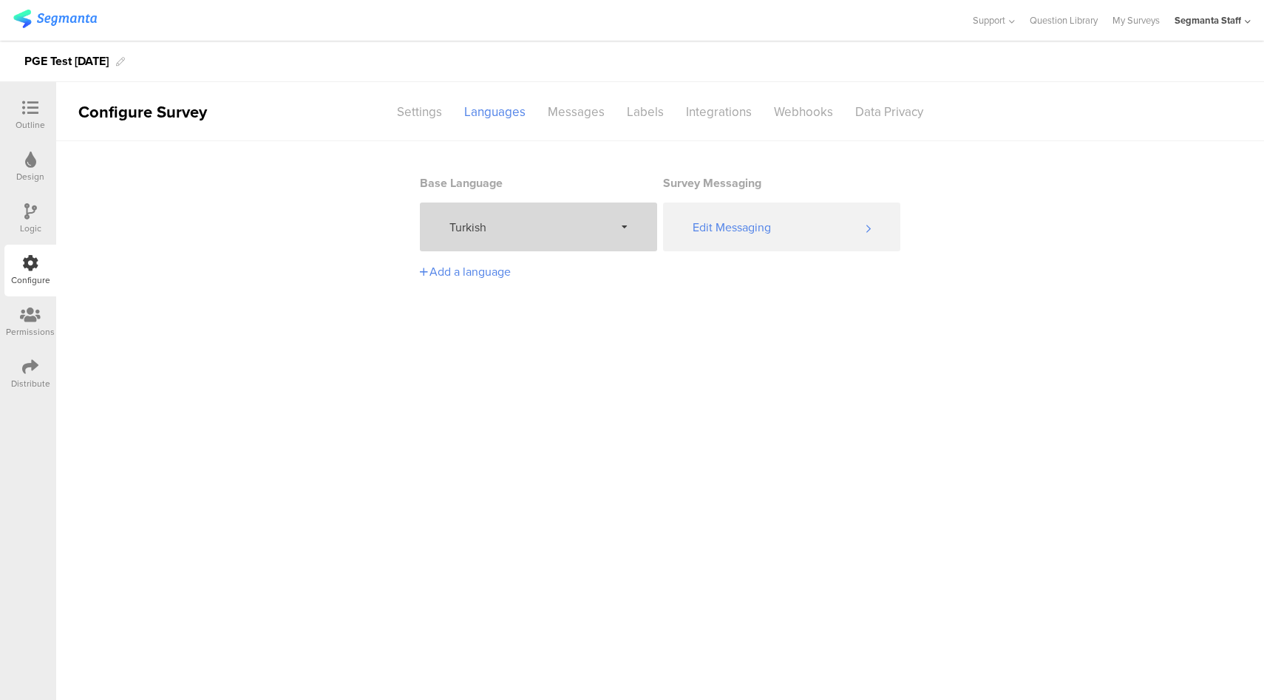
click at [578, 222] on span "Turkish" at bounding box center [531, 227] width 165 height 17
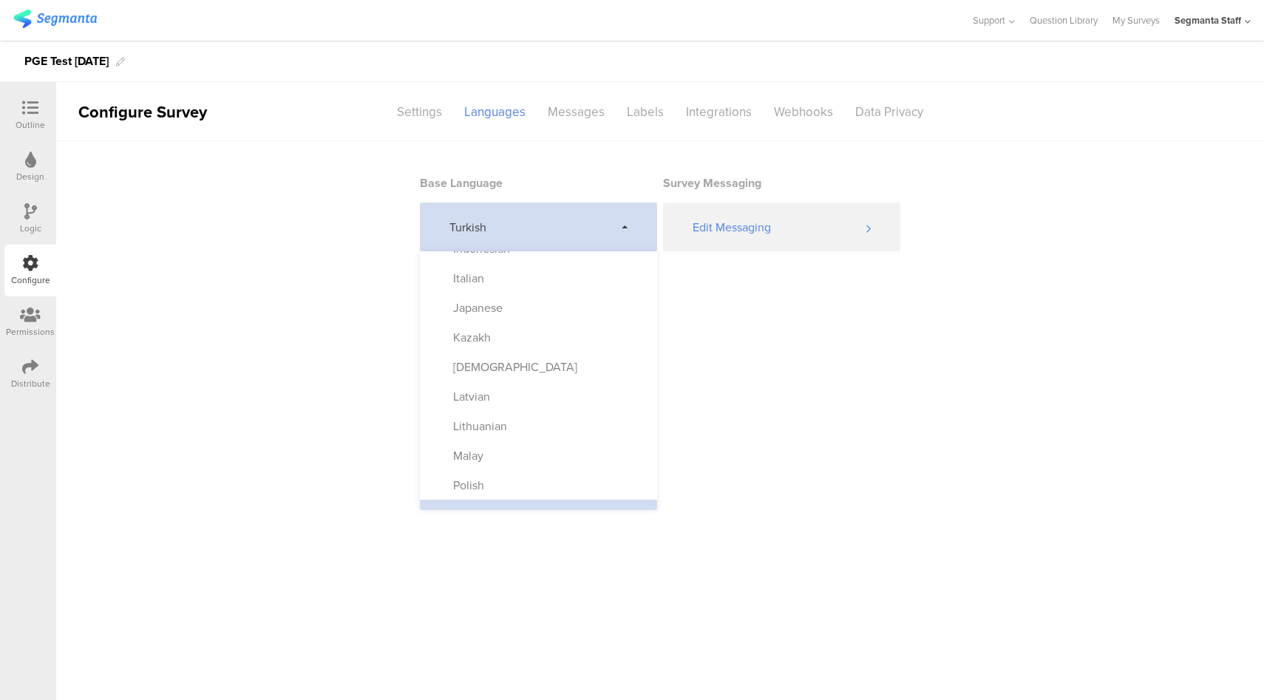
scroll to position [776, 0]
click at [594, 500] on div "Ukrainian" at bounding box center [538, 496] width 237 height 30
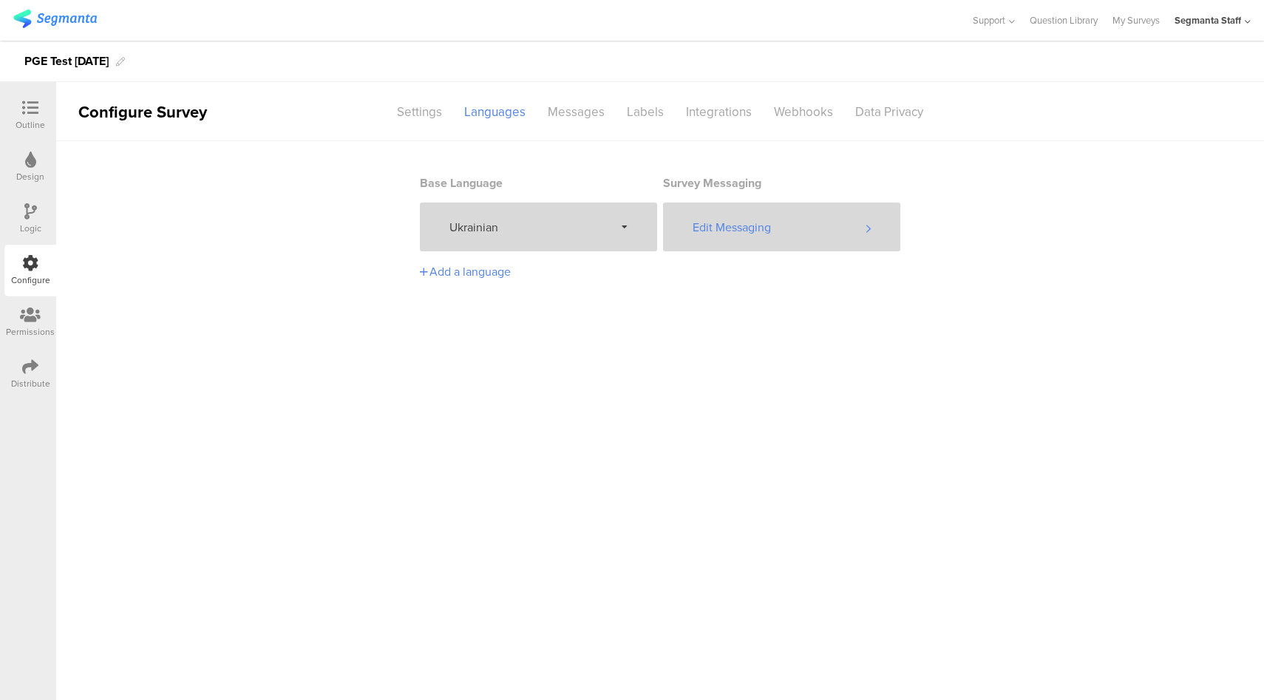
click at [777, 234] on div "Edit Messaging" at bounding box center [781, 227] width 237 height 49
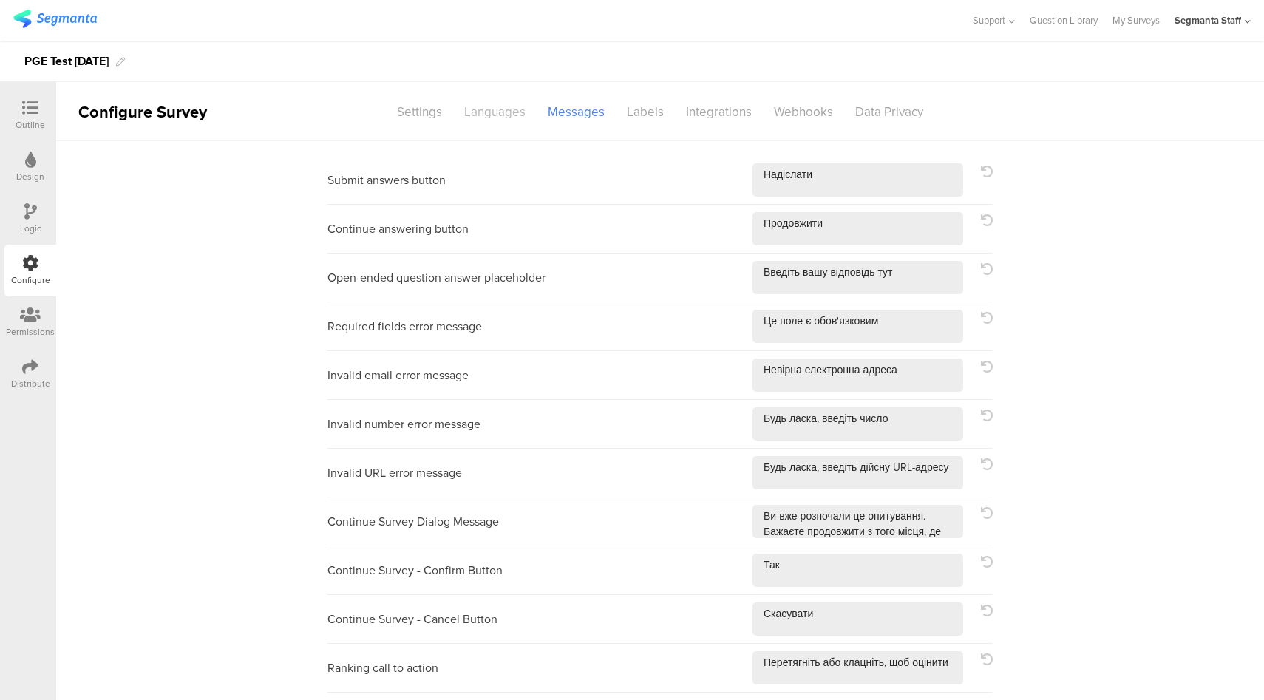
click at [498, 118] on div "Languages" at bounding box center [495, 112] width 84 height 26
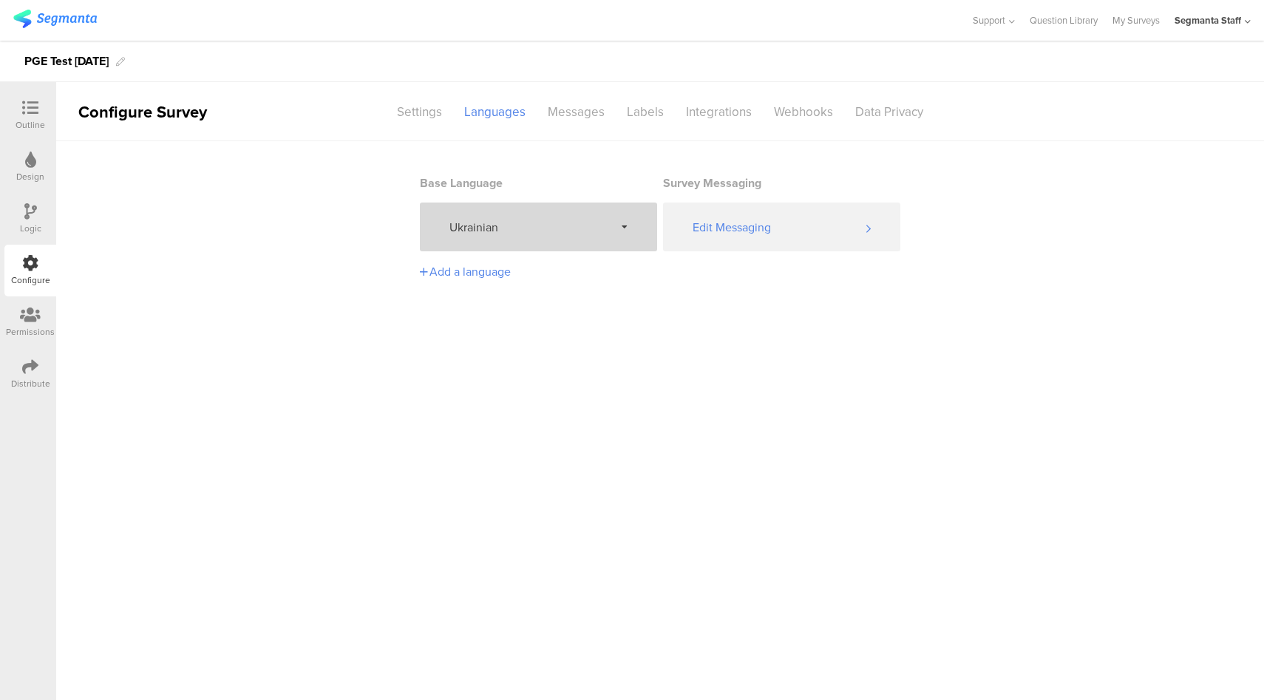
click at [519, 227] on span "Ukrainian" at bounding box center [531, 227] width 165 height 17
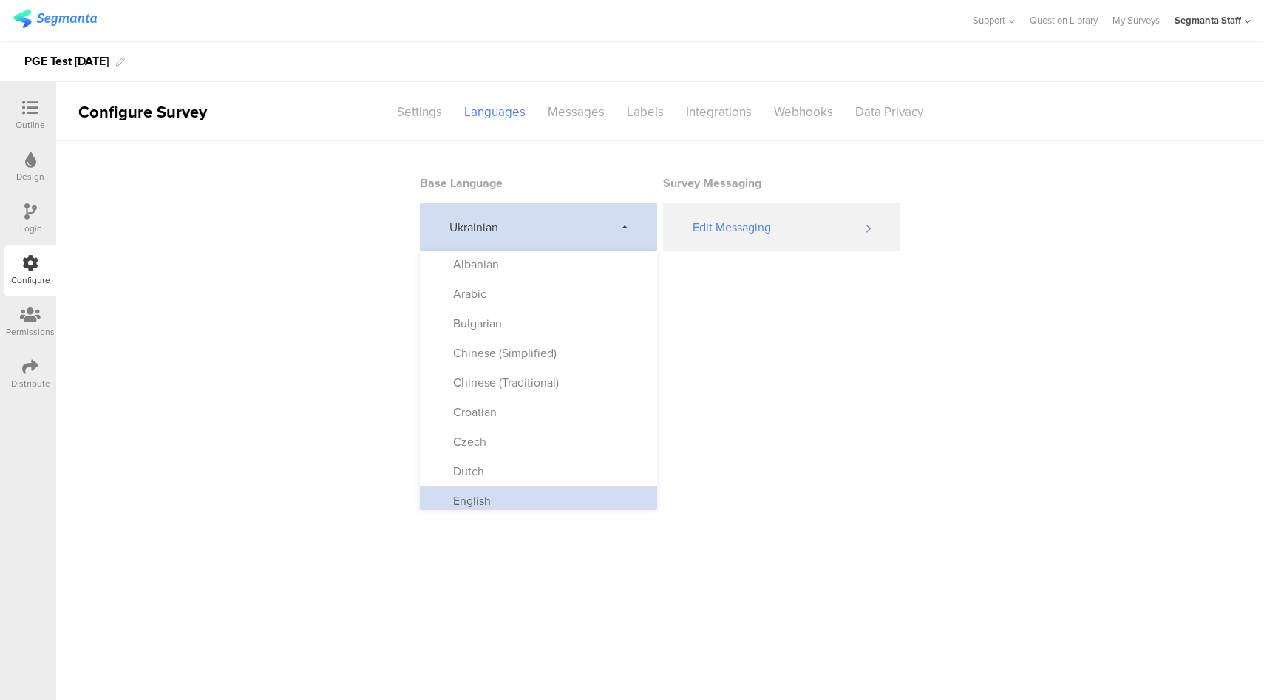
scroll to position [3, 0]
click at [512, 490] on div "English" at bounding box center [538, 500] width 237 height 30
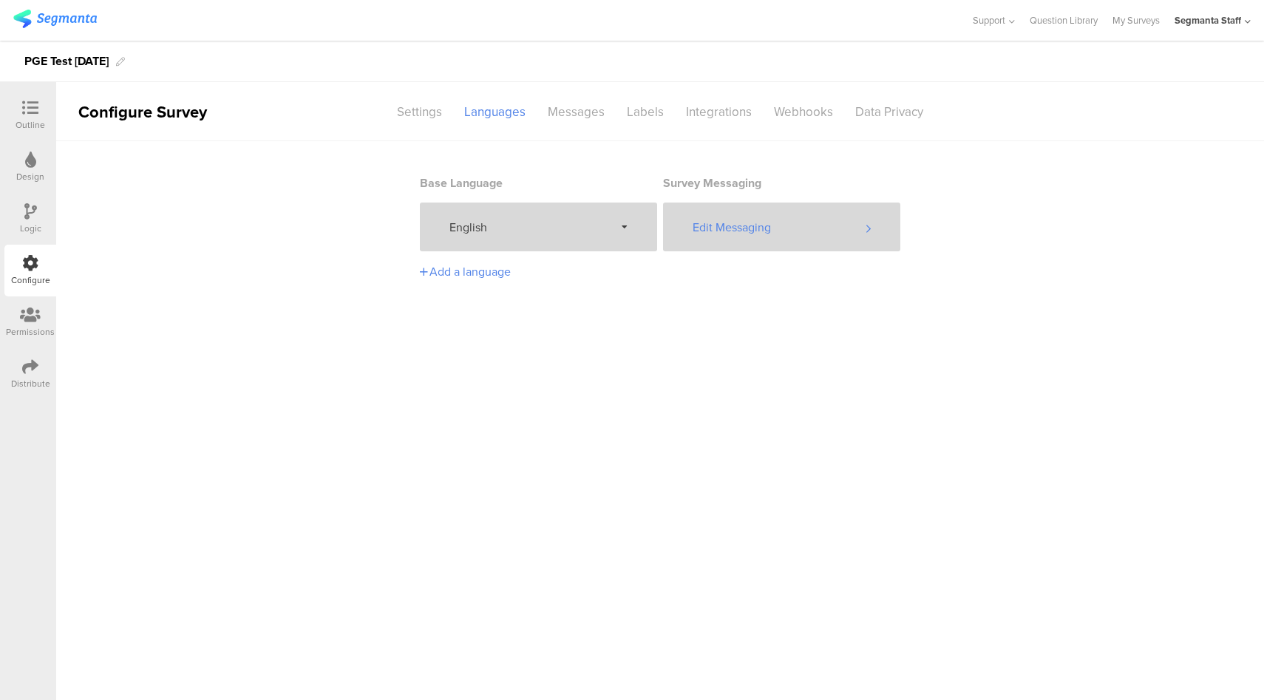
click at [803, 217] on div "Edit Messaging" at bounding box center [781, 227] width 237 height 49
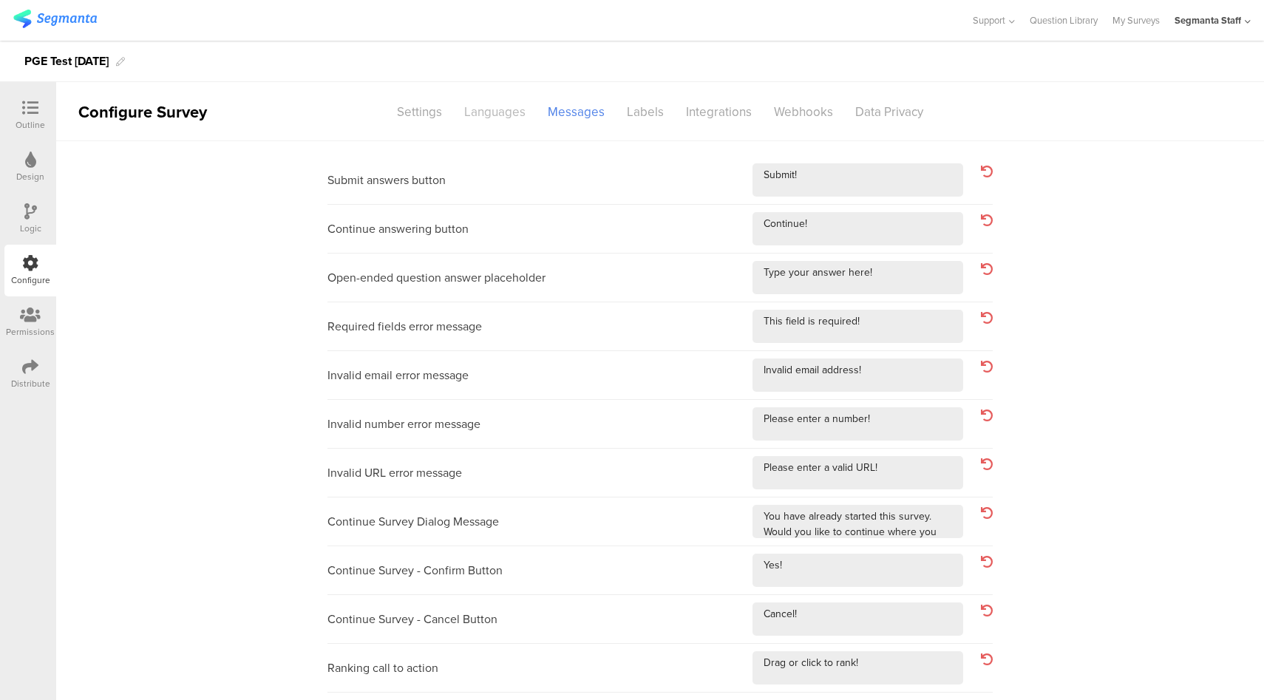
click at [479, 119] on div "Languages" at bounding box center [495, 112] width 84 height 26
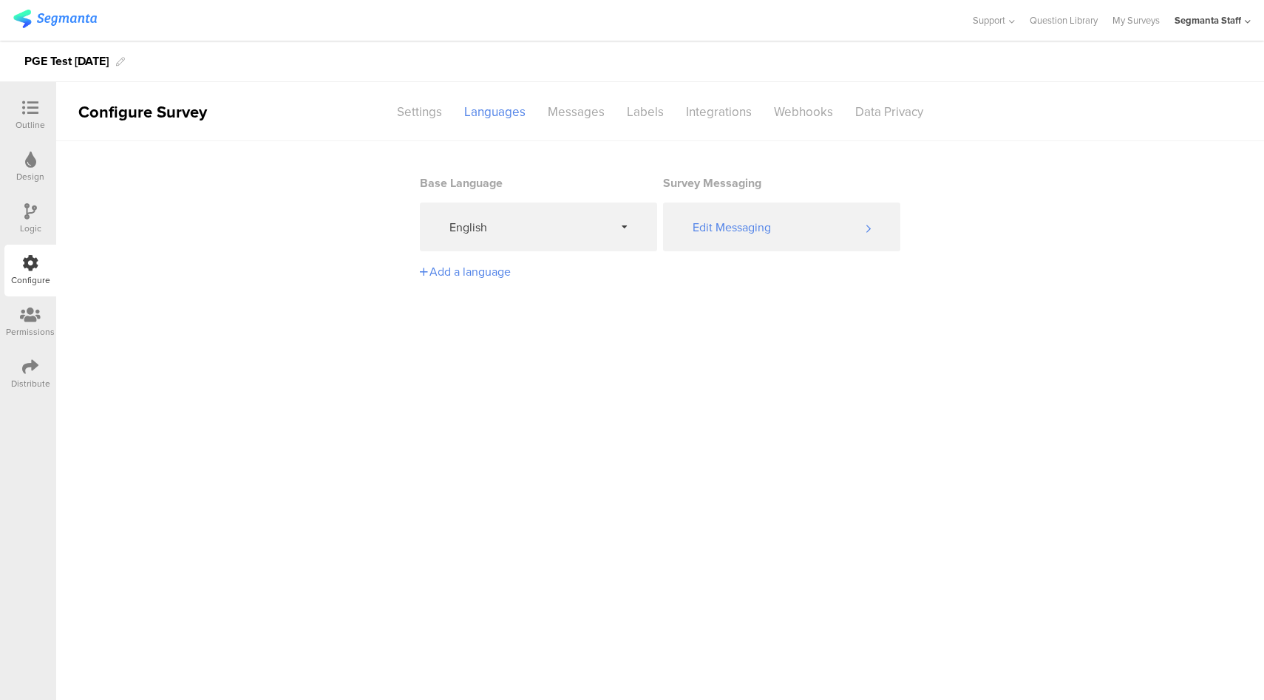
click at [470, 272] on div "Add a language" at bounding box center [536, 271] width 233 height 17
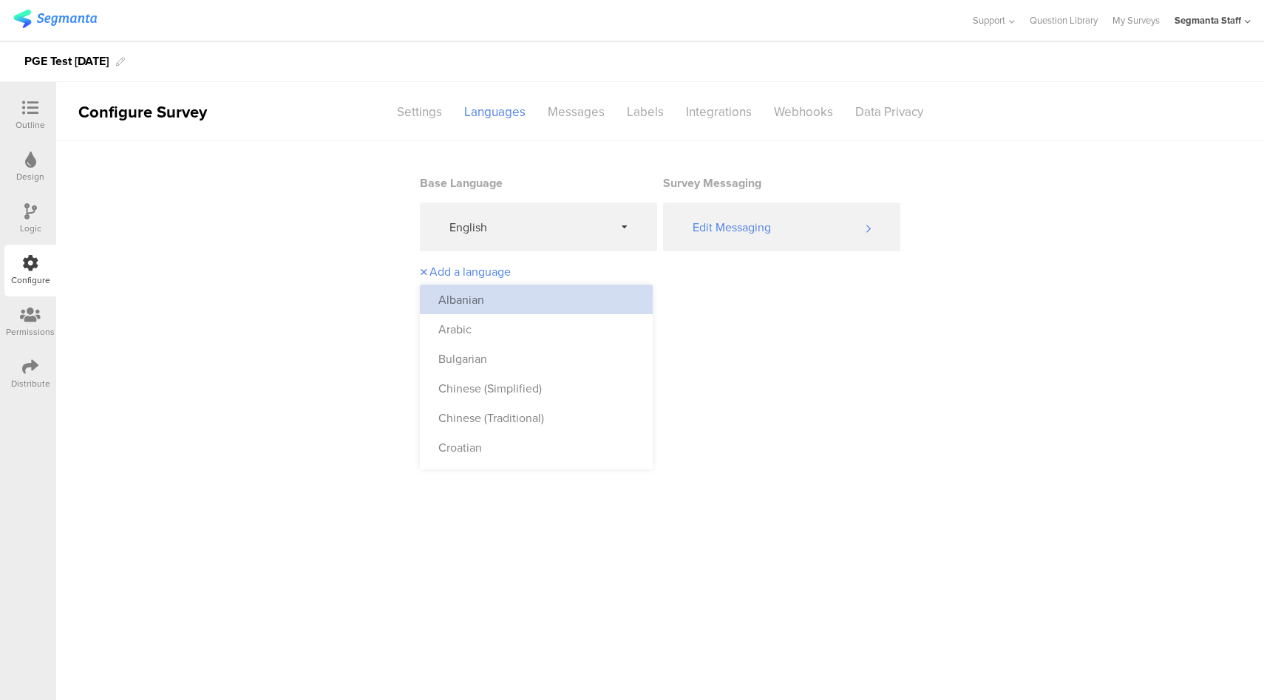
click at [500, 300] on div "Albanian" at bounding box center [536, 300] width 233 height 30
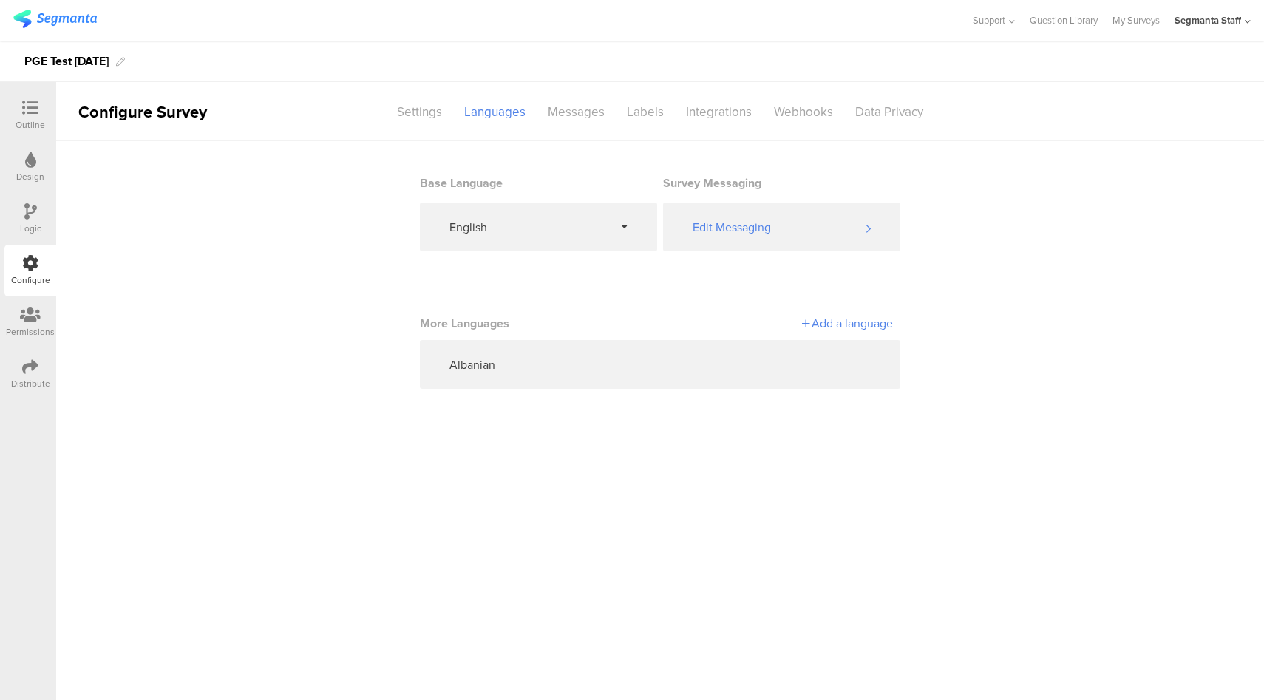
click at [818, 325] on div "Add a language" at bounding box center [776, 323] width 233 height 17
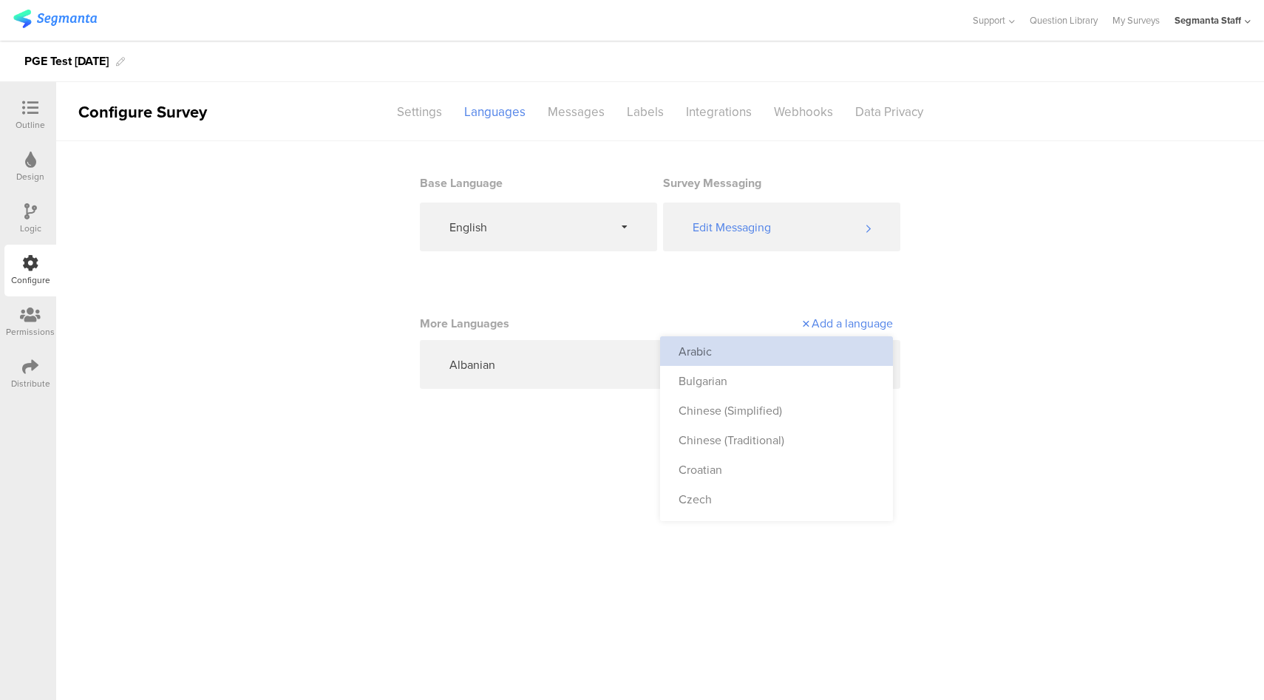
click at [730, 364] on div "Arabic" at bounding box center [776, 351] width 233 height 30
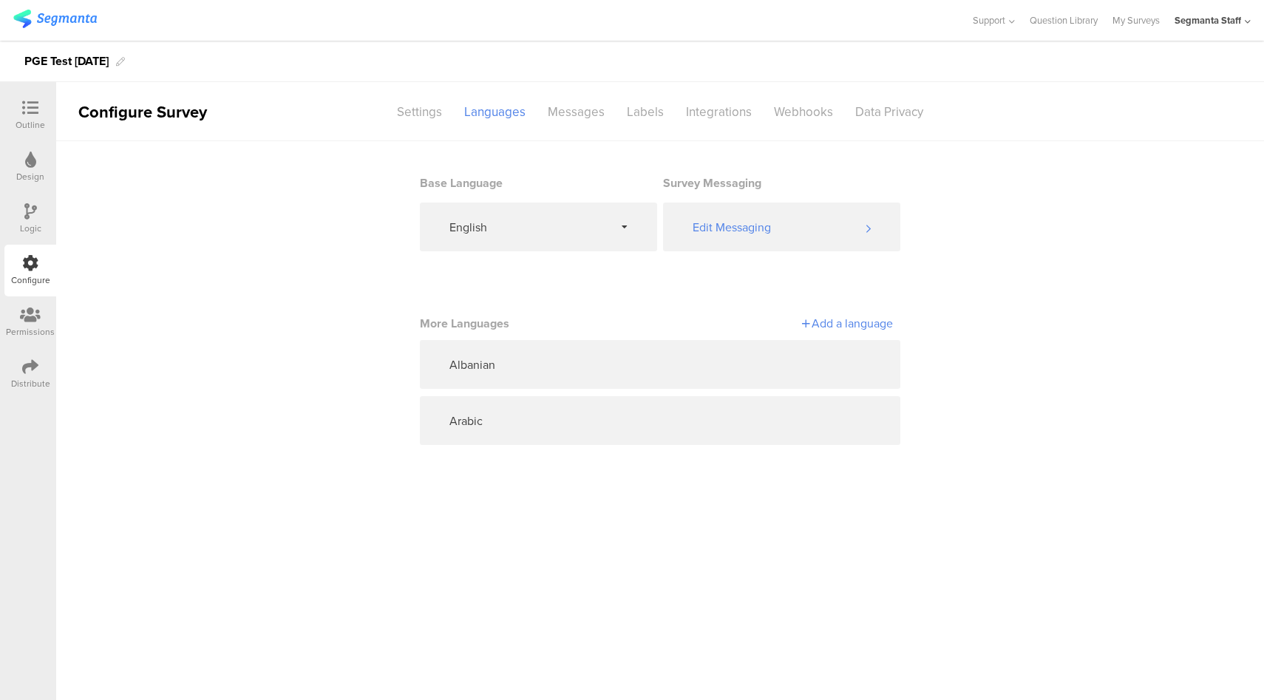
click at [856, 325] on div "Add a language" at bounding box center [776, 323] width 233 height 17
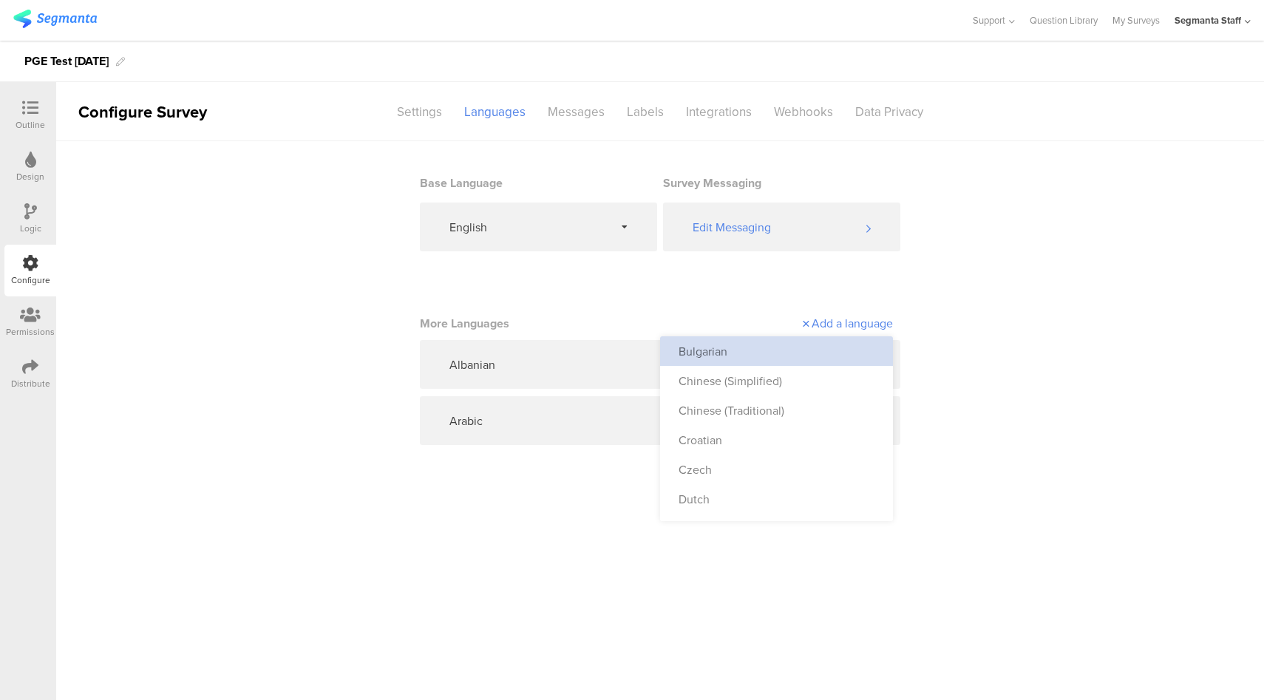
click at [806, 346] on div "Bulgarian" at bounding box center [776, 351] width 233 height 30
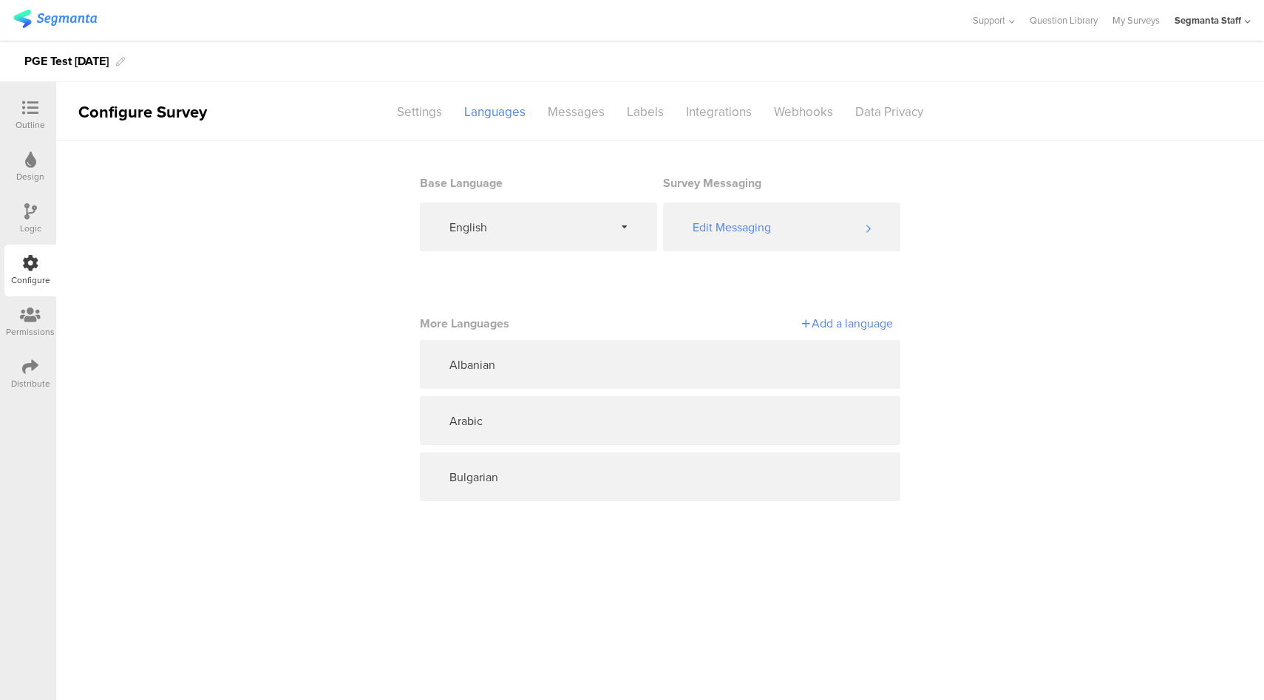
click at [845, 333] on div "Add a language" at bounding box center [776, 323] width 233 height 26
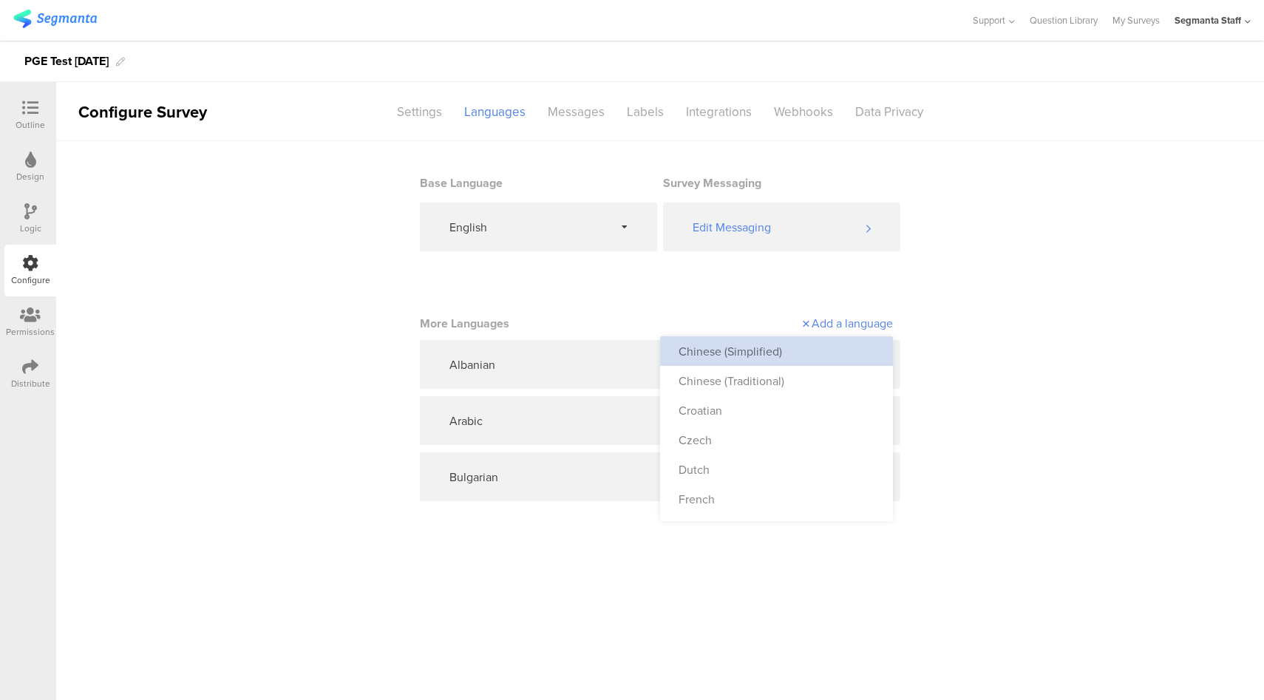
click at [802, 355] on div "Chinese (Simplified)" at bounding box center [776, 351] width 233 height 30
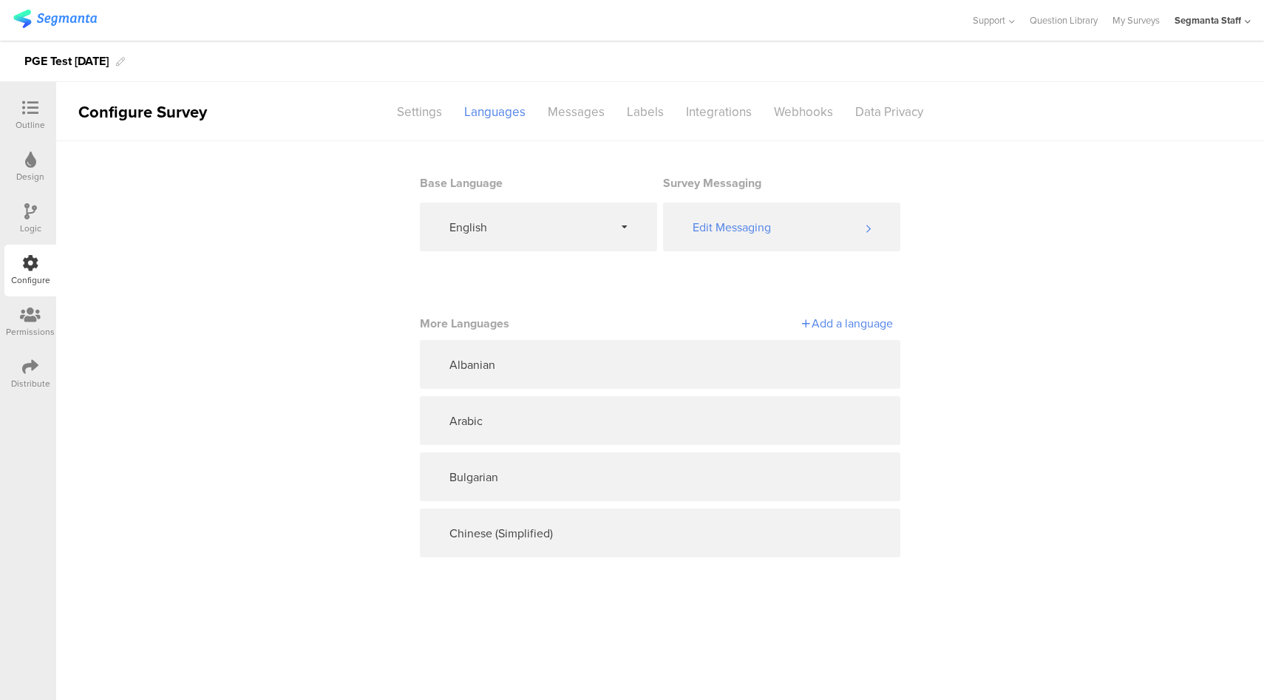
click at [844, 330] on div "Add a language" at bounding box center [776, 323] width 233 height 17
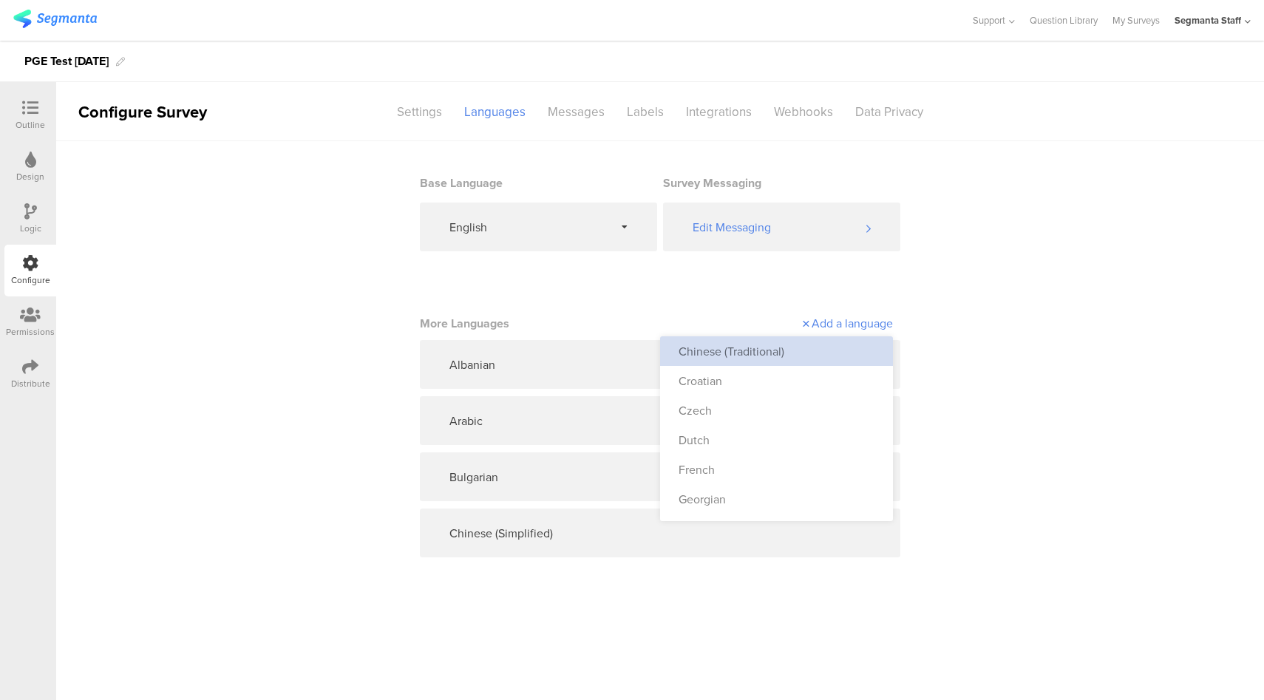
click at [808, 356] on div "Chinese (Traditional)" at bounding box center [776, 351] width 233 height 30
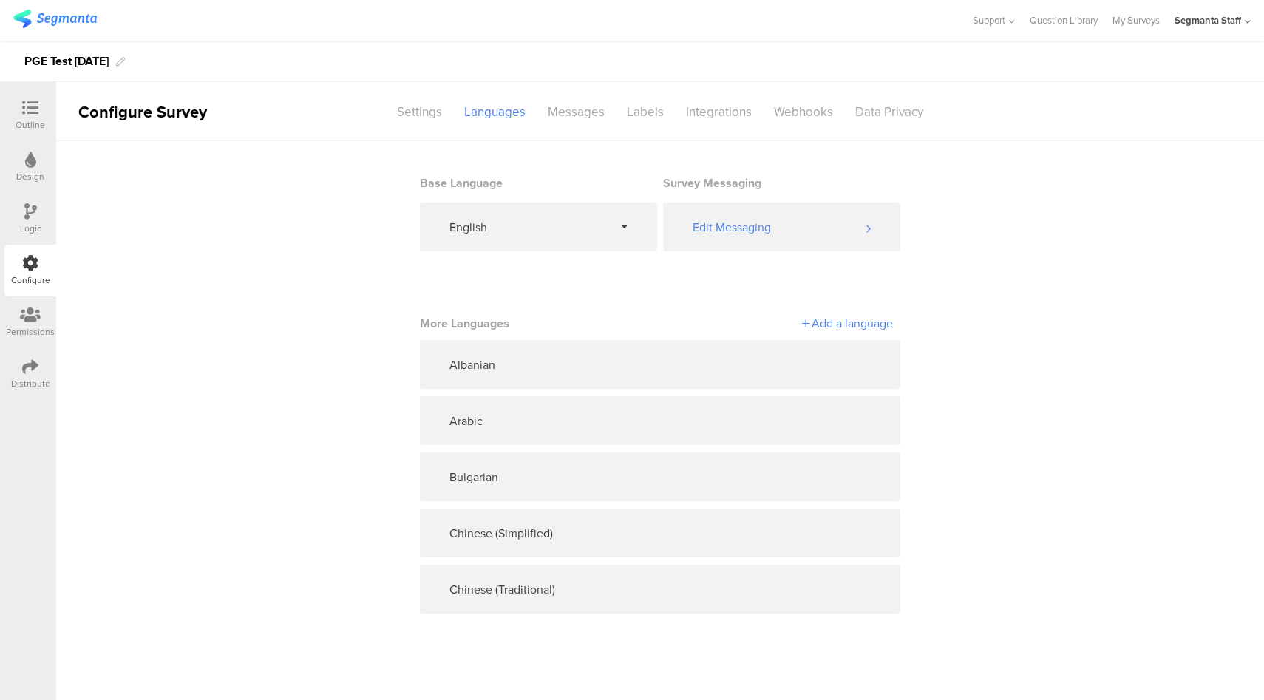
click at [846, 333] on div "Add a language" at bounding box center [776, 323] width 233 height 26
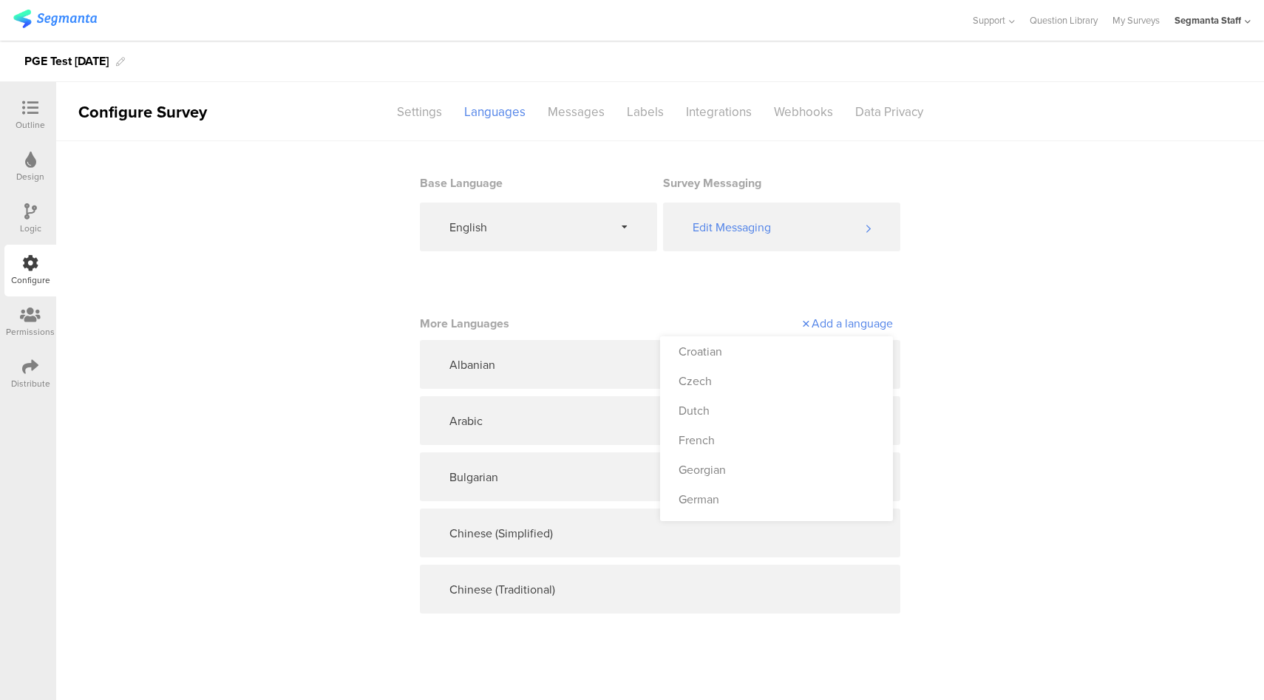
click at [812, 354] on div "Croatian" at bounding box center [776, 351] width 233 height 30
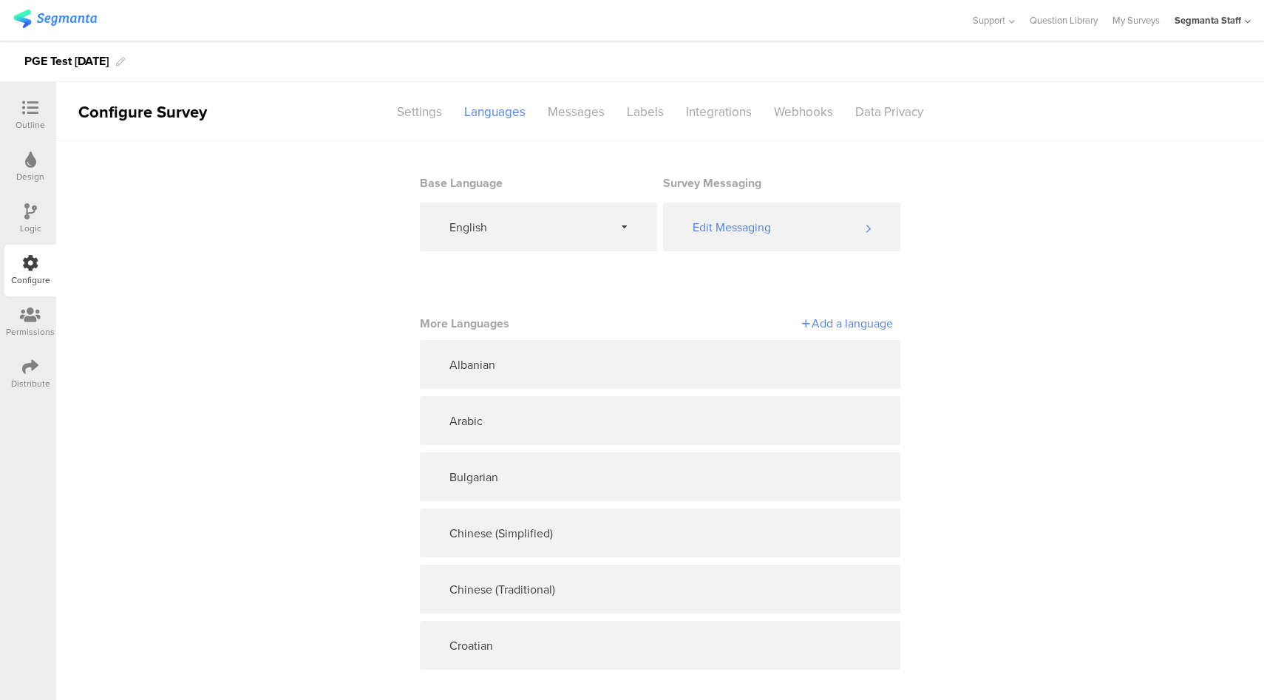
click at [865, 327] on div "Add a language" at bounding box center [776, 323] width 233 height 17
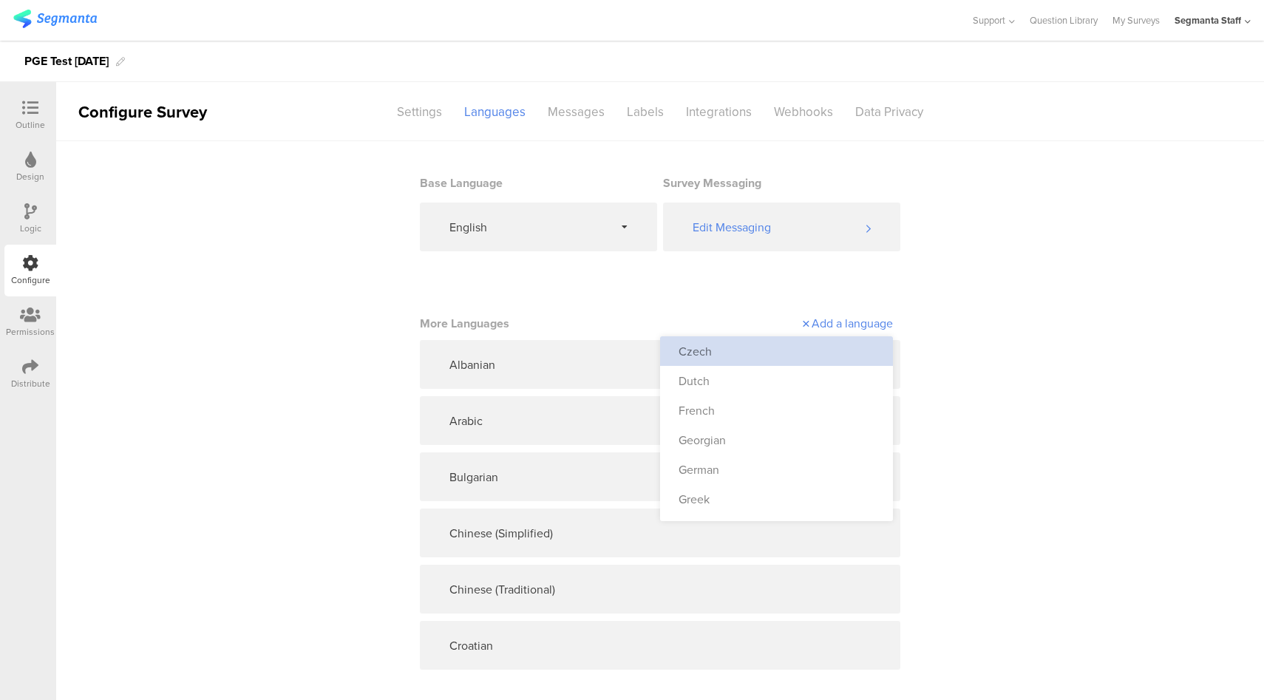
click at [807, 354] on div "Czech" at bounding box center [776, 351] width 233 height 30
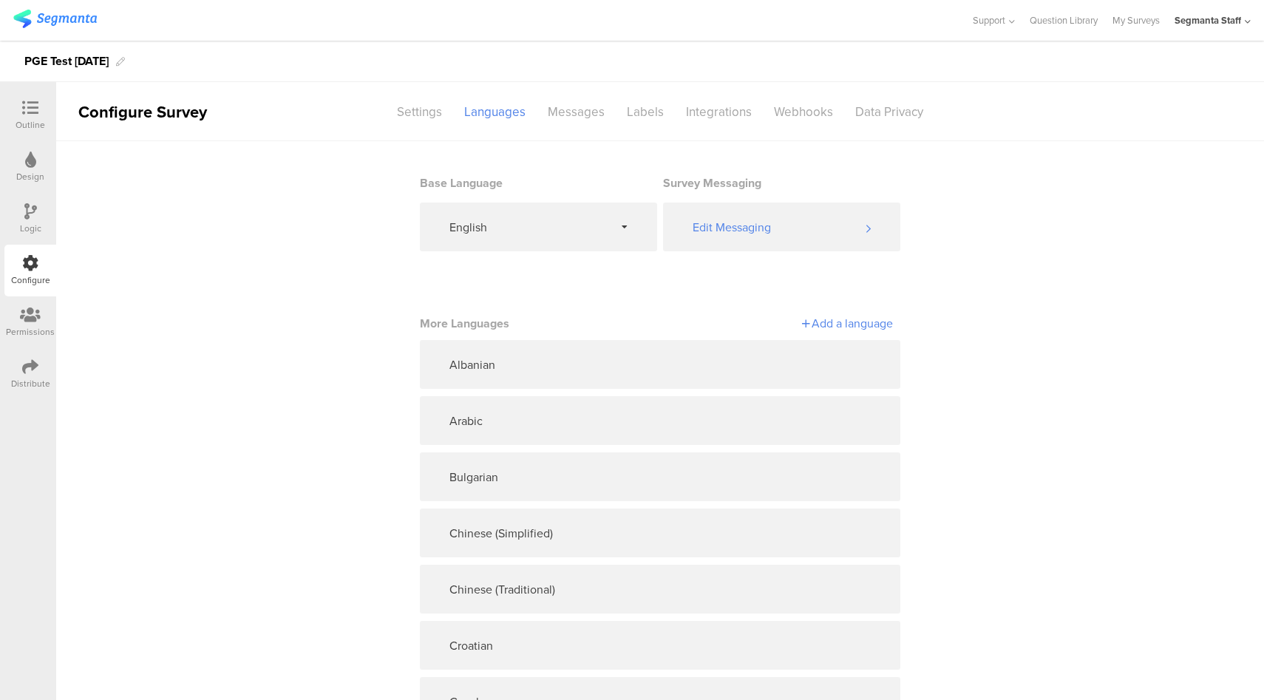
click at [826, 324] on div "Add a language" at bounding box center [776, 323] width 233 height 17
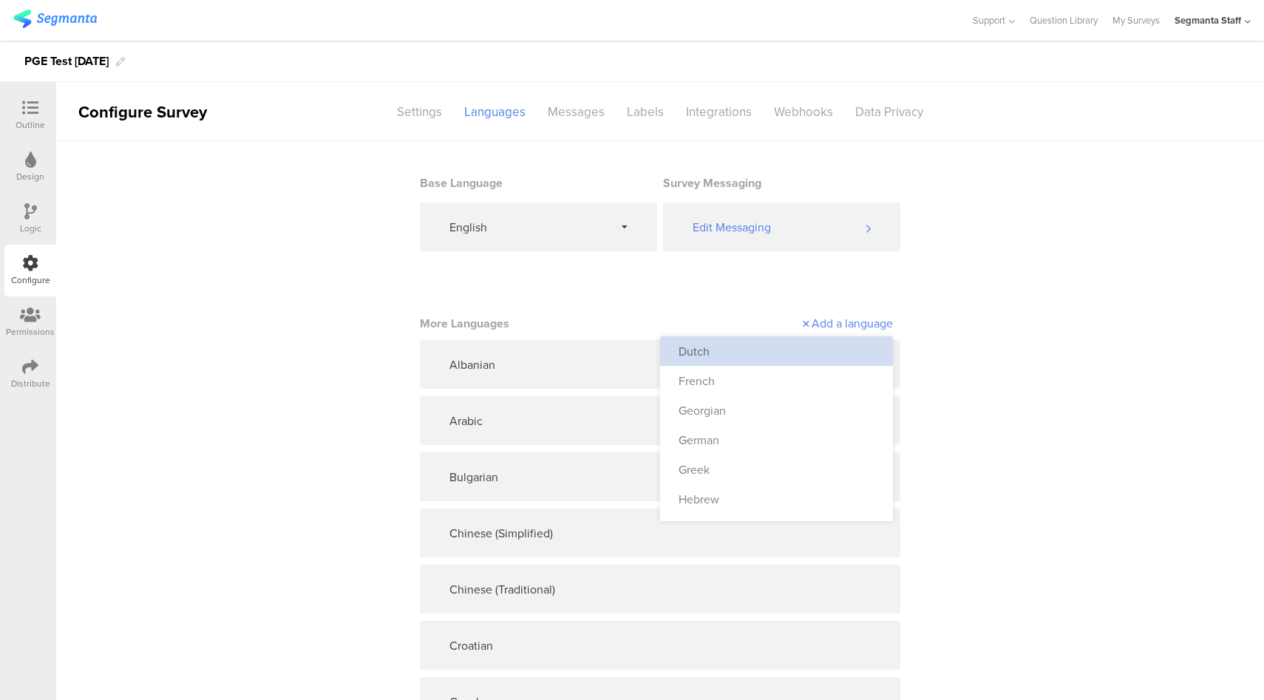
click at [745, 352] on div "Dutch" at bounding box center [776, 351] width 233 height 30
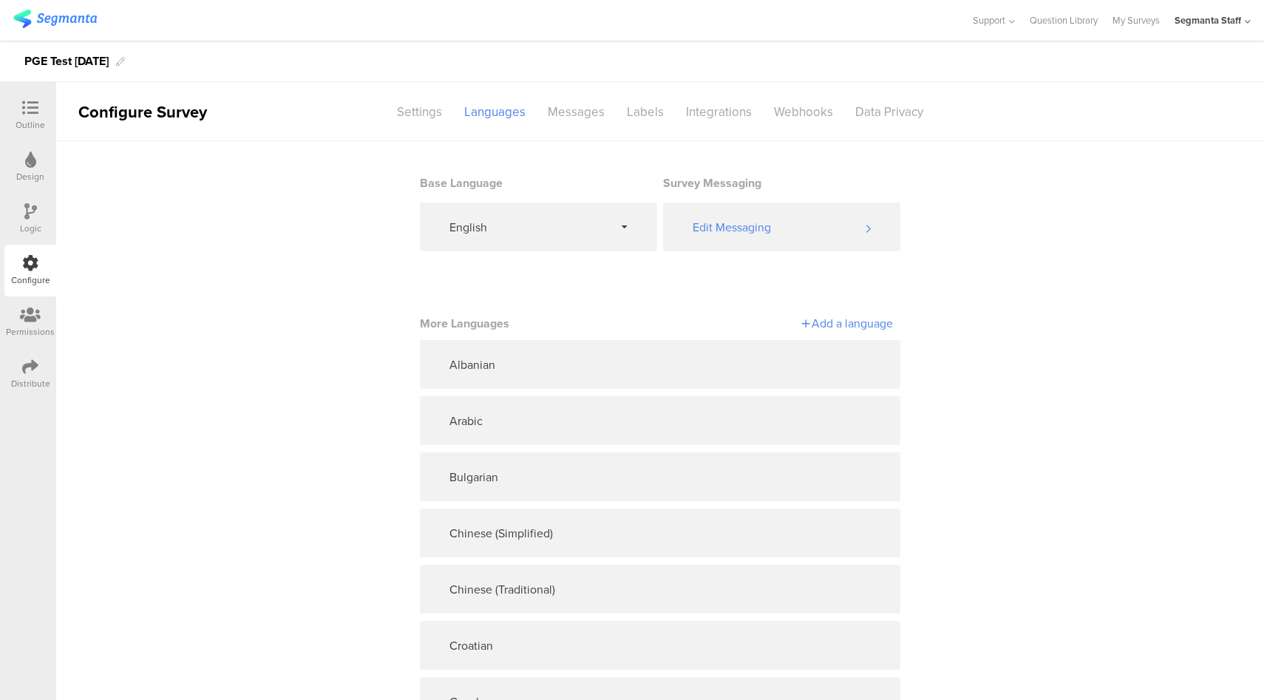
click at [831, 327] on div "Add a language" at bounding box center [776, 323] width 233 height 17
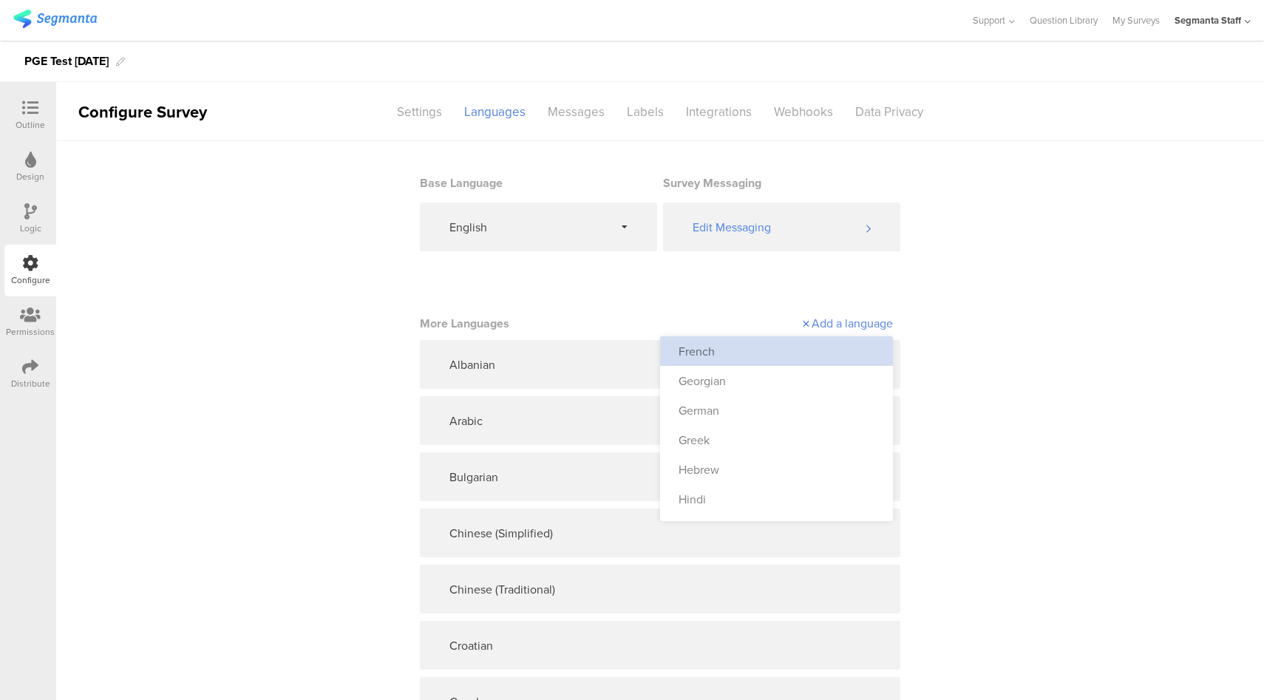
click at [771, 360] on div "French" at bounding box center [776, 351] width 233 height 30
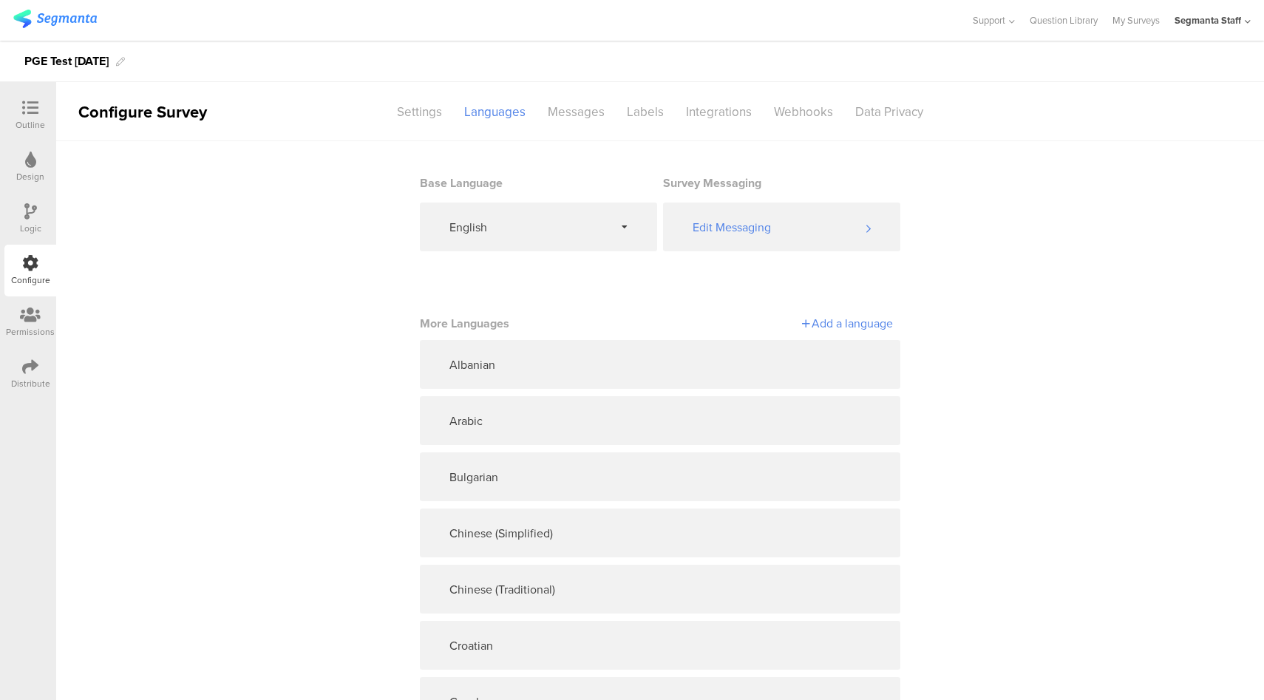
click at [852, 327] on div "Add a language" at bounding box center [776, 323] width 233 height 17
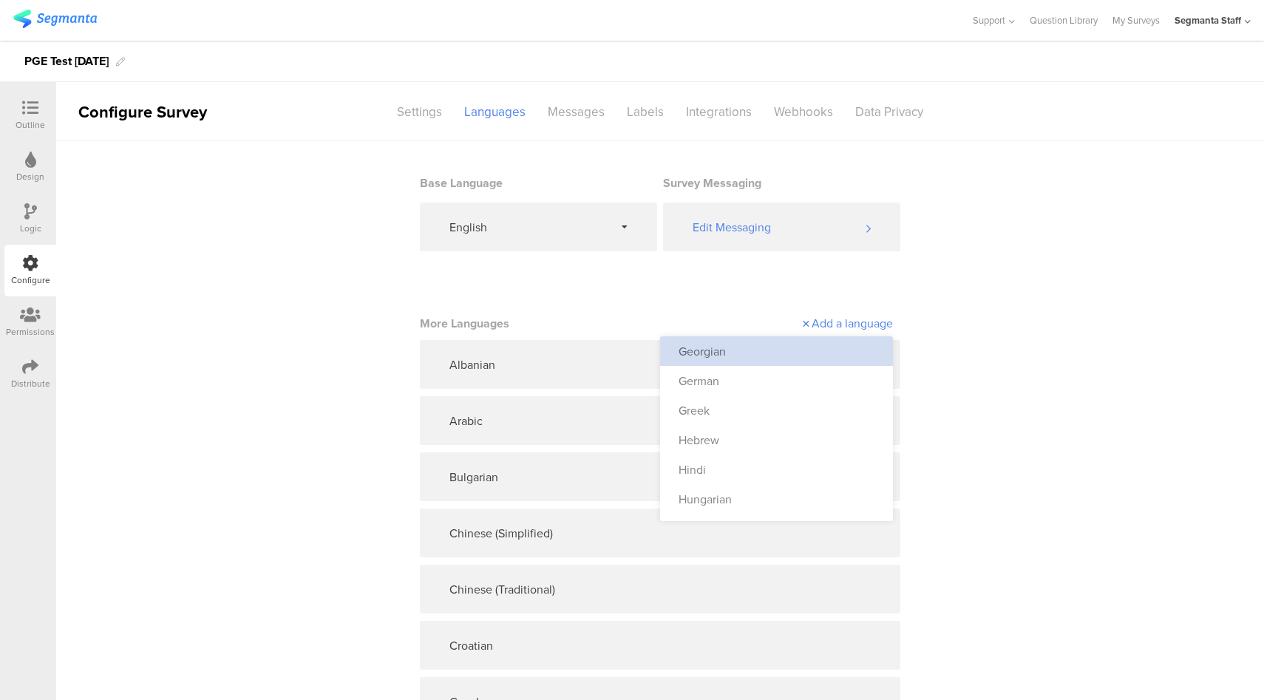
click at [764, 364] on div "Georgian" at bounding box center [776, 351] width 233 height 30
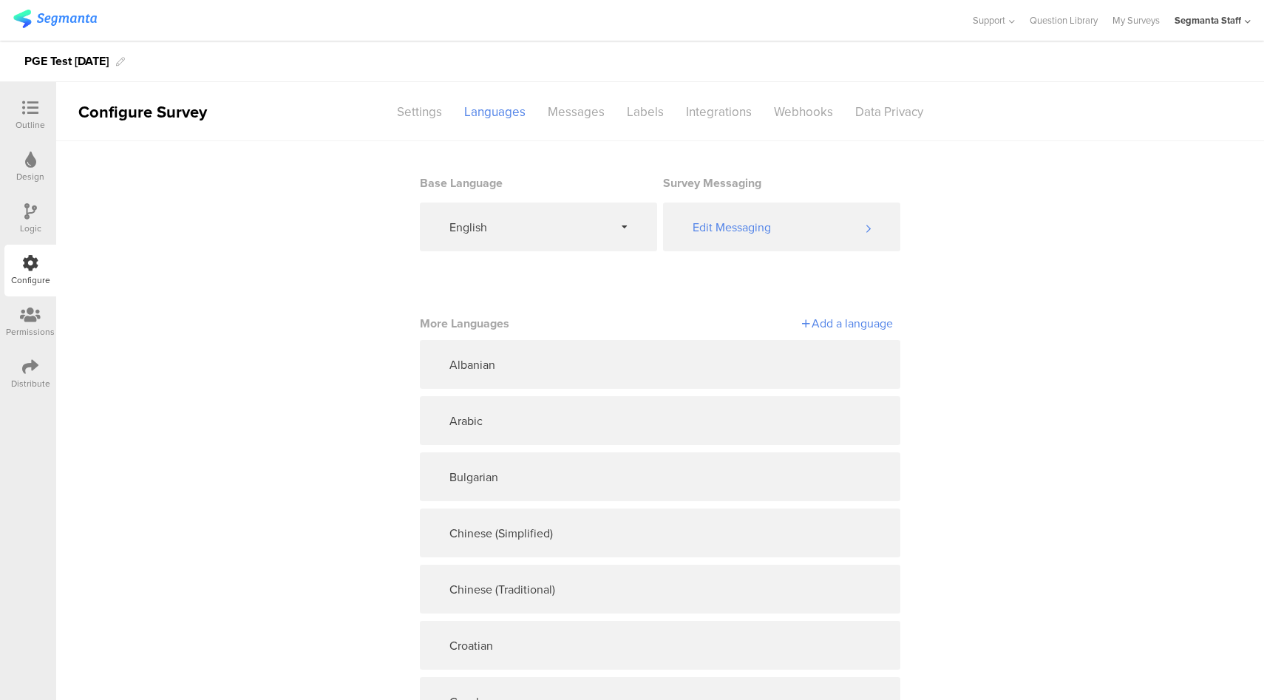
click at [846, 329] on div "Add a language" at bounding box center [776, 323] width 233 height 17
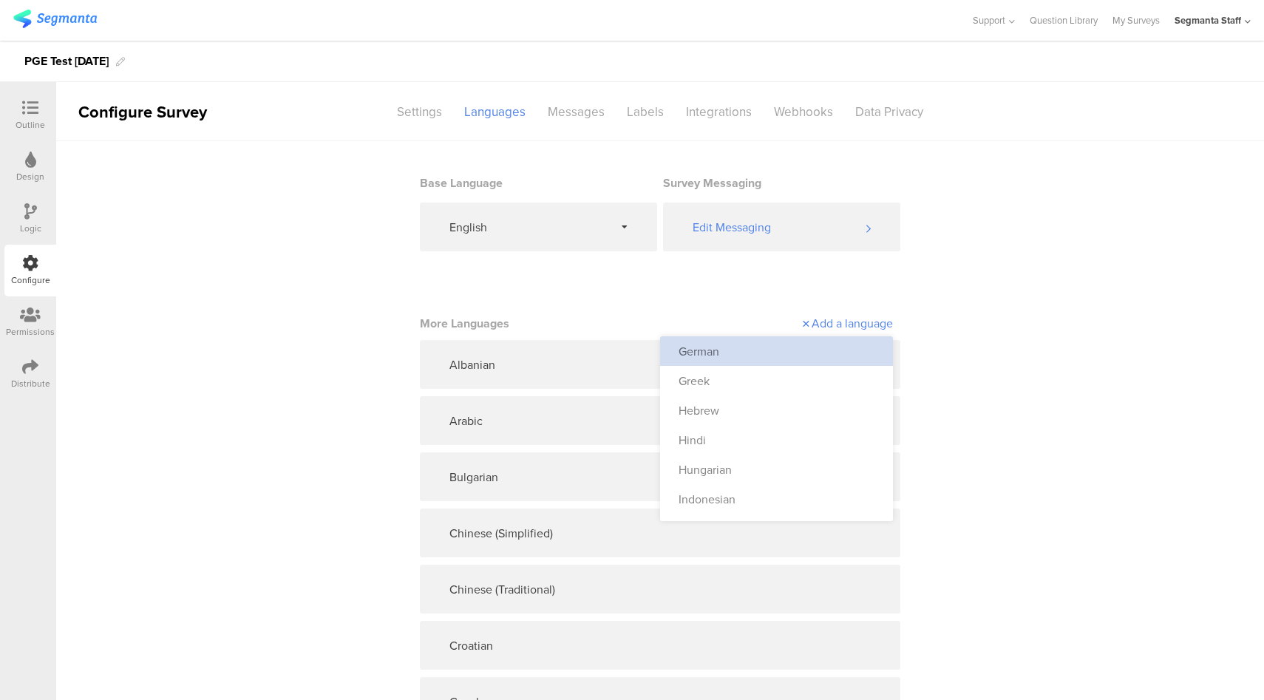
click at [746, 365] on div "German" at bounding box center [776, 351] width 233 height 30
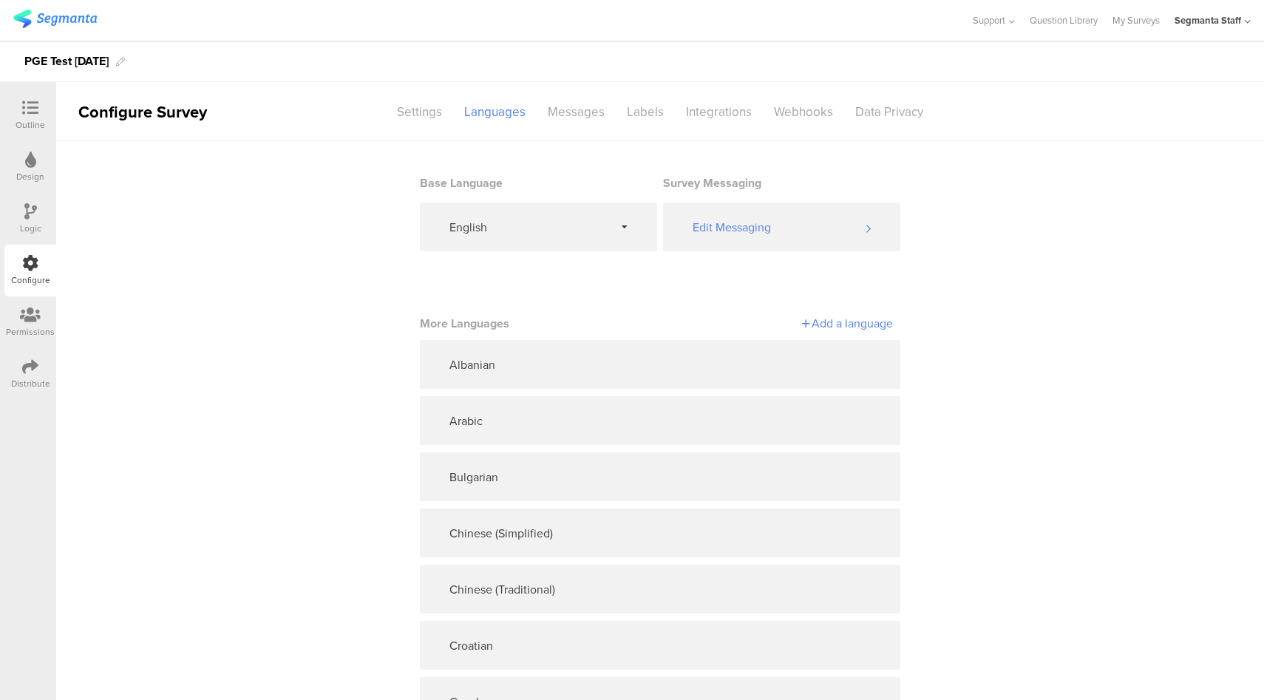
click at [851, 322] on div "Add a language" at bounding box center [776, 323] width 233 height 17
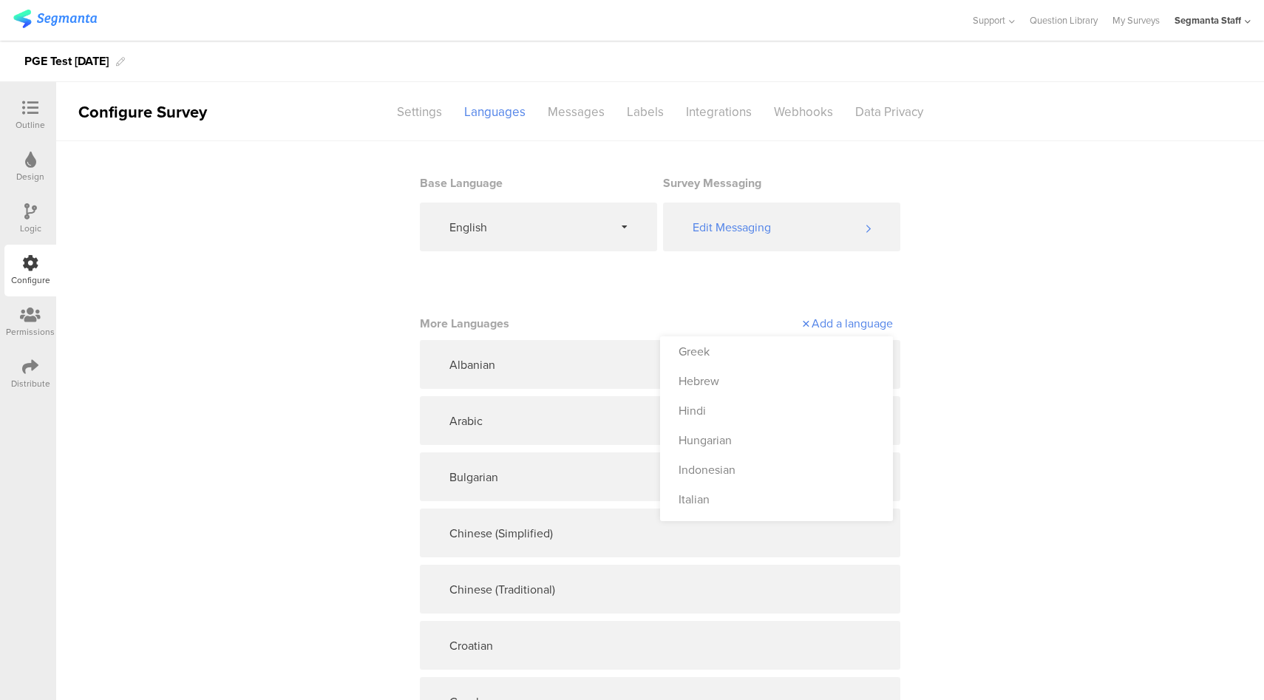
click at [774, 351] on div "Greek" at bounding box center [776, 351] width 233 height 30
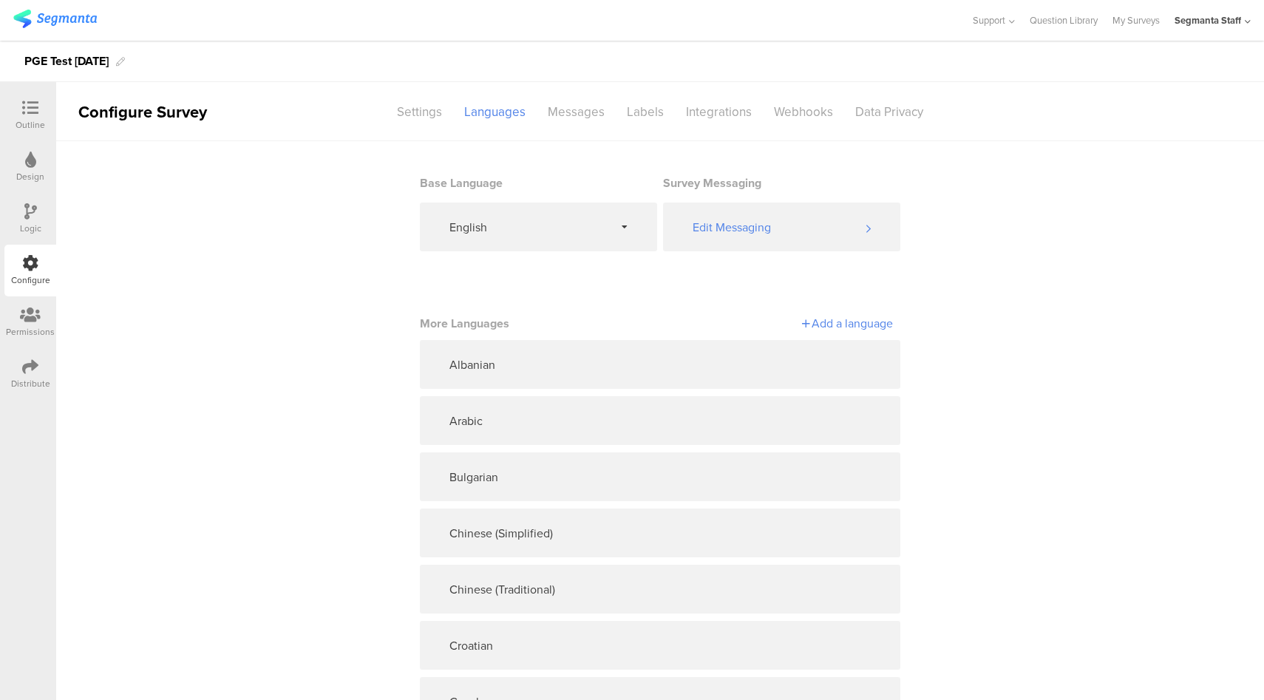
click at [855, 322] on div "Add a language" at bounding box center [776, 323] width 233 height 17
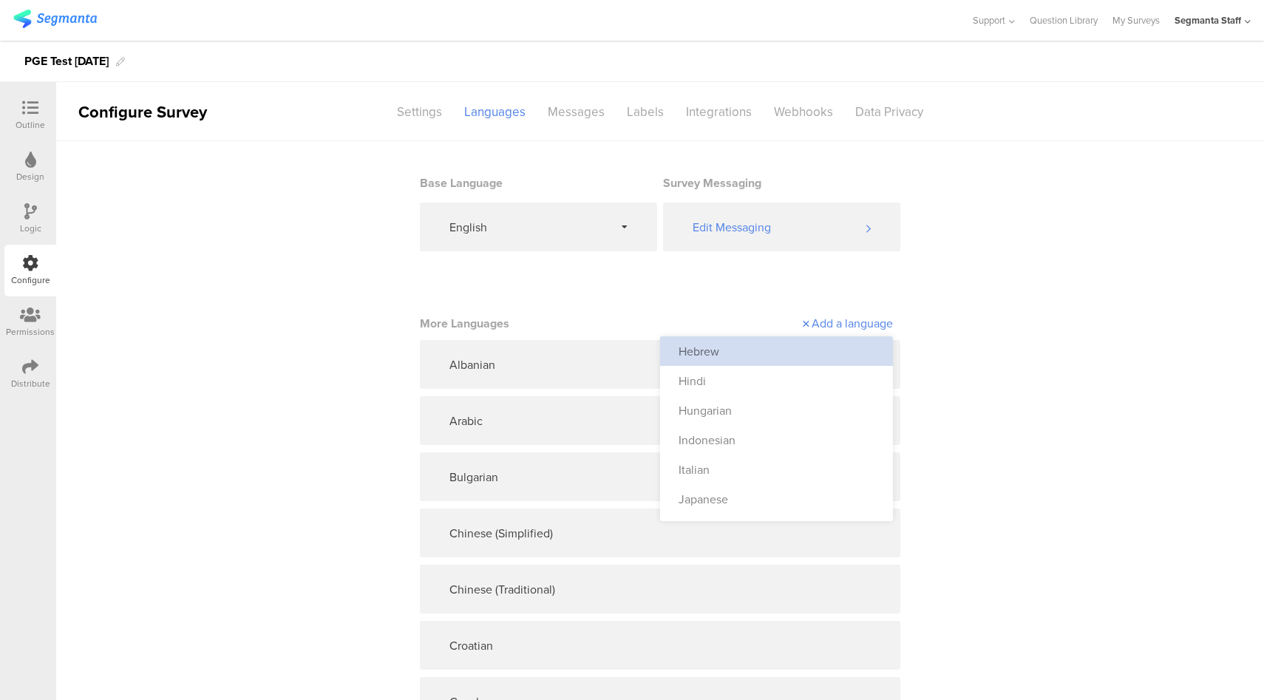
click at [788, 356] on div "Hebrew" at bounding box center [776, 351] width 233 height 30
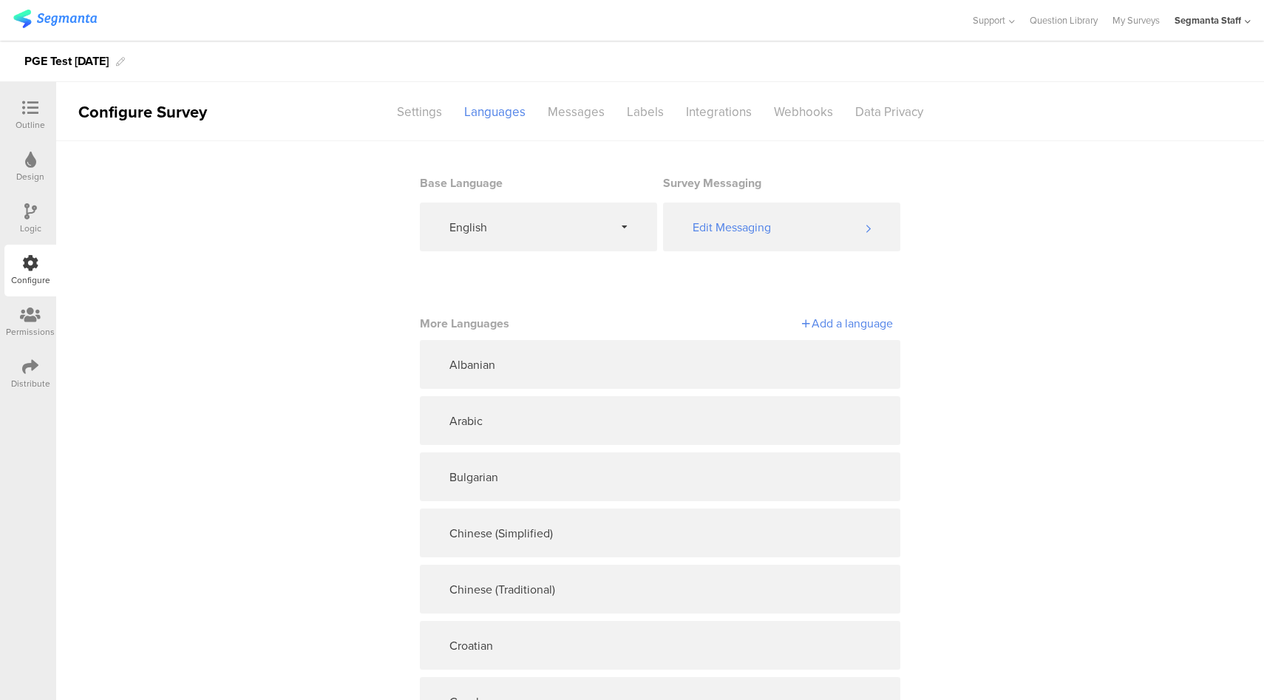
click at [825, 328] on div "Add a language" at bounding box center [776, 323] width 233 height 17
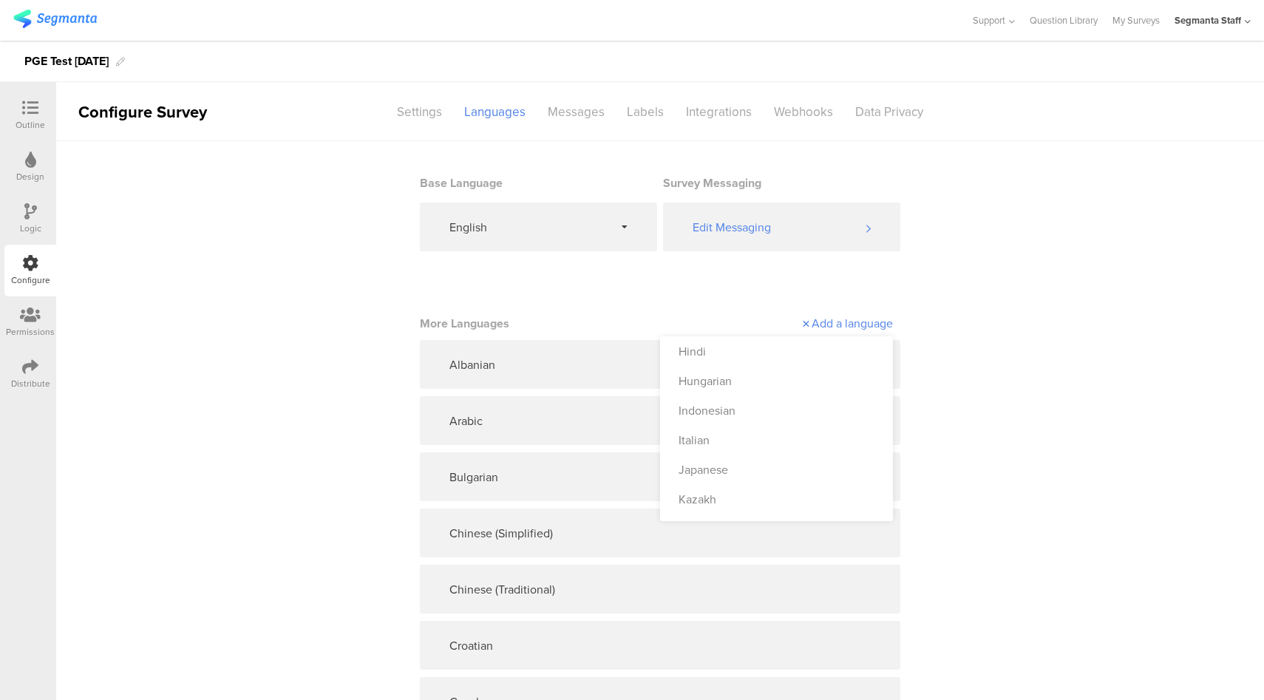
click at [756, 348] on div "Hindi" at bounding box center [776, 351] width 233 height 30
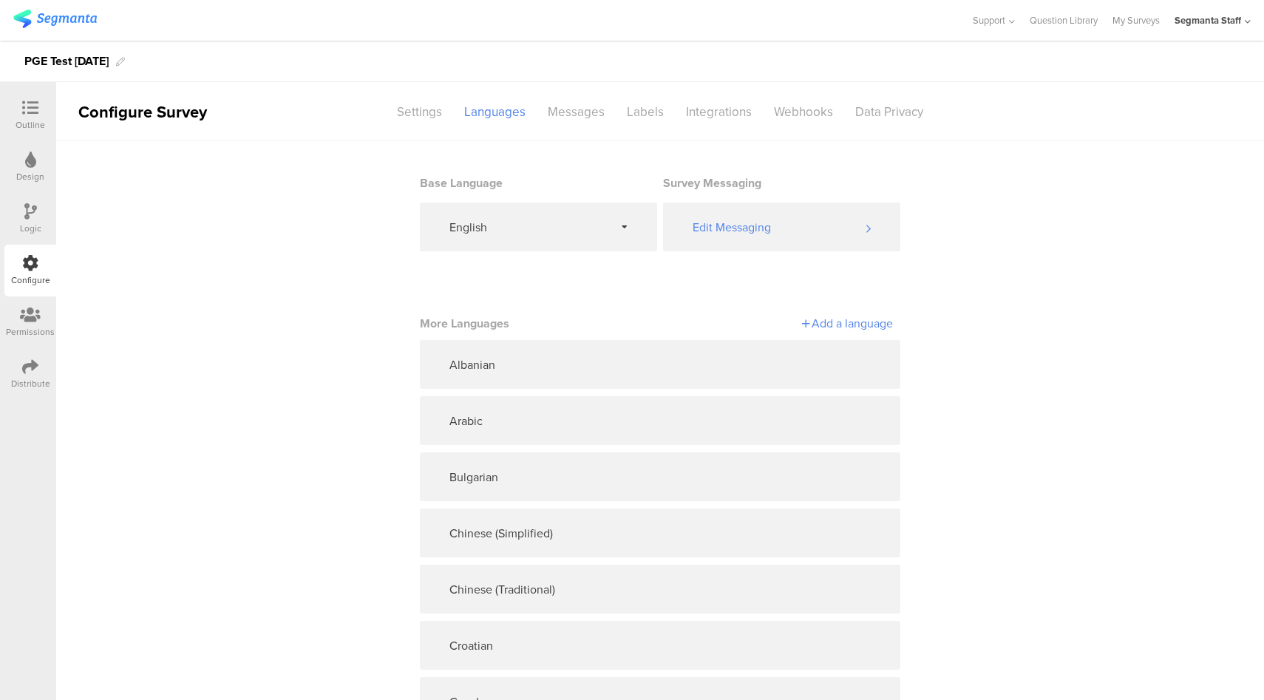
click at [861, 321] on div "Add a language" at bounding box center [776, 323] width 233 height 17
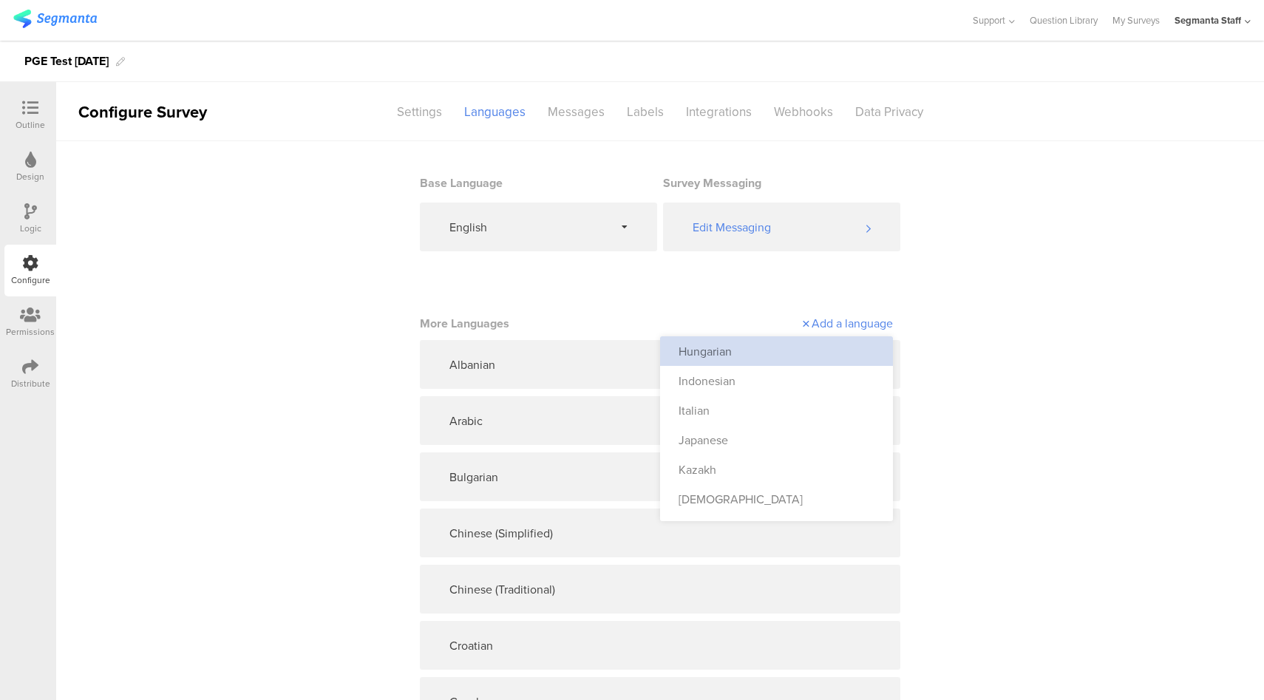
click at [776, 364] on div "Hungarian" at bounding box center [776, 351] width 233 height 30
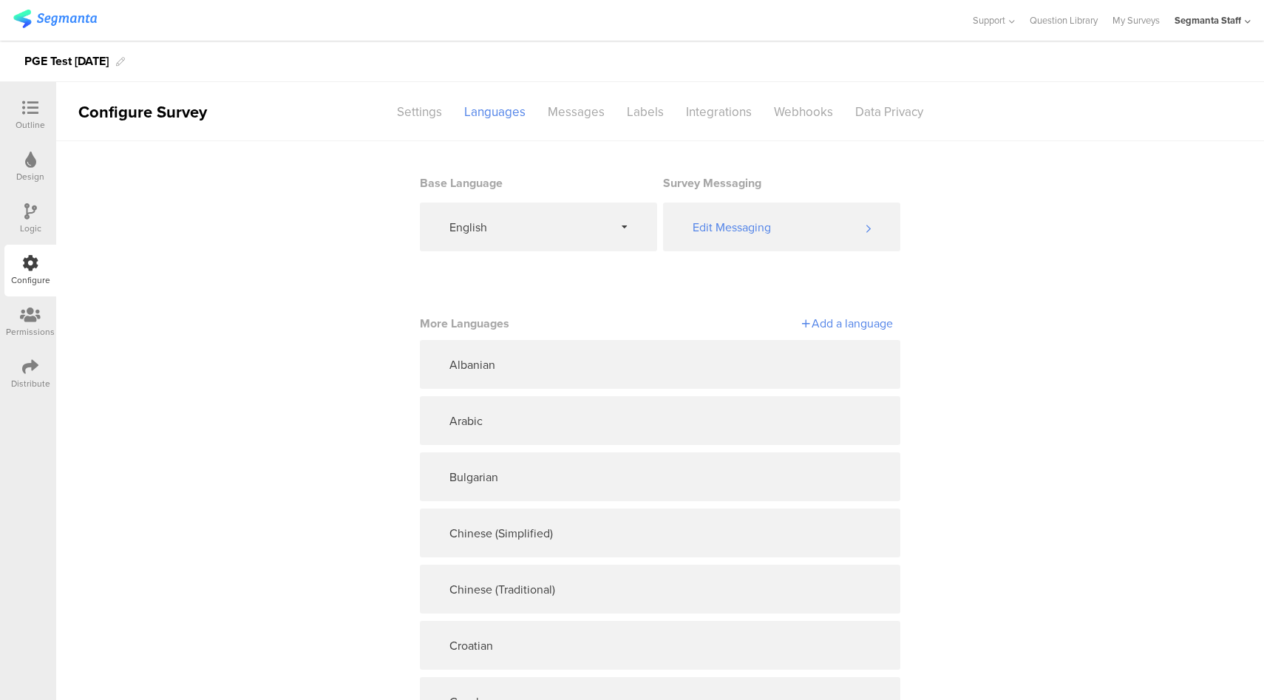
click at [831, 330] on div "Add a language" at bounding box center [776, 323] width 233 height 17
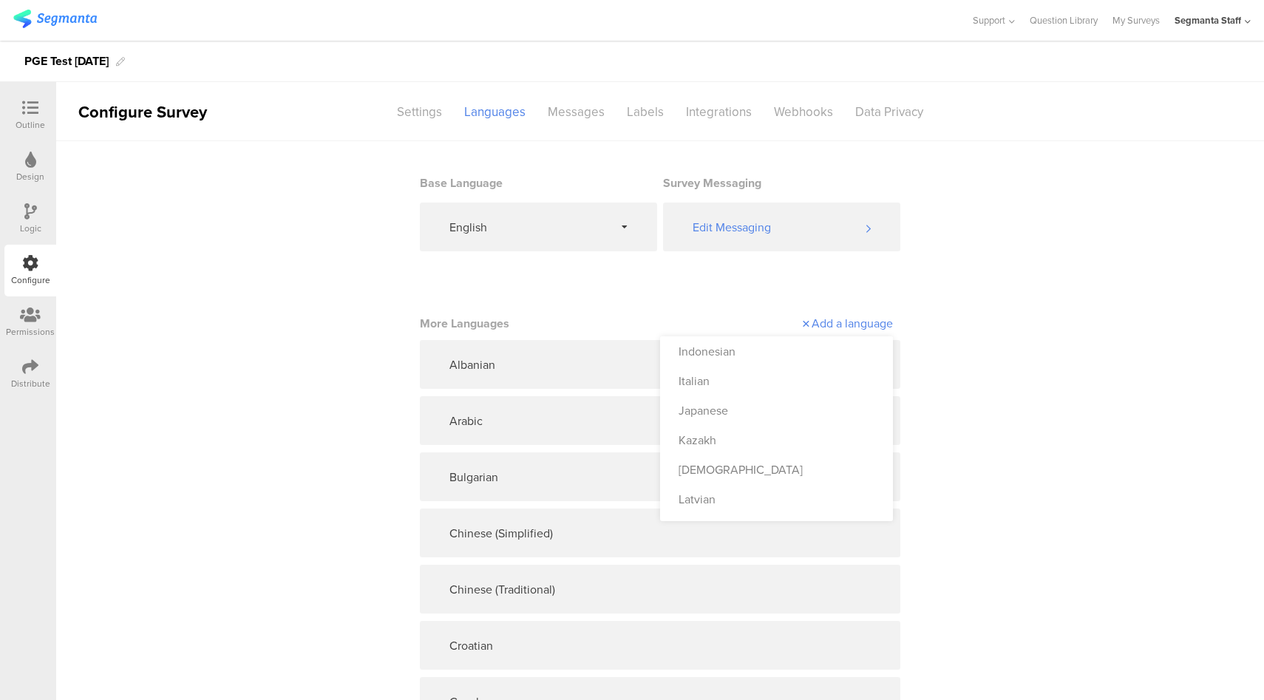
click at [798, 350] on div "Indonesian" at bounding box center [776, 351] width 233 height 30
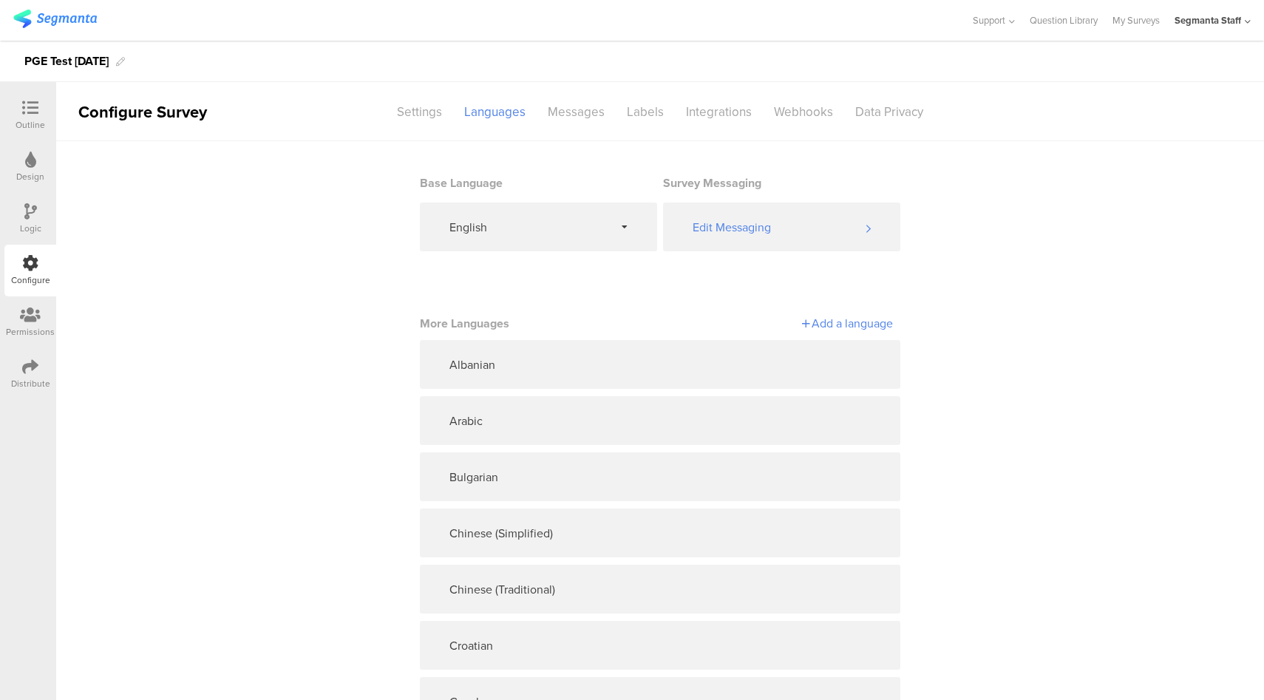
click at [857, 323] on div "Add a language" at bounding box center [776, 323] width 233 height 17
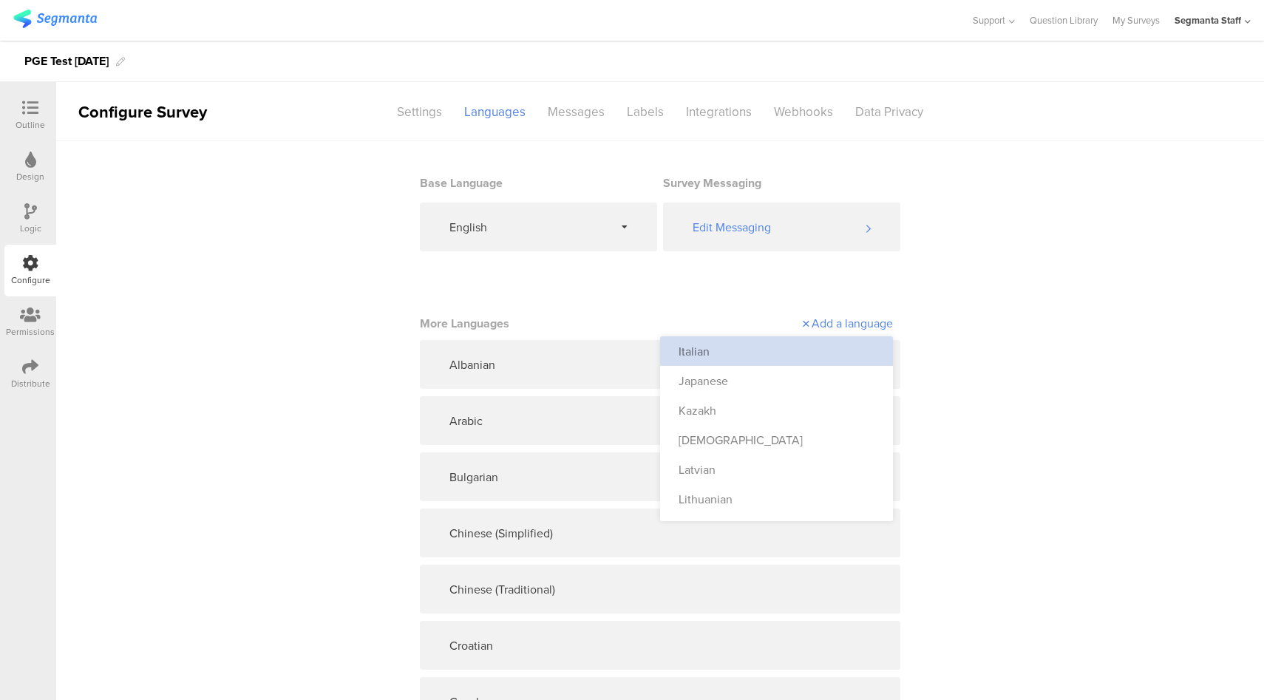
click at [784, 348] on div "Italian" at bounding box center [776, 351] width 233 height 30
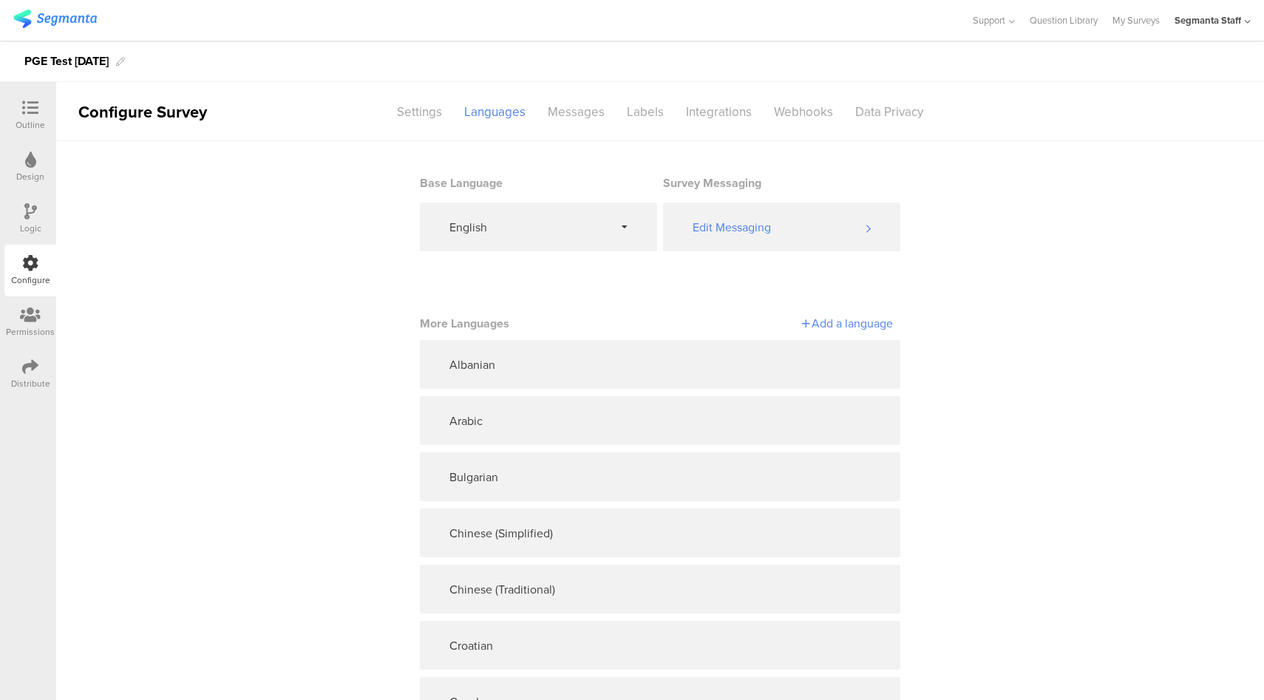
click at [827, 330] on div "Add a language" at bounding box center [776, 323] width 233 height 17
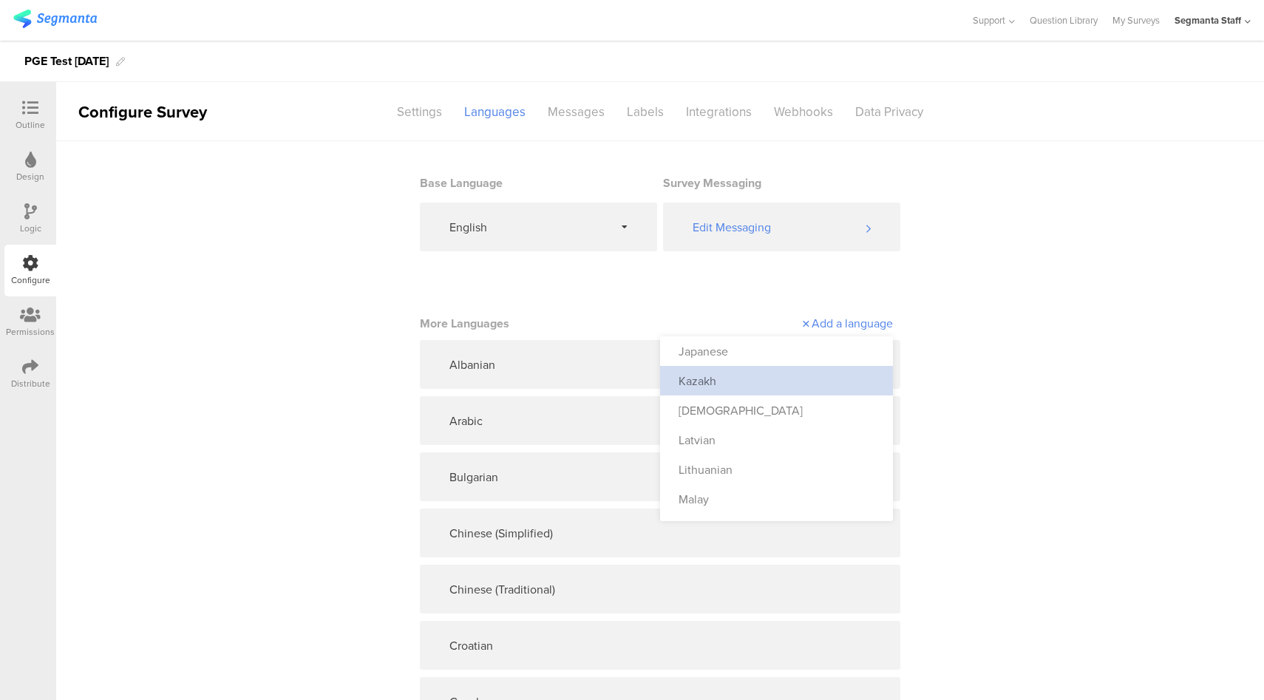
click at [779, 370] on div "Kazakh" at bounding box center [776, 381] width 233 height 30
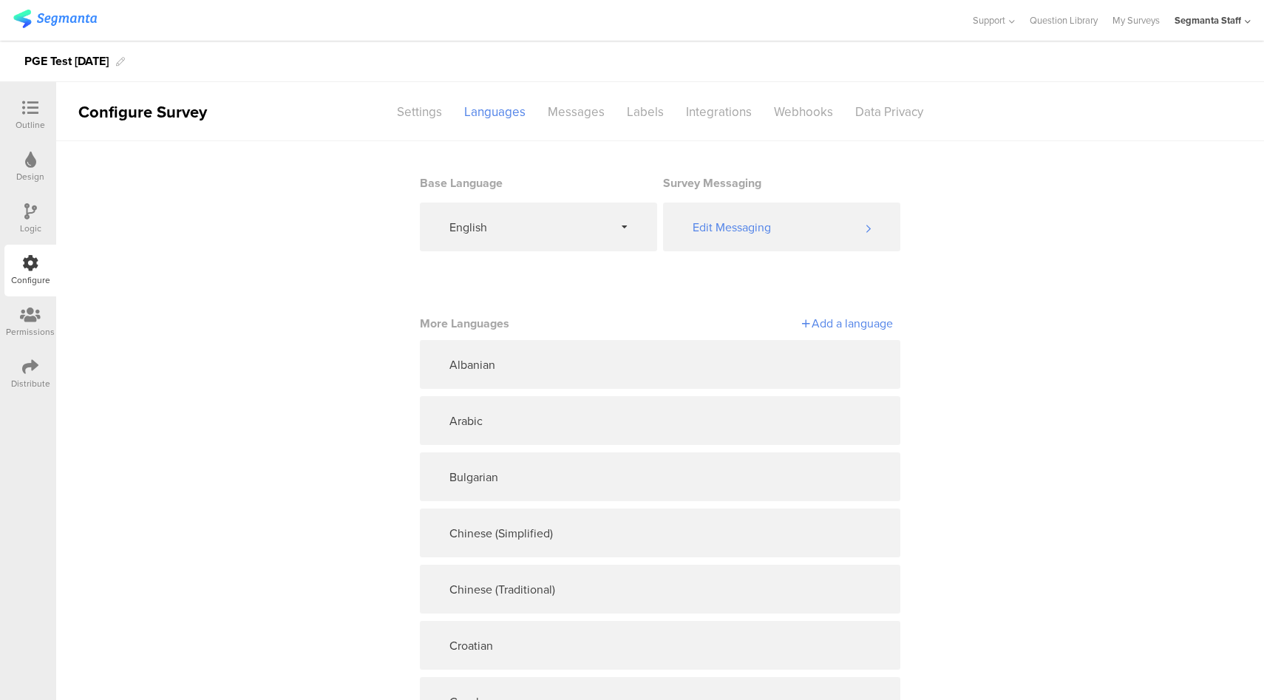
click at [870, 326] on div "Add a language" at bounding box center [776, 323] width 233 height 17
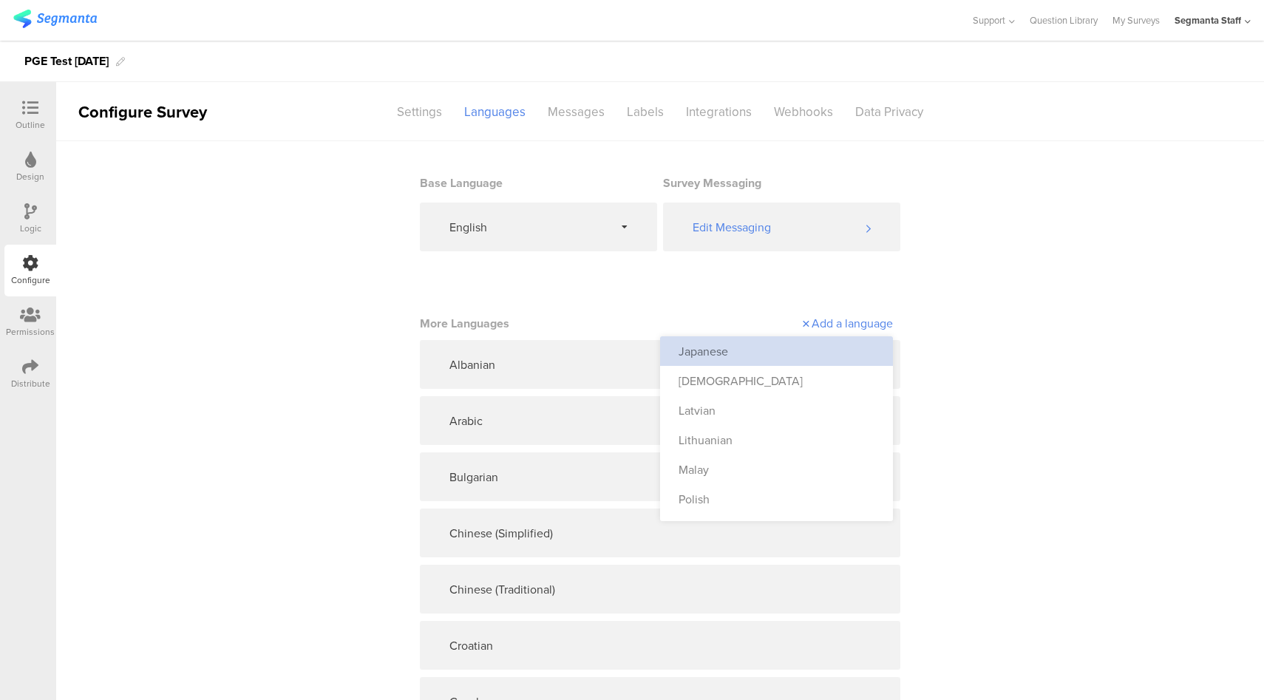
click at [797, 342] on div "Japanese" at bounding box center [776, 351] width 233 height 30
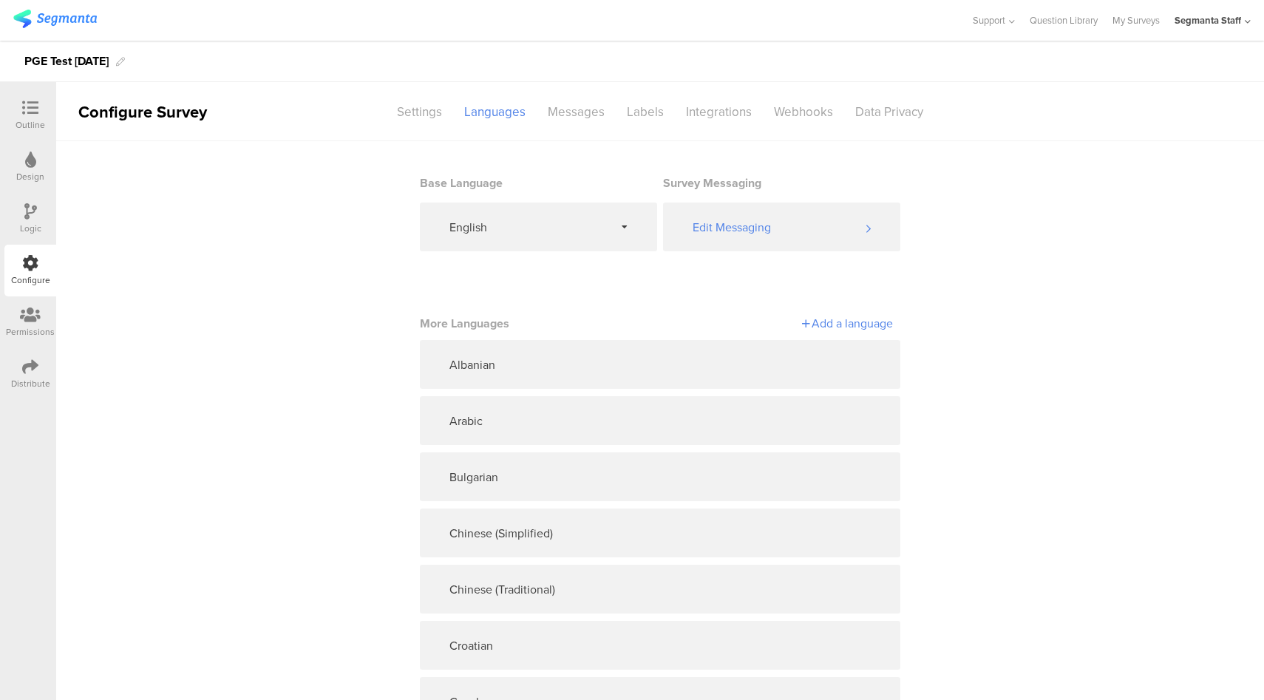
click at [821, 329] on div "Add a language" at bounding box center [776, 323] width 233 height 17
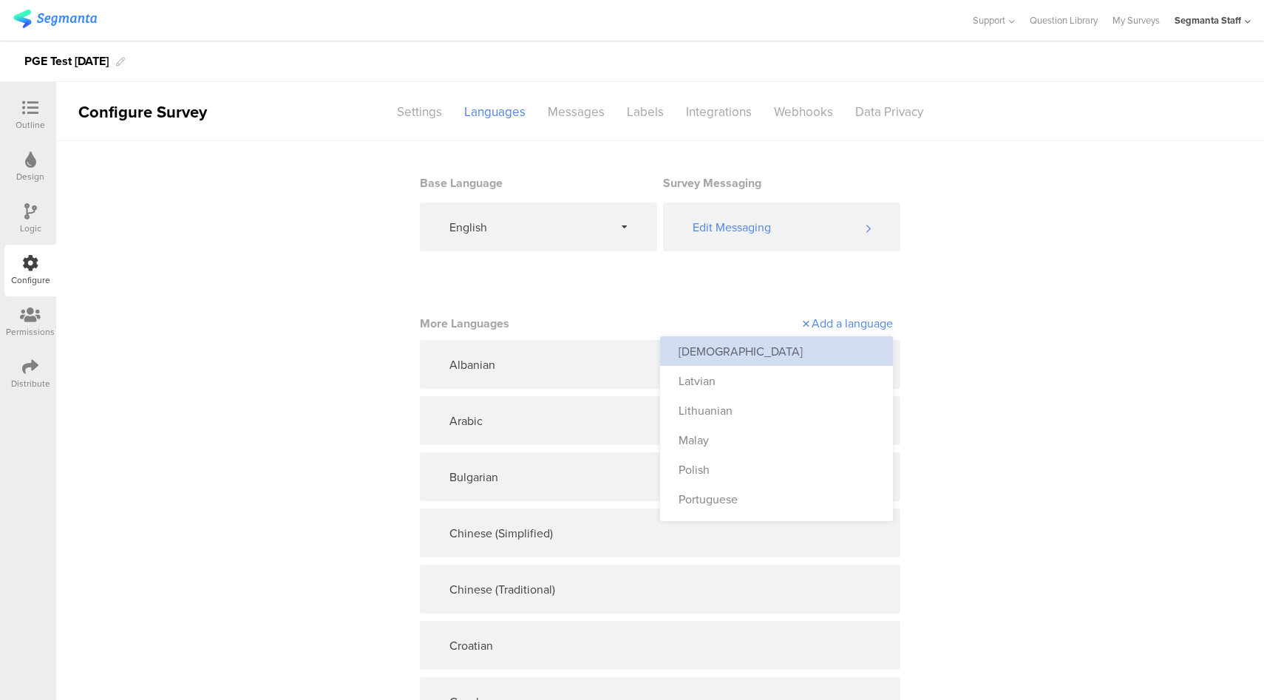
click at [796, 356] on div "Korean" at bounding box center [776, 351] width 233 height 30
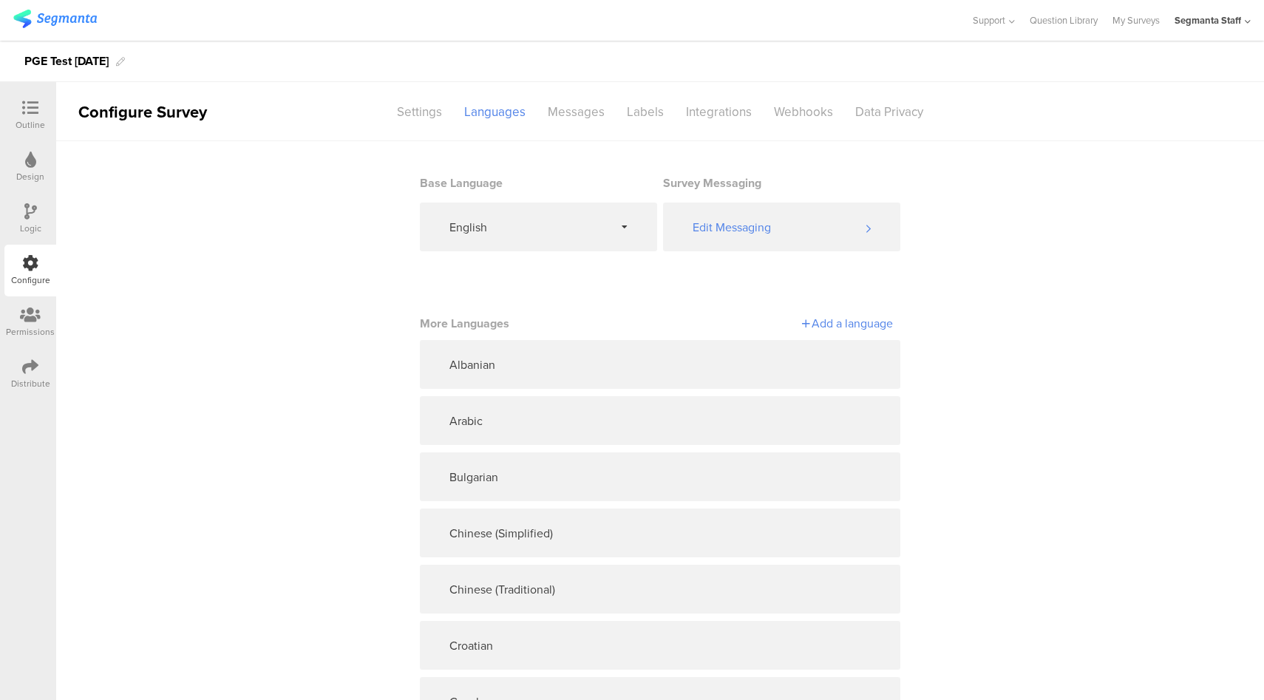
click at [843, 324] on div "Add a language" at bounding box center [776, 323] width 233 height 17
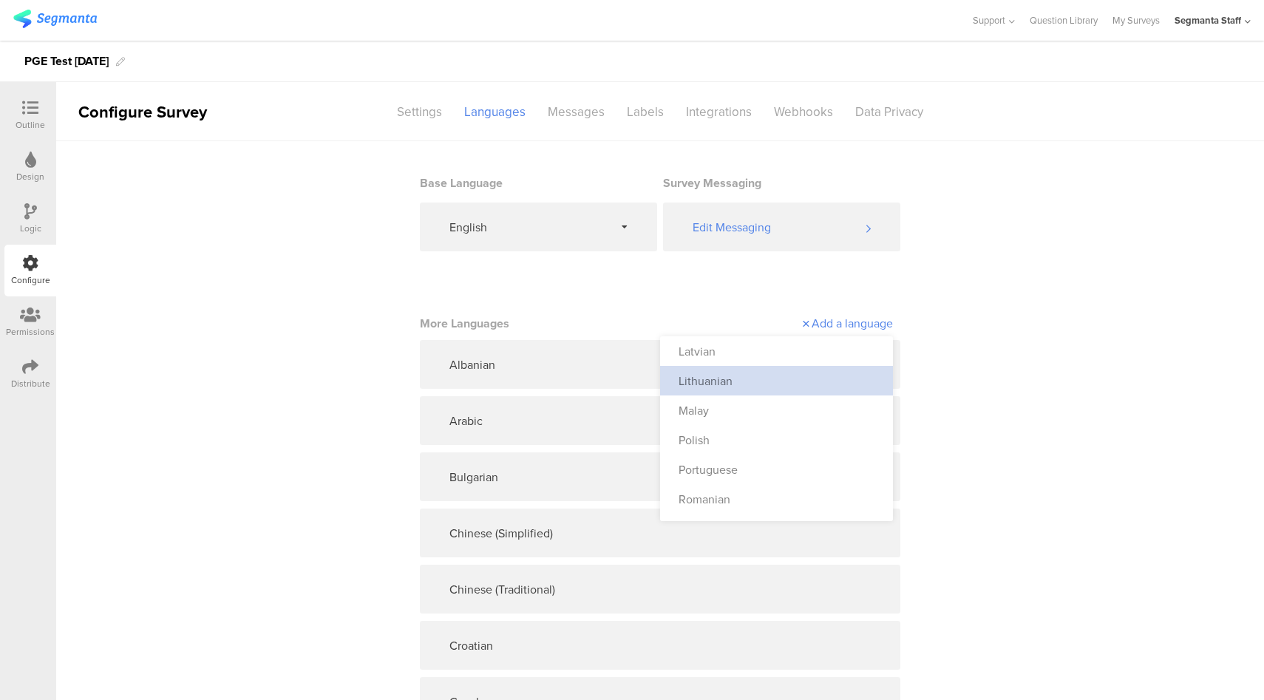
click at [795, 368] on div "Lithuanian" at bounding box center [776, 381] width 233 height 30
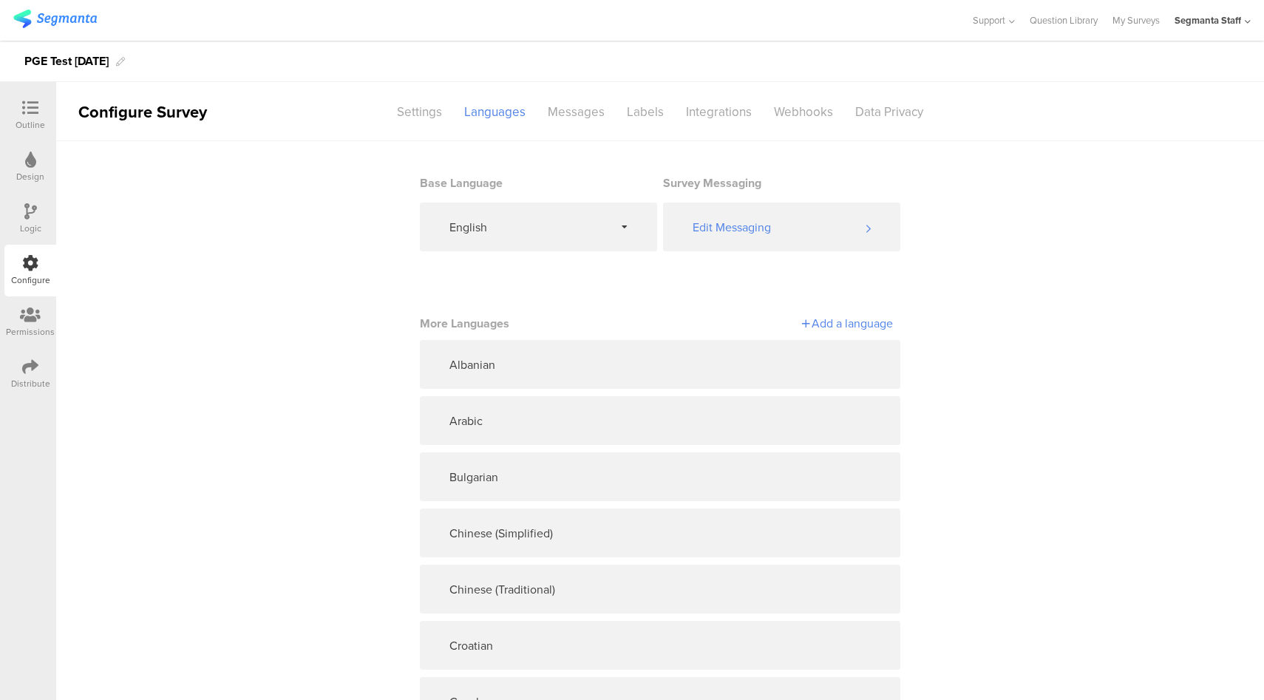
click at [834, 330] on div "Add a language" at bounding box center [776, 323] width 233 height 17
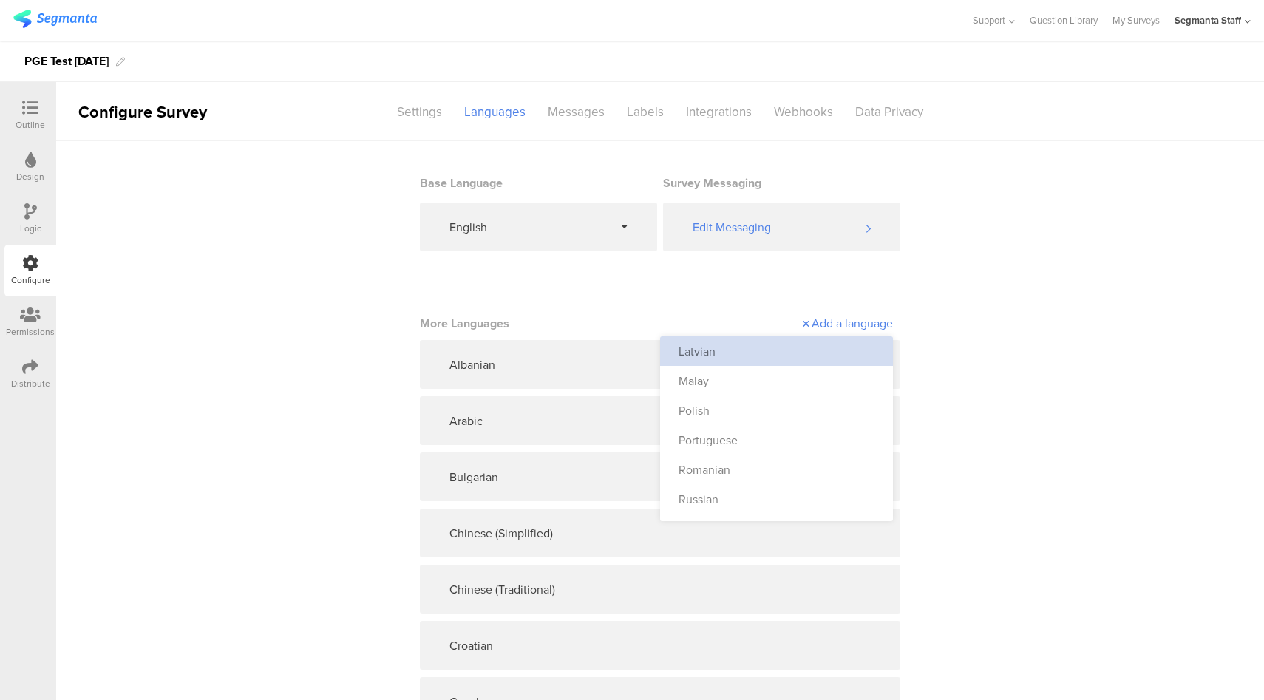
click at [783, 358] on div "Latvian" at bounding box center [776, 351] width 233 height 30
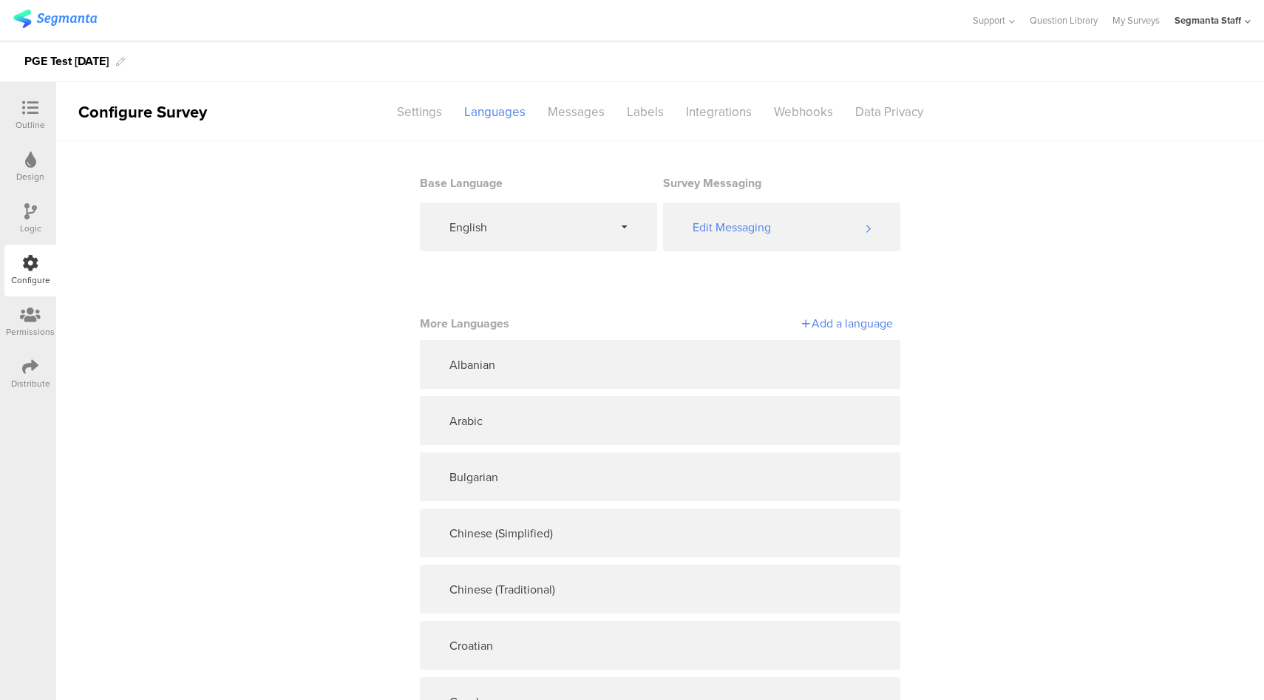
click at [809, 324] on div "Add a language" at bounding box center [776, 323] width 233 height 17
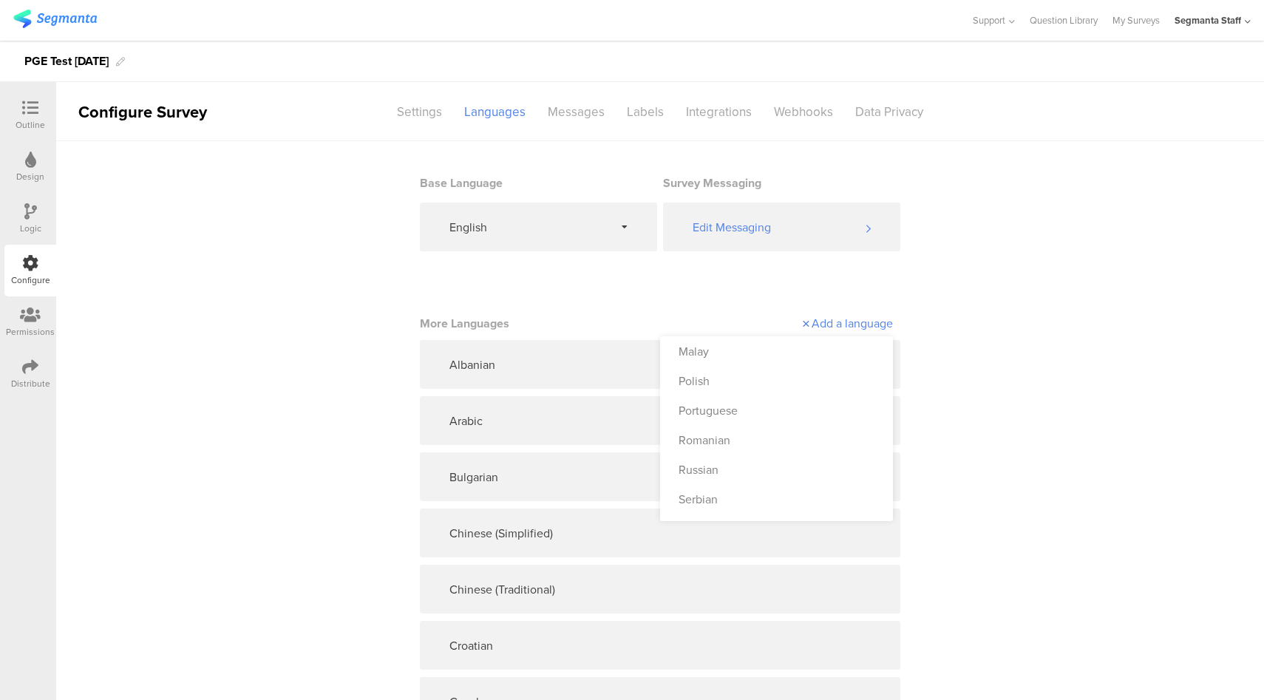
click at [773, 350] on div "Malay" at bounding box center [776, 351] width 233 height 30
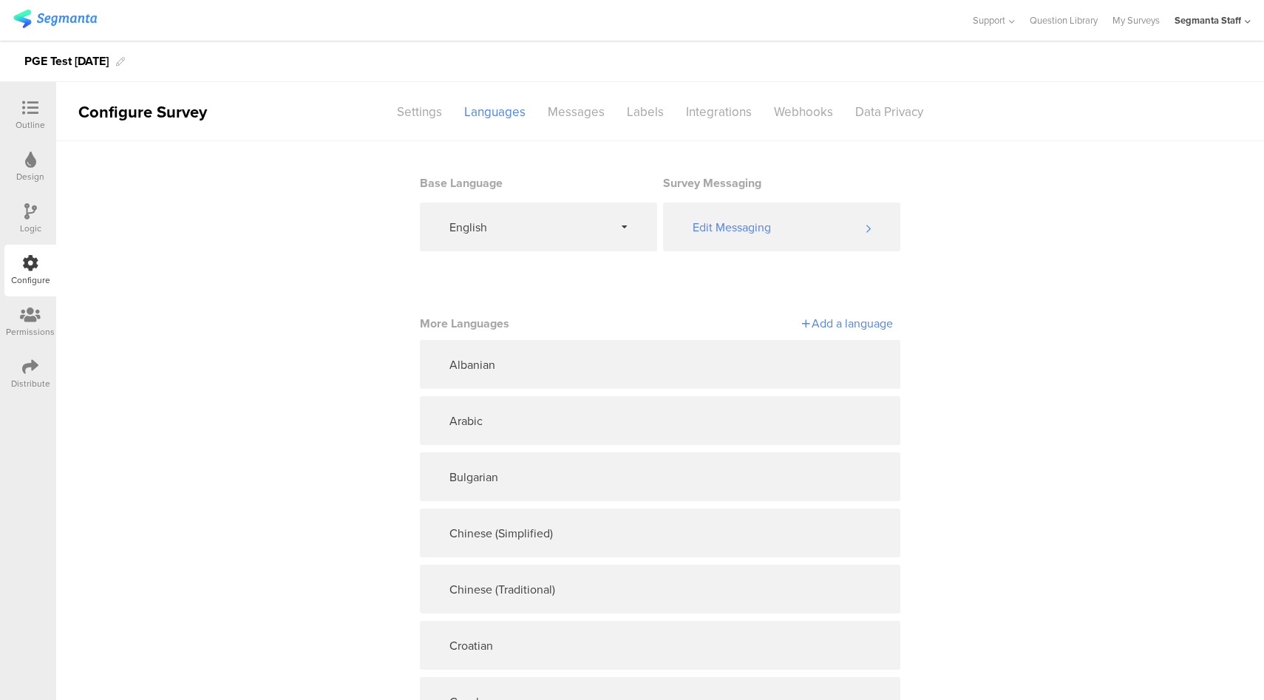
click at [836, 319] on div "Add a language" at bounding box center [776, 323] width 233 height 17
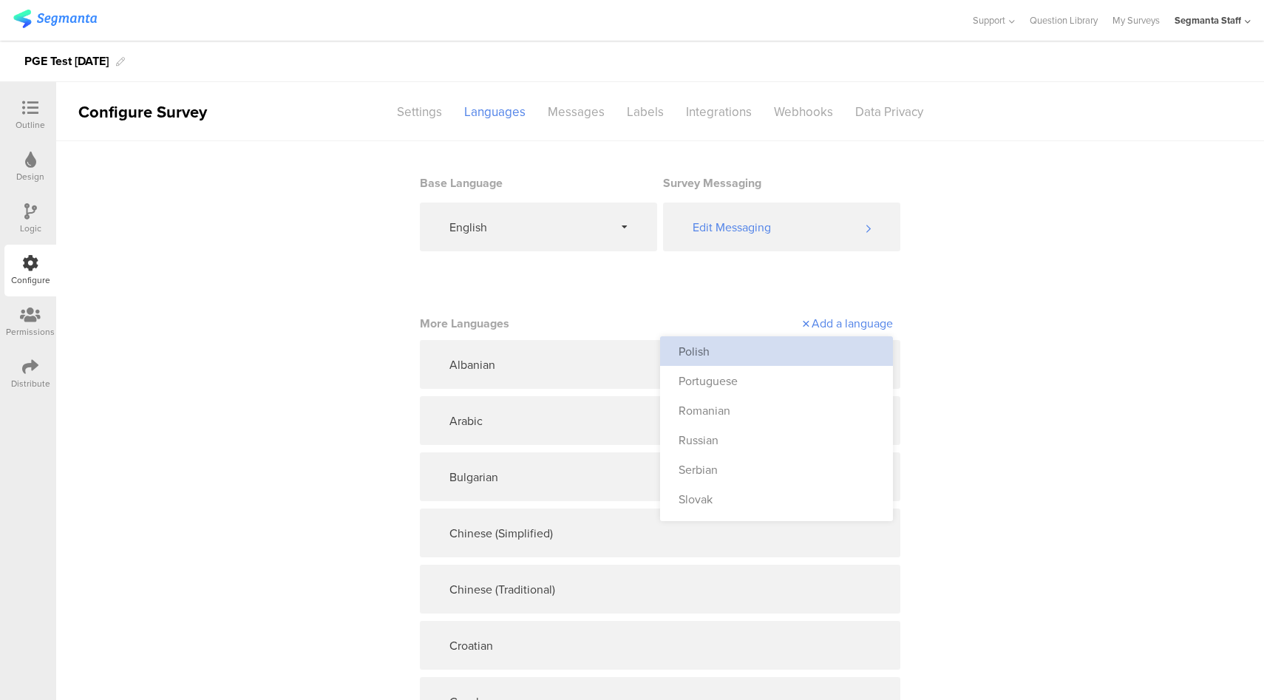
click at [784, 356] on div "Polish" at bounding box center [776, 351] width 233 height 30
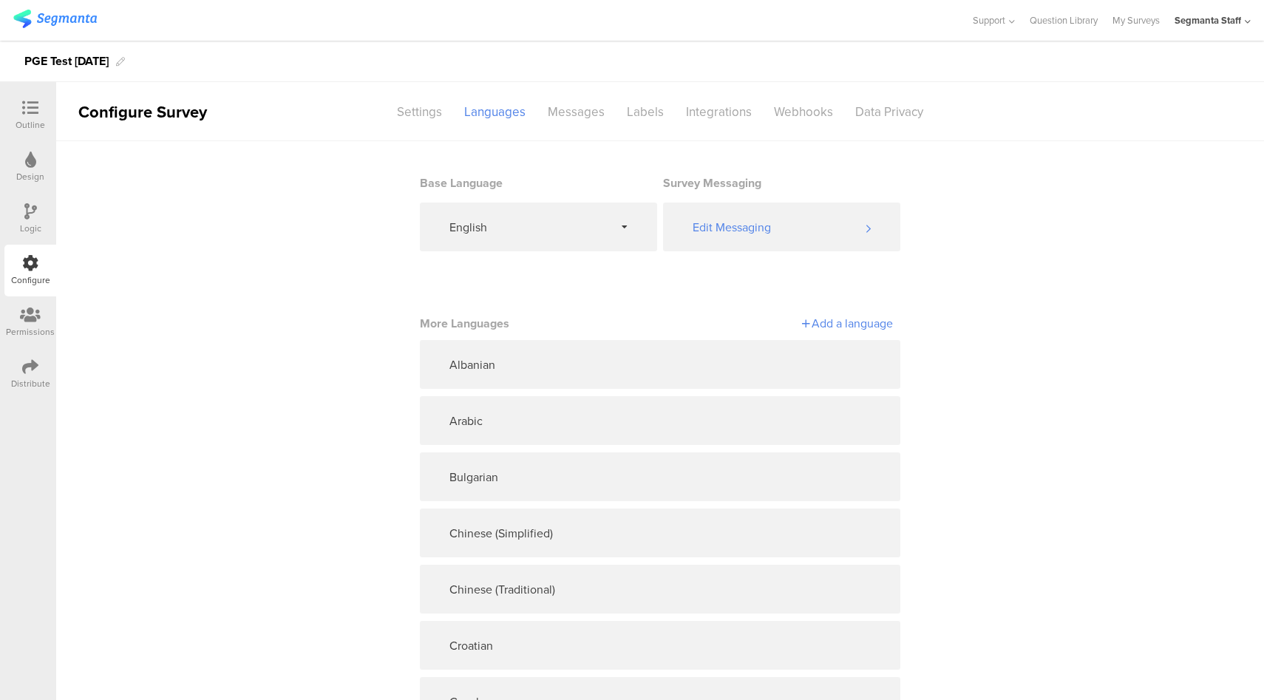
click at [869, 325] on div "Add a language" at bounding box center [776, 323] width 233 height 17
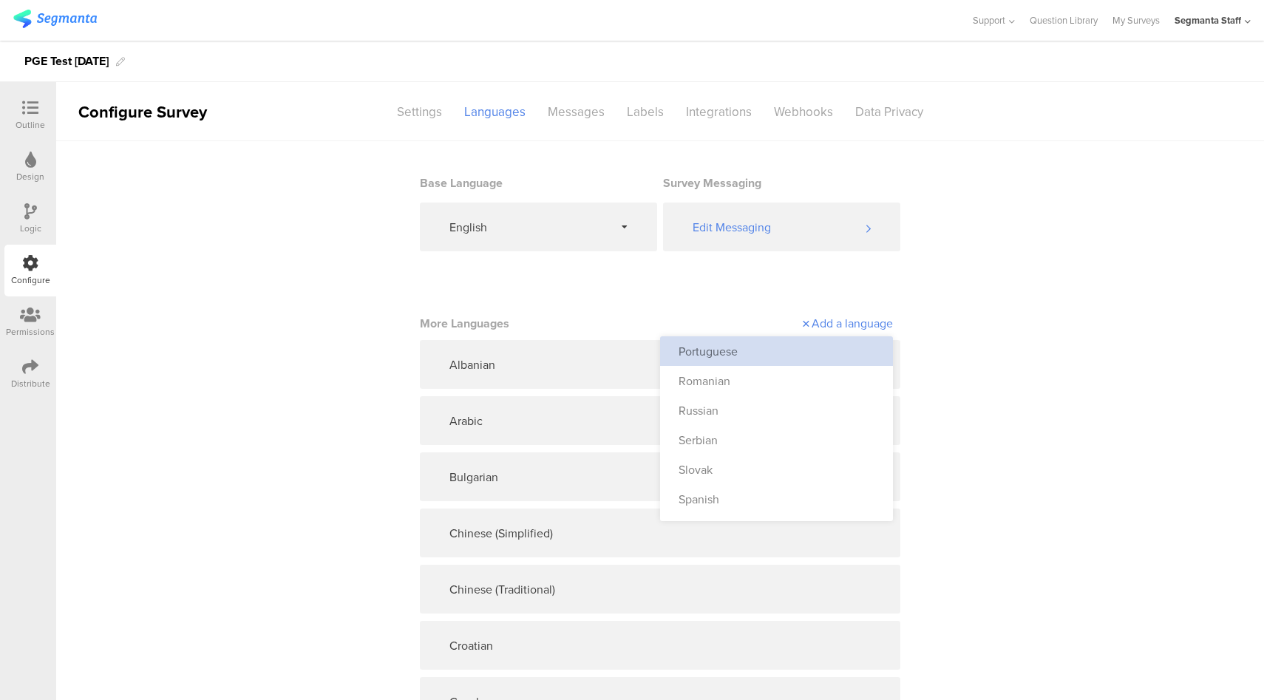
click at [780, 353] on div "Portuguese" at bounding box center [776, 351] width 233 height 30
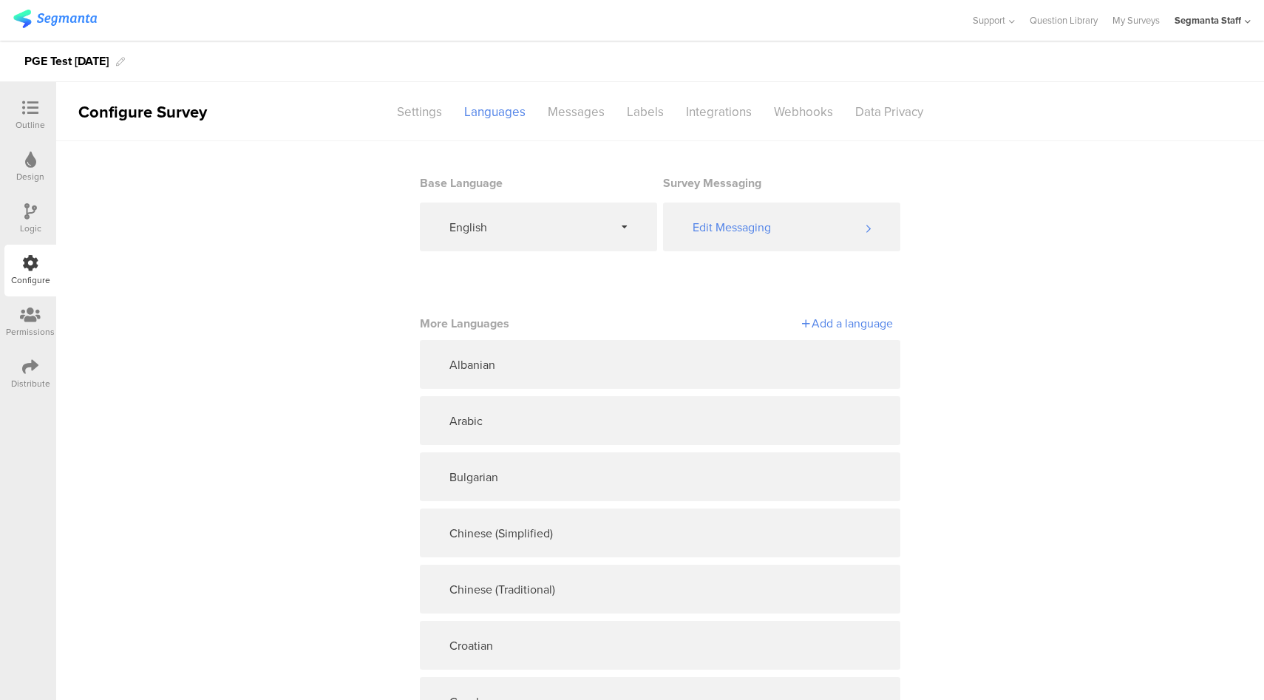
click at [835, 326] on div "Add a language" at bounding box center [776, 323] width 233 height 17
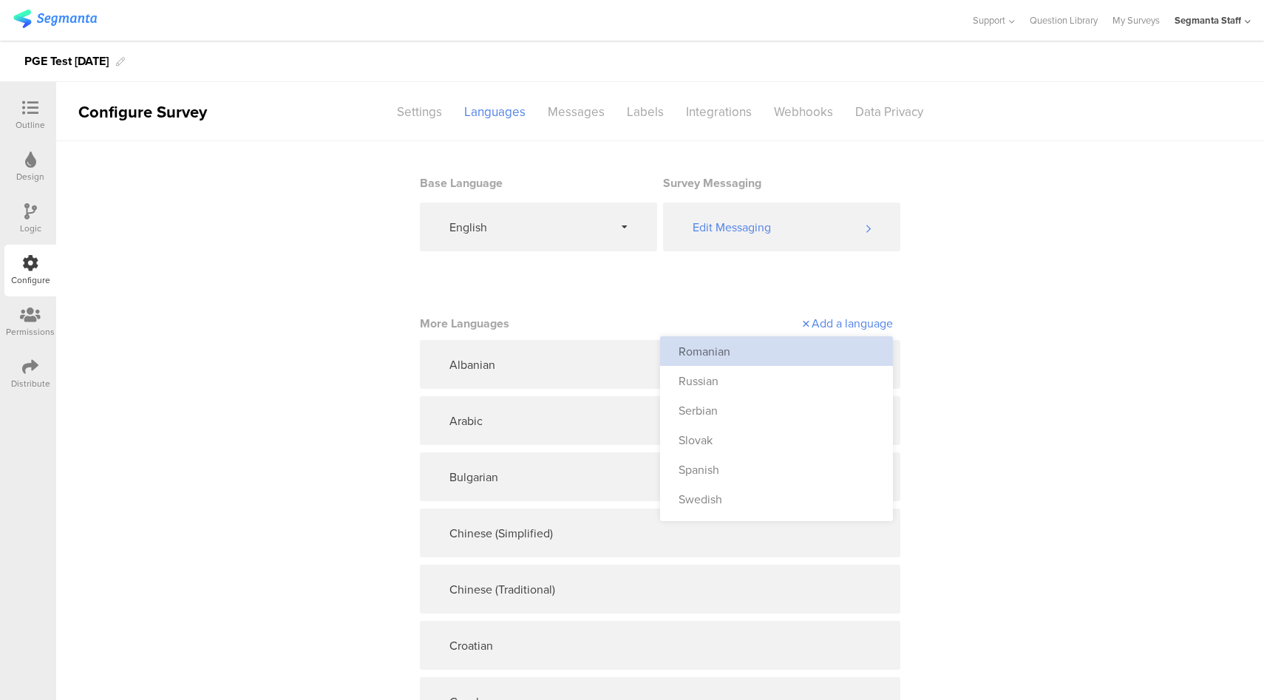
click at [791, 357] on div "Romanian" at bounding box center [776, 351] width 233 height 30
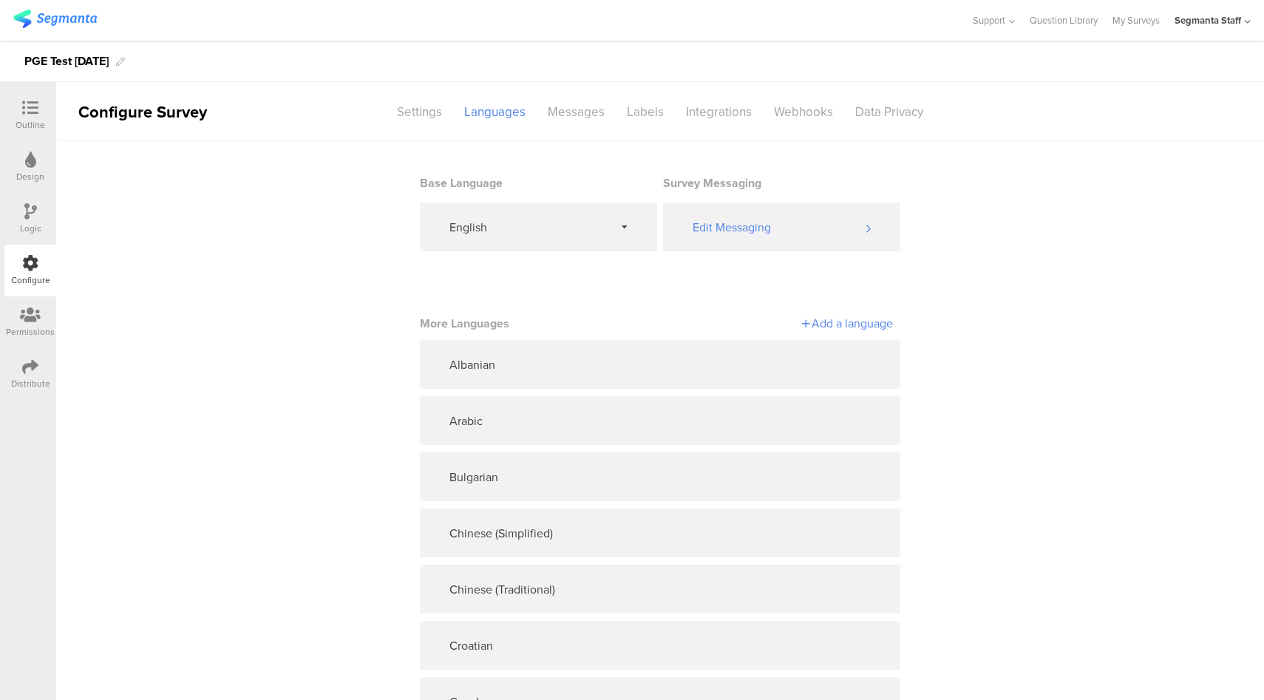
click at [842, 325] on div "Add a language" at bounding box center [776, 323] width 233 height 17
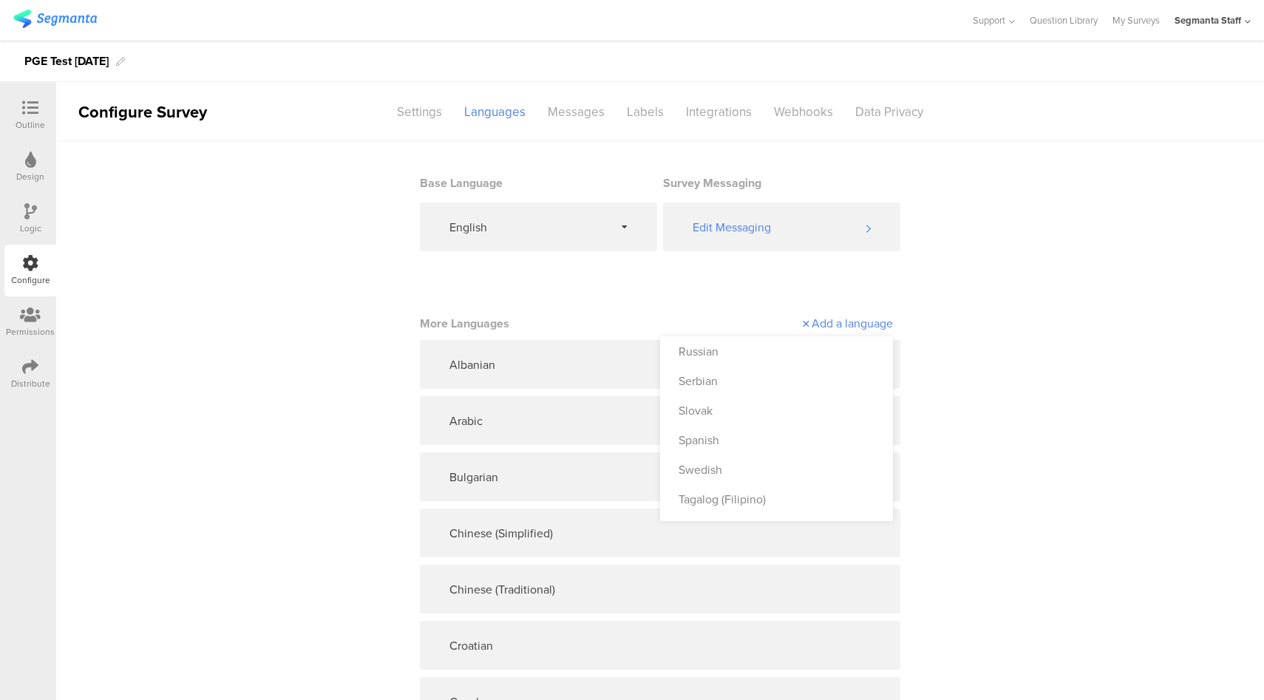
click at [785, 342] on div "Russian" at bounding box center [776, 351] width 233 height 30
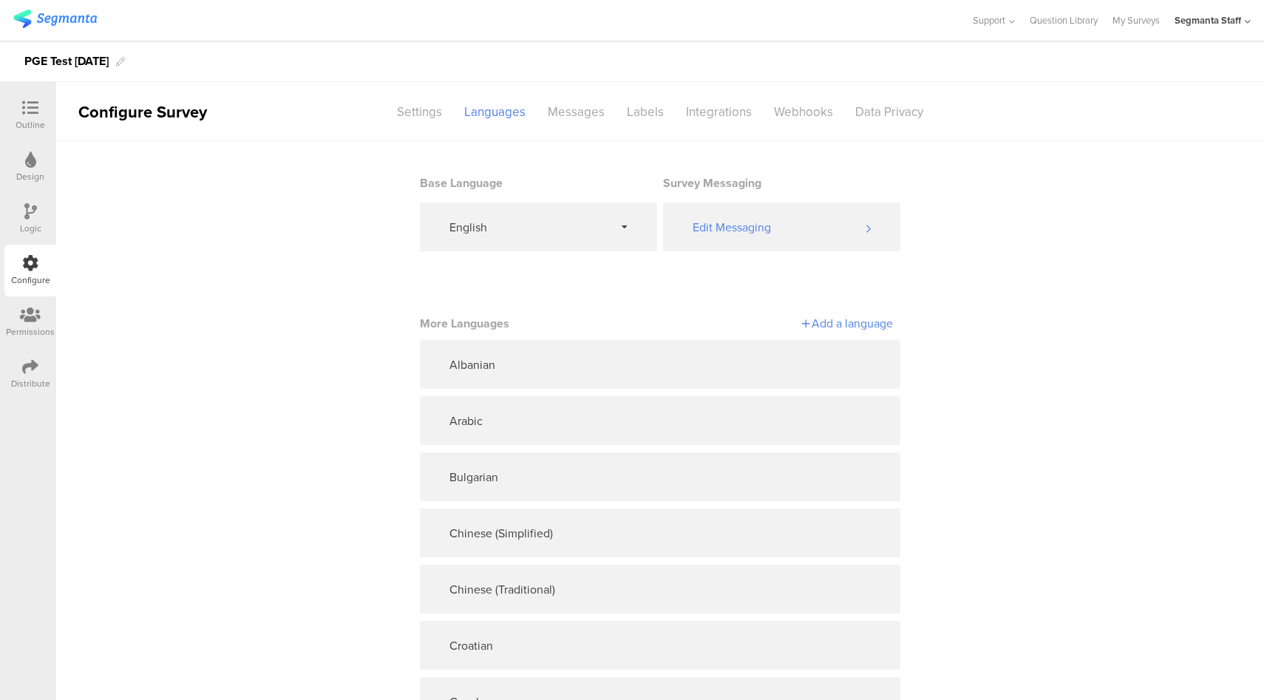
drag, startPoint x: 822, startPoint y: 327, endPoint x: 810, endPoint y: 335, distance: 14.4
click at [822, 326] on div "Add a language" at bounding box center [776, 323] width 233 height 17
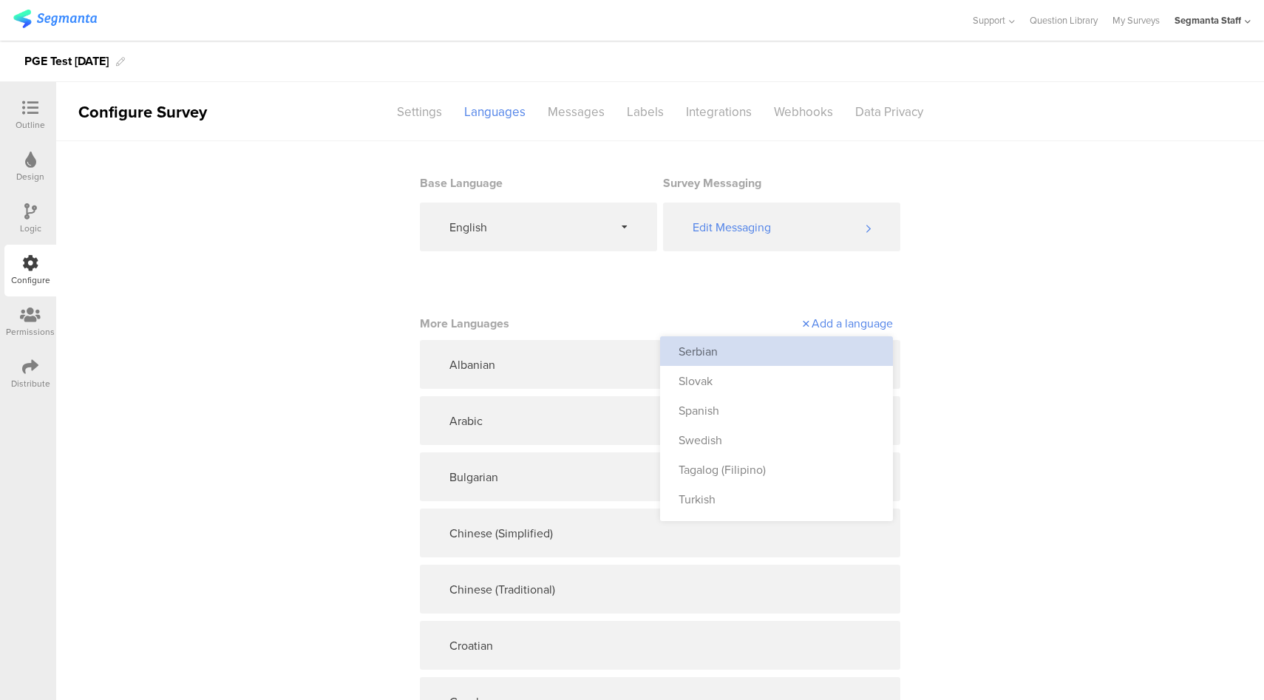
click at [786, 353] on div "Serbian" at bounding box center [776, 351] width 233 height 30
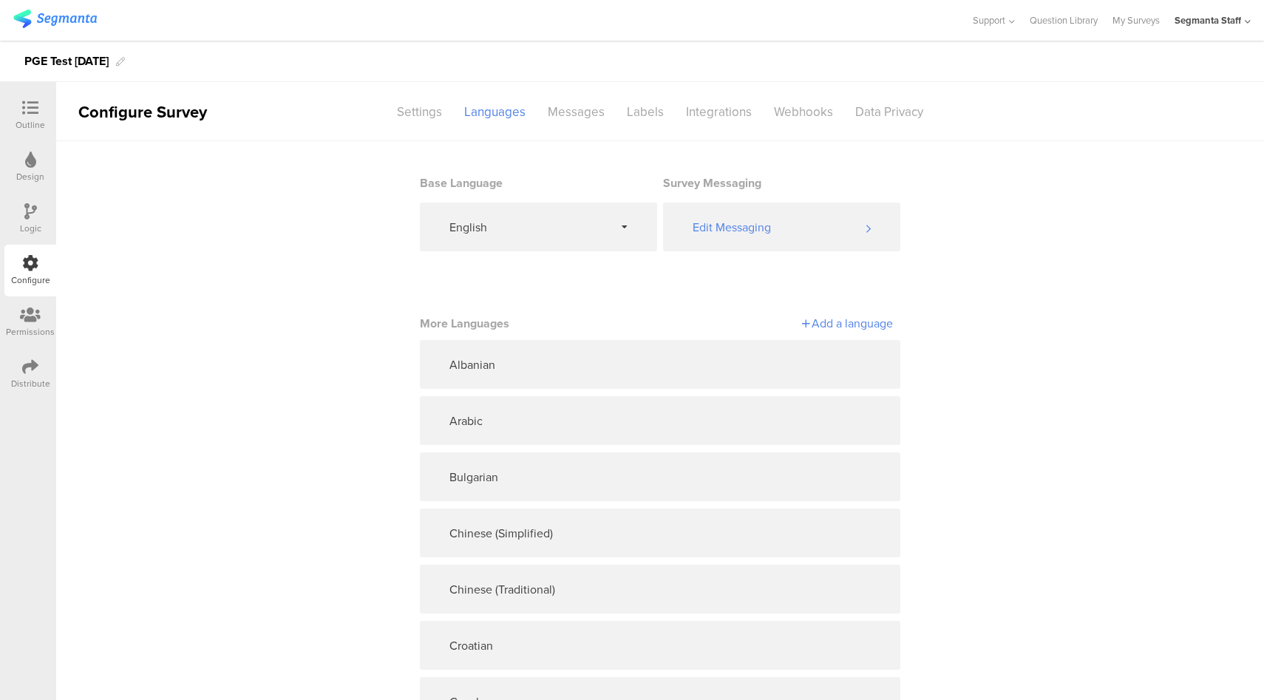
click at [837, 327] on div "Add a language" at bounding box center [776, 323] width 233 height 17
click at [790, 353] on div "Slovak" at bounding box center [776, 351] width 233 height 30
click at [821, 330] on div "Add a language" at bounding box center [776, 323] width 233 height 17
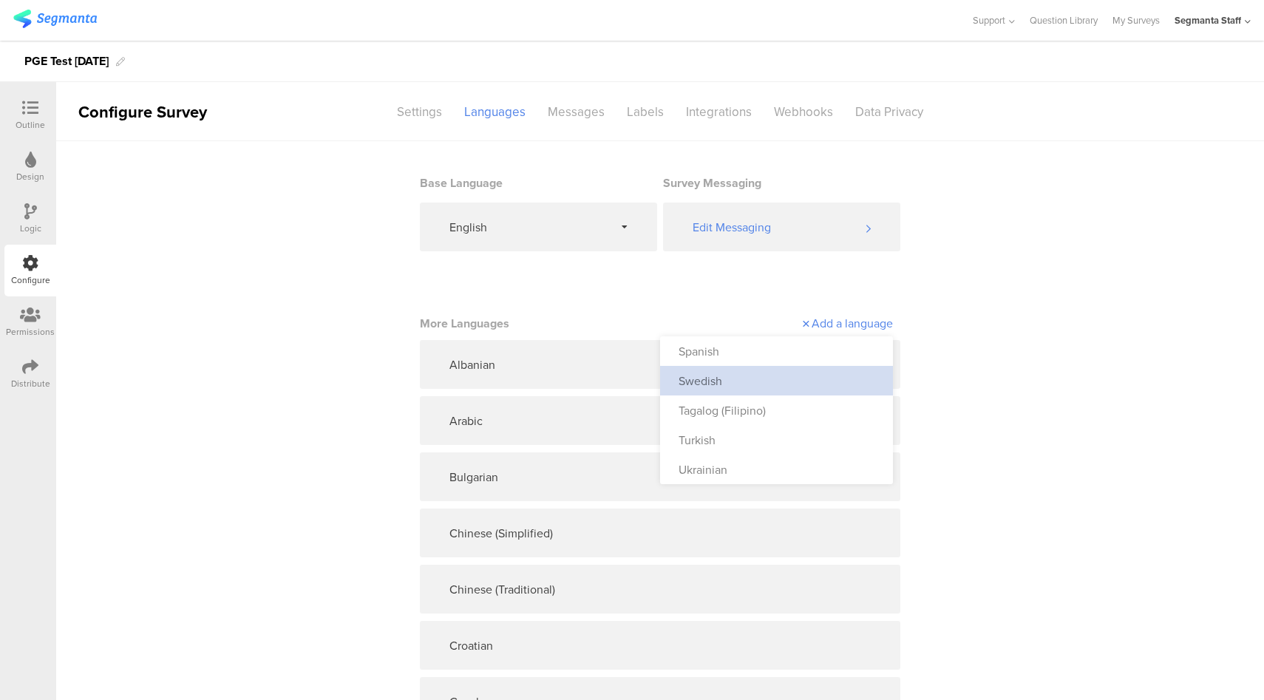
click at [789, 372] on div "Swedish" at bounding box center [776, 381] width 233 height 30
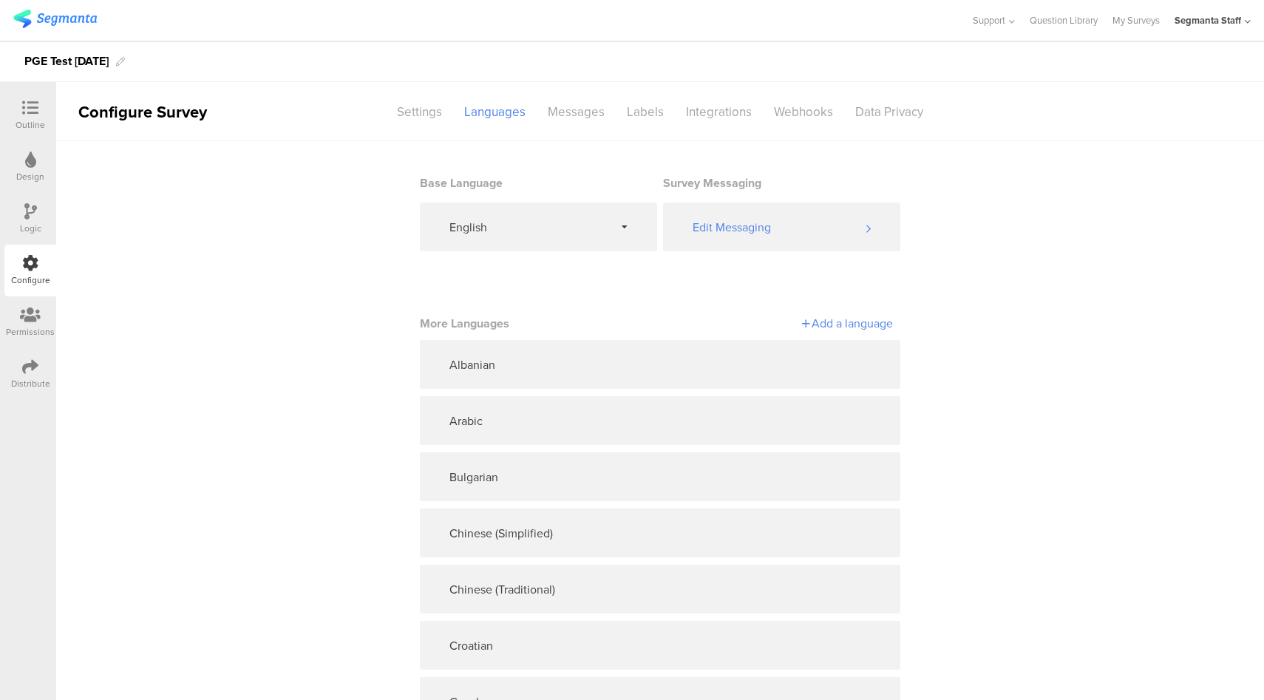
click at [839, 328] on div "Add a language" at bounding box center [776, 323] width 233 height 17
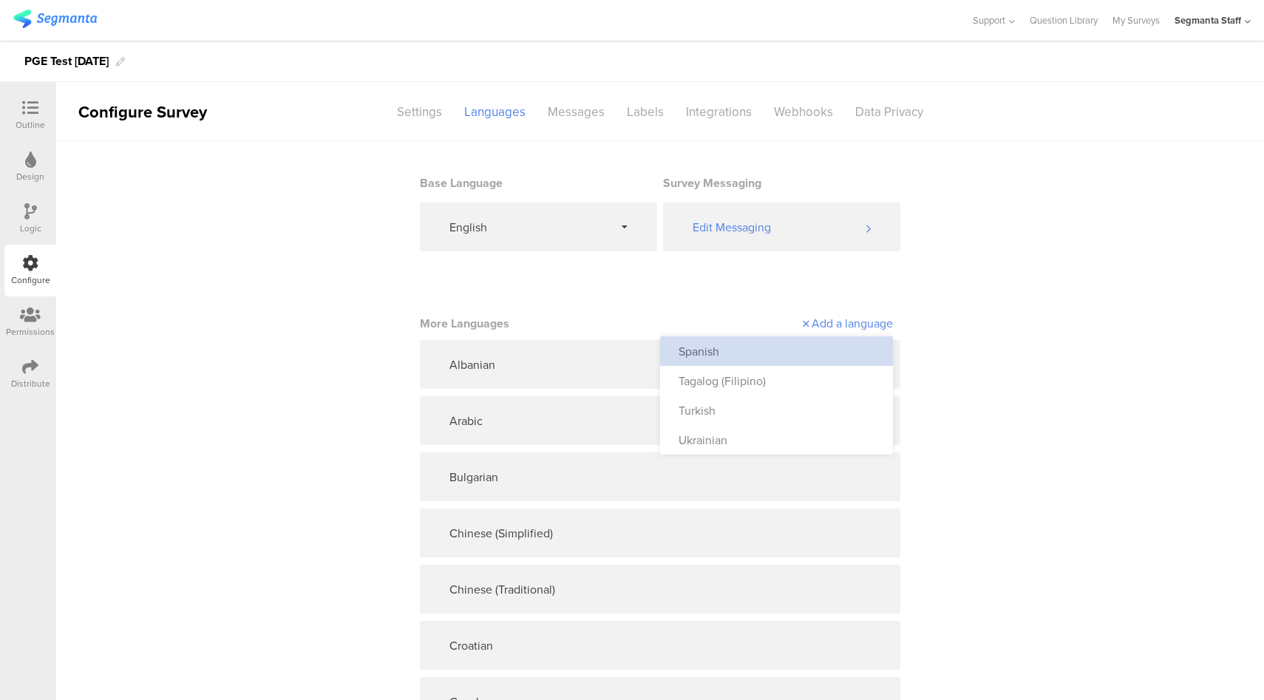
click at [767, 353] on div "Spanish" at bounding box center [776, 351] width 233 height 30
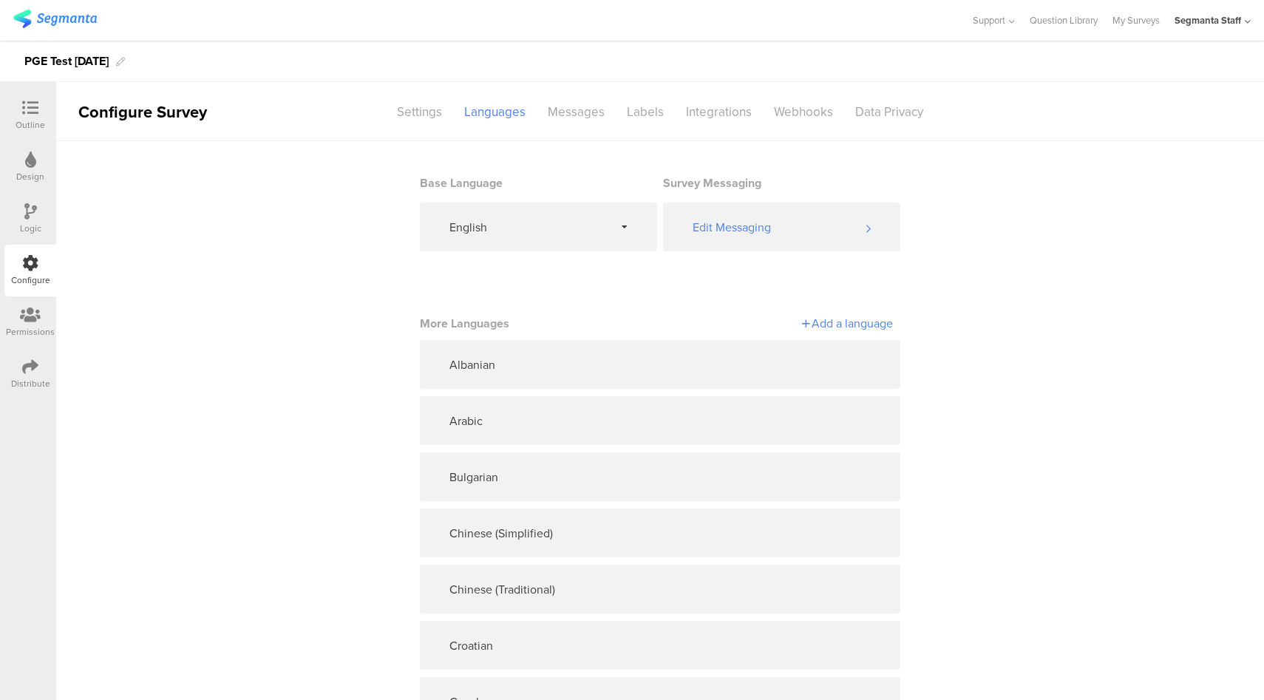
click at [851, 330] on div "Add a language" at bounding box center [776, 323] width 233 height 17
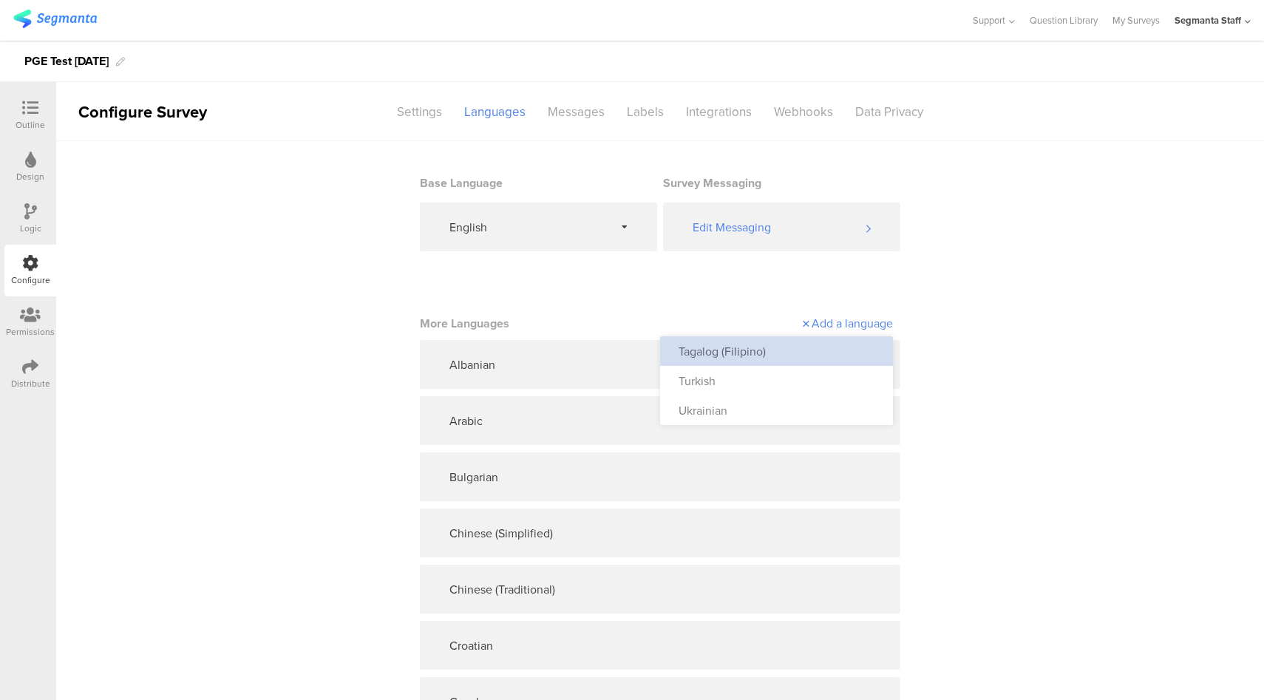
click at [815, 357] on div "Tagalog (Filipino)" at bounding box center [776, 351] width 233 height 30
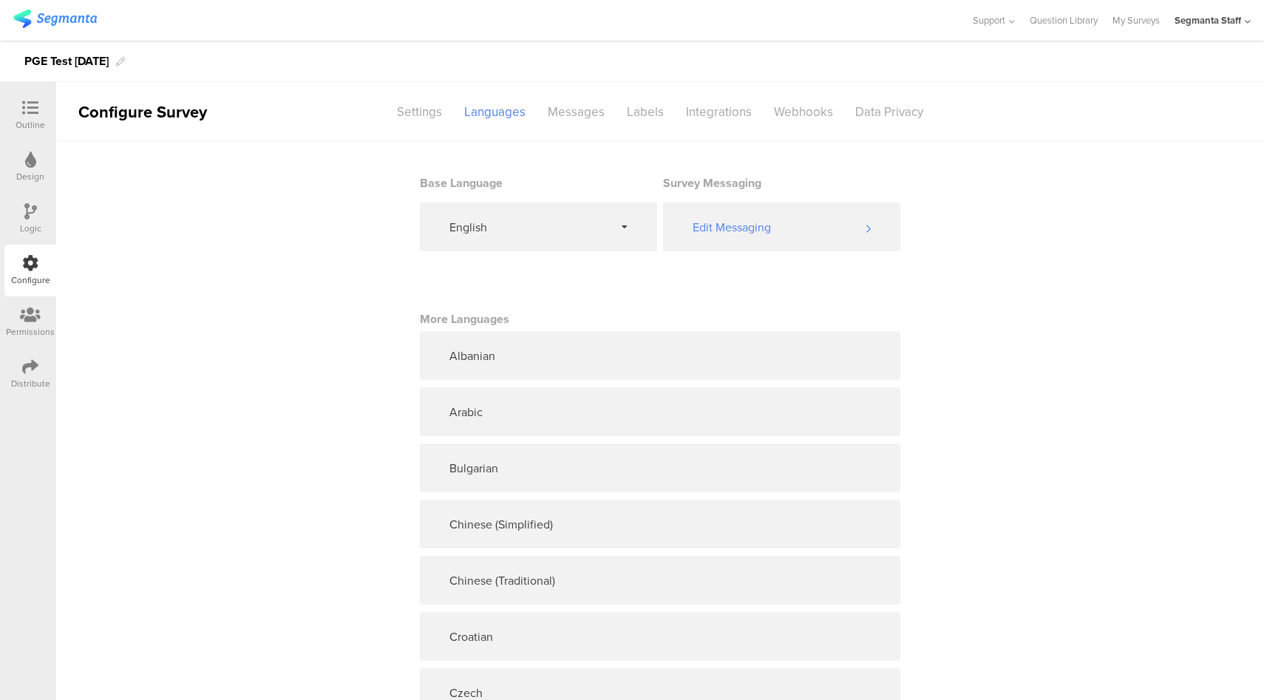
click at [13, 371] on div "Distribute" at bounding box center [30, 374] width 52 height 52
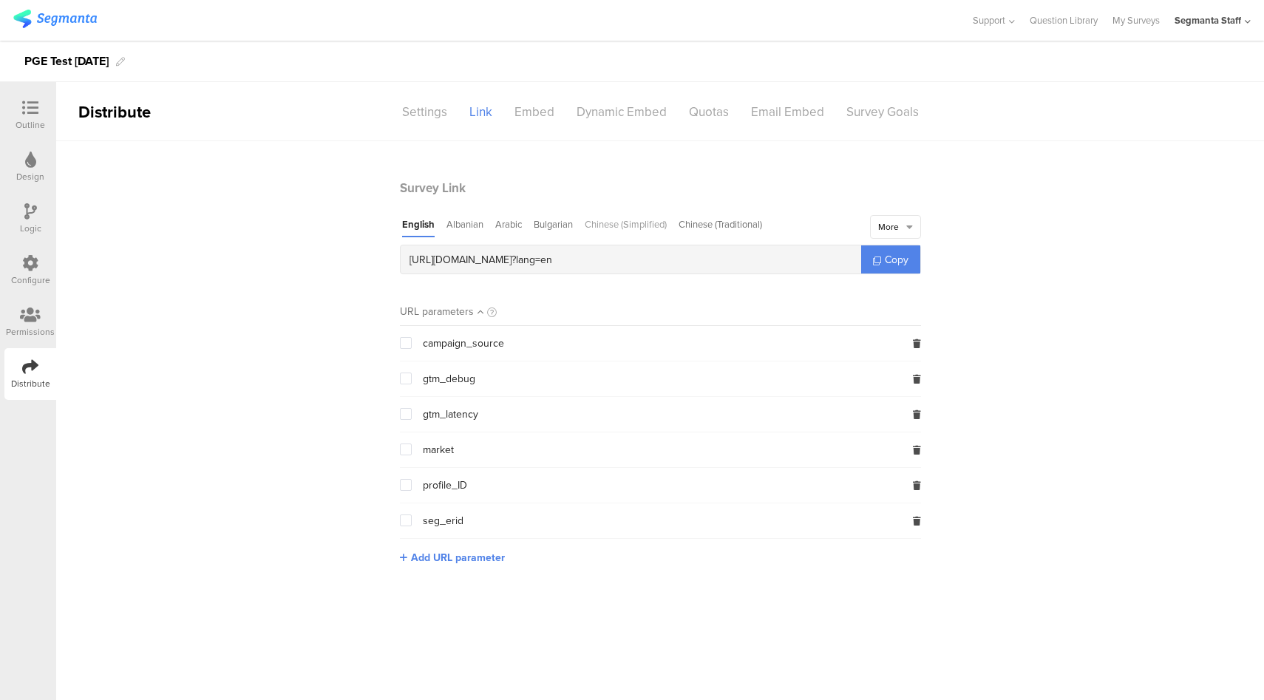
click at [640, 218] on div "Chinese (Simplified)" at bounding box center [626, 227] width 82 height 20
click at [736, 223] on div "Chinese (Traditional)" at bounding box center [722, 227] width 84 height 20
click at [905, 223] on div "More" at bounding box center [895, 227] width 51 height 24
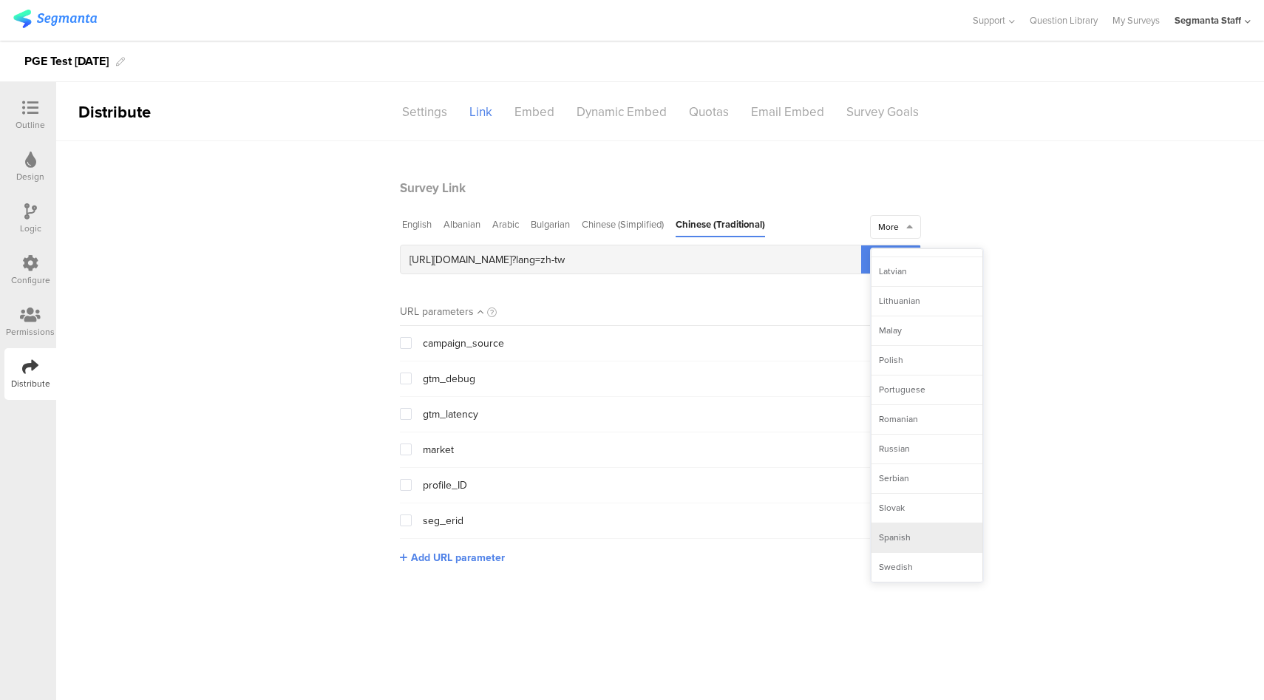
scroll to position [466, 0]
click at [929, 498] on div "Spanish" at bounding box center [927, 508] width 111 height 30
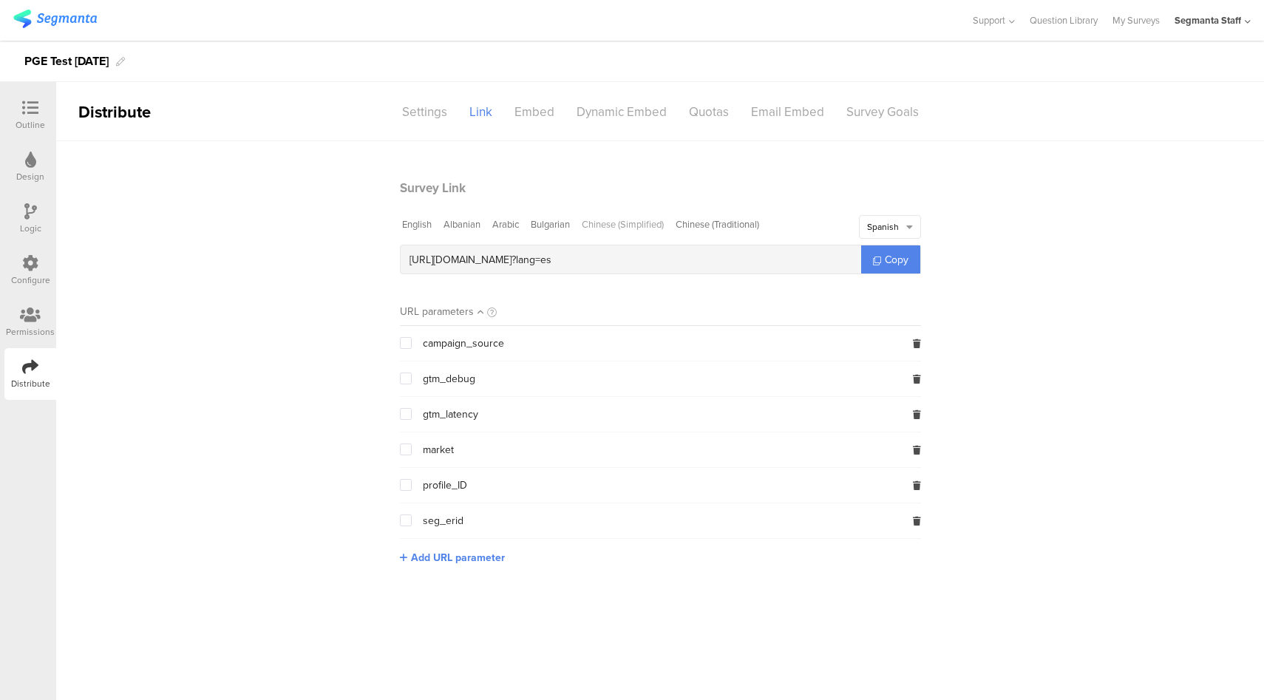
click at [638, 223] on div "Chinese (Simplified)" at bounding box center [623, 227] width 82 height 20
click at [24, 271] on div at bounding box center [30, 264] width 16 height 18
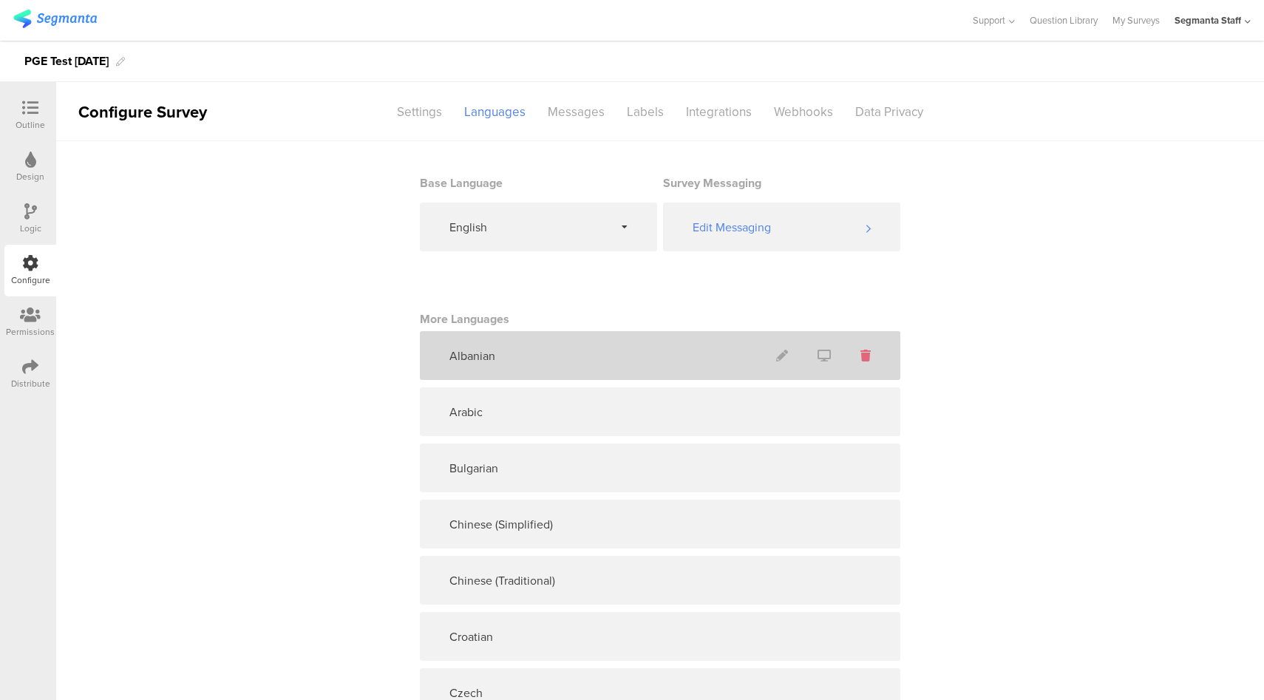
click at [861, 356] on icon at bounding box center [866, 356] width 10 height 12
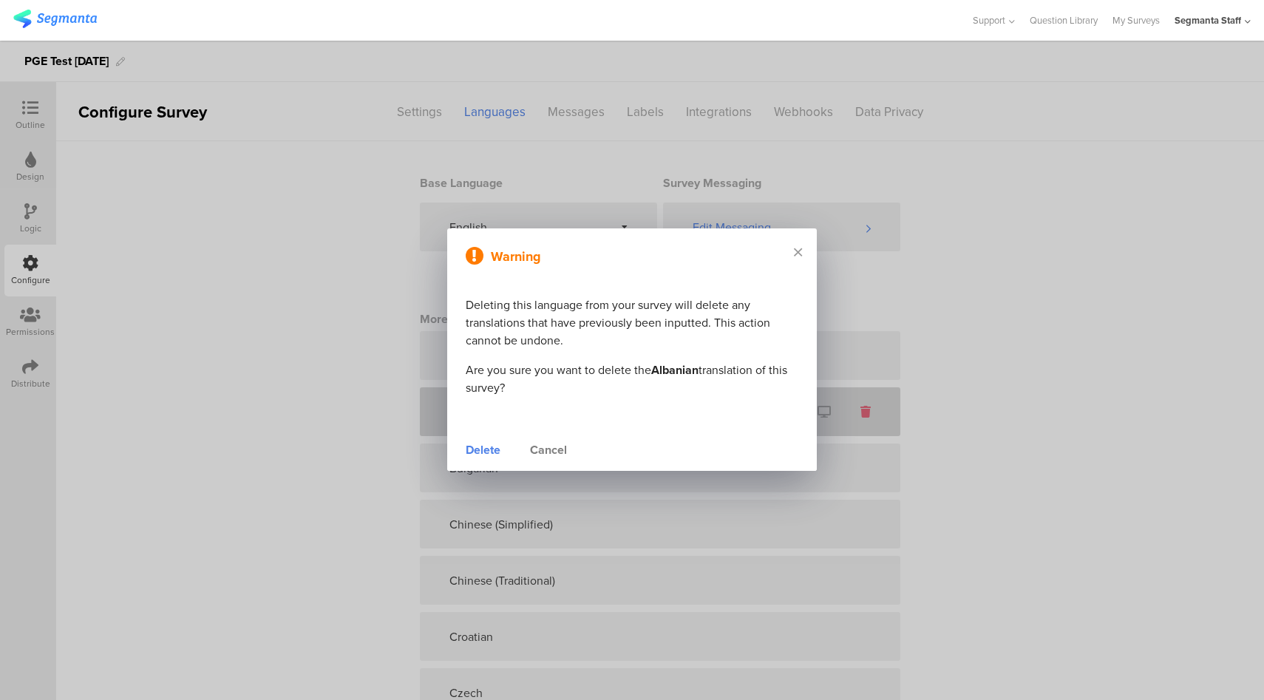
drag, startPoint x: 554, startPoint y: 448, endPoint x: 878, endPoint y: 410, distance: 326.1
click at [555, 447] on div "Cancel" at bounding box center [548, 450] width 37 height 18
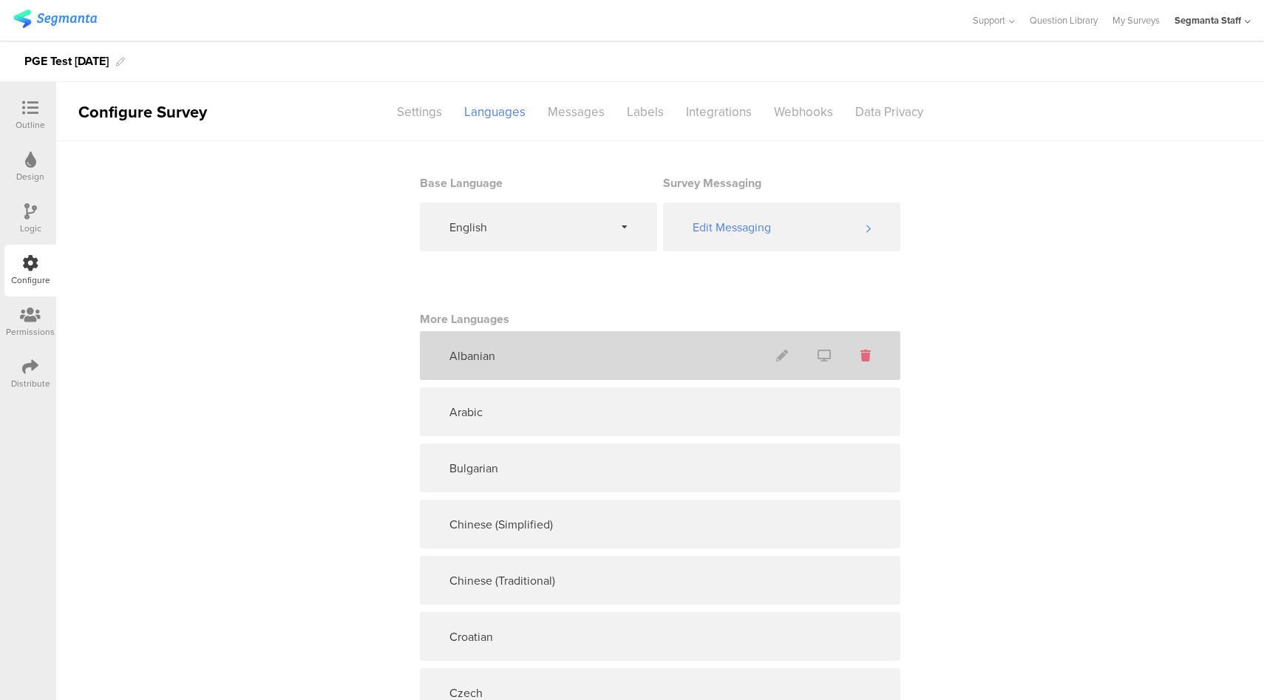
click at [862, 357] on icon at bounding box center [866, 356] width 10 height 12
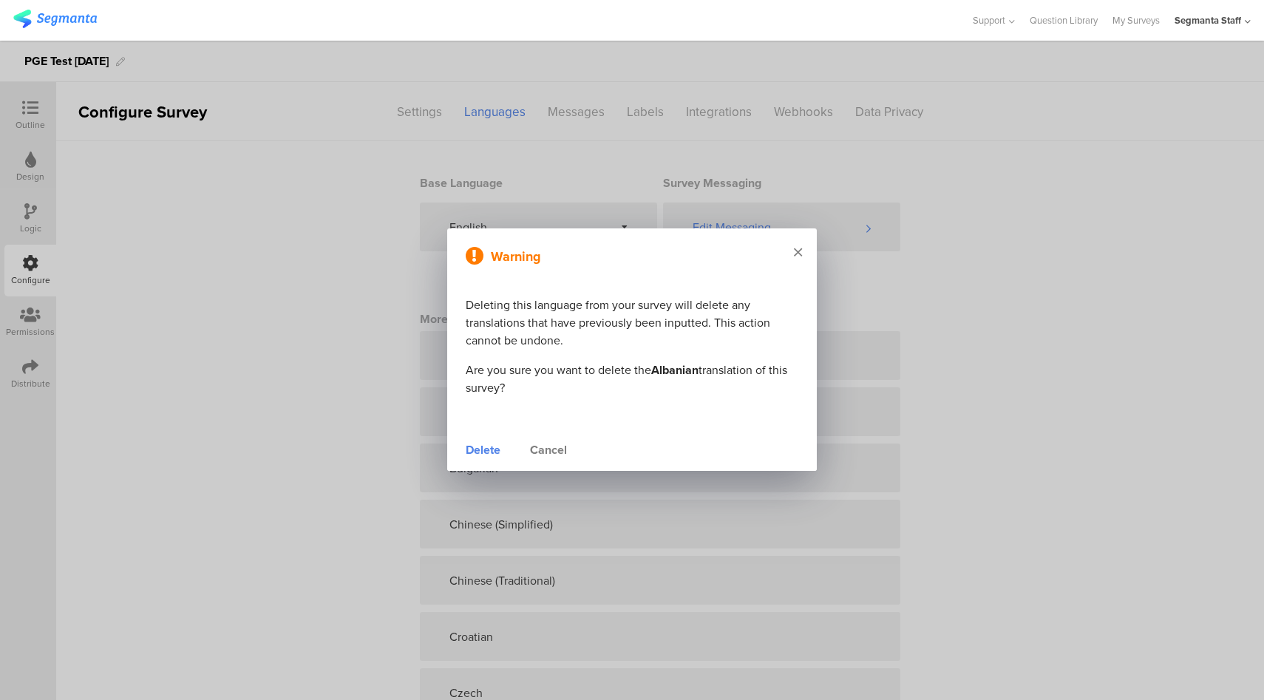
click at [799, 256] on icon at bounding box center [798, 251] width 8 height 13
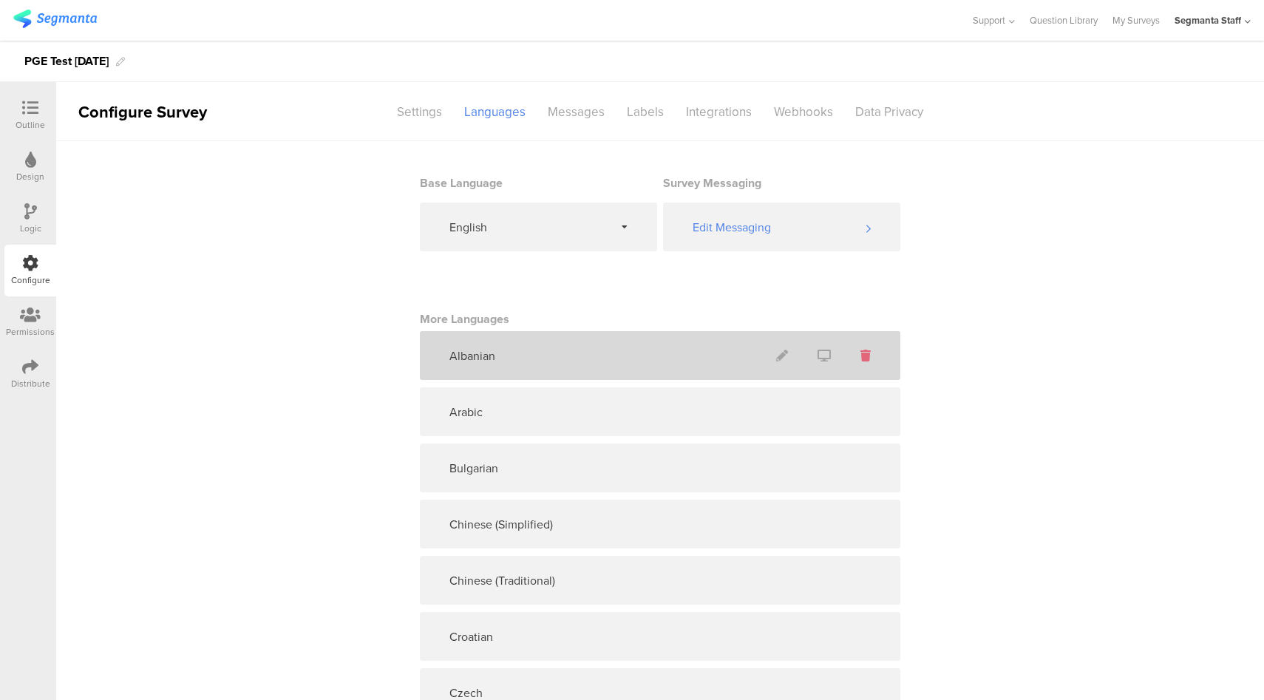
click at [861, 352] on icon at bounding box center [866, 356] width 10 height 12
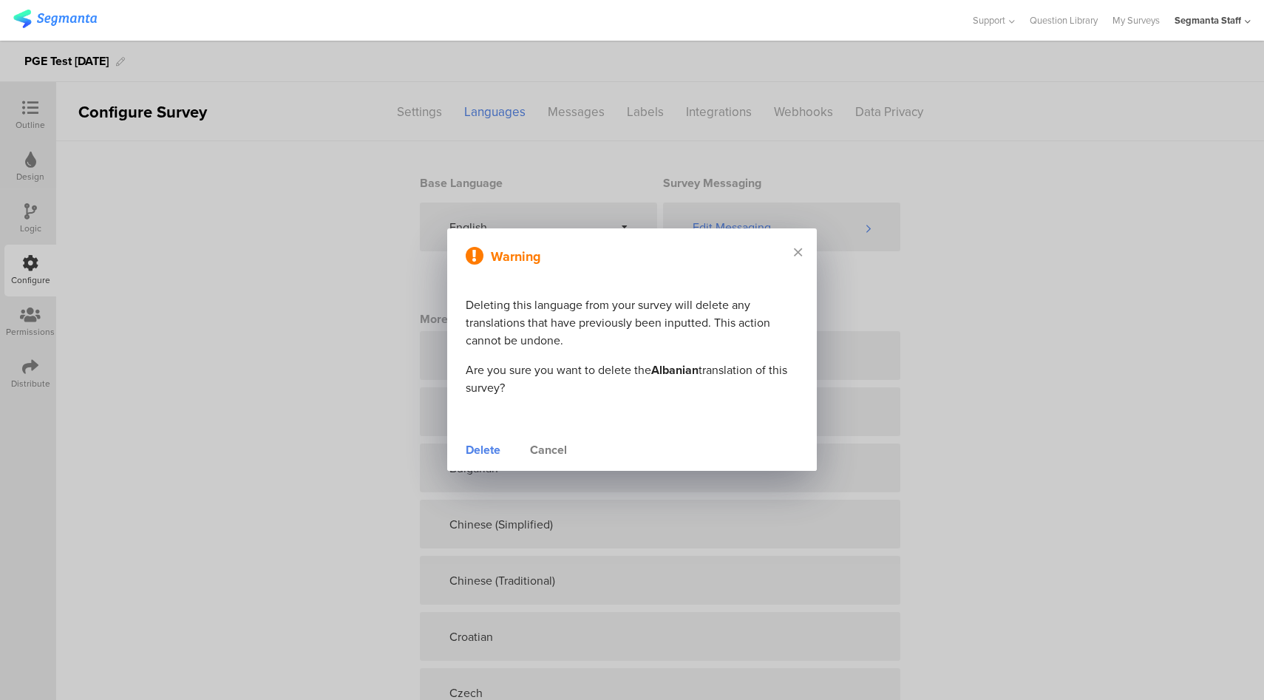
click at [485, 446] on div "Delete" at bounding box center [483, 450] width 35 height 18
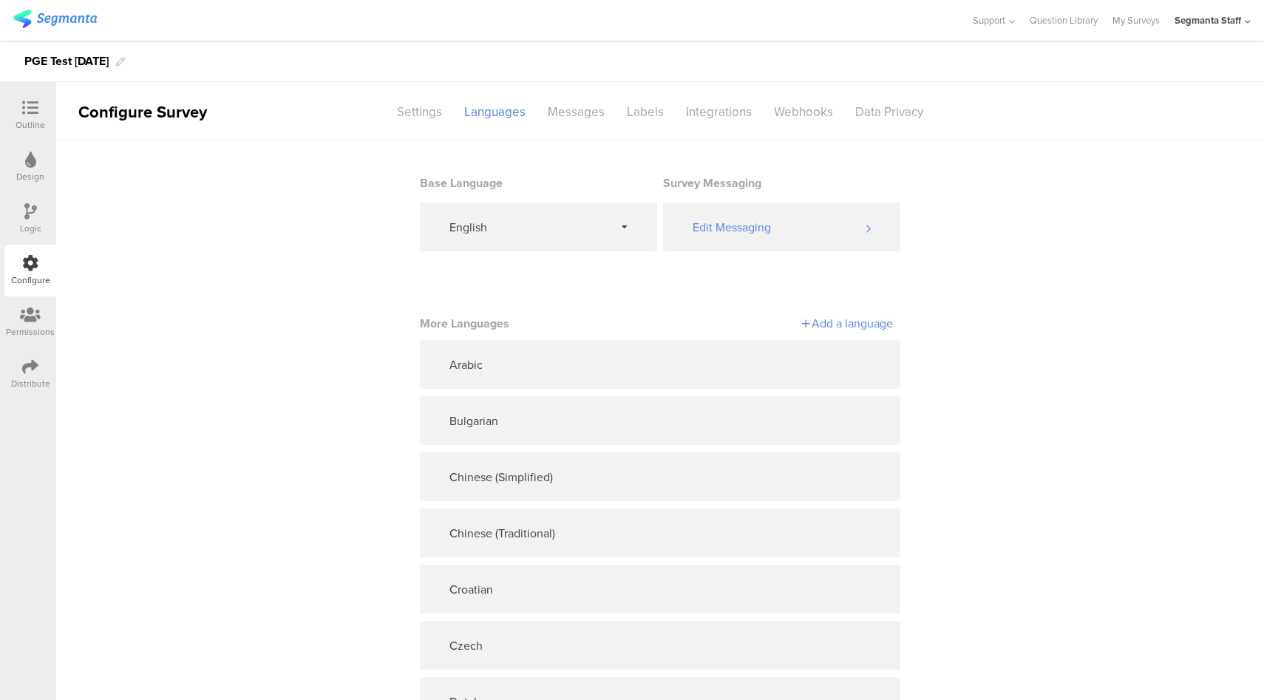
click at [859, 324] on div "Add a language" at bounding box center [776, 323] width 233 height 17
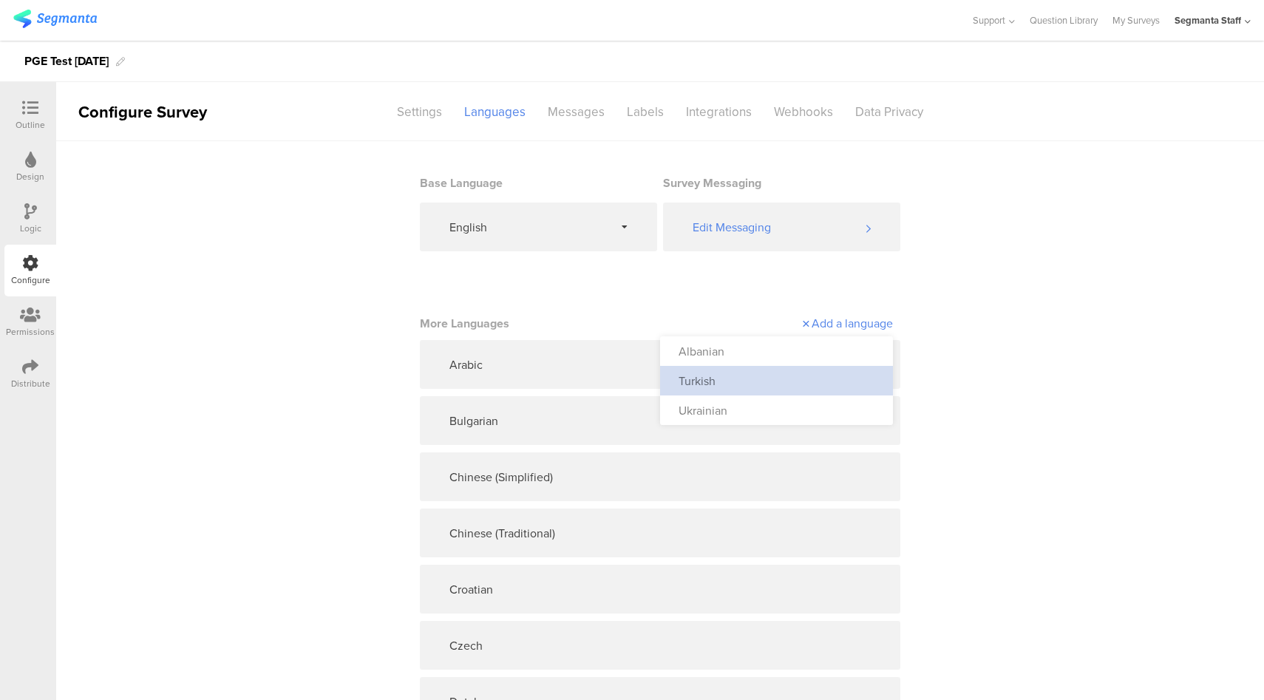
click at [767, 383] on div "Turkish" at bounding box center [776, 381] width 233 height 30
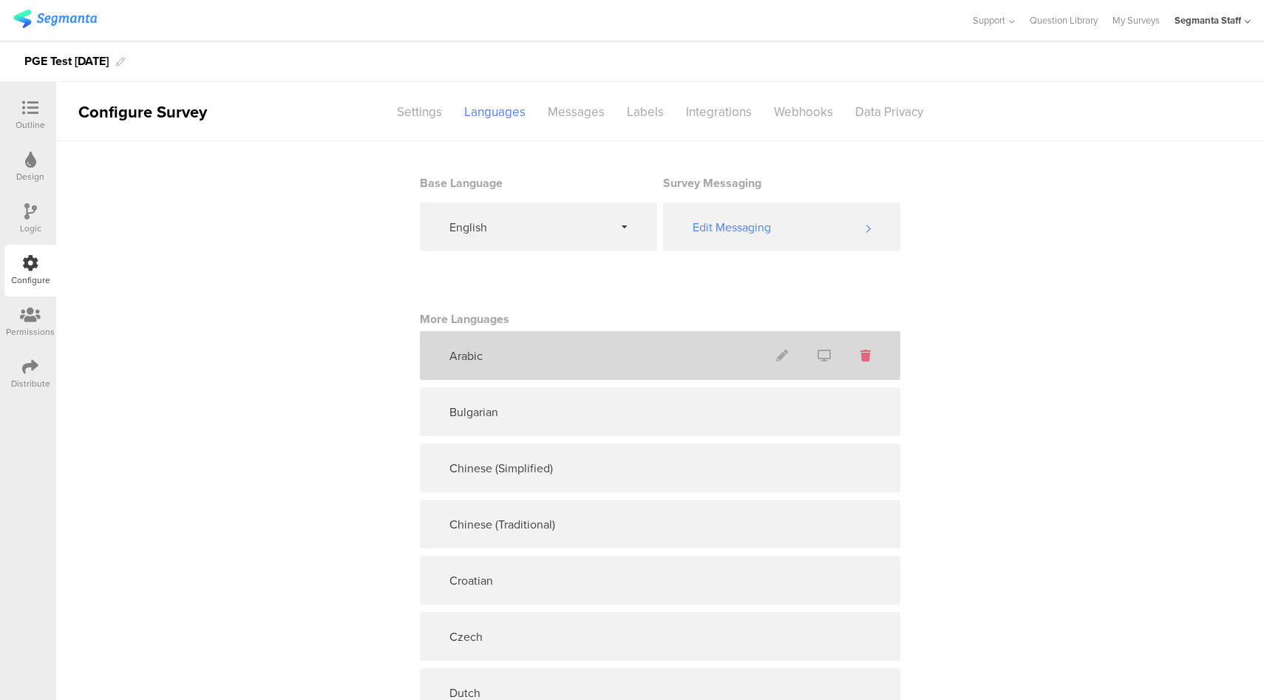
click at [863, 356] on icon at bounding box center [866, 356] width 10 height 12
click at [861, 356] on icon at bounding box center [866, 356] width 10 height 12
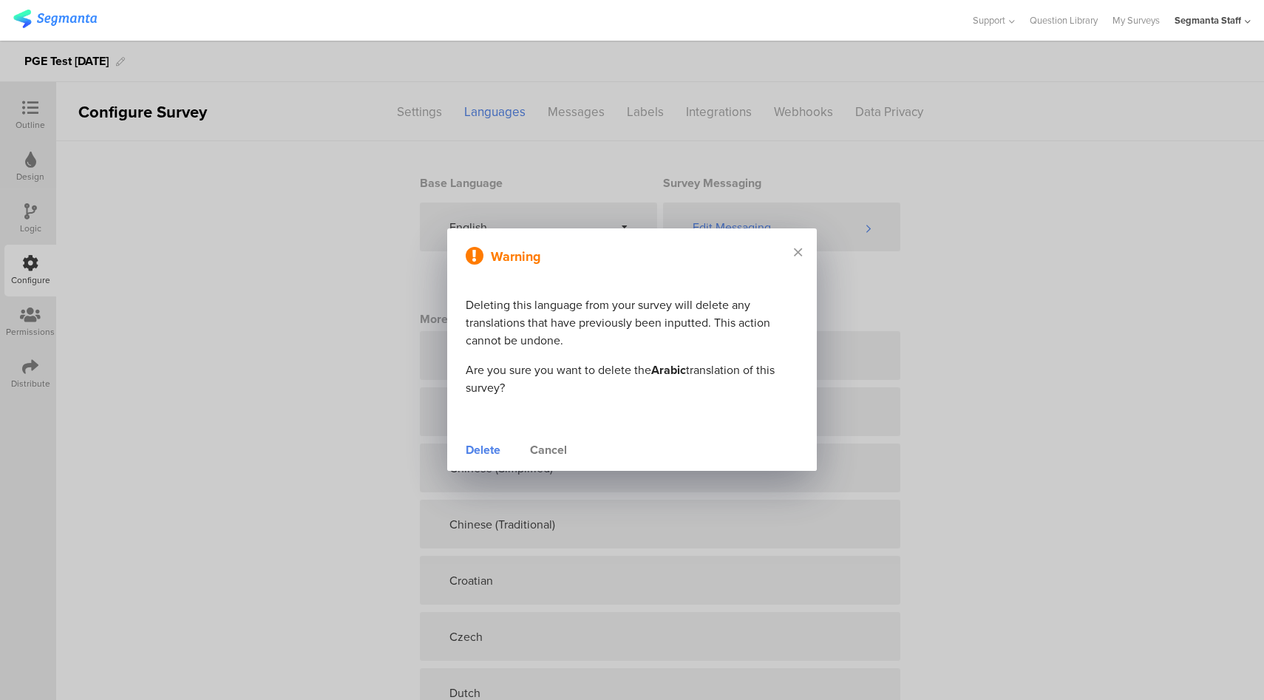
click at [493, 452] on div "Delete" at bounding box center [483, 450] width 35 height 18
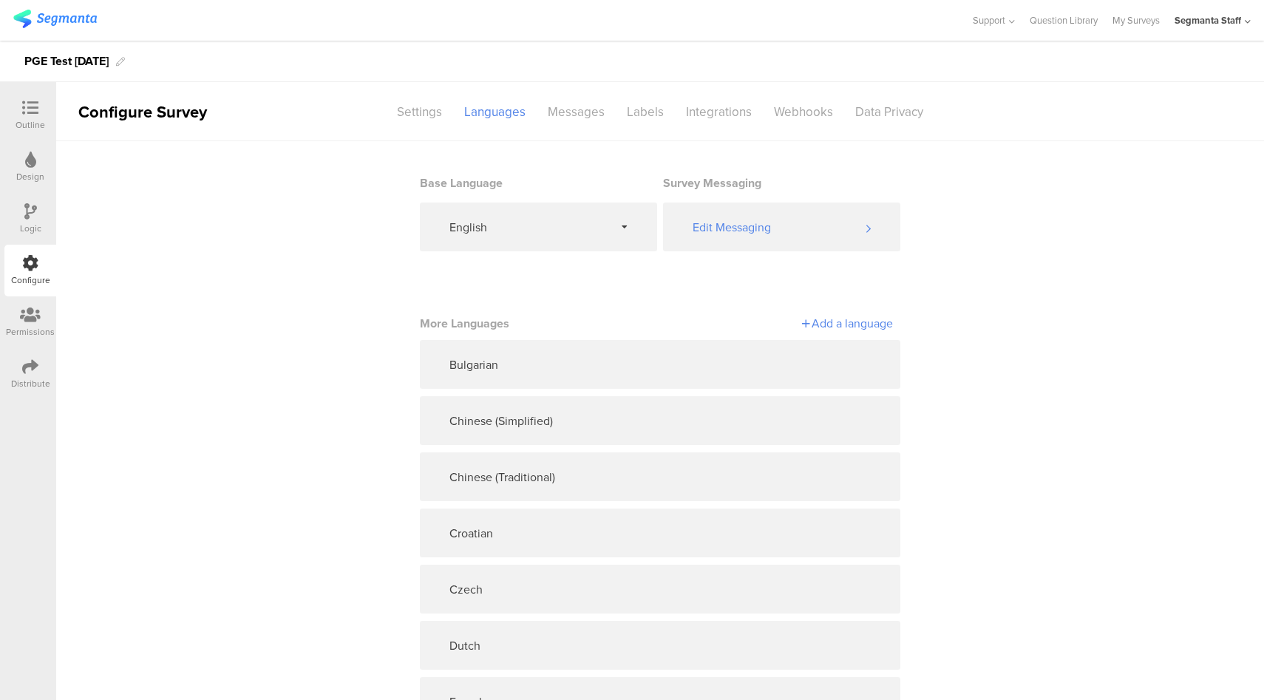
click at [861, 324] on div "Add a language" at bounding box center [776, 323] width 233 height 17
click at [807, 406] on div "Ukrainian" at bounding box center [776, 411] width 233 height 30
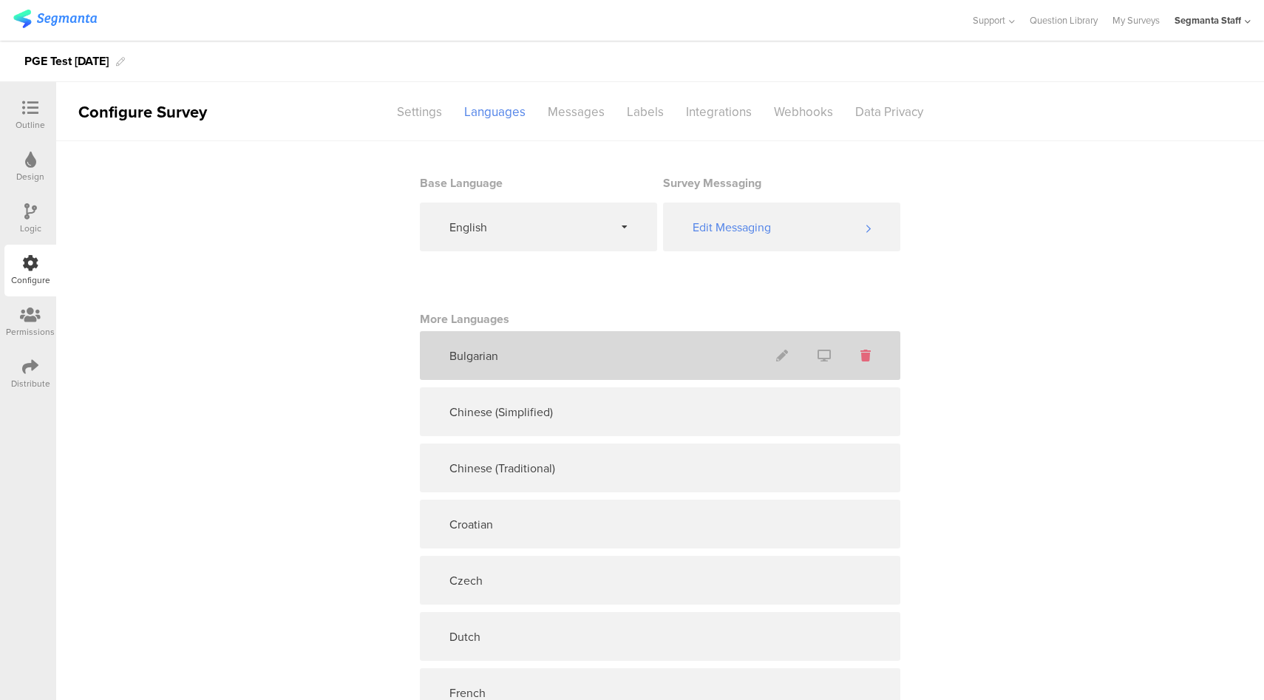
click at [861, 356] on icon at bounding box center [866, 356] width 10 height 12
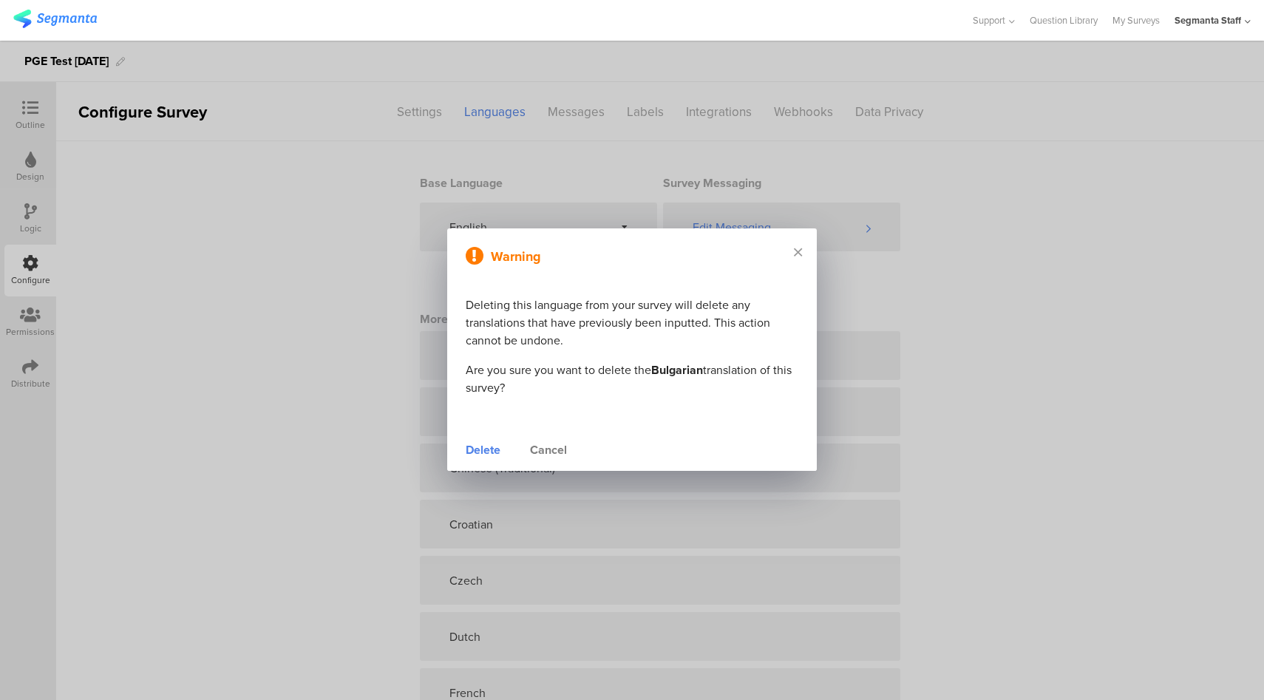
click at [472, 452] on div "Delete" at bounding box center [483, 450] width 35 height 18
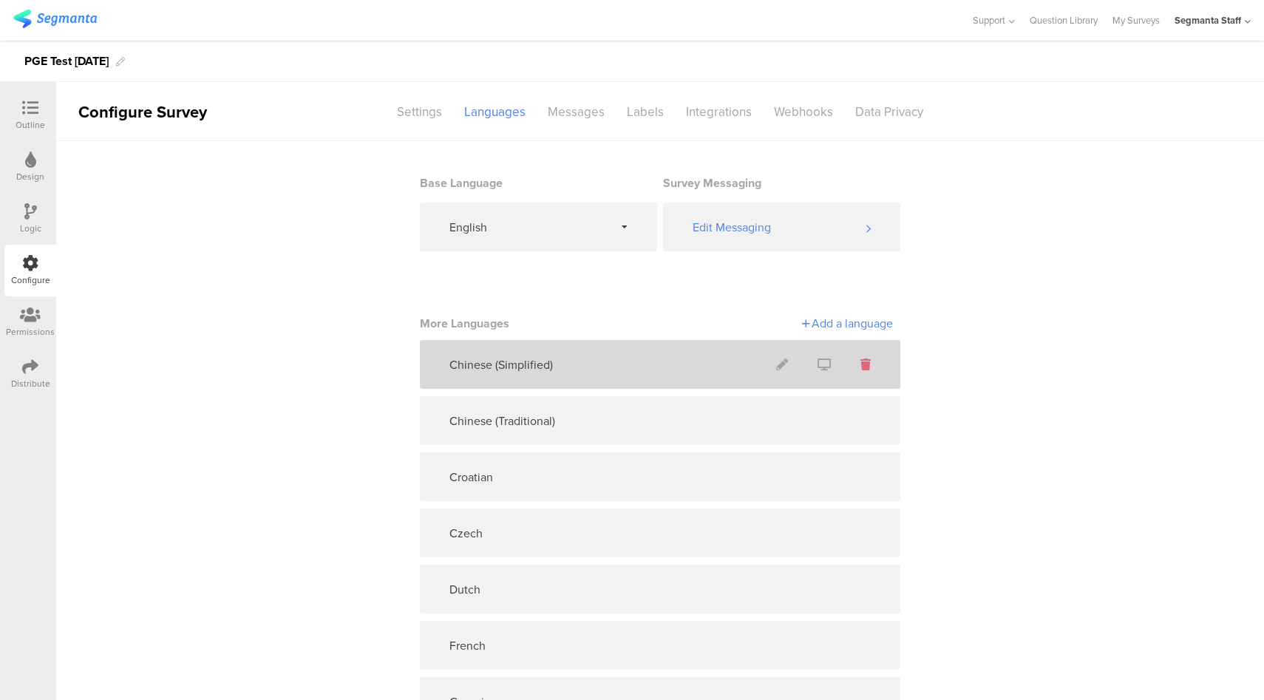
click at [861, 360] on icon at bounding box center [866, 365] width 10 height 12
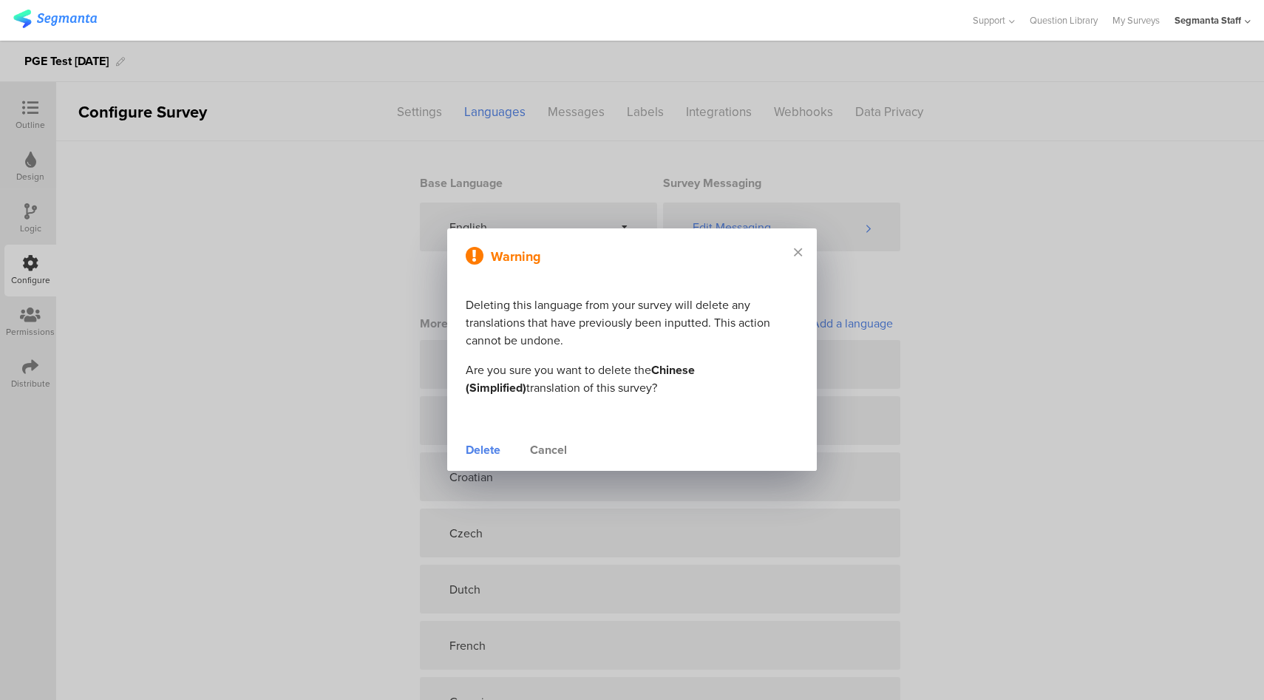
click at [484, 455] on div "Delete" at bounding box center [483, 450] width 35 height 18
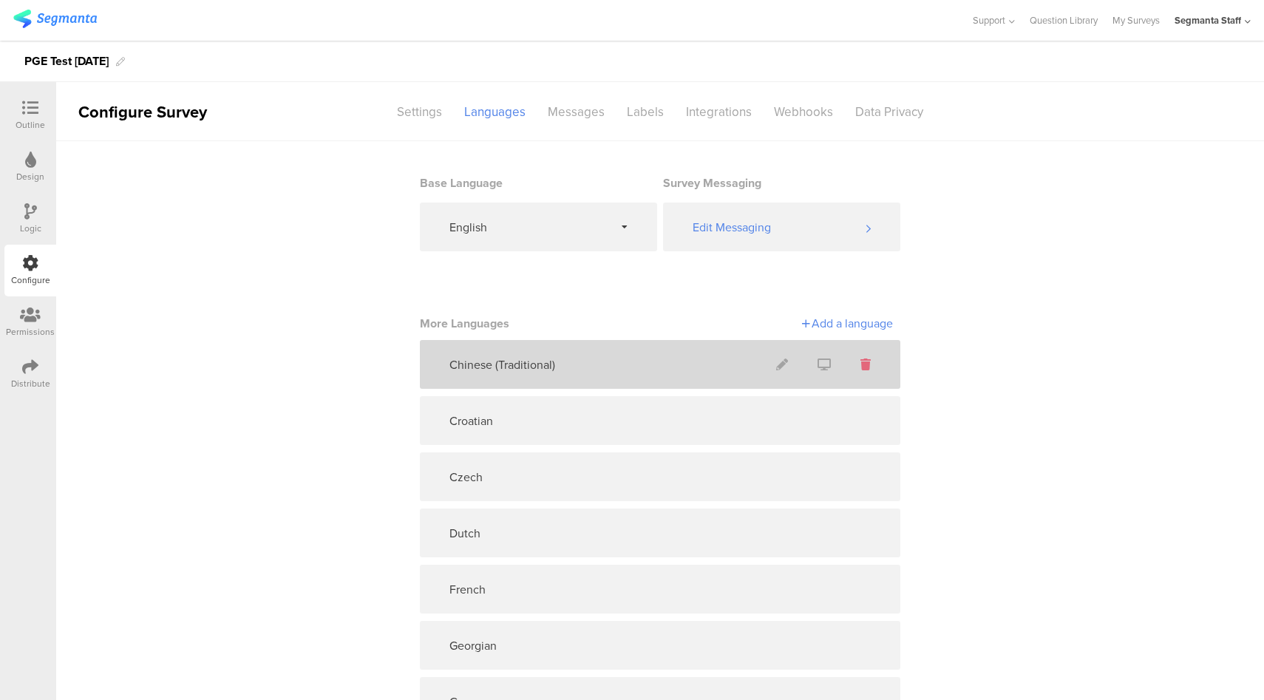
click at [861, 368] on icon at bounding box center [866, 365] width 10 height 12
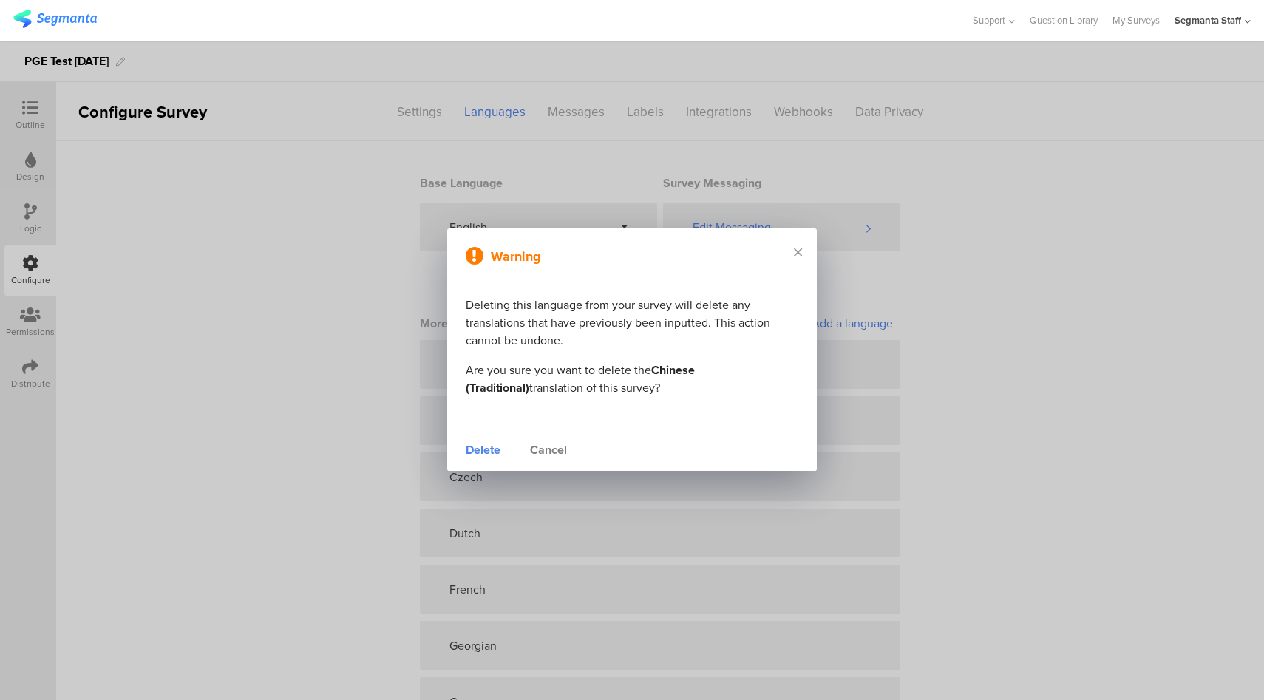
click at [486, 451] on div "Delete" at bounding box center [483, 450] width 35 height 18
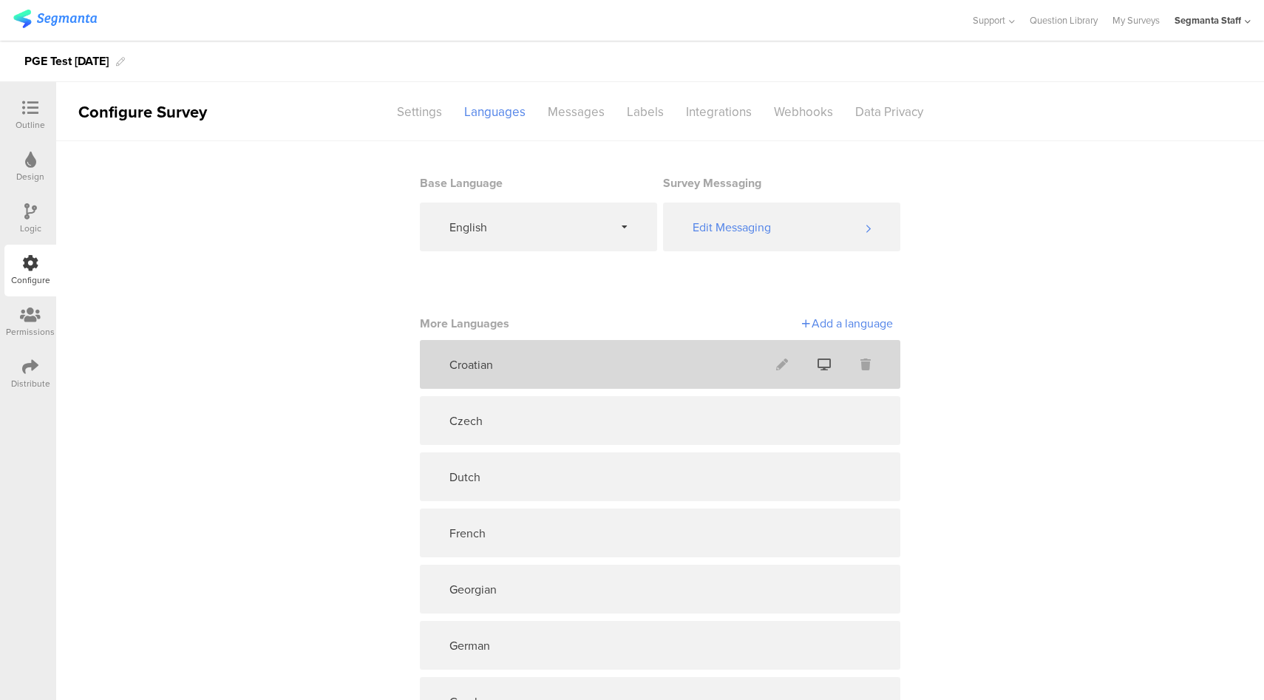
click at [827, 366] on span at bounding box center [824, 364] width 43 height 39
click at [823, 366] on icon at bounding box center [824, 365] width 13 height 12
click at [778, 364] on icon at bounding box center [782, 365] width 12 height 12
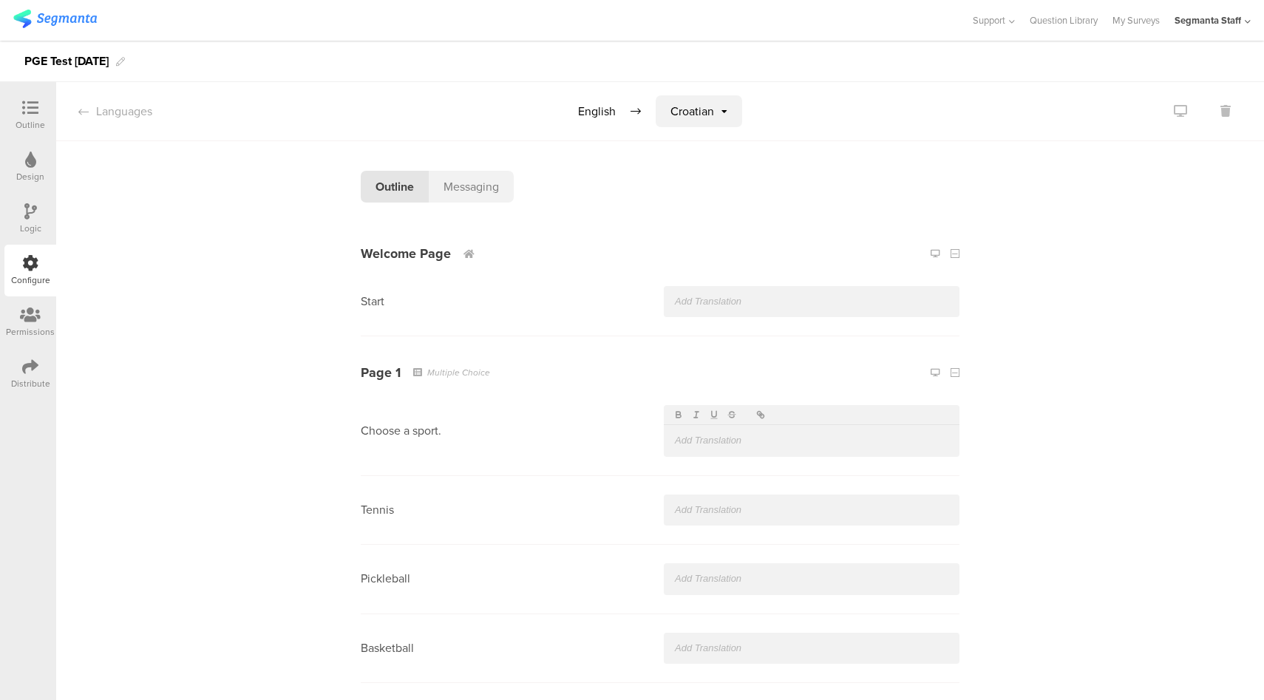
click at [481, 186] on div "Messaging" at bounding box center [471, 187] width 85 height 32
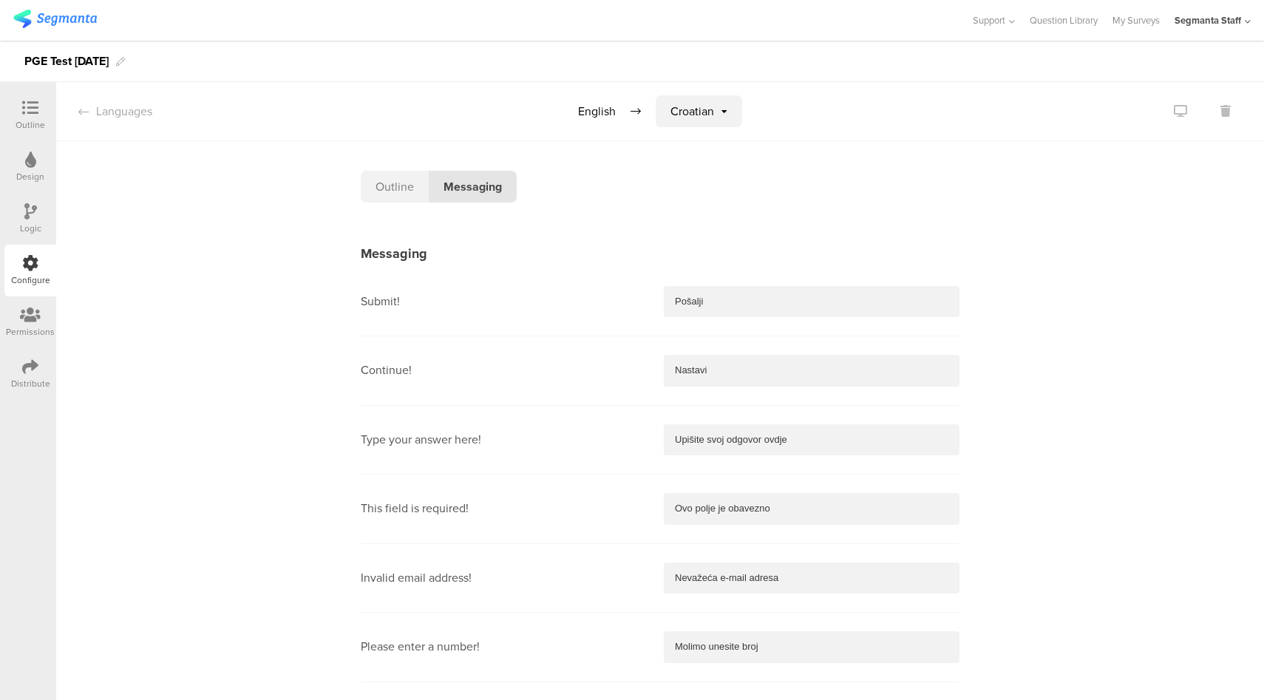
click at [386, 191] on div "Outline" at bounding box center [395, 187] width 68 height 32
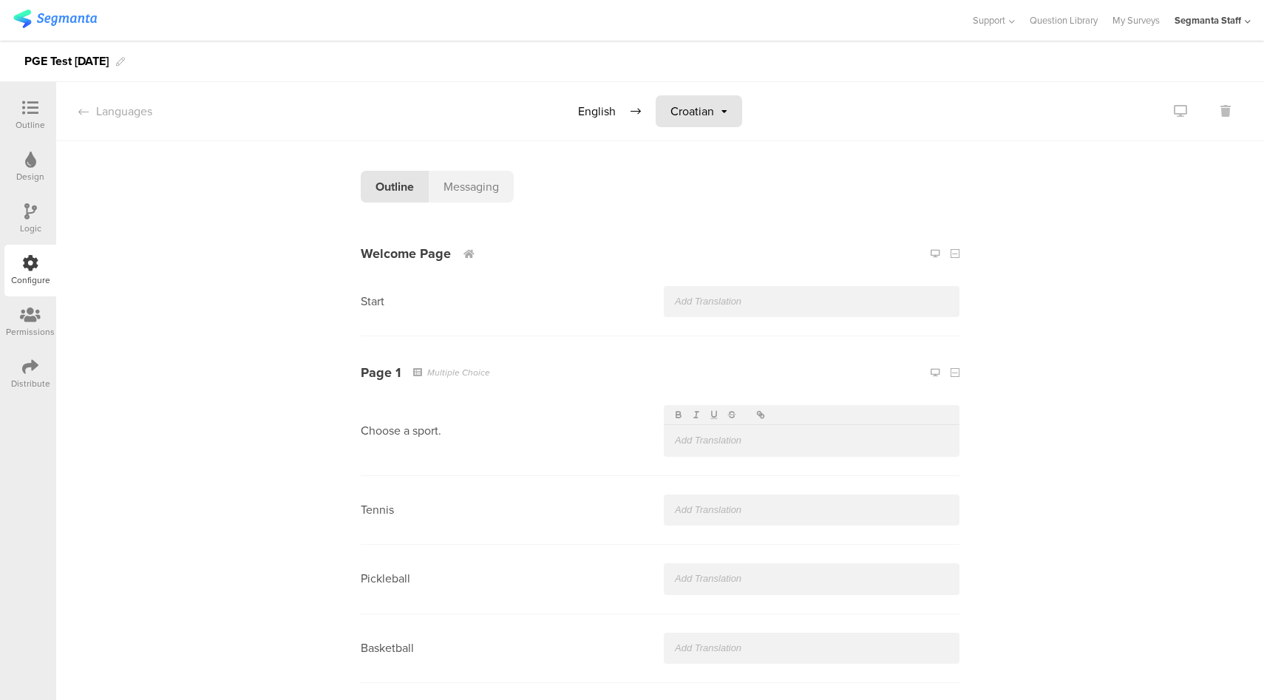
click at [676, 118] on span "Croatian" at bounding box center [693, 111] width 44 height 17
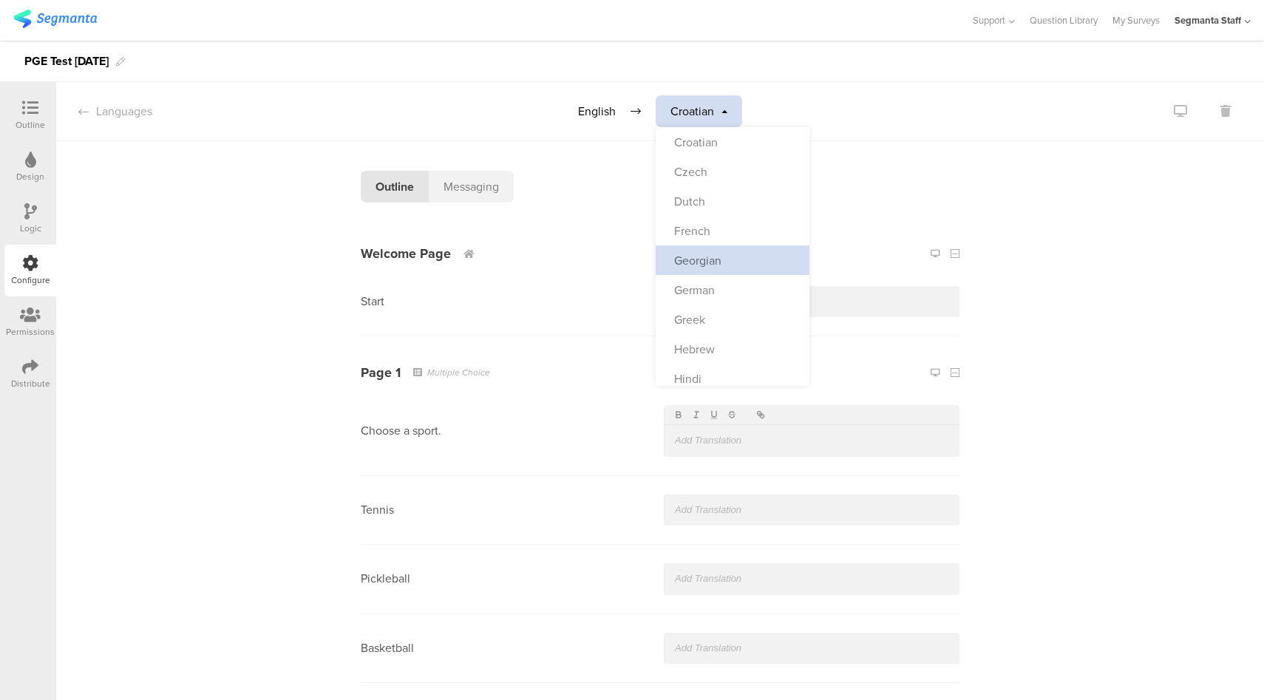
click at [701, 262] on span "Georgian" at bounding box center [697, 260] width 47 height 17
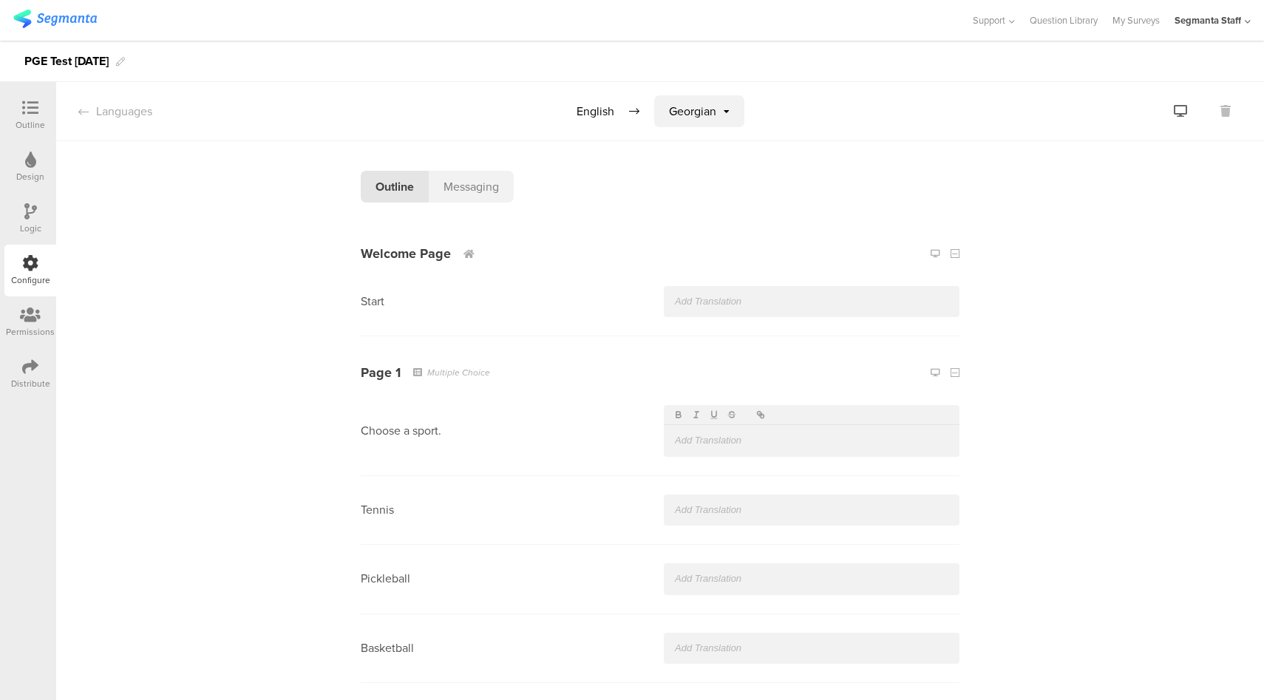
click at [1174, 114] on icon at bounding box center [1180, 111] width 13 height 12
click at [1221, 111] on icon at bounding box center [1226, 111] width 10 height 12
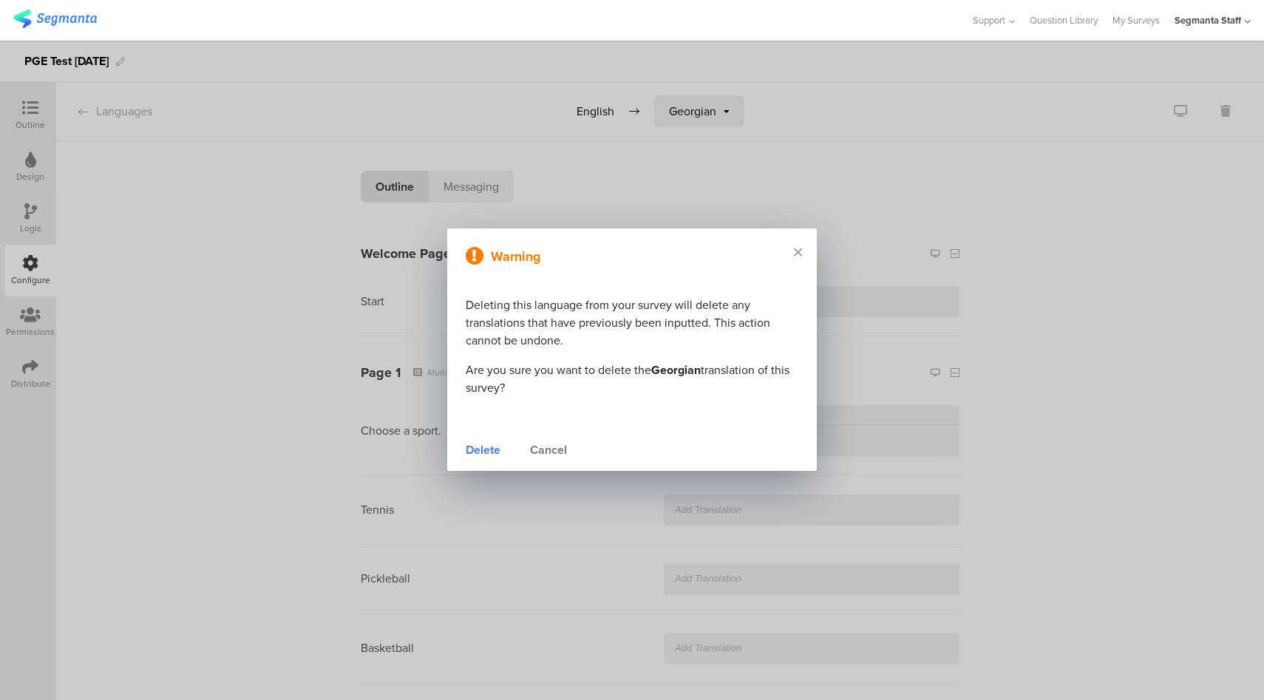
drag, startPoint x: 800, startPoint y: 254, endPoint x: 1160, endPoint y: 174, distance: 368.9
click at [800, 254] on icon at bounding box center [798, 251] width 8 height 13
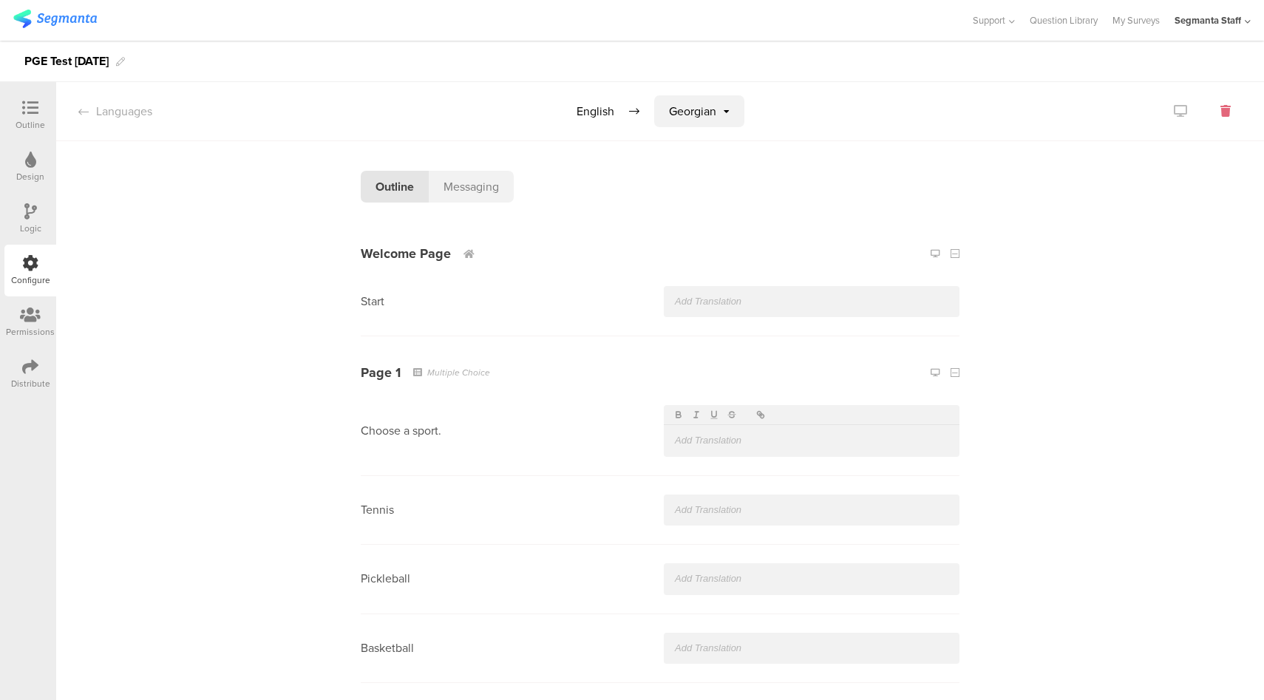
click at [1221, 110] on icon at bounding box center [1226, 111] width 10 height 12
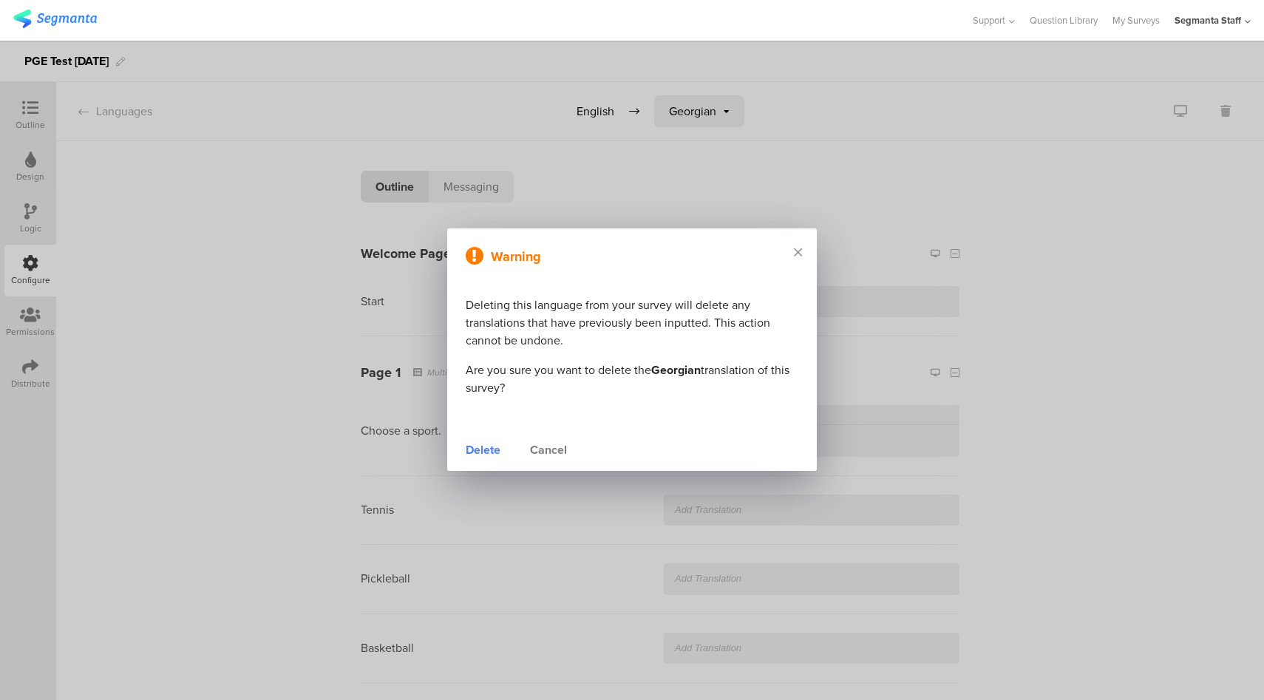
drag, startPoint x: 545, startPoint y: 447, endPoint x: 574, endPoint y: 429, distance: 34.9
click at [546, 447] on div "Cancel" at bounding box center [548, 450] width 37 height 18
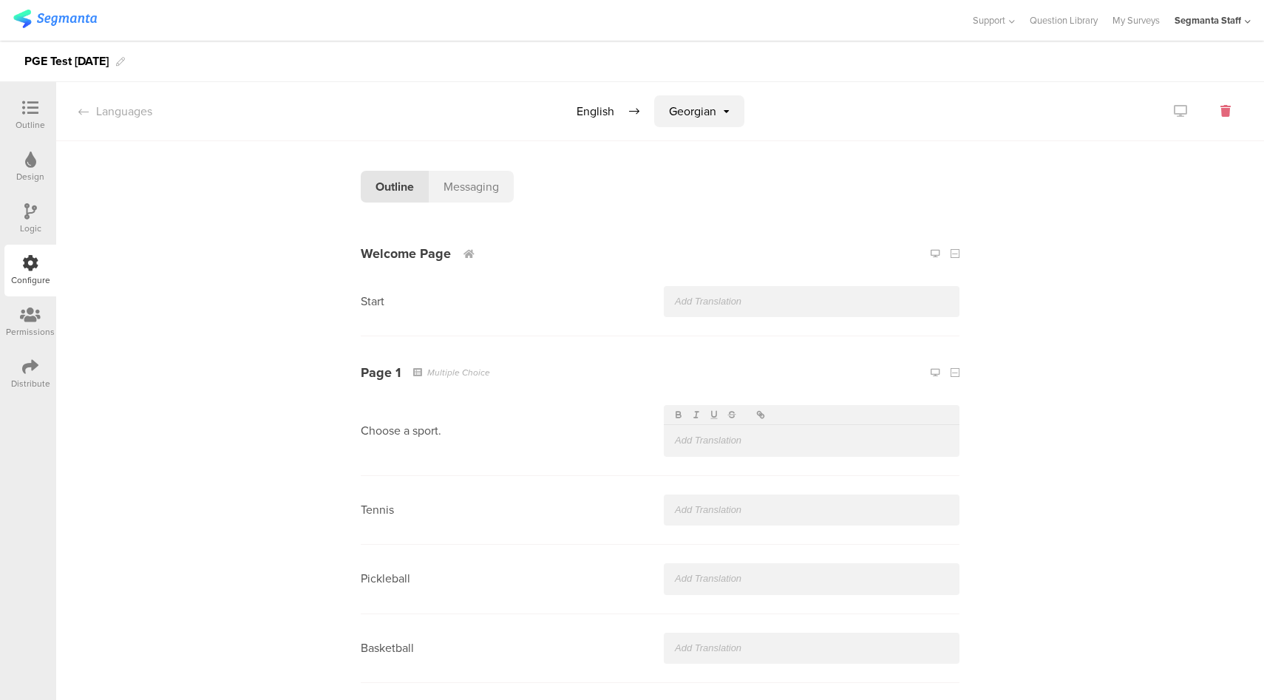
click at [1221, 111] on icon at bounding box center [1226, 111] width 10 height 12
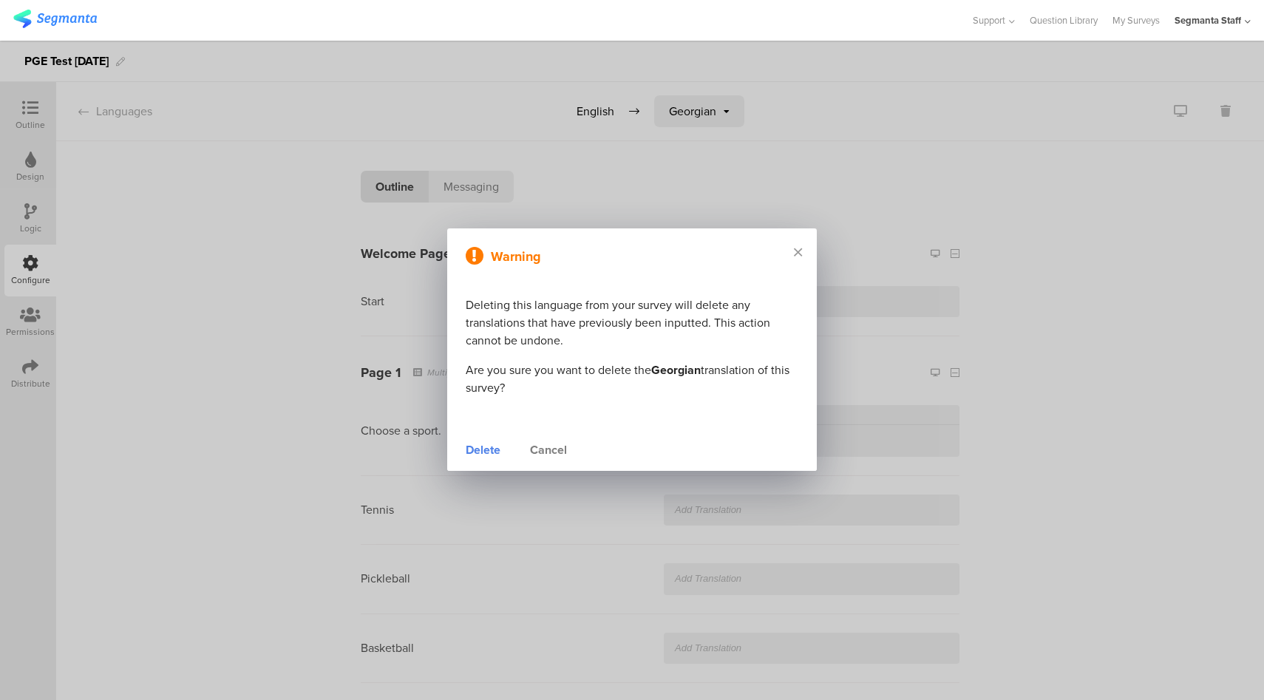
click at [473, 452] on div "Delete" at bounding box center [483, 450] width 35 height 18
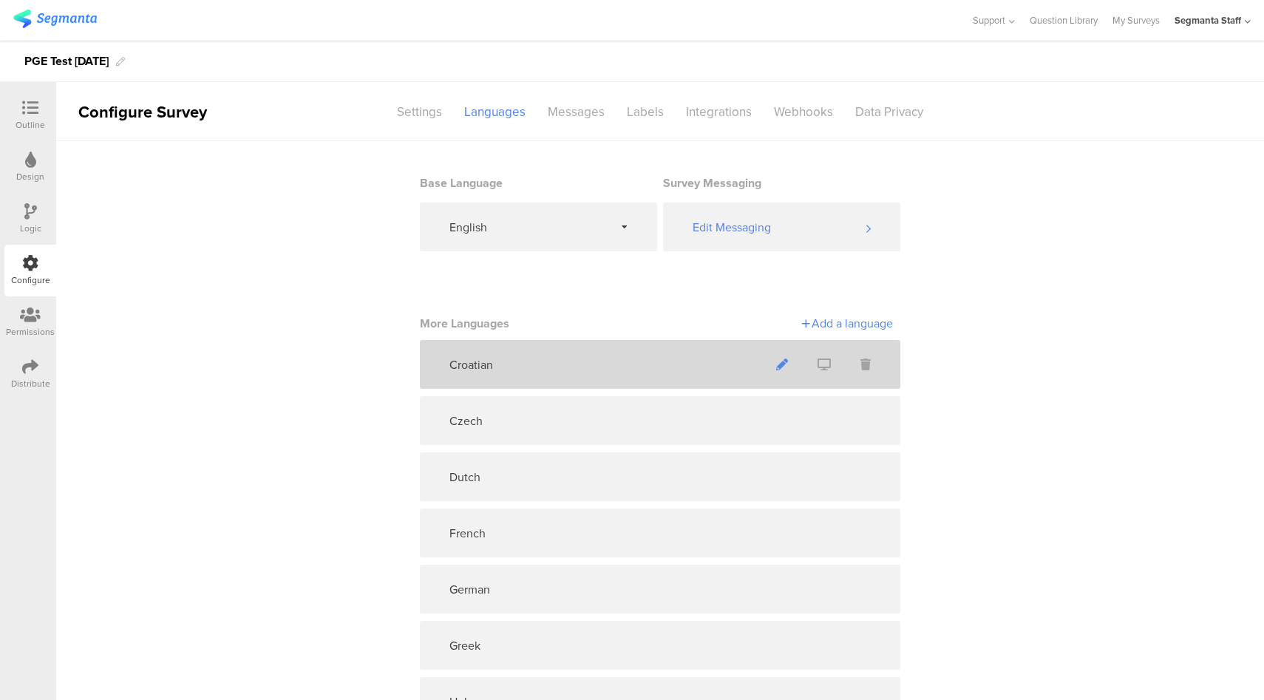
click at [776, 367] on icon at bounding box center [782, 365] width 12 height 12
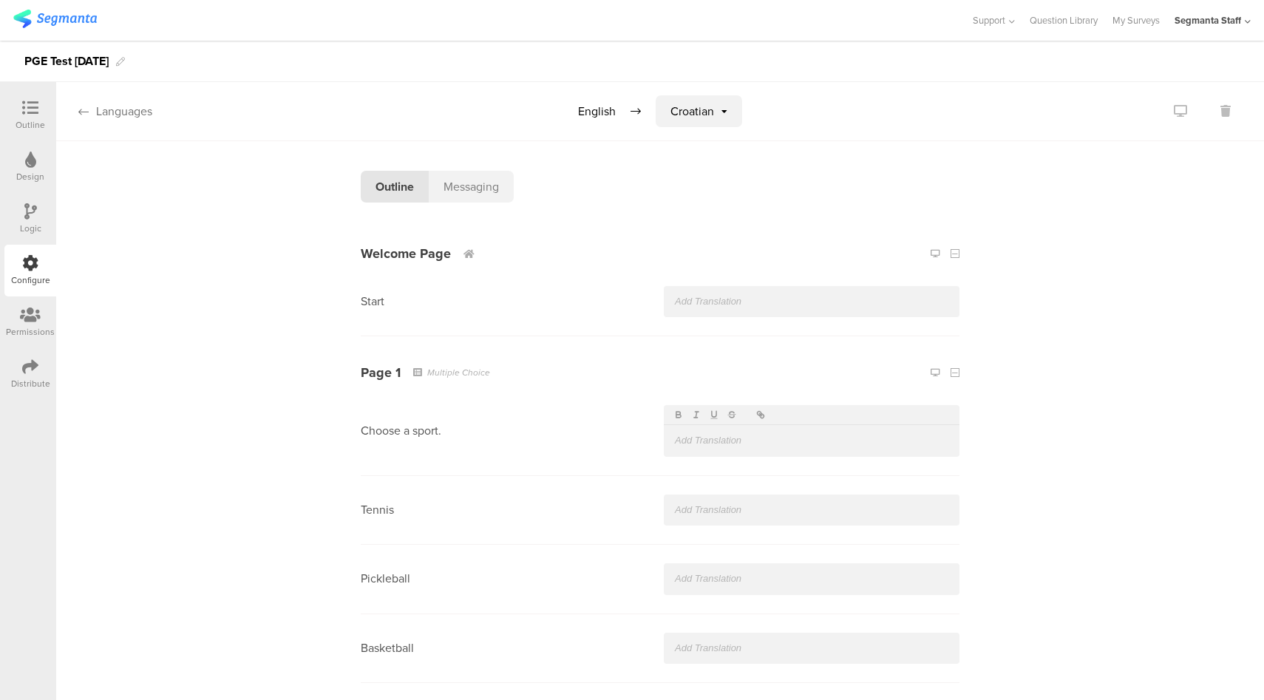
click at [129, 112] on div "Languages" at bounding box center [104, 111] width 96 height 17
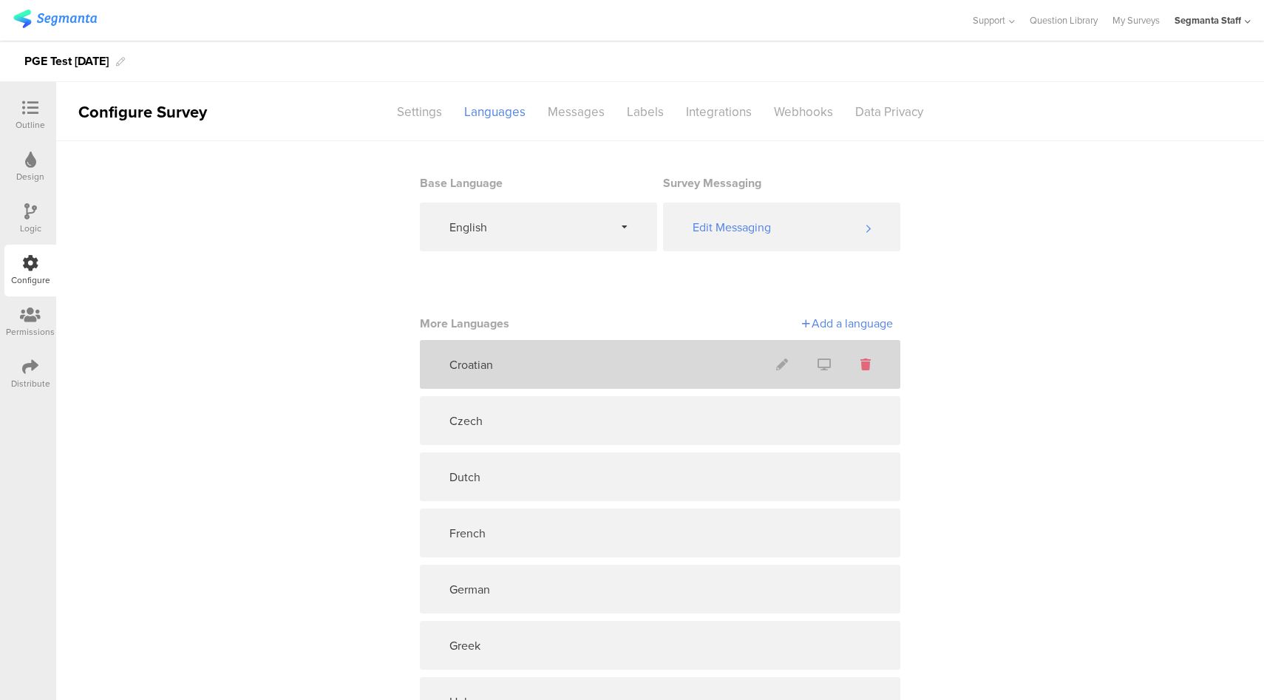
click at [861, 367] on icon at bounding box center [866, 365] width 10 height 12
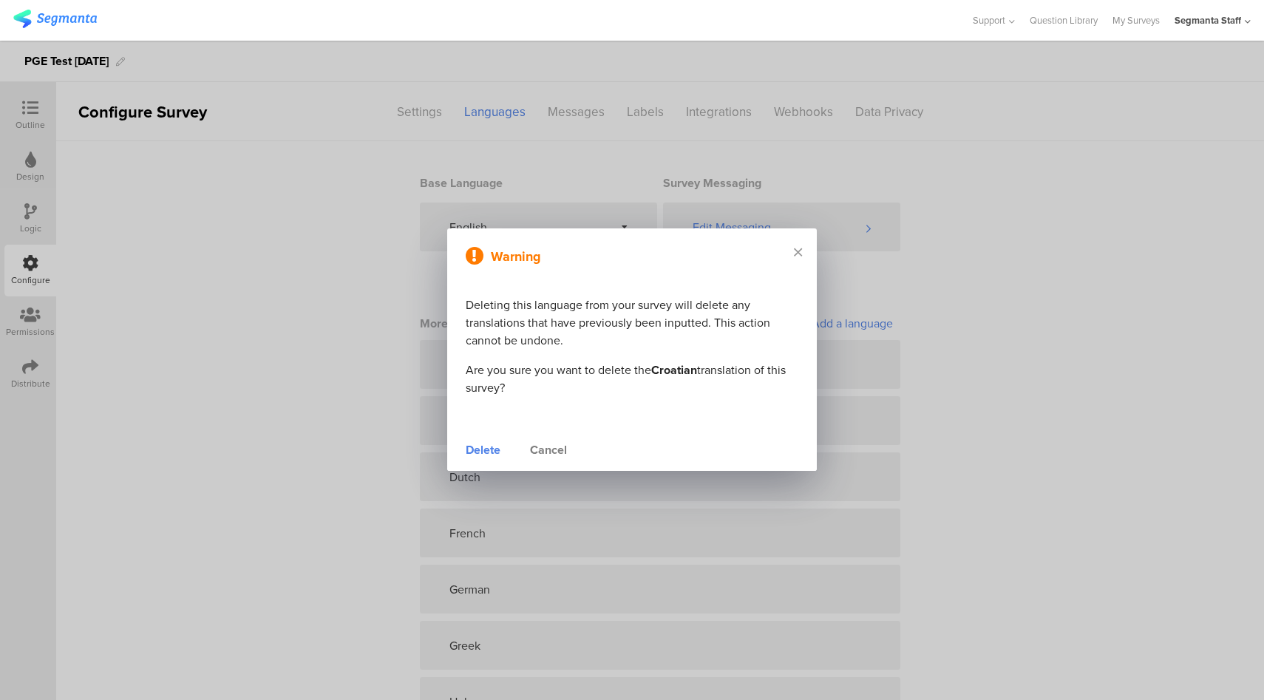
drag, startPoint x: 473, startPoint y: 449, endPoint x: 481, endPoint y: 447, distance: 8.7
click at [474, 449] on div "Delete" at bounding box center [483, 450] width 35 height 18
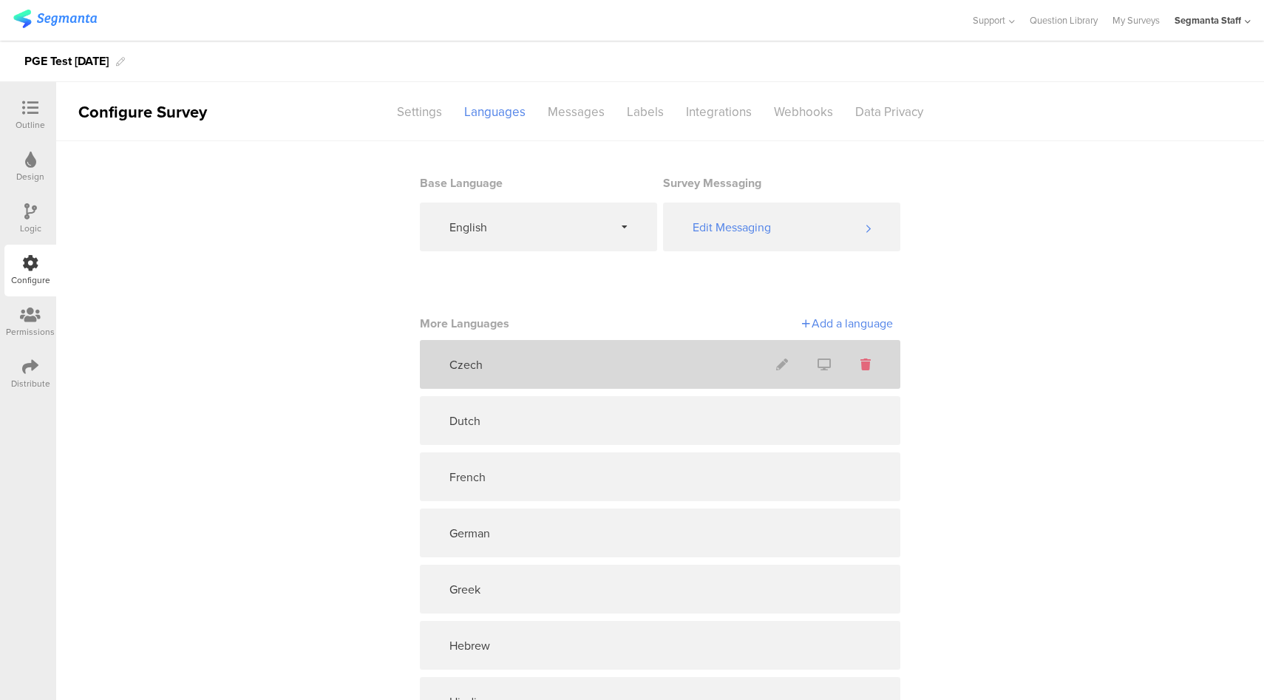
click at [861, 364] on icon at bounding box center [866, 365] width 10 height 12
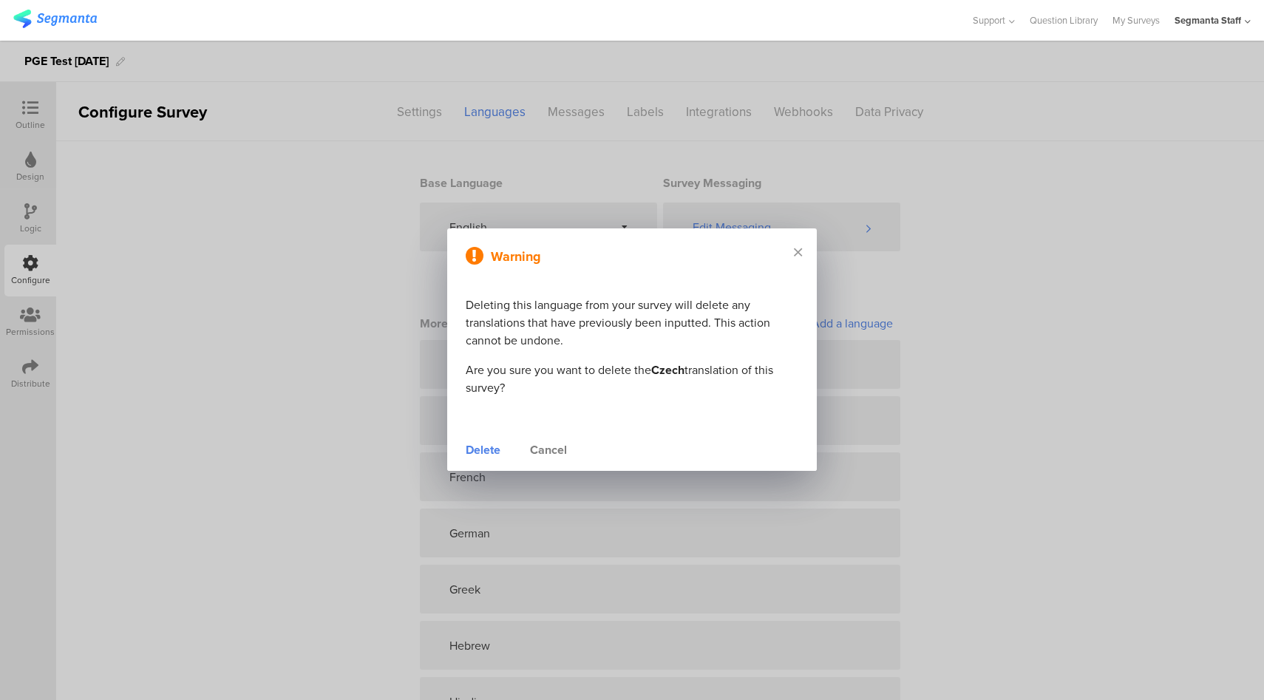
click at [484, 446] on div "Delete" at bounding box center [483, 450] width 35 height 18
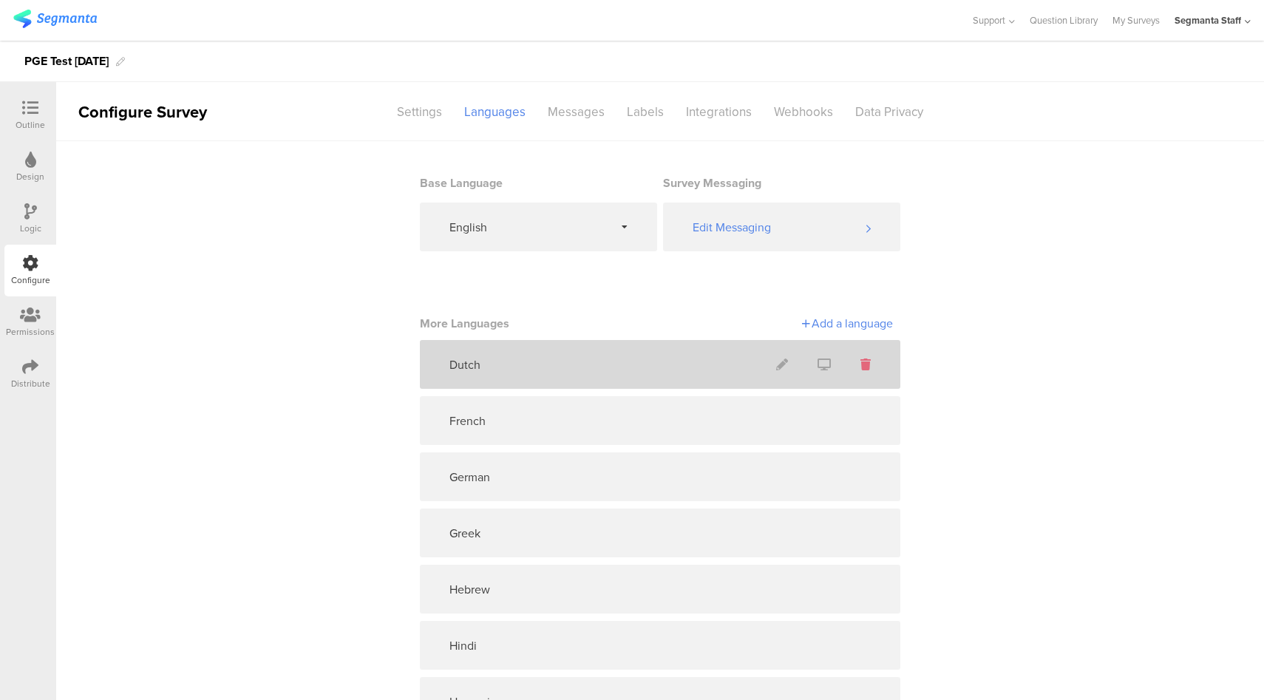
click at [861, 368] on icon at bounding box center [866, 365] width 10 height 12
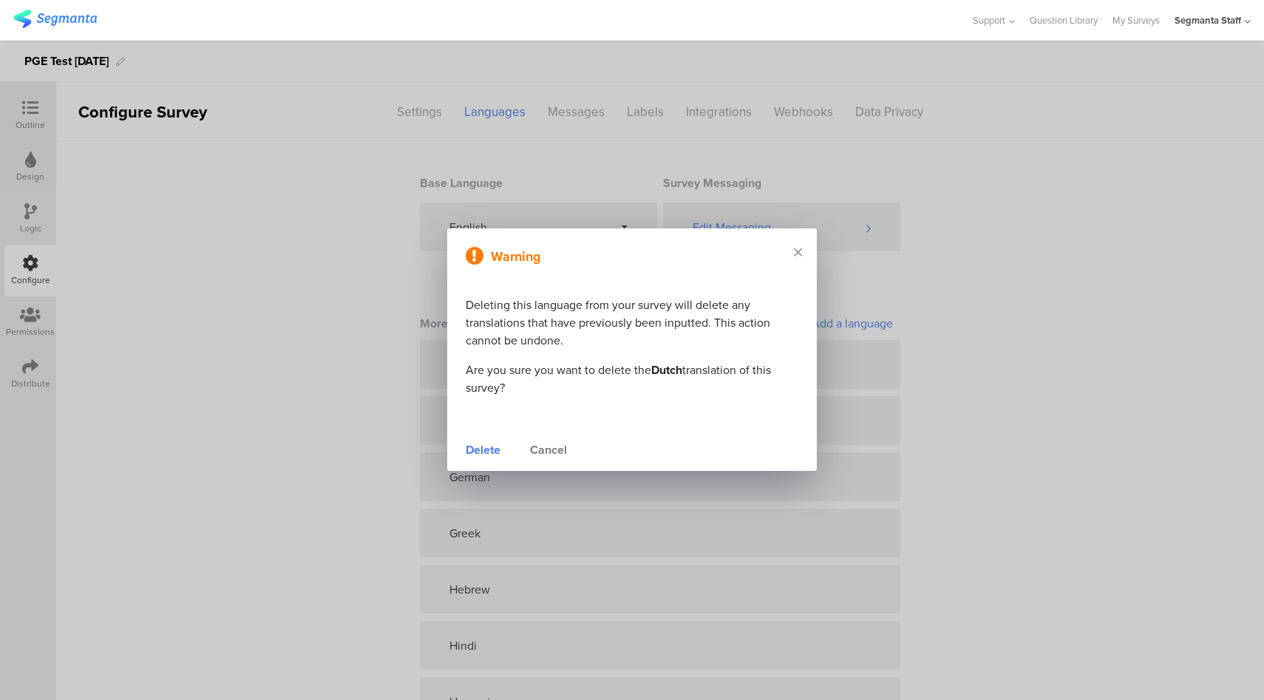
click at [489, 446] on div "Delete" at bounding box center [483, 450] width 35 height 18
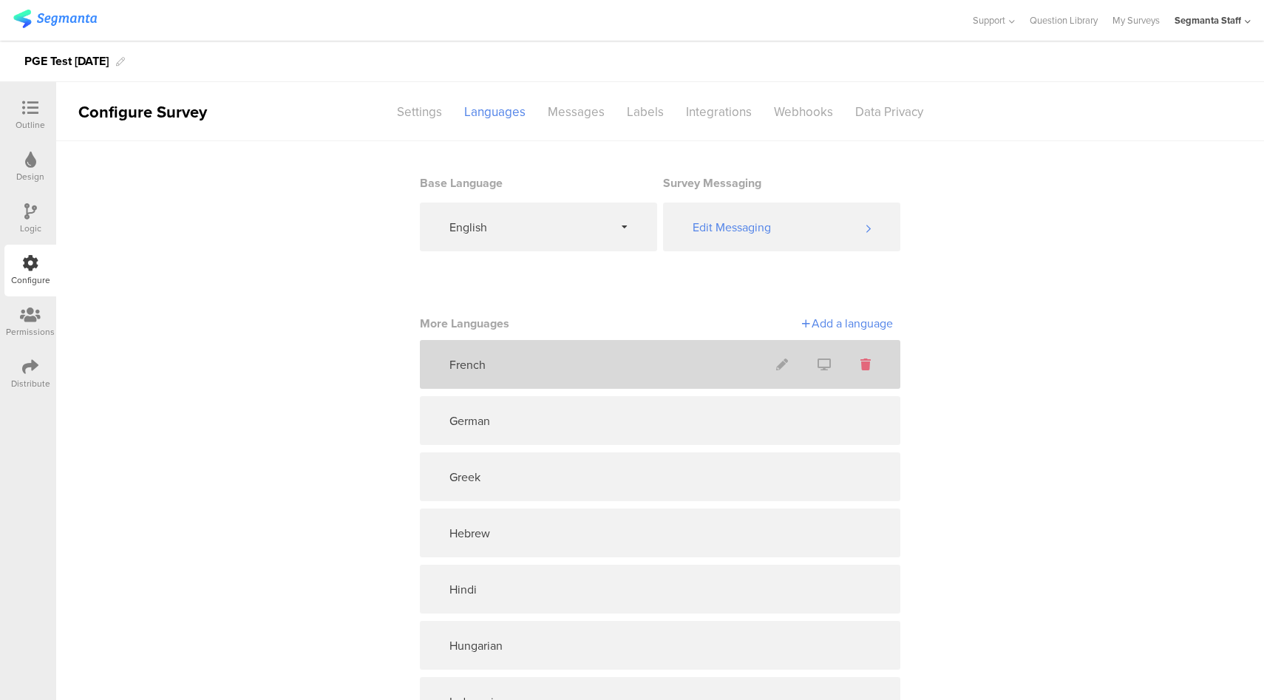
click at [862, 367] on icon at bounding box center [866, 365] width 10 height 12
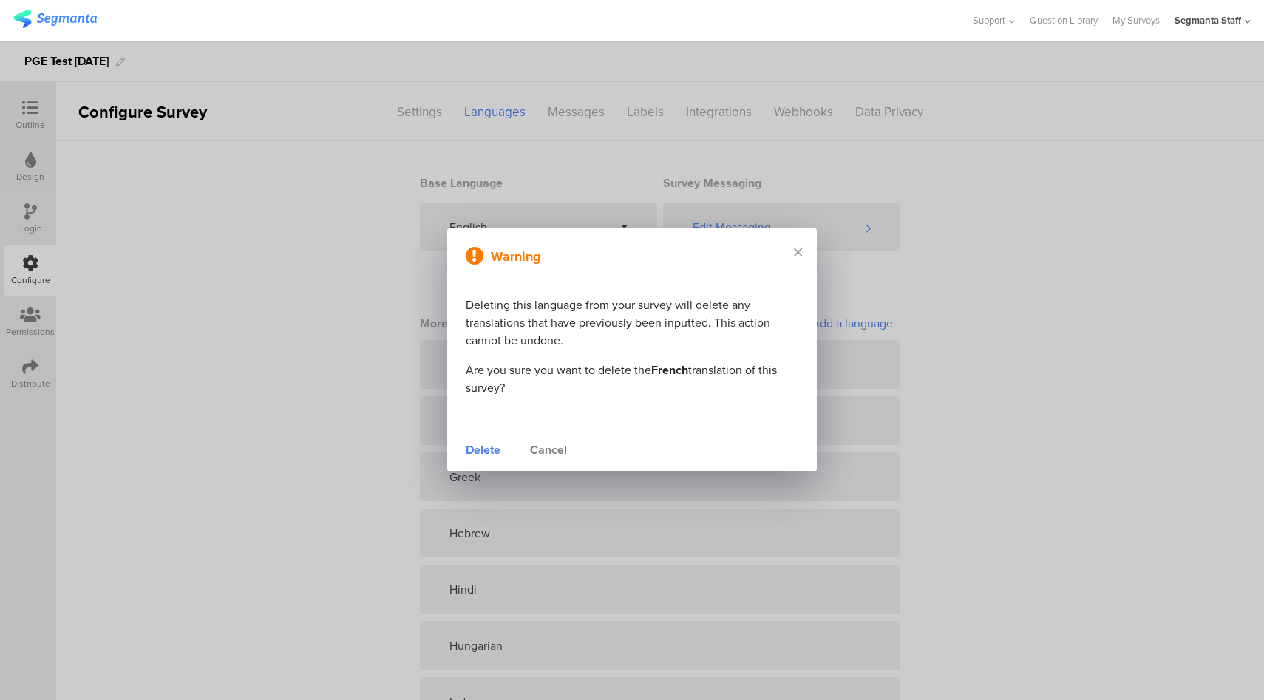
drag, startPoint x: 488, startPoint y: 452, endPoint x: 513, endPoint y: 447, distance: 25.7
click at [488, 452] on div "Delete" at bounding box center [483, 450] width 35 height 18
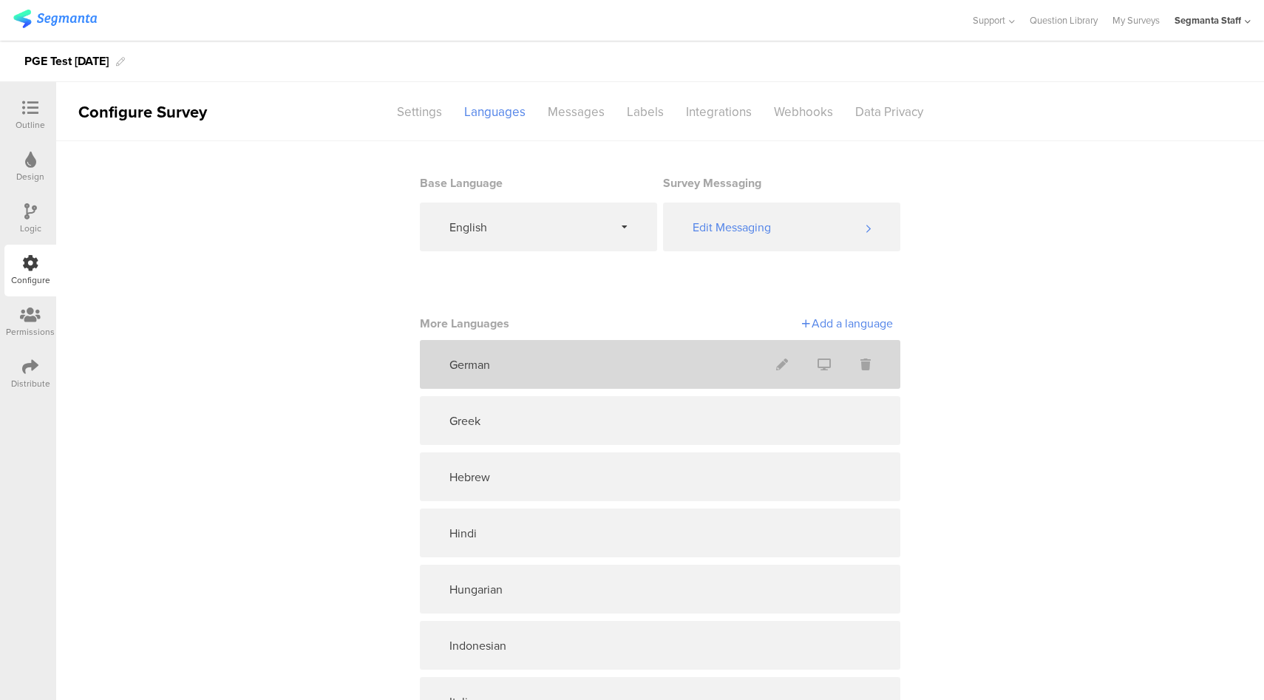
click at [861, 367] on icon at bounding box center [866, 365] width 10 height 12
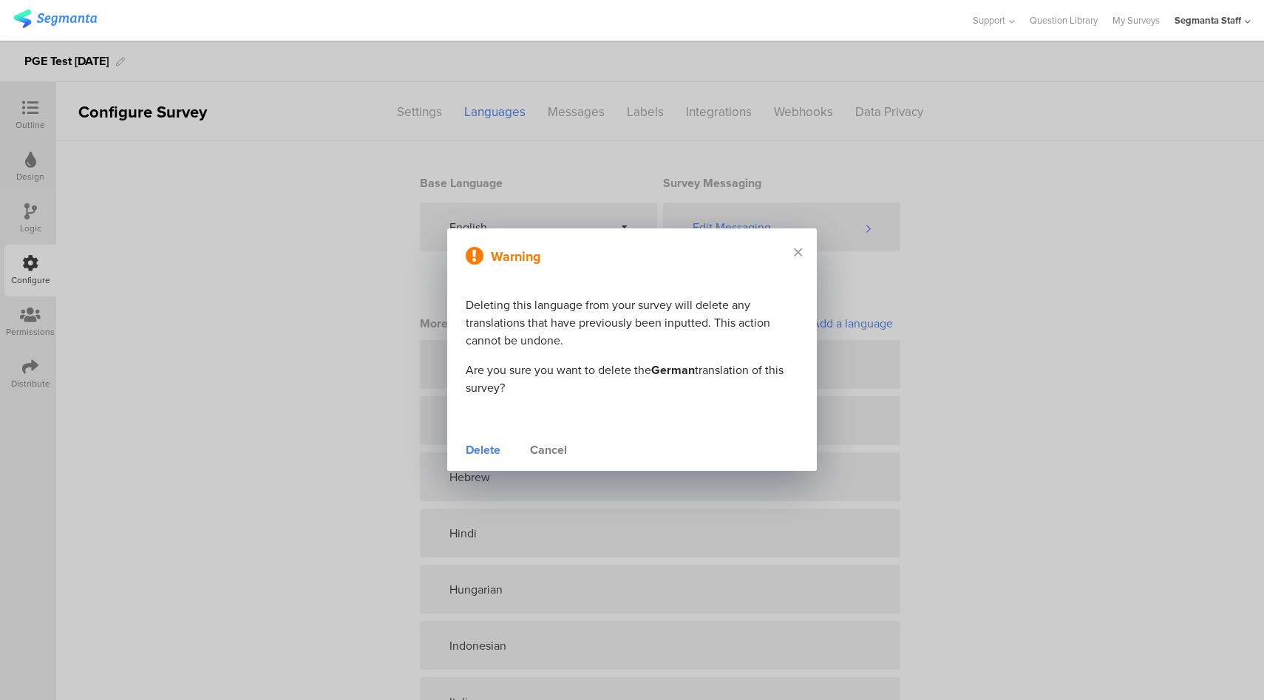
click at [480, 453] on div "Delete" at bounding box center [483, 450] width 35 height 18
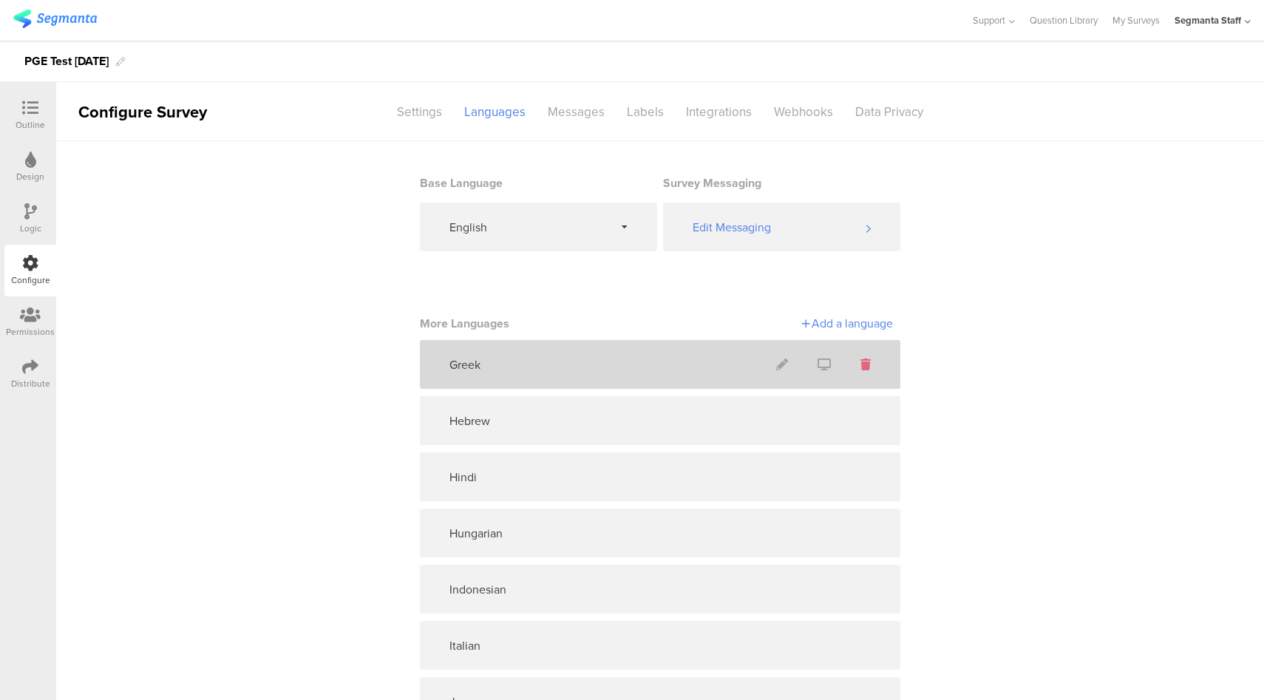
click at [861, 368] on icon at bounding box center [866, 365] width 10 height 12
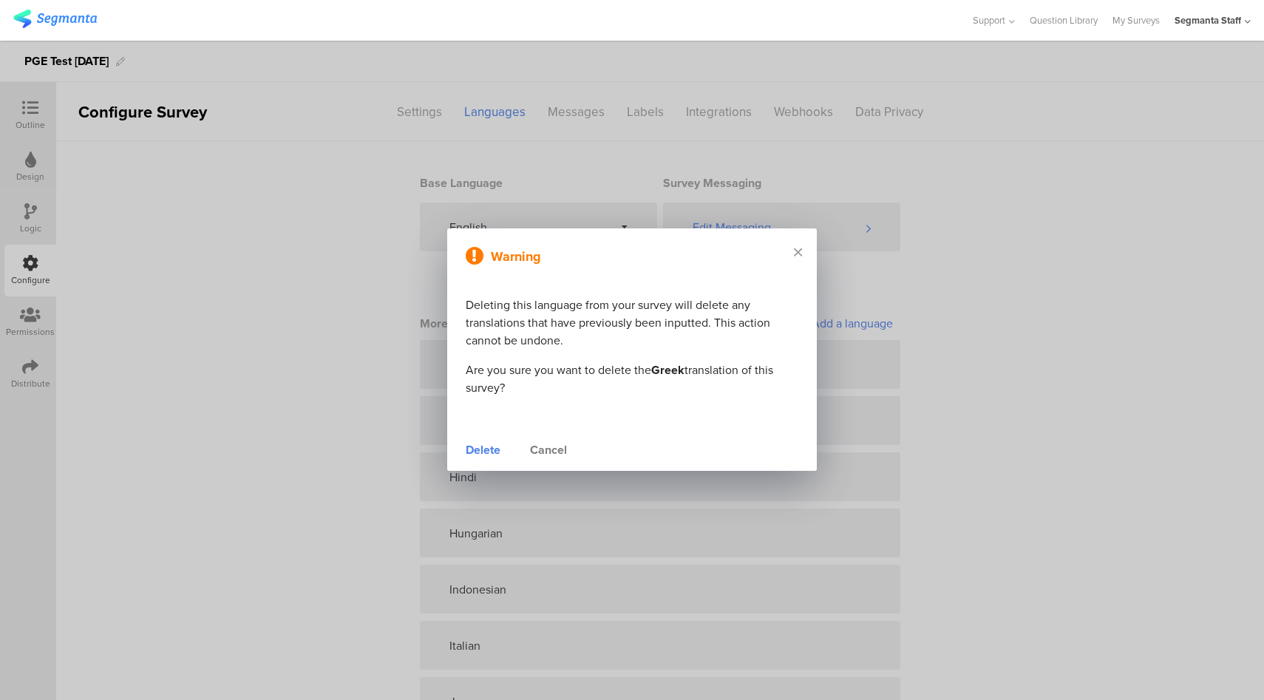
click at [492, 451] on div "Delete" at bounding box center [483, 450] width 35 height 18
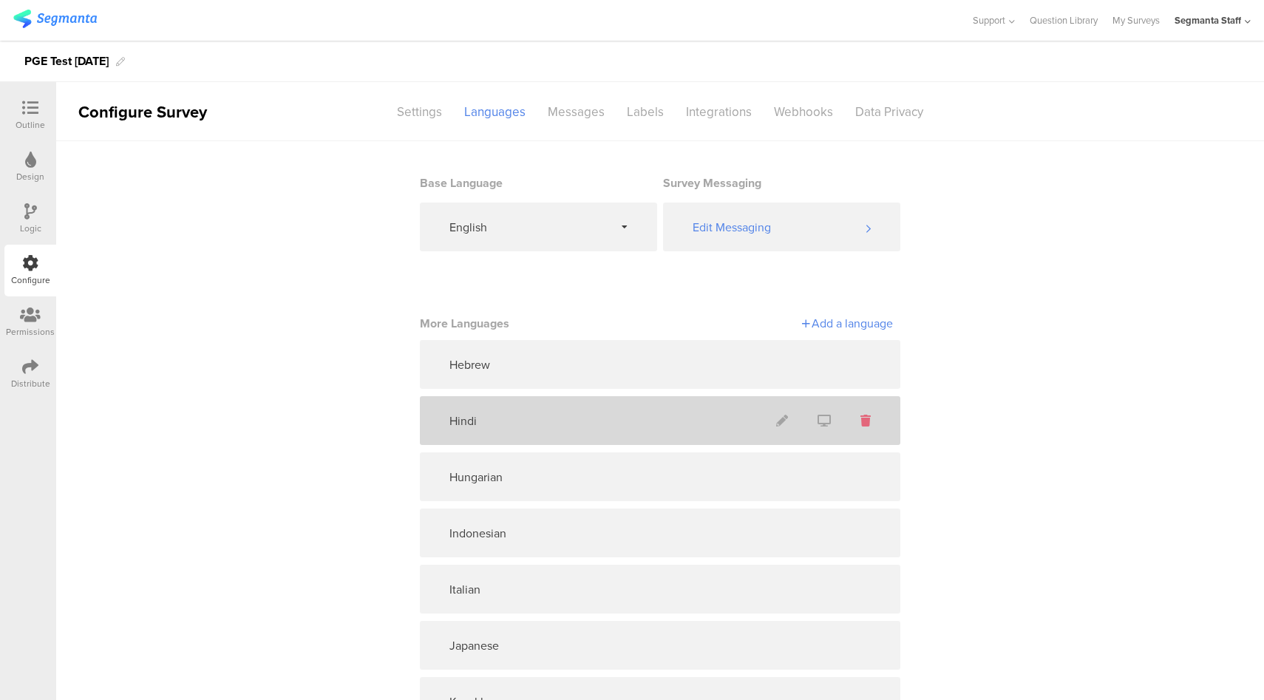
click at [861, 422] on icon at bounding box center [866, 421] width 10 height 12
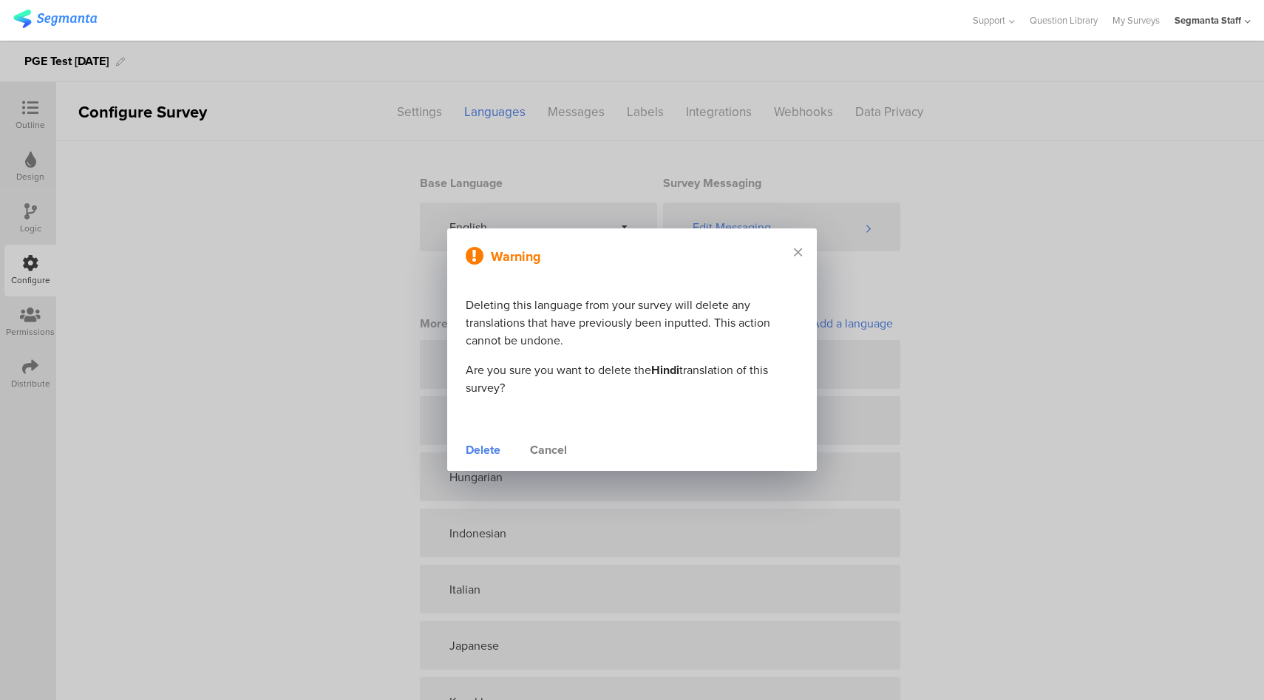
click at [486, 450] on div "Delete" at bounding box center [483, 450] width 35 height 18
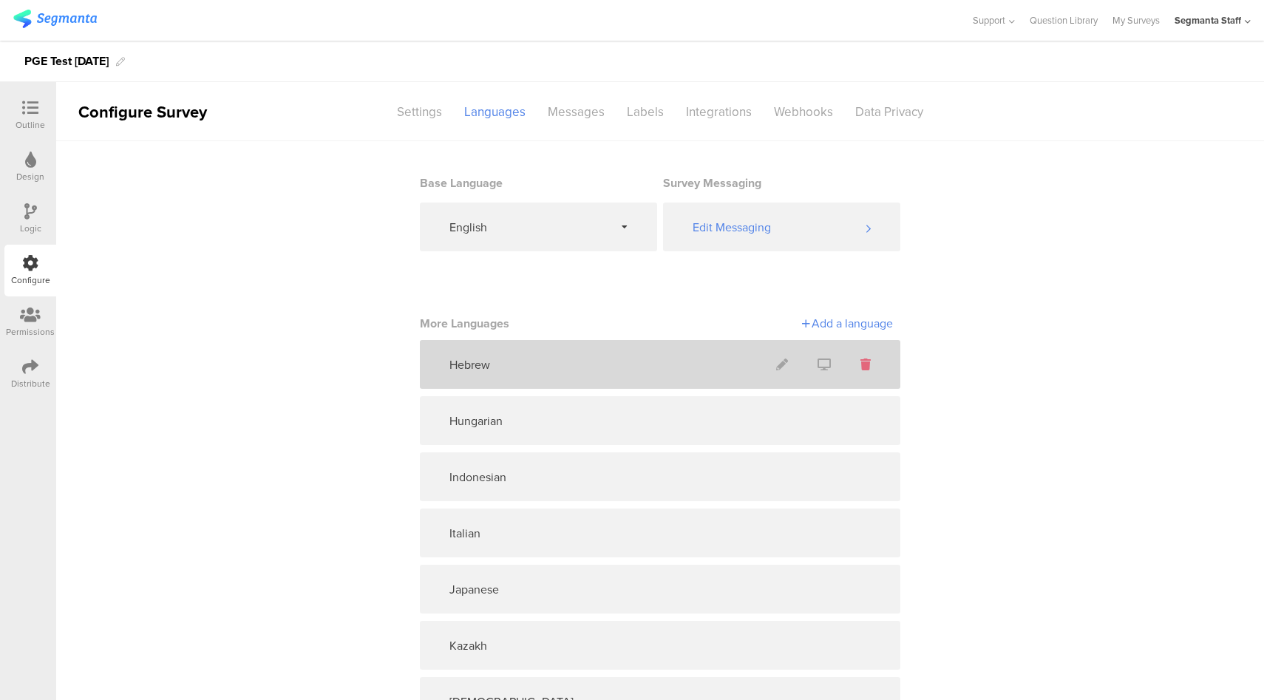
click at [861, 367] on icon at bounding box center [866, 365] width 10 height 12
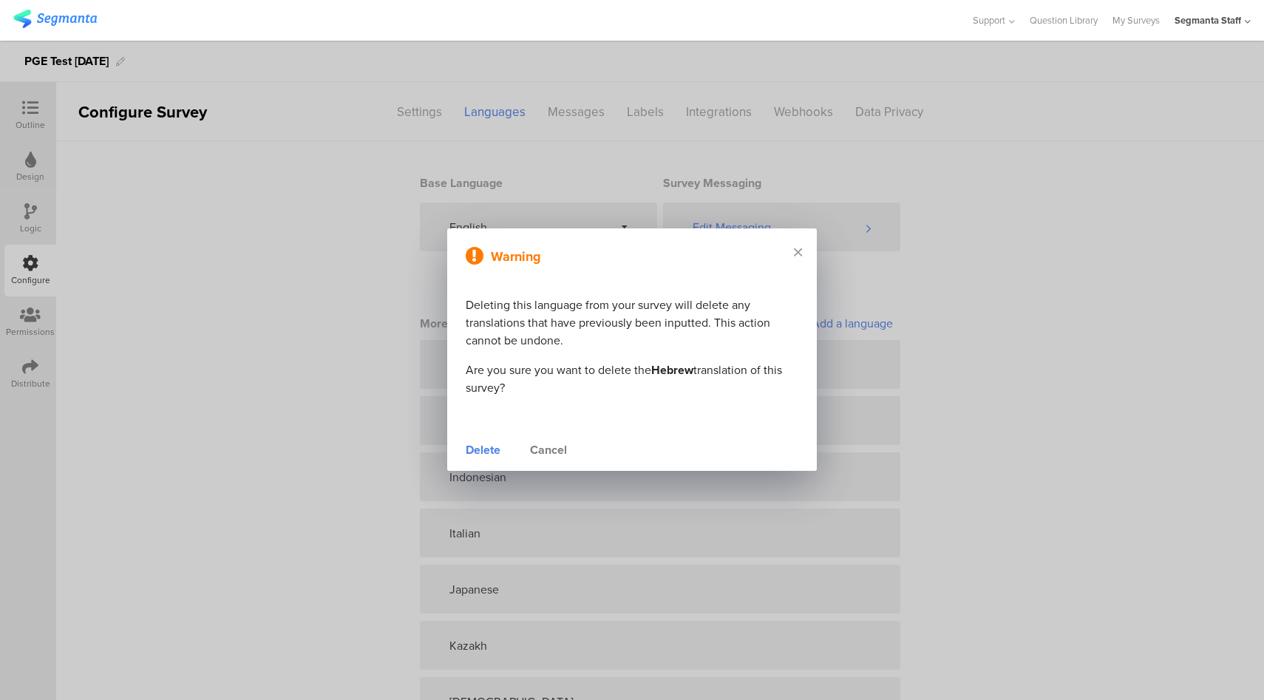
click at [471, 453] on div "Delete" at bounding box center [483, 450] width 35 height 18
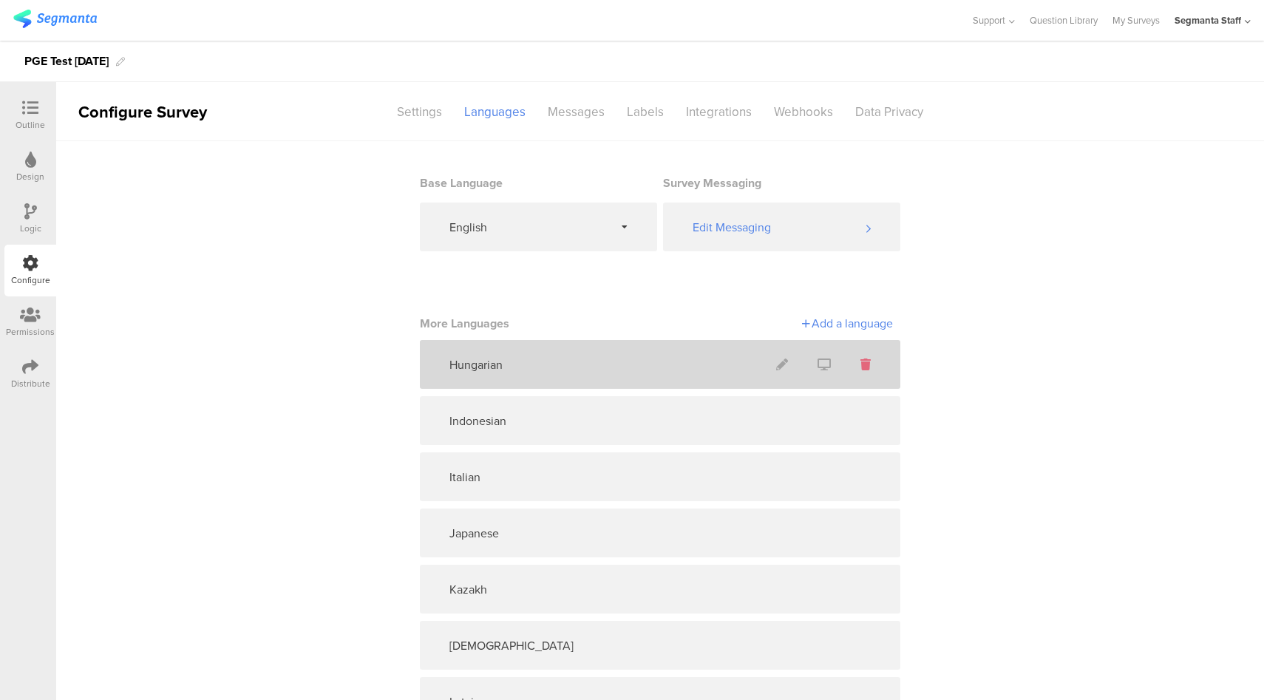
click at [861, 370] on icon at bounding box center [866, 365] width 10 height 12
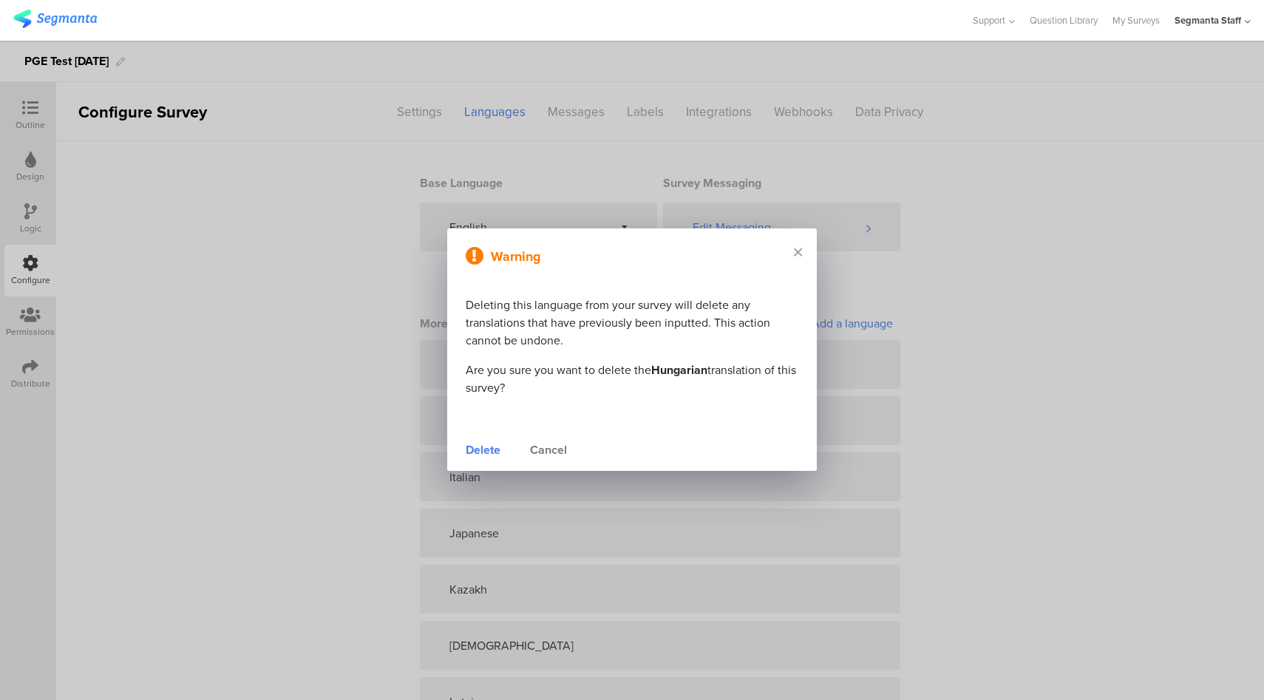
click at [496, 449] on div "Delete" at bounding box center [483, 450] width 35 height 18
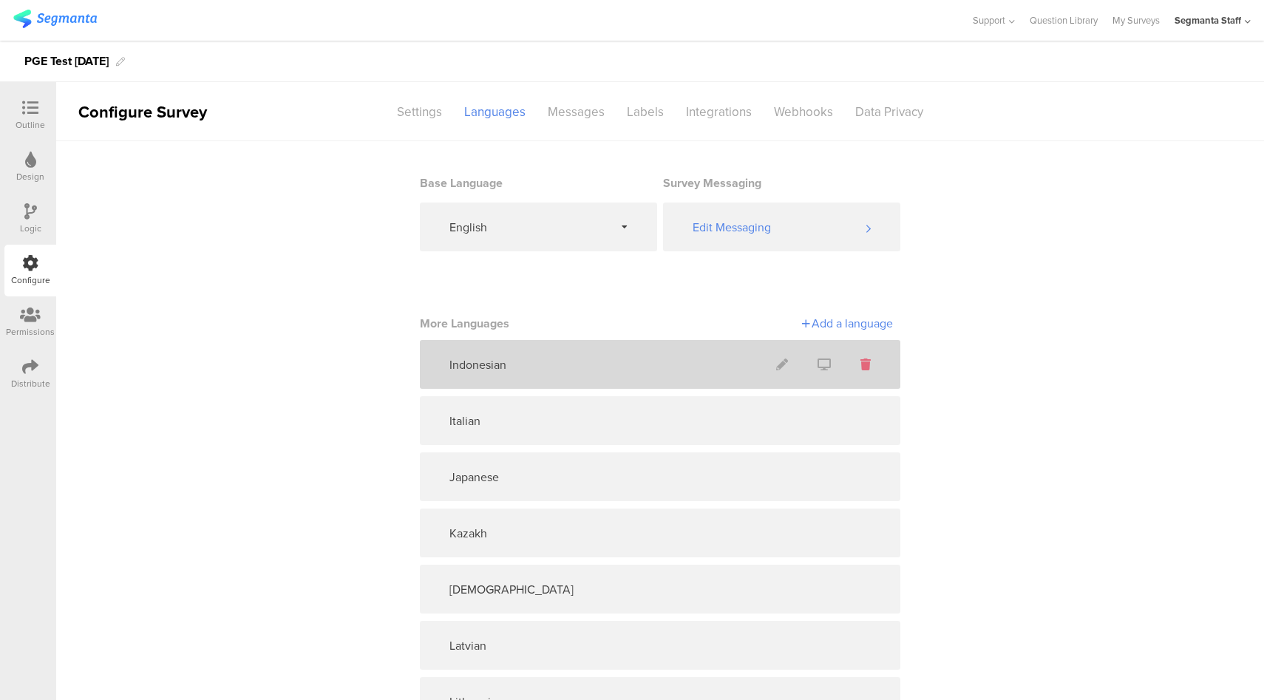
click at [861, 365] on icon at bounding box center [866, 365] width 10 height 12
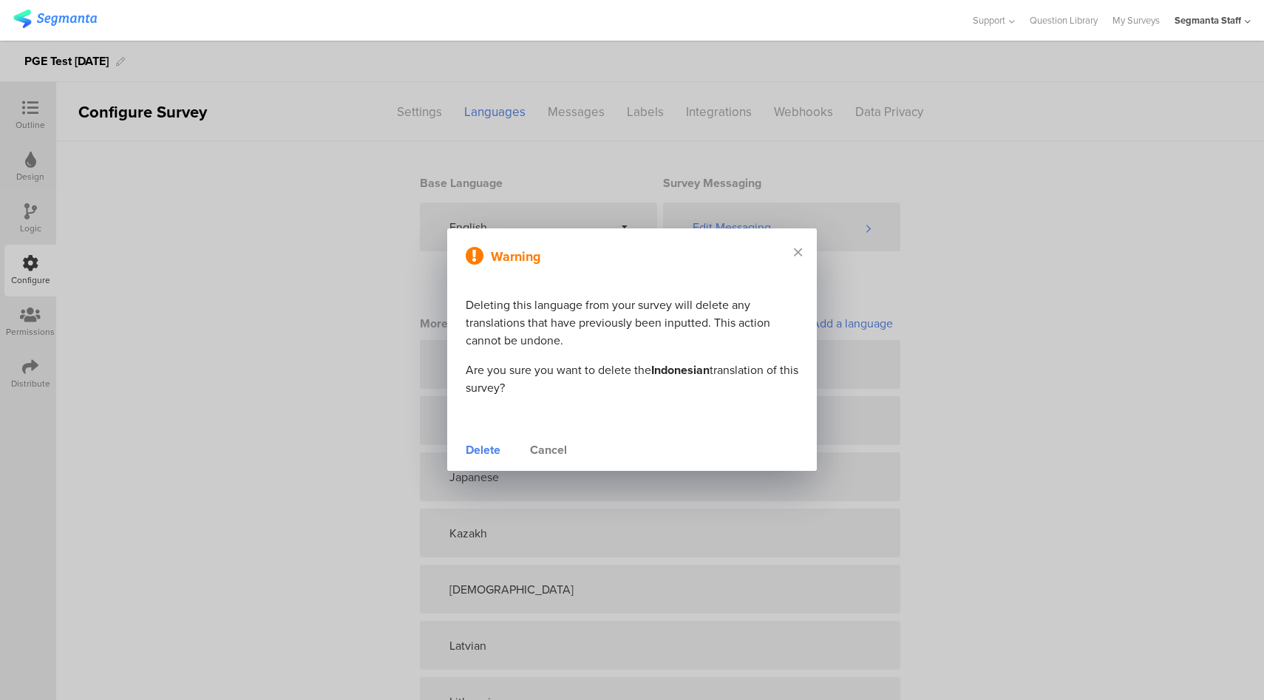
click at [491, 452] on div "Delete" at bounding box center [483, 450] width 35 height 18
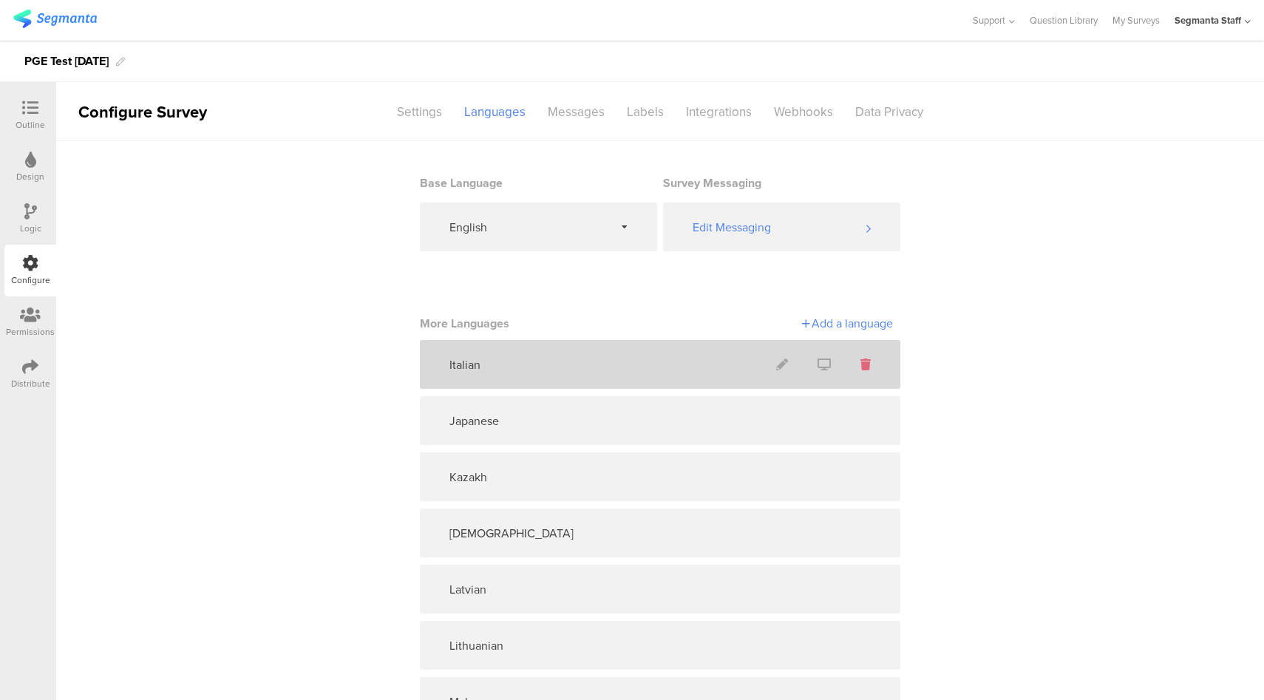
click at [861, 365] on icon at bounding box center [866, 365] width 10 height 12
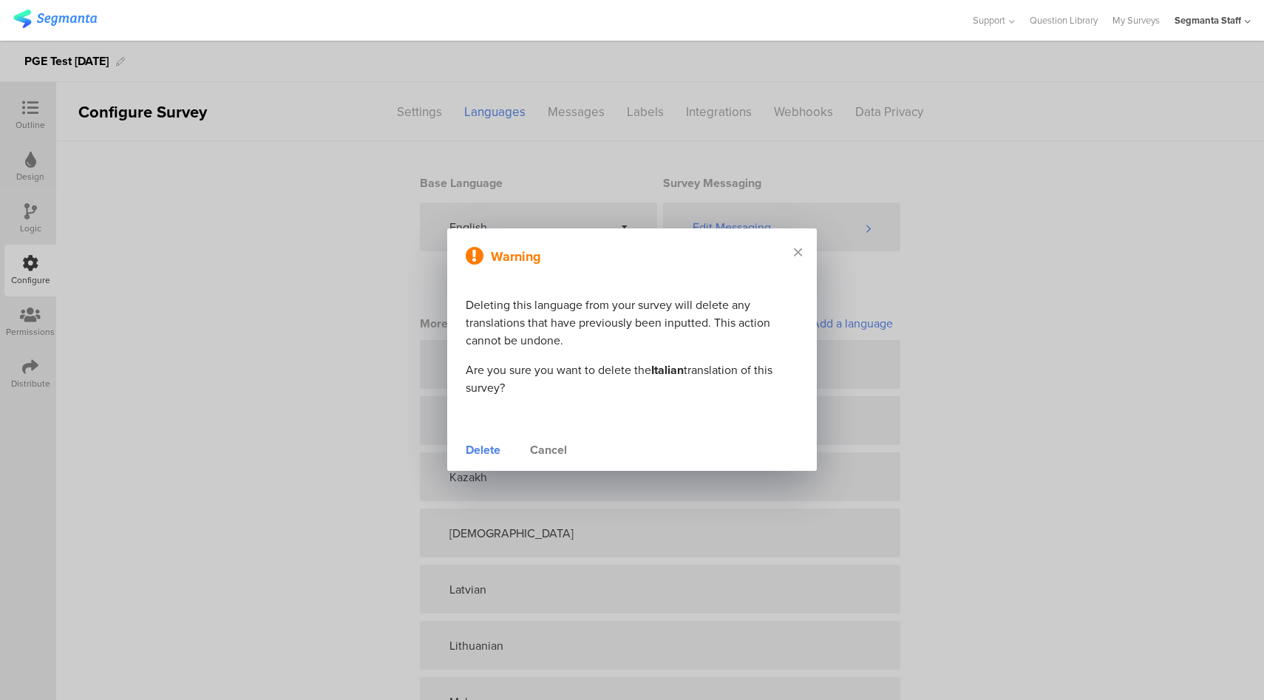
click at [489, 452] on div "Delete" at bounding box center [483, 450] width 35 height 18
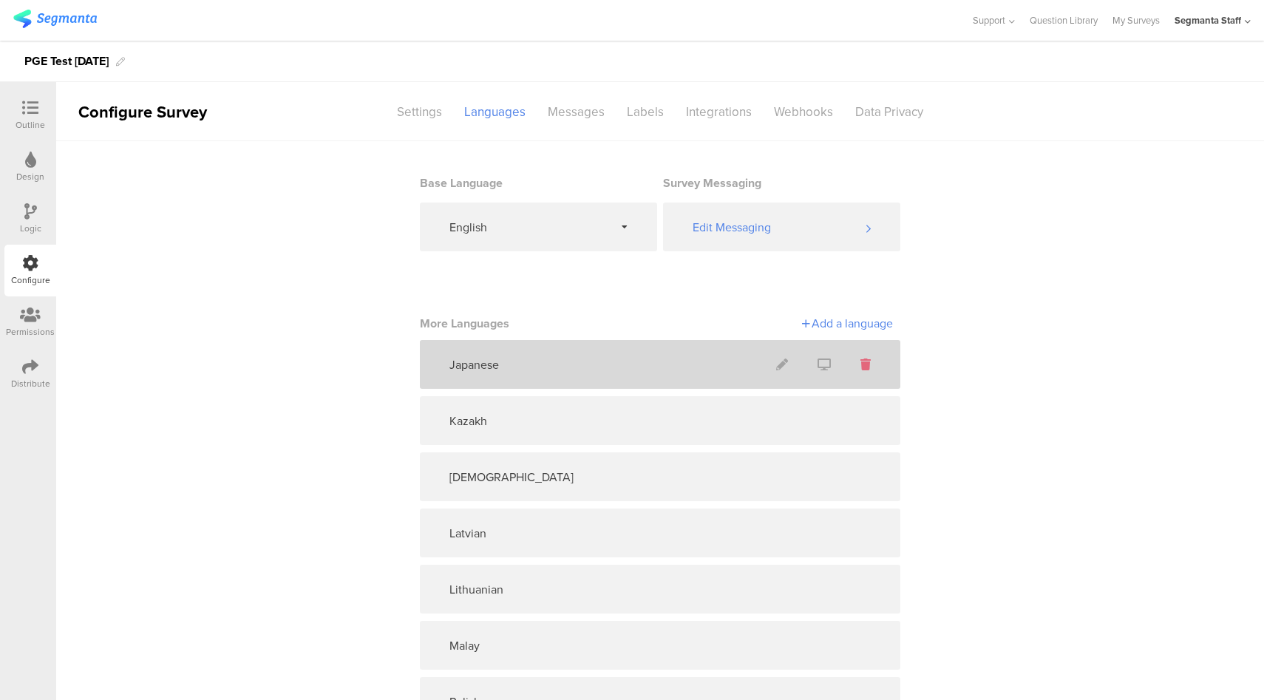
click at [861, 367] on icon at bounding box center [866, 365] width 10 height 12
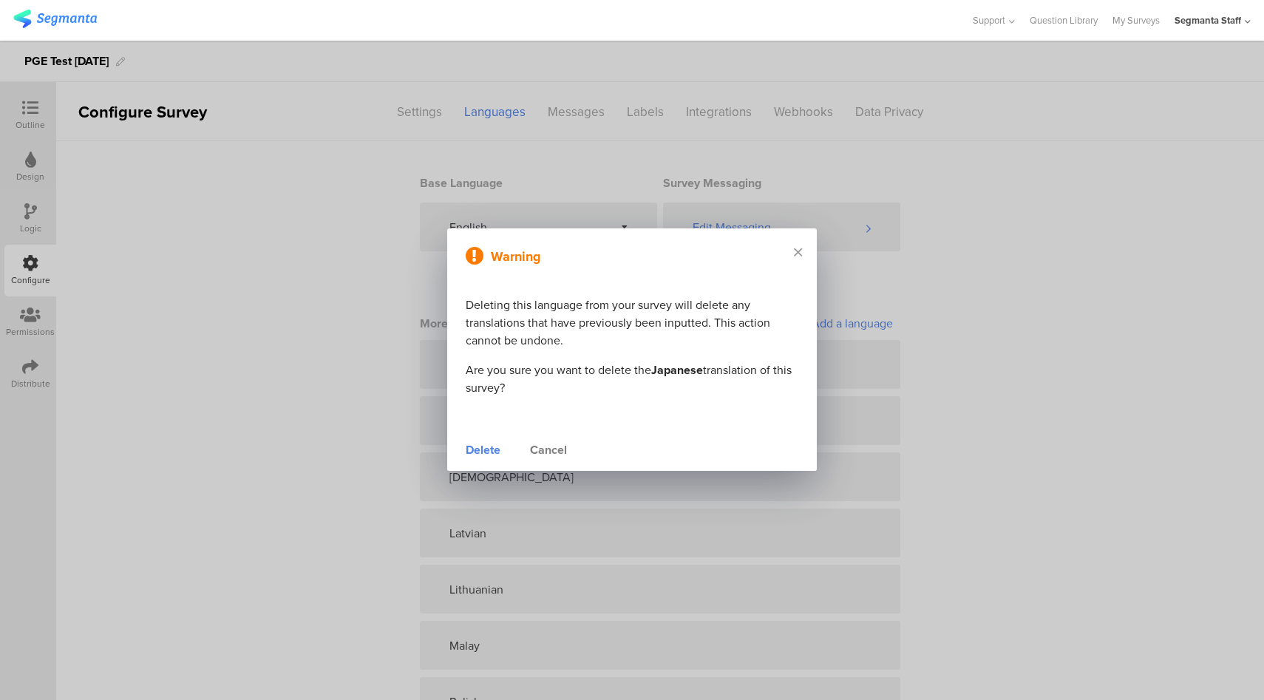
click at [478, 444] on div "Delete" at bounding box center [483, 450] width 35 height 18
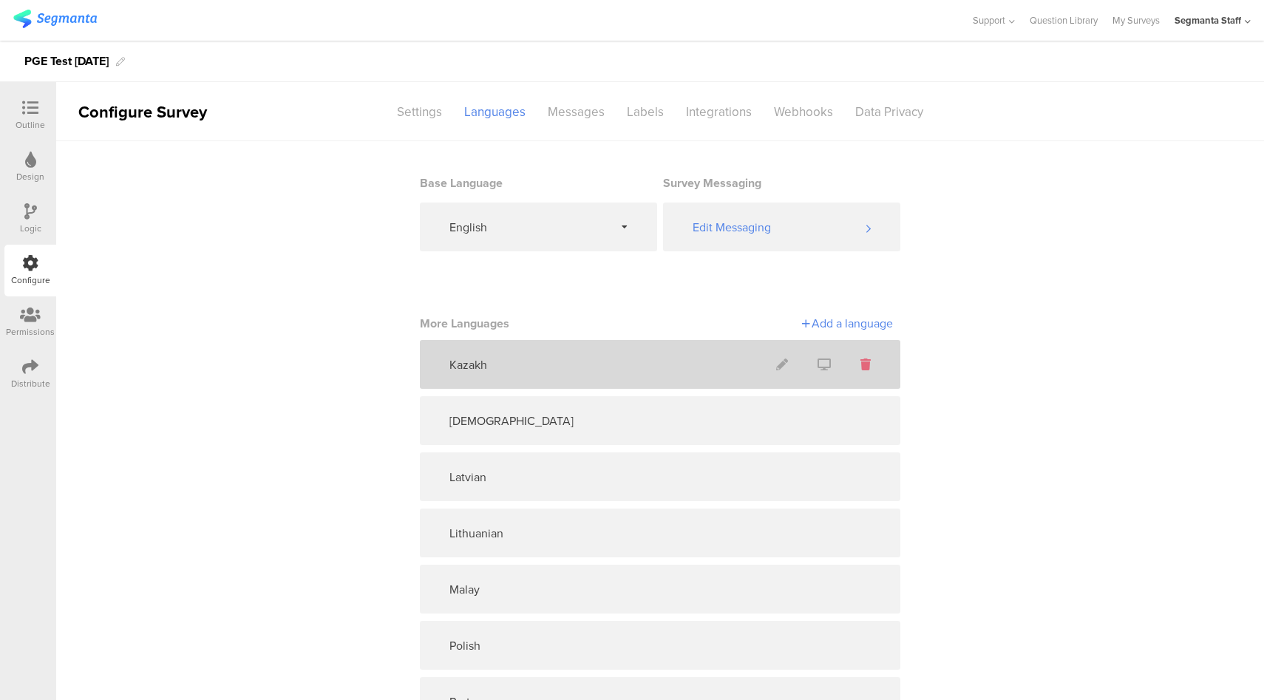
click at [861, 365] on icon at bounding box center [866, 365] width 10 height 12
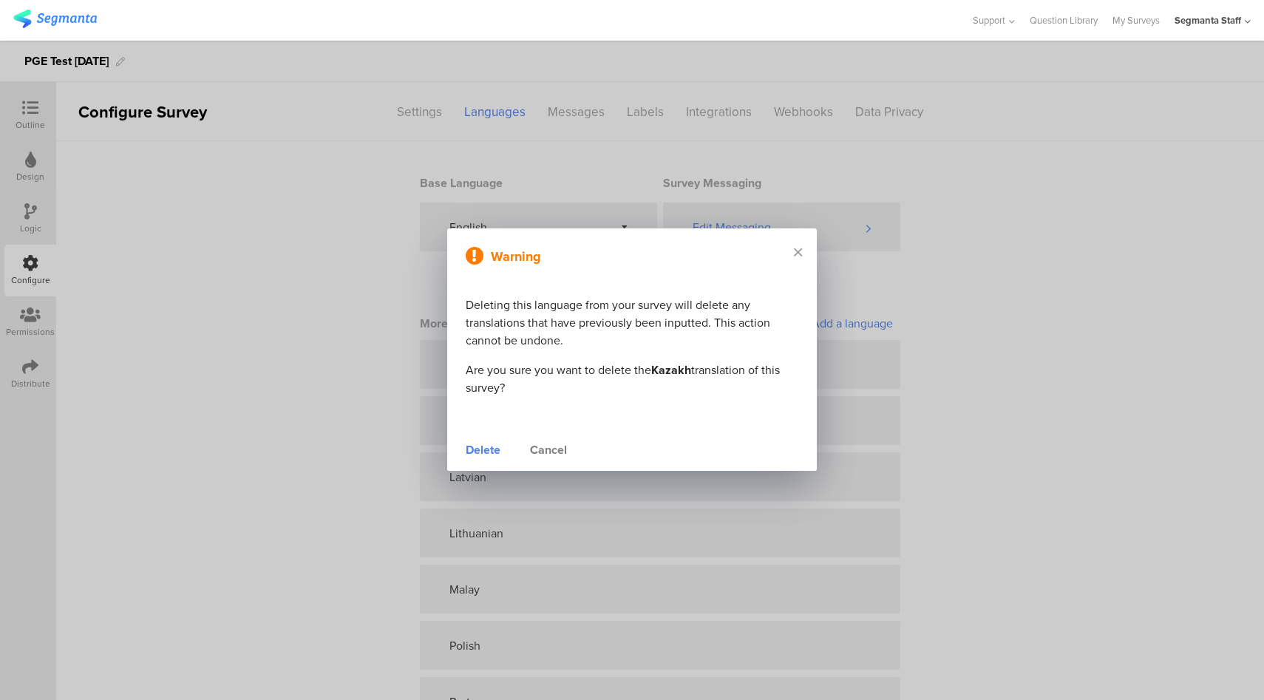
click at [477, 452] on div "Delete" at bounding box center [483, 450] width 35 height 18
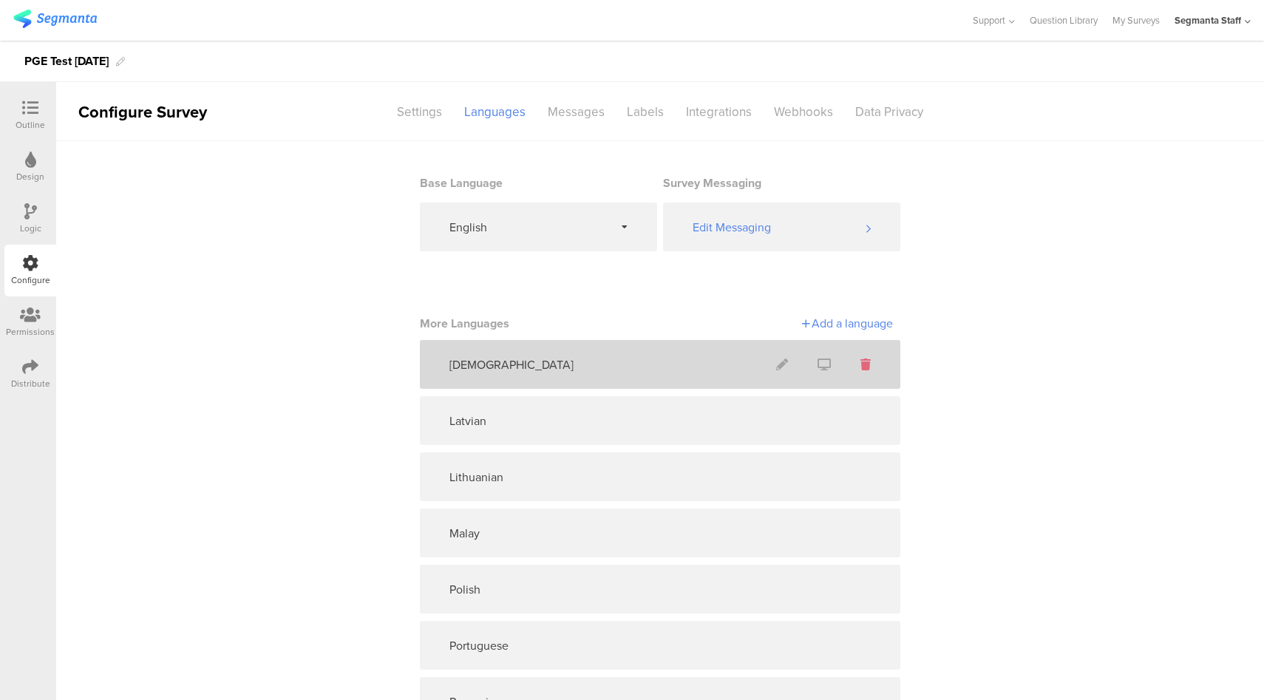
click at [861, 368] on icon at bounding box center [866, 365] width 10 height 12
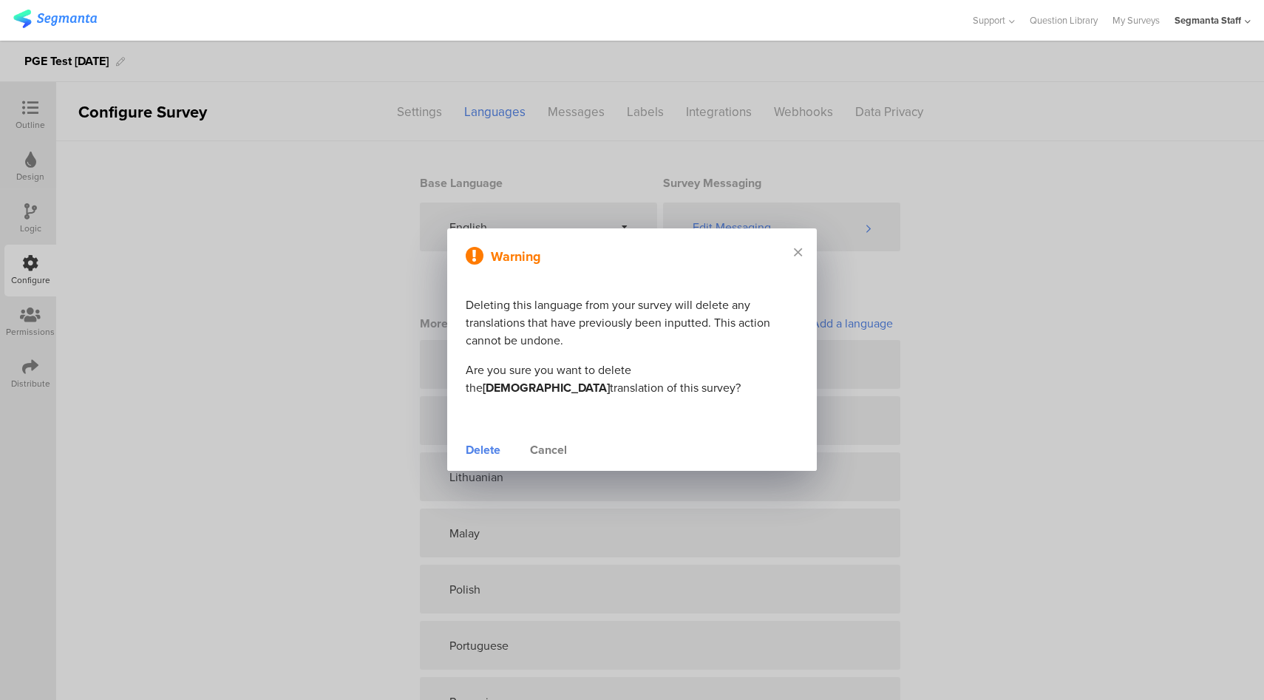
click at [479, 449] on div "Delete" at bounding box center [483, 450] width 35 height 18
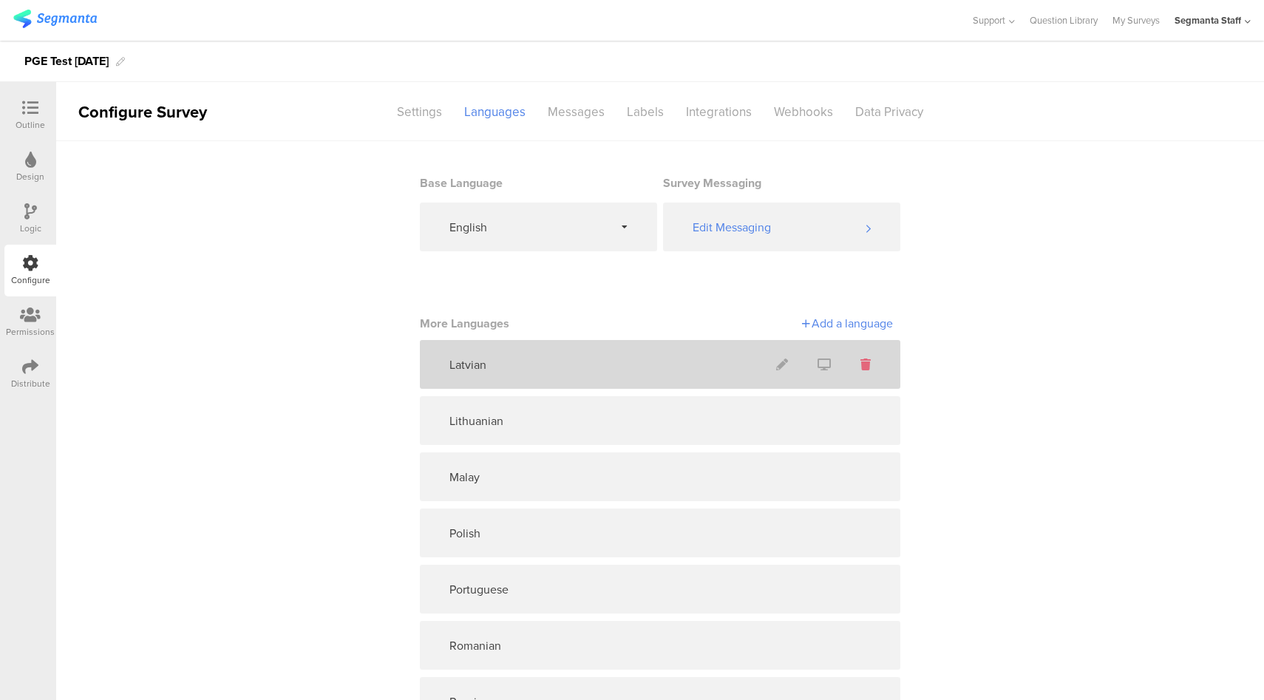
click at [861, 365] on icon at bounding box center [866, 365] width 10 height 12
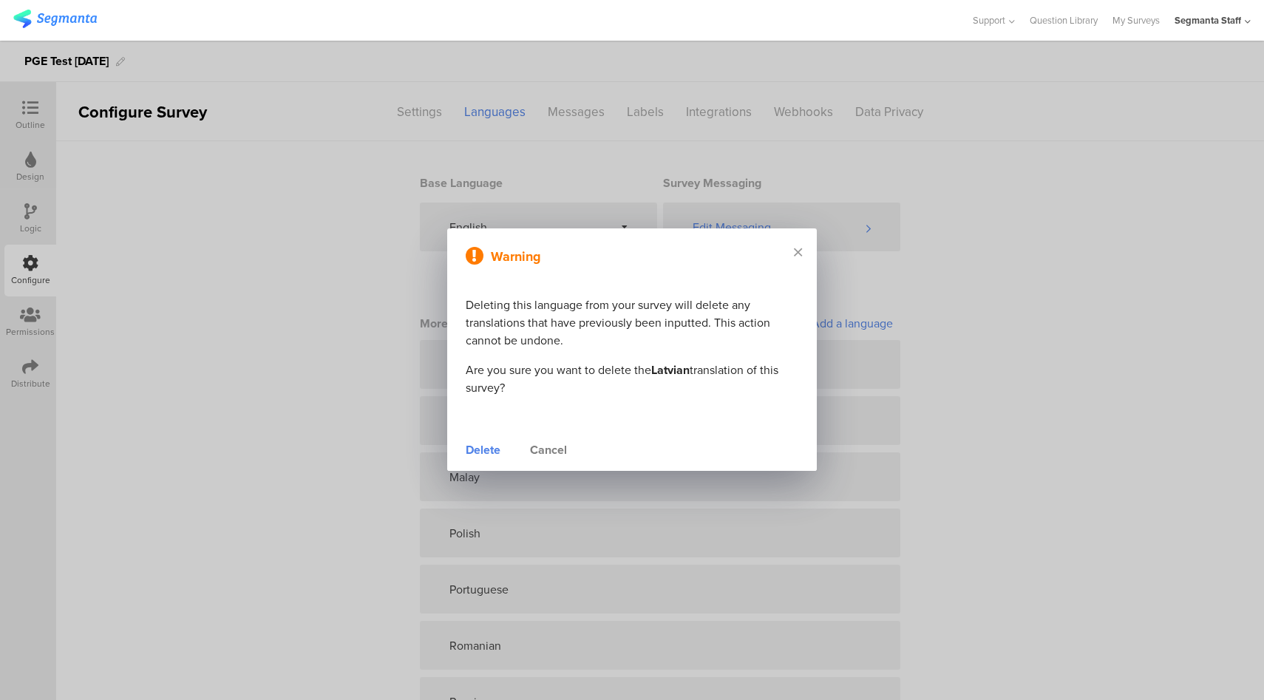
click at [481, 453] on div "Delete" at bounding box center [483, 450] width 35 height 18
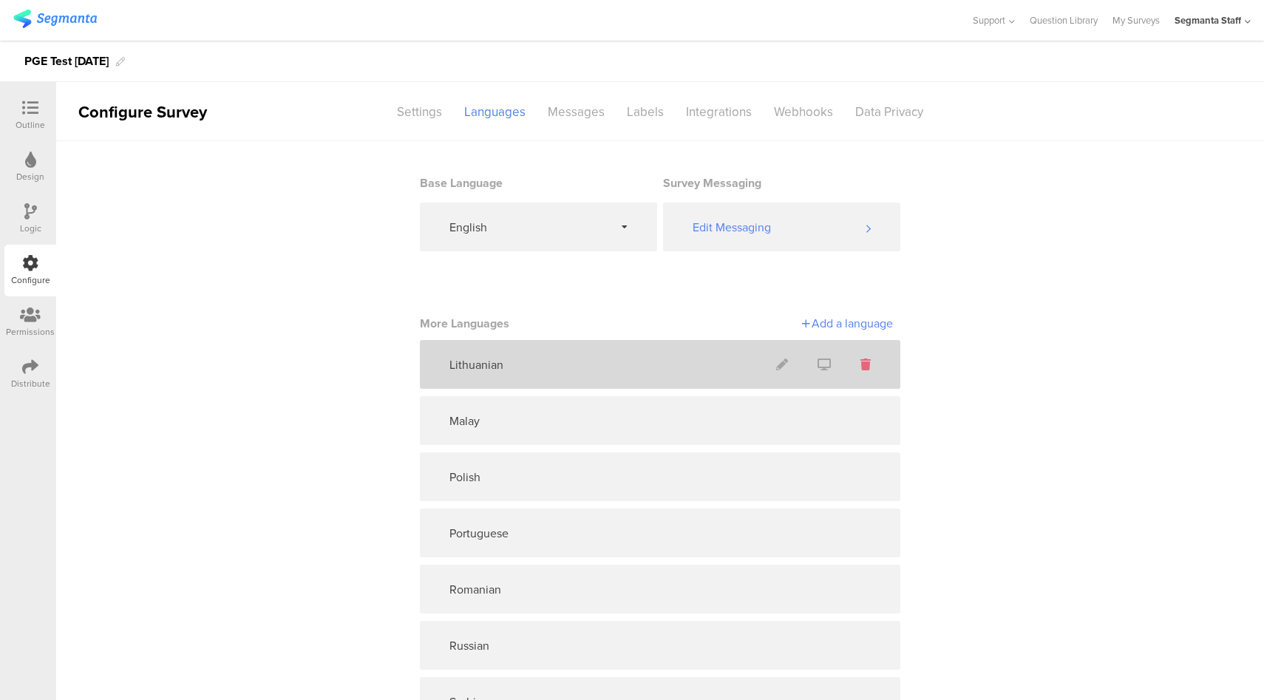
click at [862, 366] on icon at bounding box center [866, 365] width 10 height 12
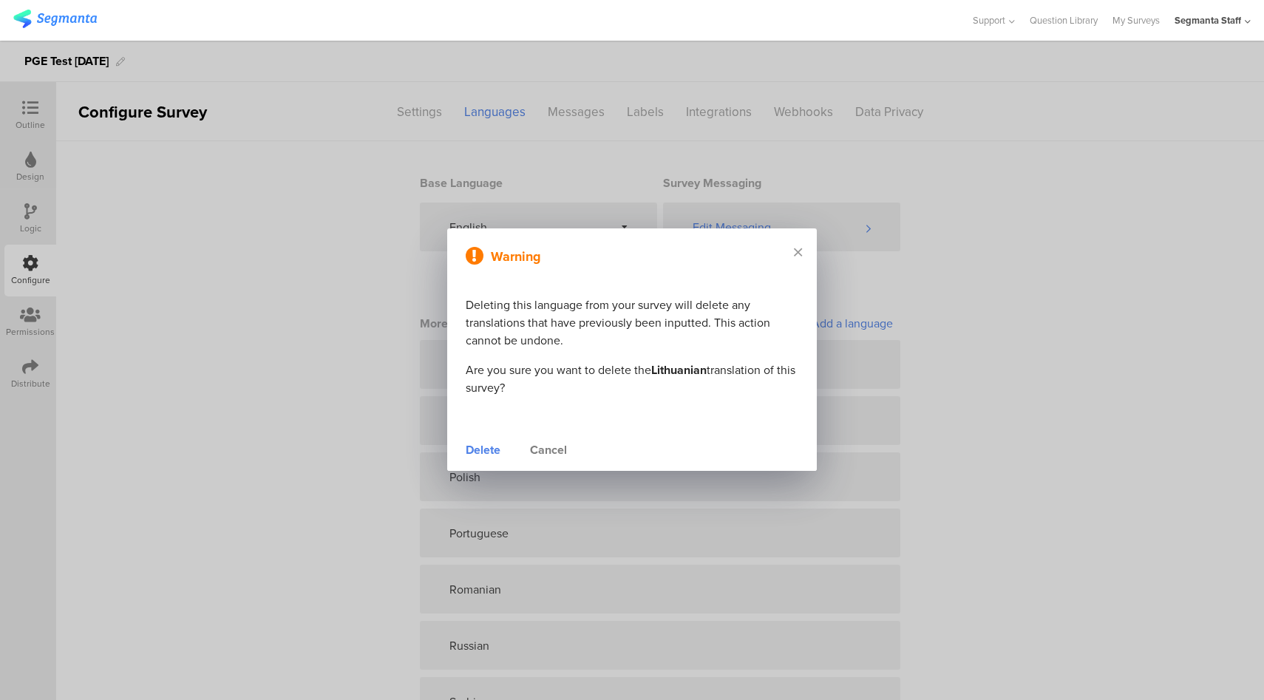
click at [492, 451] on div "Delete" at bounding box center [483, 450] width 35 height 18
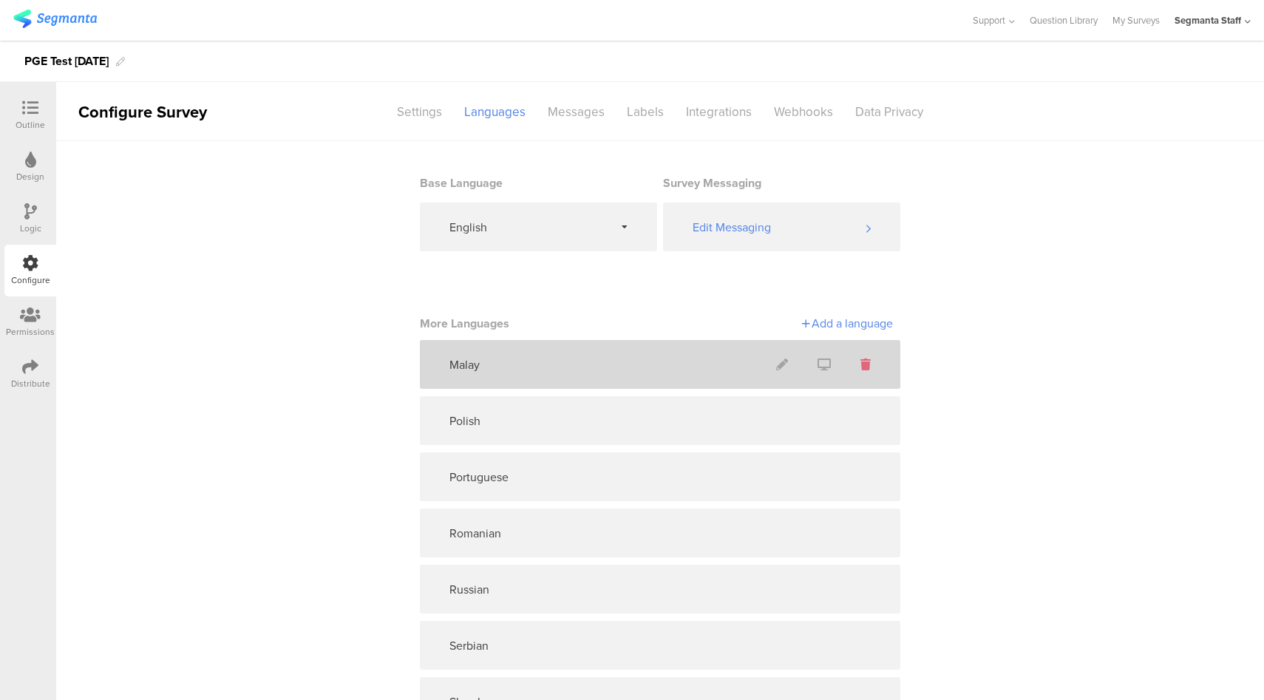
click at [861, 365] on icon at bounding box center [866, 365] width 10 height 12
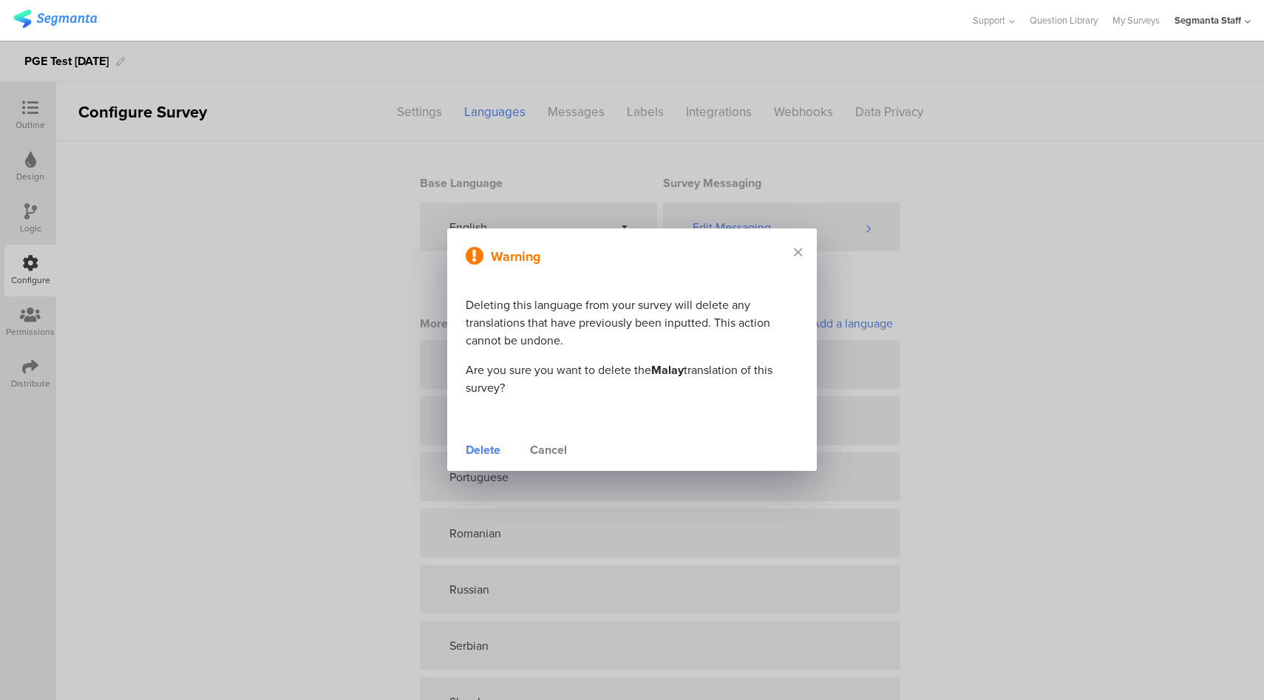
click at [491, 453] on div "Delete" at bounding box center [483, 450] width 35 height 18
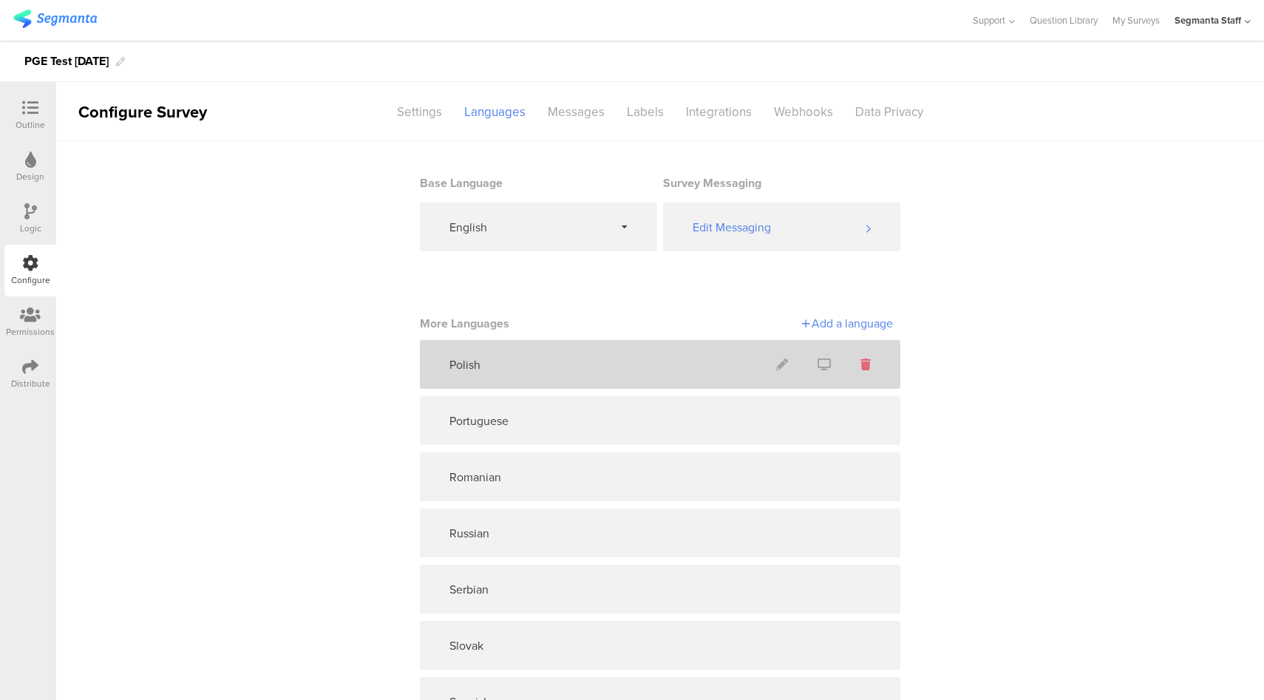
click at [861, 362] on icon at bounding box center [866, 365] width 10 height 12
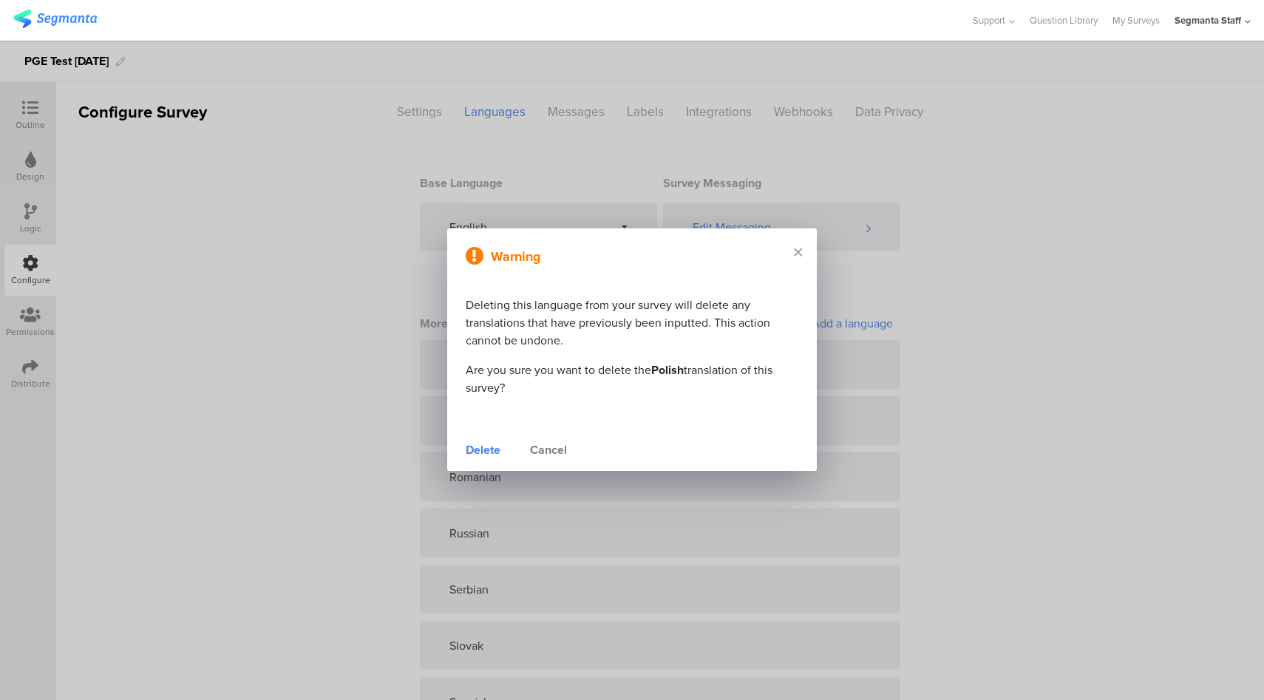
click at [483, 448] on div "Delete" at bounding box center [483, 450] width 35 height 18
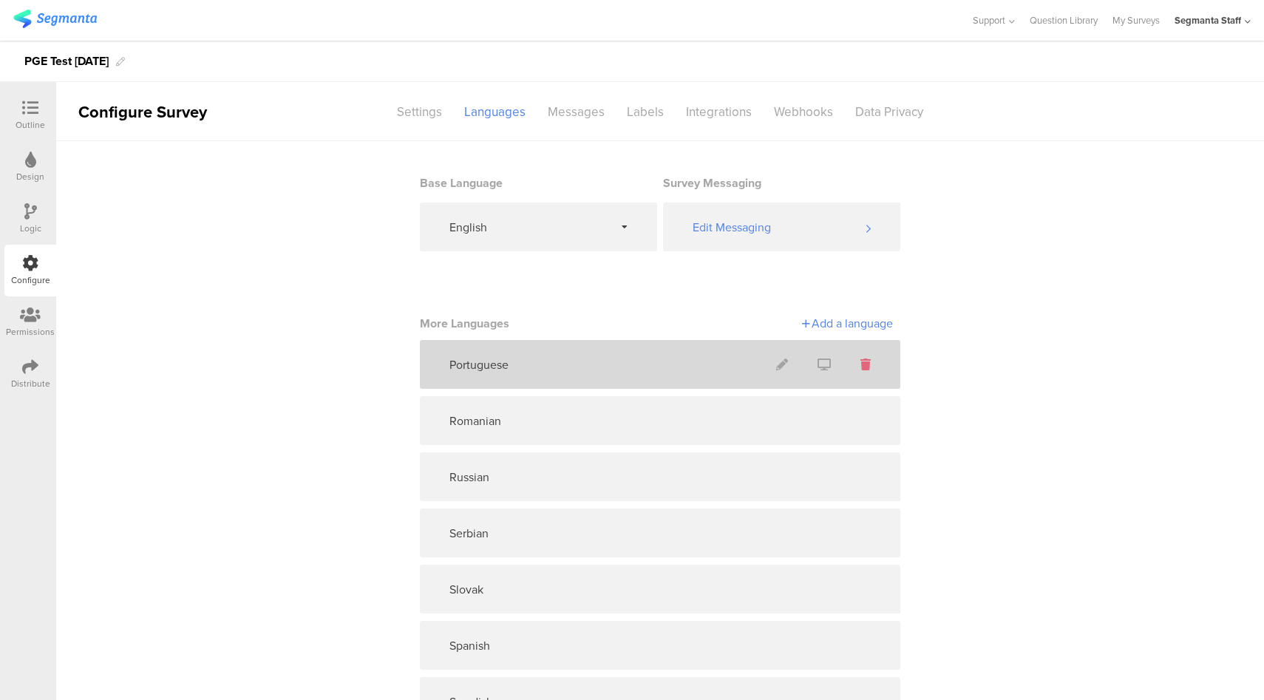
click at [862, 364] on icon at bounding box center [866, 365] width 10 height 12
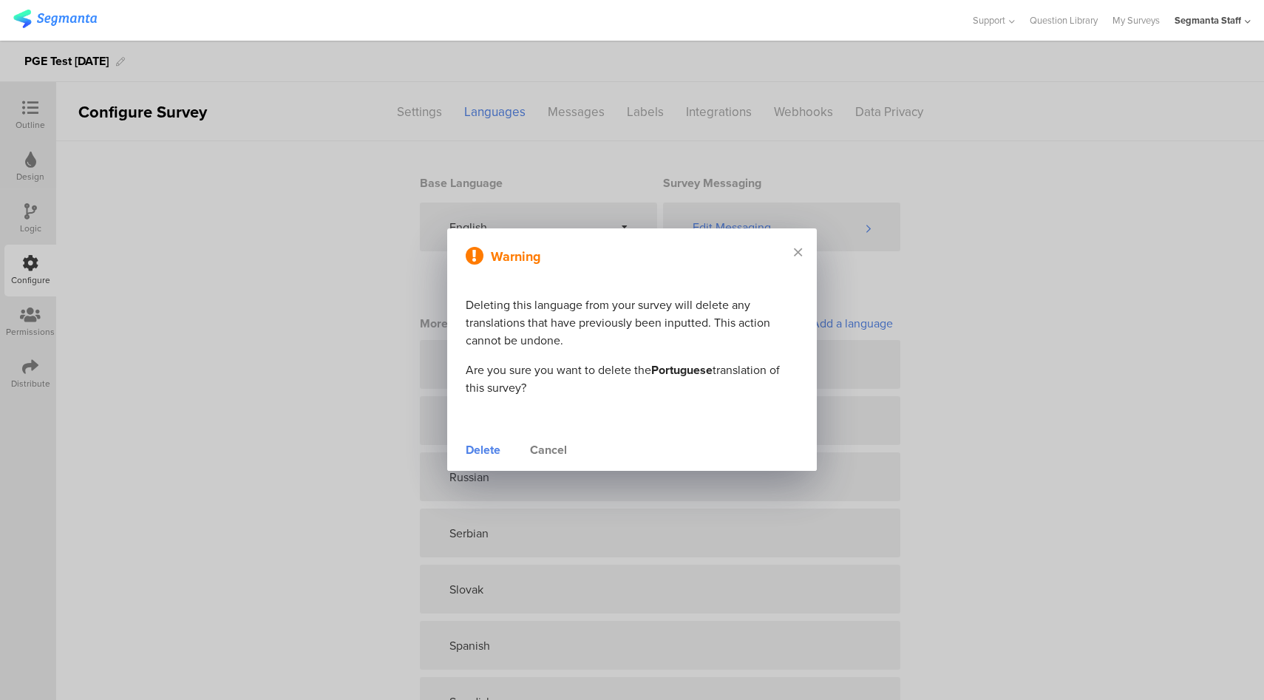
click at [473, 444] on div "Delete" at bounding box center [483, 450] width 35 height 18
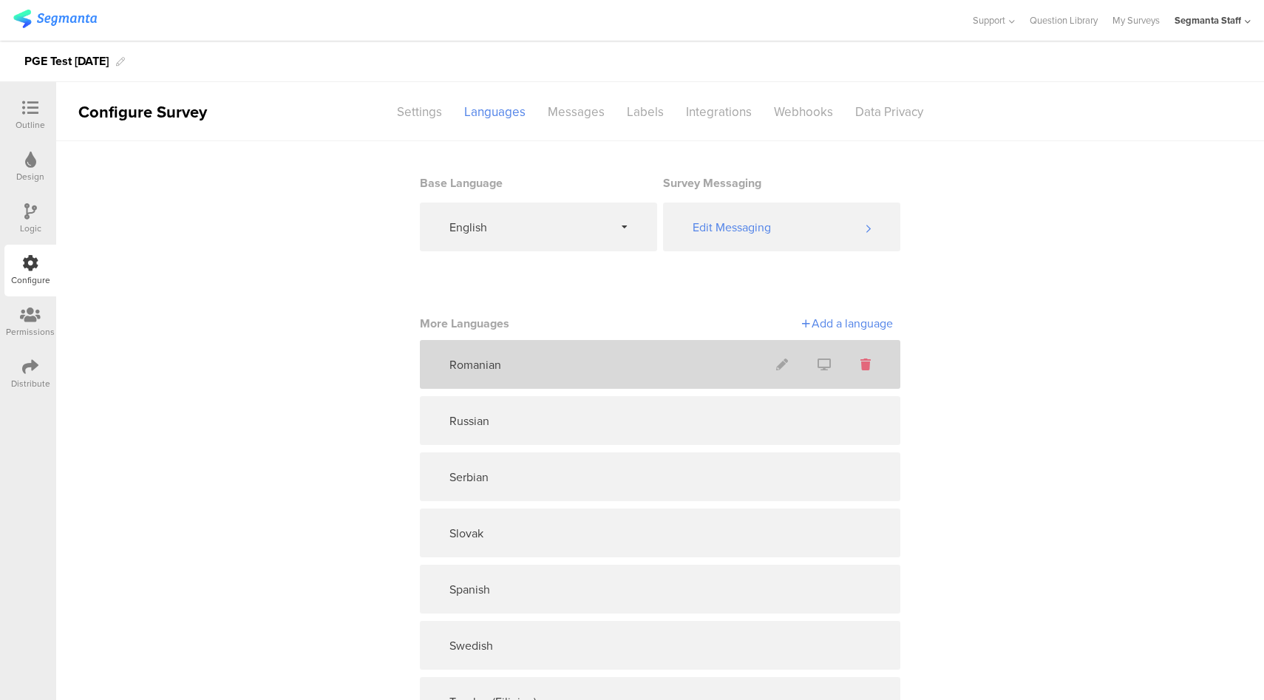
click at [861, 362] on icon at bounding box center [866, 365] width 10 height 12
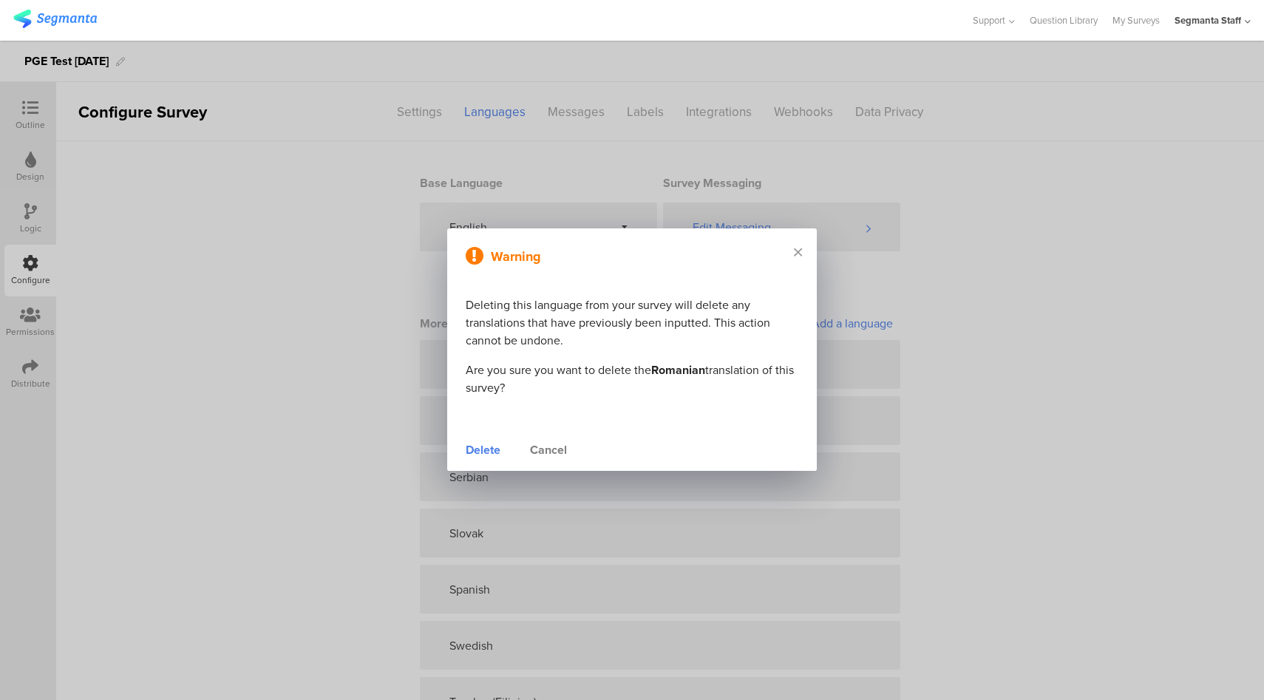
click at [492, 451] on div "Delete" at bounding box center [483, 450] width 35 height 18
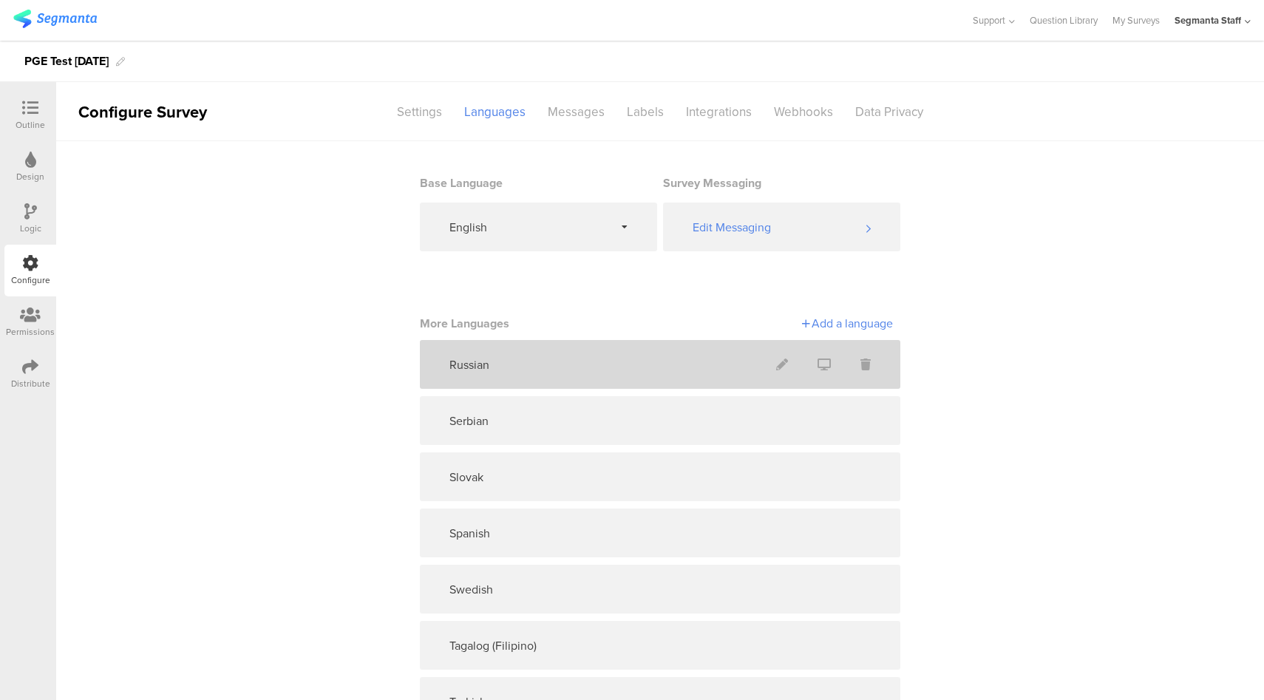
click at [861, 365] on icon at bounding box center [866, 365] width 10 height 12
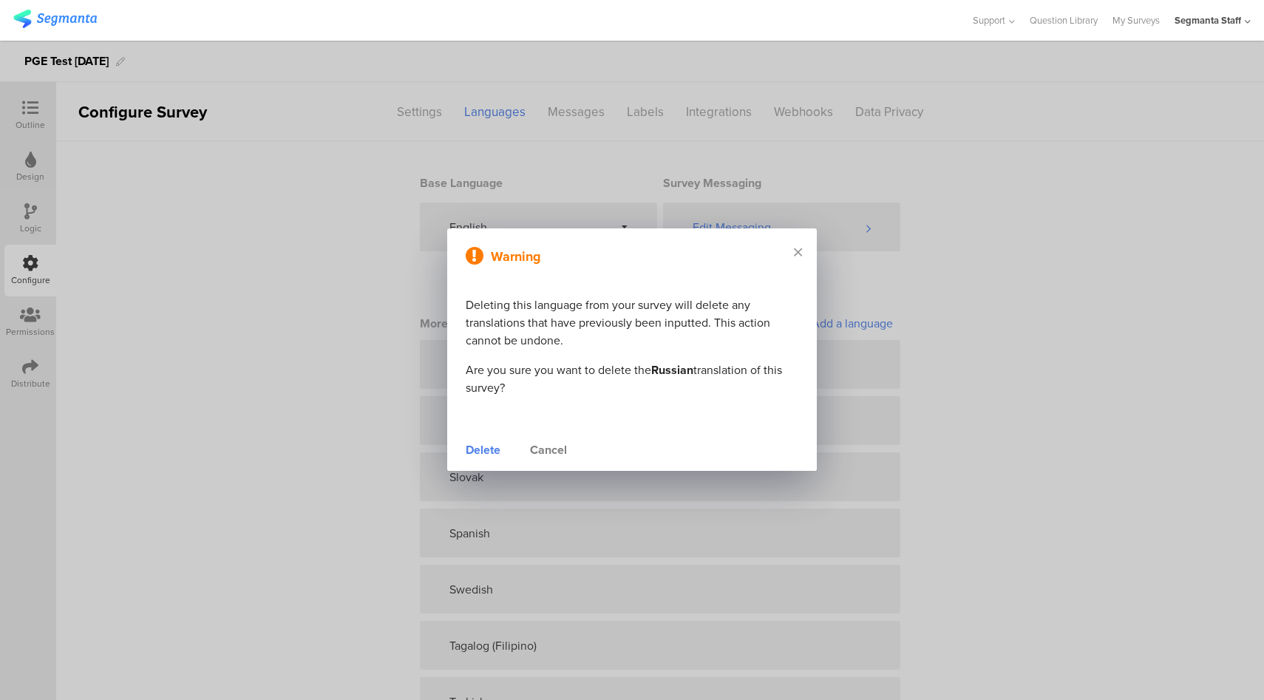
click at [481, 453] on div "Delete" at bounding box center [483, 450] width 35 height 18
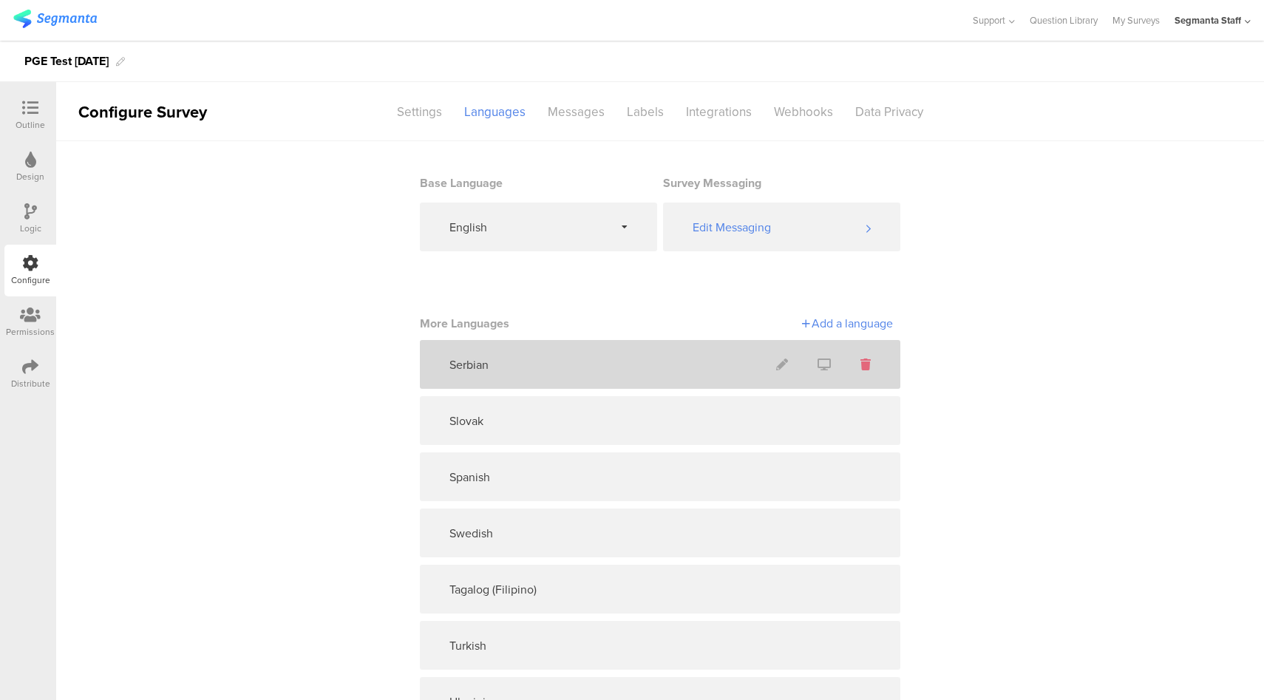
click at [863, 362] on icon at bounding box center [866, 365] width 10 height 12
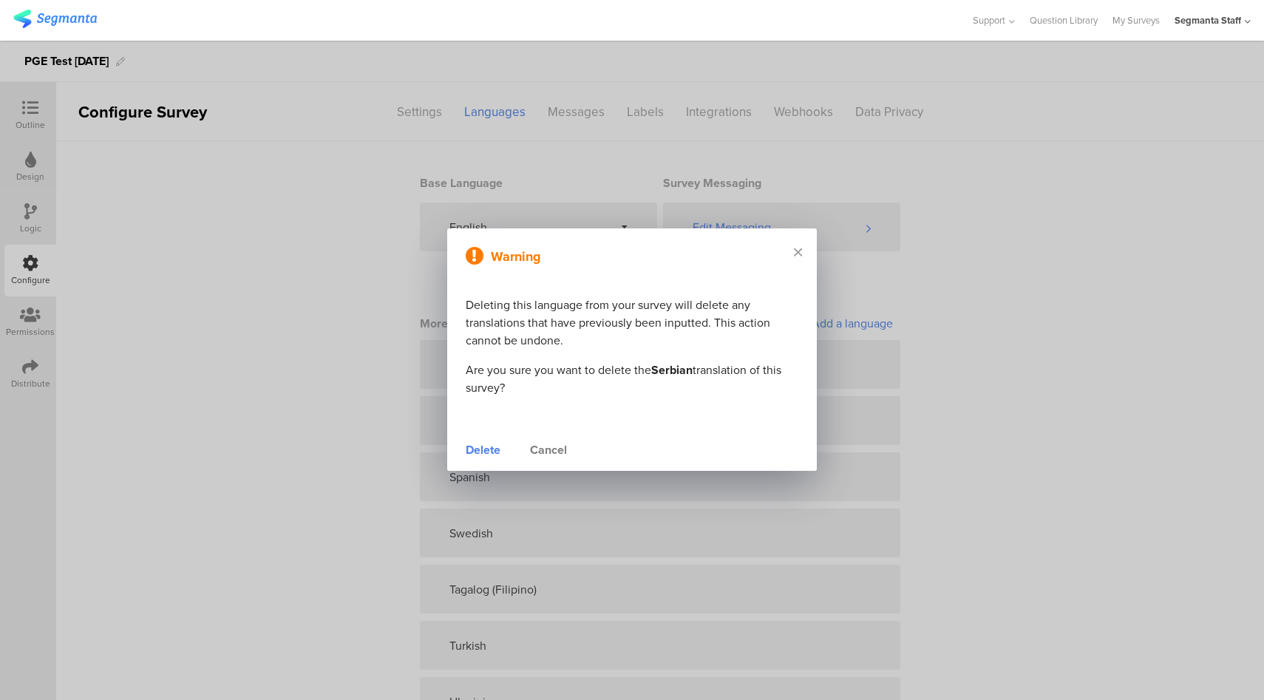
click at [492, 454] on div "Delete" at bounding box center [483, 450] width 35 height 18
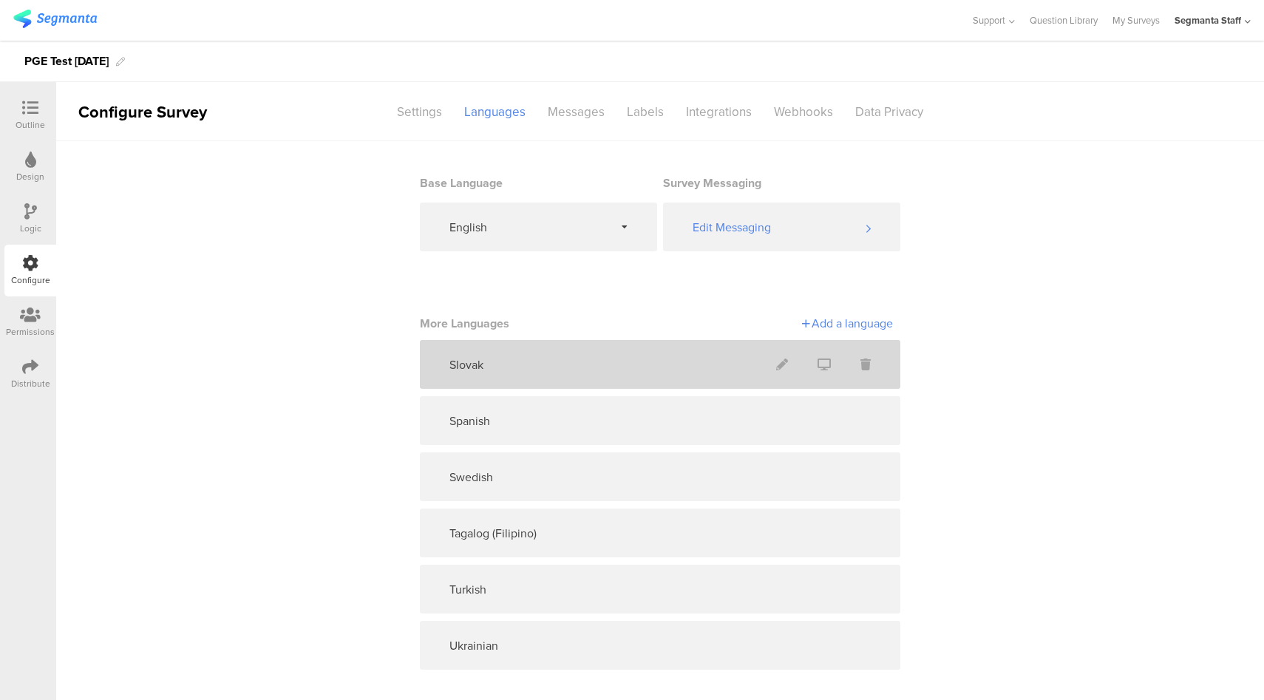
click at [861, 363] on icon at bounding box center [866, 365] width 10 height 12
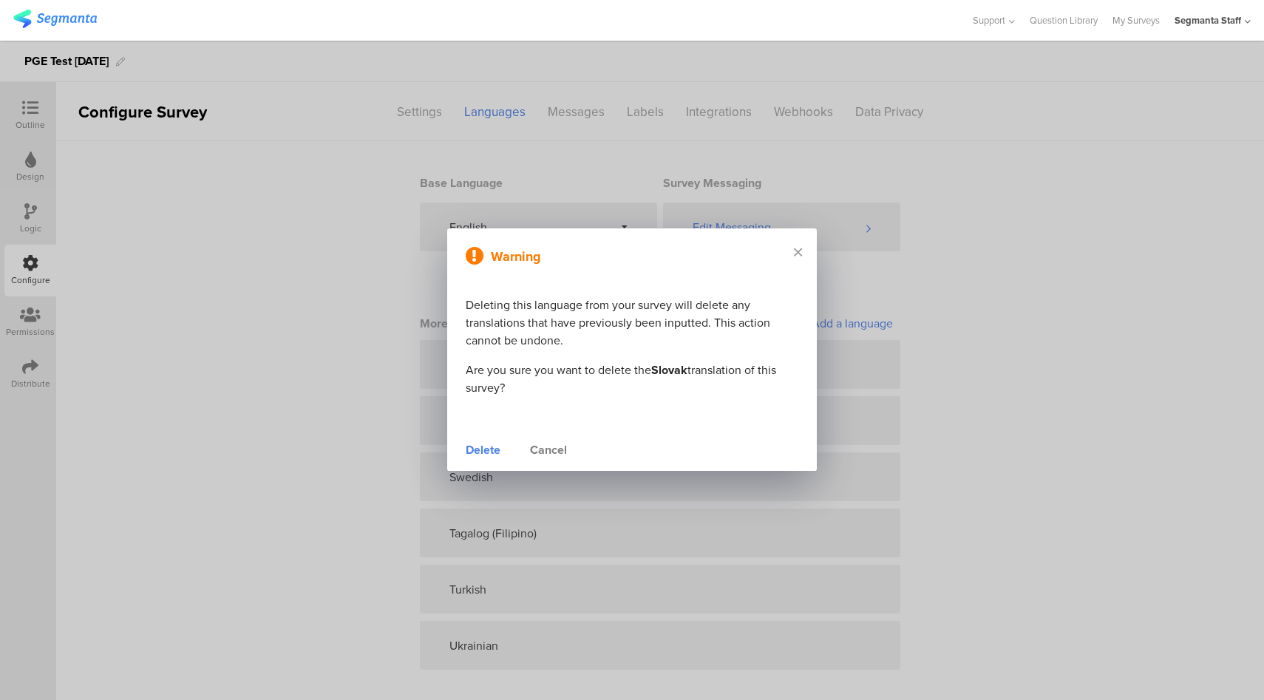
drag, startPoint x: 481, startPoint y: 449, endPoint x: 489, endPoint y: 448, distance: 7.4
click at [481, 449] on div "Delete" at bounding box center [483, 450] width 35 height 18
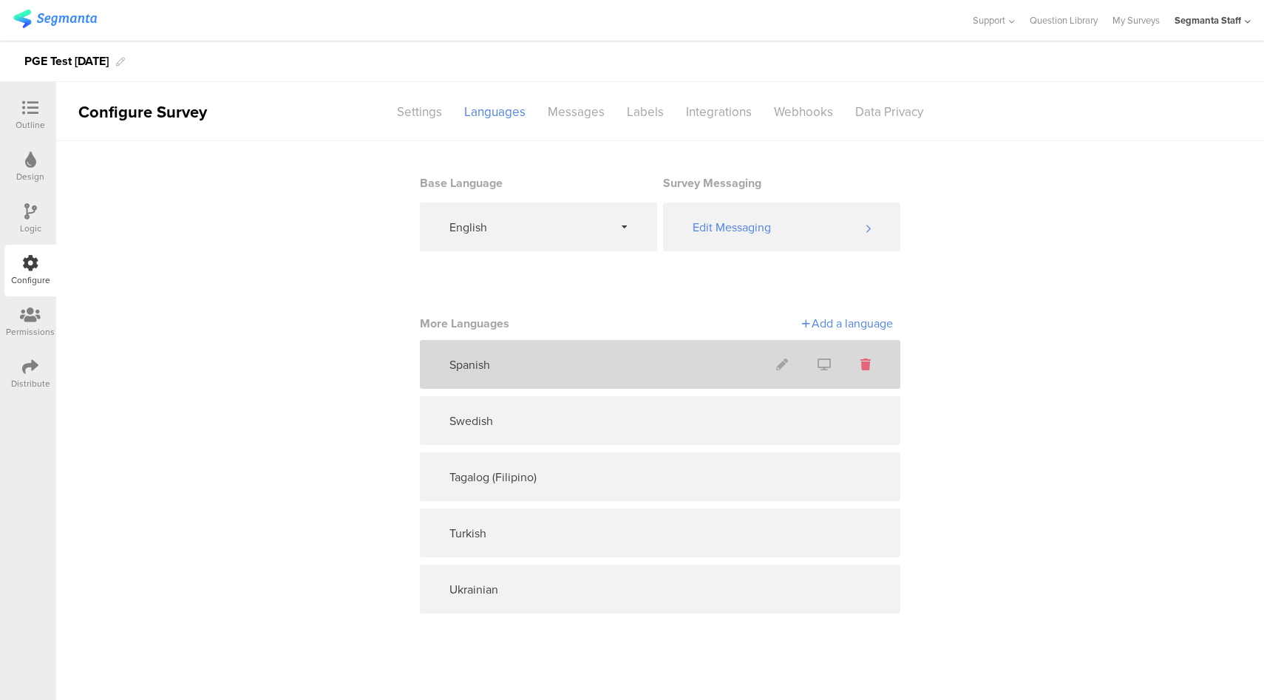
click at [864, 364] on icon at bounding box center [866, 365] width 10 height 12
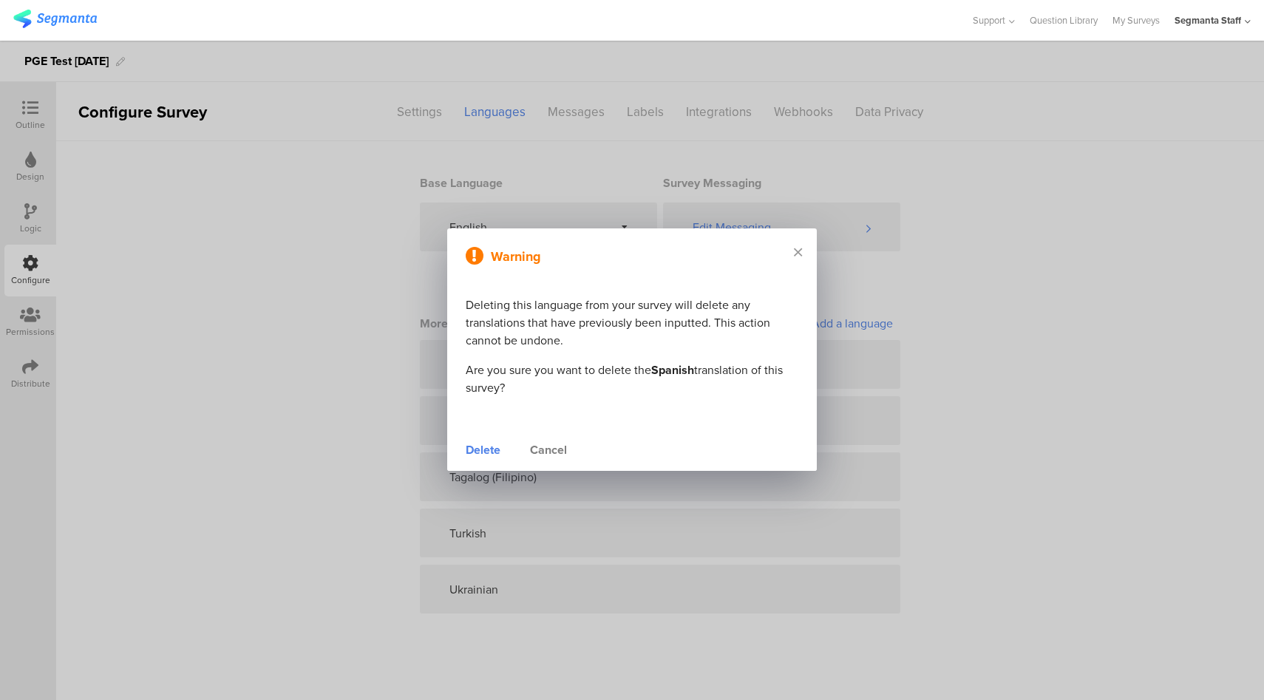
drag, startPoint x: 484, startPoint y: 450, endPoint x: 492, endPoint y: 449, distance: 8.2
click at [484, 449] on div "Delete" at bounding box center [483, 450] width 35 height 18
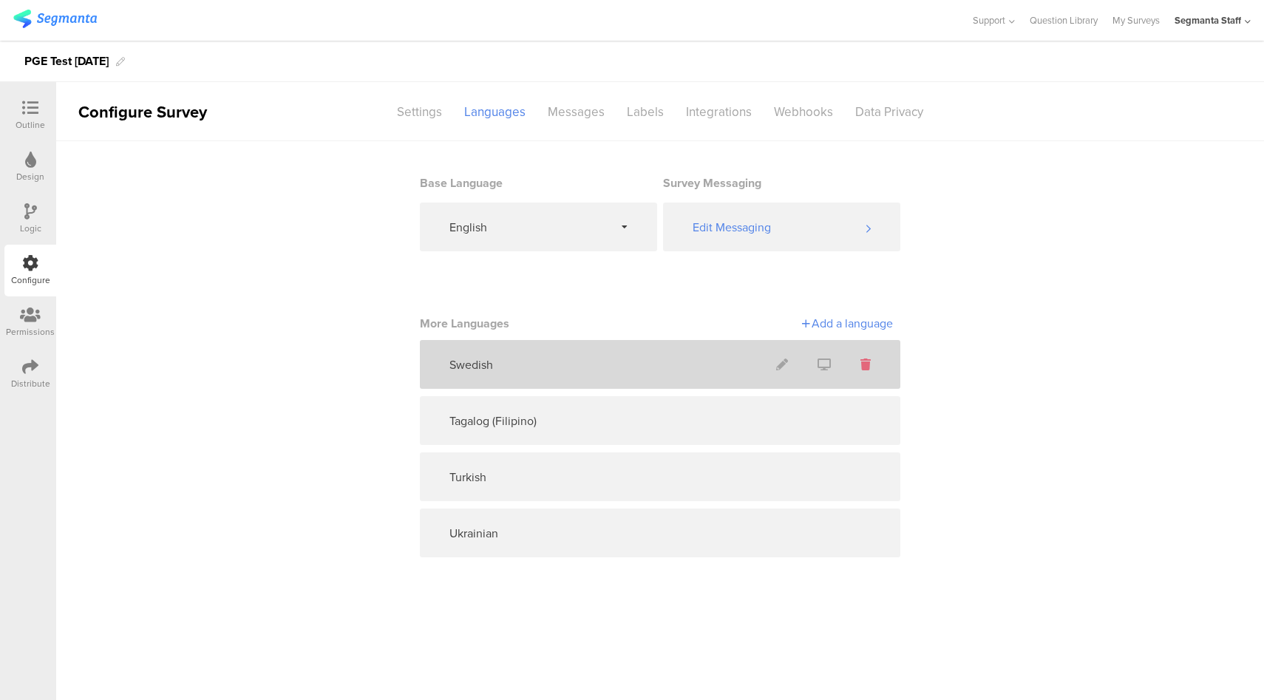
click at [864, 362] on icon at bounding box center [866, 365] width 10 height 12
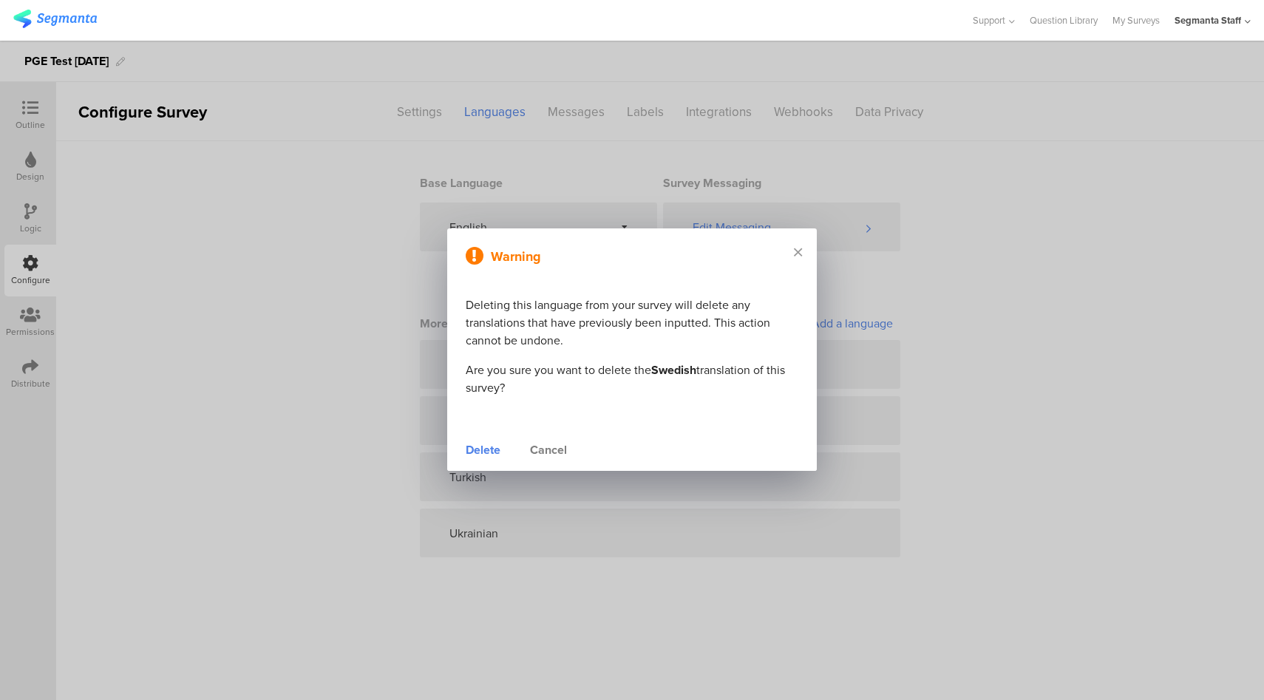
click at [496, 449] on div "Delete" at bounding box center [483, 450] width 35 height 18
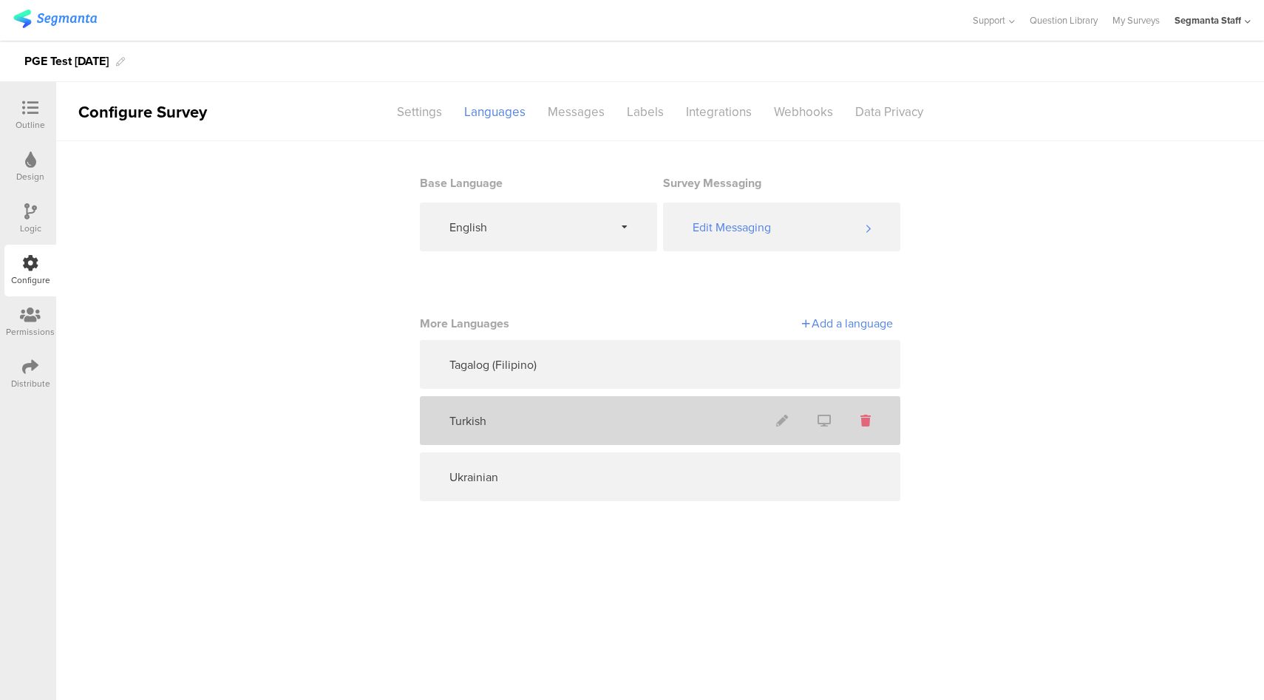
click at [868, 421] on icon at bounding box center [866, 421] width 10 height 12
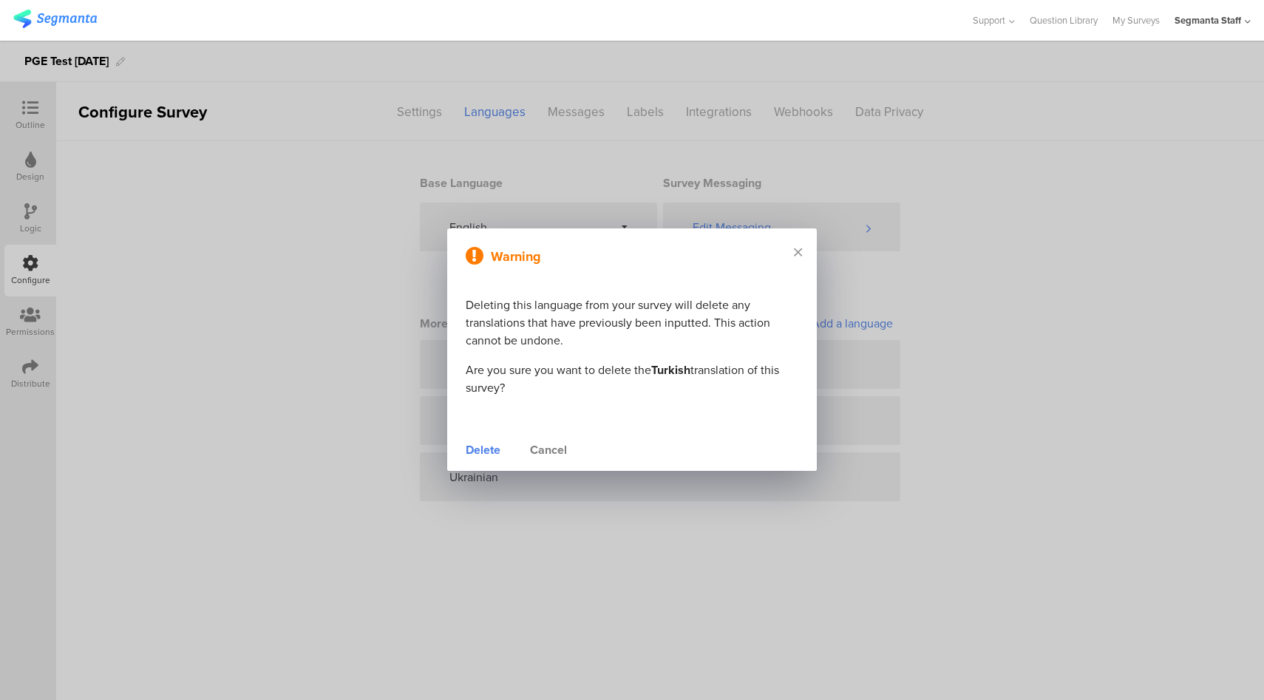
click at [489, 446] on div "Delete" at bounding box center [483, 450] width 35 height 18
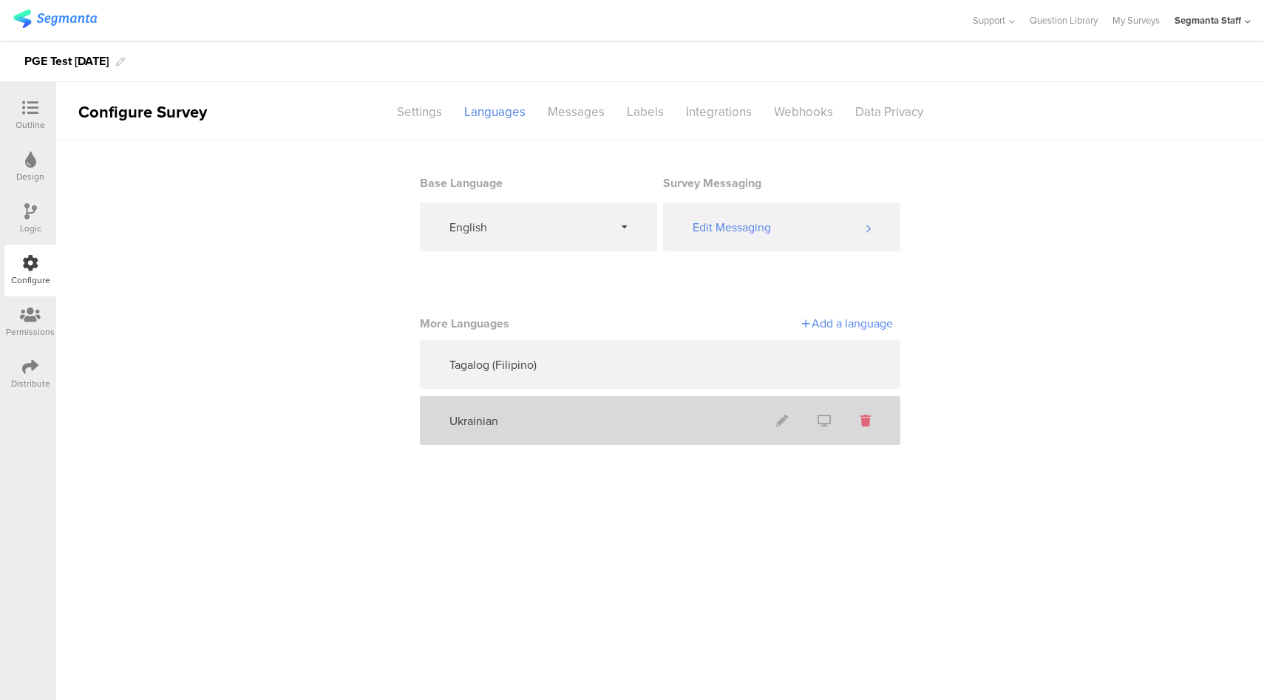
click at [867, 424] on icon at bounding box center [866, 421] width 10 height 12
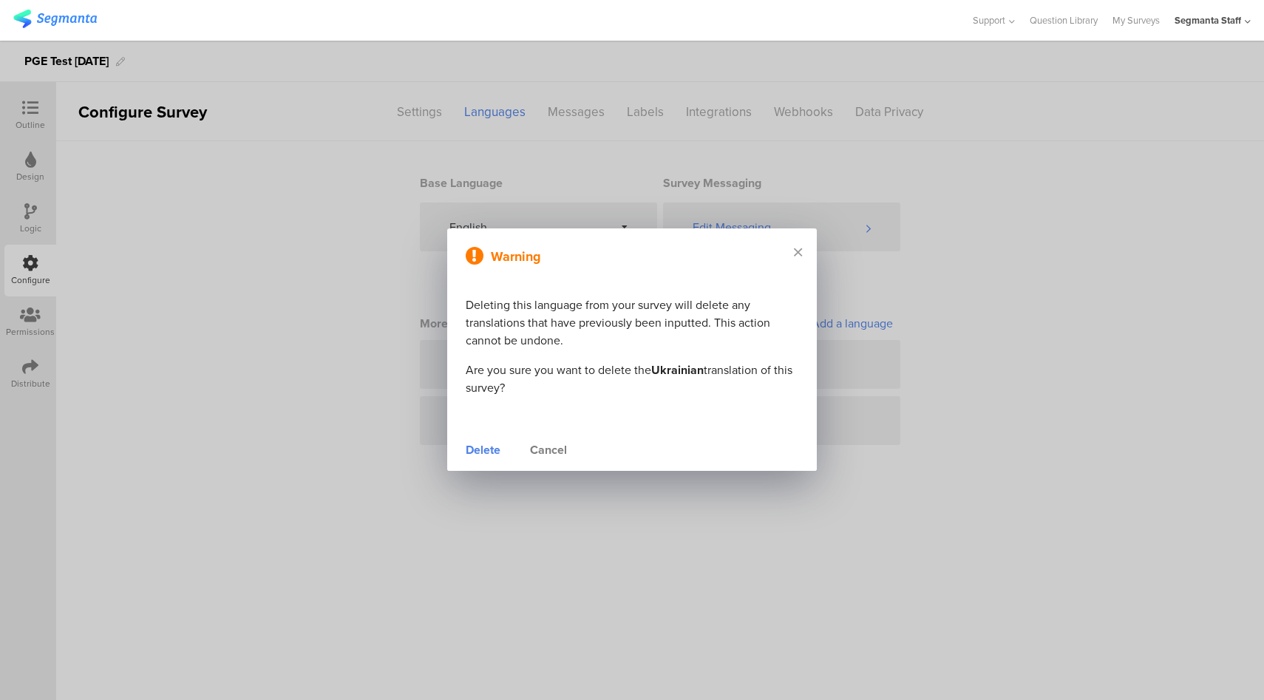
click at [469, 448] on div "Delete" at bounding box center [483, 450] width 35 height 18
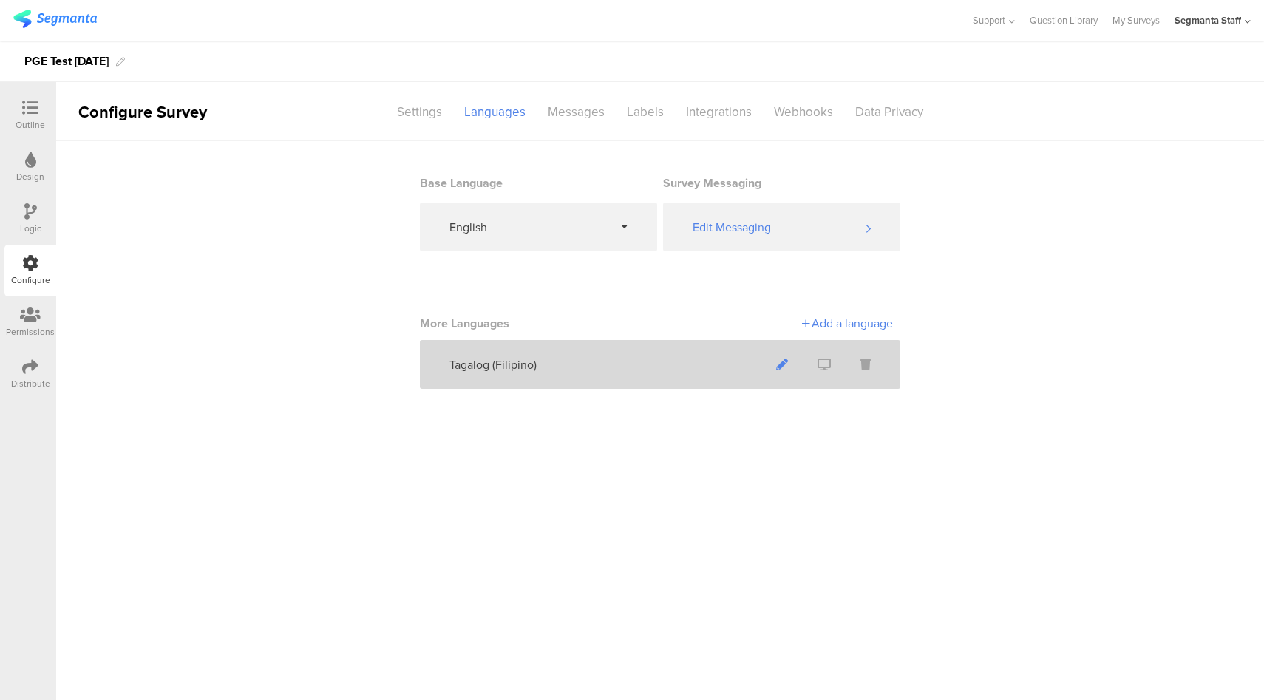
click at [784, 365] on icon at bounding box center [782, 365] width 12 height 12
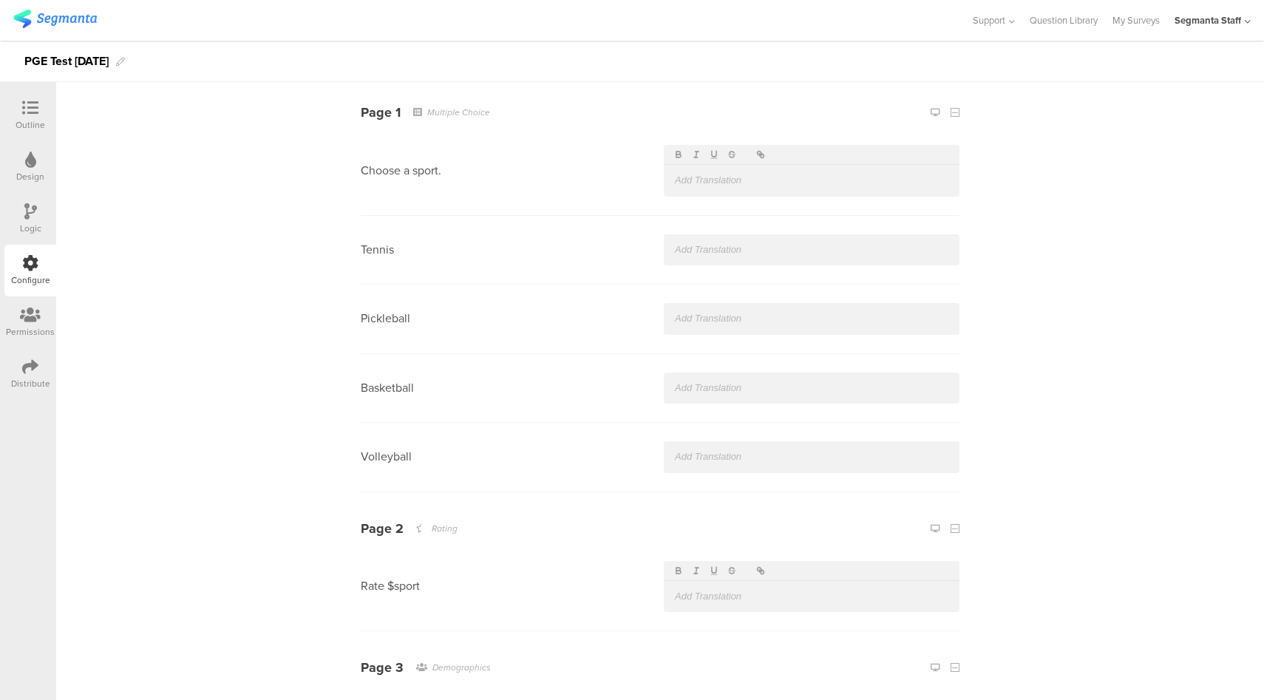
scroll to position [262, 0]
click at [934, 112] on link at bounding box center [935, 111] width 16 height 16
click at [952, 114] on icon at bounding box center [955, 110] width 6 height 7
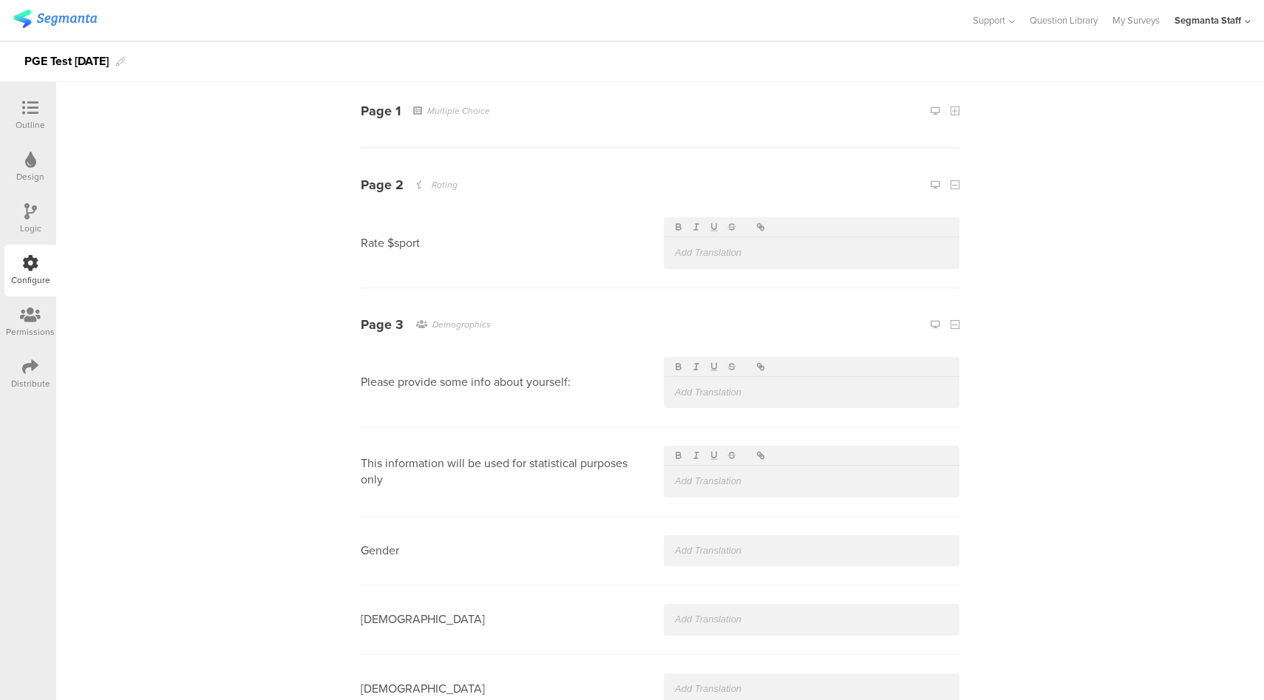
click at [952, 114] on icon at bounding box center [955, 110] width 6 height 7
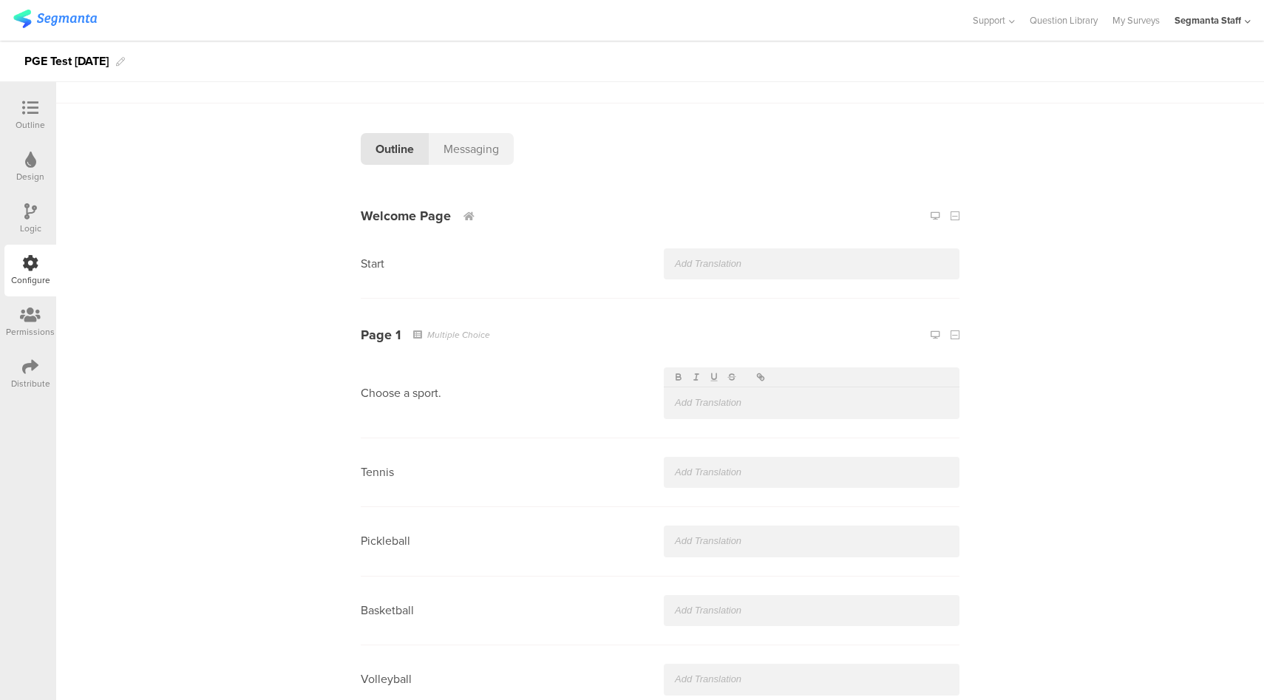
scroll to position [0, 0]
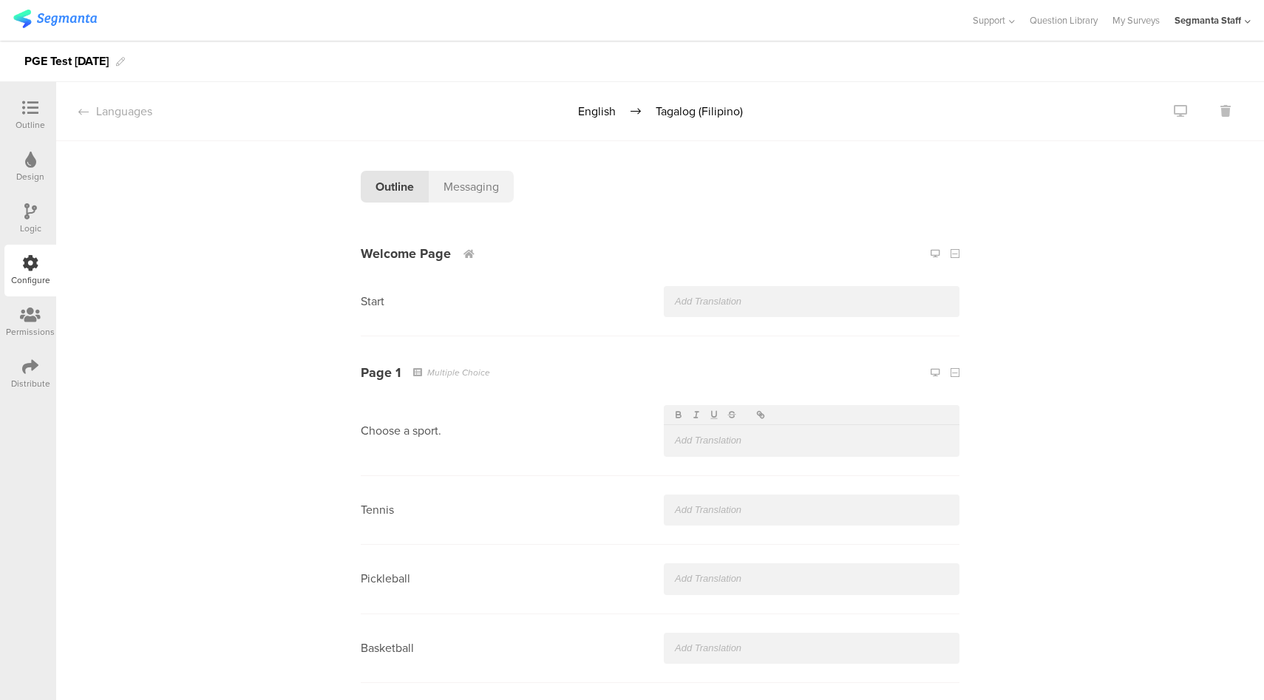
click at [753, 293] on div at bounding box center [812, 301] width 296 height 31
click at [736, 442] on p at bounding box center [812, 440] width 274 height 13
click at [676, 416] on icon "button" at bounding box center [678, 416] width 4 height 3
click at [691, 415] on icon "button" at bounding box center [696, 415] width 10 height 10
click at [709, 415] on icon "button" at bounding box center [714, 415] width 10 height 10
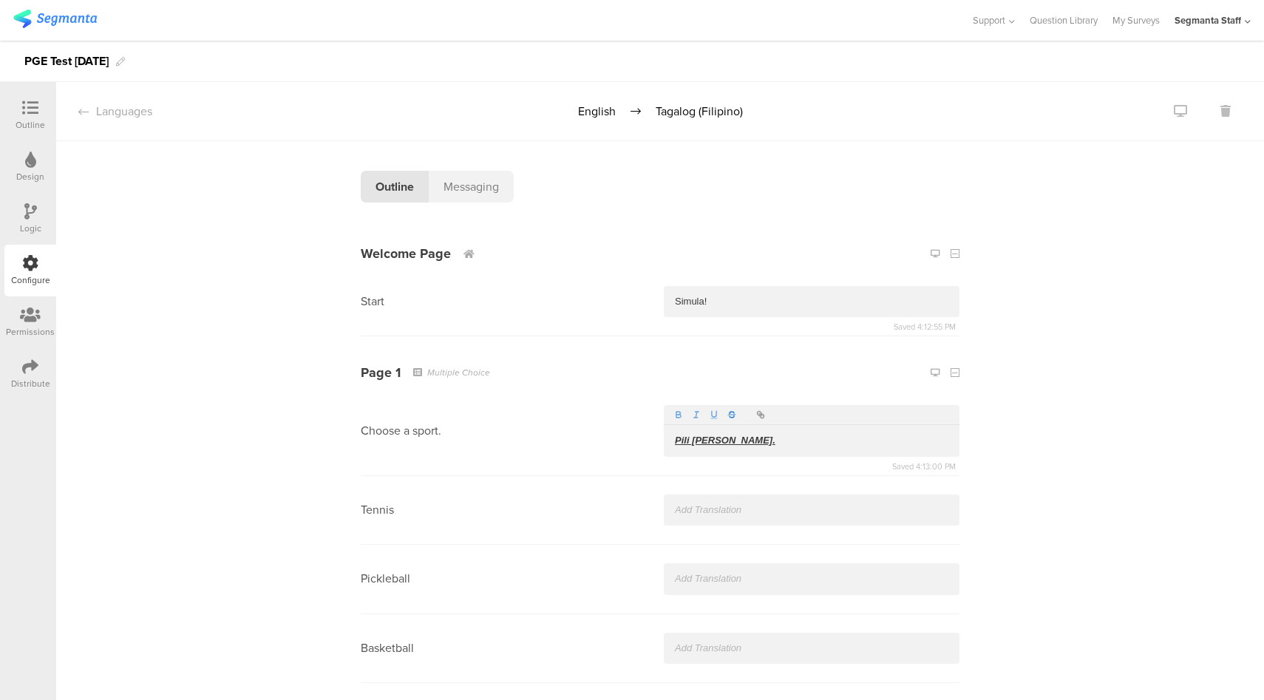
click at [727, 418] on icon "button" at bounding box center [732, 415] width 10 height 10
click at [756, 419] on icon "button" at bounding box center [761, 415] width 10 height 10
type input "google.com"
click at [473, 183] on div "Messaging" at bounding box center [471, 187] width 85 height 32
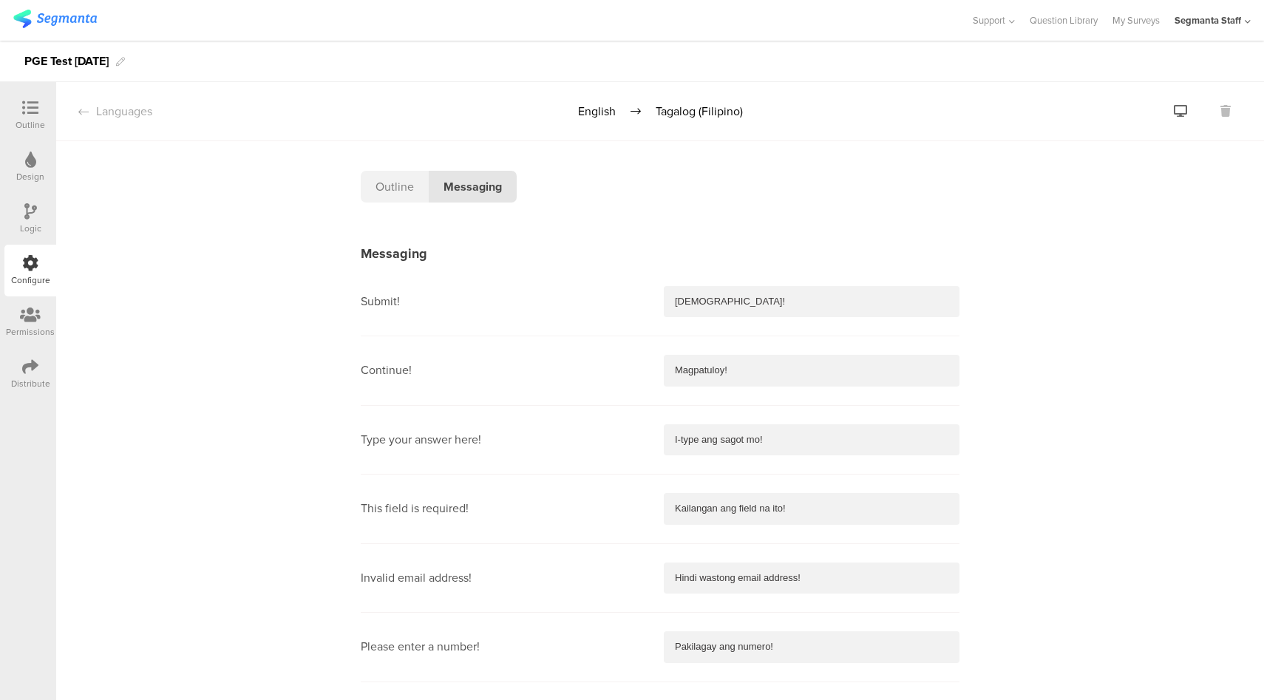
click at [1174, 112] on icon at bounding box center [1180, 111] width 13 height 12
click at [21, 369] on div "Distribute" at bounding box center [30, 374] width 52 height 52
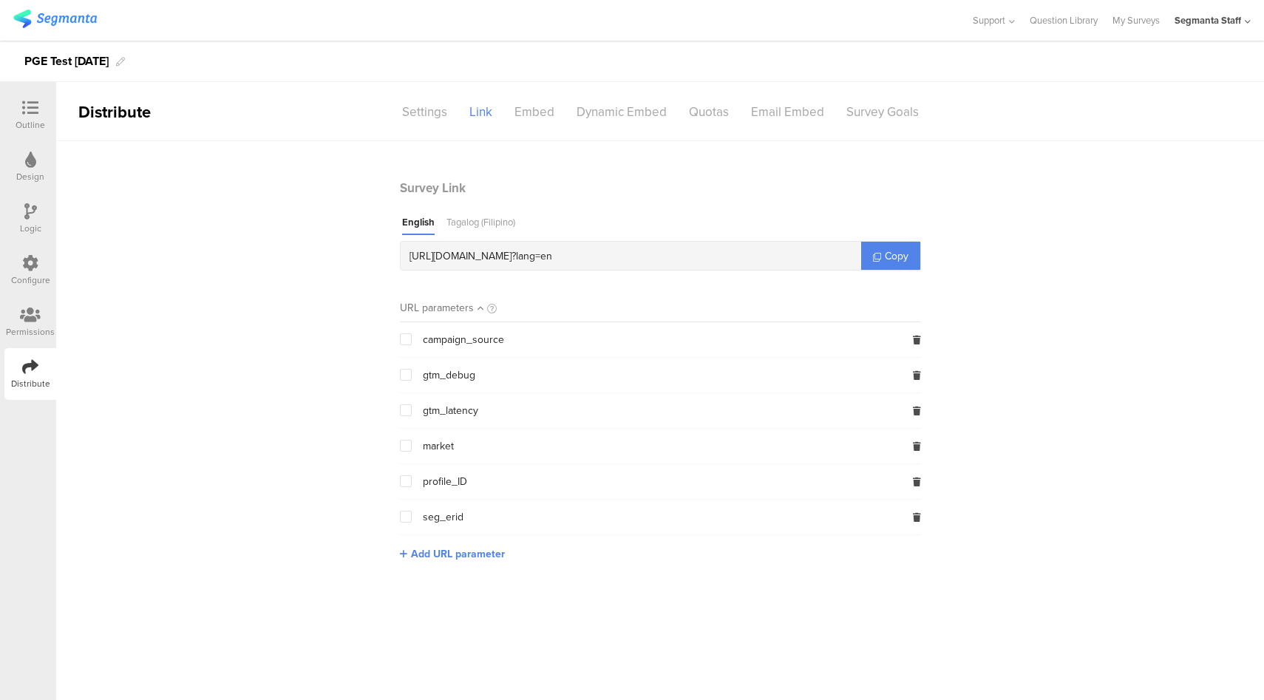
click at [499, 223] on div "Tagalog (Filipino)" at bounding box center [481, 225] width 69 height 20
click at [887, 263] on link "Copy" at bounding box center [890, 256] width 59 height 28
click at [910, 263] on link "Copy" at bounding box center [890, 256] width 59 height 28
